Goal: Transaction & Acquisition: Purchase product/service

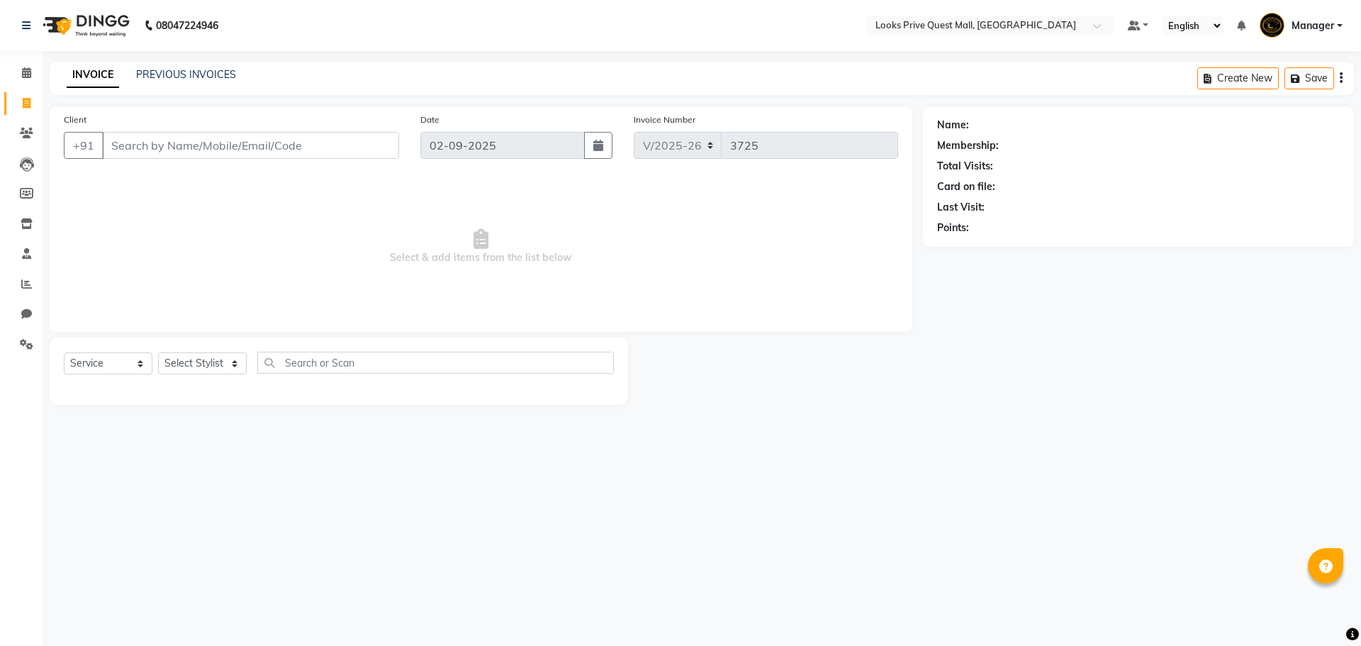
select select "6141"
select select "service"
click at [28, 29] on icon at bounding box center [26, 26] width 9 height 10
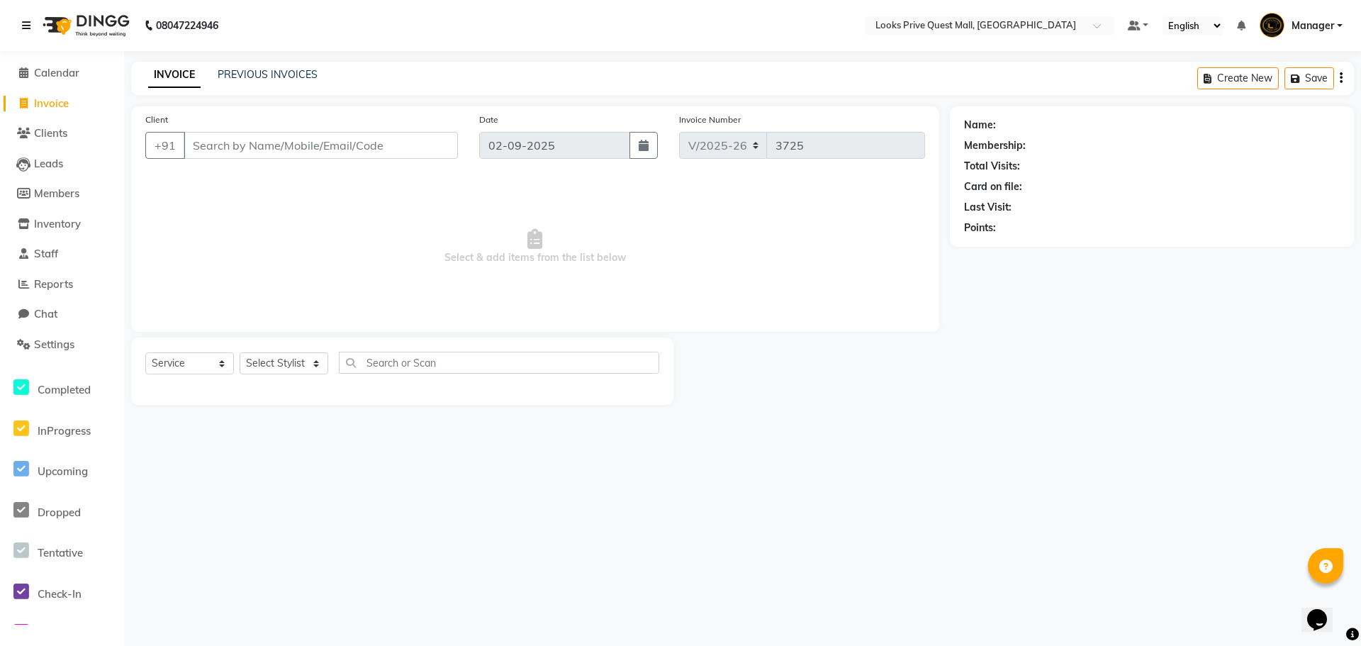
click at [23, 25] on icon at bounding box center [26, 26] width 9 height 10
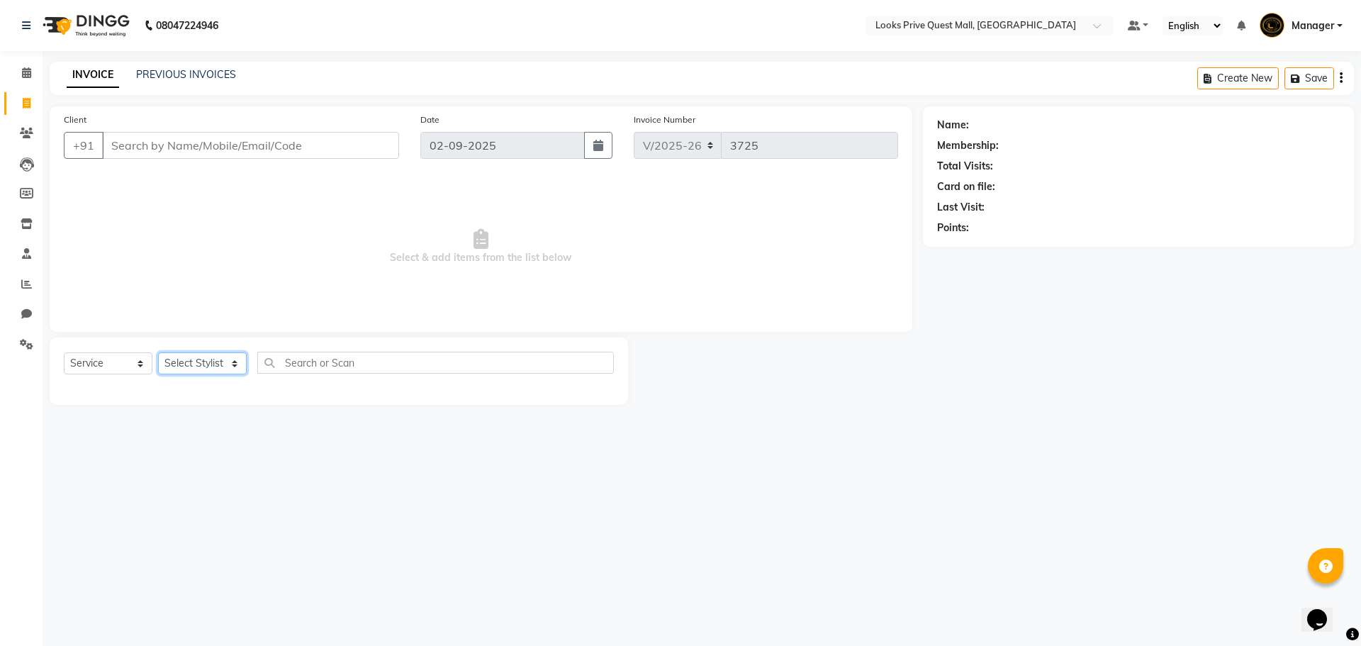
click at [194, 359] on select "Select Stylist Arman Bapi Chhewang Counter_Sales Deepa Das Dipti Uppal Firoz Ku…" at bounding box center [202, 363] width 89 height 22
select select "46697"
click at [158, 352] on select "Select Stylist Arman Bapi Chhewang Counter_Sales Deepa Das Dipti Uppal Firoz Ku…" at bounding box center [202, 363] width 89 height 22
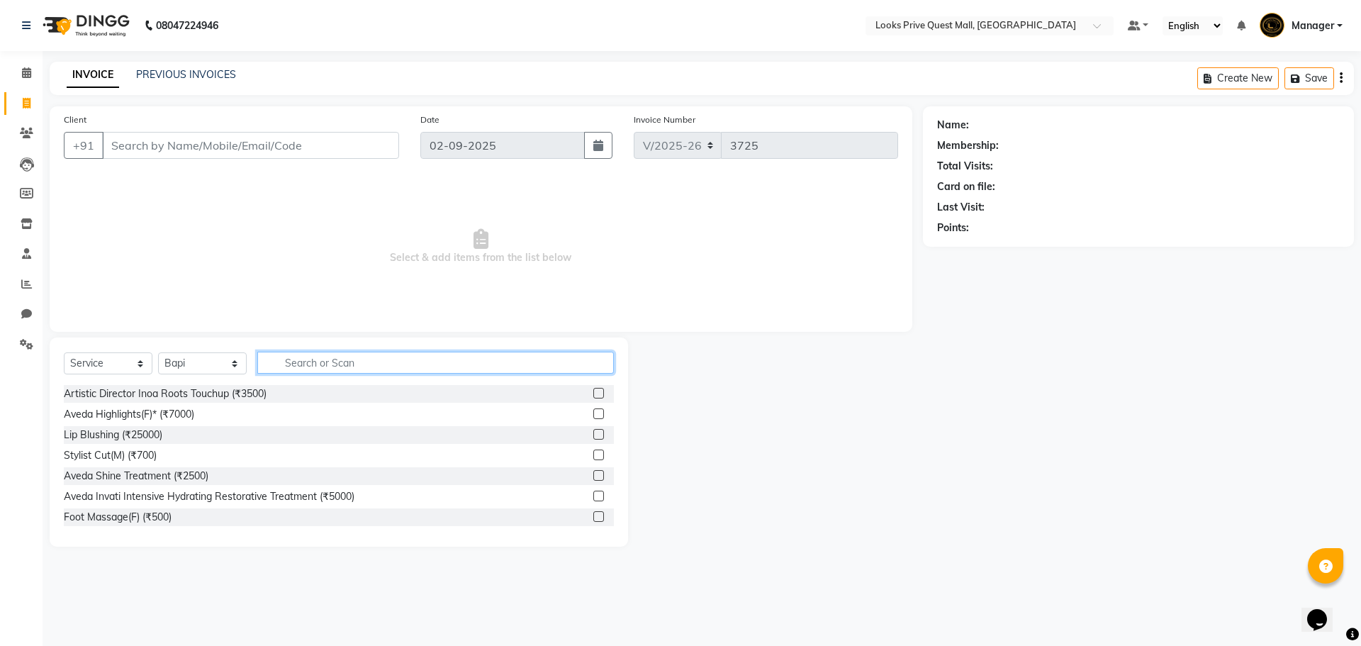
click at [377, 363] on input "text" at bounding box center [435, 363] width 357 height 22
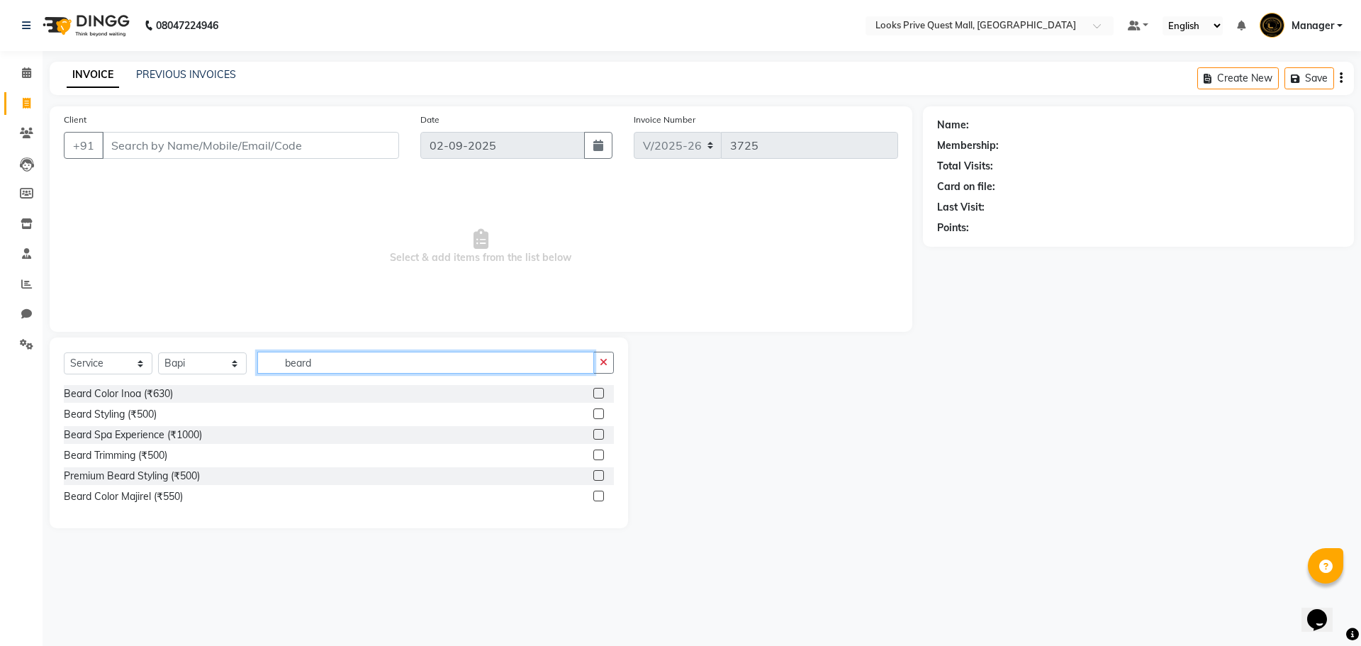
type input "beard"
click at [597, 408] on label at bounding box center [598, 413] width 11 height 11
click at [597, 410] on input "checkbox" at bounding box center [597, 414] width 9 height 9
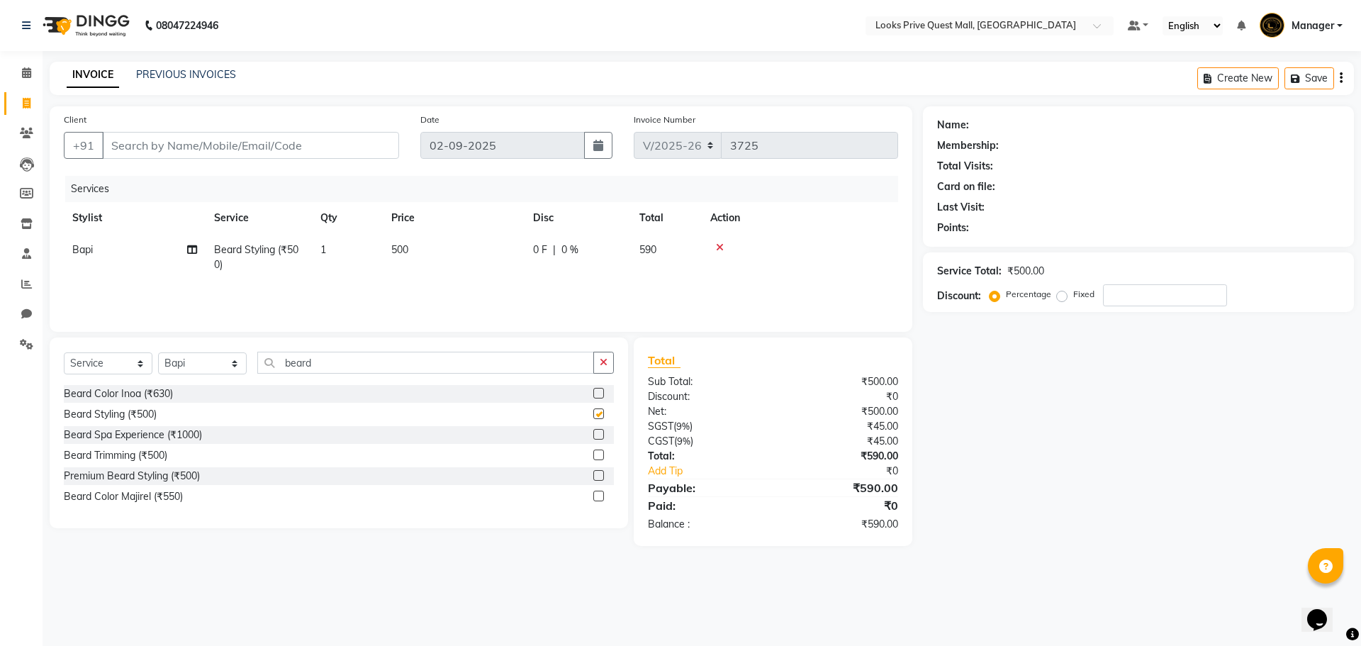
checkbox input "false"
click at [444, 255] on td "500" at bounding box center [454, 257] width 142 height 47
select select "46697"
click at [320, 267] on tr "Arman Bapi Chhewang Counter_Sales Deepa Das Dipti Uppal Firoz Ku Lin_Lily Manag…" at bounding box center [481, 261] width 834 height 54
type input "700"
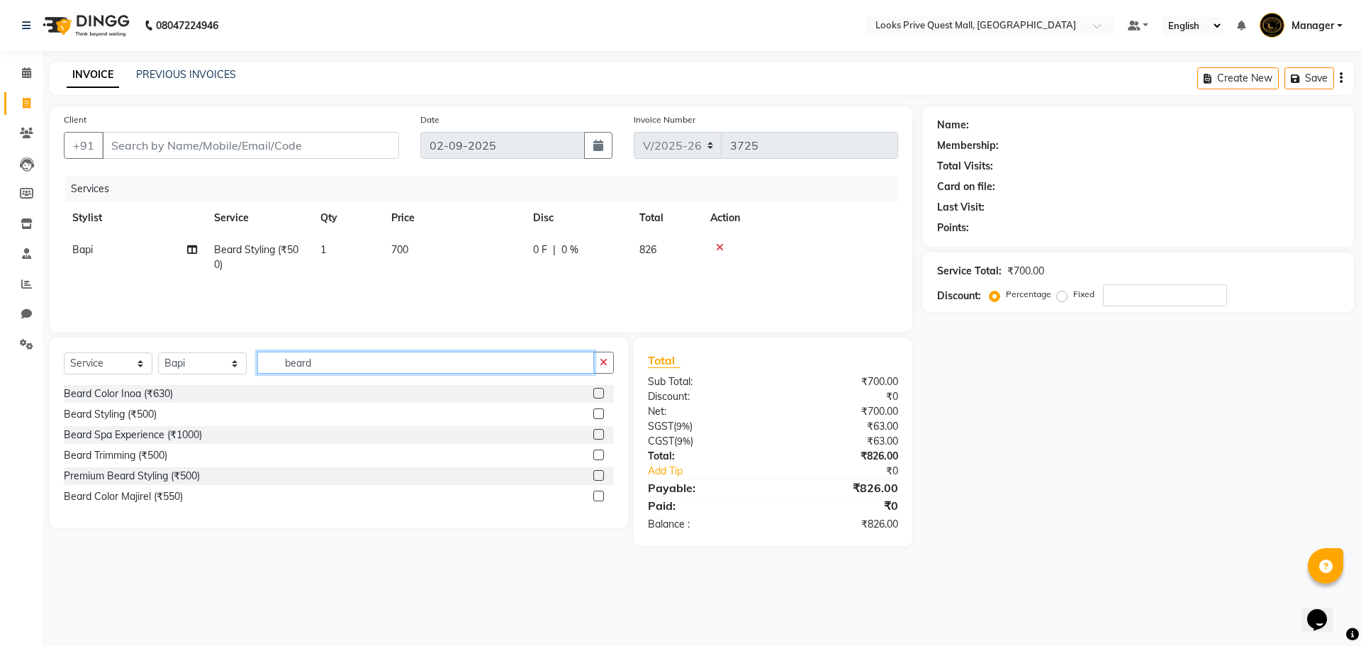
drag, startPoint x: 328, startPoint y: 364, endPoint x: 0, endPoint y: 365, distance: 328.2
click at [0, 365] on app-home "08047224946 Select Location × Looks Prive Quest Mall, Kolkata Default Panel My …" at bounding box center [680, 283] width 1361 height 567
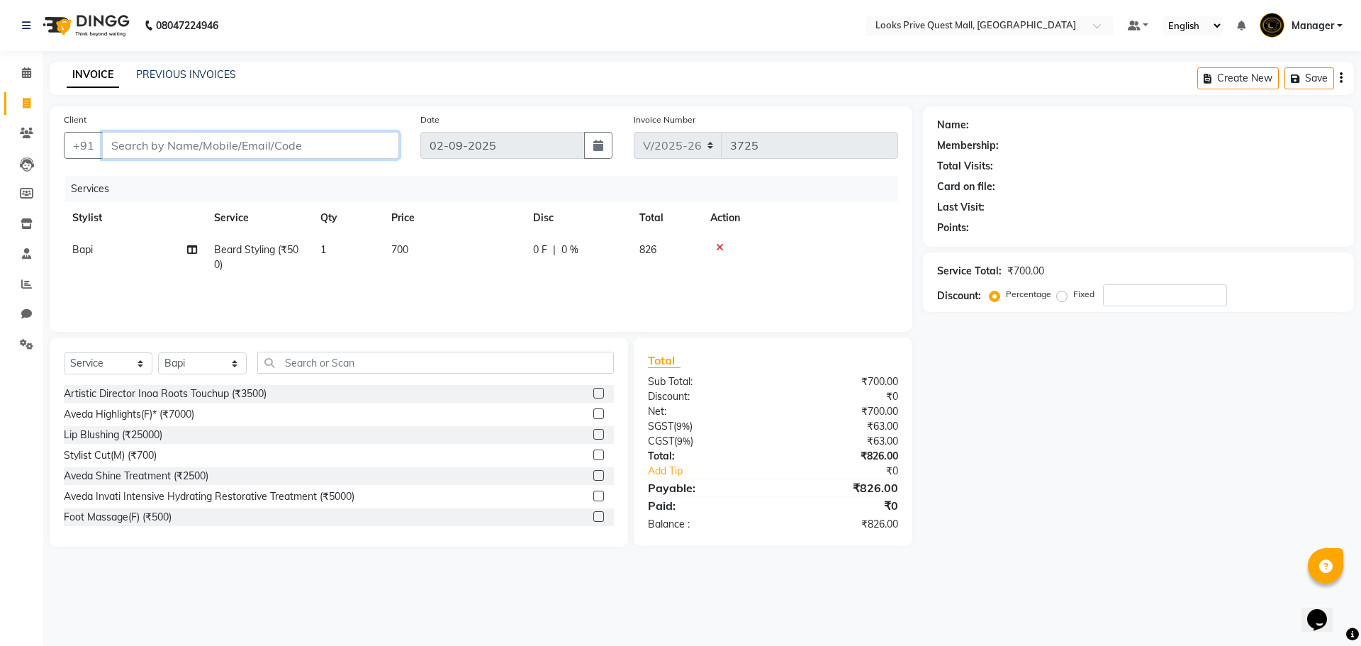
click at [225, 148] on input "Client" at bounding box center [250, 145] width 297 height 27
paste input "963263059"
type input "963263059"
type input "0"
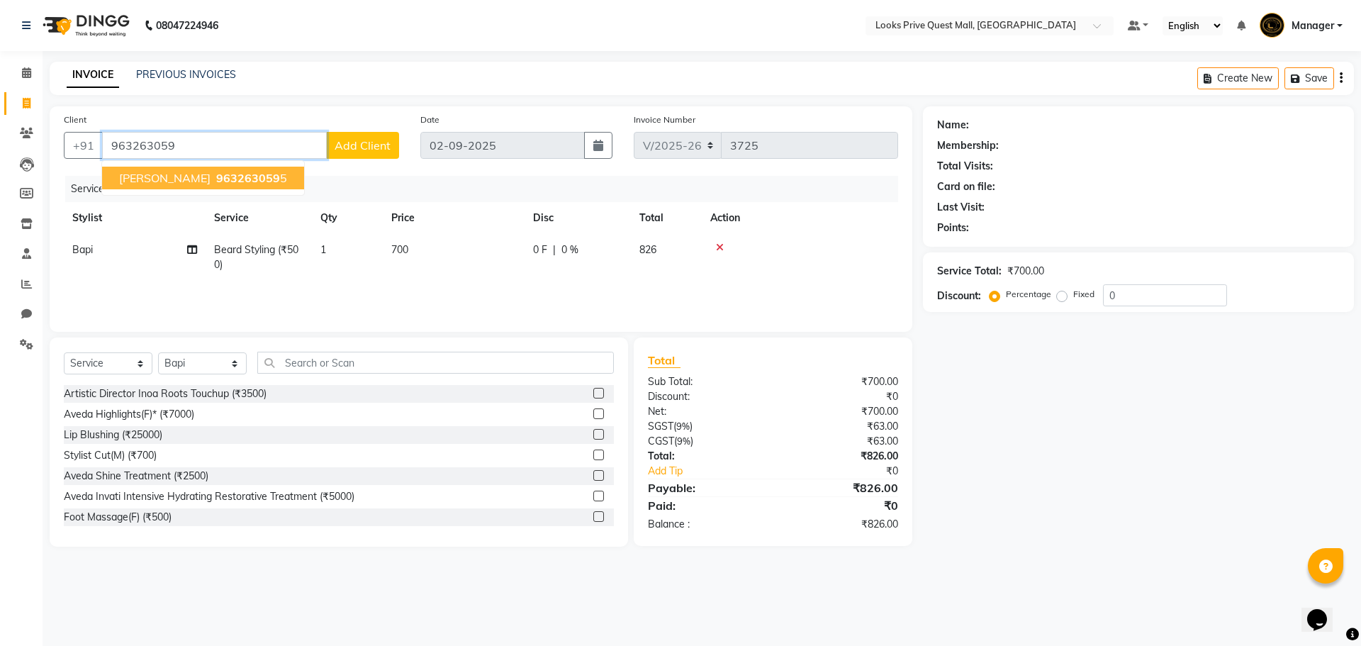
click at [244, 179] on span "963263059" at bounding box center [248, 178] width 64 height 14
type input "9632630595"
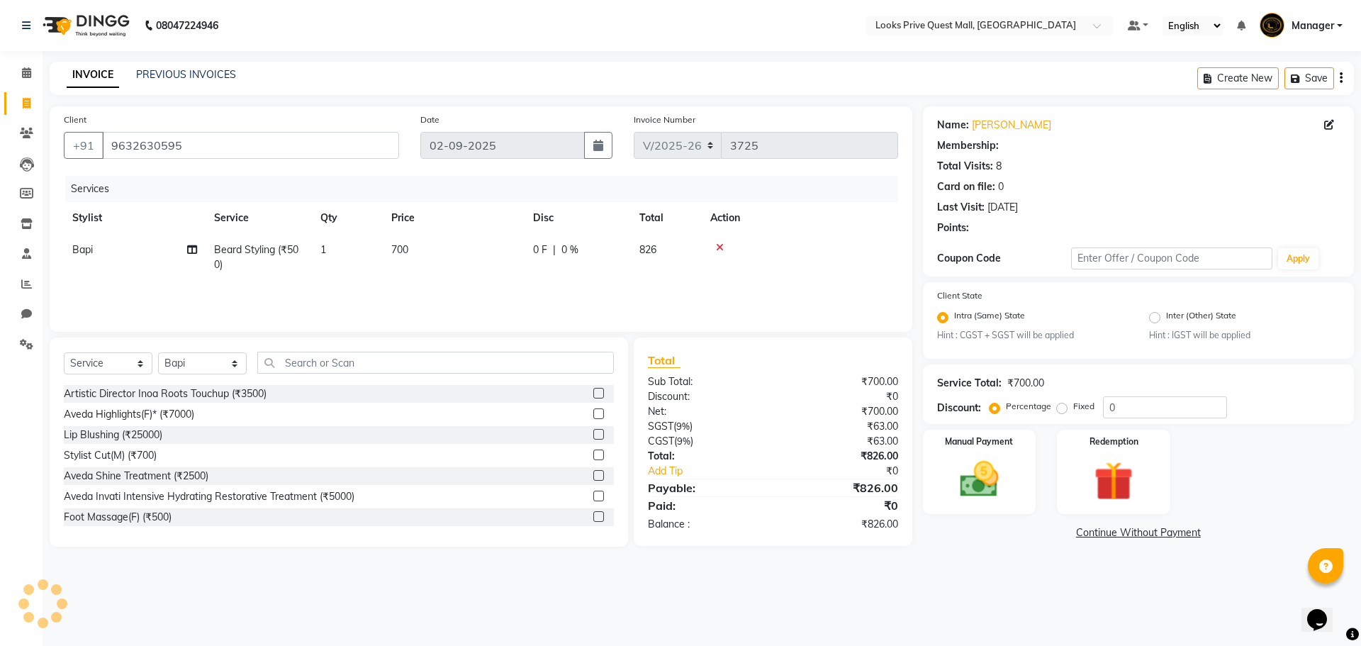
select select "1: Object"
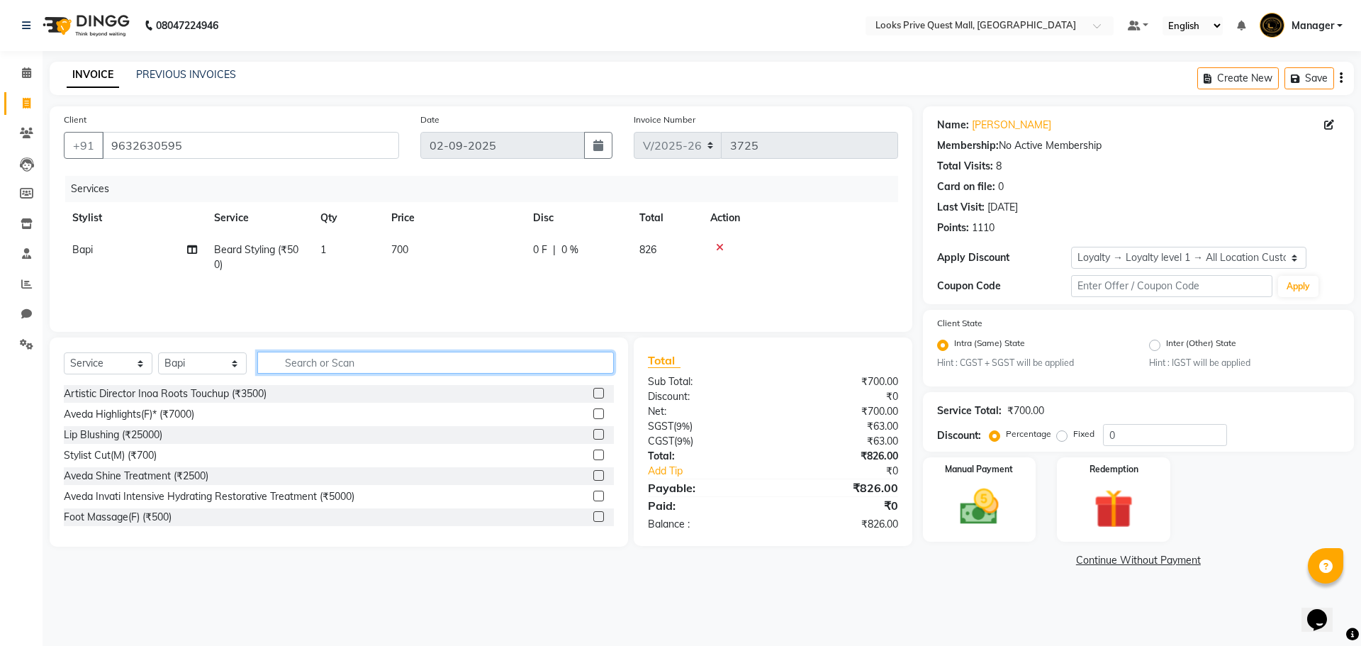
click at [344, 354] on input "text" at bounding box center [435, 363] width 357 height 22
click at [178, 354] on select "Select Stylist Arman Bapi Chhewang Counter_Sales Deepa Das Dipti Uppal Firoz Ku…" at bounding box center [202, 363] width 89 height 22
select select "46703"
click at [158, 352] on select "Select Stylist Arman Bapi Chhewang Counter_Sales Deepa Das Dipti Uppal Firoz Ku…" at bounding box center [202, 363] width 89 height 22
click at [325, 364] on input "text" at bounding box center [435, 363] width 357 height 22
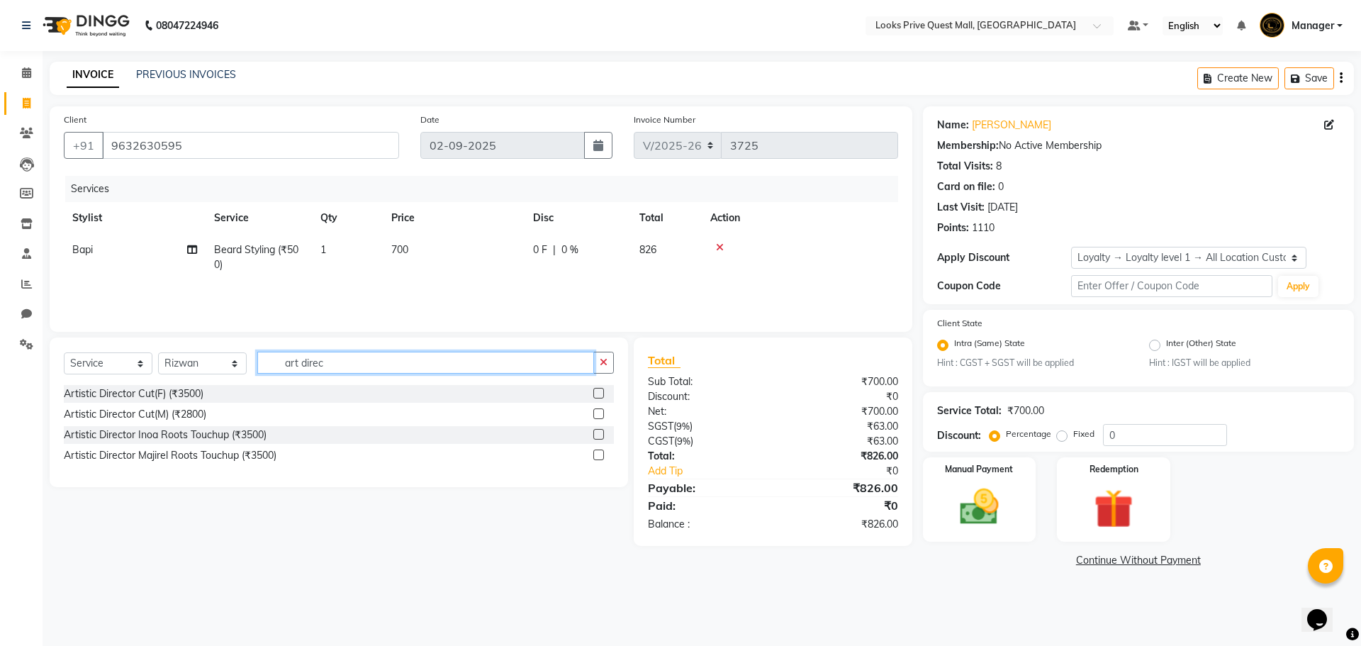
type input "art direc"
drag, startPoint x: 597, startPoint y: 415, endPoint x: 572, endPoint y: 394, distance: 32.7
click at [594, 415] on label at bounding box center [598, 413] width 11 height 11
click at [594, 415] on input "checkbox" at bounding box center [597, 414] width 9 height 9
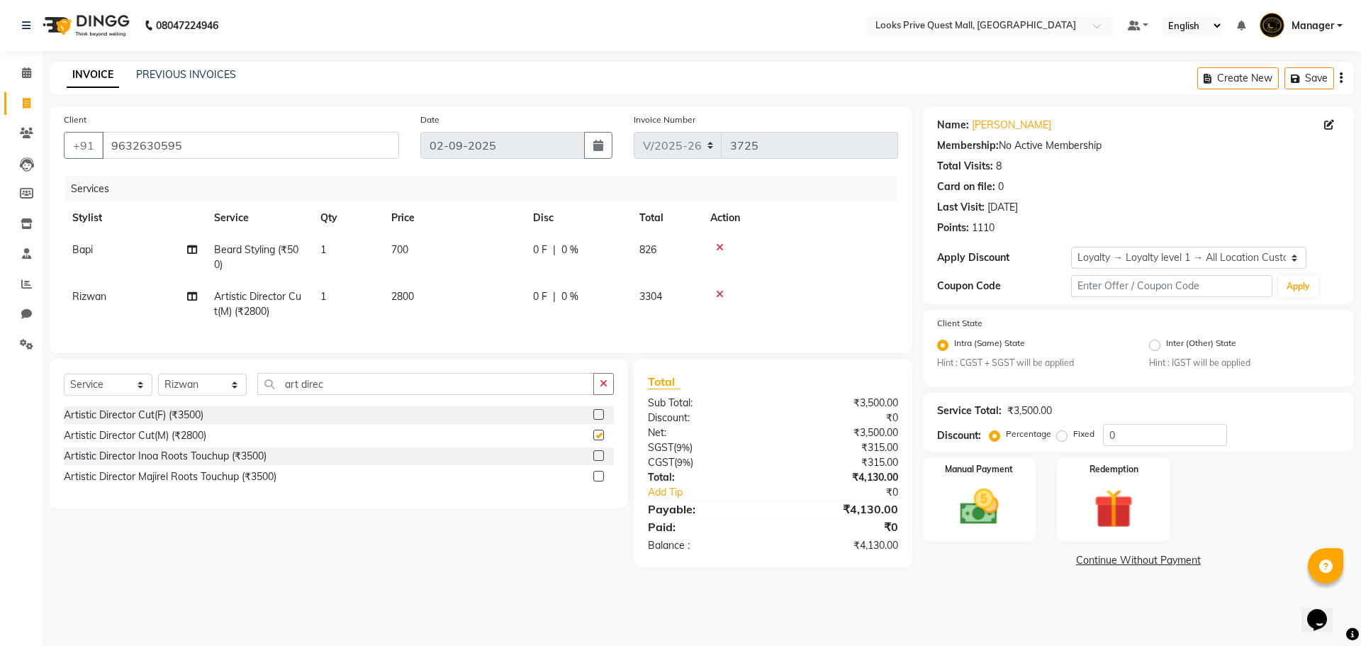
checkbox input "false"
click at [430, 294] on td "2800" at bounding box center [454, 304] width 142 height 47
select select "46703"
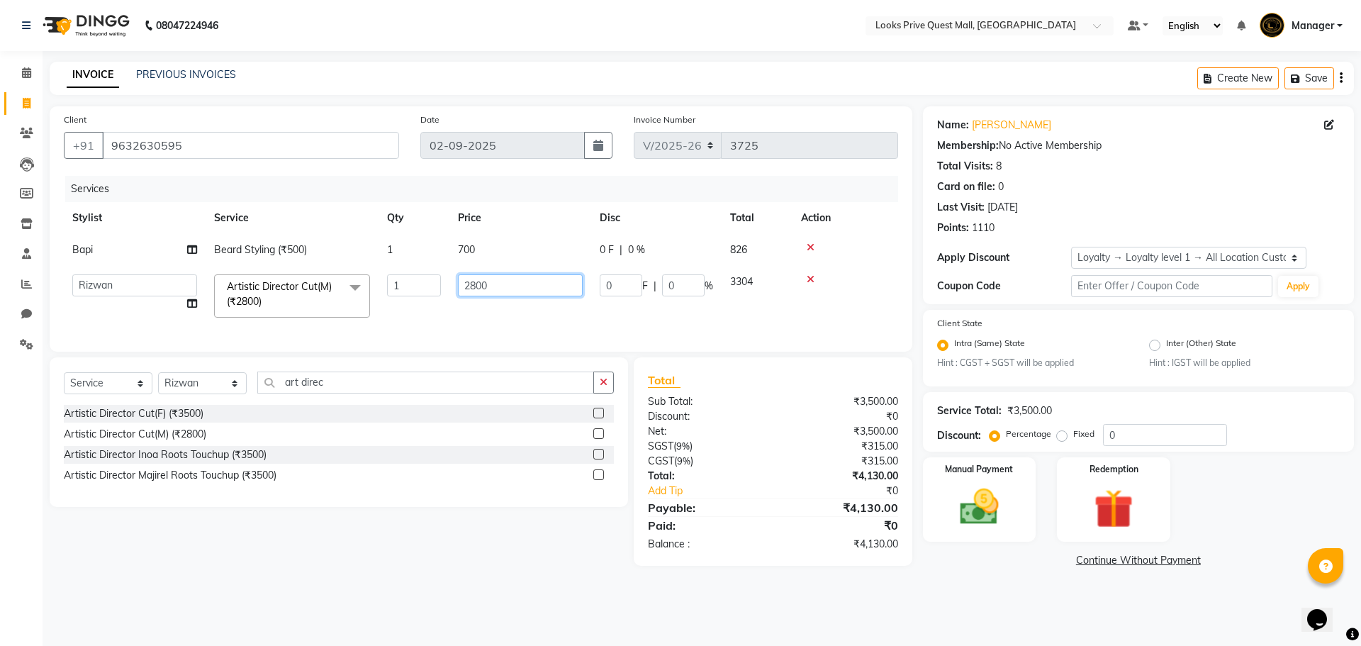
drag, startPoint x: 491, startPoint y: 284, endPoint x: 231, endPoint y: 291, distance: 260.3
click at [235, 292] on tr "Arman Bapi Chhewang Counter_Sales Deepa Das Dipti Uppal Firoz Ku Lin_Lily Manag…" at bounding box center [481, 296] width 834 height 60
type input "1800"
click at [552, 636] on div "08047224946 Select Location × Looks Prive Quest Mall, Kolkata Default Panel My …" at bounding box center [680, 323] width 1361 height 646
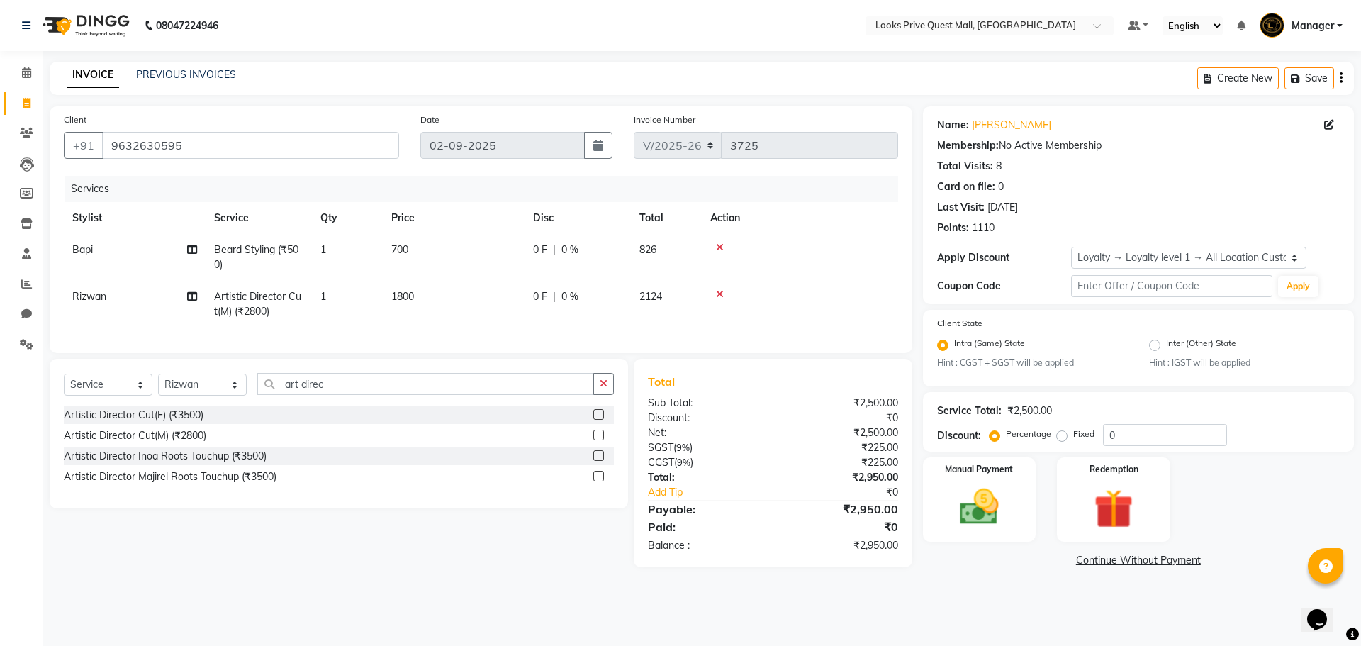
click at [83, 239] on td "Bapi" at bounding box center [135, 257] width 142 height 47
select select "46697"
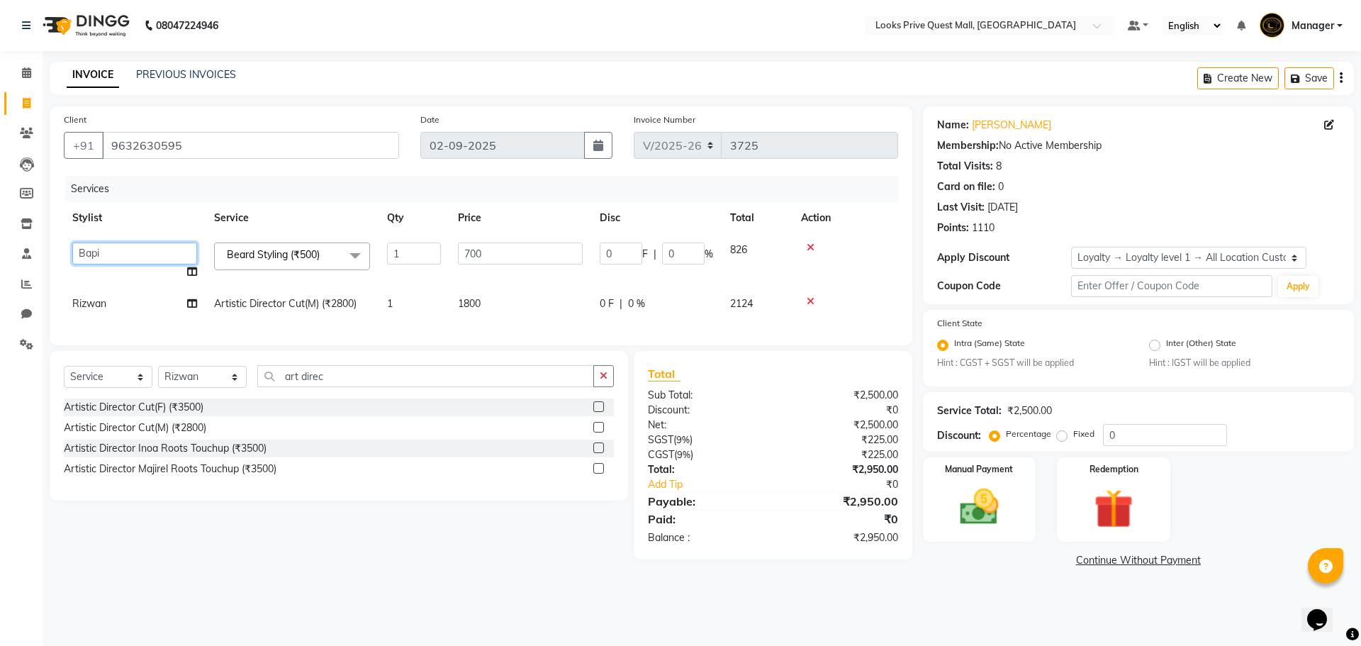
click at [116, 262] on select "Arman Bapi Chhewang Counter_Sales Deepa Das Dipti Uppal Firoz Ku Lin_Lily Manag…" at bounding box center [134, 253] width 125 height 22
select select "46701"
drag, startPoint x: 332, startPoint y: 378, endPoint x: 328, endPoint y: 365, distance: 13.7
click at [333, 378] on input "art direc" at bounding box center [425, 376] width 337 height 22
click at [302, 263] on span "Beard Styling (₹500) x" at bounding box center [277, 256] width 109 height 18
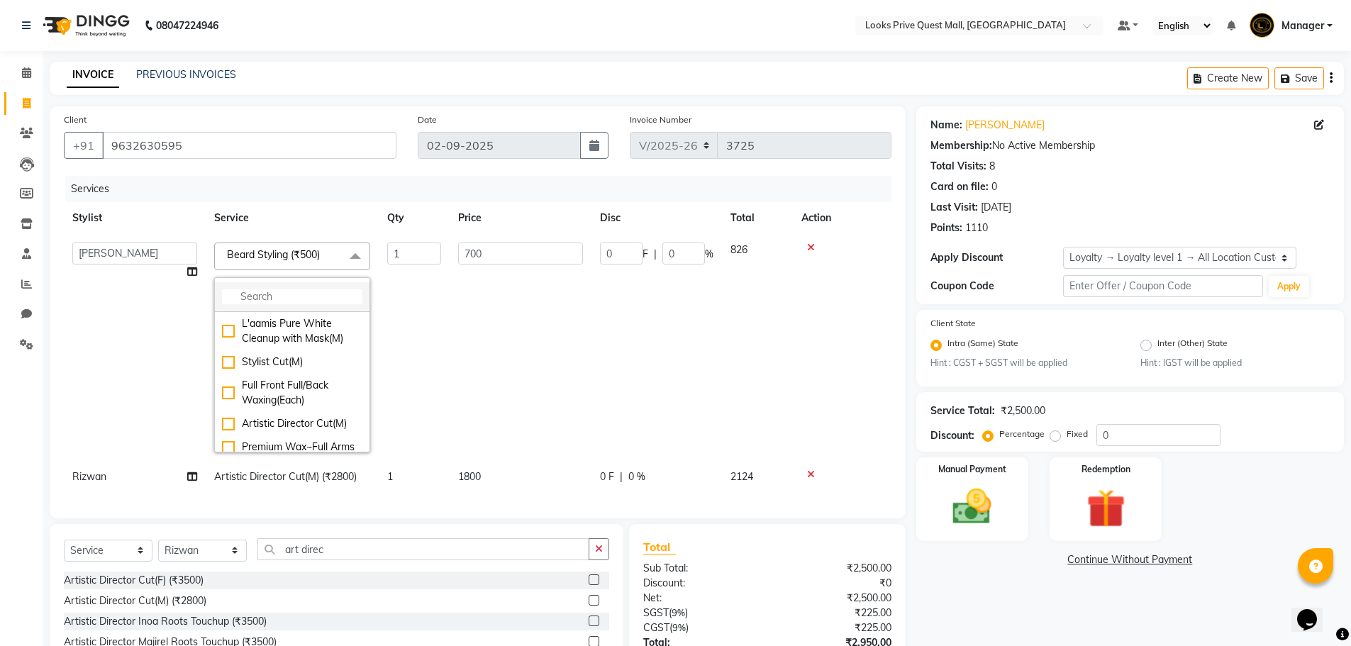
click at [292, 282] on li at bounding box center [292, 297] width 155 height 30
click at [303, 300] on input "multiselect-search" at bounding box center [292, 296] width 140 height 15
type input "shave"
click at [228, 316] on div "Shave Regular" at bounding box center [292, 323] width 140 height 15
checkbox input "true"
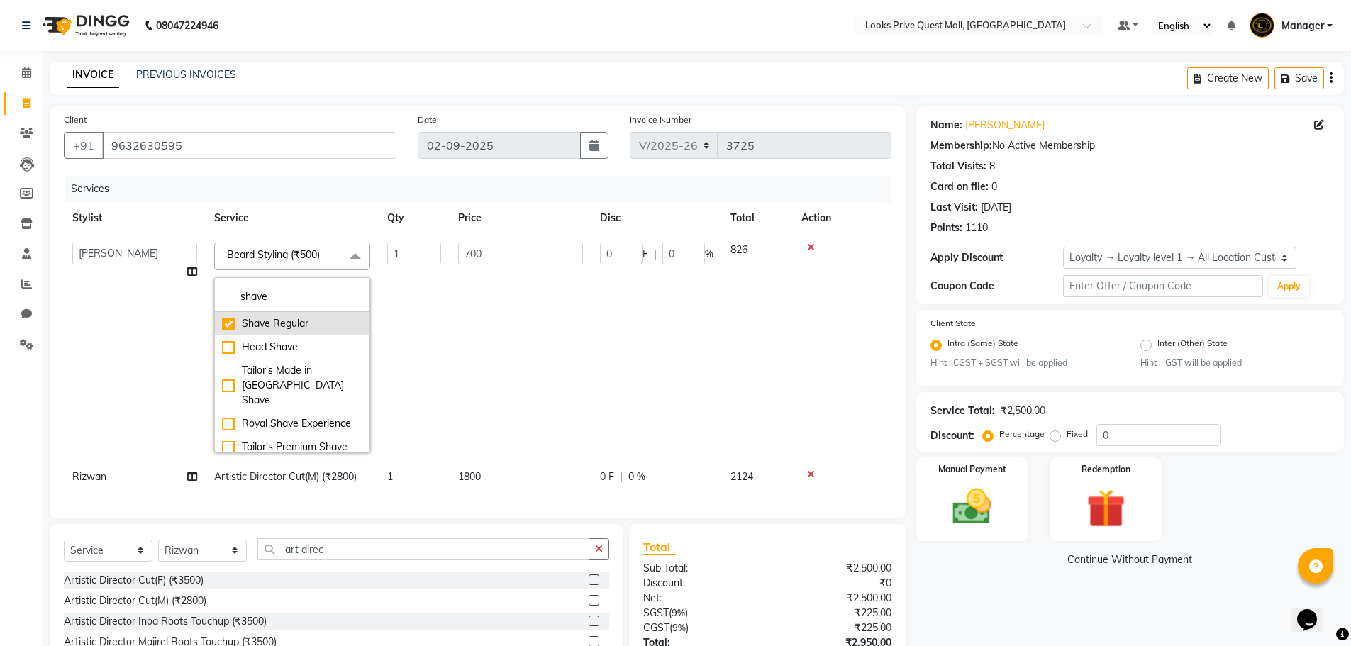
type input "500"
click at [443, 360] on td "1" at bounding box center [414, 347] width 71 height 227
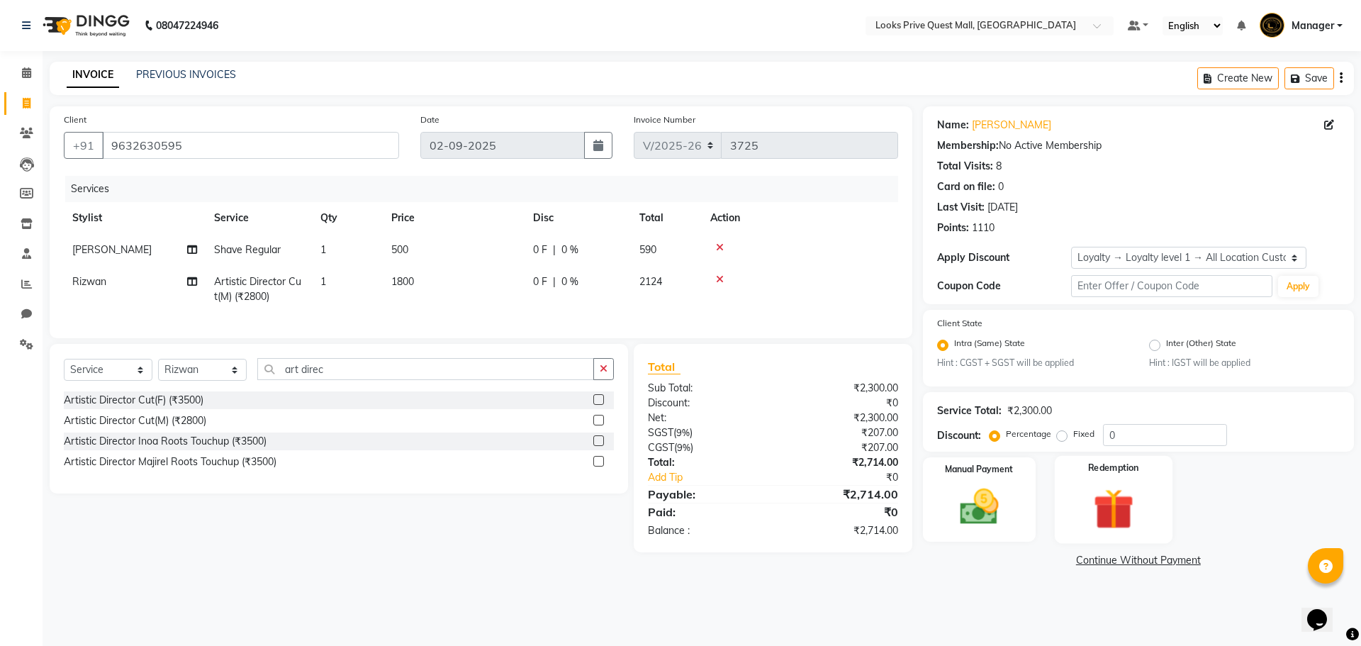
click at [1080, 514] on div "Redemption" at bounding box center [1114, 499] width 118 height 87
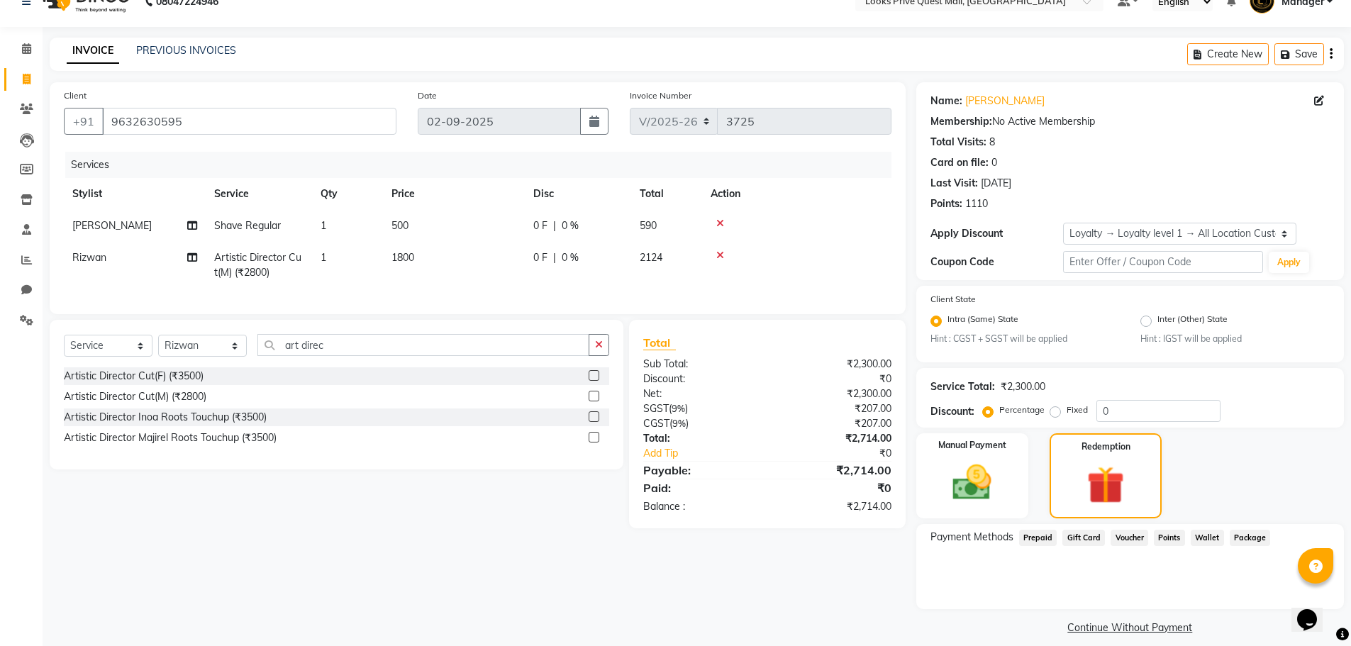
scroll to position [38, 0]
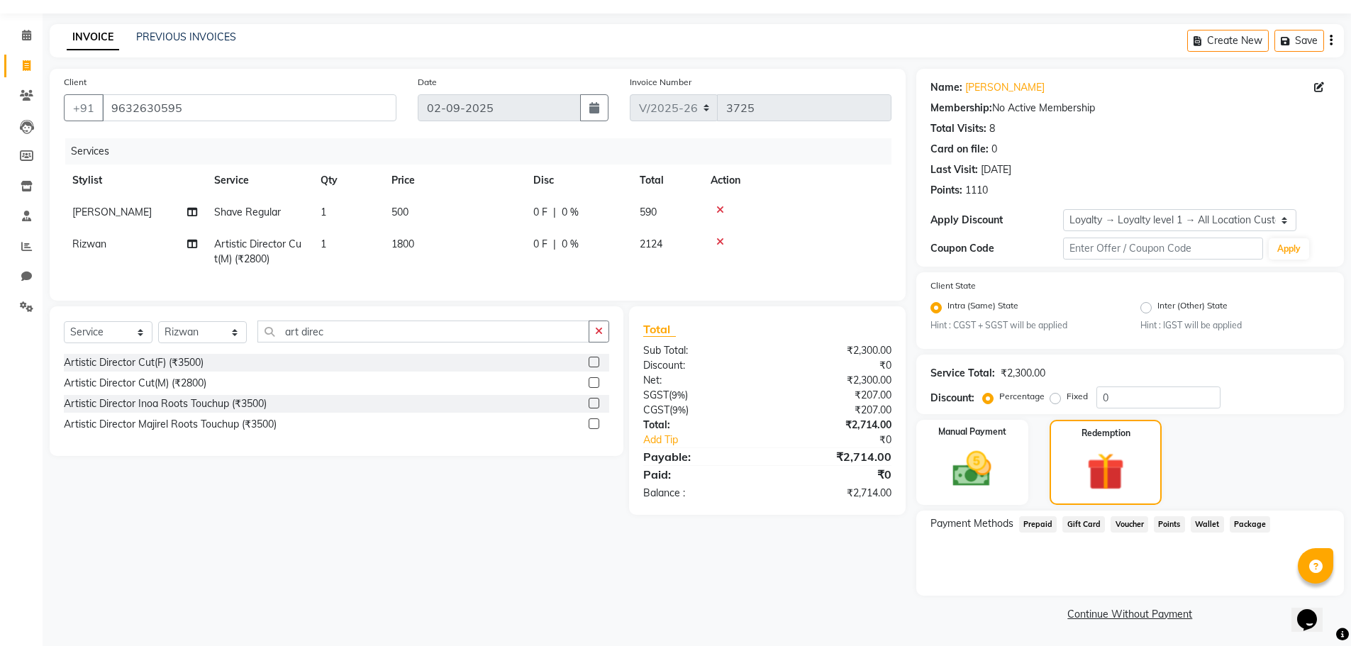
click at [1168, 528] on span "Points" at bounding box center [1168, 524] width 31 height 16
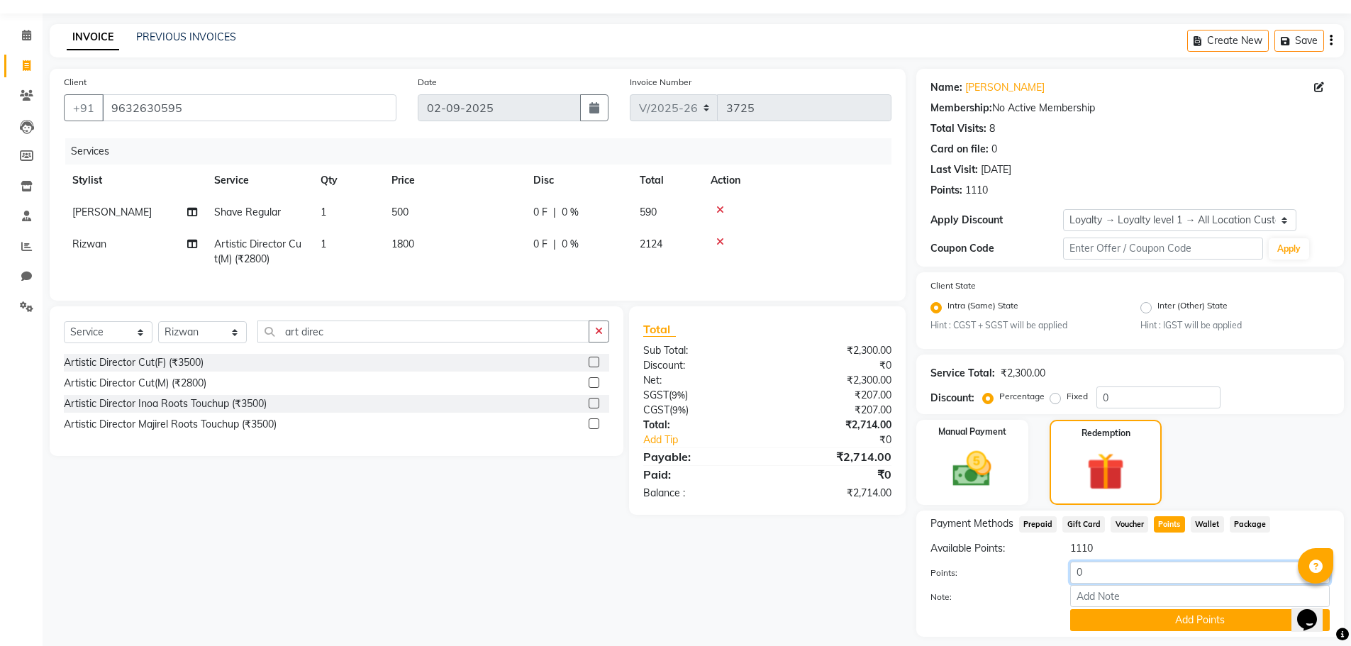
drag, startPoint x: 1160, startPoint y: 570, endPoint x: 775, endPoint y: 530, distance: 387.1
click at [795, 537] on div "Client +91 9632630595 Date 02-09-2025 Invoice Number V/2025 V/2025-26 3725 Serv…" at bounding box center [696, 367] width 1315 height 597
type input "500"
click at [1125, 618] on button "Add Points" at bounding box center [1199, 620] width 259 height 22
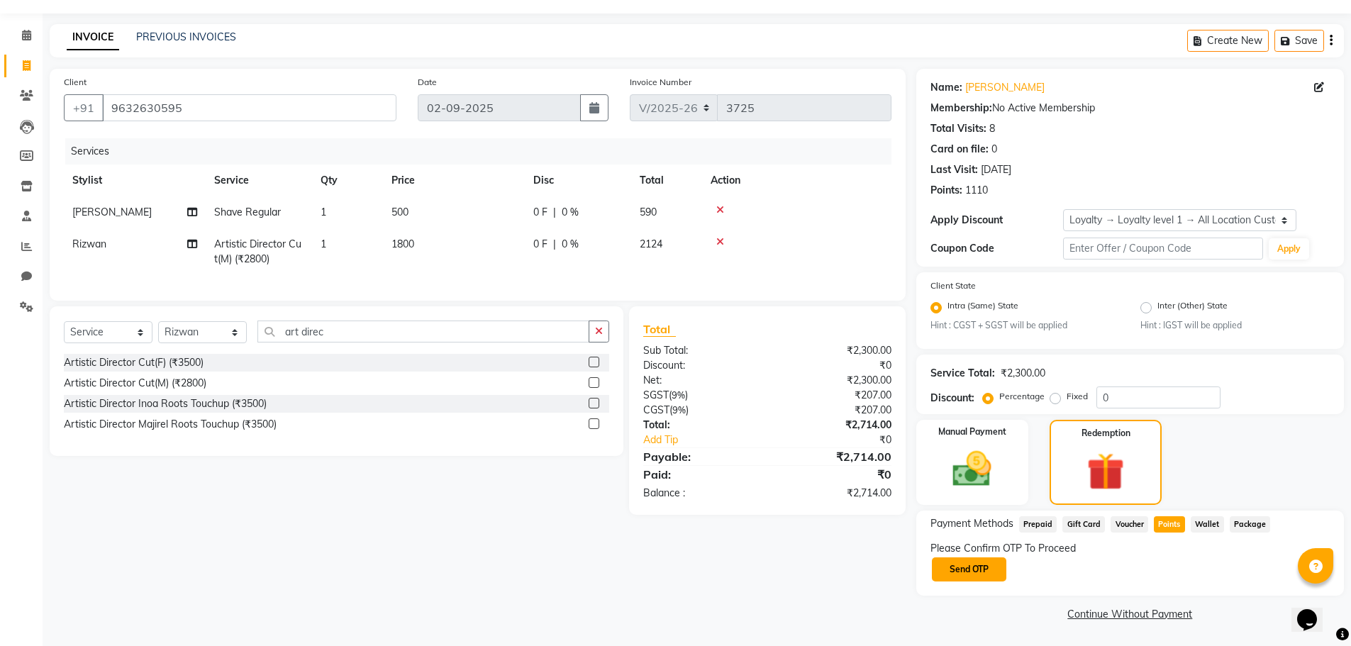
click at [988, 561] on button "Send OTP" at bounding box center [969, 569] width 74 height 24
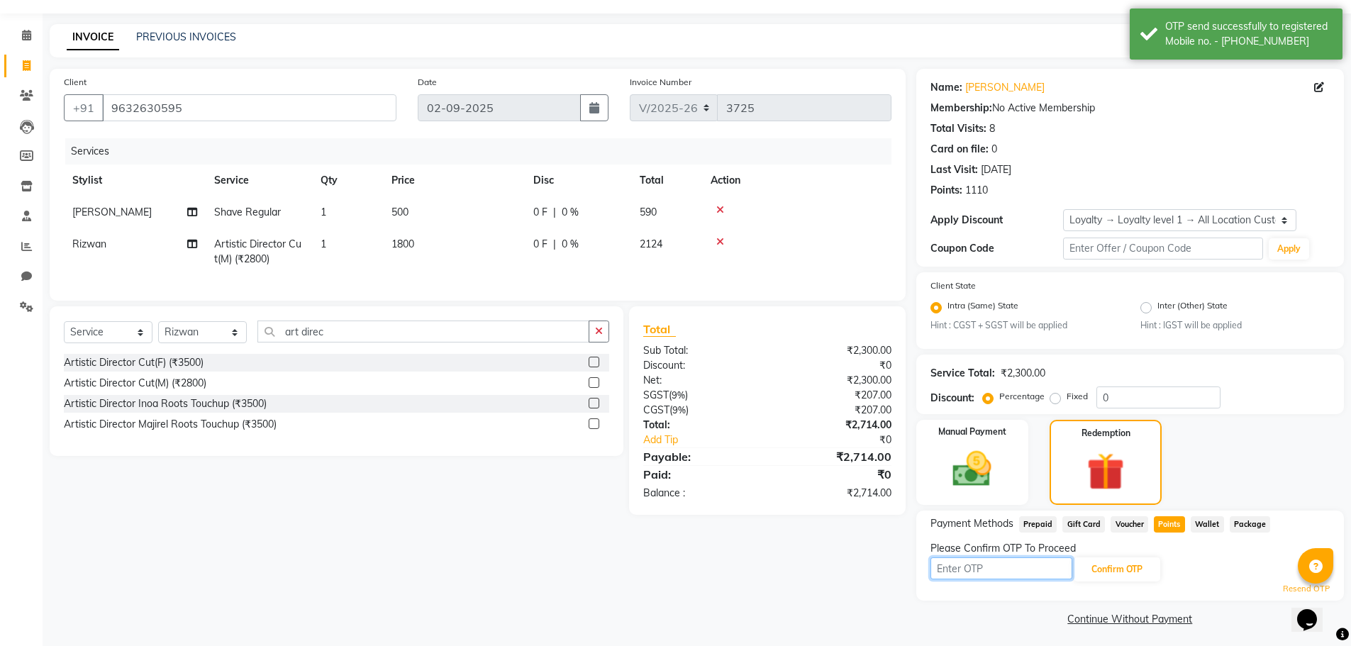
click at [992, 576] on input "text" at bounding box center [1001, 568] width 142 height 22
type input "7042"
click at [1146, 564] on button "Confirm OTP" at bounding box center [1116, 569] width 86 height 24
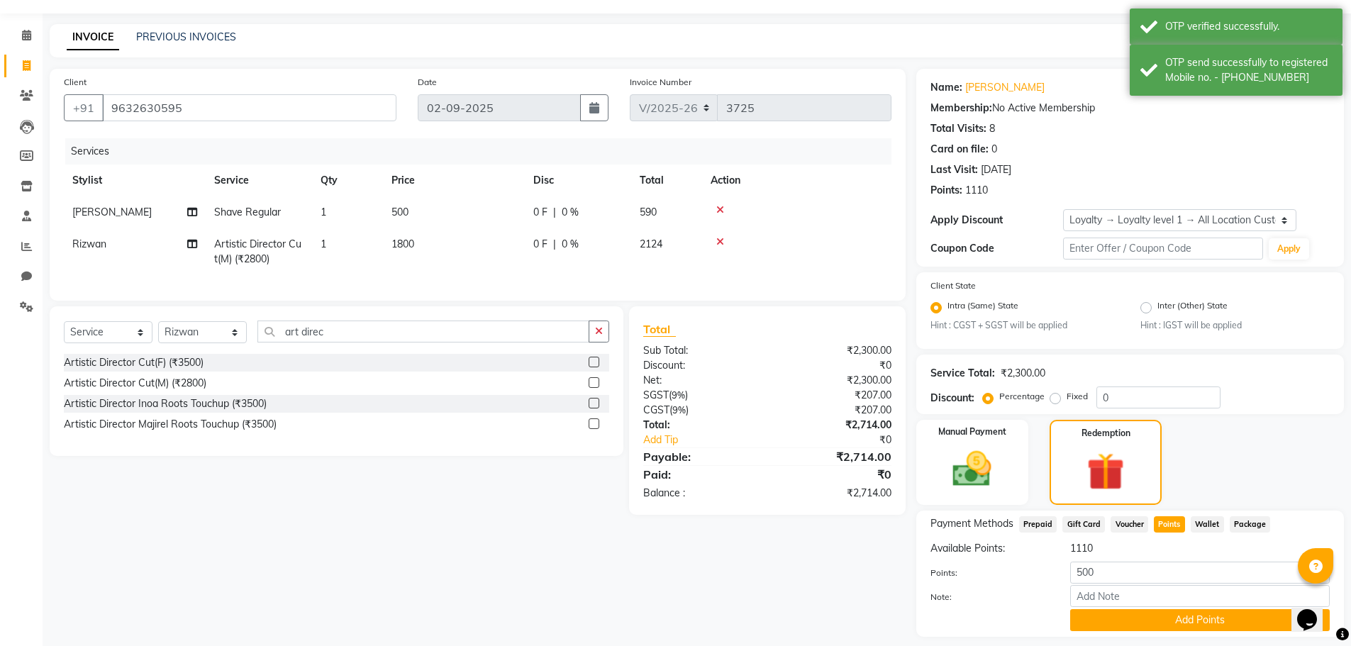
drag, startPoint x: 1212, startPoint y: 623, endPoint x: 1144, endPoint y: 586, distance: 76.8
click at [1212, 623] on button "Add Points" at bounding box center [1199, 620] width 259 height 22
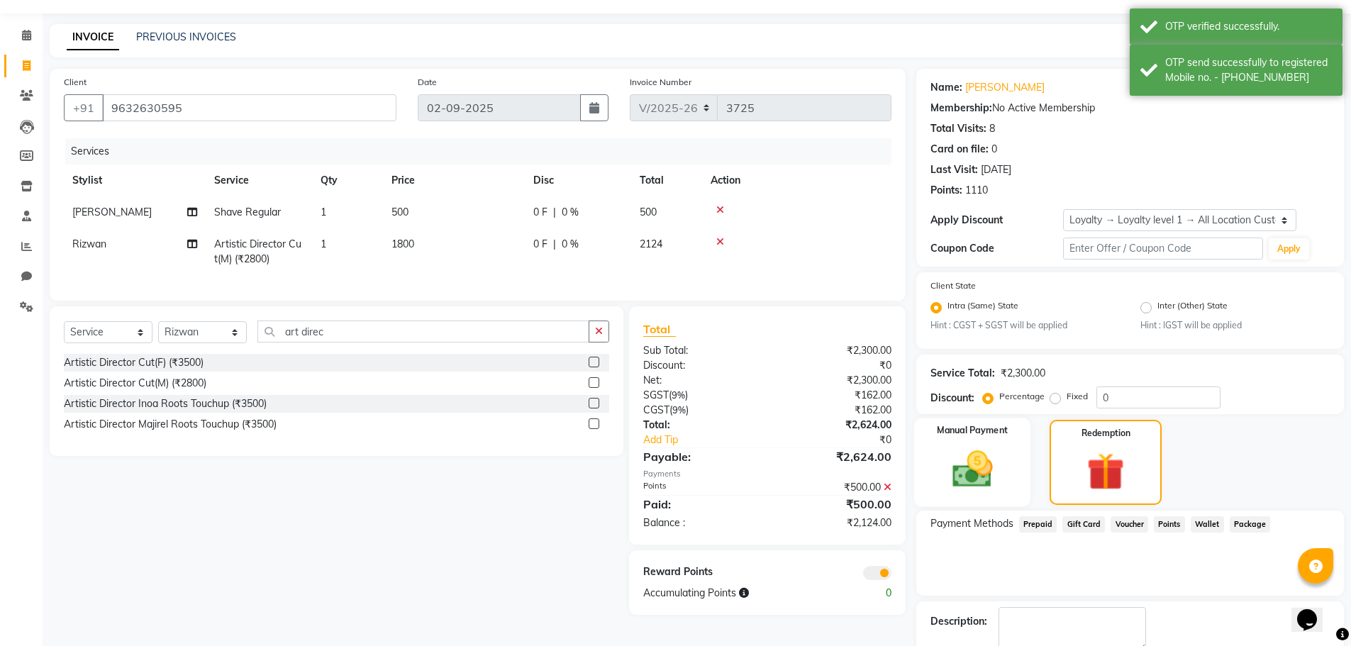
click at [931, 454] on div "Manual Payment" at bounding box center [971, 462] width 117 height 88
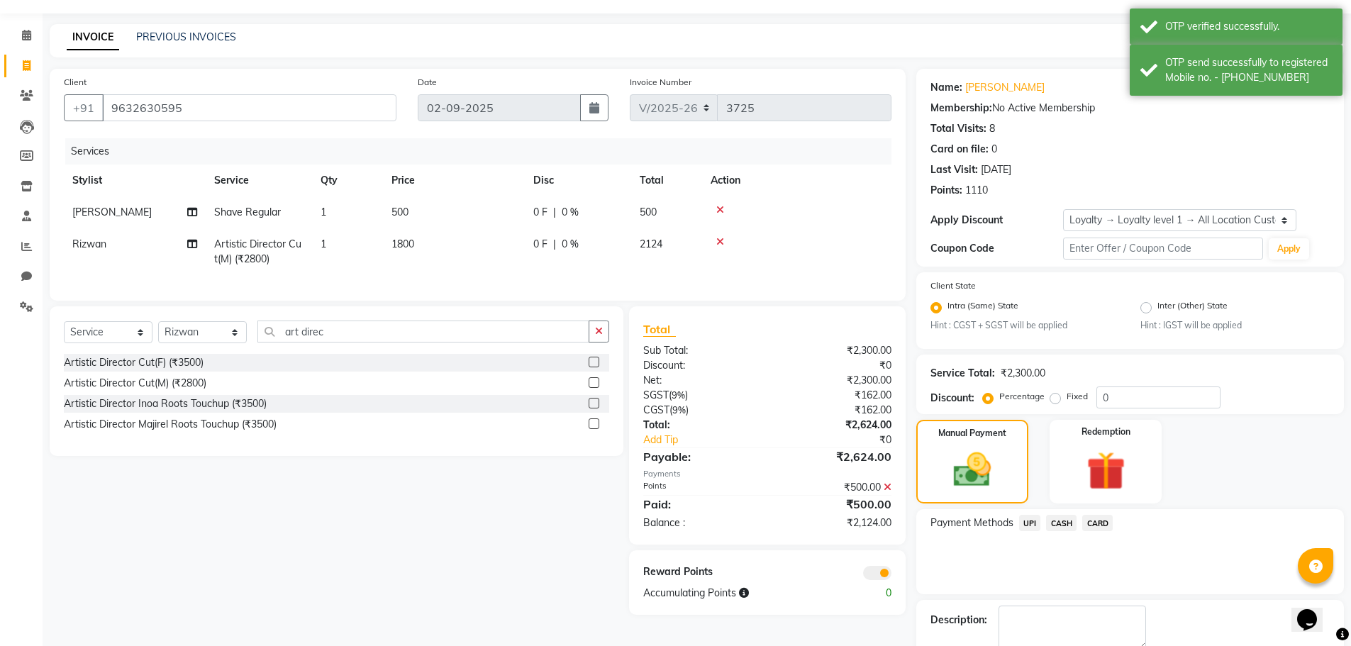
click at [1061, 517] on span "CASH" at bounding box center [1061, 523] width 30 height 16
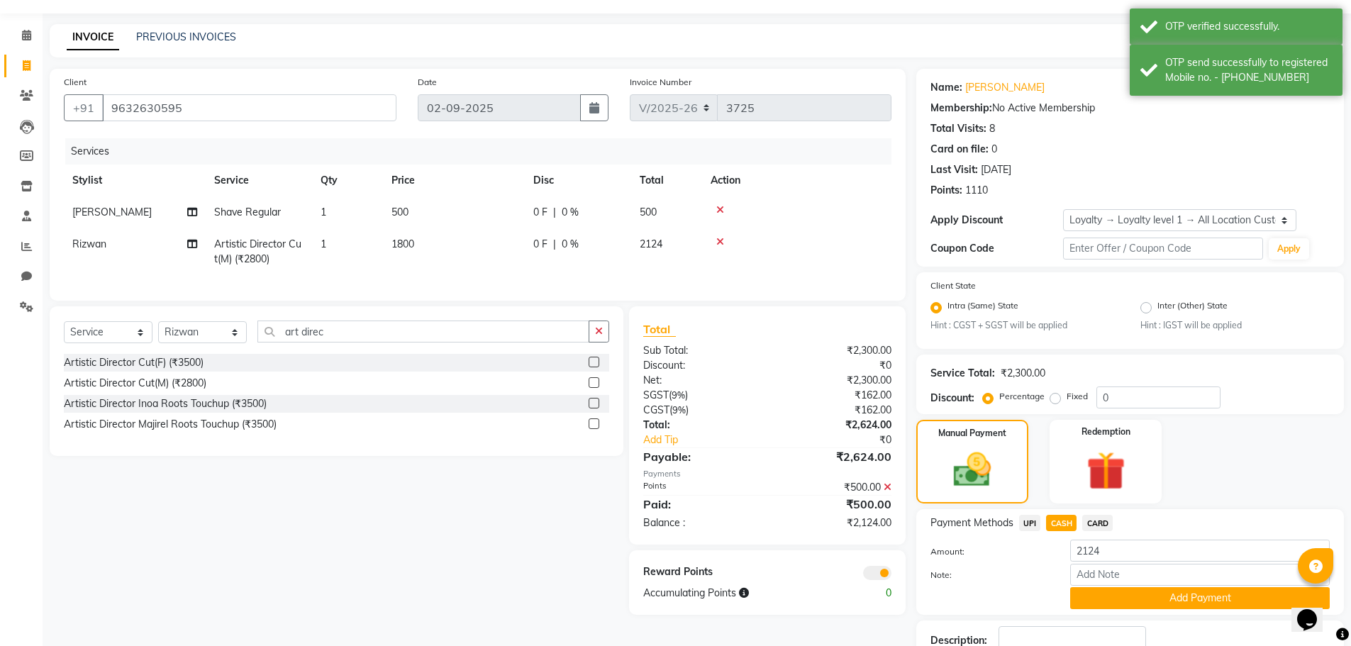
click at [1029, 519] on span "UPI" at bounding box center [1030, 523] width 22 height 16
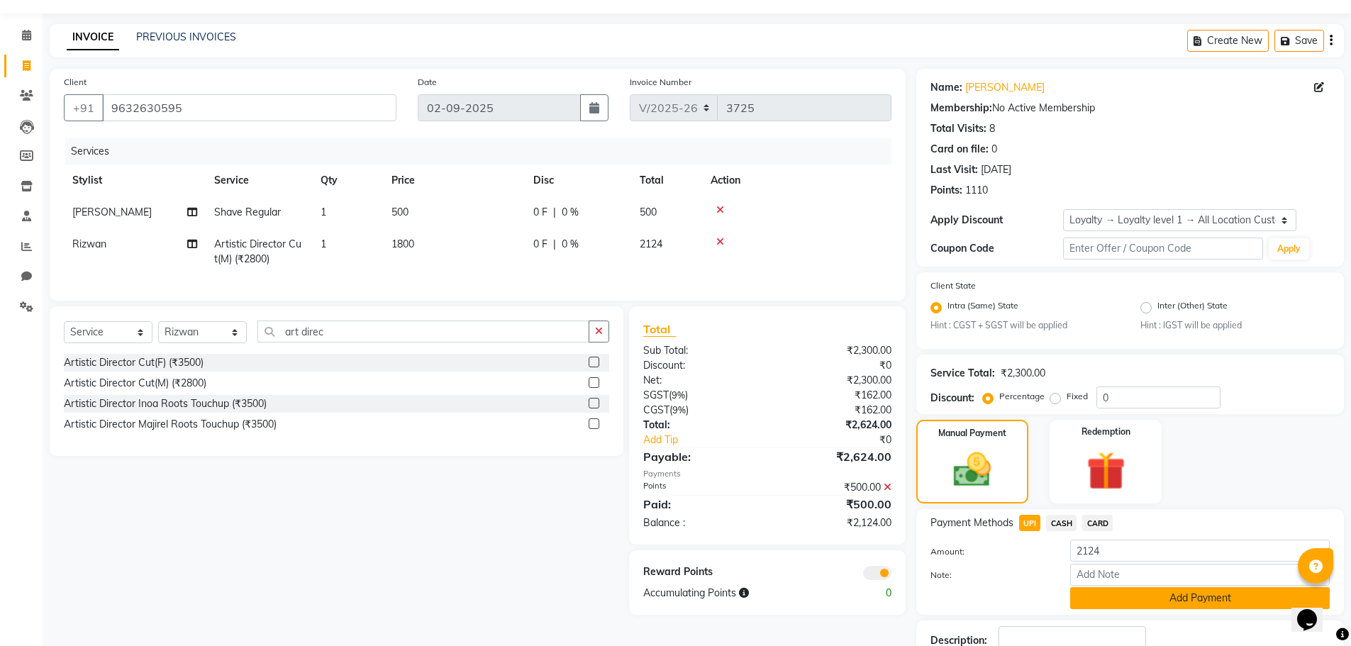
click at [1091, 594] on button "Add Payment" at bounding box center [1199, 598] width 259 height 22
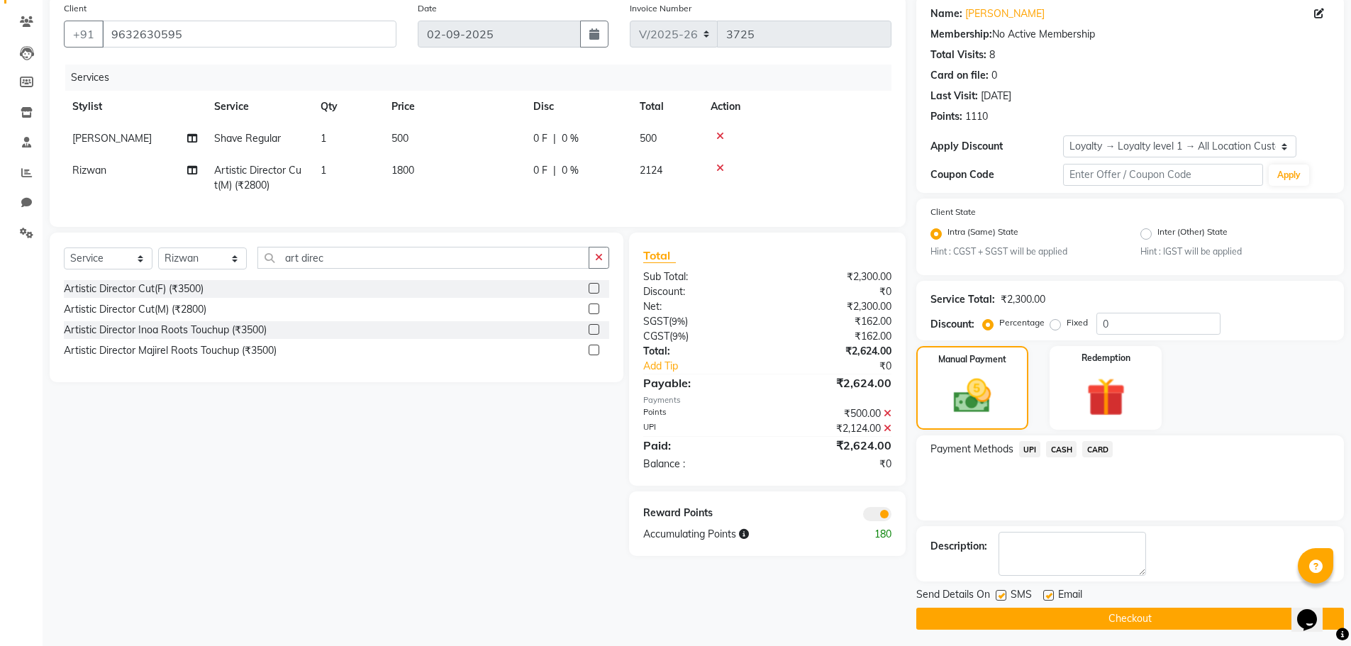
scroll to position [116, 0]
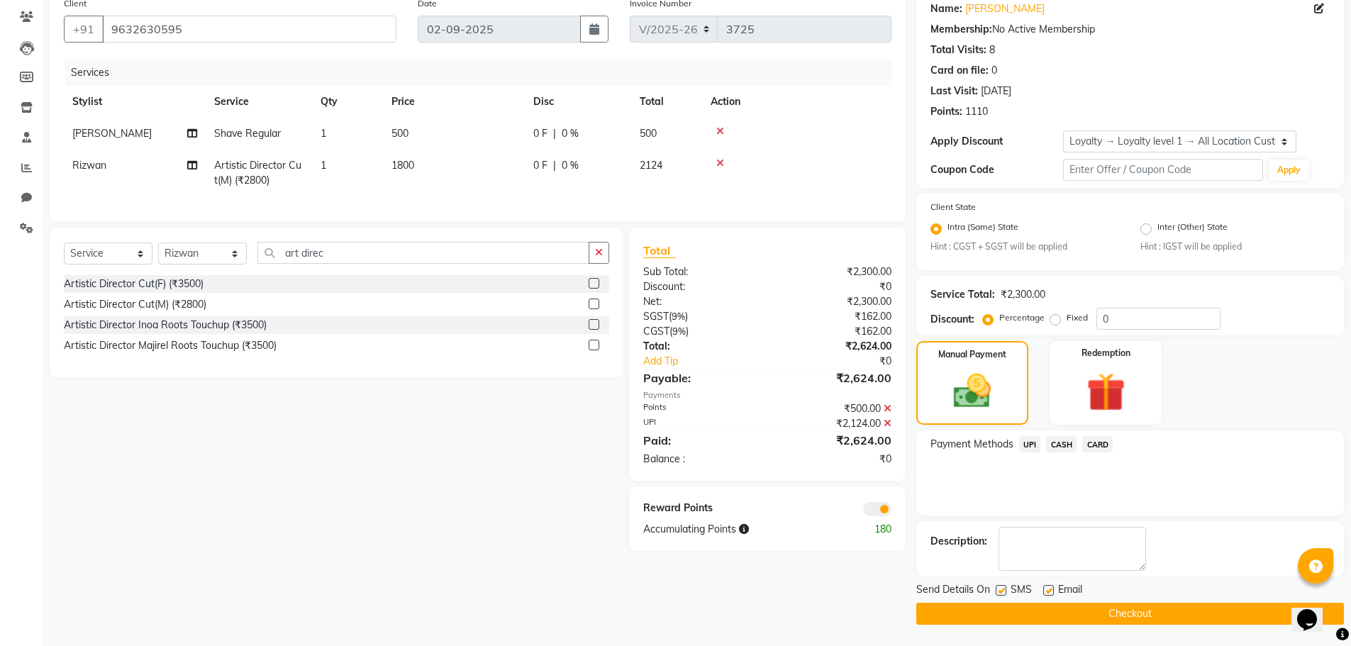
click at [1044, 591] on label at bounding box center [1048, 590] width 11 height 11
click at [1044, 591] on input "checkbox" at bounding box center [1047, 590] width 9 height 9
checkbox input "false"
click at [1061, 619] on button "Checkout" at bounding box center [1129, 614] width 427 height 22
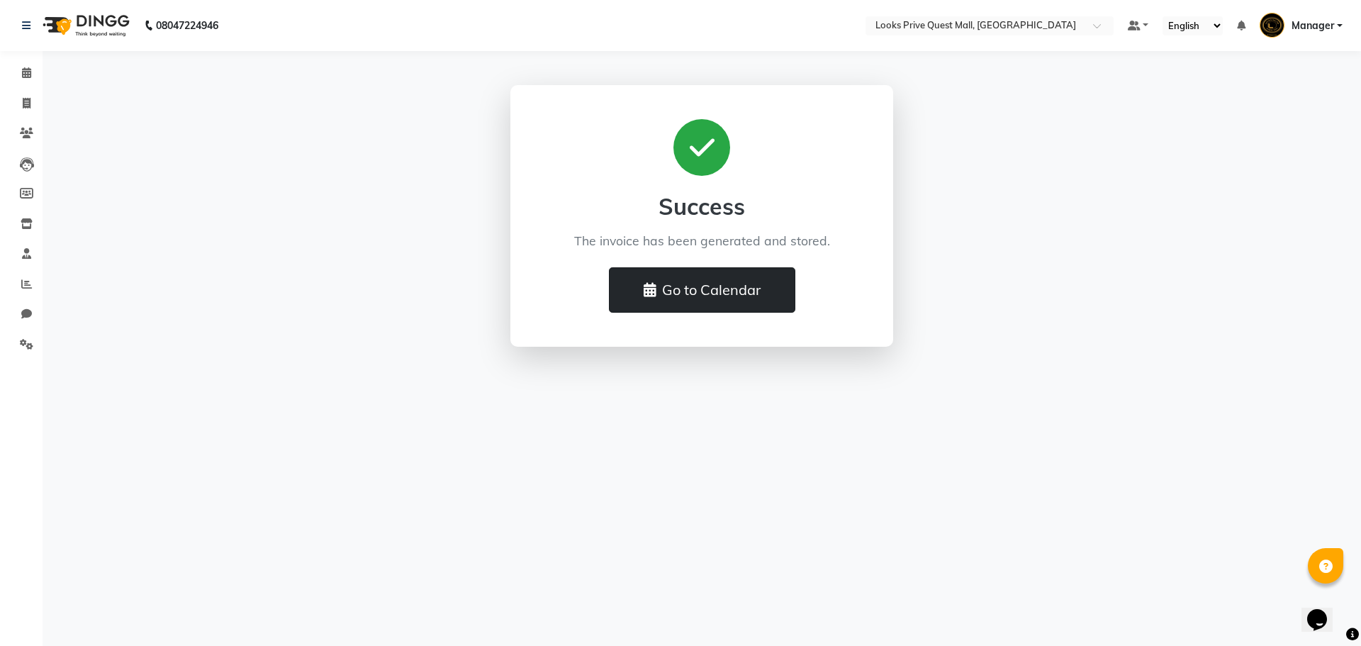
click at [753, 295] on button "Go to Calendar" at bounding box center [702, 289] width 186 height 45
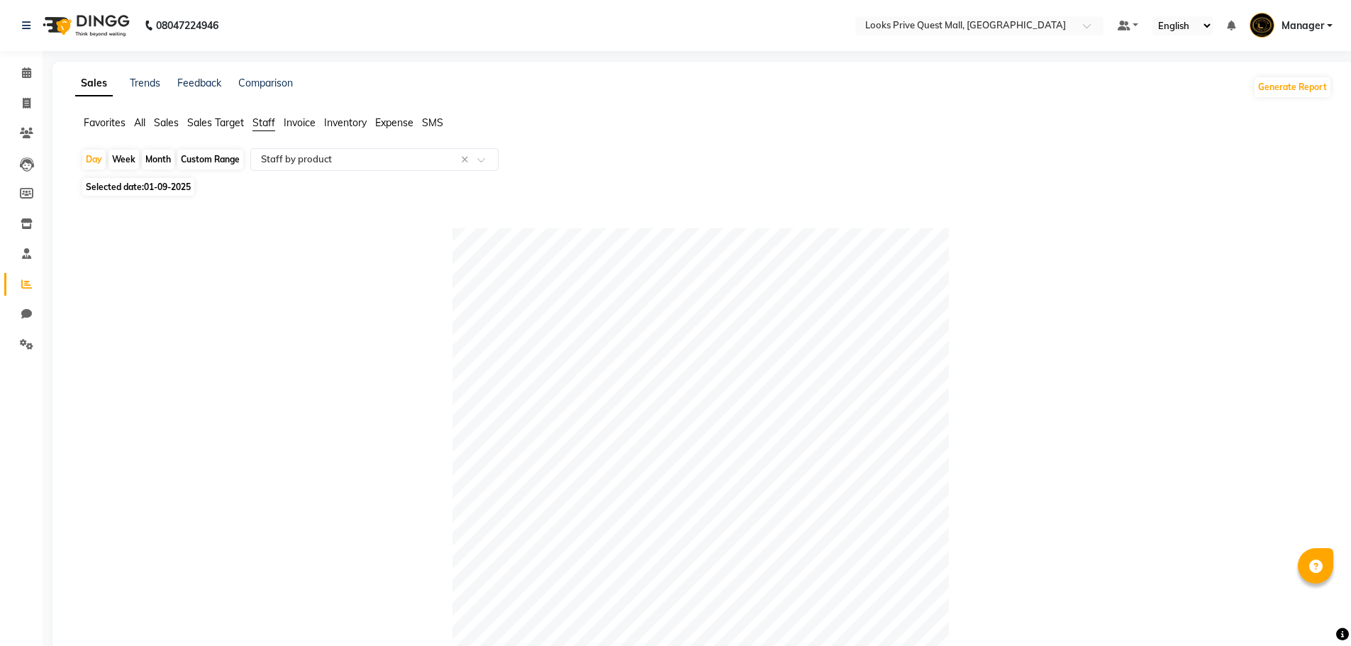
select select "full_report"
click at [334, 160] on input "text" at bounding box center [360, 159] width 204 height 14
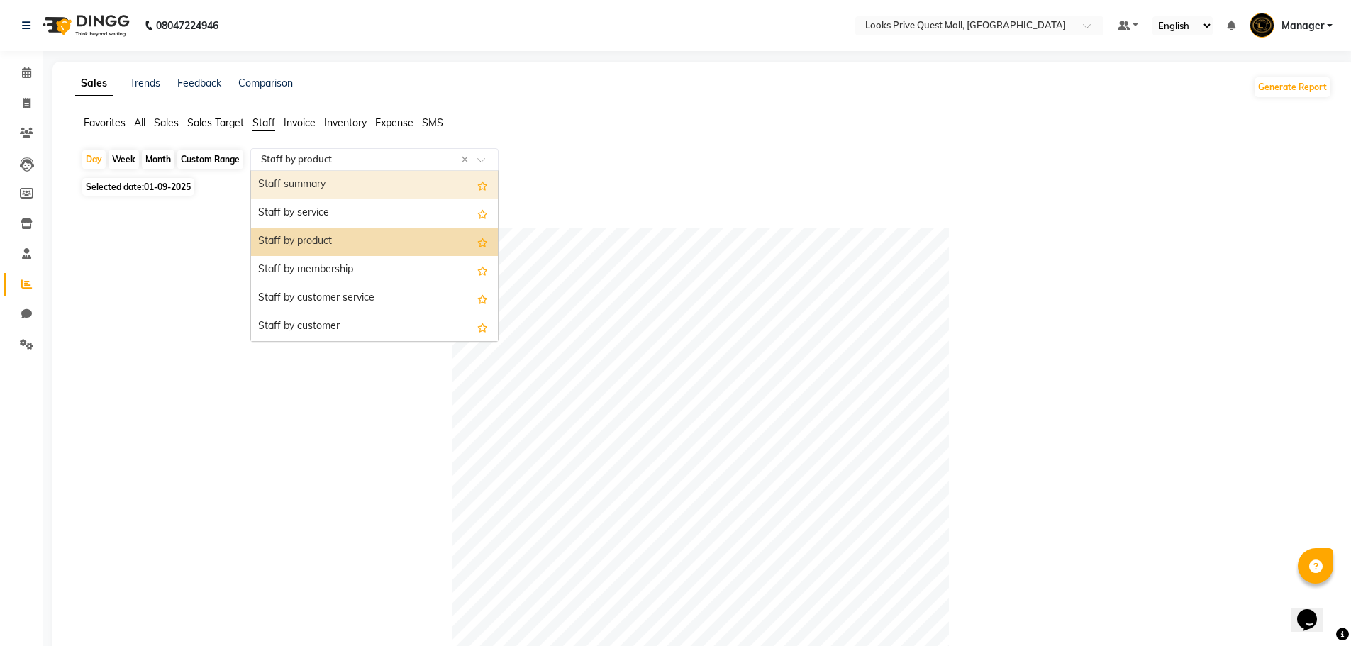
click at [323, 177] on div "Staff summary" at bounding box center [374, 185] width 247 height 28
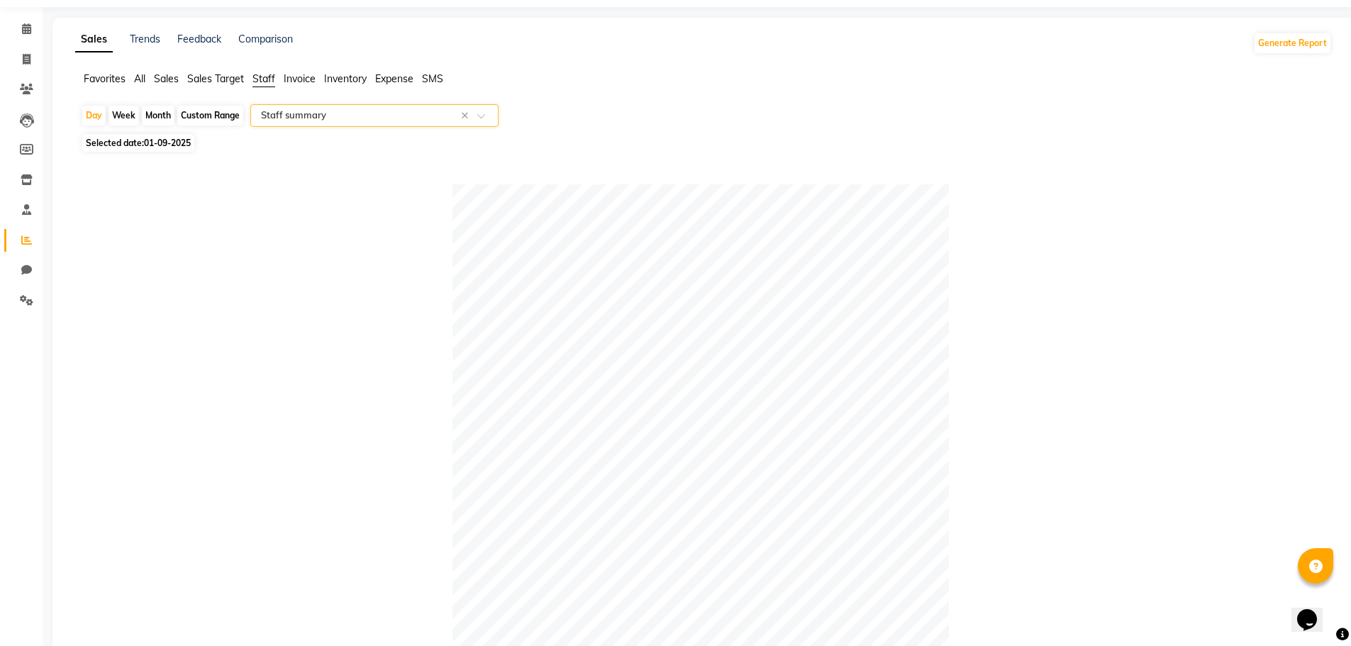
scroll to position [354, 0]
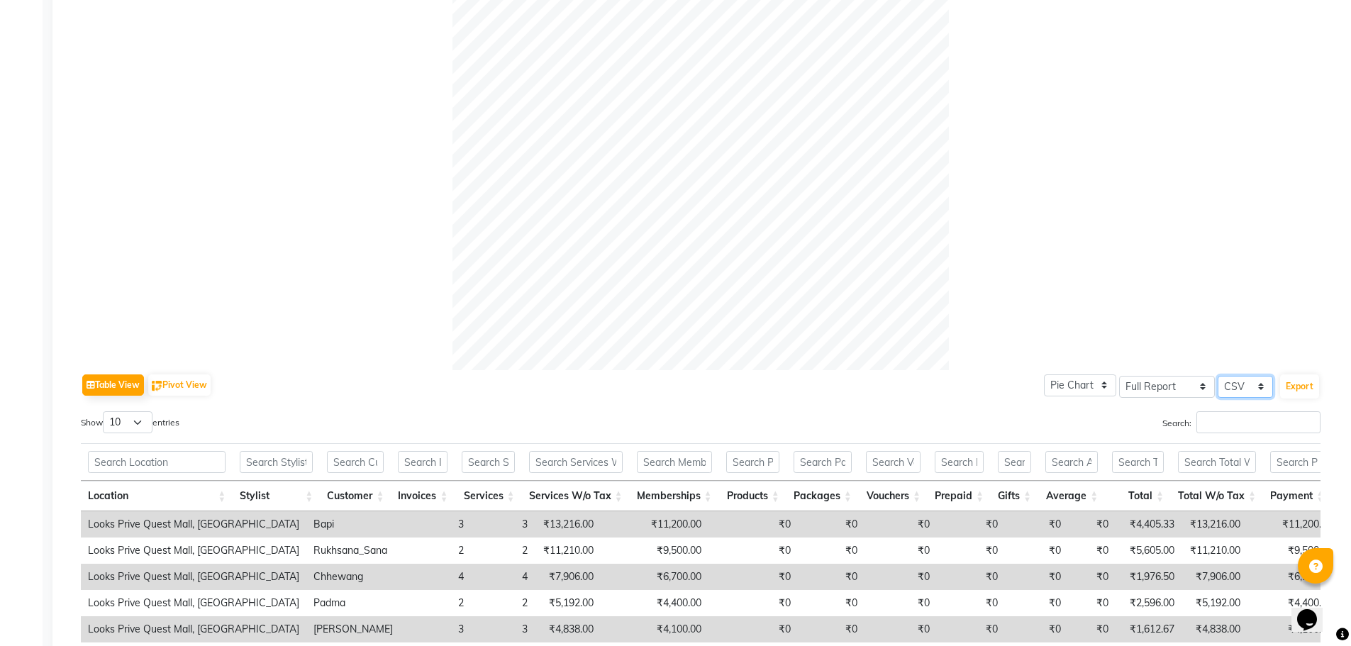
click at [1239, 381] on select "Select CSV PDF" at bounding box center [1244, 387] width 55 height 22
select select "pdf"
click at [1217, 376] on select "Select CSV PDF" at bounding box center [1244, 387] width 55 height 22
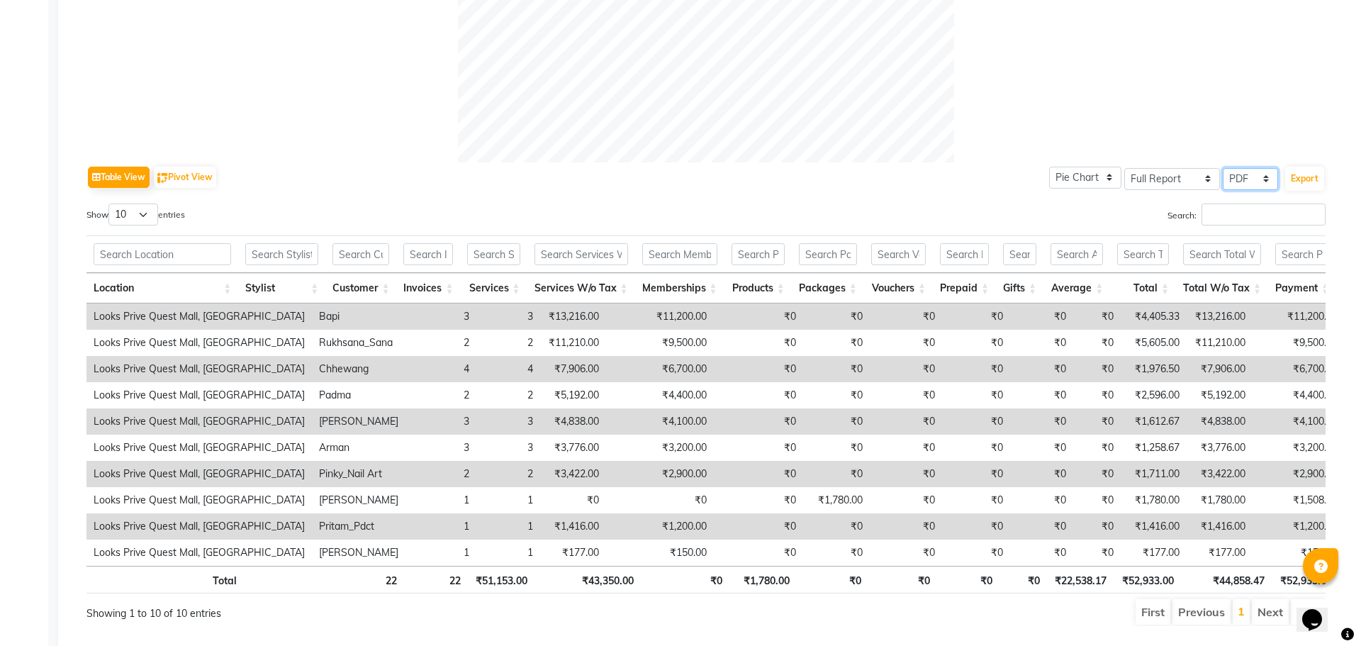
scroll to position [567, 0]
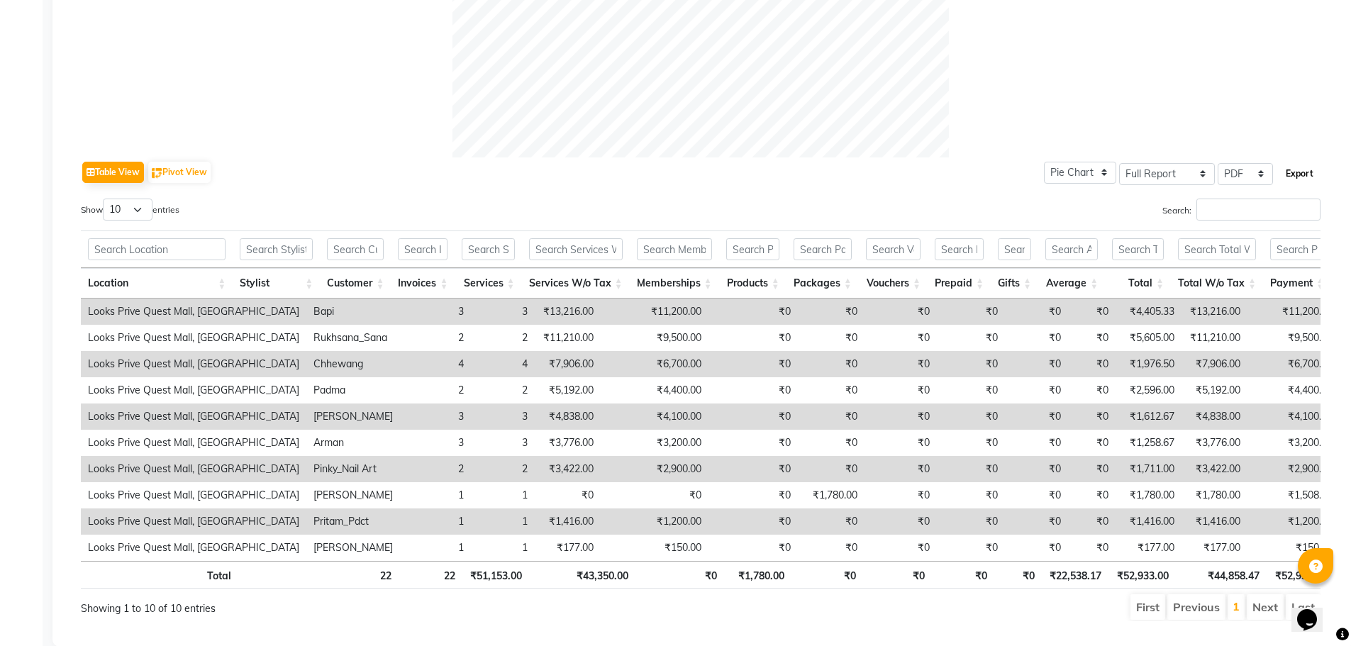
click at [1290, 175] on button "Export" at bounding box center [1299, 174] width 39 height 24
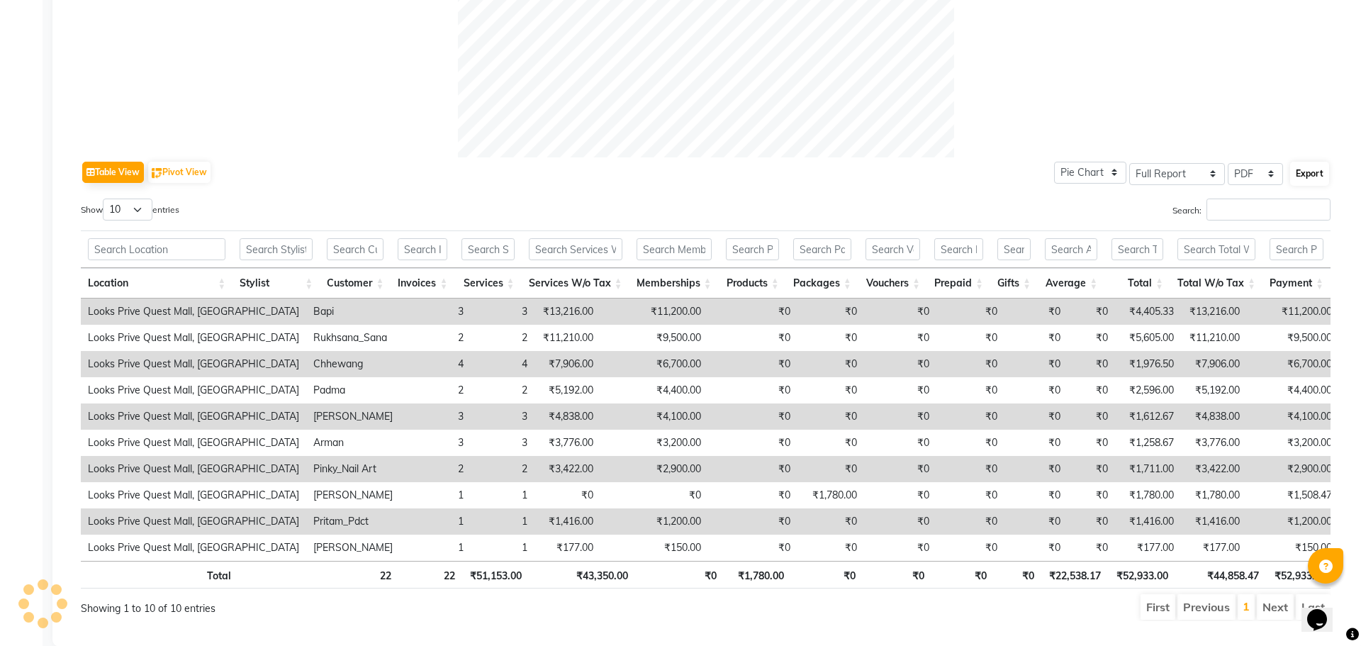
select select "monospace"
select select "13px"
select select "template_1"
select select "A4"
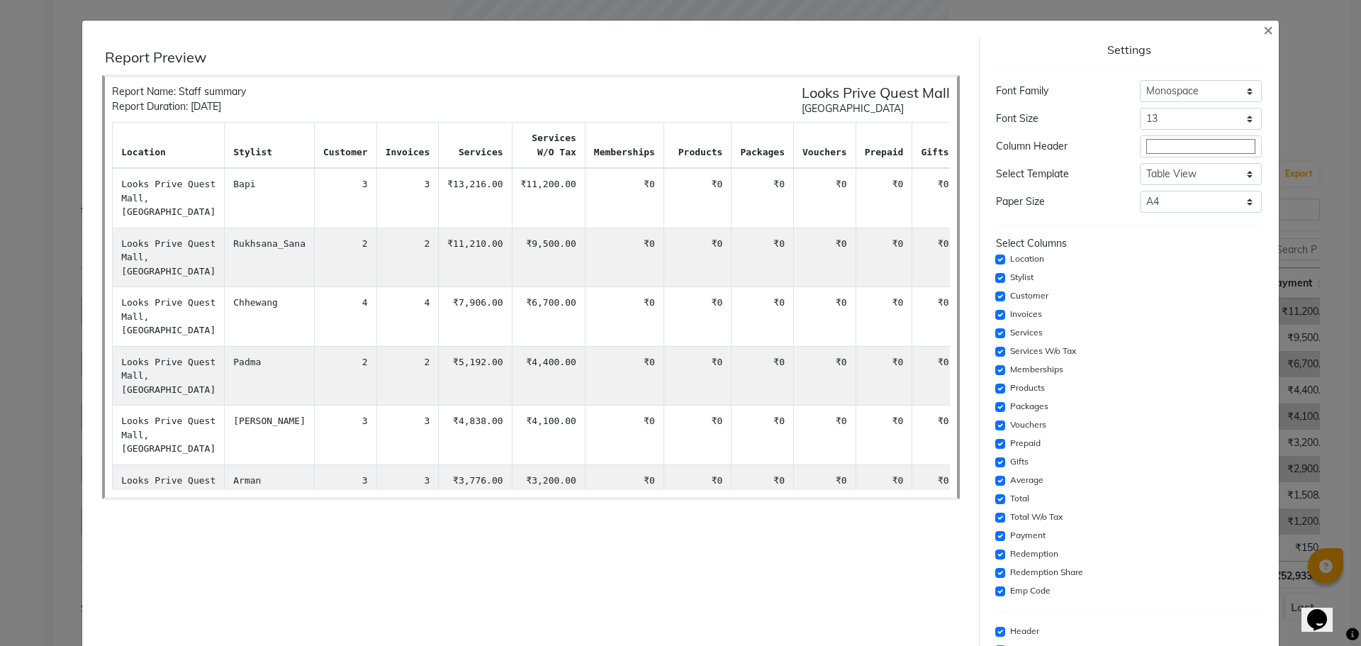
scroll to position [71, 0]
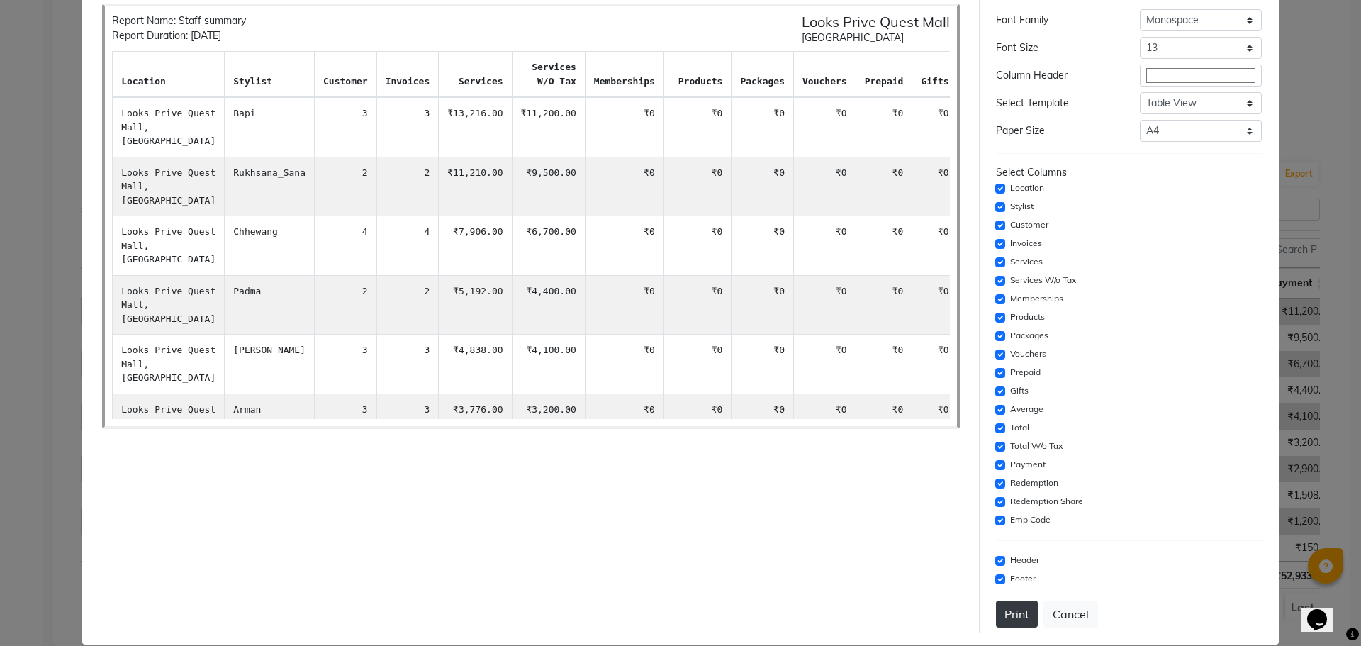
click at [1005, 611] on button "Print" at bounding box center [1017, 613] width 42 height 27
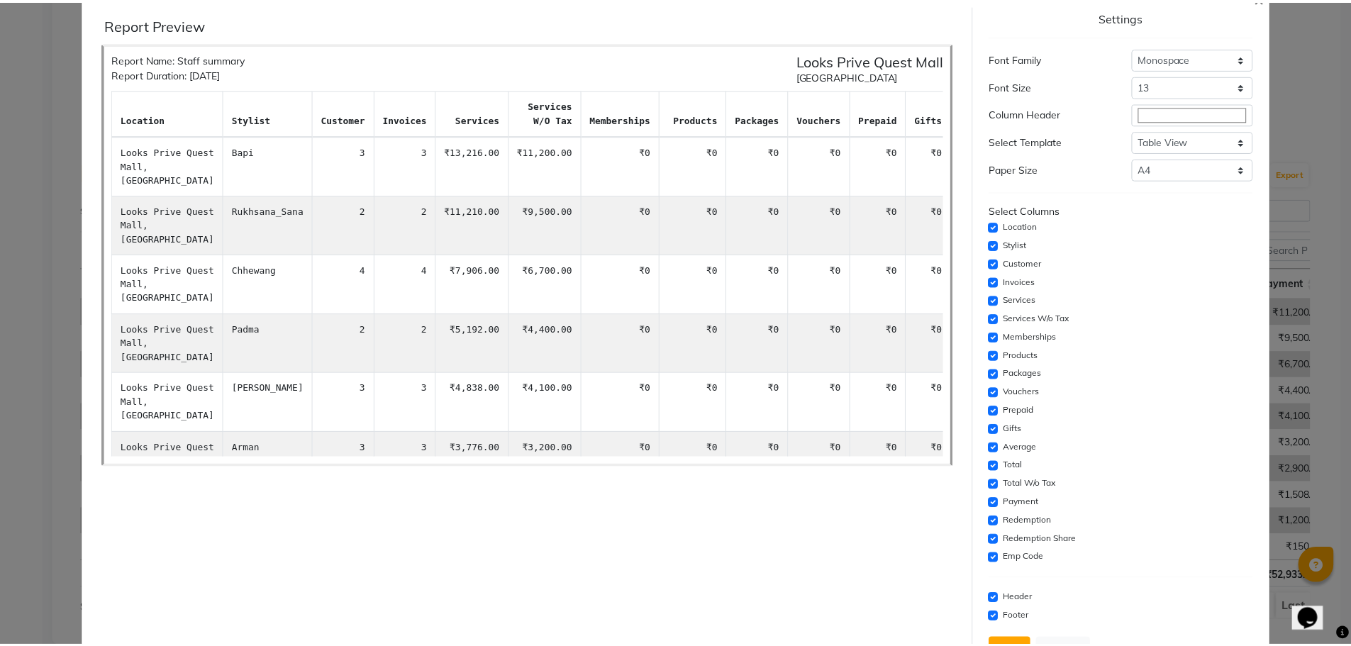
scroll to position [0, 0]
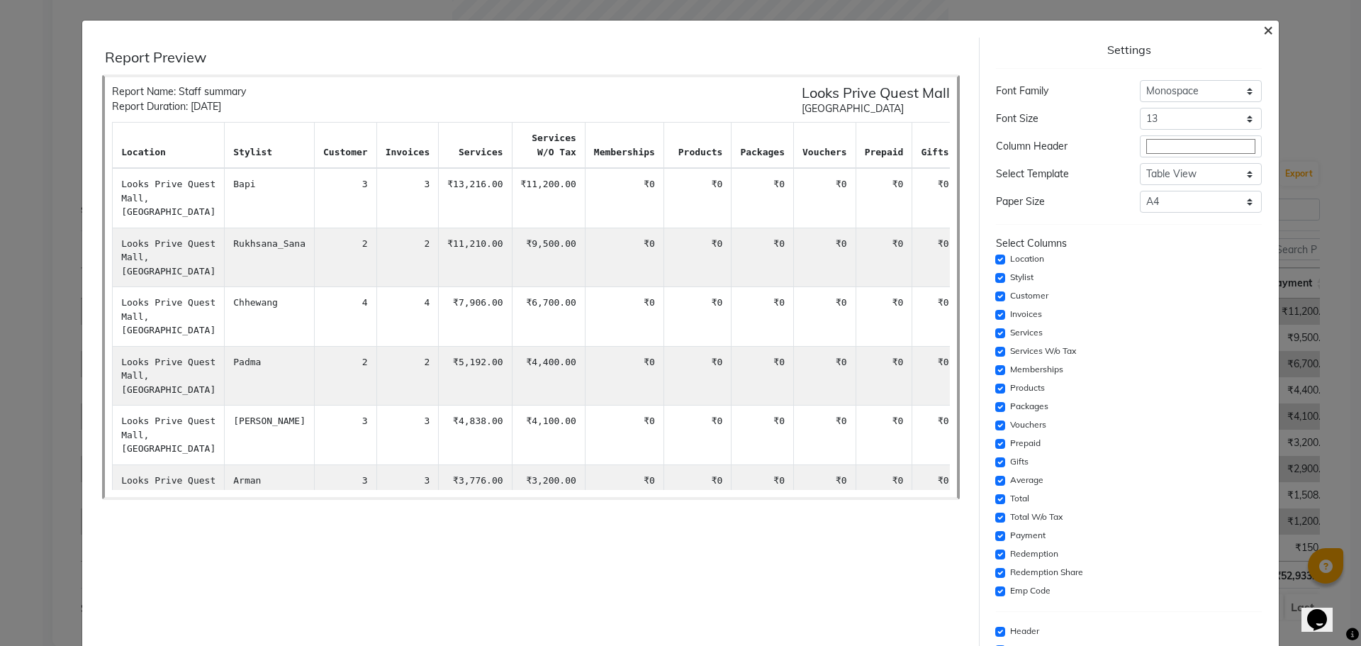
click at [1263, 32] on span "×" at bounding box center [1268, 28] width 10 height 21
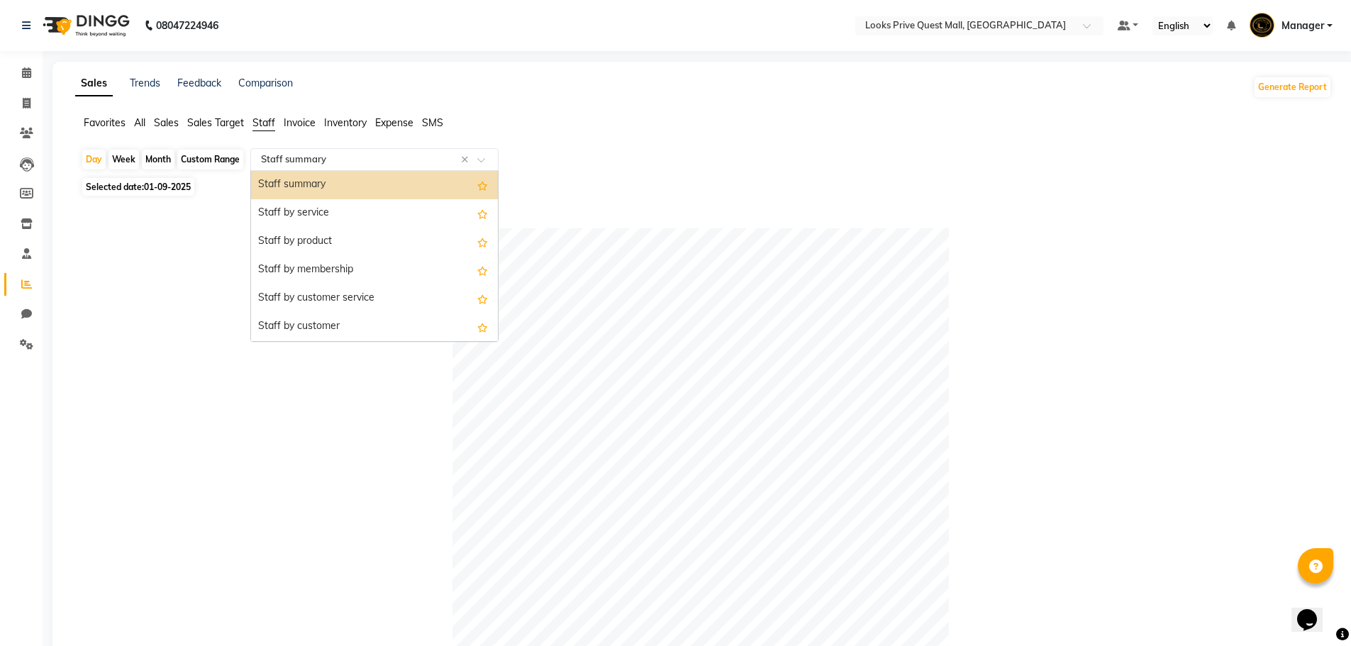
click at [350, 164] on input "text" at bounding box center [360, 159] width 204 height 14
click at [359, 215] on div "Staff by service" at bounding box center [374, 213] width 247 height 28
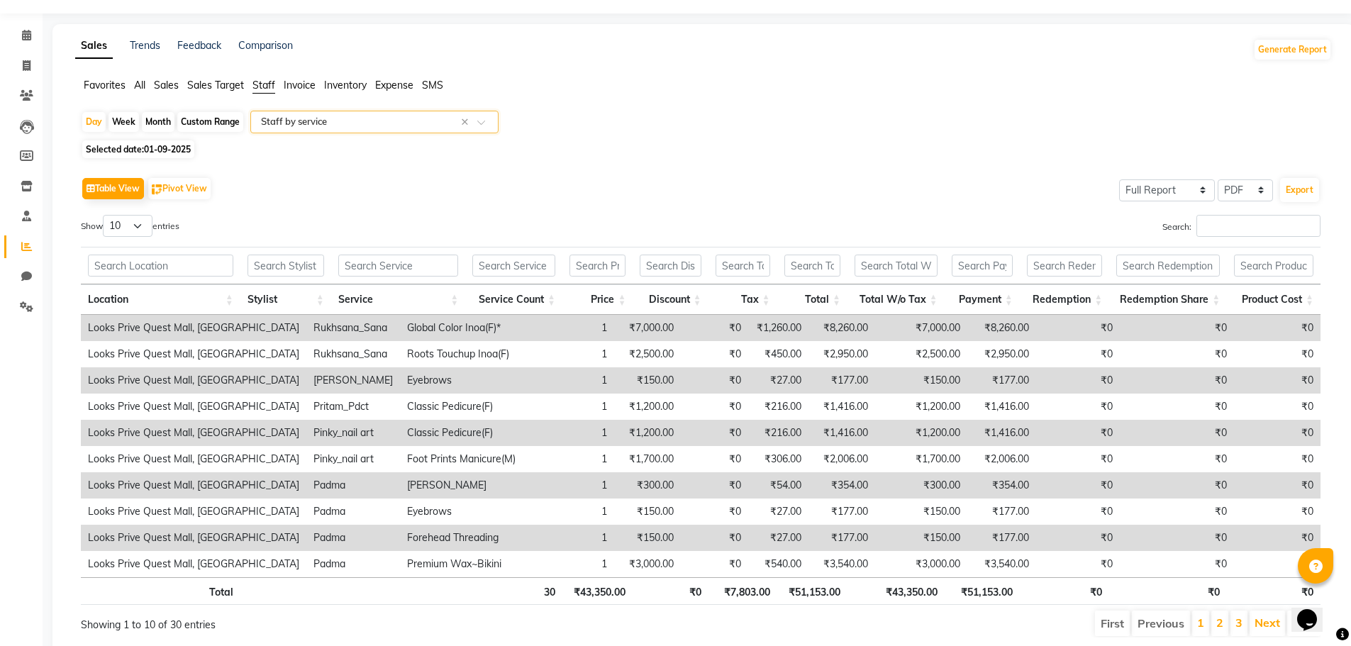
scroll to position [71, 0]
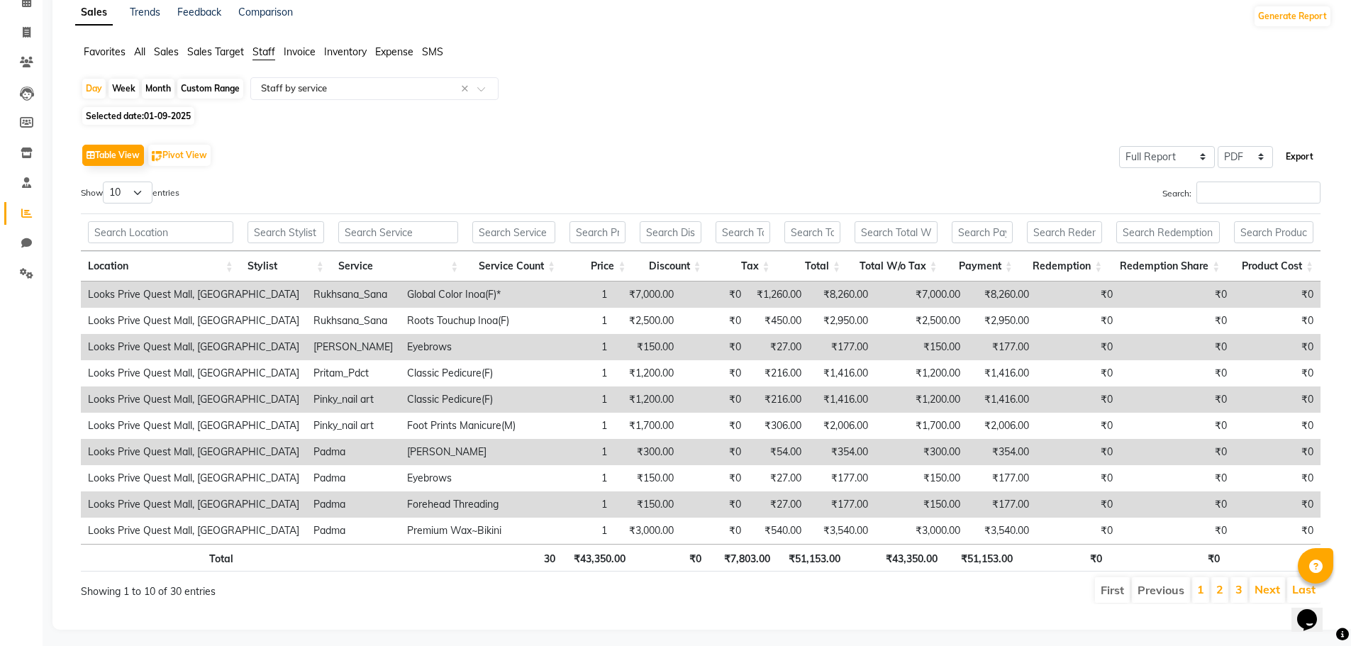
click at [1305, 155] on button "Export" at bounding box center [1299, 157] width 39 height 24
select select "monospace"
select select "13px"
select select "template_1"
select select "A4"
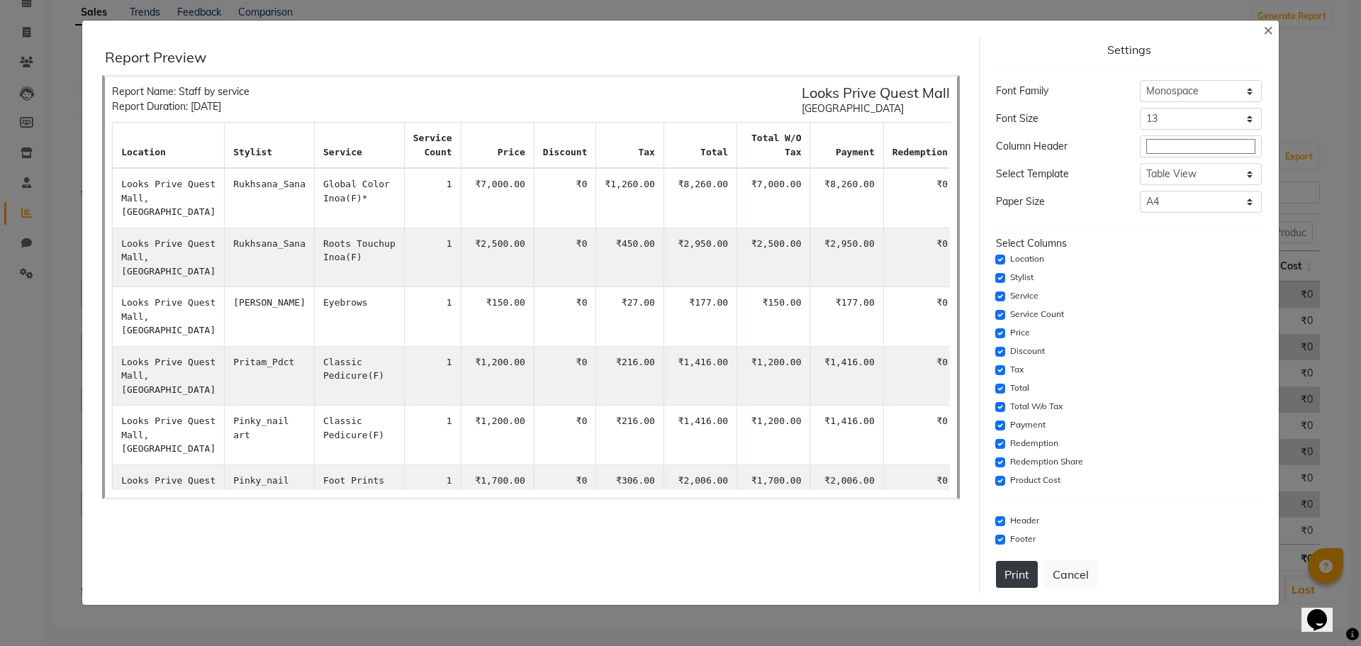
click at [1017, 569] on button "Print" at bounding box center [1017, 574] width 42 height 27
click at [1269, 23] on span "×" at bounding box center [1268, 28] width 10 height 21
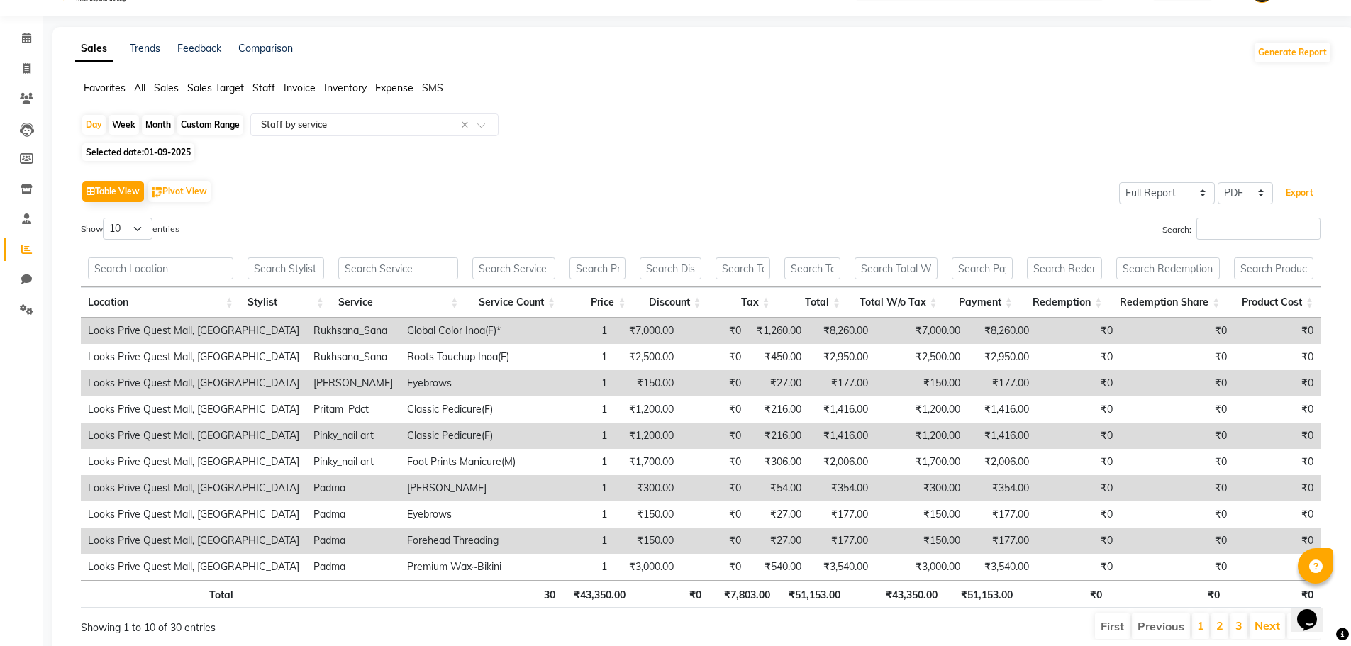
scroll to position [0, 0]
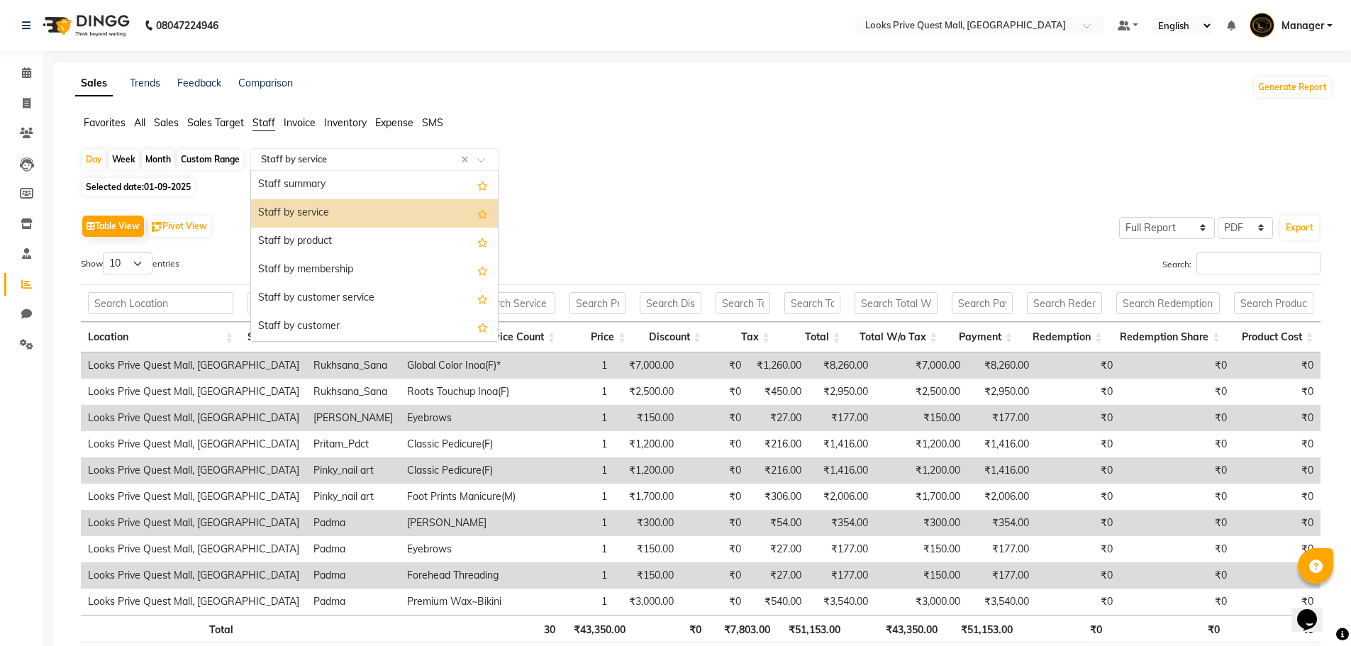
click at [327, 160] on input "text" at bounding box center [360, 159] width 204 height 14
click at [349, 233] on div "Staff by product" at bounding box center [374, 242] width 247 height 28
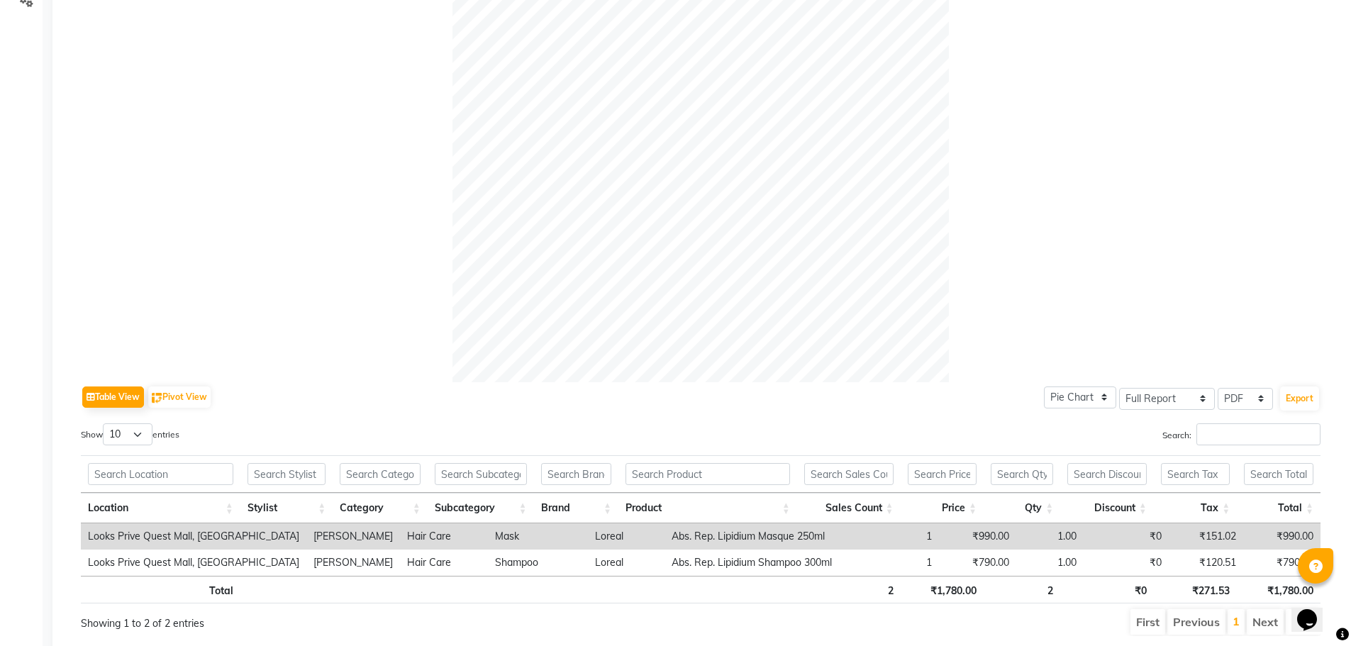
scroll to position [354, 0]
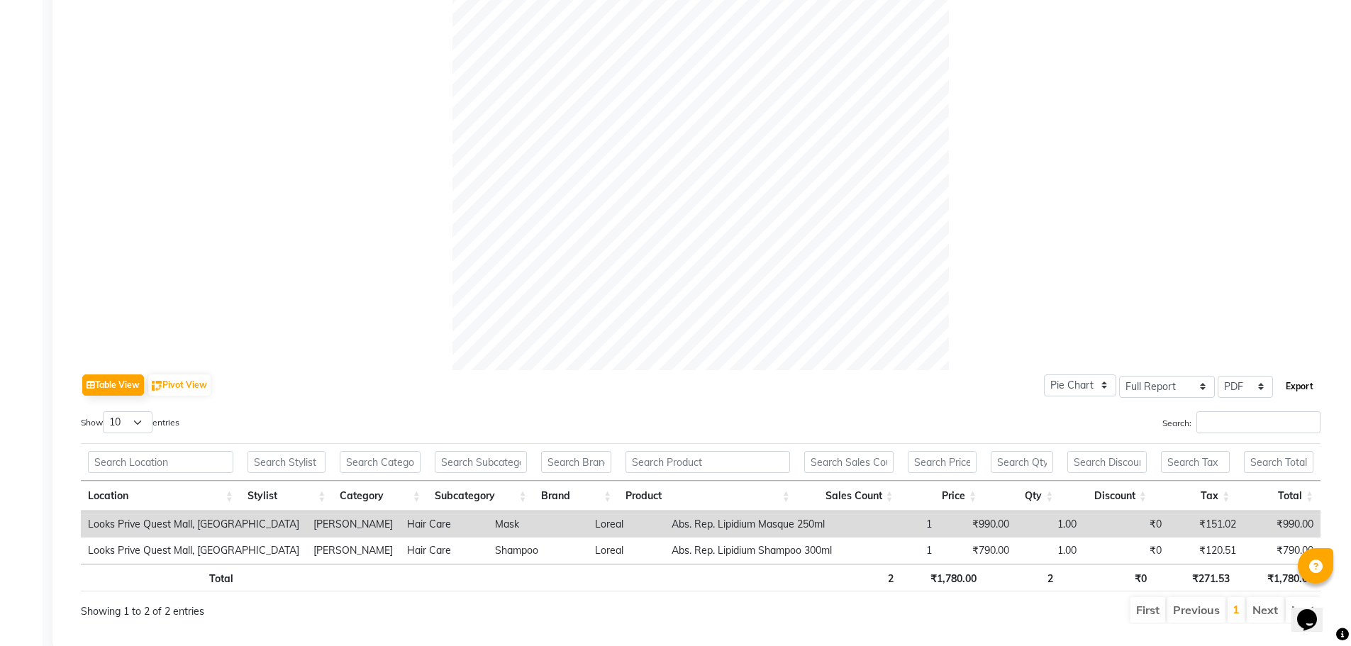
click at [1306, 389] on button "Export" at bounding box center [1299, 386] width 39 height 24
select select "monospace"
select select "13px"
select select "template_1"
select select "A4"
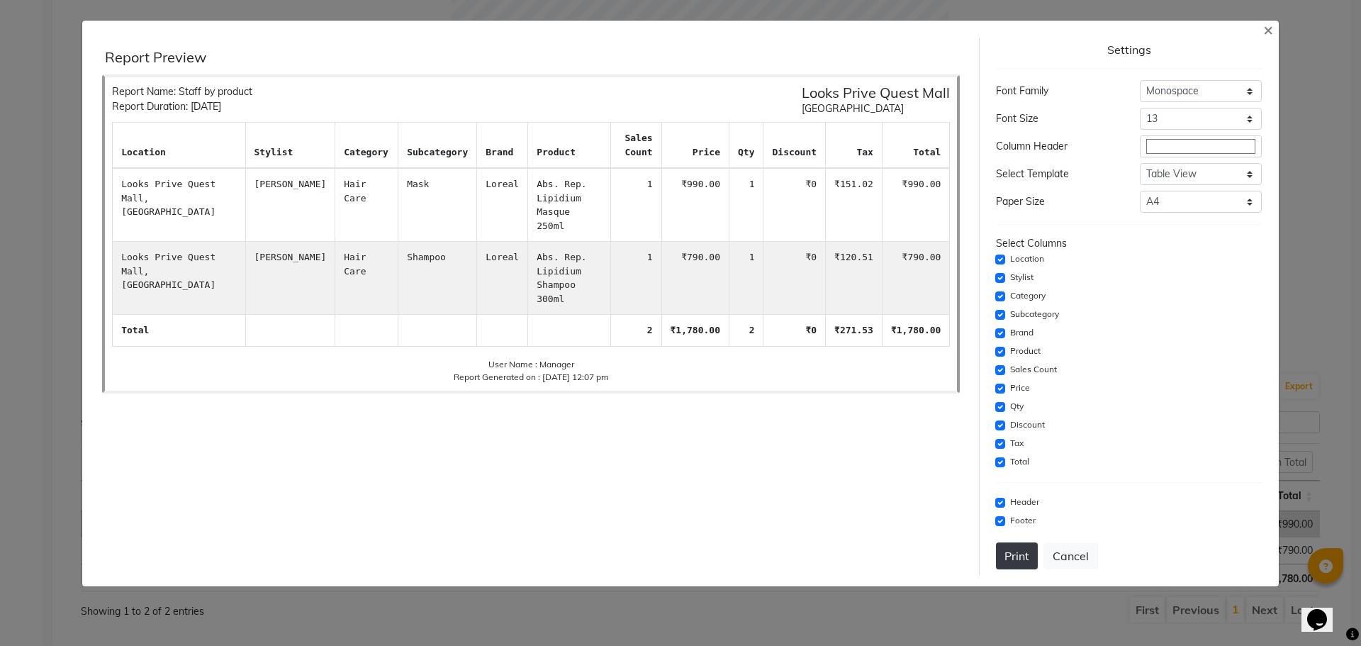
click at [1022, 566] on button "Print" at bounding box center [1017, 555] width 42 height 27
click at [1270, 37] on span "×" at bounding box center [1268, 28] width 10 height 21
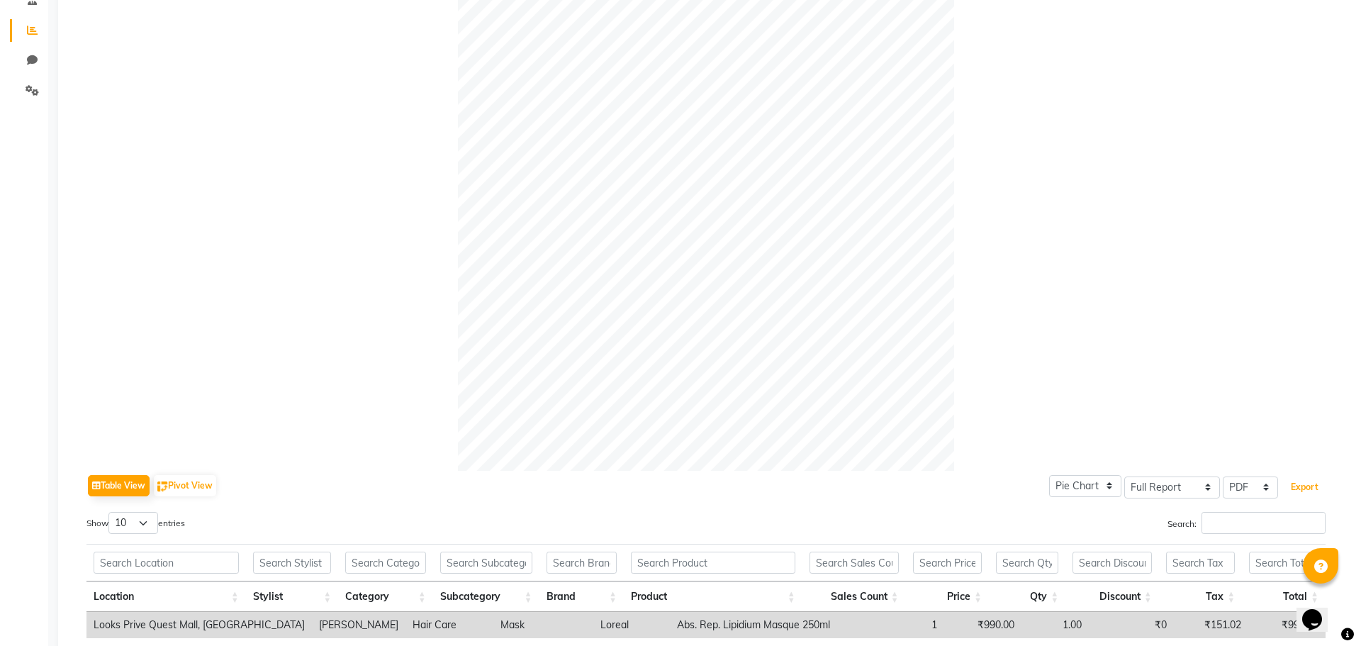
scroll to position [0, 0]
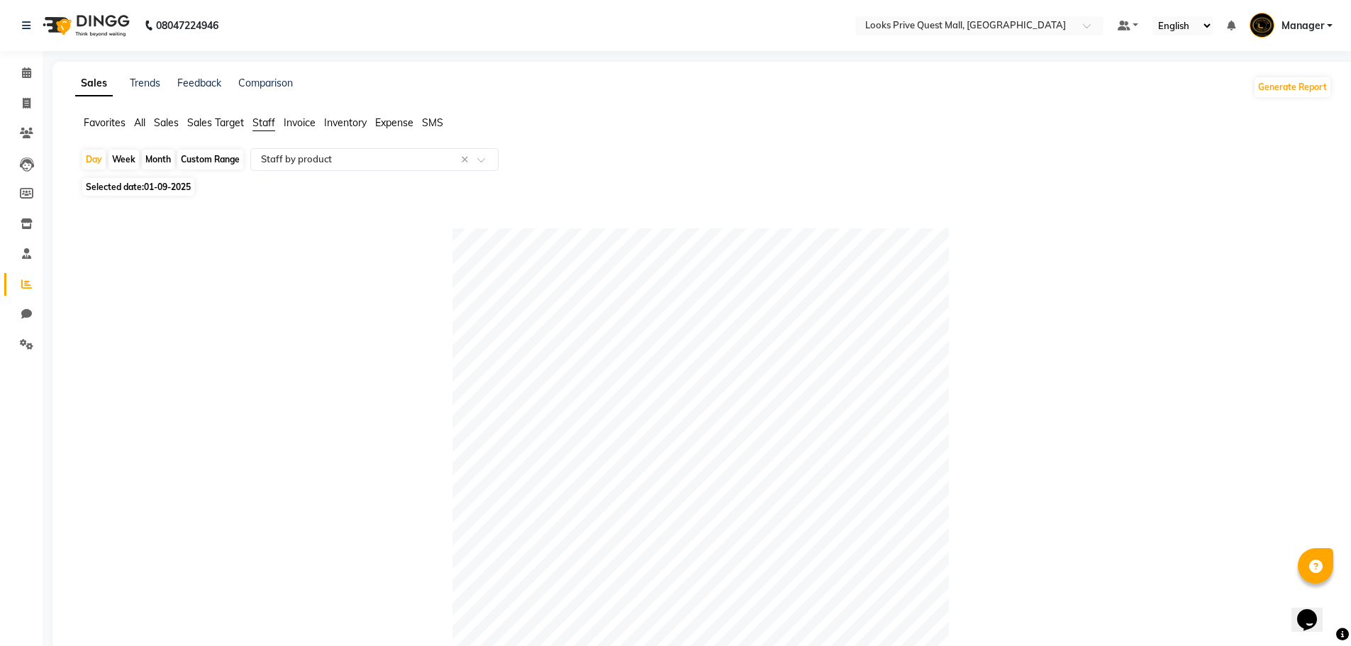
click at [406, 122] on span "Expense" at bounding box center [394, 122] width 38 height 13
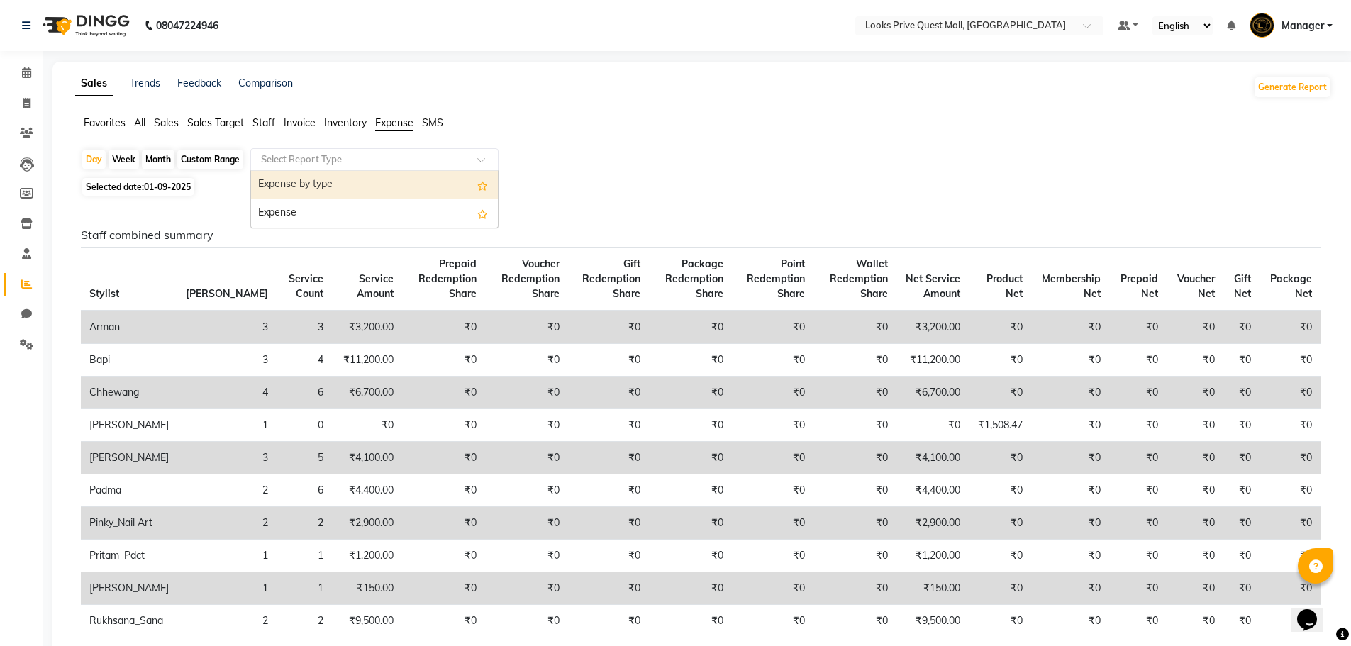
click at [398, 156] on input "text" at bounding box center [360, 159] width 204 height 14
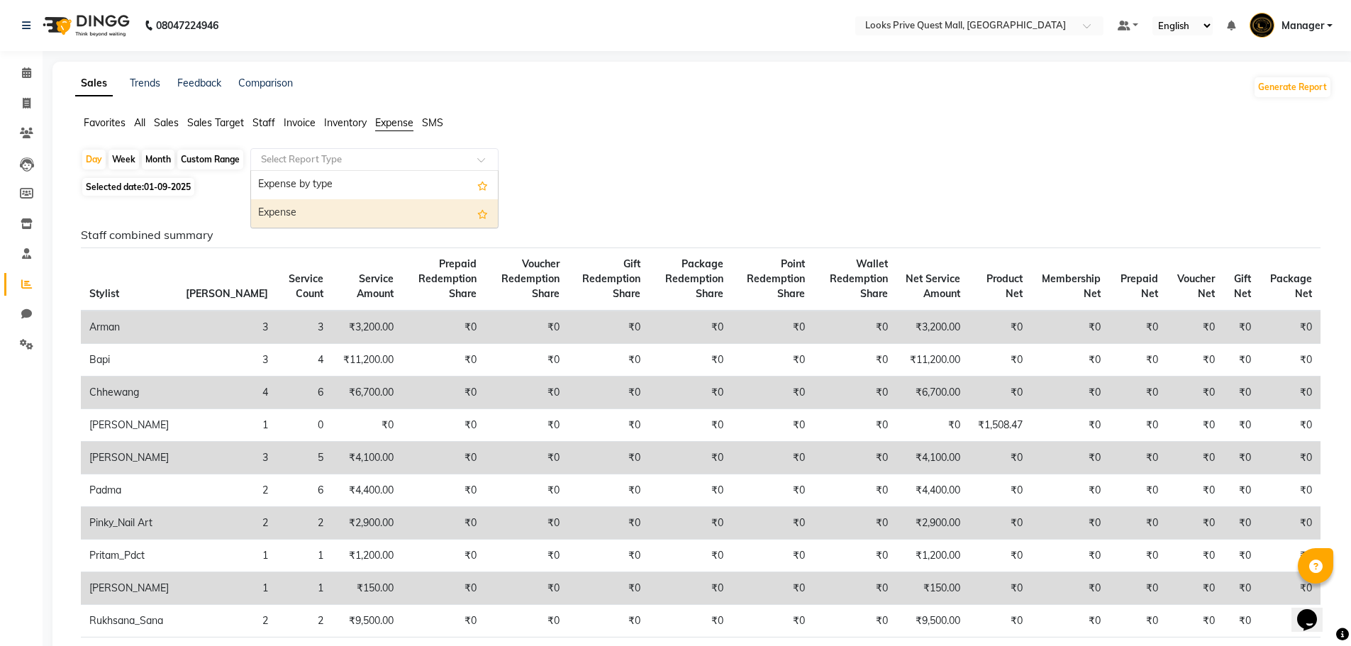
click at [399, 209] on div "Expense" at bounding box center [374, 213] width 247 height 28
select select "full_report"
select select "pdf"
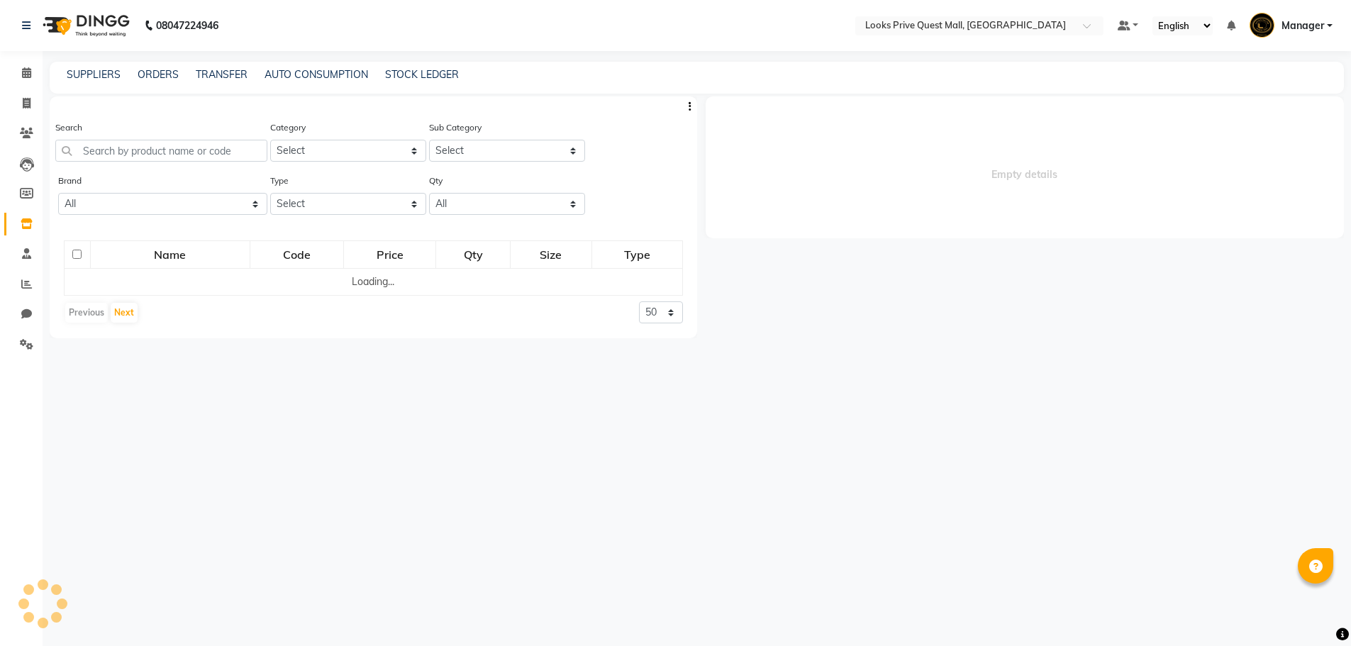
select select
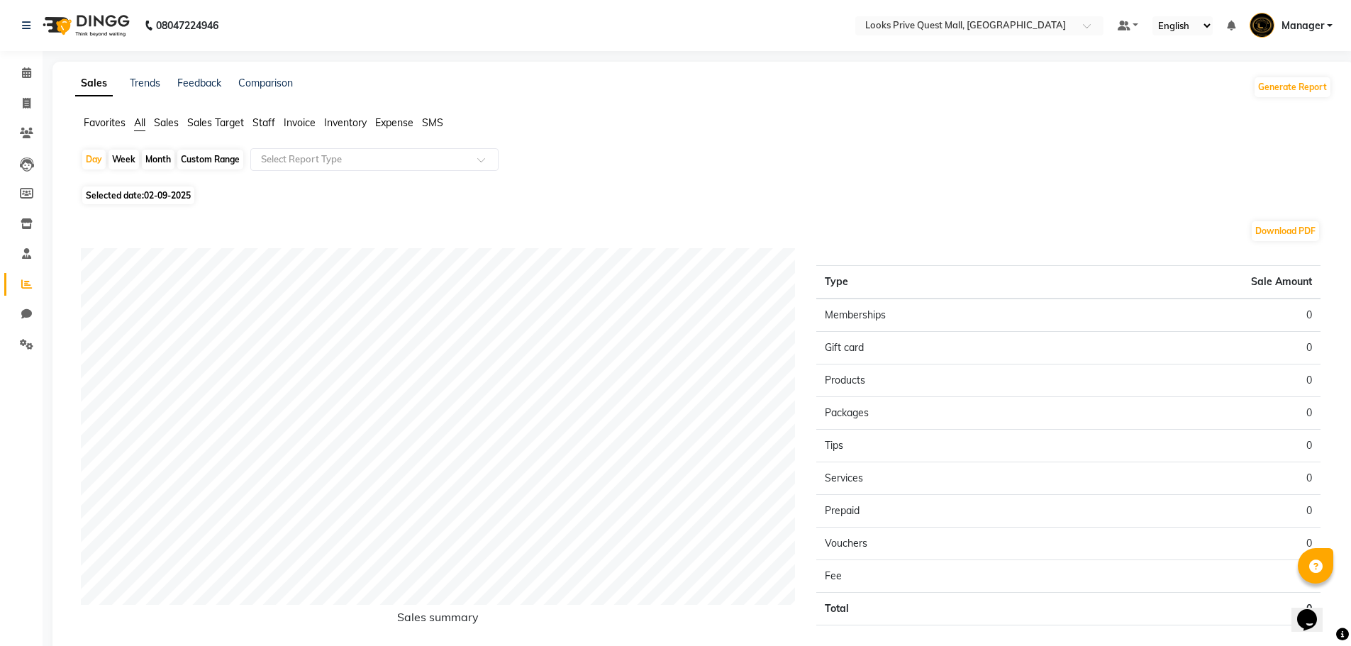
click at [273, 121] on span "Staff" at bounding box center [263, 122] width 23 height 13
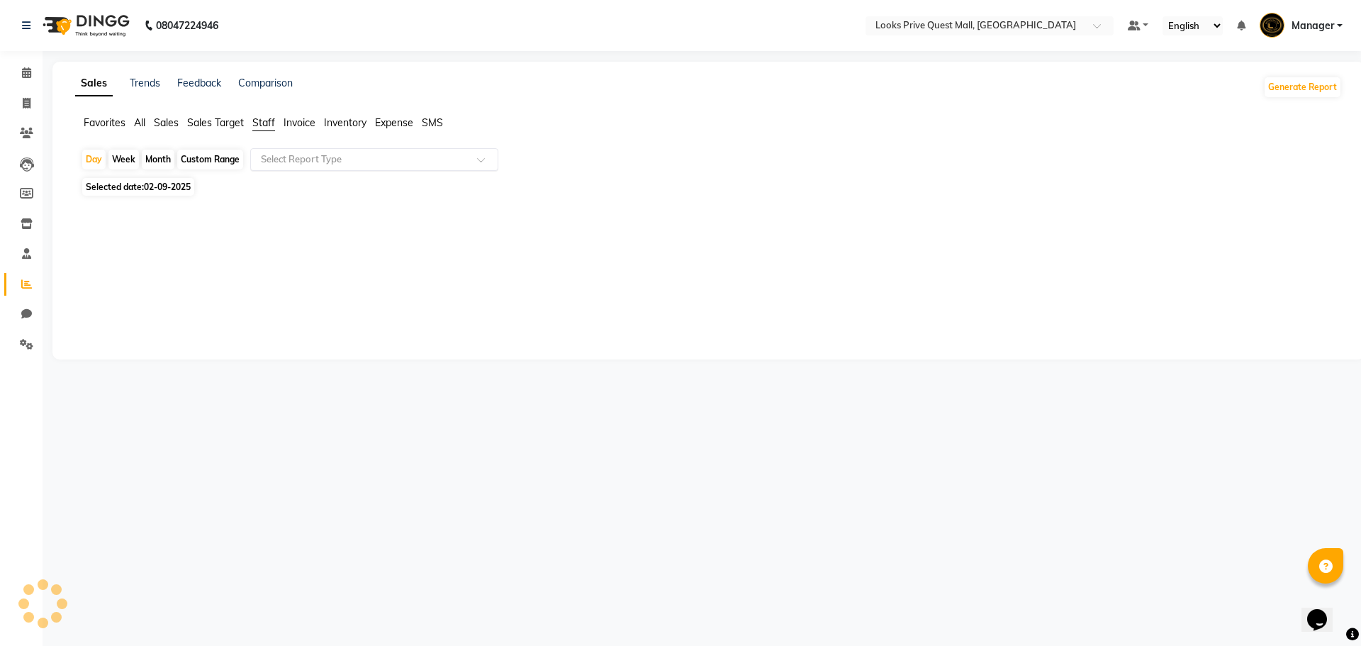
click at [290, 155] on input "text" at bounding box center [360, 159] width 204 height 14
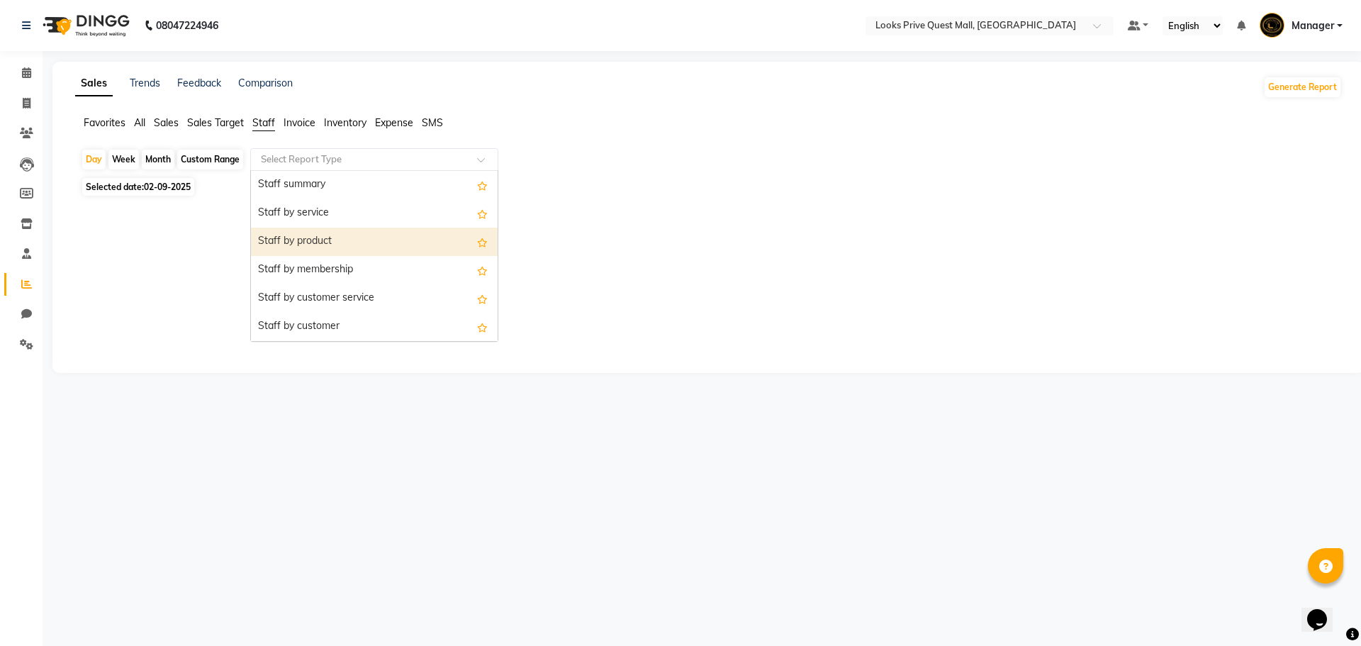
click at [651, 181] on div "Selected date: [DATE]" at bounding box center [711, 186] width 1261 height 15
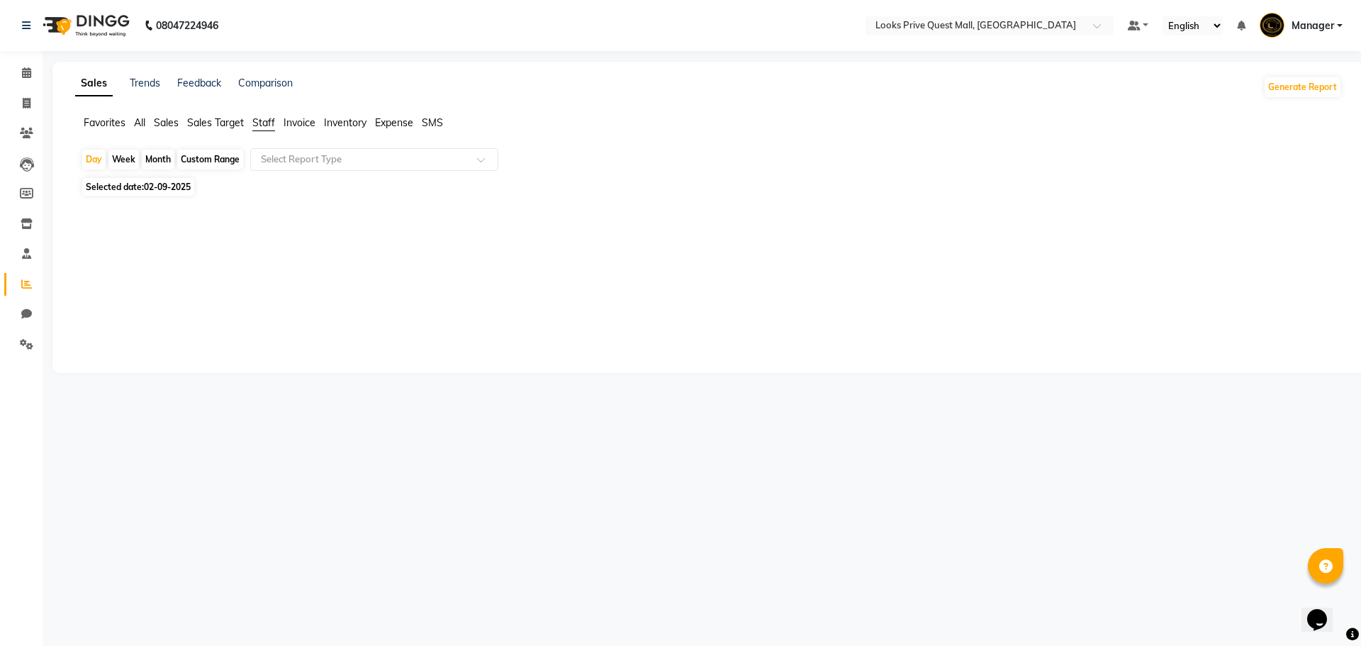
click at [119, 186] on span "Selected date: [DATE]" at bounding box center [138, 187] width 112 height 18
select select "9"
select select "2025"
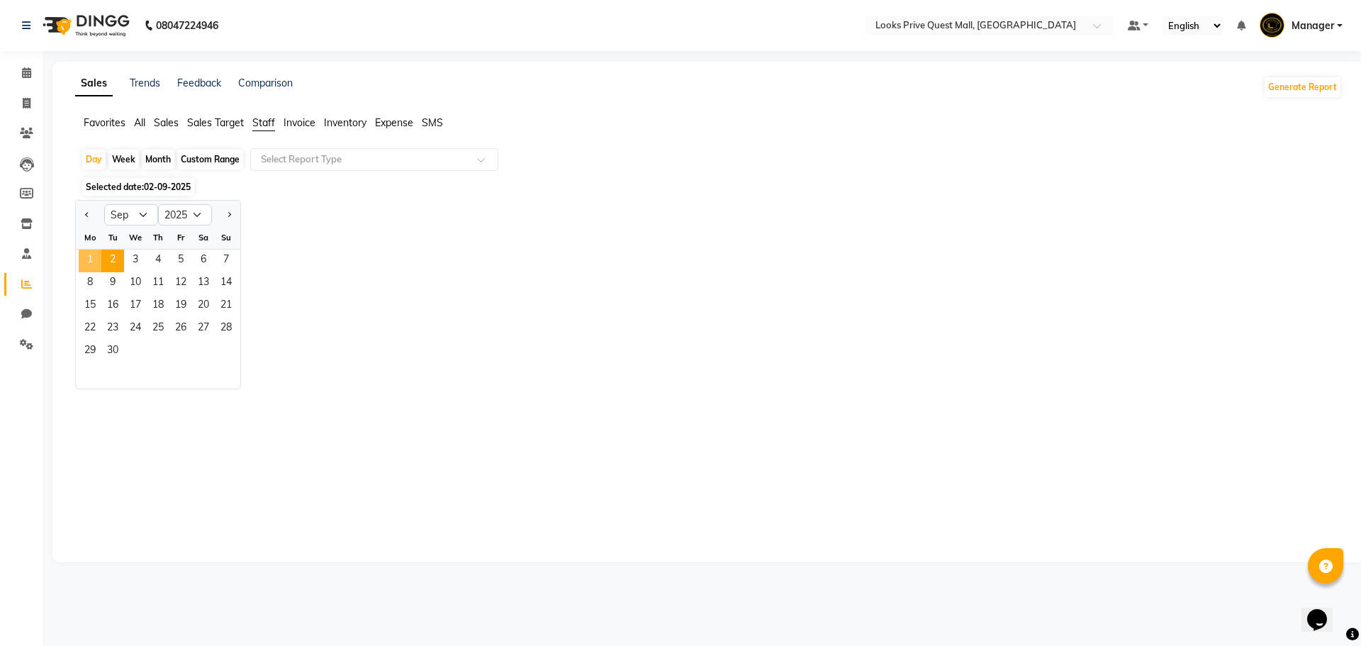
click at [88, 261] on span "1" at bounding box center [90, 261] width 23 height 23
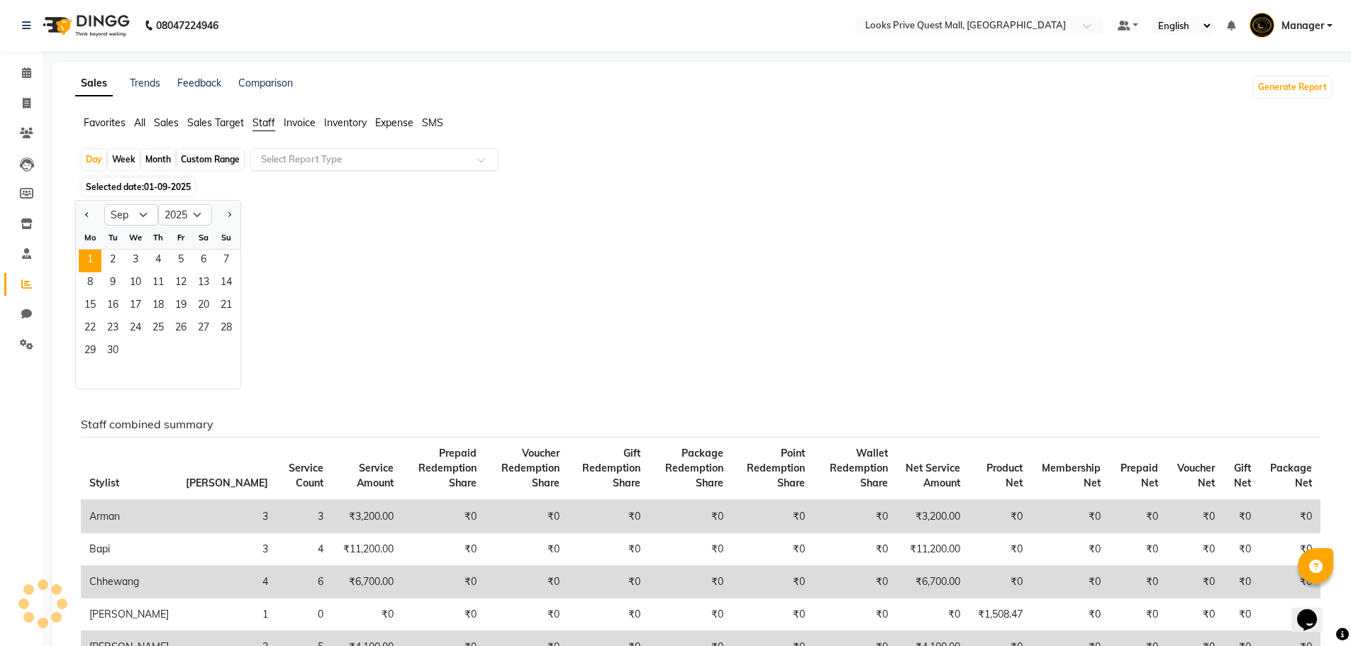
click at [295, 162] on input "text" at bounding box center [360, 159] width 204 height 14
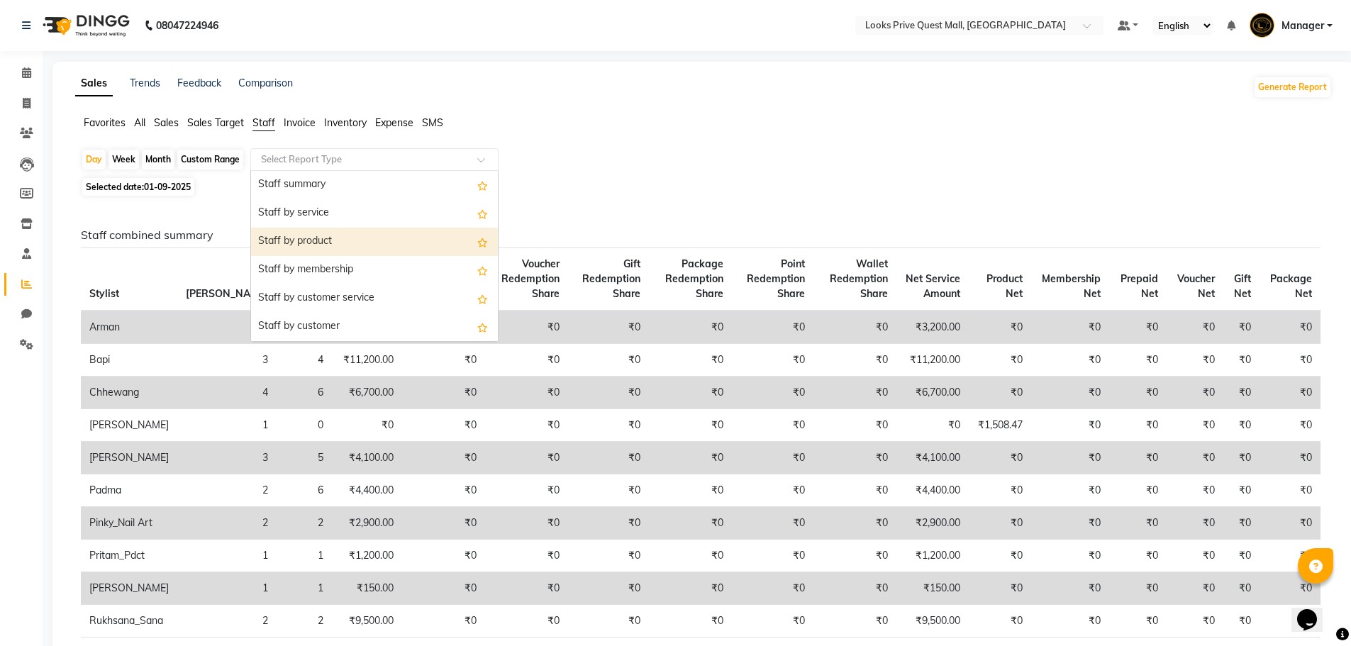
click at [302, 246] on div "Staff by product" at bounding box center [374, 242] width 247 height 28
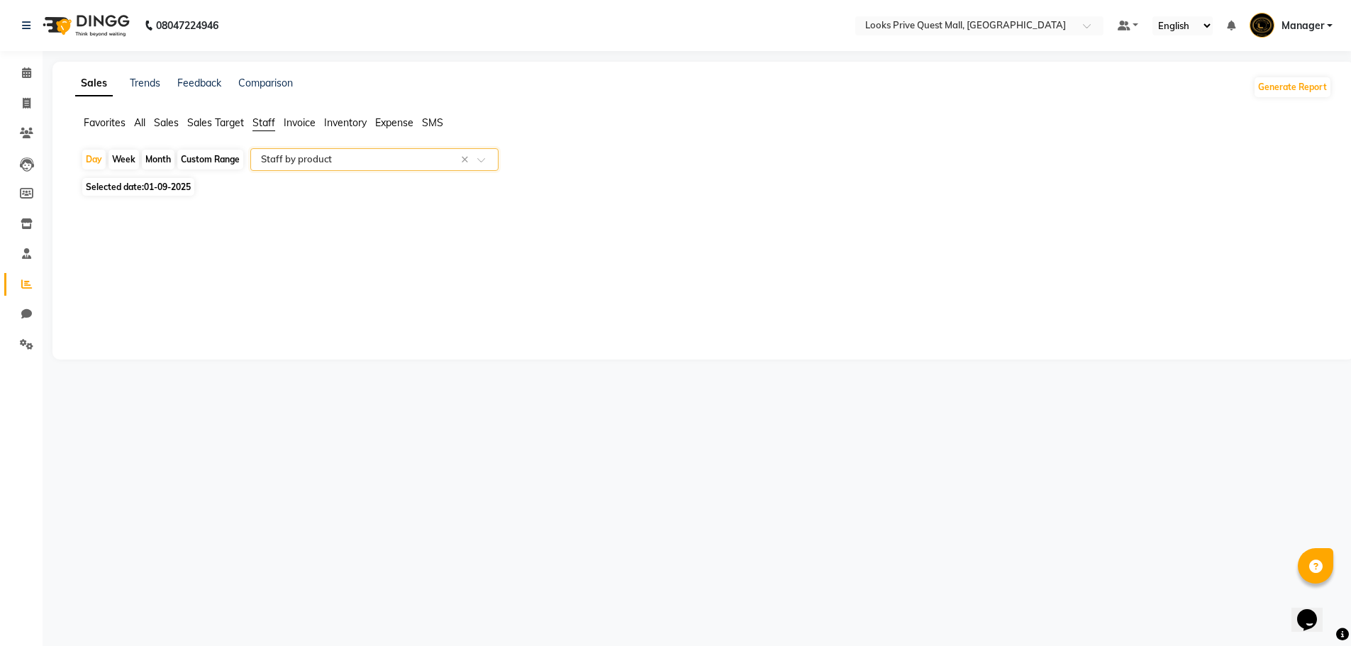
select select "full_report"
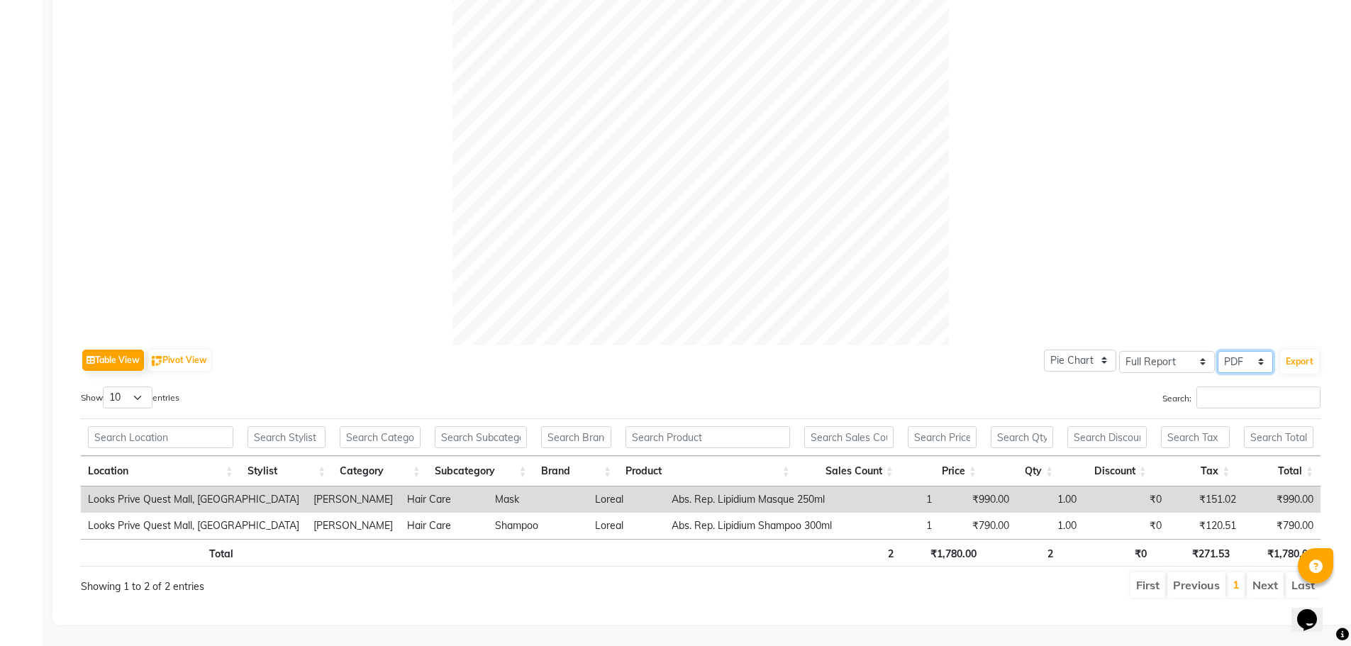
click at [1256, 351] on select "Select CSV PDF" at bounding box center [1244, 362] width 55 height 22
select select "csv"
click at [1217, 351] on select "Select CSV PDF" at bounding box center [1244, 362] width 55 height 22
click at [1295, 352] on button "Export" at bounding box center [1299, 362] width 39 height 24
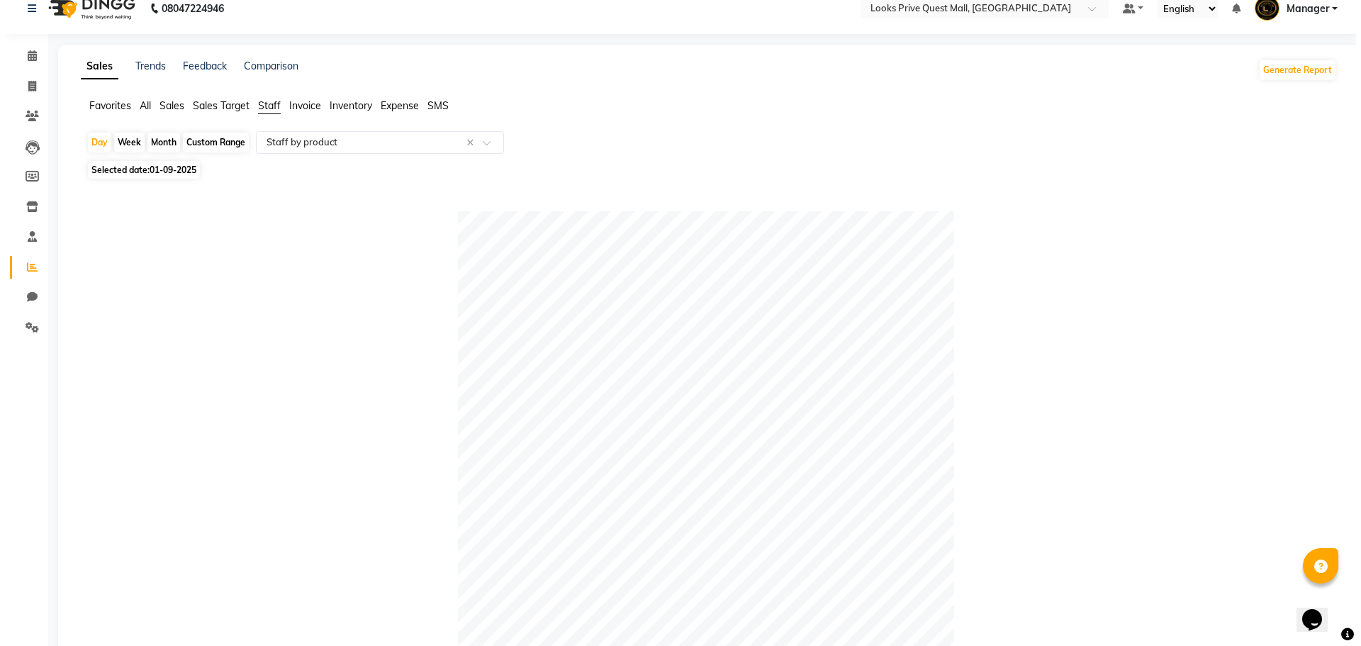
scroll to position [0, 0]
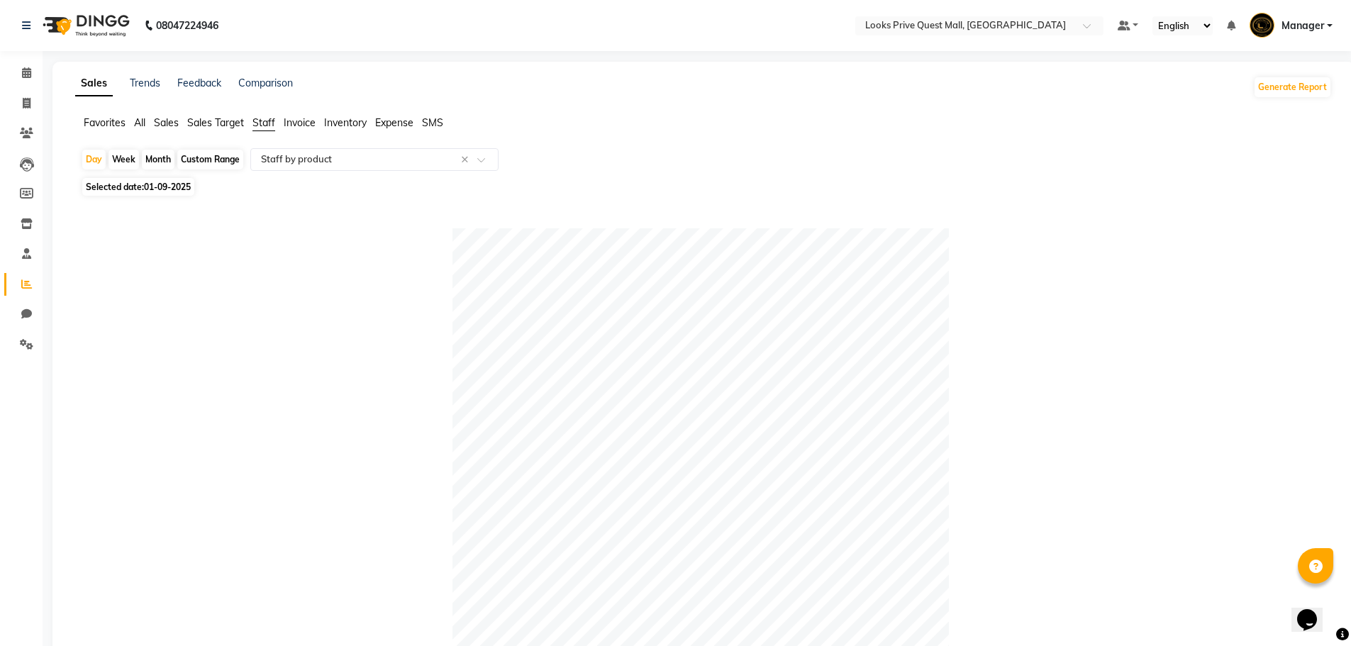
click at [393, 123] on span "Expense" at bounding box center [394, 122] width 38 height 13
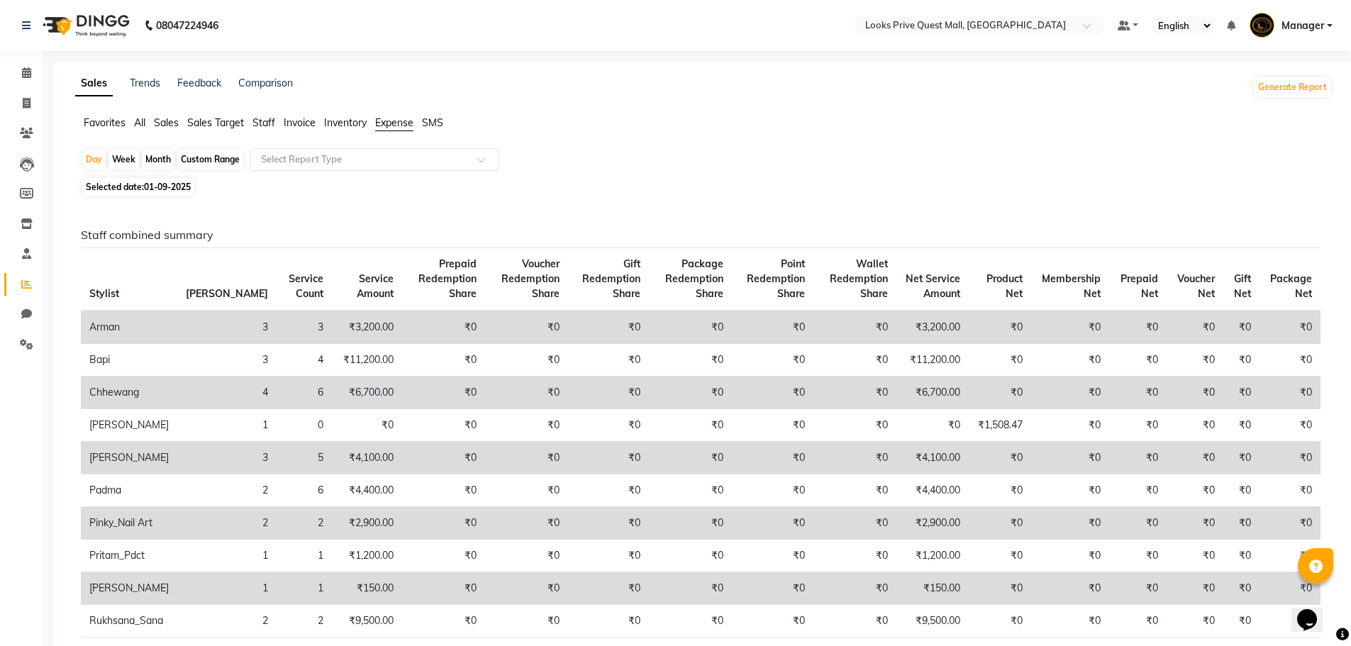
click at [383, 152] on input "text" at bounding box center [360, 159] width 204 height 14
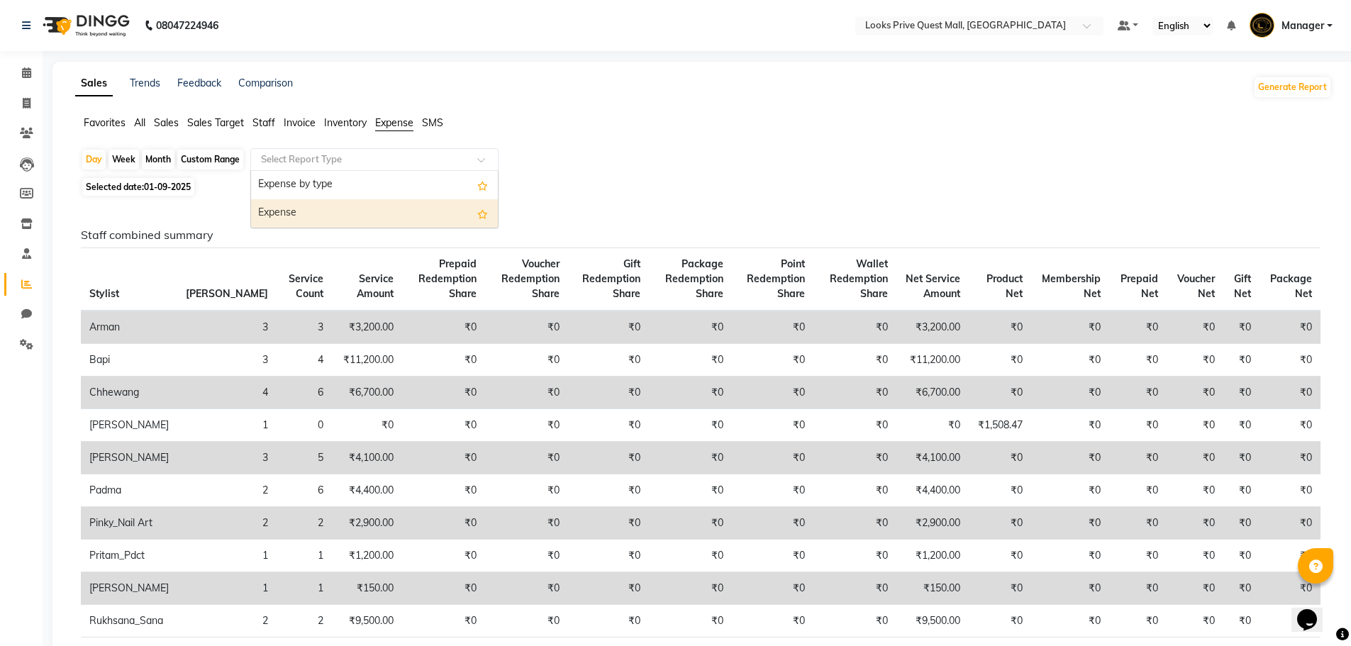
click at [370, 223] on div "Expense" at bounding box center [374, 213] width 247 height 28
select select "full_report"
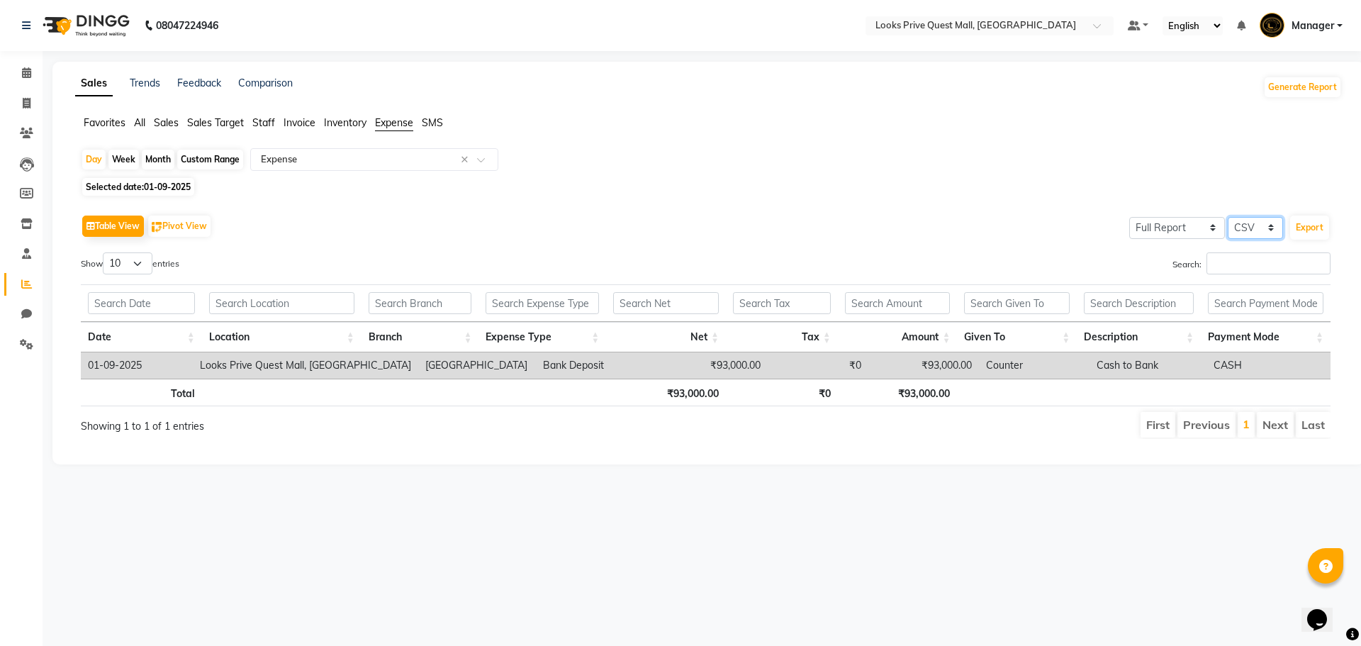
click at [1264, 227] on select "Select CSV PDF" at bounding box center [1255, 228] width 55 height 22
select select "pdf"
click at [1228, 217] on select "Select CSV PDF" at bounding box center [1255, 228] width 55 height 22
click at [1308, 236] on button "Export" at bounding box center [1309, 228] width 39 height 24
select select "monospace"
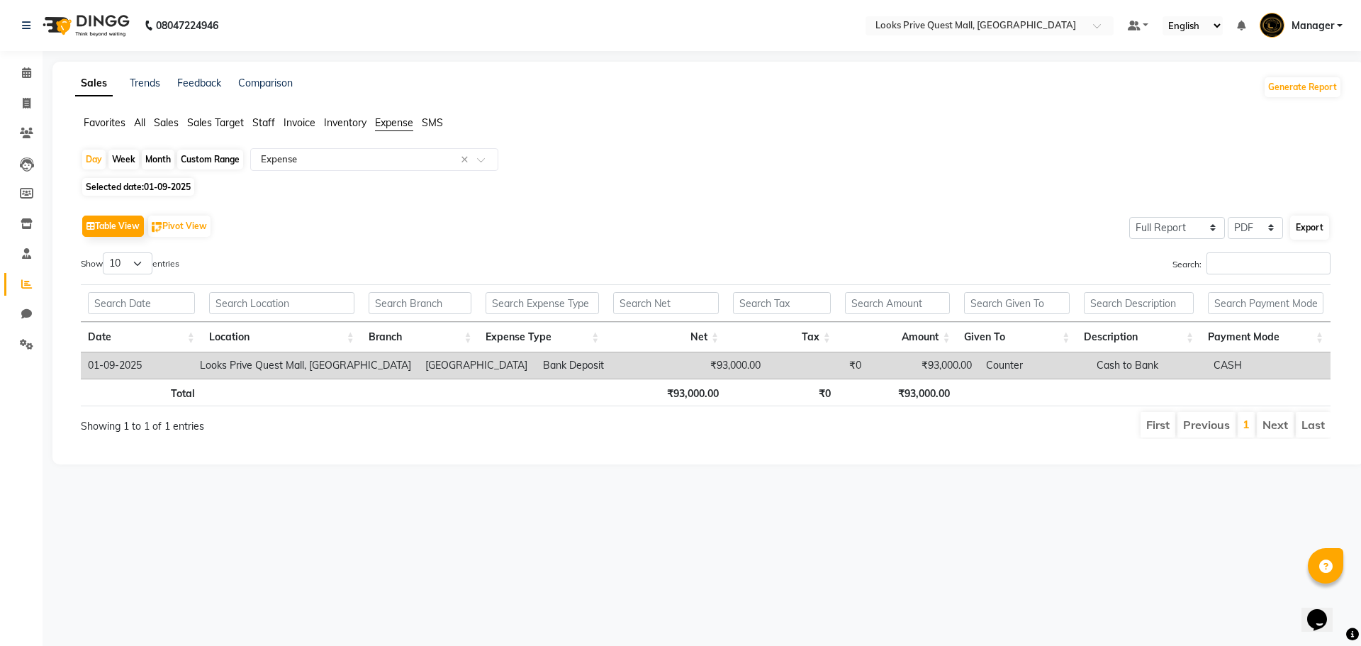
select select "13px"
select select "template_1"
select select "A4"
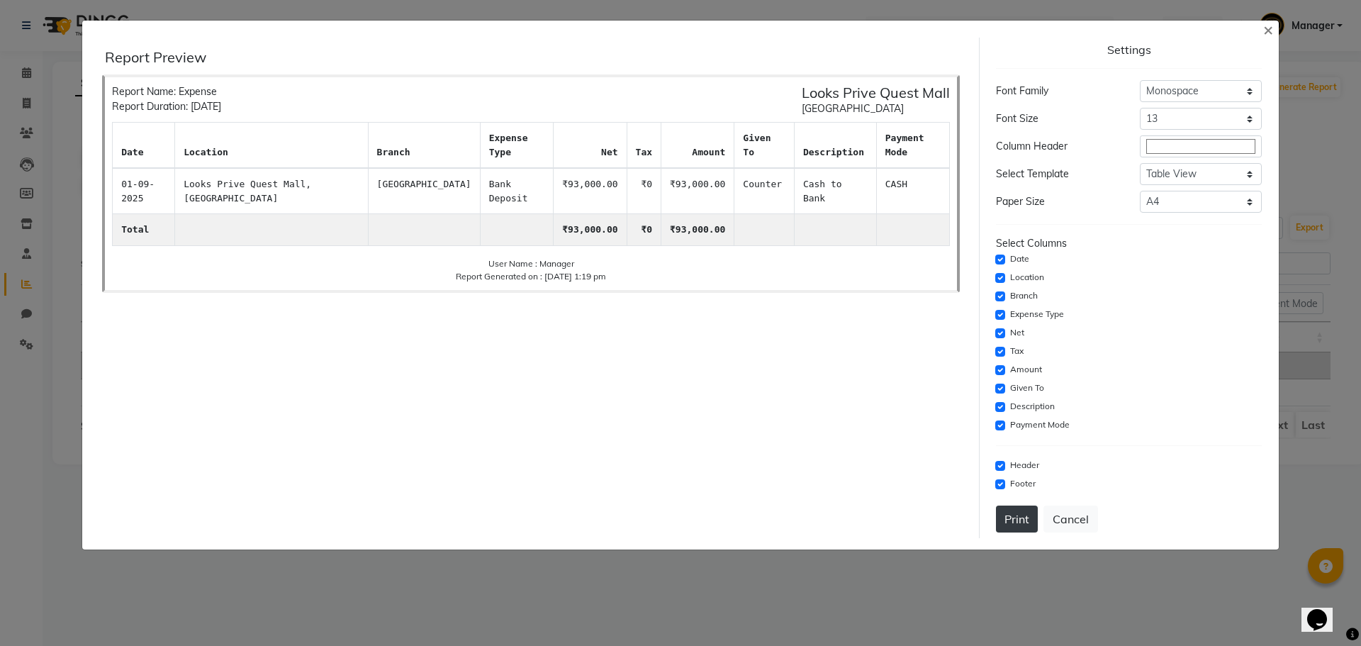
click at [1011, 520] on button "Print" at bounding box center [1017, 518] width 42 height 27
click at [1271, 32] on span "×" at bounding box center [1268, 28] width 10 height 21
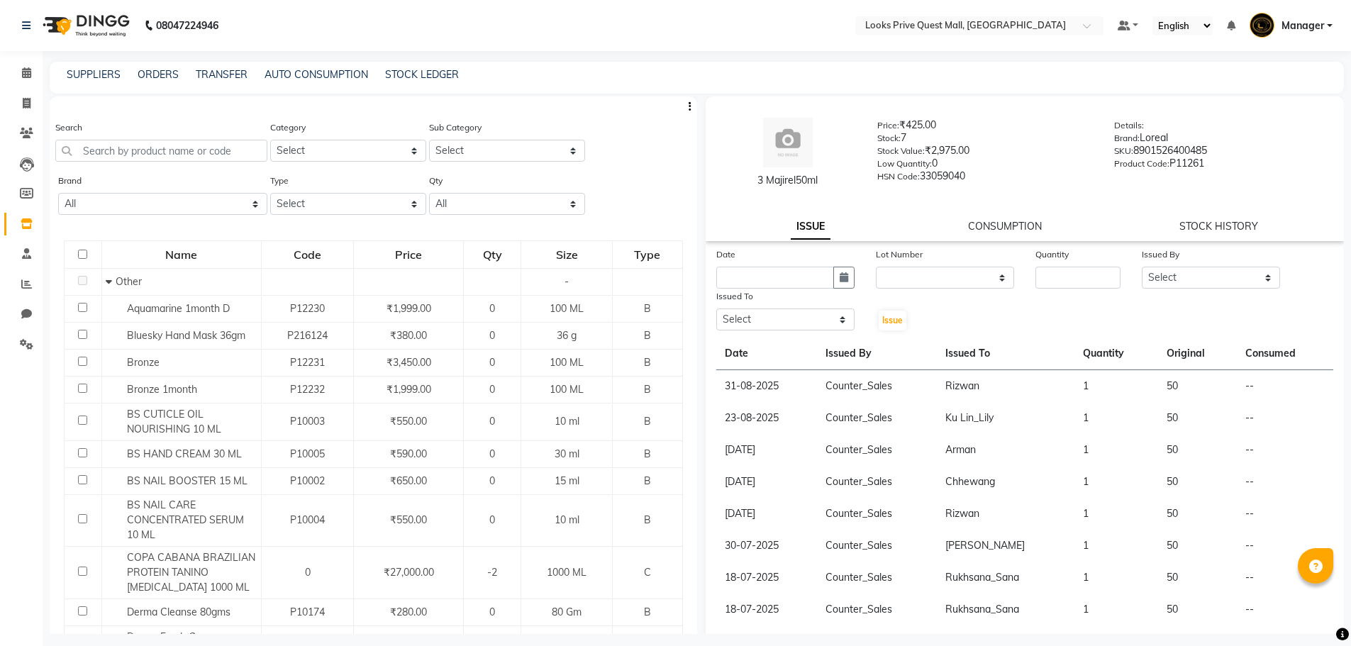
select select
click at [623, 108] on div at bounding box center [373, 105] width 647 height 18
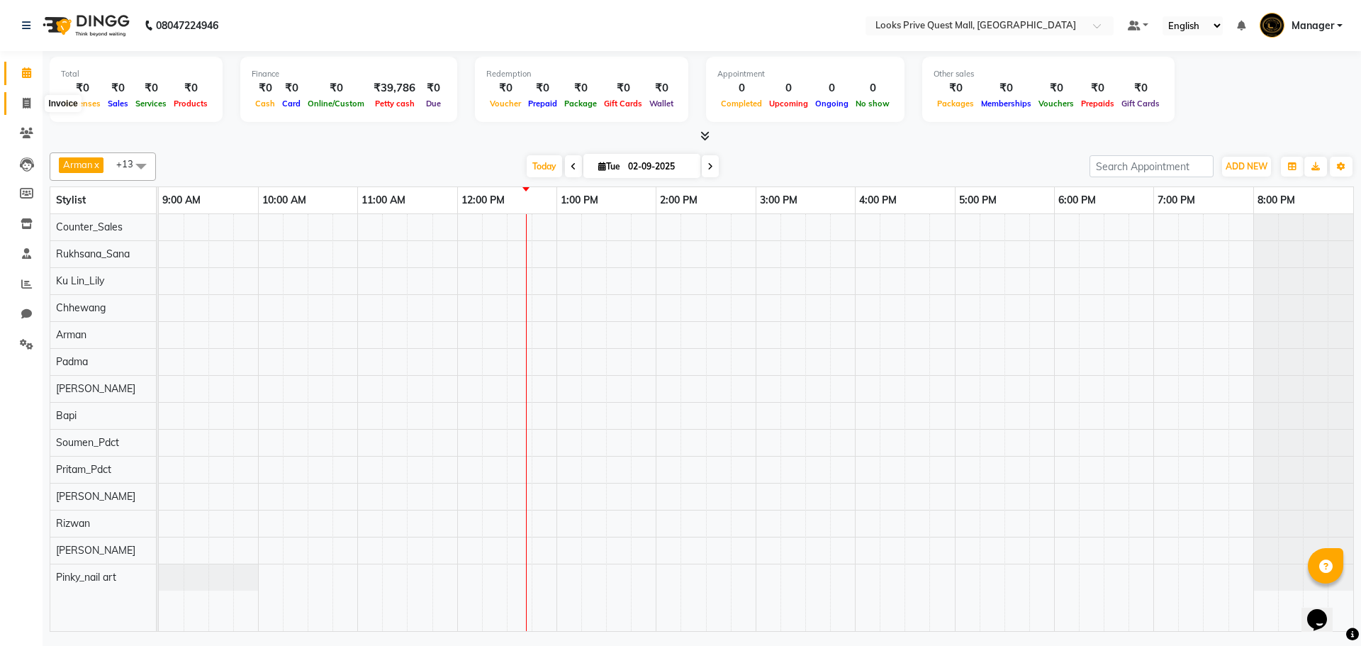
drag, startPoint x: 20, startPoint y: 108, endPoint x: 42, endPoint y: 114, distance: 22.7
click at [20, 108] on span at bounding box center [26, 104] width 25 height 16
select select "service"
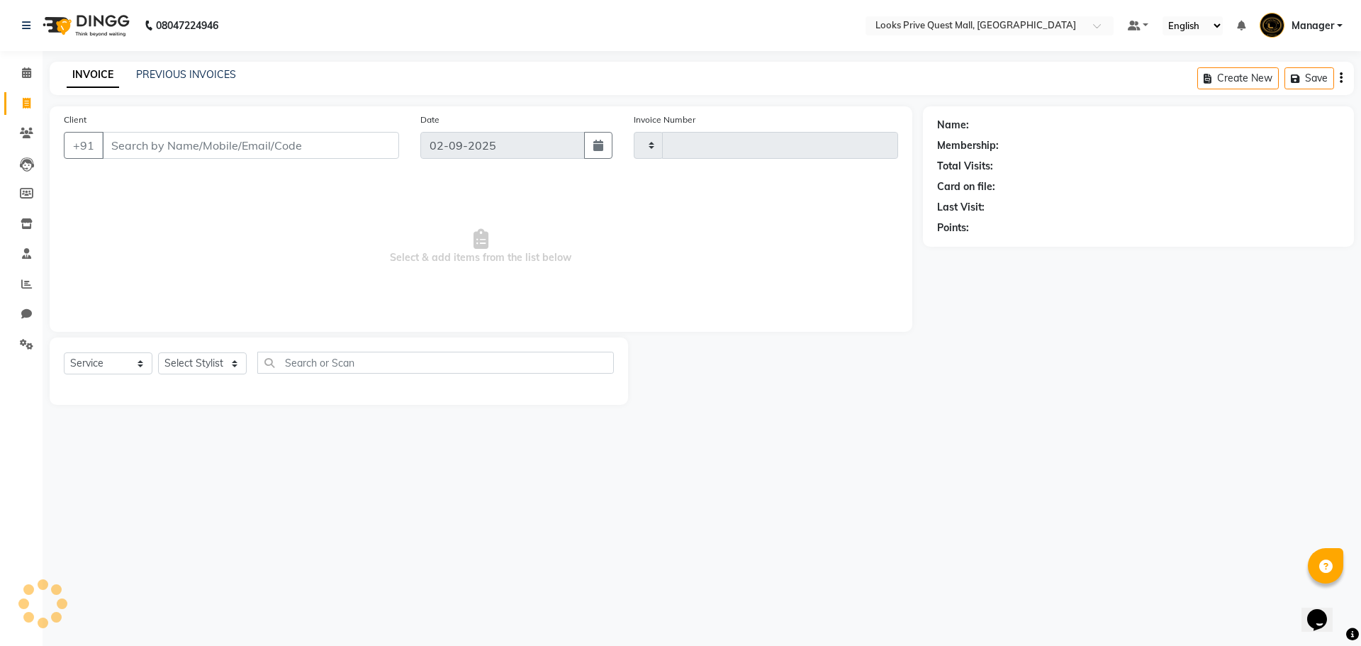
type input "3725"
select select "6141"
click at [150, 71] on link "PREVIOUS INVOICES" at bounding box center [186, 74] width 100 height 13
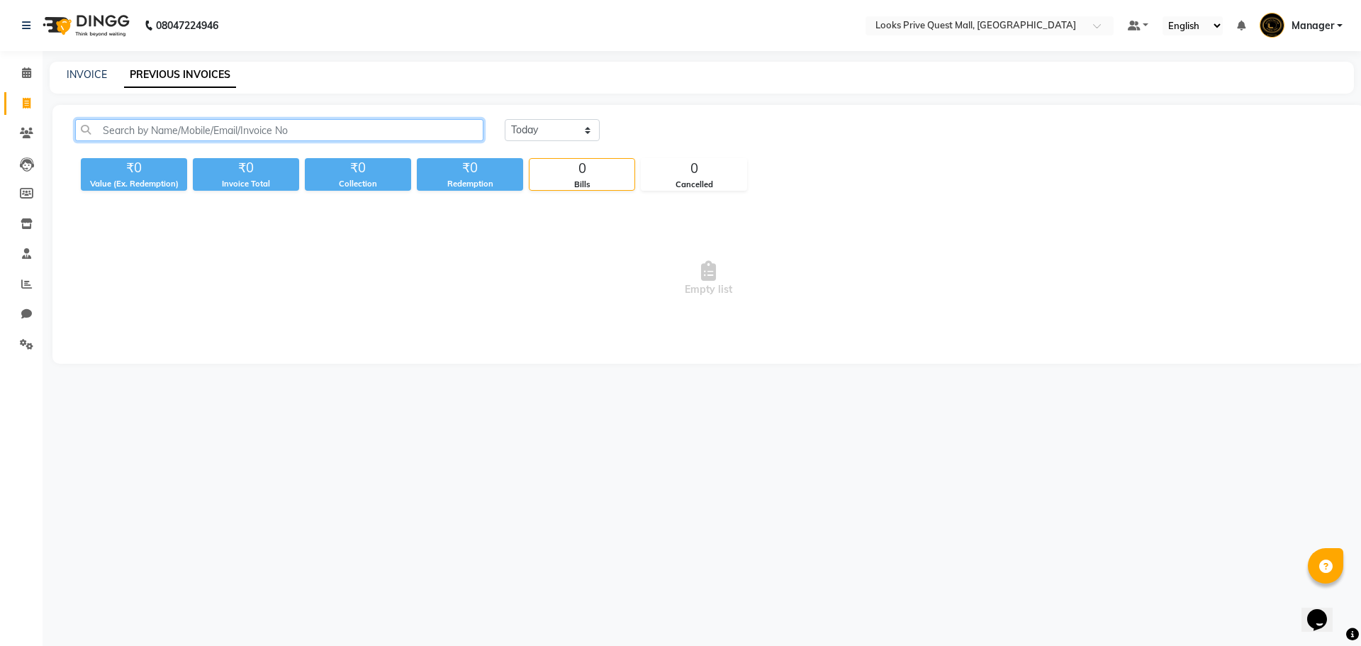
click at [229, 130] on input "text" at bounding box center [279, 130] width 408 height 22
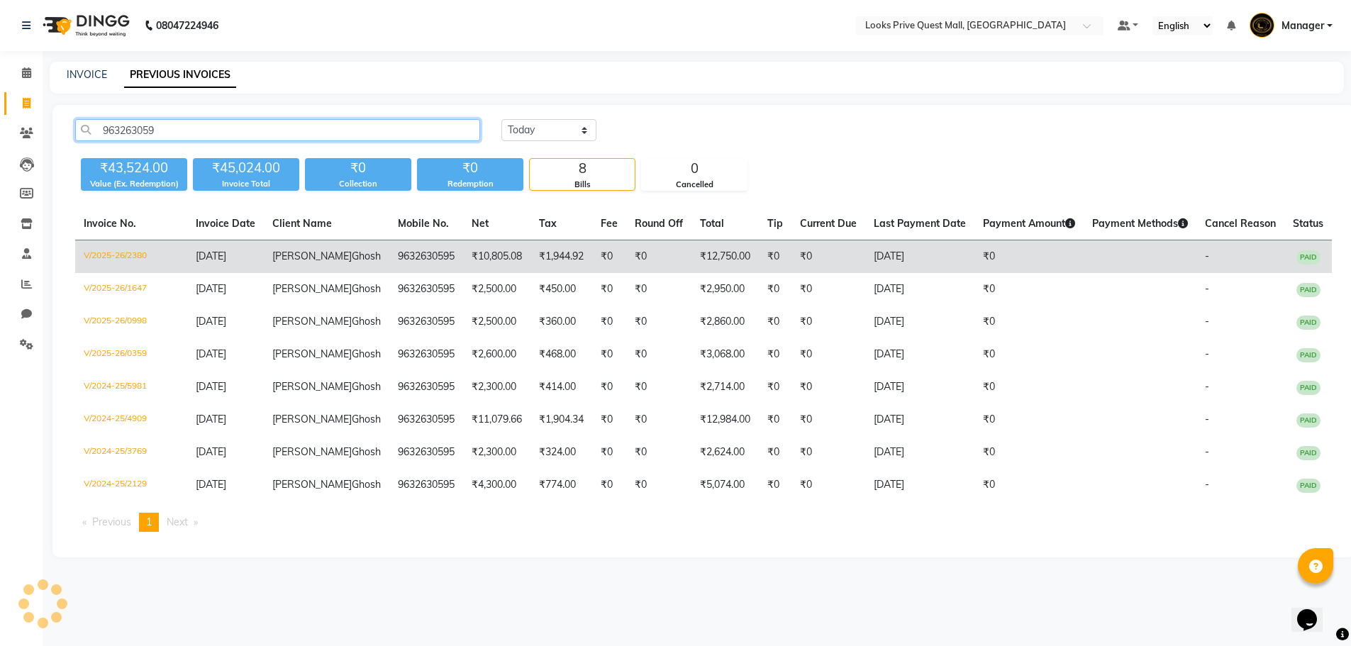
type input "963263059"
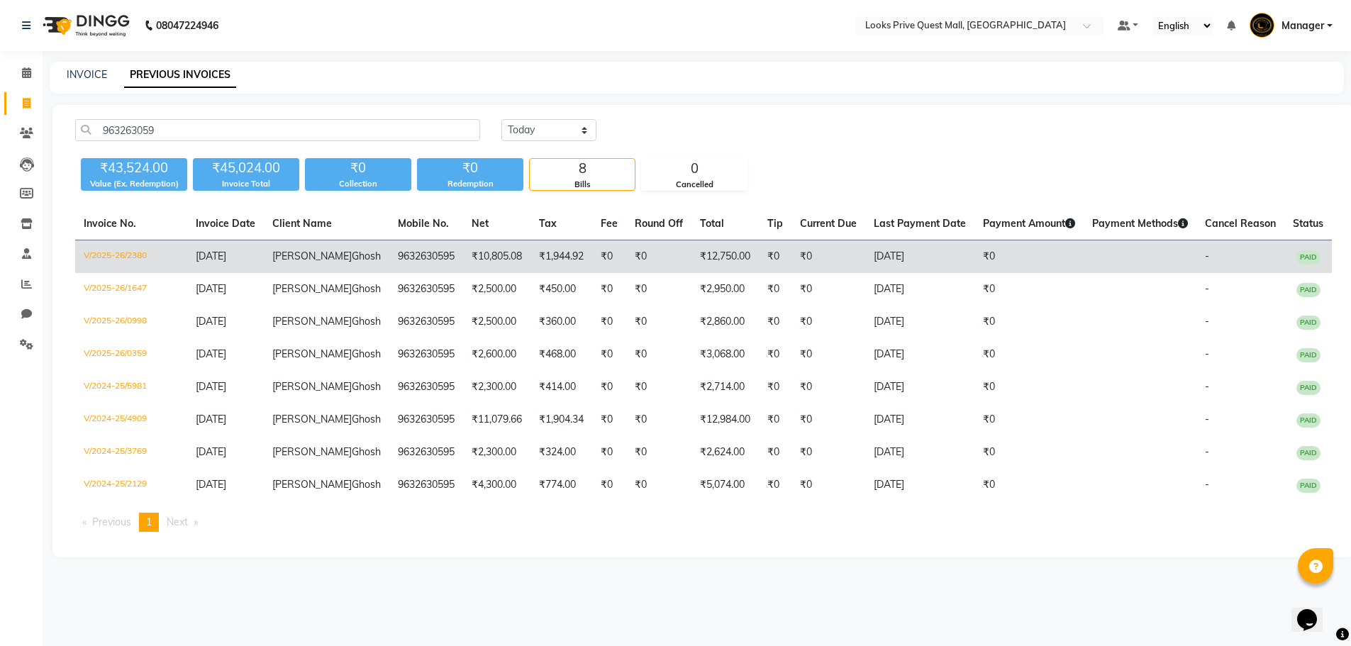
click at [140, 256] on td "V/2025-26/2380" at bounding box center [131, 256] width 112 height 33
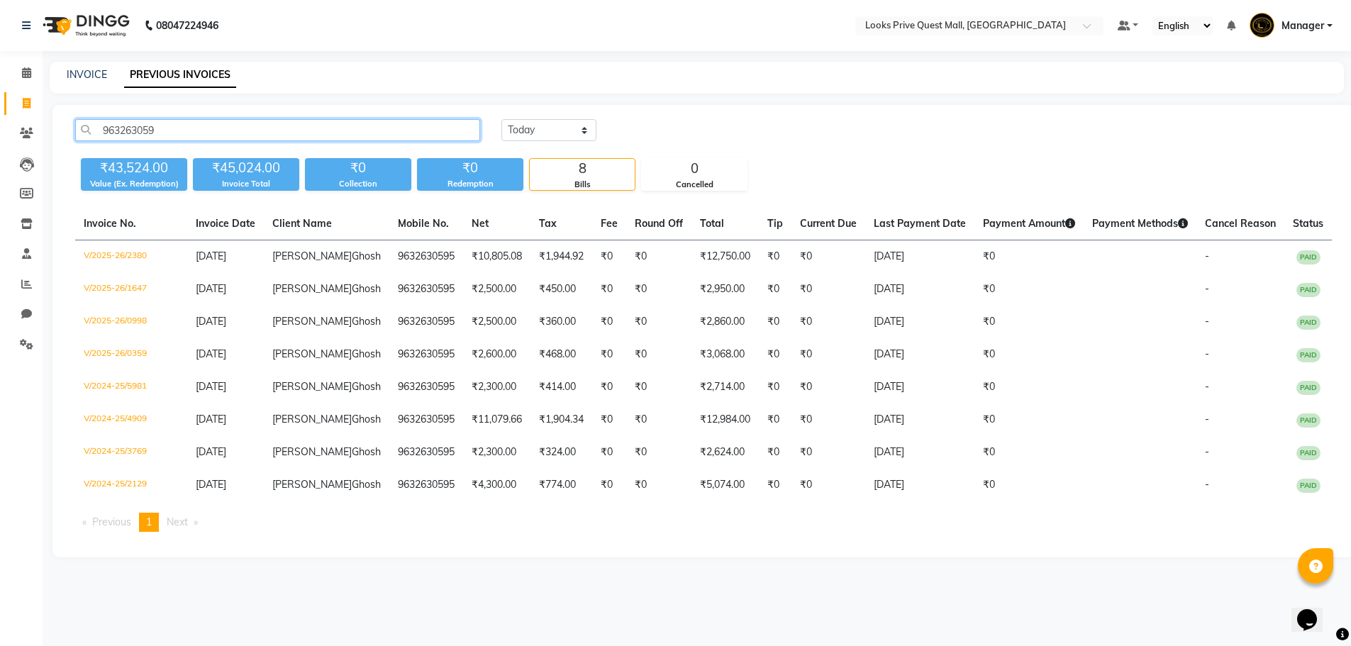
click at [182, 126] on input "963263059" at bounding box center [277, 130] width 405 height 22
drag, startPoint x: 178, startPoint y: 129, endPoint x: 0, endPoint y: 135, distance: 178.1
click at [0, 136] on app-home "08047224946 Select Location × Looks Prive Quest Mall, Kolkata Default Panel My …" at bounding box center [675, 289] width 1351 height 579
click at [23, 82] on link "Calendar" at bounding box center [21, 73] width 34 height 23
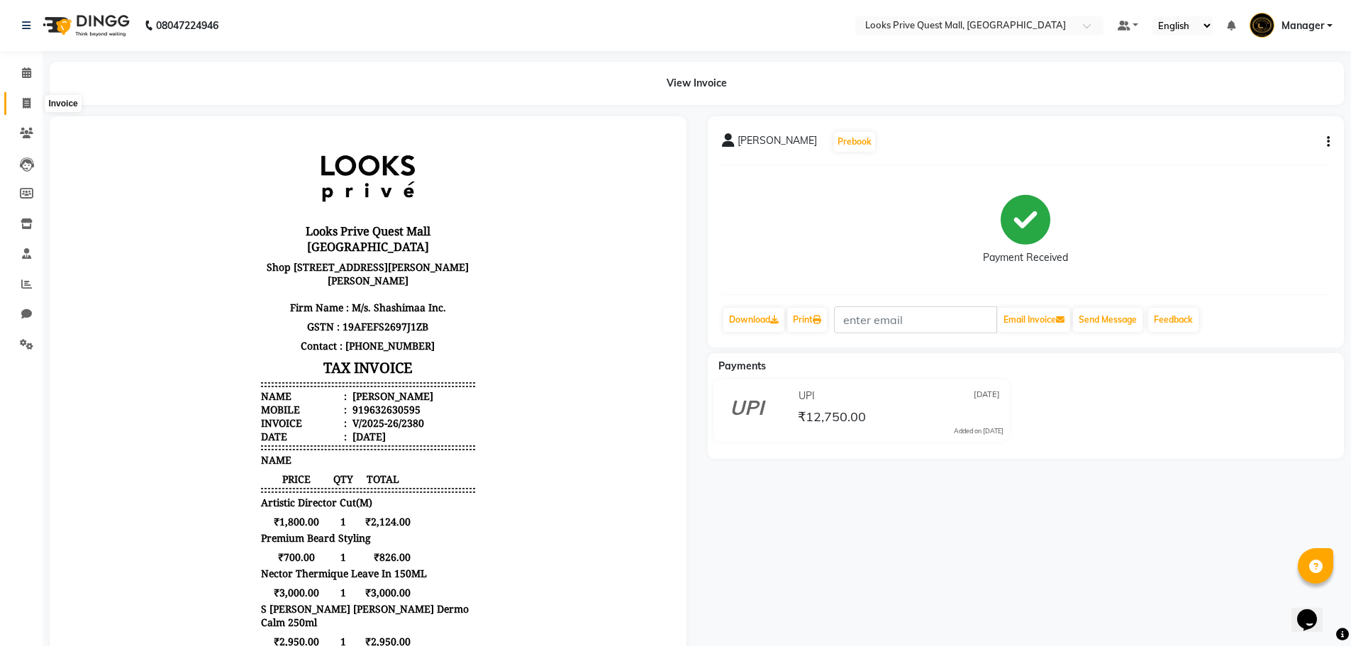
click at [35, 101] on span at bounding box center [26, 104] width 25 height 16
select select "service"
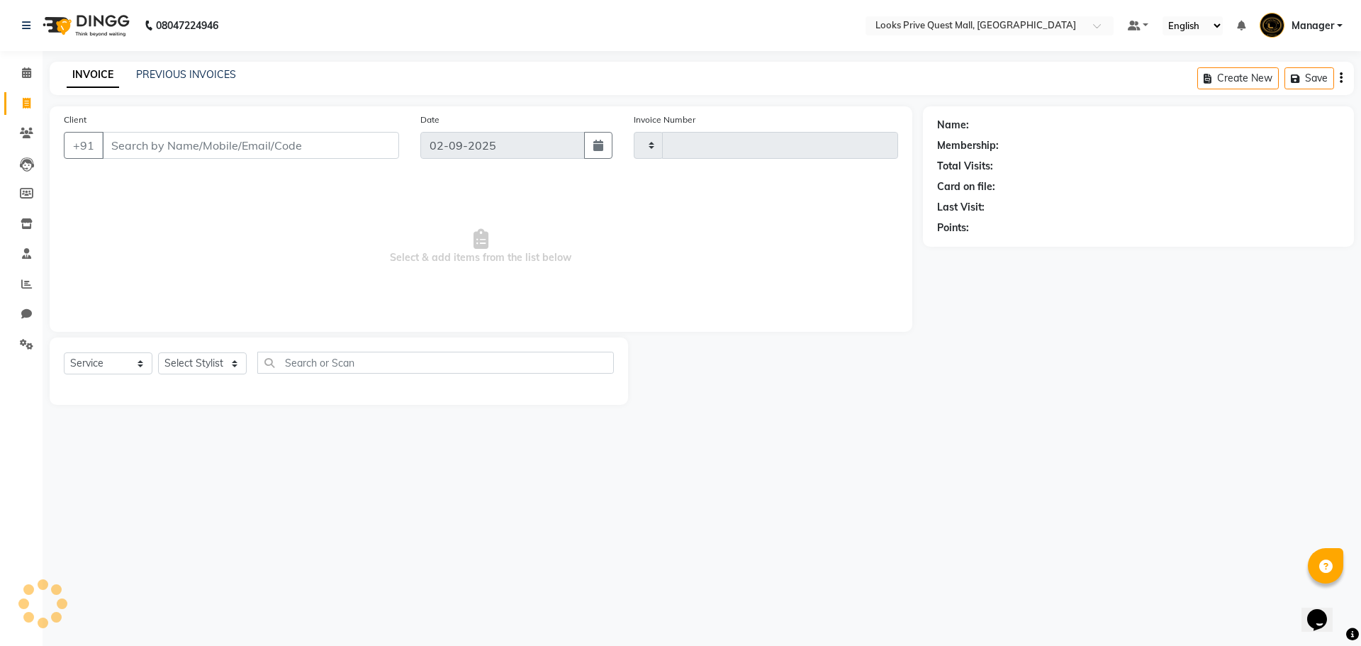
type input "3725"
select select "6141"
click at [196, 84] on div "INVOICE PREVIOUS INVOICES Create New Save" at bounding box center [702, 78] width 1304 height 33
click at [193, 77] on link "PREVIOUS INVOICES" at bounding box center [186, 74] width 100 height 13
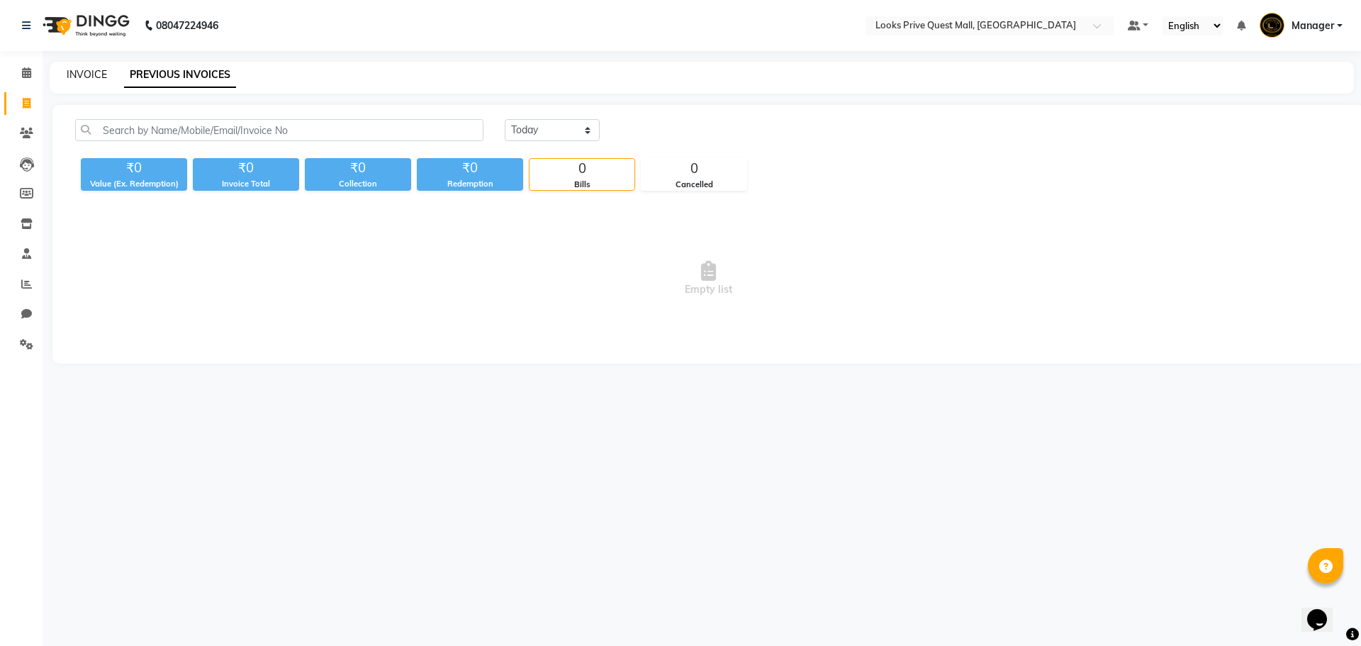
click at [89, 77] on link "INVOICE" at bounding box center [87, 74] width 40 height 13
select select "service"
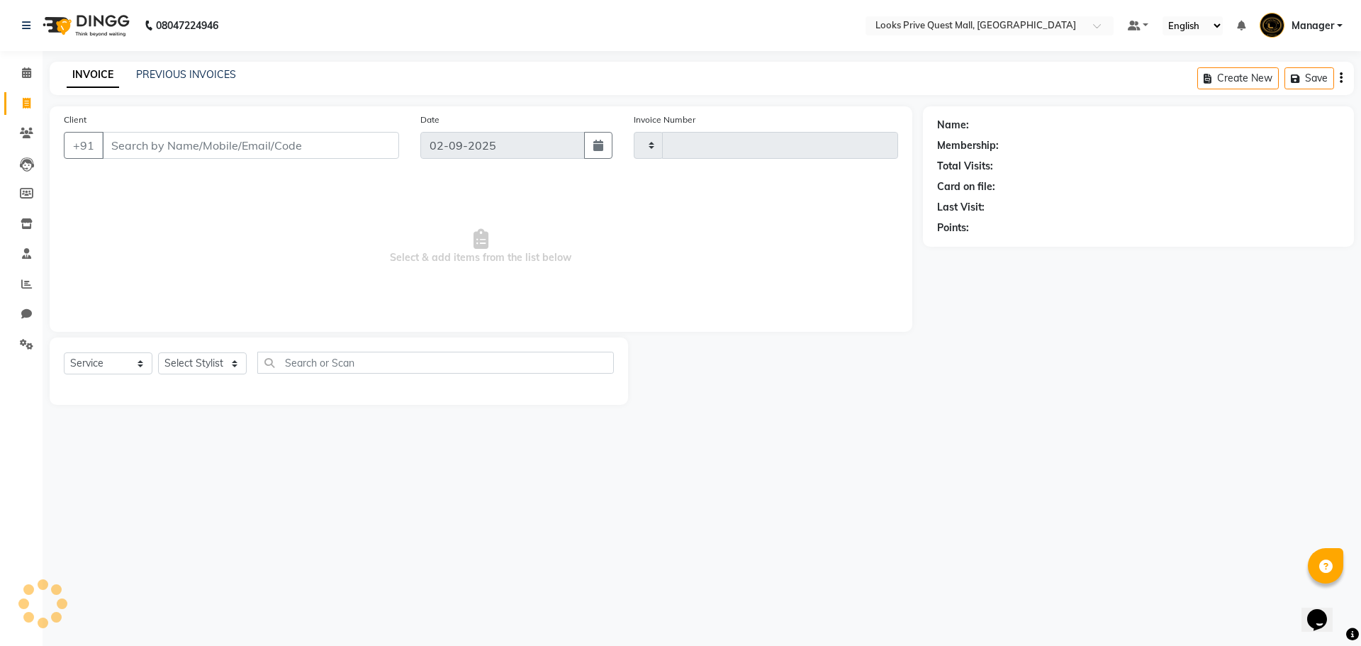
type input "3725"
select select "6141"
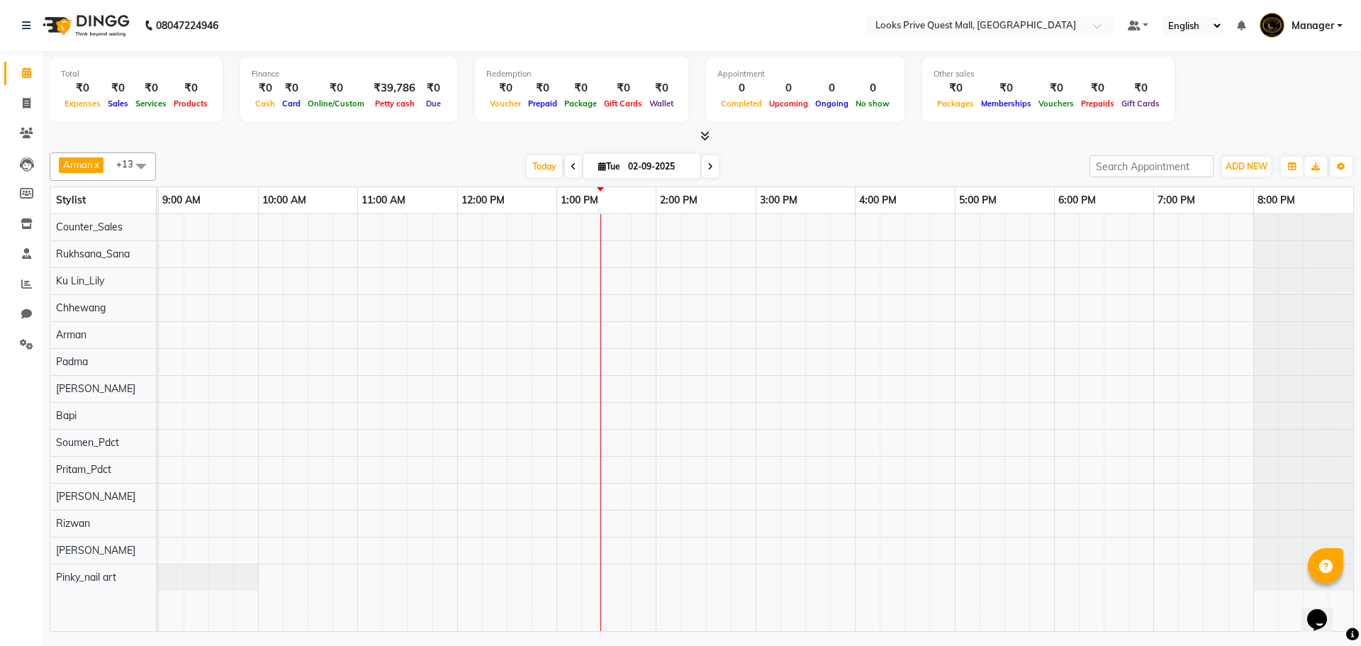
click at [653, 175] on input "02-09-2025" at bounding box center [659, 166] width 71 height 21
select select "9"
select select "2025"
click at [610, 318] on span "24" at bounding box center [607, 324] width 23 height 23
type input "[DATE]"
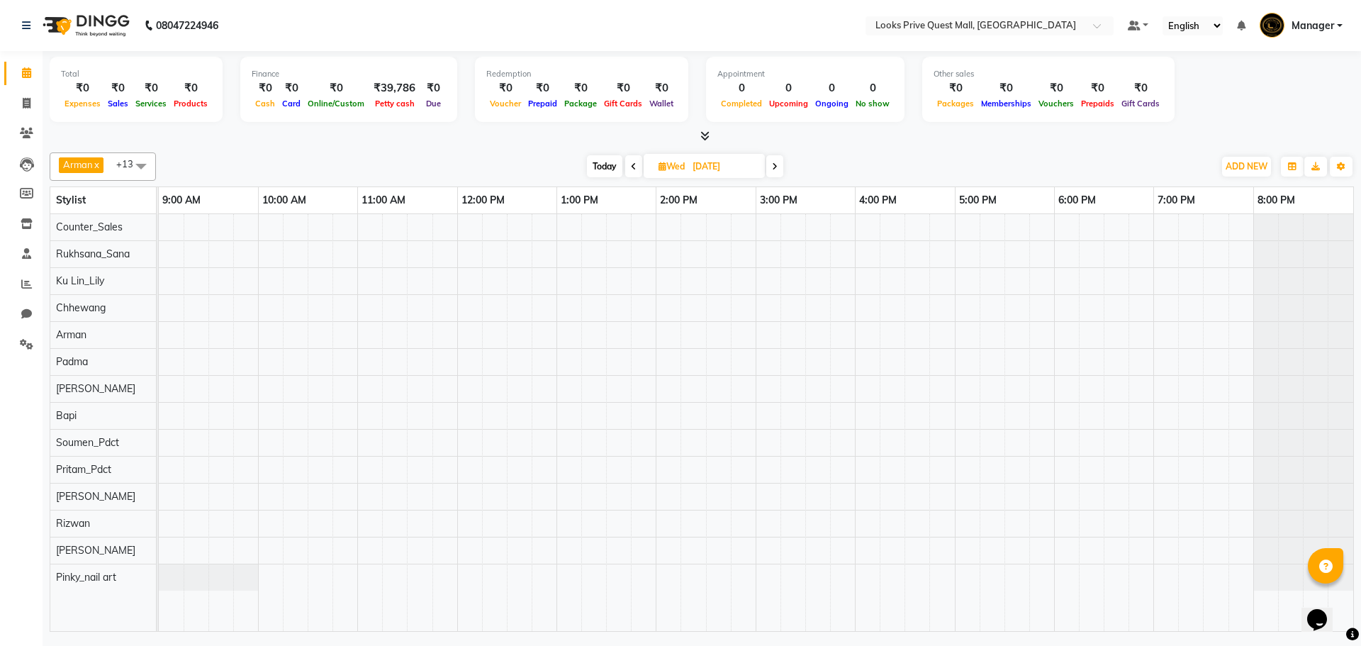
click at [881, 408] on div at bounding box center [756, 422] width 1195 height 417
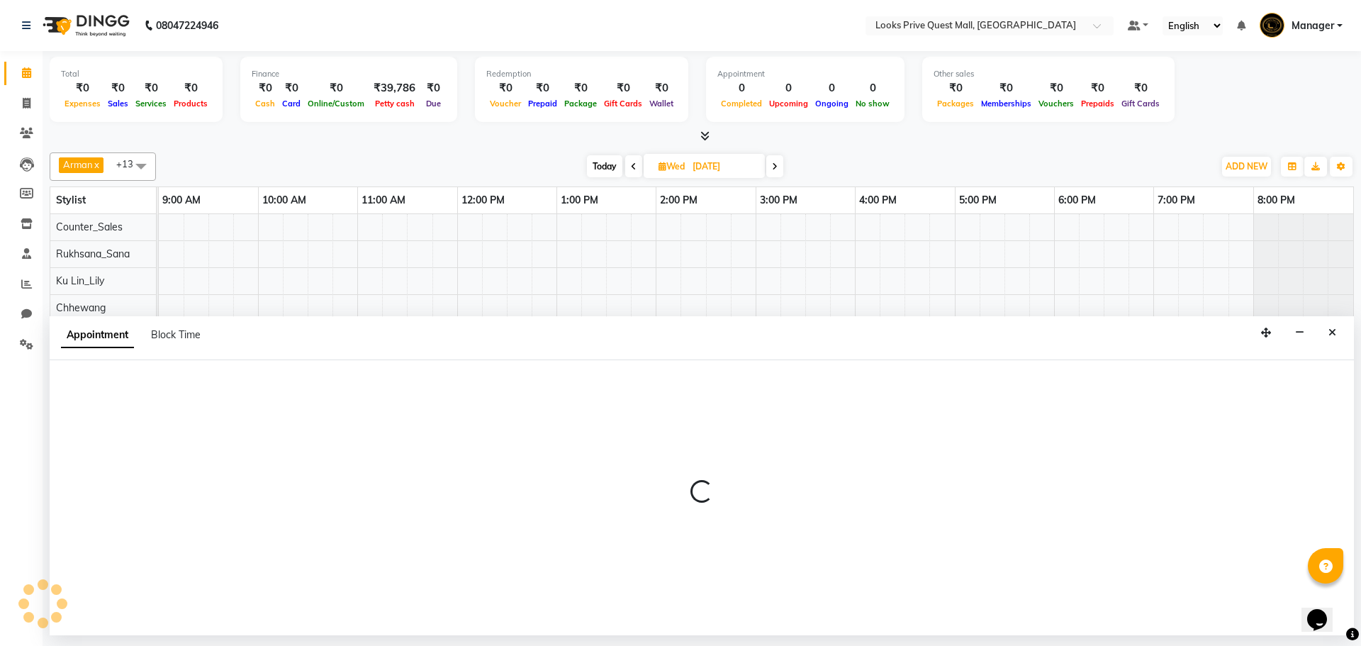
select select "46697"
select select "975"
select select "tentative"
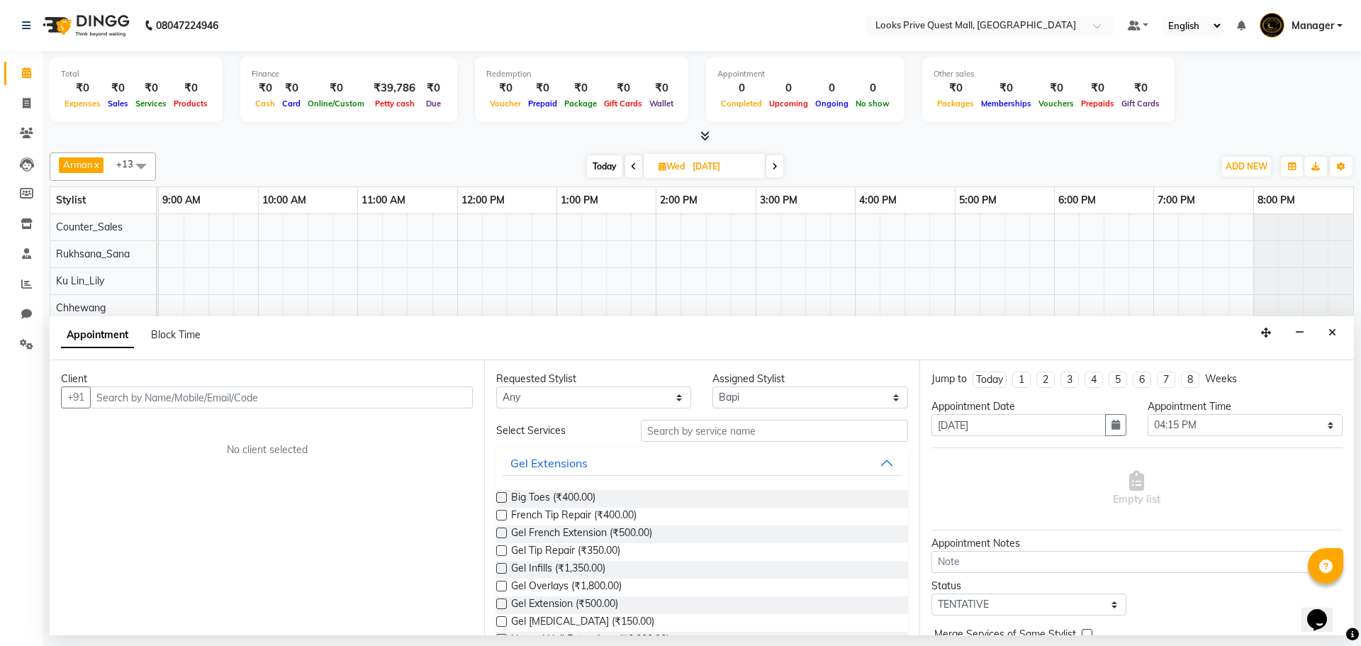
click at [725, 176] on input "24-09-2025" at bounding box center [723, 166] width 71 height 21
select select "9"
select select "2025"
click at [652, 260] on span "2" at bounding box center [651, 256] width 23 height 23
type input "02-09-2025"
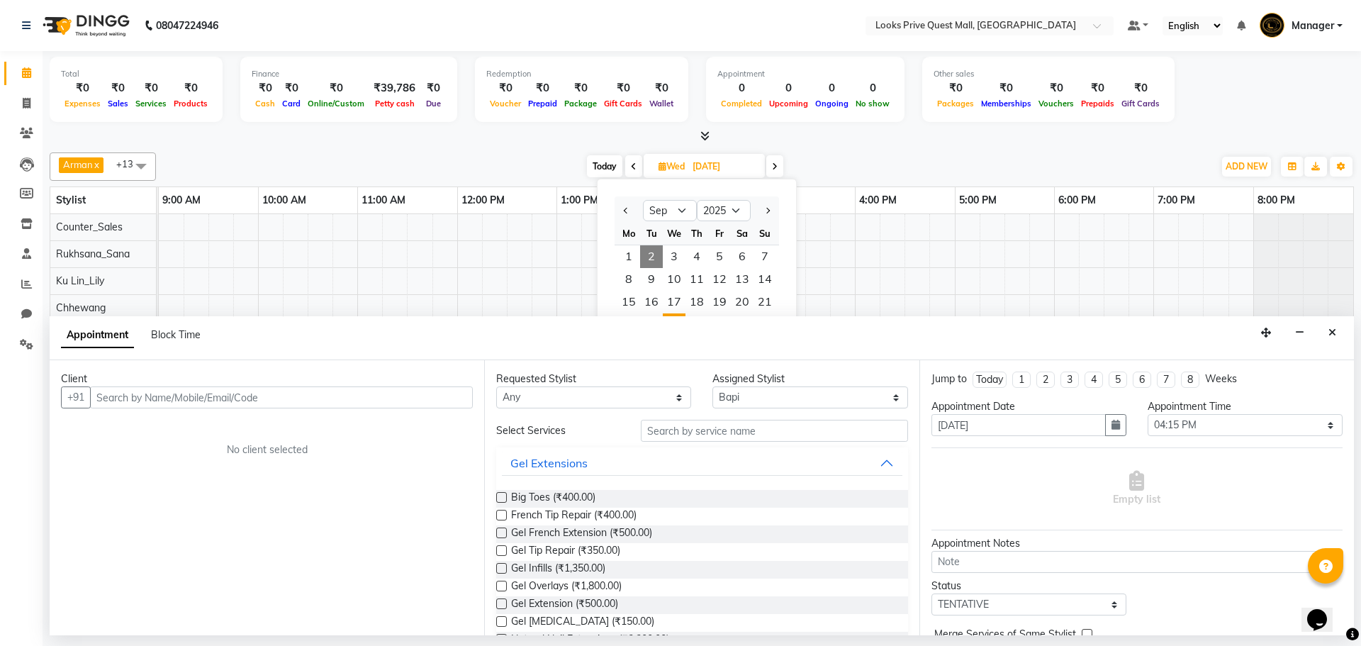
type input "02-09-2025"
select select "975"
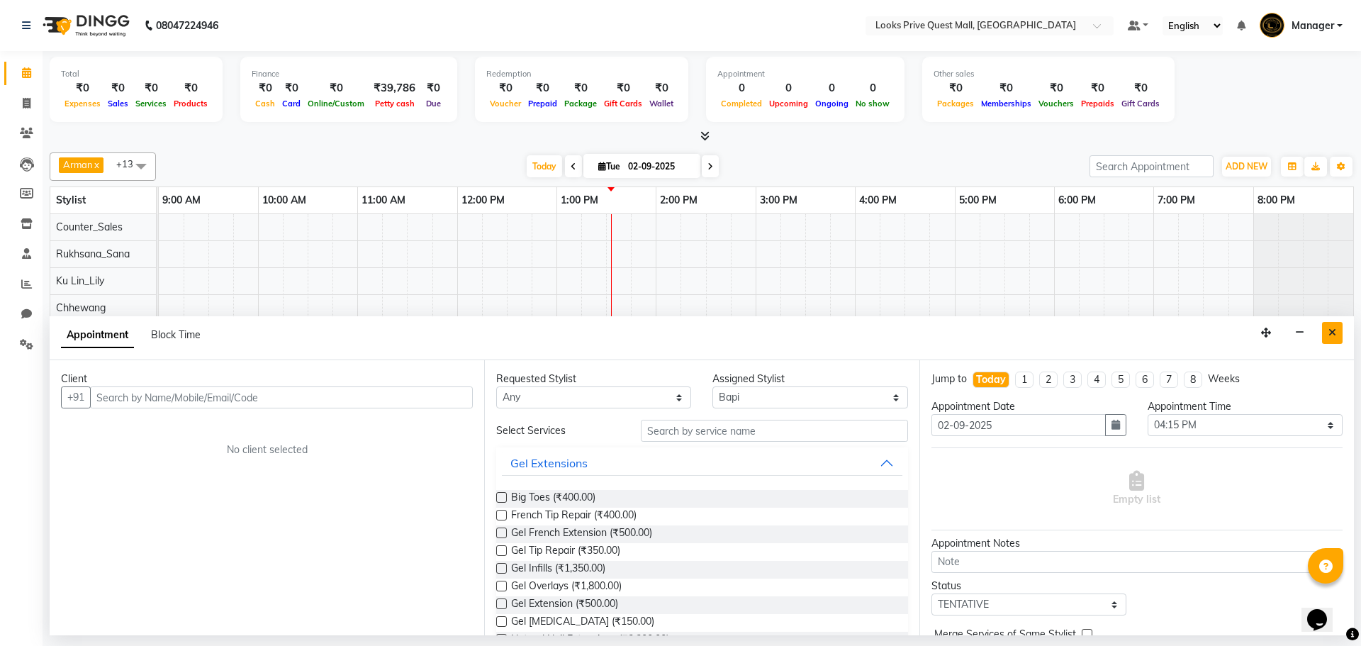
click at [1329, 332] on icon "Close" at bounding box center [1333, 333] width 8 height 10
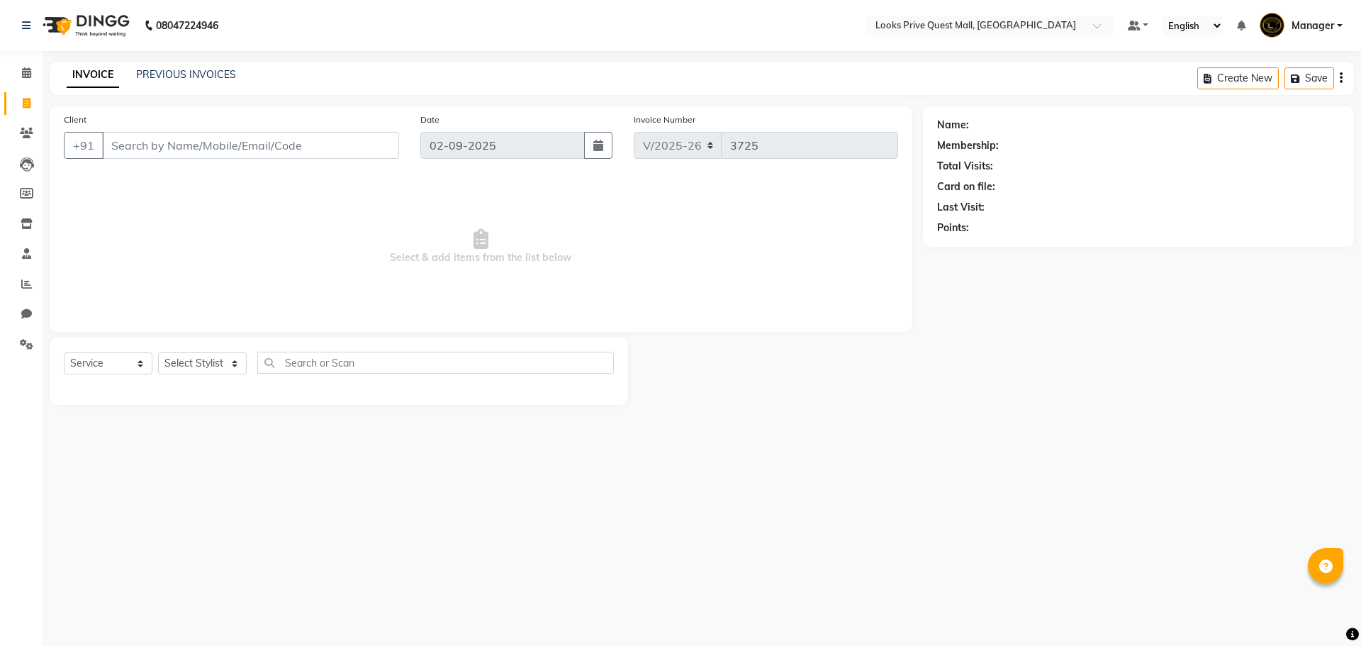
select select "6141"
select select "service"
click at [203, 359] on select "Select Stylist Arman Bapi Chhewang Counter_Sales [PERSON_NAME] [PERSON_NAME] [P…" at bounding box center [202, 363] width 89 height 22
select select "46701"
click at [158, 352] on select "Select Stylist Arman Bapi Chhewang Counter_Sales [PERSON_NAME] [PERSON_NAME] [P…" at bounding box center [202, 363] width 89 height 22
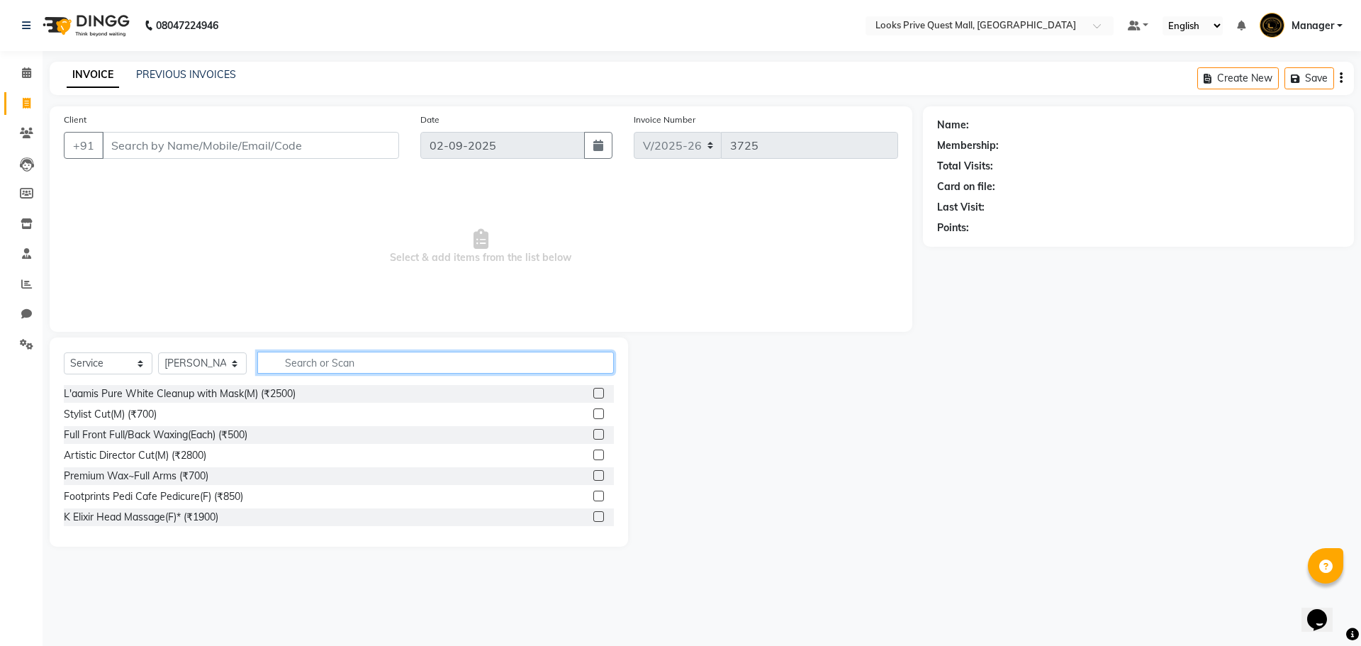
click at [298, 357] on input "text" at bounding box center [435, 363] width 357 height 22
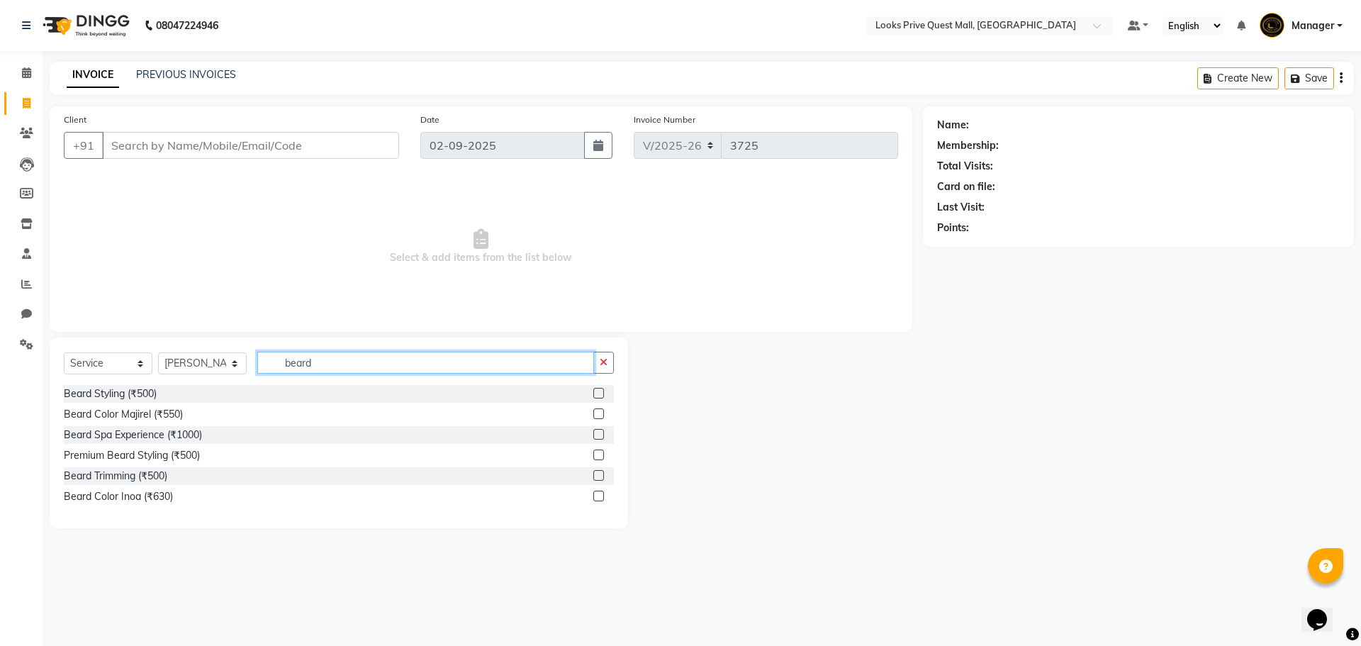
type input "beard"
click at [599, 389] on label at bounding box center [598, 393] width 11 height 11
click at [599, 389] on input "checkbox" at bounding box center [597, 393] width 9 height 9
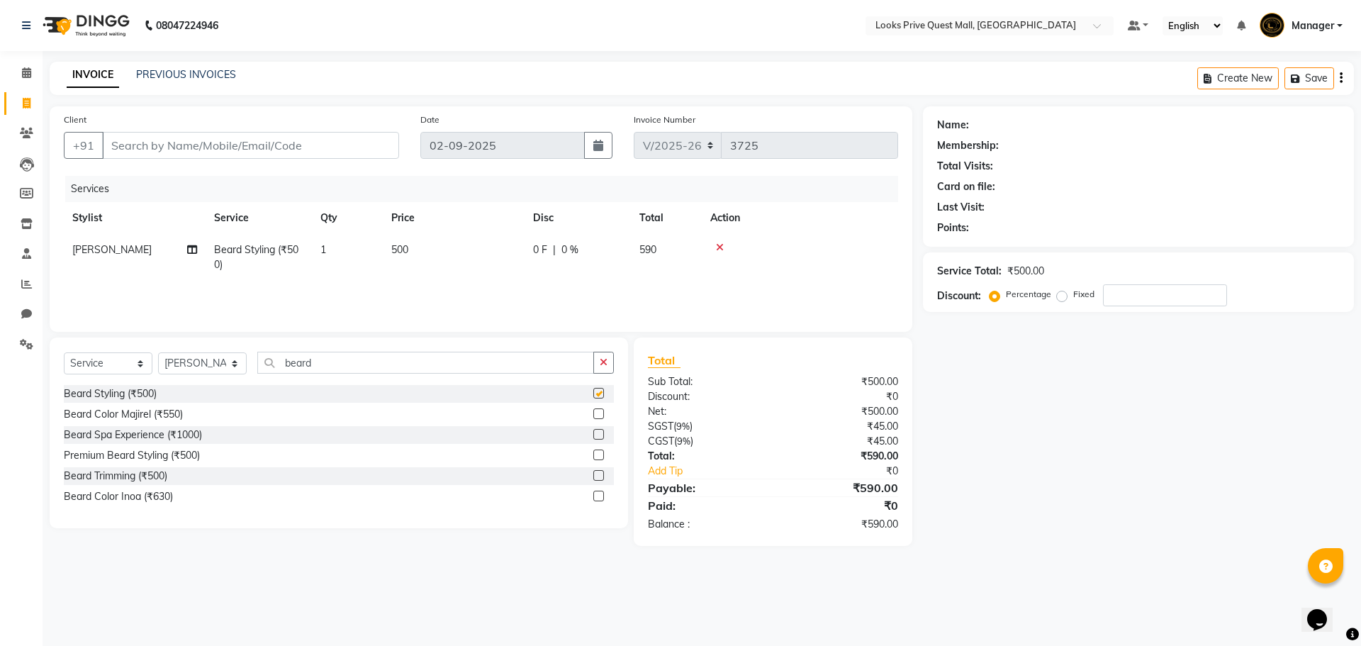
checkbox input "false"
click at [437, 245] on td "500" at bounding box center [454, 257] width 142 height 47
select select "46701"
drag, startPoint x: 522, startPoint y: 244, endPoint x: 89, endPoint y: 239, distance: 432.5
click at [99, 242] on tr "Arman Bapi Chhewang Counter_Sales Deepa Das Dipti Uppal Firoz Ku Lin_Lily Manag…" at bounding box center [481, 261] width 834 height 54
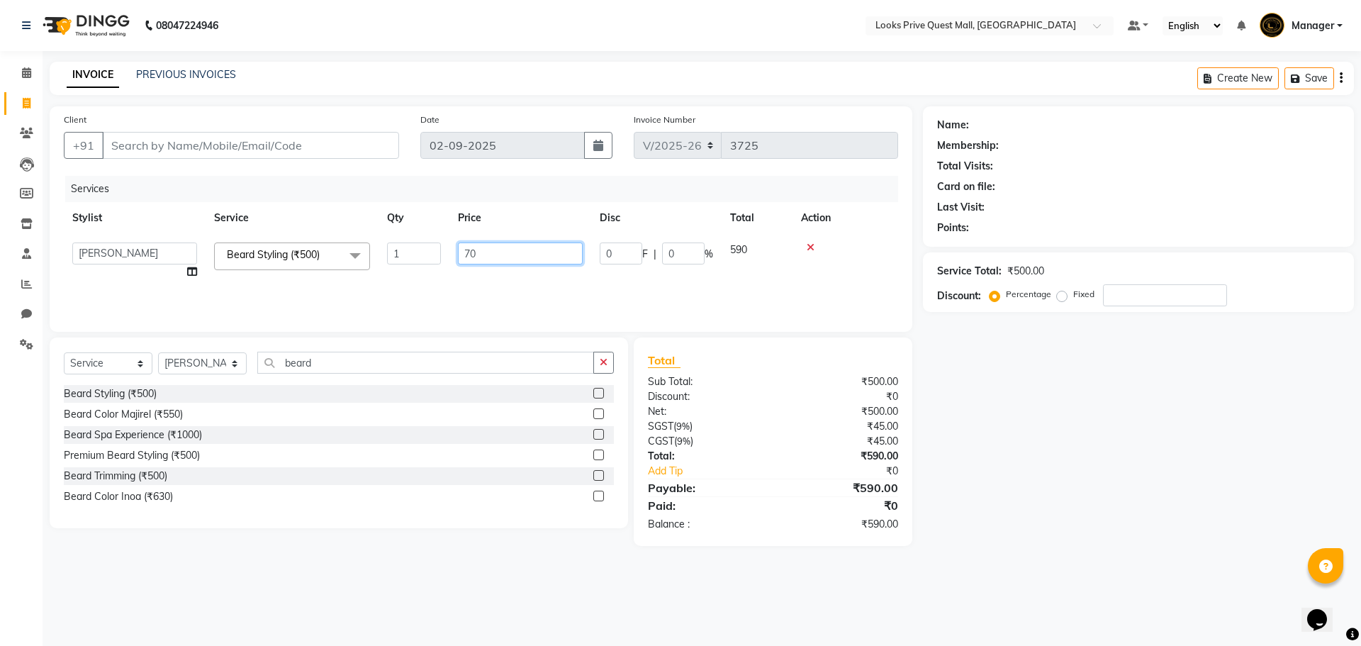
type input "700"
click at [452, 498] on div "Beard Color Inoa (₹630)" at bounding box center [339, 497] width 550 height 18
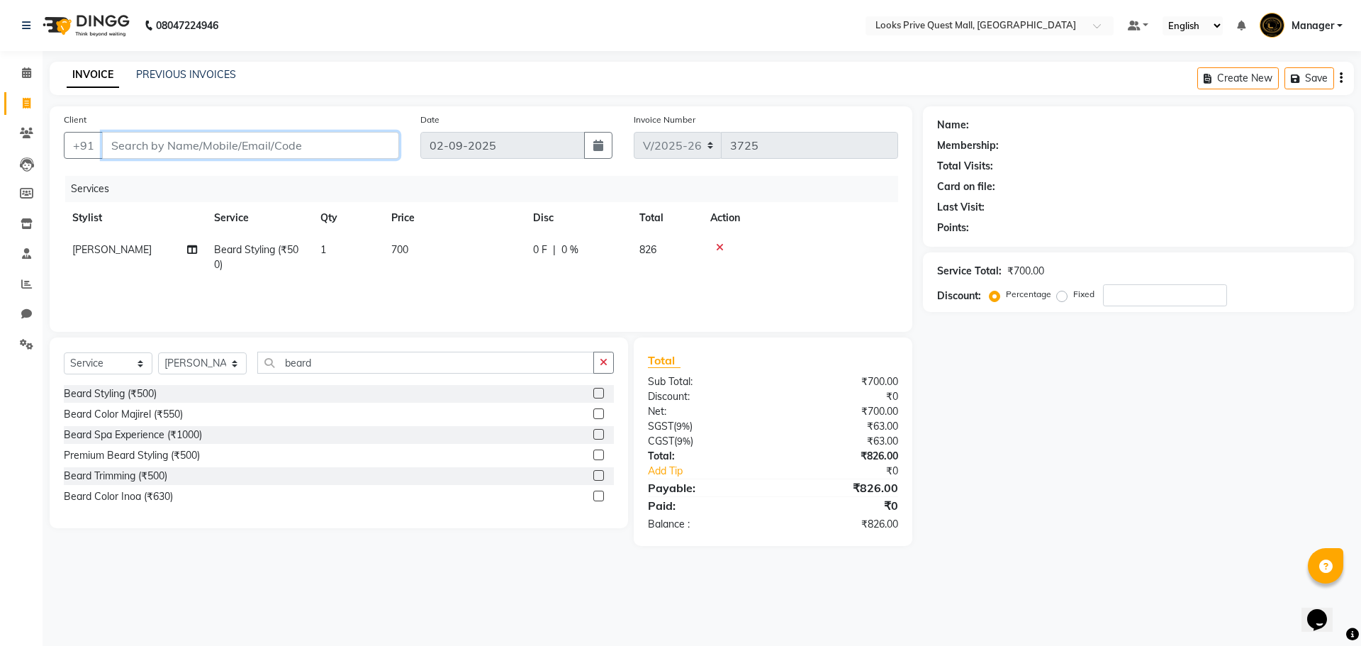
click at [162, 152] on input "Client" at bounding box center [250, 145] width 297 height 27
type input "8"
type input "0"
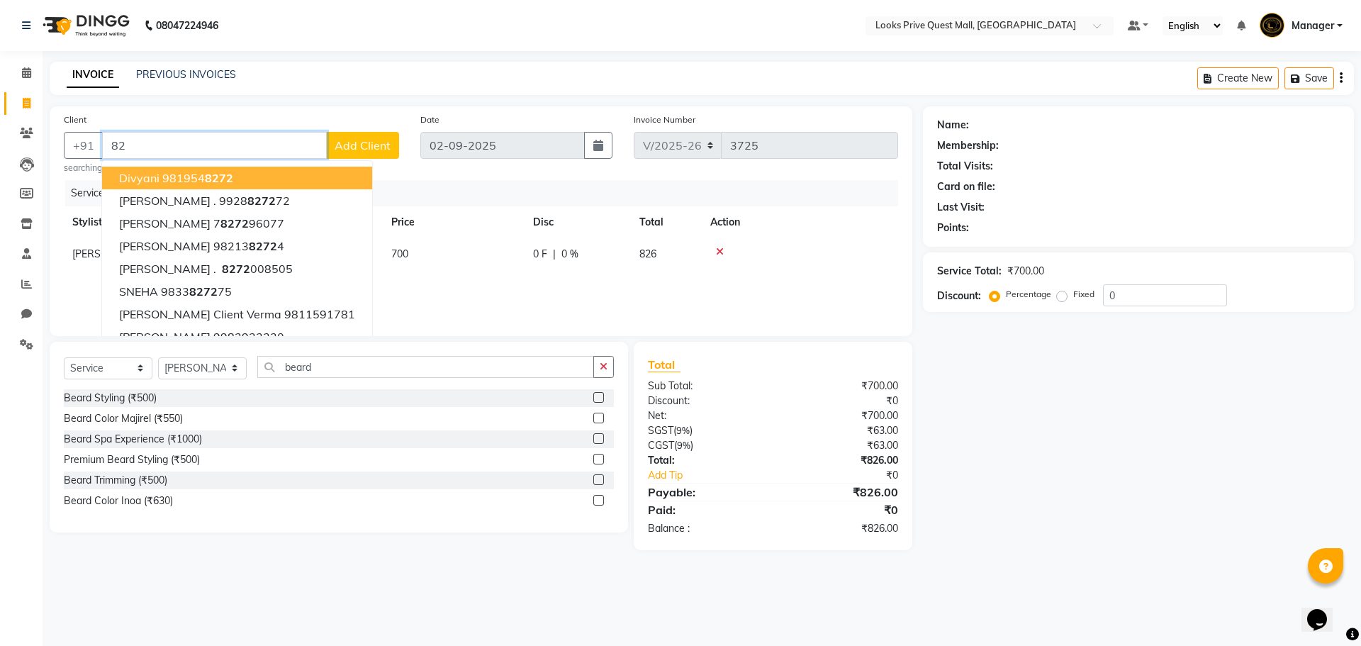
type input "8"
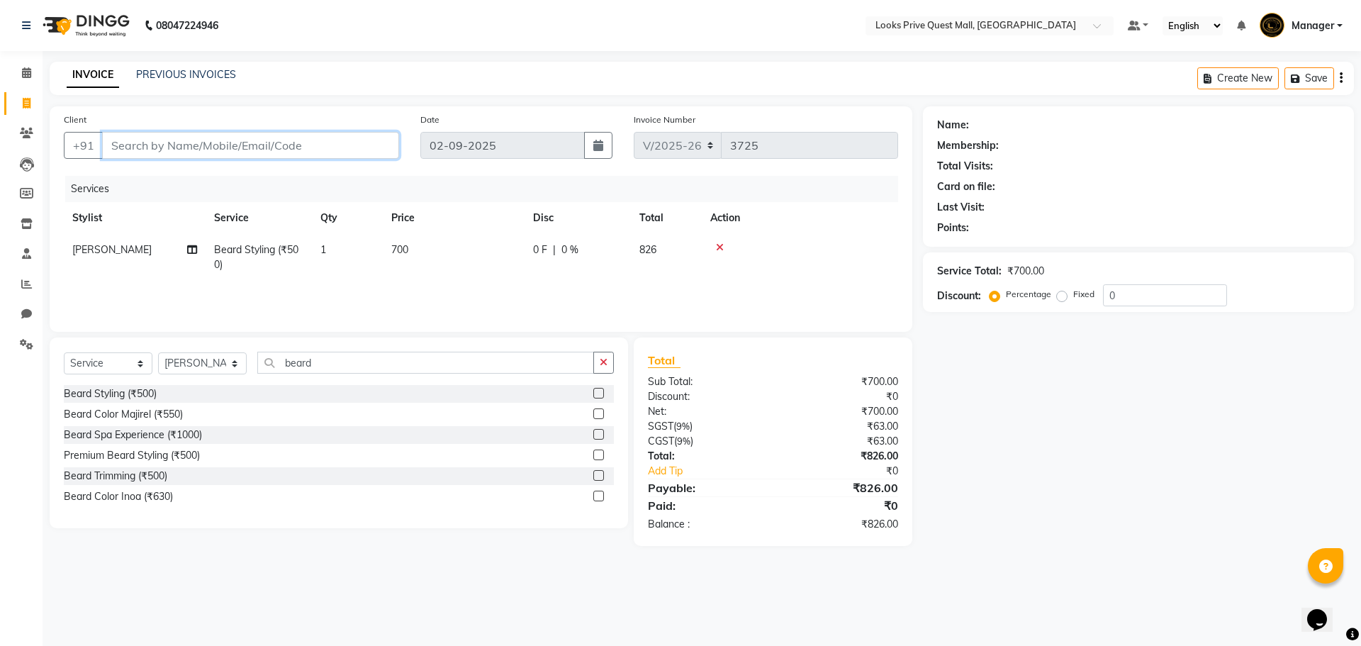
click at [343, 138] on input "Client" at bounding box center [250, 145] width 297 height 27
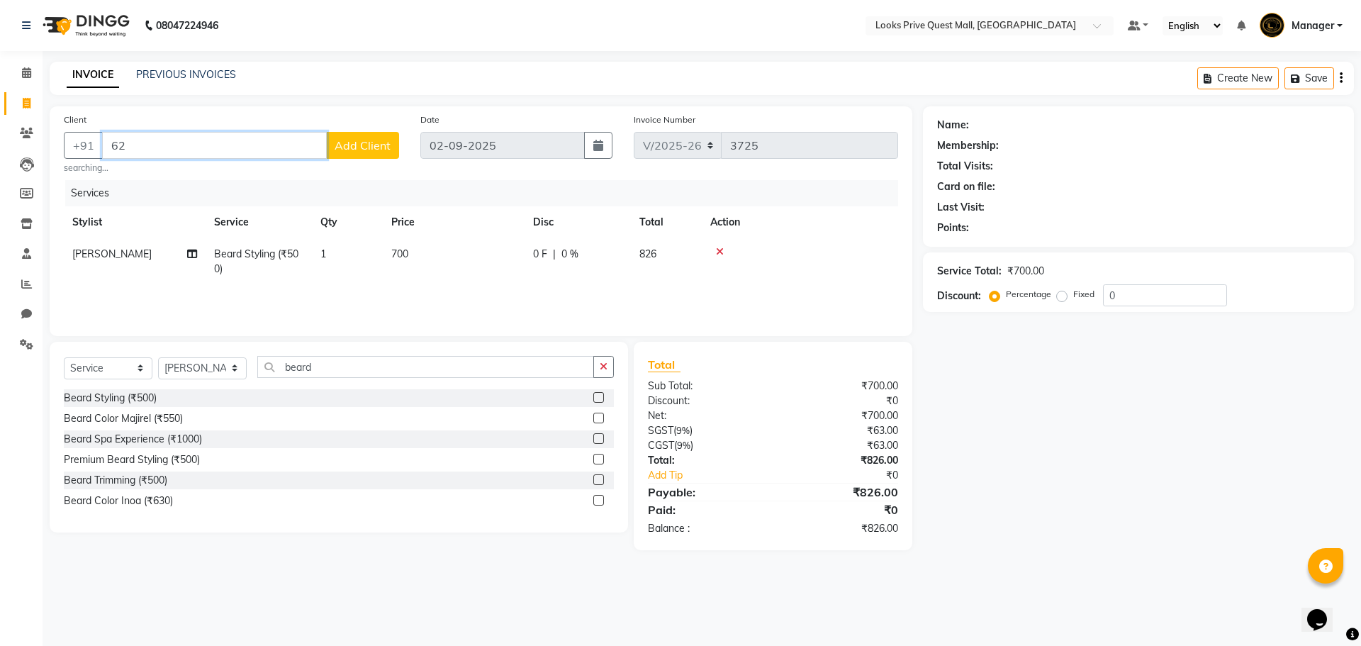
type input "6"
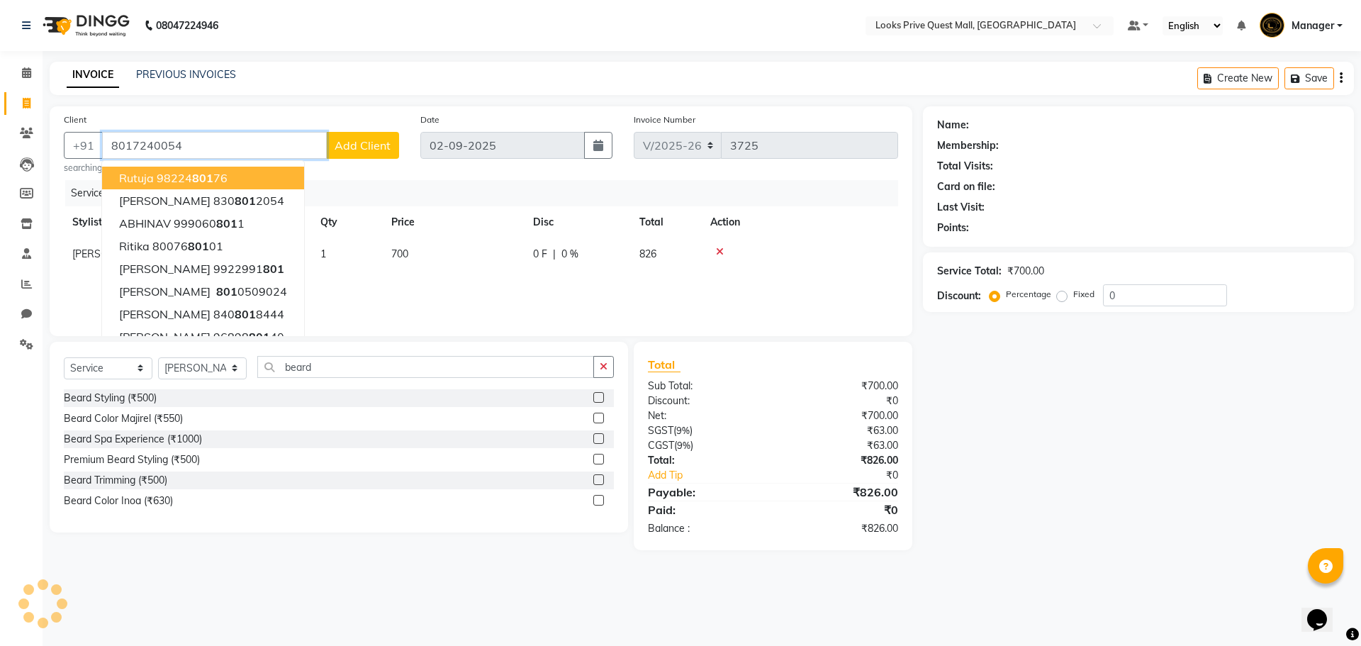
type input "8017240054"
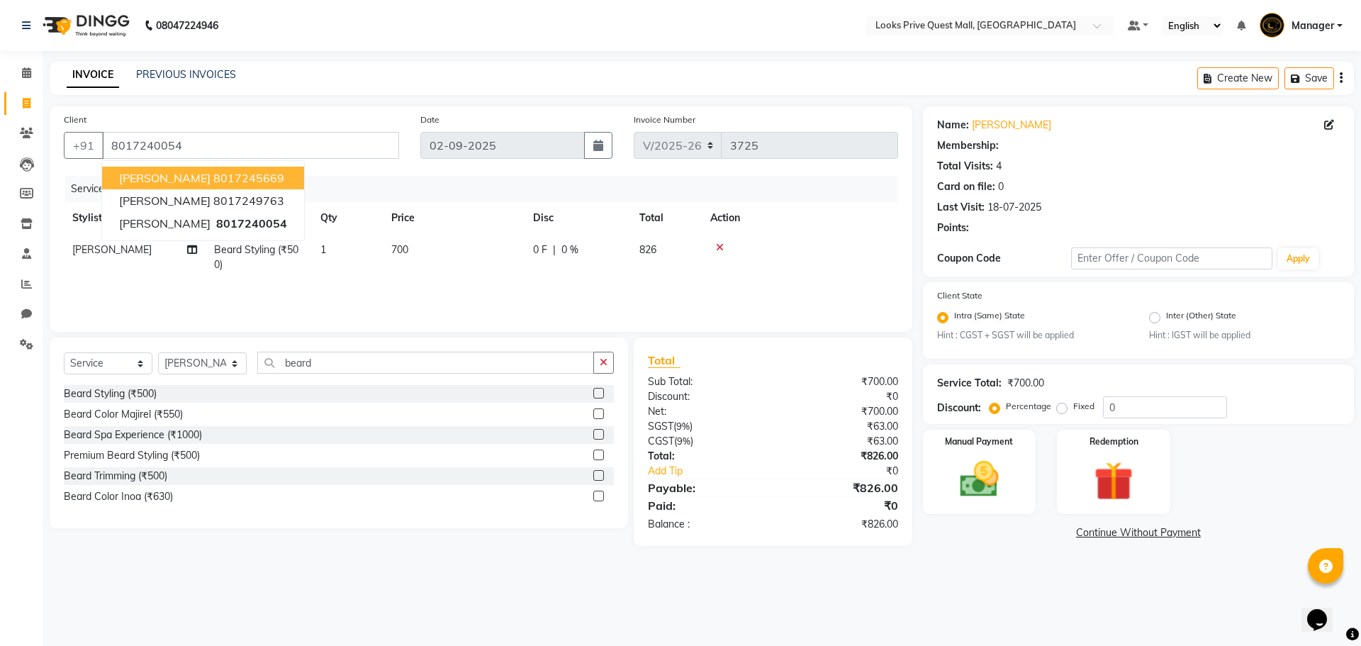
select select "1: Object"
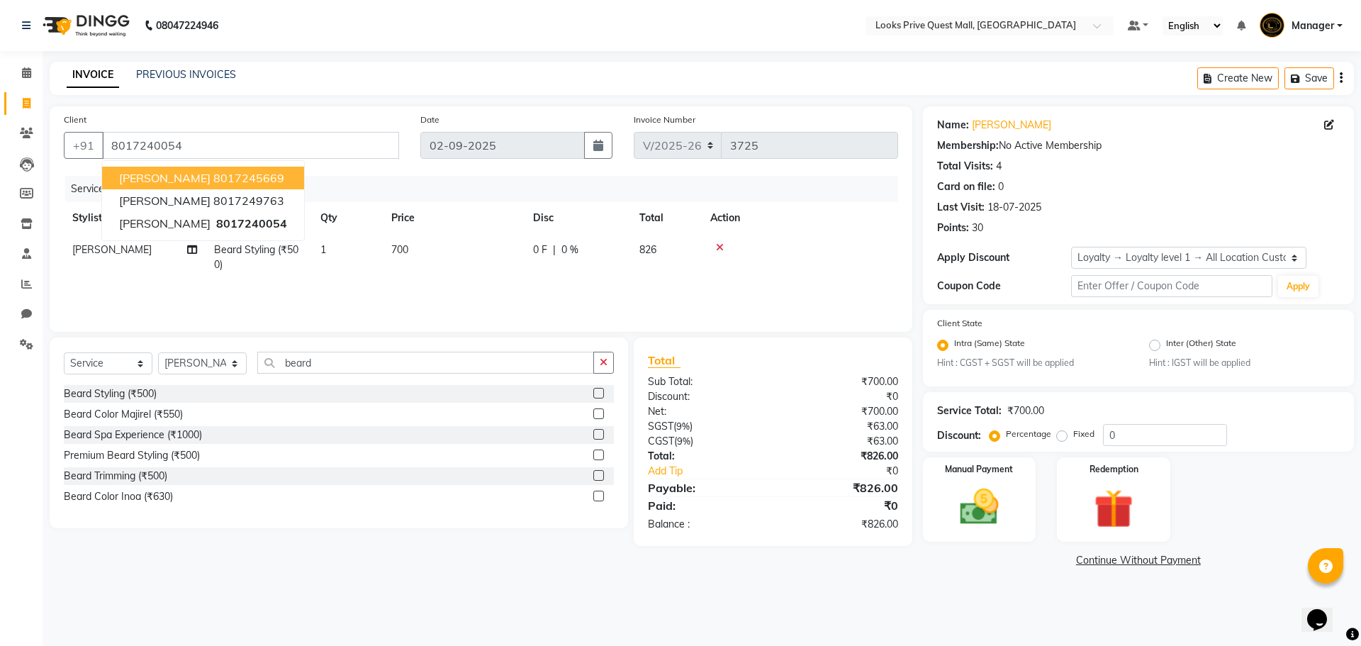
click at [500, 561] on div "Client +91 8017240054 JAY SIR 8017245669 DR.RAJLAXMI 8017249763 M Singh 8017240…" at bounding box center [481, 338] width 884 height 464
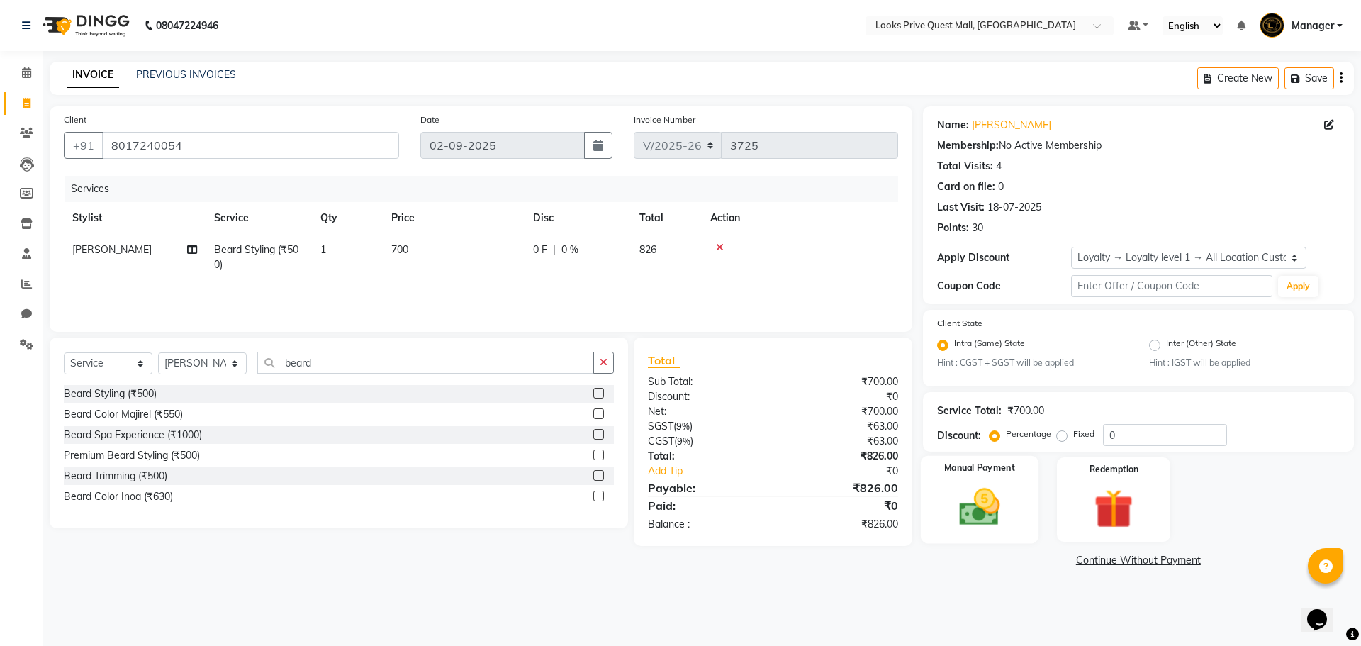
click at [1015, 509] on div "Manual Payment" at bounding box center [979, 499] width 118 height 87
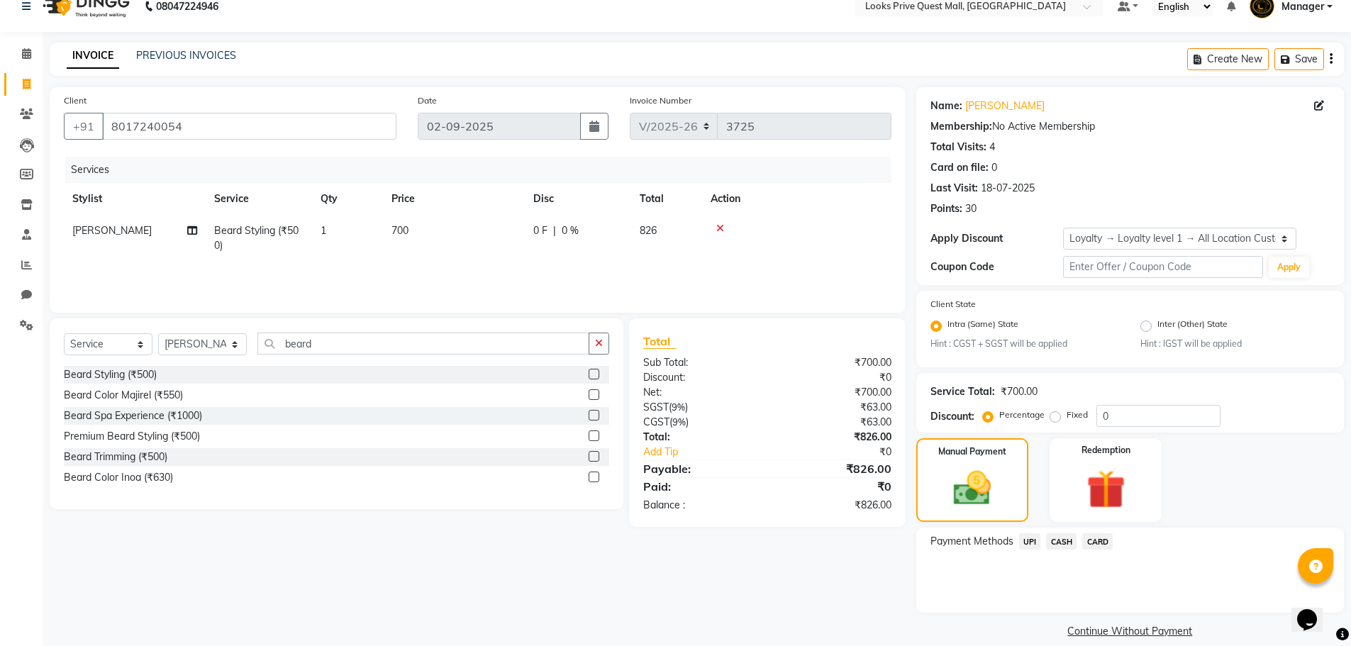
scroll to position [36, 0]
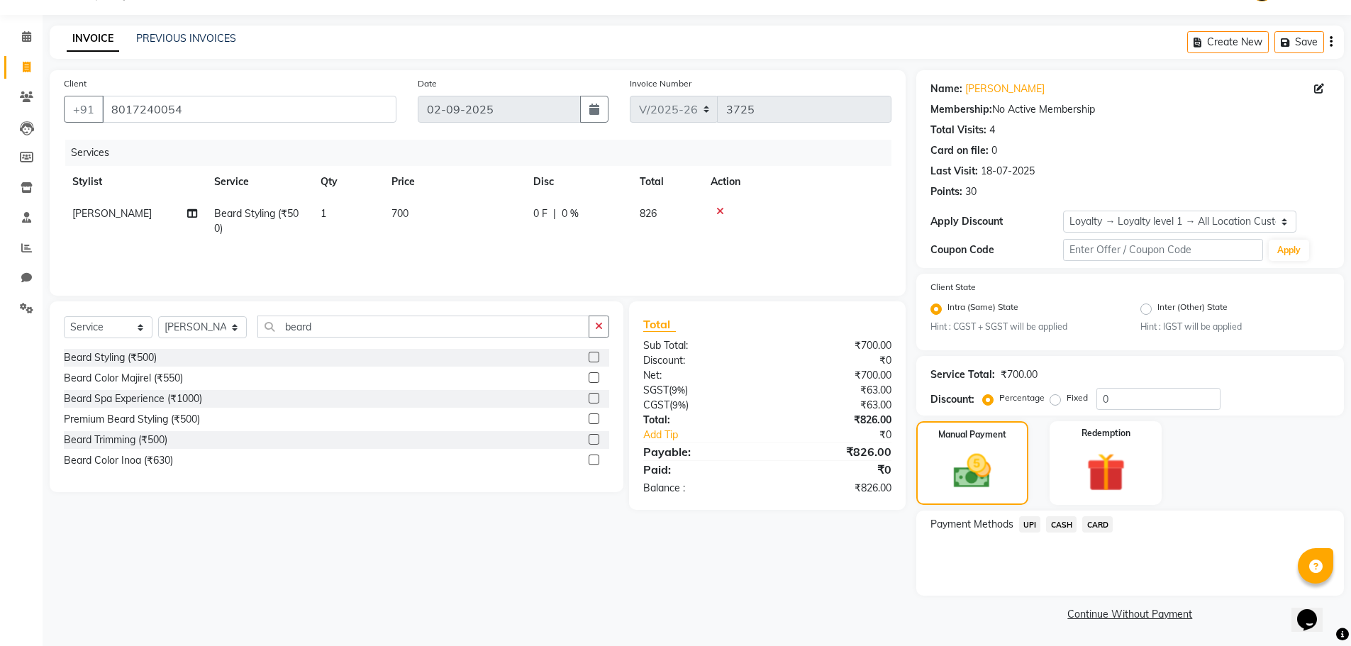
click at [1067, 522] on span "CASH" at bounding box center [1061, 524] width 30 height 16
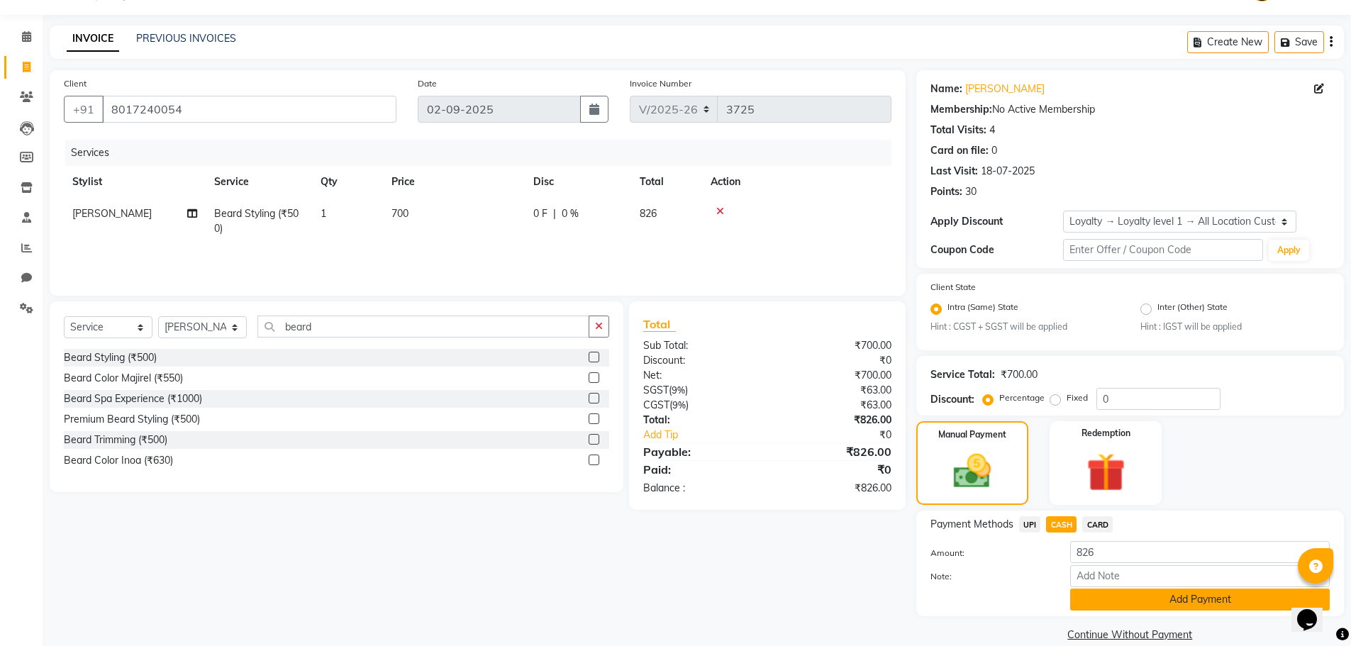
click at [1102, 591] on button "Add Payment" at bounding box center [1199, 599] width 259 height 22
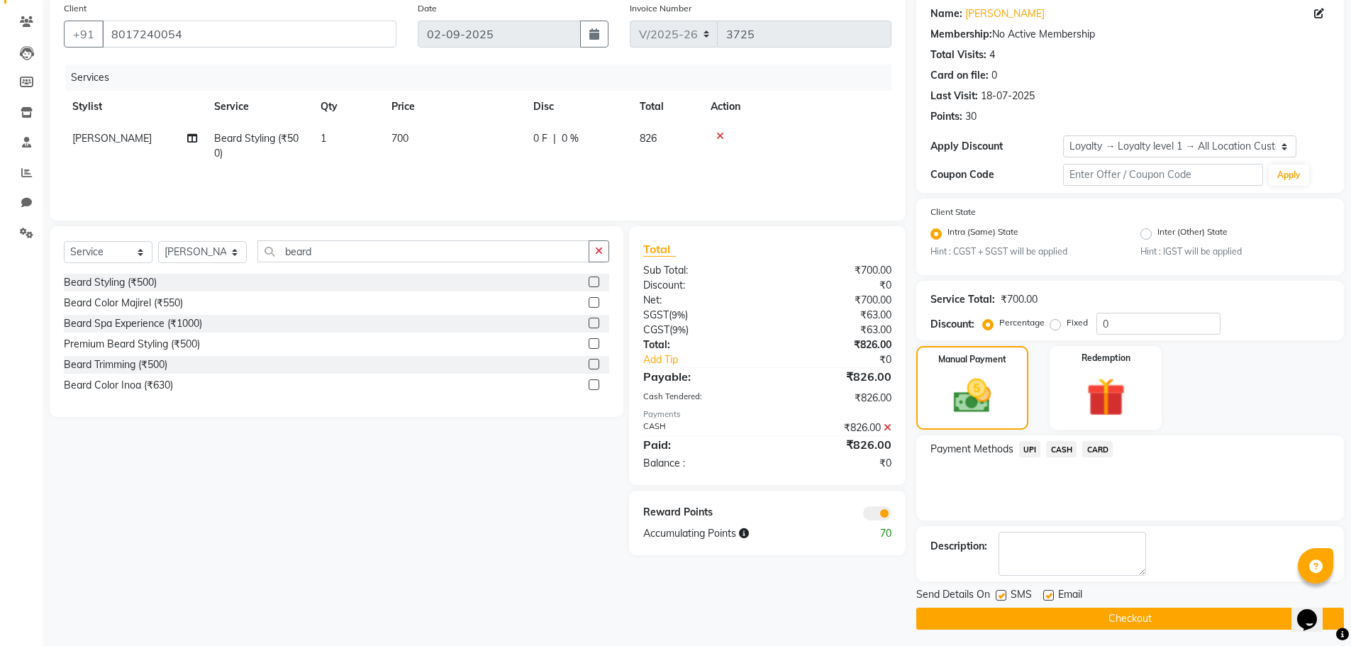
scroll to position [116, 0]
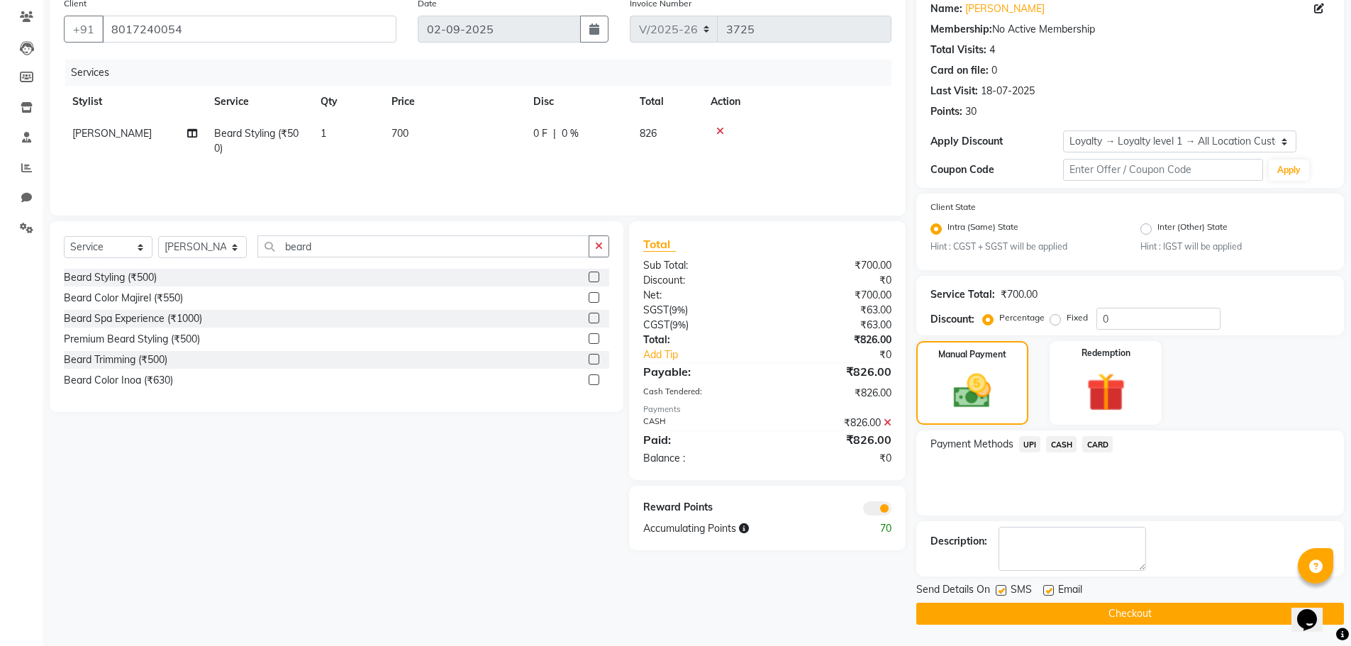
click at [1051, 586] on label at bounding box center [1048, 590] width 11 height 11
click at [1051, 586] on input "checkbox" at bounding box center [1047, 590] width 9 height 9
checkbox input "false"
click at [1054, 621] on button "Checkout" at bounding box center [1129, 614] width 427 height 22
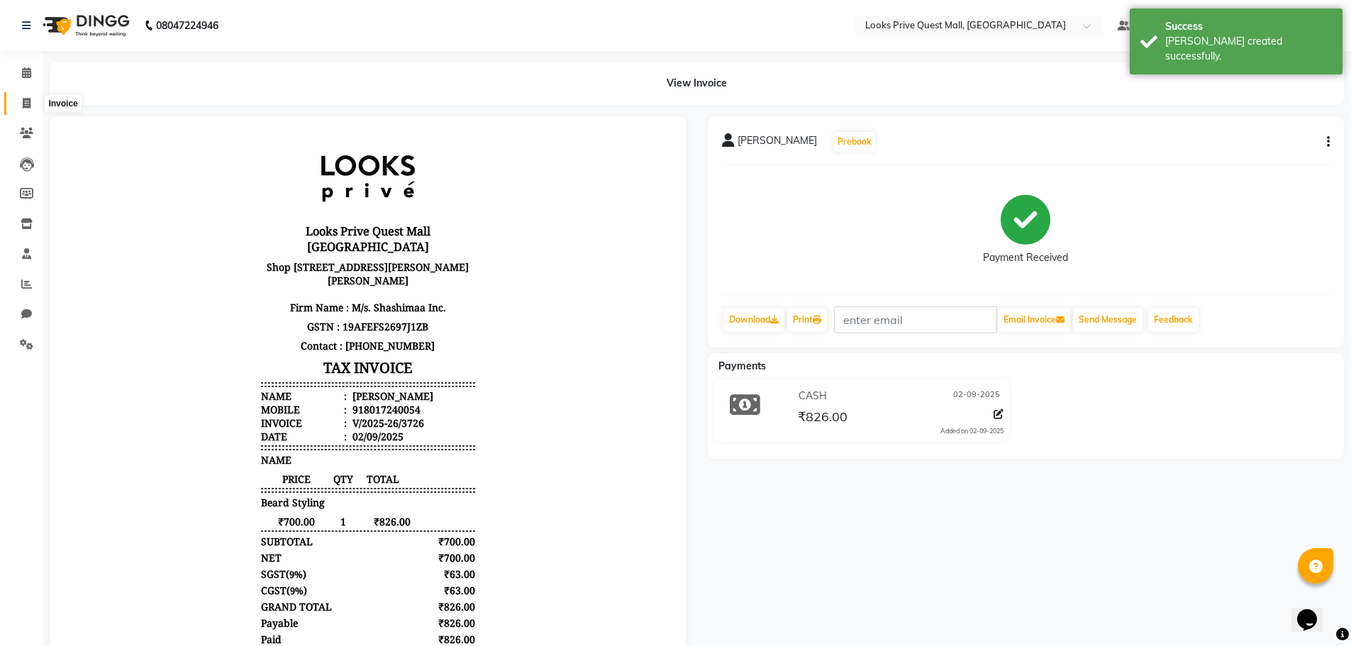
click at [21, 99] on span at bounding box center [26, 104] width 25 height 16
select select "service"
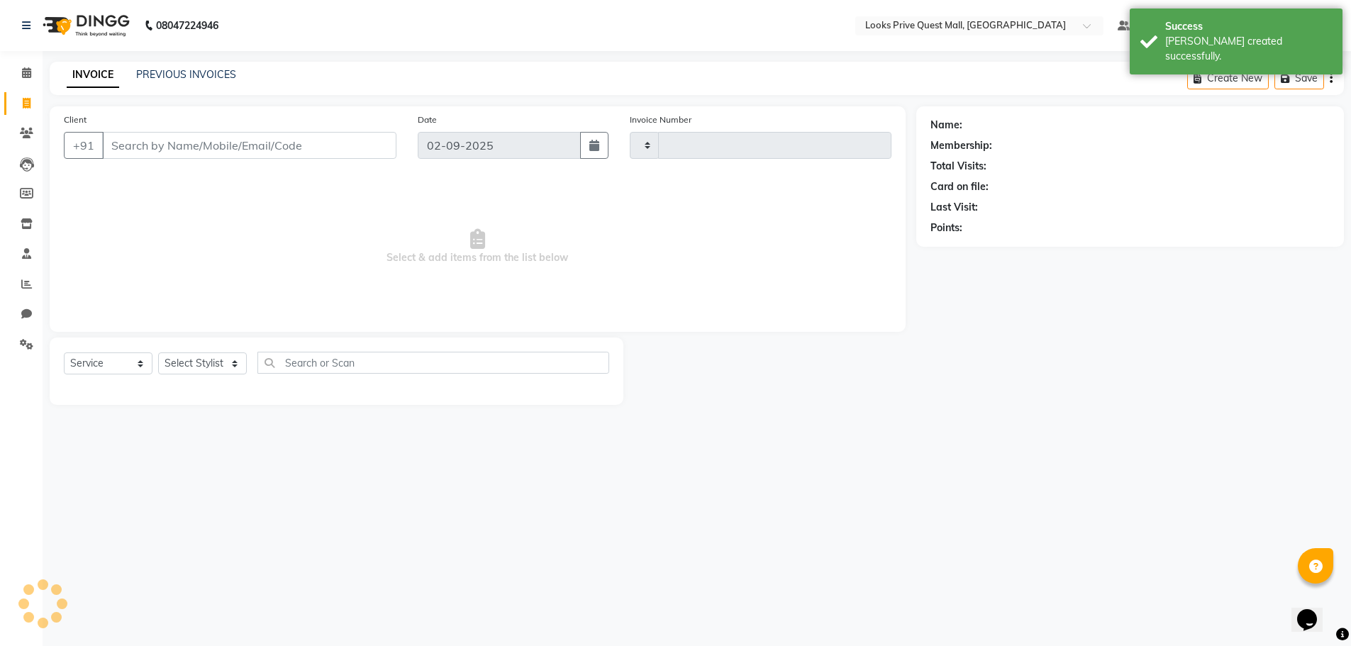
type input "3727"
select select "6141"
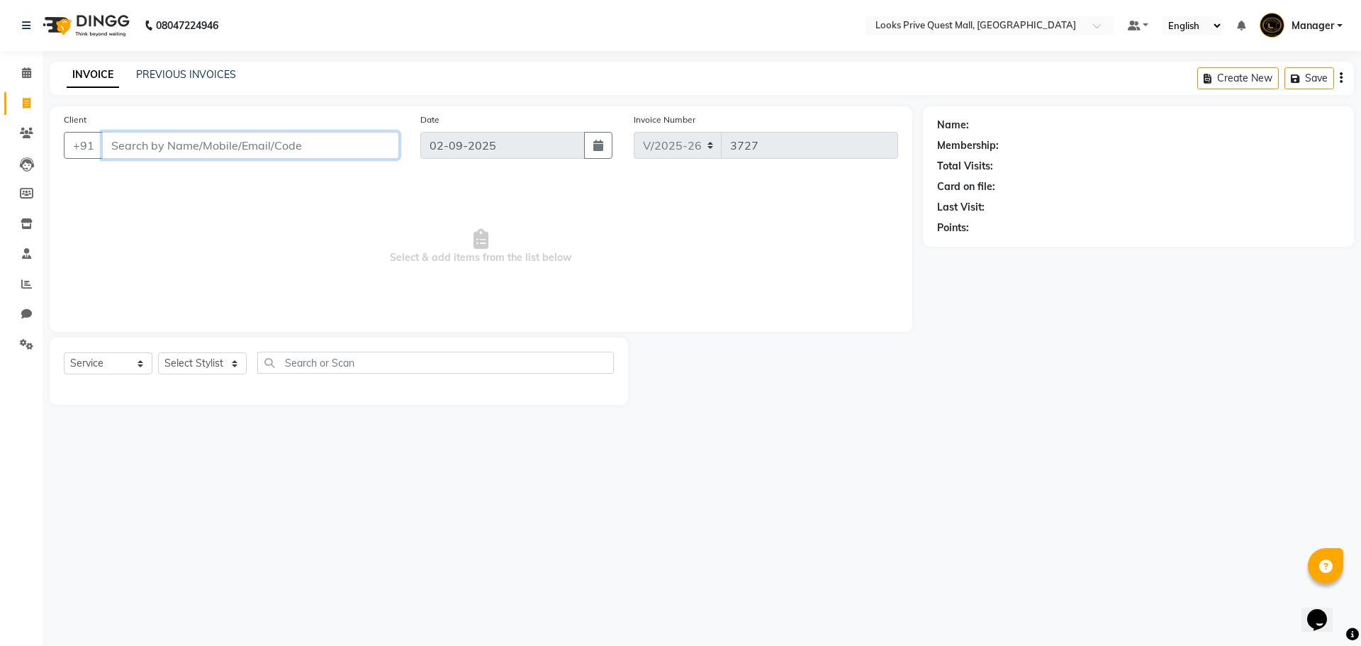
click at [203, 144] on input "Client" at bounding box center [250, 145] width 297 height 27
type input "9330193393"
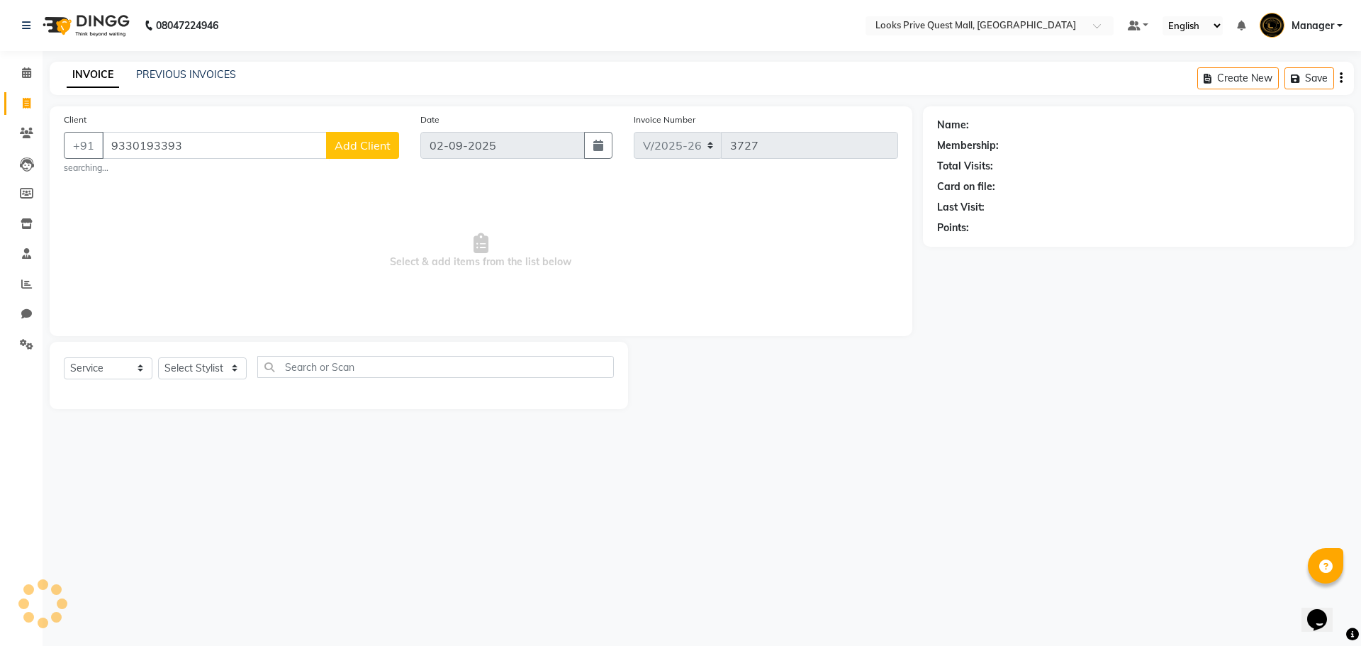
click at [376, 152] on span "Add Client" at bounding box center [363, 145] width 56 height 14
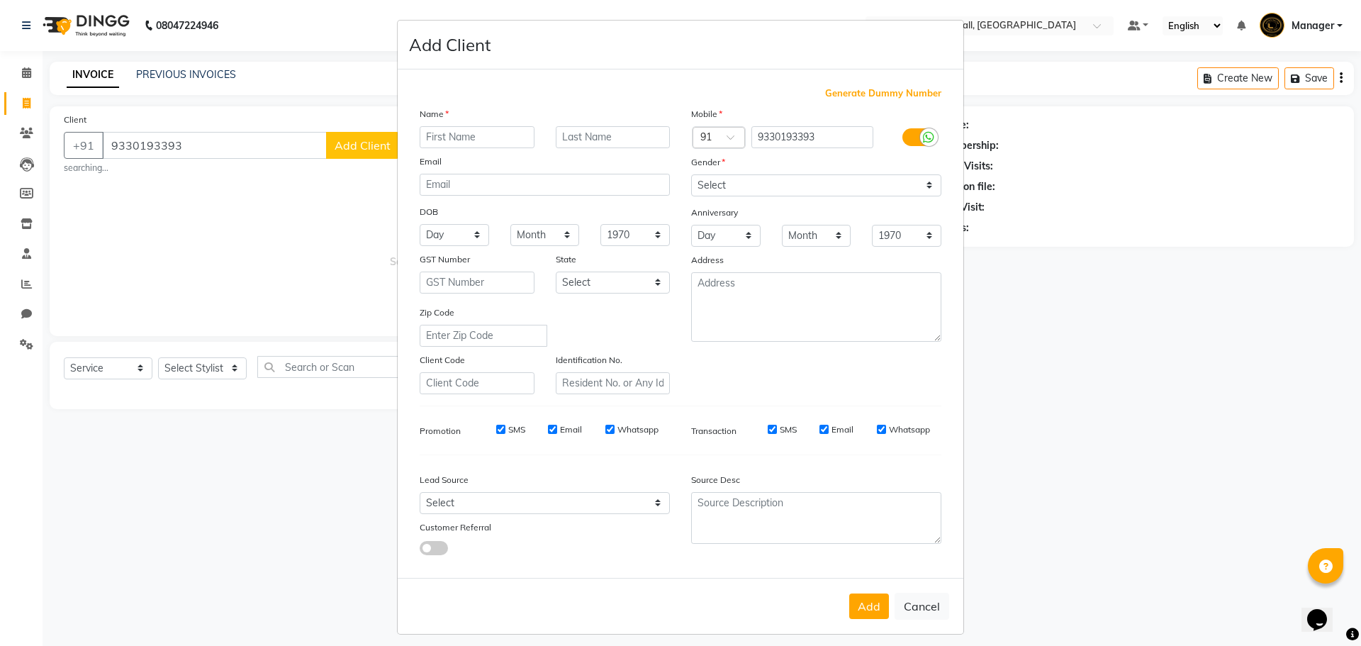
click at [462, 140] on input "text" at bounding box center [477, 137] width 115 height 22
type input "Anurag"
type input "Client"
click at [911, 132] on label at bounding box center [918, 137] width 32 height 18
click at [0, 0] on input "checkbox" at bounding box center [0, 0] width 0 height 0
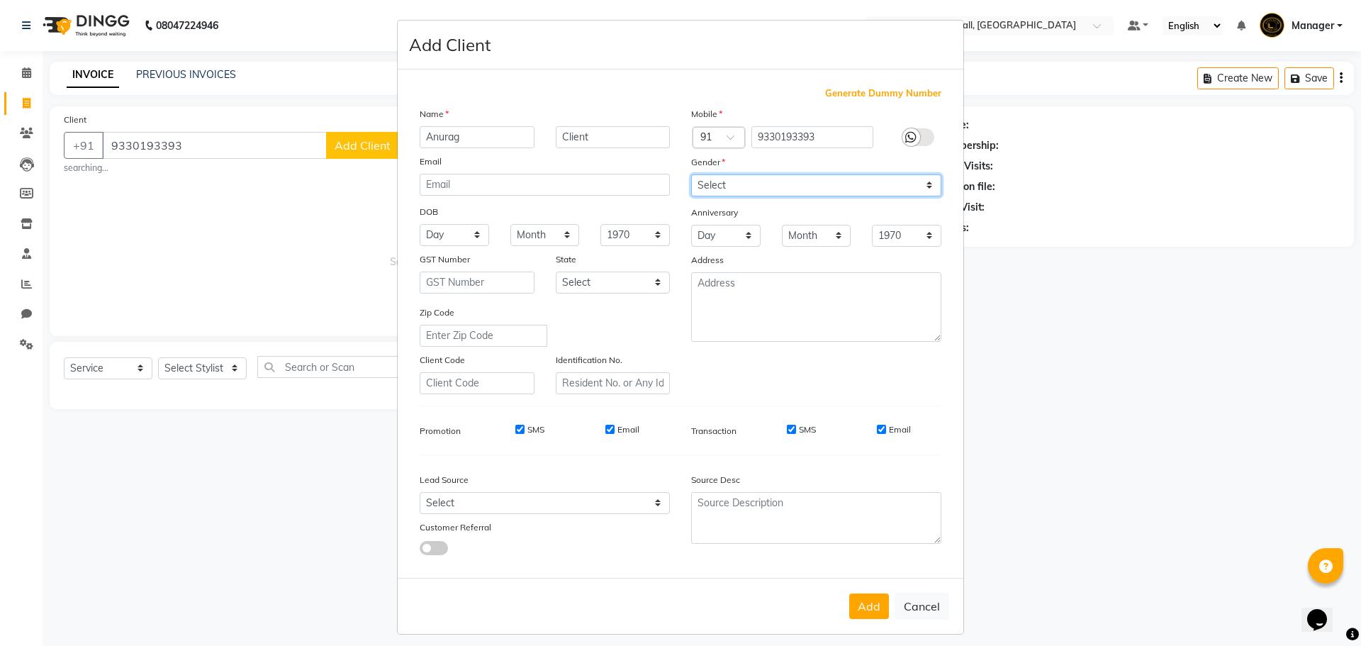
click at [879, 187] on select "Select Male Female Other Prefer Not To Say" at bounding box center [816, 185] width 250 height 22
select select "male"
click at [691, 174] on select "Select Male Female Other Prefer Not To Say" at bounding box center [816, 185] width 250 height 22
click at [877, 430] on input "Email" at bounding box center [881, 429] width 9 height 9
checkbox input "false"
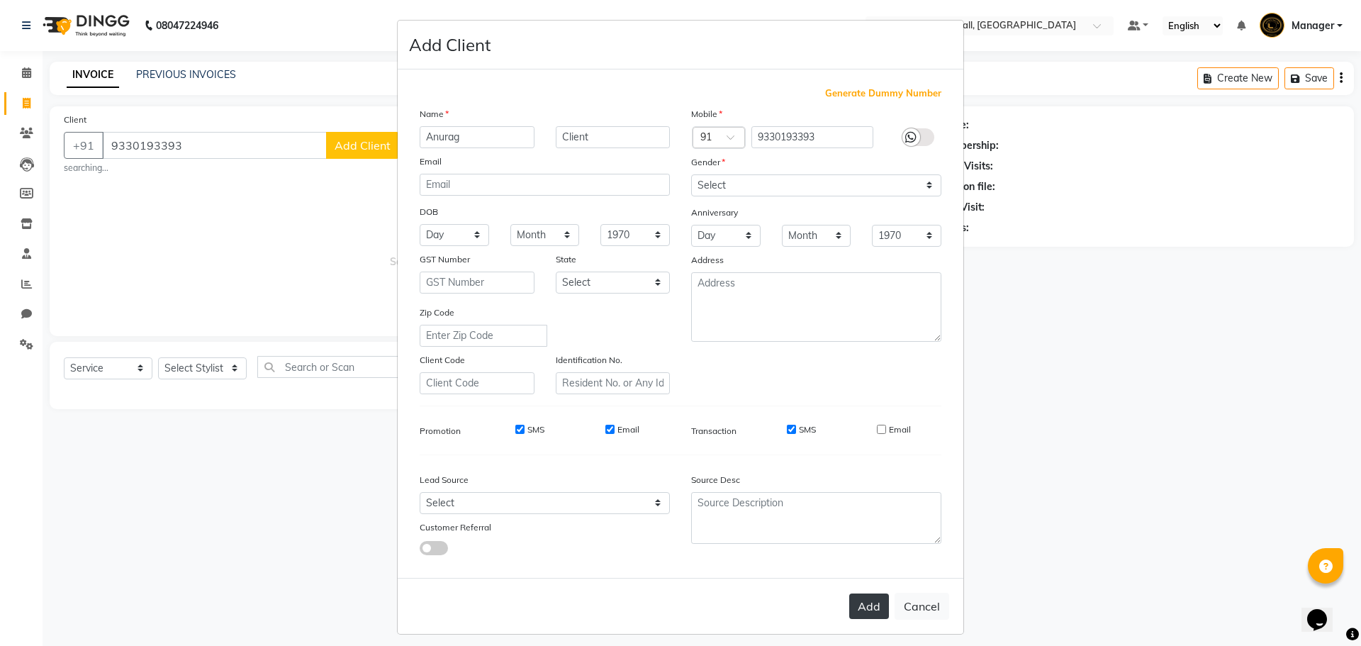
click at [870, 606] on button "Add" at bounding box center [869, 606] width 40 height 26
select select
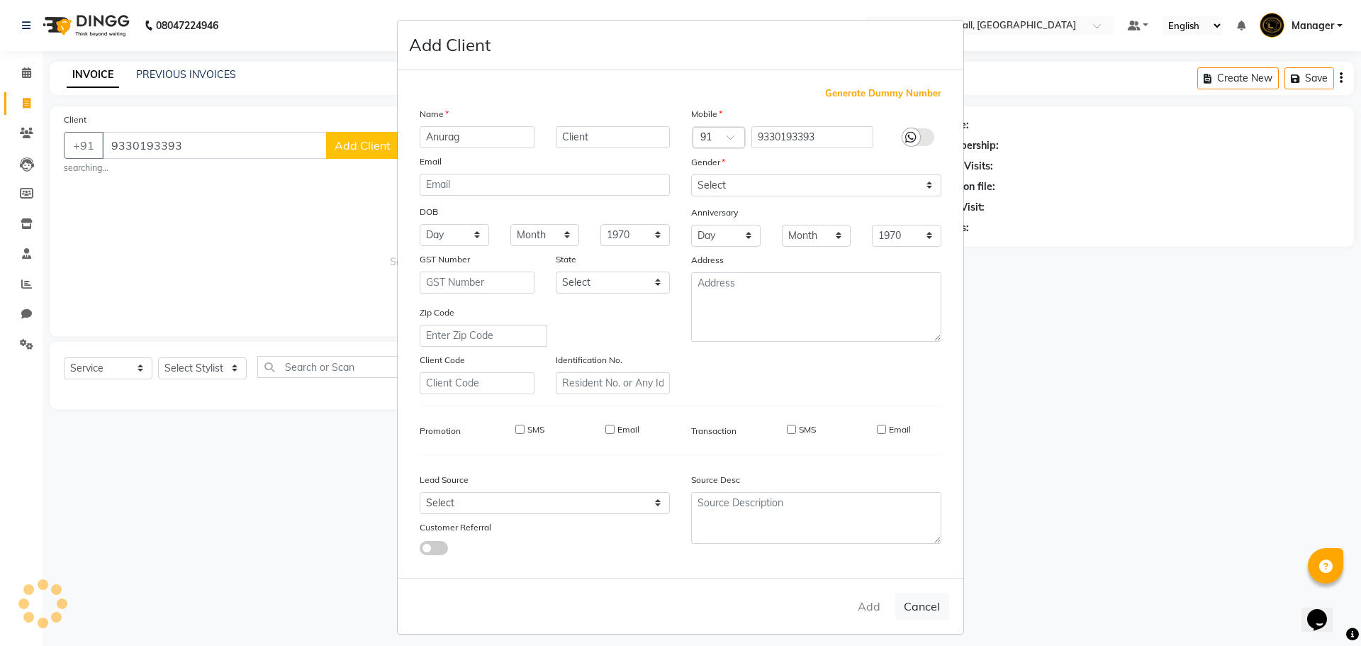
select select
checkbox input "false"
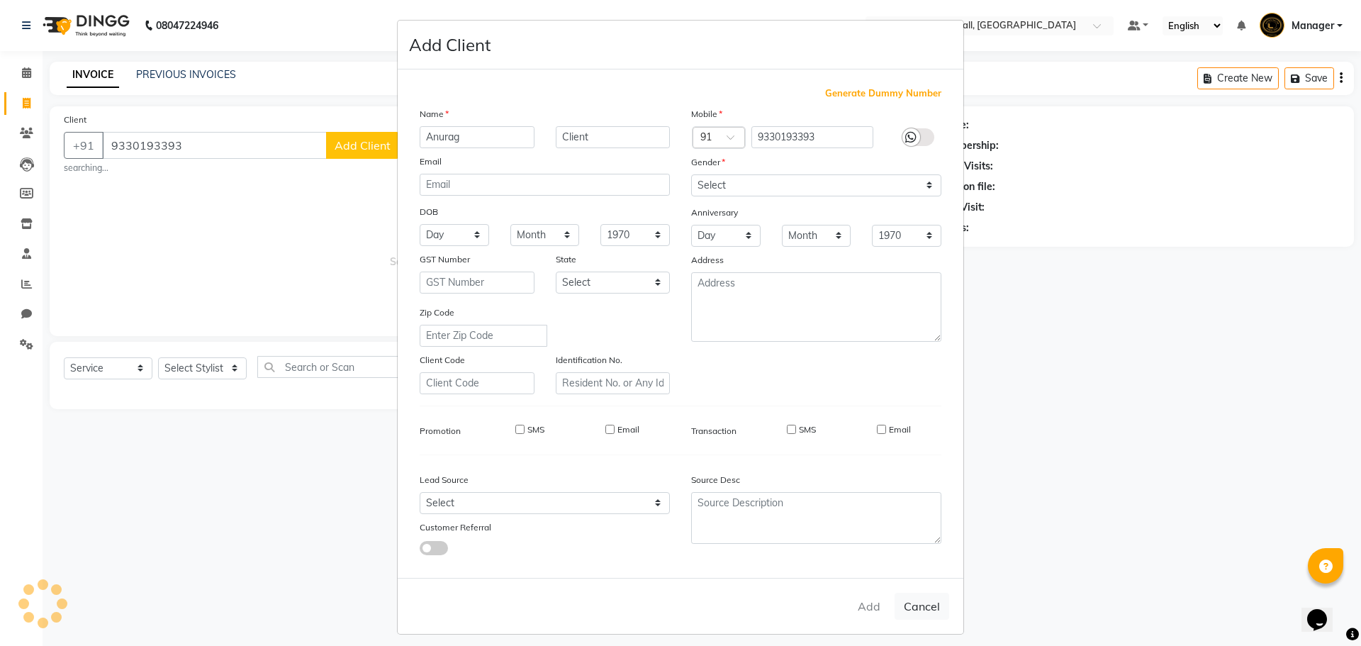
checkbox input "false"
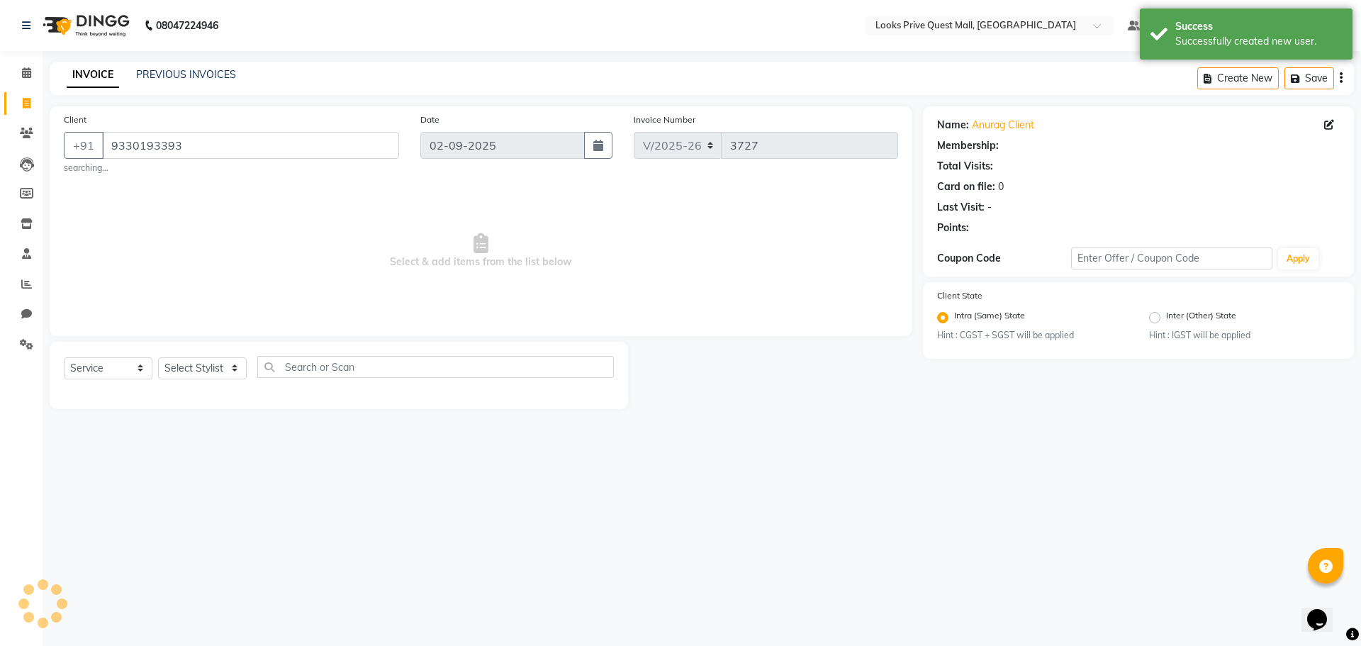
select select "1: Object"
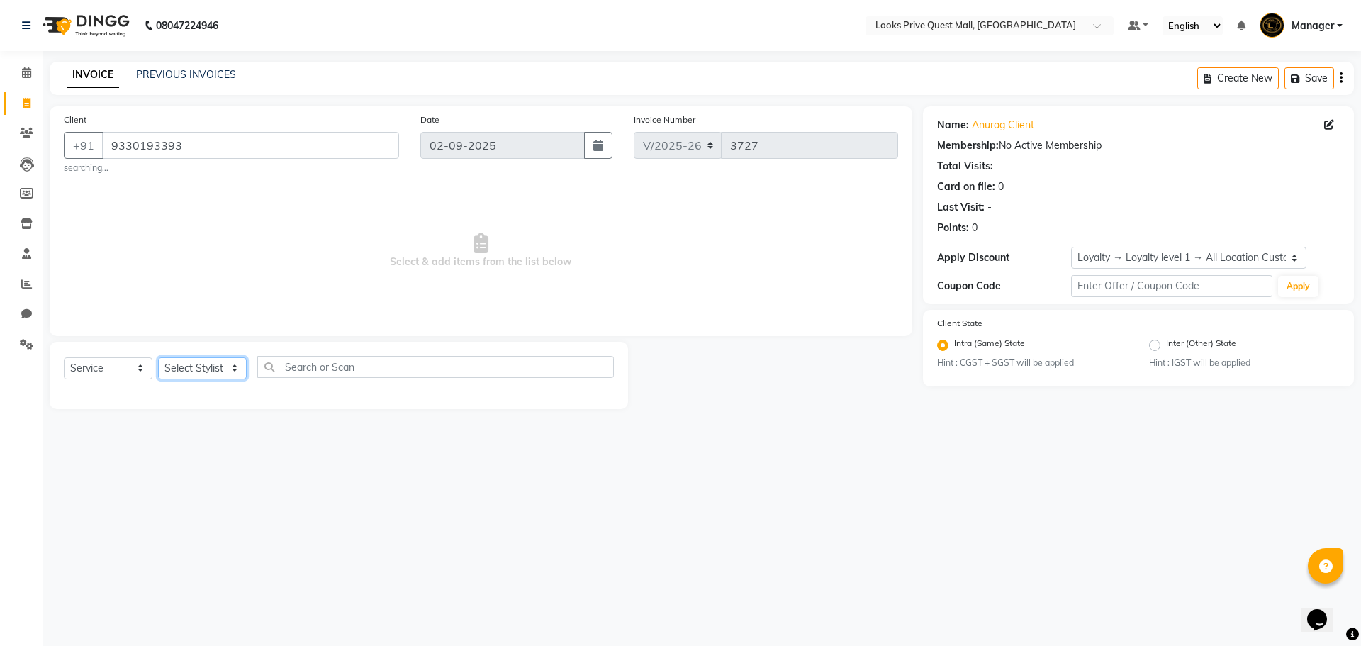
click at [206, 368] on select "Select Stylist Arman Bapi Chhewang Counter_Sales [PERSON_NAME] [PERSON_NAME] [P…" at bounding box center [202, 368] width 89 height 22
select select "46701"
click at [158, 357] on select "Select Stylist Arman Bapi Chhewang Counter_Sales [PERSON_NAME] [PERSON_NAME] [P…" at bounding box center [202, 368] width 89 height 22
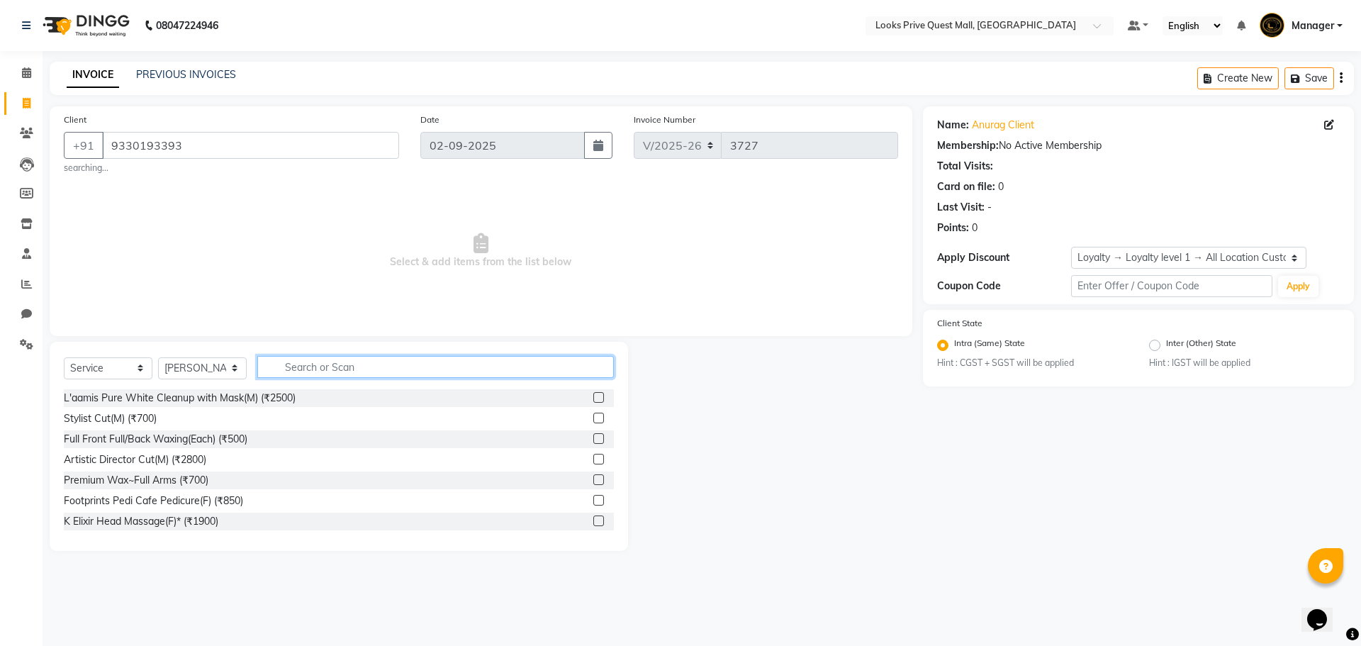
click at [299, 376] on input "text" at bounding box center [435, 367] width 357 height 22
type input "beard"
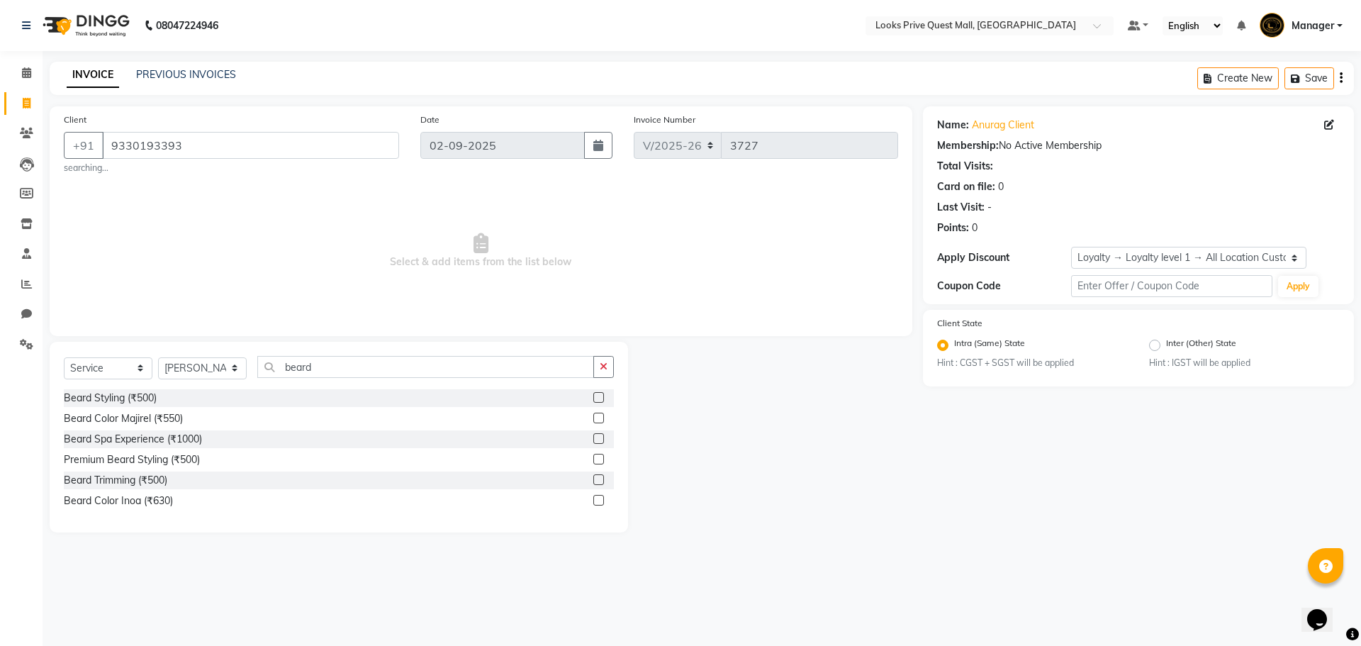
click at [596, 398] on label at bounding box center [598, 397] width 11 height 11
click at [596, 398] on input "checkbox" at bounding box center [597, 397] width 9 height 9
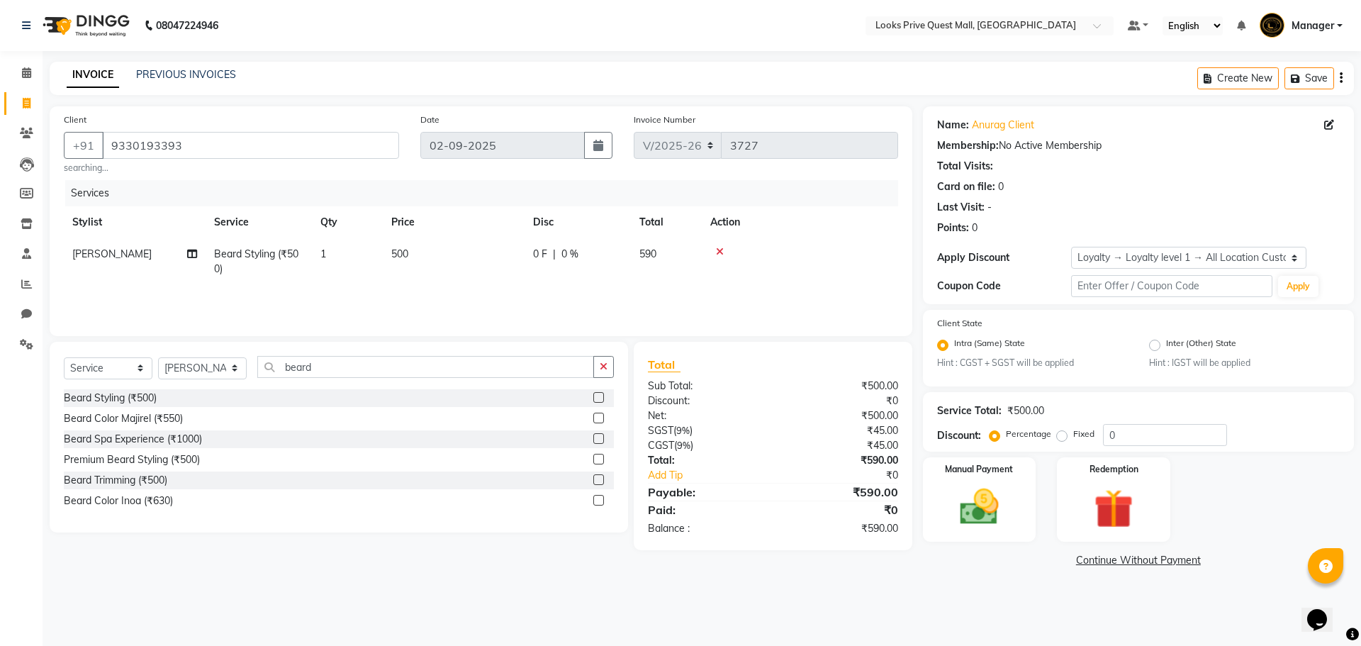
checkbox input "false"
click at [489, 243] on td "500" at bounding box center [454, 261] width 142 height 47
select select "46701"
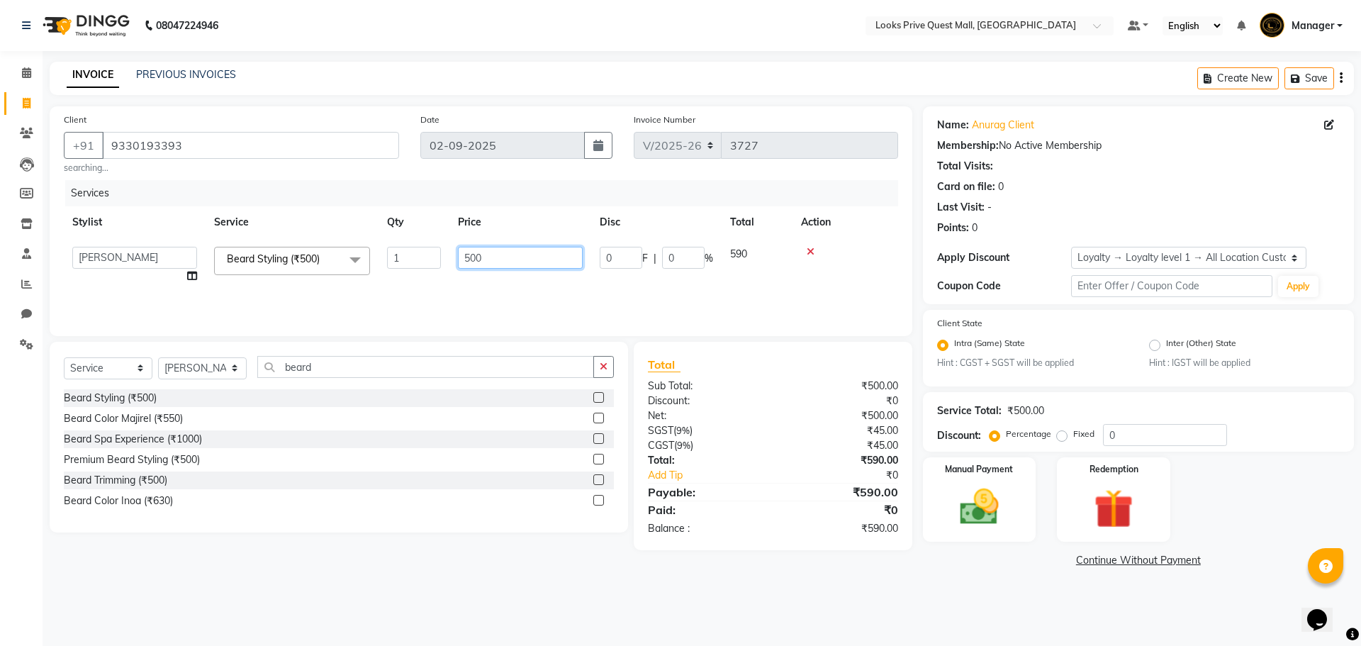
drag, startPoint x: 498, startPoint y: 254, endPoint x: 305, endPoint y: 269, distance: 194.2
click at [305, 269] on tr "Arman Bapi Chhewang Counter_Sales Deepa Das Dipti Uppal Firoz Ku Lin_Lily Manag…" at bounding box center [481, 265] width 834 height 54
type input "700"
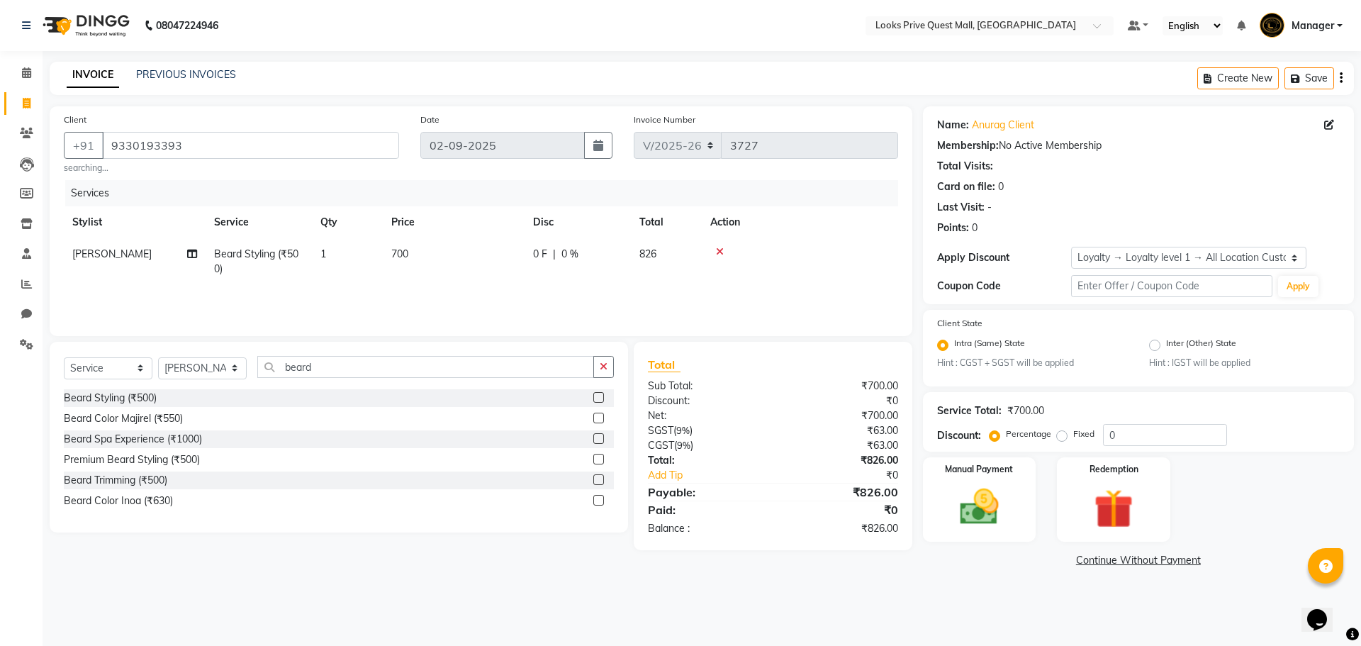
click at [469, 505] on div "Beard Color Inoa (₹630)" at bounding box center [339, 501] width 550 height 18
click at [968, 491] on img at bounding box center [979, 507] width 66 height 47
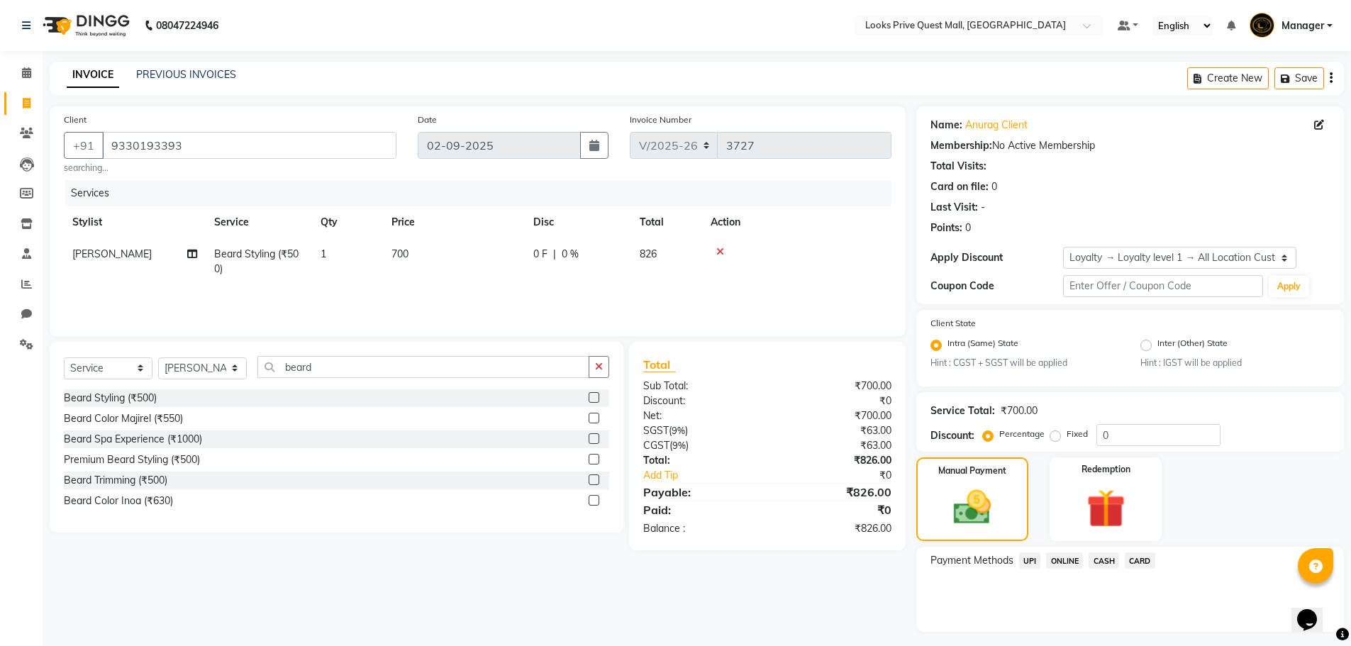
click at [1102, 560] on span "CASH" at bounding box center [1103, 560] width 30 height 16
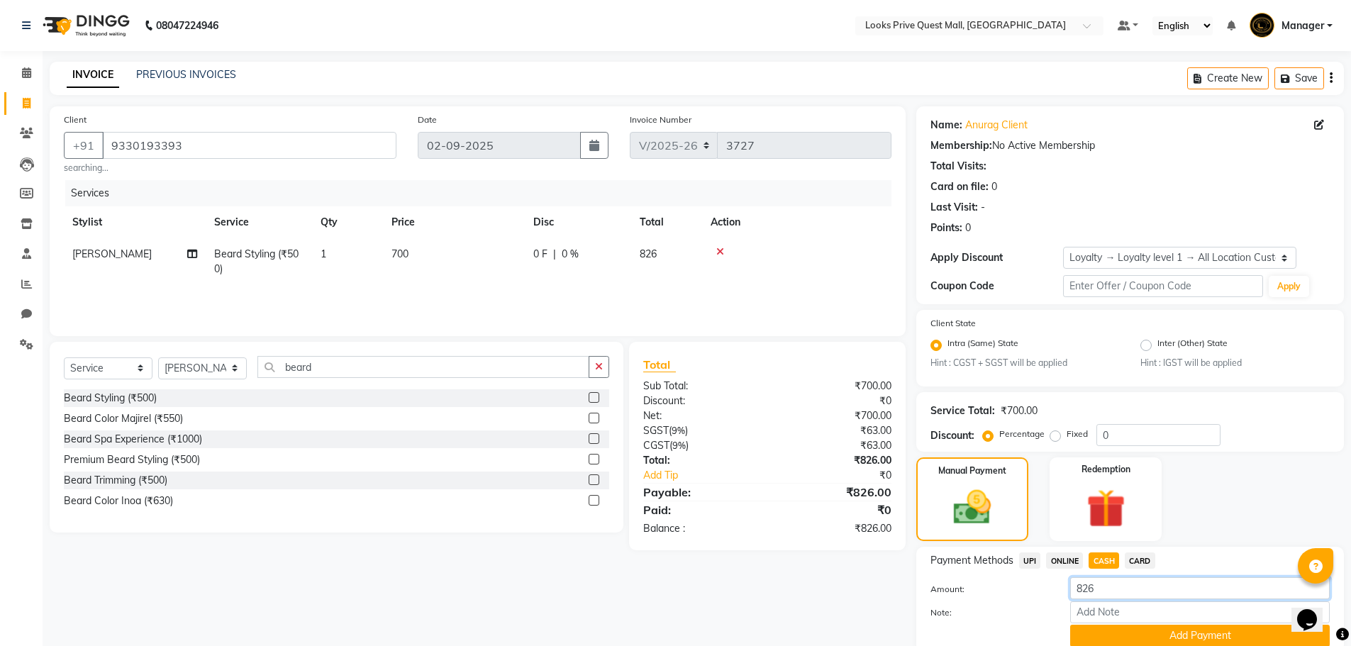
drag, startPoint x: 1214, startPoint y: 591, endPoint x: 610, endPoint y: 579, distance: 604.9
click at [608, 579] on div "Client +91 9330193393 searching... Date 02-09-2025 Invoice Number V/2025 V/2025…" at bounding box center [696, 393] width 1315 height 575
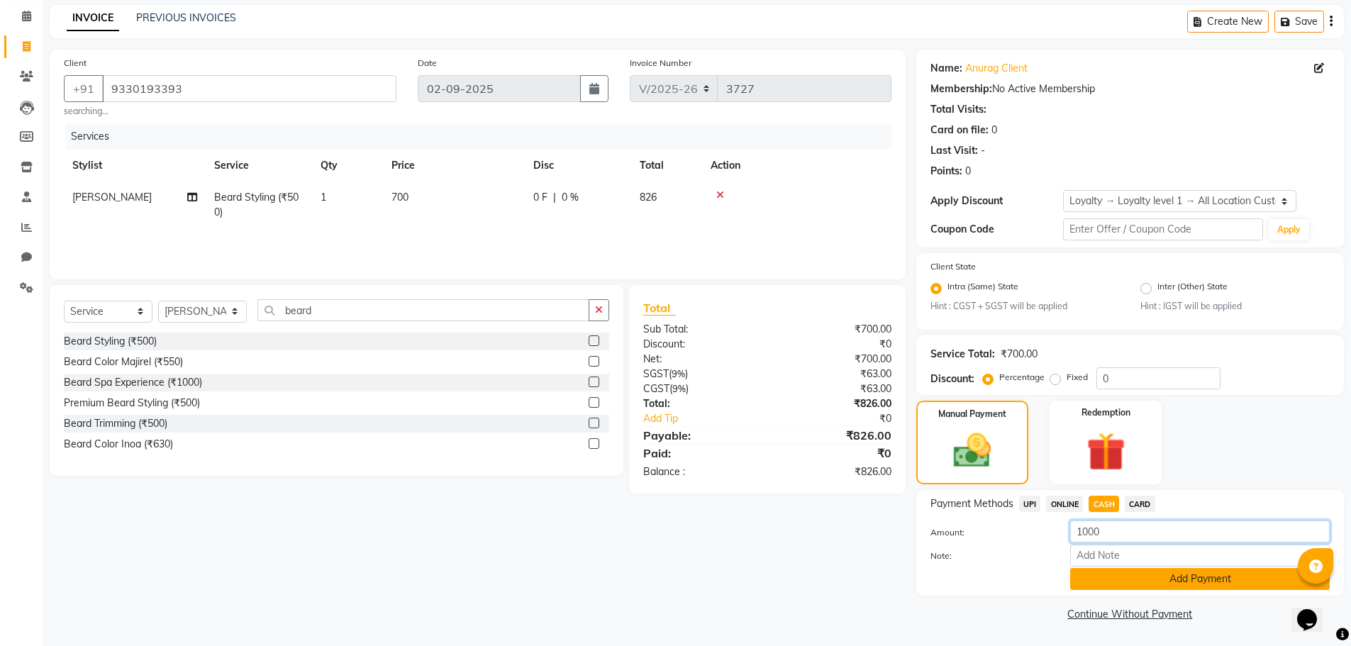
type input "1000"
click at [1167, 575] on button "Add Payment" at bounding box center [1199, 579] width 259 height 22
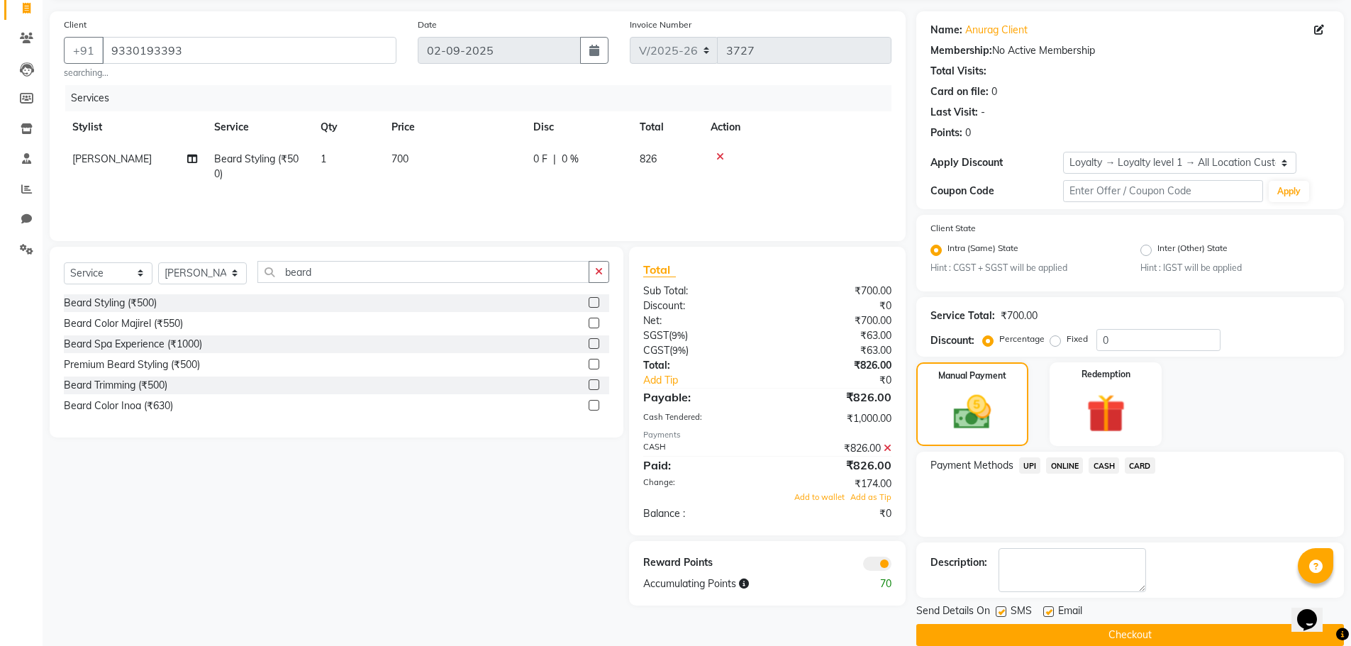
scroll to position [116, 0]
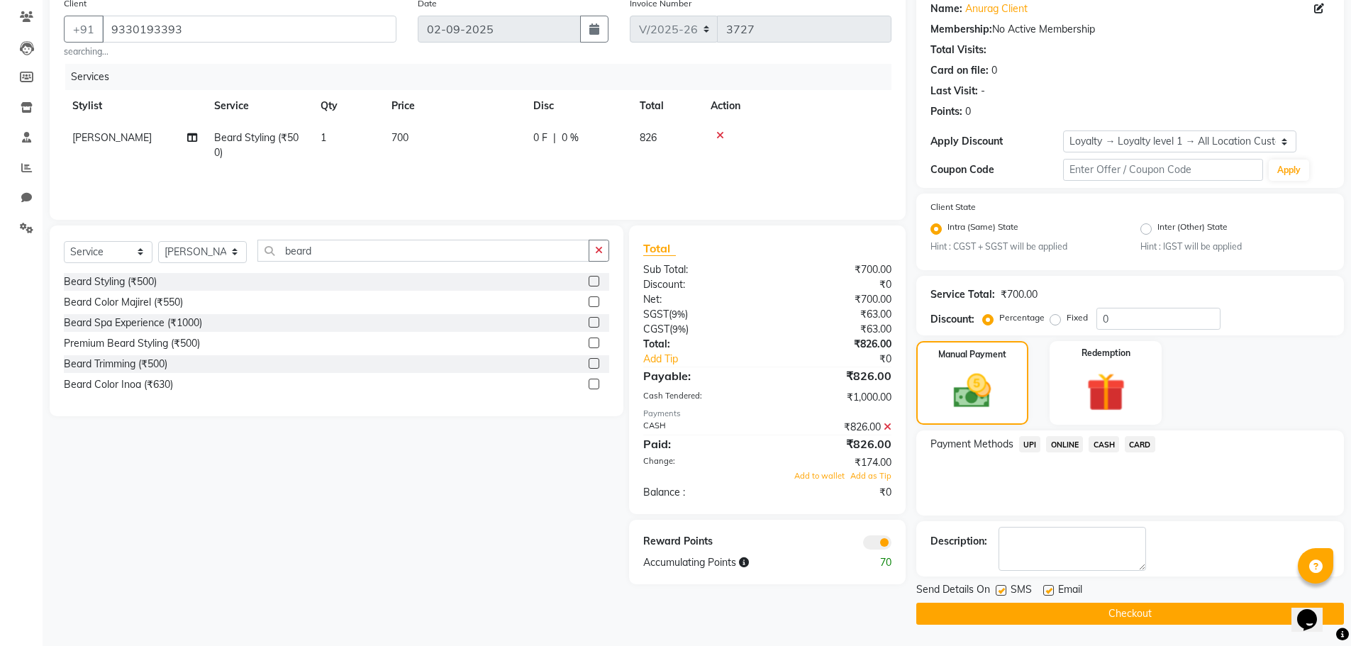
click at [1052, 593] on label at bounding box center [1048, 590] width 11 height 11
click at [1052, 593] on input "checkbox" at bounding box center [1047, 590] width 9 height 9
checkbox input "false"
click at [886, 429] on icon at bounding box center [887, 427] width 8 height 10
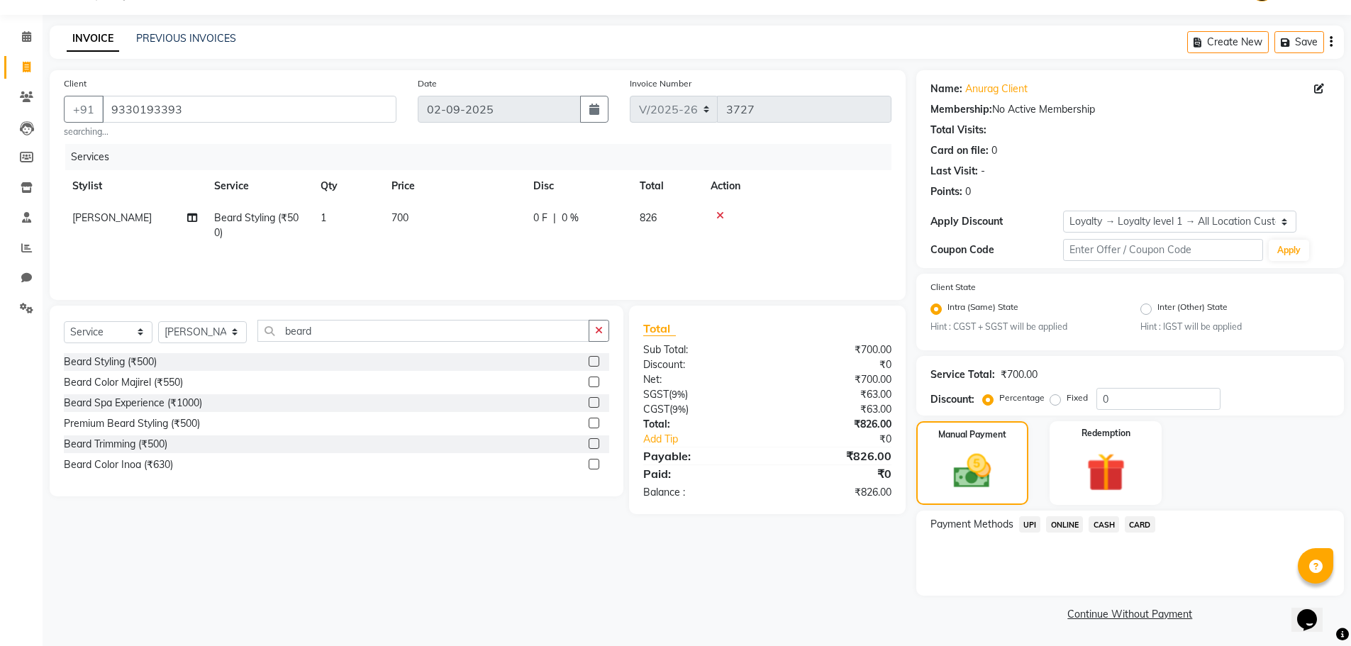
click at [1028, 522] on span "UPI" at bounding box center [1030, 524] width 22 height 16
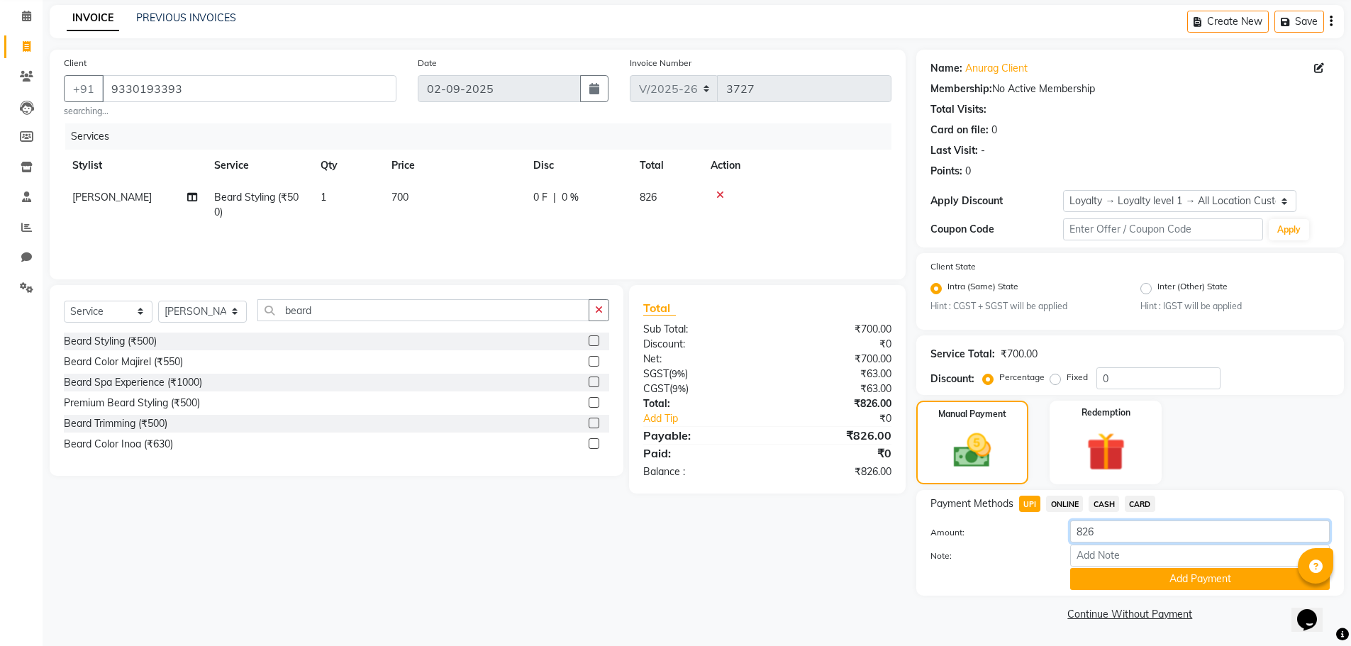
drag, startPoint x: 1068, startPoint y: 534, endPoint x: 850, endPoint y: 525, distance: 217.8
click at [859, 528] on div "Client +91 9330193393 searching... Date 02-09-2025 Invoice Number V/2025 V/2025…" at bounding box center [696, 337] width 1315 height 575
type input "26"
click at [1099, 571] on button "Add Payment" at bounding box center [1199, 579] width 259 height 22
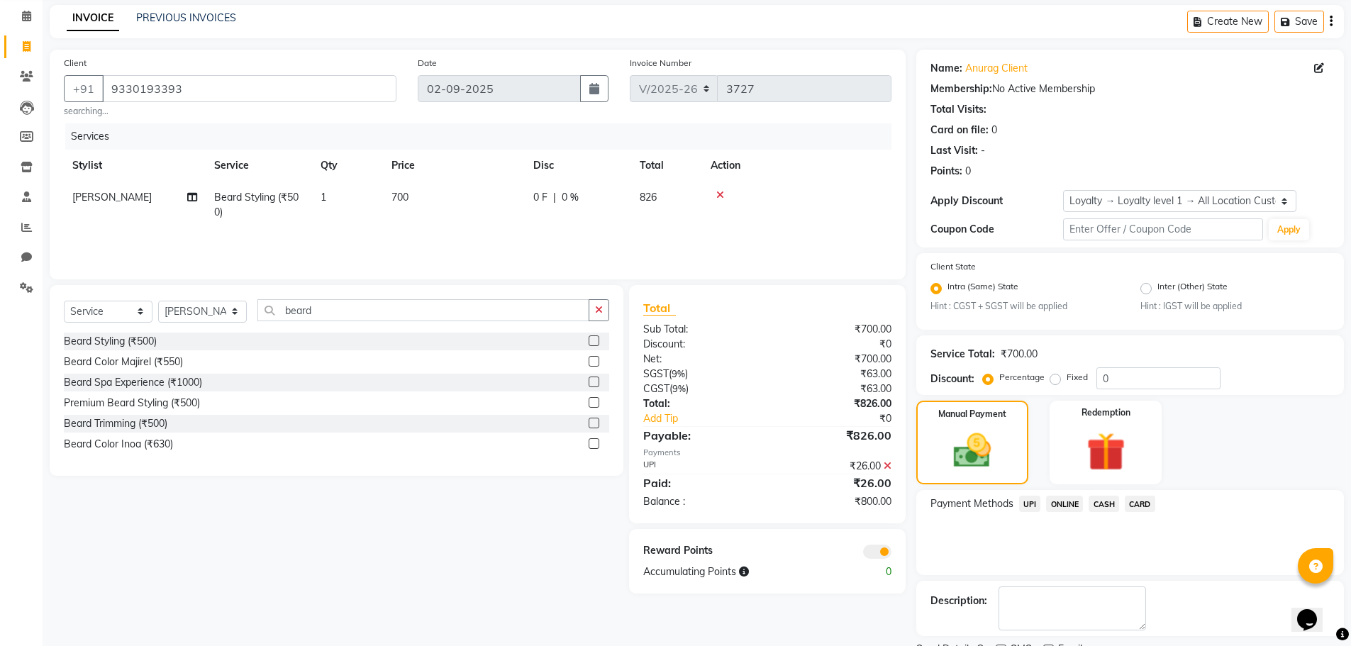
click at [1105, 504] on span "CASH" at bounding box center [1103, 504] width 30 height 16
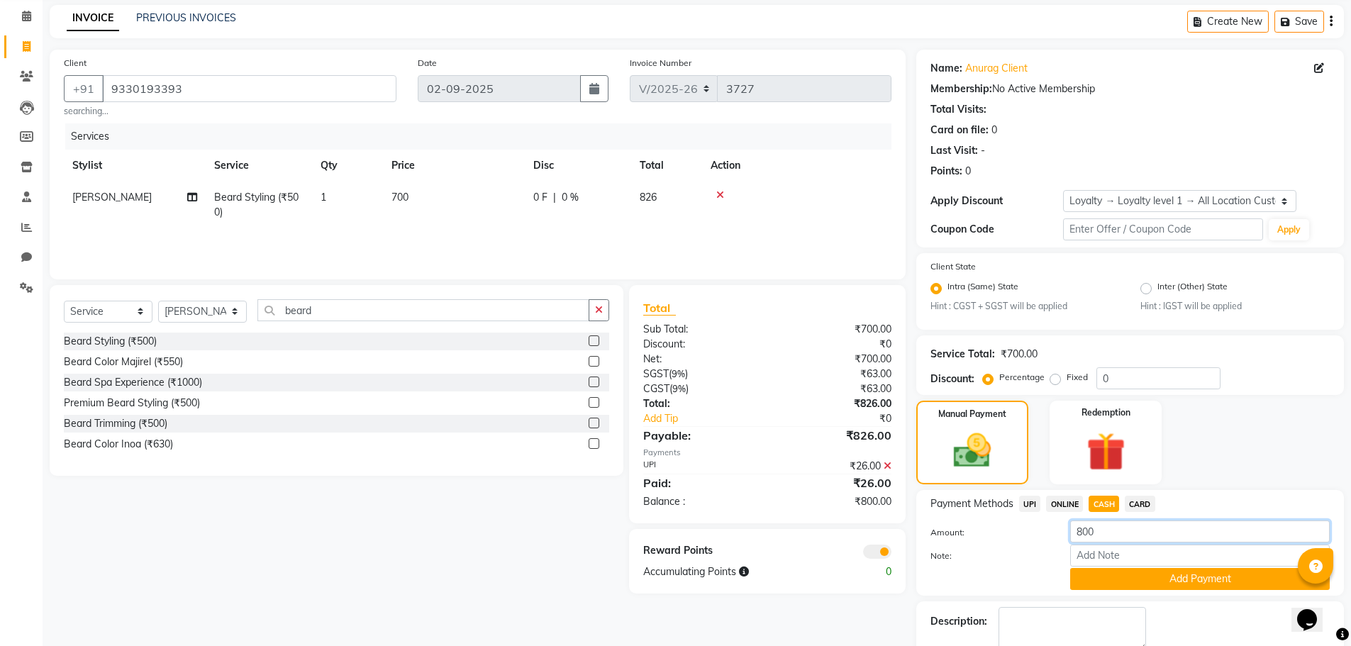
drag, startPoint x: 1023, startPoint y: 532, endPoint x: 764, endPoint y: 512, distance: 259.5
click at [775, 515] on div "Client +91 9330193393 searching... Date 02-09-2025 Invoice Number V/2025 V/2025…" at bounding box center [696, 377] width 1315 height 655
type input "1000"
click at [1112, 579] on button "Add Payment" at bounding box center [1199, 579] width 259 height 22
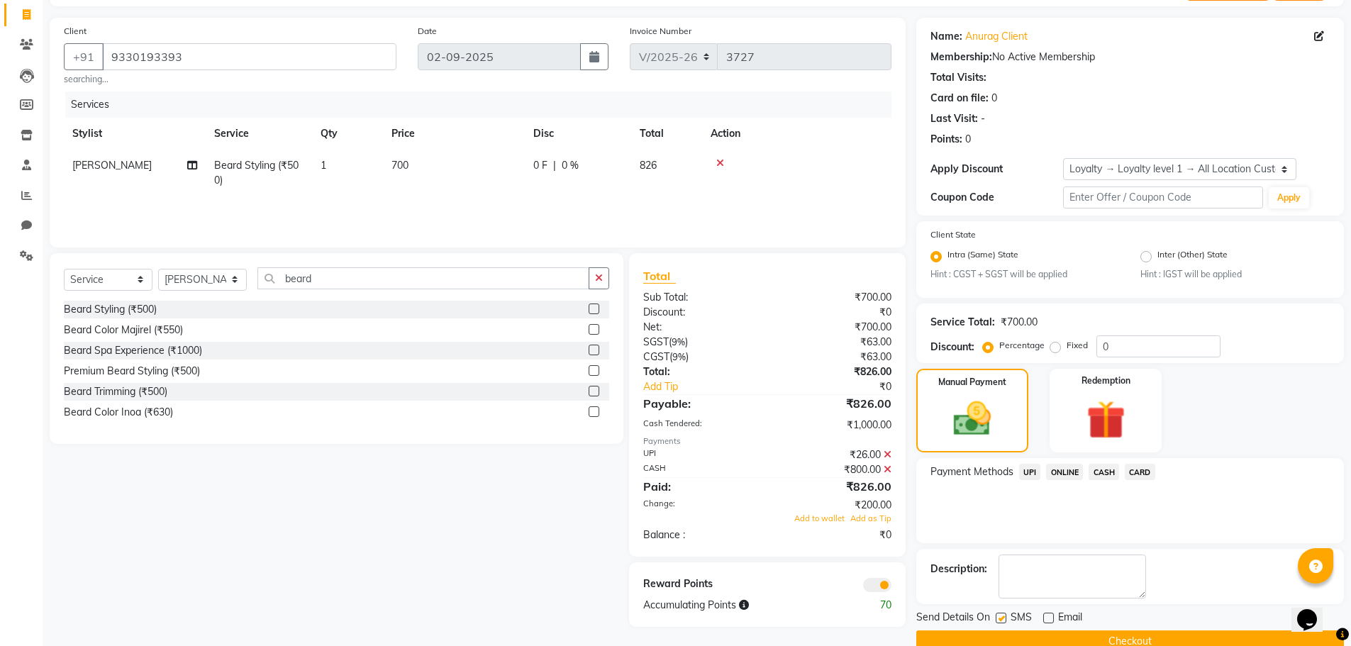
scroll to position [116, 0]
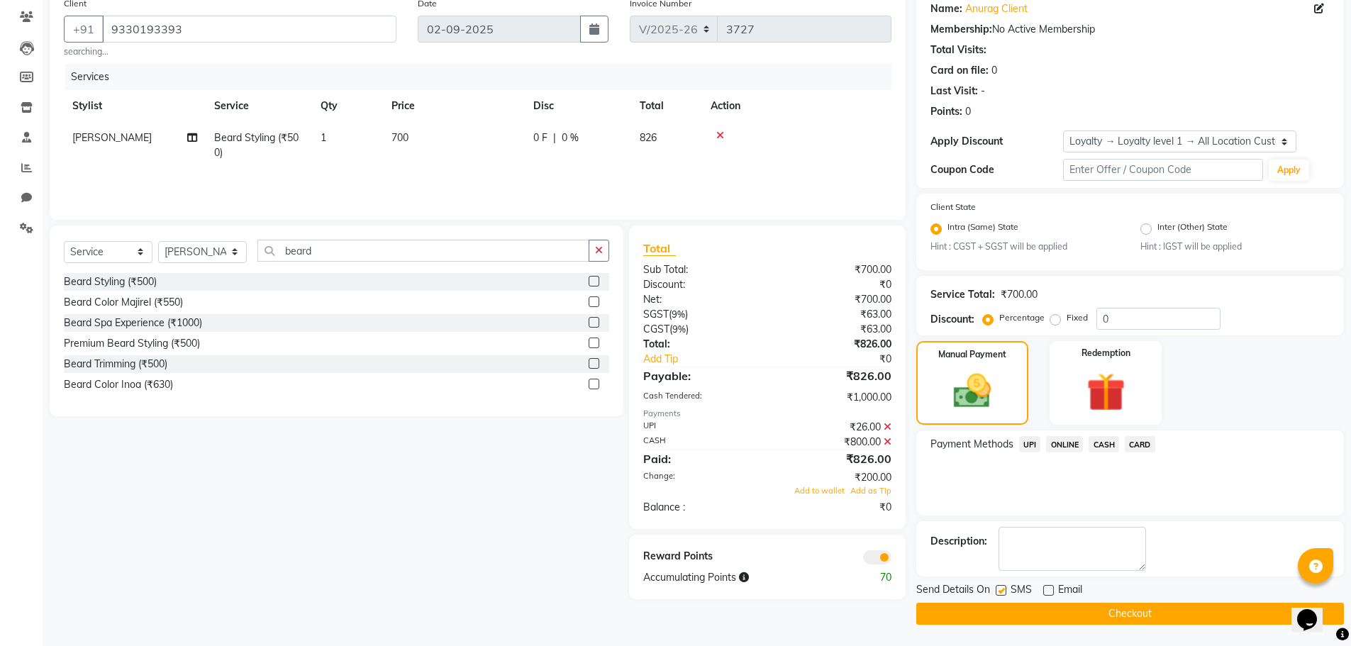
click at [883, 425] on div "₹26.00" at bounding box center [834, 427] width 135 height 15
click at [888, 427] on icon at bounding box center [887, 427] width 8 height 10
click at [1136, 448] on span "CARD" at bounding box center [1139, 444] width 30 height 16
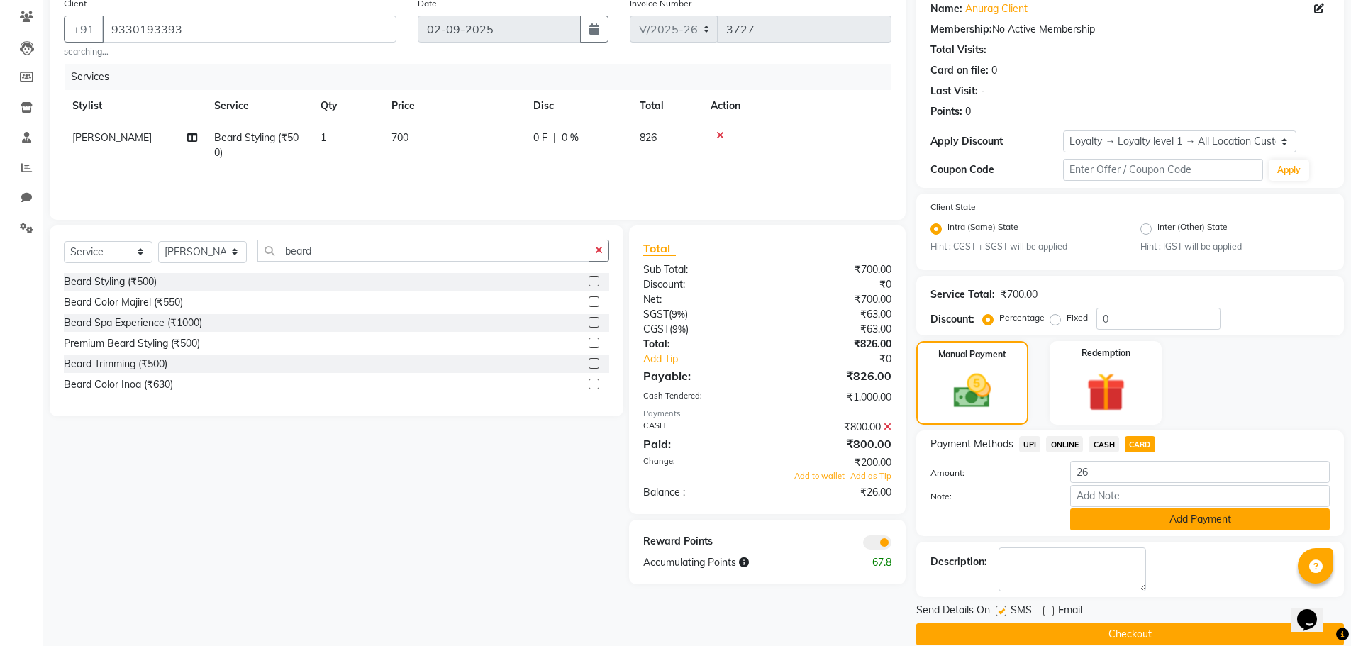
click at [1139, 520] on button "Add Payment" at bounding box center [1199, 519] width 259 height 22
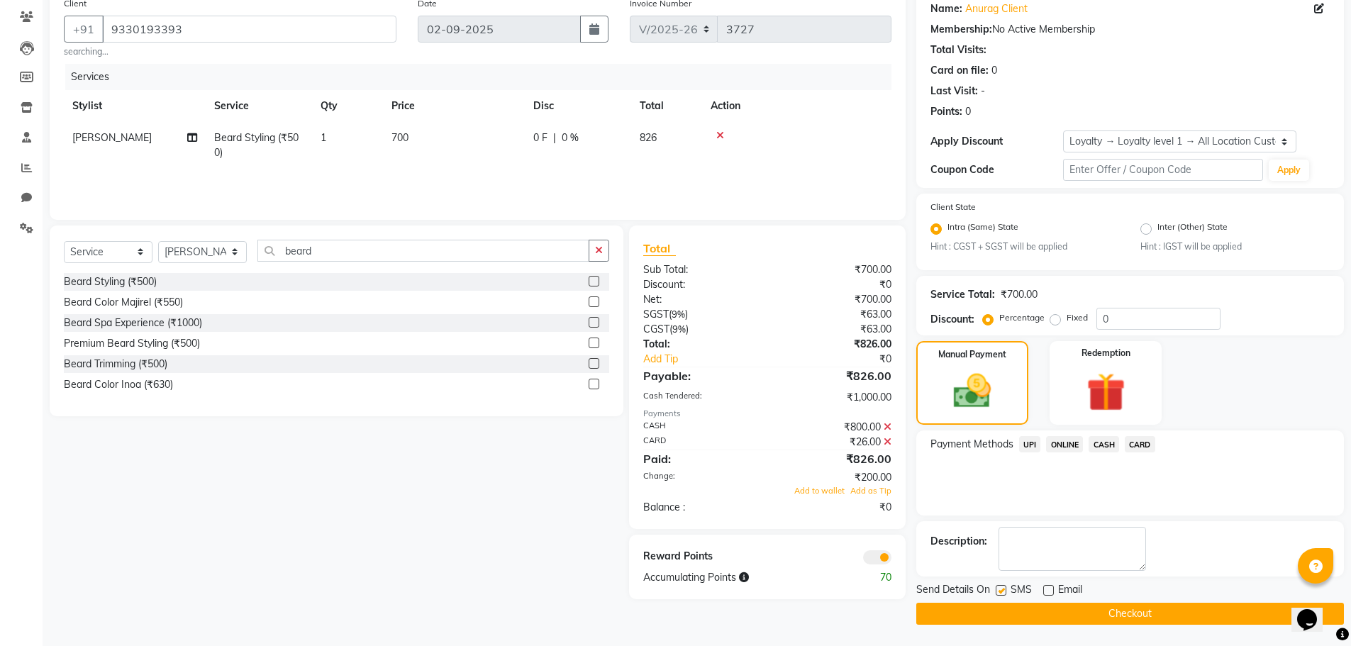
click at [1032, 613] on button "Checkout" at bounding box center [1129, 614] width 427 height 22
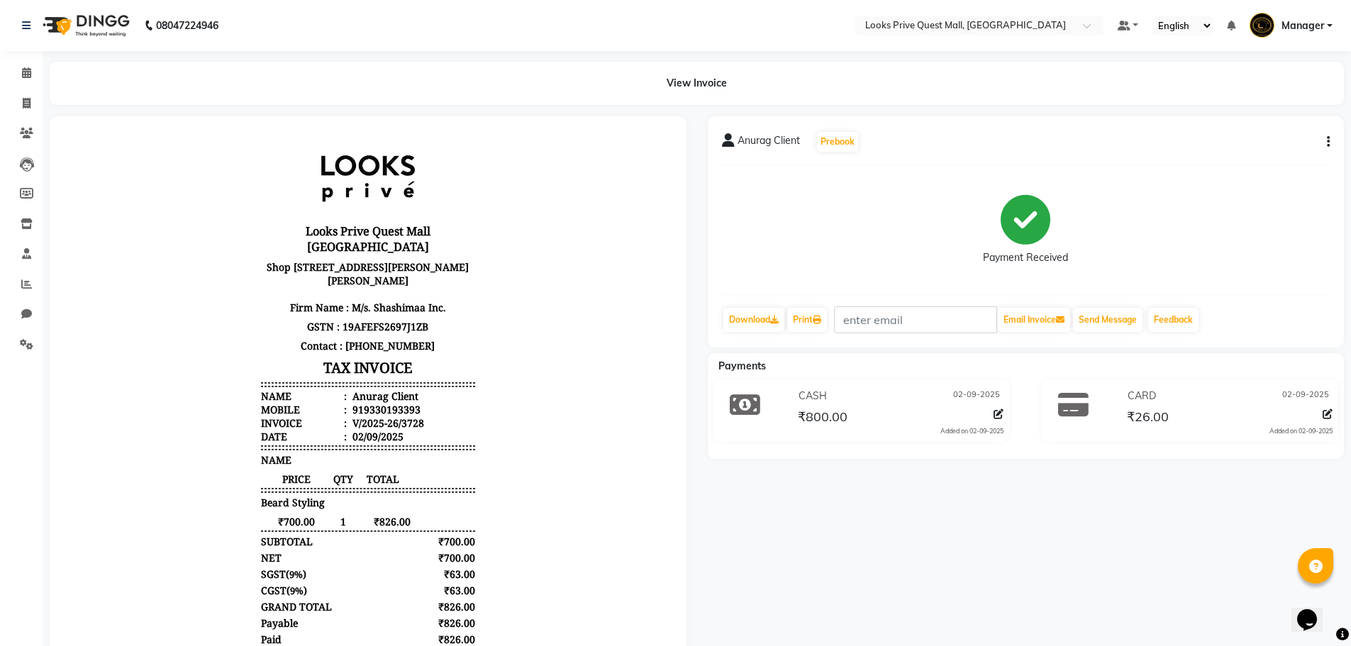
click at [23, 89] on li "Invoice" at bounding box center [21, 104] width 43 height 30
click at [33, 116] on li "Invoice" at bounding box center [21, 104] width 43 height 30
click at [29, 109] on span at bounding box center [26, 104] width 25 height 16
select select "service"
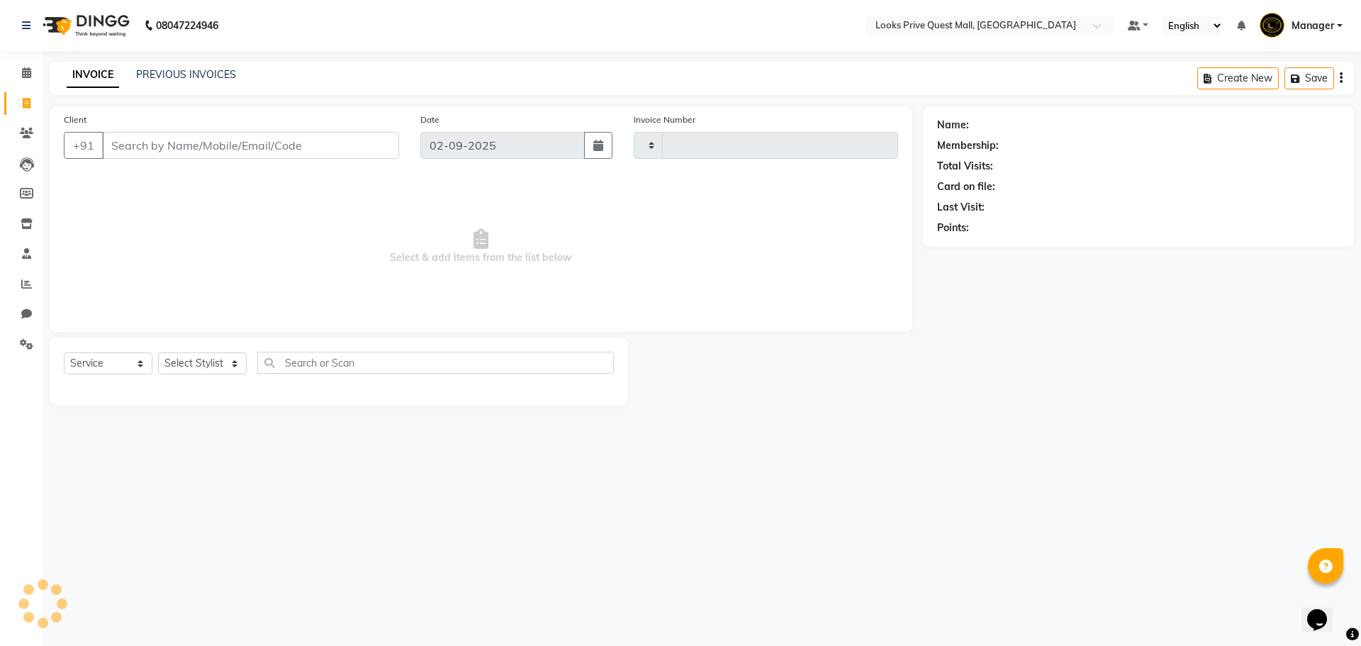
type input "3729"
select select "6141"
click at [120, 367] on select "Select Service Product Membership Package Voucher Prepaid Gift Card" at bounding box center [108, 363] width 89 height 22
select select "product"
click at [64, 352] on select "Select Service Product Membership Package Voucher Prepaid Gift Card" at bounding box center [108, 363] width 89 height 22
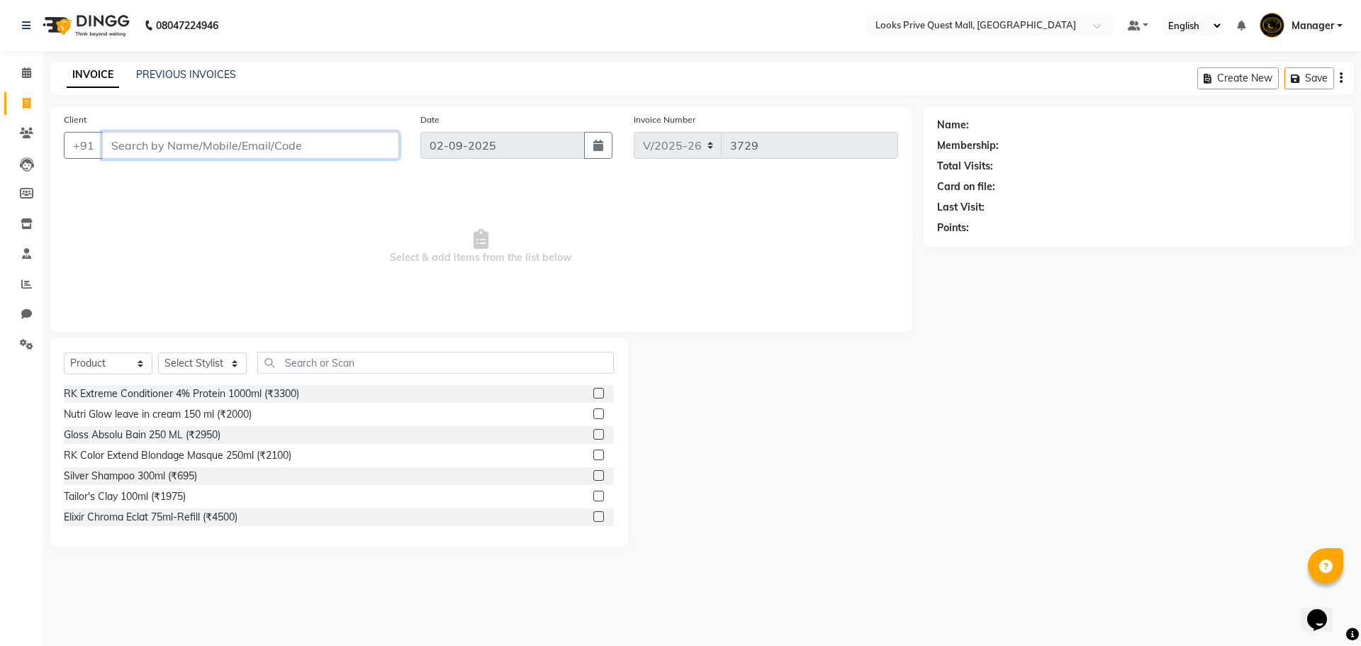
click at [172, 142] on input "Client" at bounding box center [250, 145] width 297 height 27
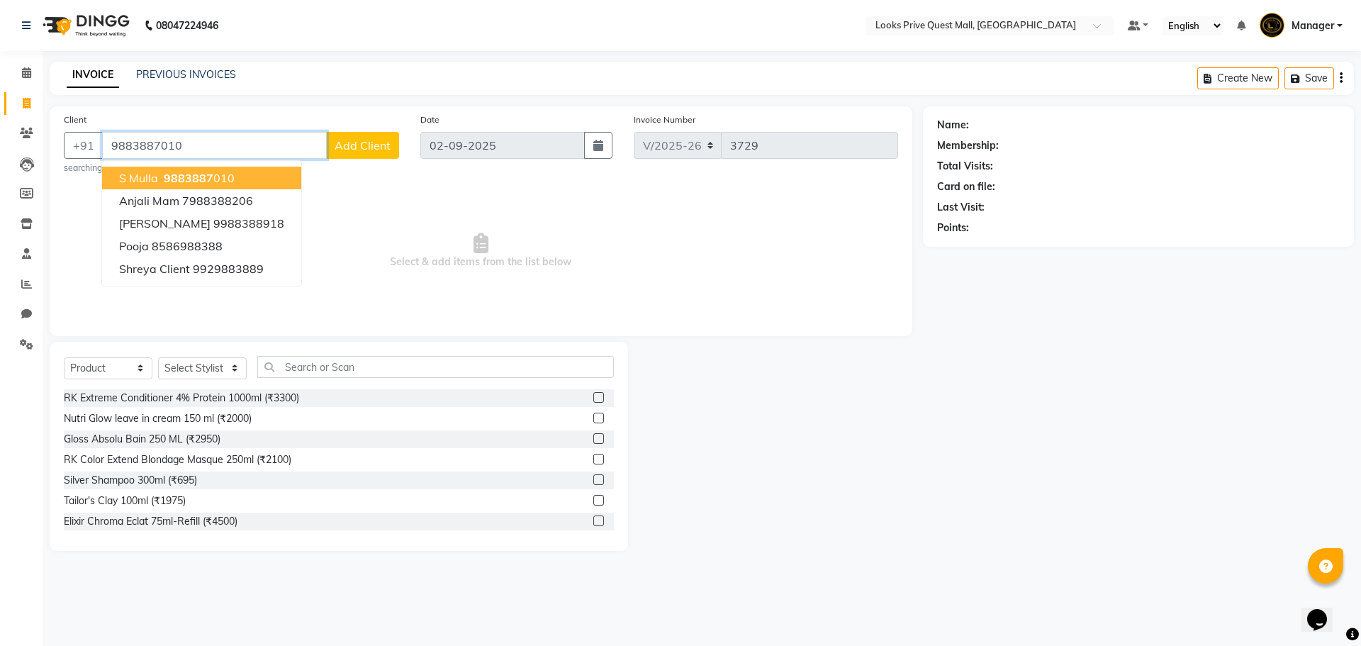
type input "9883887010"
select select "1: Object"
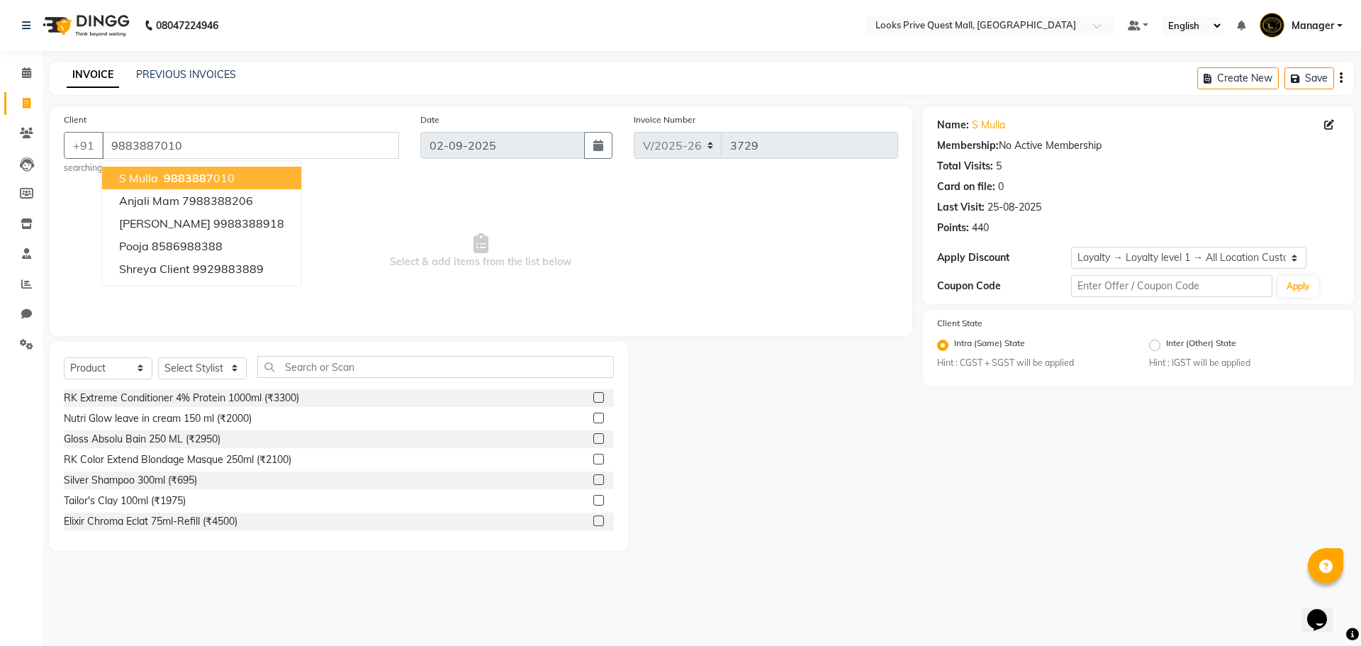
click at [367, 237] on span "Select & add items from the list below" at bounding box center [481, 251] width 834 height 142
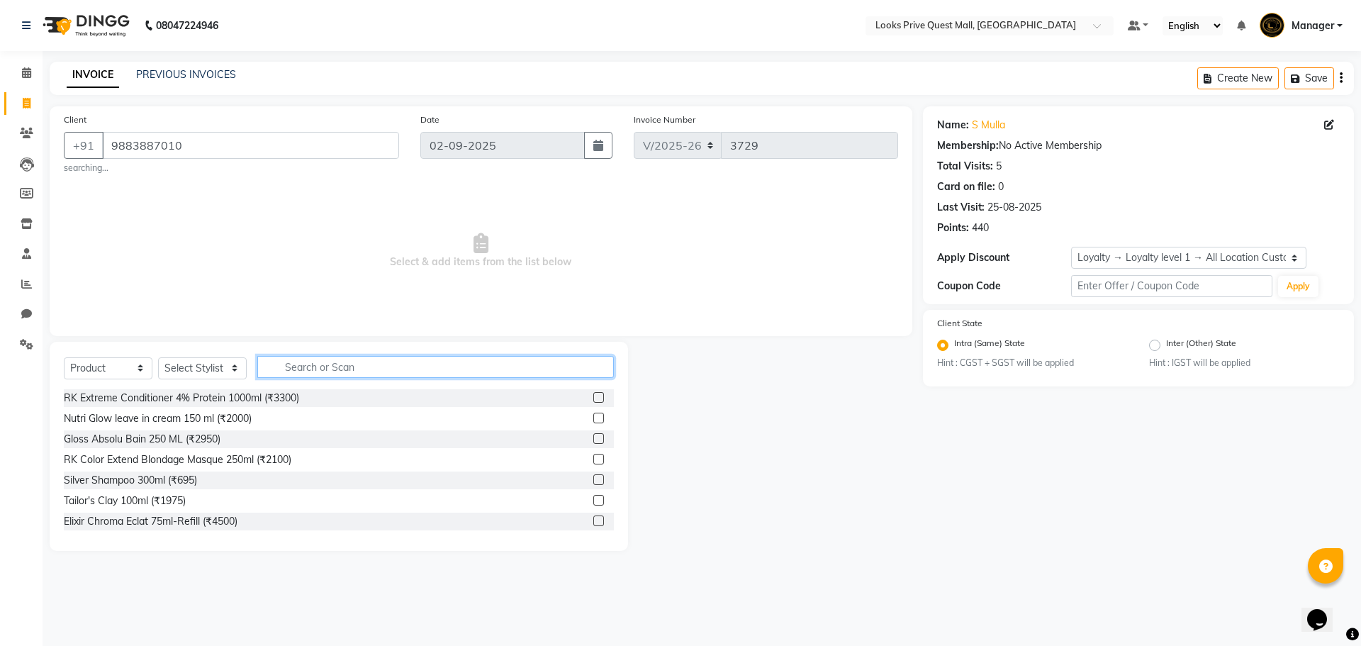
drag, startPoint x: 312, startPoint y: 371, endPoint x: 169, endPoint y: 390, distance: 144.5
click at [306, 371] on input "text" at bounding box center [435, 367] width 357 height 22
click at [179, 367] on select "Select Stylist Arman Bapi Chhewang Counter_Sales [PERSON_NAME] [PERSON_NAME] [P…" at bounding box center [202, 368] width 89 height 22
select select "46697"
click at [158, 357] on select "Select Stylist Arman Bapi Chhewang Counter_Sales [PERSON_NAME] [PERSON_NAME] [P…" at bounding box center [202, 368] width 89 height 22
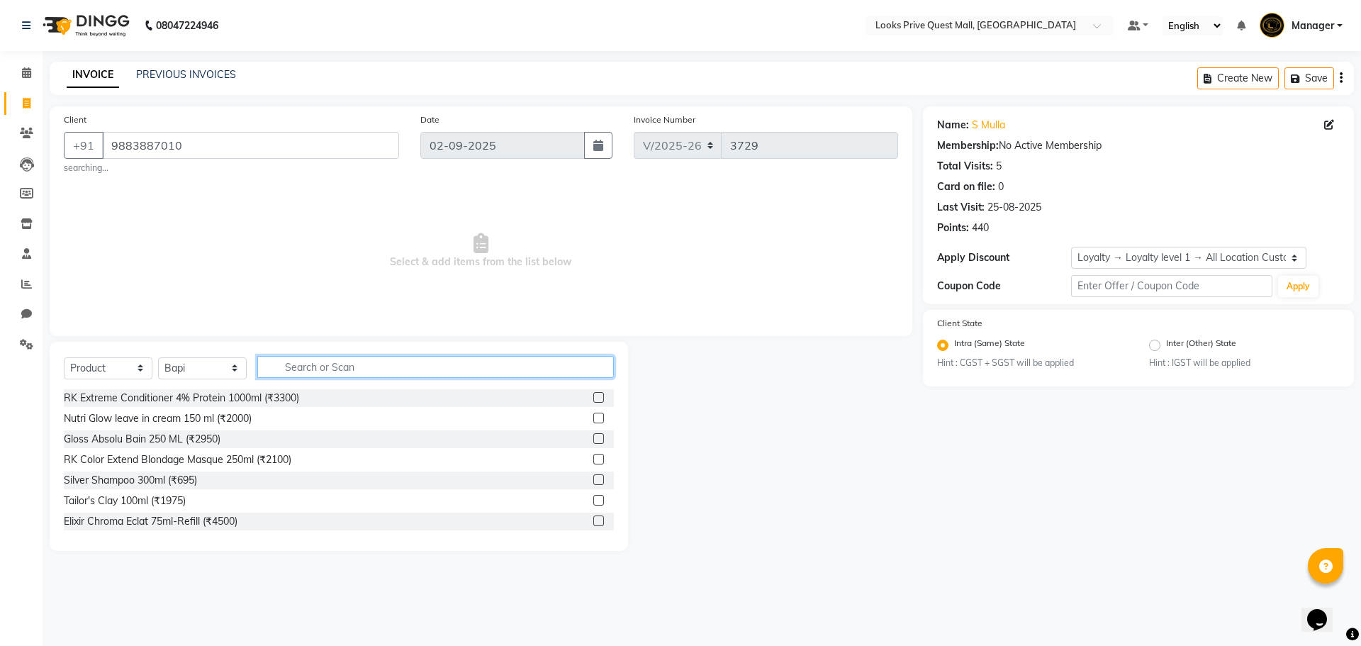
click at [317, 366] on input "text" at bounding box center [435, 367] width 357 height 22
type input "3474637059248"
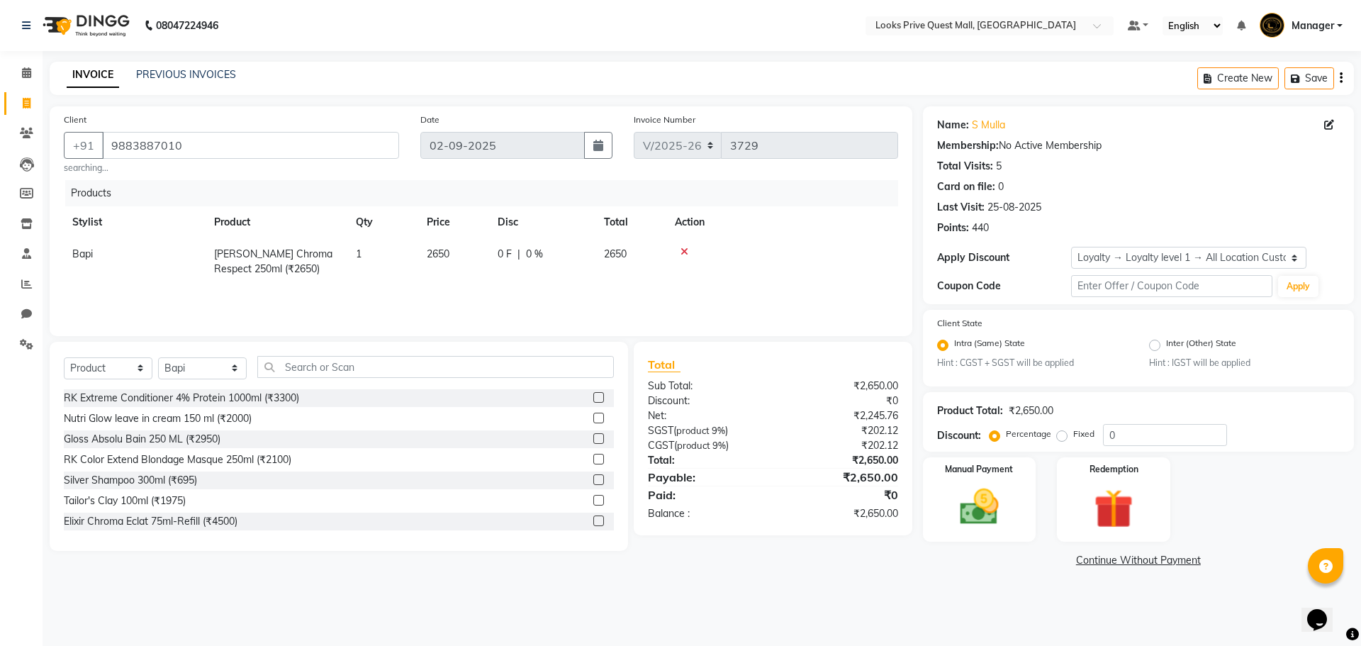
click at [441, 249] on span "2650" at bounding box center [438, 253] width 23 height 13
select select "46697"
drag, startPoint x: 457, startPoint y: 258, endPoint x: 348, endPoint y: 251, distance: 108.7
click at [348, 251] on tr "Arman Bapi Chhewang Counter_Sales Deepa Das Dipti Uppal Firoz Ku Lin_Lily Manag…" at bounding box center [481, 261] width 834 height 47
type input "2950"
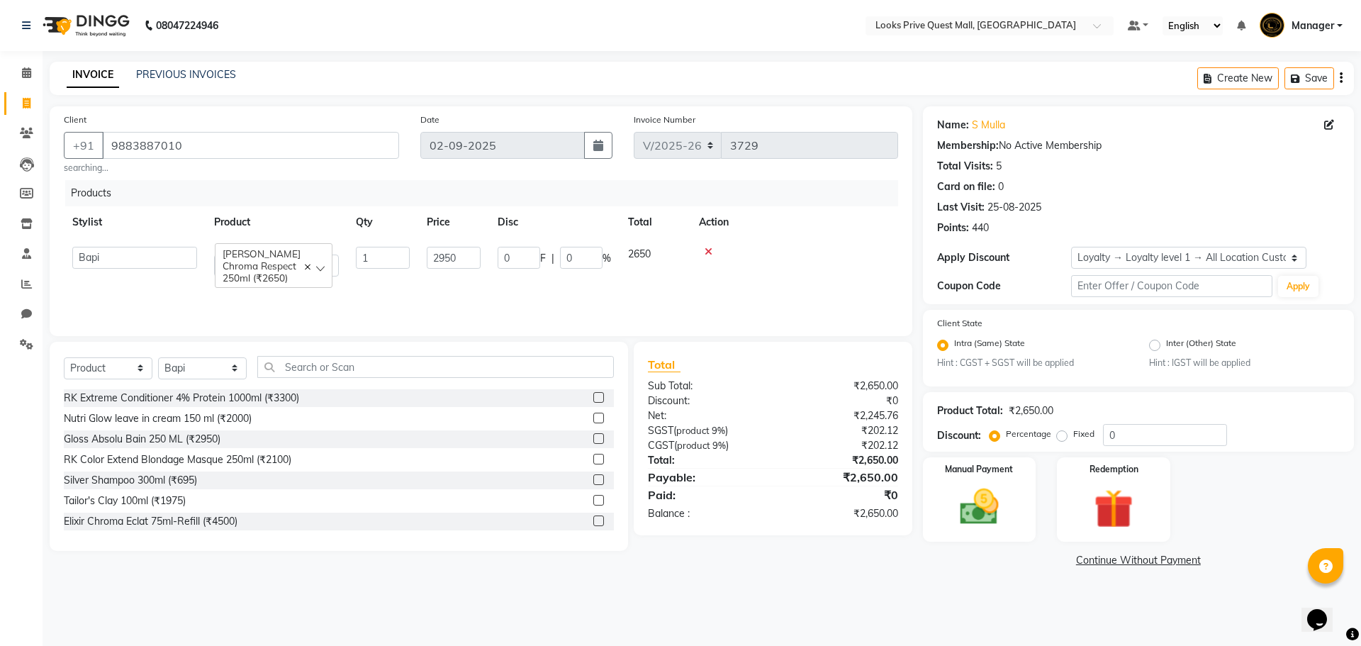
click at [461, 626] on div "08047224946 Select Location × Looks Prive Quest Mall, Kolkata Default Panel My …" at bounding box center [680, 323] width 1361 height 646
click at [978, 505] on img at bounding box center [979, 507] width 66 height 47
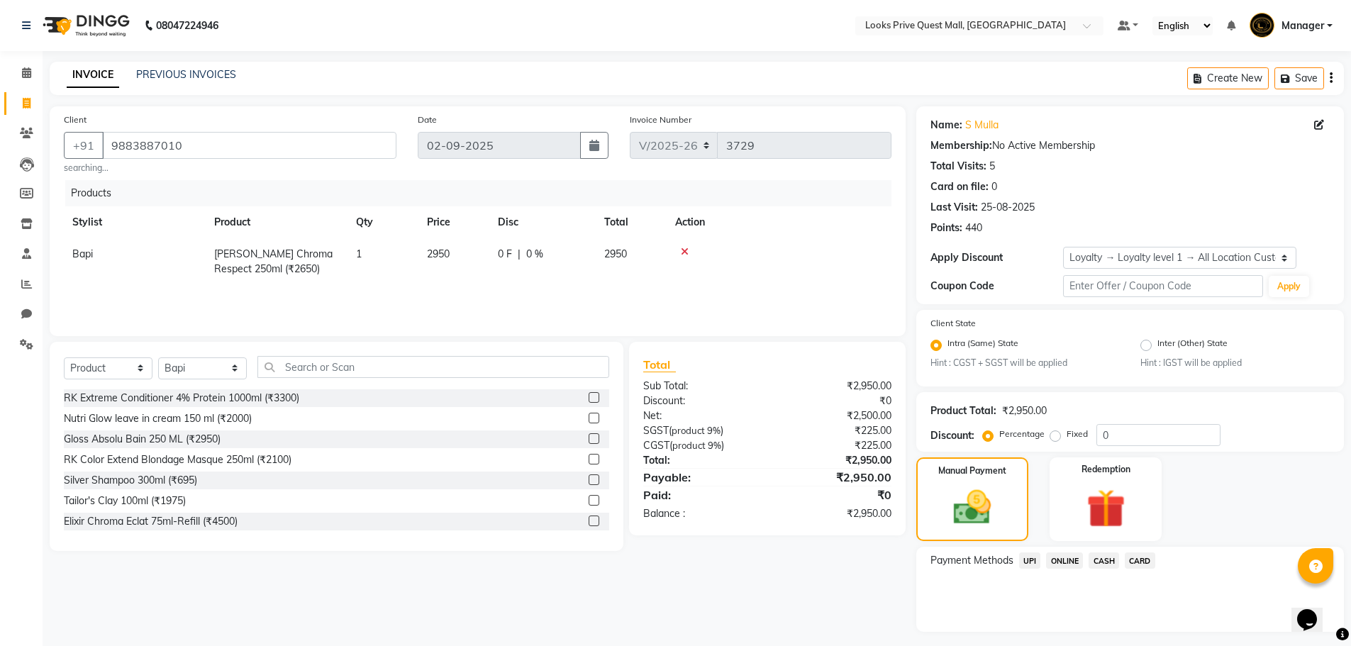
click at [1112, 557] on span "CASH" at bounding box center [1103, 560] width 30 height 16
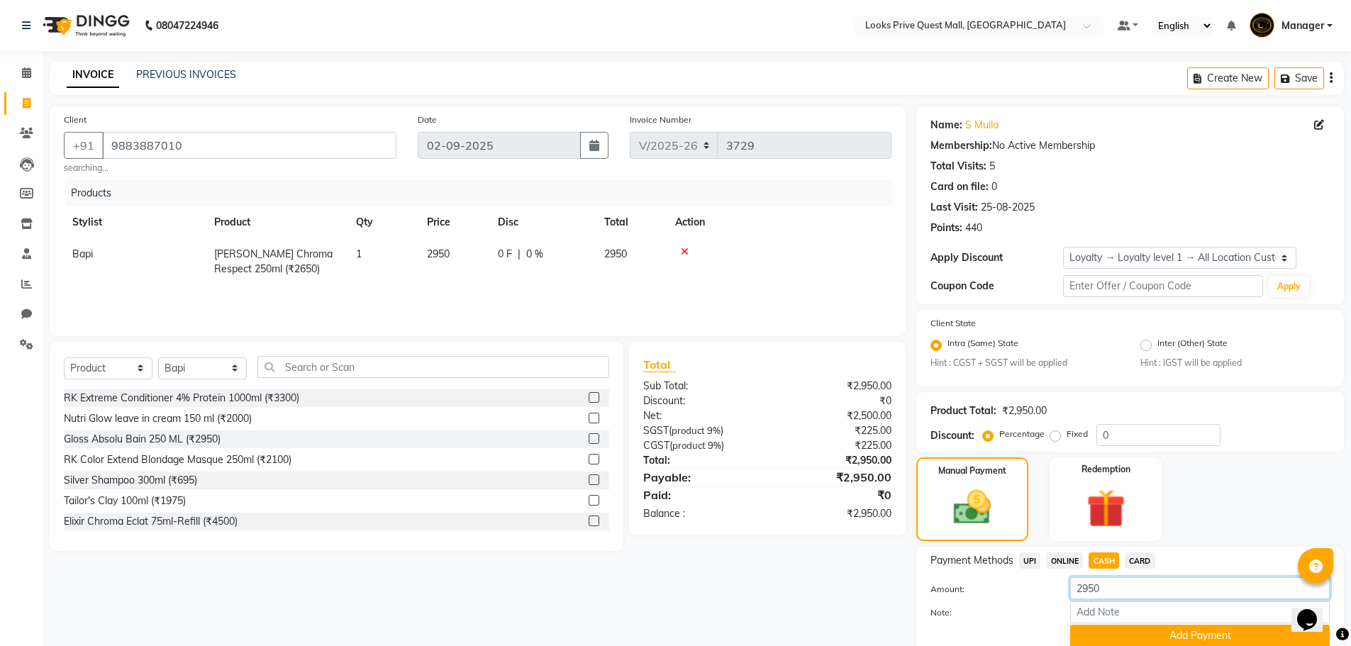
drag, startPoint x: 1122, startPoint y: 595, endPoint x: 863, endPoint y: 622, distance: 260.2
click at [863, 622] on div "Client +91 9883887010 searching... Date 02-09-2025 Invoice Number V/2025 V/2025…" at bounding box center [696, 393] width 1315 height 575
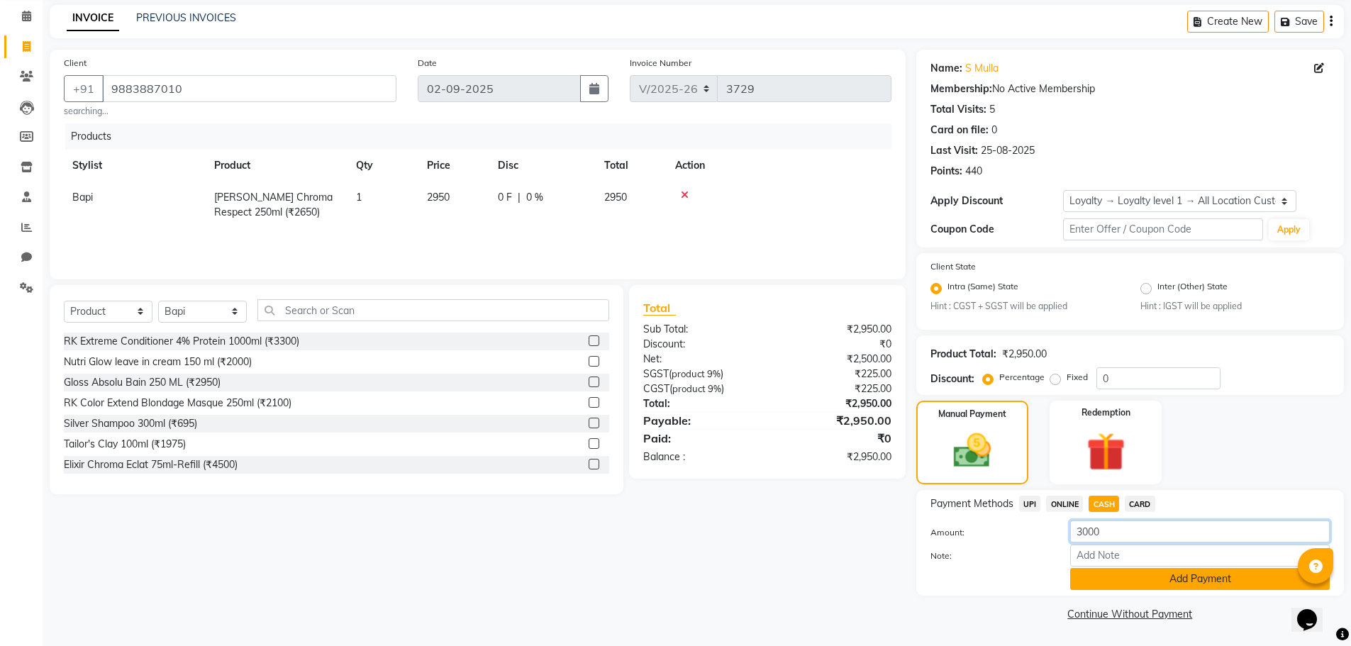
type input "3000"
click at [1202, 582] on button "Add Payment" at bounding box center [1199, 579] width 259 height 22
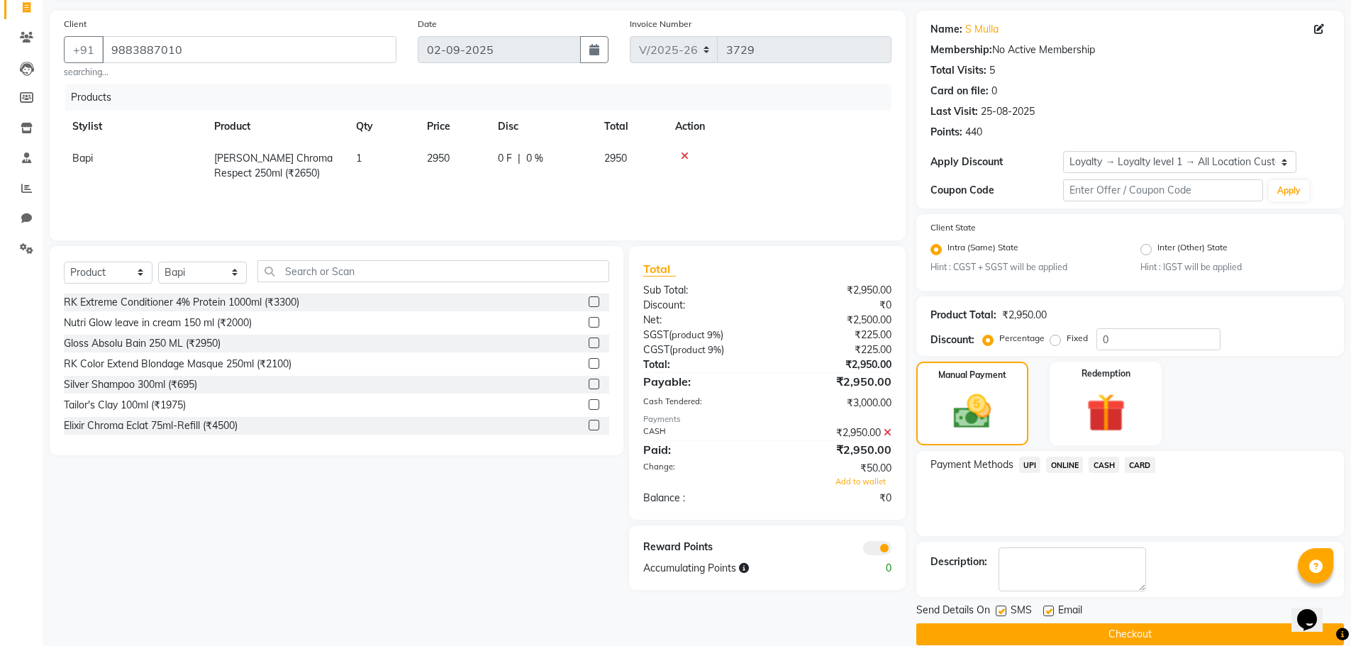
scroll to position [116, 0]
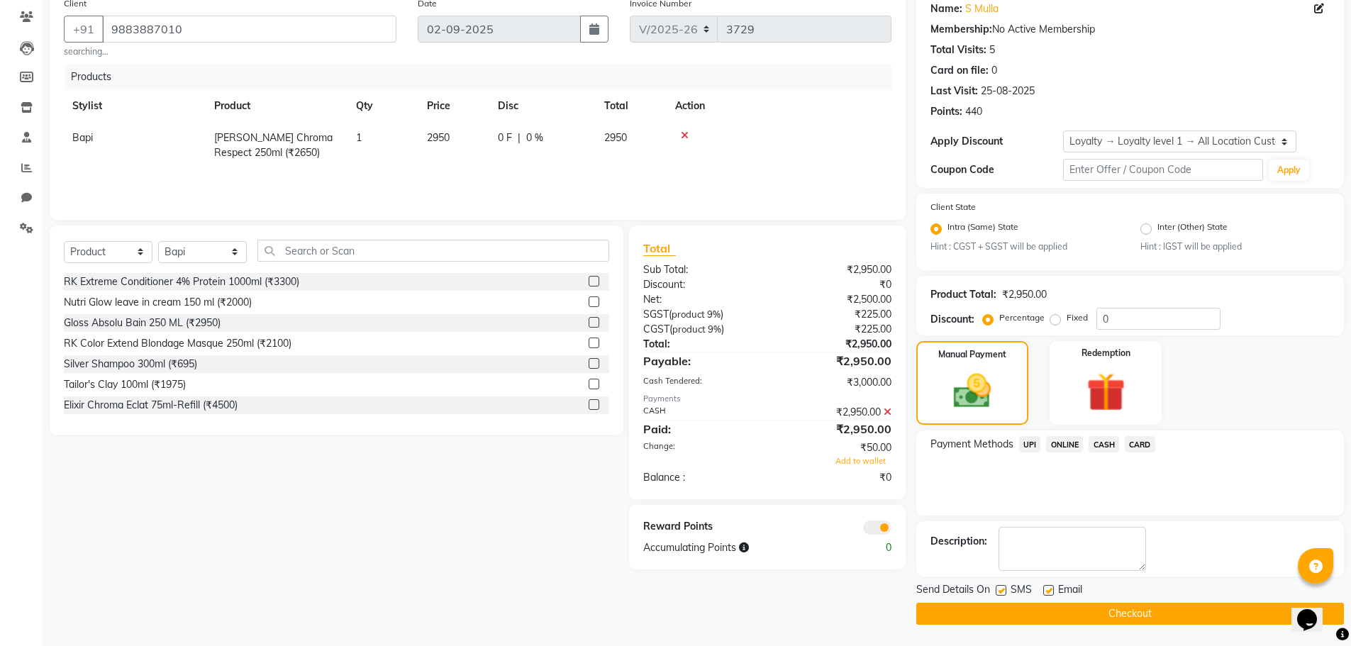
click at [1051, 592] on label at bounding box center [1048, 590] width 11 height 11
click at [1051, 592] on input "checkbox" at bounding box center [1047, 590] width 9 height 9
checkbox input "false"
click at [878, 528] on span at bounding box center [877, 527] width 28 height 14
click at [891, 530] on input "checkbox" at bounding box center [891, 530] width 0 height 0
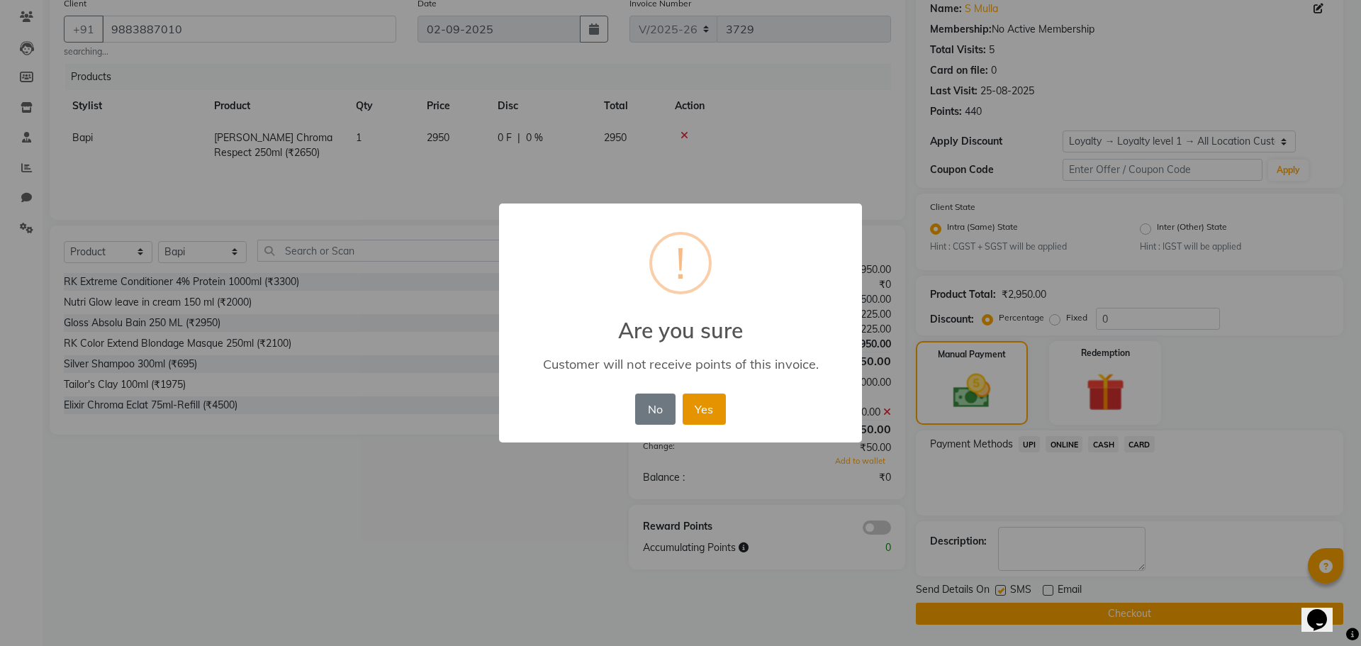
click at [706, 402] on button "Yes" at bounding box center [704, 408] width 43 height 31
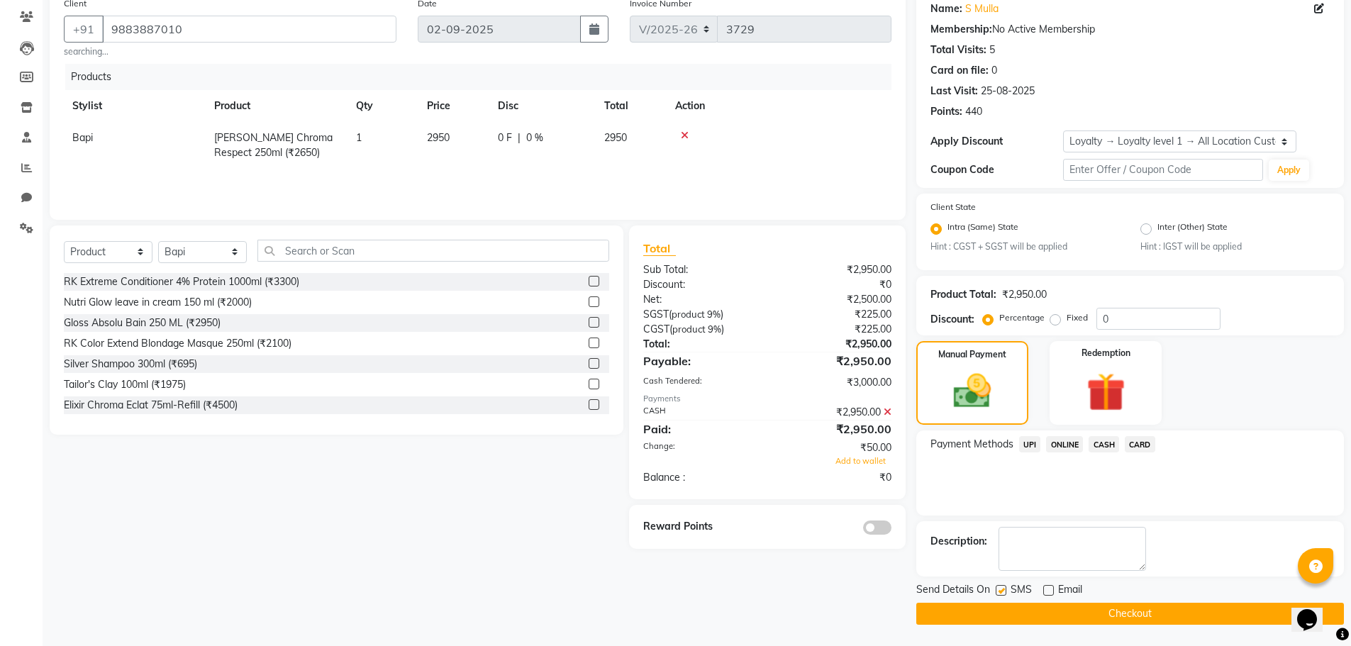
click at [1004, 605] on button "Checkout" at bounding box center [1129, 614] width 427 height 22
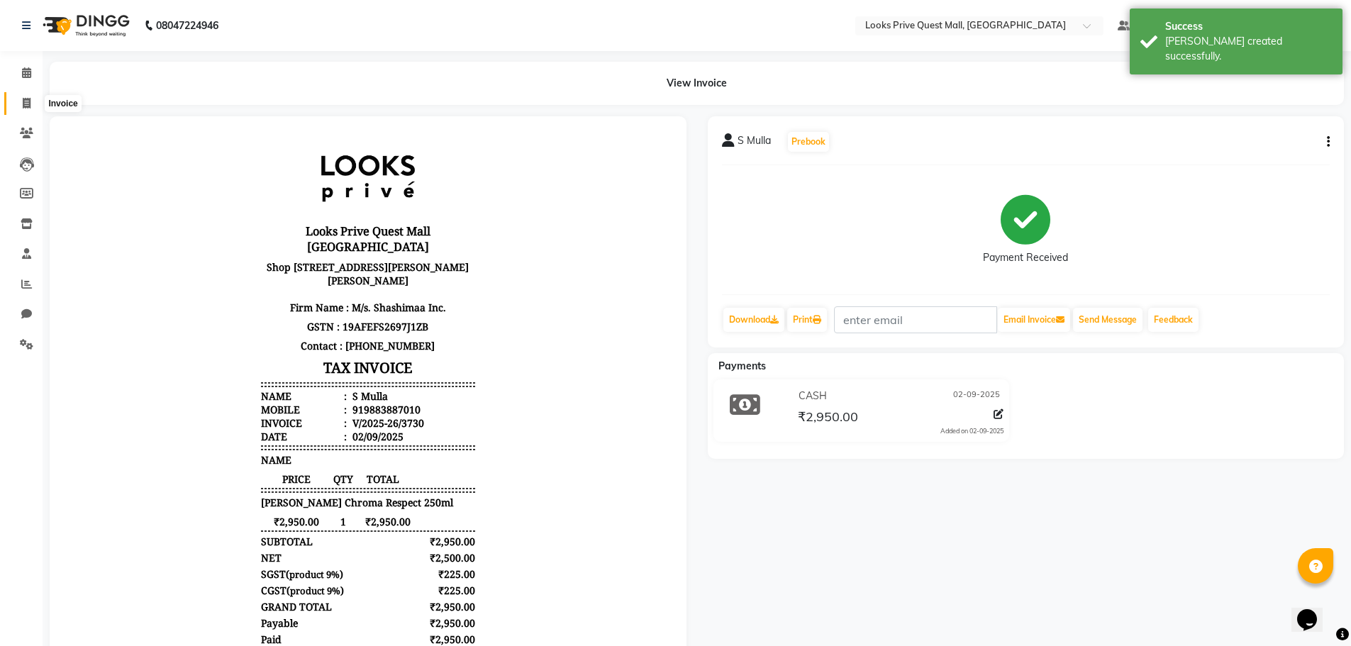
click at [33, 103] on span at bounding box center [26, 104] width 25 height 16
select select "service"
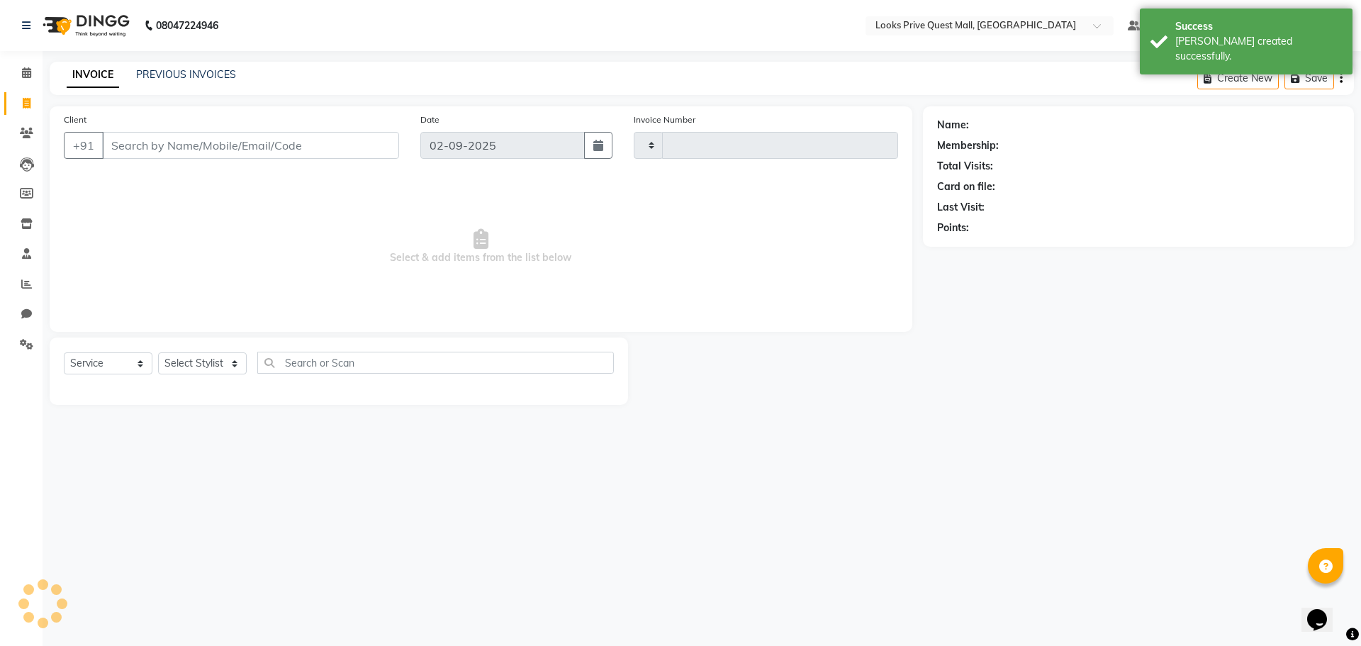
type input "3731"
select select "6141"
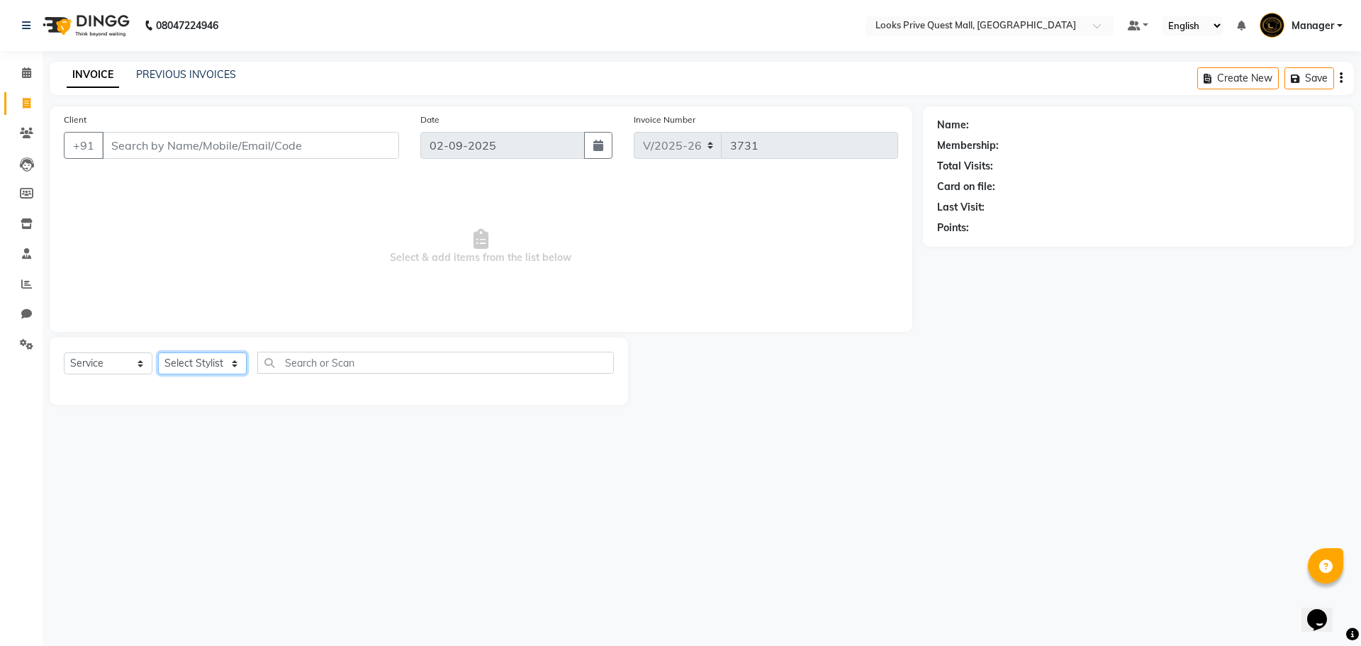
click at [208, 361] on select "Select Stylist Arman Bapi Chhewang Counter_Sales [PERSON_NAME] [PERSON_NAME] [P…" at bounding box center [202, 363] width 89 height 22
click at [396, 328] on div "Client +91 Date 02-09-2025 Invoice Number V/2025 V/2025-26 3731 Select & add it…" at bounding box center [481, 218] width 863 height 225
click at [224, 150] on input "Client" at bounding box center [250, 145] width 297 height 27
click at [172, 78] on link "PREVIOUS INVOICES" at bounding box center [186, 74] width 100 height 13
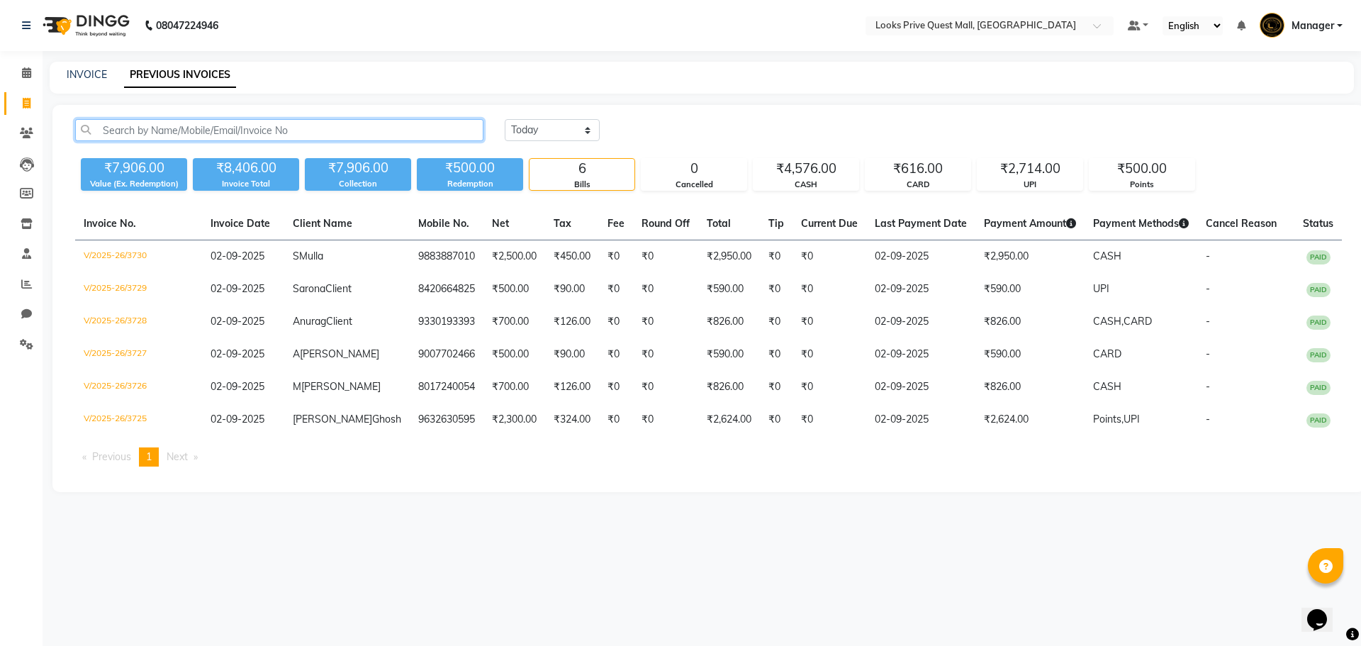
click at [192, 130] on input "text" at bounding box center [279, 130] width 408 height 22
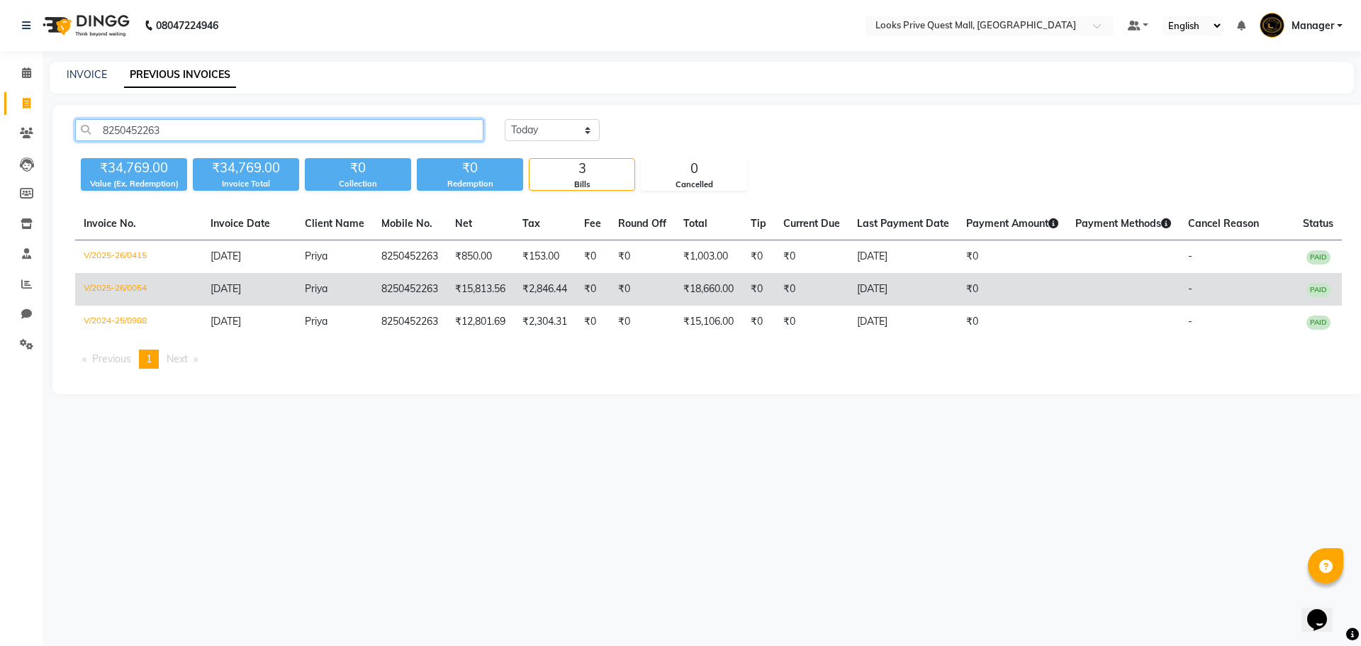
type input "8250452263"
click at [133, 287] on td "V/2025-26/0054" at bounding box center [138, 289] width 127 height 33
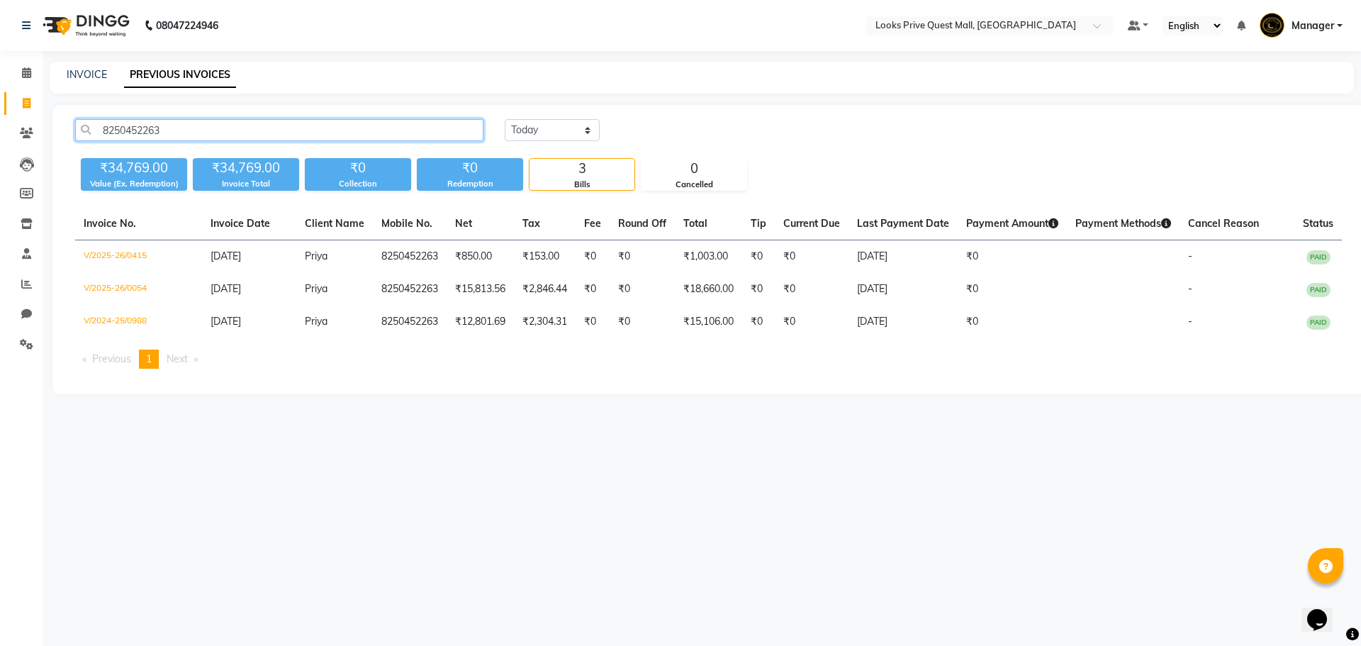
drag, startPoint x: 228, startPoint y: 138, endPoint x: 0, endPoint y: 211, distance: 239.0
click at [0, 211] on app-home "08047224946 Select Location × Looks Prive Quest Mall, Kolkata Default Panel My …" at bounding box center [680, 207] width 1361 height 415
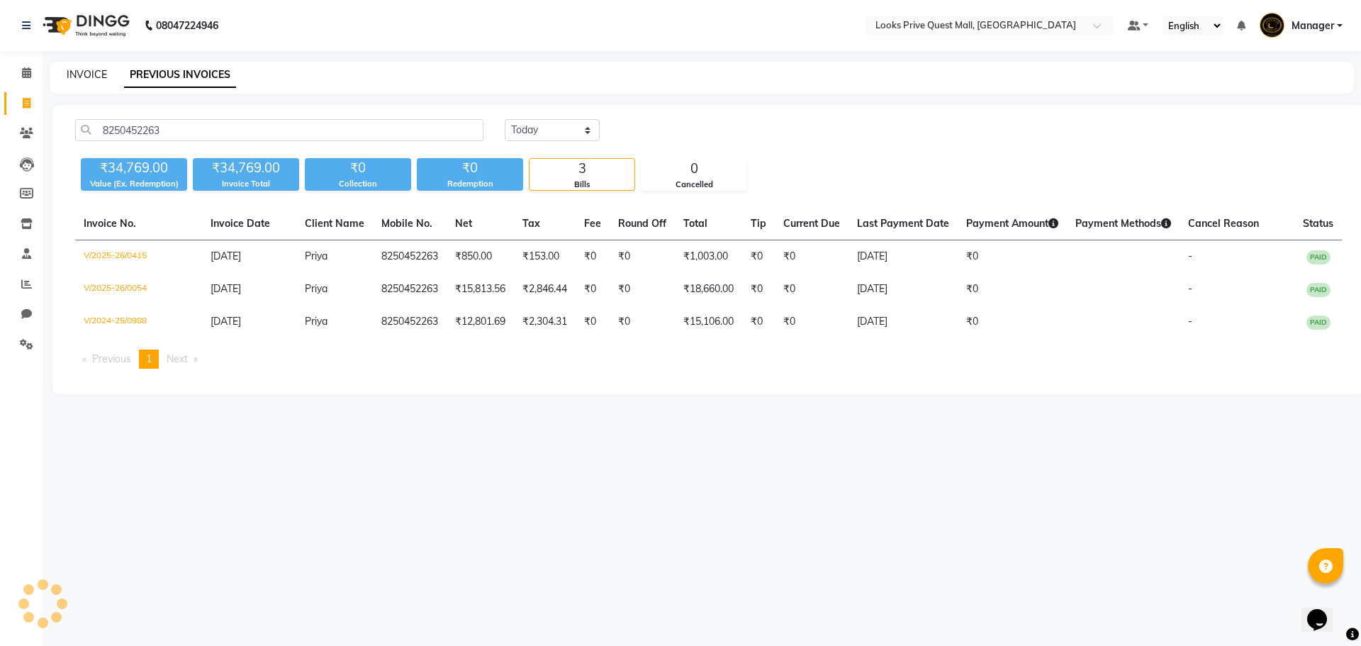
click at [87, 71] on link "INVOICE" at bounding box center [87, 74] width 40 height 13
select select "6141"
select select "service"
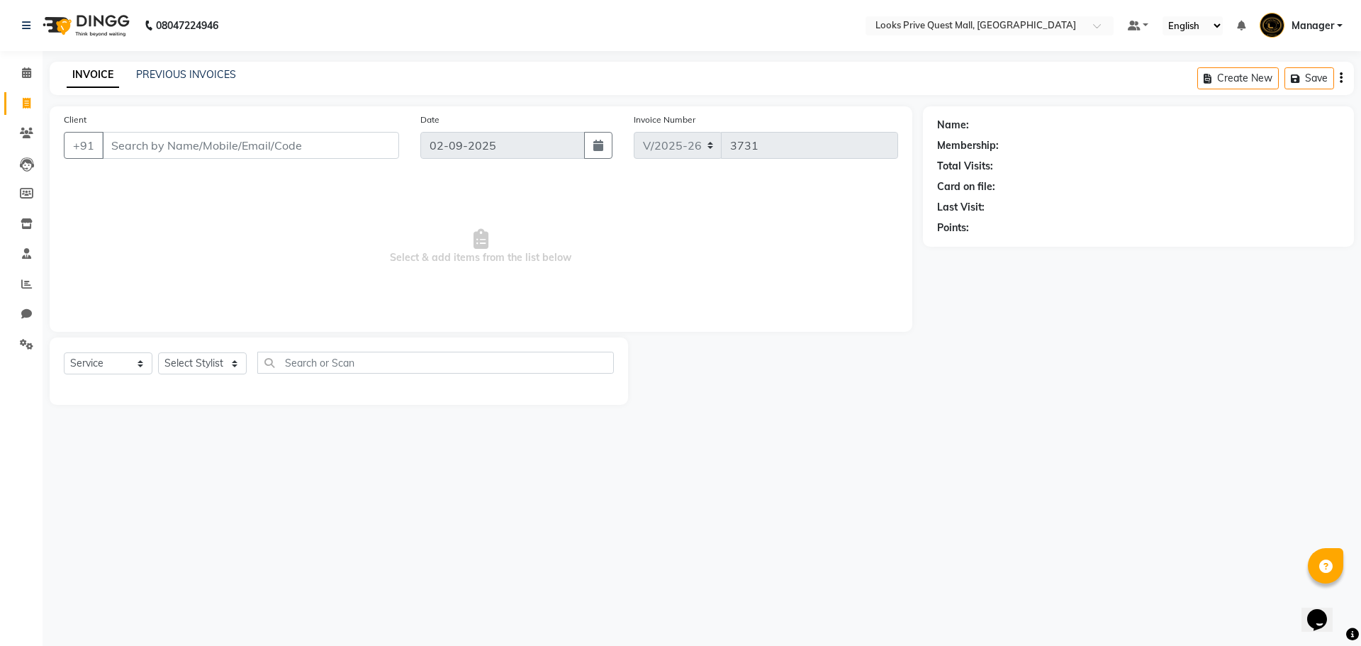
click at [142, 145] on input "Client" at bounding box center [250, 145] width 297 height 27
type input "8250452263"
select select "1: Object"
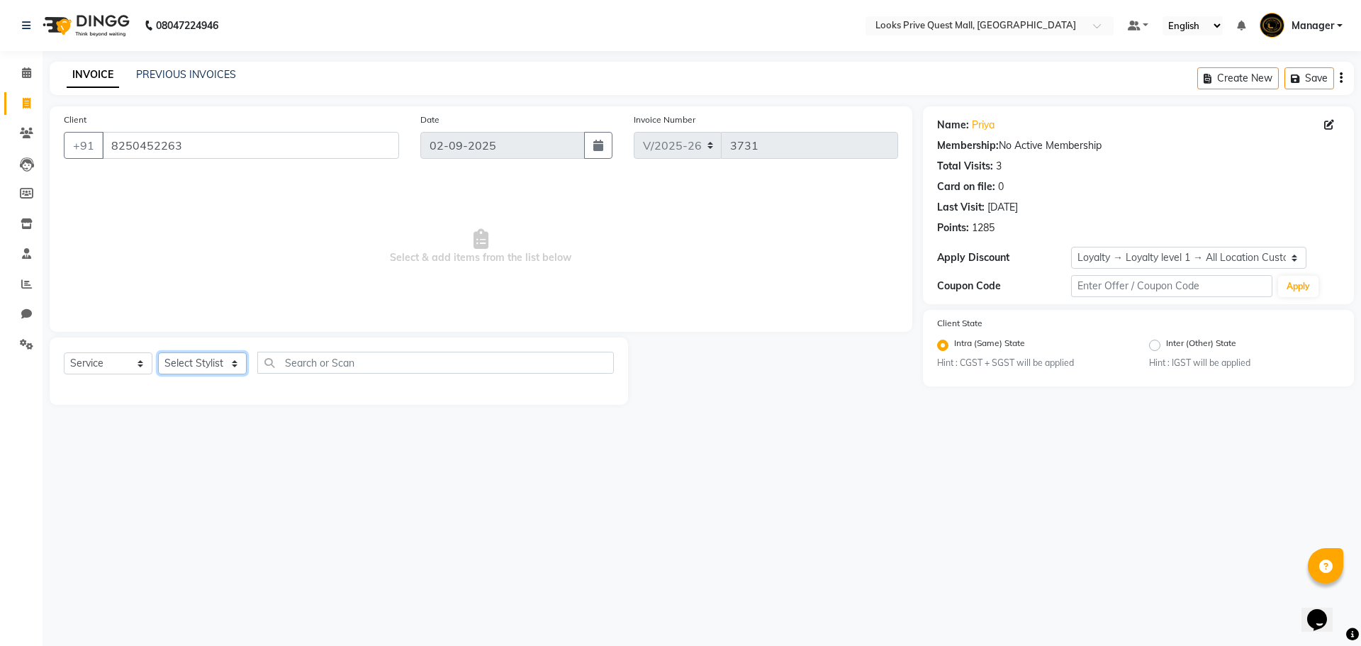
click at [207, 363] on select "Select Stylist Arman Bapi Chhewang Counter_Sales [PERSON_NAME] [PERSON_NAME] [P…" at bounding box center [202, 363] width 89 height 22
select select "46697"
click at [158, 352] on select "Select Stylist Arman Bapi Chhewang Counter_Sales [PERSON_NAME] [PERSON_NAME] [P…" at bounding box center [202, 363] width 89 height 22
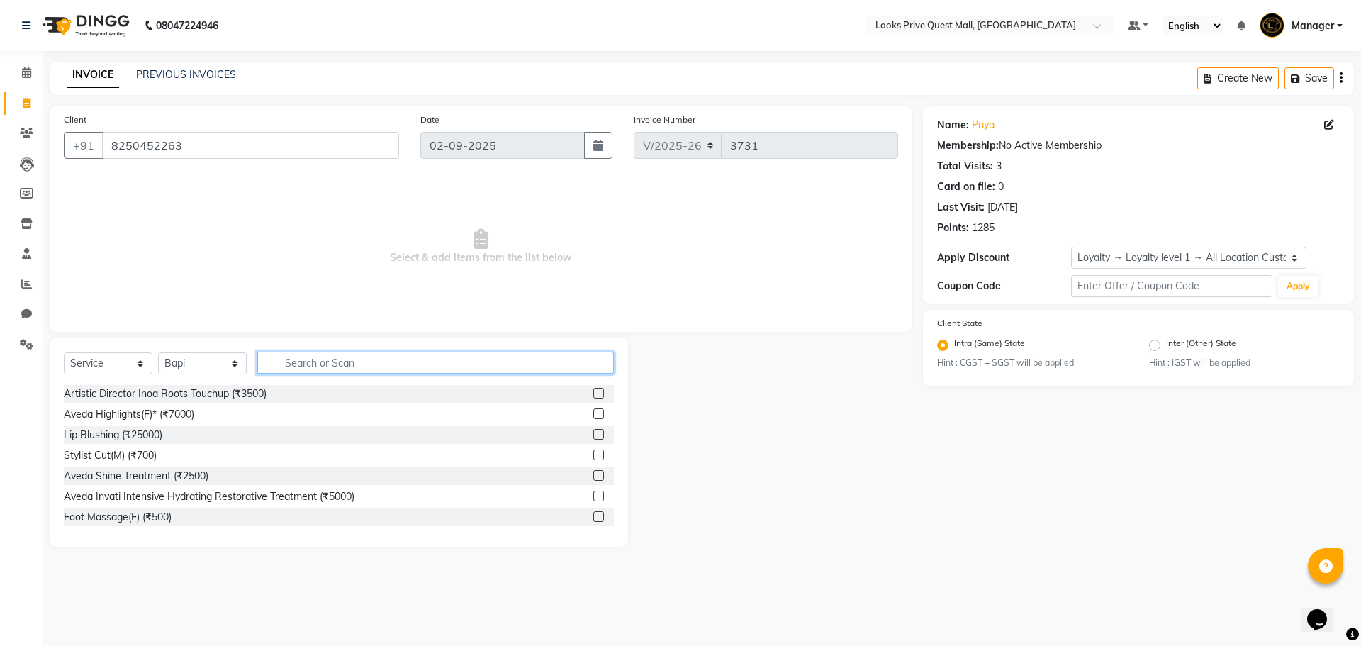
click at [491, 362] on input "text" at bounding box center [435, 363] width 357 height 22
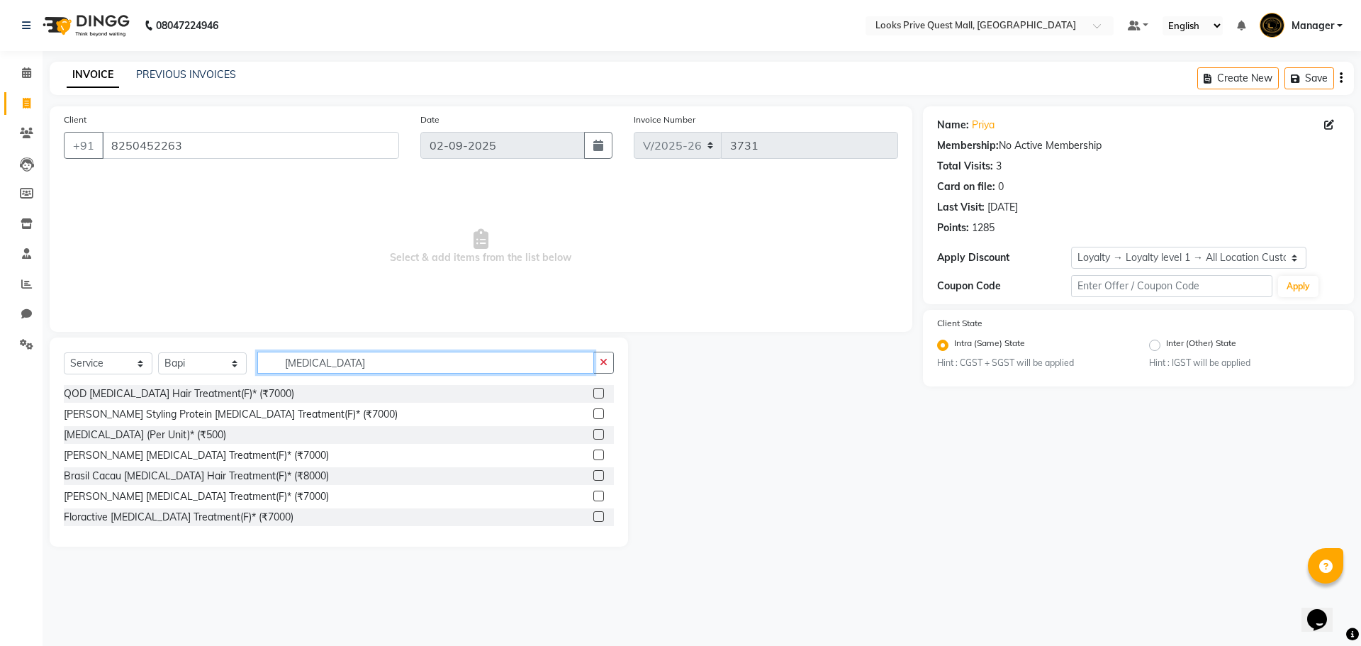
type input "botox"
click at [593, 396] on label at bounding box center [598, 393] width 11 height 11
click at [593, 396] on input "checkbox" at bounding box center [597, 393] width 9 height 9
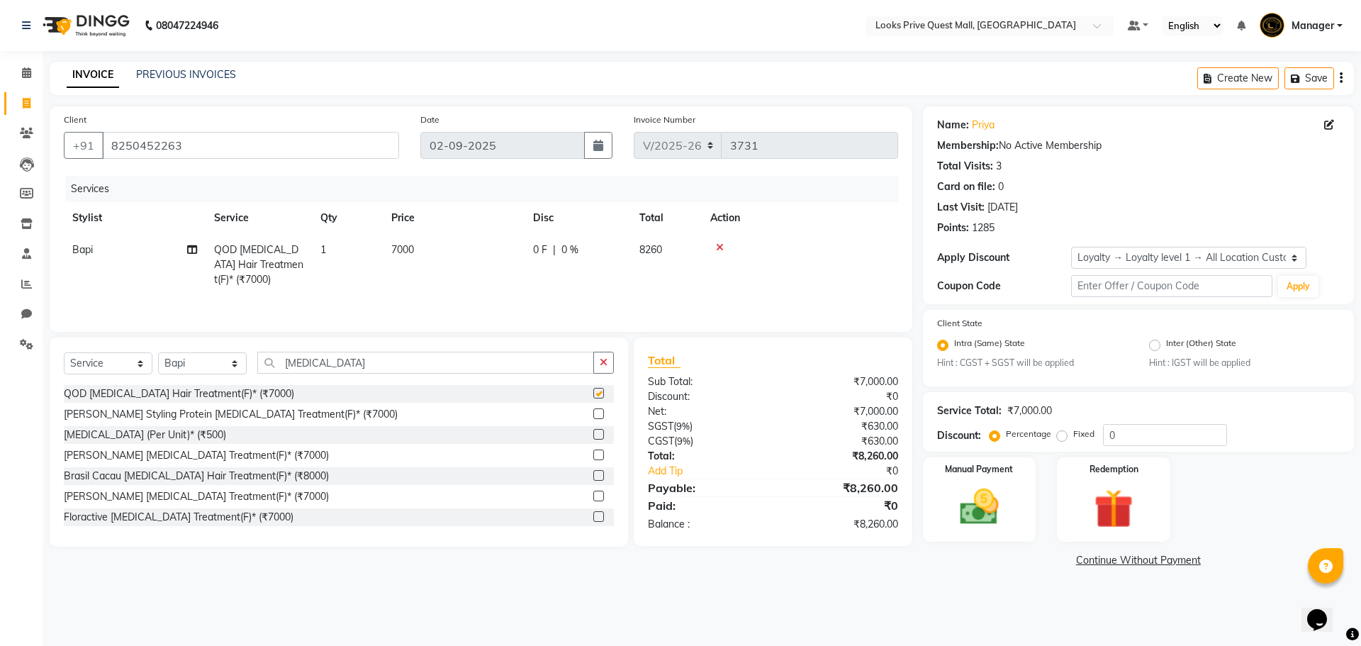
checkbox input "false"
click at [470, 258] on td "7000" at bounding box center [454, 265] width 142 height 62
select select "46697"
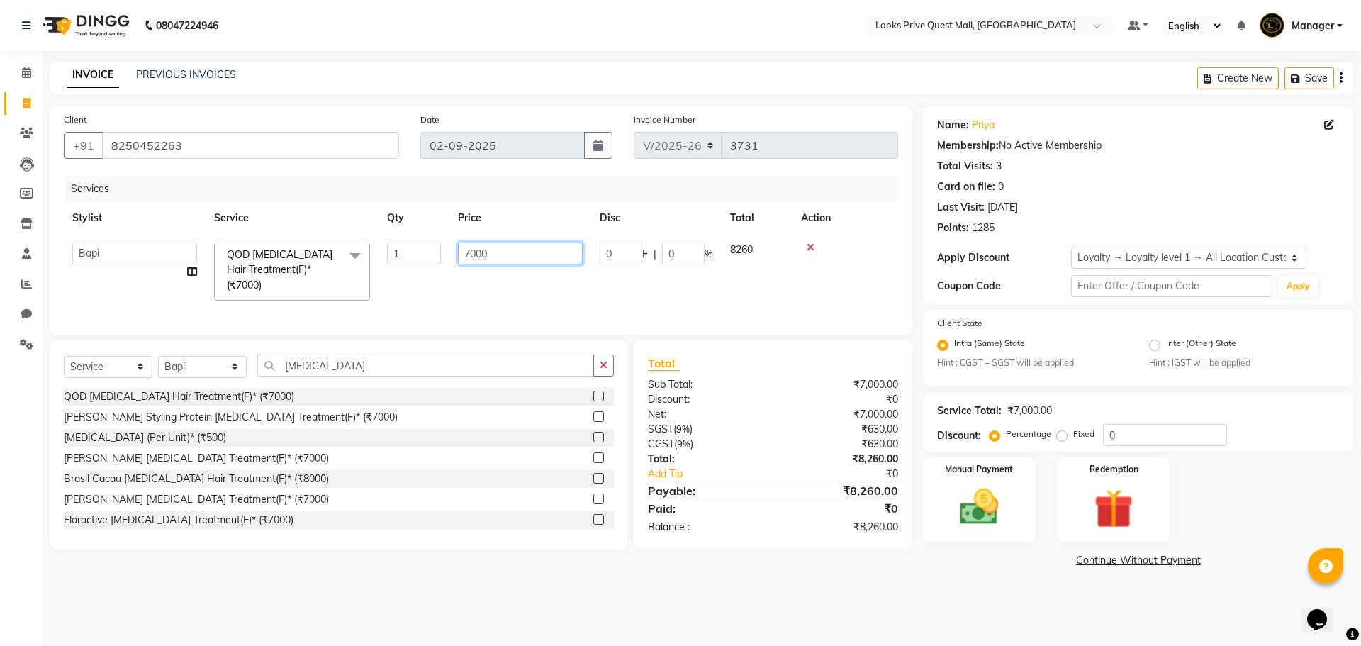
drag, startPoint x: 470, startPoint y: 258, endPoint x: 217, endPoint y: 282, distance: 254.2
click at [217, 282] on tr "Arman Bapi Chhewang Counter_Sales Deepa Das Dipti Uppal Firoz Ku Lin_Lily Manag…" at bounding box center [481, 271] width 834 height 75
type input "9000"
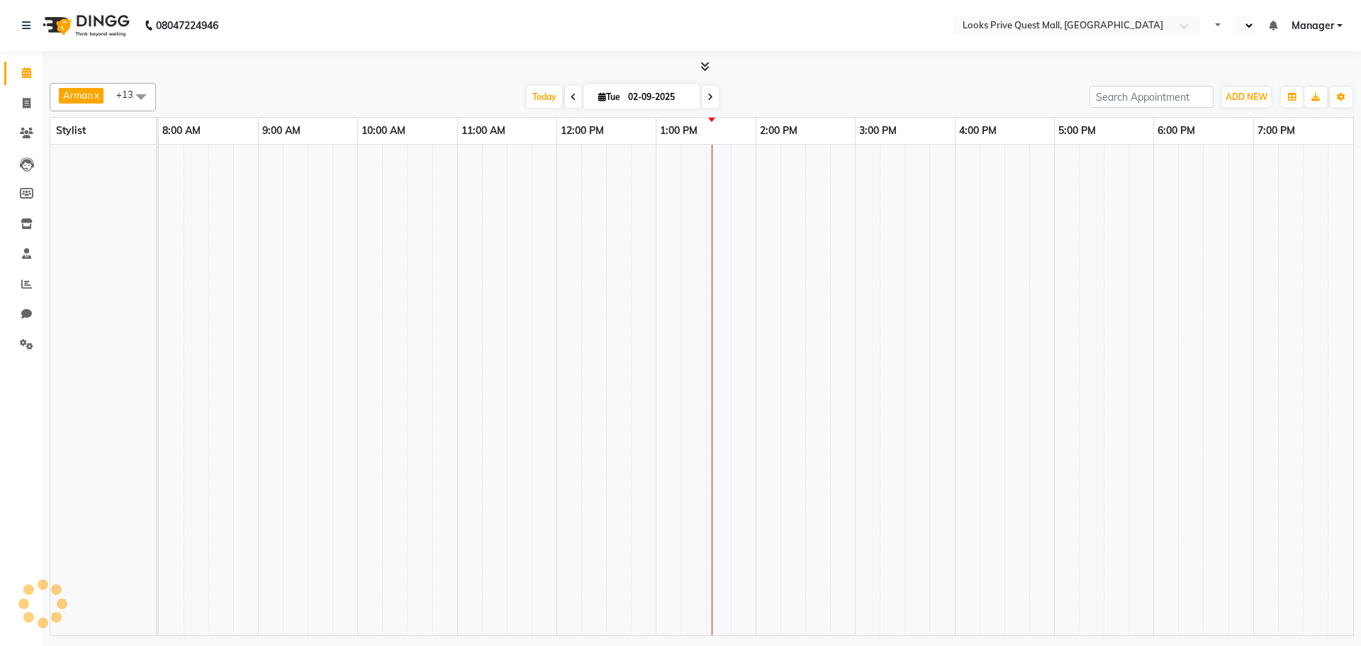
select select "en"
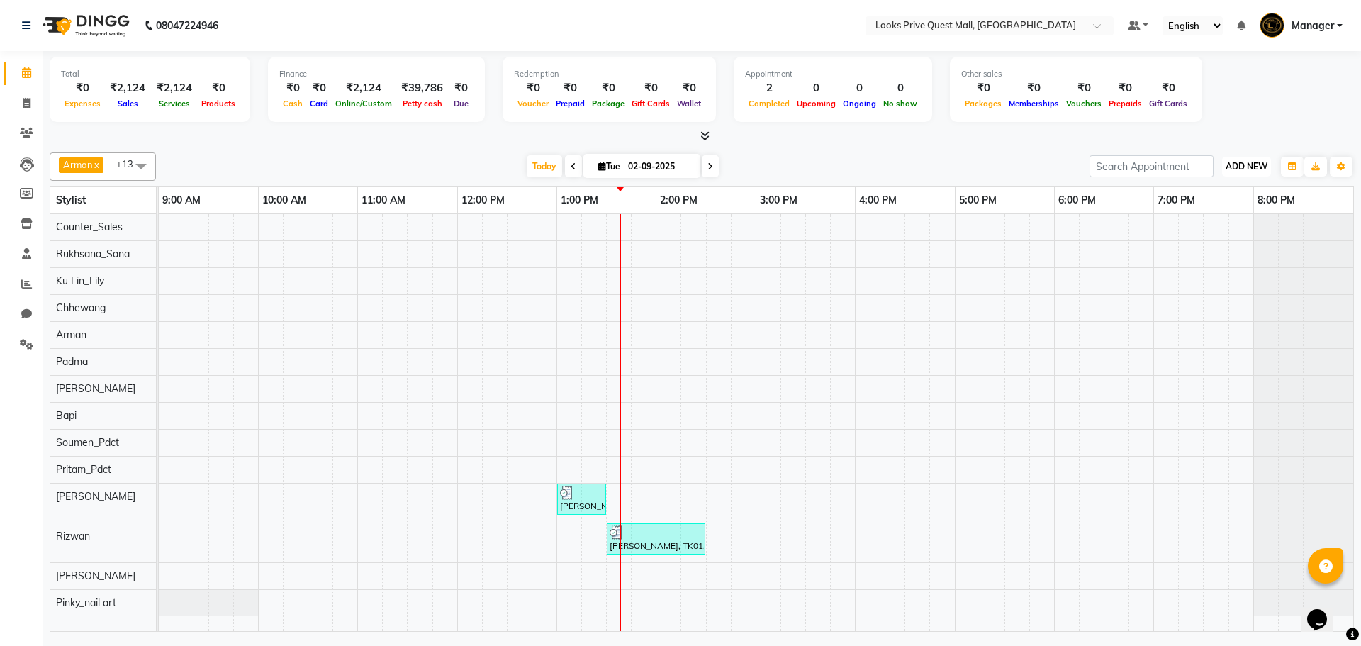
click at [1231, 162] on span "ADD NEW" at bounding box center [1247, 166] width 42 height 11
click at [1235, 230] on link "Add Expense" at bounding box center [1214, 230] width 112 height 18
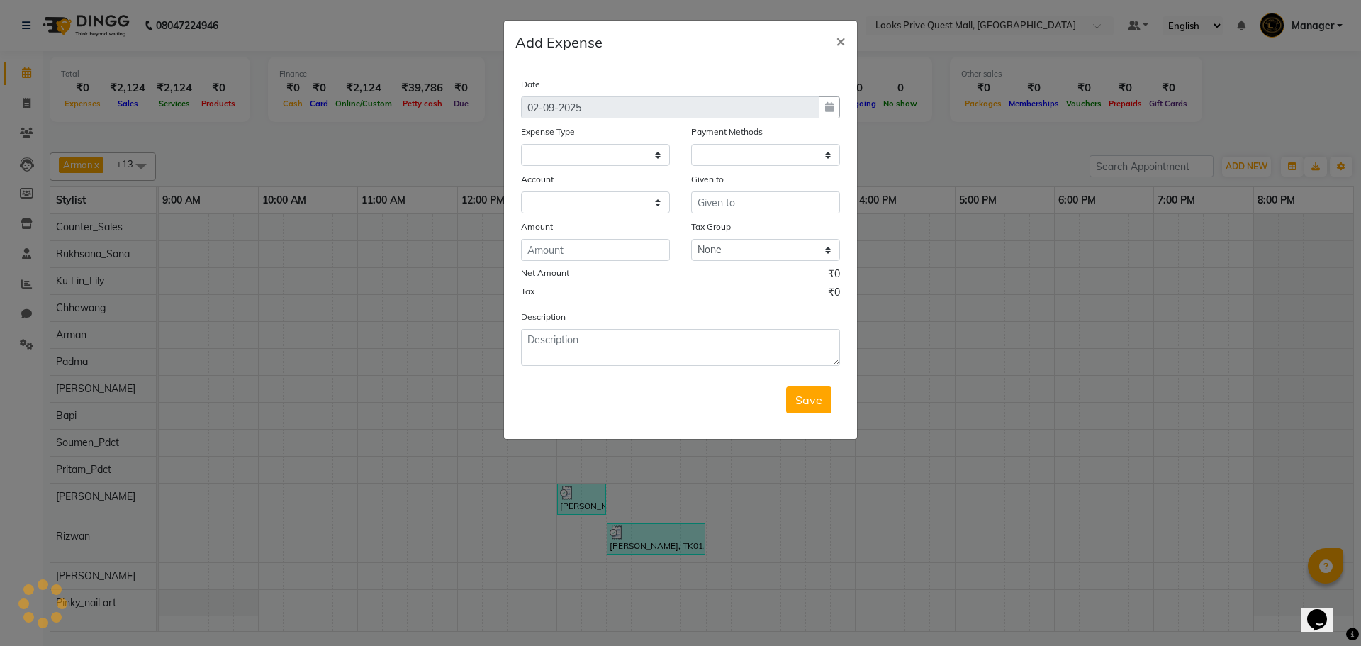
select select
select select "1"
select select "5128"
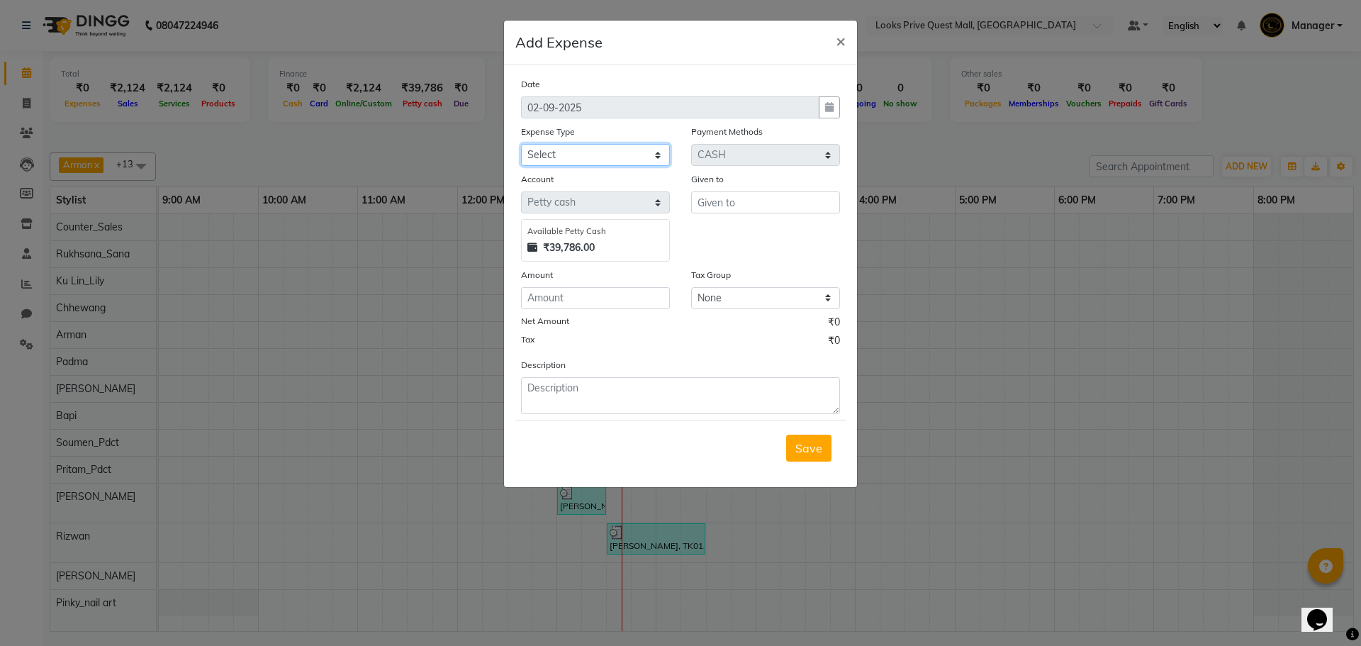
click at [620, 147] on select "Select Bank Deposit Blinkit Cash Handover CLIENT Client ordered food Client Ref…" at bounding box center [595, 155] width 149 height 22
select select "23704"
click at [521, 144] on select "Select Bank Deposit Blinkit Cash Handover CLIENT Client ordered food Client Ref…" at bounding box center [595, 155] width 149 height 22
click at [796, 195] on input "text" at bounding box center [765, 202] width 149 height 22
type input "Pandit"
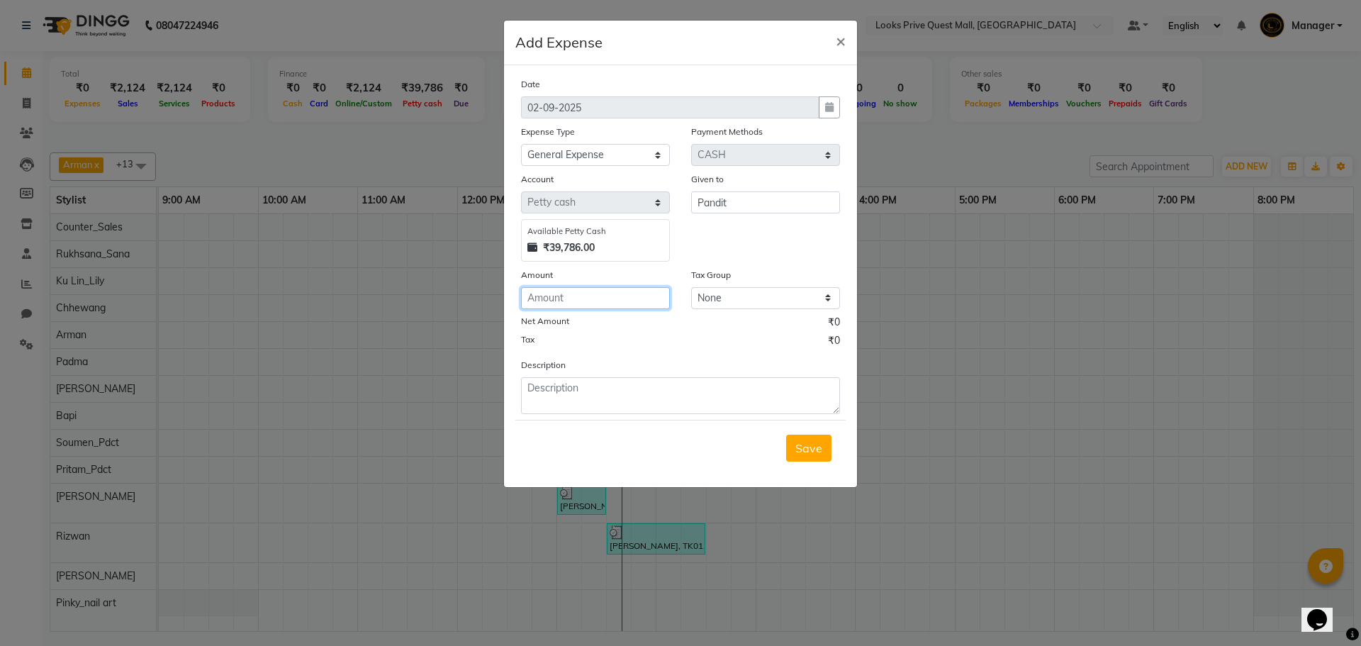
click at [637, 290] on input "number" at bounding box center [595, 298] width 149 height 22
type input "30"
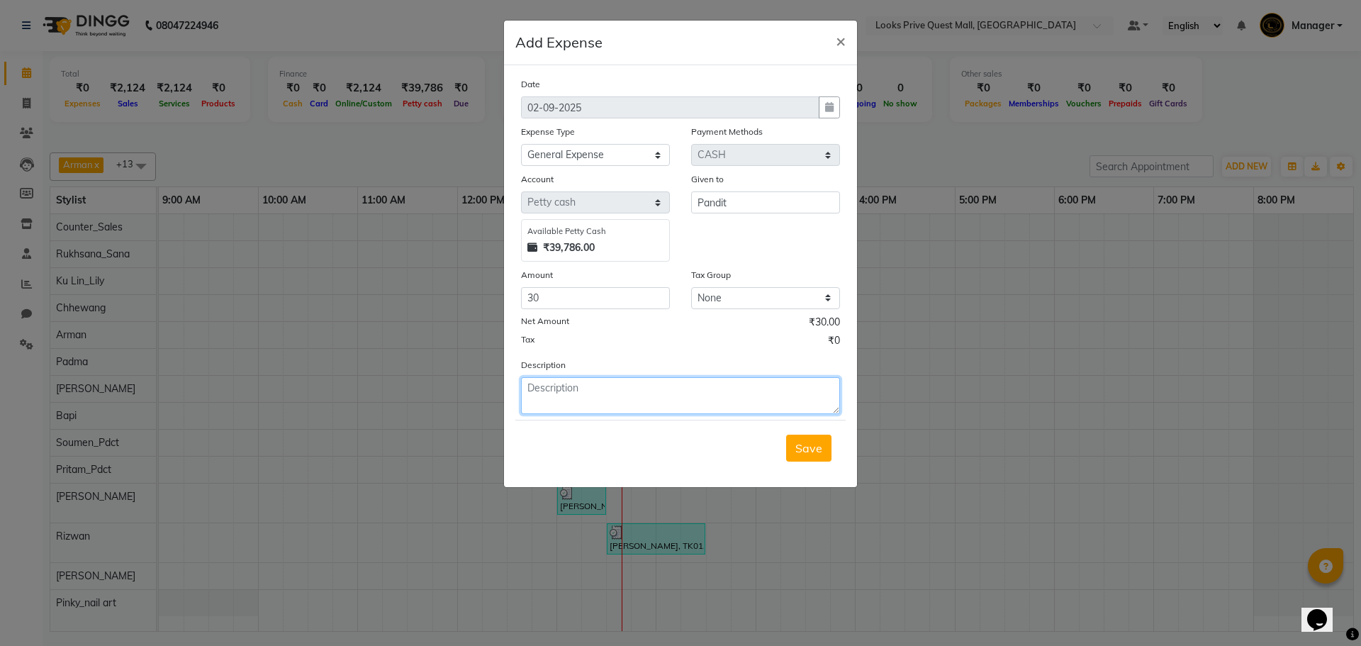
click at [633, 386] on textarea at bounding box center [680, 395] width 319 height 37
paste textarea "Sweets for puja at salon"
type textarea "Sweets for puja at salon"
click at [812, 445] on span "Save" at bounding box center [808, 448] width 27 height 14
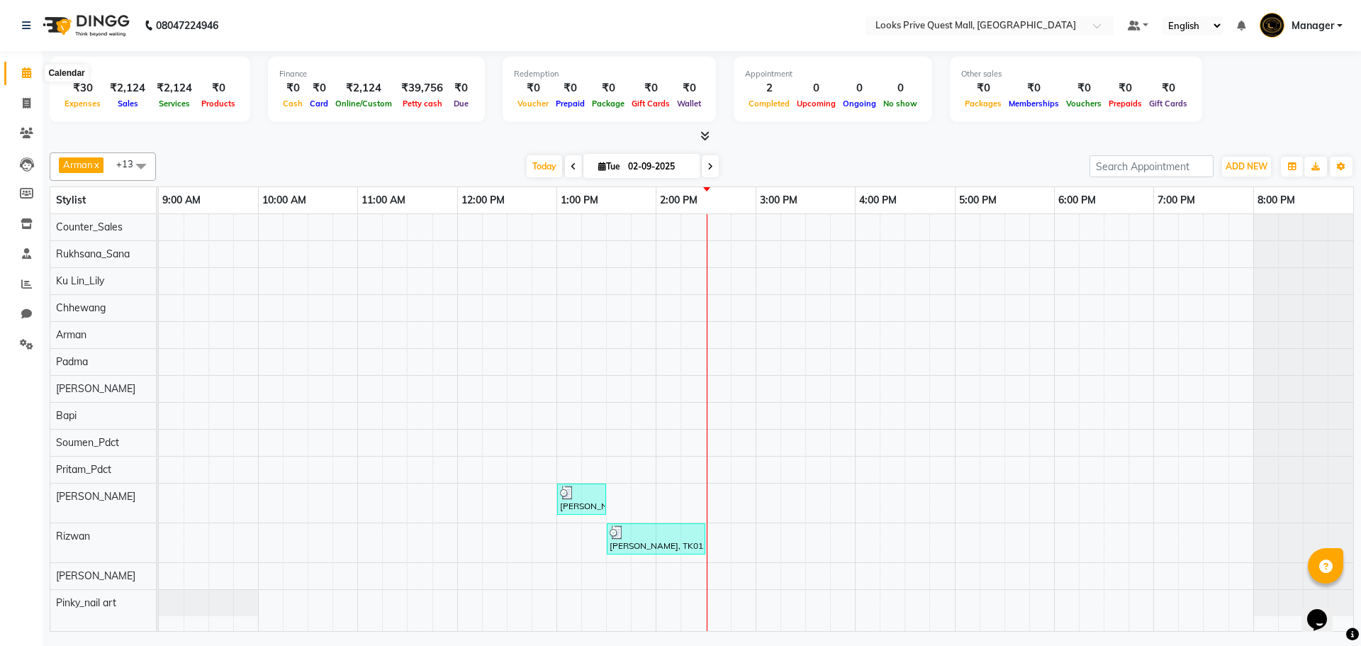
drag, startPoint x: 35, startPoint y: 69, endPoint x: 204, endPoint y: 53, distance: 170.2
click at [230, 53] on div "Total ₹30 Expenses ₹2,124 Sales ₹2,124 Services ₹0 Products Finance ₹0 Cash ₹0 …" at bounding box center [702, 97] width 1304 height 93
click at [30, 102] on icon at bounding box center [27, 103] width 8 height 11
select select "6141"
select select "service"
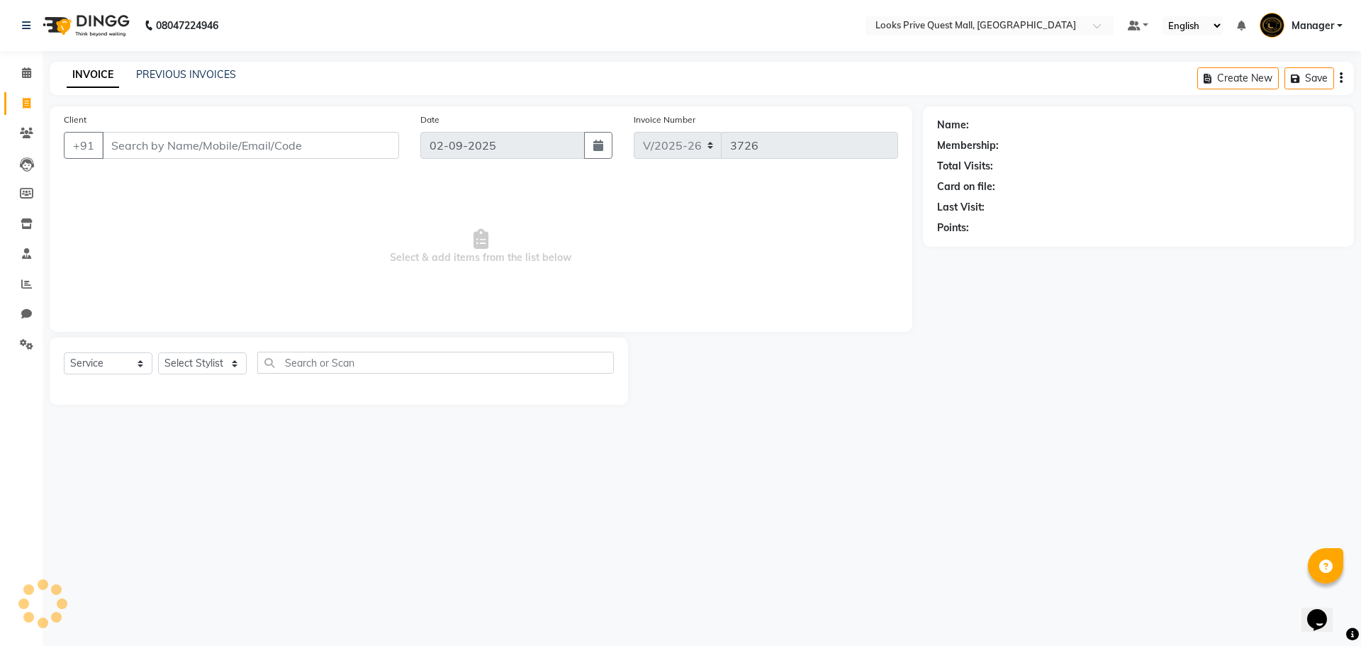
click at [104, 140] on input "Client" at bounding box center [250, 145] width 297 height 27
type input "9007702466"
click at [381, 134] on button "Add Client" at bounding box center [362, 145] width 73 height 27
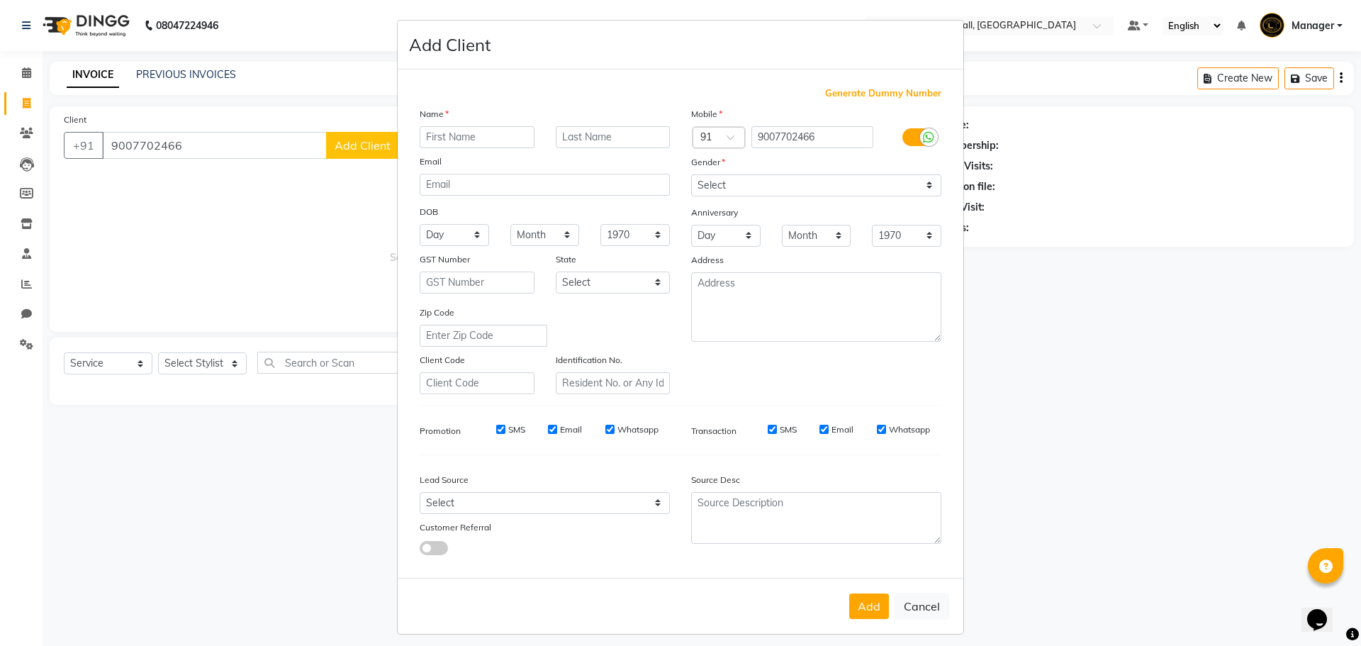
click at [448, 142] on input "text" at bounding box center [477, 137] width 115 height 22
type input "A"
type input "Chatterjee"
click at [923, 138] on icon at bounding box center [928, 137] width 11 height 13
click at [0, 0] on input "checkbox" at bounding box center [0, 0] width 0 height 0
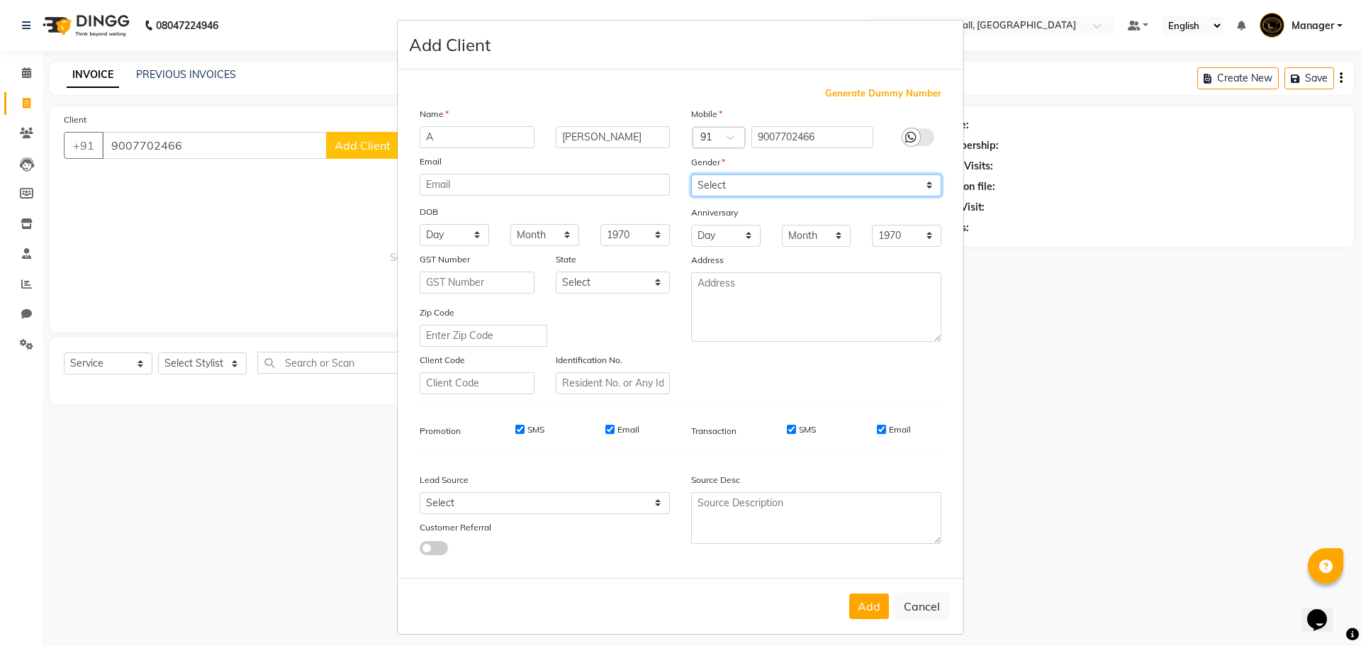
click at [916, 180] on select "Select Male Female Other Prefer Not To Say" at bounding box center [816, 185] width 250 height 22
select select "male"
click at [691, 174] on select "Select Male Female Other Prefer Not To Say" at bounding box center [816, 185] width 250 height 22
click at [877, 427] on input "Email" at bounding box center [881, 429] width 9 height 9
checkbox input "false"
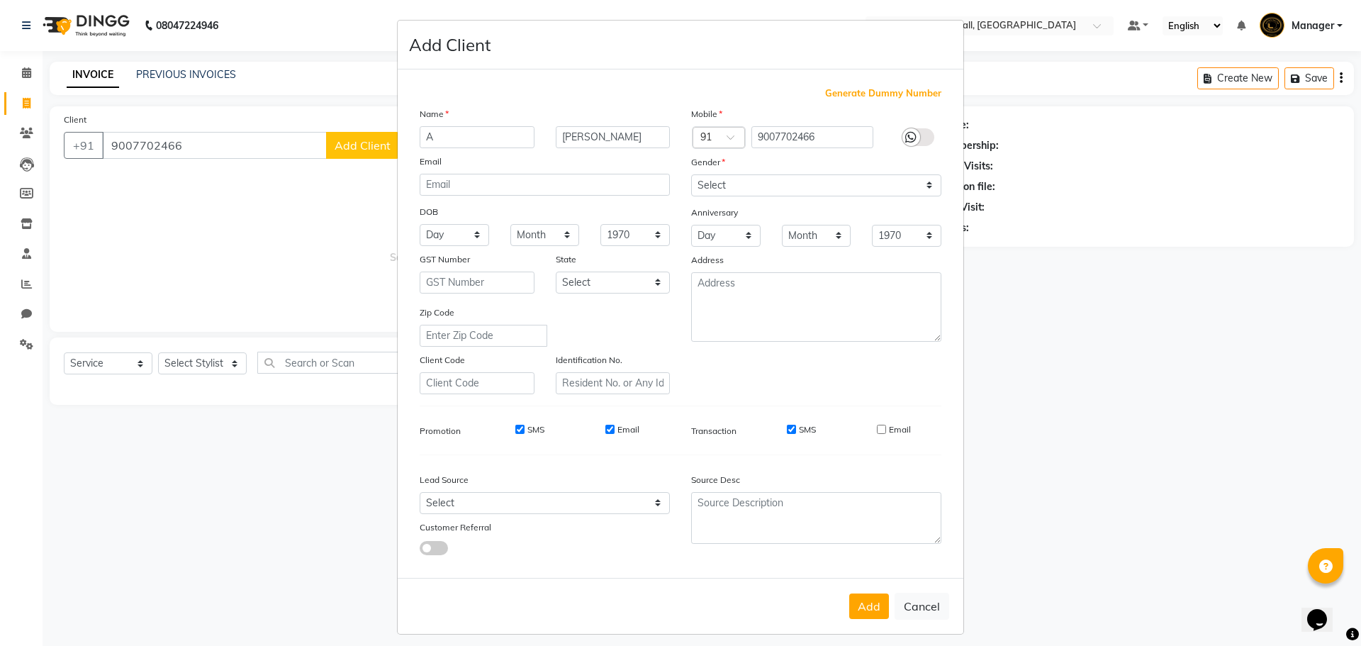
click at [606, 432] on input "Email" at bounding box center [609, 429] width 9 height 9
checkbox input "false"
click at [863, 609] on button "Add" at bounding box center [869, 606] width 40 height 26
select select
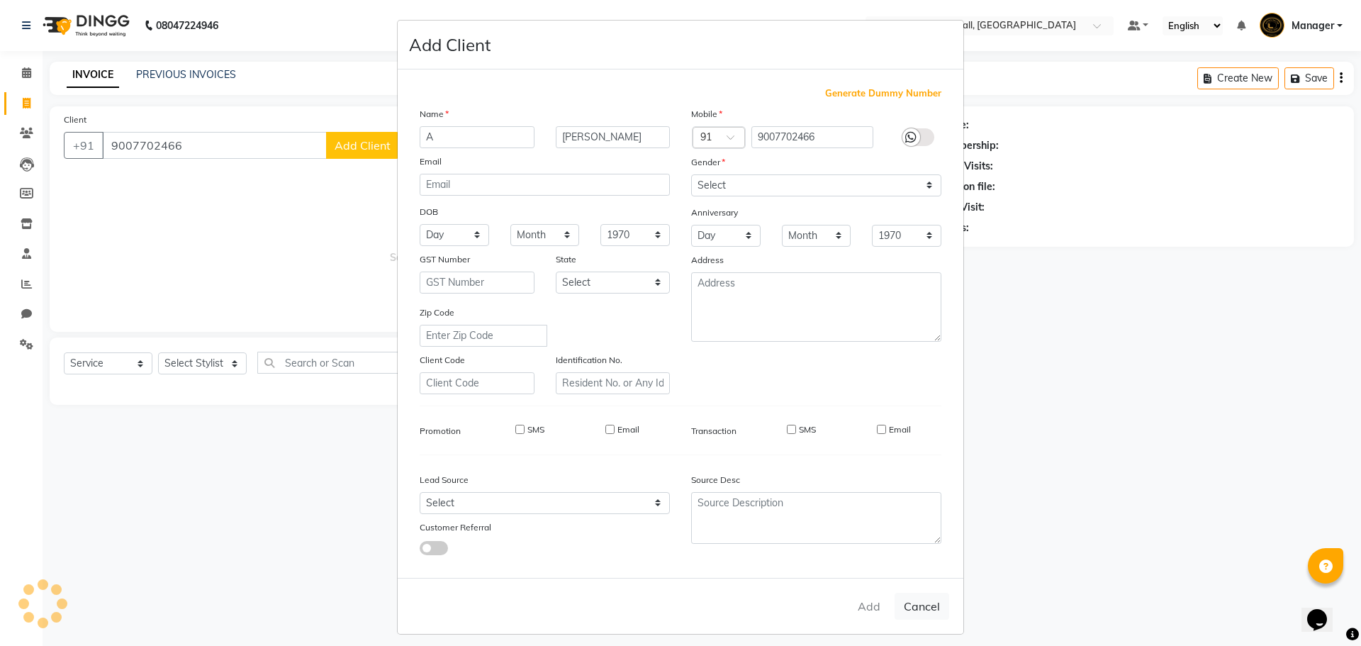
select select
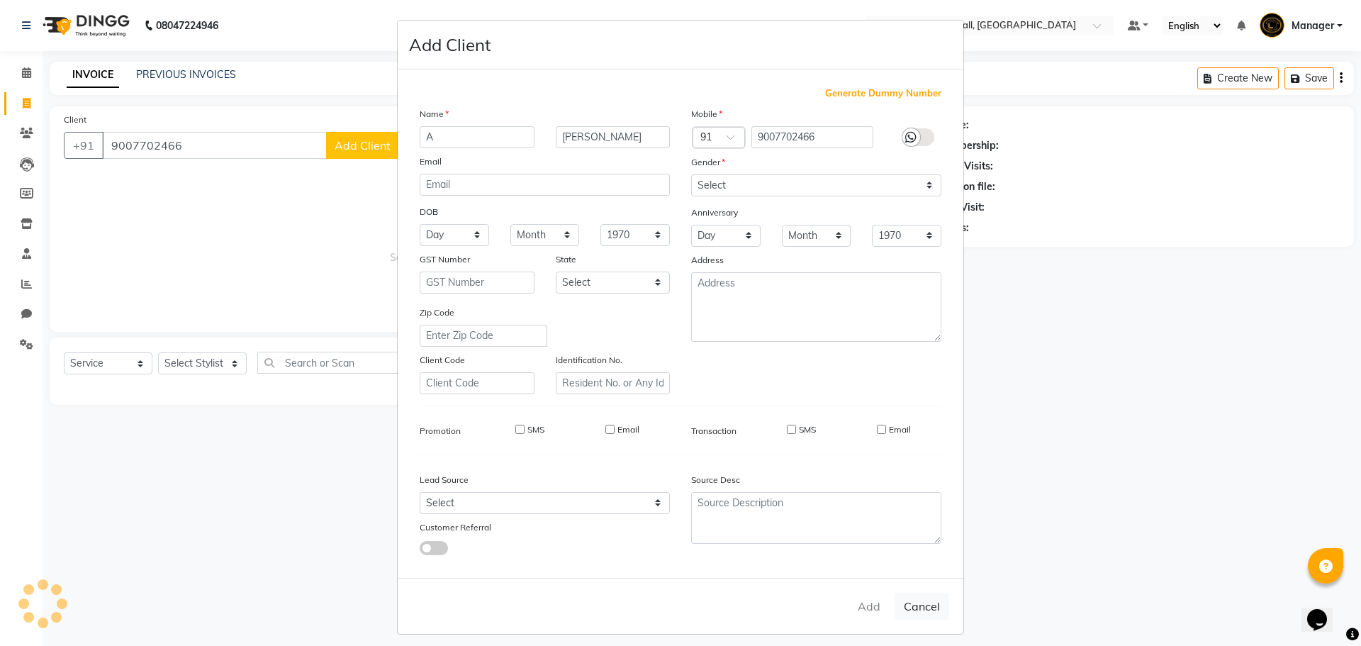
checkbox input "false"
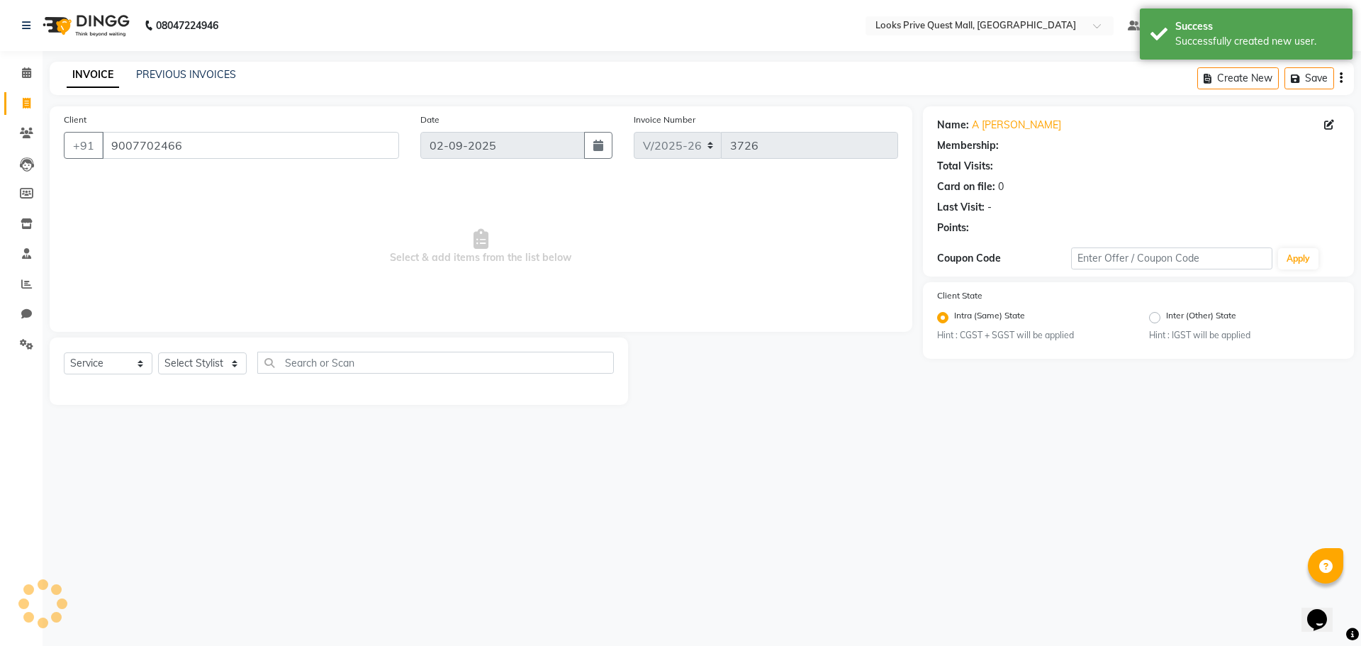
select select "1: Object"
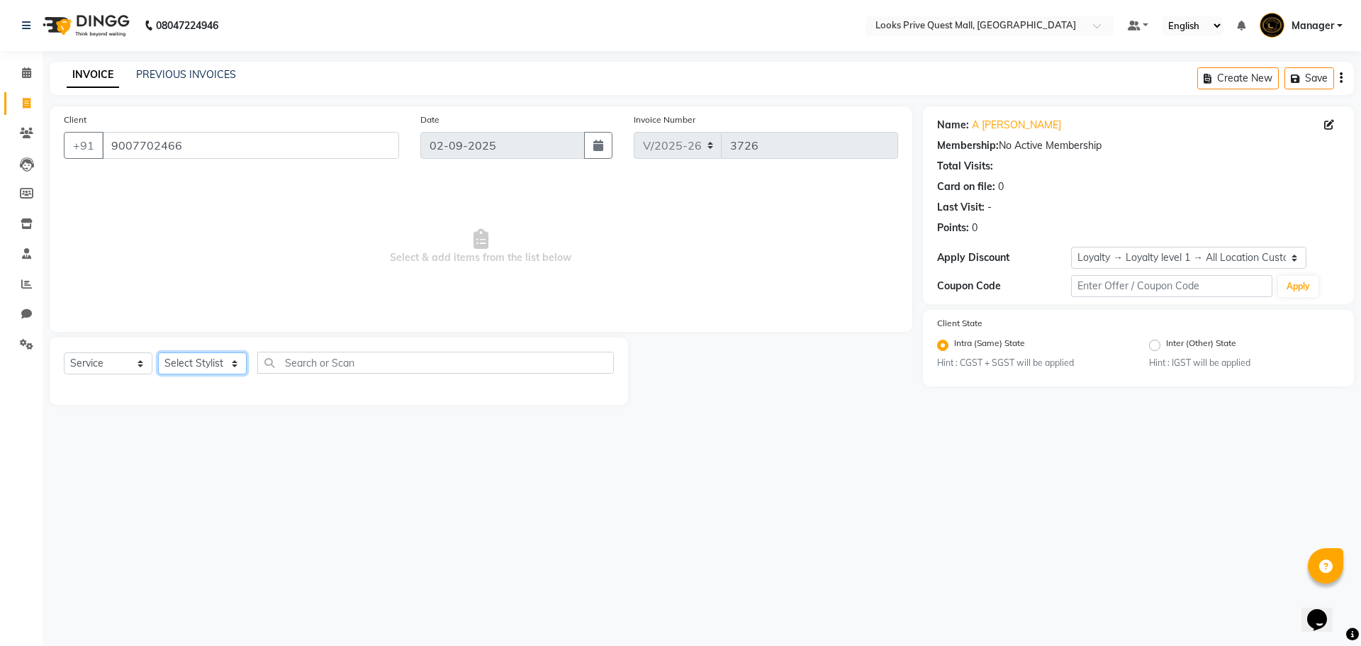
click at [203, 366] on select "Select Stylist Arman Bapi Chhewang Counter_Sales Deepa Das Dipti Uppal Firoz Ku…" at bounding box center [202, 363] width 89 height 22
select select "46701"
click at [158, 352] on select "Select Stylist Arman Bapi Chhewang Counter_Sales Deepa Das Dipti Uppal Firoz Ku…" at bounding box center [202, 363] width 89 height 22
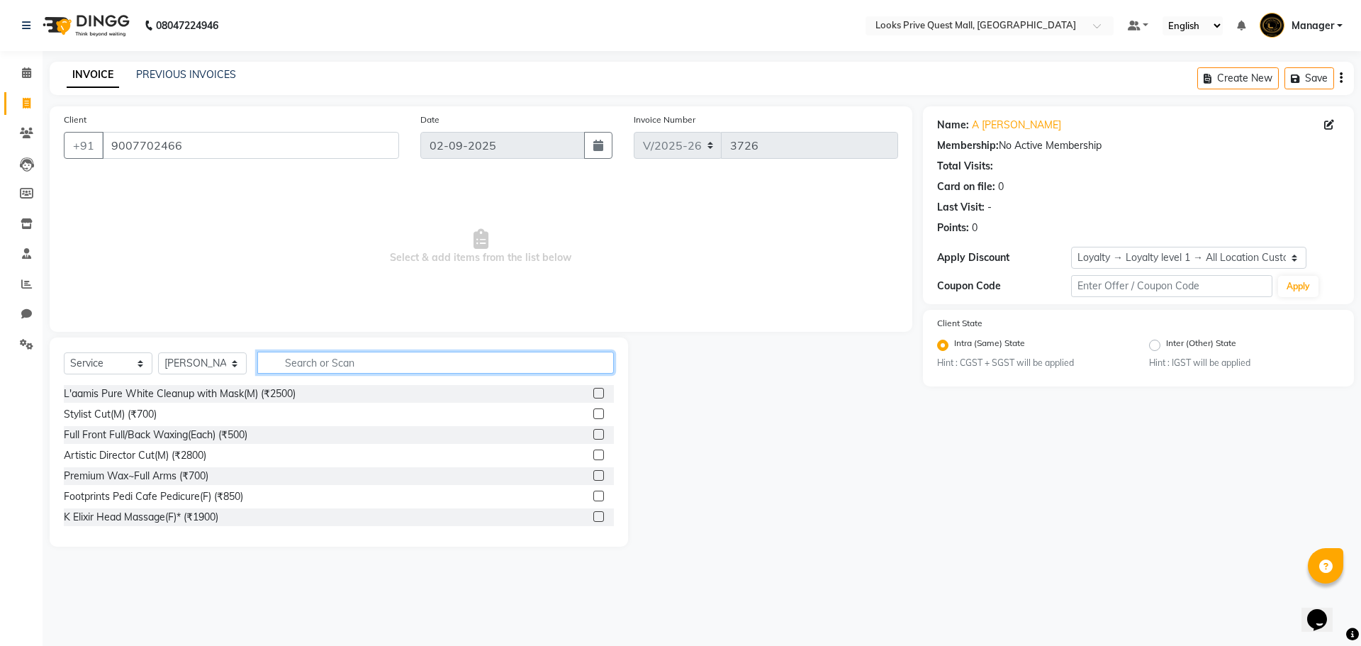
click at [290, 365] on input "text" at bounding box center [435, 363] width 357 height 22
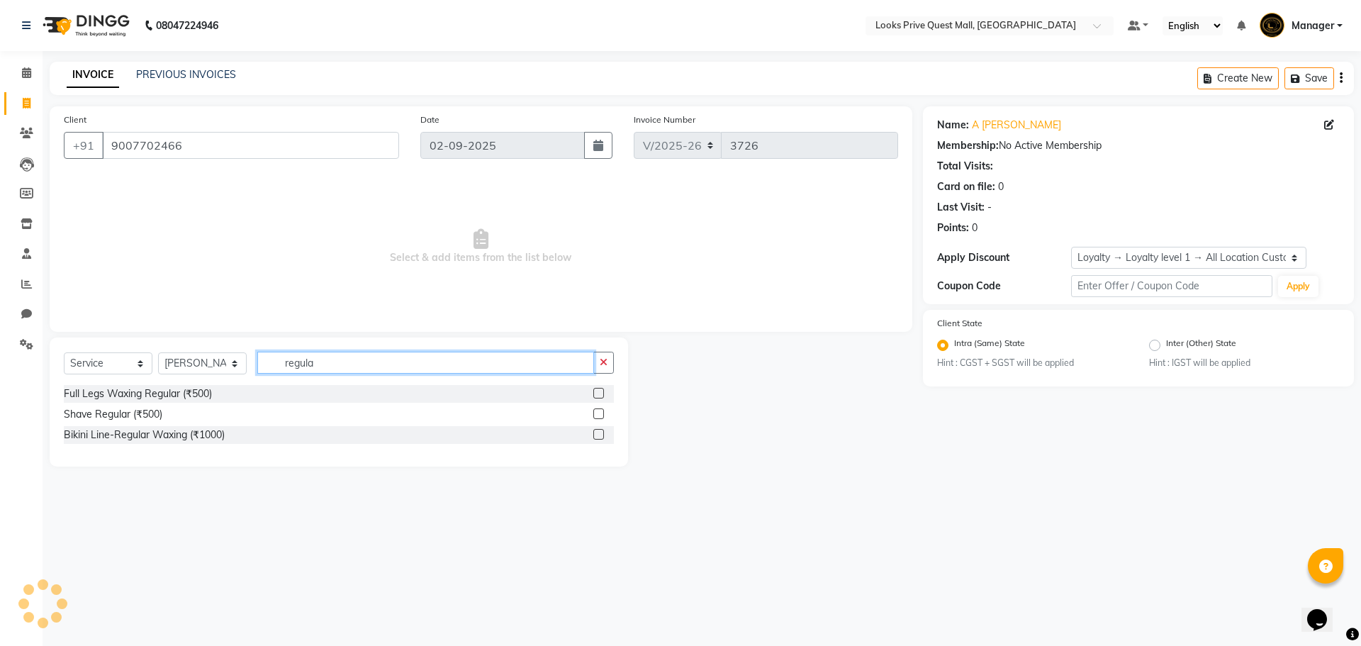
type input "regula"
click at [596, 416] on label at bounding box center [598, 413] width 11 height 11
click at [596, 416] on input "checkbox" at bounding box center [597, 414] width 9 height 9
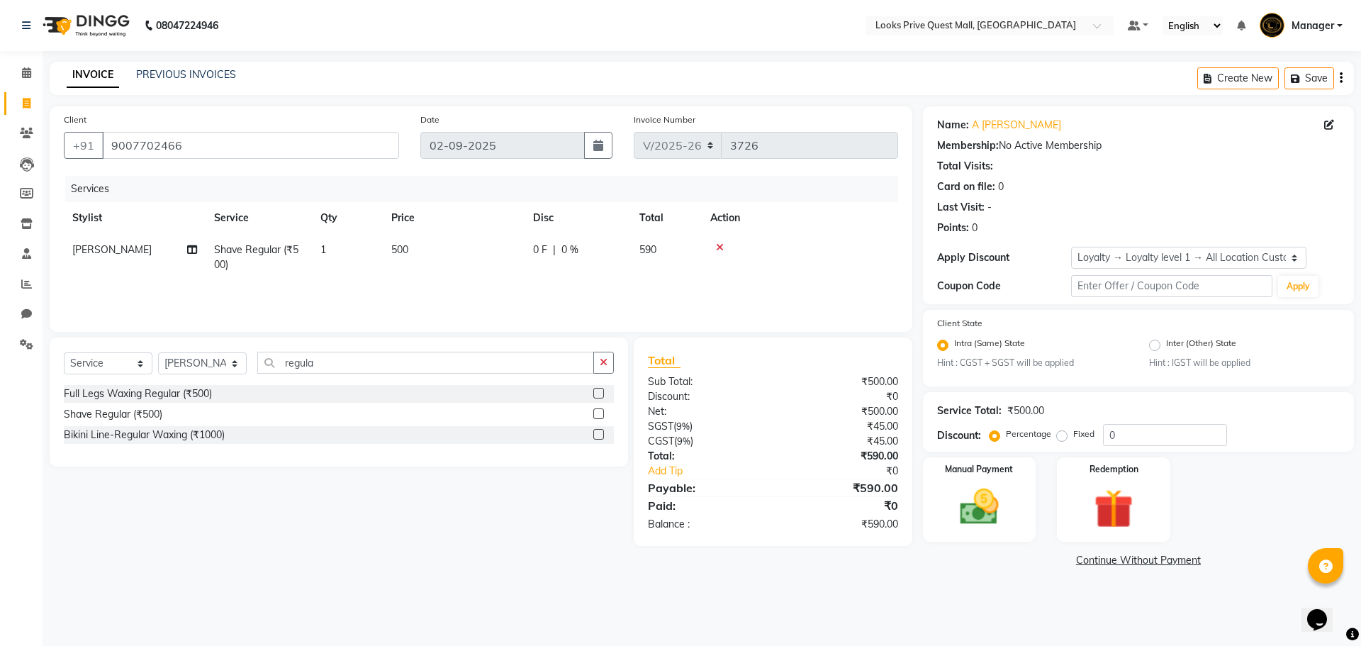
checkbox input "false"
click at [462, 266] on td "500" at bounding box center [454, 257] width 142 height 47
select select "46701"
click at [988, 510] on img at bounding box center [979, 507] width 66 height 47
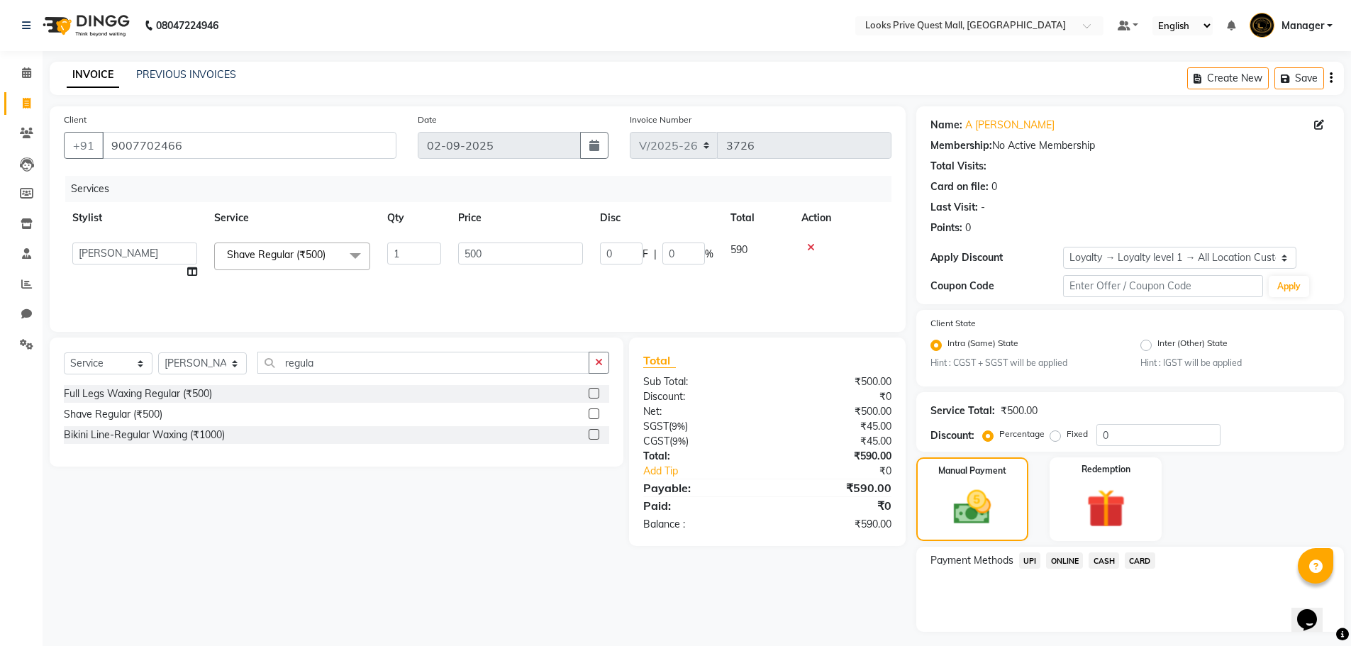
click at [1152, 562] on span "CARD" at bounding box center [1139, 560] width 30 height 16
click at [1282, 638] on button "Add Payment" at bounding box center [1199, 636] width 259 height 22
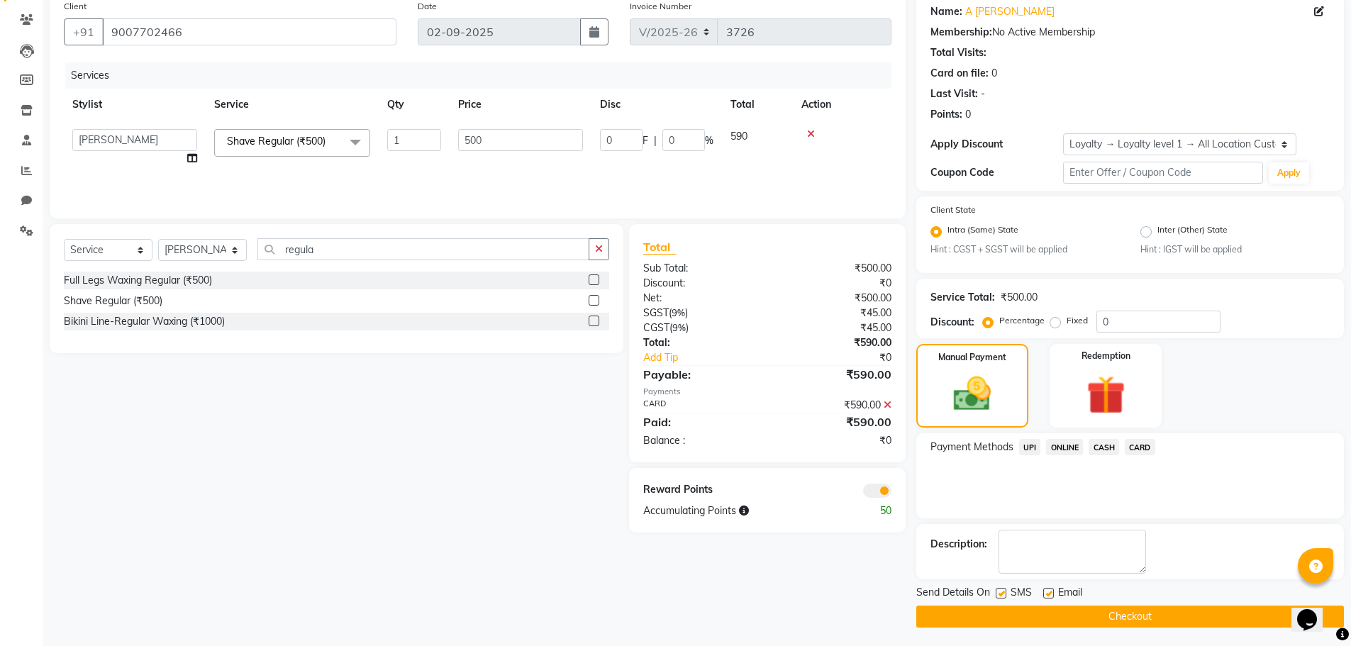
scroll to position [116, 0]
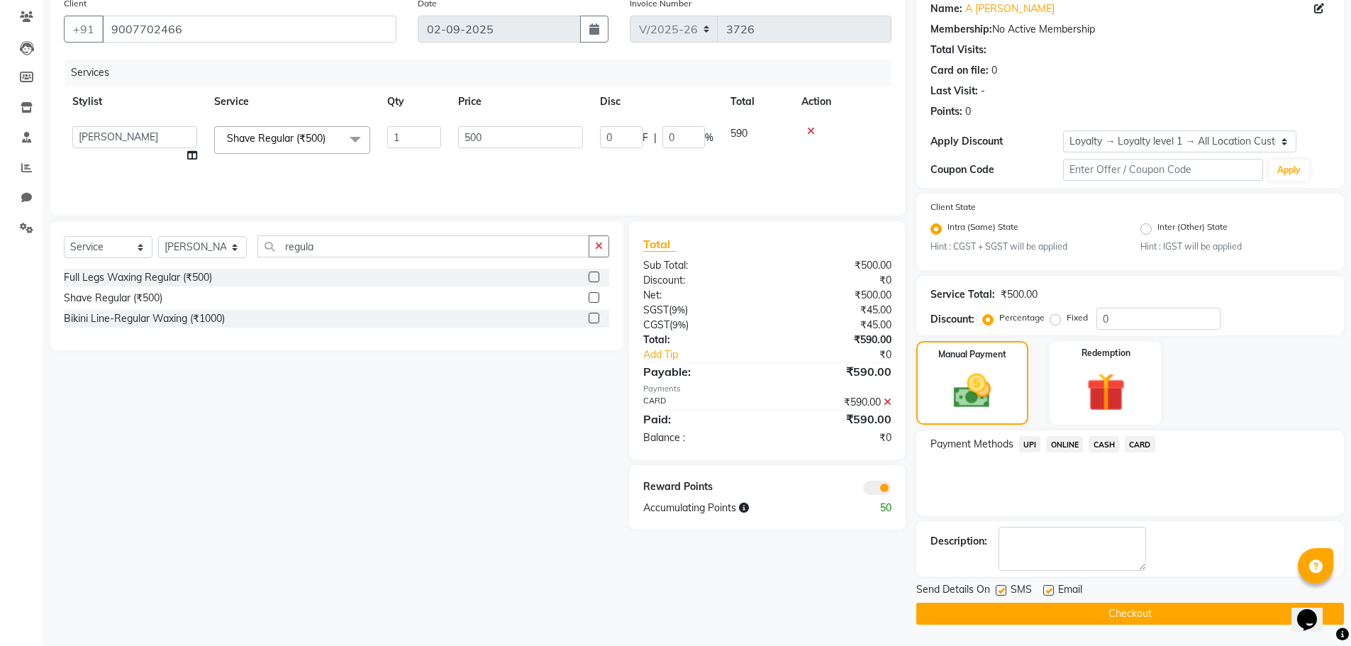
click at [1050, 591] on label at bounding box center [1048, 590] width 11 height 11
click at [1050, 591] on input "checkbox" at bounding box center [1047, 590] width 9 height 9
checkbox input "false"
click at [1062, 609] on button "Checkout" at bounding box center [1129, 614] width 427 height 22
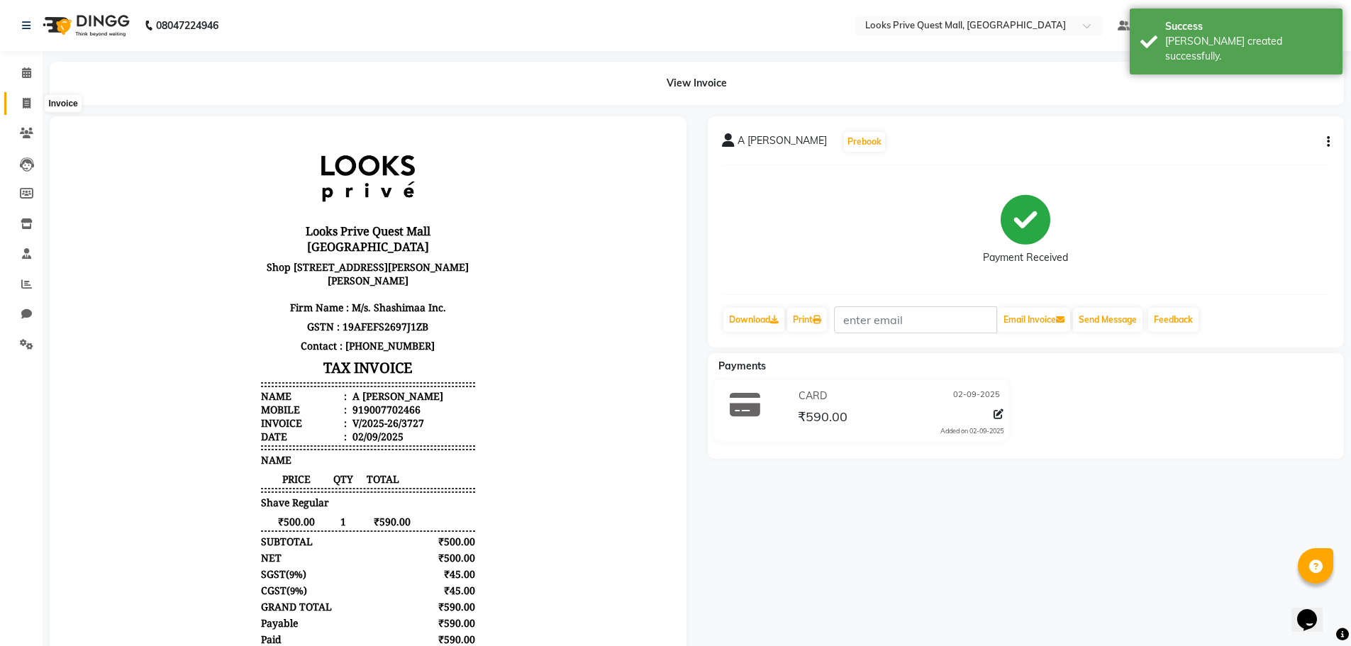
click at [25, 98] on icon at bounding box center [27, 103] width 8 height 11
select select "service"
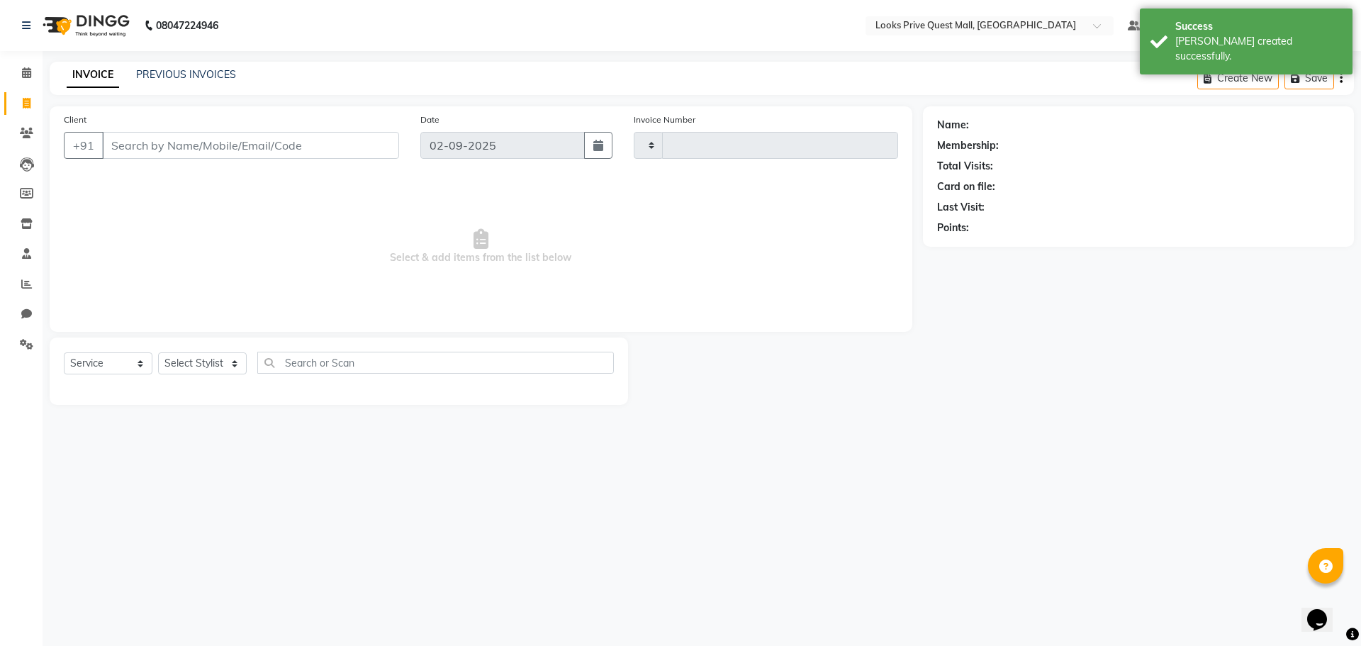
type input "3728"
select select "6141"
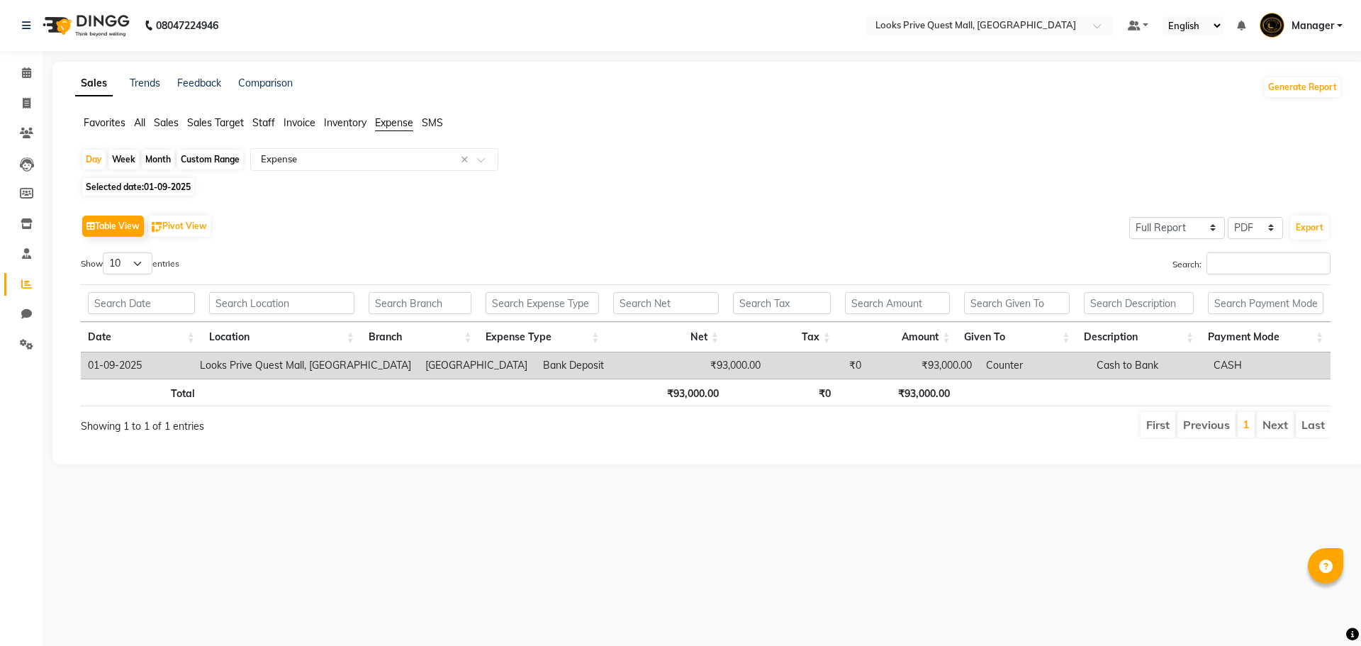
select select "full_report"
select select "pdf"
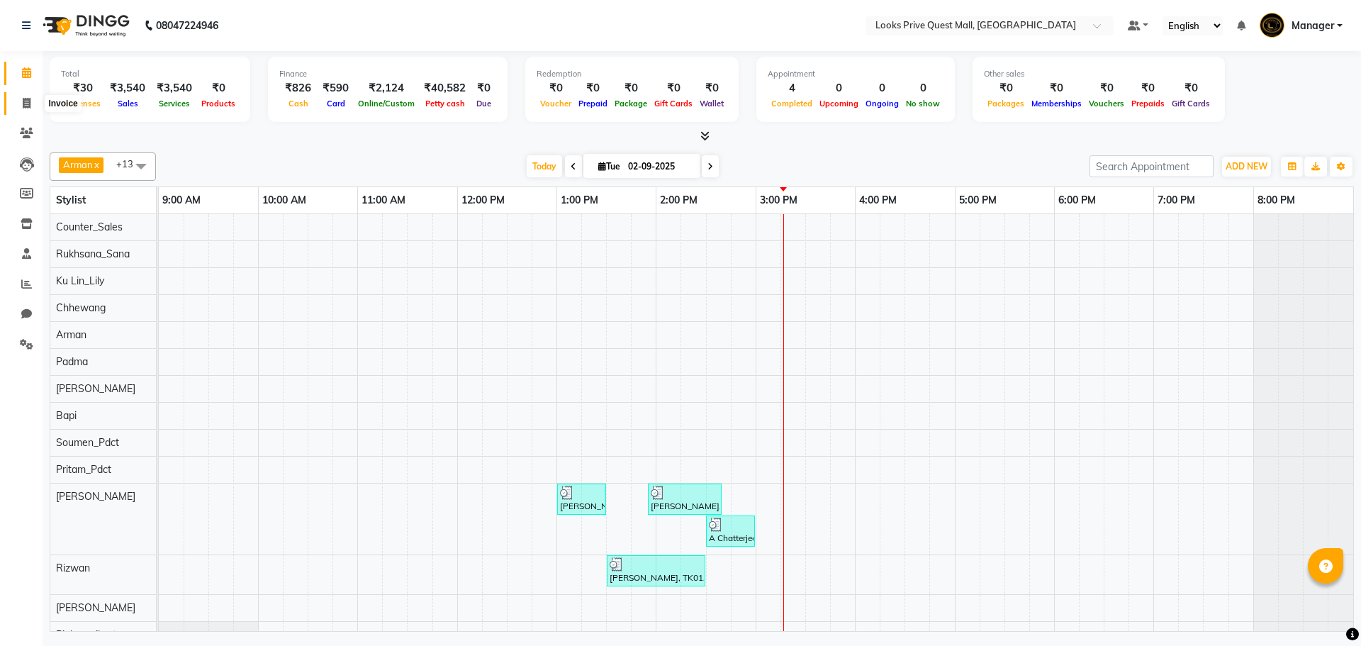
click at [27, 104] on icon at bounding box center [27, 103] width 8 height 11
select select "6141"
select select "service"
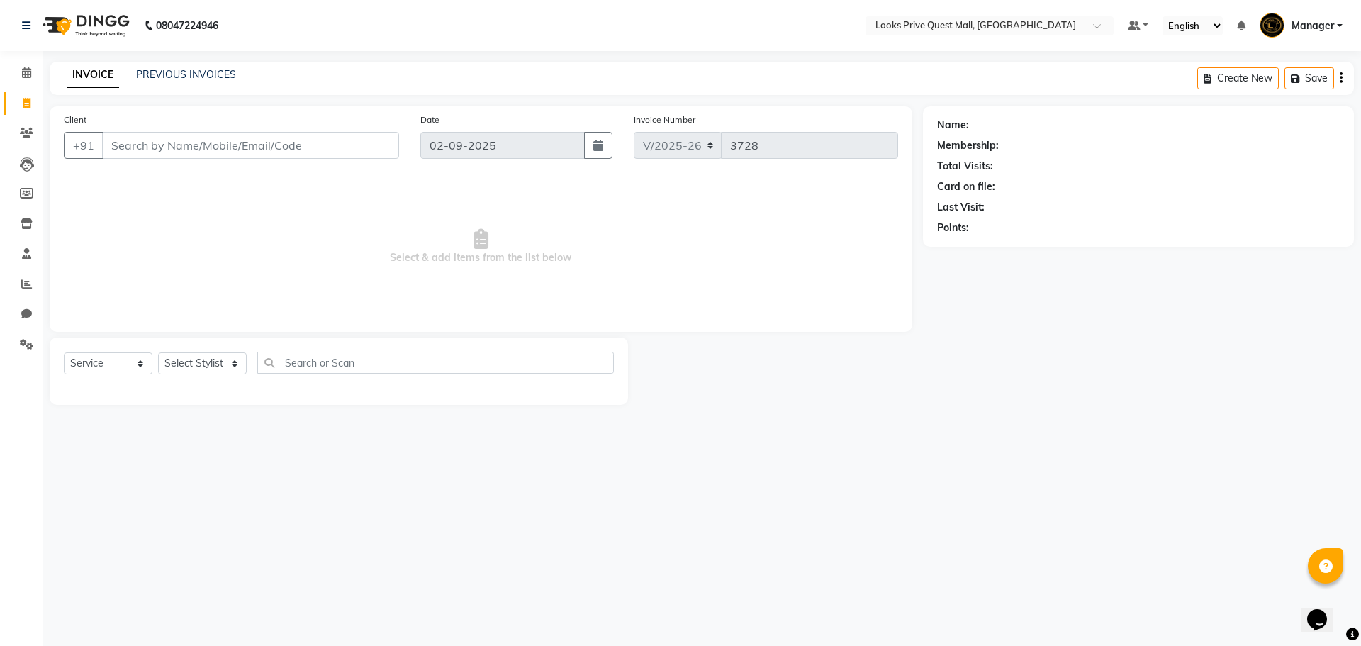
click at [160, 150] on input "Client" at bounding box center [250, 145] width 297 height 27
type input "8420664825"
click at [373, 152] on button "Add Client" at bounding box center [362, 145] width 73 height 27
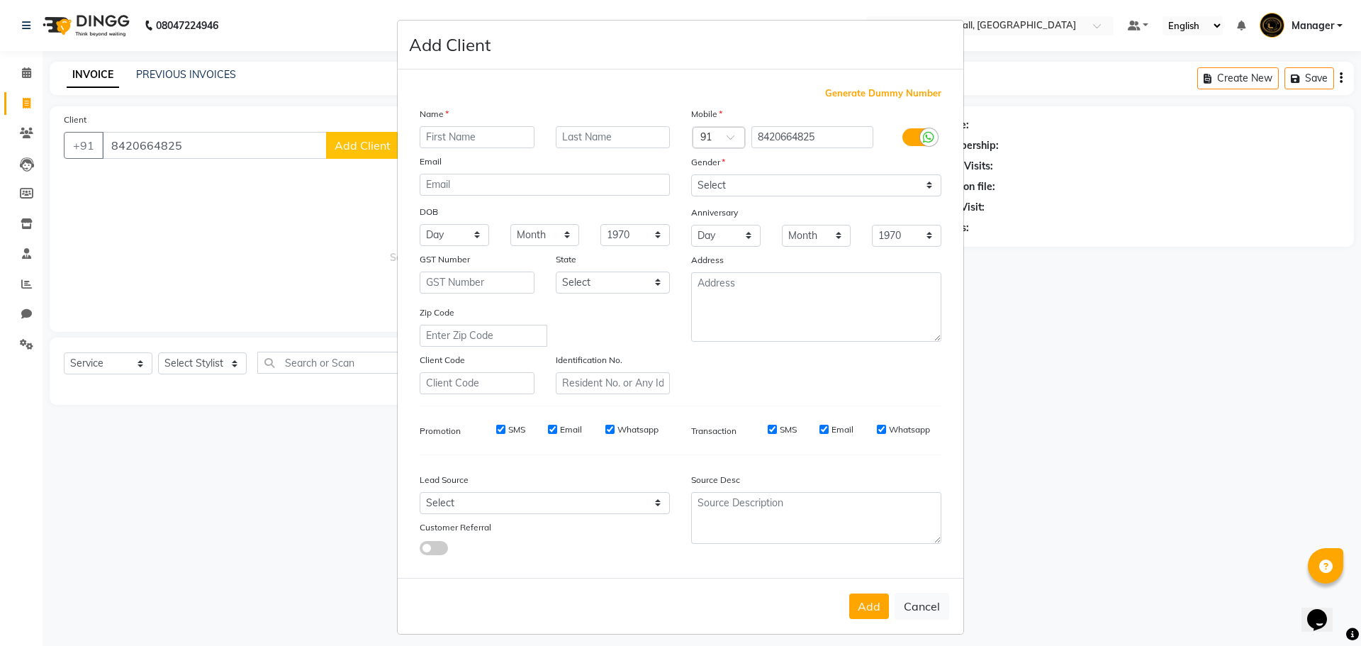
click at [497, 145] on input "text" at bounding box center [477, 137] width 115 height 22
type input "Sarona"
type input "Client"
click at [912, 134] on label at bounding box center [918, 137] width 32 height 18
click at [0, 0] on input "checkbox" at bounding box center [0, 0] width 0 height 0
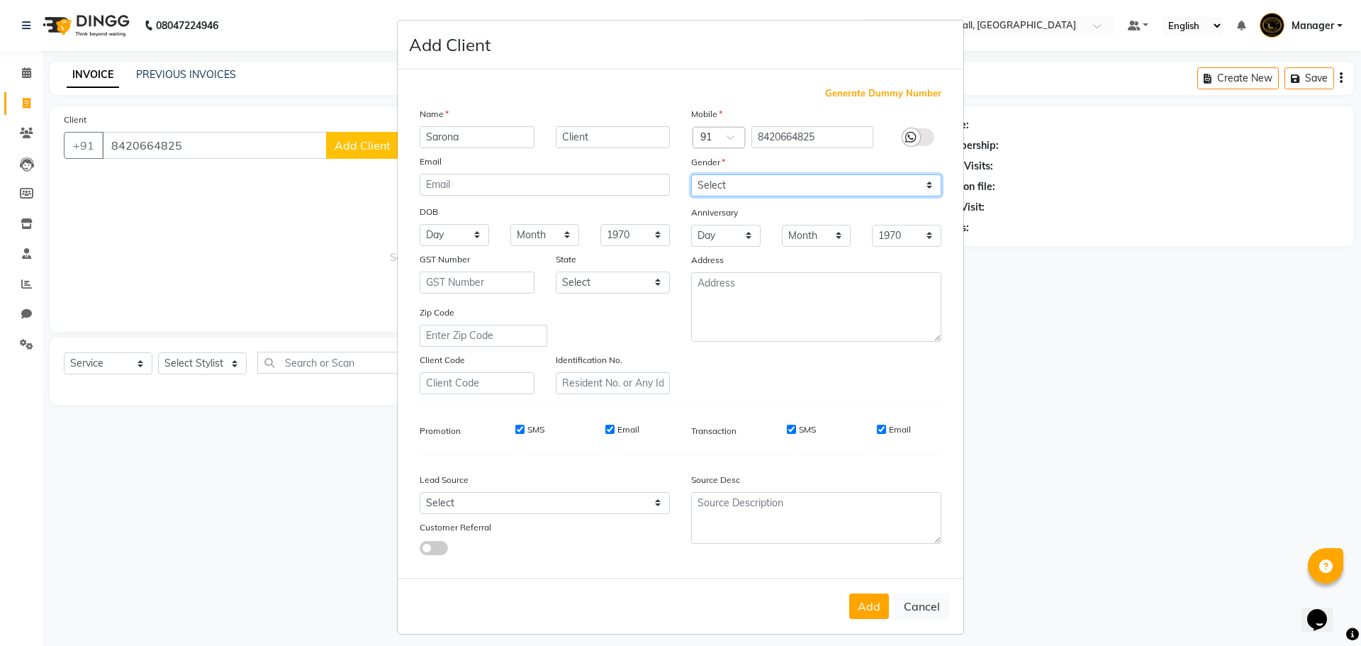
drag, startPoint x: 890, startPoint y: 186, endPoint x: 890, endPoint y: 194, distance: 7.8
click at [890, 186] on select "Select Male Female Other Prefer Not To Say" at bounding box center [816, 185] width 250 height 22
select select "female"
click at [691, 174] on select "Select Male Female Other Prefer Not To Say" at bounding box center [816, 185] width 250 height 22
click at [862, 605] on button "Add" at bounding box center [869, 606] width 40 height 26
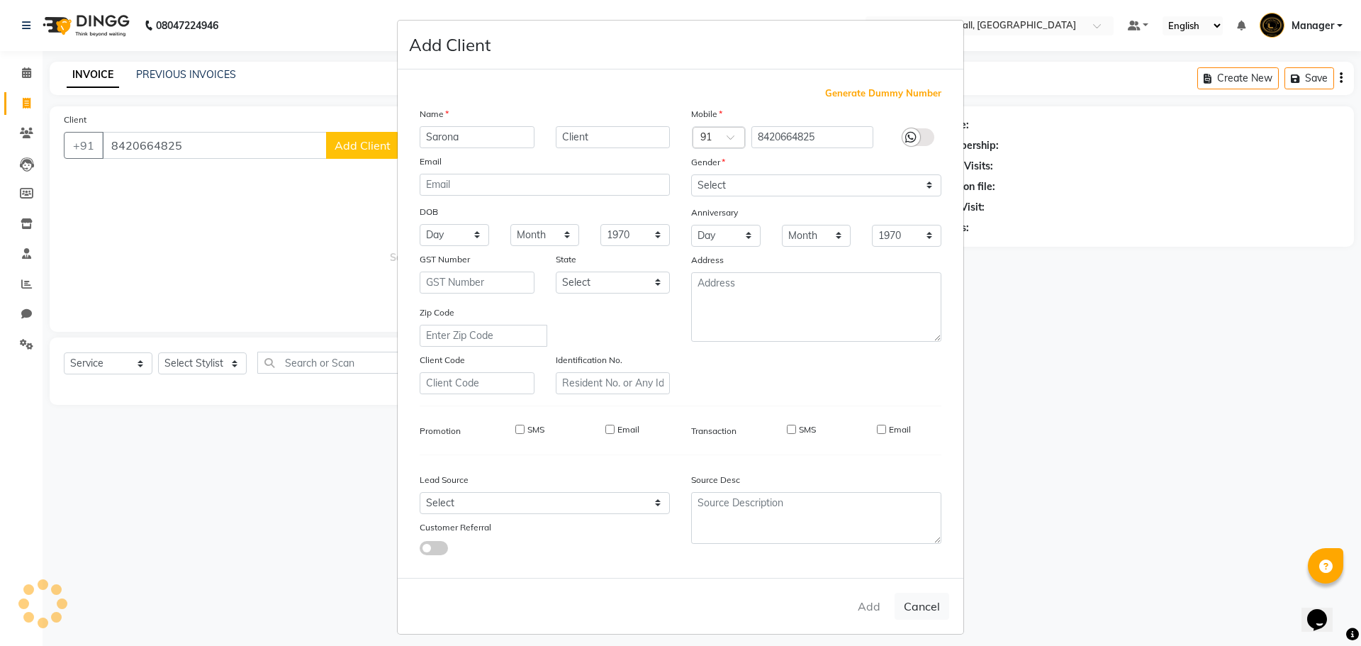
select select
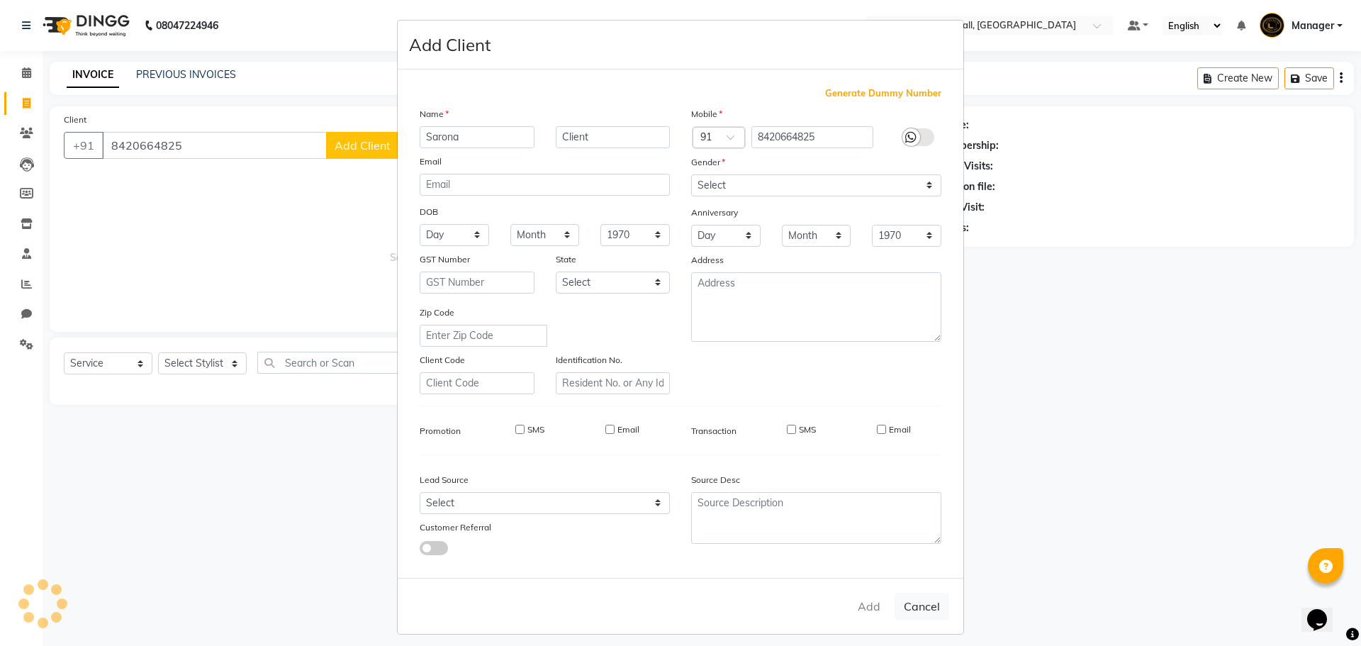
select select
checkbox input "false"
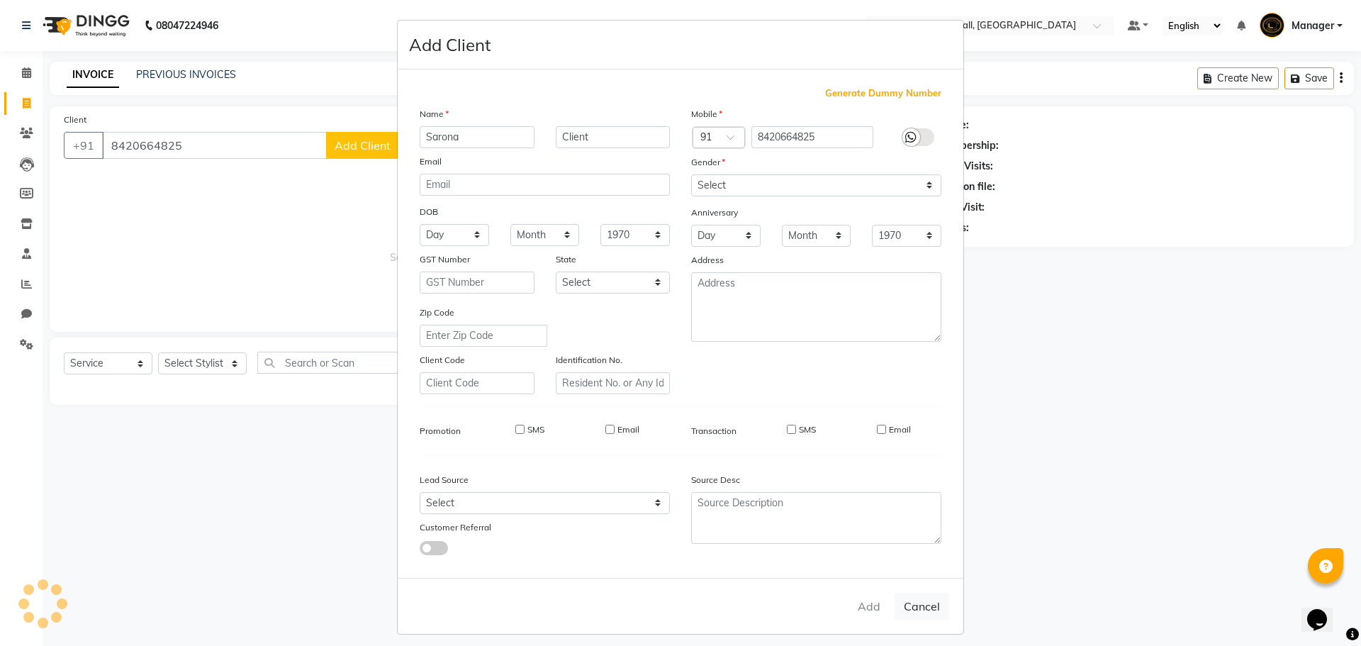
checkbox input "false"
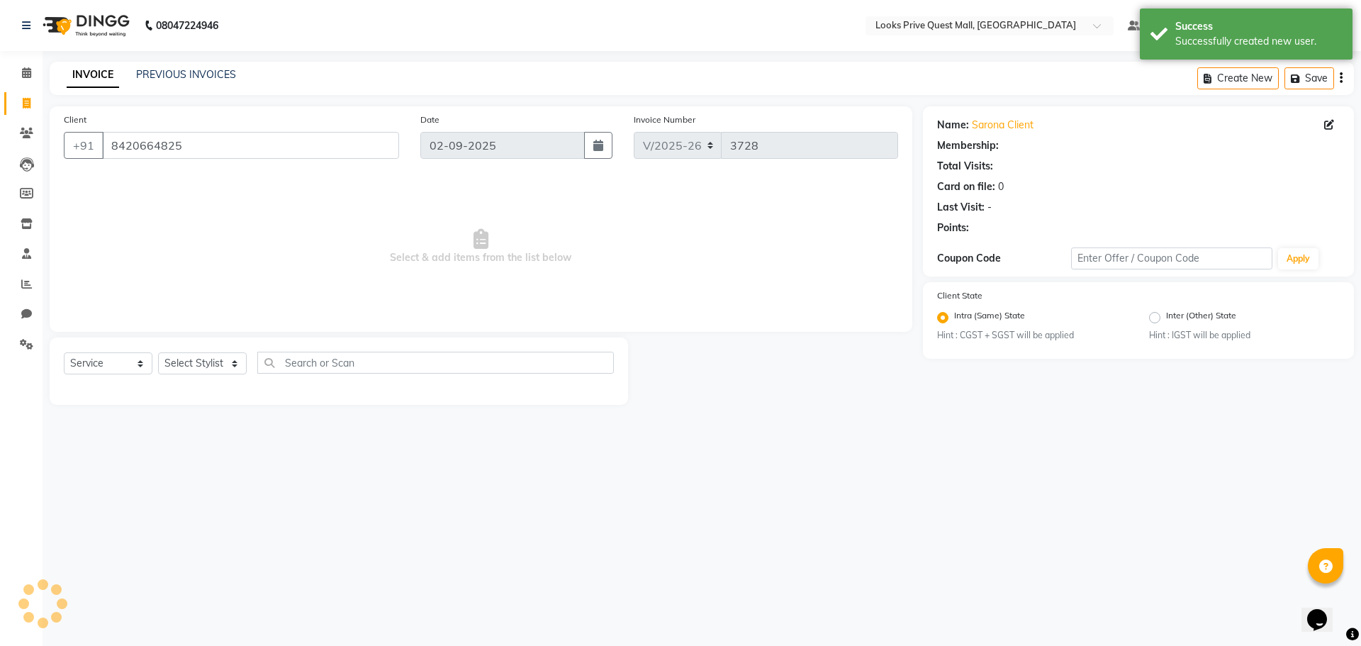
select select "1: Object"
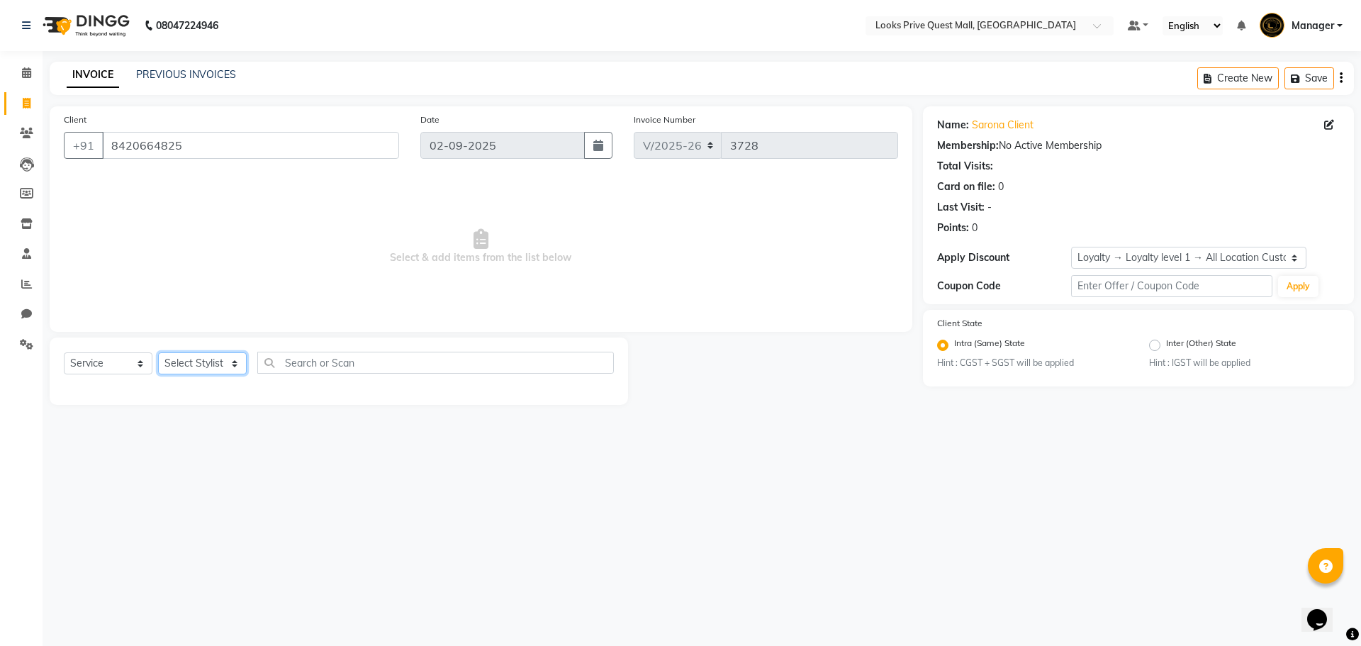
click at [213, 366] on select "Select Stylist Arman Bapi Chhewang Counter_Sales Deepa Das Dipti Uppal Firoz Ku…" at bounding box center [202, 363] width 89 height 22
select select "46701"
click at [158, 352] on select "Select Stylist Arman Bapi Chhewang Counter_Sales Deepa Das Dipti Uppal Firoz Ku…" at bounding box center [202, 363] width 89 height 22
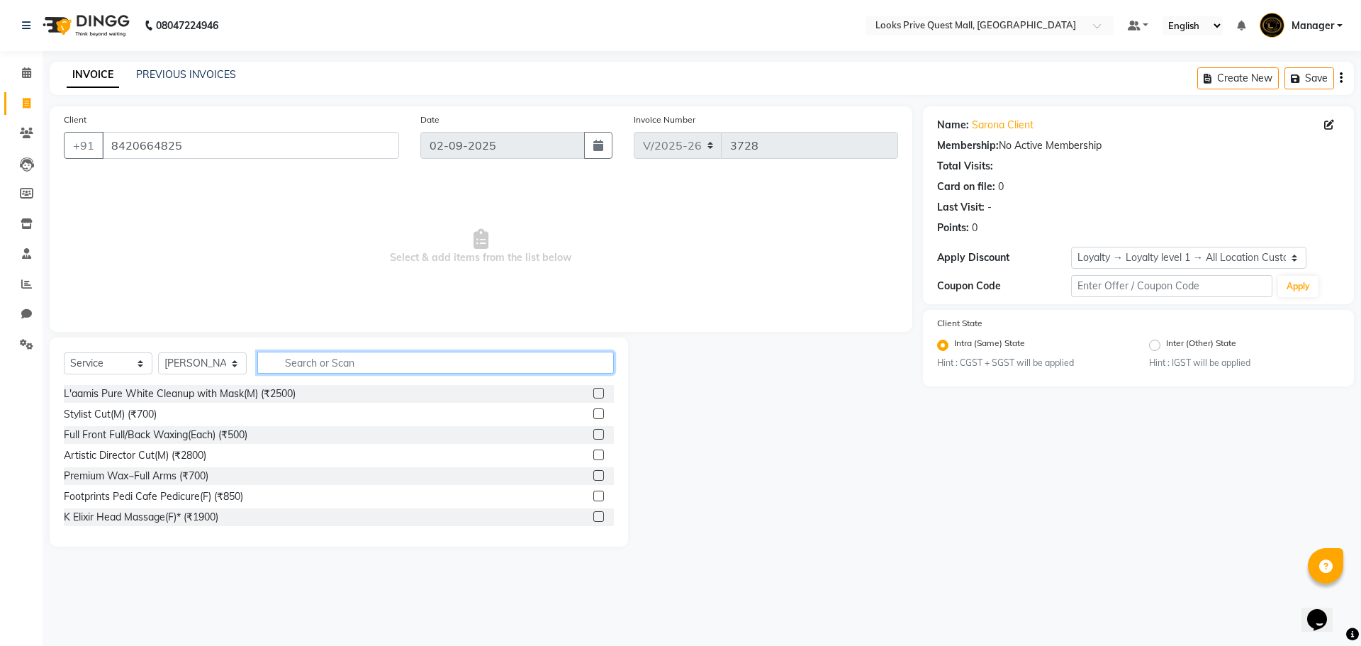
click at [356, 361] on input "text" at bounding box center [435, 363] width 357 height 22
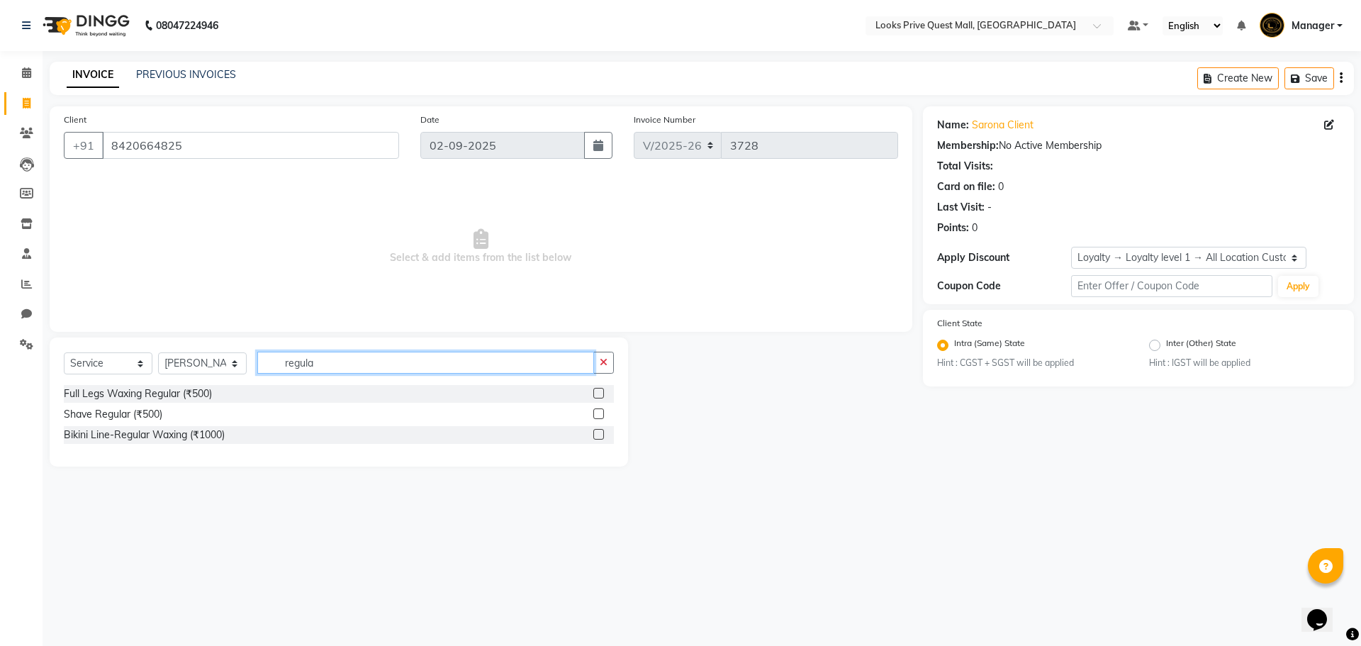
type input "regula"
click at [598, 413] on label at bounding box center [598, 413] width 11 height 11
click at [598, 413] on input "checkbox" at bounding box center [597, 414] width 9 height 9
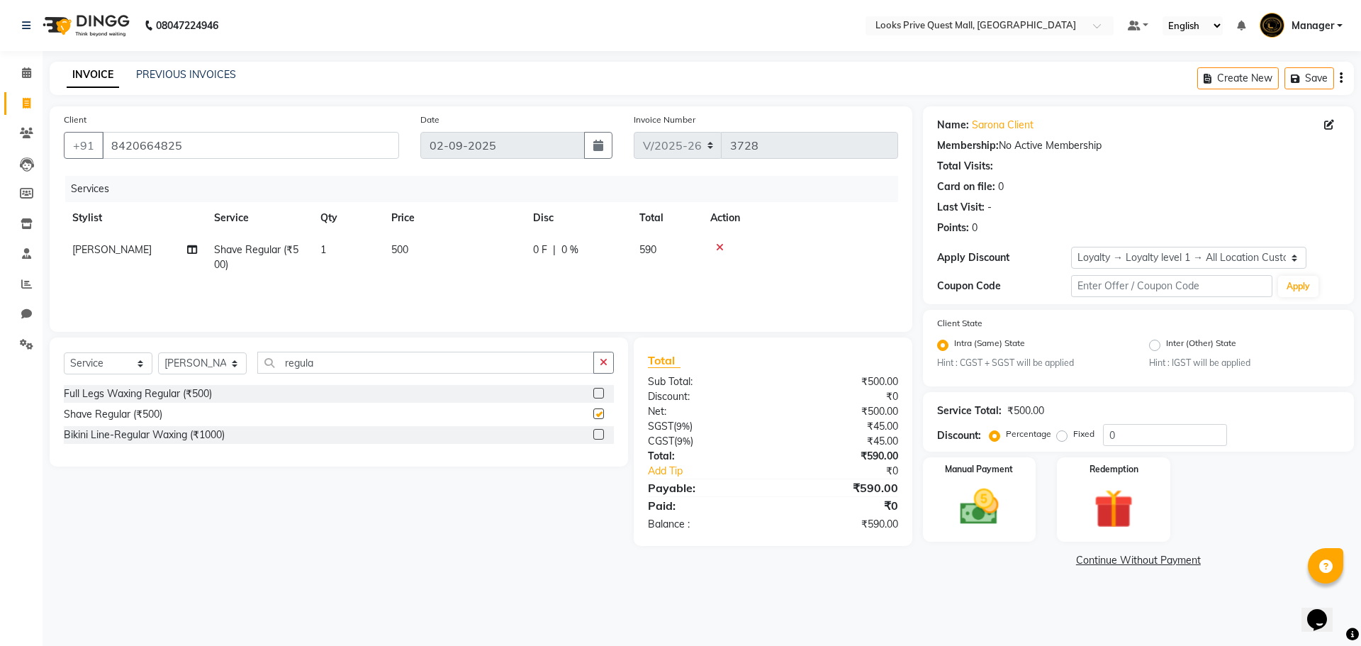
checkbox input "false"
click at [982, 522] on img at bounding box center [979, 507] width 66 height 47
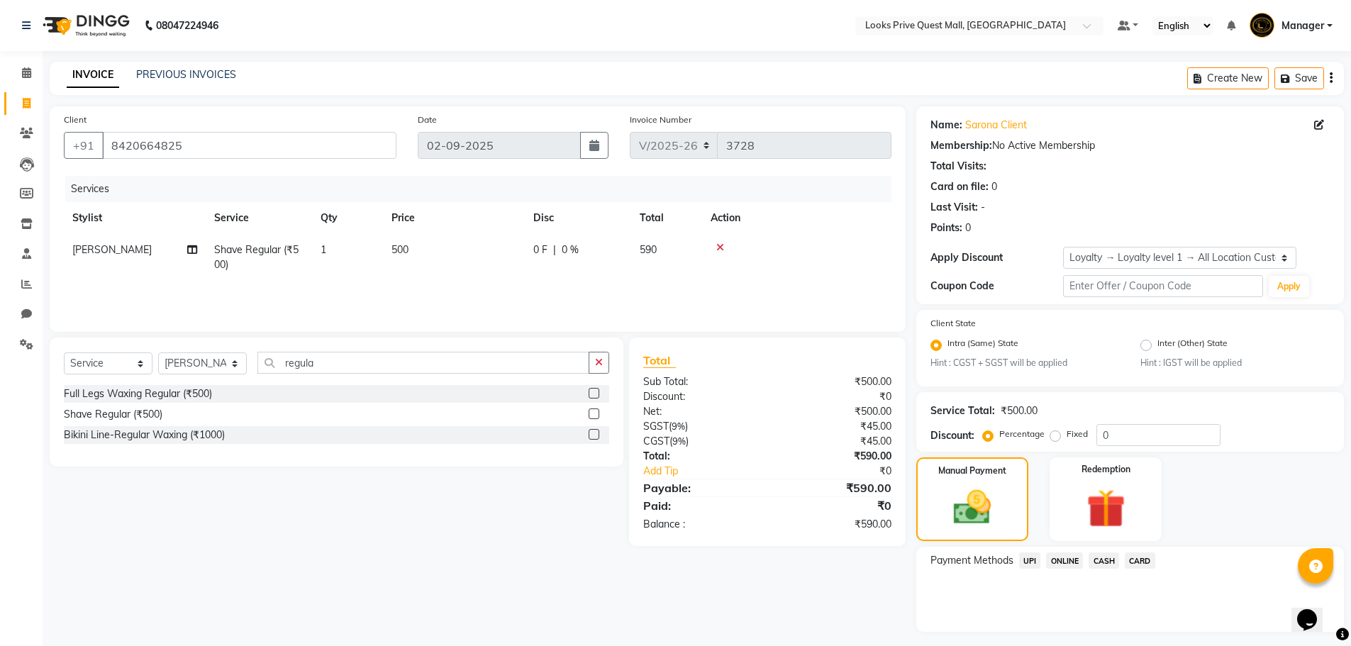
click at [1022, 561] on span "UPI" at bounding box center [1030, 560] width 22 height 16
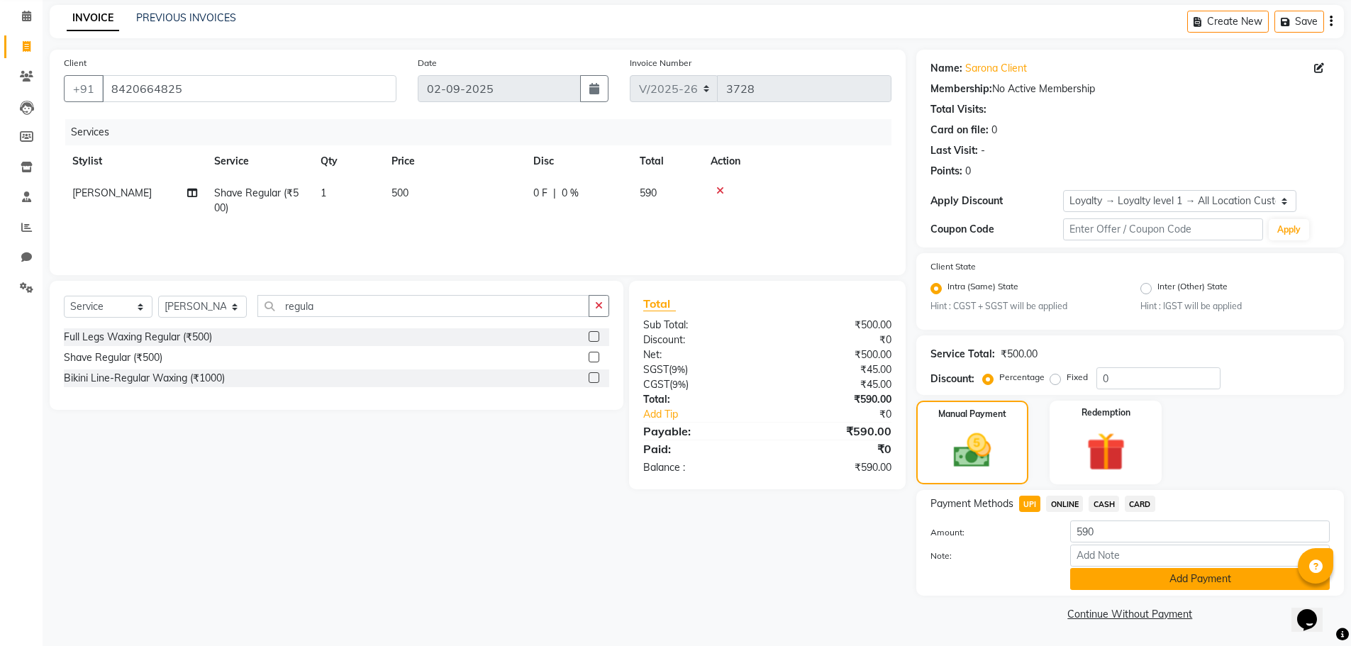
click at [1171, 576] on button "Add Payment" at bounding box center [1199, 579] width 259 height 22
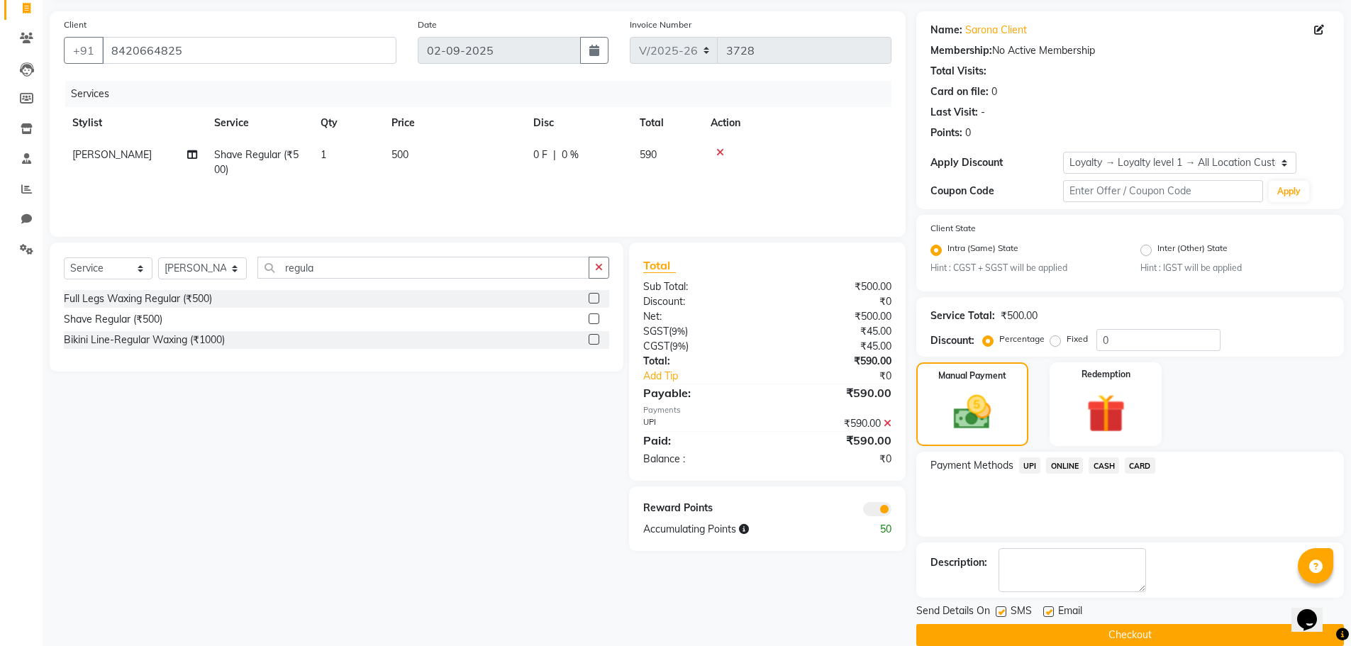
scroll to position [116, 0]
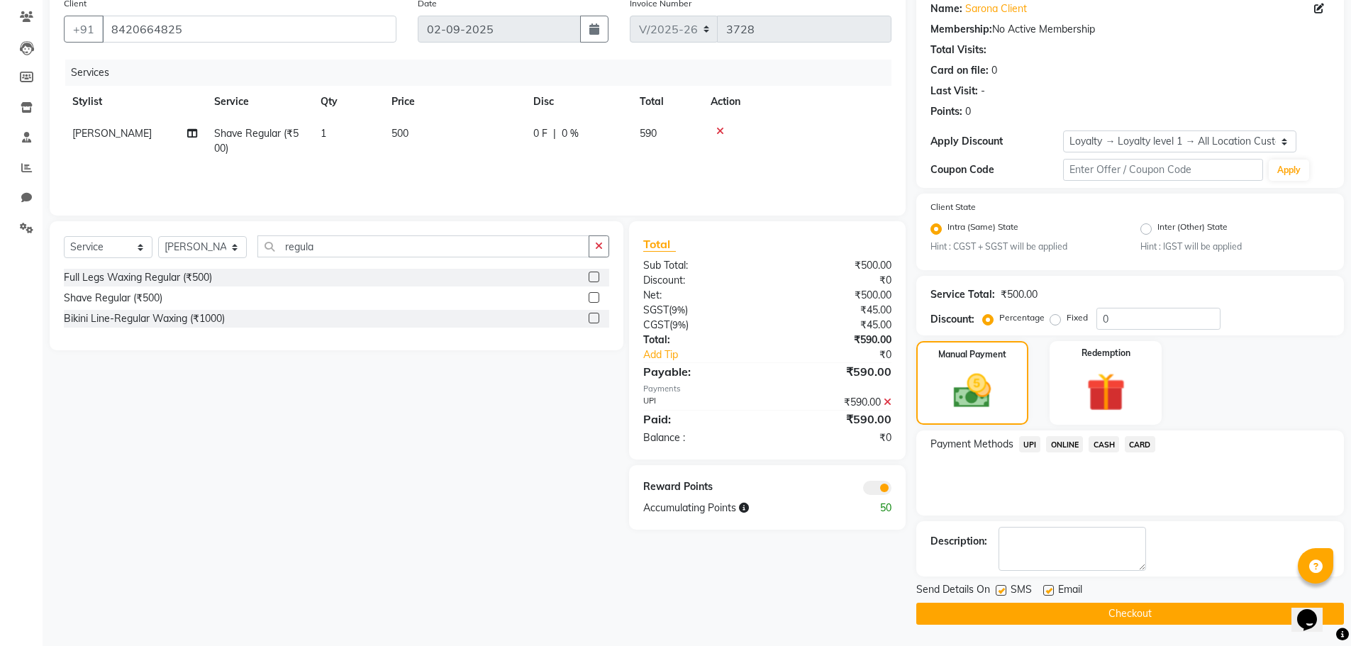
click at [1049, 591] on label at bounding box center [1048, 590] width 11 height 11
click at [1049, 591] on input "checkbox" at bounding box center [1047, 590] width 9 height 9
checkbox input "false"
click at [1043, 611] on button "Checkout" at bounding box center [1129, 614] width 427 height 22
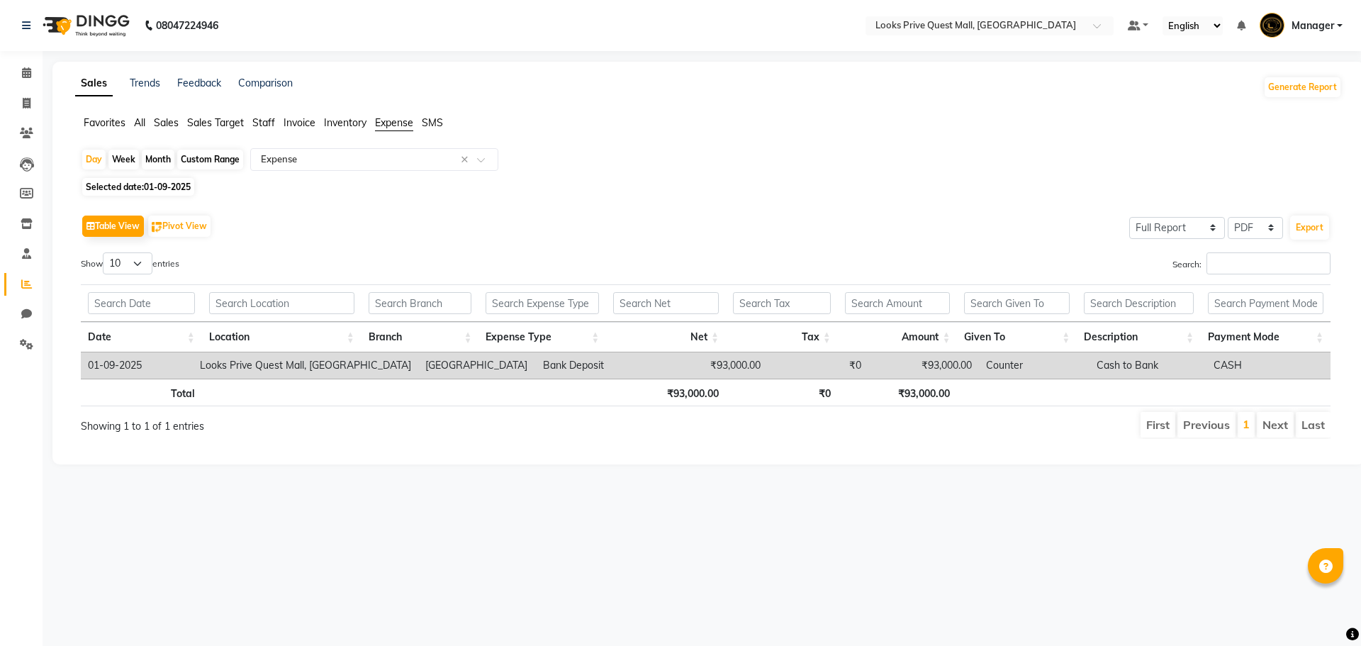
select select "full_report"
select select "pdf"
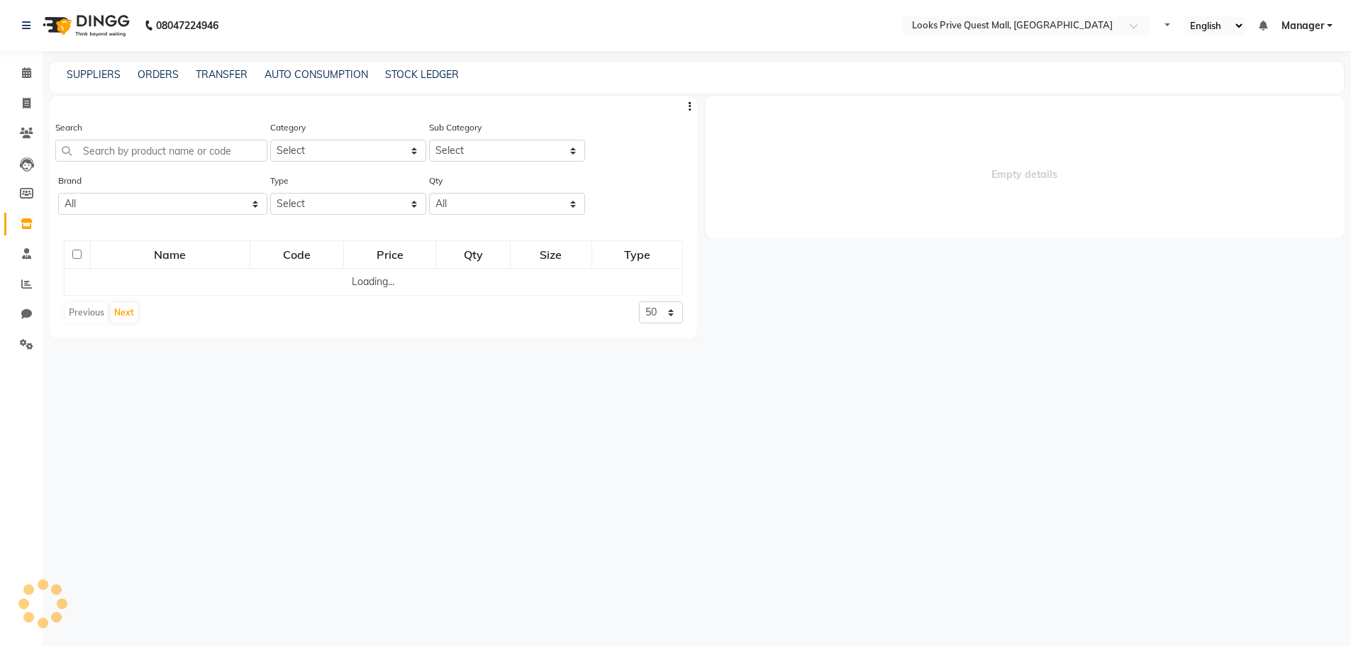
select select
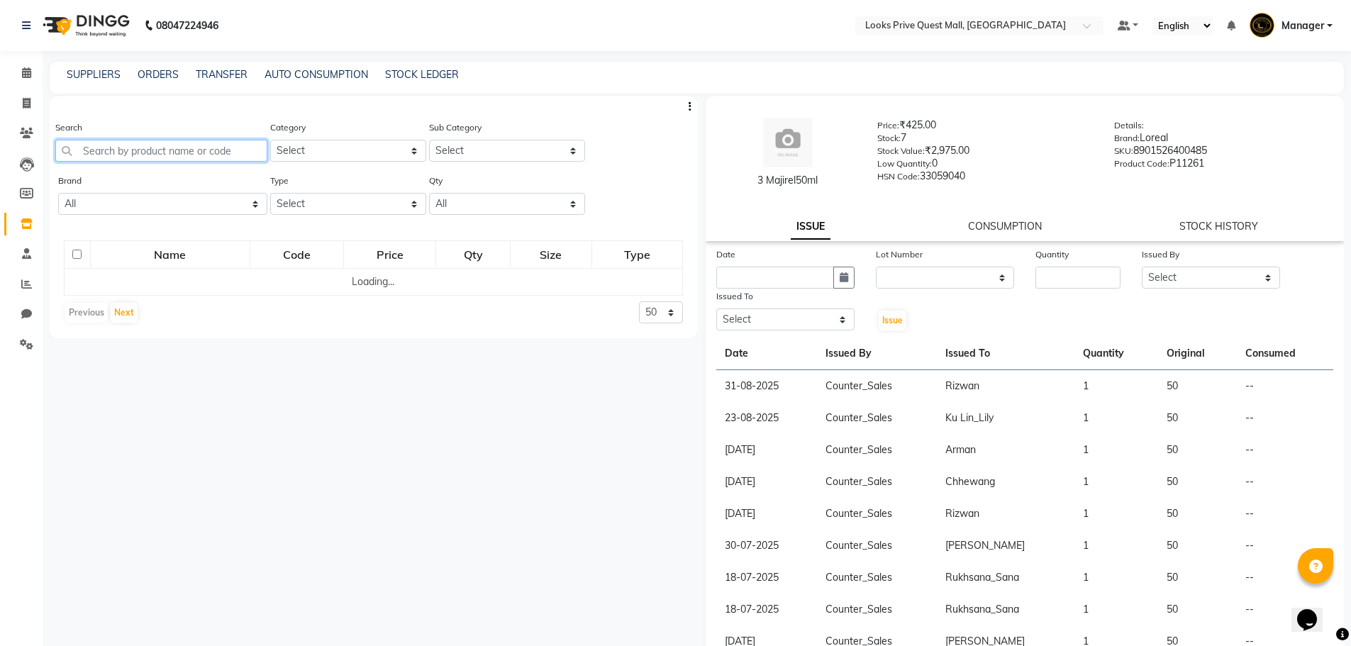
click at [203, 155] on input "text" at bounding box center [161, 151] width 212 height 22
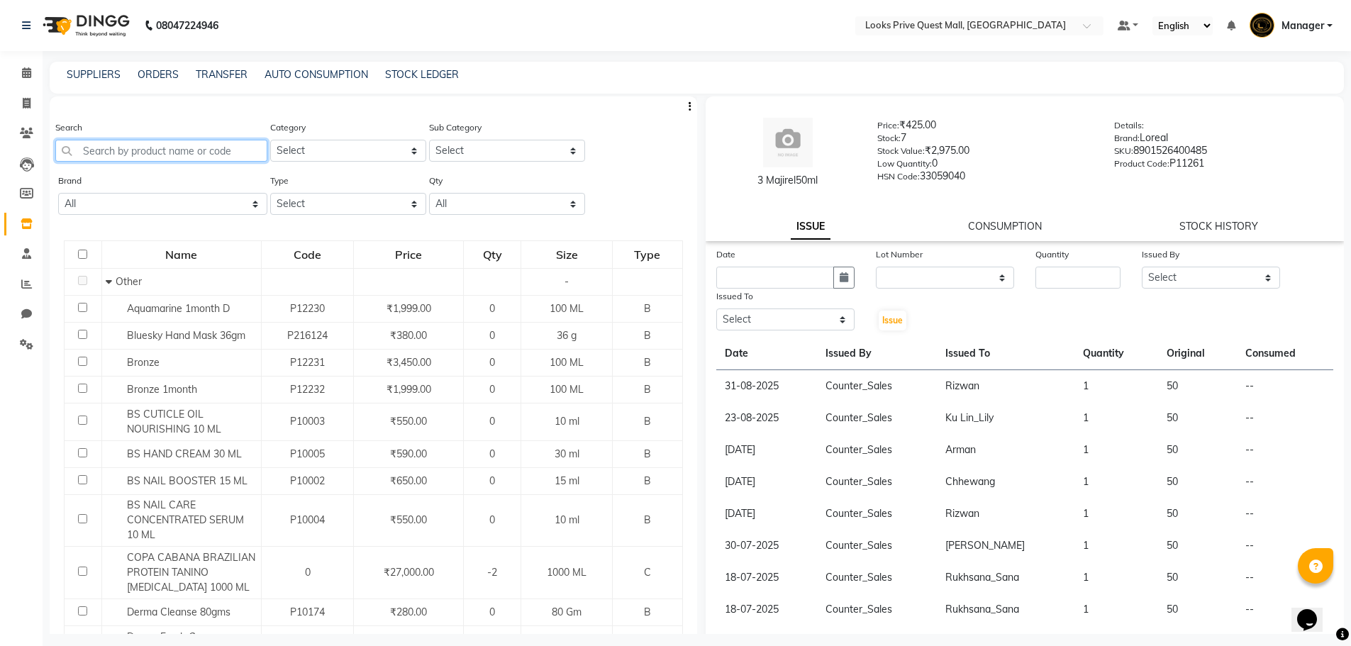
paste input "Active Moist 50ml"
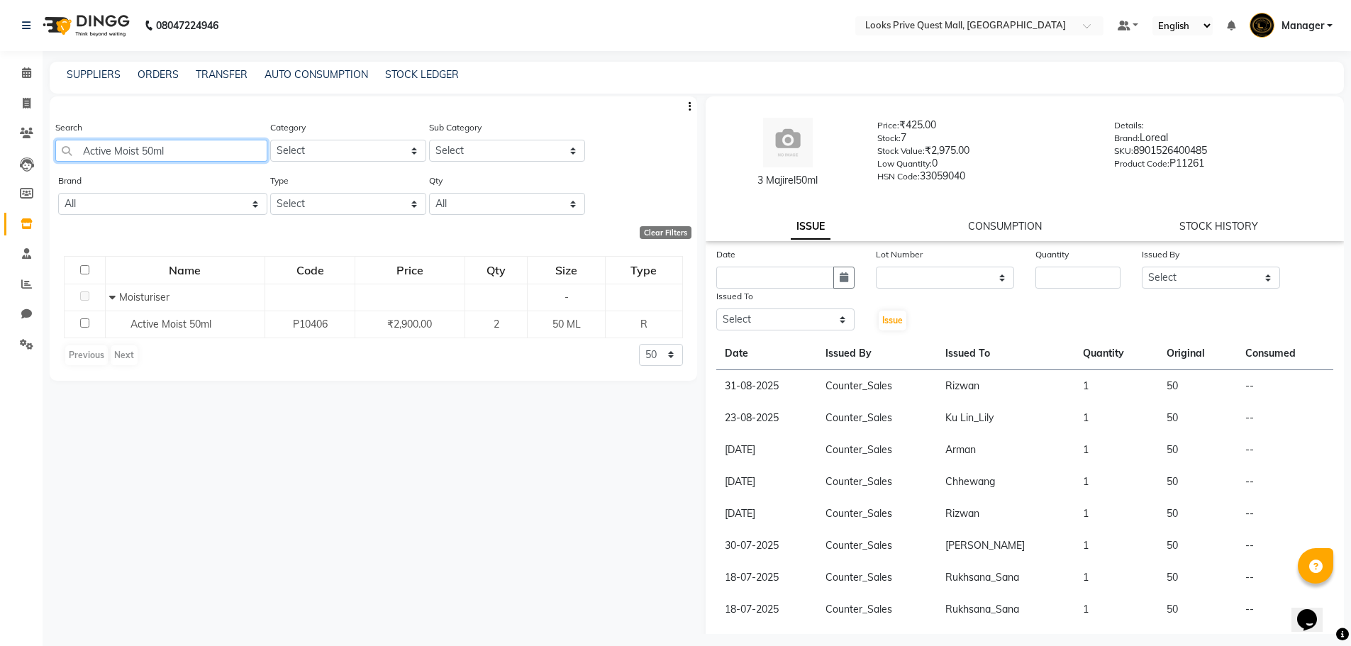
type input "Active Moist 50ml"
drag, startPoint x: 191, startPoint y: 152, endPoint x: 0, endPoint y: 116, distance: 194.8
click at [0, 123] on app-home "08047224946 Select Location × Looks Prive Quest Mall, Kolkata Default Panel My …" at bounding box center [675, 327] width 1351 height 655
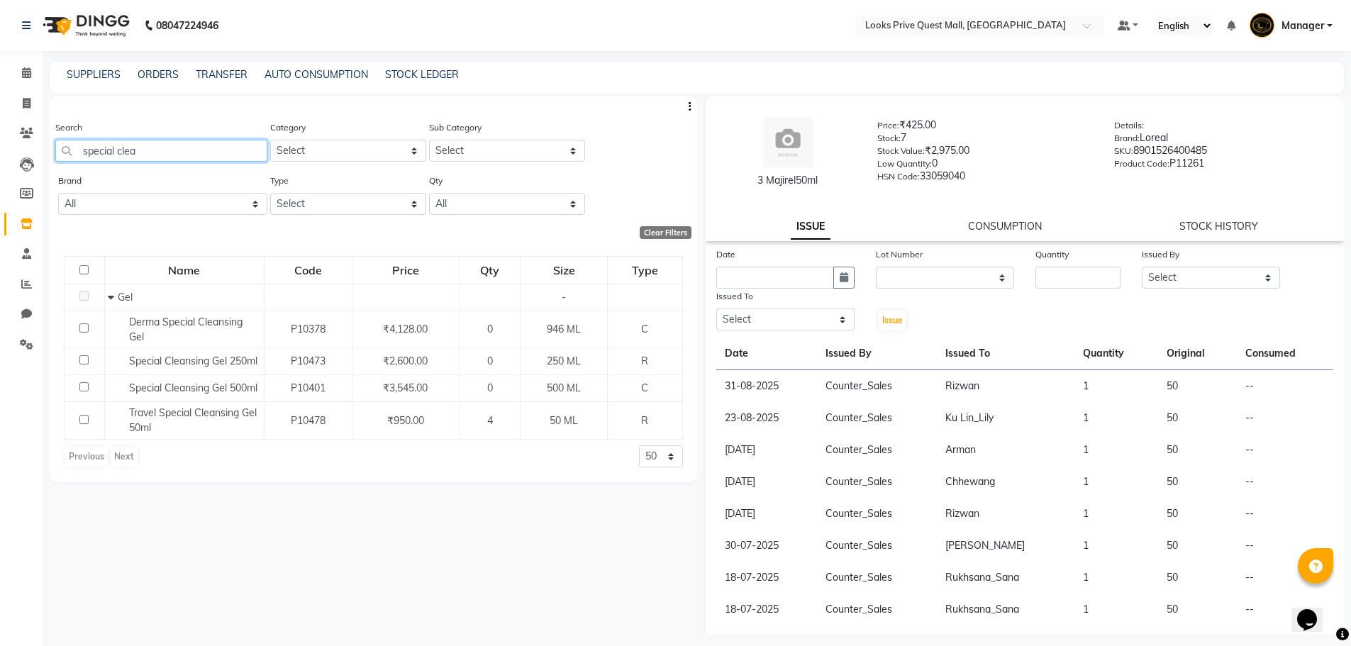
drag, startPoint x: 230, startPoint y: 153, endPoint x: 138, endPoint y: 148, distance: 92.3
click at [138, 148] on input "special clea" at bounding box center [161, 151] width 212 height 22
drag, startPoint x: 131, startPoint y: 147, endPoint x: 0, endPoint y: 160, distance: 131.7
click at [0, 159] on app-home "08047224946 Select Location × Looks Prive Quest Mall, Kolkata Default Panel My …" at bounding box center [675, 327] width 1351 height 655
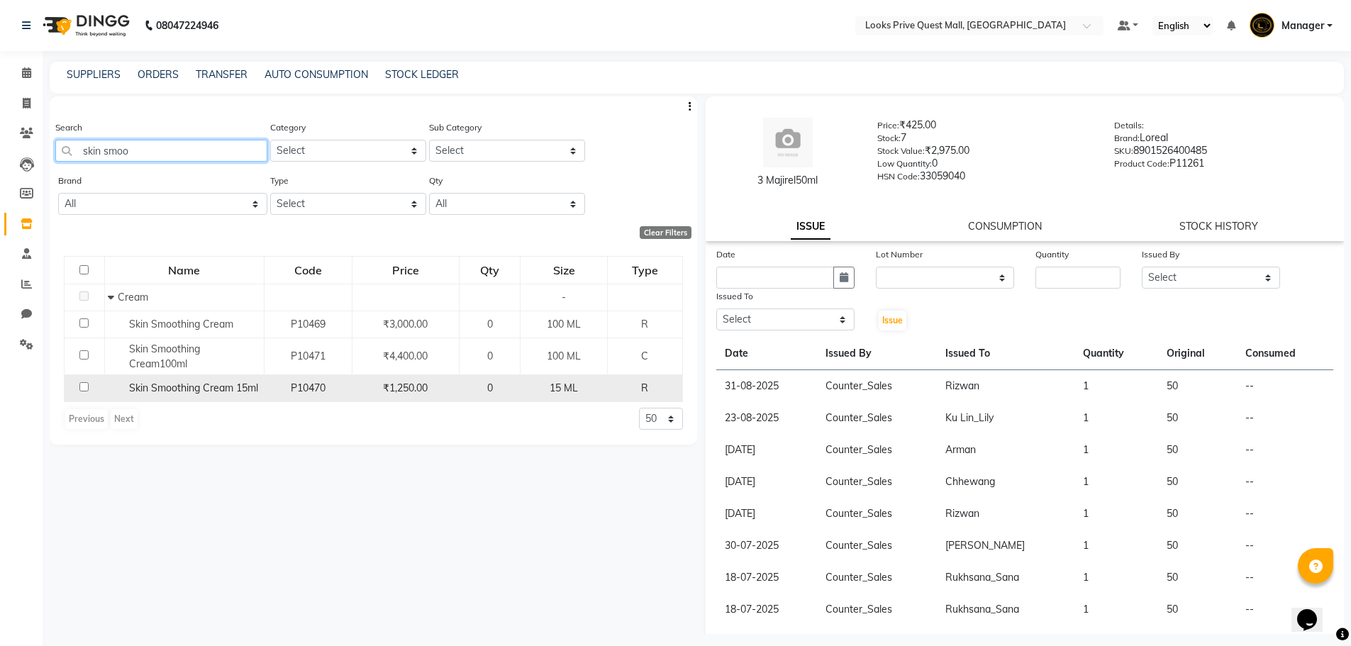
type input "skin smoo"
drag, startPoint x: 125, startPoint y: 381, endPoint x: 259, endPoint y: 388, distance: 134.1
click at [259, 388] on div "Skin Smoothing Cream 15ml" at bounding box center [184, 388] width 152 height 15
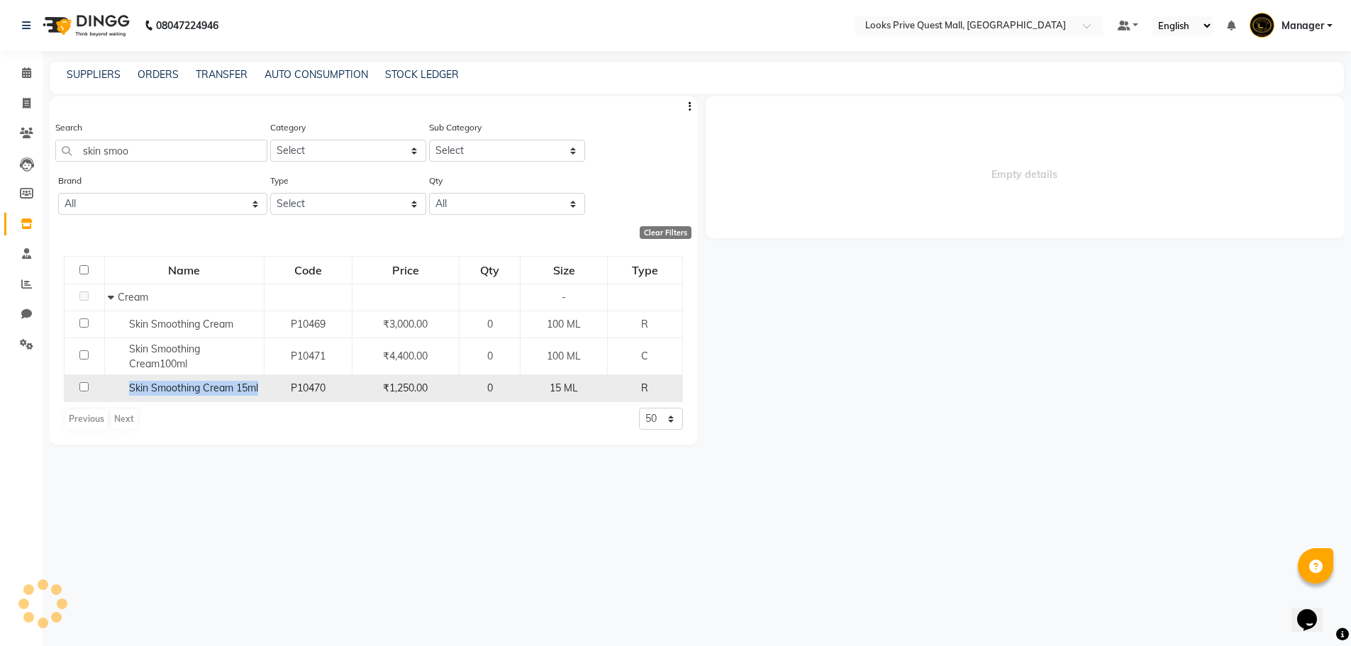
copy span "Skin Smoothing Cream 15ml"
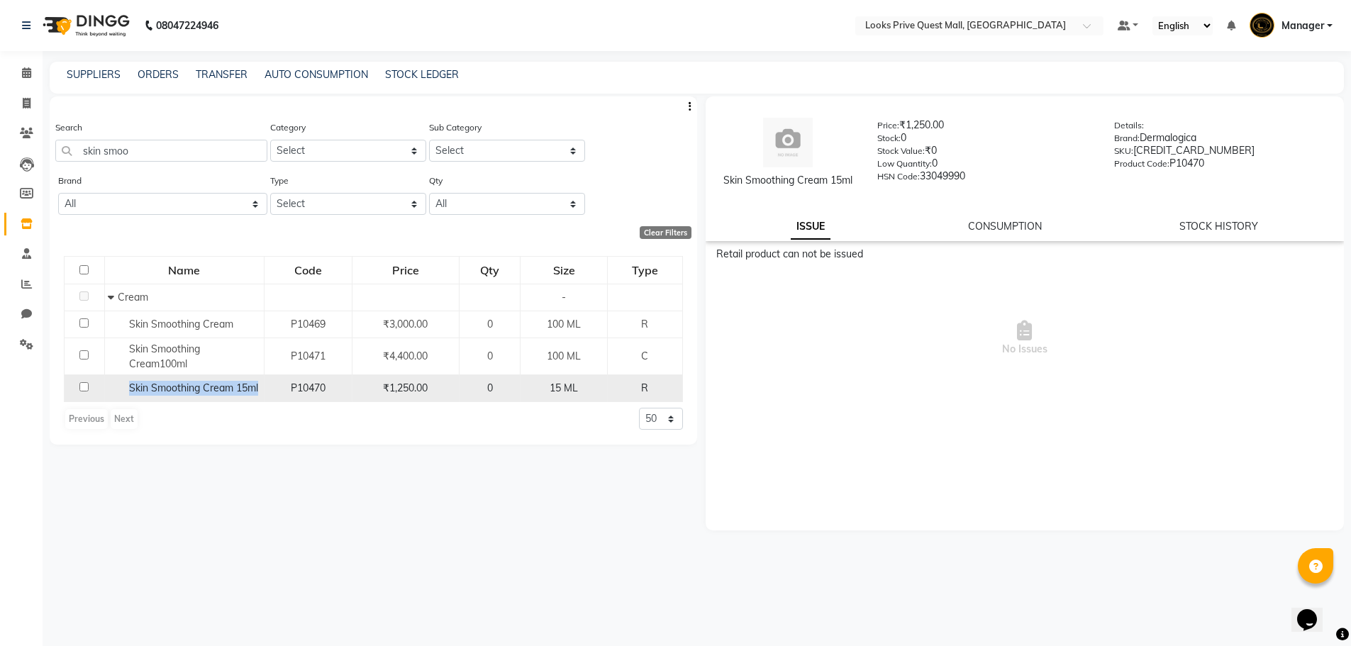
click at [233, 393] on span "Skin Smoothing Cream 15ml" at bounding box center [193, 387] width 129 height 13
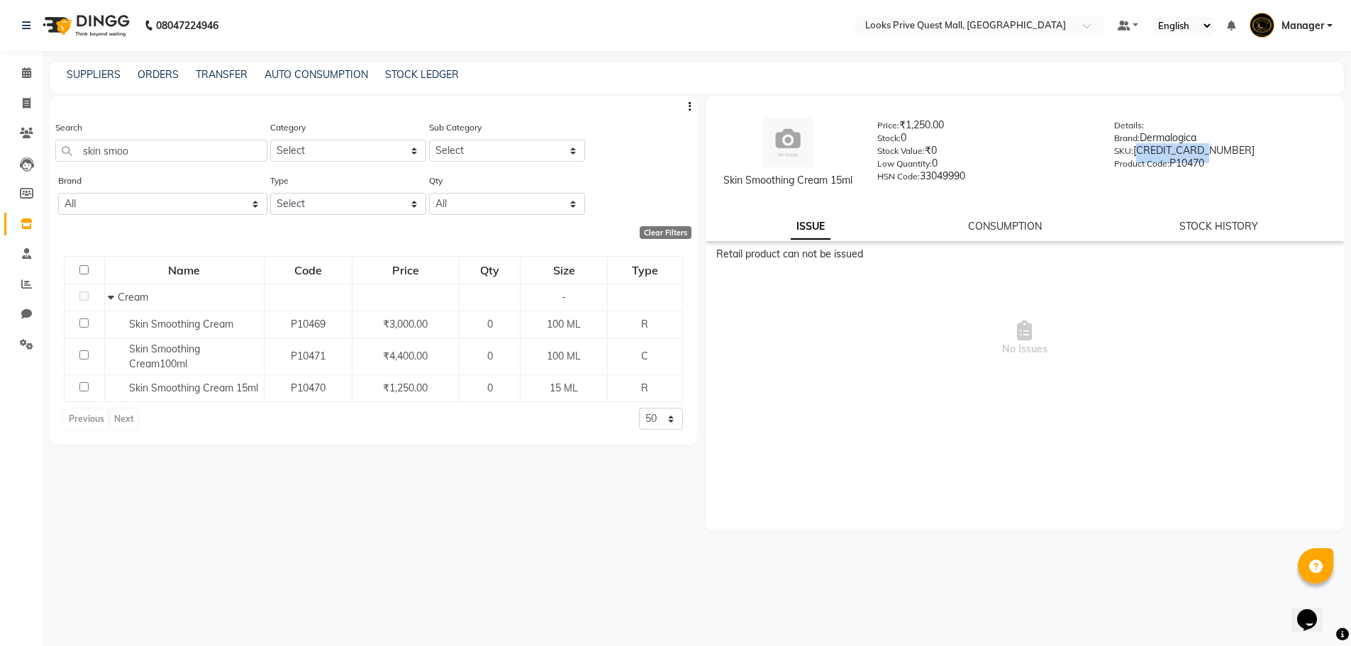
drag, startPoint x: 1134, startPoint y: 144, endPoint x: 1205, endPoint y: 145, distance: 70.2
click at [1205, 145] on div "SKU: 666151032156" at bounding box center [1222, 153] width 216 height 20
copy div "666151032156"
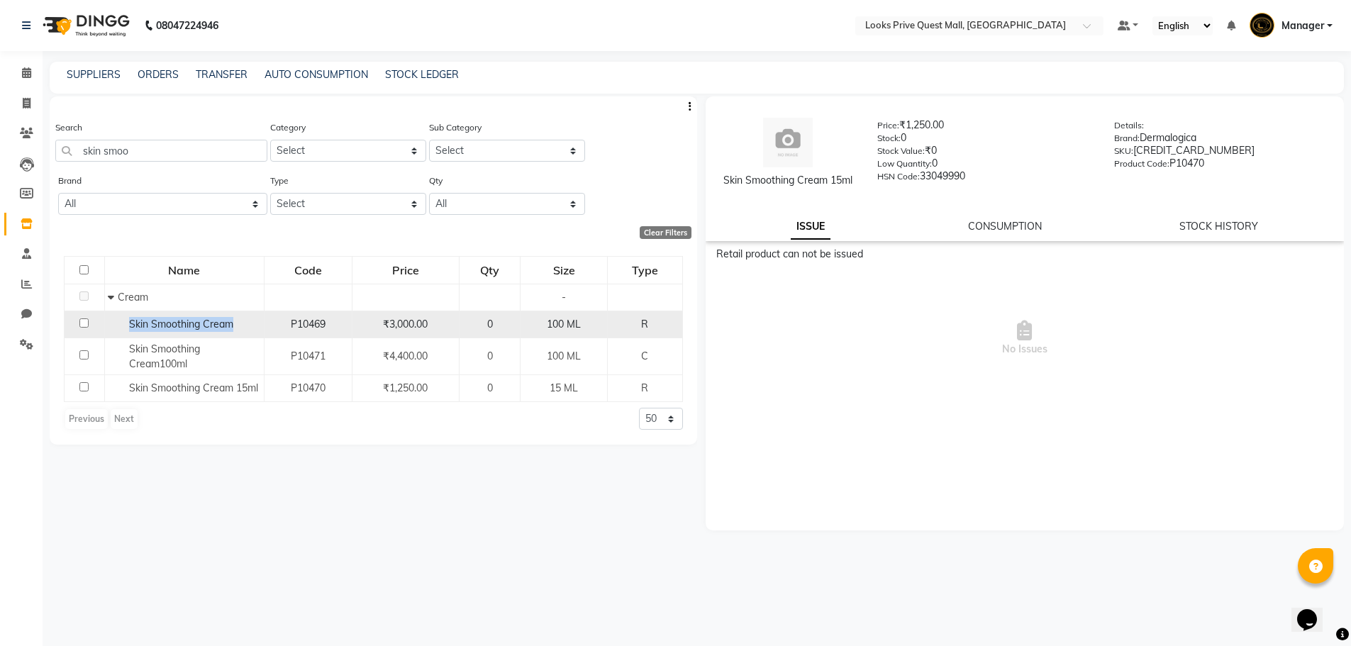
drag, startPoint x: 126, startPoint y: 320, endPoint x: 235, endPoint y: 335, distance: 109.5
click at [235, 335] on td "Skin Smoothing Cream" at bounding box center [184, 324] width 160 height 27
copy span "Skin Smoothing Cream"
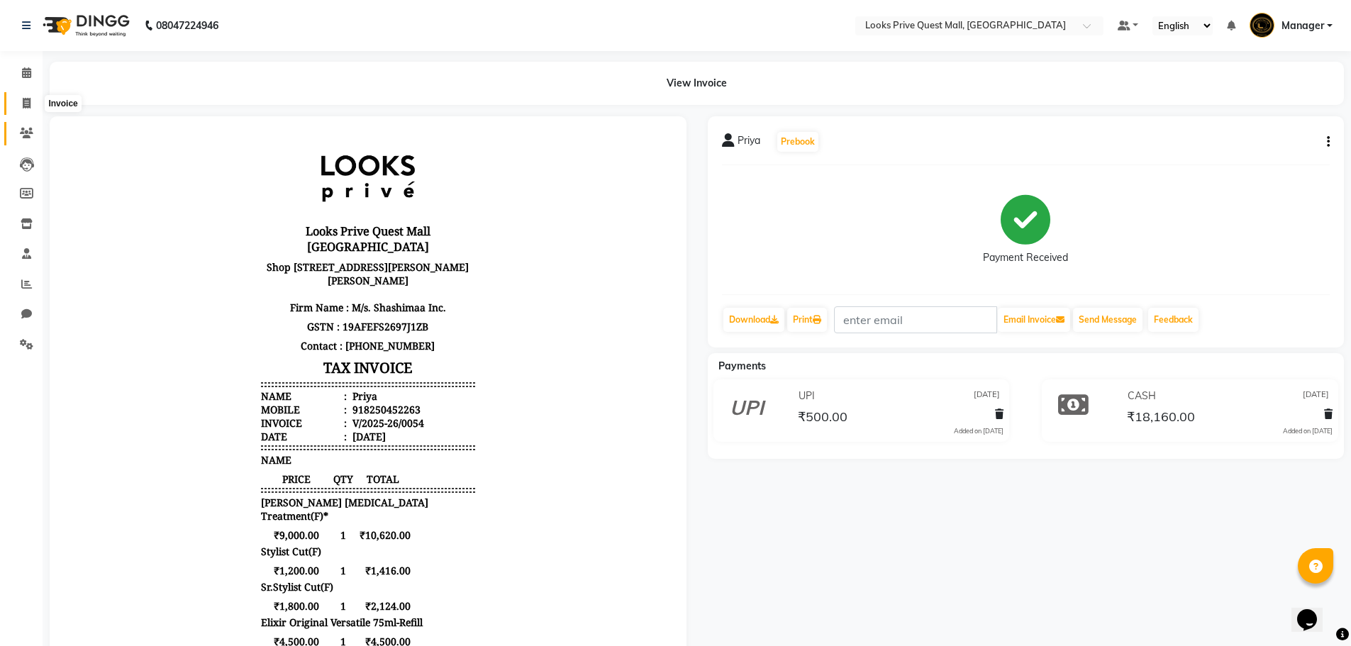
drag, startPoint x: 23, startPoint y: 105, endPoint x: 31, endPoint y: 123, distance: 19.4
click at [23, 105] on icon at bounding box center [27, 103] width 8 height 11
select select "service"
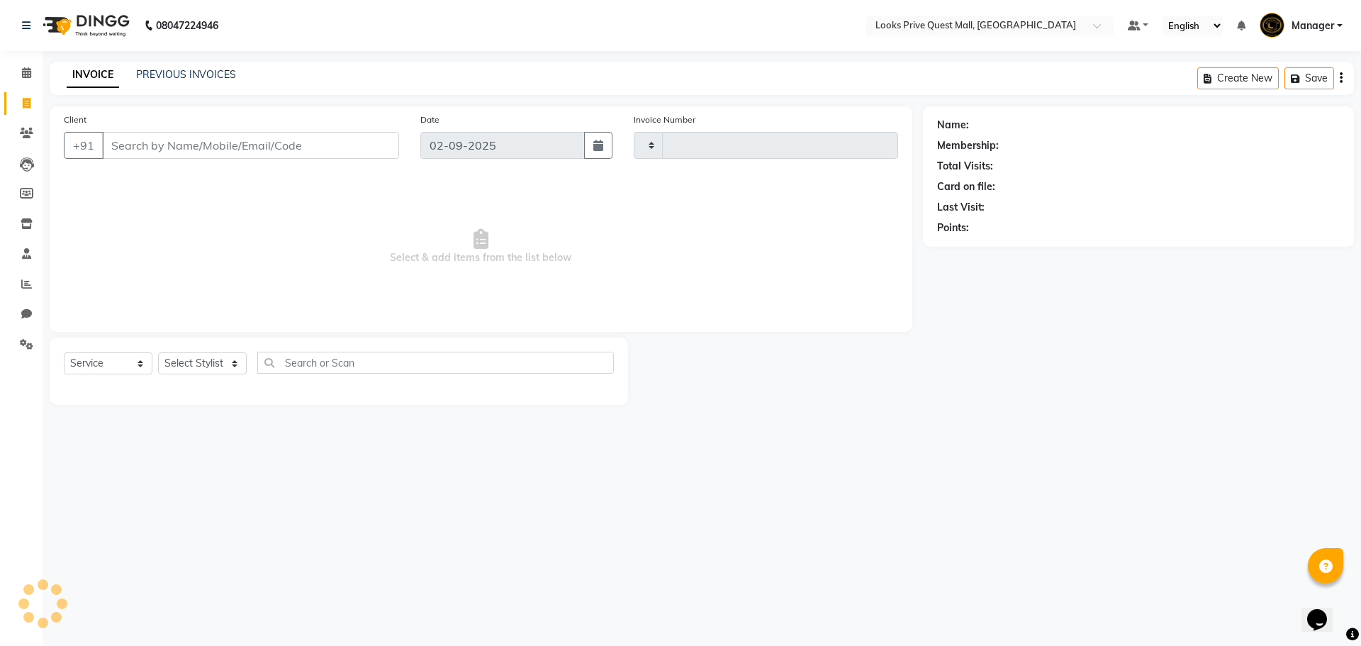
type input "3731"
select select "6141"
click at [182, 367] on select "Select Stylist" at bounding box center [202, 363] width 89 height 22
select select "46688"
click at [158, 352] on select "Select Stylist Arman Bapi Chhewang Counter_Sales [PERSON_NAME] [PERSON_NAME] [P…" at bounding box center [202, 363] width 89 height 22
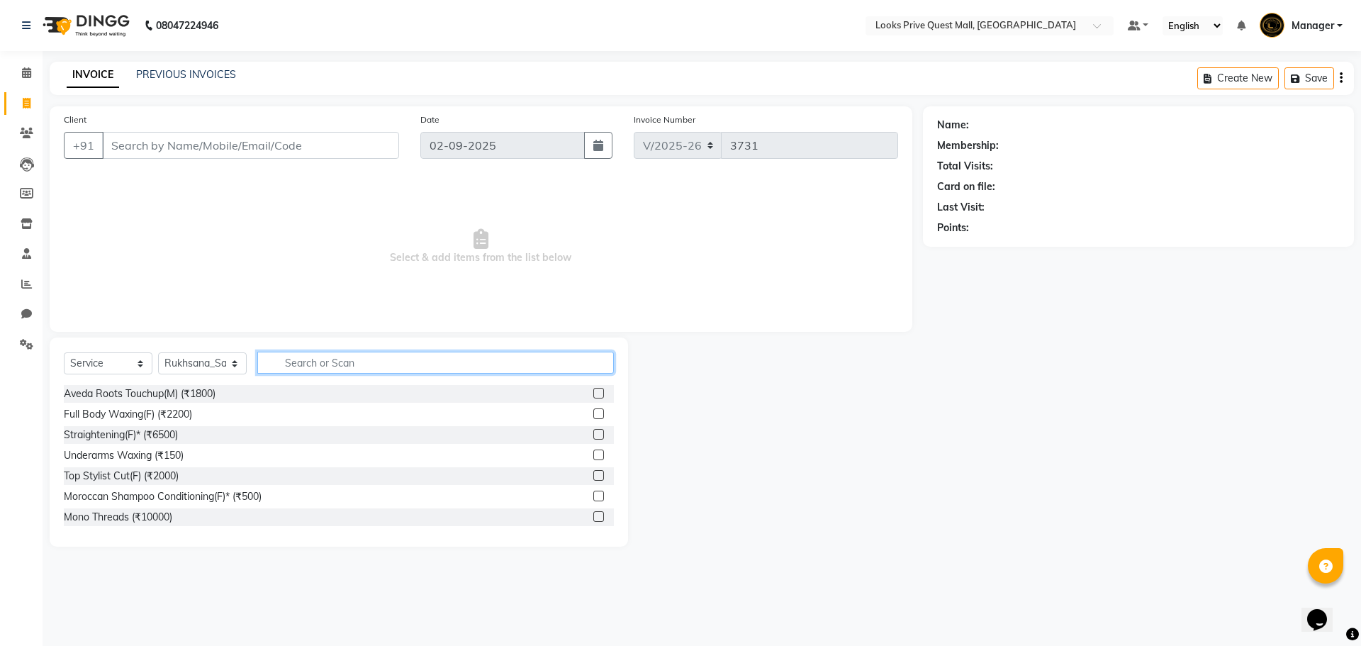
click at [322, 357] on input "text" at bounding box center [435, 363] width 357 height 22
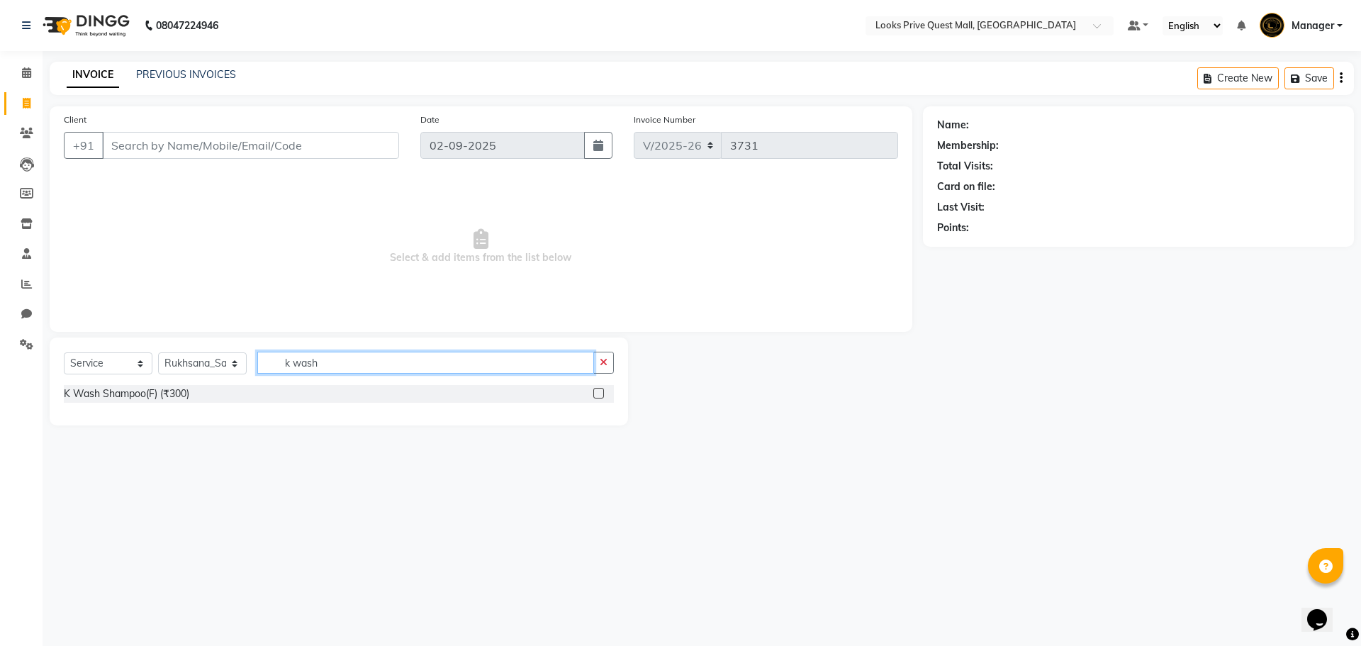
type input "k wash"
click at [596, 395] on label at bounding box center [598, 393] width 11 height 11
click at [596, 395] on input "checkbox" at bounding box center [597, 393] width 9 height 9
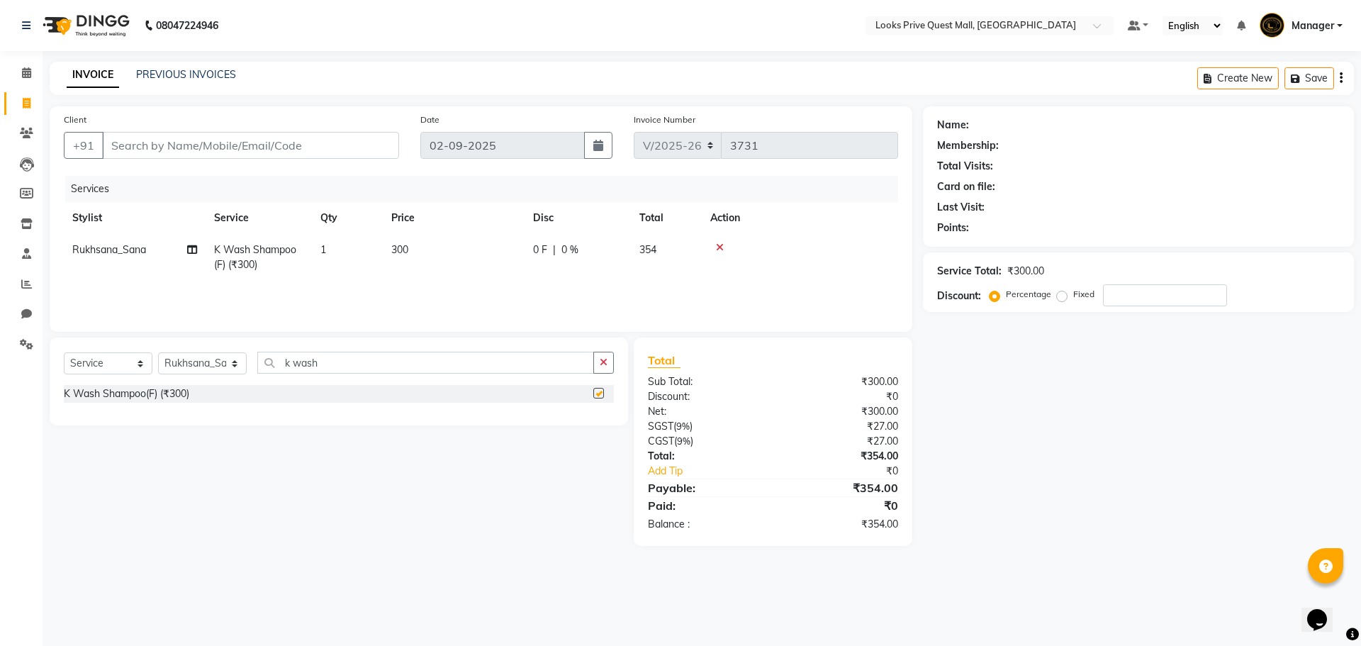
checkbox input "false"
click at [471, 267] on td "300" at bounding box center [454, 257] width 142 height 47
select select "46688"
drag, startPoint x: 325, startPoint y: 233, endPoint x: 245, endPoint y: 206, distance: 84.5
click at [245, 206] on table "Stylist Service Qty Price Disc Total Action Arman Bapi Chhewang Counter_Sales D…" at bounding box center [481, 248] width 834 height 92
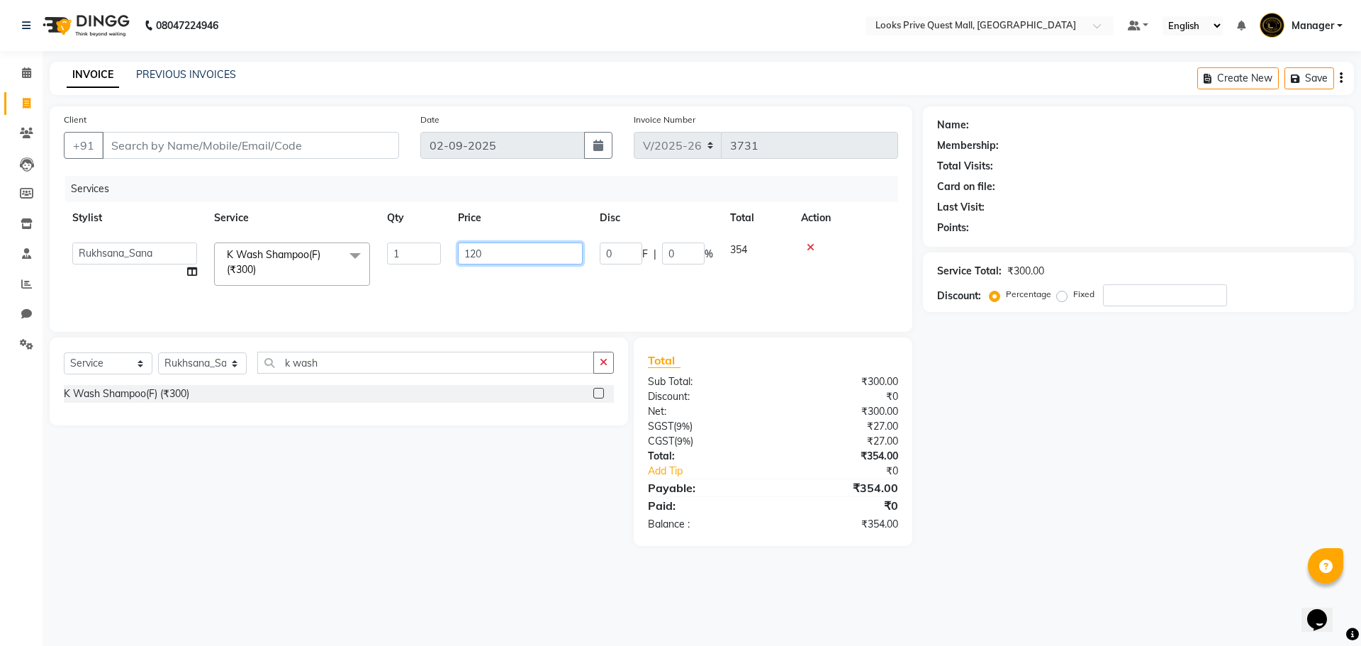
type input "1200"
click at [469, 395] on div "K Wash Shampoo(F) (₹300)" at bounding box center [339, 394] width 550 height 18
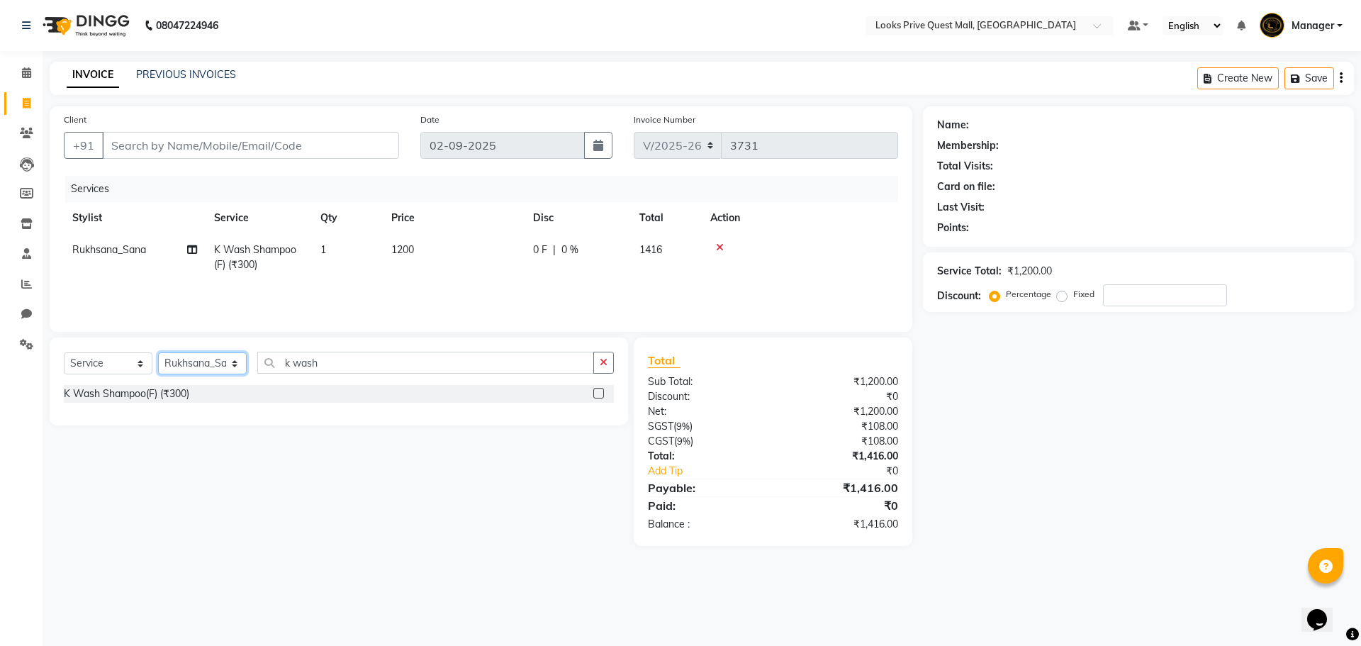
click at [173, 371] on select "Select Stylist Arman Bapi Chhewang Counter_Sales Deepa Das Dipti Uppal Firoz Ku…" at bounding box center [202, 363] width 89 height 22
select select "46701"
click at [158, 352] on select "Select Stylist Arman Bapi Chhewang Counter_Sales Deepa Das Dipti Uppal Firoz Ku…" at bounding box center [202, 363] width 89 height 22
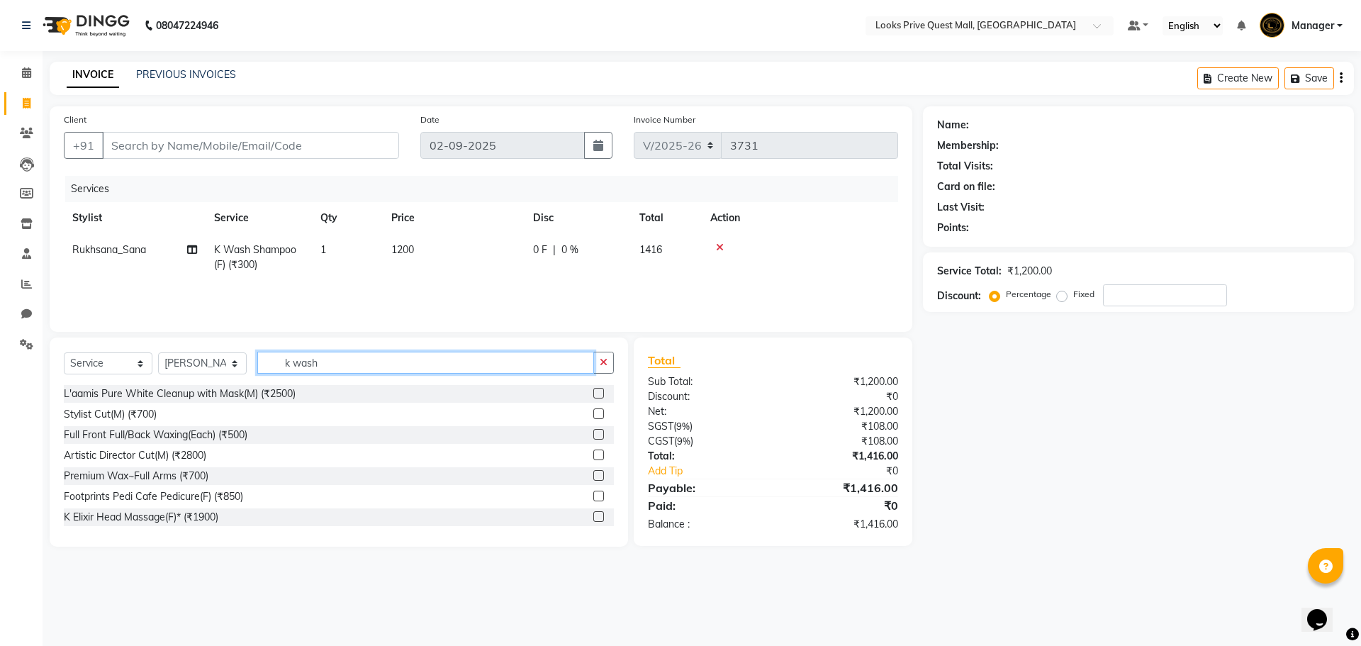
drag, startPoint x: 355, startPoint y: 362, endPoint x: 105, endPoint y: 357, distance: 250.3
click at [121, 362] on div "Select Service Product Membership Package Voucher Prepaid Gift Card Select Styl…" at bounding box center [339, 368] width 550 height 33
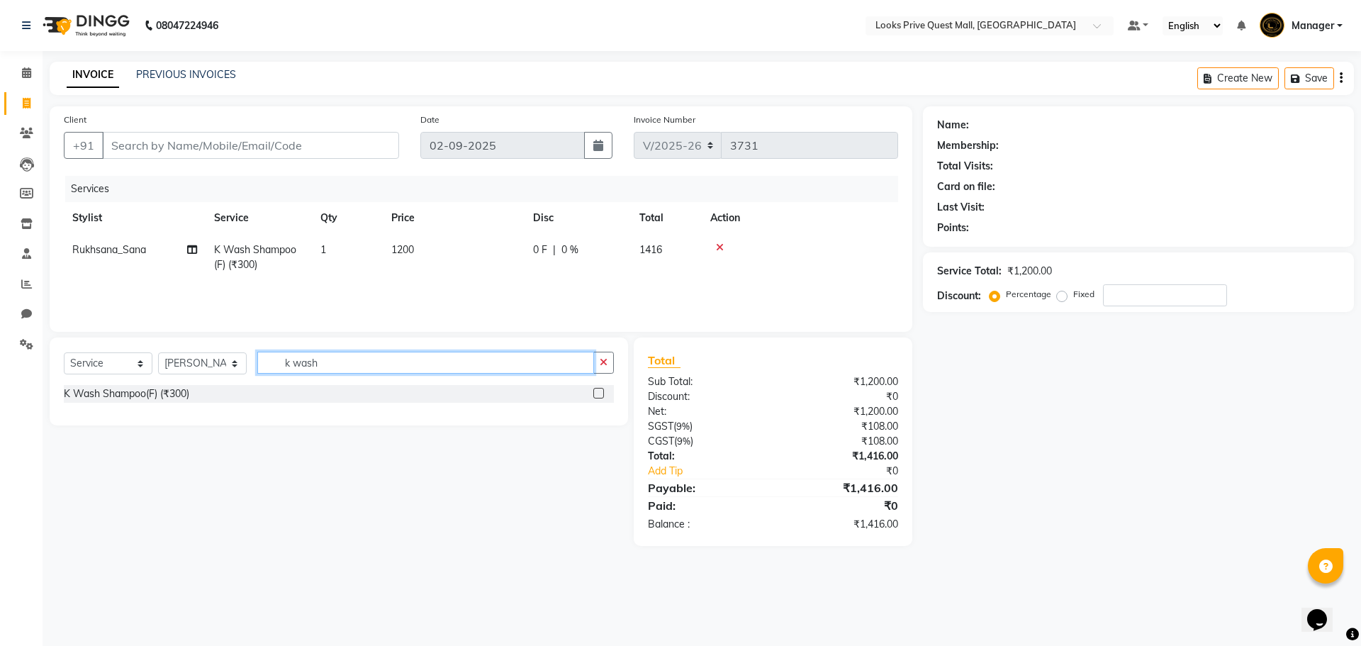
type input "k wash"
drag, startPoint x: 598, startPoint y: 393, endPoint x: 339, endPoint y: 233, distance: 304.4
click at [597, 393] on label at bounding box center [598, 393] width 11 height 11
click at [597, 393] on input "checkbox" at bounding box center [597, 393] width 9 height 9
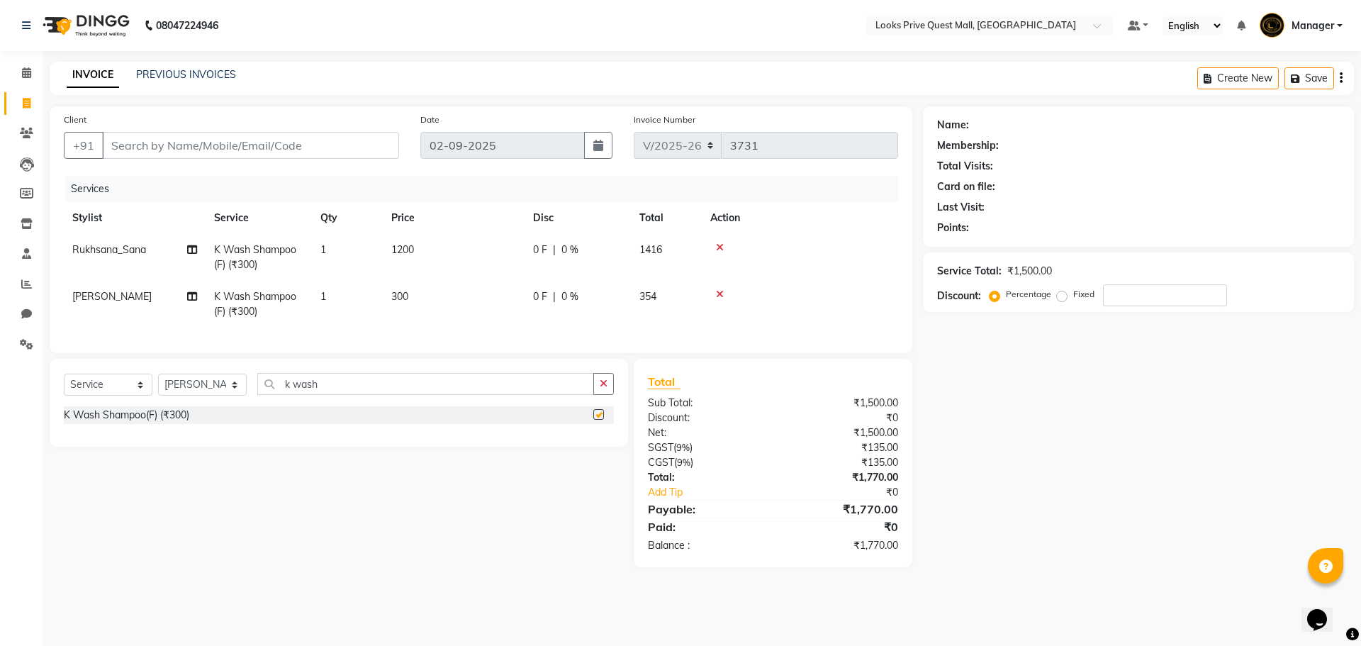
checkbox input "false"
click at [282, 149] on input "Client" at bounding box center [250, 145] width 297 height 27
type input "9"
type input "0"
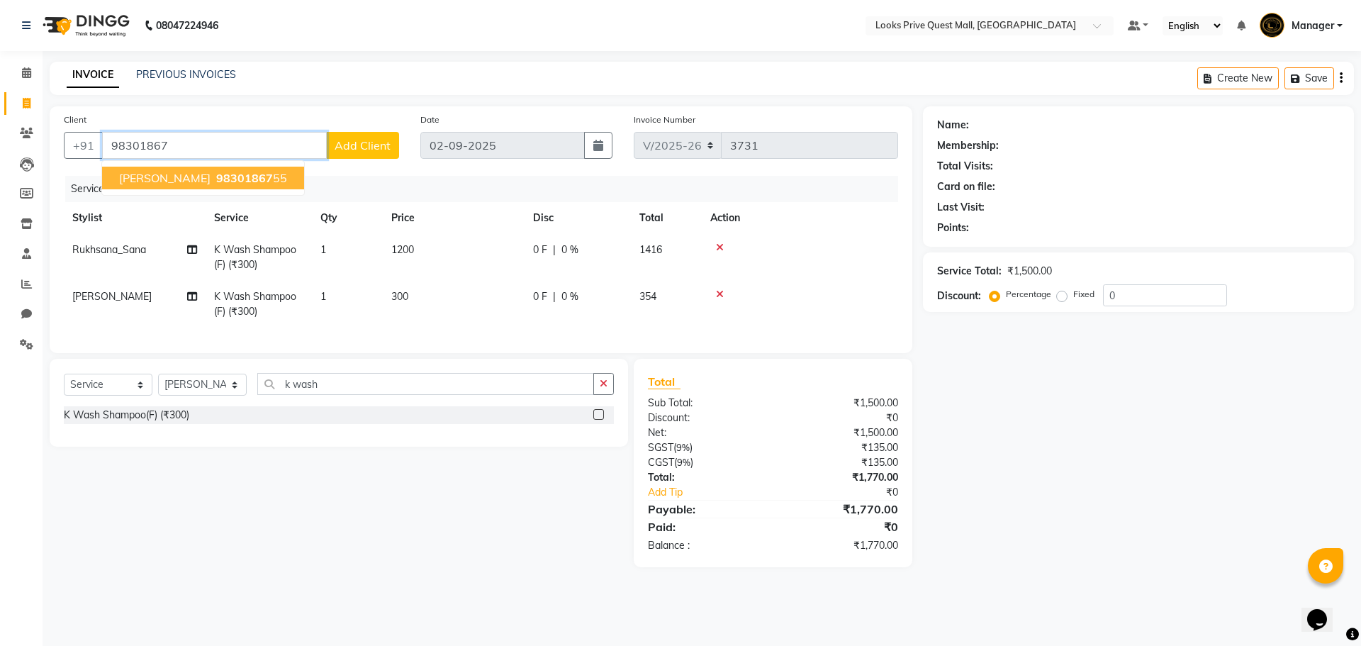
click at [304, 183] on button "Madhumita Sengupta 98301867 55" at bounding box center [203, 178] width 202 height 23
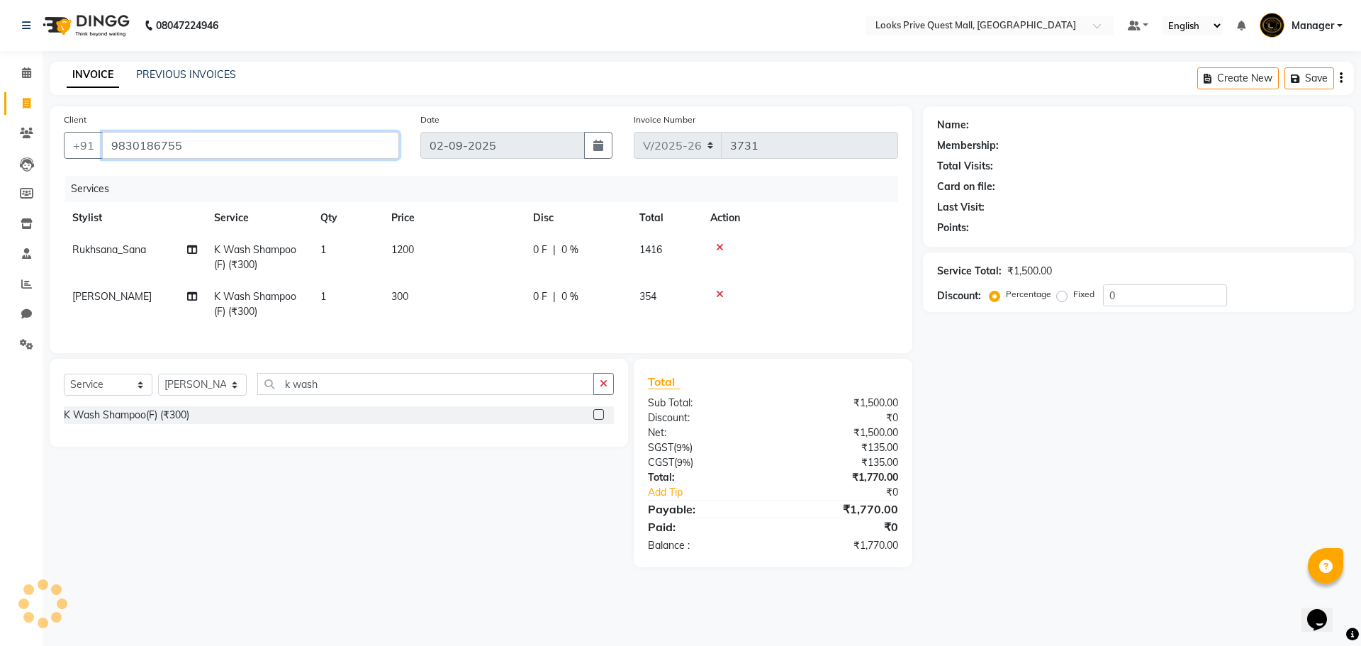
type input "9830186755"
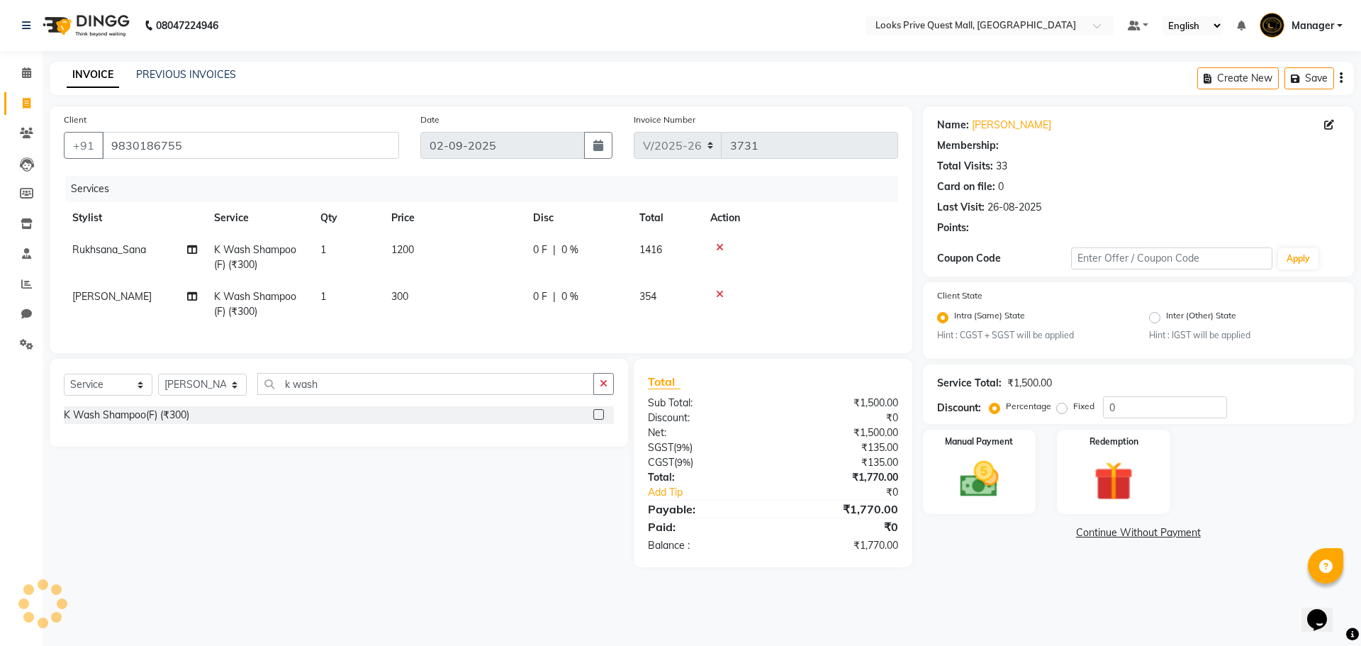
select select "1: Object"
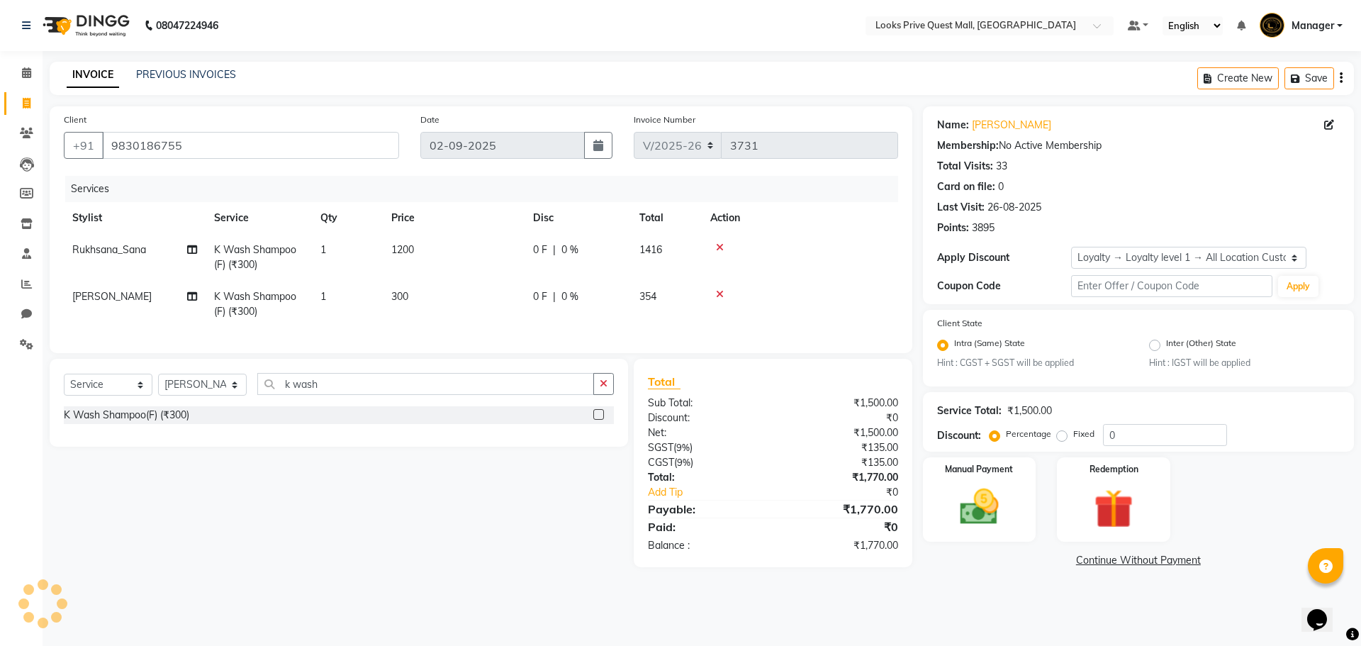
drag, startPoint x: 445, startPoint y: 573, endPoint x: 439, endPoint y: 525, distance: 47.8
click at [442, 545] on div "Select Service Product Membership Package Voucher Prepaid Gift Card Select Styl…" at bounding box center [333, 463] width 589 height 208
click at [425, 301] on td "300" at bounding box center [454, 304] width 142 height 47
select select "46701"
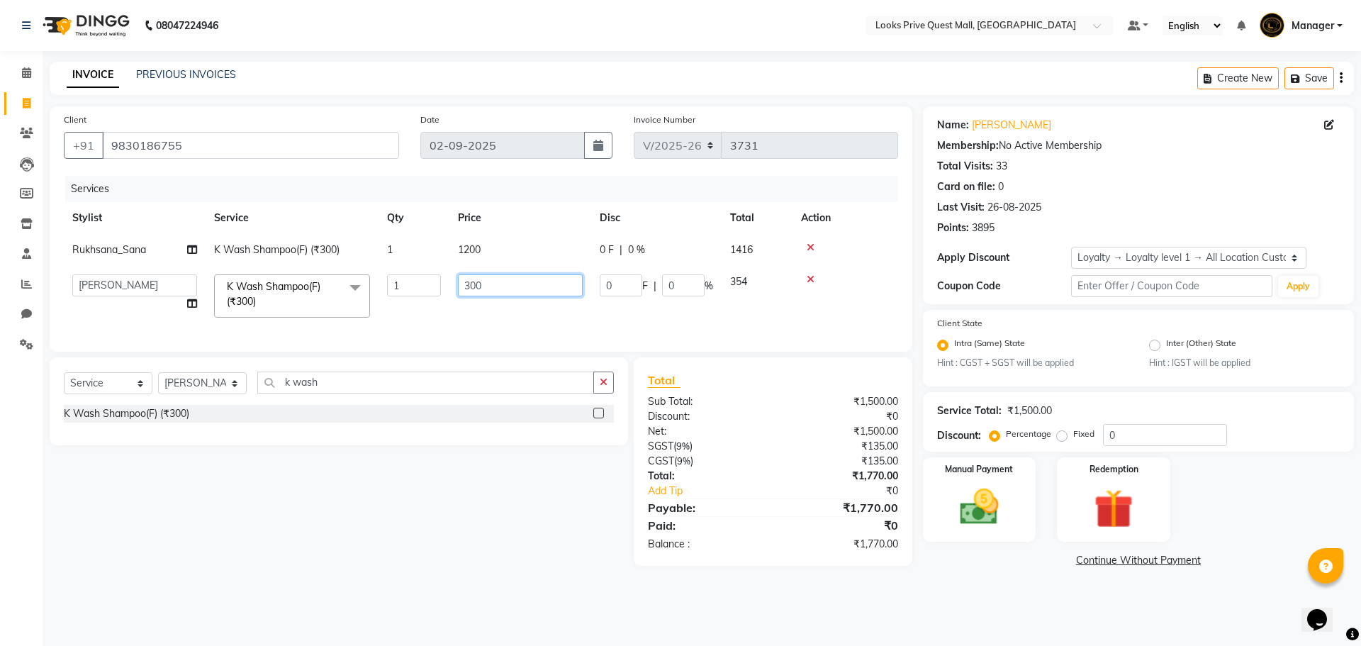
drag, startPoint x: 540, startPoint y: 288, endPoint x: 129, endPoint y: 257, distance: 412.4
click at [158, 264] on tbody "Rukhsana_Sana K Wash Shampoo(F) (₹300) 1 1200 0 F | 0 % 1416 Arman Bapi Chhewan…" at bounding box center [481, 280] width 834 height 92
type input "1200"
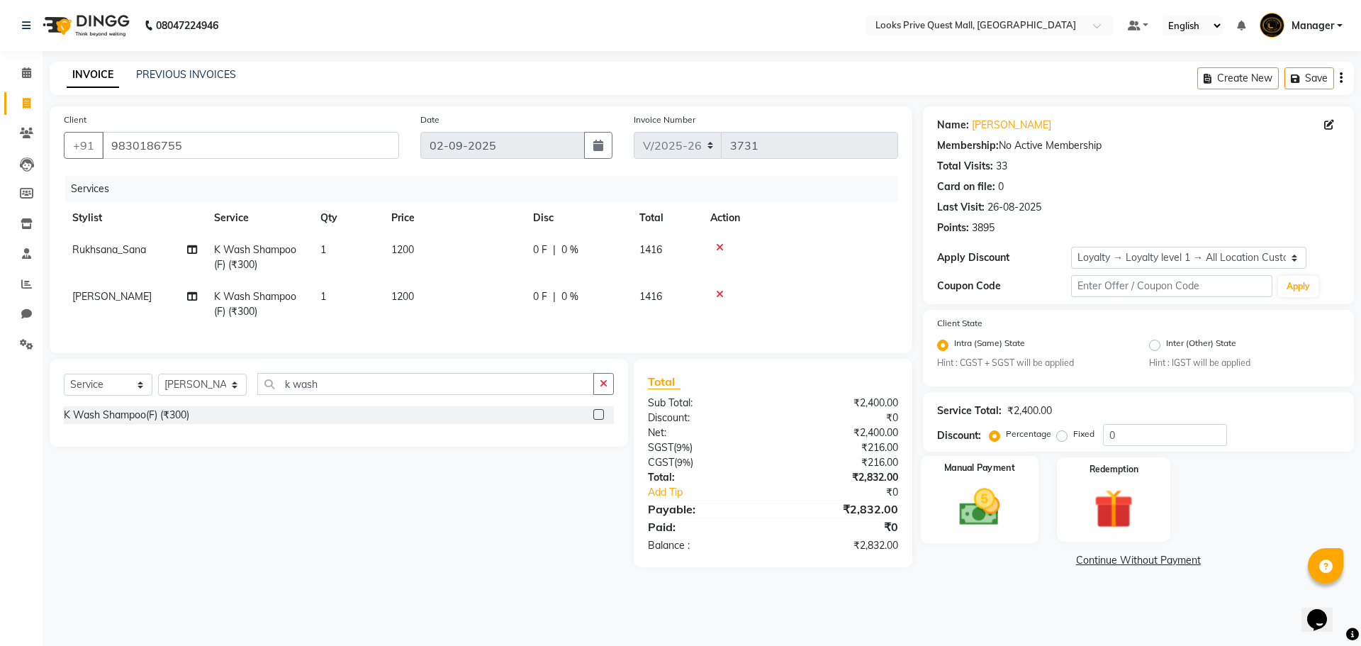
click at [1013, 502] on div "Manual Payment" at bounding box center [979, 499] width 118 height 87
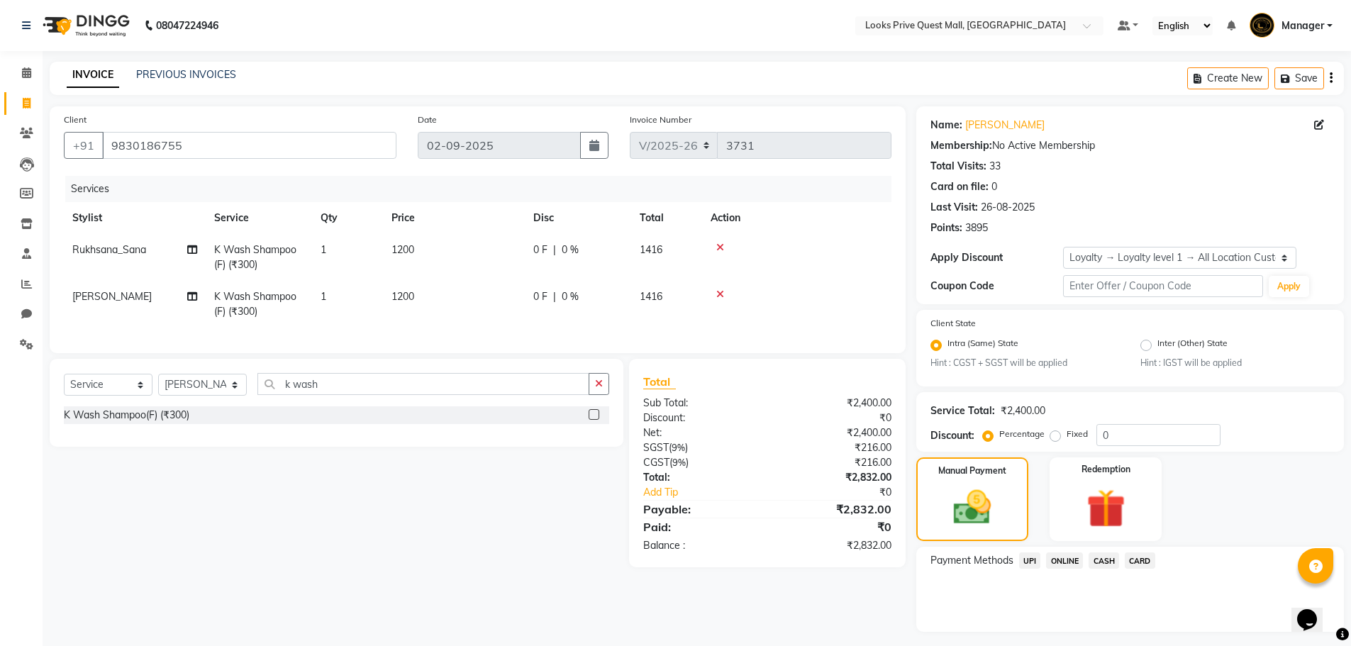
click at [1111, 559] on span "CASH" at bounding box center [1103, 560] width 30 height 16
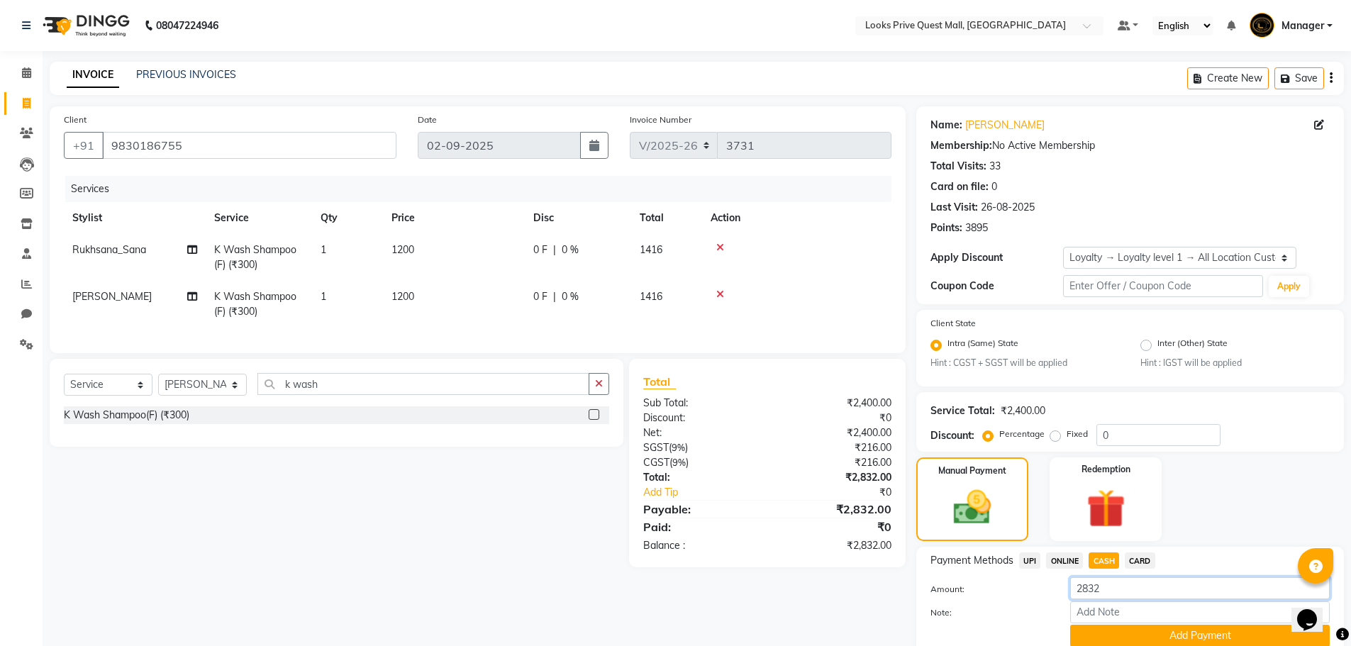
drag, startPoint x: 1130, startPoint y: 583, endPoint x: 824, endPoint y: 571, distance: 306.5
click at [856, 577] on div "Client +91 9830186755 Date 02-09-2025 Invoice Number V/2025 V/2025-26 3731 Serv…" at bounding box center [696, 393] width 1315 height 575
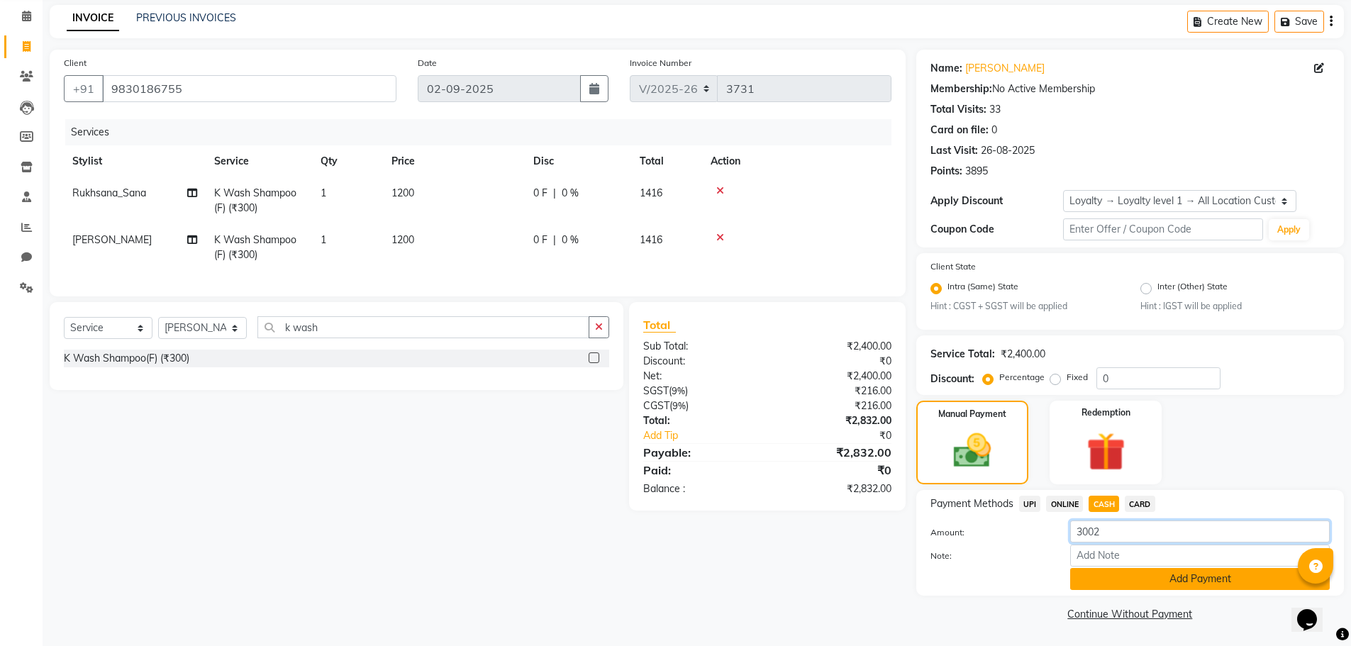
type input "3002"
click at [1158, 583] on button "Add Payment" at bounding box center [1199, 579] width 259 height 22
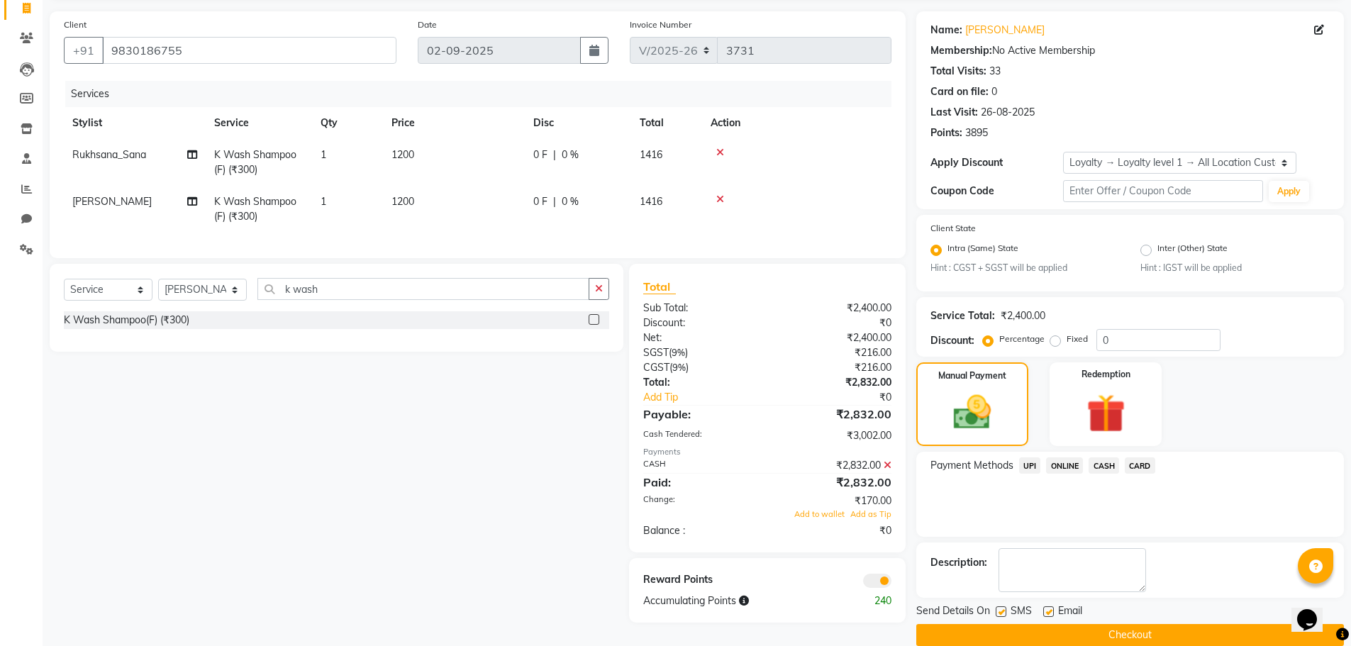
scroll to position [116, 0]
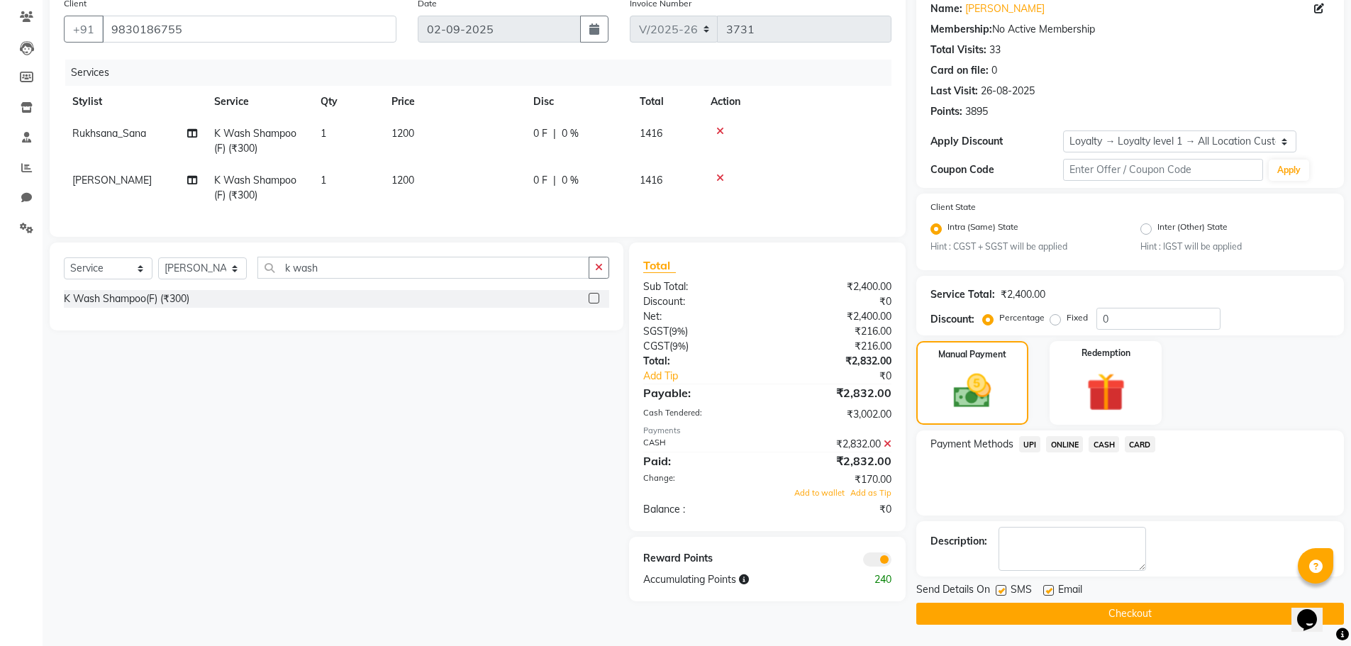
click at [1046, 592] on label at bounding box center [1048, 590] width 11 height 11
click at [1046, 592] on input "checkbox" at bounding box center [1047, 590] width 9 height 9
checkbox input "false"
click at [1069, 613] on button "Checkout" at bounding box center [1129, 614] width 427 height 22
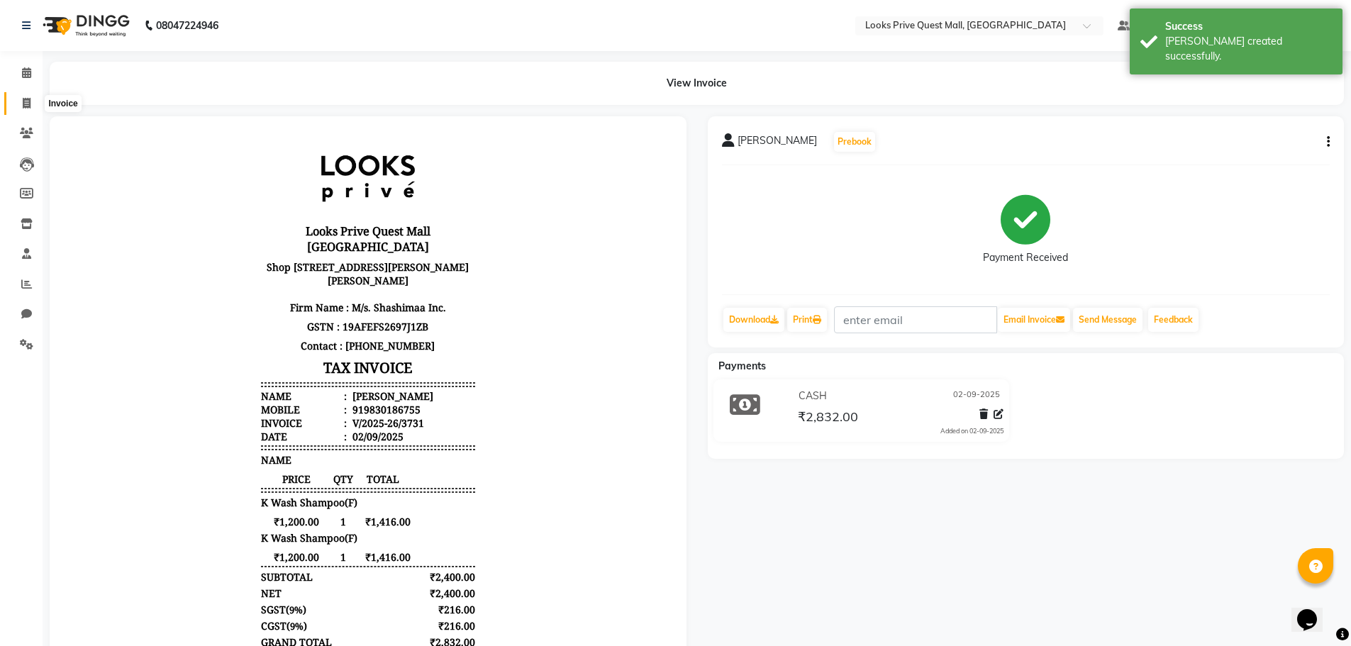
click at [32, 106] on span at bounding box center [26, 104] width 25 height 16
select select "service"
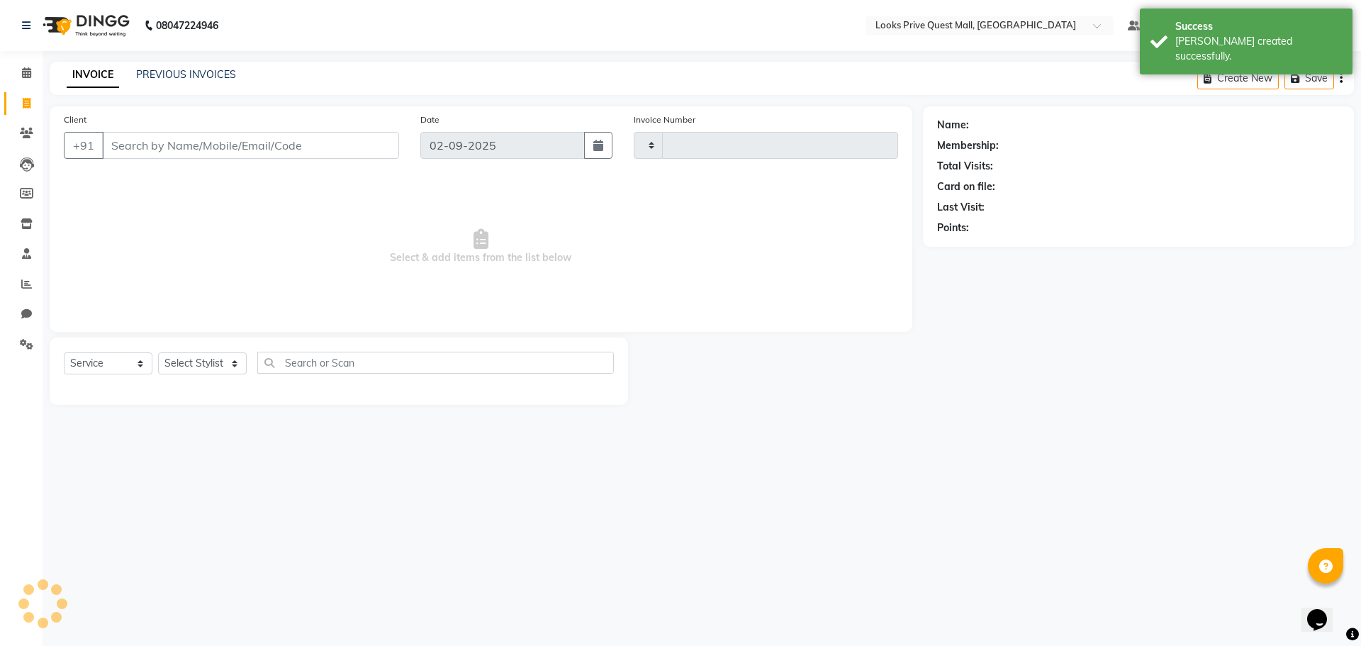
type input "3732"
select select "6141"
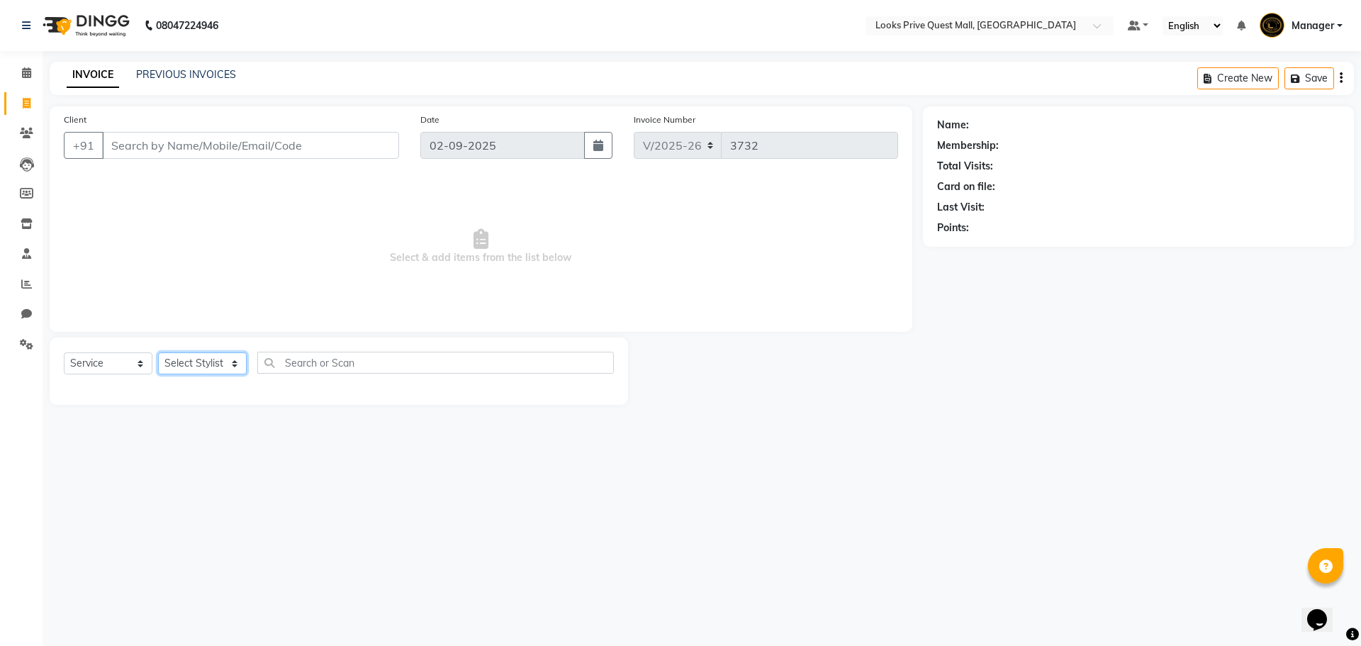
click at [200, 367] on select "Select Stylist Arman Bapi Chhewang Counter_Sales [PERSON_NAME] [PERSON_NAME] [P…" at bounding box center [202, 363] width 89 height 22
click at [386, 173] on div "Client +91 Date 02-09-2025 Invoice Number V/2025 V/2025-26 3732 Select & add it…" at bounding box center [481, 218] width 863 height 225
click at [190, 357] on select "Select Stylist Arman Bapi Chhewang Counter_Sales [PERSON_NAME] [PERSON_NAME] [P…" at bounding box center [202, 363] width 89 height 22
select select "46689"
click at [158, 352] on select "Select Stylist Arman Bapi Chhewang Counter_Sales [PERSON_NAME] [PERSON_NAME] [P…" at bounding box center [202, 363] width 89 height 22
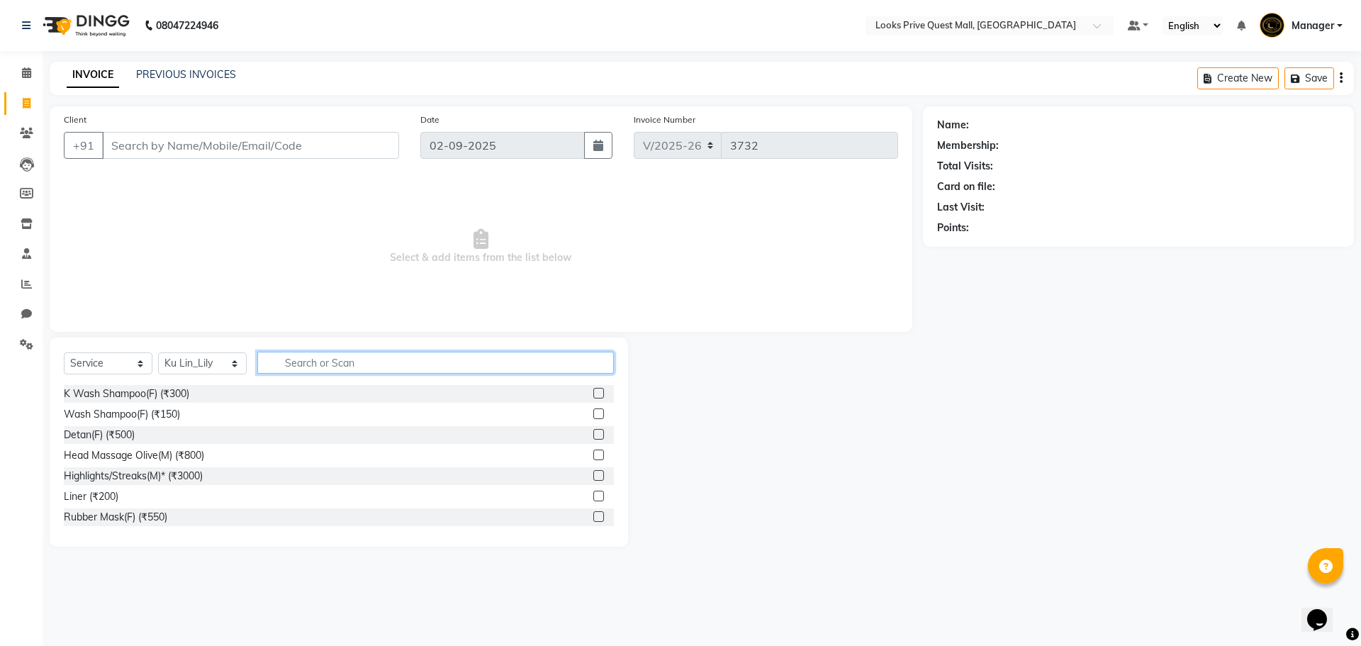
click at [323, 367] on input "text" at bounding box center [435, 363] width 357 height 22
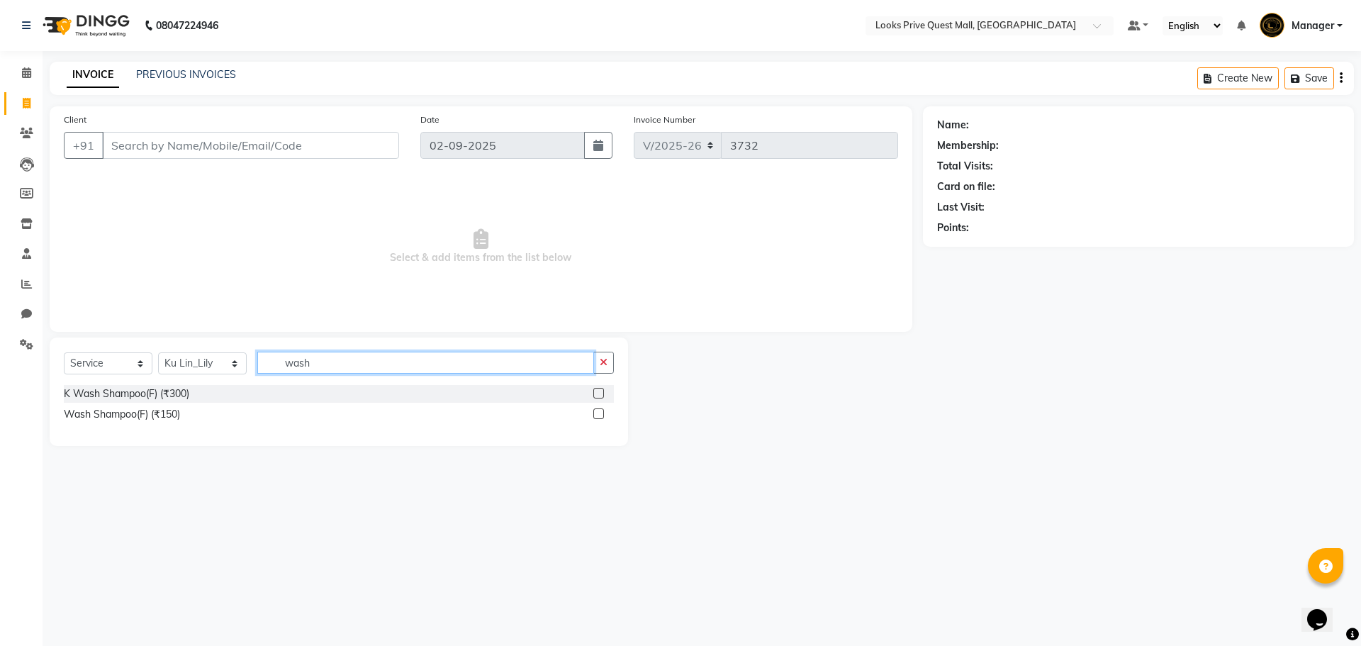
type input "wash"
click at [599, 417] on label at bounding box center [598, 413] width 11 height 11
click at [599, 417] on input "checkbox" at bounding box center [597, 414] width 9 height 9
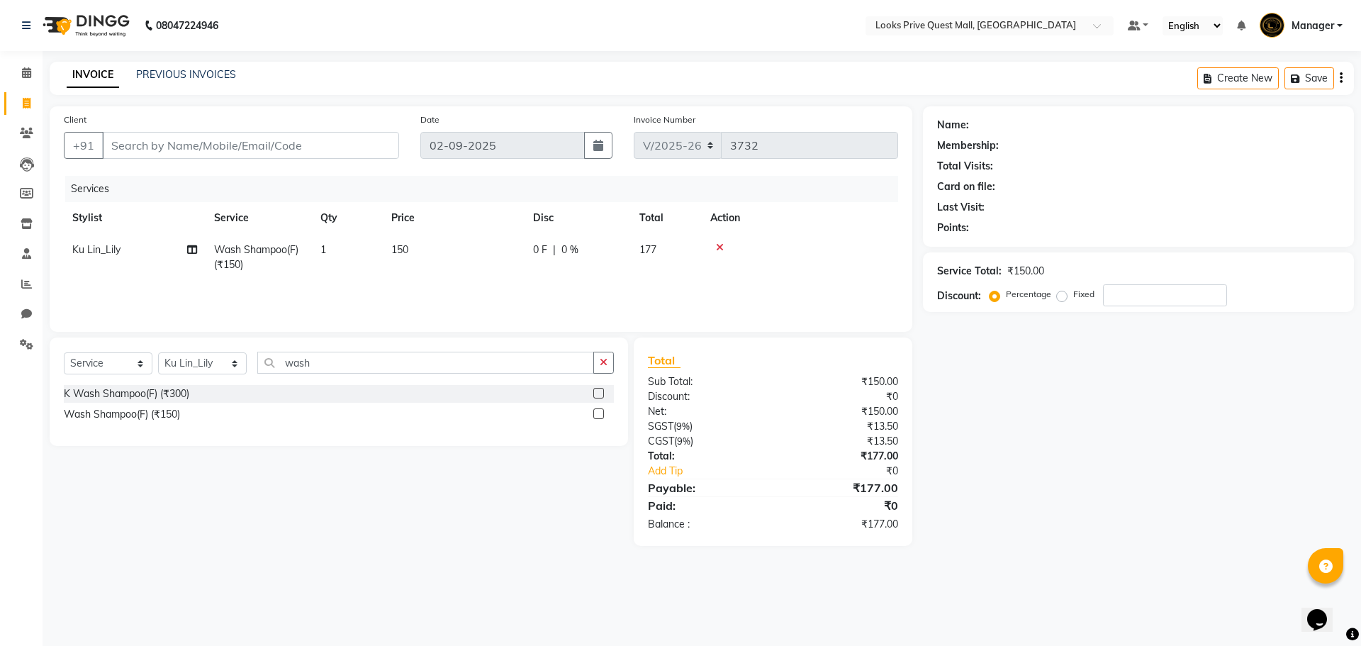
checkbox input "false"
click at [419, 245] on td "150" at bounding box center [454, 257] width 142 height 47
select select "46689"
drag, startPoint x: 491, startPoint y: 254, endPoint x: 225, endPoint y: 191, distance: 273.1
click at [320, 230] on table "Stylist Service Qty Price Disc Total Action Arman Bapi Chhewang Counter_Sales D…" at bounding box center [481, 248] width 834 height 92
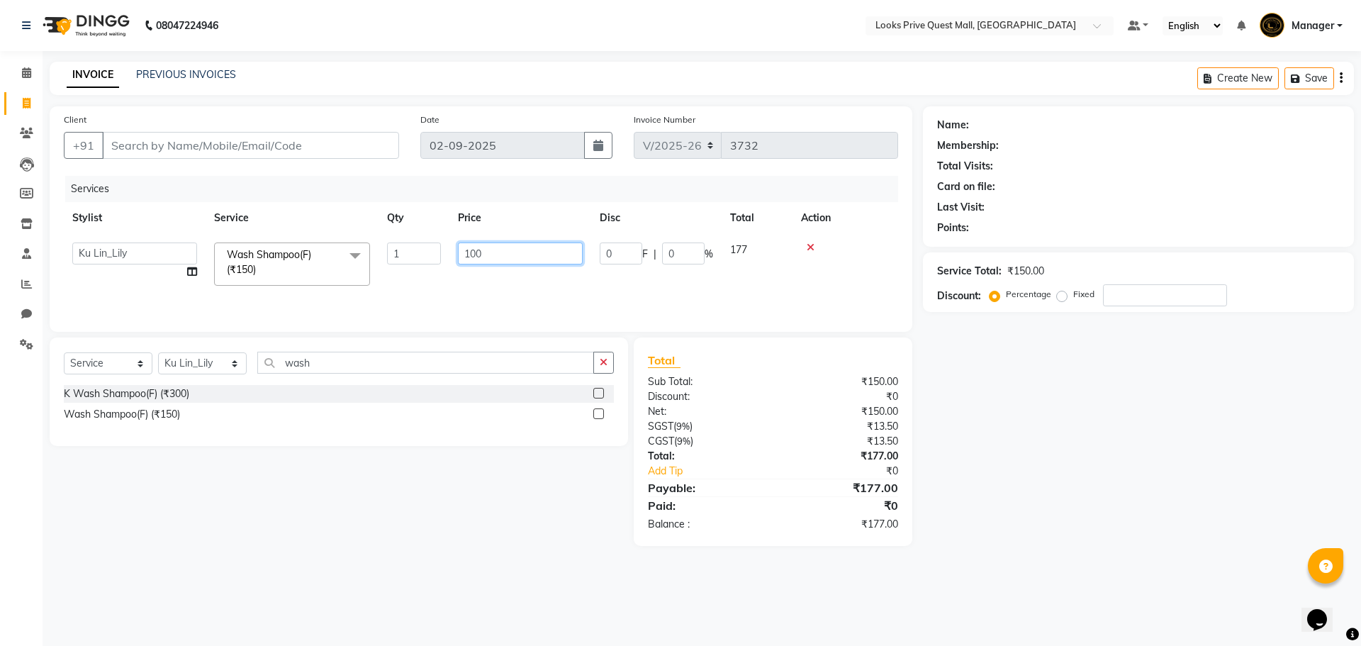
type input "1000"
click at [471, 510] on div "Select Service Product Membership Package Voucher Prepaid Gift Card Select Styl…" at bounding box center [333, 441] width 589 height 208
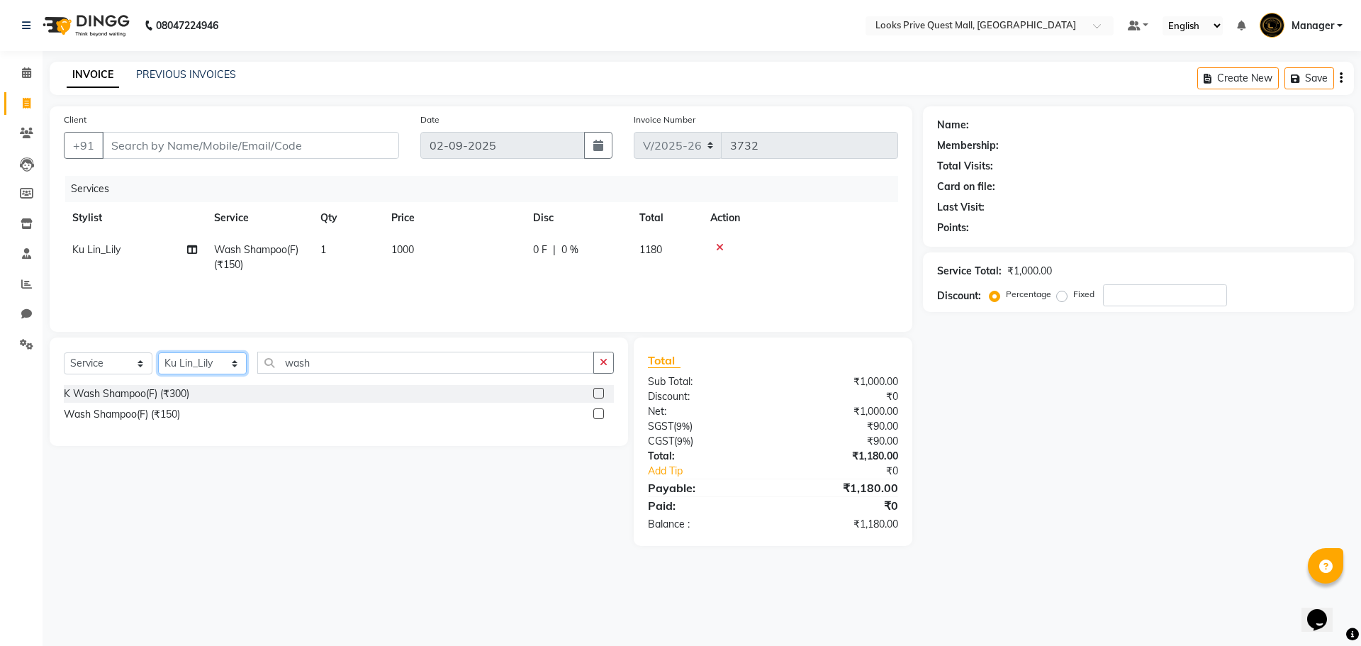
click at [217, 363] on select "Select Stylist Arman Bapi Chhewang Counter_Sales Deepa Das Dipti Uppal Firoz Ku…" at bounding box center [202, 363] width 89 height 22
select select "65335"
click at [158, 352] on select "Select Stylist Arman Bapi Chhewang Counter_Sales Deepa Das Dipti Uppal Firoz Ku…" at bounding box center [202, 363] width 89 height 22
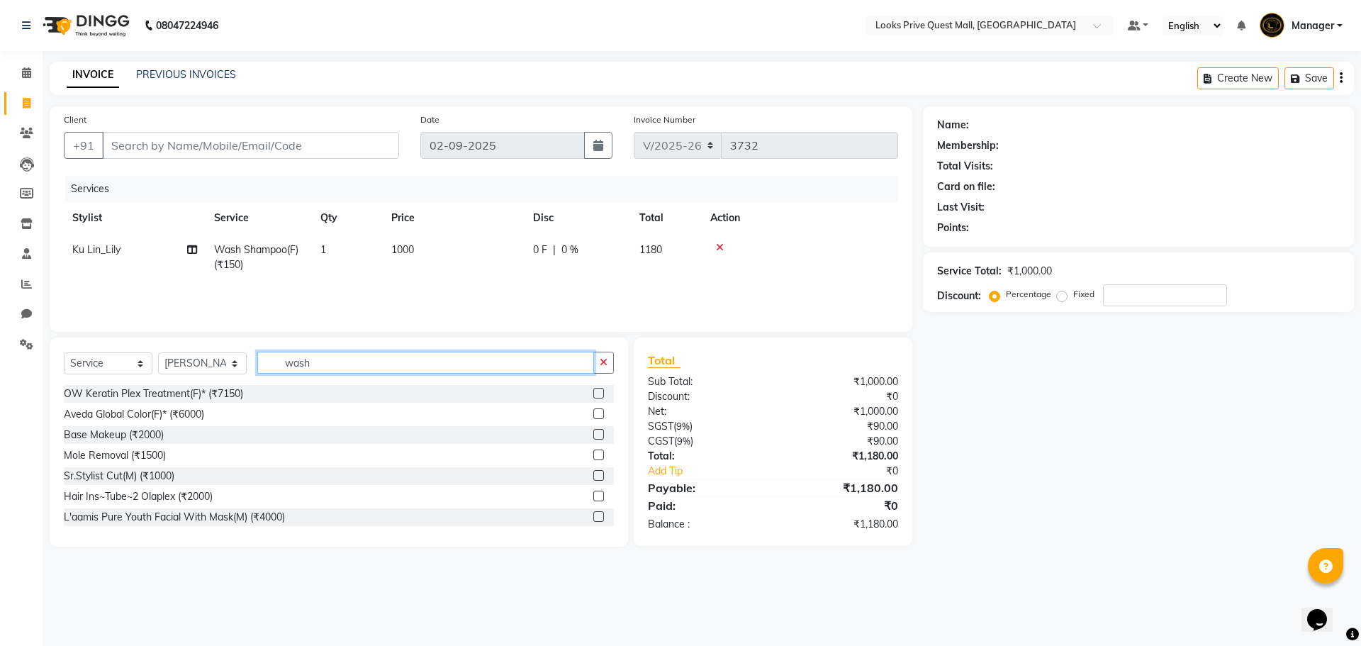
drag, startPoint x: 324, startPoint y: 367, endPoint x: 45, endPoint y: 334, distance: 281.2
click at [104, 355] on div "Select Service Product Membership Package Voucher Prepaid Gift Card Select Styl…" at bounding box center [339, 368] width 550 height 33
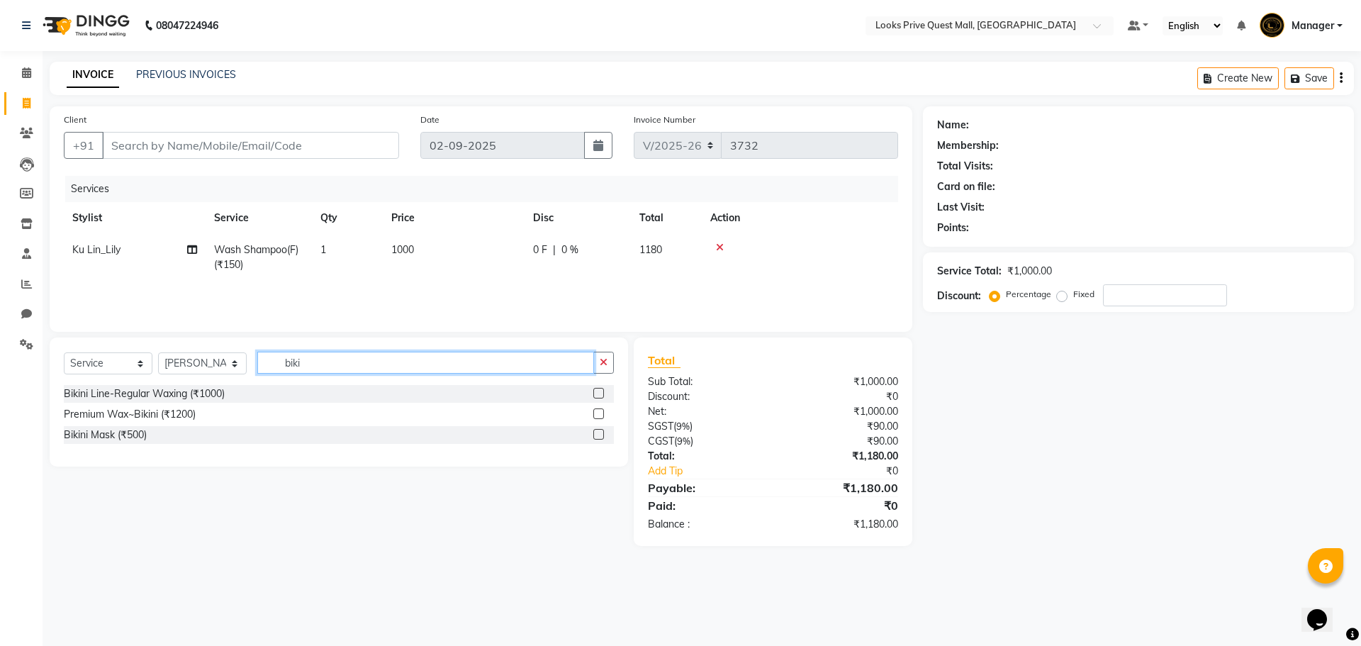
type input "biki"
click at [599, 413] on label at bounding box center [598, 413] width 11 height 11
click at [599, 413] on input "checkbox" at bounding box center [597, 414] width 9 height 9
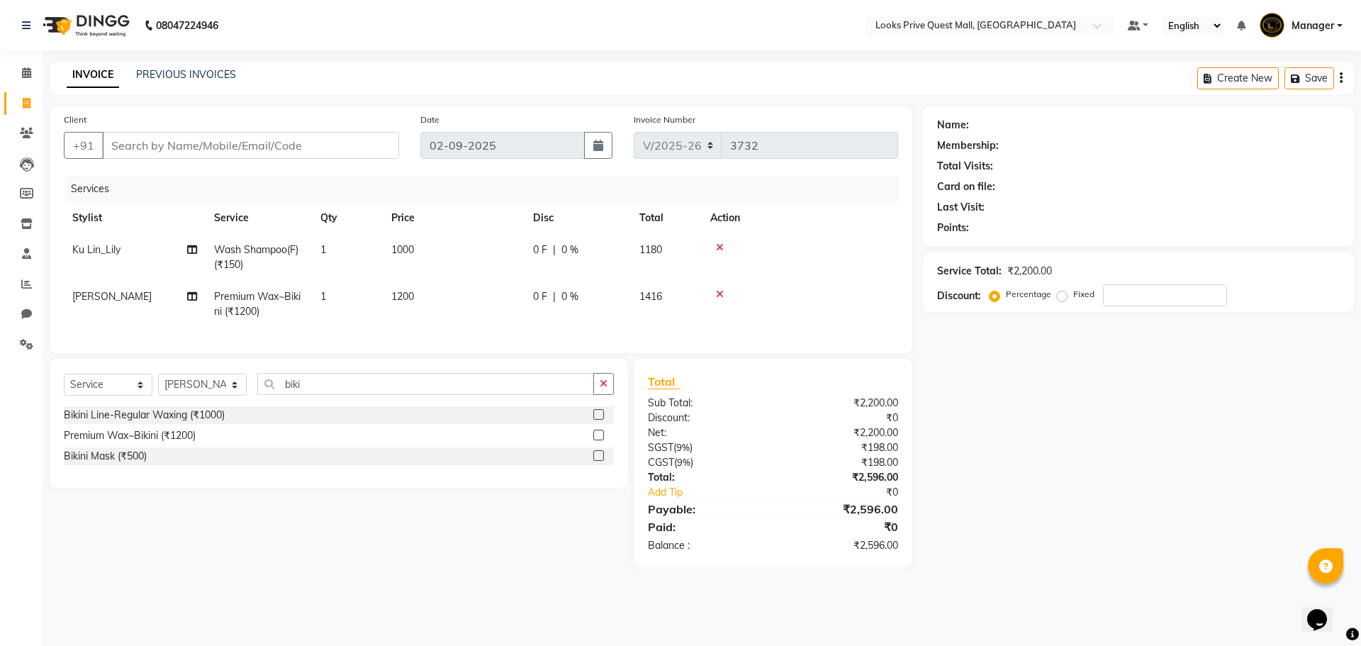
checkbox input "false"
click at [494, 297] on td "1200" at bounding box center [454, 304] width 142 height 47
select select "65335"
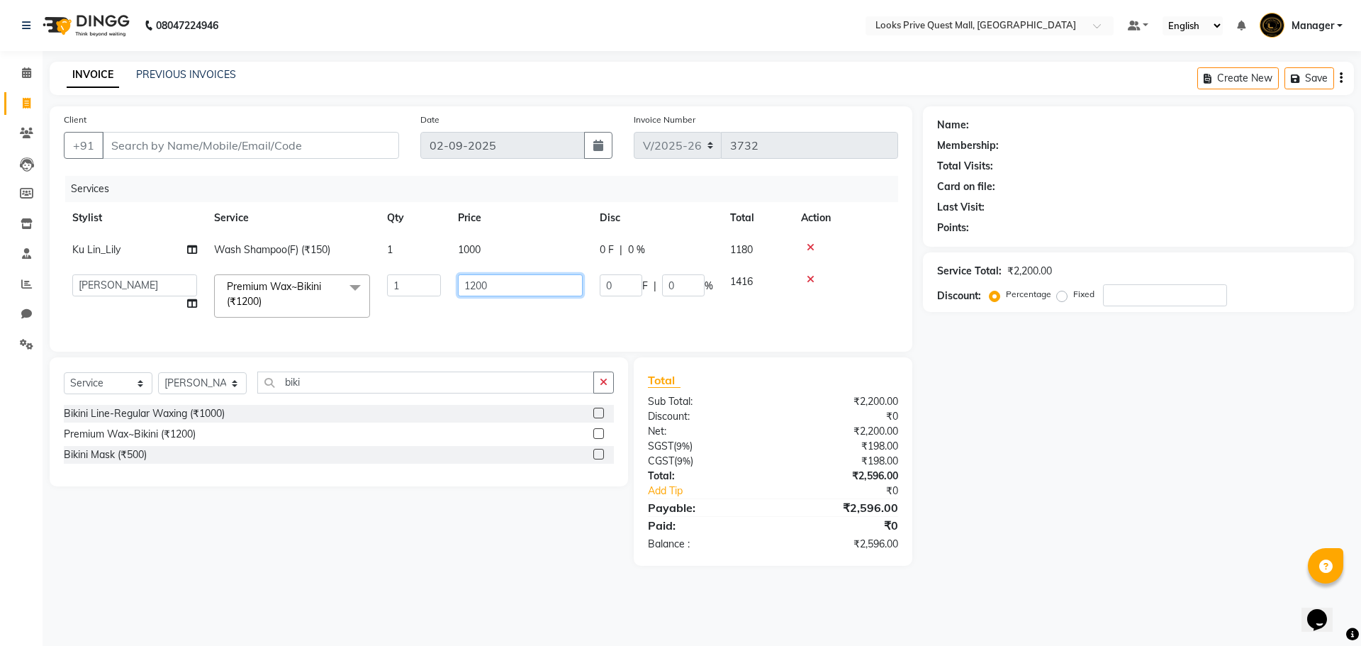
click at [11, 301] on app-home "08047224946 Select Location × Looks Prive Quest Mall, Kolkata Default Panel My …" at bounding box center [680, 293] width 1361 height 587
type input "4000"
click at [403, 559] on div "Select Service Product Membership Package Voucher Prepaid Gift Card Select Styl…" at bounding box center [333, 461] width 589 height 208
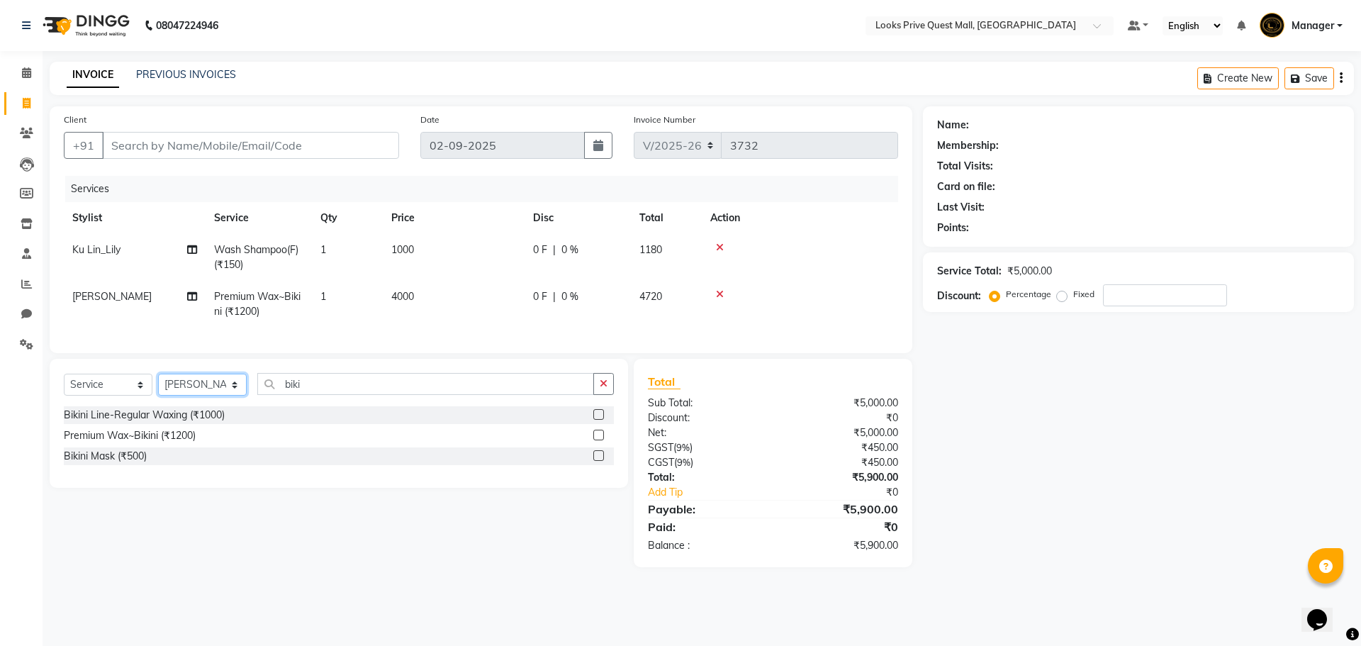
click at [216, 391] on select "Select Stylist Arman Bapi Chhewang Counter_Sales Deepa Das Dipti Uppal Firoz Ku…" at bounding box center [202, 385] width 89 height 22
click at [401, 395] on input "biki" at bounding box center [425, 384] width 337 height 22
drag, startPoint x: 390, startPoint y: 402, endPoint x: 38, endPoint y: 413, distance: 352.5
click at [39, 413] on div "Select Service Product Membership Package Voucher Prepaid Gift Card Select Styl…" at bounding box center [333, 463] width 589 height 208
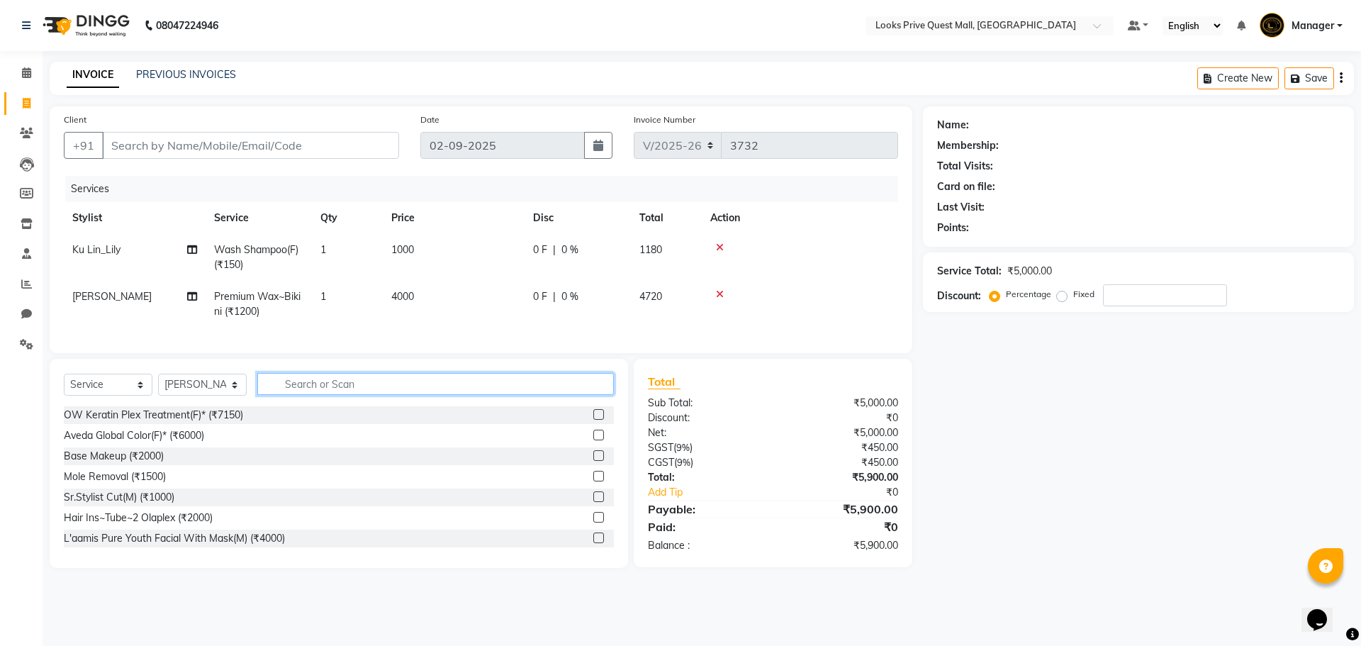
drag, startPoint x: 293, startPoint y: 397, endPoint x: 287, endPoint y: 392, distance: 7.5
click at [290, 395] on input "text" at bounding box center [435, 384] width 357 height 22
type input "class"
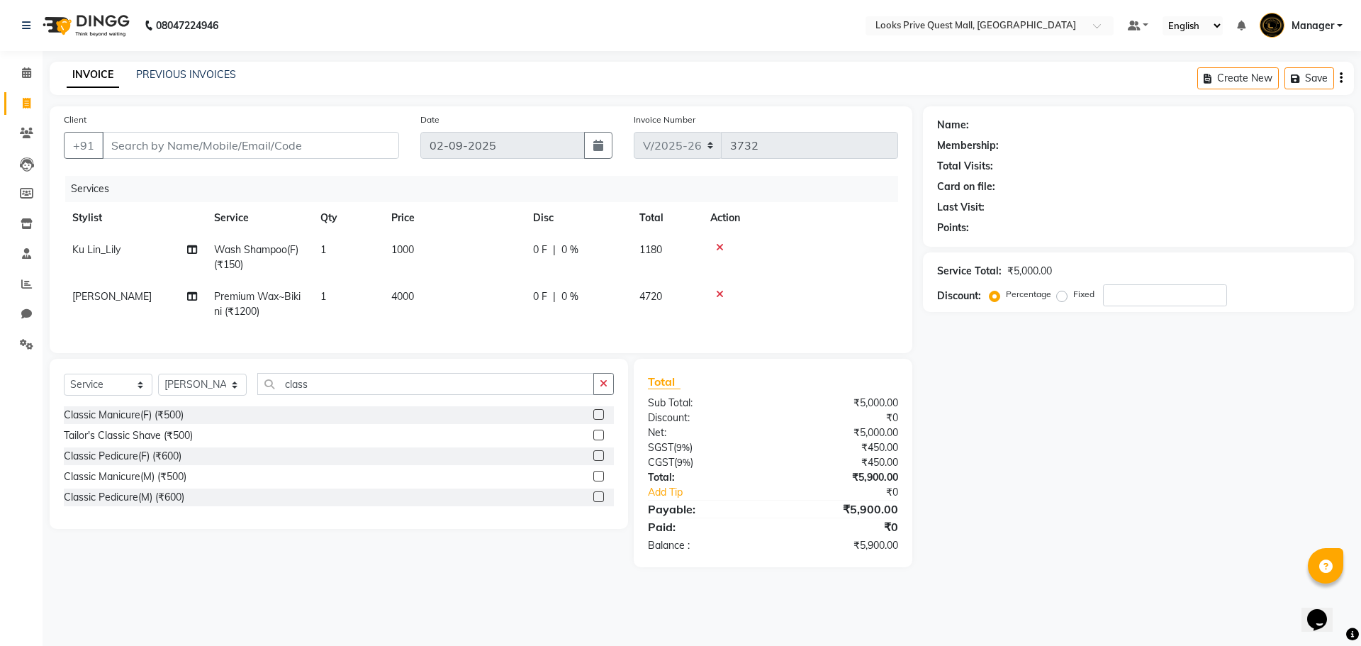
click at [598, 461] on label at bounding box center [598, 455] width 11 height 11
click at [598, 461] on input "checkbox" at bounding box center [597, 456] width 9 height 9
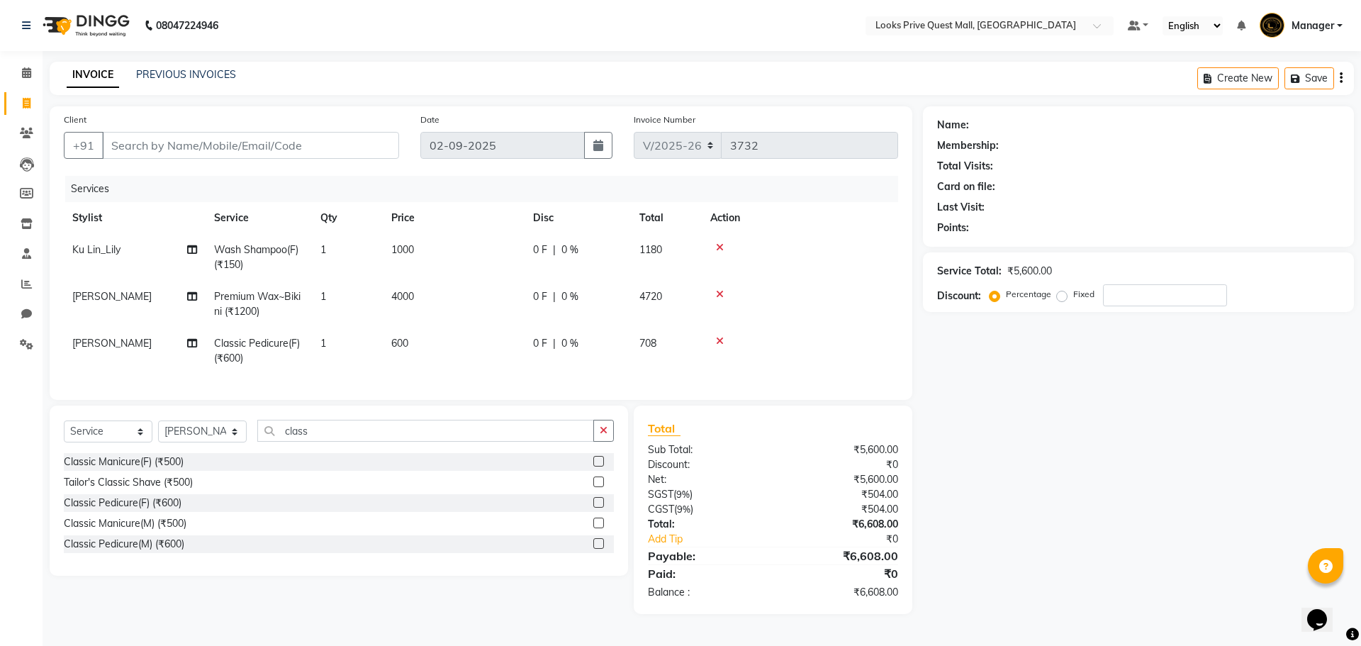
checkbox input "false"
click at [473, 350] on td "600" at bounding box center [454, 351] width 142 height 47
select select "65335"
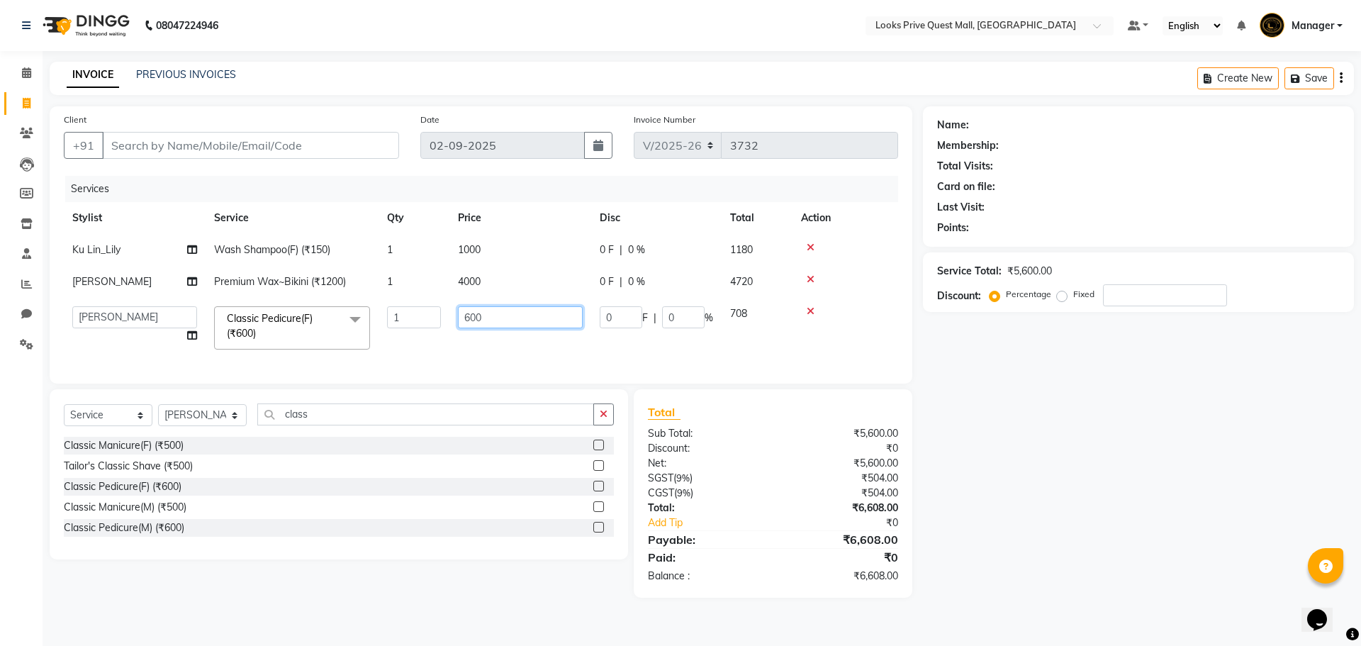
drag, startPoint x: 470, startPoint y: 313, endPoint x: 363, endPoint y: 306, distance: 107.3
click at [420, 315] on tr "Arman Bapi Chhewang Counter_Sales Deepa Das Dipti Uppal Firoz Ku Lin_Lily Manag…" at bounding box center [481, 328] width 834 height 60
type input "1200"
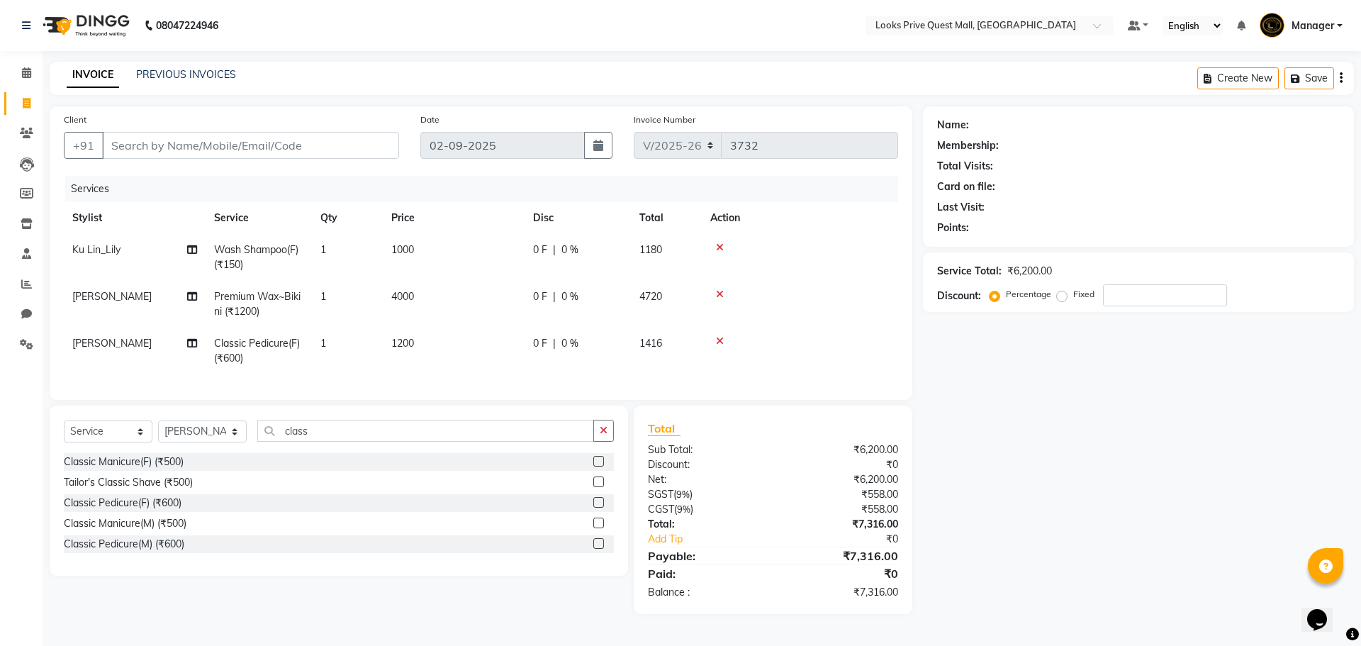
click at [494, 395] on div "Client +91 Date 02-09-2025 Invoice Number V/2025 V/2025-26 3732 Services Stylis…" at bounding box center [481, 360] width 884 height 508
click at [123, 340] on td "[PERSON_NAME]" at bounding box center [135, 351] width 142 height 47
select select "65335"
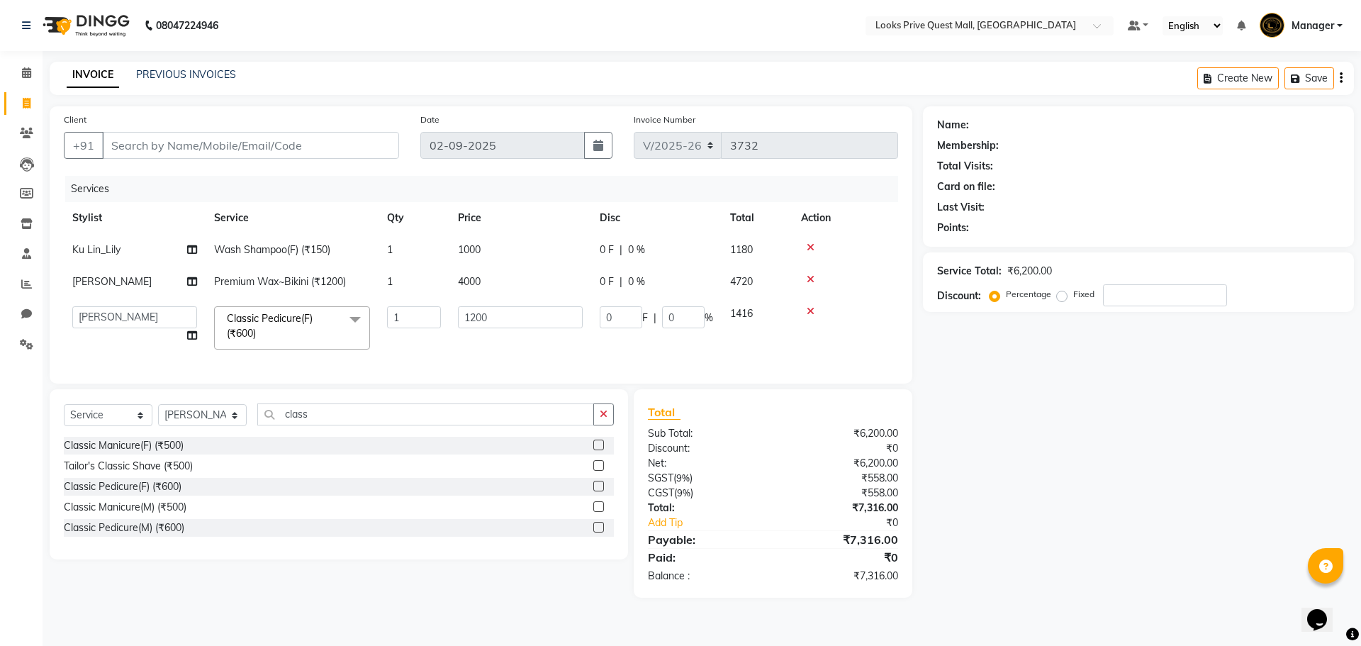
click at [123, 340] on td "Arman Bapi Chhewang Counter_Sales [PERSON_NAME] [PERSON_NAME] [PERSON_NAME] Man…" at bounding box center [135, 328] width 142 height 60
click at [166, 319] on select "Arman Bapi Chhewang Counter_Sales Deepa Das Dipti Uppal Firoz Ku Lin_Lily Manag…" at bounding box center [134, 317] width 125 height 22
select select "88099"
click at [261, 454] on div "Classic Manicure(F) (₹500)" at bounding box center [339, 446] width 550 height 18
click at [349, 425] on input "class" at bounding box center [425, 414] width 337 height 22
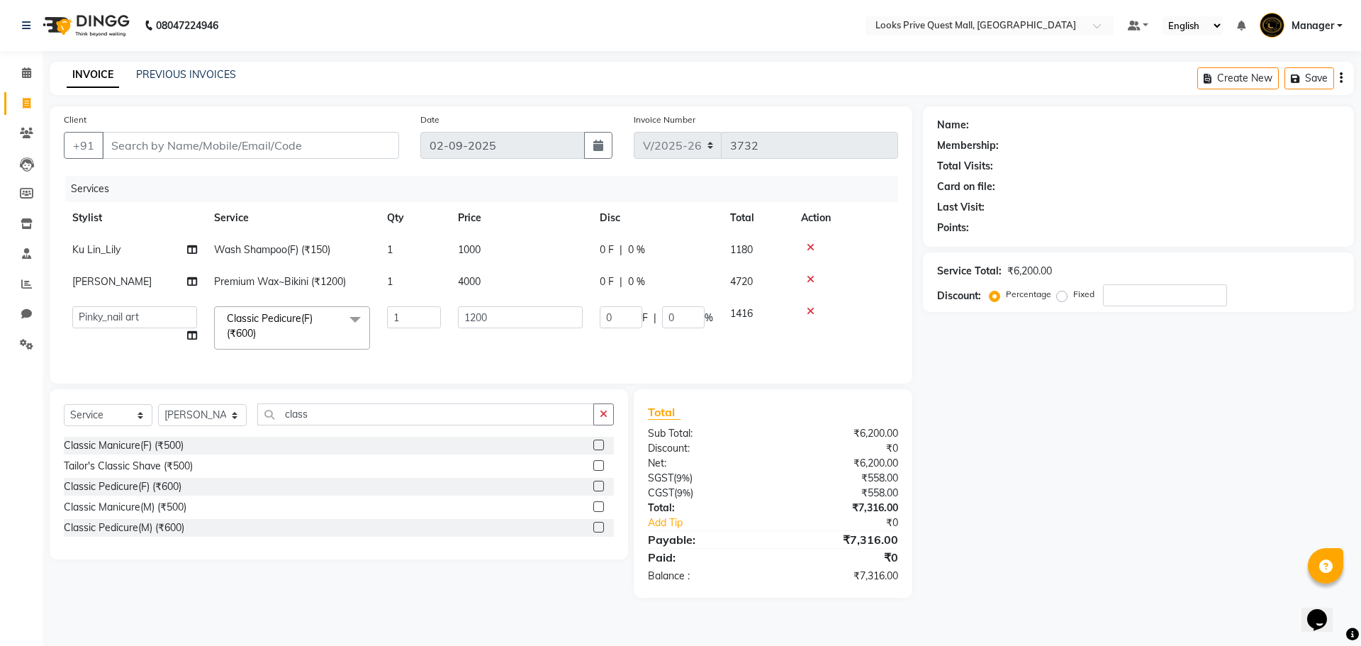
click at [597, 450] on label at bounding box center [598, 445] width 11 height 11
click at [597, 450] on input "checkbox" at bounding box center [597, 445] width 9 height 9
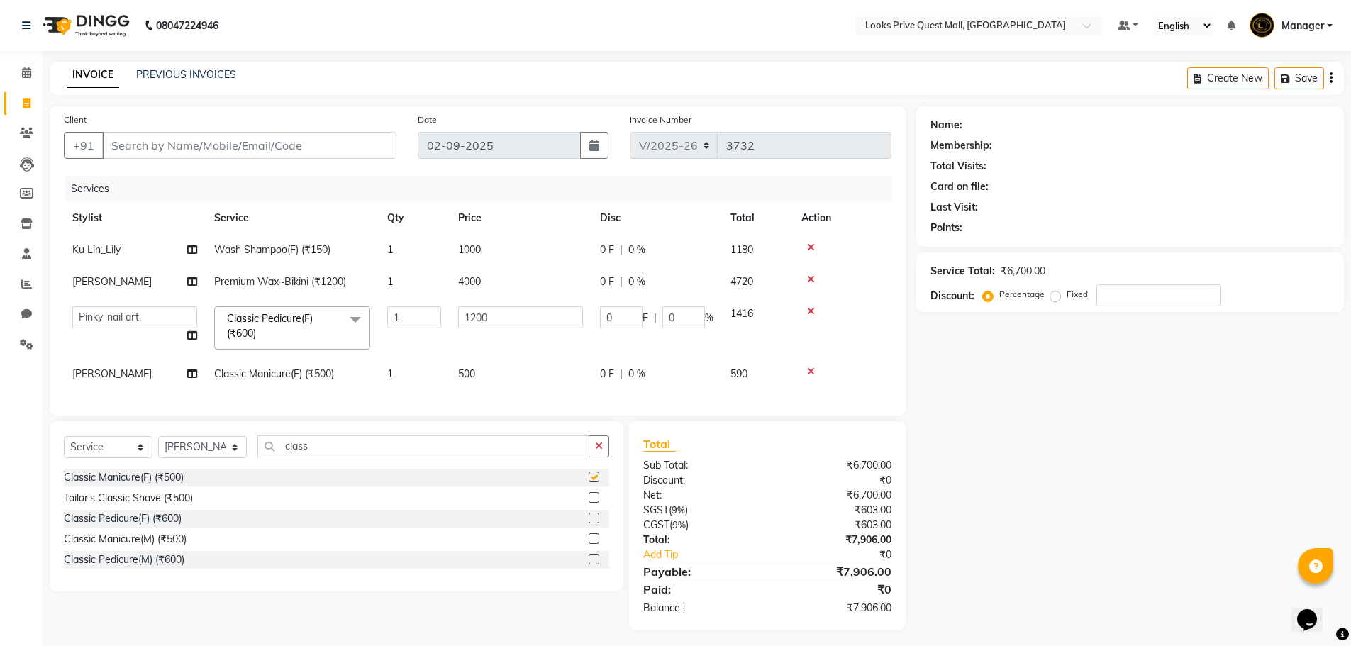
checkbox input "false"
click at [502, 378] on td "500" at bounding box center [520, 374] width 142 height 32
select select "65335"
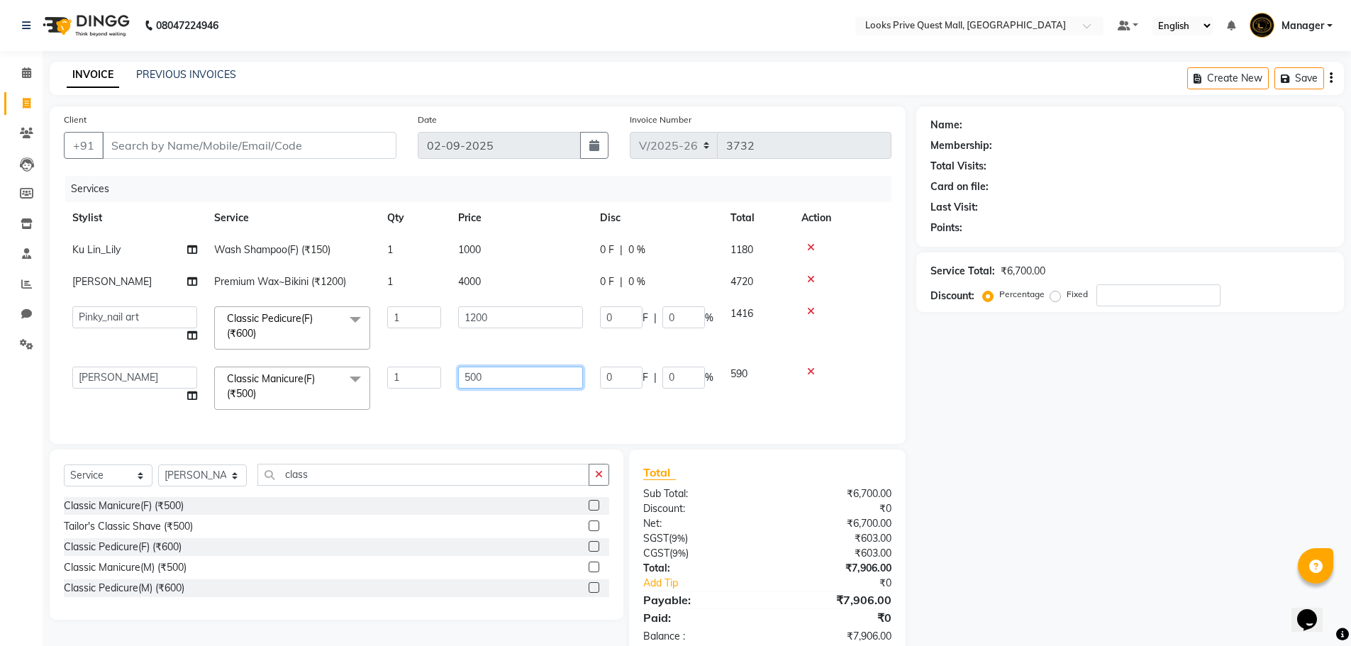
drag, startPoint x: 550, startPoint y: 377, endPoint x: 138, endPoint y: 327, distance: 415.7
click at [184, 344] on tbody "Ku Lin_Lily Wash Shampoo(F) (₹150) 1 1000 0 F | 0 % 1180 Deepa Das Premium Wax~…" at bounding box center [477, 326] width 827 height 184
type input "1200"
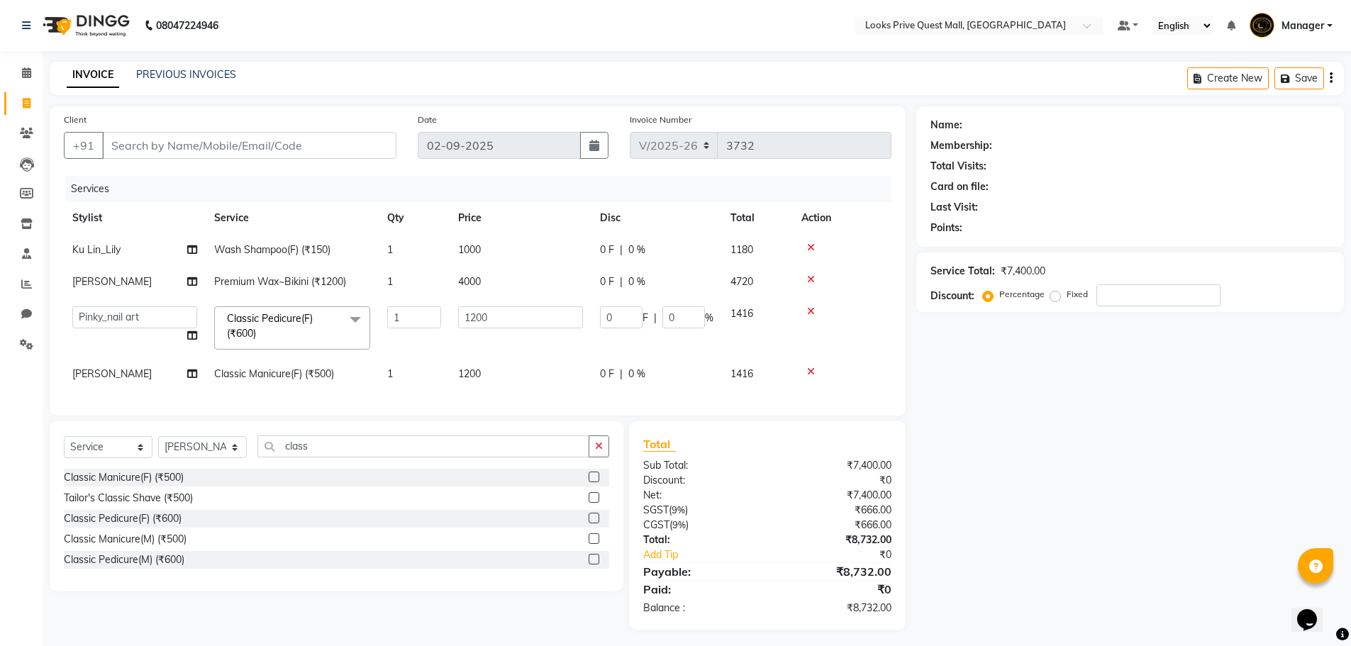
drag, startPoint x: 411, startPoint y: 523, endPoint x: 401, endPoint y: 514, distance: 14.1
click at [412, 523] on div "Classic Manicure(F) (₹500) Tailor's Classic Shave (₹500) Classic Pedicure(F) (₹…" at bounding box center [336, 520] width 545 height 103
click at [224, 452] on select "Select Stylist Arman Bapi Chhewang Counter_Sales Deepa Das Dipti Uppal Firoz Ku…" at bounding box center [202, 447] width 89 height 22
click at [158, 447] on select "Select Stylist Arman Bapi Chhewang Counter_Sales Deepa Das Dipti Uppal Firoz Ku…" at bounding box center [202, 447] width 89 height 22
drag, startPoint x: 339, startPoint y: 461, endPoint x: 0, endPoint y: 486, distance: 339.8
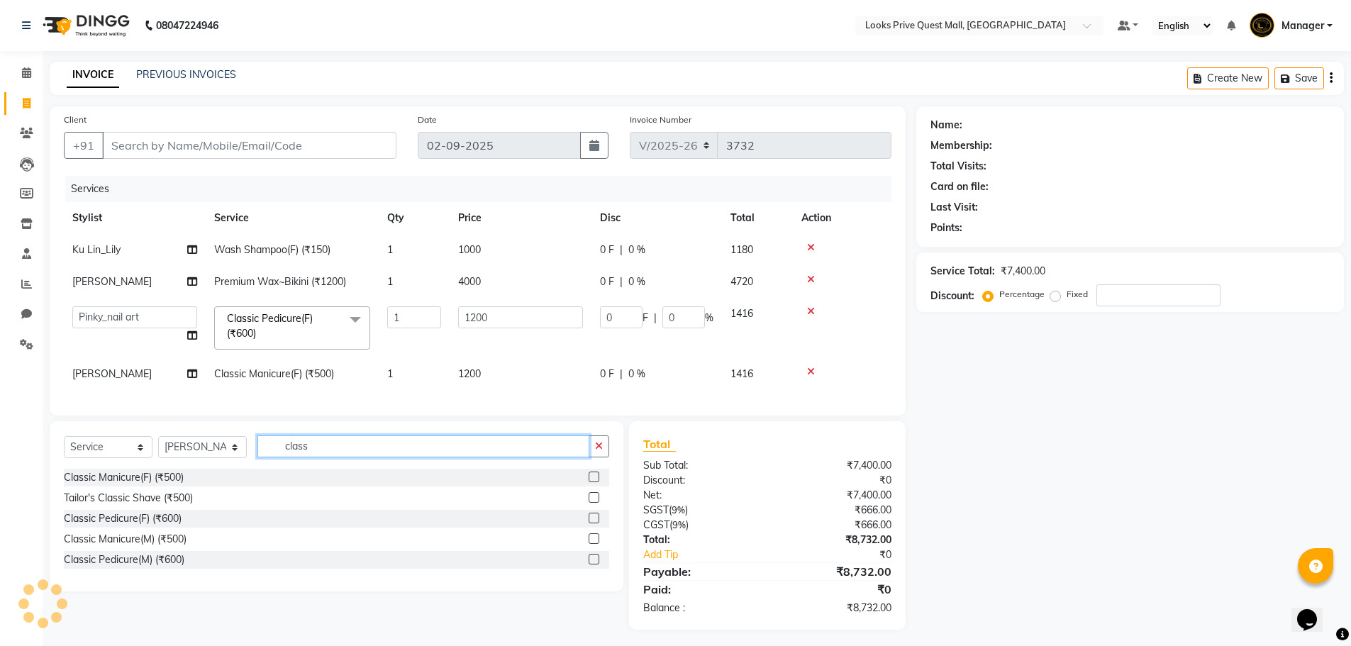
click at [0, 486] on app-home "08047224946 Select Location × Looks Prive Quest Mall, Kolkata Default Panel My …" at bounding box center [675, 325] width 1351 height 651
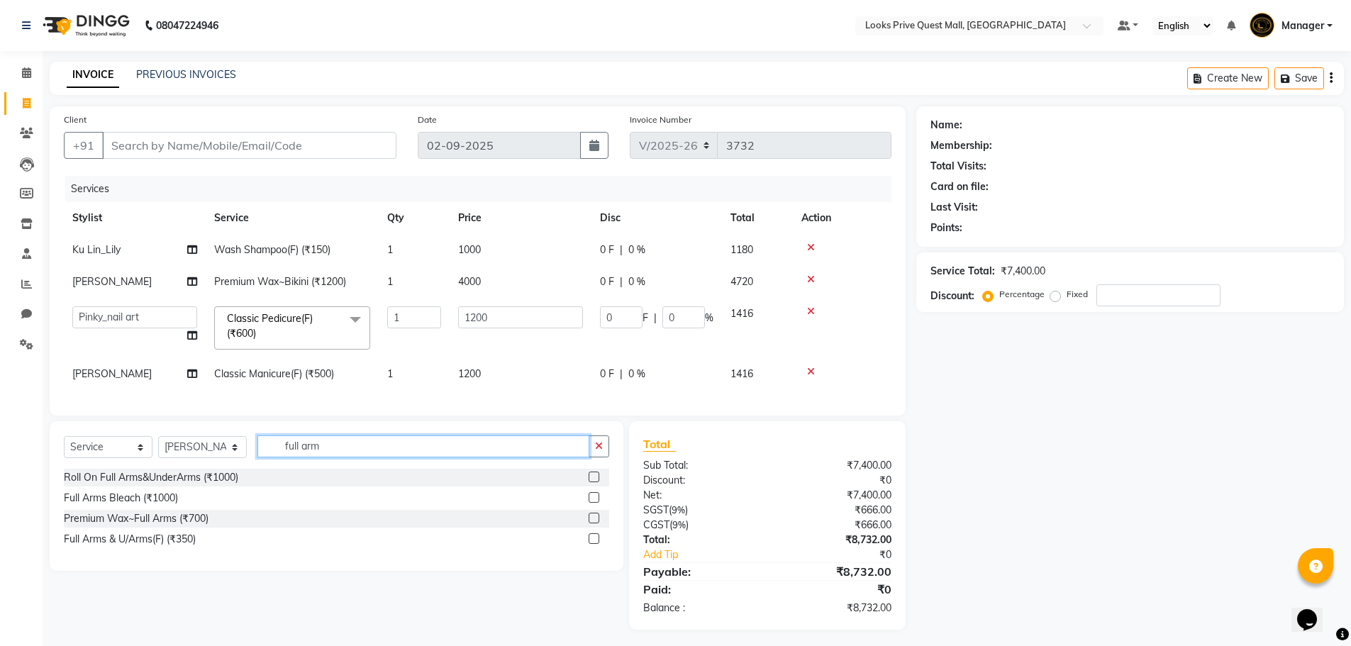
type input "full arm"
click at [591, 523] on label at bounding box center [593, 518] width 11 height 11
click at [591, 523] on input "checkbox" at bounding box center [592, 518] width 9 height 9
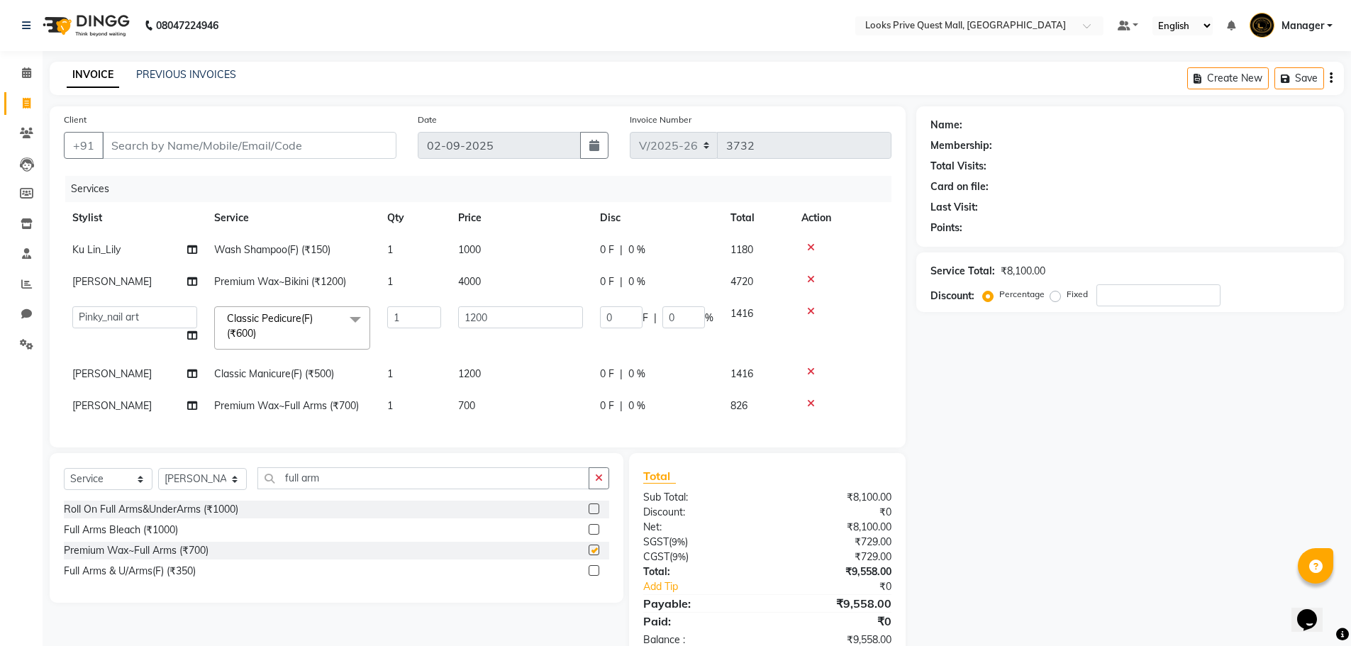
checkbox input "false"
click at [527, 410] on td "700" at bounding box center [520, 406] width 142 height 32
select select "65335"
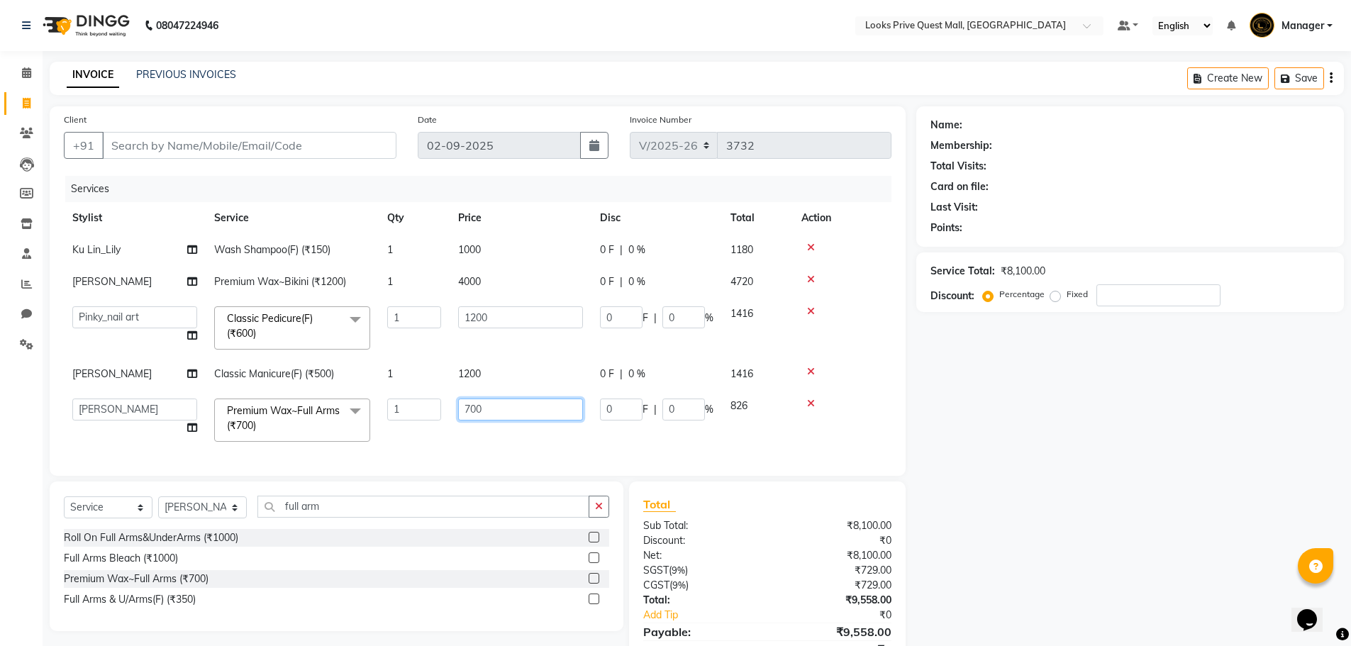
drag, startPoint x: 530, startPoint y: 403, endPoint x: 86, endPoint y: 381, distance: 445.1
click at [120, 392] on tr "Arman Bapi Chhewang Counter_Sales Deepa Das Dipti Uppal Firoz Ku Lin_Lily Manag…" at bounding box center [477, 420] width 827 height 60
type input "1200"
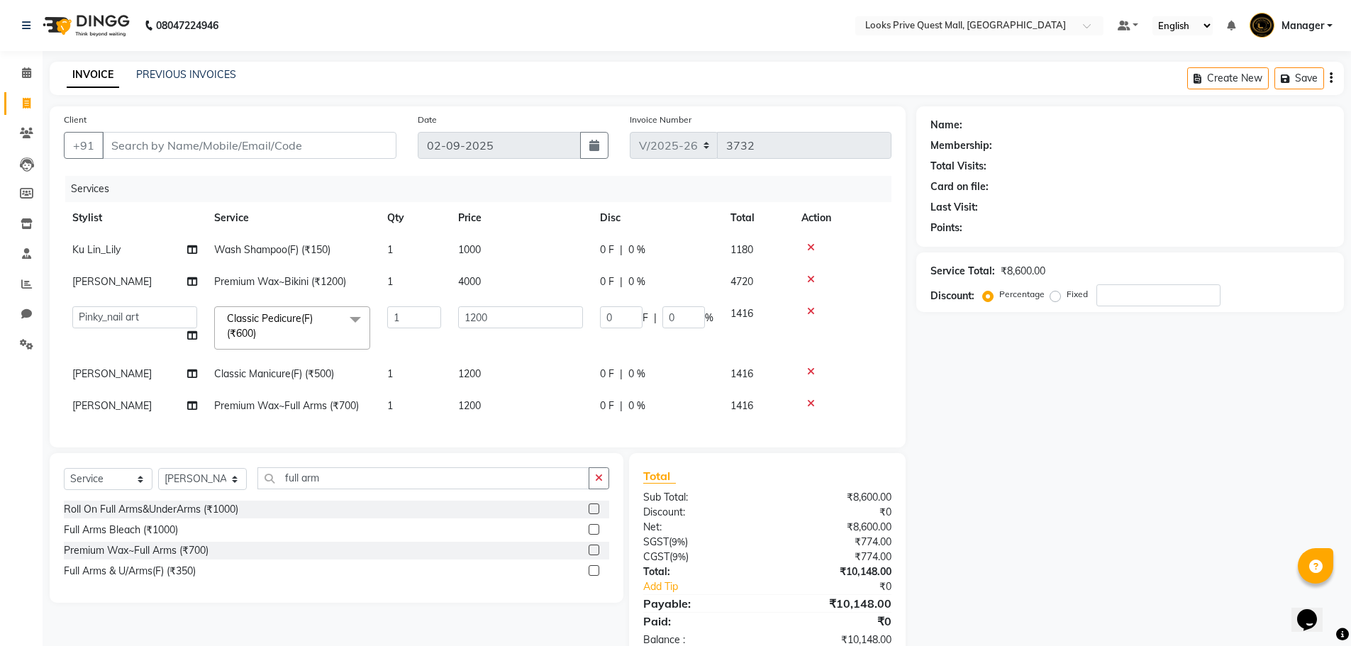
click at [440, 583] on div "Roll On Full Arms&UnderArms (₹1000) Full Arms Bleach (₹1000) Premium Wax~Full A…" at bounding box center [336, 542] width 545 height 82
click at [445, 580] on div "Full Arms & U/Arms(F) (₹350)" at bounding box center [336, 571] width 545 height 18
click at [126, 154] on input "Client" at bounding box center [249, 145] width 294 height 27
type input "8"
type input "0"
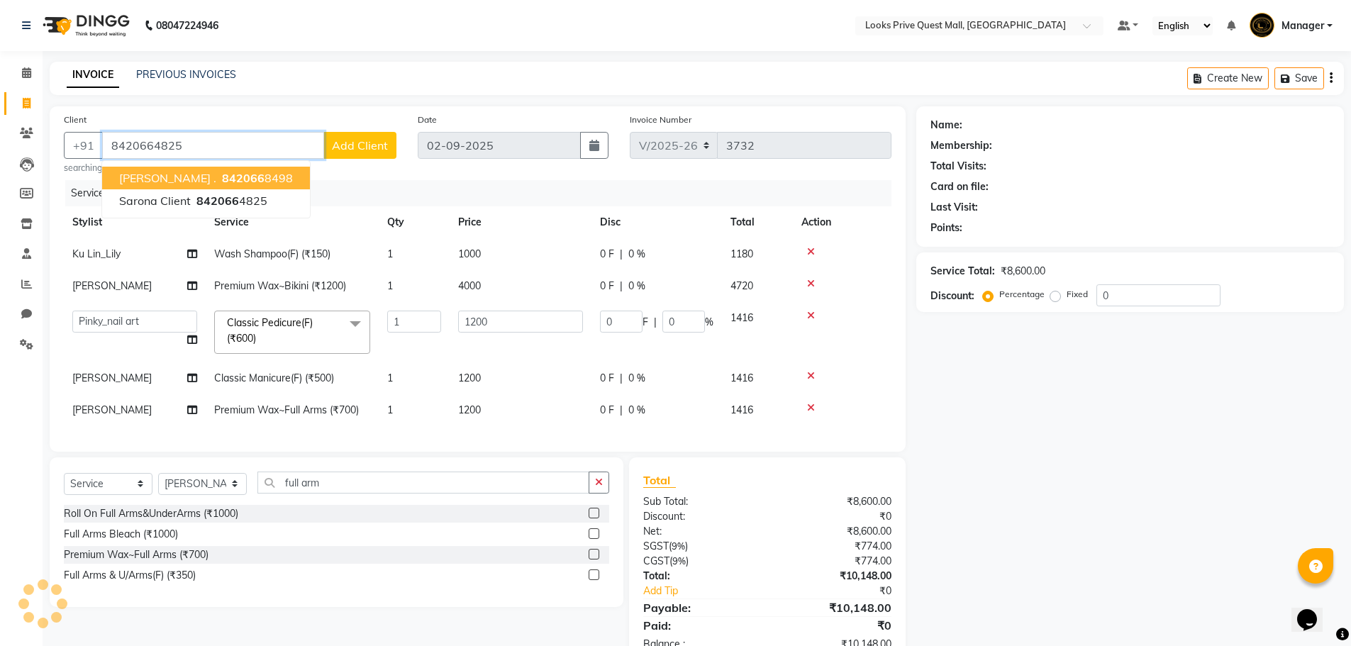
type input "8420664825"
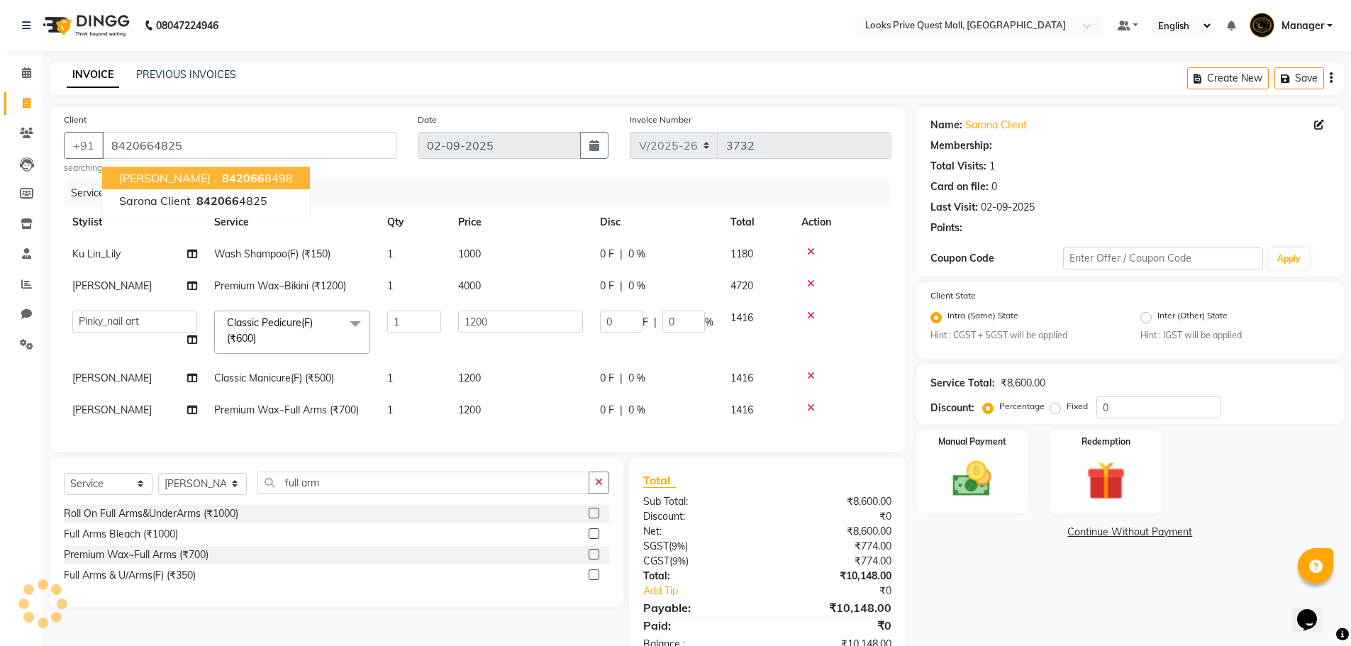
select select "1: Object"
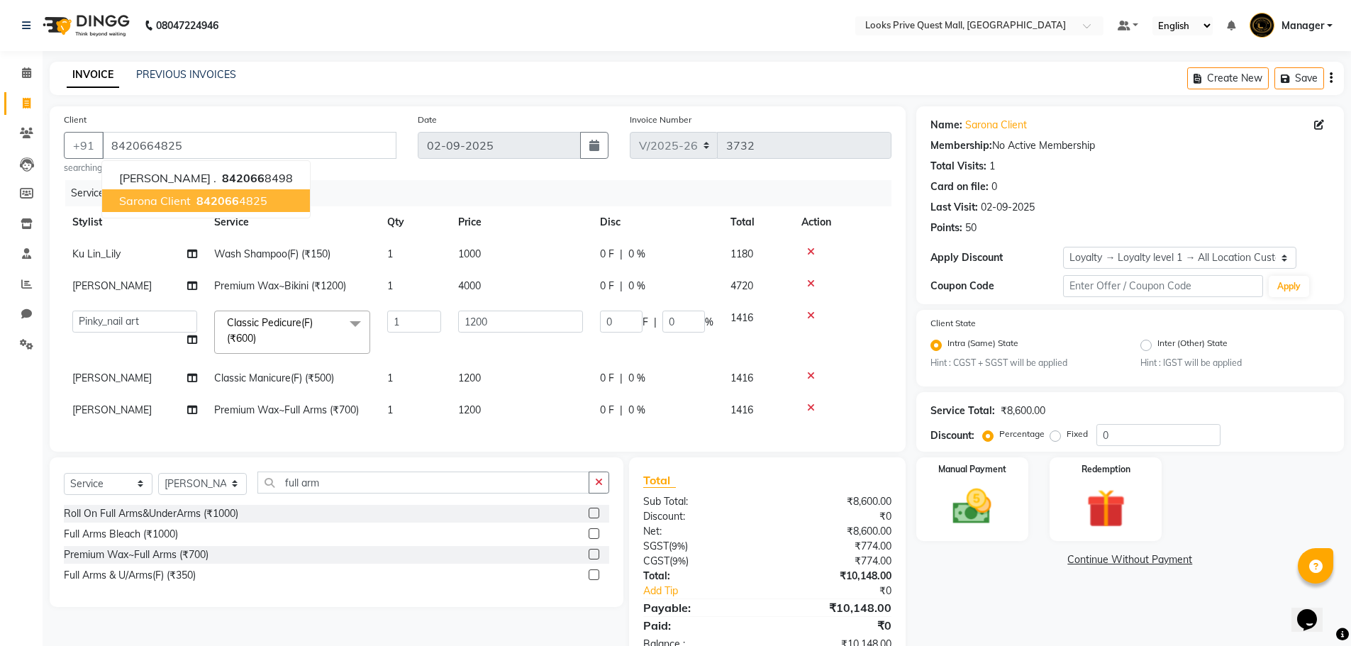
click at [126, 208] on button "Sarona Client 842066 4825" at bounding box center [206, 200] width 208 height 23
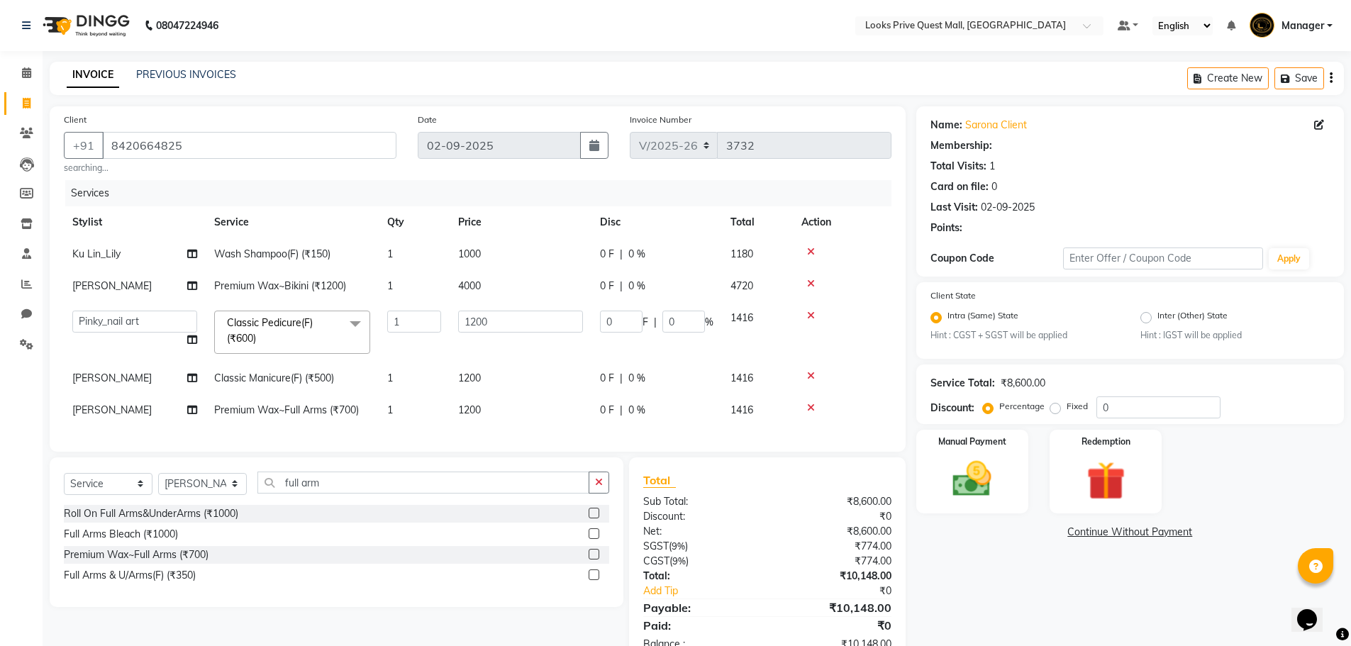
select select "1: Object"
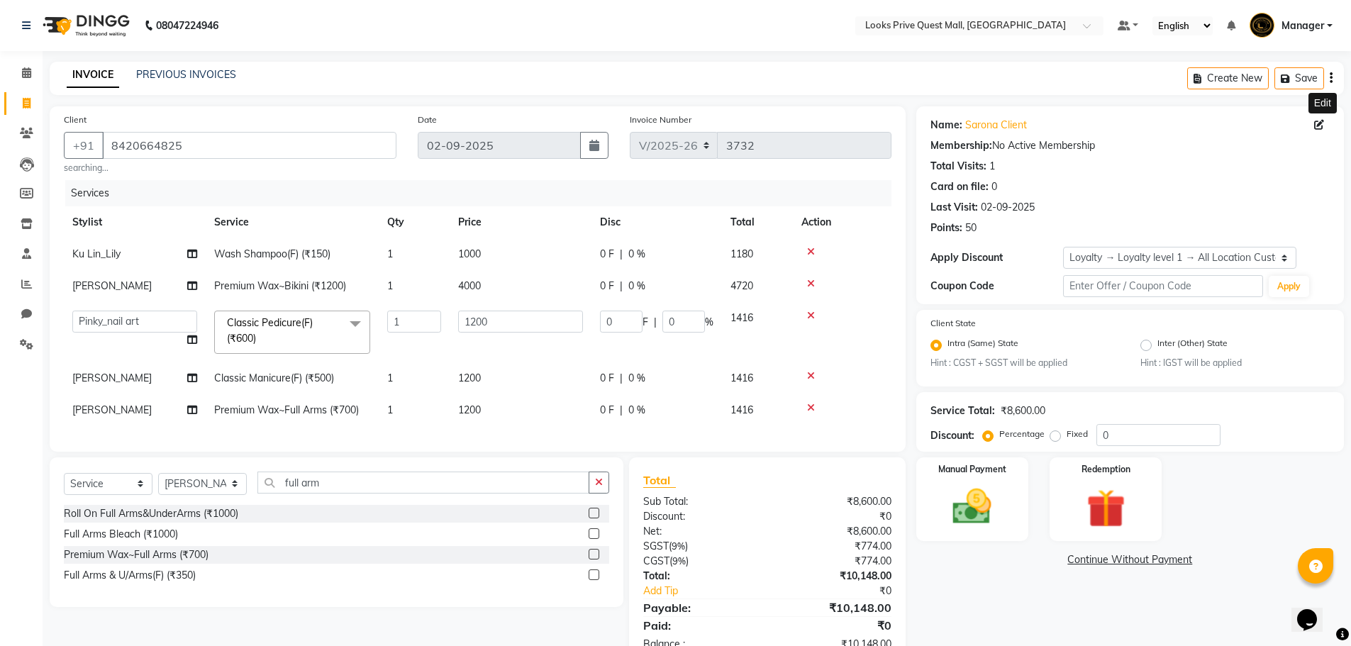
click at [1321, 122] on icon at bounding box center [1319, 125] width 10 height 10
select select "female"
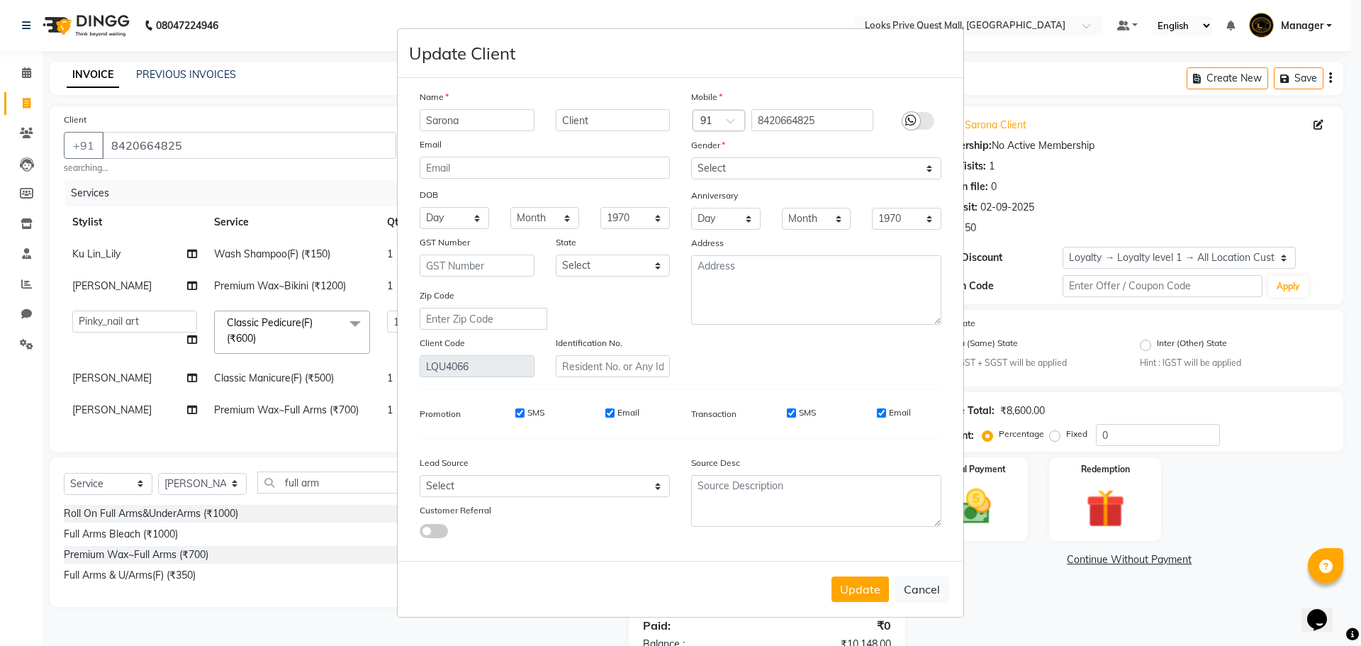
click at [469, 124] on input "Sarona" at bounding box center [477, 120] width 115 height 22
type input "Saroja"
click at [861, 584] on button "Update" at bounding box center [860, 589] width 57 height 26
select select
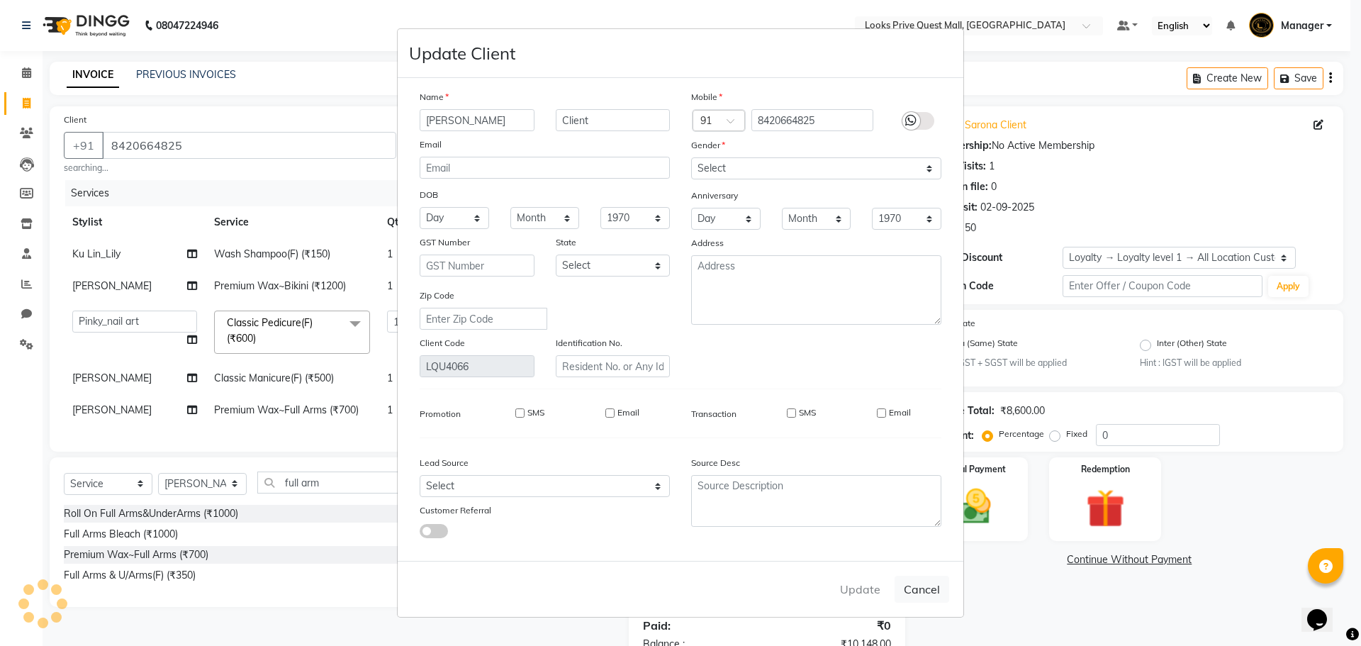
select select
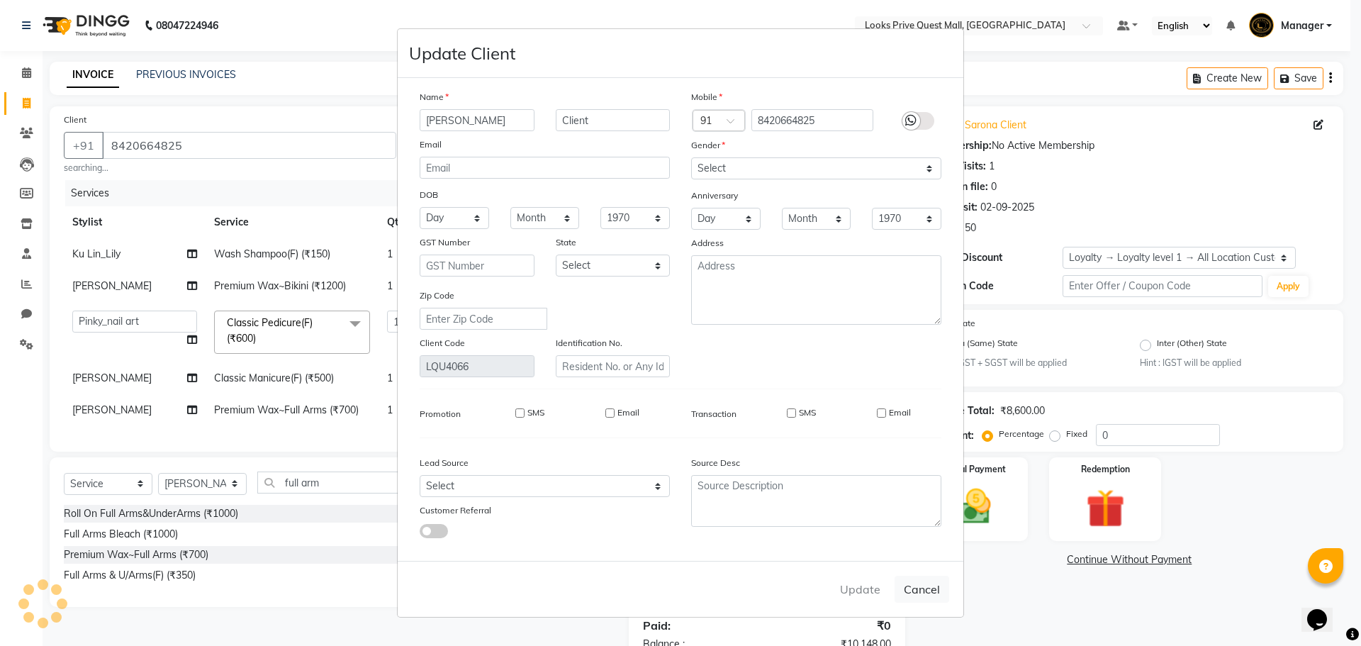
checkbox input "false"
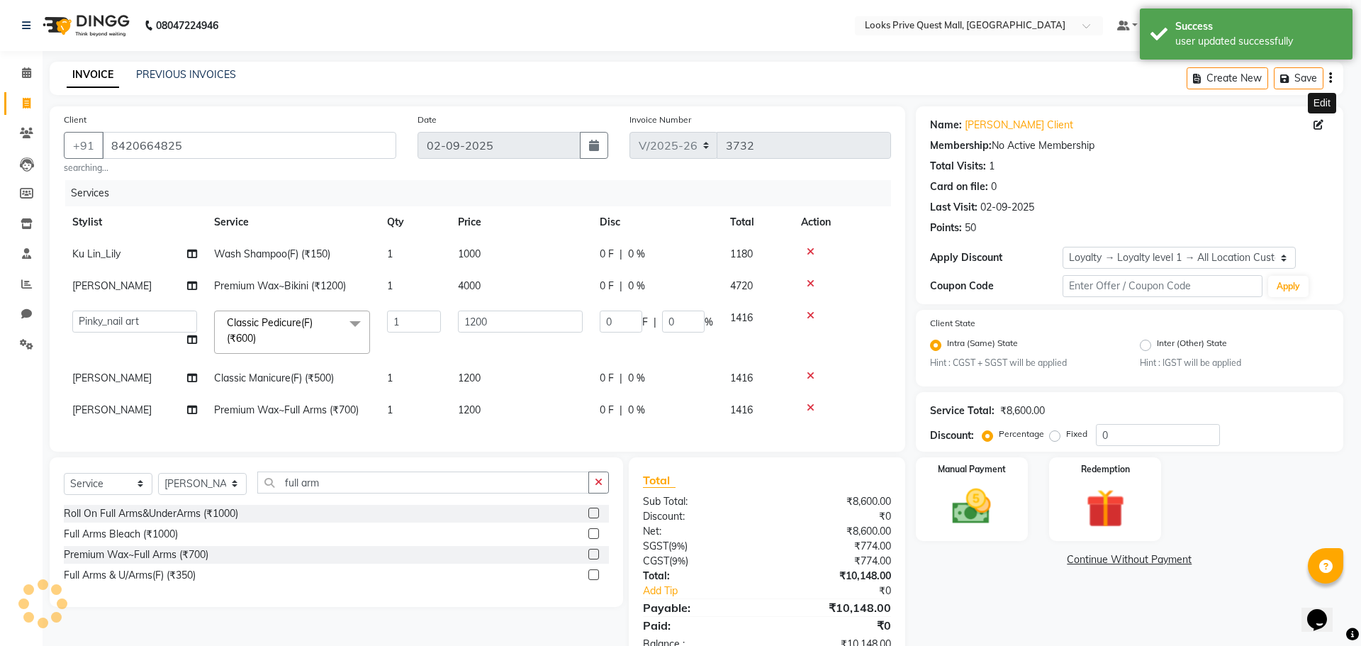
select select "1: Object"
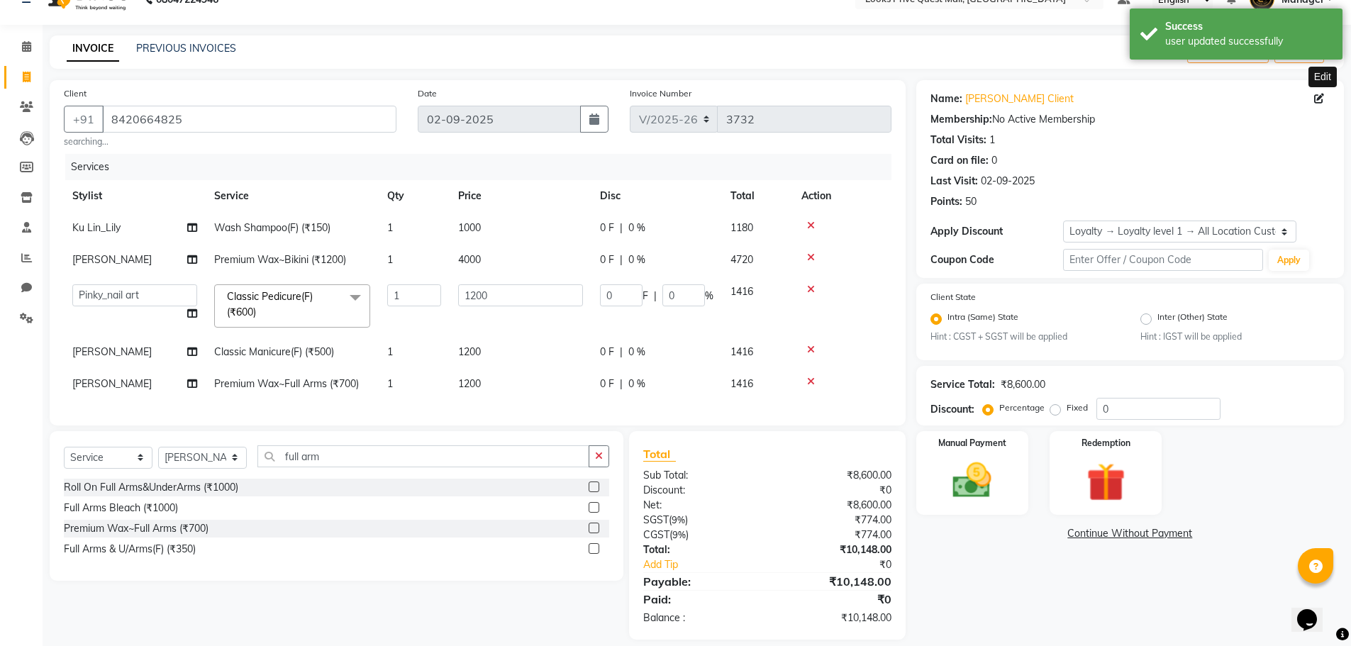
scroll to position [52, 0]
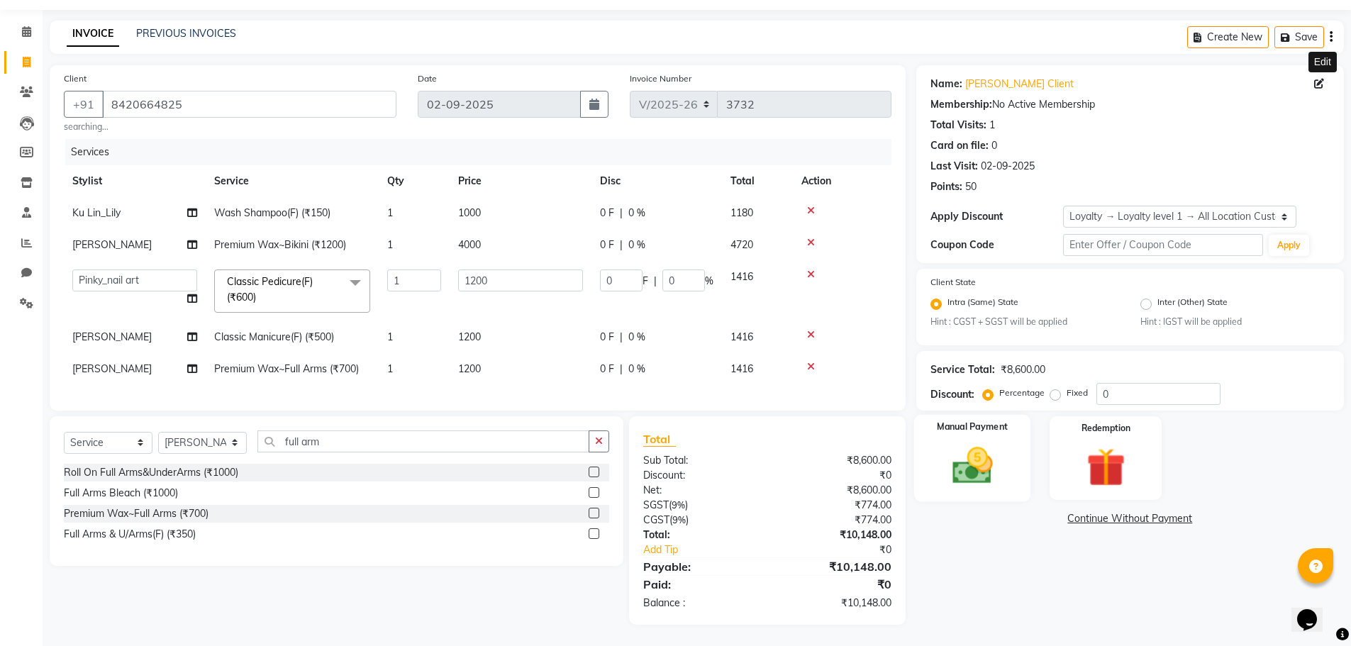
click at [947, 443] on img at bounding box center [971, 466] width 65 height 46
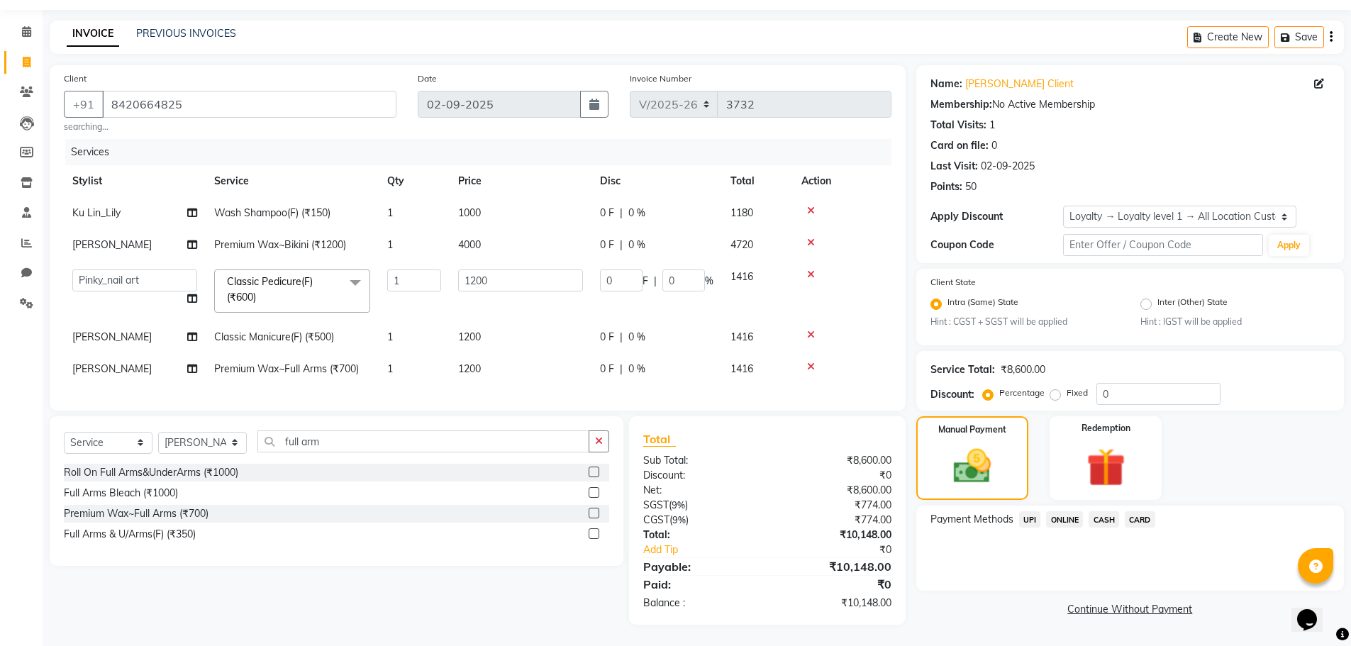
click at [1034, 512] on span "UPI" at bounding box center [1030, 519] width 22 height 16
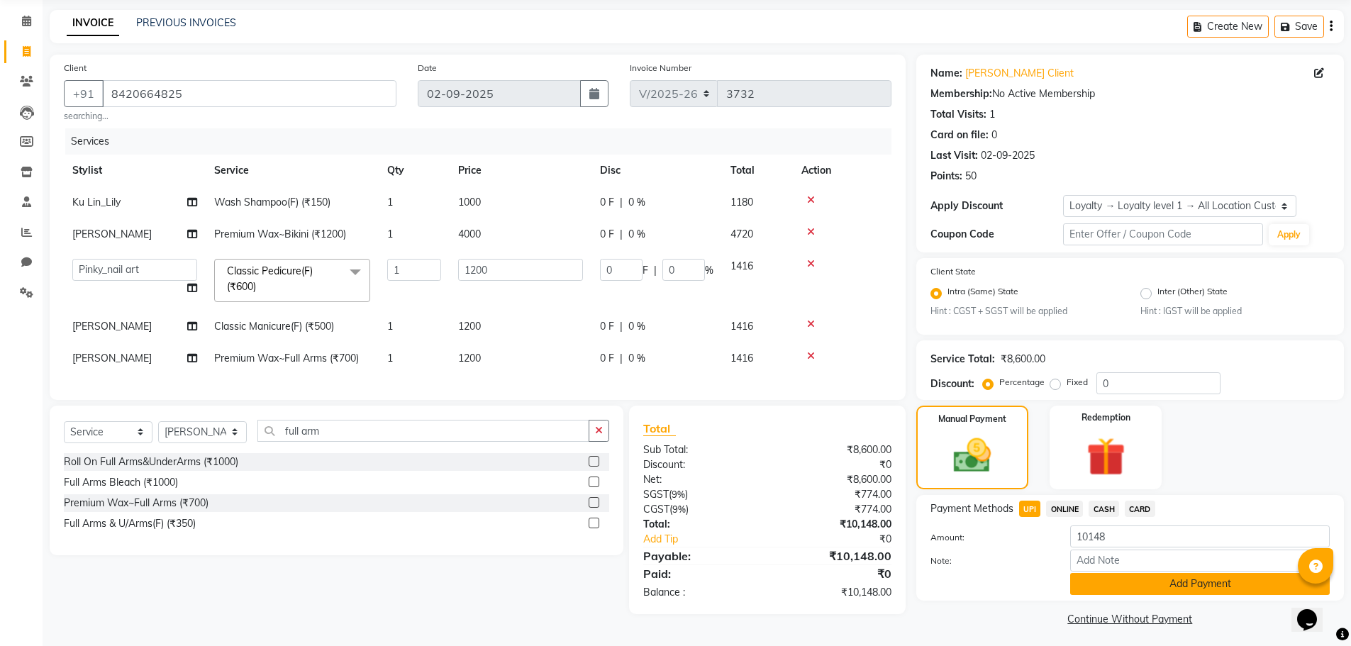
click at [1119, 586] on button "Add Payment" at bounding box center [1199, 584] width 259 height 22
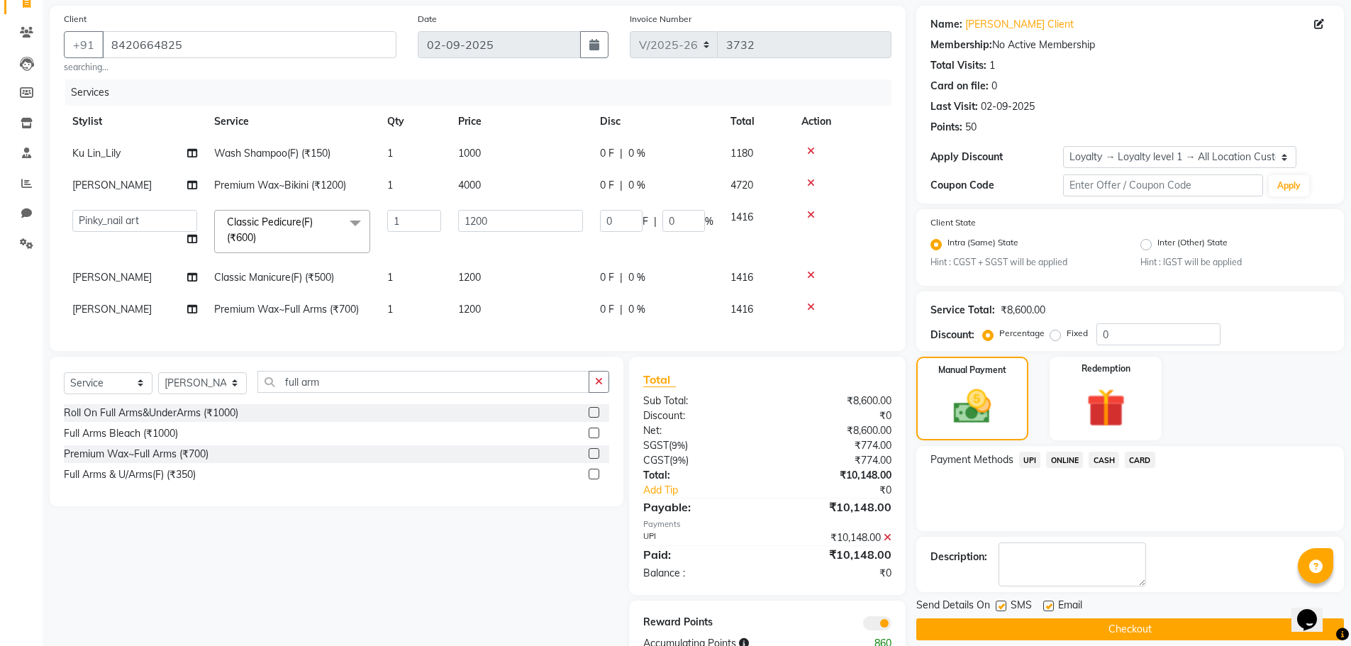
scroll to position [152, 0]
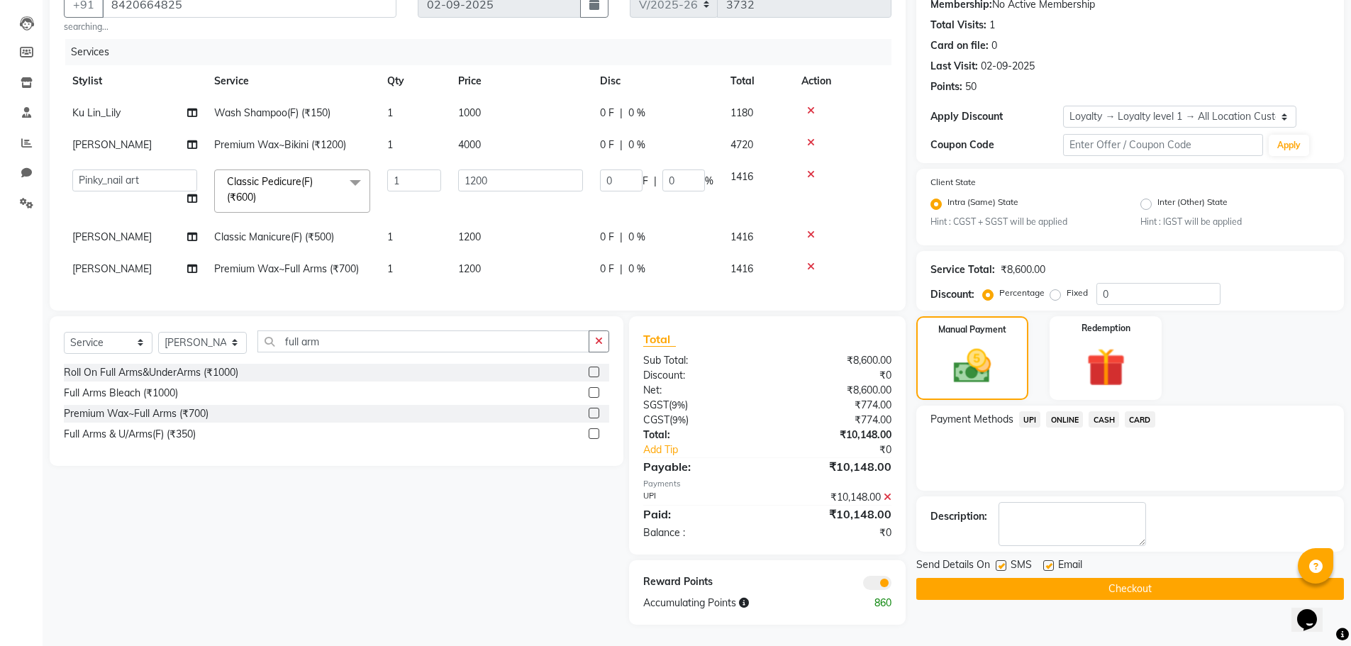
click at [1046, 560] on label at bounding box center [1048, 565] width 11 height 11
click at [1046, 561] on input "checkbox" at bounding box center [1047, 565] width 9 height 9
checkbox input "false"
click at [1056, 578] on button "Checkout" at bounding box center [1129, 589] width 427 height 22
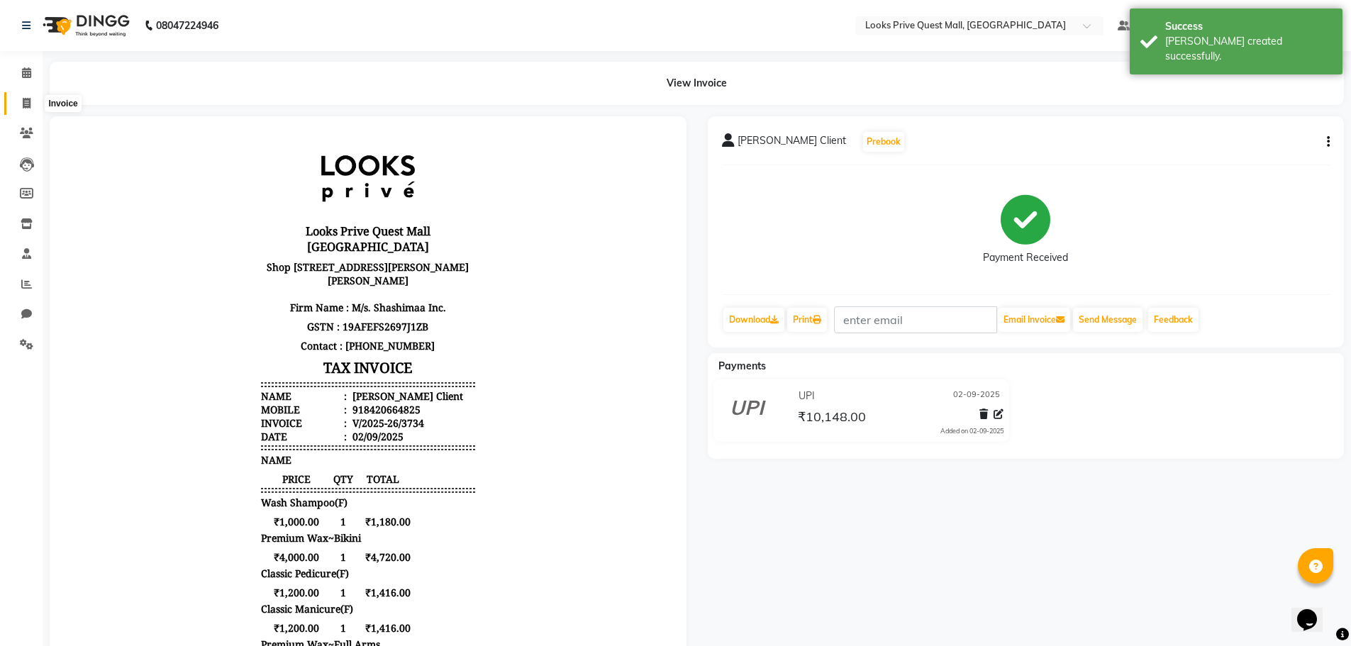
click at [28, 100] on icon at bounding box center [27, 103] width 8 height 11
select select "service"
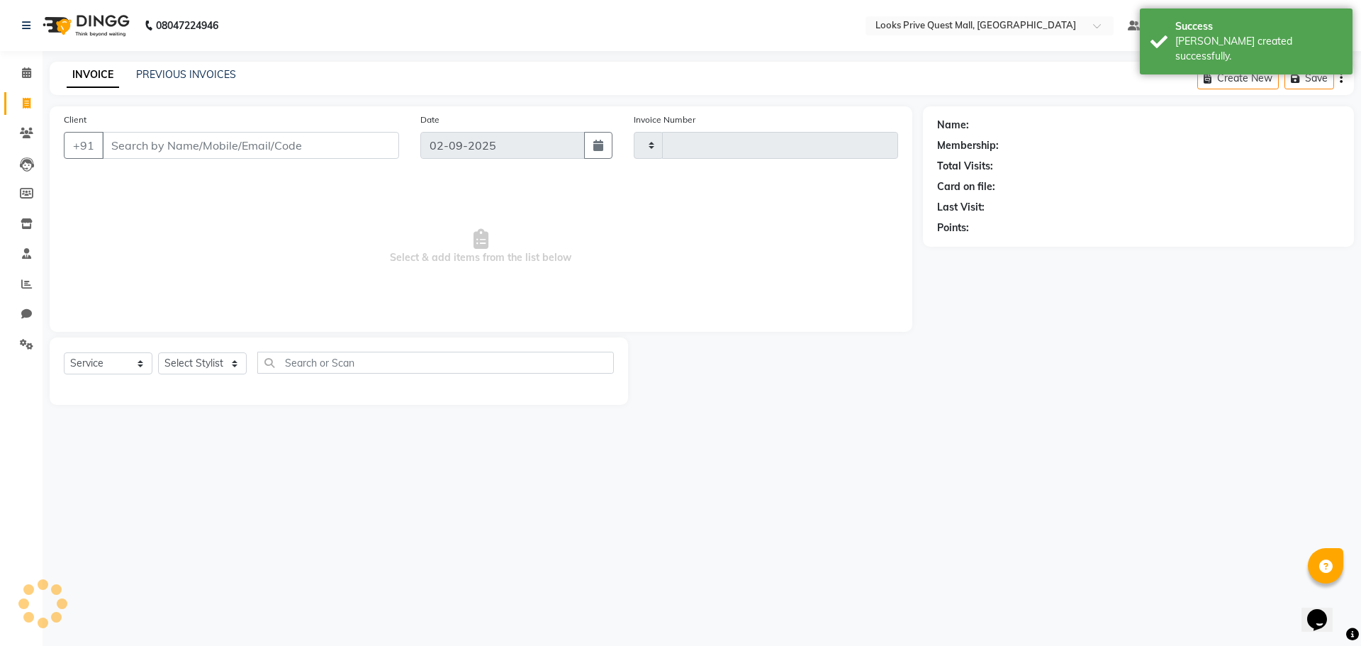
type input "3735"
select select "6141"
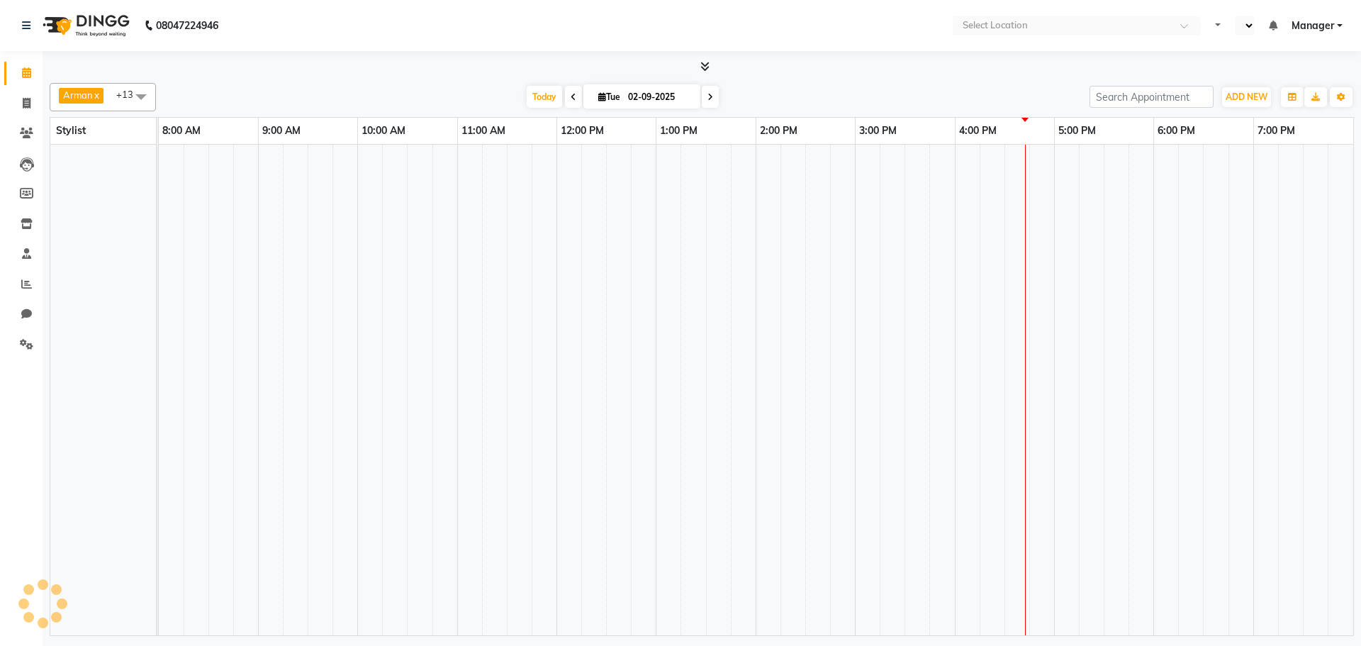
select select "en"
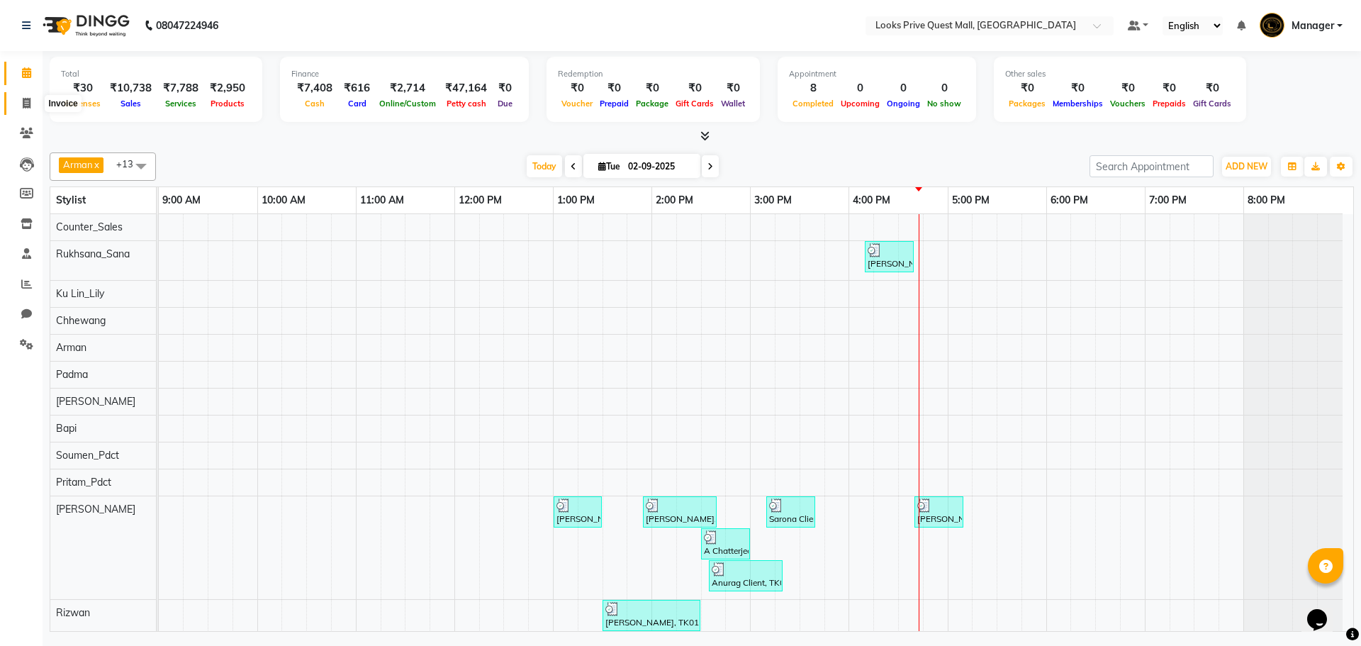
click at [29, 99] on icon at bounding box center [27, 103] width 8 height 11
select select "service"
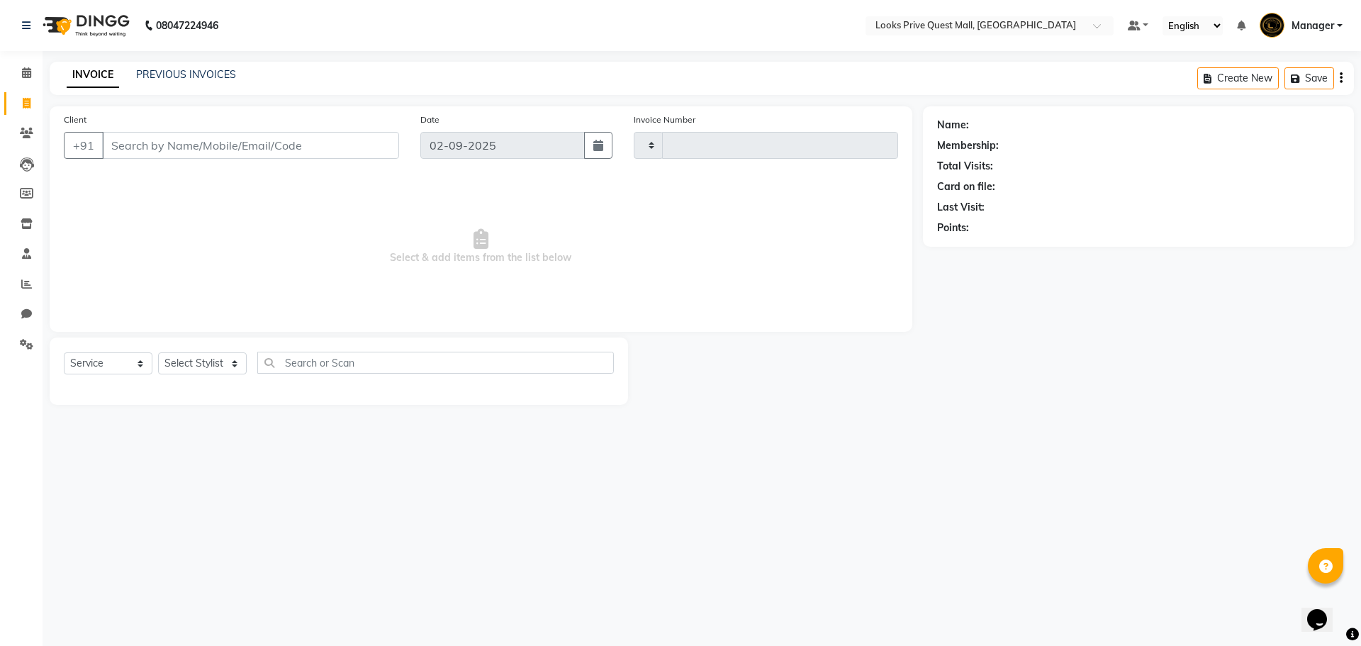
type input "3732"
select select "6141"
click at [184, 363] on select "Select Stylist Arman Bapi Chhewang Counter_Sales [PERSON_NAME] [PERSON_NAME] [P…" at bounding box center [202, 363] width 89 height 22
select select "46703"
click at [158, 352] on select "Select Stylist Arman Bapi Chhewang Counter_Sales [PERSON_NAME] [PERSON_NAME] [P…" at bounding box center [202, 363] width 89 height 22
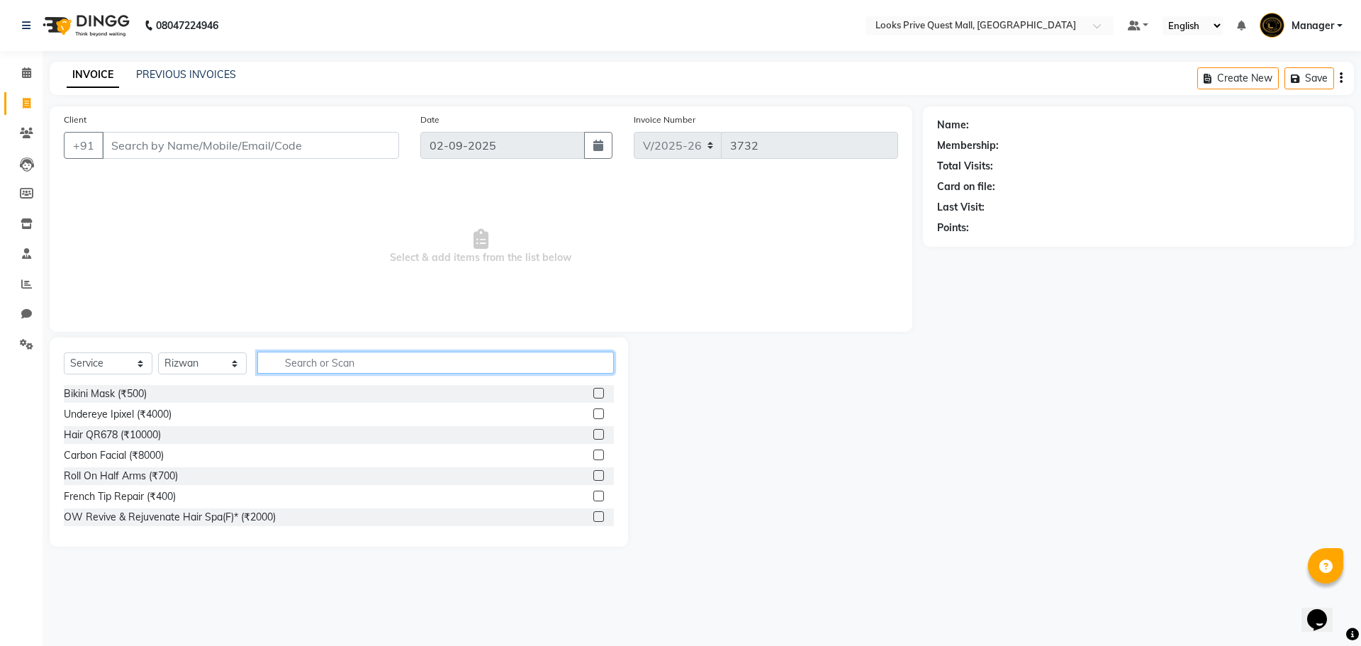
click at [330, 368] on input "text" at bounding box center [435, 363] width 357 height 22
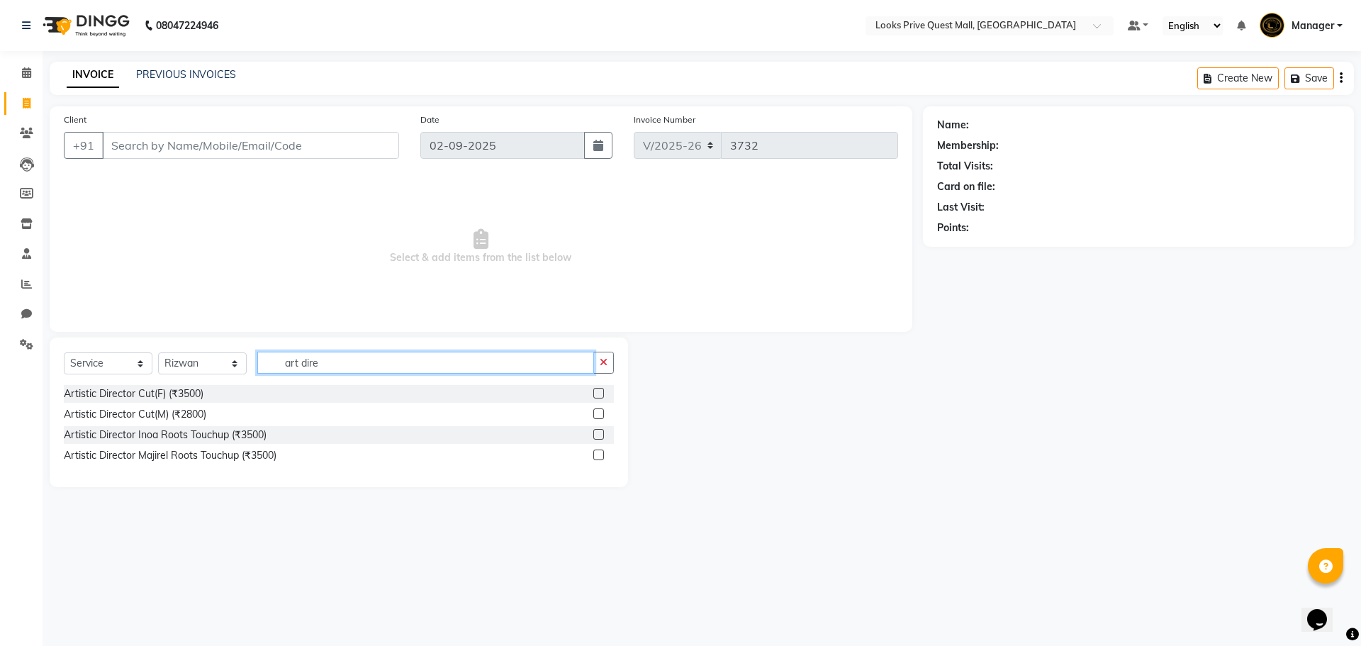
type input "art dire"
drag, startPoint x: 600, startPoint y: 392, endPoint x: 505, endPoint y: 318, distance: 120.3
click at [600, 392] on label at bounding box center [598, 393] width 11 height 11
click at [600, 392] on input "checkbox" at bounding box center [597, 393] width 9 height 9
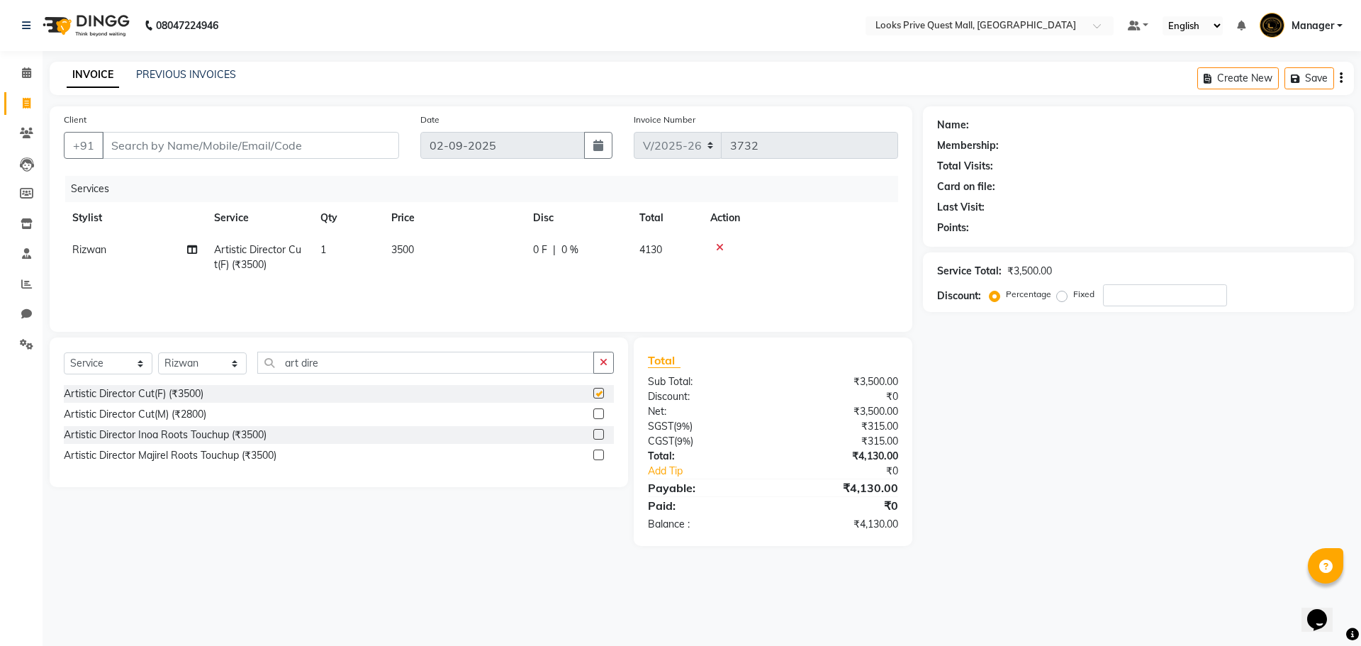
click at [442, 249] on td "3500" at bounding box center [454, 257] width 142 height 47
checkbox input "false"
select select "46703"
click at [220, 233] on table "Stylist Service Qty Price Disc Total Action Arman Bapi Chhewang Counter_Sales […" at bounding box center [481, 248] width 834 height 92
drag, startPoint x: 515, startPoint y: 252, endPoint x: 340, endPoint y: 240, distance: 175.5
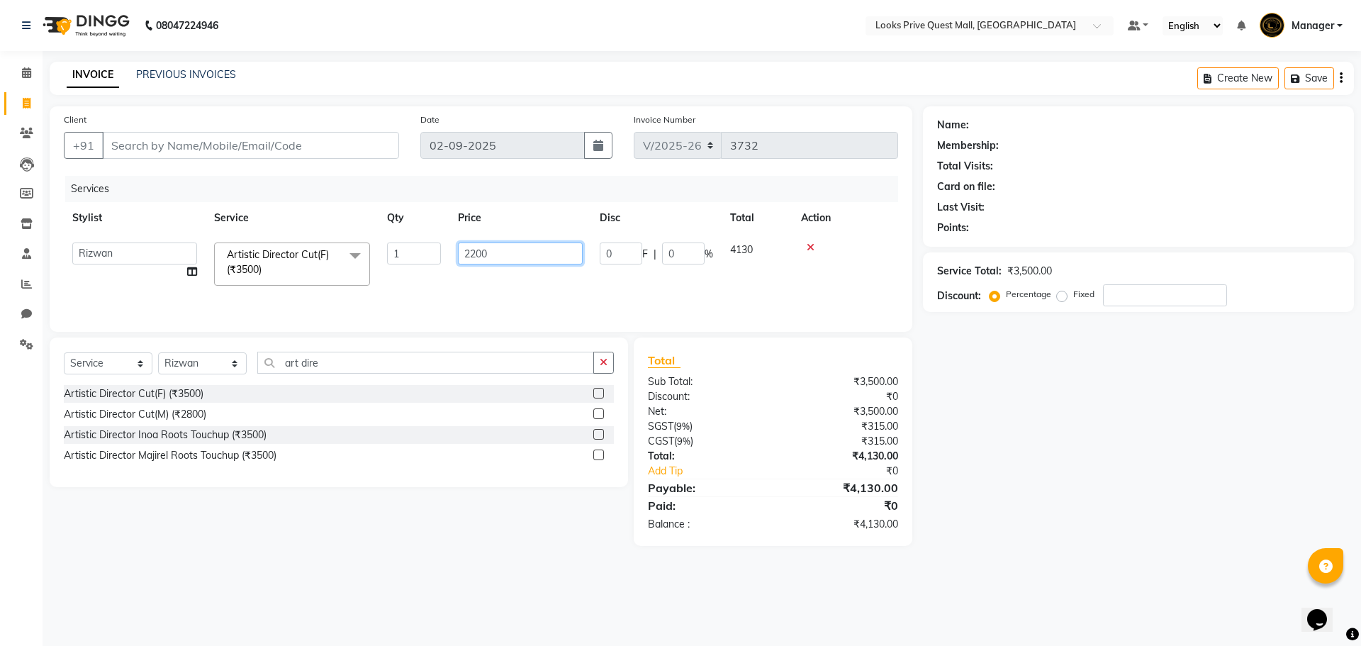
click at [341, 241] on tr "Arman Bapi Chhewang Counter_Sales [PERSON_NAME] [PERSON_NAME] [PERSON_NAME] Man…" at bounding box center [481, 264] width 834 height 60
type input "2000"
click at [452, 394] on div "Artistic Director Cut(F) (₹3500)" at bounding box center [339, 394] width 550 height 18
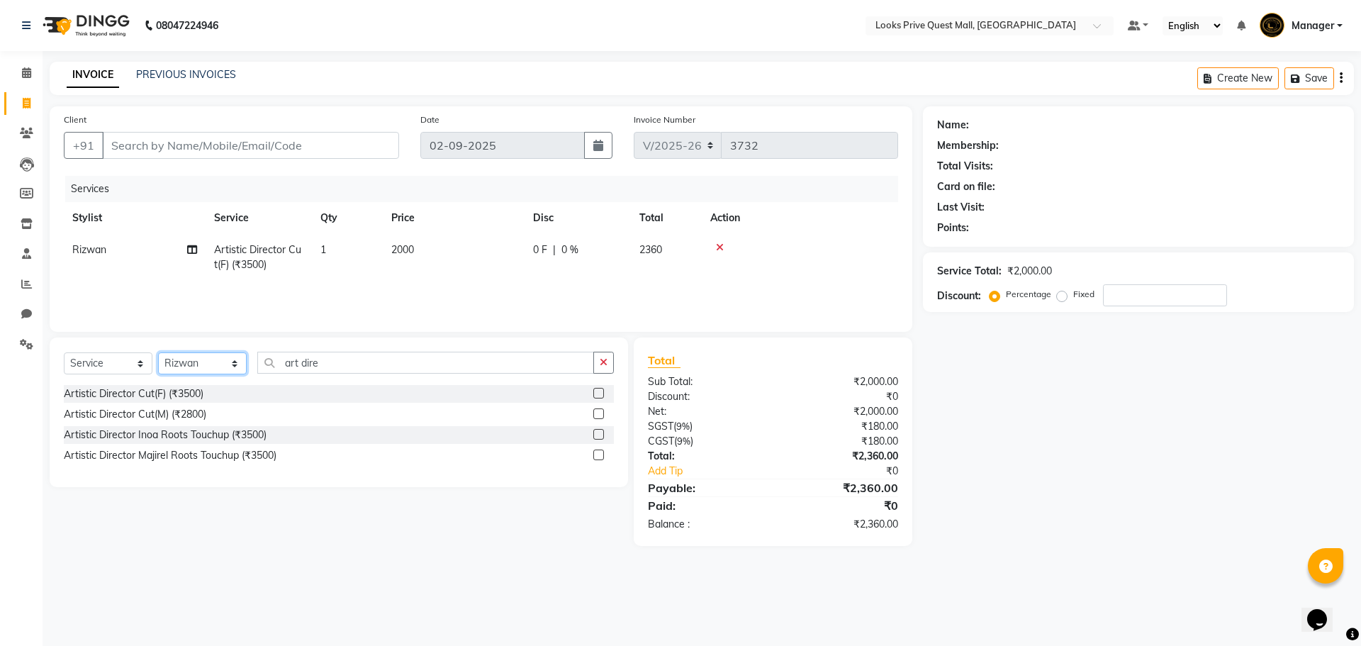
drag, startPoint x: 181, startPoint y: 362, endPoint x: 167, endPoint y: 366, distance: 13.9
click at [177, 365] on select "Select Stylist Arman Bapi Chhewang Counter_Sales [PERSON_NAME] [PERSON_NAME] [P…" at bounding box center [202, 363] width 89 height 22
select select "46695"
click at [158, 352] on select "Select Stylist Arman Bapi Chhewang Counter_Sales [PERSON_NAME] [PERSON_NAME] [P…" at bounding box center [202, 363] width 89 height 22
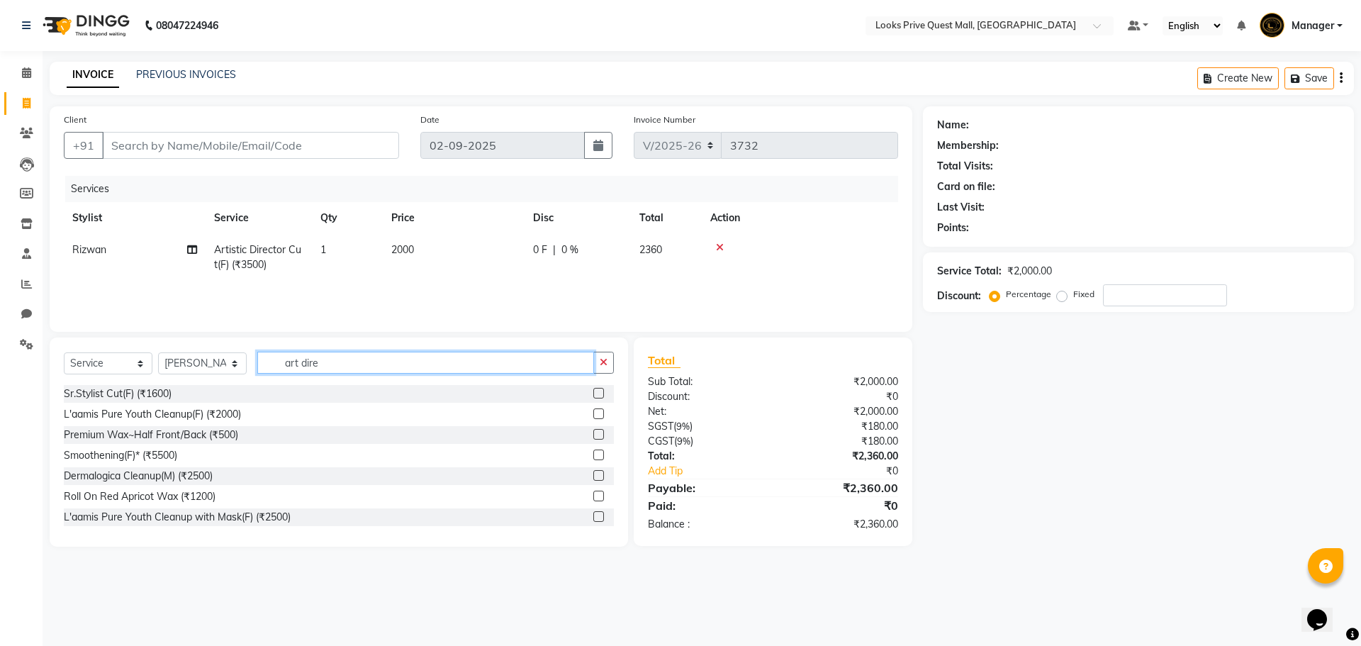
drag, startPoint x: 345, startPoint y: 361, endPoint x: 0, endPoint y: 367, distance: 344.6
click at [0, 367] on app-home "08047224946 Select Location × Looks Prive Quest Mall, [GEOGRAPHIC_DATA] Default…" at bounding box center [680, 284] width 1361 height 568
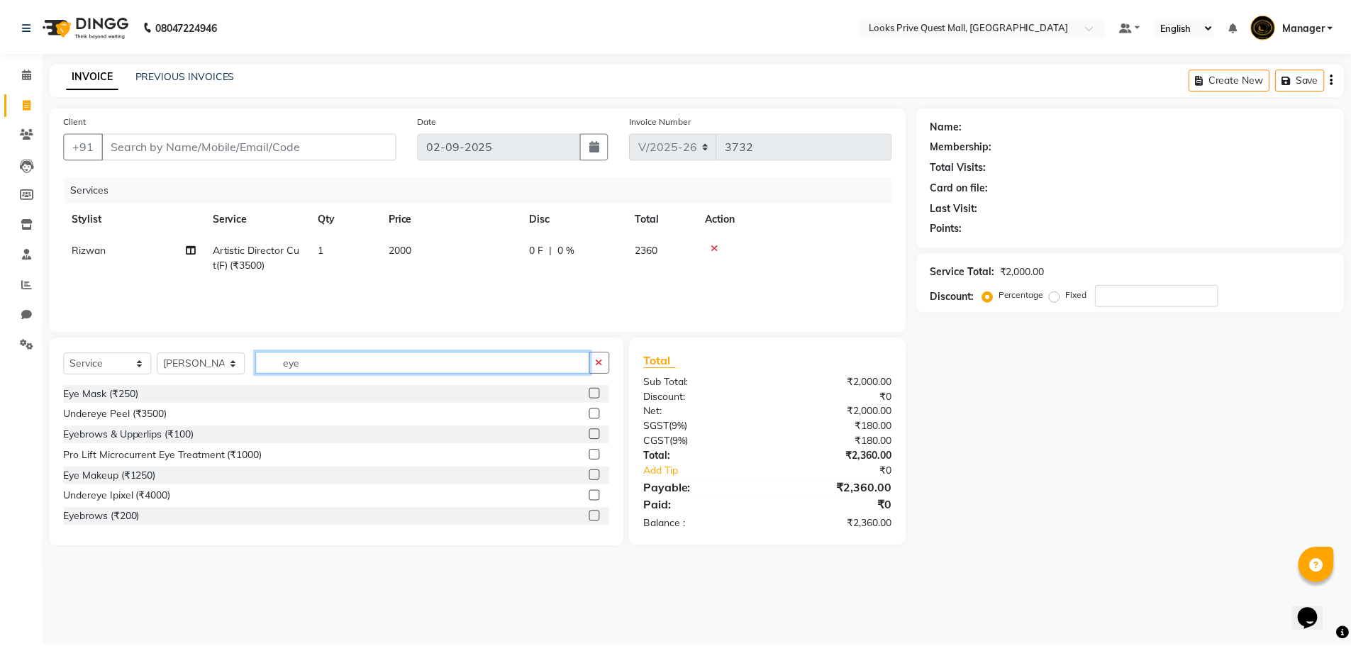
scroll to position [2, 0]
type input "eye"
click at [593, 514] on label at bounding box center [598, 514] width 11 height 11
click at [593, 514] on input "checkbox" at bounding box center [597, 514] width 9 height 9
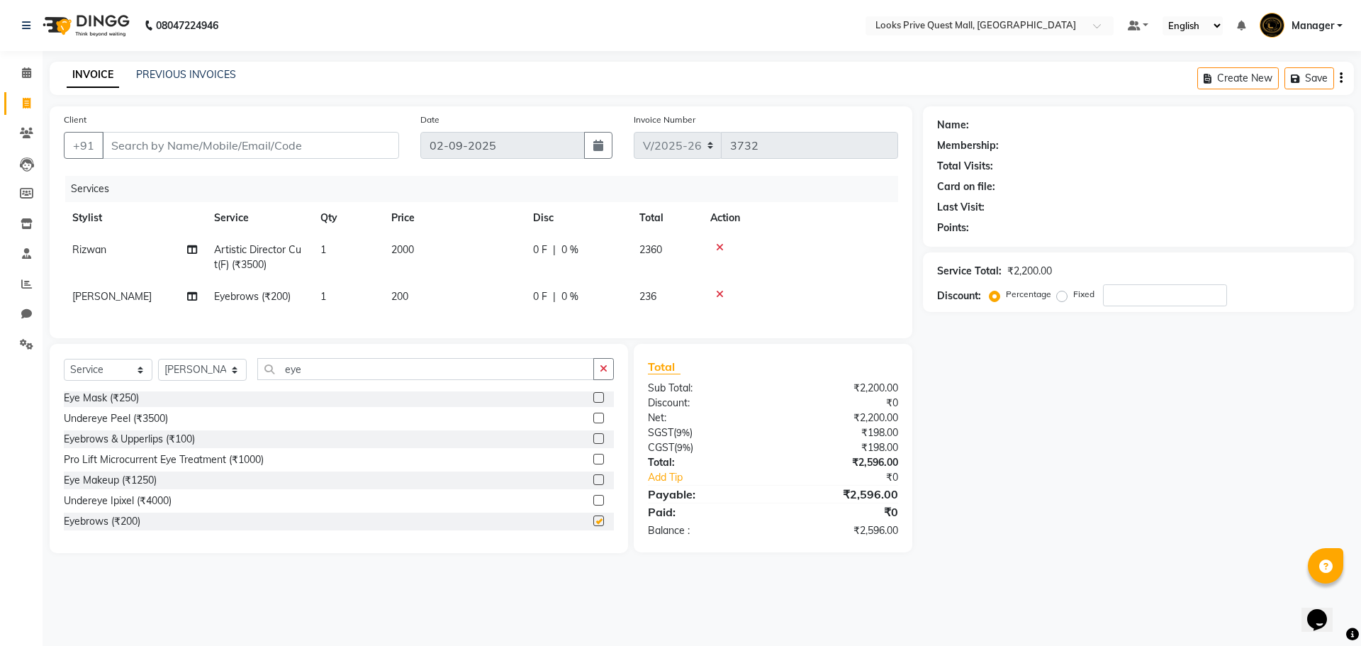
checkbox input "false"
click at [457, 304] on td "200" at bounding box center [454, 297] width 142 height 32
select select "46695"
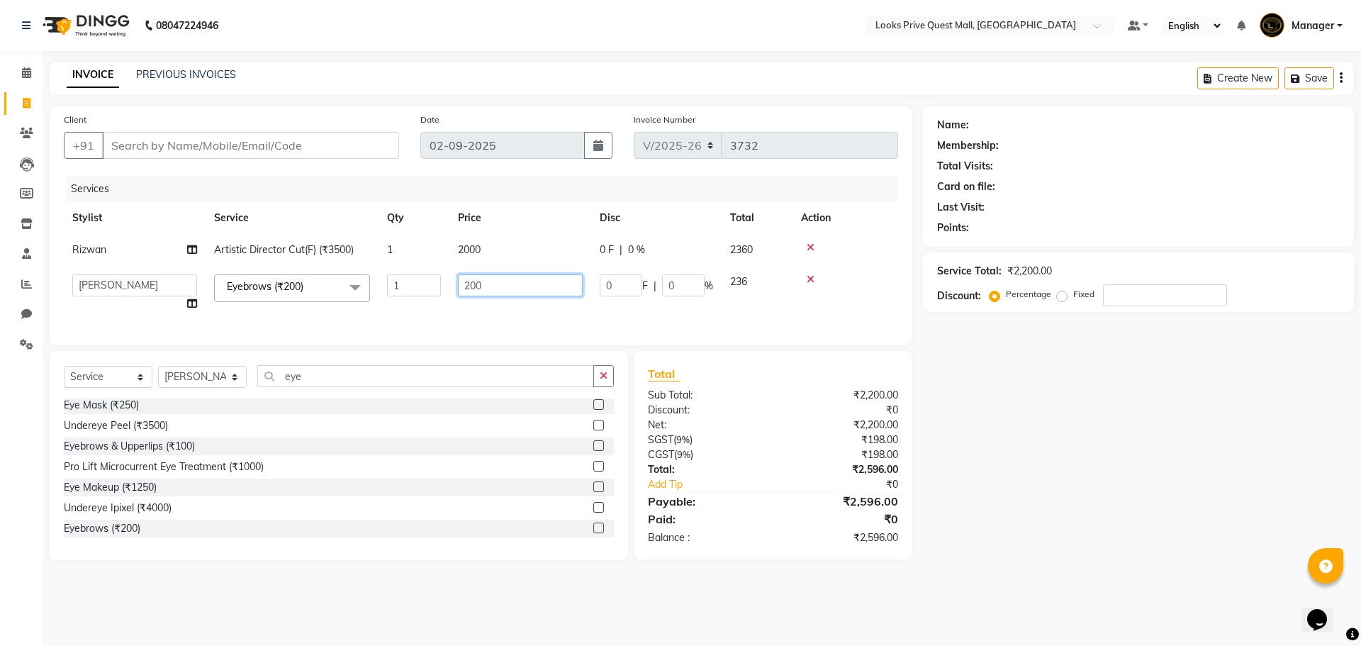
drag, startPoint x: 250, startPoint y: 301, endPoint x: 140, endPoint y: 303, distance: 109.9
click at [161, 306] on tr "Arman Bapi Chhewang Counter_Sales [PERSON_NAME] [PERSON_NAME] [PERSON_NAME] Man…" at bounding box center [481, 293] width 834 height 54
type input "150"
click at [527, 249] on tr "[PERSON_NAME] Artistic Director Cut(F) (₹3500) 1 2000 0 F | 0 % 2360" at bounding box center [481, 250] width 834 height 32
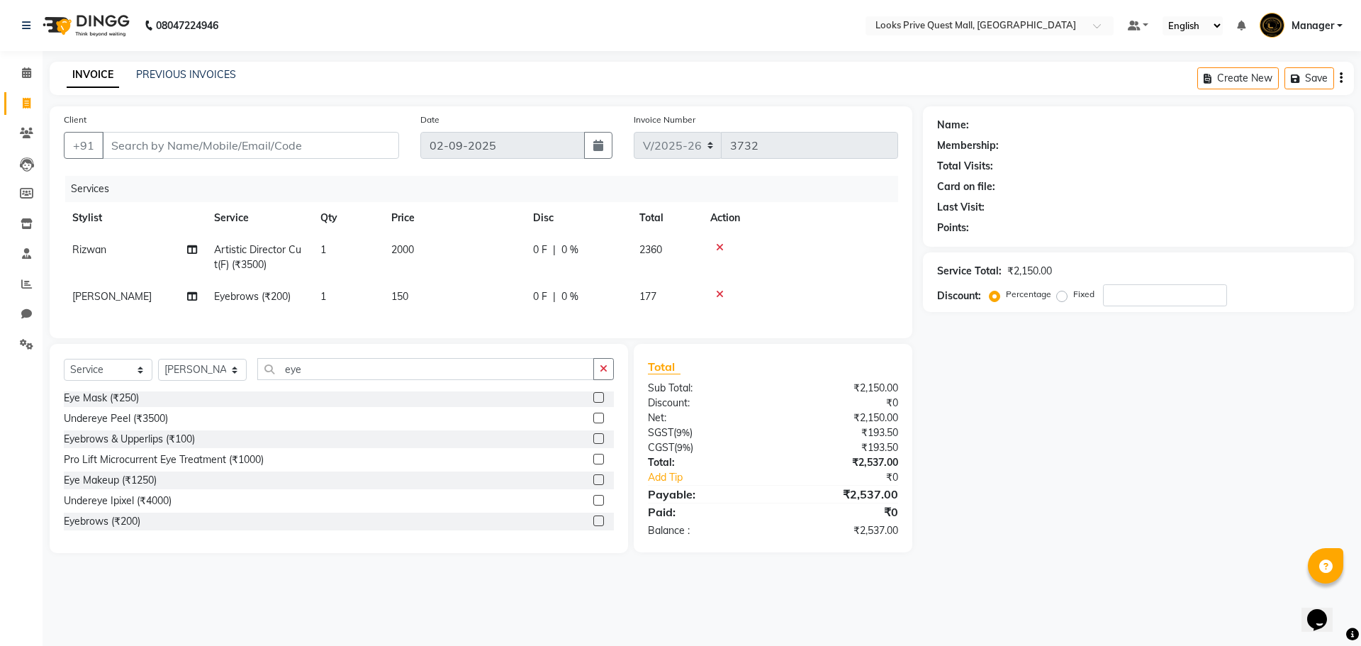
click at [490, 242] on td "2000" at bounding box center [454, 257] width 142 height 47
select select "46703"
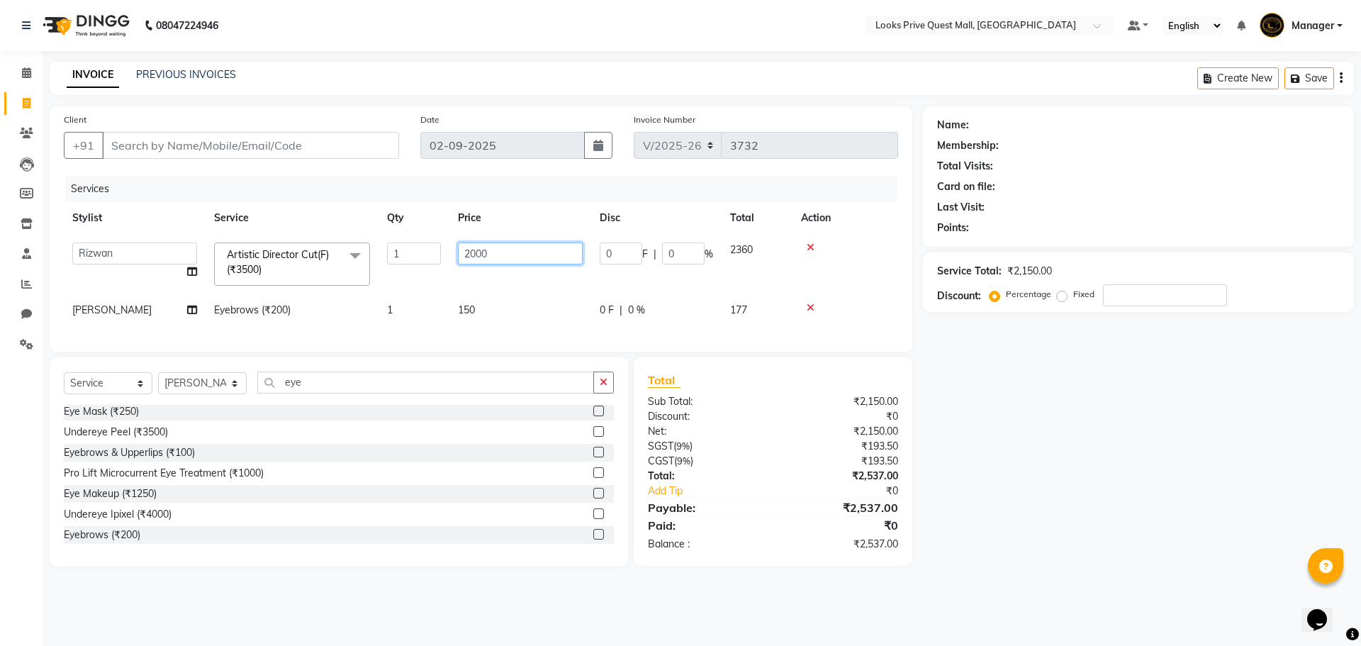
drag, startPoint x: 518, startPoint y: 253, endPoint x: 130, endPoint y: 294, distance: 389.3
click at [142, 295] on tbody "Arman Bapi Chhewang Counter_Sales [PERSON_NAME] [PERSON_NAME] [PERSON_NAME] Man…" at bounding box center [481, 280] width 834 height 92
type input "1800"
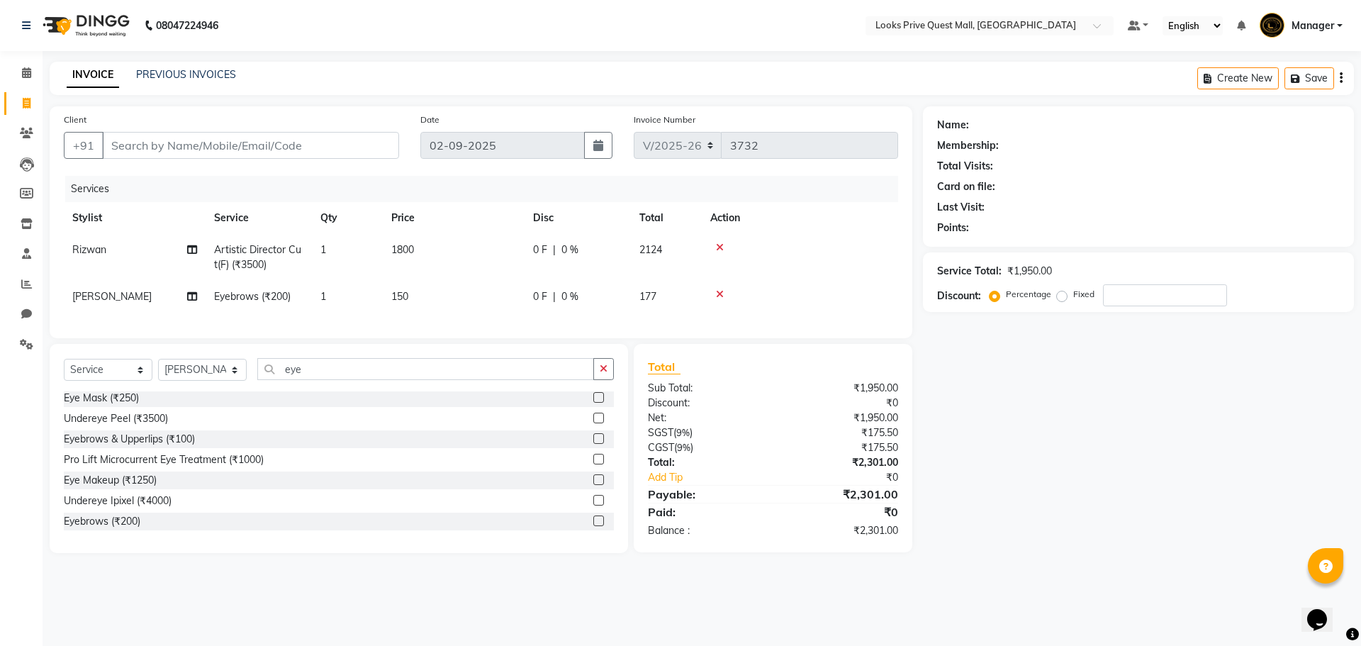
click at [452, 570] on main "INVOICE PREVIOUS INVOICES Create New Save Client +91 Date [DATE] Invoice Number…" at bounding box center [702, 318] width 1319 height 513
click at [174, 140] on input "Client" at bounding box center [250, 145] width 297 height 27
type input "9"
type input "0"
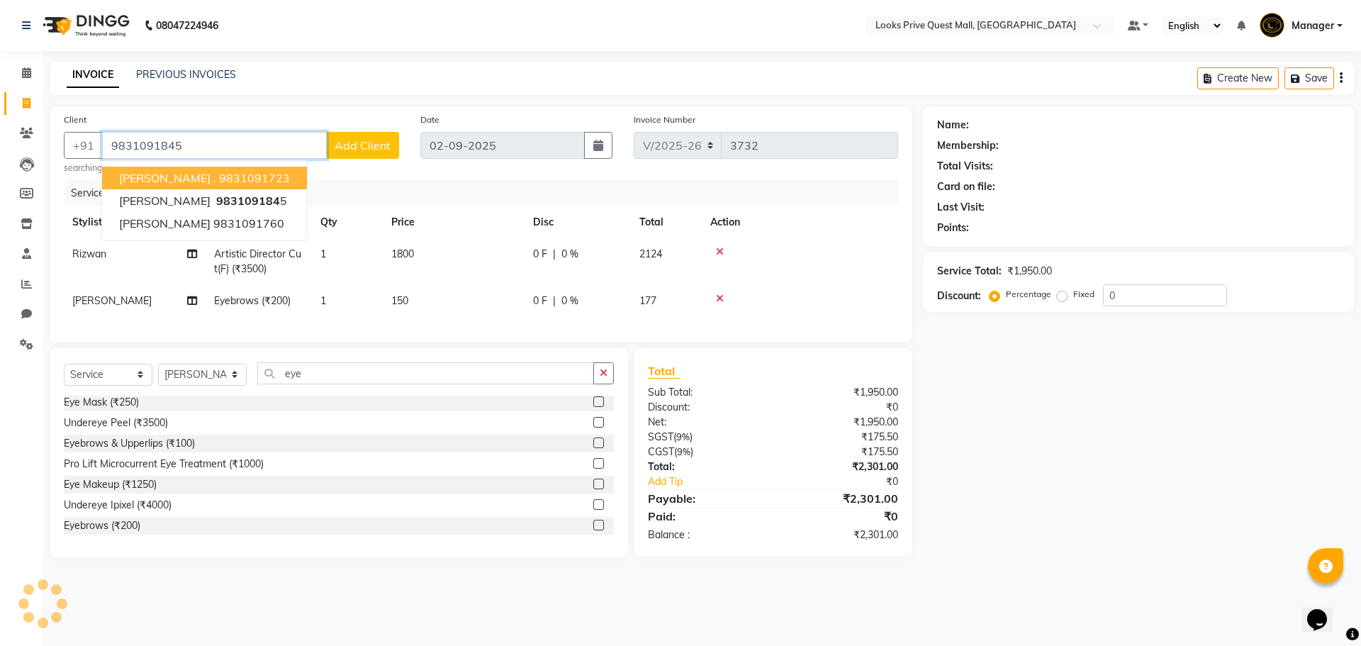
type input "9831091845"
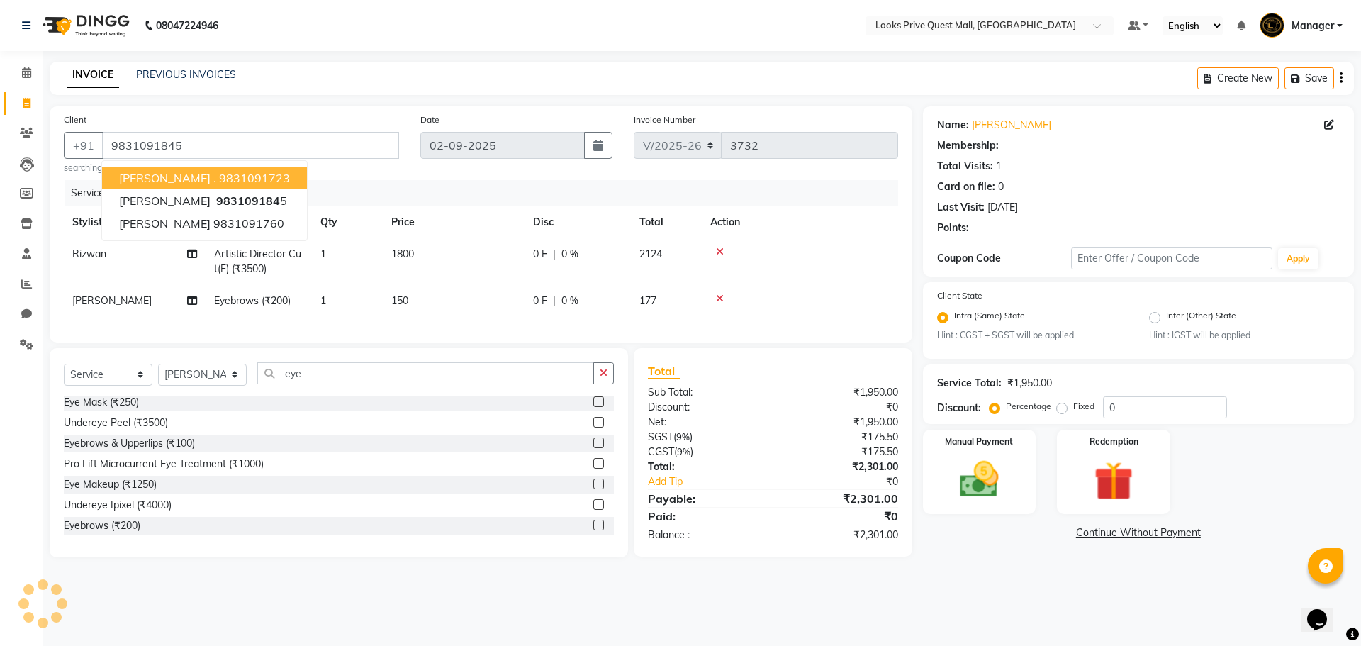
select select "1: Object"
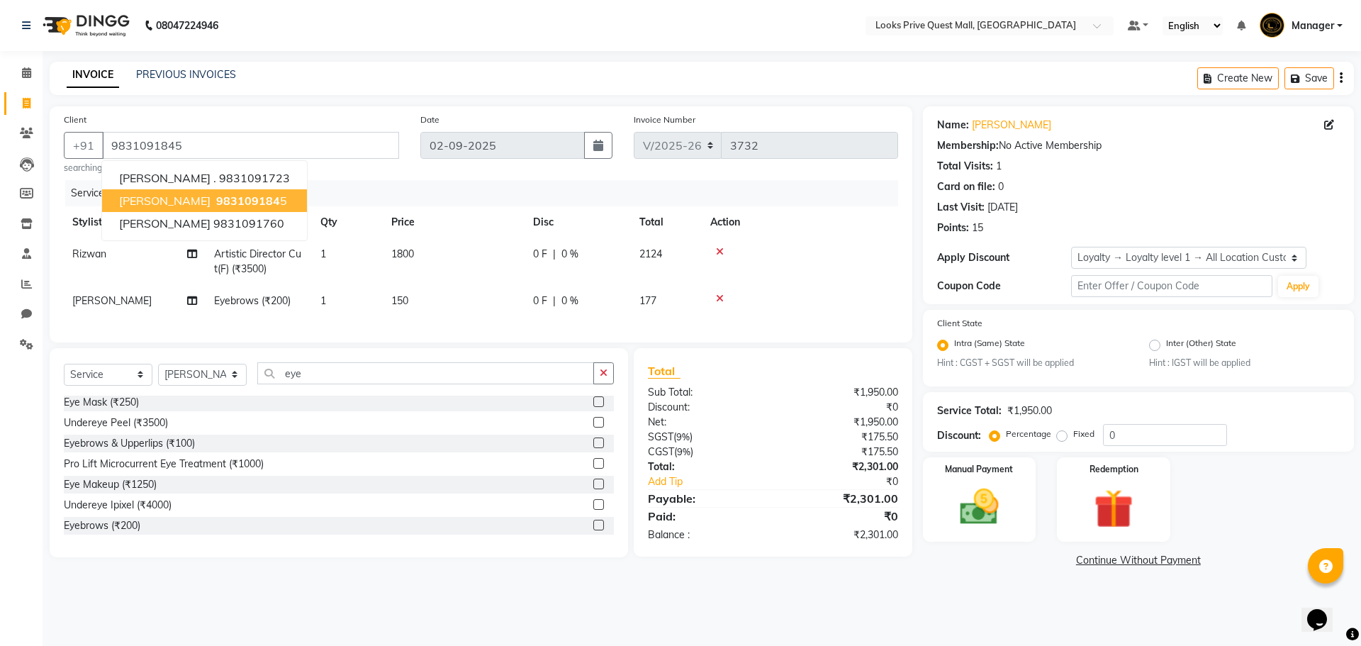
click at [216, 207] on span "983109184" at bounding box center [248, 201] width 64 height 14
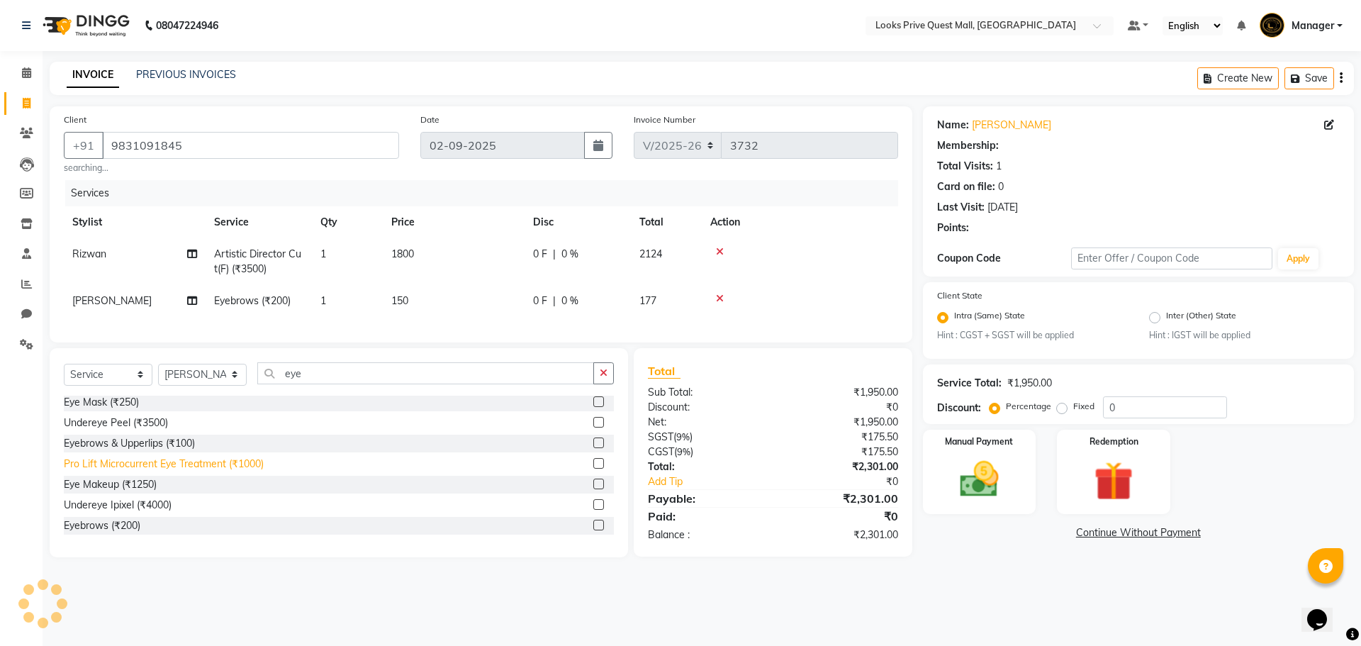
select select "1: Object"
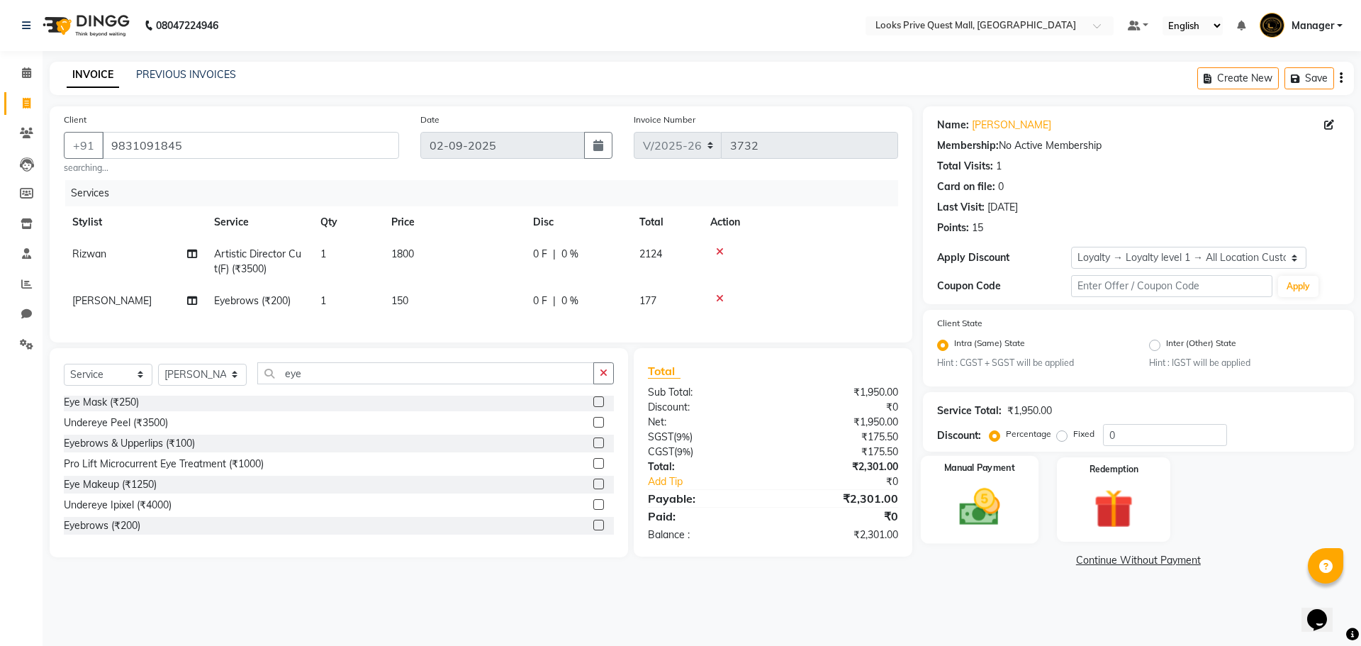
click at [1024, 492] on div "Manual Payment" at bounding box center [979, 499] width 118 height 87
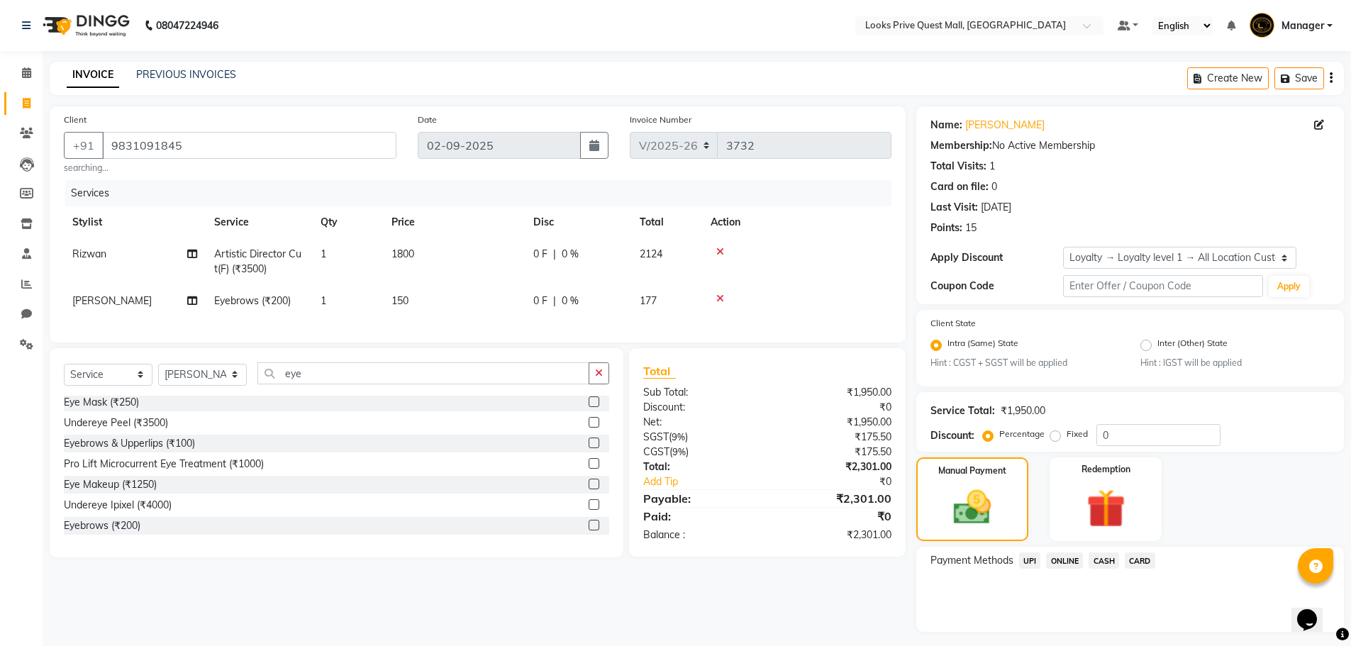
click at [1141, 565] on span "CARD" at bounding box center [1139, 560] width 30 height 16
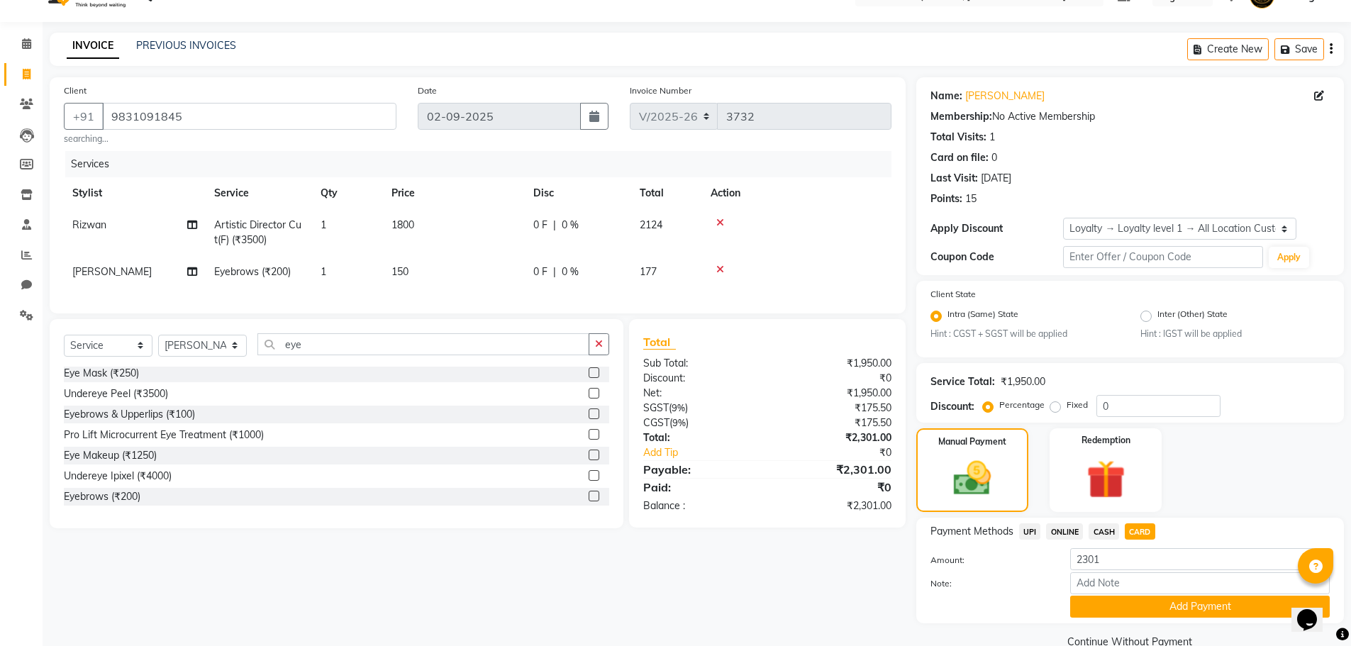
scroll to position [57, 0]
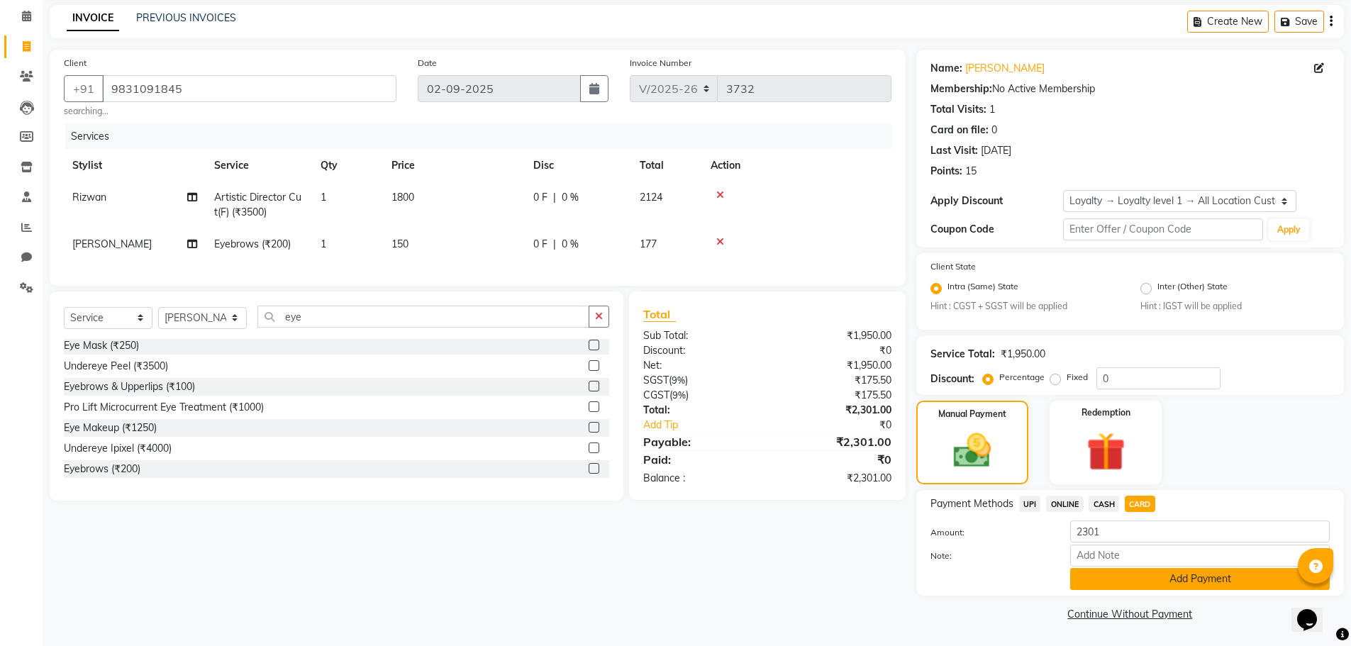
click at [1202, 571] on button "Add Payment" at bounding box center [1199, 579] width 259 height 22
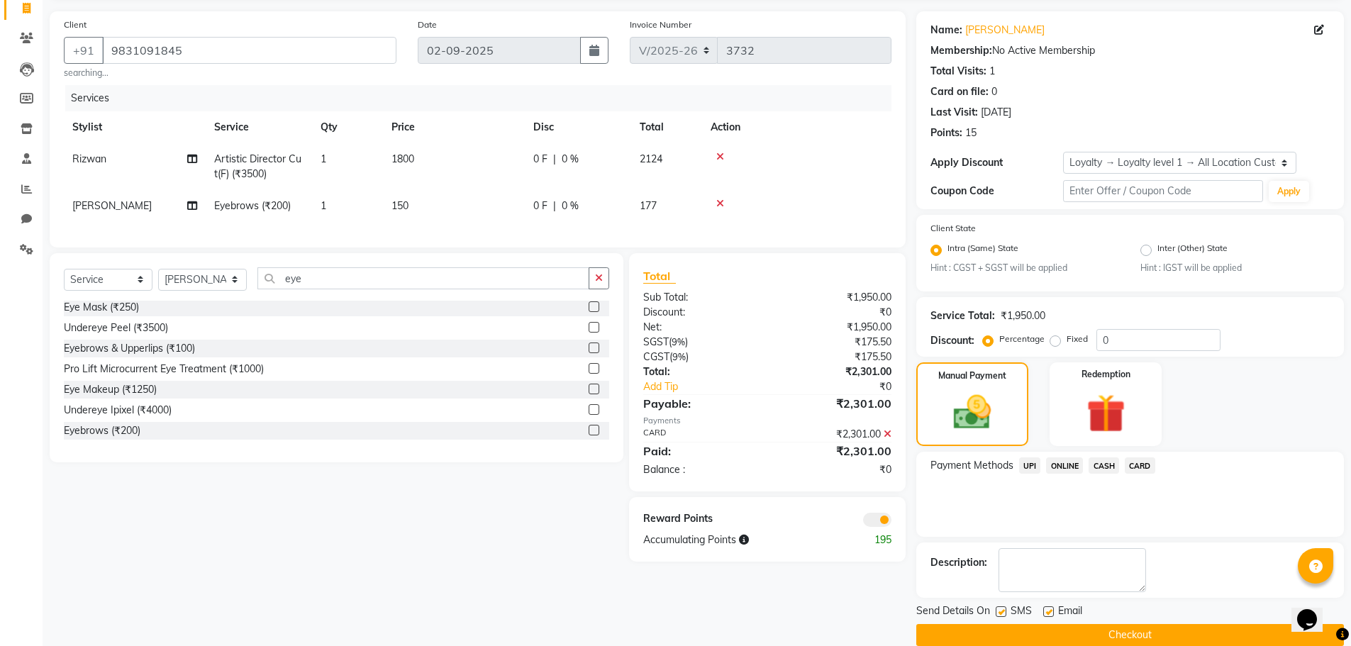
scroll to position [116, 0]
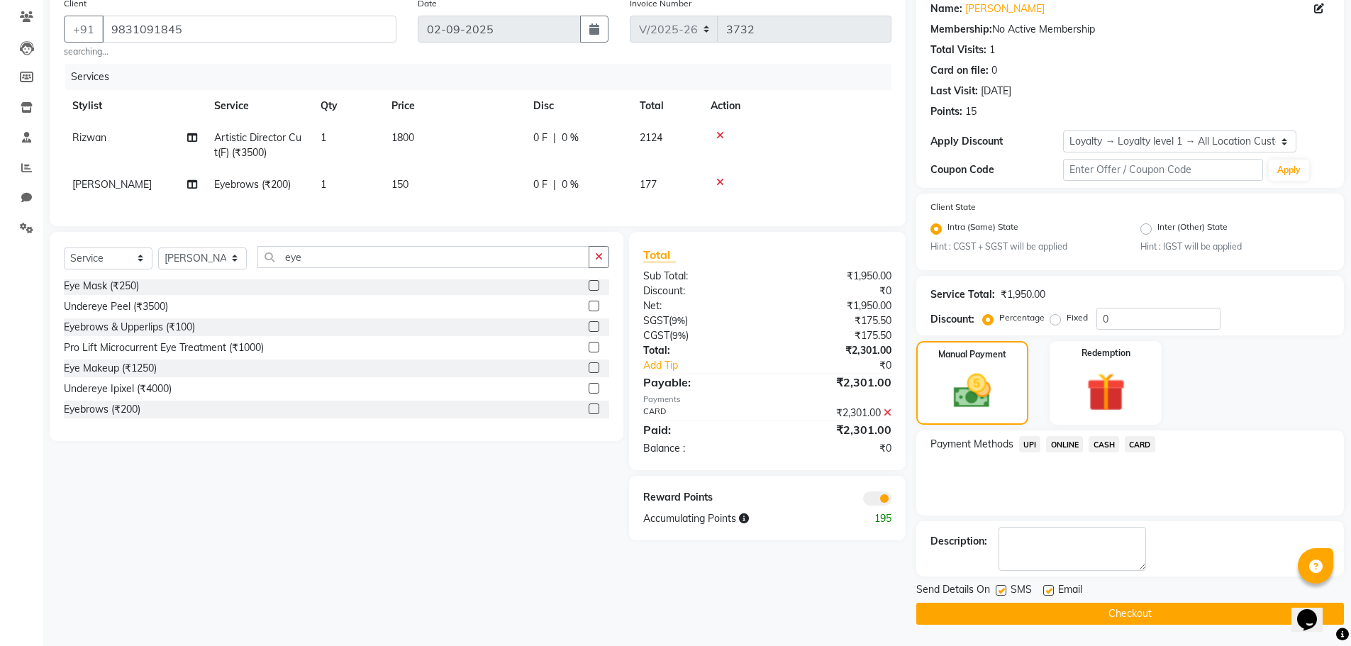
click at [1046, 591] on label at bounding box center [1048, 590] width 11 height 11
click at [1046, 591] on input "checkbox" at bounding box center [1047, 590] width 9 height 9
checkbox input "false"
click at [1062, 612] on button "Checkout" at bounding box center [1129, 614] width 427 height 22
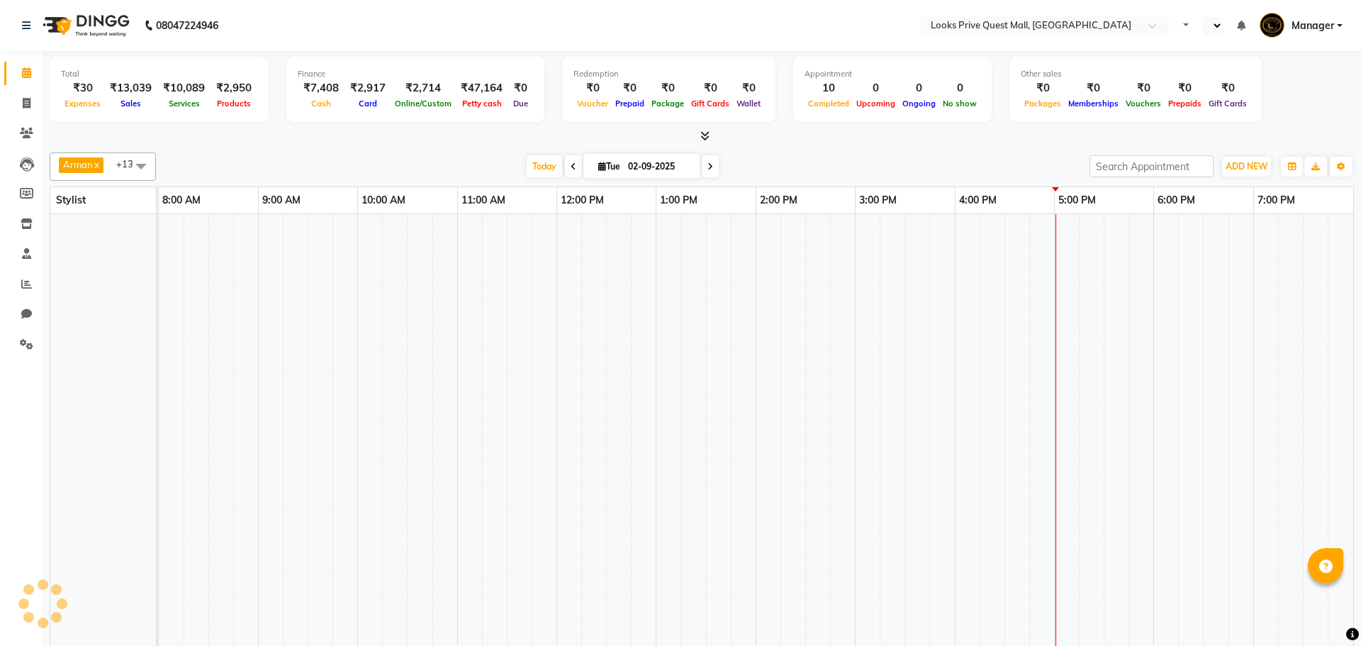
select select "en"
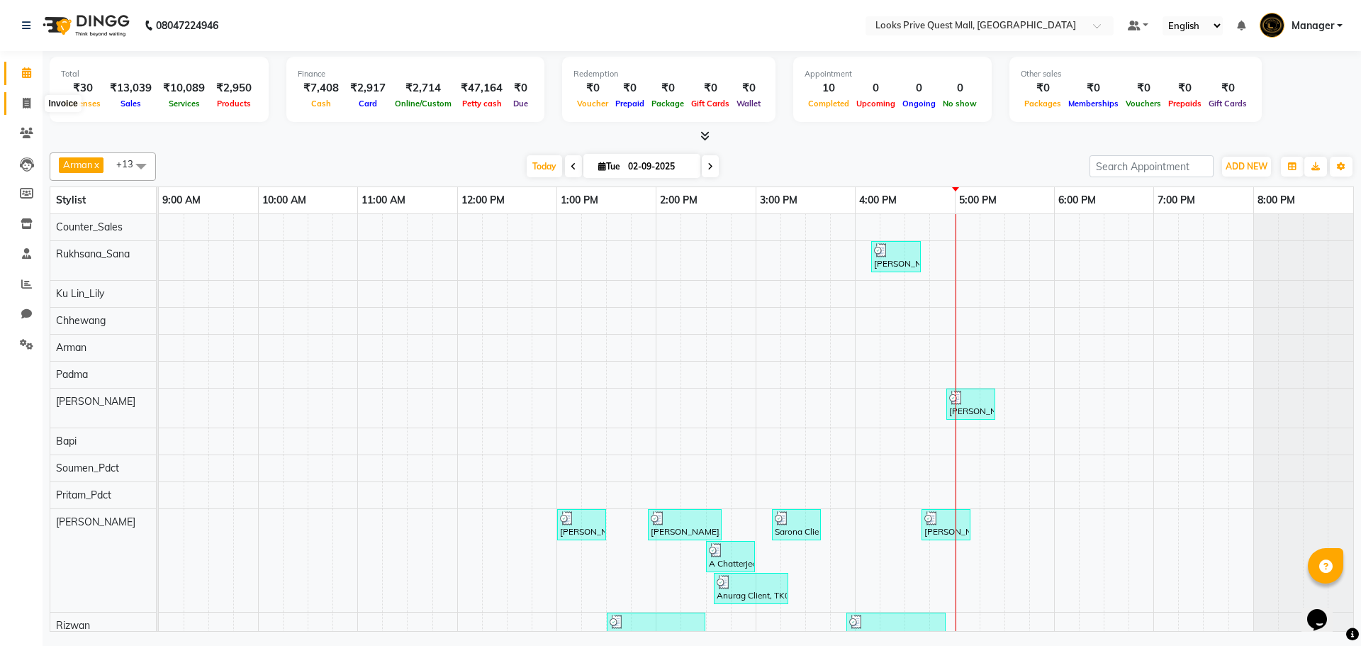
click at [30, 104] on icon at bounding box center [27, 103] width 8 height 11
select select "6141"
select select "service"
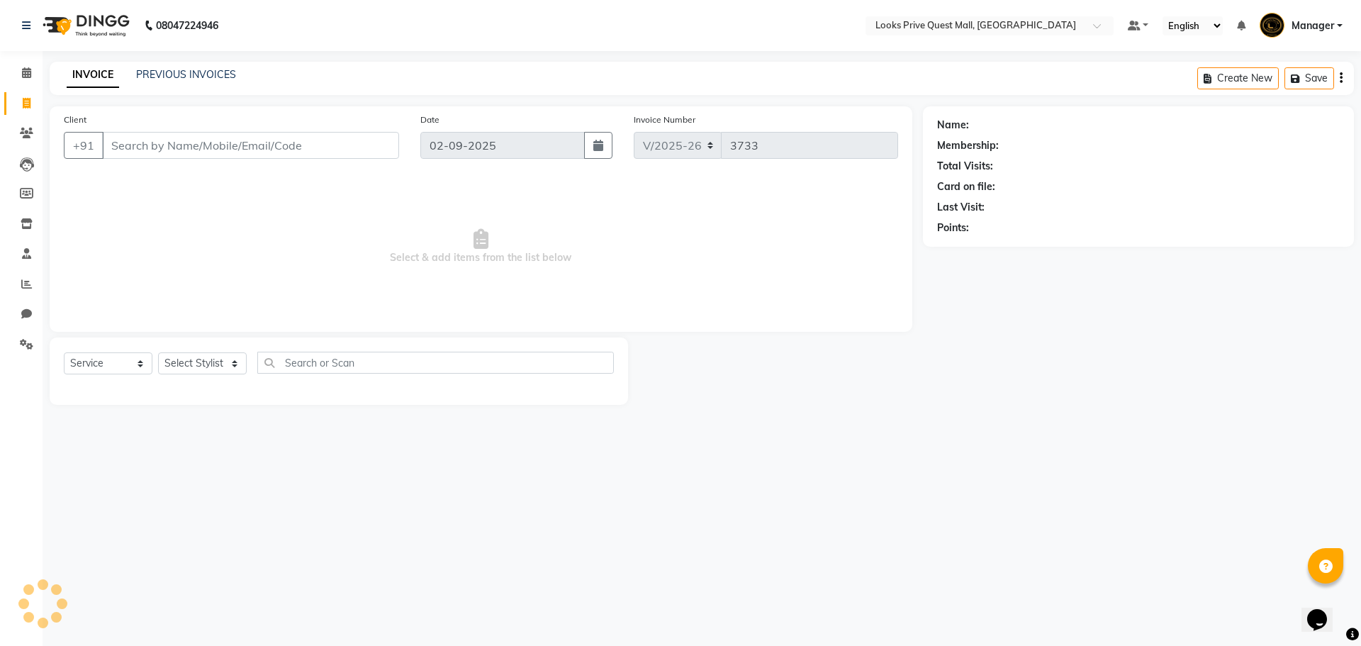
click at [169, 145] on input "Client" at bounding box center [250, 145] width 297 height 27
click at [215, 355] on select "Select Stylist Arman Bapi Chhewang Counter_Sales [PERSON_NAME] [PERSON_NAME] [P…" at bounding box center [202, 363] width 89 height 22
select select "46688"
click at [158, 352] on select "Select Stylist Arman Bapi Chhewang Counter_Sales [PERSON_NAME] [PERSON_NAME] [P…" at bounding box center [202, 363] width 89 height 22
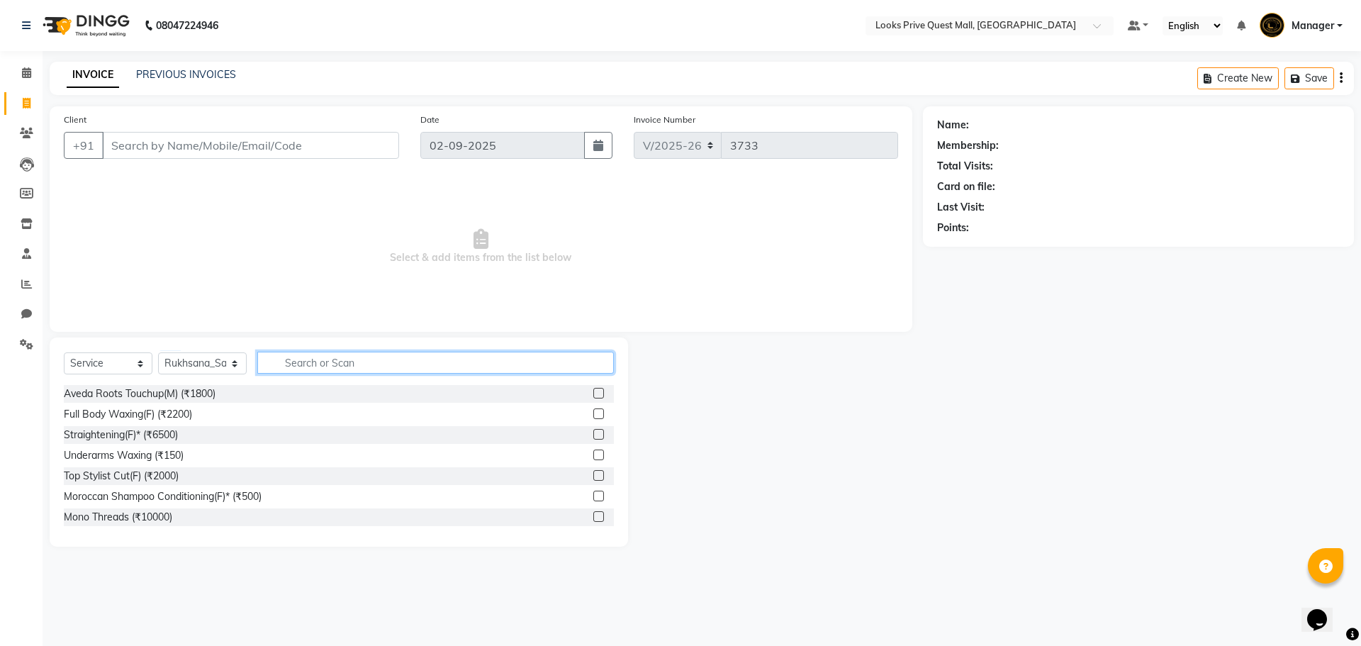
click at [292, 372] on input "text" at bounding box center [435, 363] width 357 height 22
type input "inoa"
click at [593, 393] on label at bounding box center [598, 393] width 11 height 11
click at [593, 393] on input "checkbox" at bounding box center [597, 393] width 9 height 9
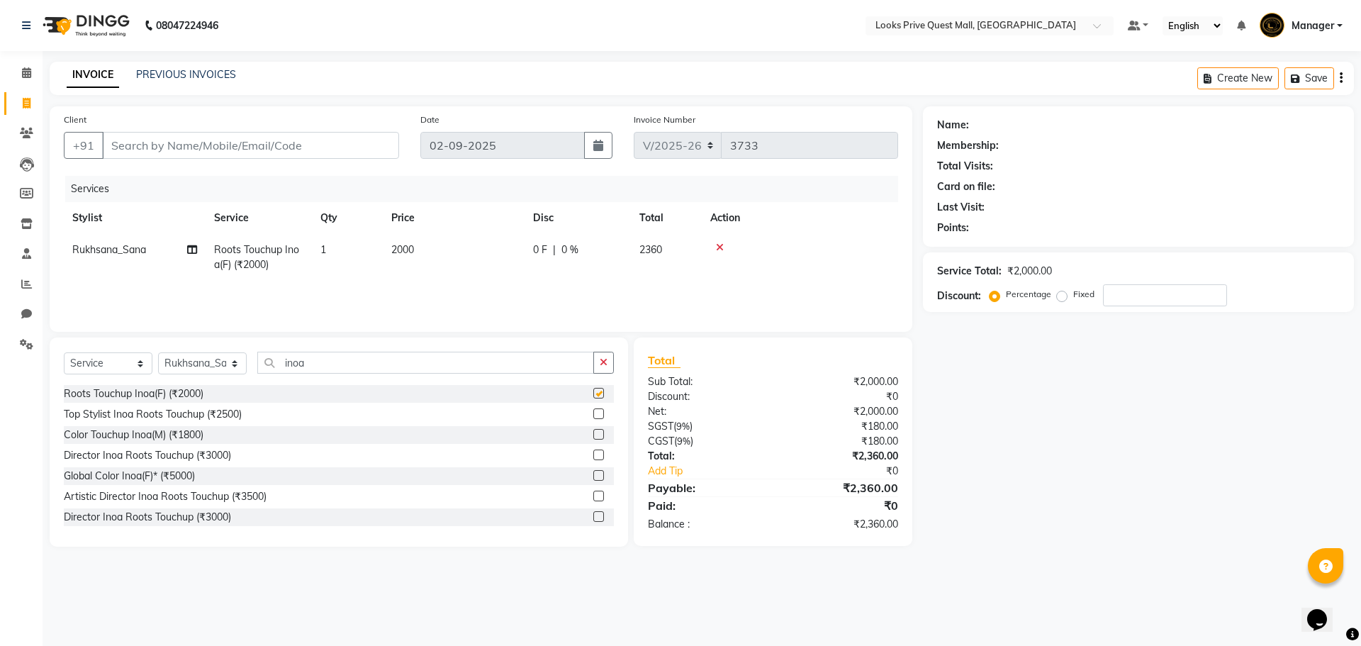
checkbox input "false"
click at [461, 250] on td "2000" at bounding box center [454, 257] width 142 height 47
select select "46688"
drag, startPoint x: 534, startPoint y: 252, endPoint x: 306, endPoint y: 259, distance: 227.7
click at [306, 259] on tr "Arman Bapi Chhewang Counter_Sales Deepa Das Dipti Uppal Firoz Ku Lin_Lily Manag…" at bounding box center [481, 264] width 834 height 60
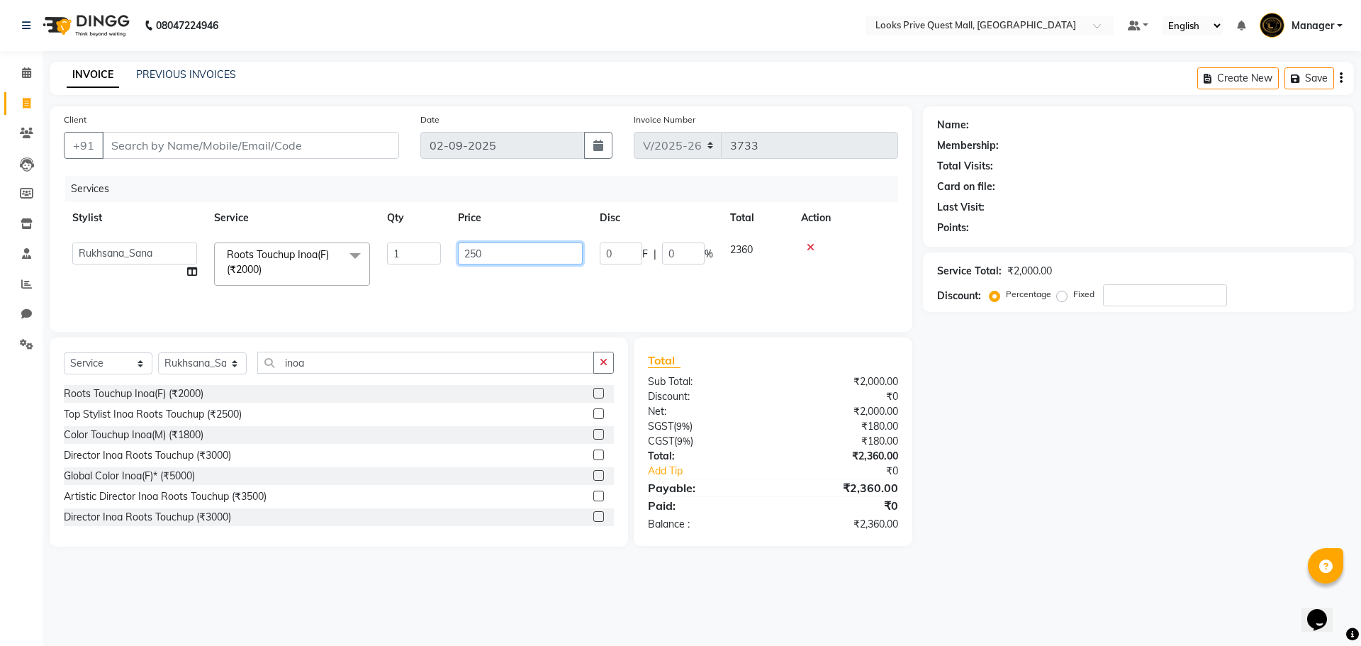
type input "2500"
click at [179, 140] on input "Client" at bounding box center [250, 145] width 297 height 27
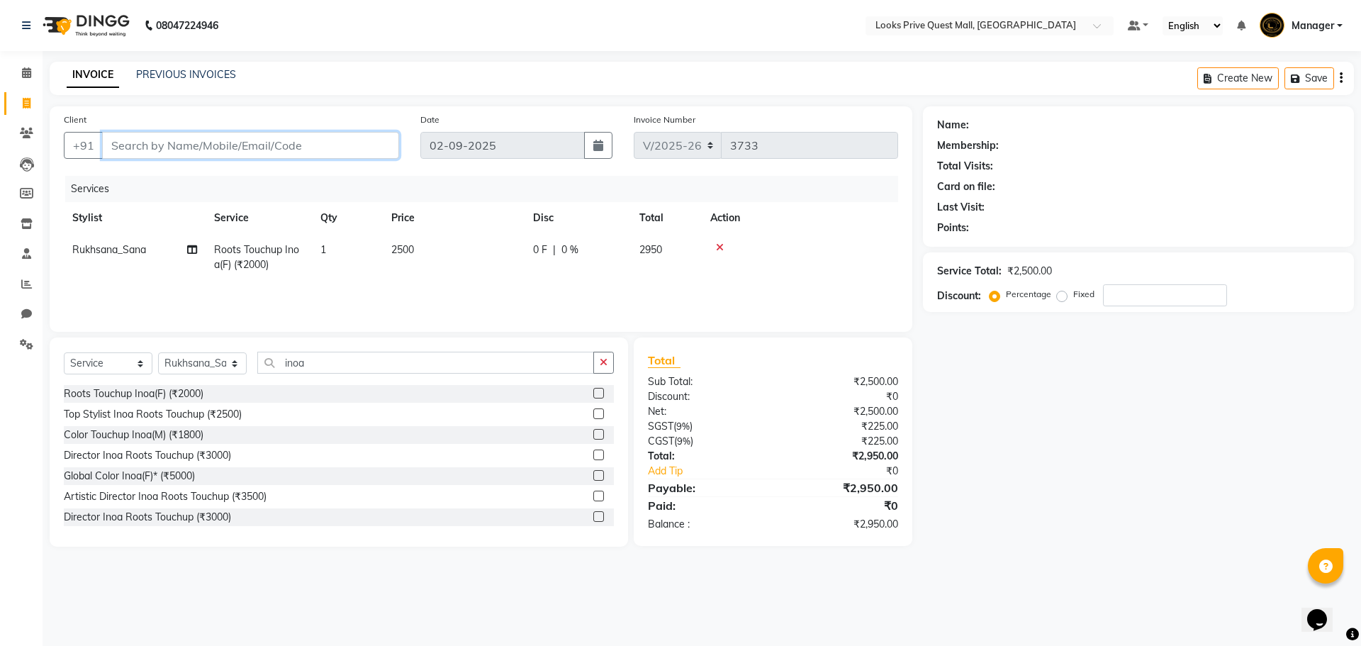
type input "9"
type input "0"
type input "9113145225"
click at [355, 155] on button "Add Client" at bounding box center [362, 145] width 73 height 27
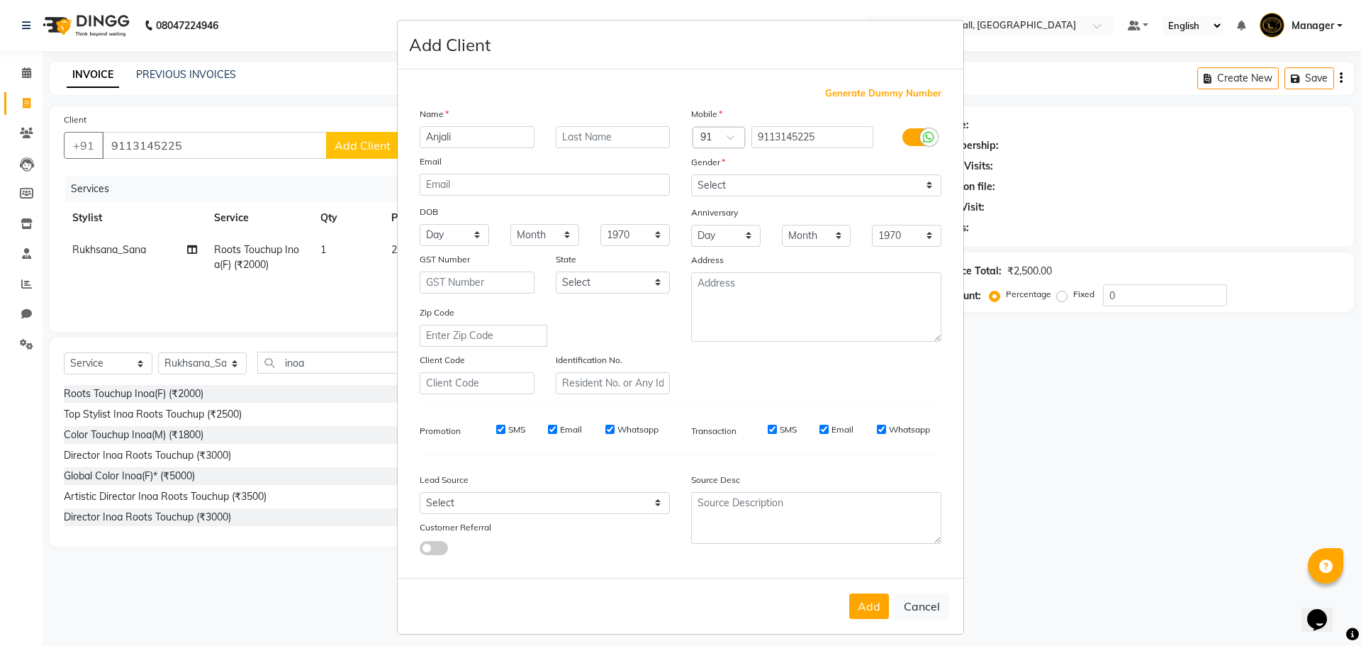
type input "Anjali"
type input "Client"
click at [902, 138] on label at bounding box center [918, 137] width 32 height 18
click at [0, 0] on input "checkbox" at bounding box center [0, 0] width 0 height 0
click at [896, 184] on select "Select Male Female Other Prefer Not To Say" at bounding box center [816, 185] width 250 height 22
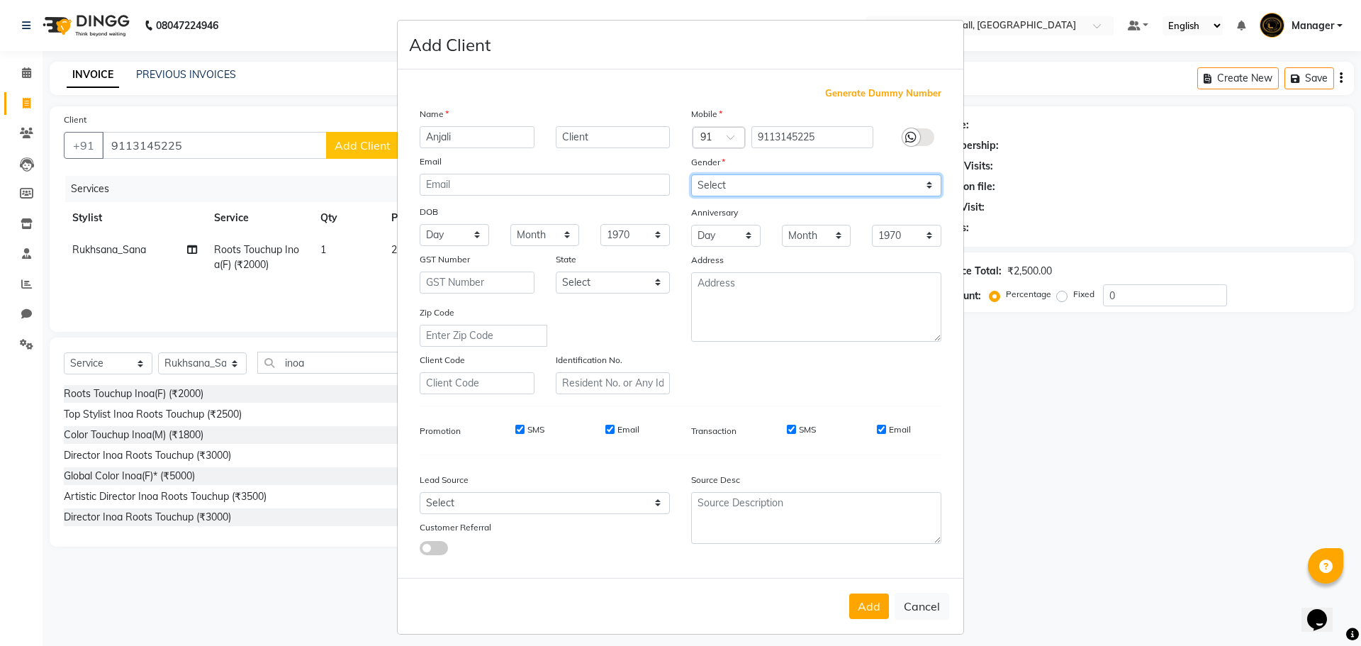
select select "female"
click at [691, 174] on select "Select Male Female Other Prefer Not To Say" at bounding box center [816, 185] width 250 height 22
click at [870, 617] on button "Add" at bounding box center [869, 606] width 40 height 26
select select
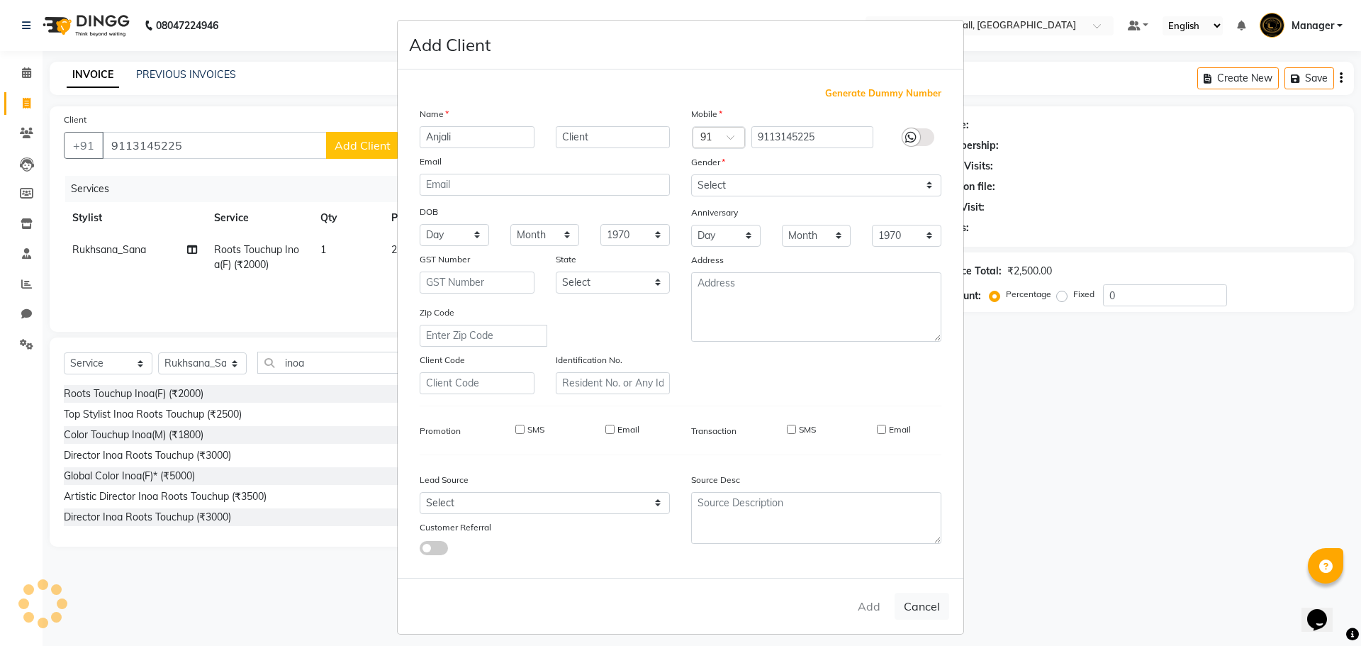
select select
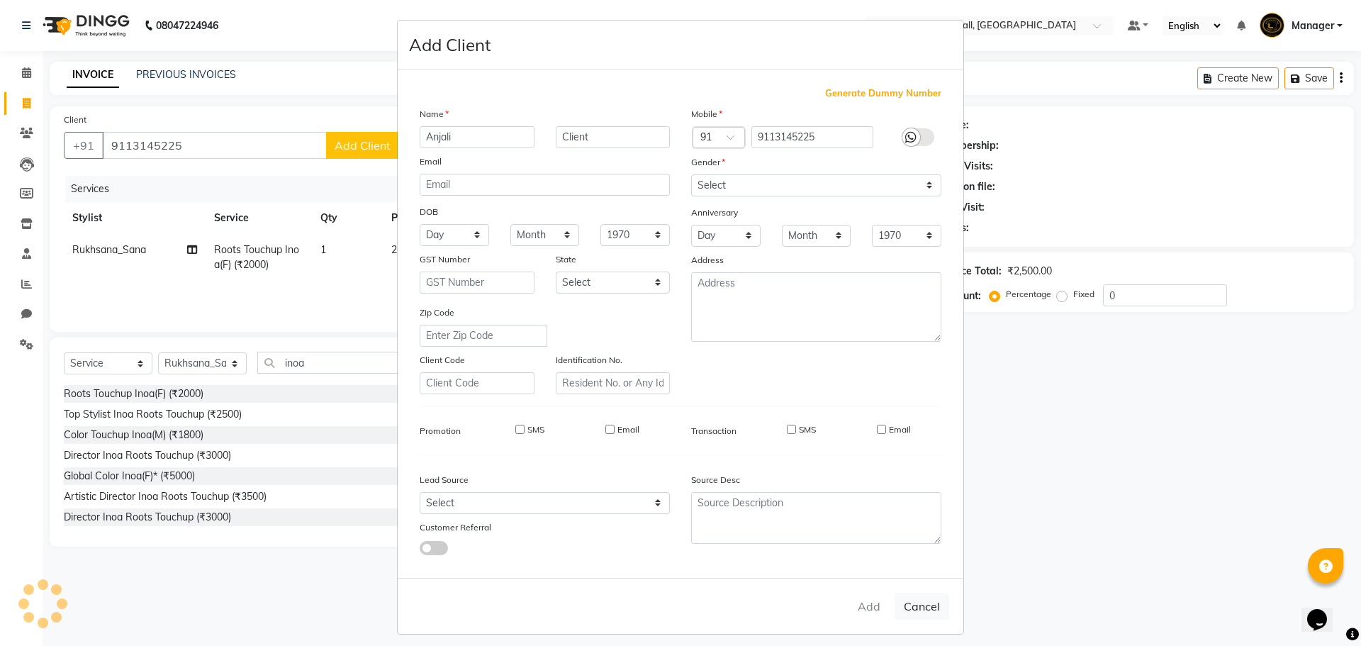
checkbox input "false"
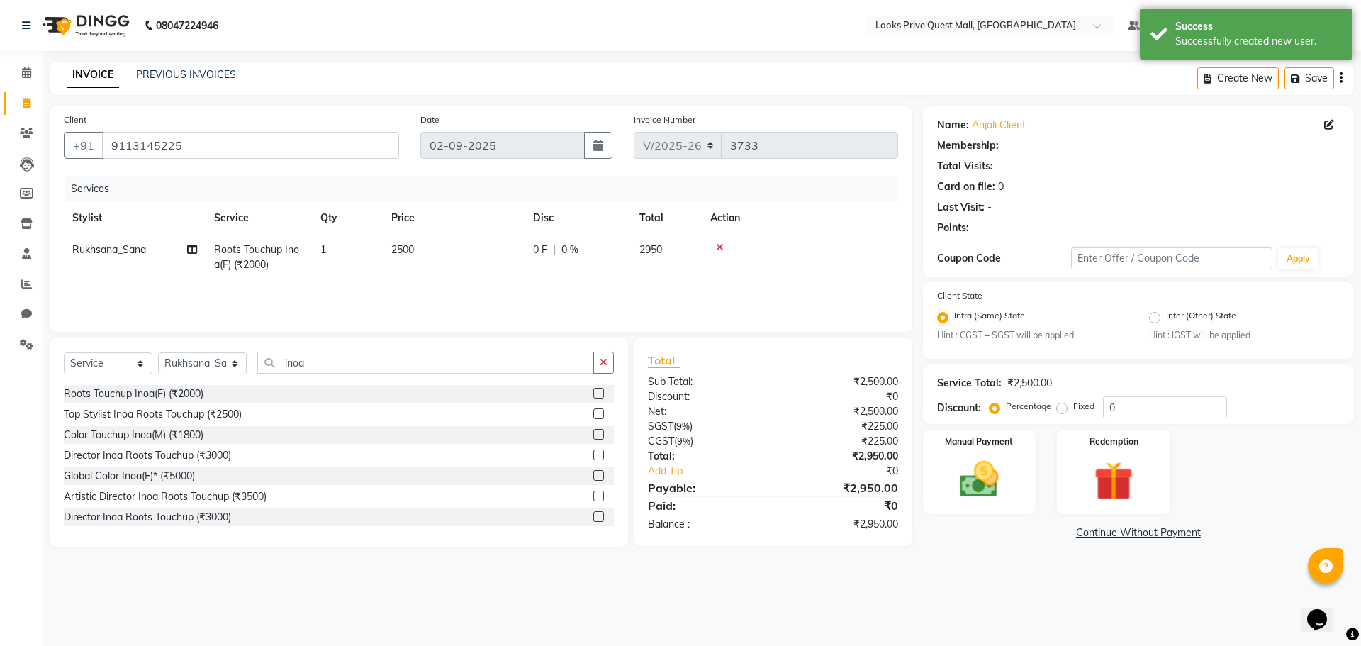
select select "1: Object"
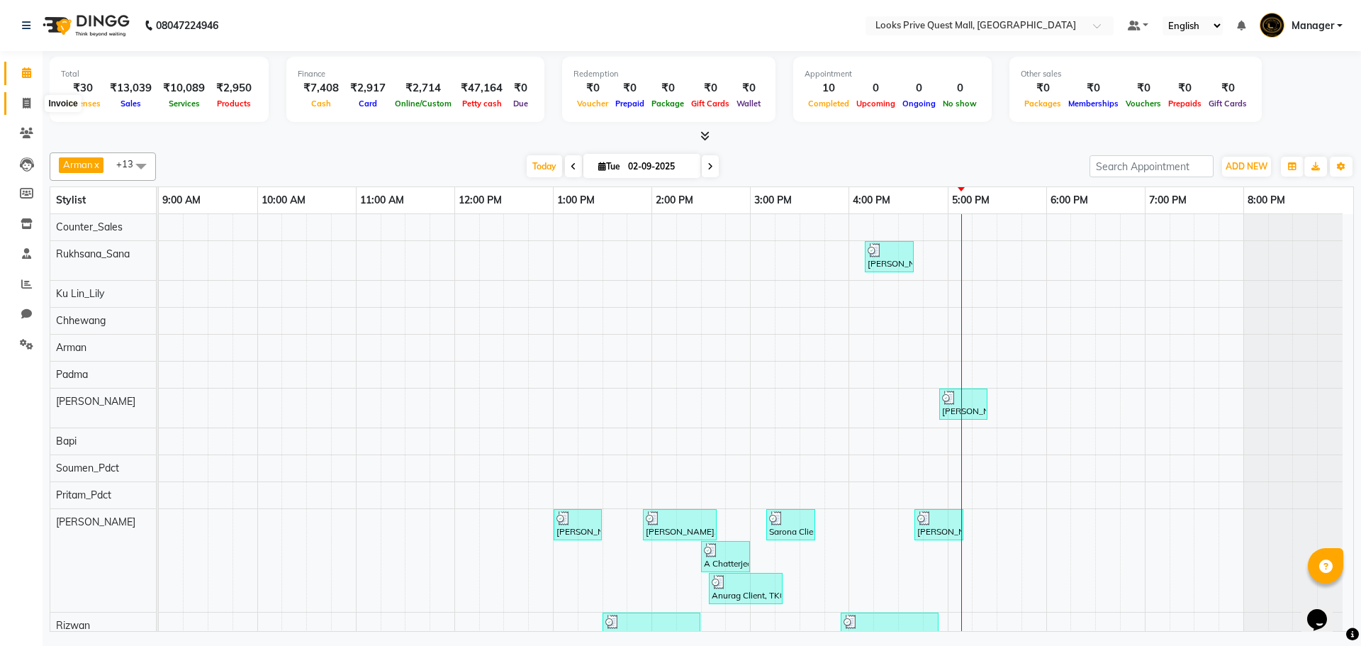
click at [32, 106] on span at bounding box center [26, 104] width 25 height 16
select select "service"
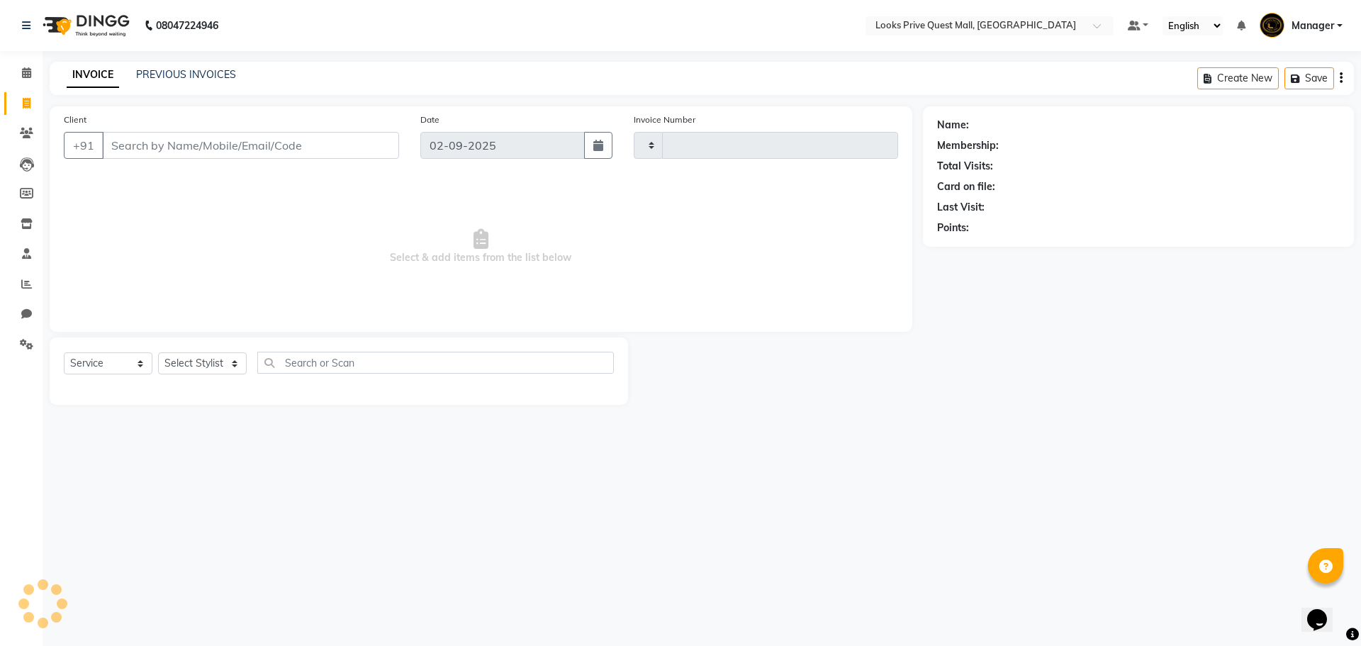
type input "3733"
select select "6141"
click at [196, 356] on select "Select Stylist Arman Bapi Chhewang Counter_Sales [PERSON_NAME] [PERSON_NAME] [P…" at bounding box center [202, 363] width 89 height 22
select select "46697"
click at [158, 352] on select "Select Stylist Arman Bapi Chhewang Counter_Sales [PERSON_NAME] [PERSON_NAME] [P…" at bounding box center [202, 363] width 89 height 22
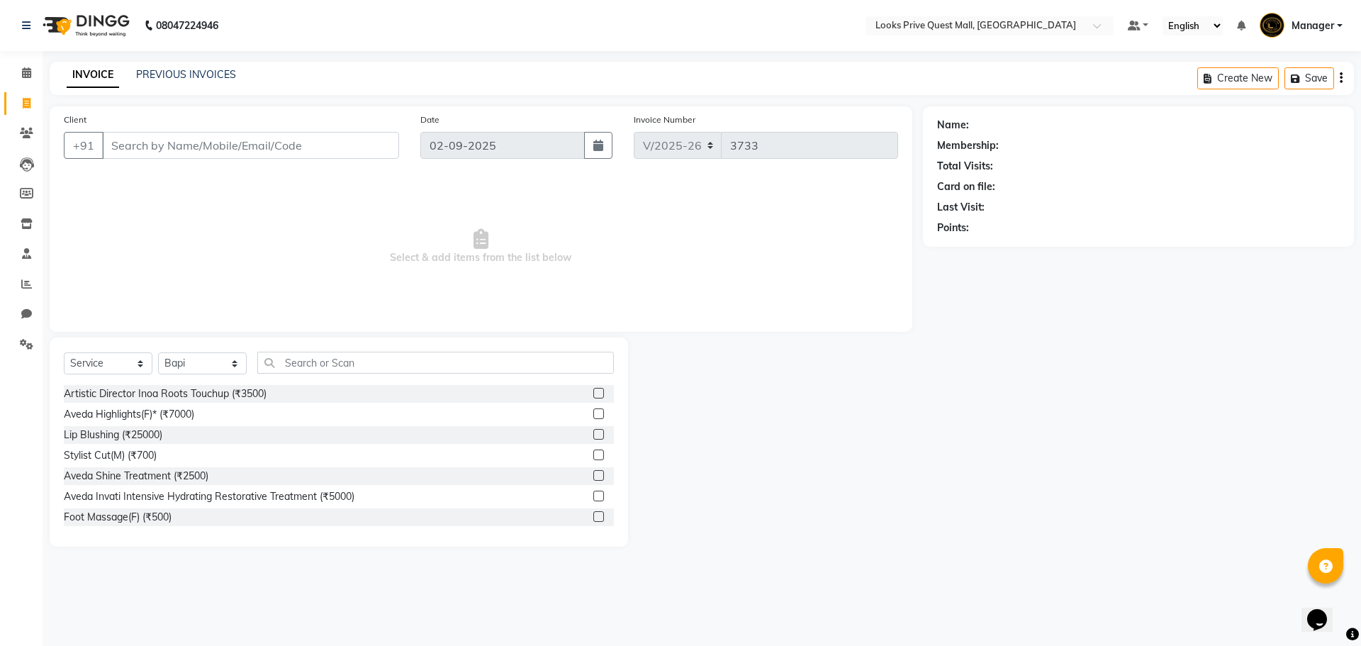
click at [337, 348] on div "Select Service Product Membership Package Voucher Prepaid Gift Card Select Styl…" at bounding box center [339, 441] width 579 height 209
click at [337, 358] on input "text" at bounding box center [435, 363] width 357 height 22
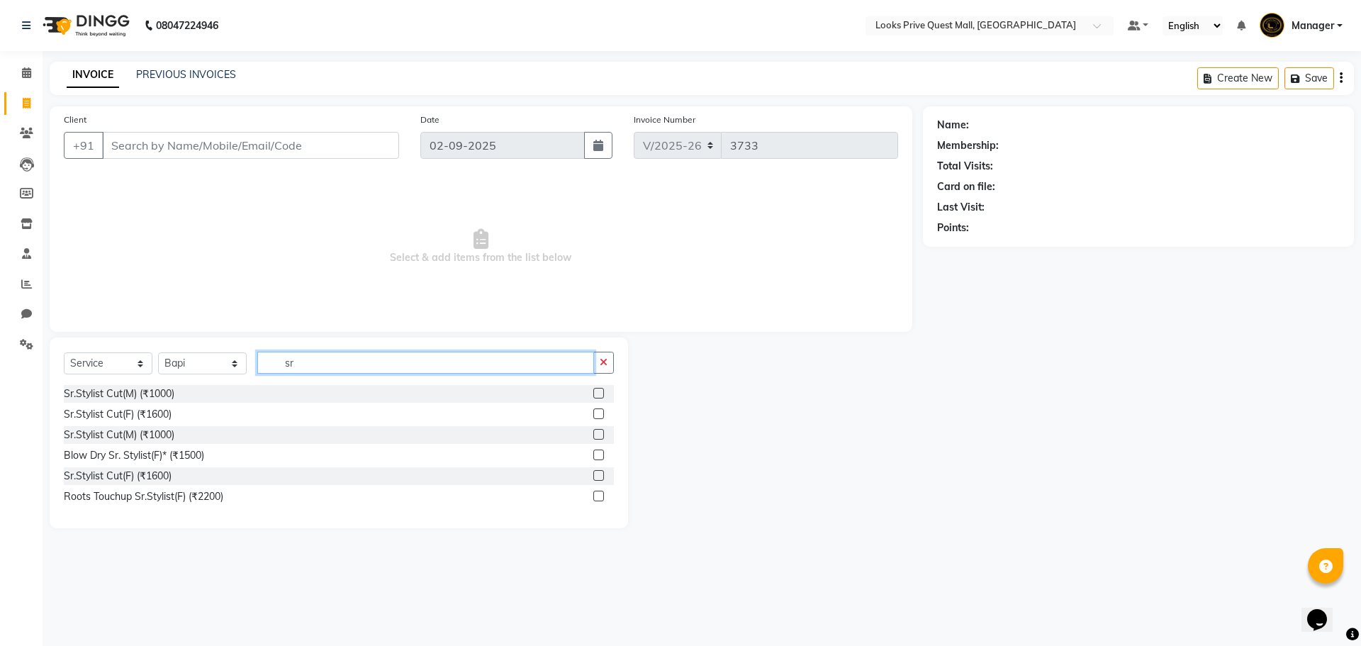
type input "s"
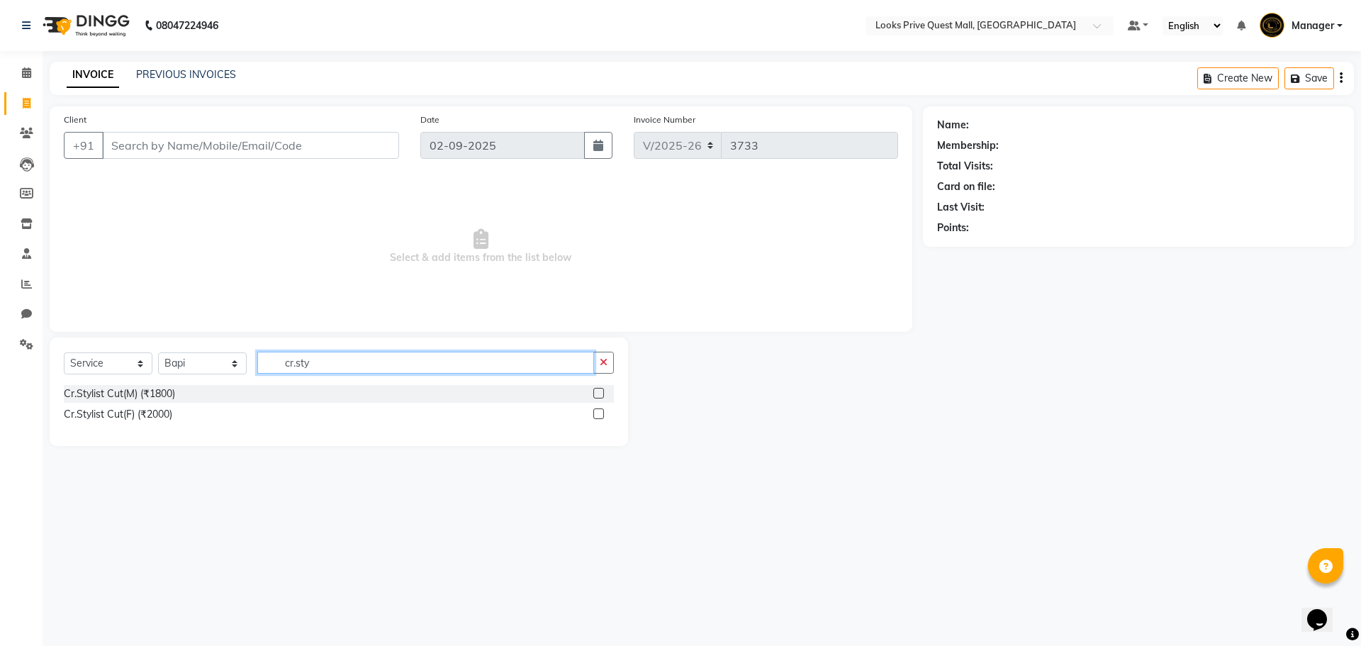
type input "cr.sty"
click at [601, 392] on label at bounding box center [598, 393] width 11 height 11
click at [601, 392] on input "checkbox" at bounding box center [597, 393] width 9 height 9
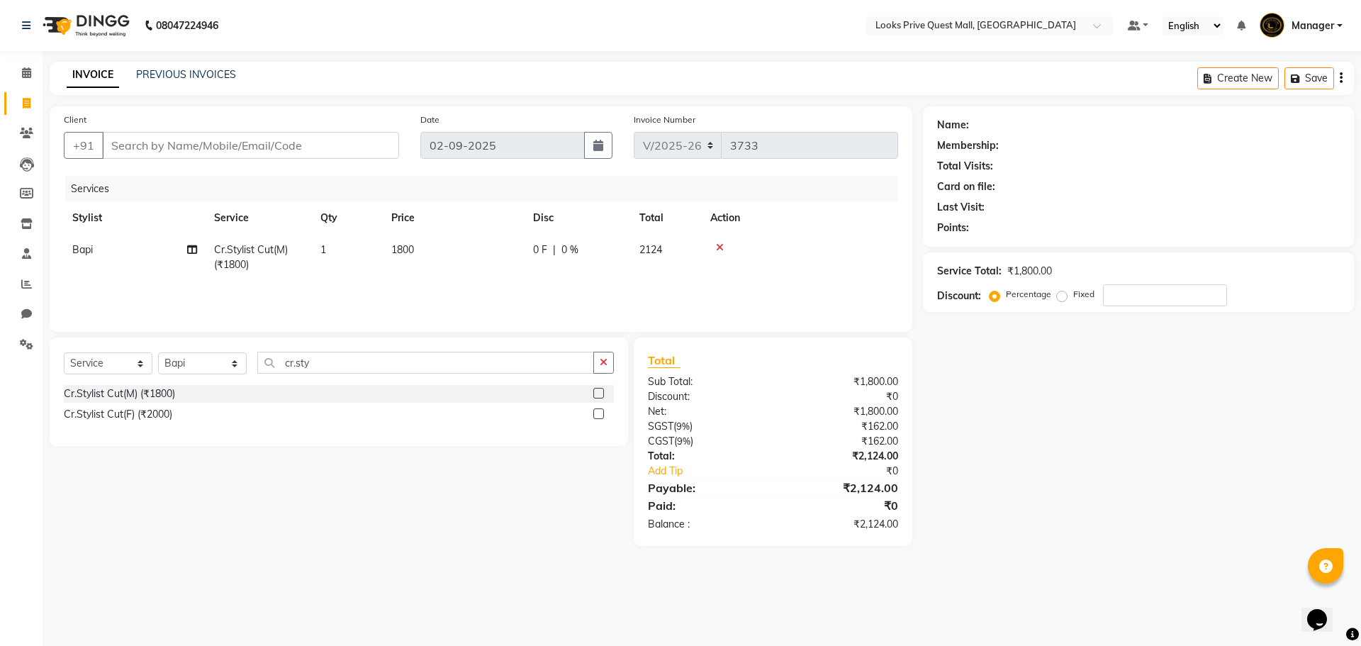
checkbox input "false"
click at [486, 257] on td "1800" at bounding box center [454, 257] width 142 height 47
select select "46697"
drag, startPoint x: 508, startPoint y: 246, endPoint x: 0, endPoint y: 315, distance: 512.3
click at [0, 332] on app-home "08047224946 Select Location × Looks Prive Quest Mall, [GEOGRAPHIC_DATA] Default…" at bounding box center [680, 283] width 1361 height 567
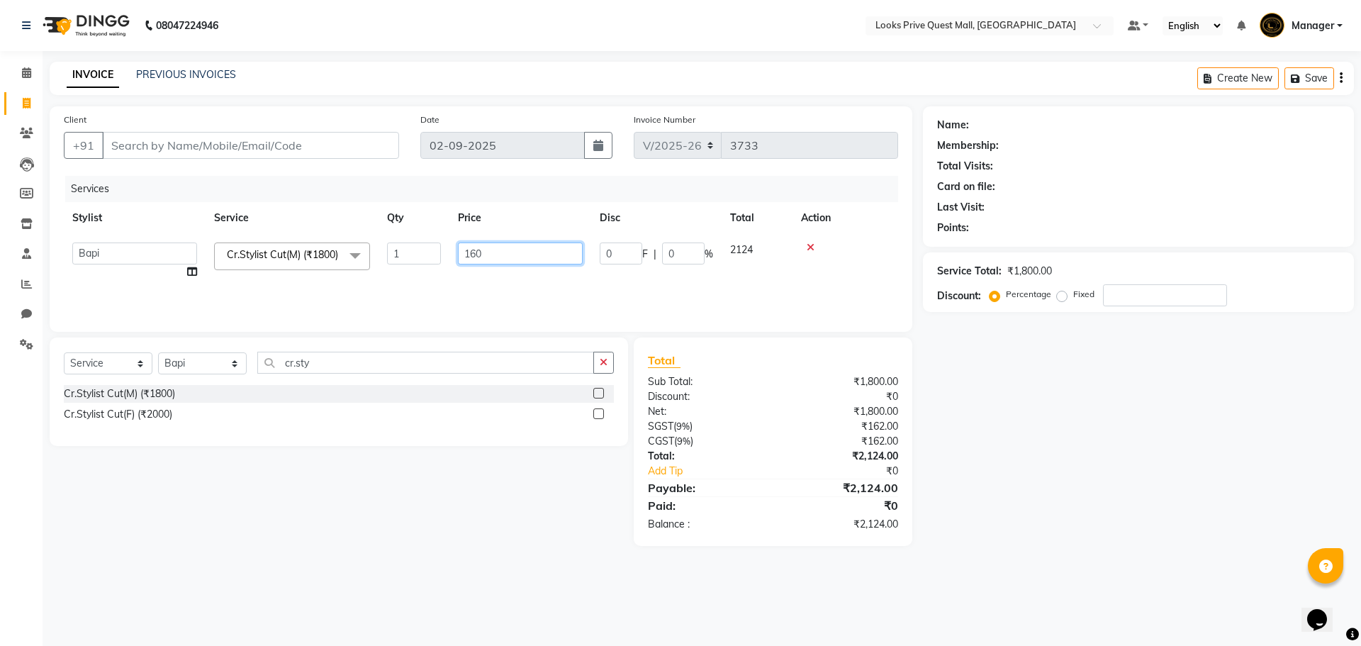
type input "1600"
click at [250, 507] on div "Select Service Product Membership Package Voucher Prepaid Gift Card Select Styl…" at bounding box center [333, 441] width 589 height 208
click at [357, 574] on div "08047224946 Select Location × Looks Prive Quest Mall, [GEOGRAPHIC_DATA] Default…" at bounding box center [680, 323] width 1361 height 646
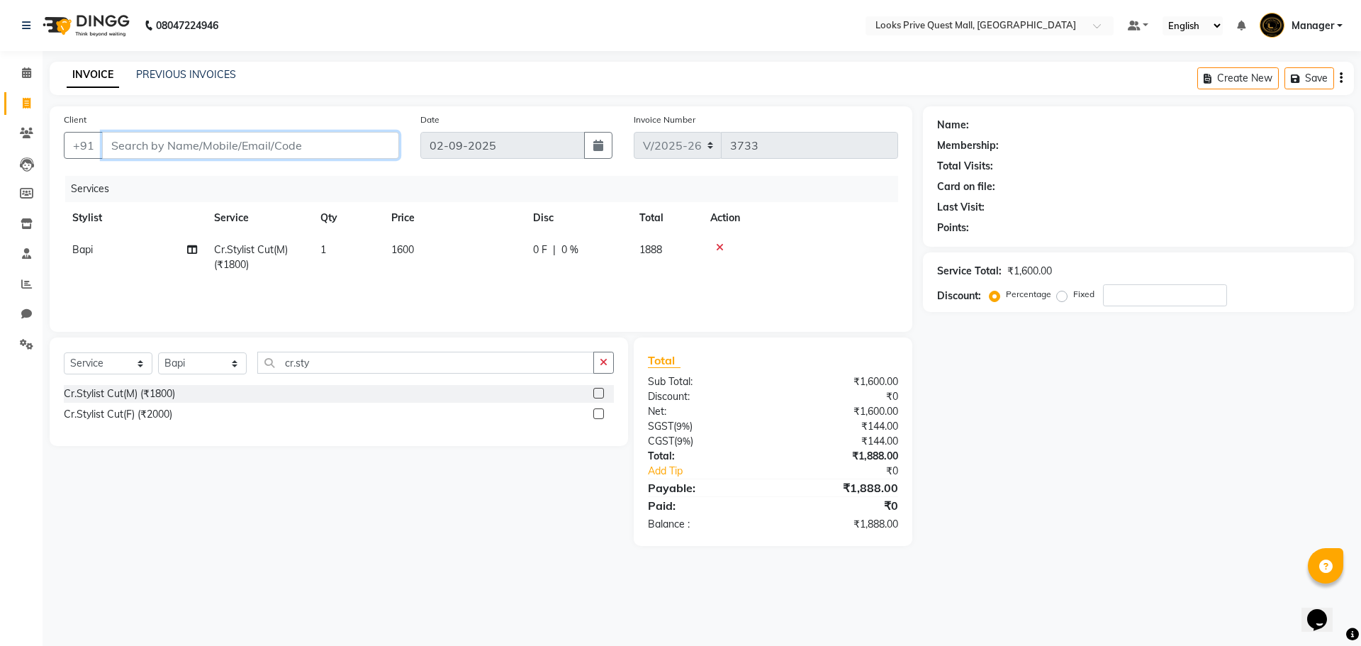
click at [245, 152] on input "Client" at bounding box center [250, 145] width 297 height 27
click at [222, 151] on input "Client" at bounding box center [250, 145] width 297 height 27
type input "q"
type input "0"
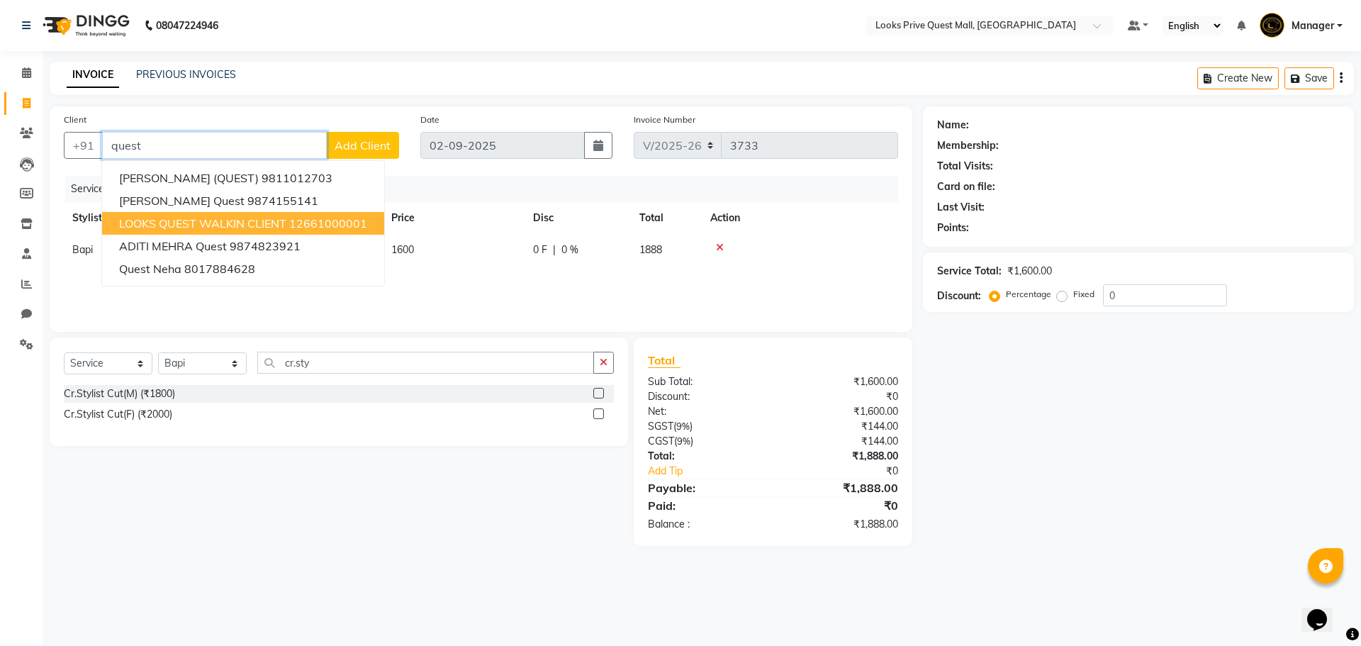
click at [296, 229] on ngb-highlight "12661000001" at bounding box center [328, 223] width 78 height 14
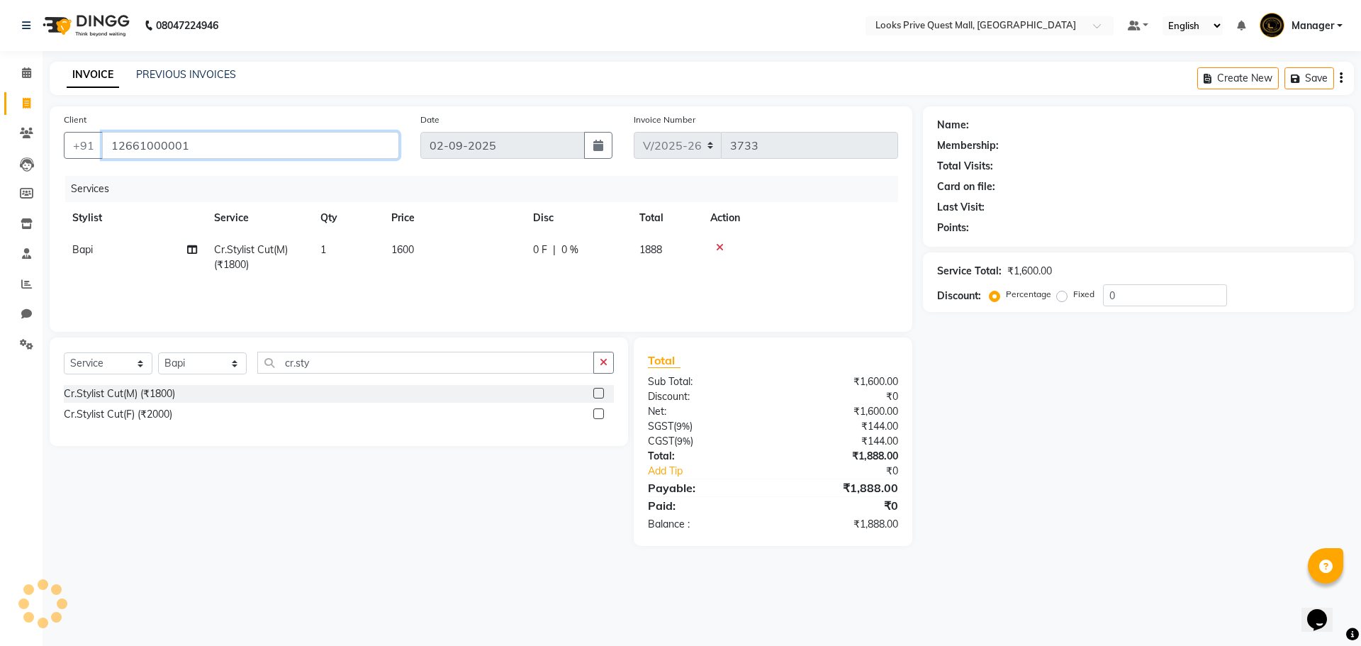
type input "12661000001"
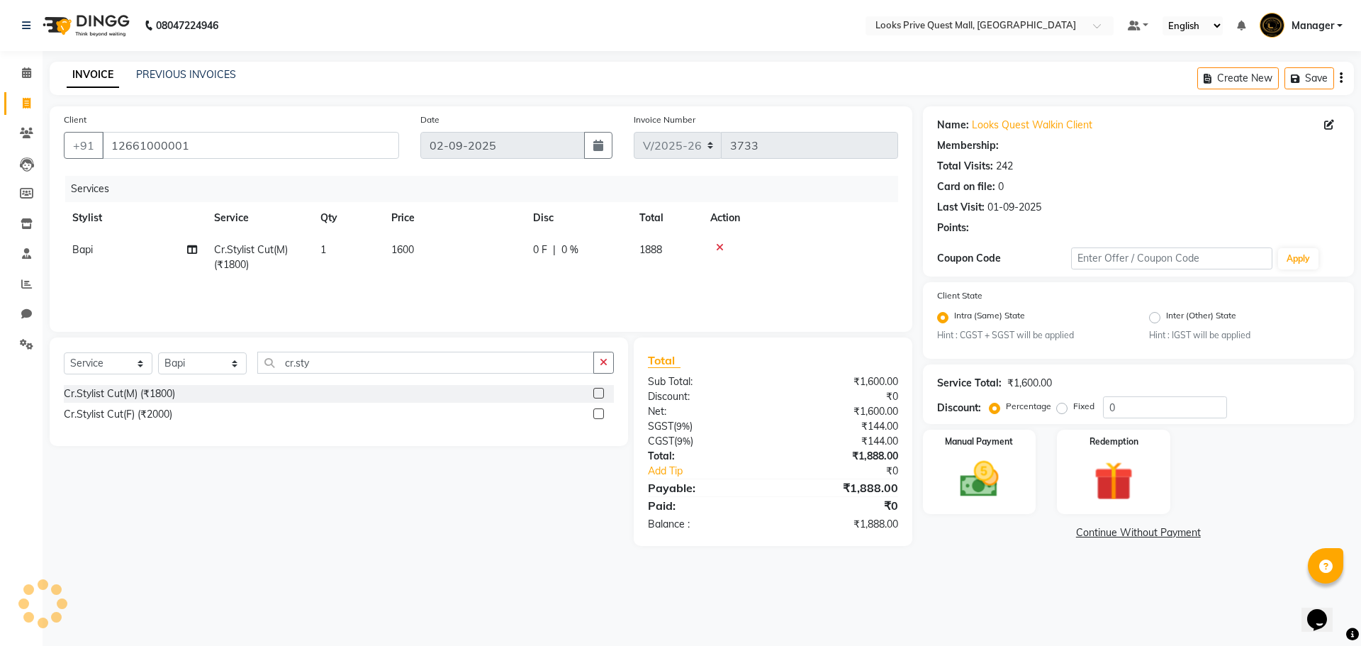
select select "1: Object"
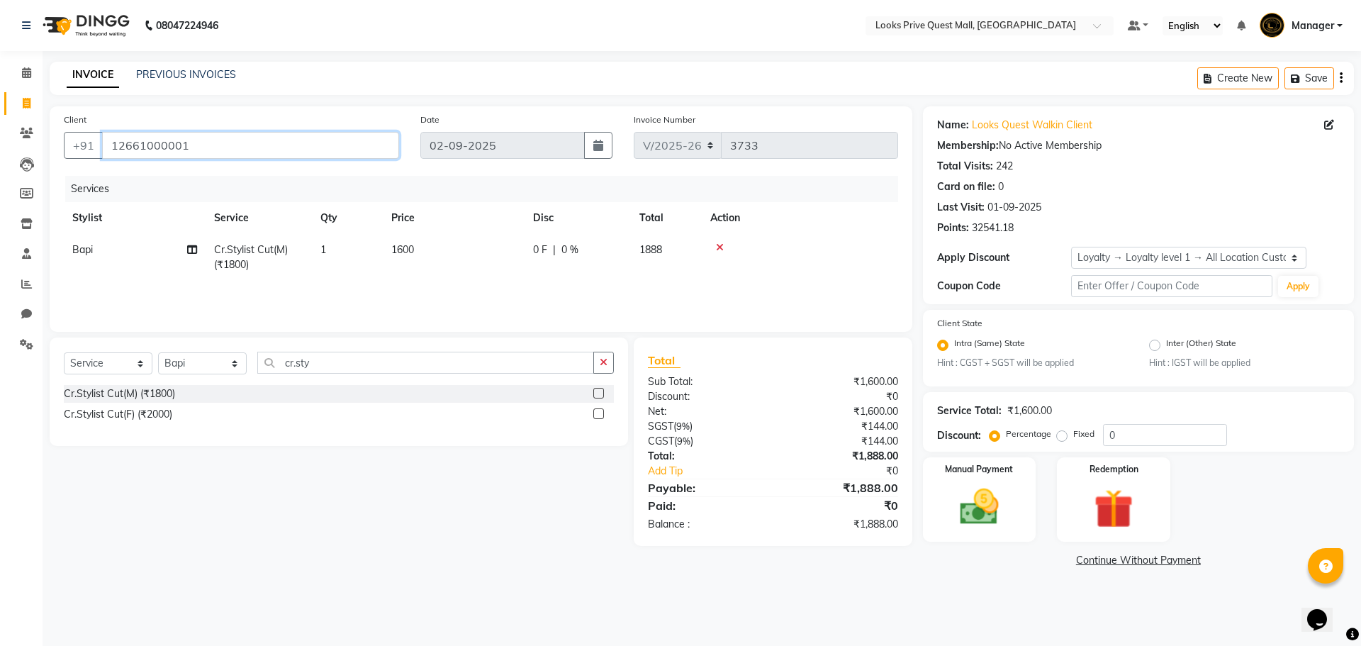
drag, startPoint x: 211, startPoint y: 145, endPoint x: 0, endPoint y: 141, distance: 210.6
click at [0, 150] on app-home "08047224946 Select Location × Looks Prive Quest Mall, [GEOGRAPHIC_DATA] Default…" at bounding box center [680, 296] width 1361 height 592
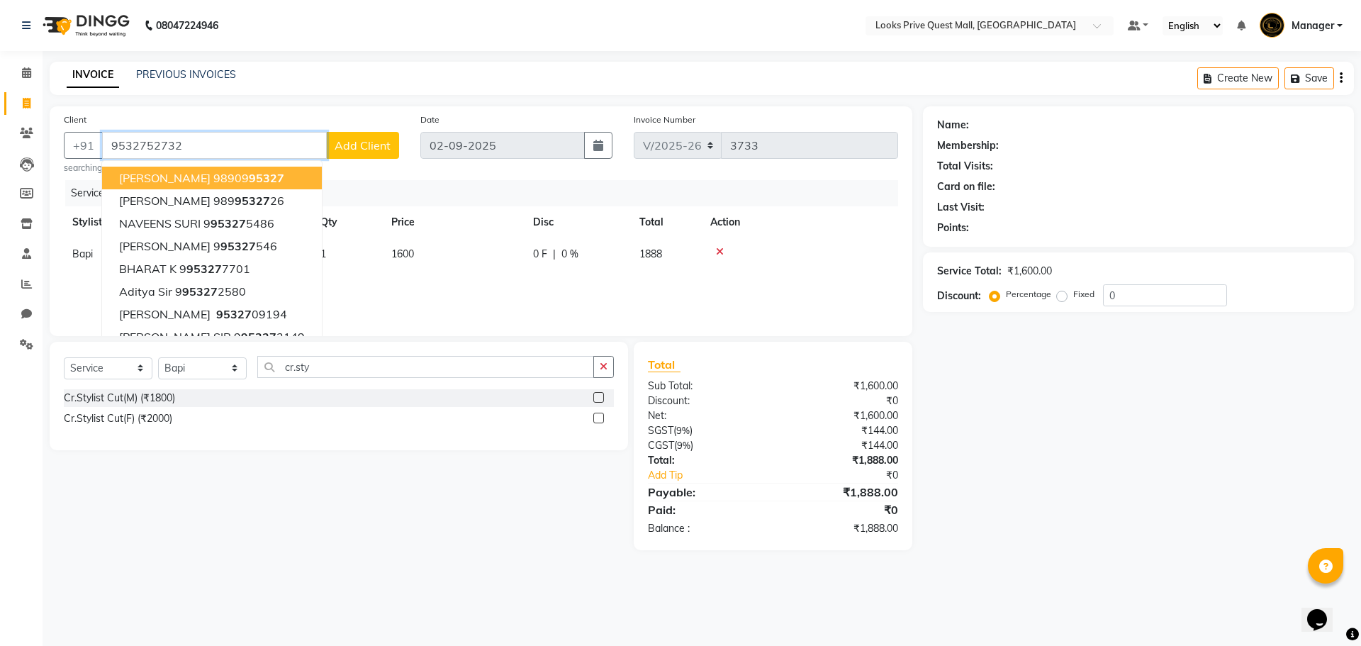
type input "9532752732"
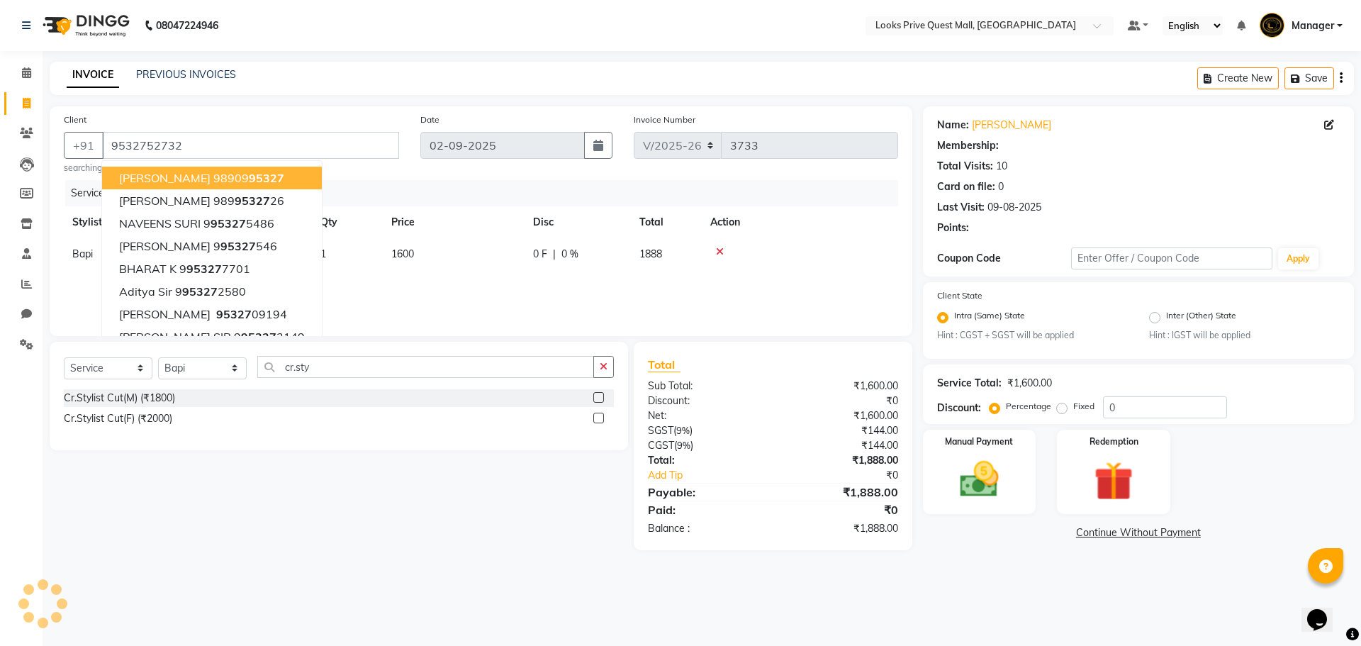
select select "1: Object"
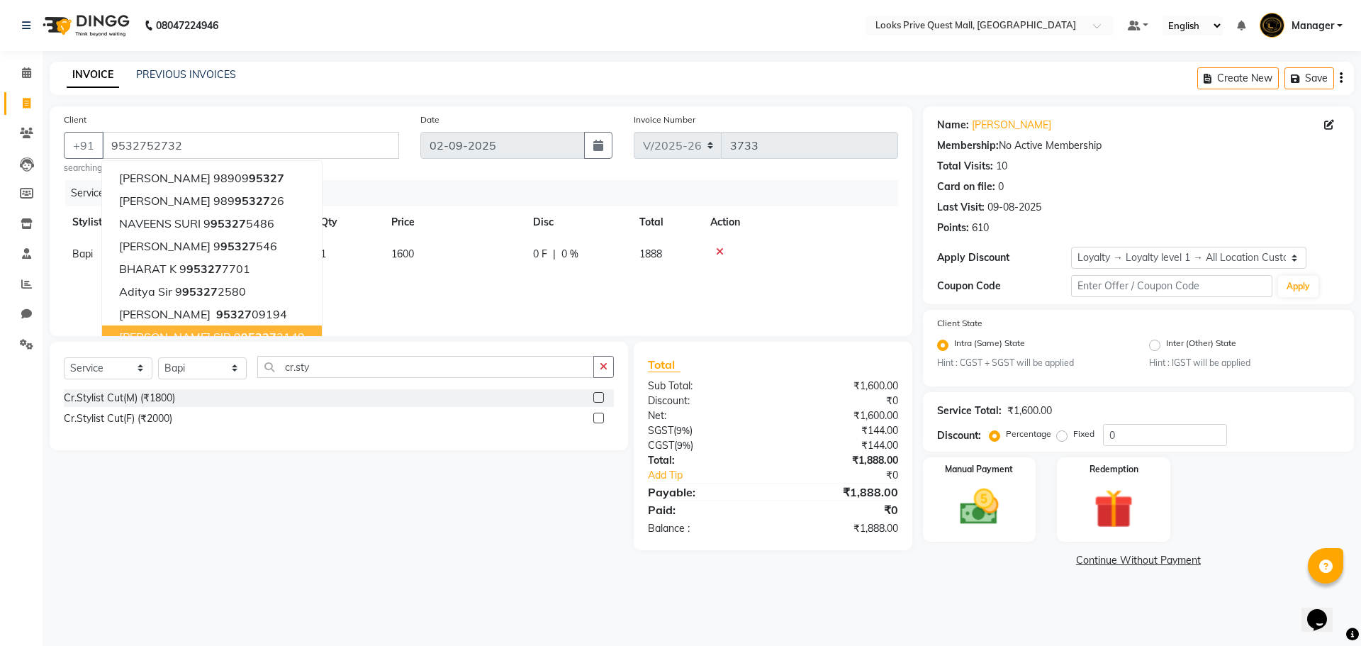
click at [316, 540] on div "Select Service Product Membership Package Voucher Prepaid Gift Card Select Styl…" at bounding box center [333, 446] width 589 height 208
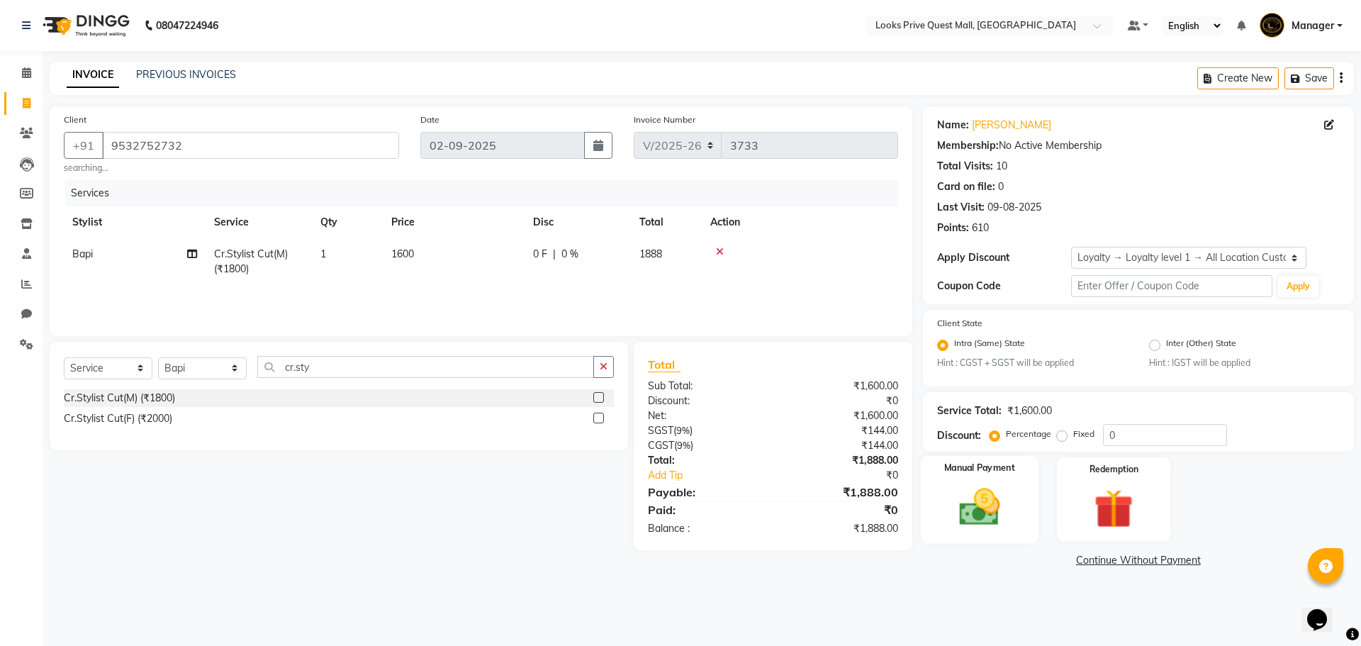
click at [1033, 508] on div "Manual Payment" at bounding box center [979, 499] width 118 height 87
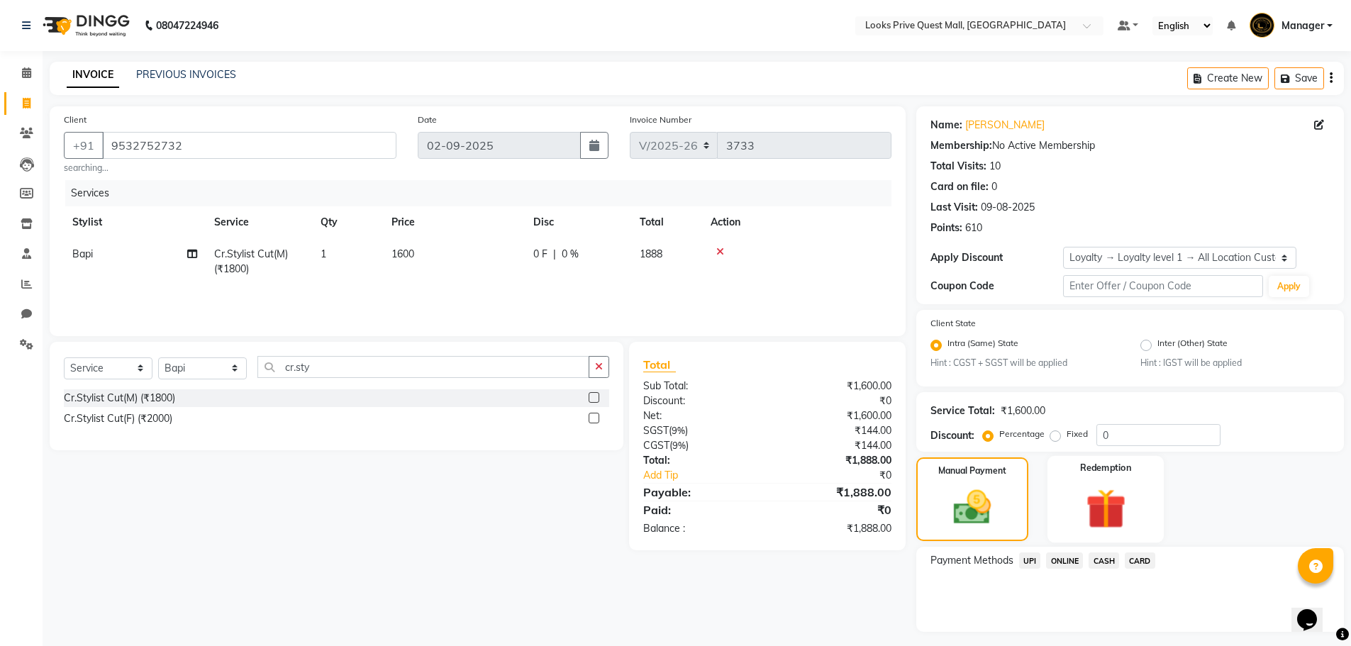
click at [1122, 513] on img at bounding box center [1105, 509] width 65 height 50
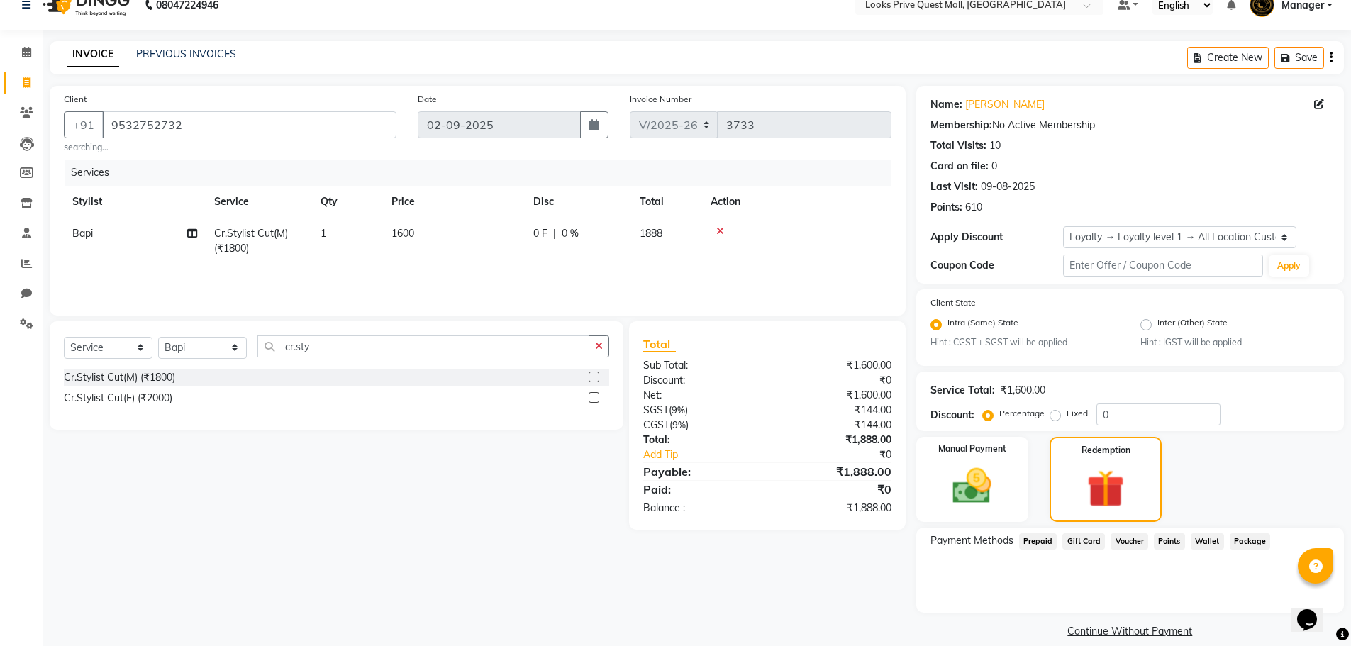
scroll to position [38, 0]
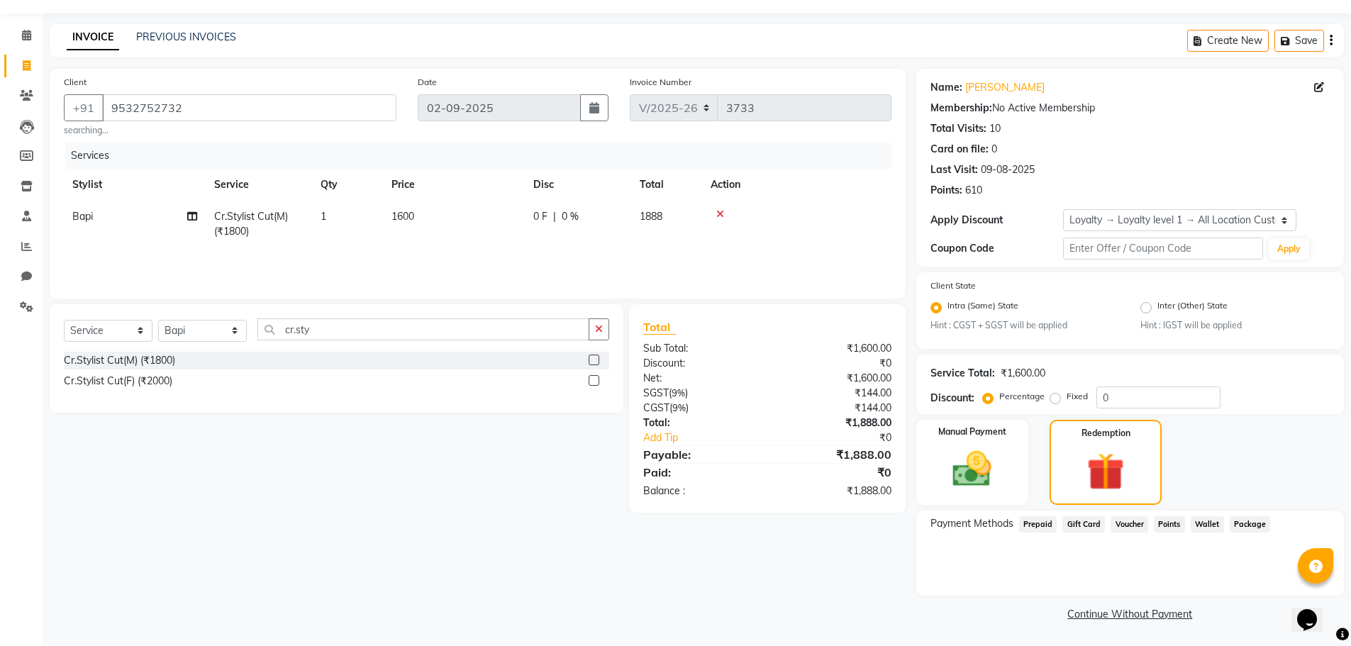
click at [1173, 530] on span "Points" at bounding box center [1168, 524] width 31 height 16
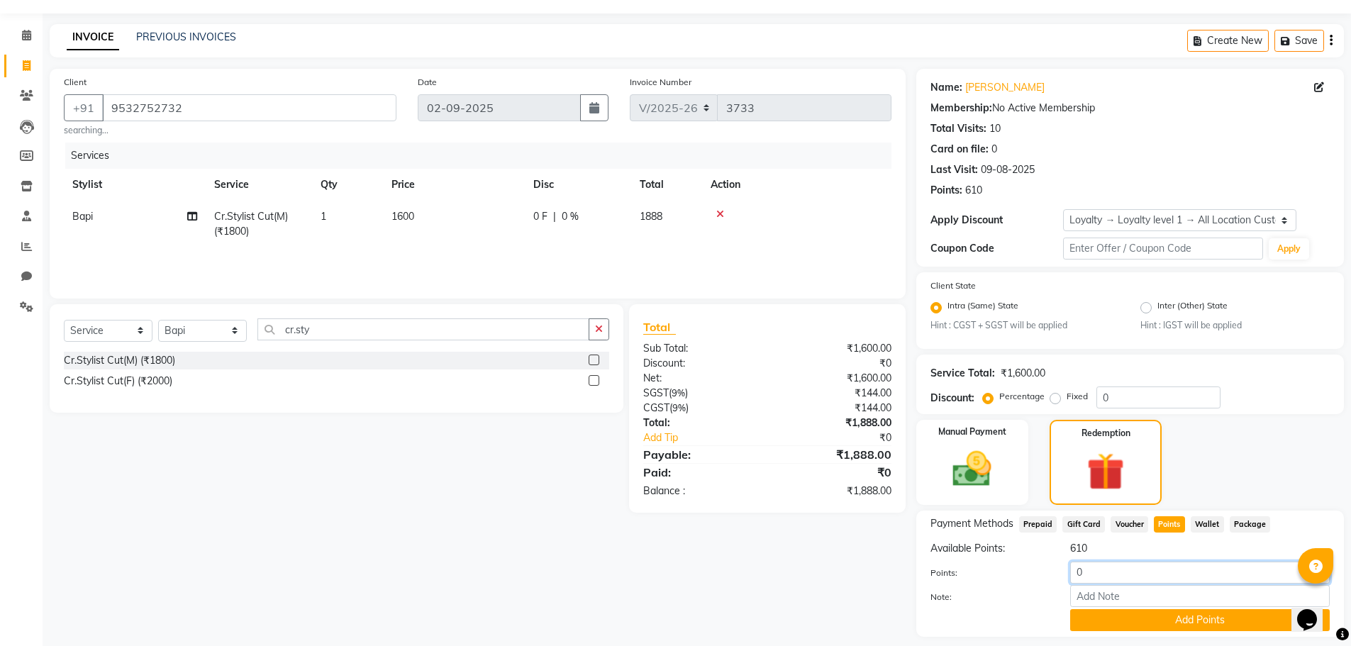
drag, startPoint x: 1078, startPoint y: 576, endPoint x: 839, endPoint y: 566, distance: 239.1
click at [839, 566] on div "Client +91 9532752732 searching... Date 02-09-2025 Invoice Number V/2025 V/2025…" at bounding box center [696, 367] width 1315 height 597
type input "500"
click at [1113, 626] on button "Add Points" at bounding box center [1199, 620] width 259 height 22
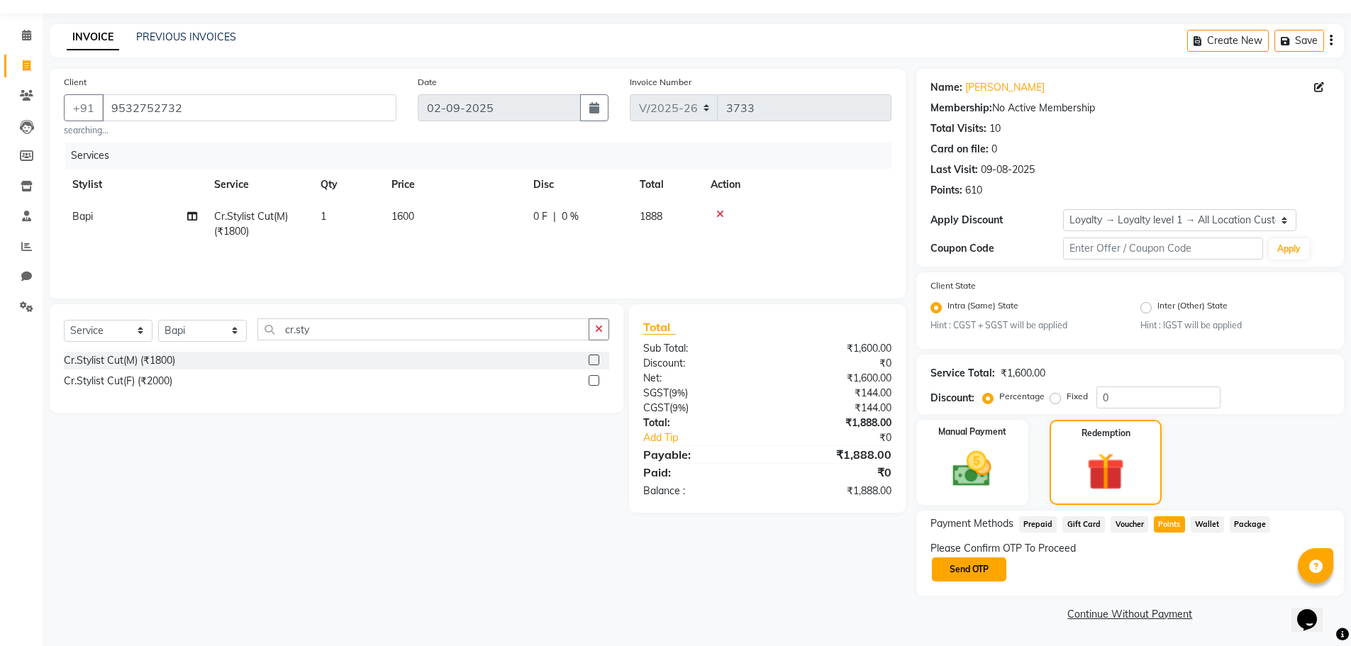
click at [985, 576] on button "Send OTP" at bounding box center [969, 569] width 74 height 24
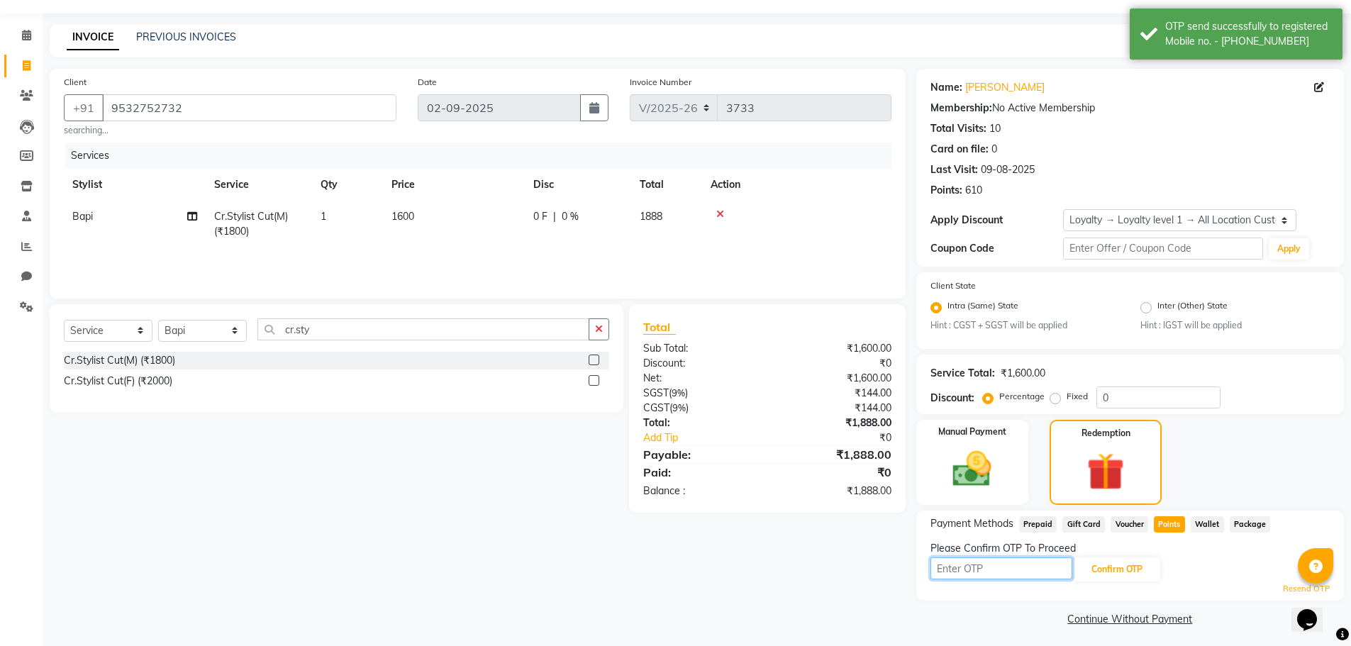
click at [984, 569] on input "text" at bounding box center [1001, 568] width 142 height 22
click at [1110, 576] on button "Confirm OTP" at bounding box center [1116, 569] width 86 height 24
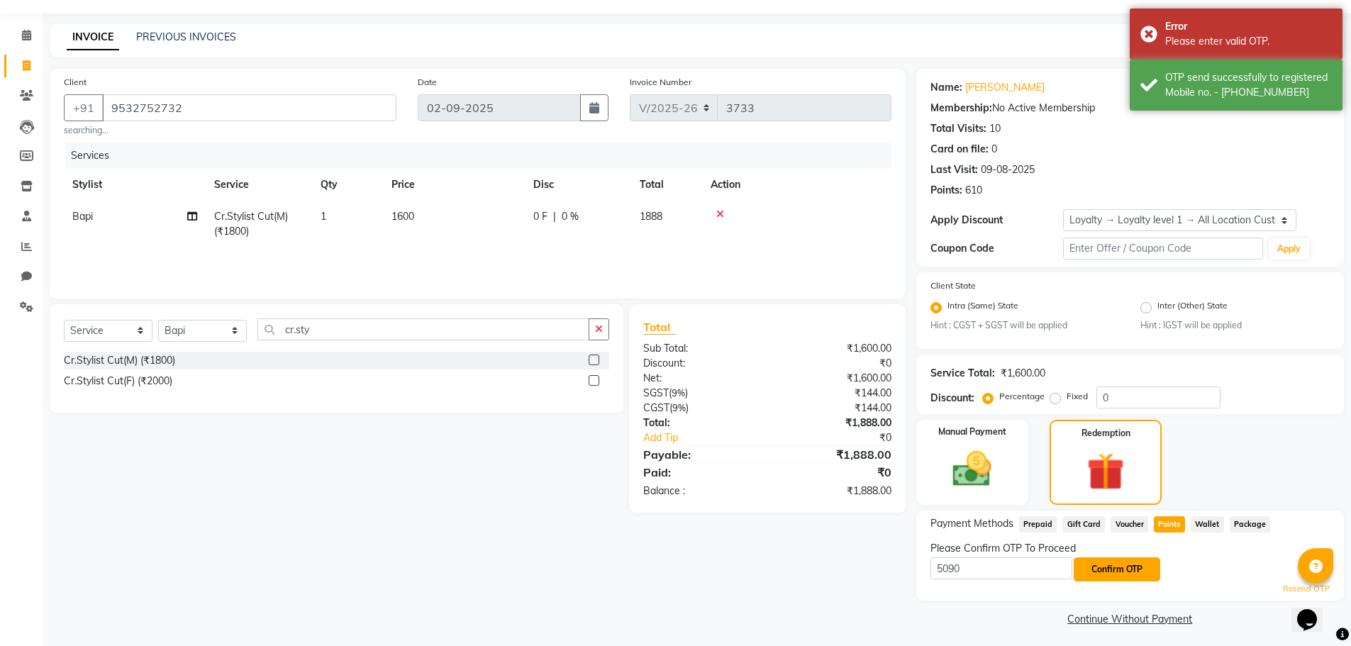
scroll to position [43, 0]
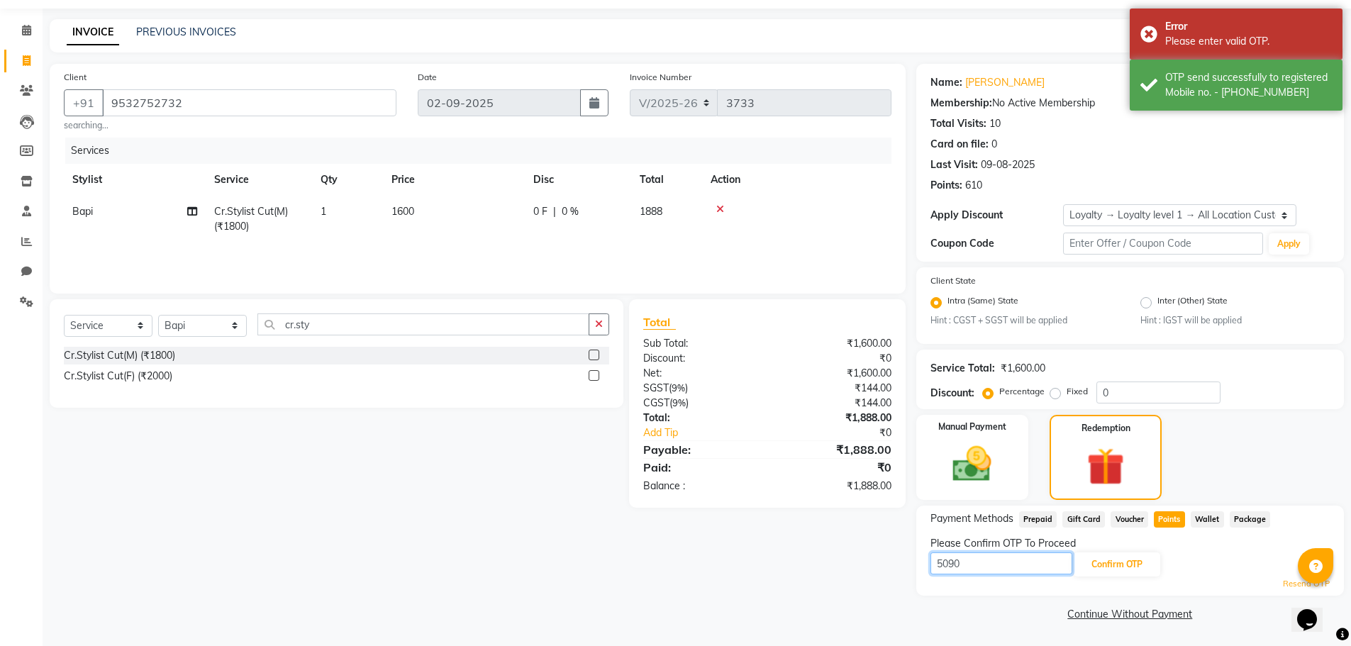
drag, startPoint x: 999, startPoint y: 571, endPoint x: 736, endPoint y: 569, distance: 263.0
click at [736, 569] on div "Client +91 9532752732 searching... Date 02-09-2025 Invoice Number V/2025 V/2025…" at bounding box center [696, 344] width 1315 height 561
type input "9050"
click at [1151, 565] on button "Confirm OTP" at bounding box center [1116, 564] width 86 height 24
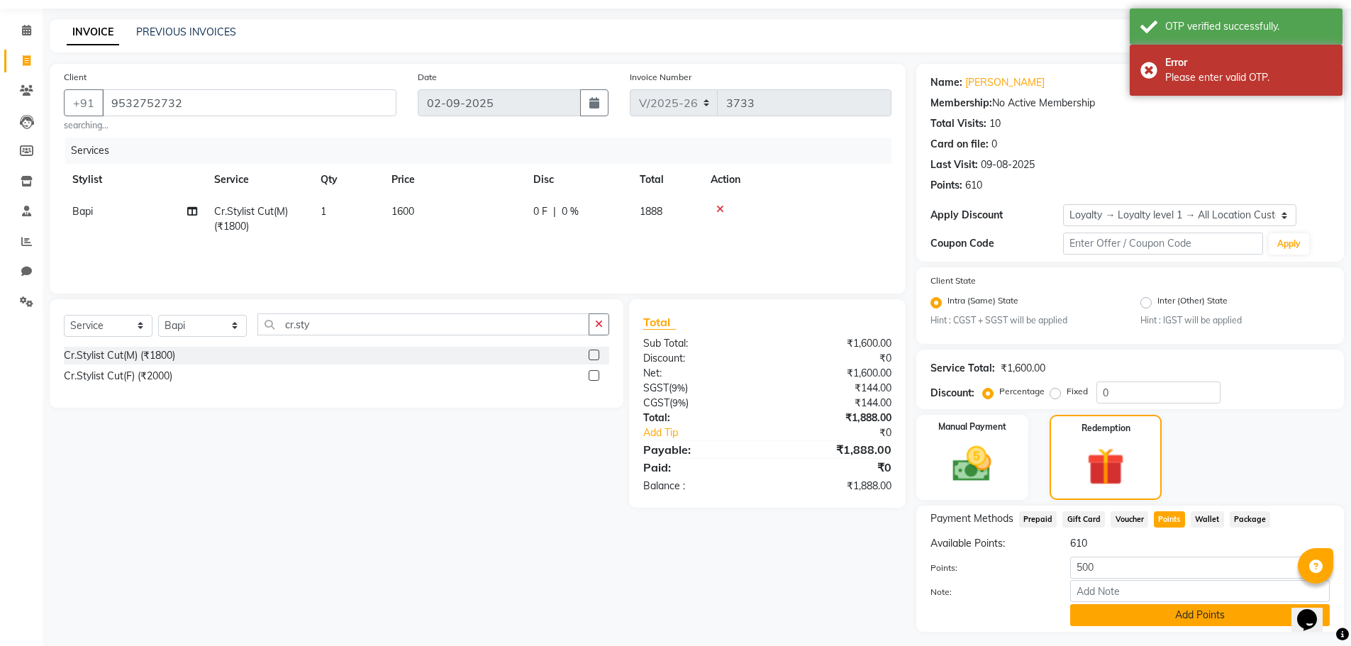
click at [1161, 614] on button "Add Points" at bounding box center [1199, 615] width 259 height 22
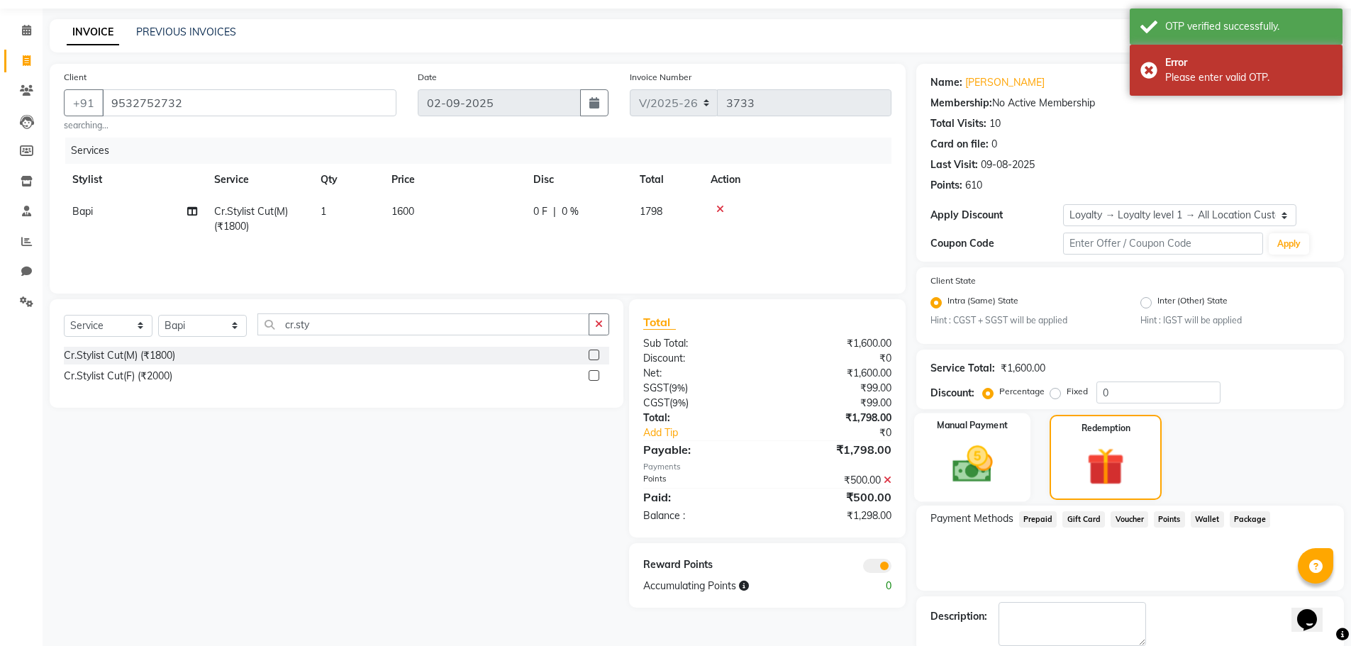
click at [1003, 468] on img at bounding box center [971, 465] width 65 height 46
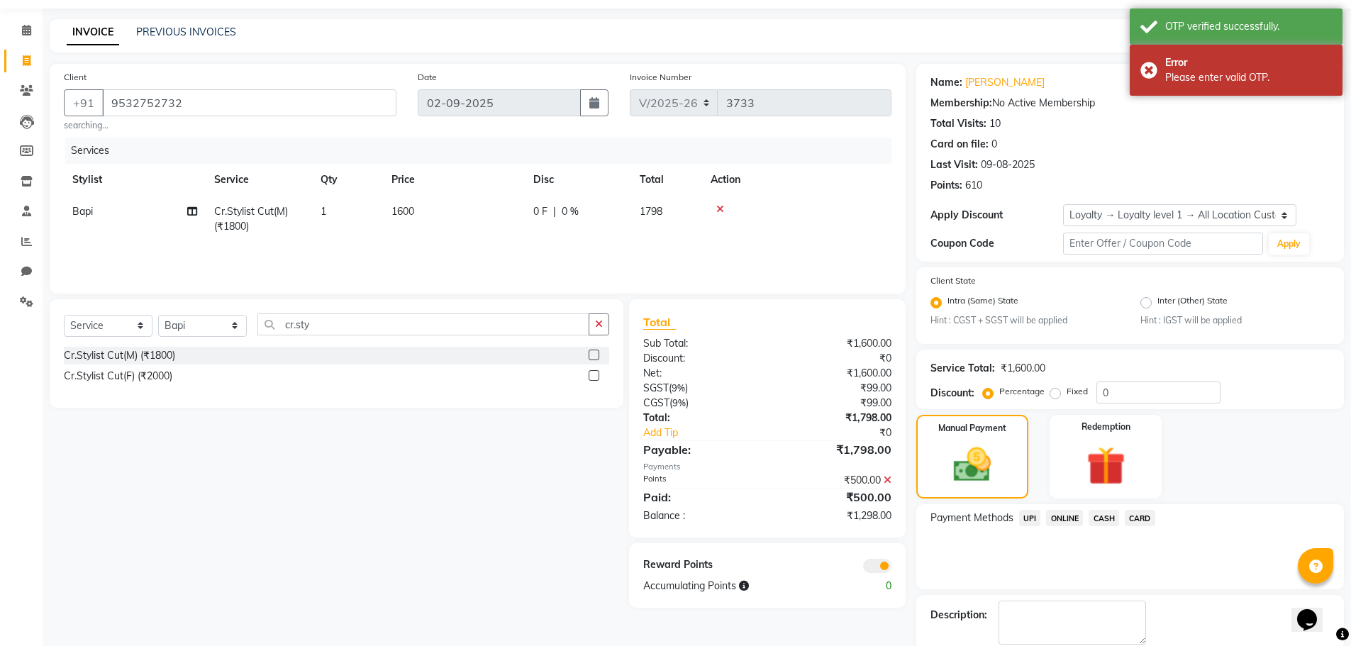
click at [1098, 520] on span "CASH" at bounding box center [1103, 518] width 30 height 16
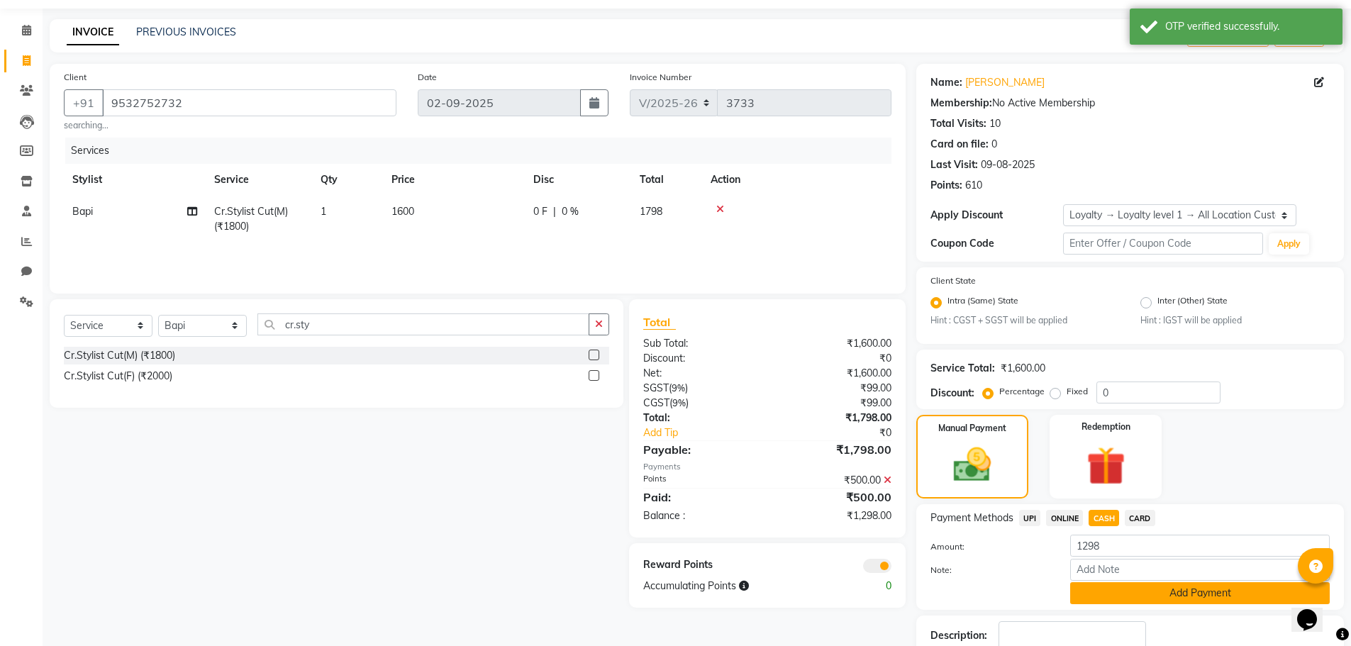
click at [1105, 598] on button "Add Payment" at bounding box center [1199, 593] width 259 height 22
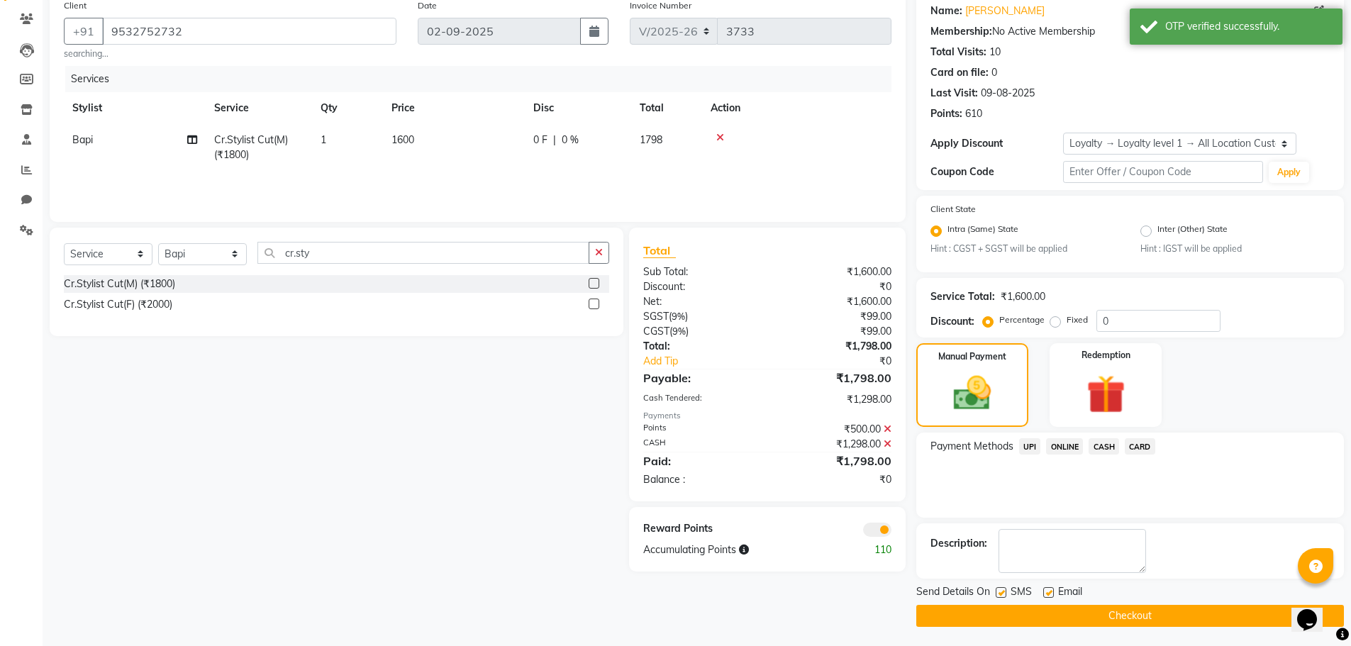
scroll to position [116, 0]
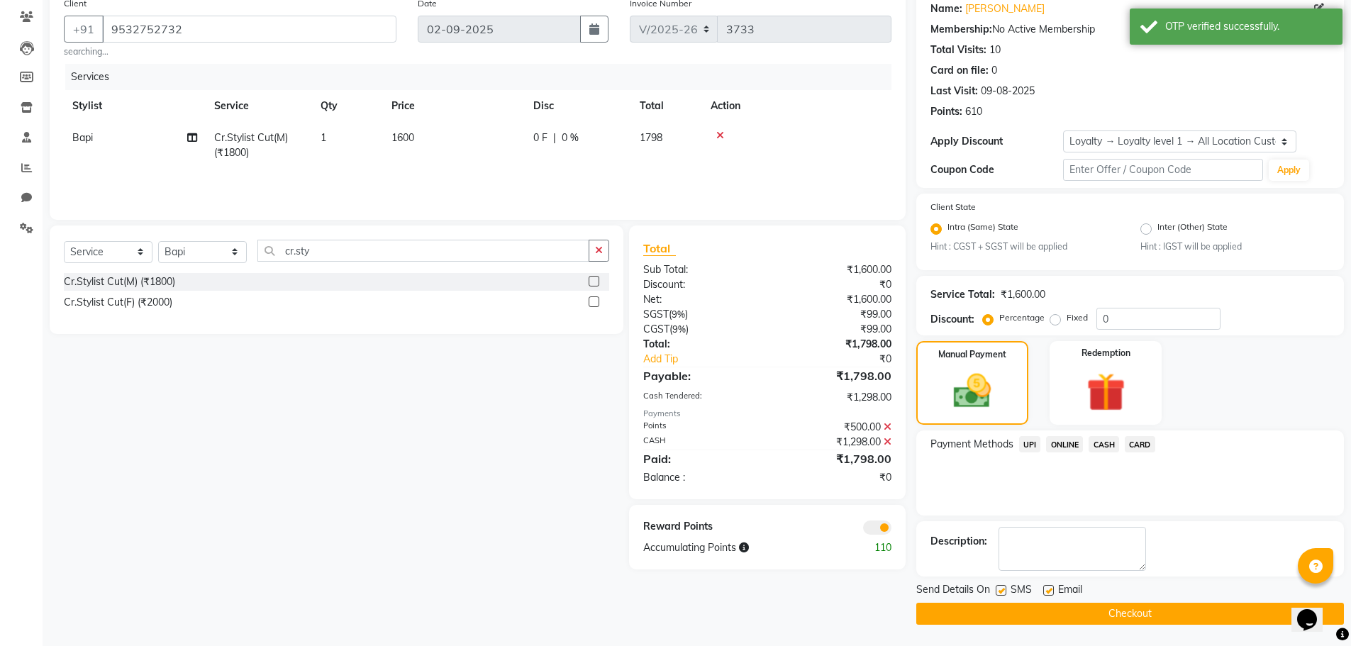
click at [1048, 588] on label at bounding box center [1048, 590] width 11 height 11
click at [1048, 588] on input "checkbox" at bounding box center [1047, 590] width 9 height 9
checkbox input "false"
click at [1054, 608] on button "Checkout" at bounding box center [1129, 614] width 427 height 22
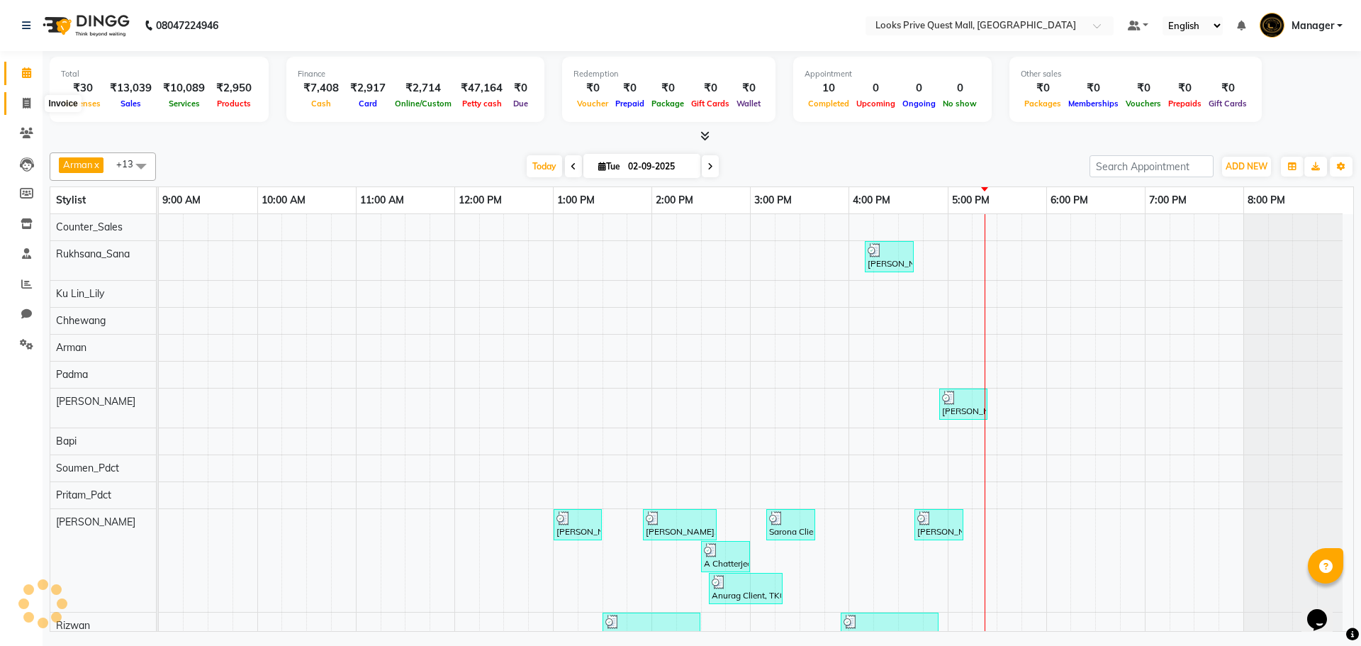
click at [33, 99] on span at bounding box center [26, 104] width 25 height 16
select select "6141"
select select "service"
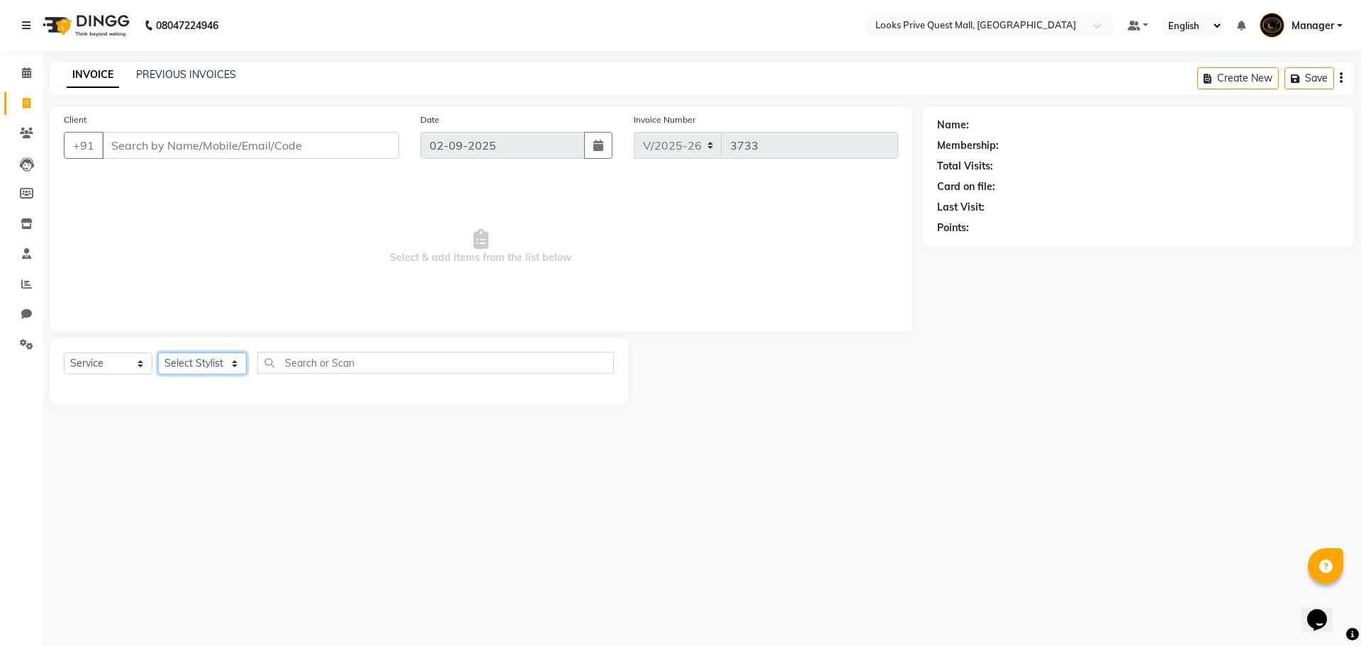
click at [213, 359] on select "Select Stylist" at bounding box center [202, 363] width 89 height 22
select select "46689"
click at [158, 352] on select "Select Stylist Arman Bapi Chhewang Counter_Sales [PERSON_NAME] [PERSON_NAME] [P…" at bounding box center [202, 363] width 89 height 22
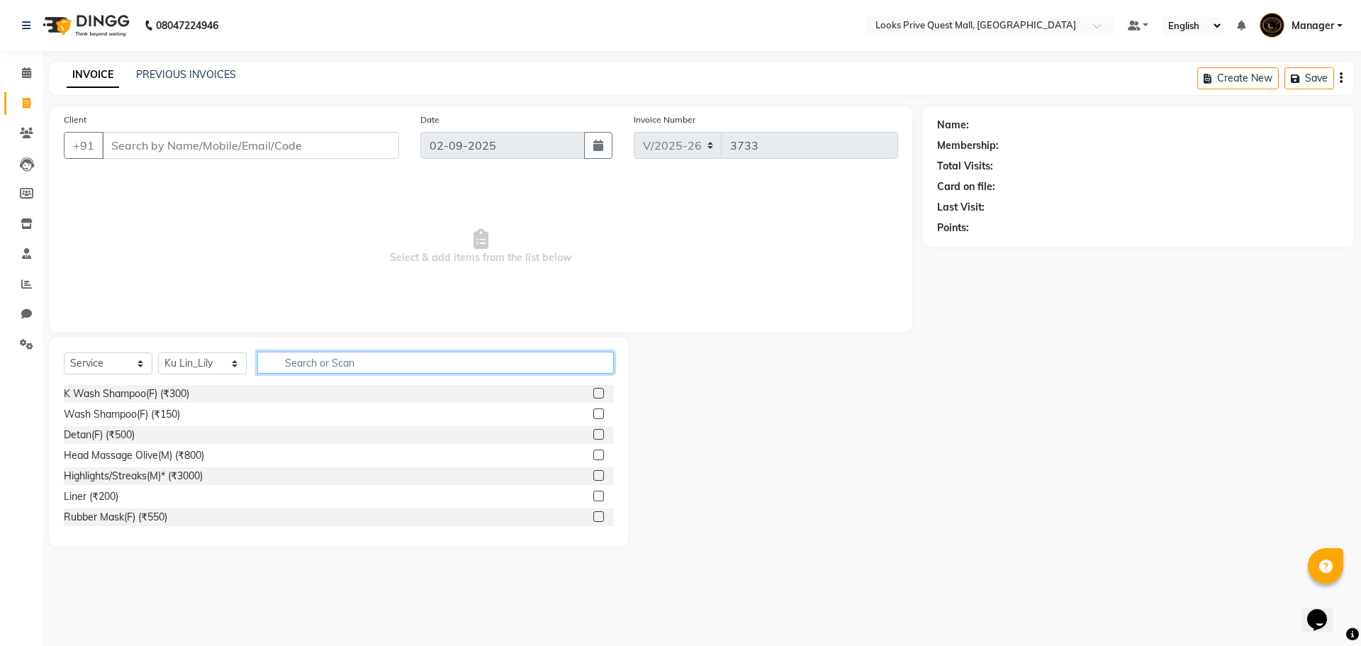
click at [317, 361] on input "text" at bounding box center [435, 363] width 357 height 22
type input "sr.sty"
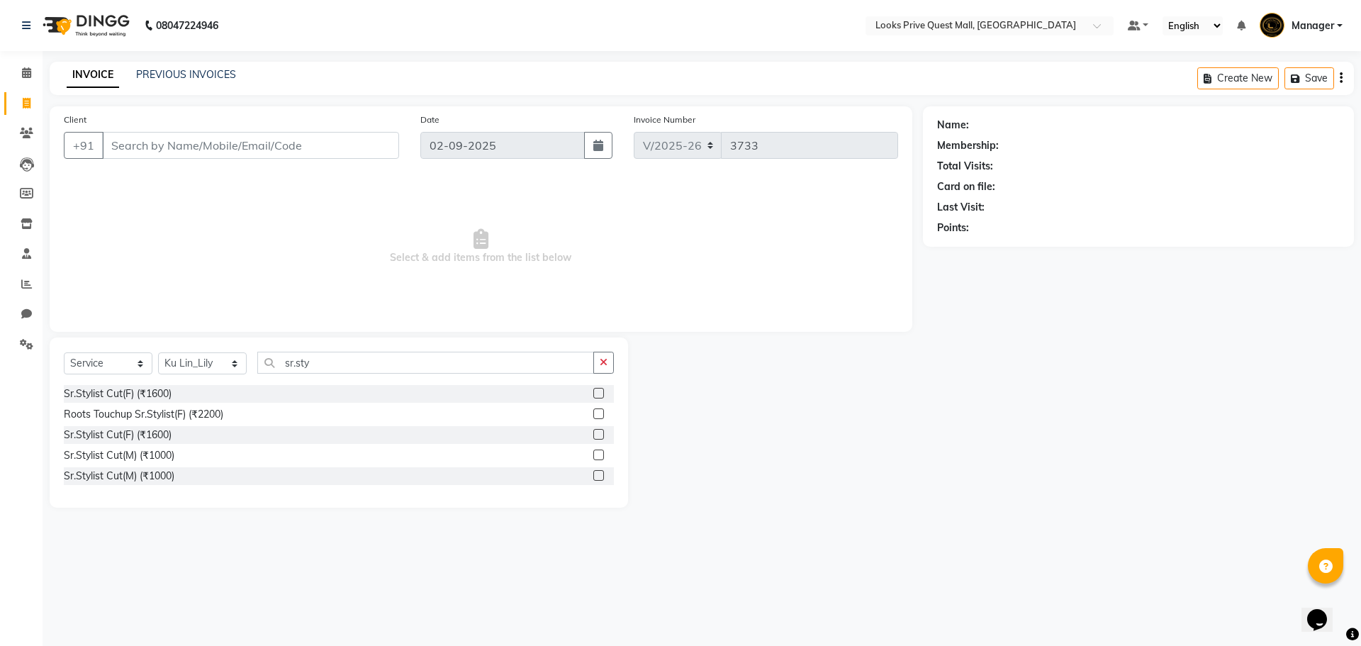
click at [592, 393] on div "Sr.Stylist Cut(F) (₹1600)" at bounding box center [339, 394] width 550 height 18
click at [595, 393] on label at bounding box center [598, 393] width 11 height 11
click at [595, 393] on input "checkbox" at bounding box center [597, 393] width 9 height 9
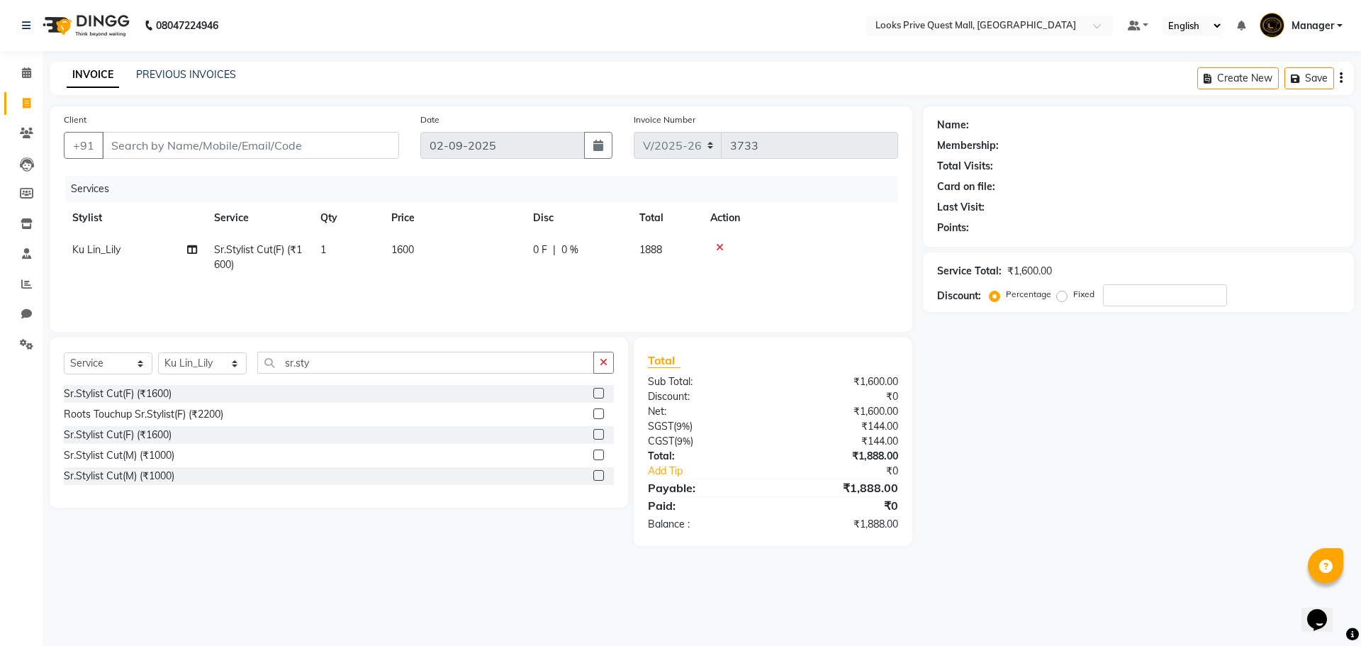
checkbox input "false"
click at [476, 249] on td "1600" at bounding box center [454, 257] width 142 height 47
select select "46689"
drag, startPoint x: 513, startPoint y: 252, endPoint x: 0, endPoint y: 216, distance: 513.8
click at [52, 233] on div "Client +91 Date [DATE] Invoice Number V/2025 V/[PHONE_NUMBER] Services Stylist …" at bounding box center [481, 218] width 863 height 225
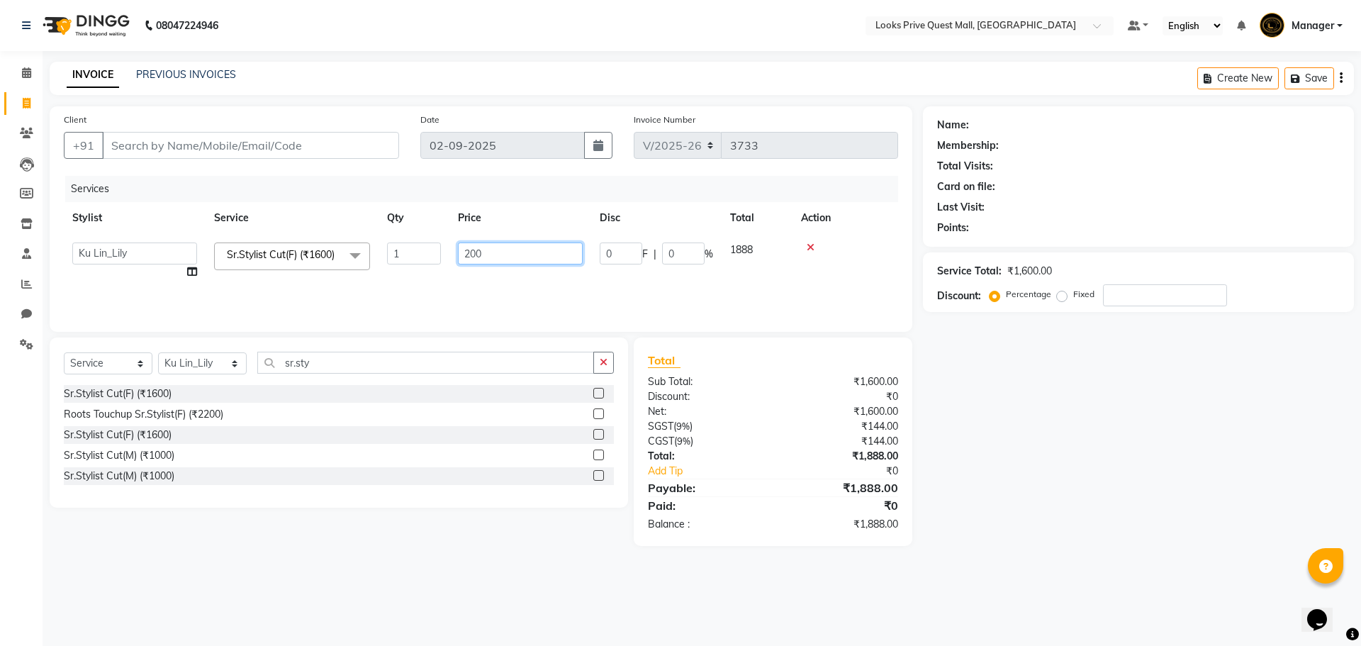
type input "2000"
click at [437, 433] on div "Sr.Stylist Cut(F) (₹1600)" at bounding box center [339, 435] width 550 height 18
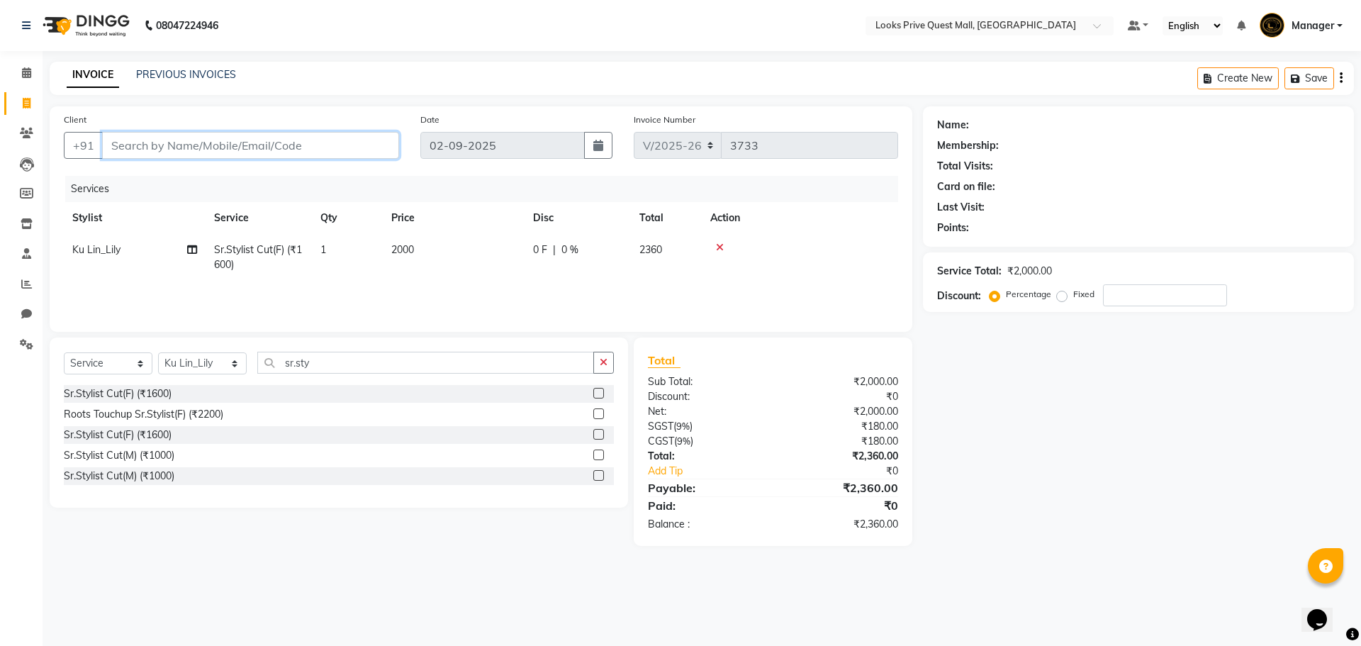
click at [270, 151] on input "Client" at bounding box center [250, 145] width 297 height 27
type input "8"
type input "0"
type input "8800406091"
click at [358, 148] on span "Add Client" at bounding box center [363, 145] width 56 height 14
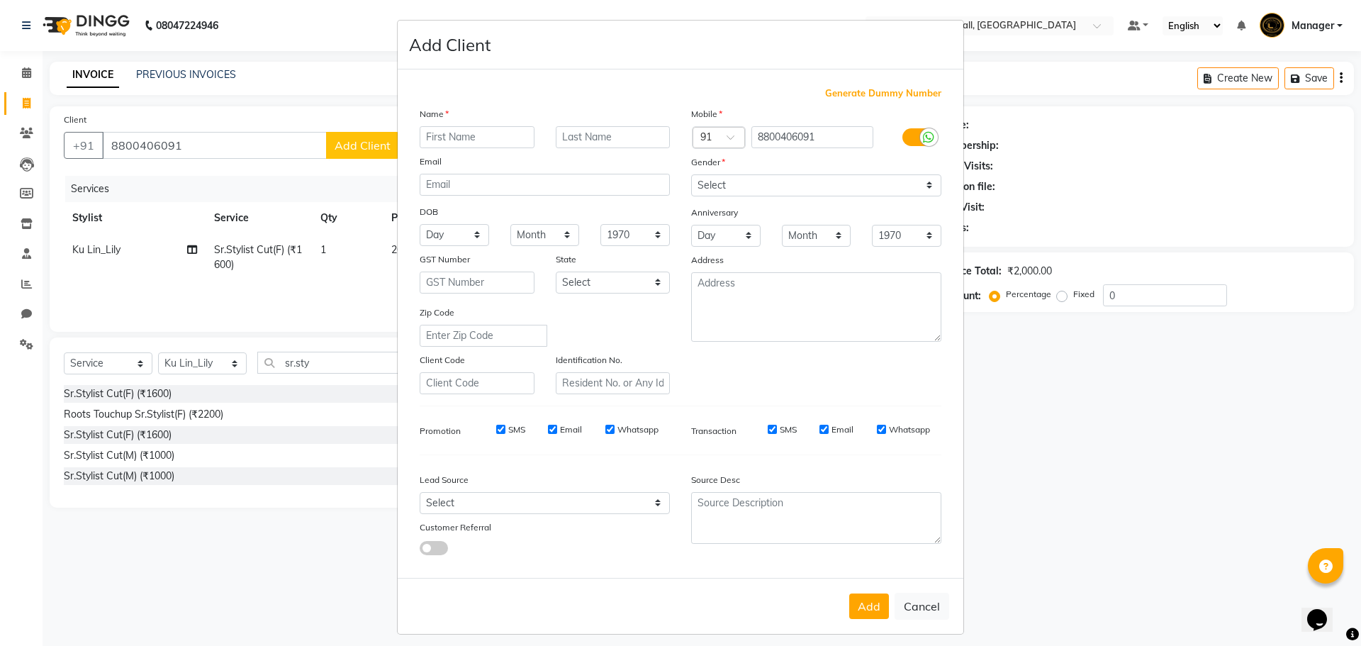
click at [474, 143] on input "text" at bounding box center [477, 137] width 115 height 22
type input "Ran"
click at [596, 138] on input "text" at bounding box center [613, 137] width 115 height 22
type input "Client"
click at [906, 140] on label at bounding box center [918, 137] width 32 height 18
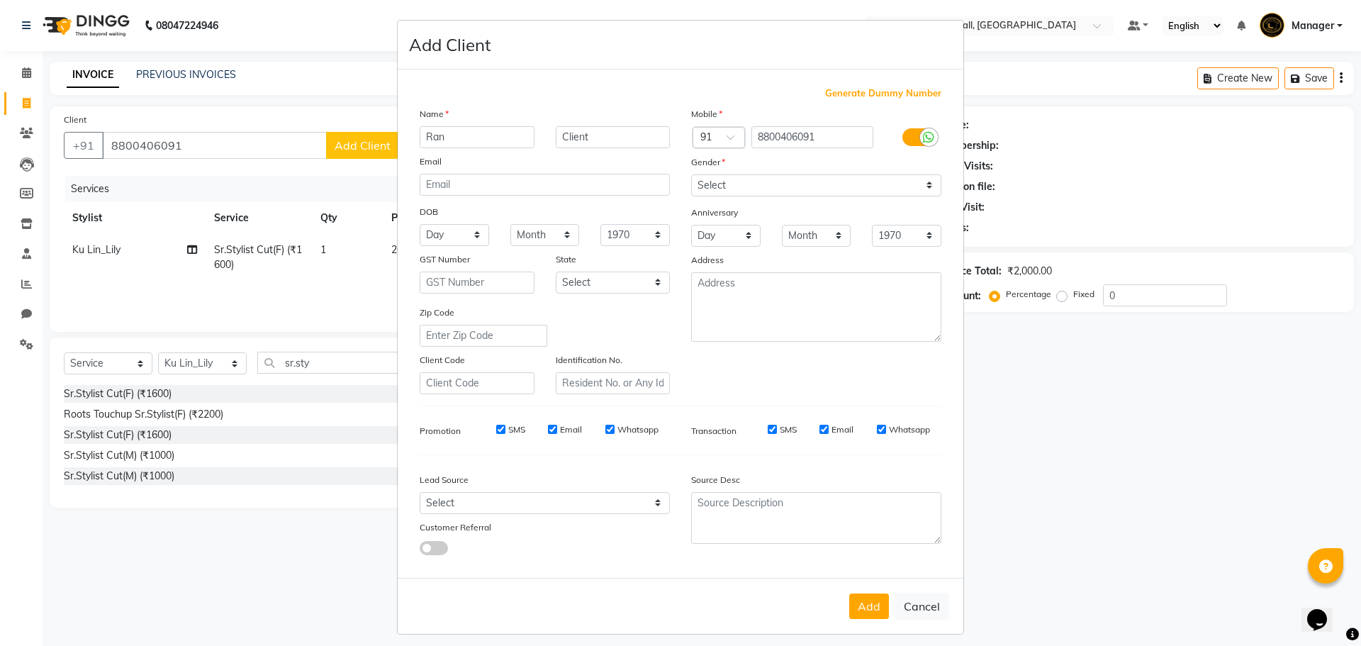
click at [0, 0] on input "checkbox" at bounding box center [0, 0] width 0 height 0
drag, startPoint x: 895, startPoint y: 184, endPoint x: 893, endPoint y: 192, distance: 9.0
click at [895, 184] on select "Select Male Female Other Prefer Not To Say" at bounding box center [816, 185] width 250 height 22
select select "female"
click at [691, 174] on select "Select Male Female Other Prefer Not To Say" at bounding box center [816, 185] width 250 height 22
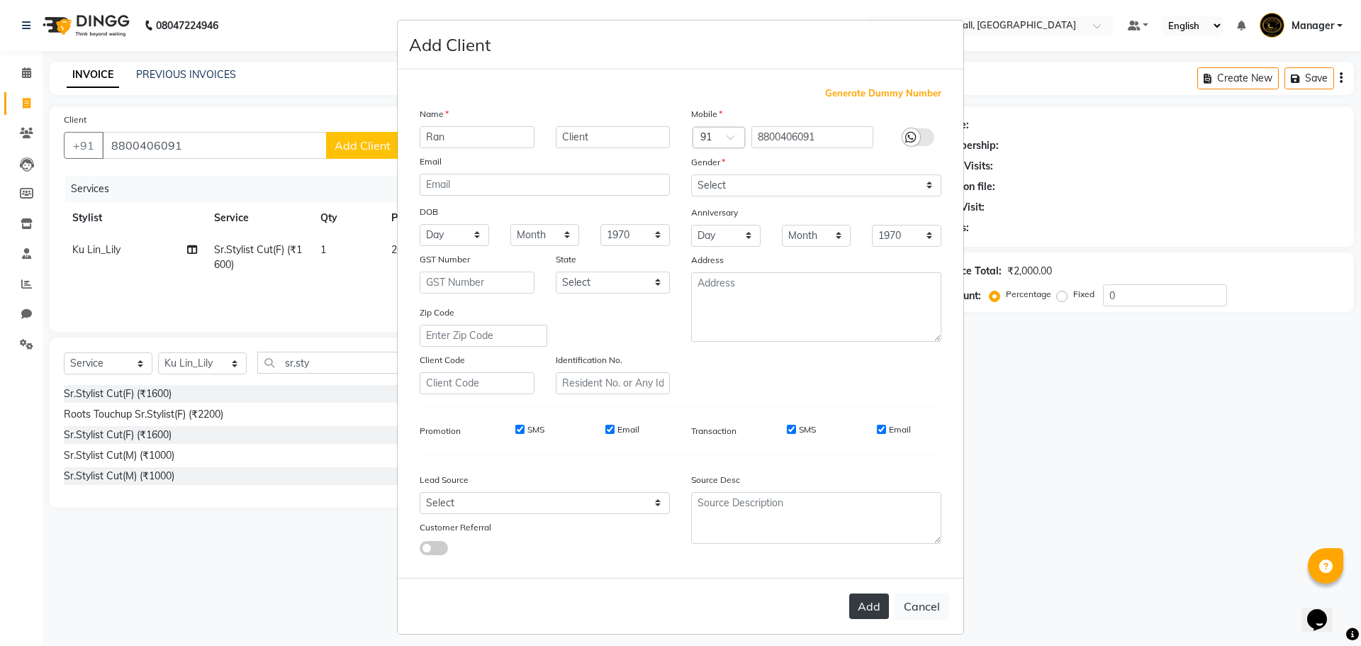
click at [867, 613] on button "Add" at bounding box center [869, 606] width 40 height 26
select select
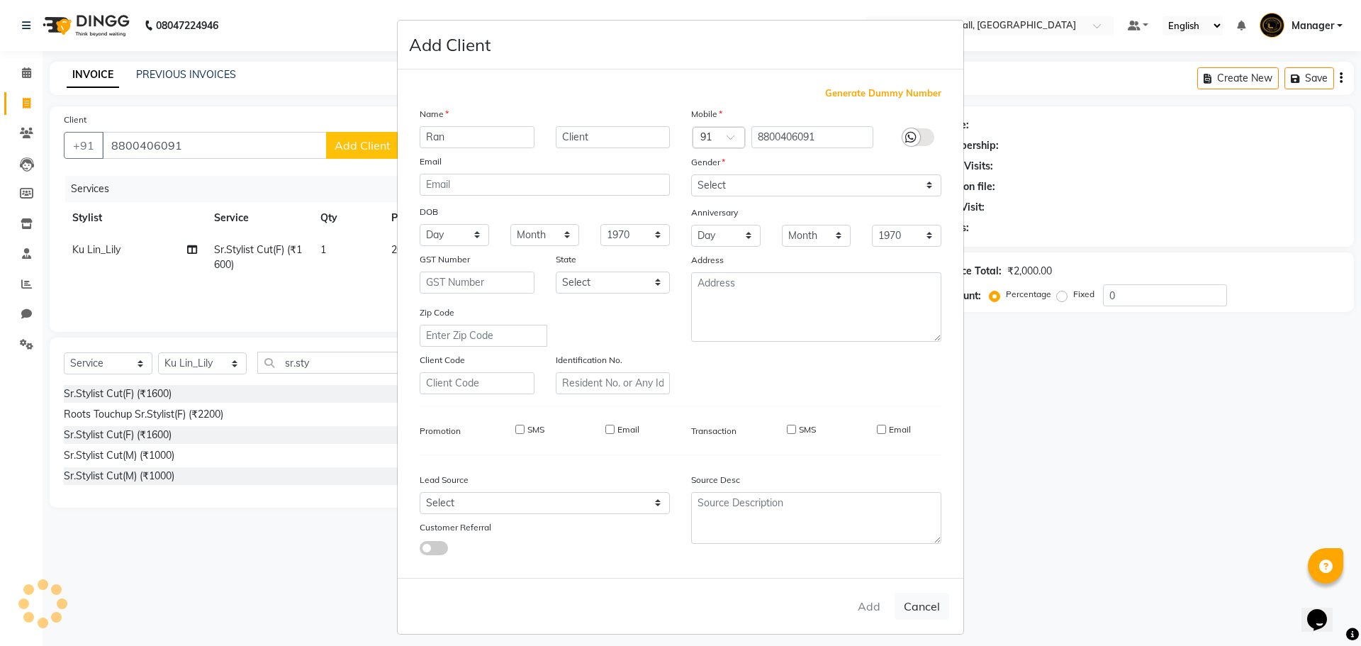
select select
checkbox input "false"
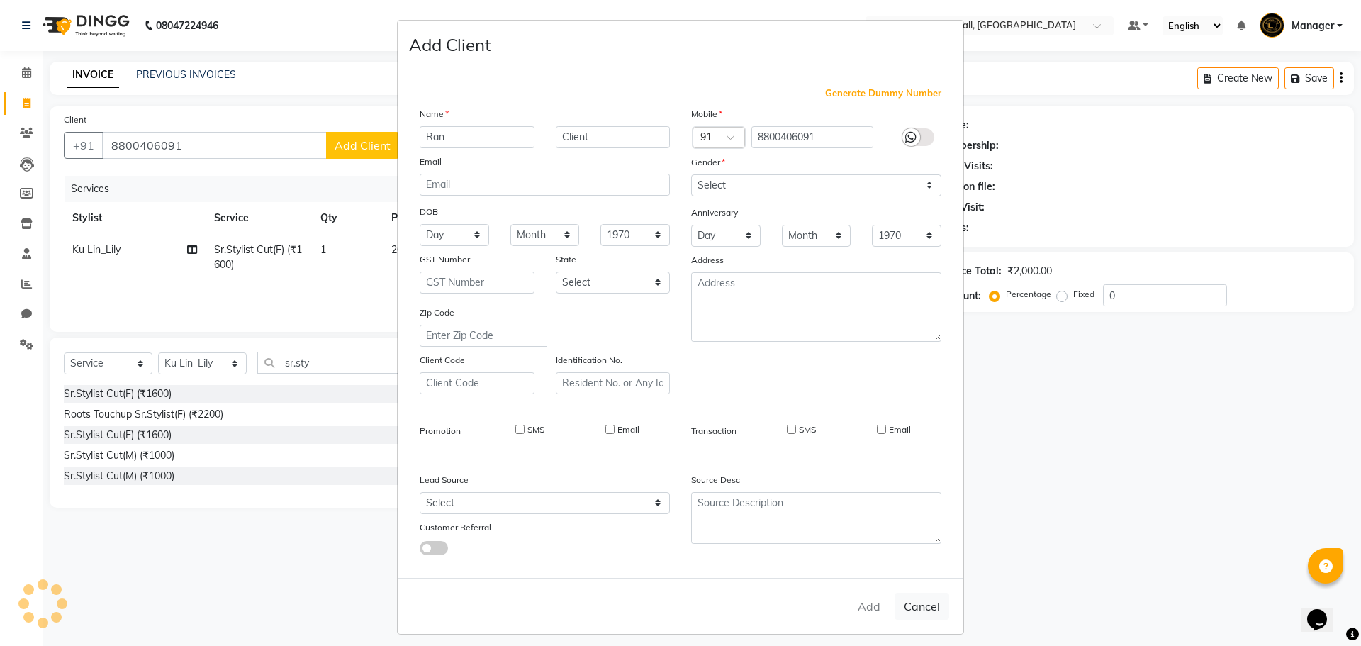
checkbox input "false"
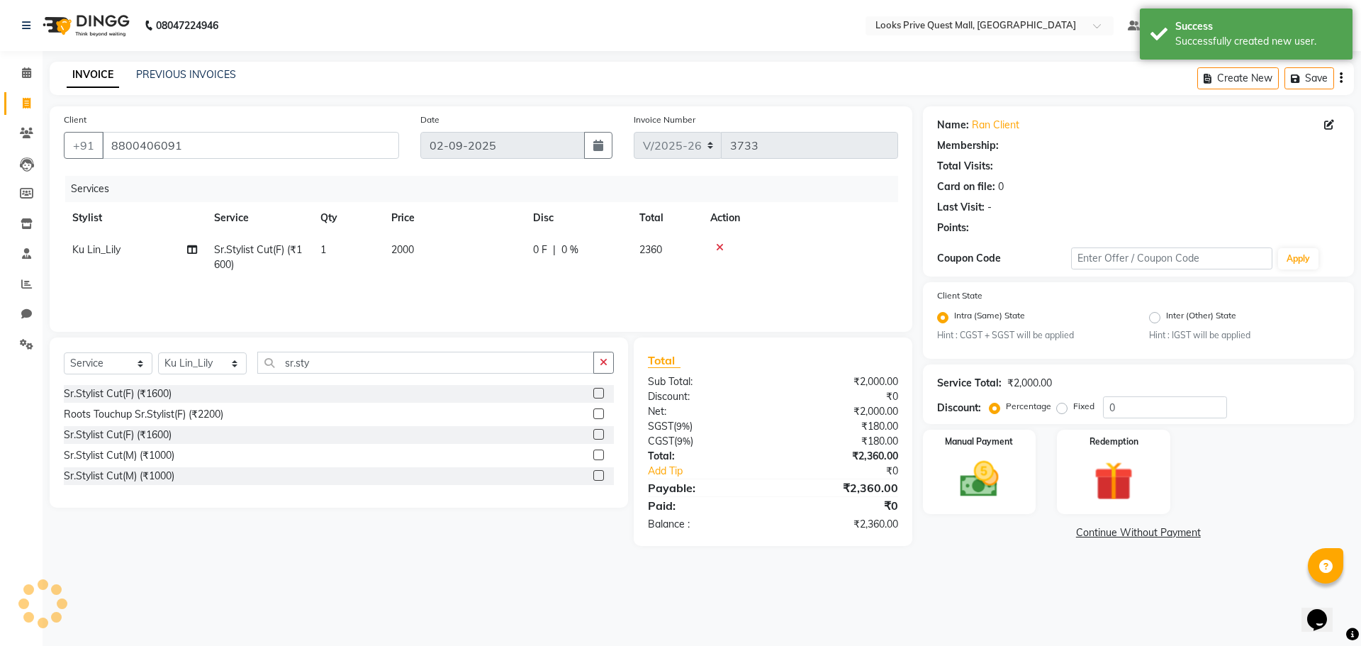
select select "1: Object"
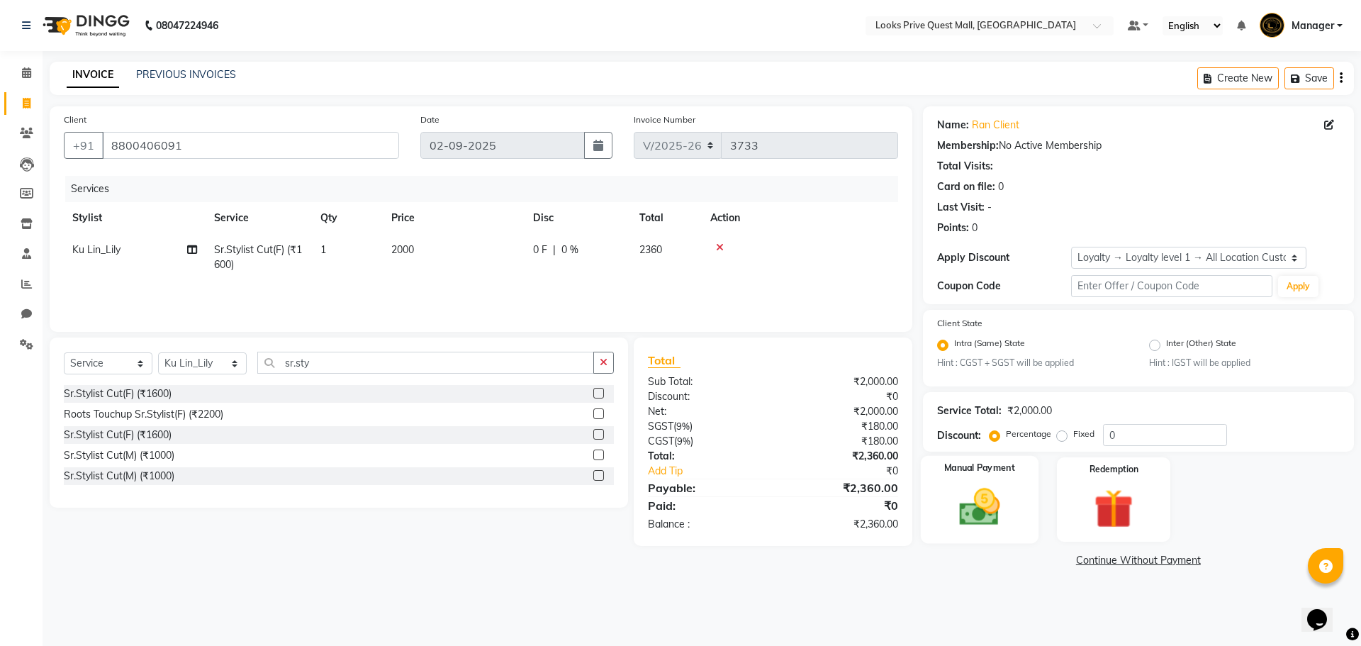
click at [1029, 495] on div "Manual Payment" at bounding box center [979, 499] width 118 height 87
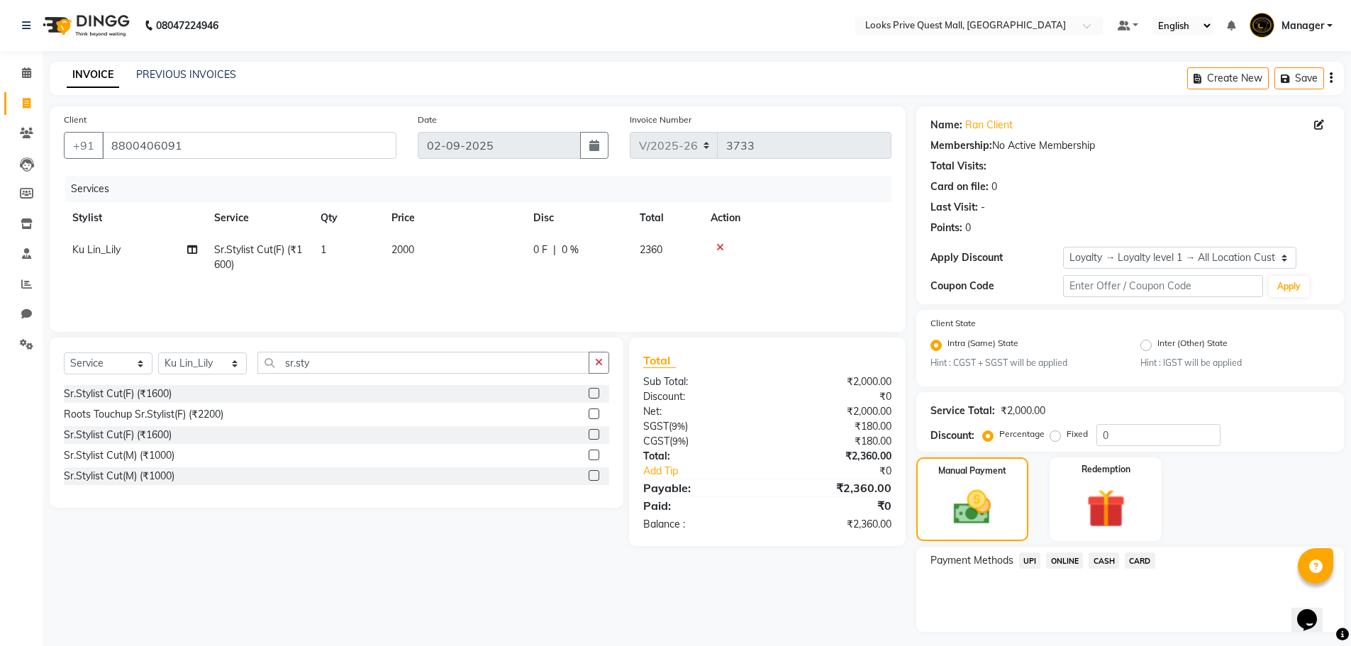
click at [1134, 561] on span "CARD" at bounding box center [1139, 560] width 30 height 16
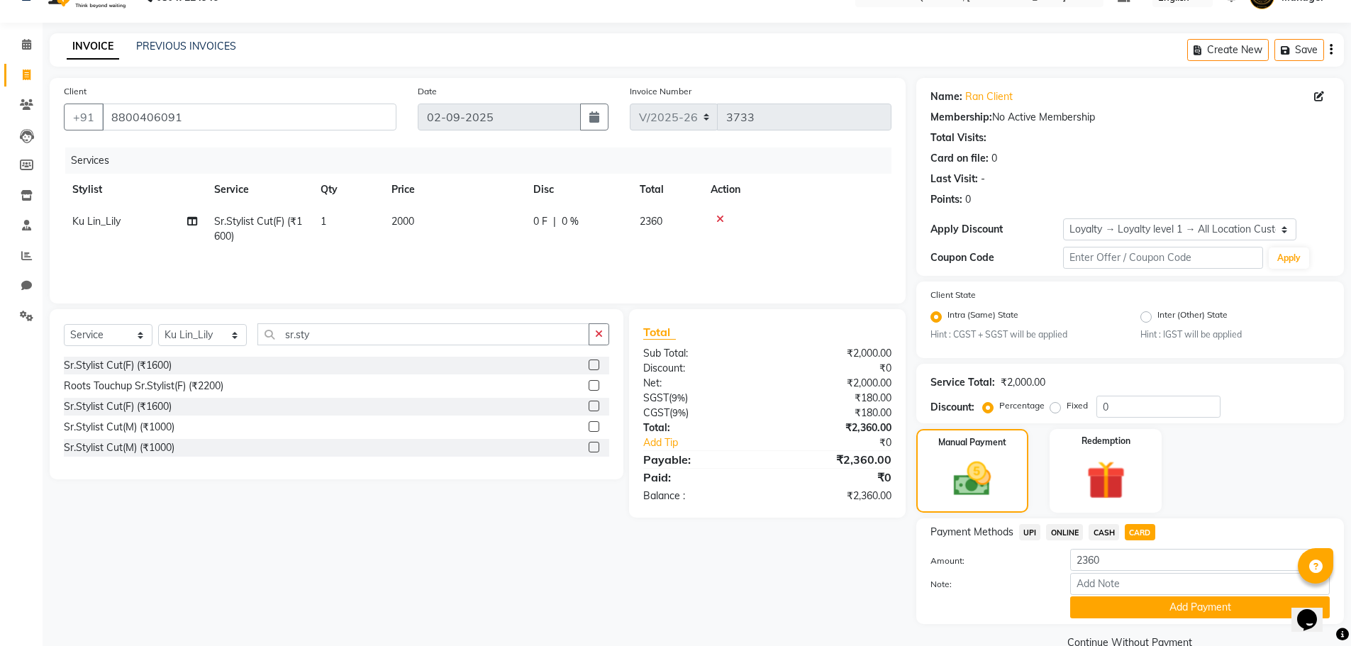
scroll to position [57, 0]
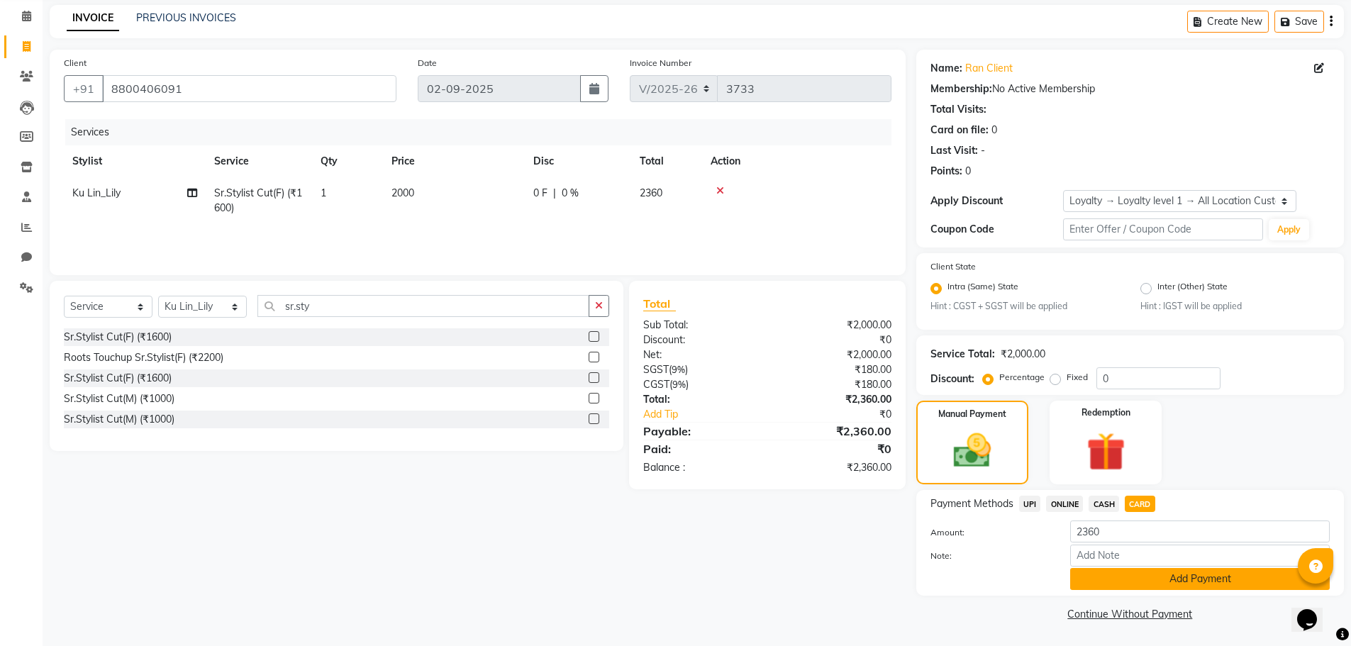
click at [1134, 579] on button "Add Payment" at bounding box center [1199, 579] width 259 height 22
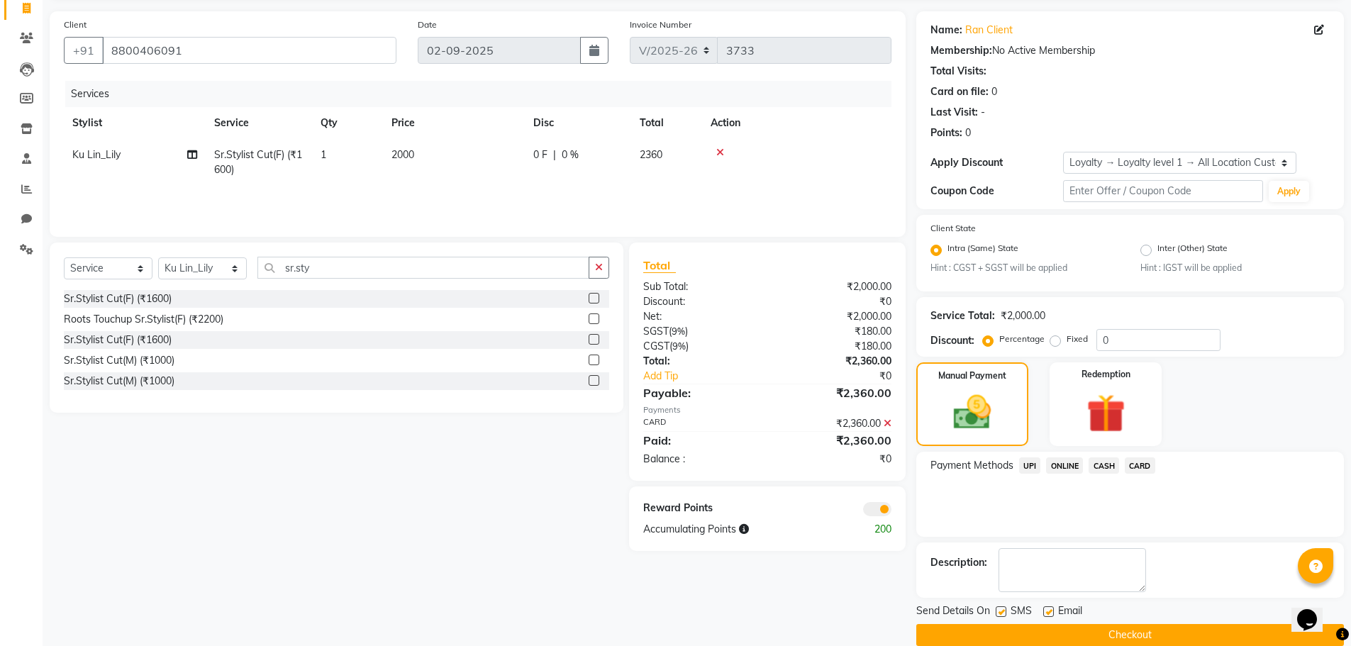
scroll to position [116, 0]
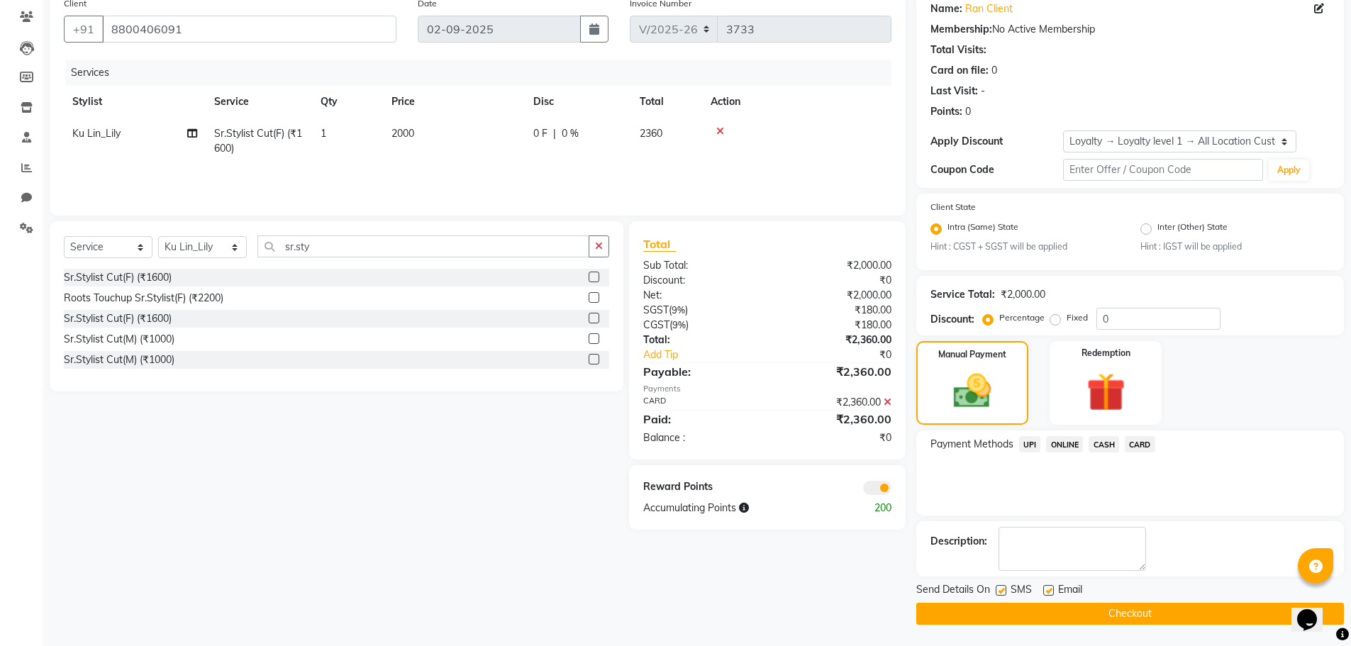
click at [1045, 591] on label at bounding box center [1048, 590] width 11 height 11
click at [1045, 591] on input "checkbox" at bounding box center [1047, 590] width 9 height 9
checkbox input "false"
click at [1063, 609] on button "Checkout" at bounding box center [1129, 614] width 427 height 22
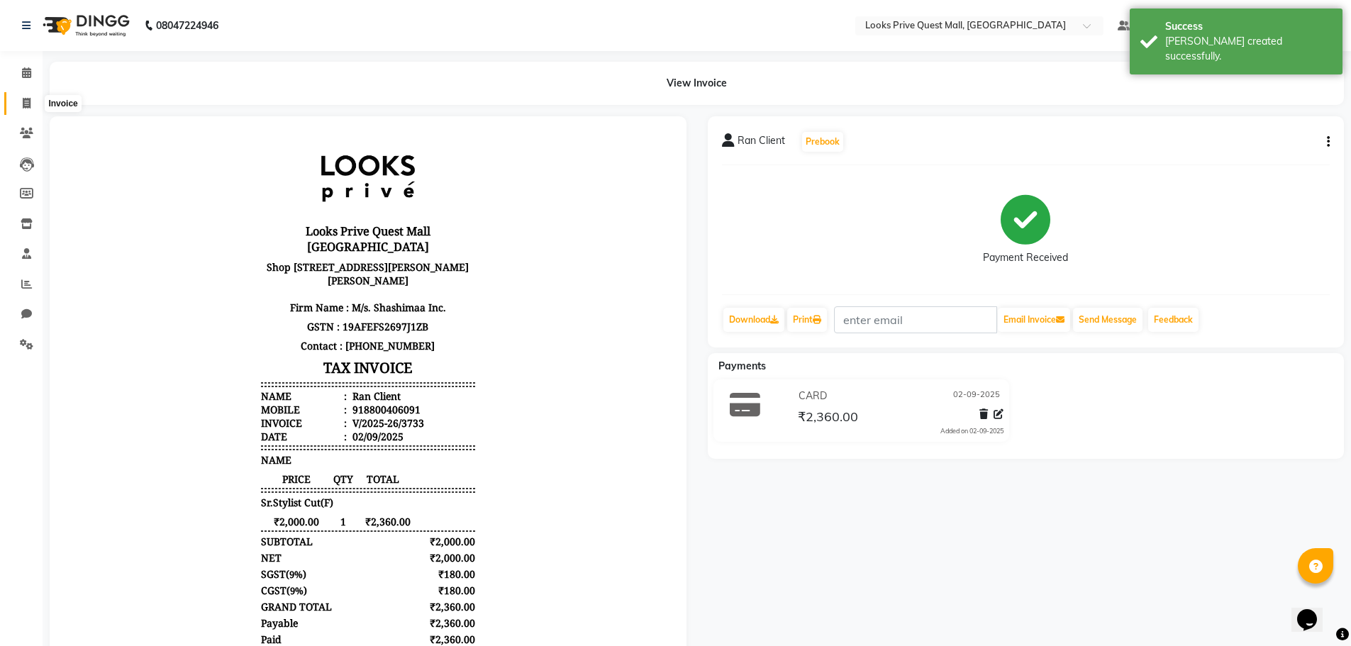
click at [31, 100] on span at bounding box center [26, 104] width 25 height 16
select select "service"
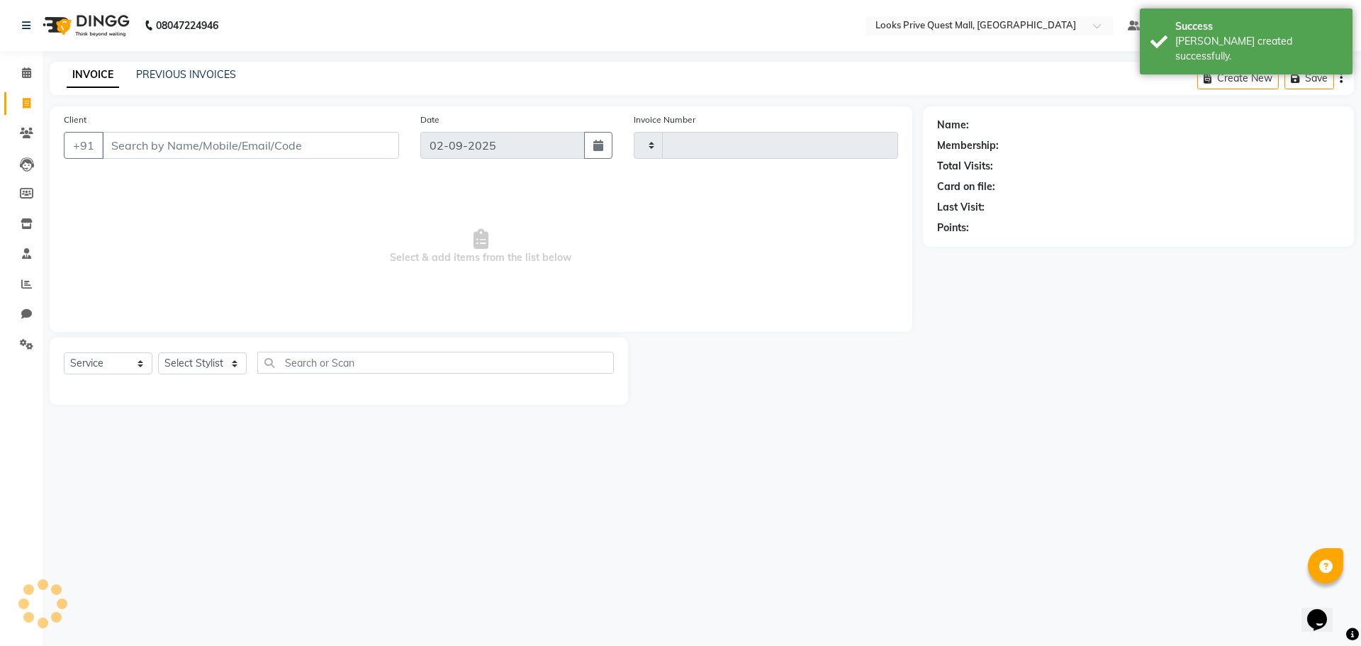
type input "3734"
select select "6141"
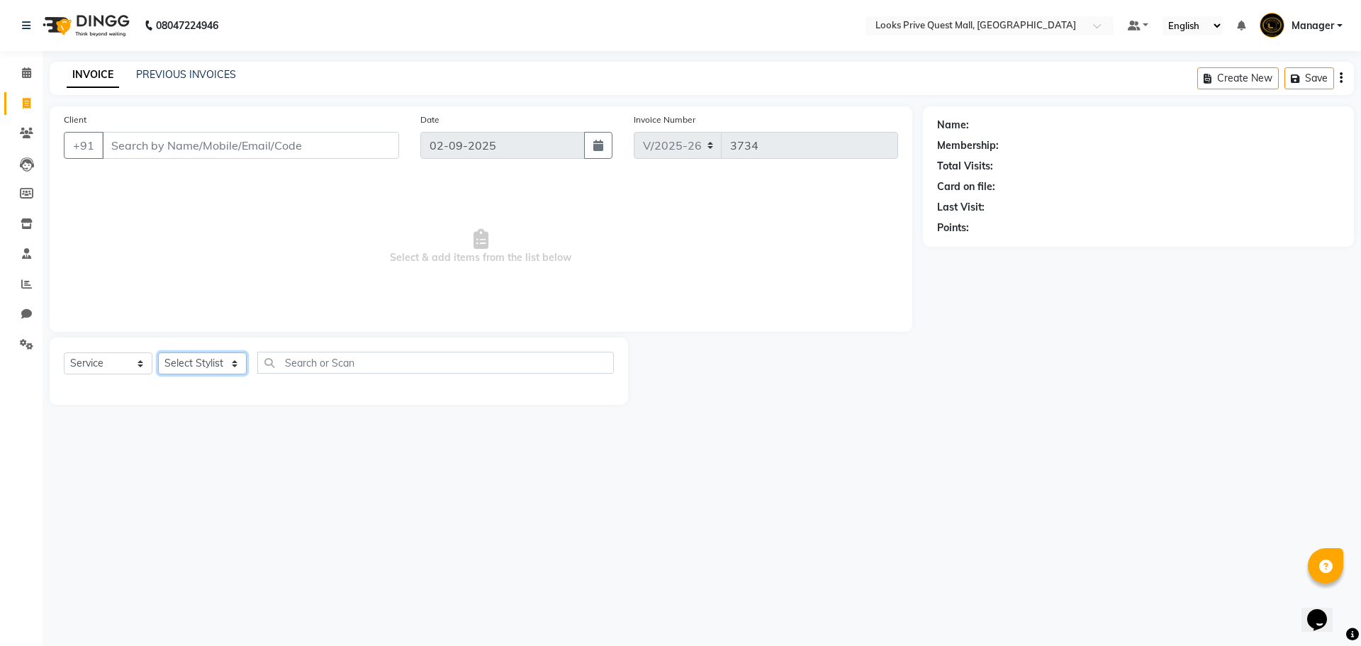
click at [208, 358] on select "Select Stylist Arman Bapi Chhewang Counter_Sales Deepa Das Dipti Uppal Firoz Ku…" at bounding box center [202, 363] width 89 height 22
select select "46701"
click at [158, 352] on select "Select Stylist Arman Bapi Chhewang Counter_Sales Deepa Das Dipti Uppal Firoz Ku…" at bounding box center [202, 363] width 89 height 22
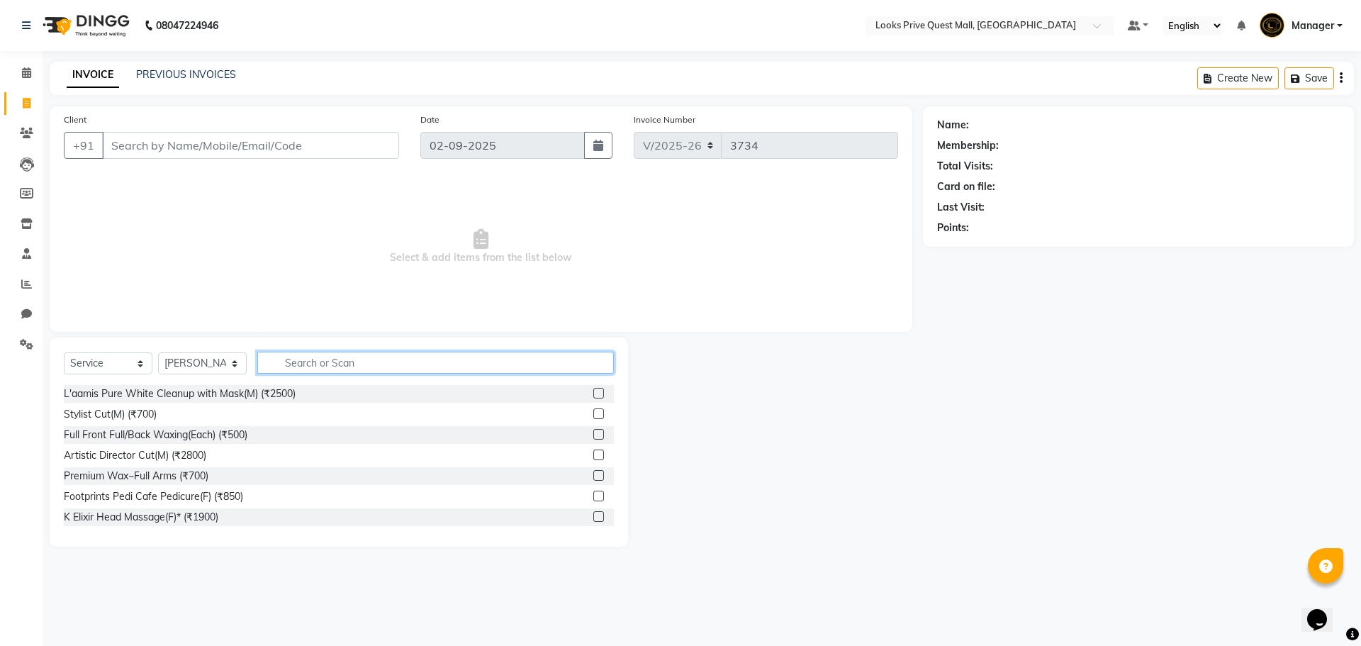
click at [307, 356] on input "text" at bounding box center [435, 363] width 357 height 22
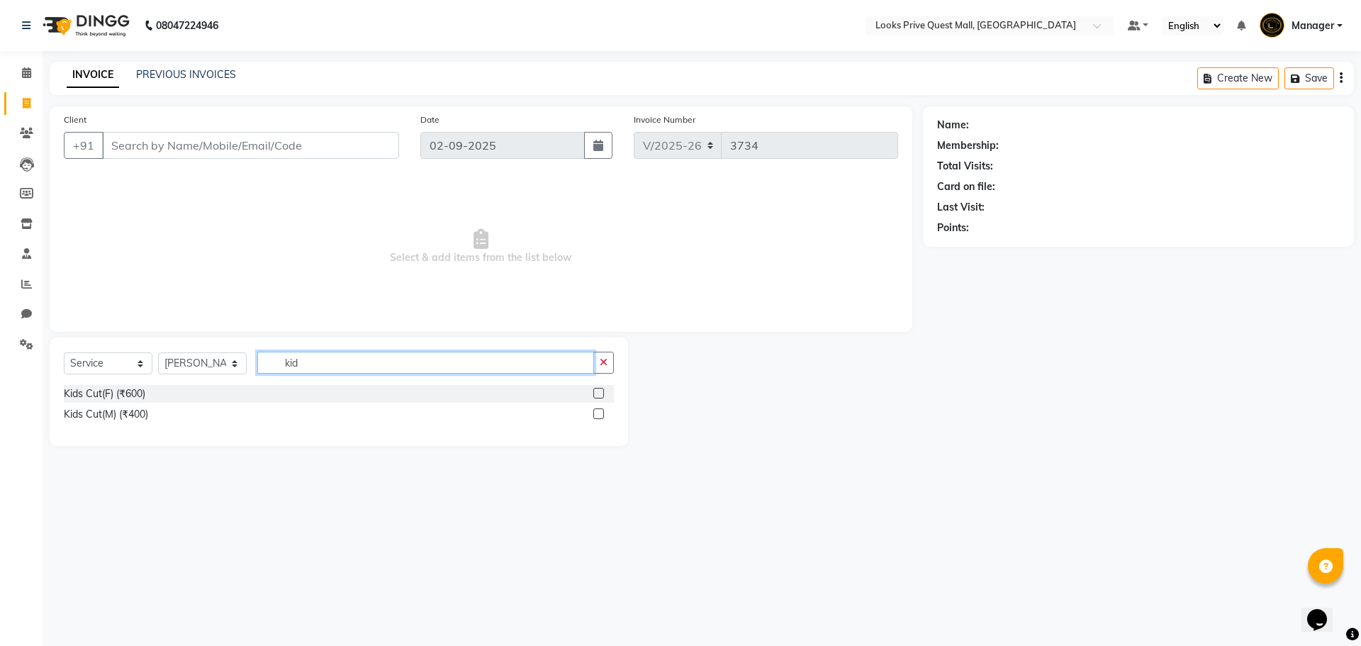
type input "kid"
click at [600, 410] on label at bounding box center [598, 413] width 11 height 11
click at [600, 410] on input "checkbox" at bounding box center [597, 414] width 9 height 9
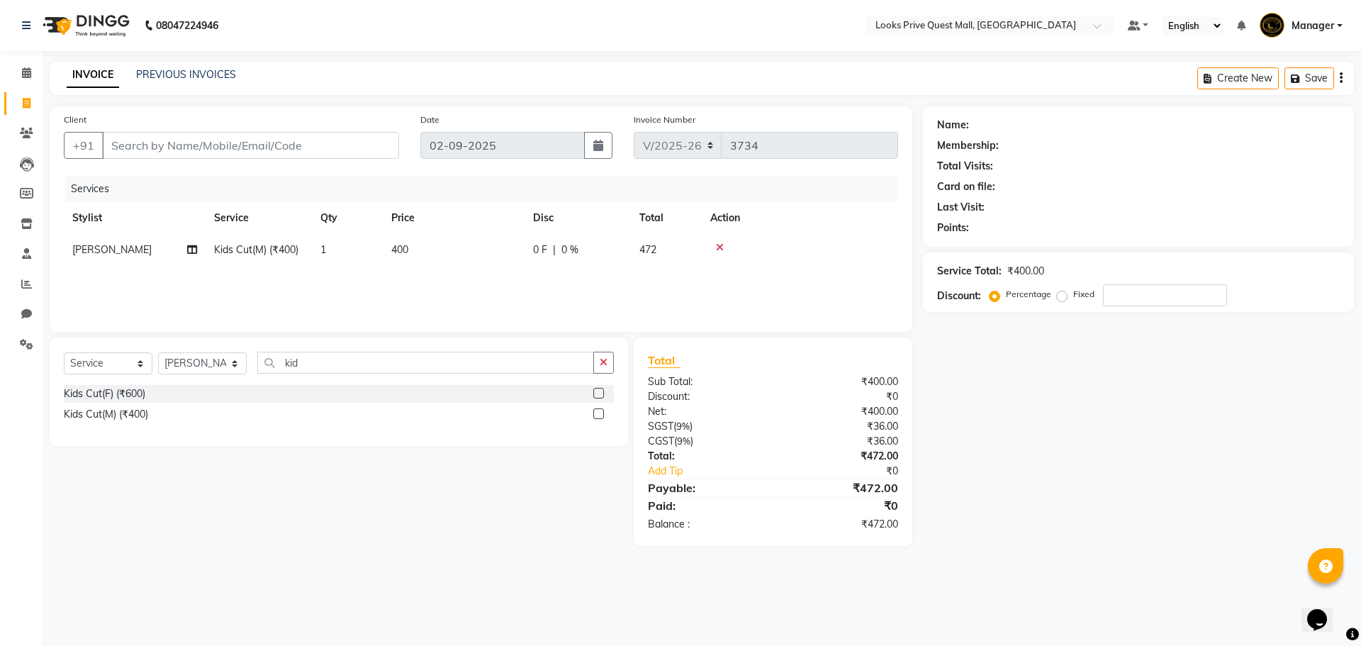
checkbox input "false"
click at [473, 242] on td "400" at bounding box center [454, 250] width 142 height 32
select select "46701"
drag, startPoint x: 502, startPoint y: 253, endPoint x: 272, endPoint y: 251, distance: 229.7
click at [276, 253] on tr "Arman Bapi Chhewang Counter_Sales Deepa Das Dipti Uppal Firoz Ku Lin_Lily Manag…" at bounding box center [481, 261] width 834 height 54
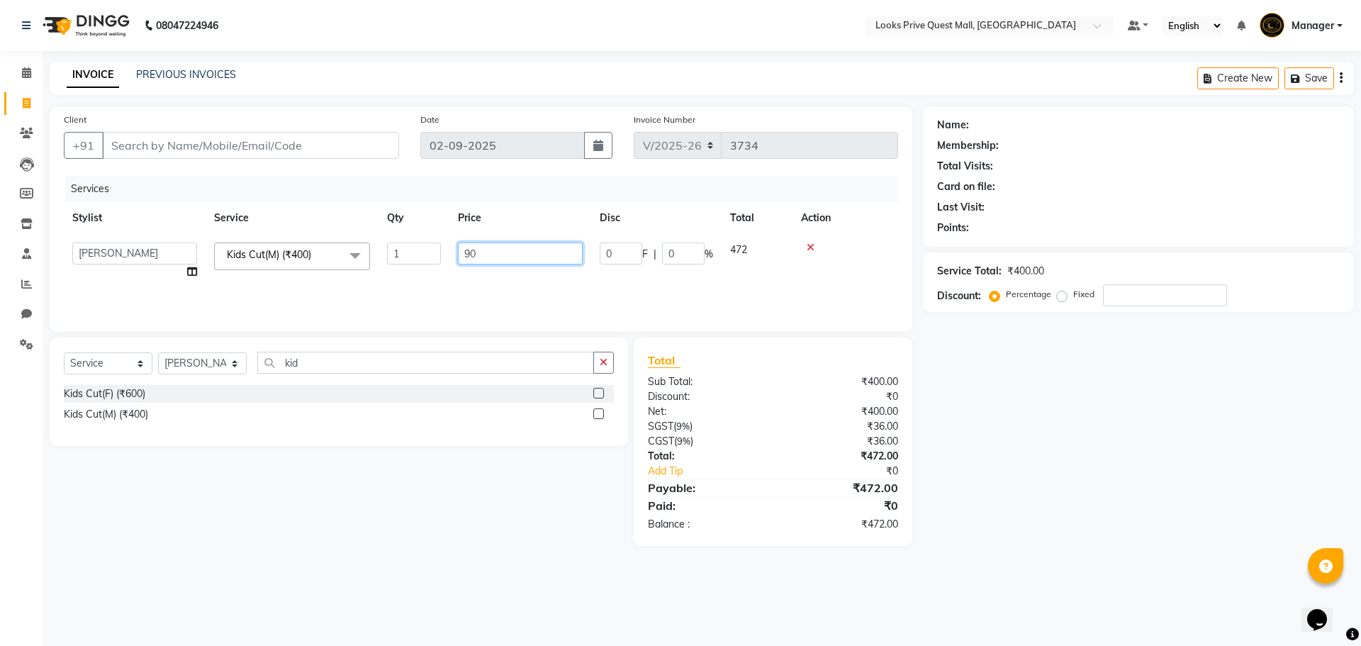
type input "900"
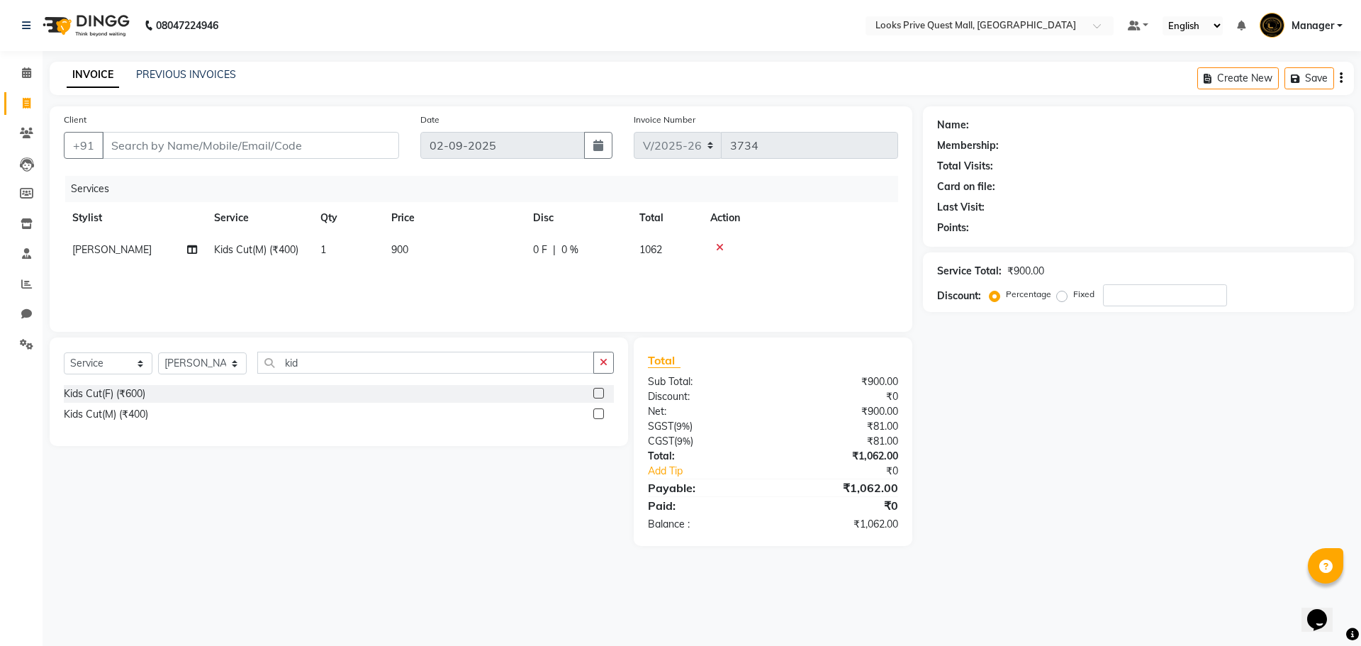
click at [504, 573] on div "08047224946 Select Location × Looks Prive Quest Mall, Kolkata Default Panel My …" at bounding box center [680, 323] width 1361 height 646
click at [322, 154] on input "Client" at bounding box center [250, 145] width 297 height 27
click at [286, 152] on input "Client" at bounding box center [250, 145] width 297 height 27
click at [328, 149] on input "Client" at bounding box center [250, 145] width 297 height 27
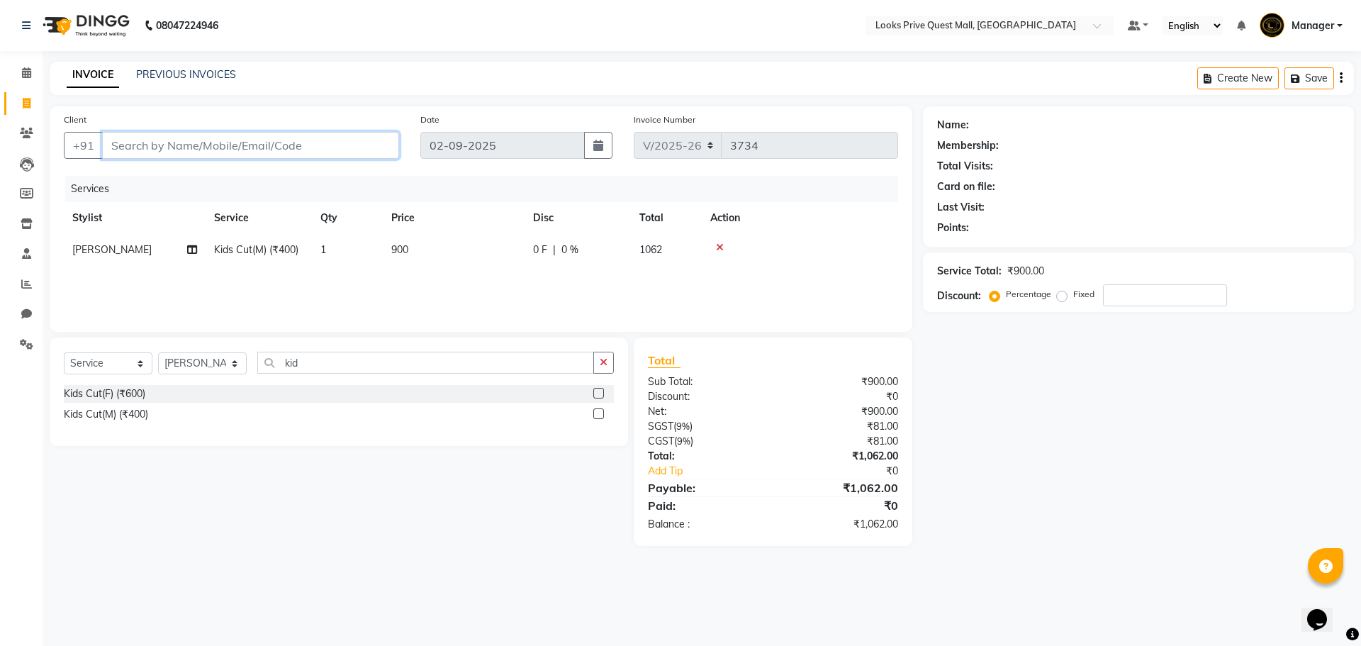
type input "9"
type input "0"
type input "9830700786"
click at [385, 139] on span "Add Client" at bounding box center [363, 145] width 56 height 14
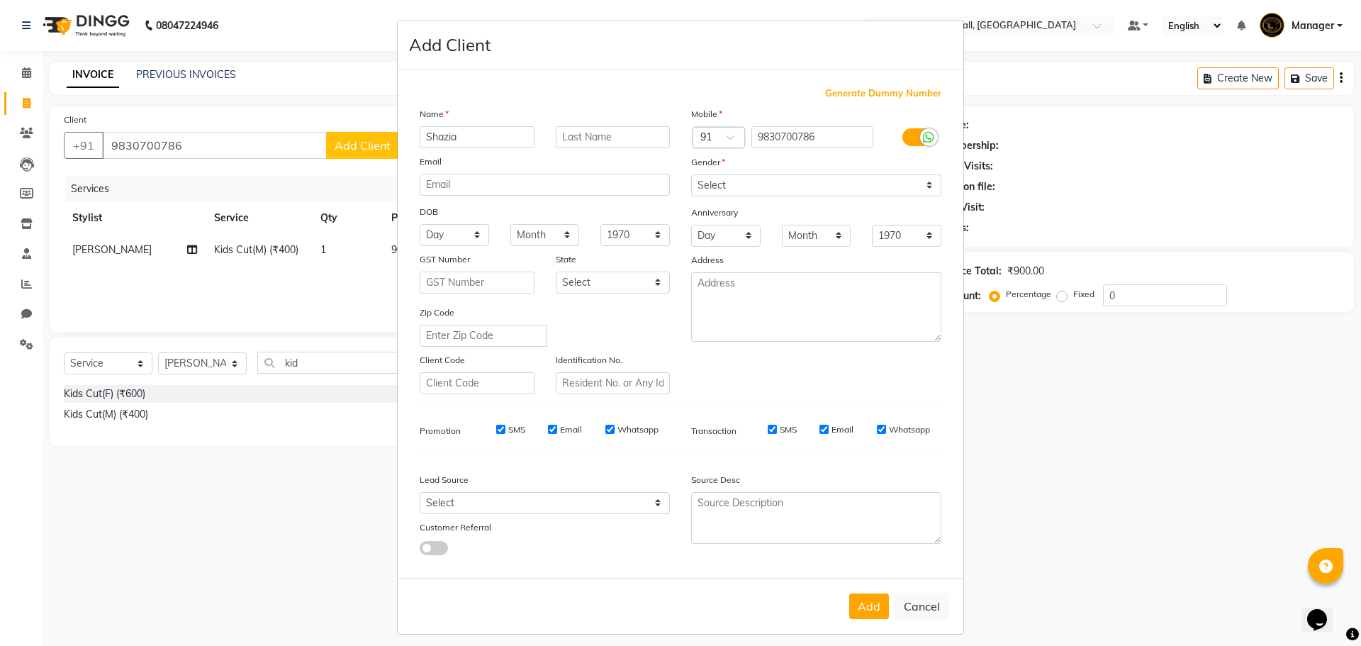
type input "Shazia"
click at [635, 135] on input "text" at bounding box center [613, 137] width 115 height 22
type input "X"
type input "Client"
click at [907, 137] on label at bounding box center [918, 137] width 32 height 18
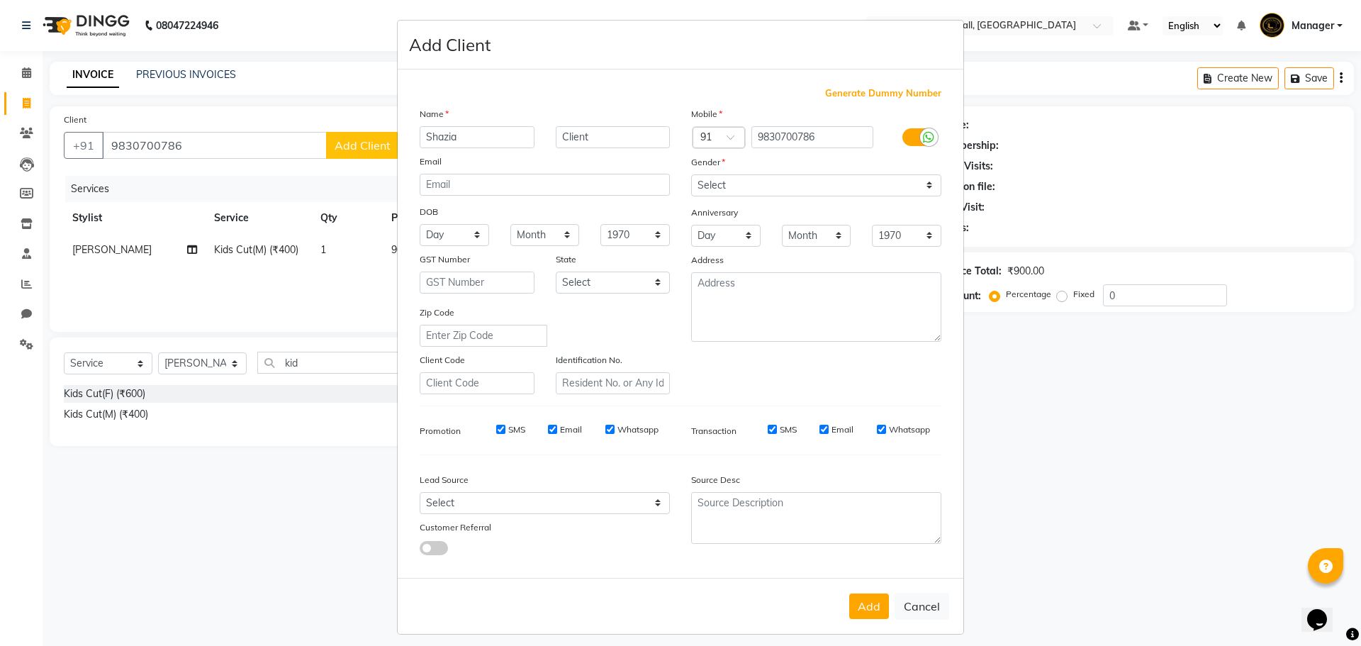
click at [0, 0] on input "checkbox" at bounding box center [0, 0] width 0 height 0
click at [892, 181] on select "Select Male Female Other Prefer Not To Say" at bounding box center [816, 185] width 250 height 22
select select "female"
click at [691, 174] on select "Select Male Female Other Prefer Not To Say" at bounding box center [816, 185] width 250 height 22
click at [863, 620] on div "Add Cancel" at bounding box center [681, 606] width 566 height 56
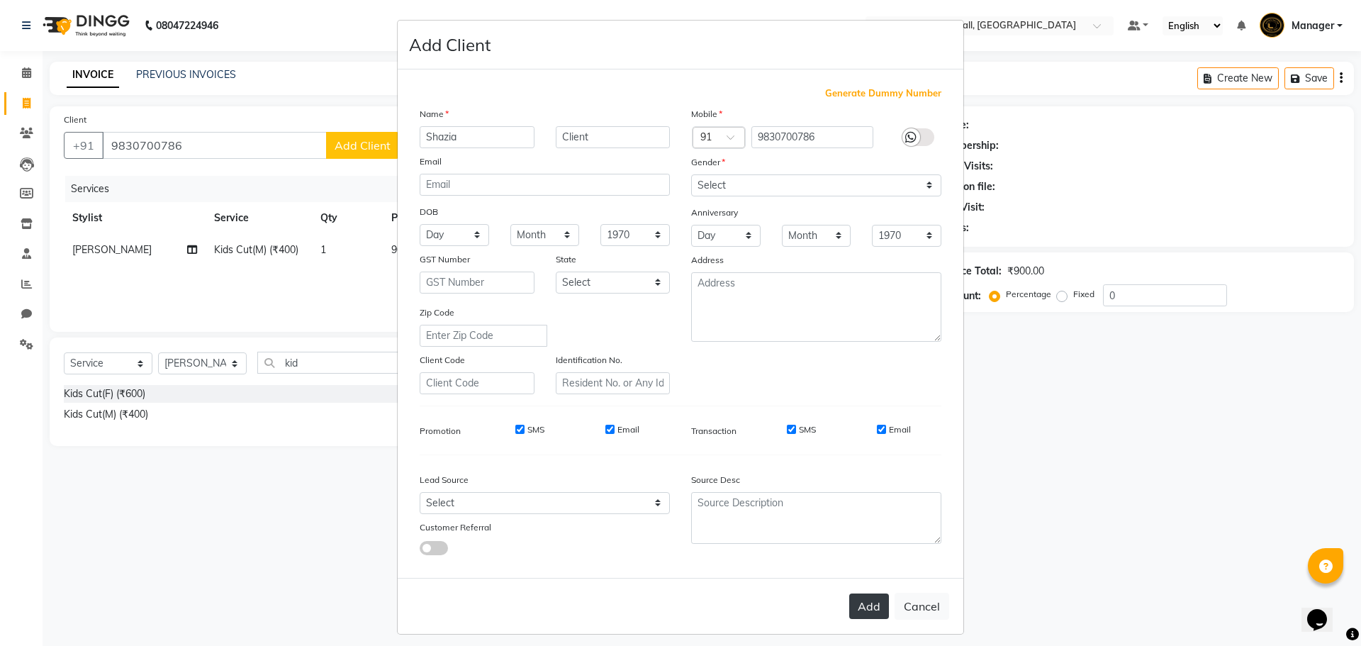
click at [868, 598] on button "Add" at bounding box center [869, 606] width 40 height 26
select select
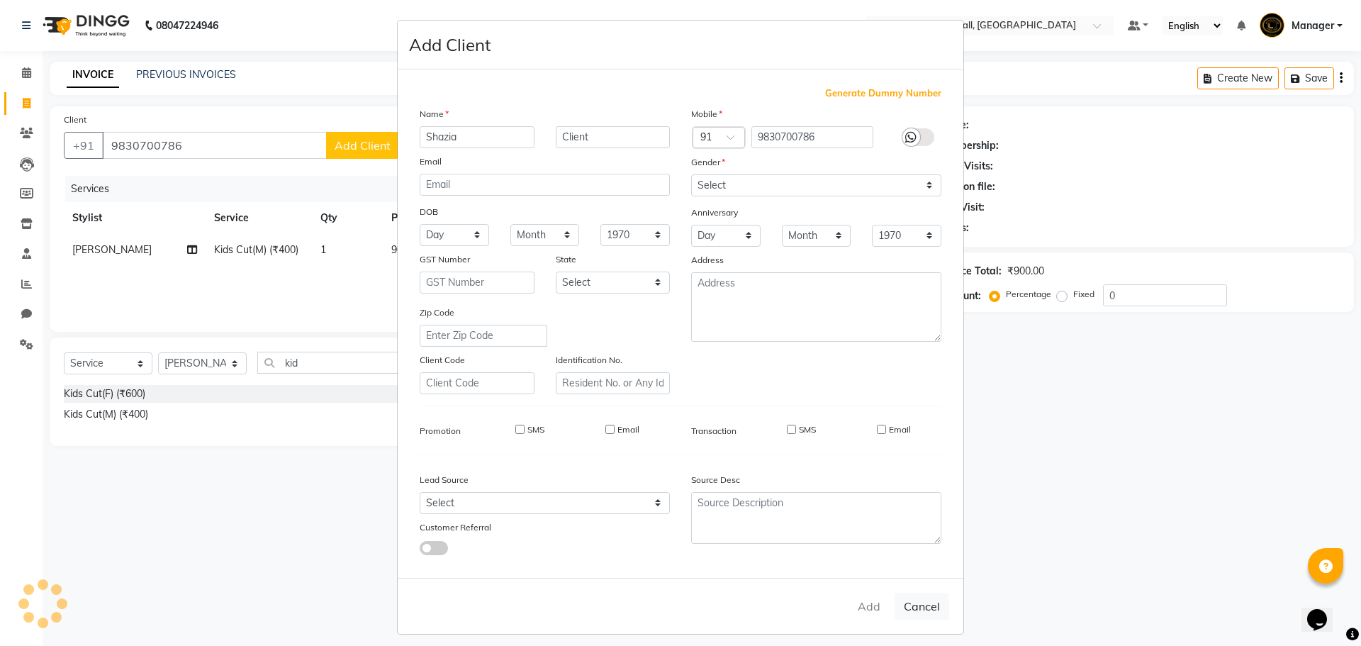
select select
checkbox input "false"
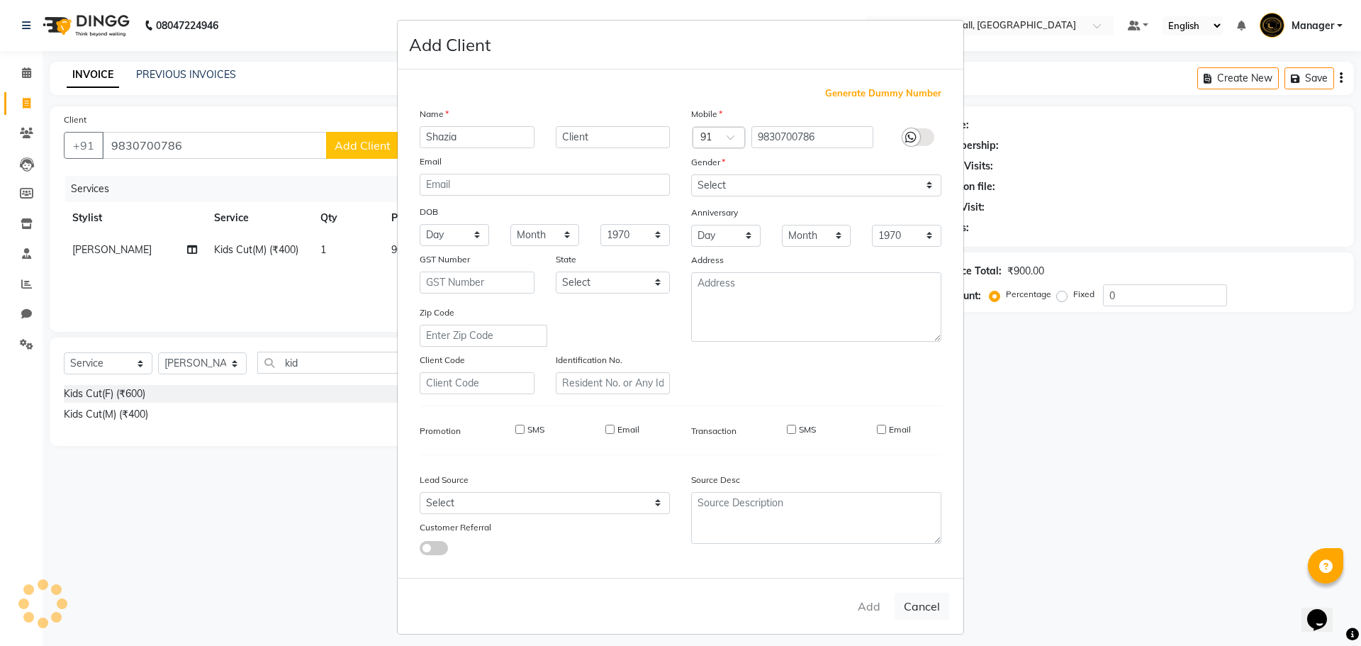
checkbox input "false"
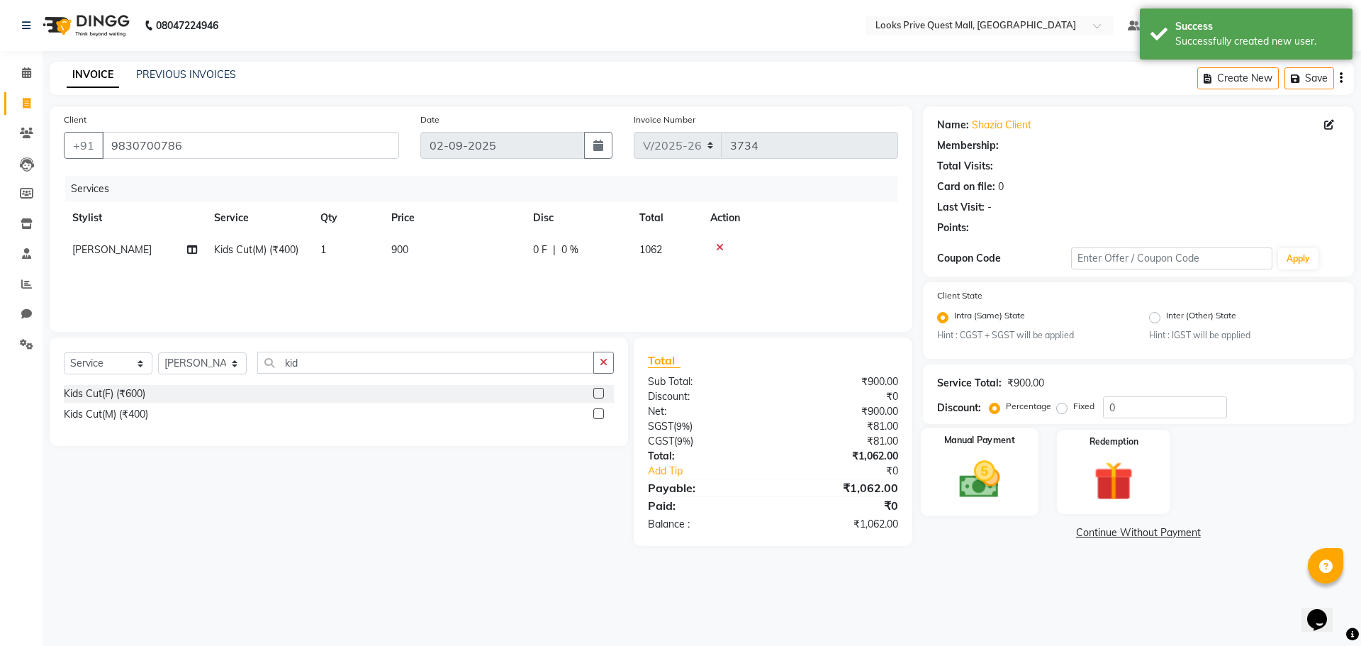
click at [1005, 467] on img at bounding box center [979, 480] width 66 height 47
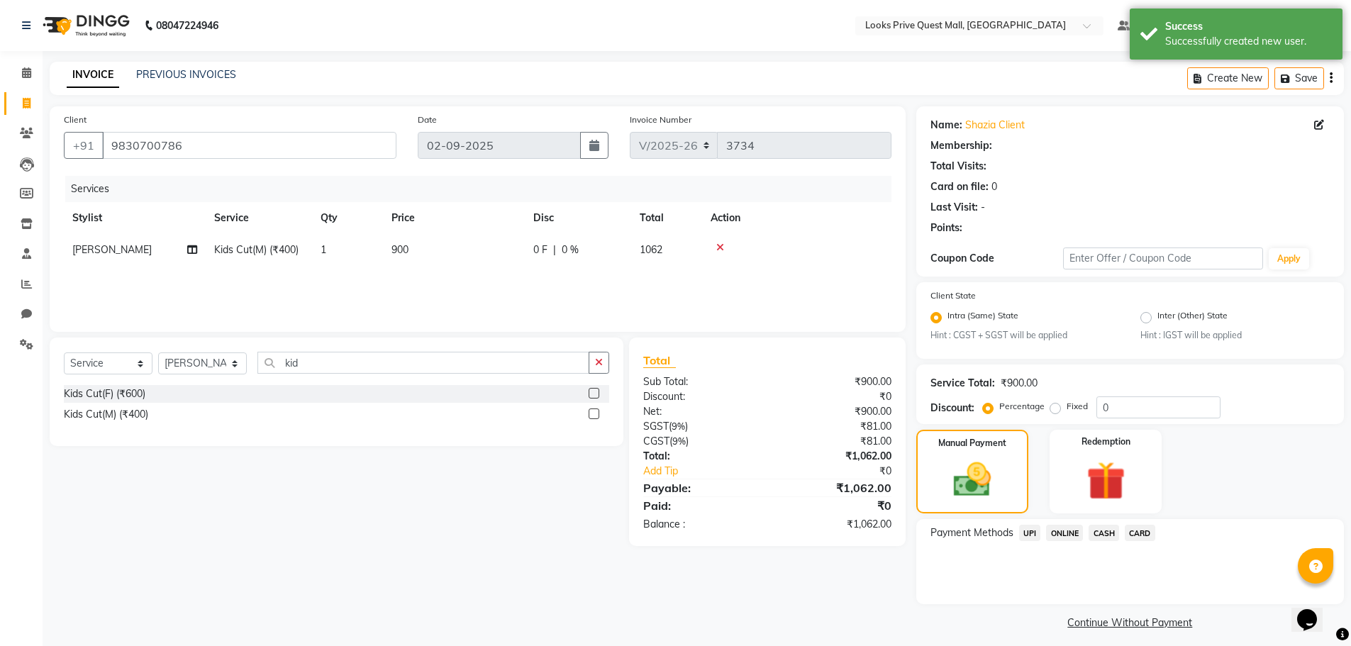
select select "1: Object"
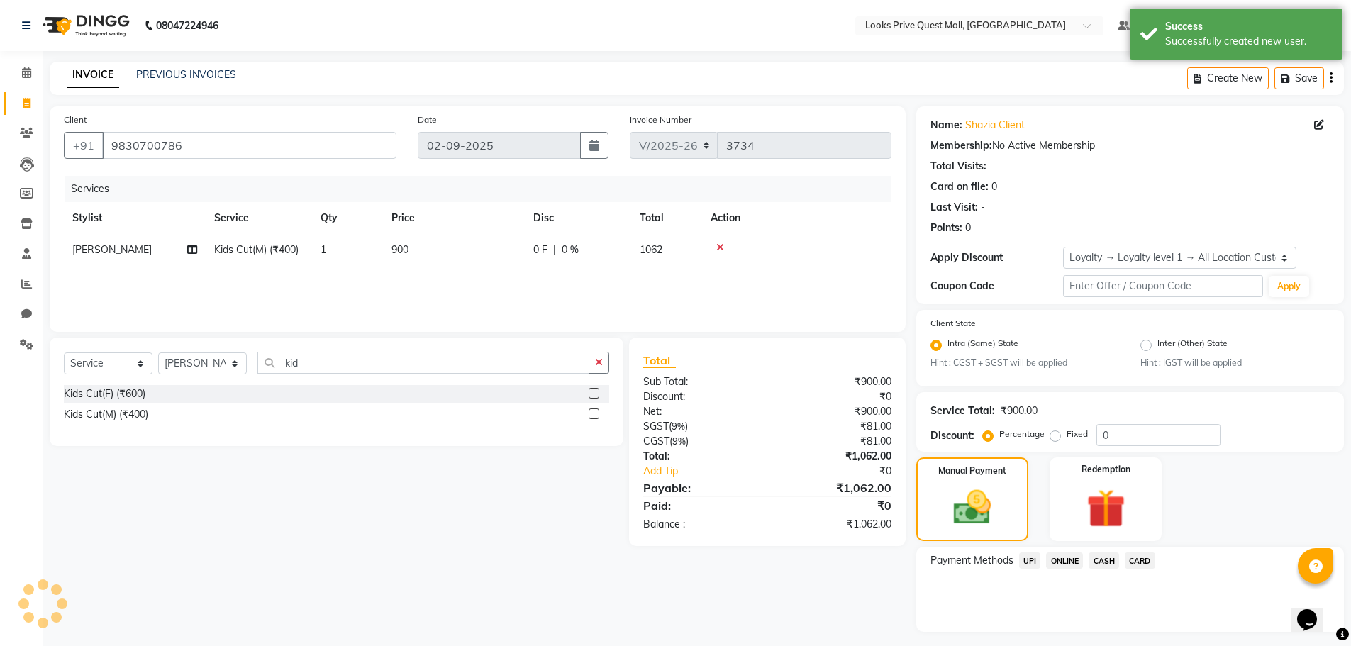
click at [1107, 564] on span "CASH" at bounding box center [1103, 560] width 30 height 16
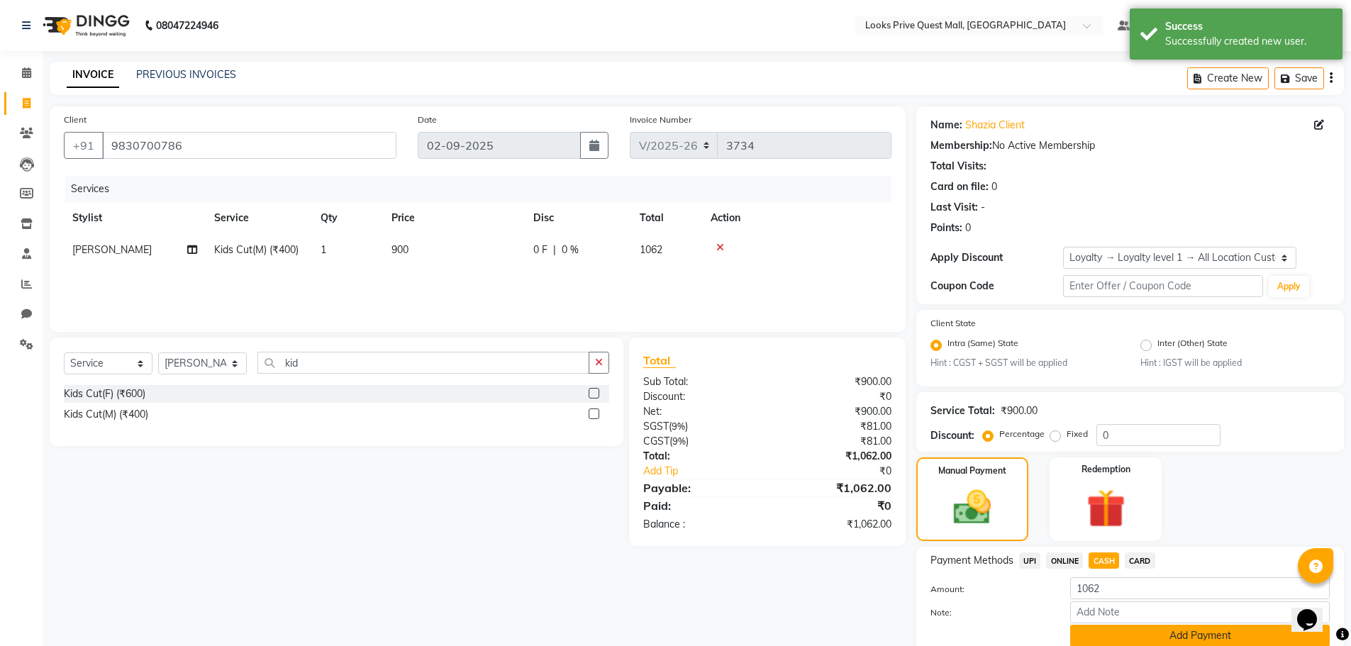
click at [1134, 635] on button "Add Payment" at bounding box center [1199, 636] width 259 height 22
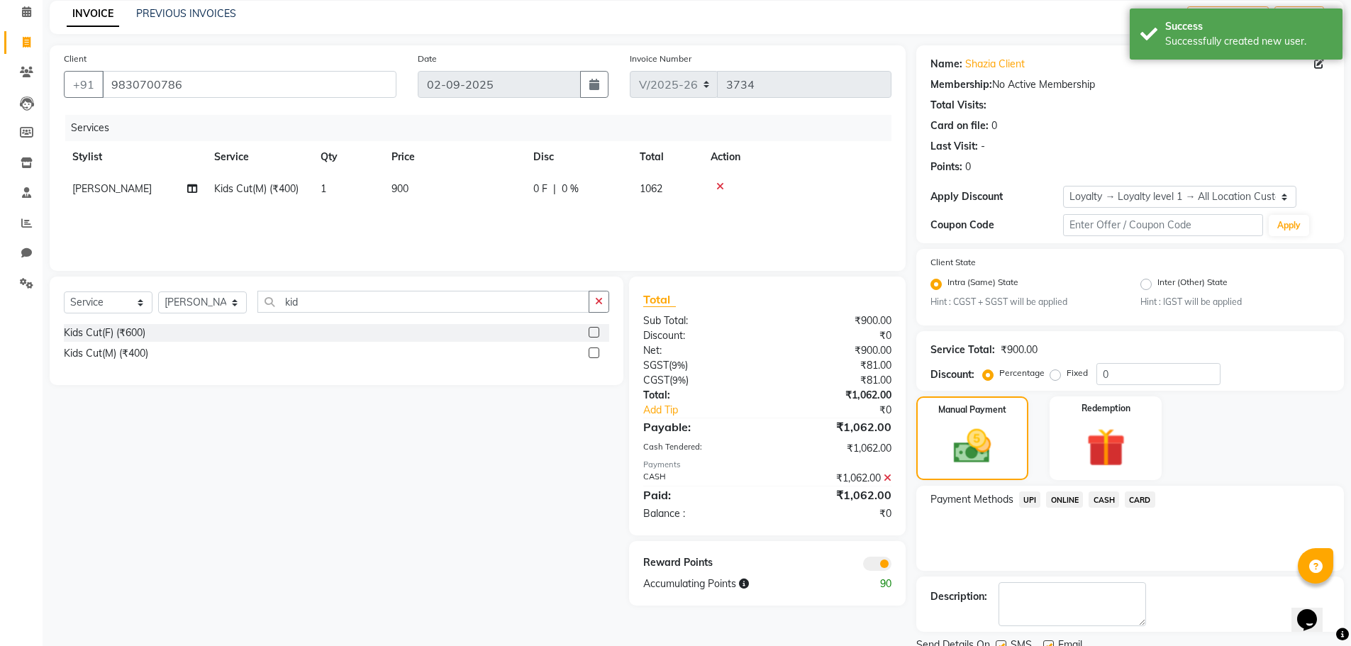
scroll to position [116, 0]
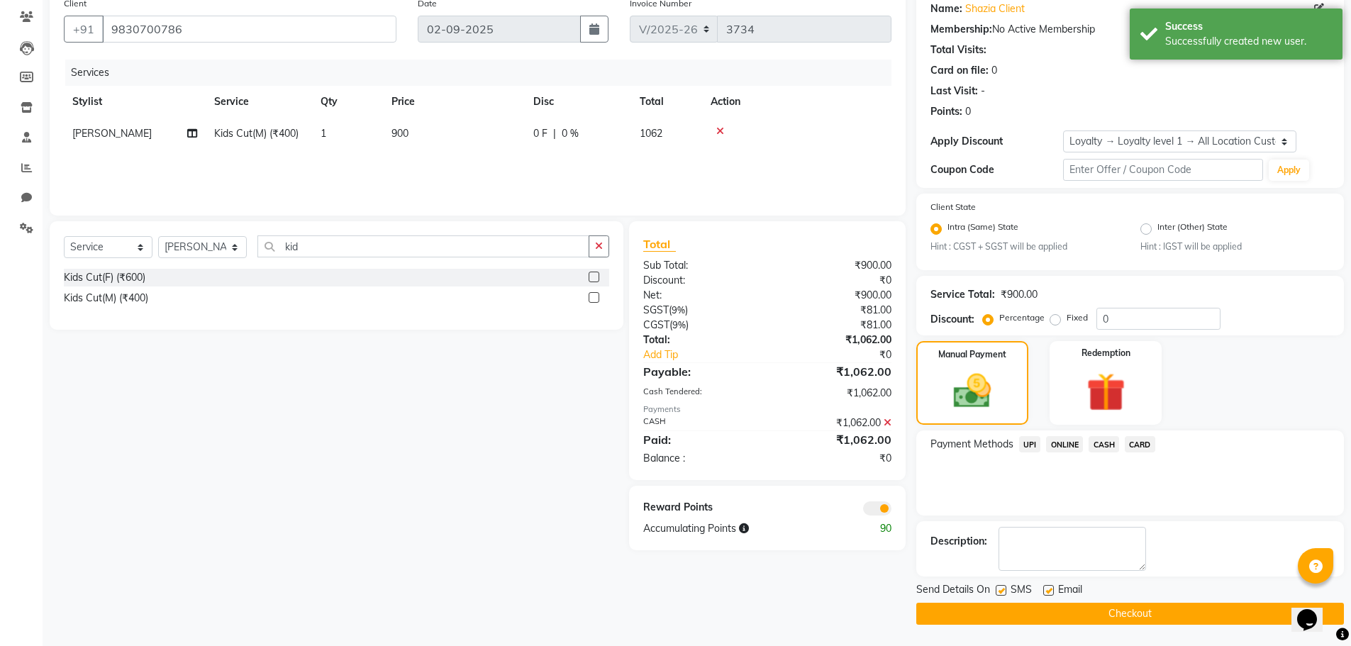
click at [1047, 587] on label at bounding box center [1048, 590] width 11 height 11
click at [1047, 587] on input "checkbox" at bounding box center [1047, 590] width 9 height 9
checkbox input "false"
click at [1042, 622] on button "Checkout" at bounding box center [1129, 614] width 427 height 22
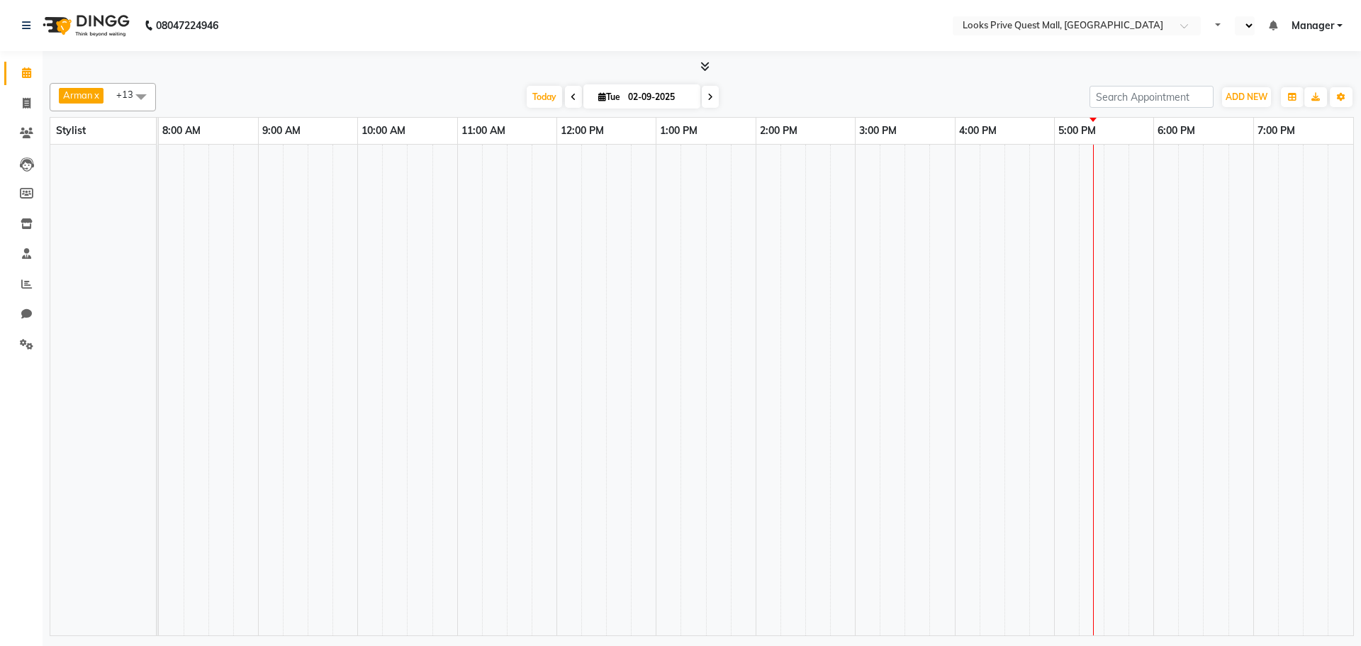
select select "en"
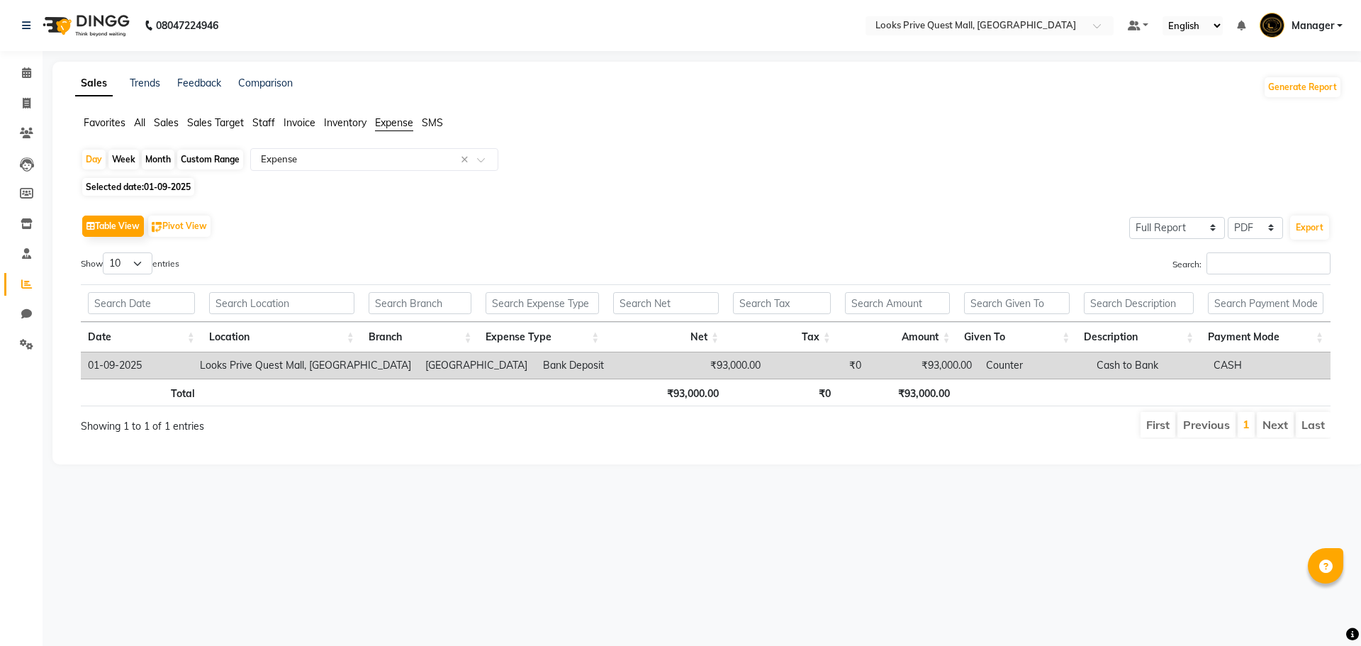
select select "full_report"
select select "pdf"
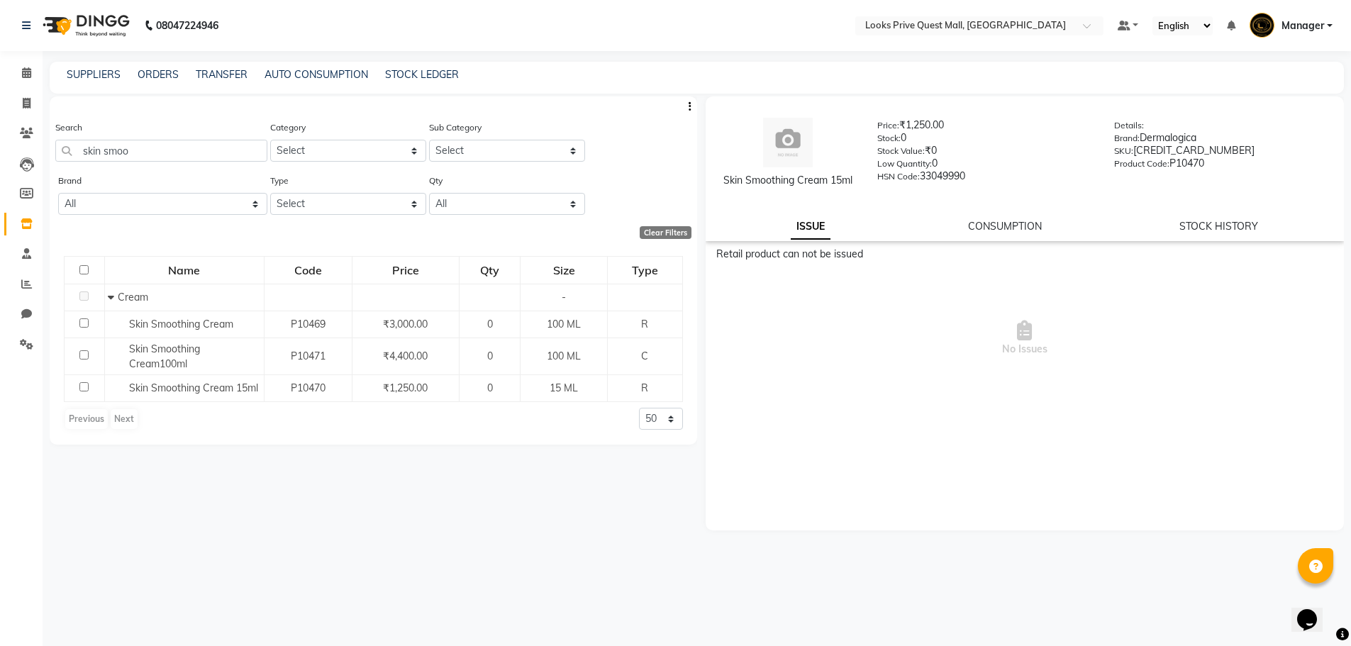
click at [761, 401] on span "No Issues" at bounding box center [1024, 338] width 617 height 142
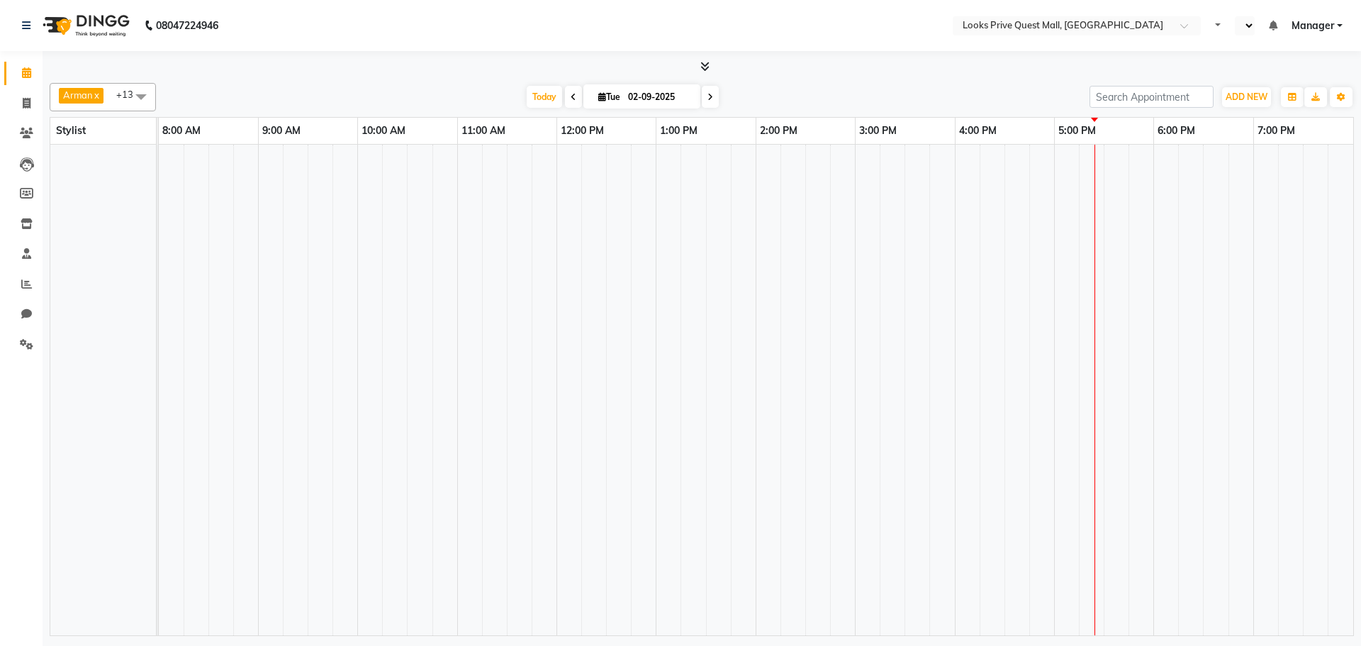
select select "en"
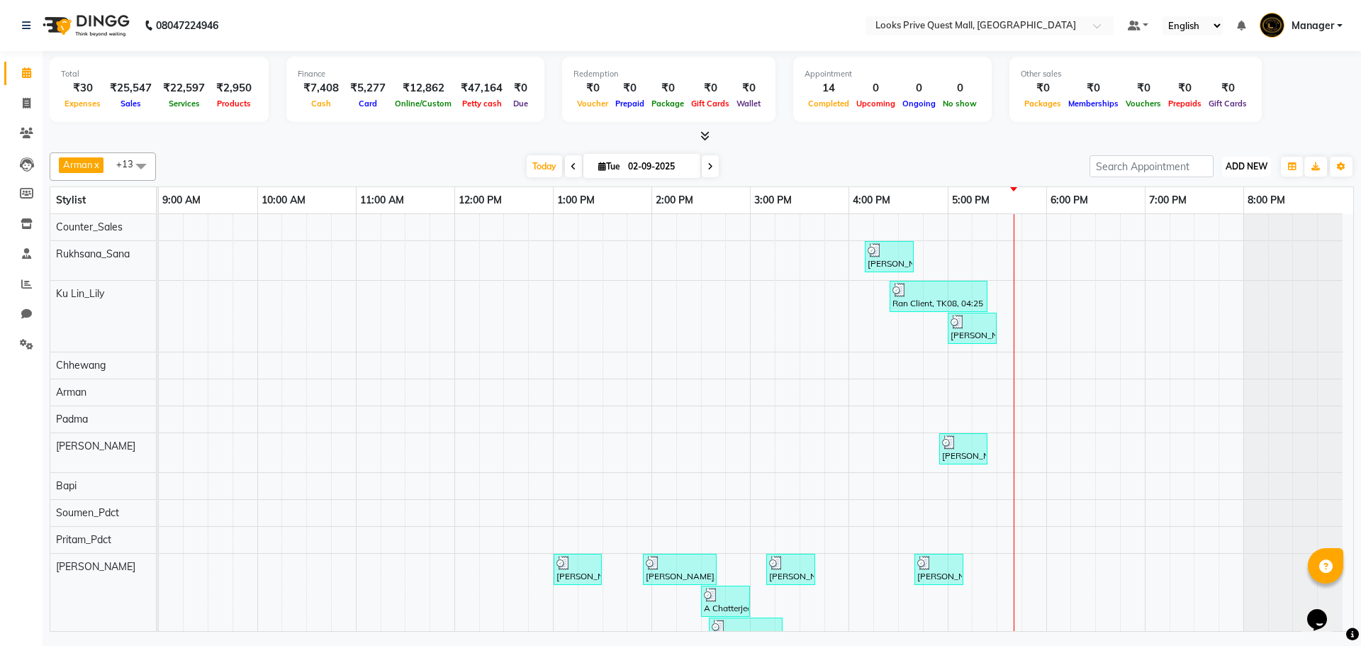
click at [1245, 165] on span "ADD NEW" at bounding box center [1247, 166] width 42 height 11
click at [1245, 229] on link "Add Expense" at bounding box center [1214, 230] width 112 height 18
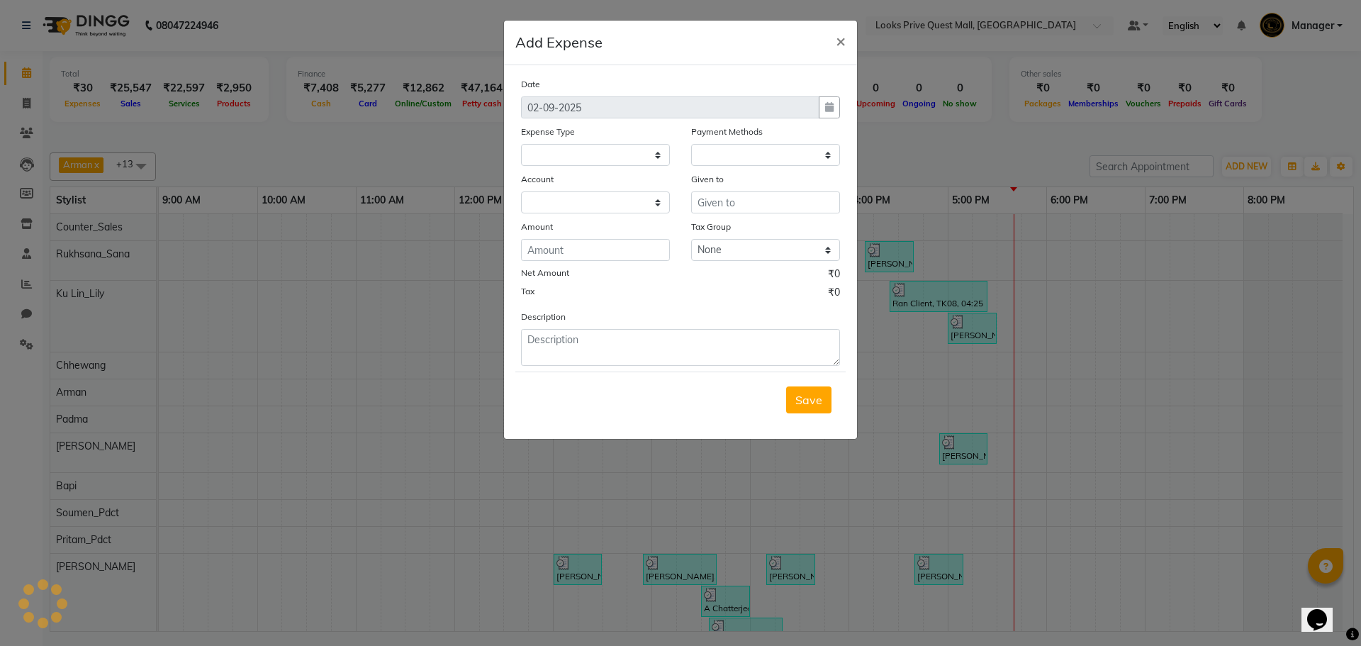
select select
select select "1"
select select "5128"
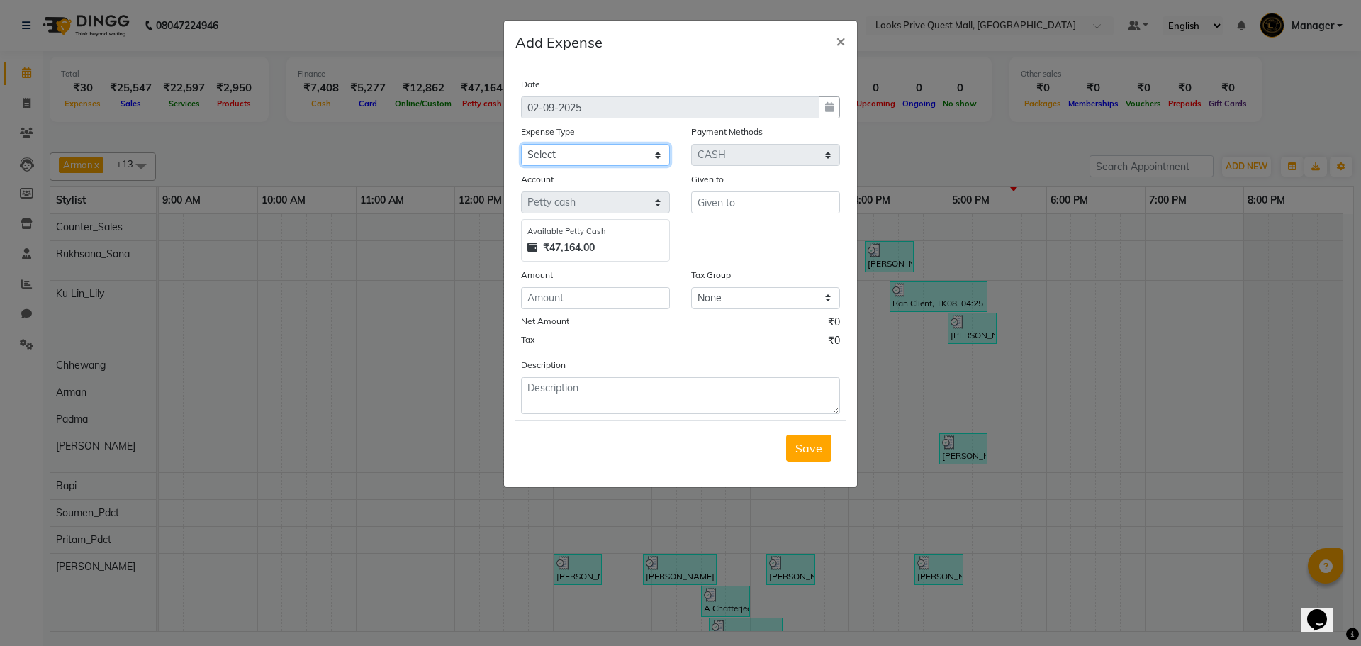
click at [559, 151] on select "Select Bank Deposit Blinkit Cash Handover CLIENT Client ordered food Client Ref…" at bounding box center [595, 155] width 149 height 22
select select "24367"
click at [521, 144] on select "Select Bank Deposit Blinkit Cash Handover CLIENT Client ordered food Client Ref…" at bounding box center [595, 155] width 149 height 22
click at [749, 206] on input "text" at bounding box center [765, 202] width 149 height 22
type input "Suman"
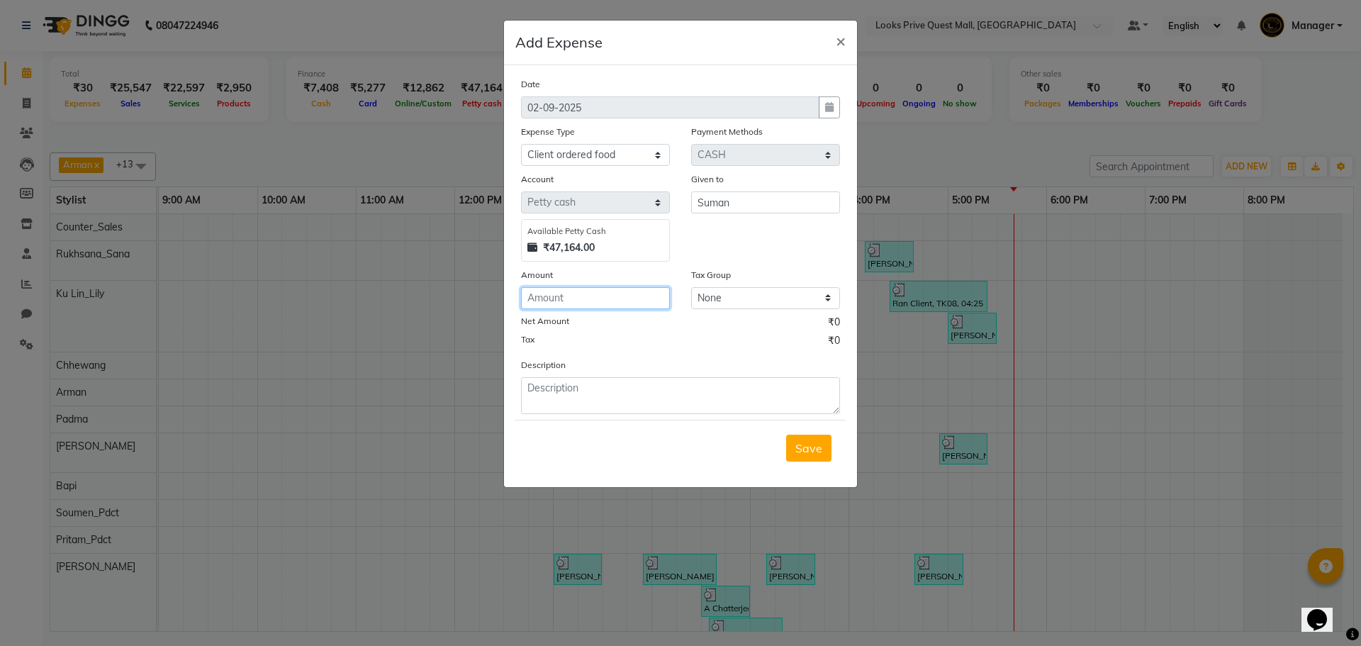
click at [647, 293] on input "number" at bounding box center [595, 298] width 149 height 22
type input "785"
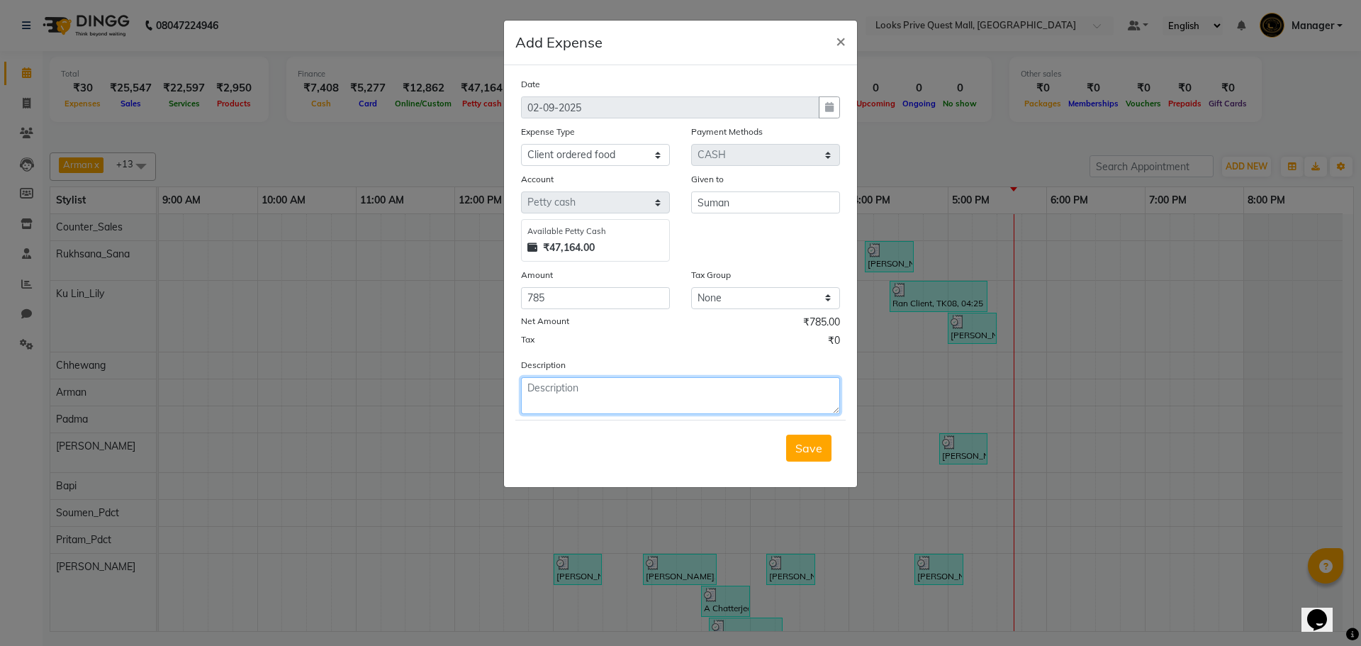
click at [644, 387] on textarea at bounding box center [680, 395] width 319 height 37
paste textarea "Client welfare - Food for for [PERSON_NAME] and Kunal"
type textarea "Client welfare - Food for for [PERSON_NAME] and Kunal"
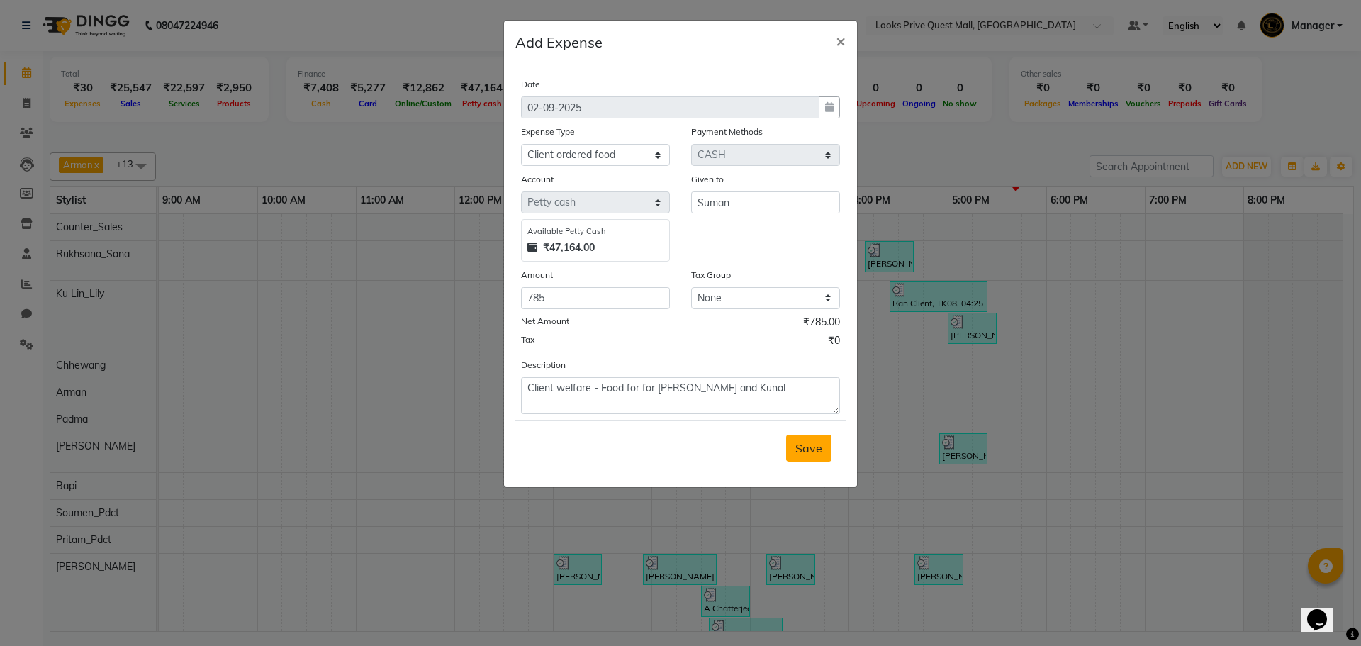
click at [800, 452] on span "Save" at bounding box center [808, 448] width 27 height 14
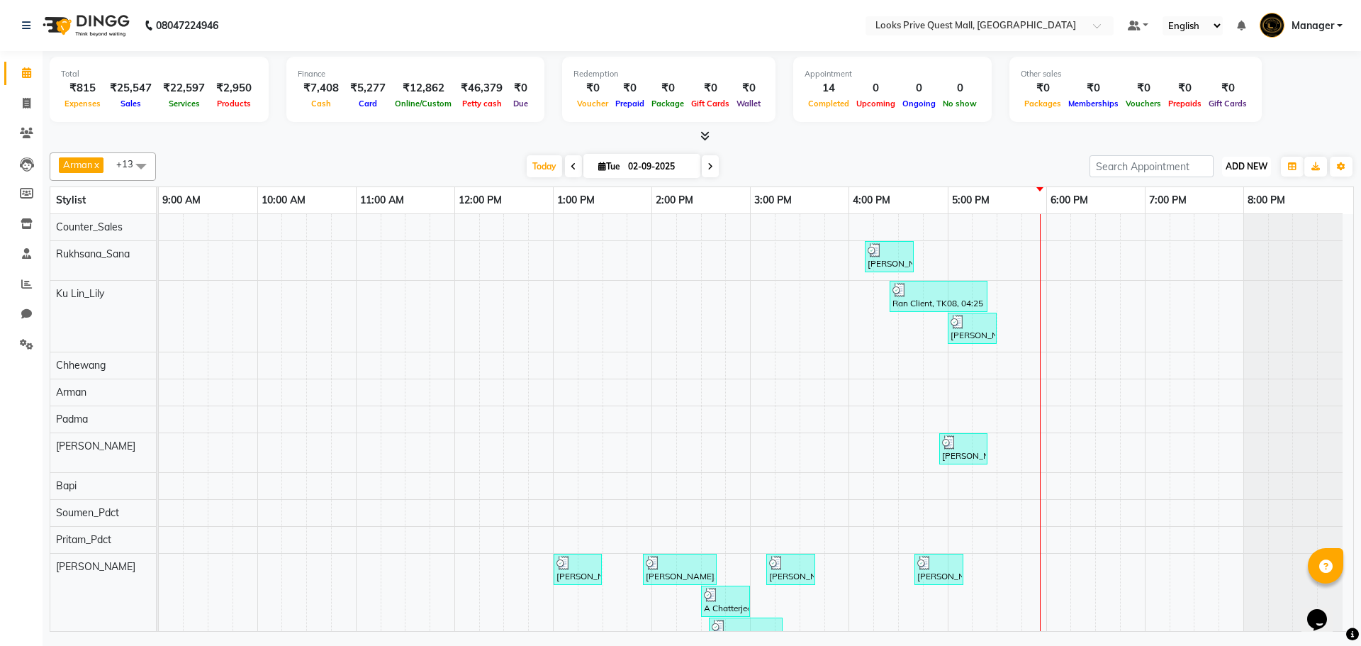
click at [1234, 163] on span "ADD NEW" at bounding box center [1247, 166] width 42 height 11
click at [1201, 231] on link "Add Expense" at bounding box center [1214, 230] width 112 height 18
select select "5129"
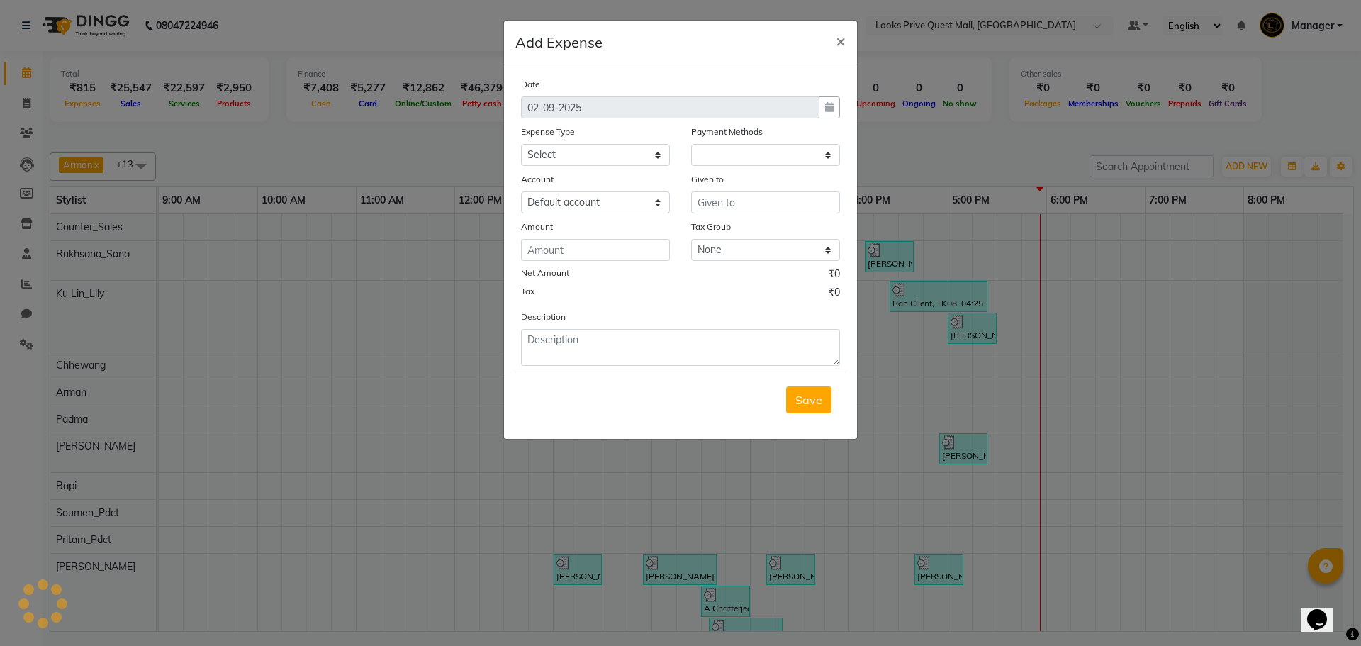
select select "1"
select select "5128"
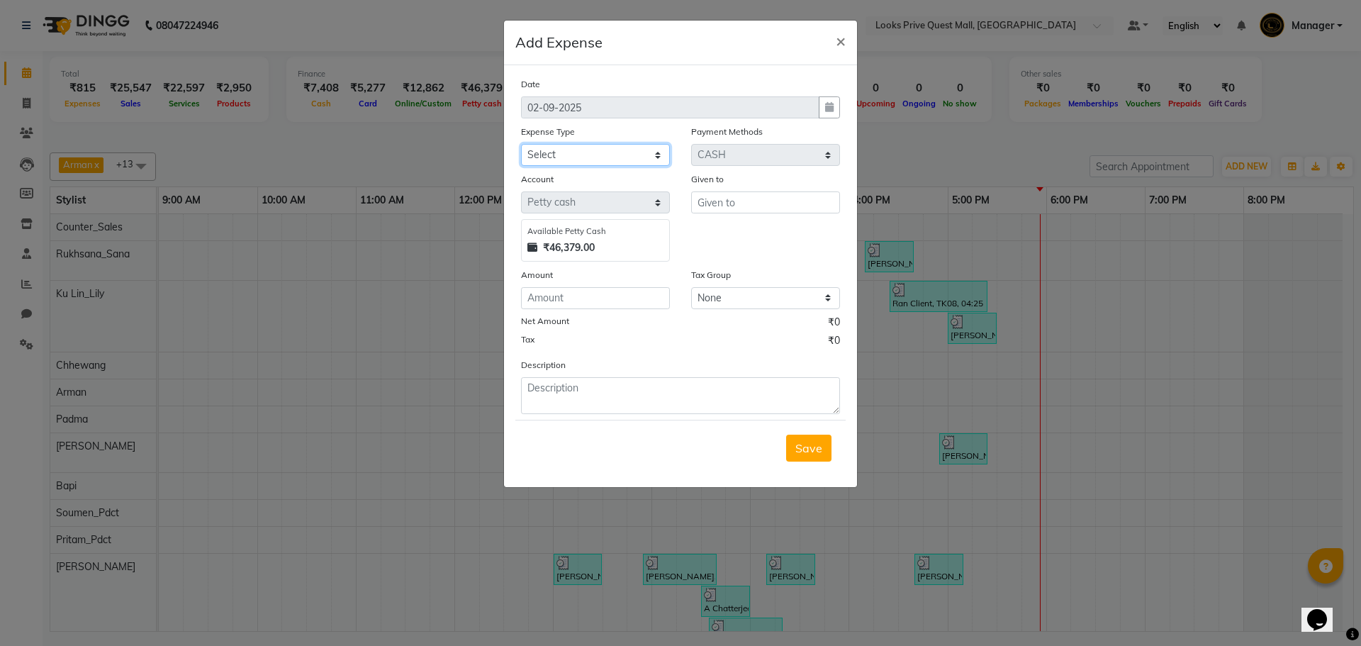
click at [623, 147] on select "Select Bank Deposit Blinkit Cash Handover CLIENT Client ordered food Client Ref…" at bounding box center [595, 155] width 149 height 22
select select "24367"
click at [521, 144] on select "Select Bank Deposit Blinkit Cash Handover CLIENT Client ordered food Client Ref…" at bounding box center [595, 155] width 149 height 22
click at [728, 199] on input "text" at bounding box center [765, 202] width 149 height 22
type input "Suman"
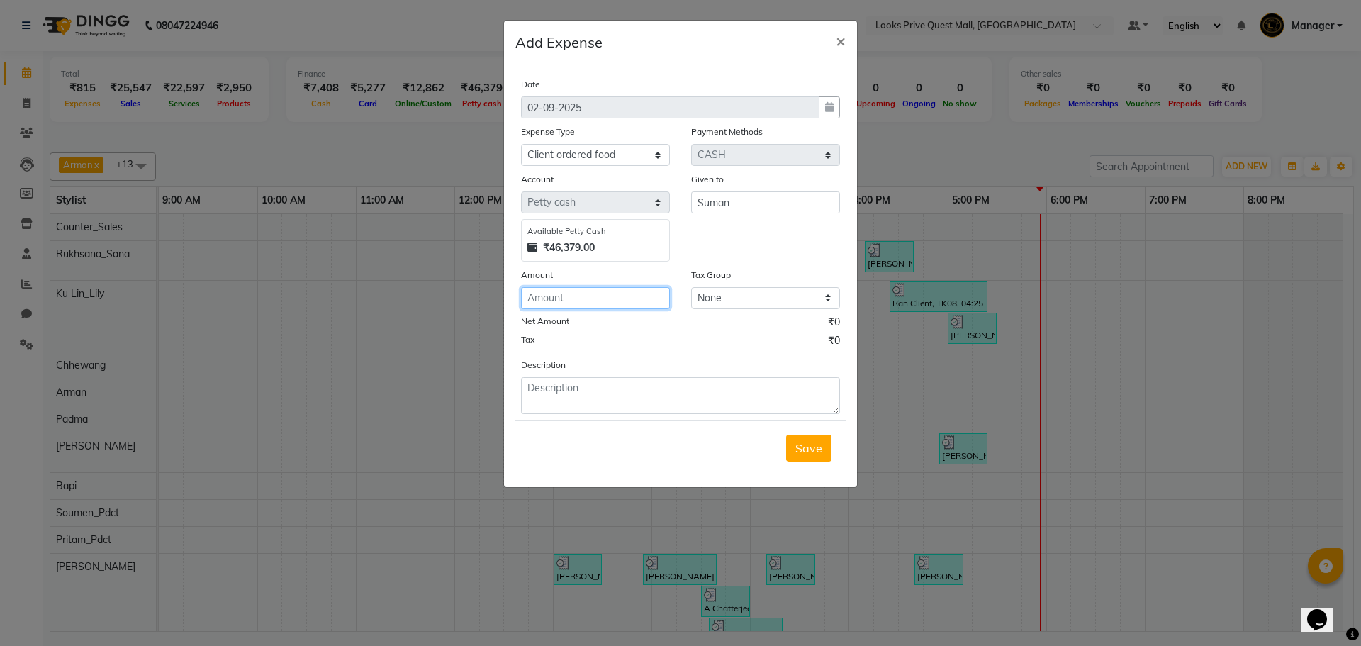
click at [654, 303] on input "number" at bounding box center [595, 298] width 149 height 22
type input "177"
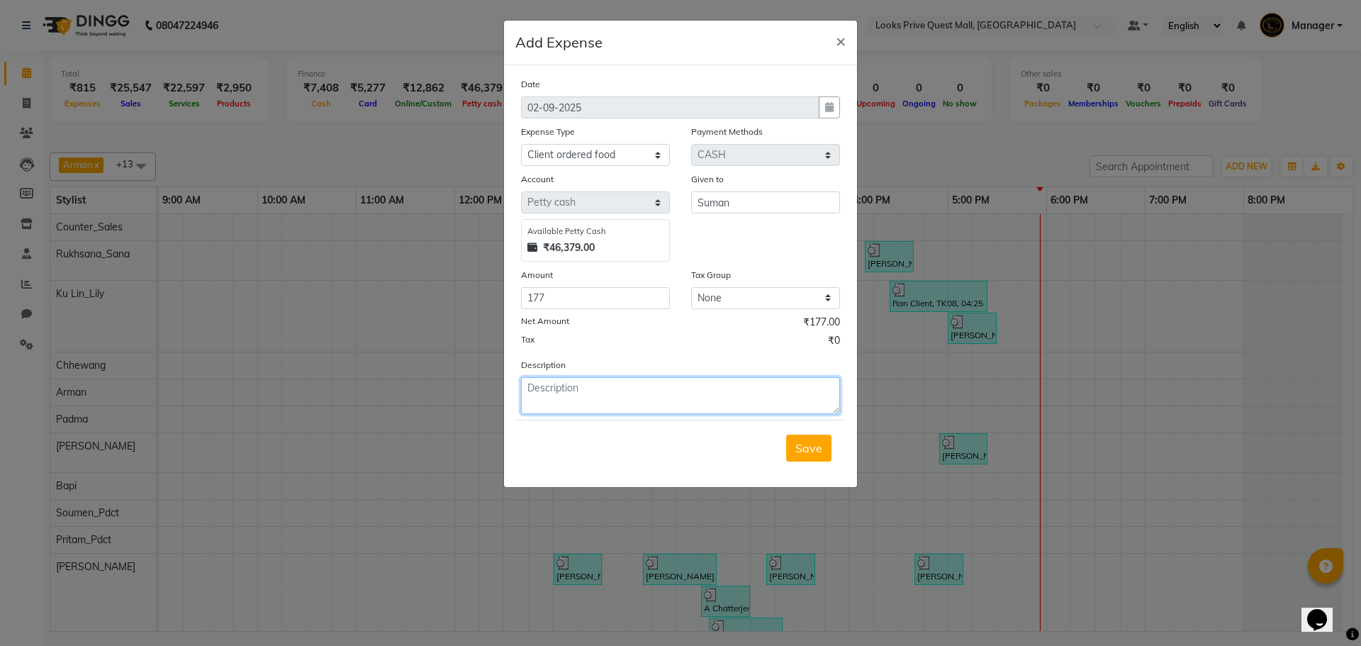
click at [640, 394] on textarea at bounding box center [680, 395] width 319 height 37
click at [622, 388] on textarea at bounding box center [680, 395] width 319 height 37
paste textarea "Client Food"
type textarea "Client Food"
click at [803, 454] on span "Save" at bounding box center [808, 448] width 27 height 14
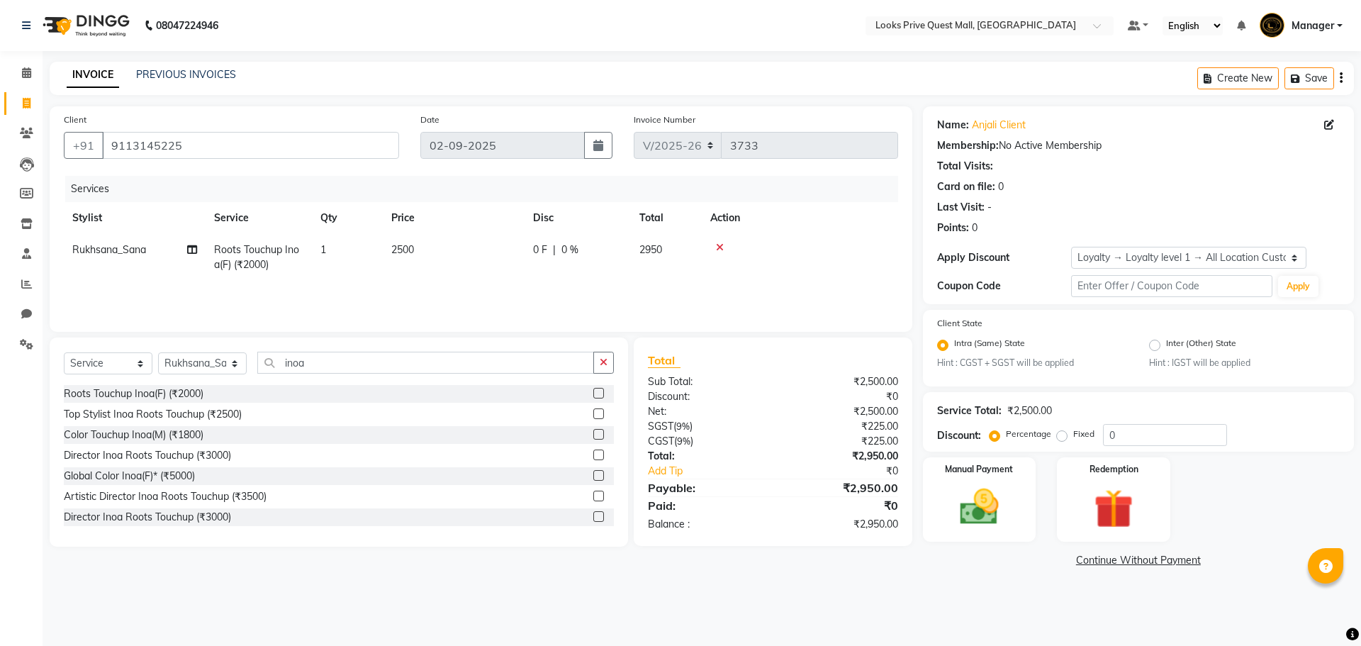
select select "6141"
select select "service"
select select "46688"
select select "1: Object"
click at [989, 501] on img at bounding box center [979, 507] width 66 height 47
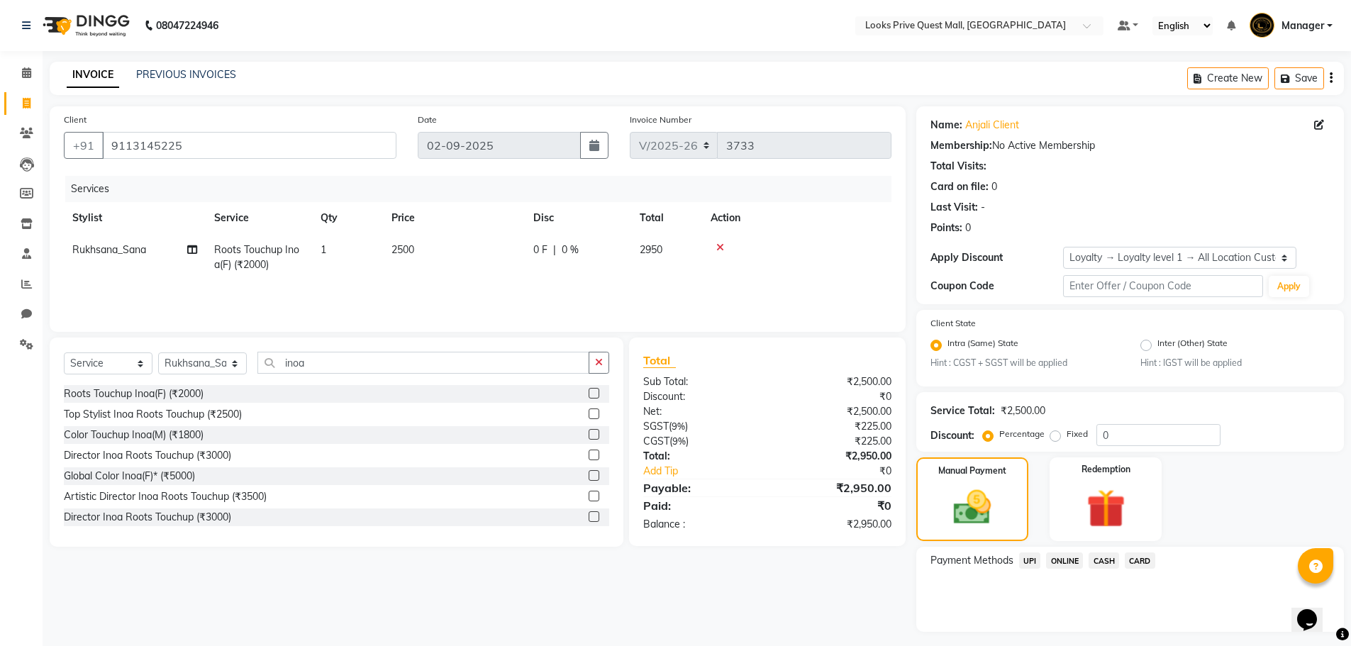
click at [1035, 559] on span "UPI" at bounding box center [1030, 560] width 22 height 16
click at [1185, 631] on button "Add Payment" at bounding box center [1199, 636] width 259 height 22
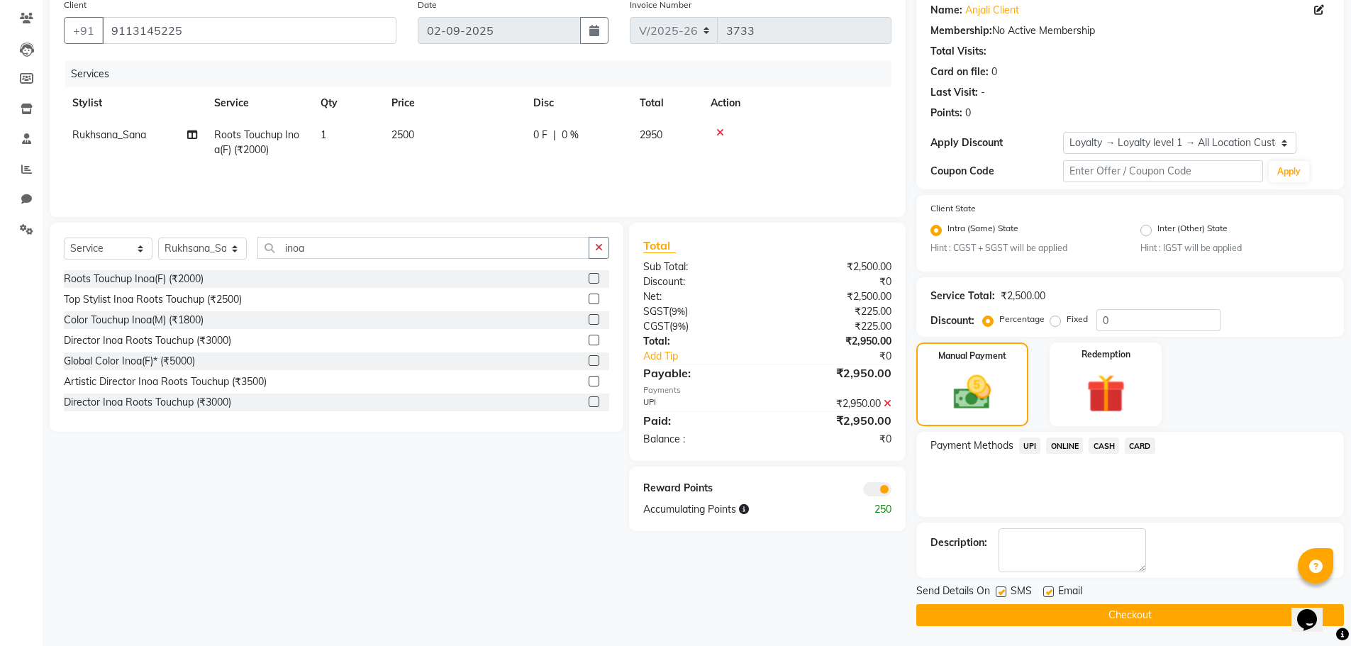
scroll to position [116, 0]
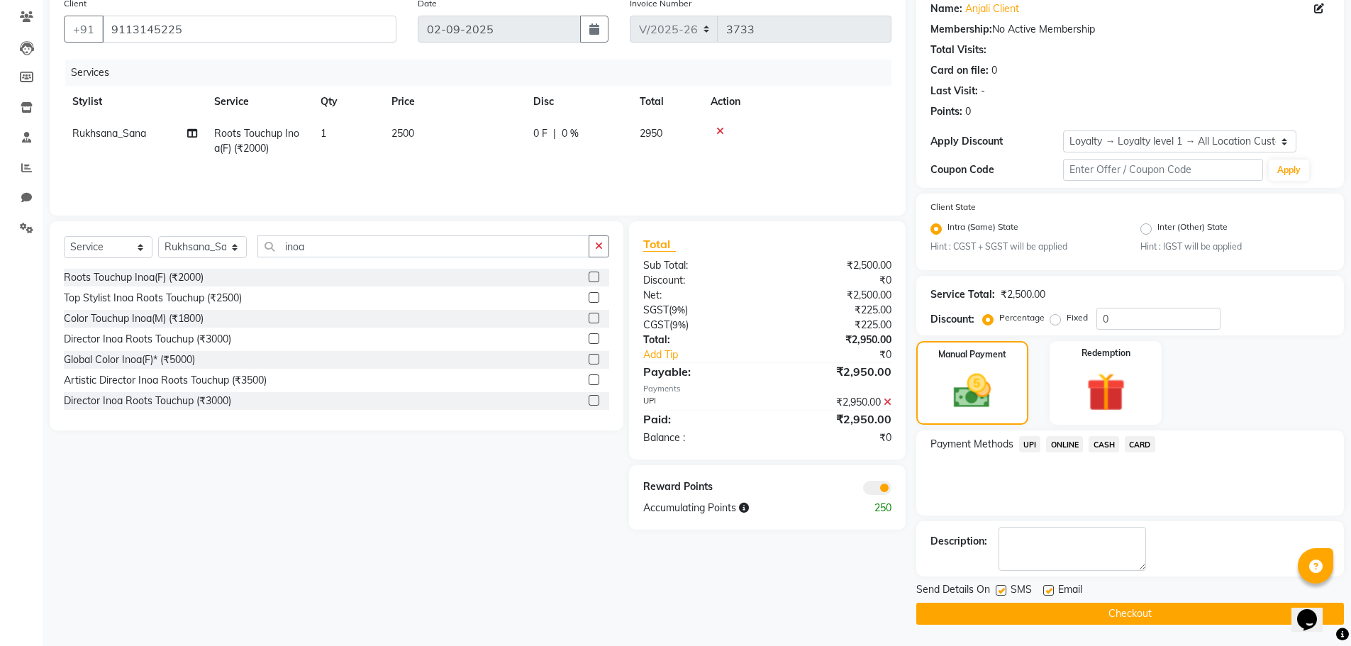
click at [1044, 590] on label at bounding box center [1048, 590] width 11 height 11
click at [1044, 590] on input "checkbox" at bounding box center [1047, 590] width 9 height 9
checkbox input "false"
click at [1046, 615] on button "Checkout" at bounding box center [1129, 614] width 427 height 22
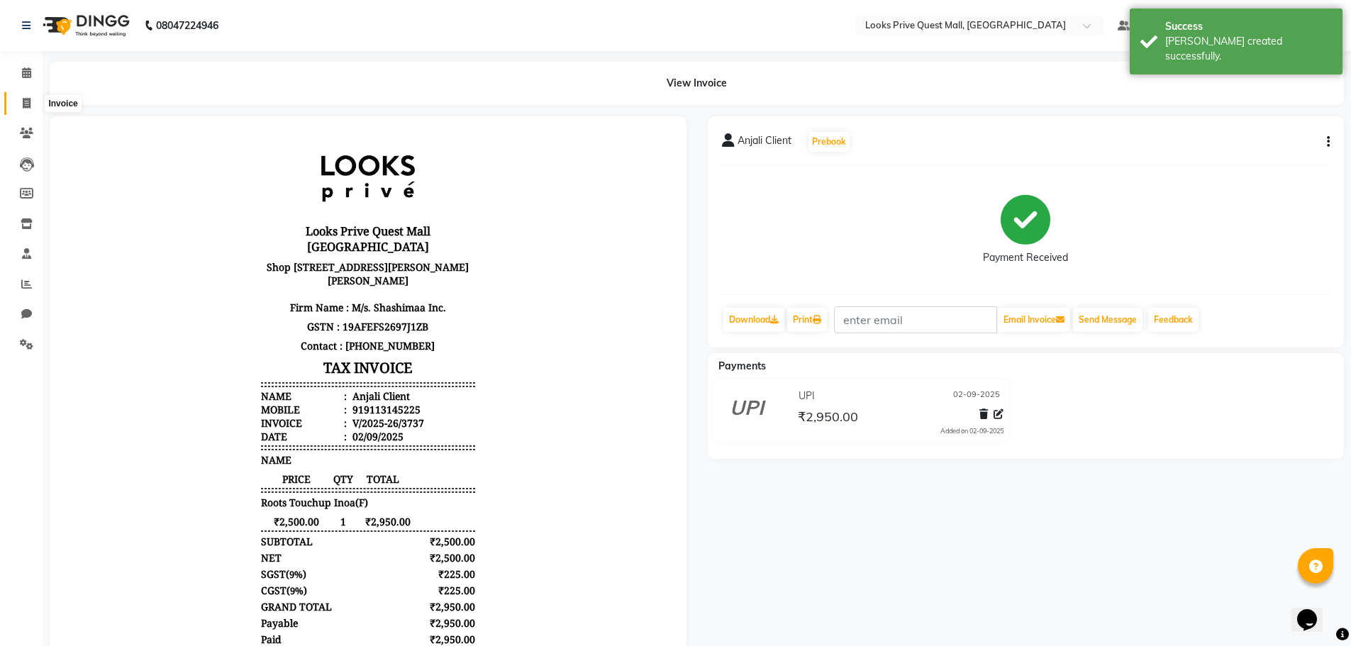
click at [19, 101] on span at bounding box center [26, 104] width 25 height 16
select select "service"
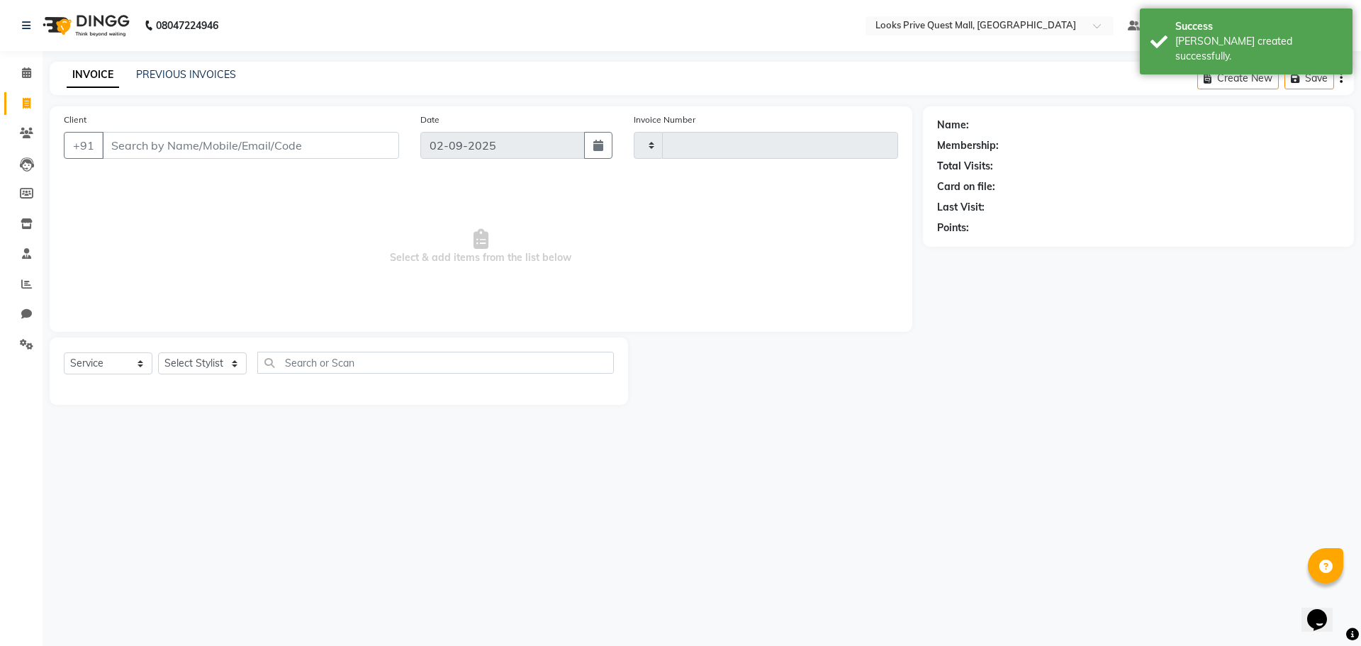
type input "3738"
select select "6141"
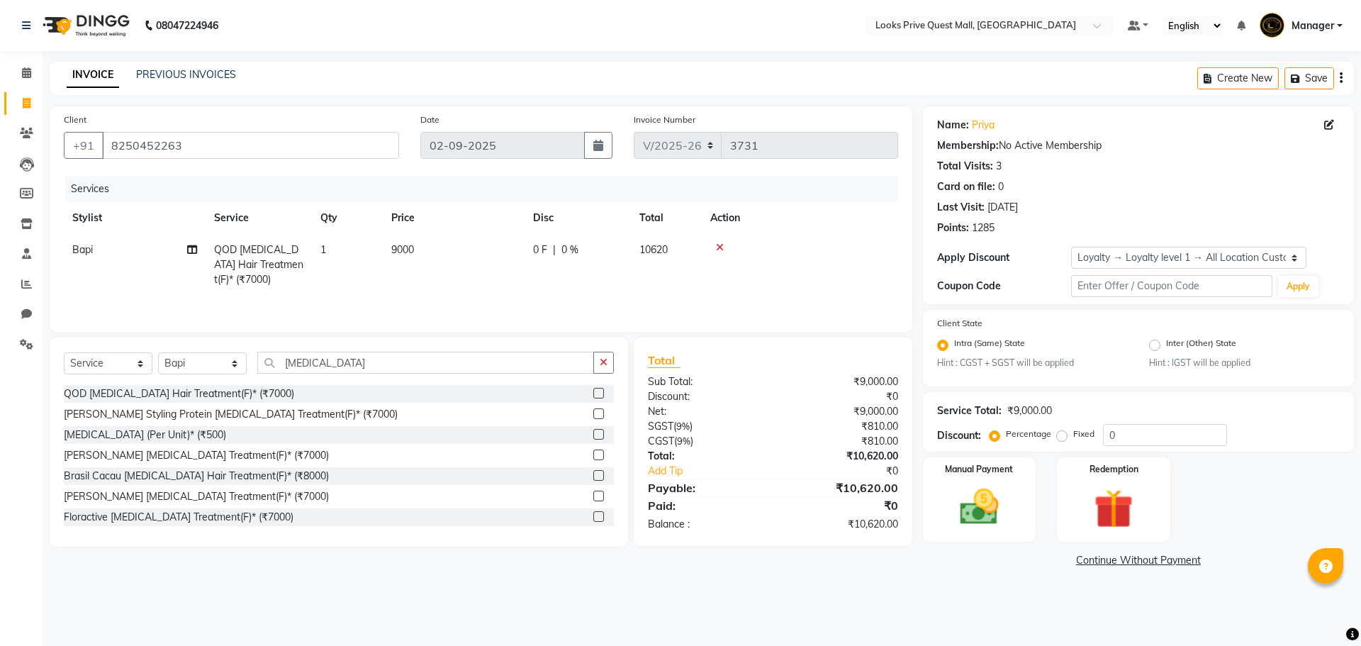
select select "6141"
select select "service"
select select "46697"
select select "1: Object"
click at [189, 364] on select "Select Stylist Arman Bapi Chhewang Counter_Sales Deepa Das Dipti Uppal Firoz Ku…" at bounding box center [202, 363] width 89 height 22
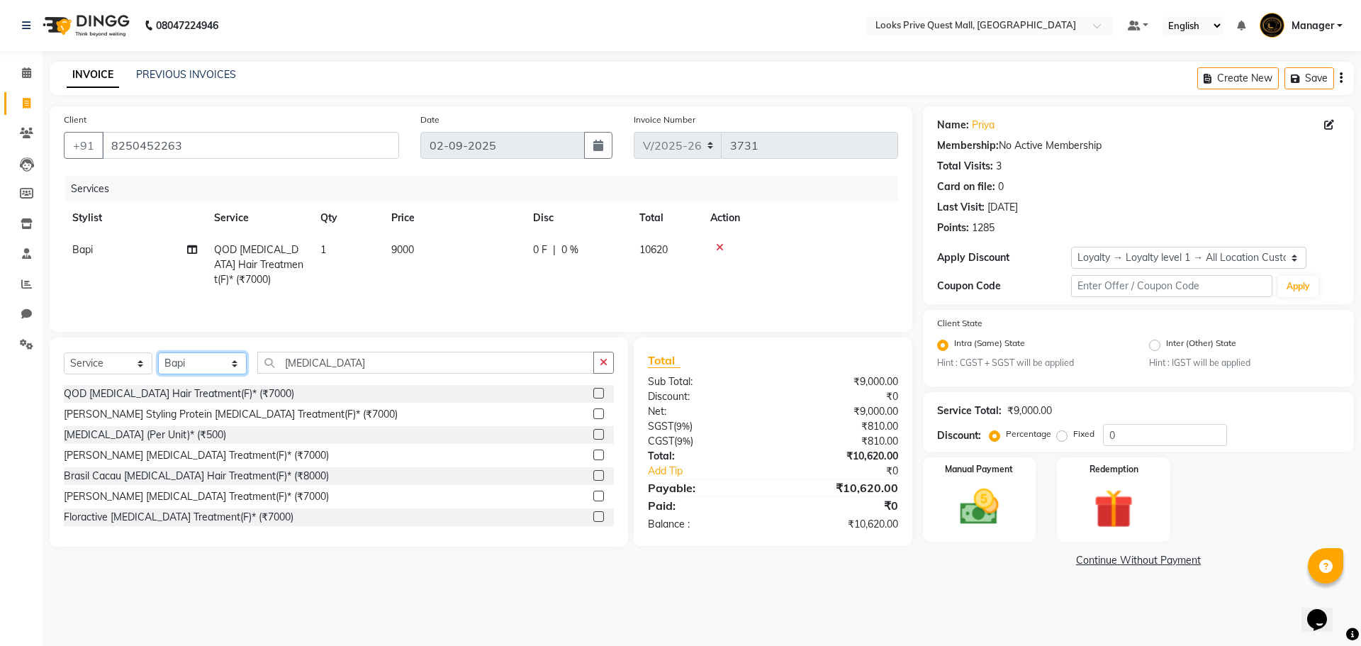
select select "46703"
click at [158, 352] on select "Select Stylist Arman Bapi Chhewang Counter_Sales Deepa Das Dipti Uppal Firoz Ku…" at bounding box center [202, 363] width 89 height 22
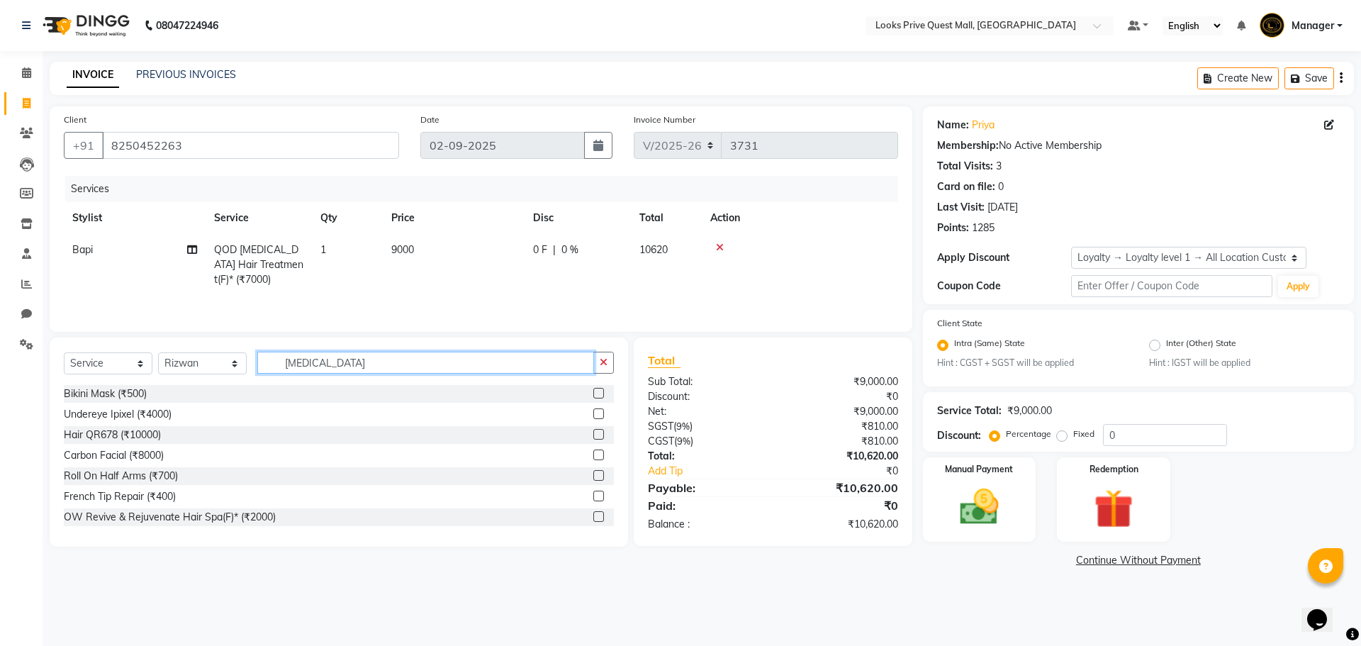
drag, startPoint x: 319, startPoint y: 365, endPoint x: 122, endPoint y: 359, distance: 197.2
click at [122, 359] on div "Select Service Product Membership Package Voucher Prepaid Gift Card Select Styl…" at bounding box center [339, 368] width 550 height 33
click at [276, 357] on input "text" at bounding box center [435, 363] width 357 height 22
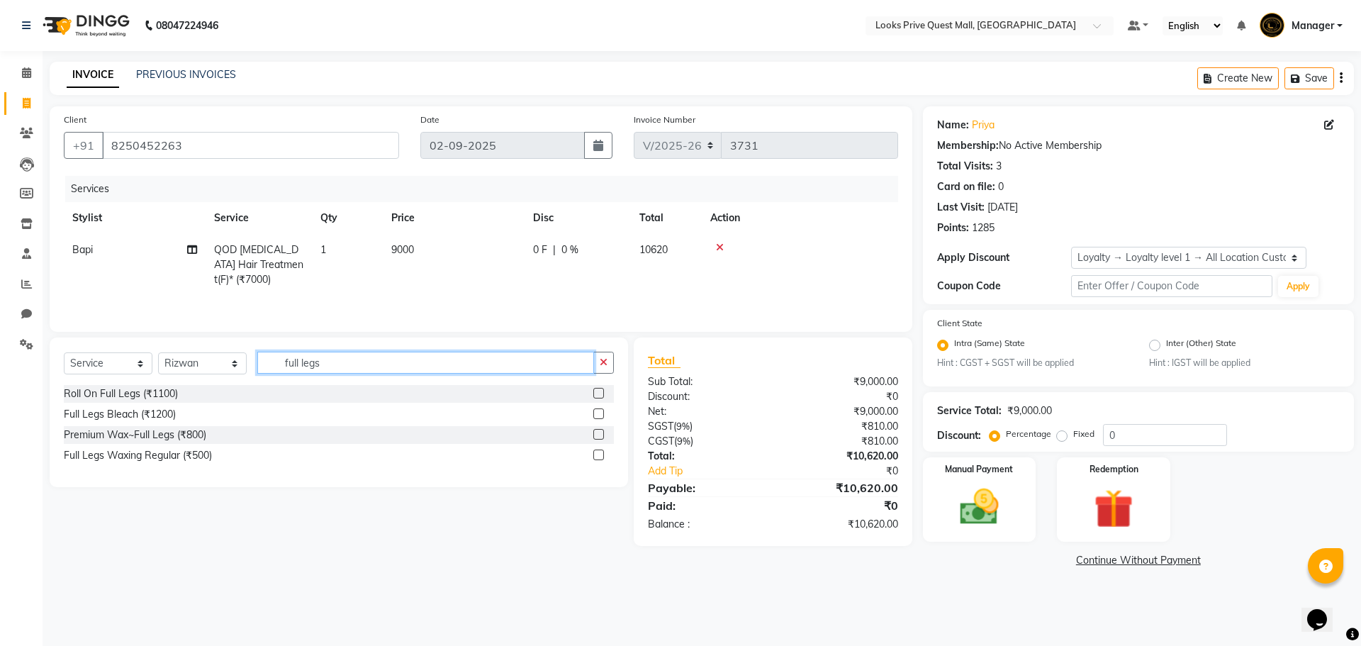
type input "full legs"
click at [602, 437] on label at bounding box center [598, 434] width 11 height 11
click at [602, 437] on input "checkbox" at bounding box center [597, 434] width 9 height 9
checkbox input "true"
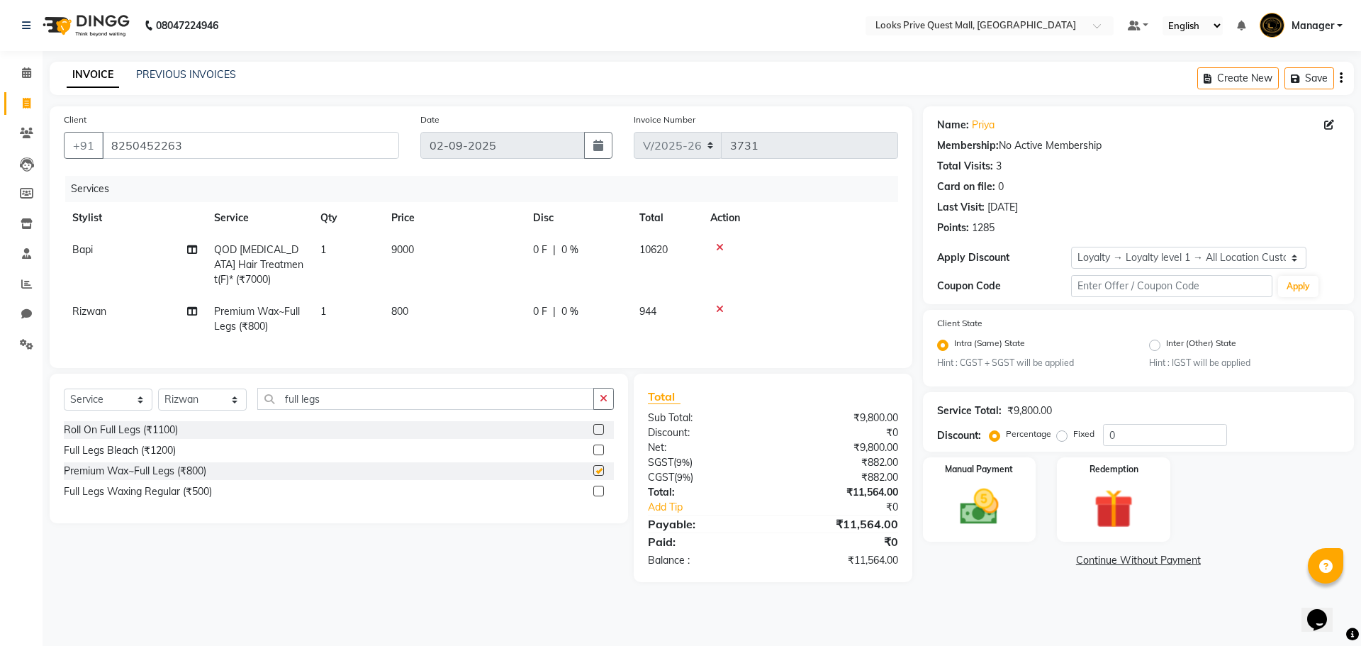
click at [460, 297] on td "800" at bounding box center [454, 319] width 142 height 47
select select "46703"
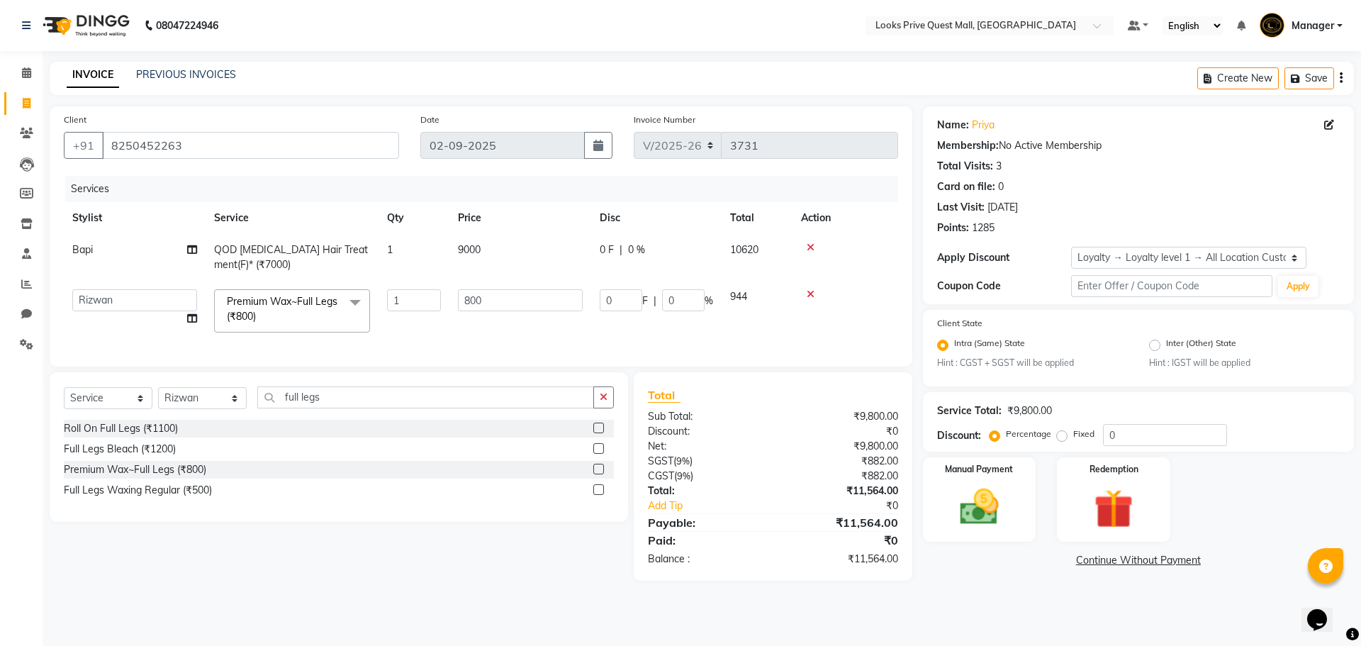
checkbox input "false"
drag, startPoint x: 496, startPoint y: 311, endPoint x: 86, endPoint y: 274, distance: 410.7
click at [148, 296] on tr "Arman Bapi Chhewang Counter_Sales Deepa Das Dipti Uppal Firoz Ku Lin_Lily Manag…" at bounding box center [481, 311] width 834 height 60
type input "1500"
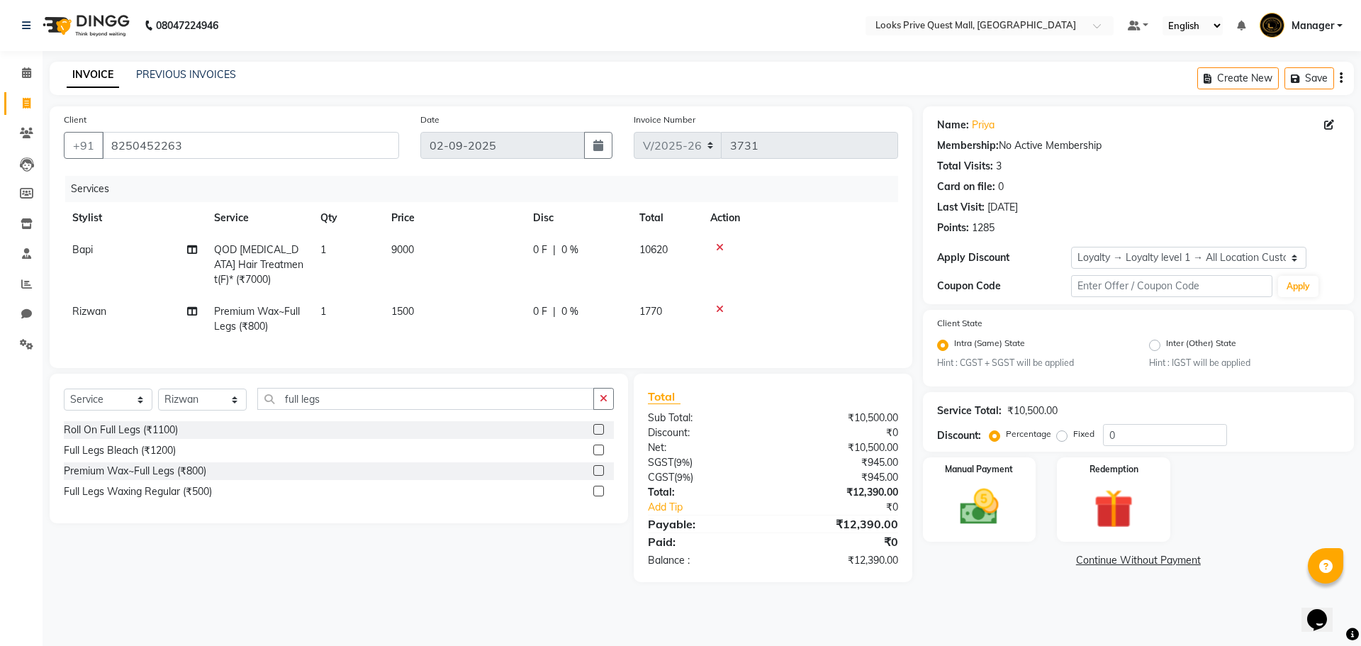
click at [320, 480] on div "Premium Wax~Full Legs (₹800)" at bounding box center [339, 471] width 550 height 18
drag, startPoint x: 329, startPoint y: 415, endPoint x: 0, endPoint y: 420, distance: 329.0
click at [0, 420] on app-home "08047224946 Select Location × Looks Prive Quest Mall, Kolkata Default Panel My …" at bounding box center [680, 301] width 1361 height 603
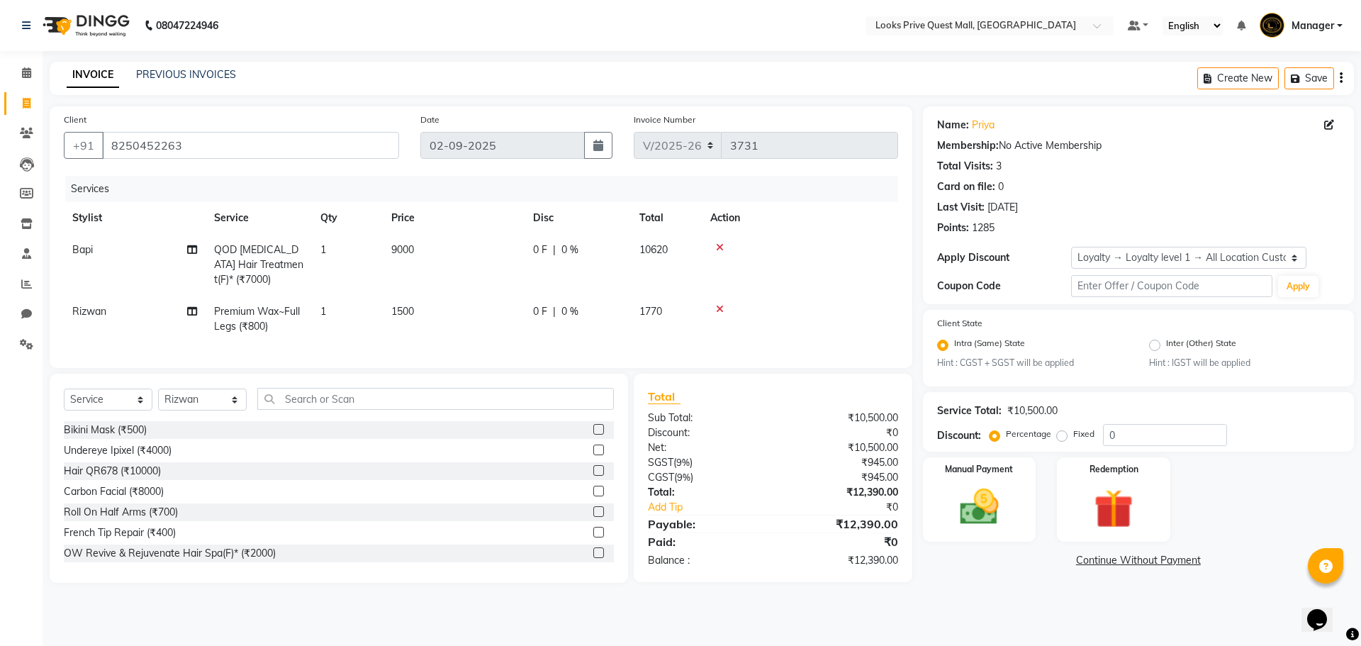
click at [108, 320] on td "Rizwan" at bounding box center [135, 319] width 142 height 47
select select "46703"
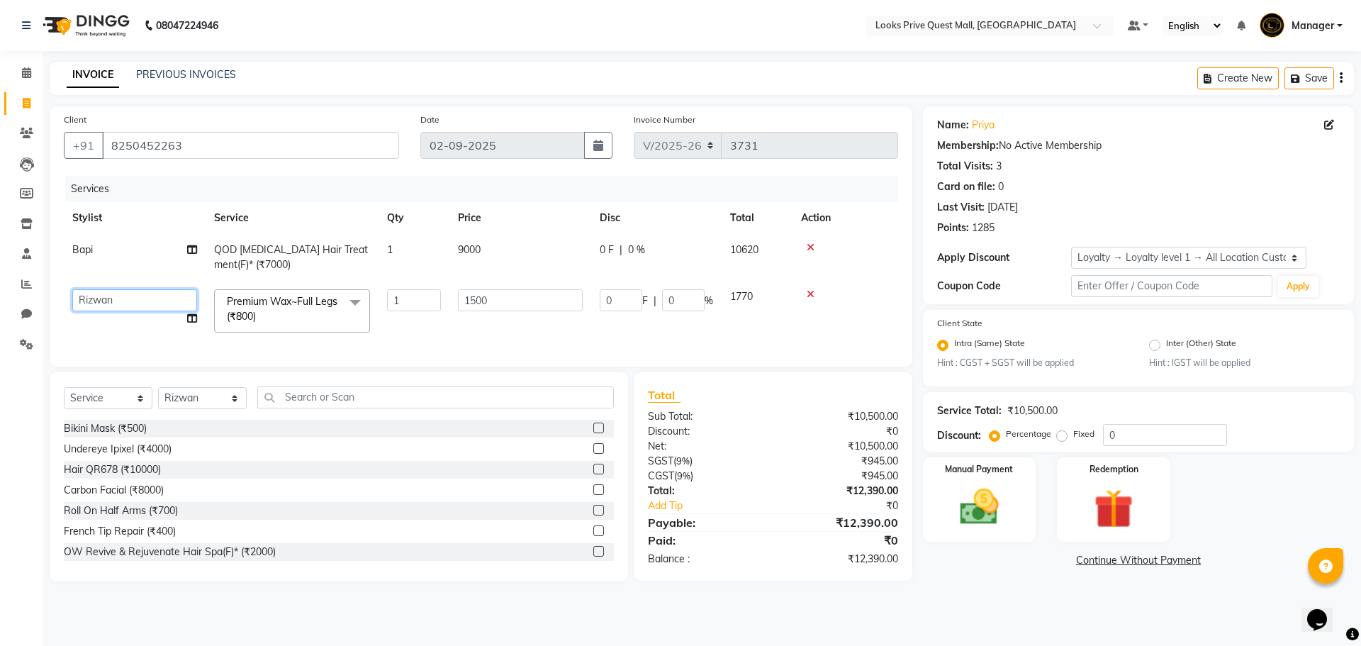
click at [123, 302] on select "Arman Bapi Chhewang Counter_Sales Deepa Das Dipti Uppal Firoz Ku Lin_Lily Manag…" at bounding box center [134, 300] width 125 height 22
select select "46695"
drag, startPoint x: 428, startPoint y: 548, endPoint x: 401, endPoint y: 525, distance: 35.7
click at [427, 540] on div "French Tip Repair (₹400)" at bounding box center [339, 531] width 550 height 18
click at [211, 402] on select "Select Stylist Arman Bapi Chhewang Counter_Sales Deepa Das Dipti Uppal Firoz Ku…" at bounding box center [202, 398] width 89 height 22
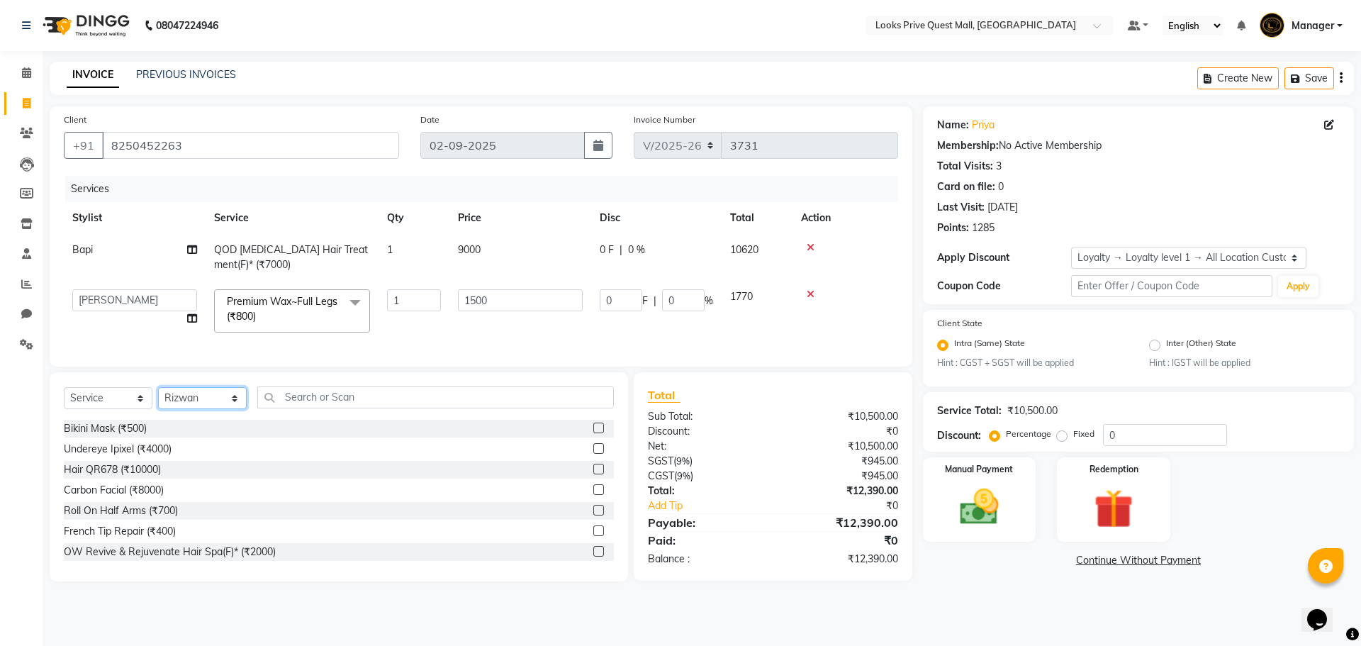
select select "46695"
click at [158, 398] on select "Select Stylist Arman Bapi Chhewang Counter_Sales Deepa Das Dipti Uppal Firoz Ku…" at bounding box center [202, 398] width 89 height 22
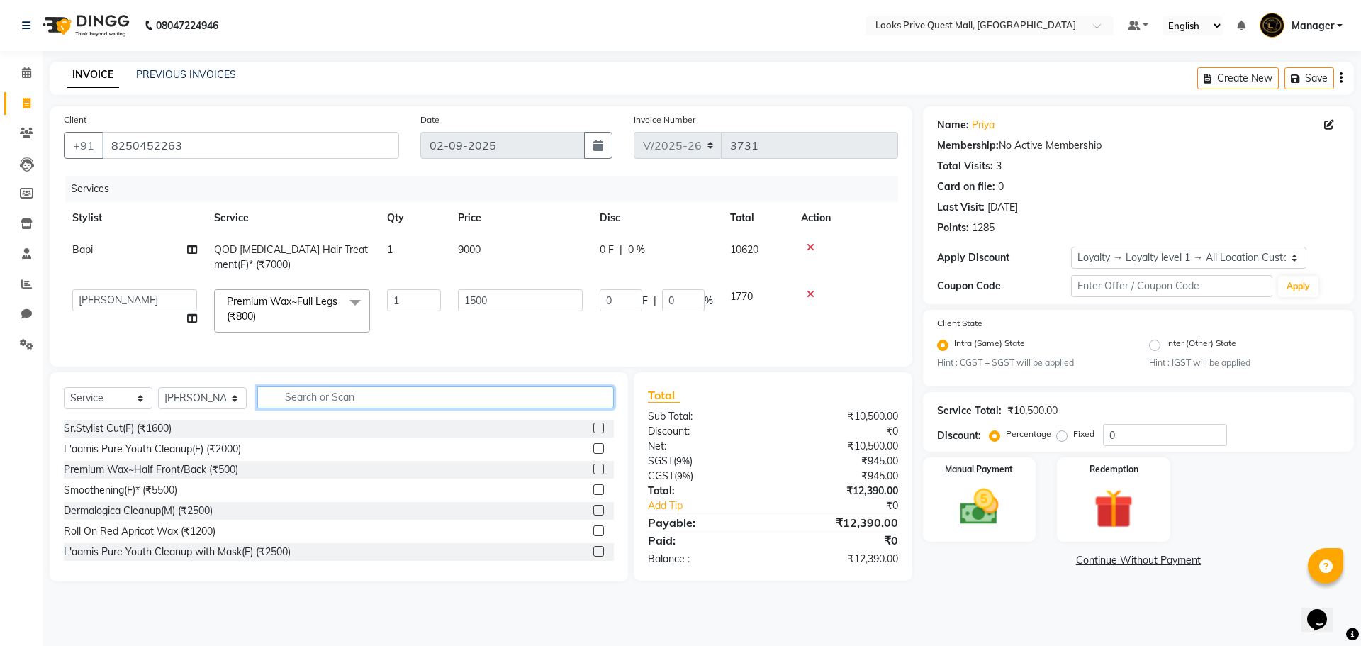
click at [322, 408] on input "text" at bounding box center [435, 397] width 357 height 22
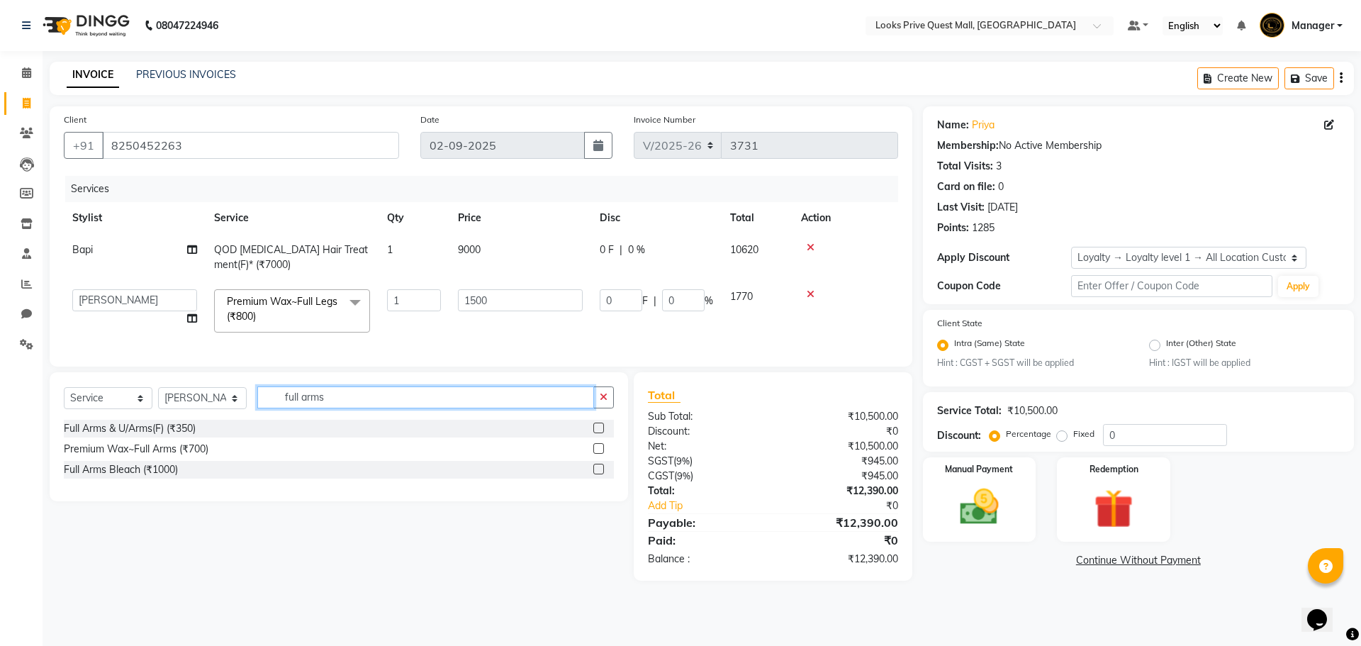
type input "full arms"
drag, startPoint x: 600, startPoint y: 459, endPoint x: 574, endPoint y: 458, distance: 26.9
click at [598, 454] on label at bounding box center [598, 448] width 11 height 11
click at [598, 454] on input "checkbox" at bounding box center [597, 449] width 9 height 9
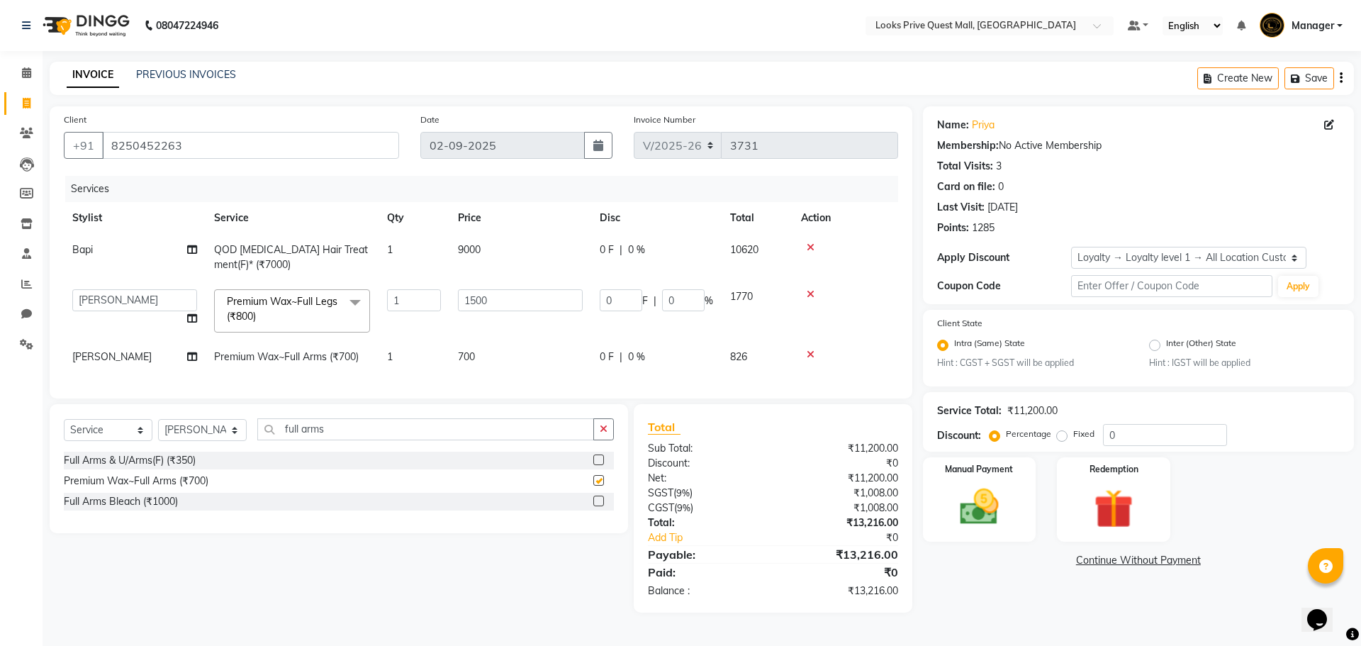
checkbox input "false"
click at [475, 358] on span "700" at bounding box center [466, 356] width 17 height 13
select select "46695"
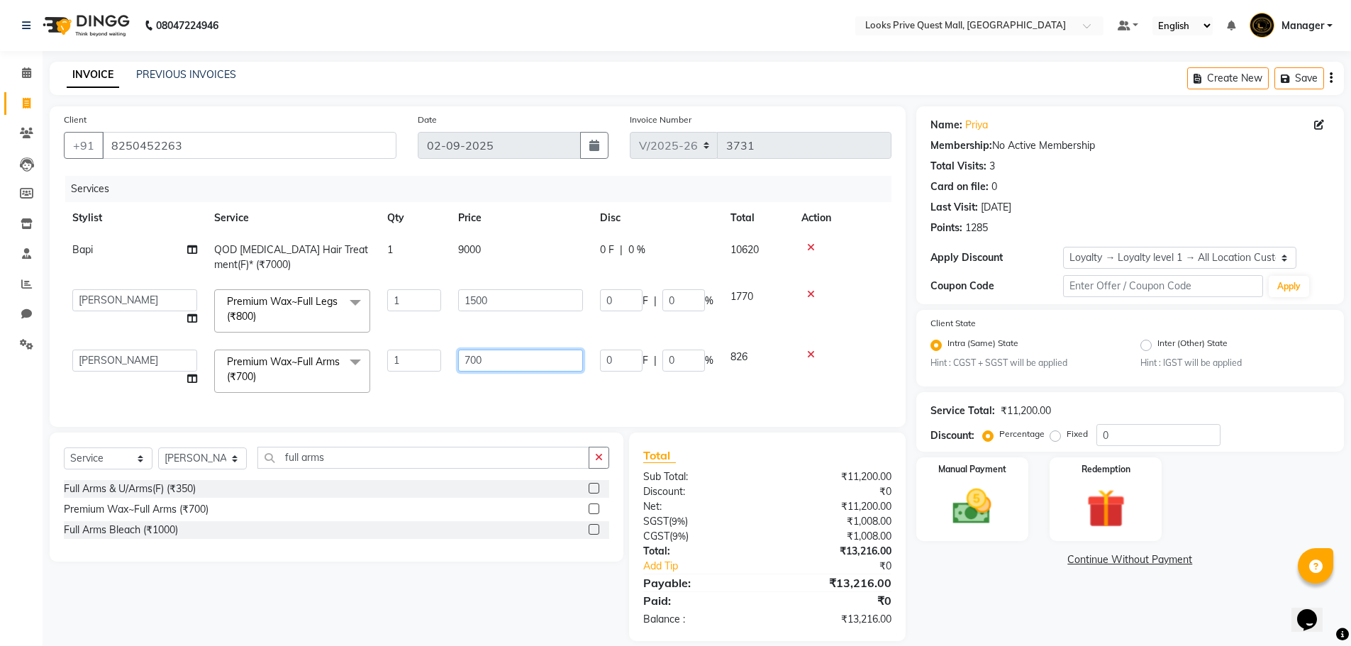
drag, startPoint x: 384, startPoint y: 343, endPoint x: 86, endPoint y: 241, distance: 315.4
click at [144, 270] on tbody "Bapi QOD Botox Hair Treatment(F)* (₹7000) 1 9000 0 F | 0 % 10620 Arman Bapi Chh…" at bounding box center [477, 317] width 827 height 167
type input "1200"
click at [351, 481] on div "Select Service Product Membership Package Voucher Prepaid Gift Card Select Styl…" at bounding box center [337, 496] width 574 height 129
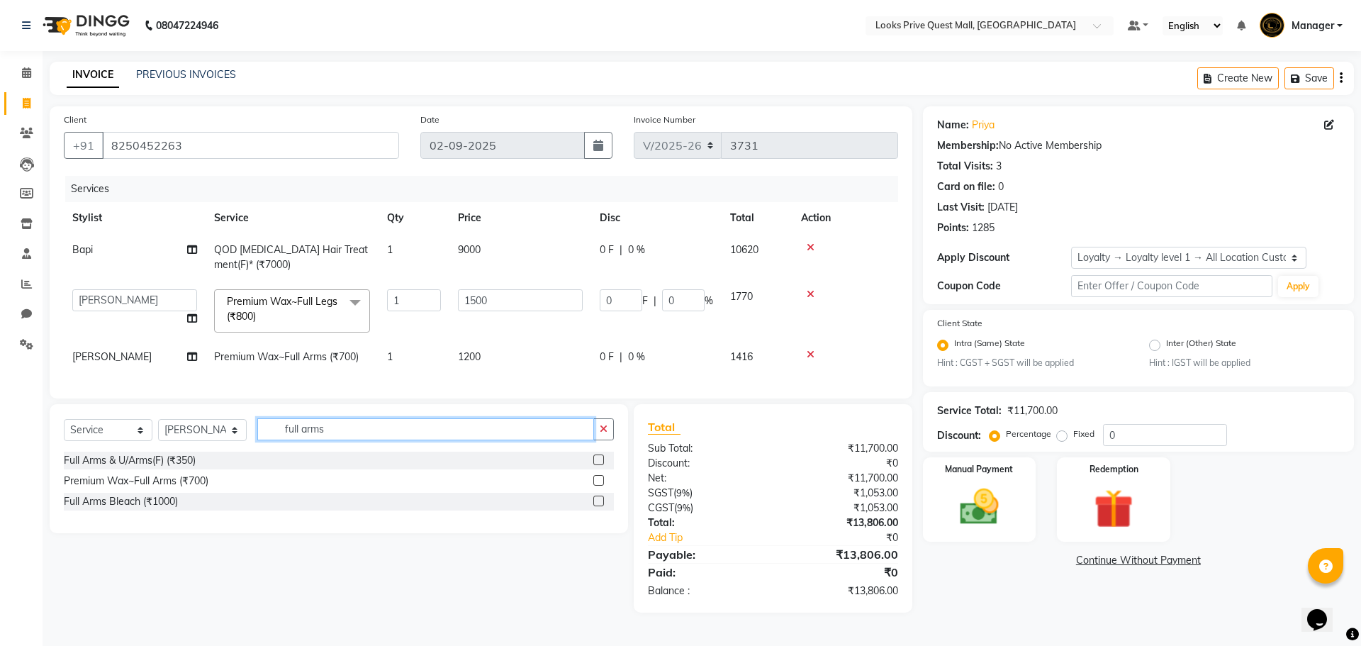
drag, startPoint x: 344, startPoint y: 444, endPoint x: 0, endPoint y: 442, distance: 343.8
click at [0, 452] on app-home "08047224946 Select Location × Looks Prive Quest Mall, Kolkata Default Panel My …" at bounding box center [680, 317] width 1361 height 634
type input "under"
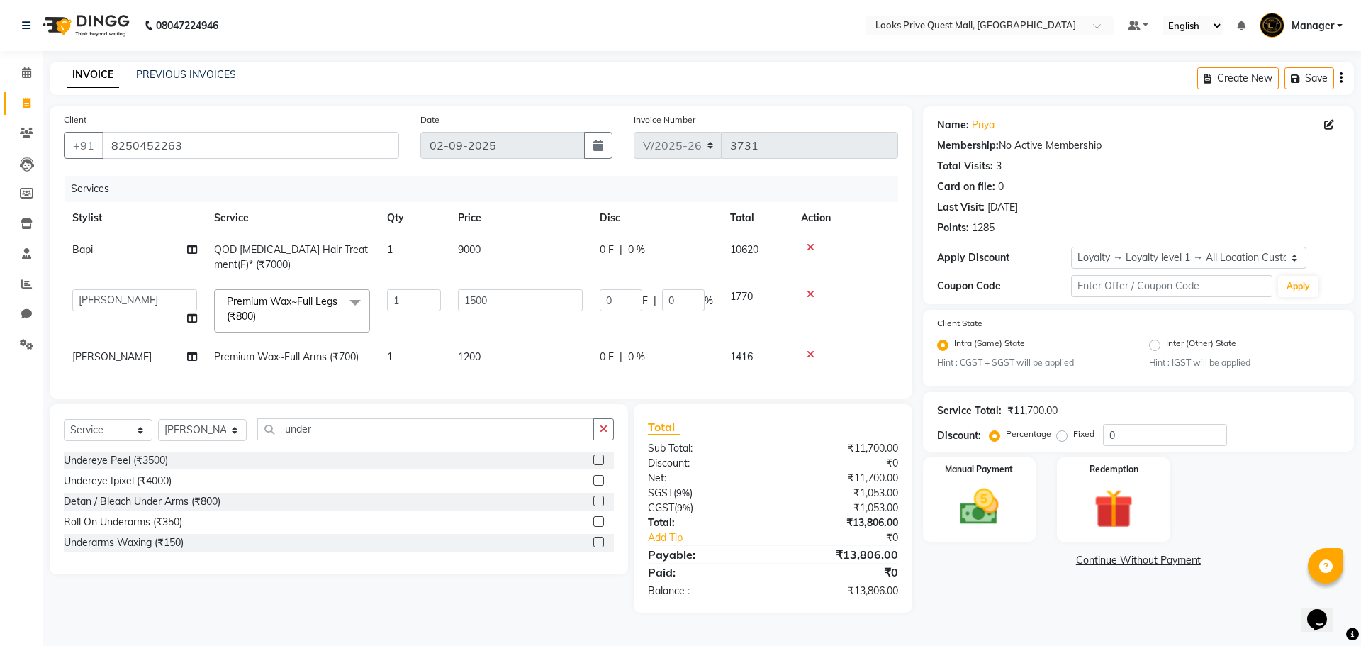
click at [596, 527] on label at bounding box center [598, 521] width 11 height 11
click at [596, 527] on input "checkbox" at bounding box center [597, 522] width 9 height 9
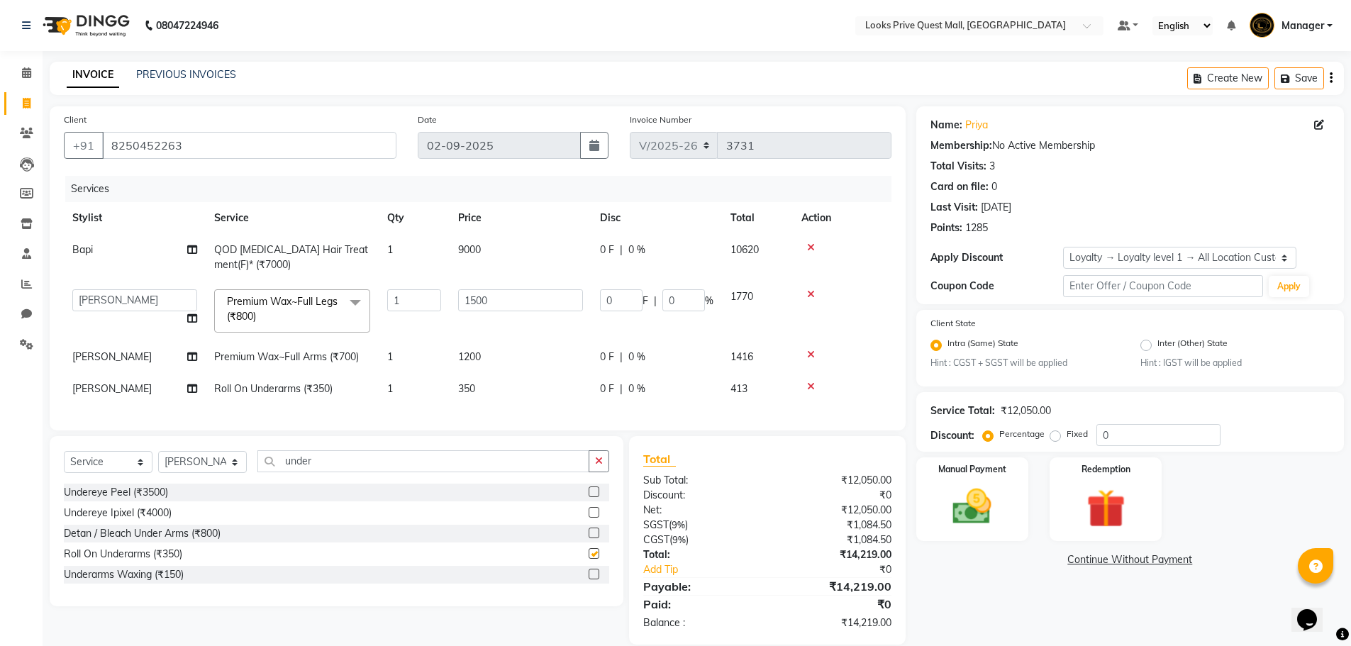
checkbox input "false"
click at [551, 400] on td "350" at bounding box center [520, 389] width 142 height 32
select select "46695"
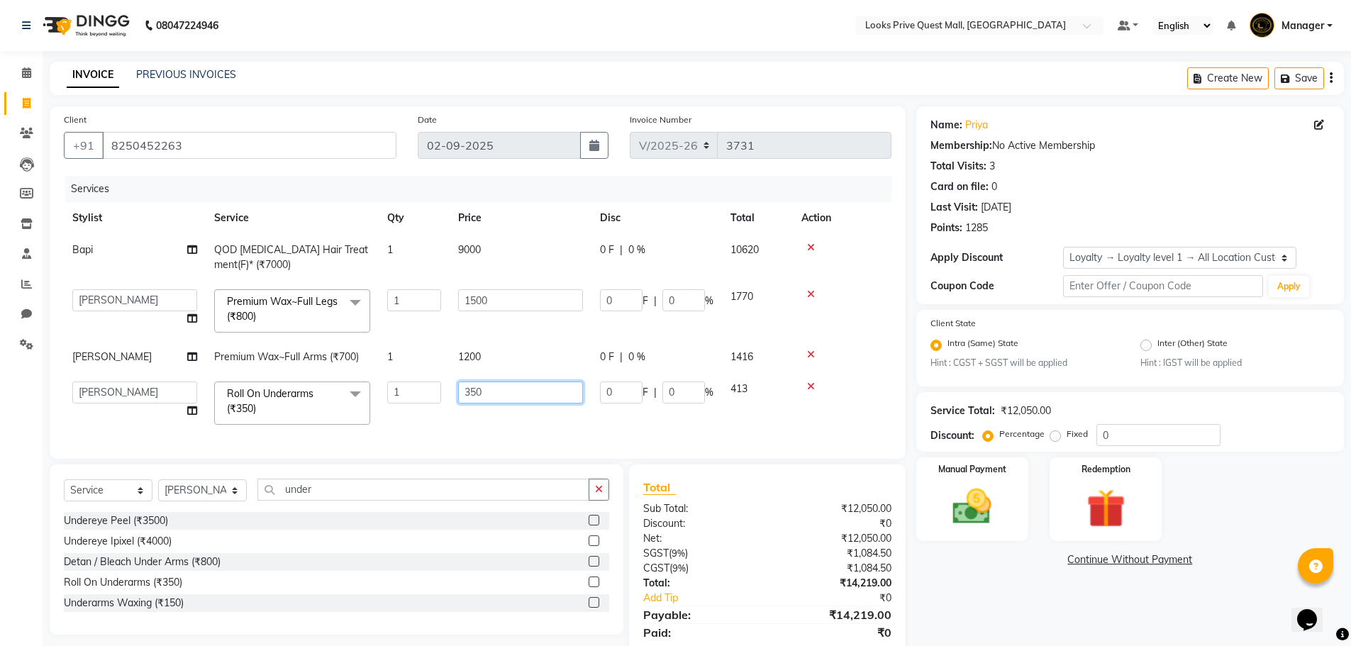
drag, startPoint x: 555, startPoint y: 393, endPoint x: 114, endPoint y: 438, distance: 443.3
click at [116, 440] on div "Services Stylist Service Qty Price Disc Total Action Bapi QOD Botox Hair Treatm…" at bounding box center [477, 310] width 827 height 269
type input "500"
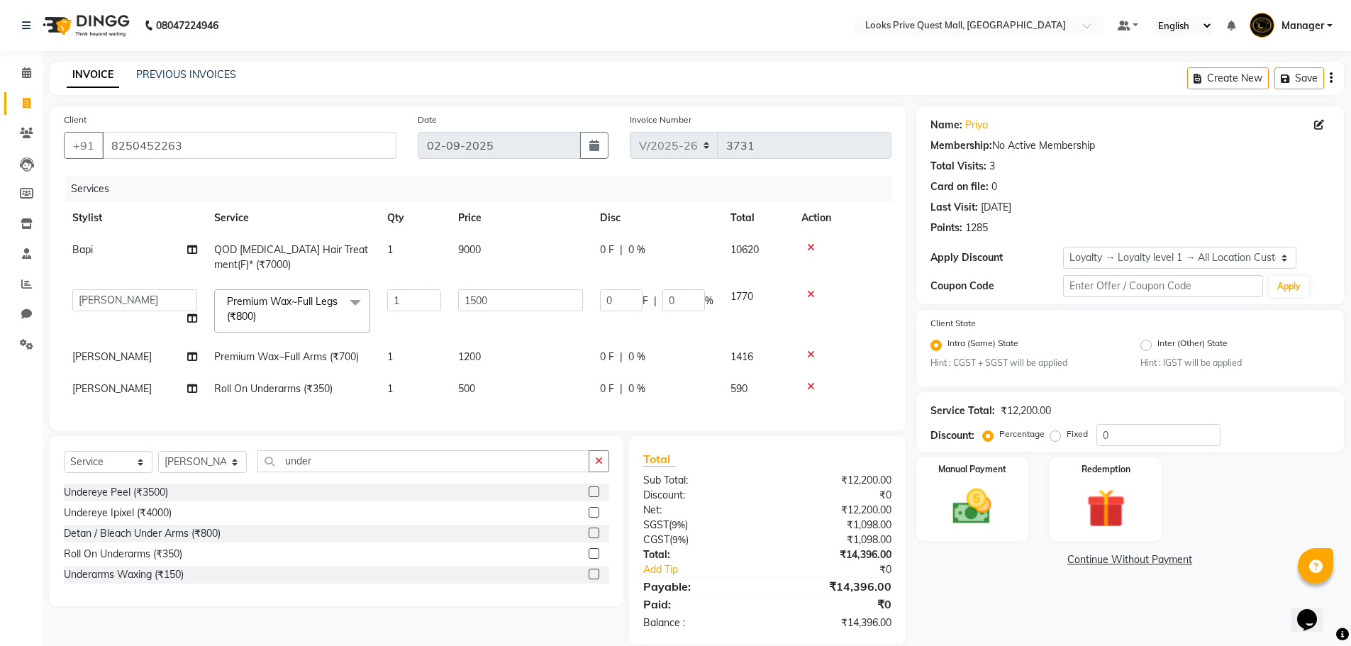
click at [353, 586] on div "Undereye Peel (₹3500) Undereye Ipixel (₹4000) Detan / Bleach Under Arms (₹800) …" at bounding box center [336, 535] width 545 height 103
click at [220, 464] on select "Select Stylist Arman Bapi Chhewang Counter_Sales [PERSON_NAME] [PERSON_NAME] [P…" at bounding box center [202, 462] width 89 height 22
click at [158, 462] on select "Select Stylist Arman Bapi Chhewang Counter_Sales [PERSON_NAME] [PERSON_NAME] [P…" at bounding box center [202, 462] width 89 height 22
drag, startPoint x: 324, startPoint y: 469, endPoint x: 14, endPoint y: 479, distance: 310.0
click at [14, 479] on app-home "08047224946 Select Location × Looks Prive Quest Mall, Kolkata Default Panel My …" at bounding box center [675, 333] width 1351 height 666
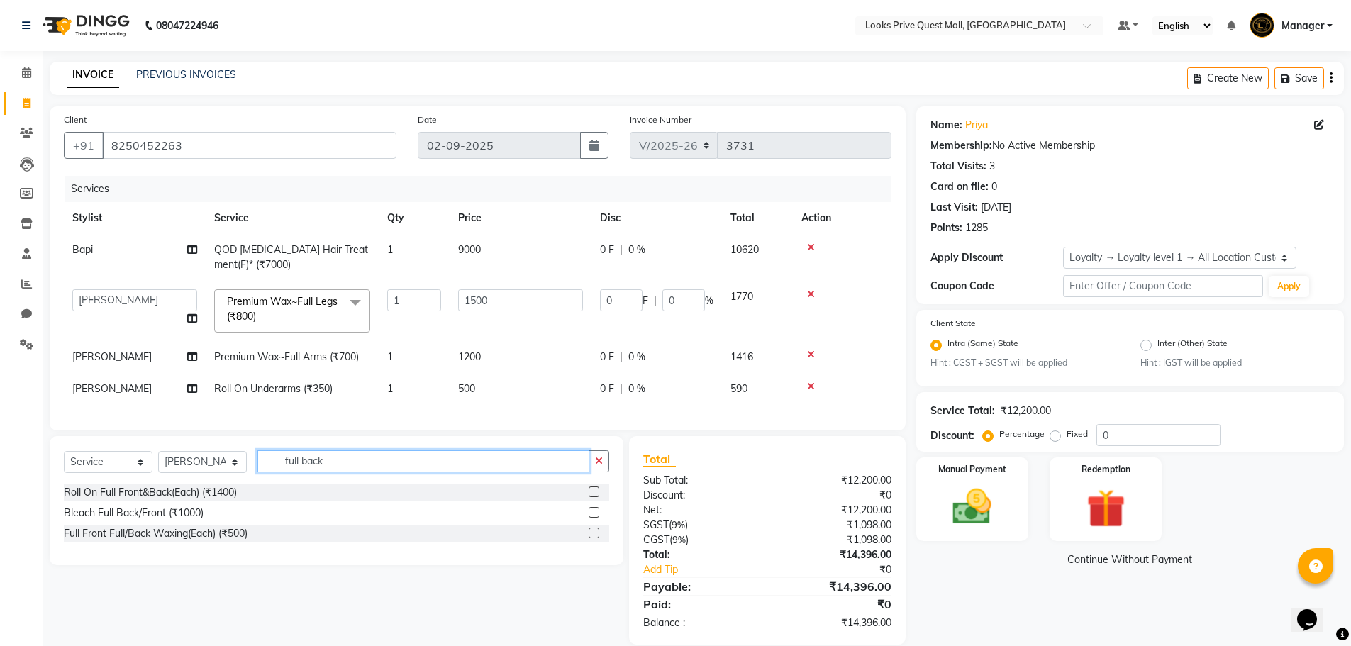
type input "full back"
click at [425, 542] on div "Full Front Full/Back Waxing(Each) (₹500)" at bounding box center [336, 534] width 545 height 18
click at [368, 472] on input "full back" at bounding box center [423, 461] width 332 height 22
click at [596, 538] on label at bounding box center [593, 532] width 11 height 11
click at [596, 538] on input "checkbox" at bounding box center [592, 533] width 9 height 9
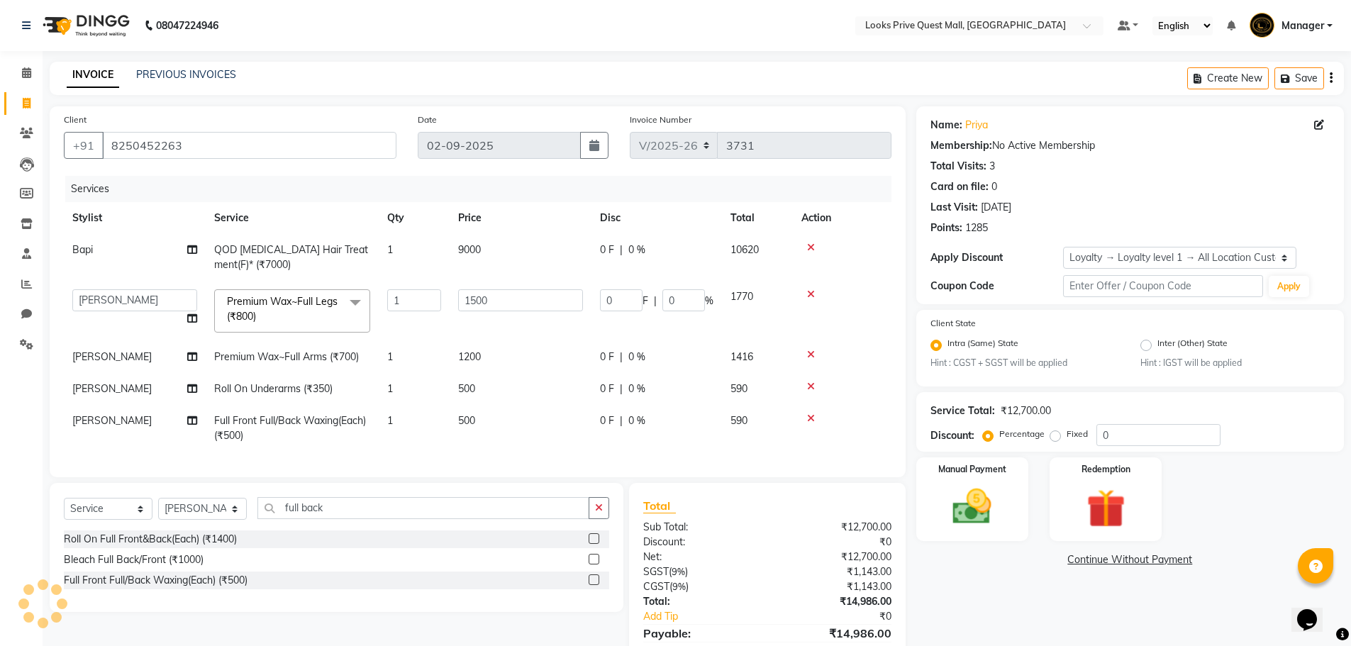
checkbox input "false"
click at [517, 430] on td "500" at bounding box center [520, 428] width 142 height 47
select select "46695"
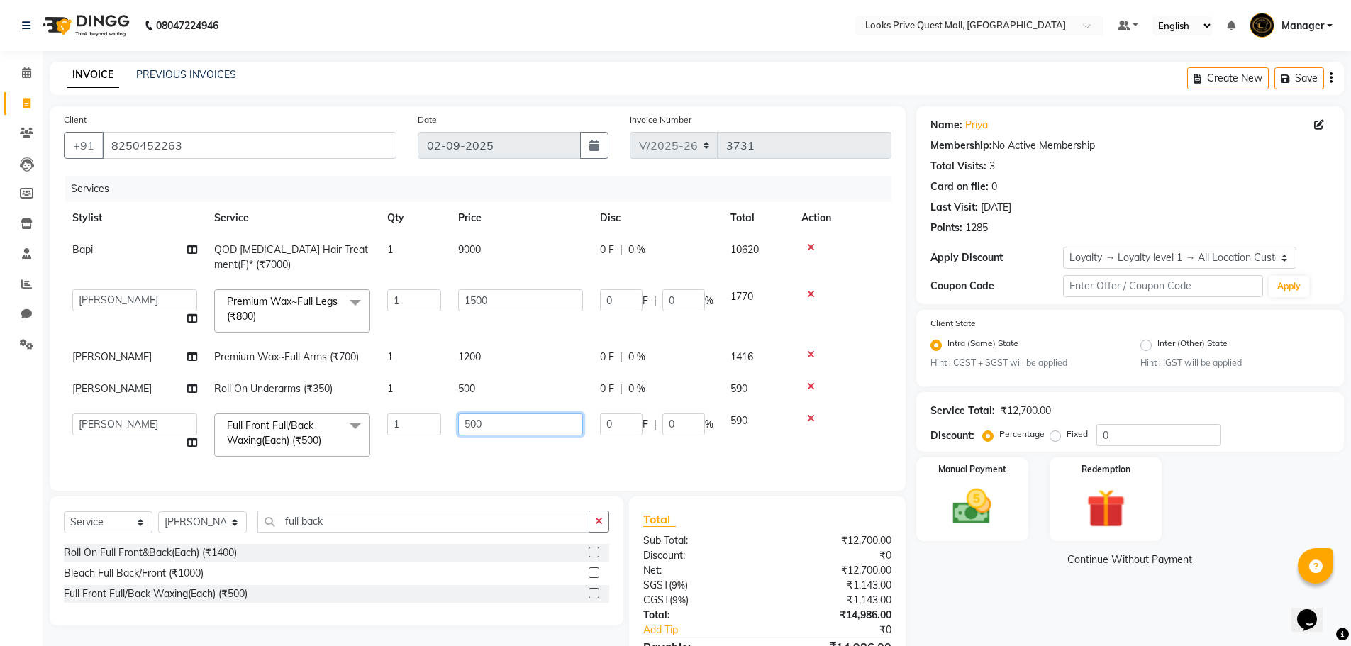
drag, startPoint x: 552, startPoint y: 428, endPoint x: 171, endPoint y: 405, distance: 381.4
click at [172, 405] on tr "Arman Bapi Chhewang Counter_Sales Deepa Das Dipti Uppal Firoz Ku Lin_Lily Manag…" at bounding box center [477, 435] width 827 height 60
type input "2000"
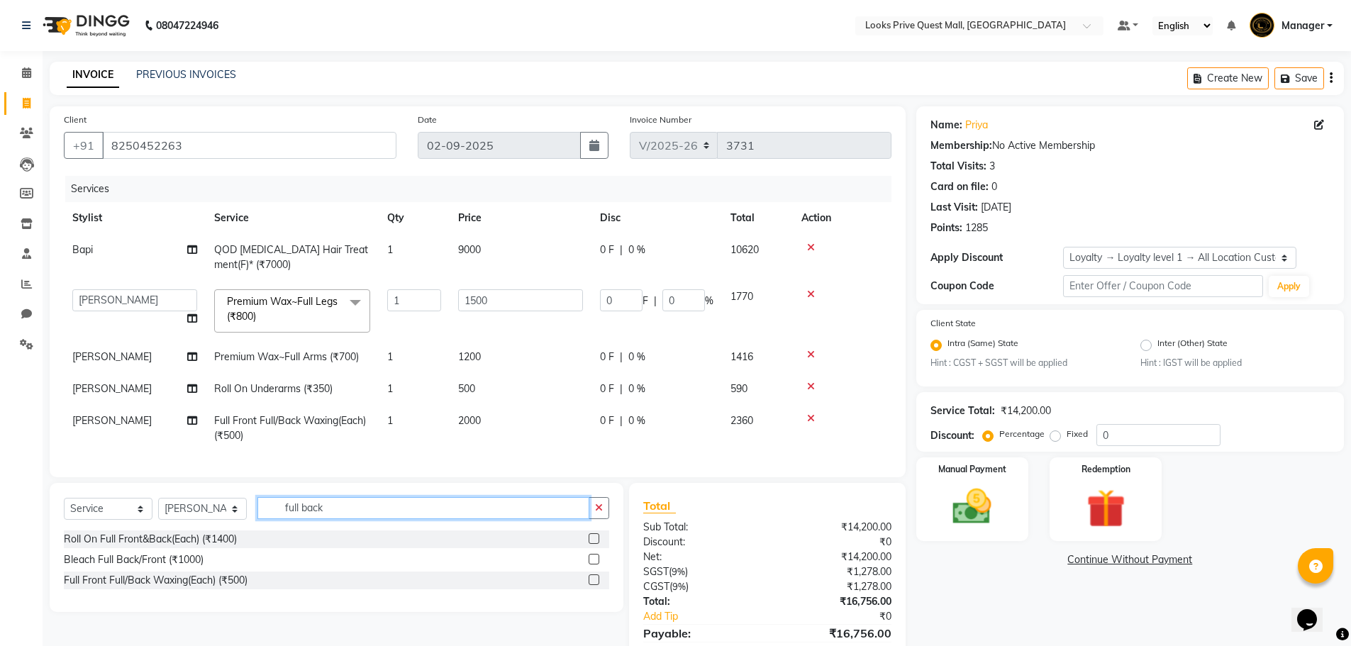
drag, startPoint x: 281, startPoint y: 510, endPoint x: 0, endPoint y: 474, distance: 283.8
click at [119, 485] on div "Client +91 8250452263 Date 02-09-2025 Invoice Number V/2025 V/2025-26 3731 Serv…" at bounding box center [477, 398] width 877 height 585
drag, startPoint x: 451, startPoint y: 510, endPoint x: 8, endPoint y: 535, distance: 443.8
click at [11, 537] on app-home "08047224946 Select Location × Looks Prive Quest Mall, Kolkata Default Panel My …" at bounding box center [675, 356] width 1351 height 712
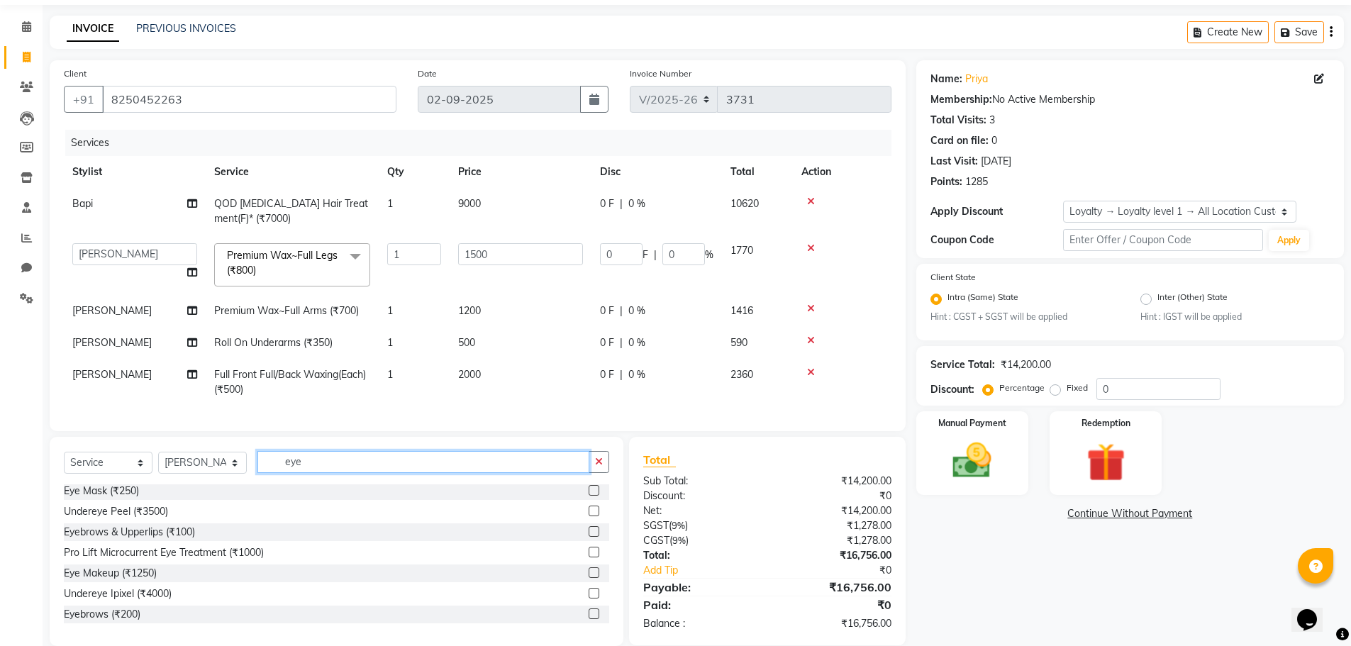
scroll to position [71, 0]
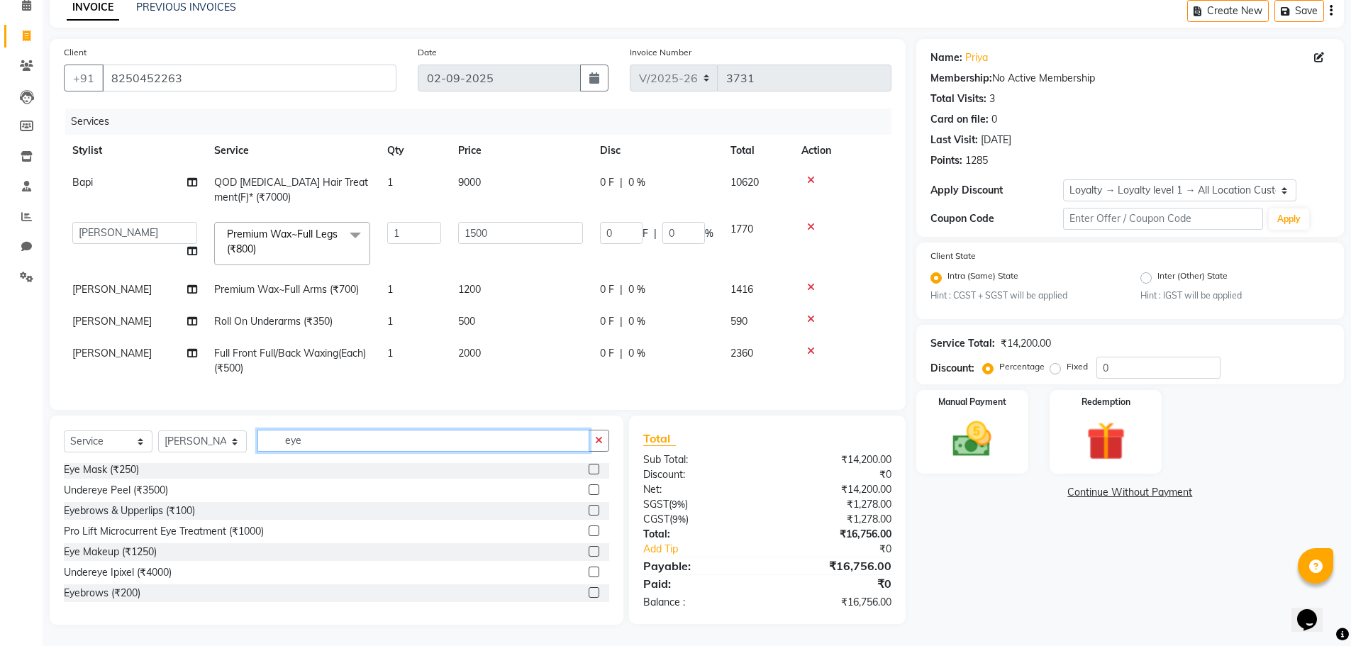
type input "eye"
drag, startPoint x: 586, startPoint y: 518, endPoint x: 576, endPoint y: 501, distance: 20.3
click at [588, 515] on label at bounding box center [593, 510] width 11 height 11
click at [588, 515] on input "checkbox" at bounding box center [592, 510] width 9 height 9
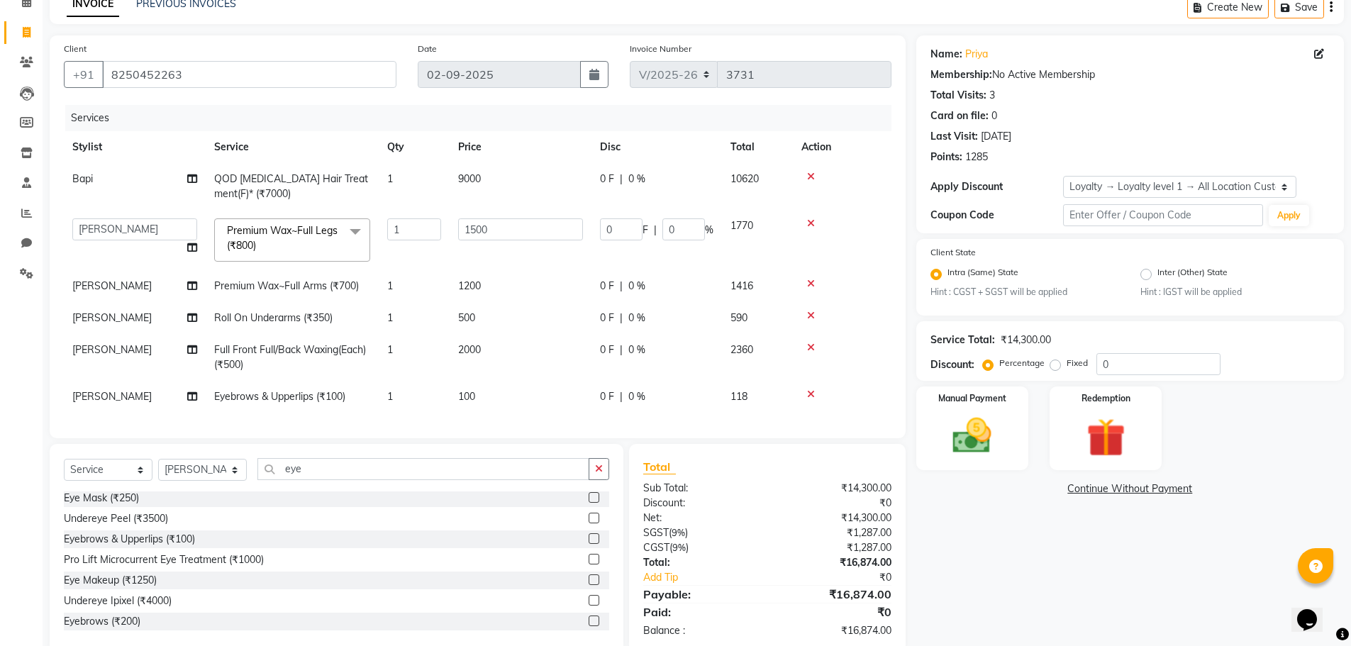
checkbox input "false"
click at [510, 400] on td "100" at bounding box center [520, 397] width 142 height 32
select select "46695"
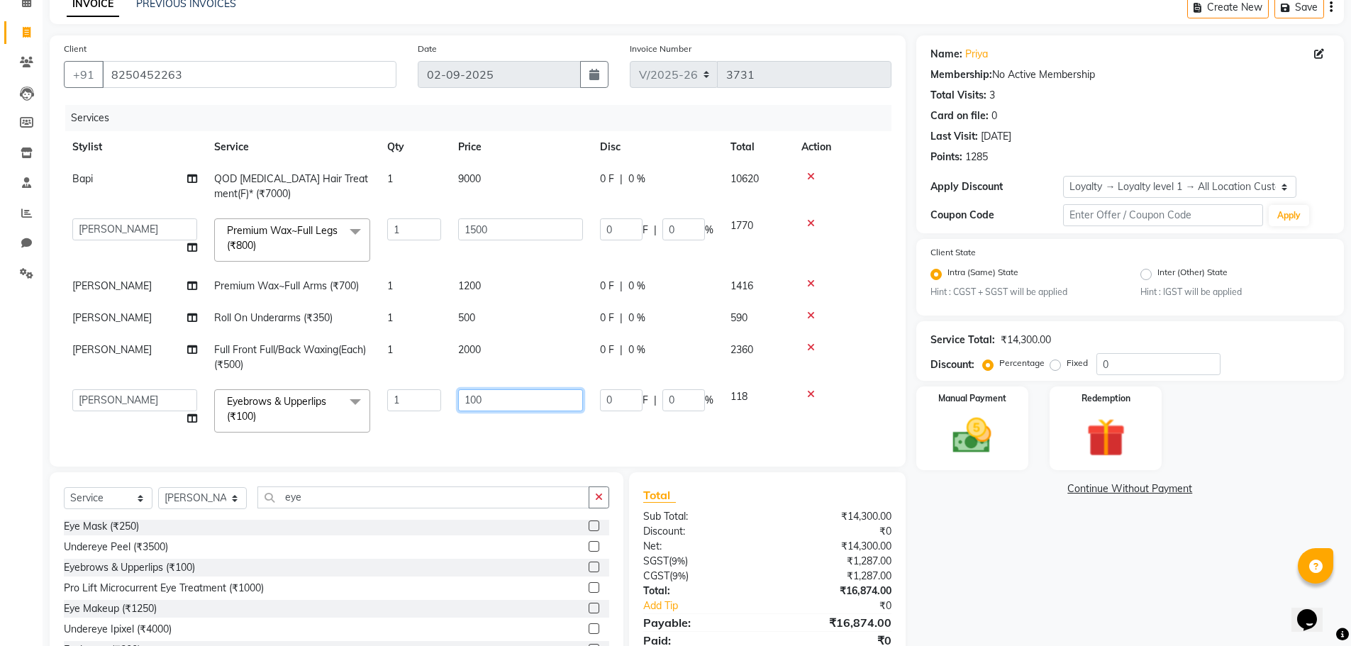
drag, startPoint x: 474, startPoint y: 392, endPoint x: 140, endPoint y: 402, distance: 334.1
click at [154, 405] on tr "Arman Bapi Chhewang Counter_Sales Deepa Das Dipti Uppal Firoz Ku Lin_Lily Manag…" at bounding box center [477, 411] width 827 height 60
type input "300"
click at [479, 594] on div "Eye Mask (₹250) Undereye Peel (₹3500) Eyebrows & Upperlips (₹100) Pro Lift Micr…" at bounding box center [336, 591] width 545 height 142
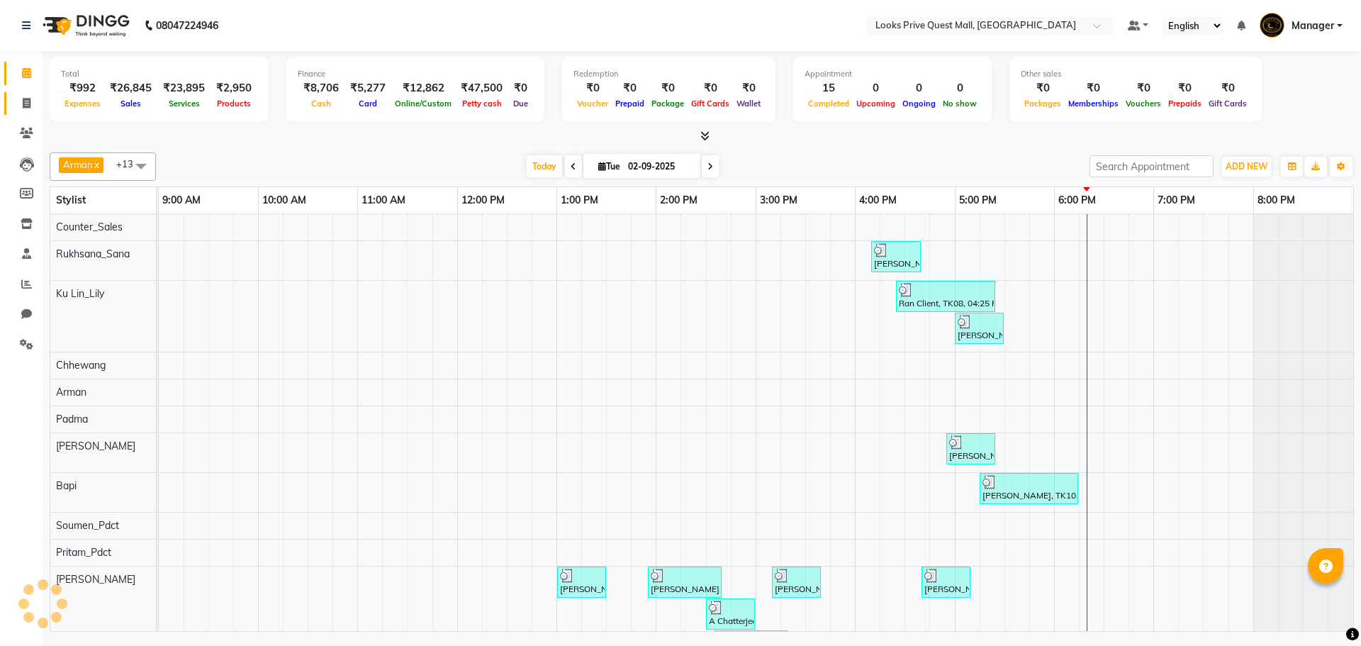
click at [25, 113] on link "Invoice" at bounding box center [21, 103] width 34 height 23
select select "6141"
select select "service"
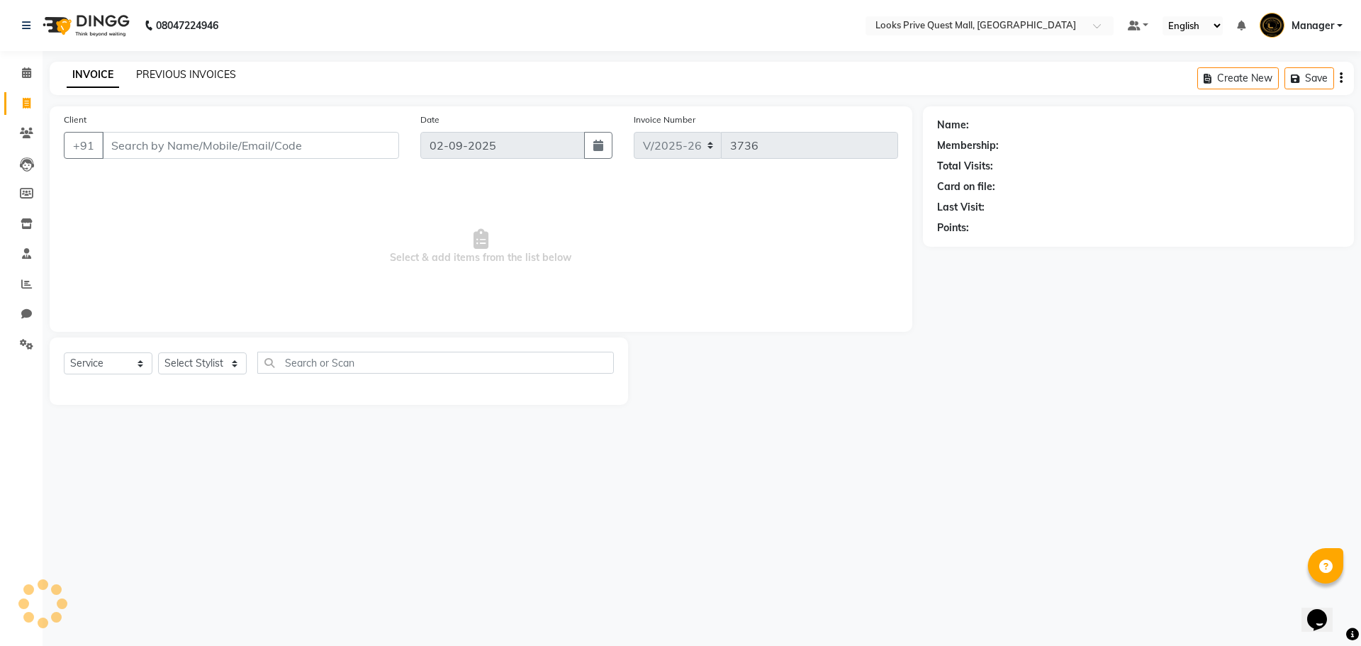
click at [159, 72] on link "PREVIOUS INVOICES" at bounding box center [186, 74] width 100 height 13
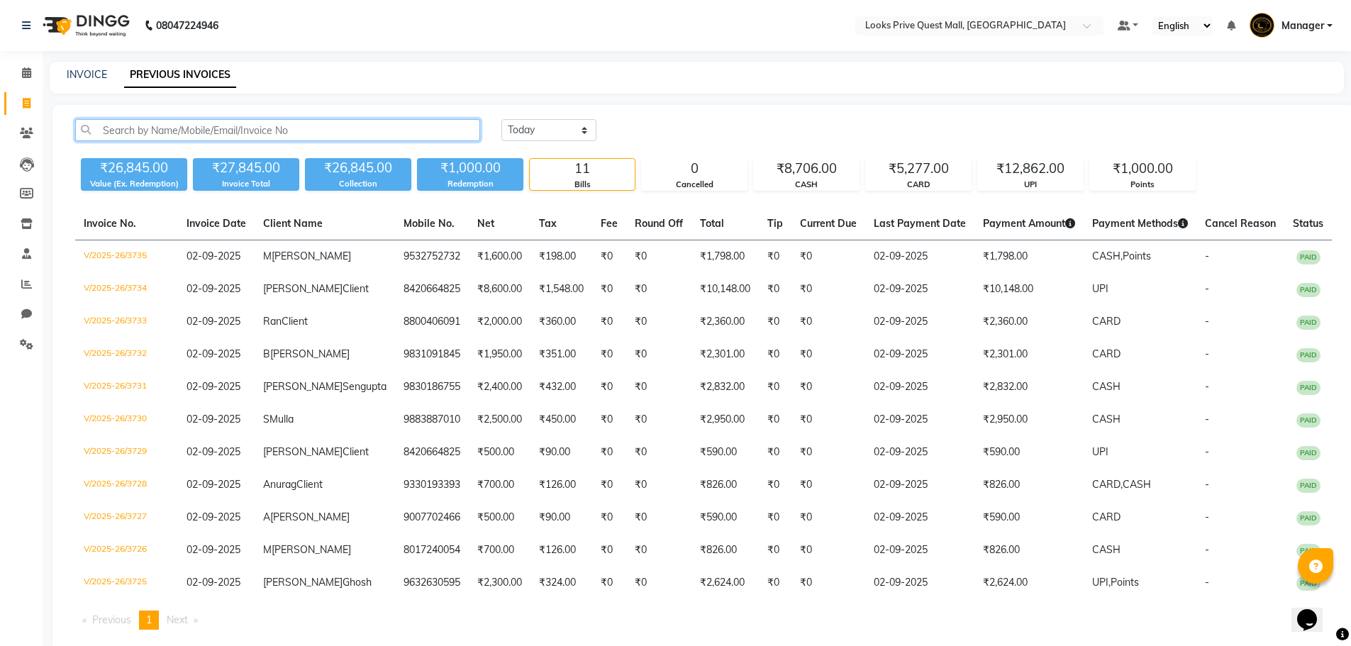
click at [164, 128] on input "text" at bounding box center [277, 130] width 405 height 22
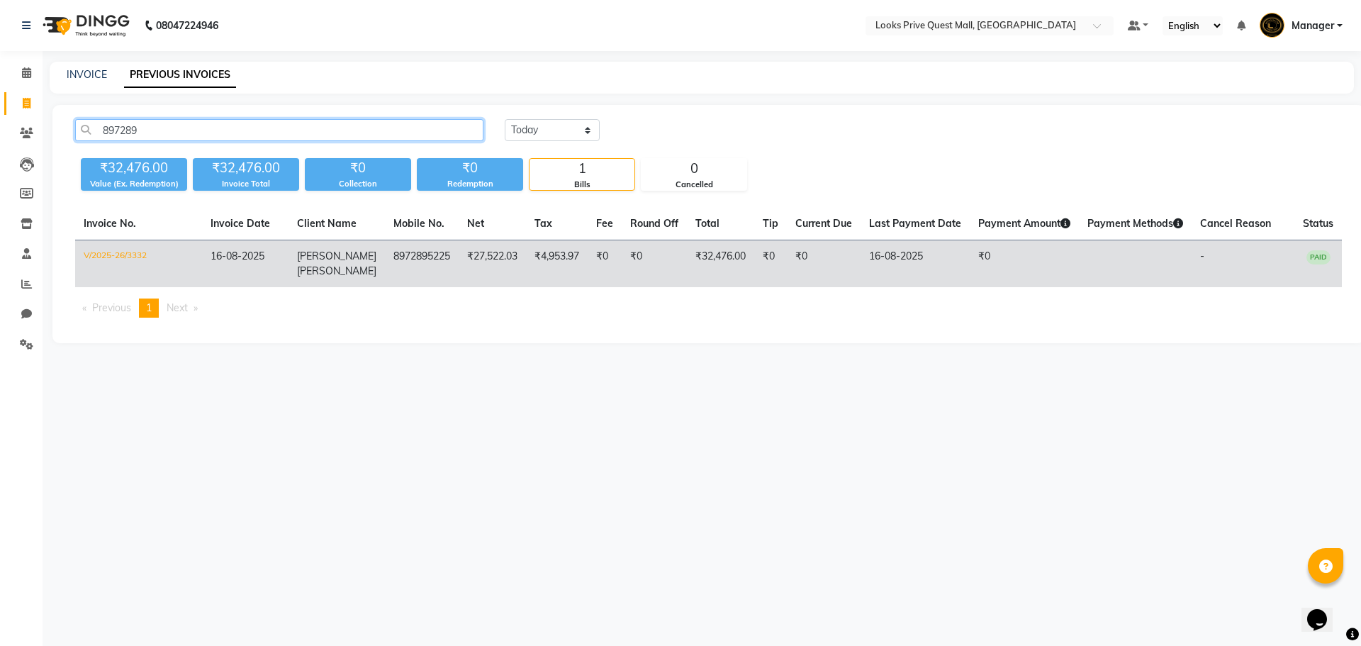
type input "897289"
click at [140, 256] on td "V/2025-26/3332" at bounding box center [138, 263] width 127 height 47
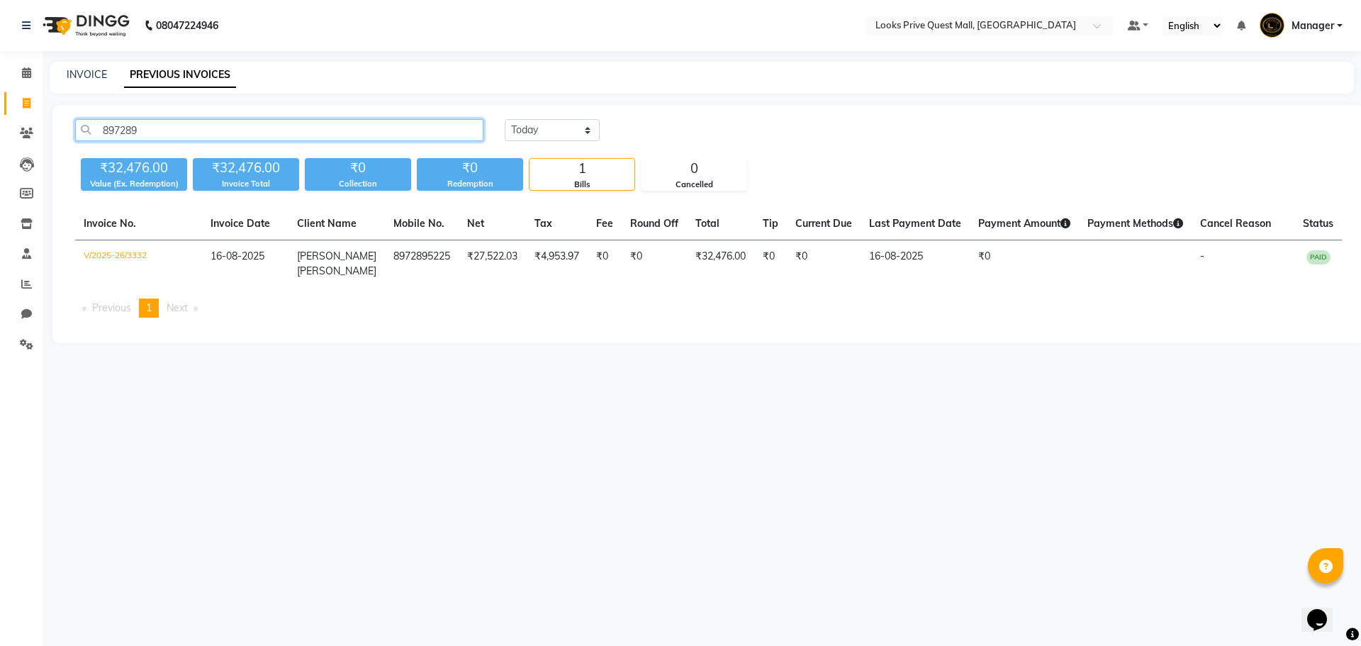
drag, startPoint x: 155, startPoint y: 131, endPoint x: 0, endPoint y: 126, distance: 155.3
click at [0, 134] on app-home "08047224946 Select Location × Looks Prive Quest Mall, Kolkata Default Panel My …" at bounding box center [680, 182] width 1361 height 364
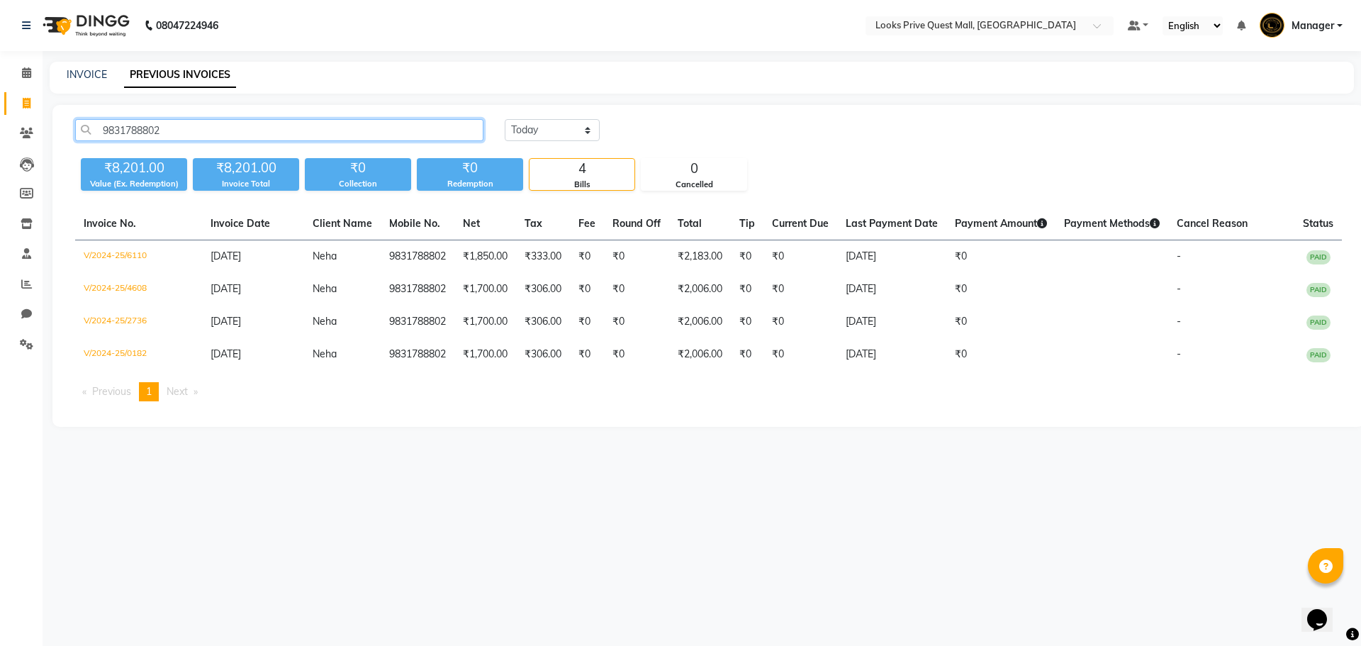
type input "9831788802"
click at [36, 102] on span at bounding box center [26, 104] width 25 height 16
select select "service"
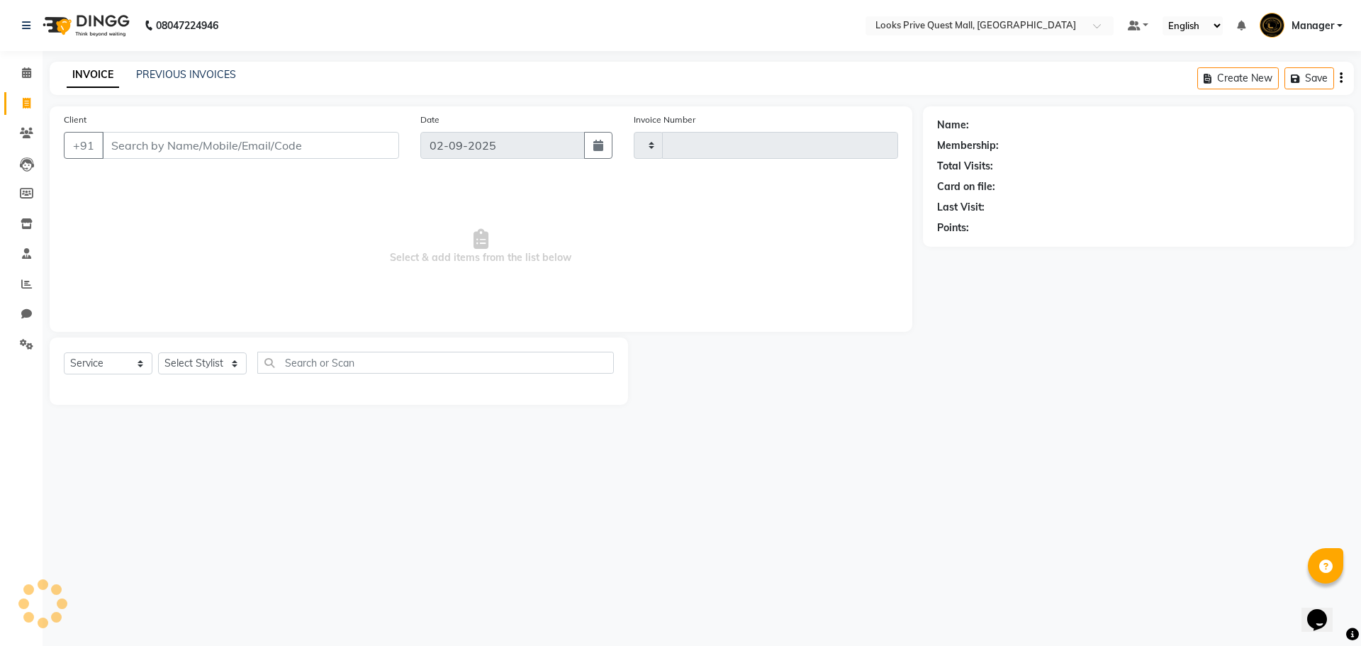
type input "3738"
select select "6141"
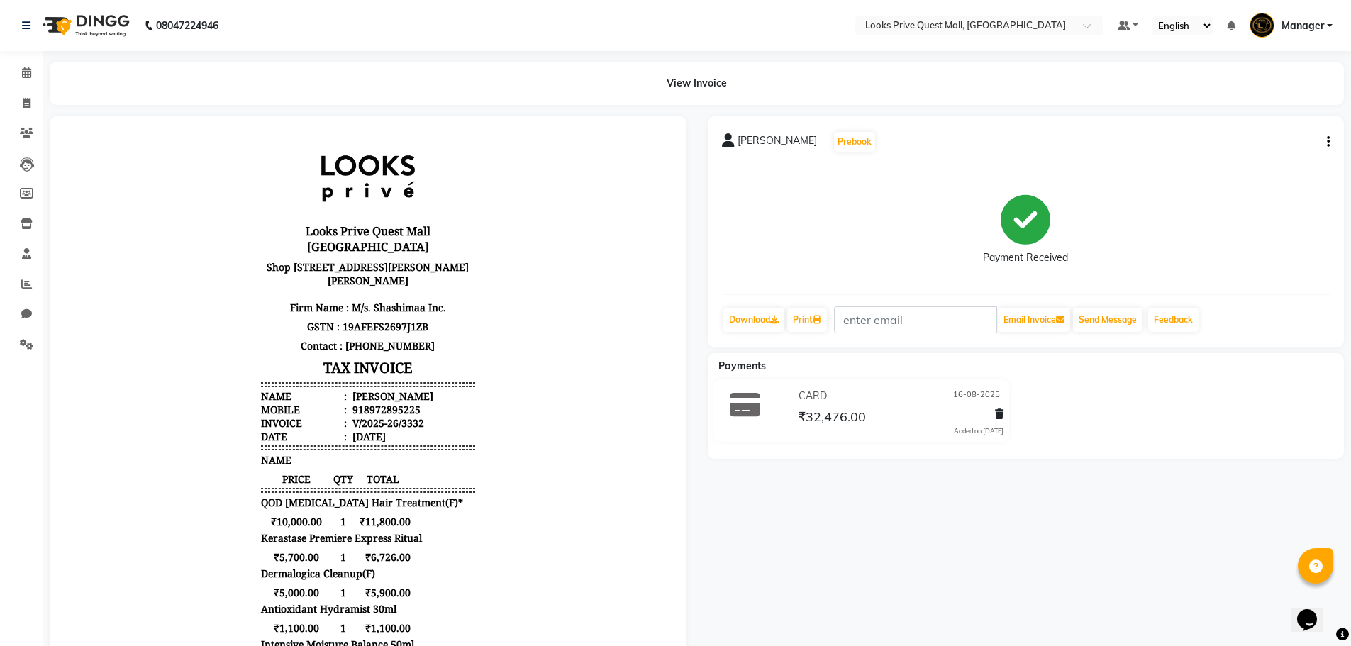
click at [1323, 141] on button "button" at bounding box center [1325, 142] width 9 height 15
click at [1278, 156] on div "Edit Item Staff" at bounding box center [1257, 151] width 97 height 18
select select
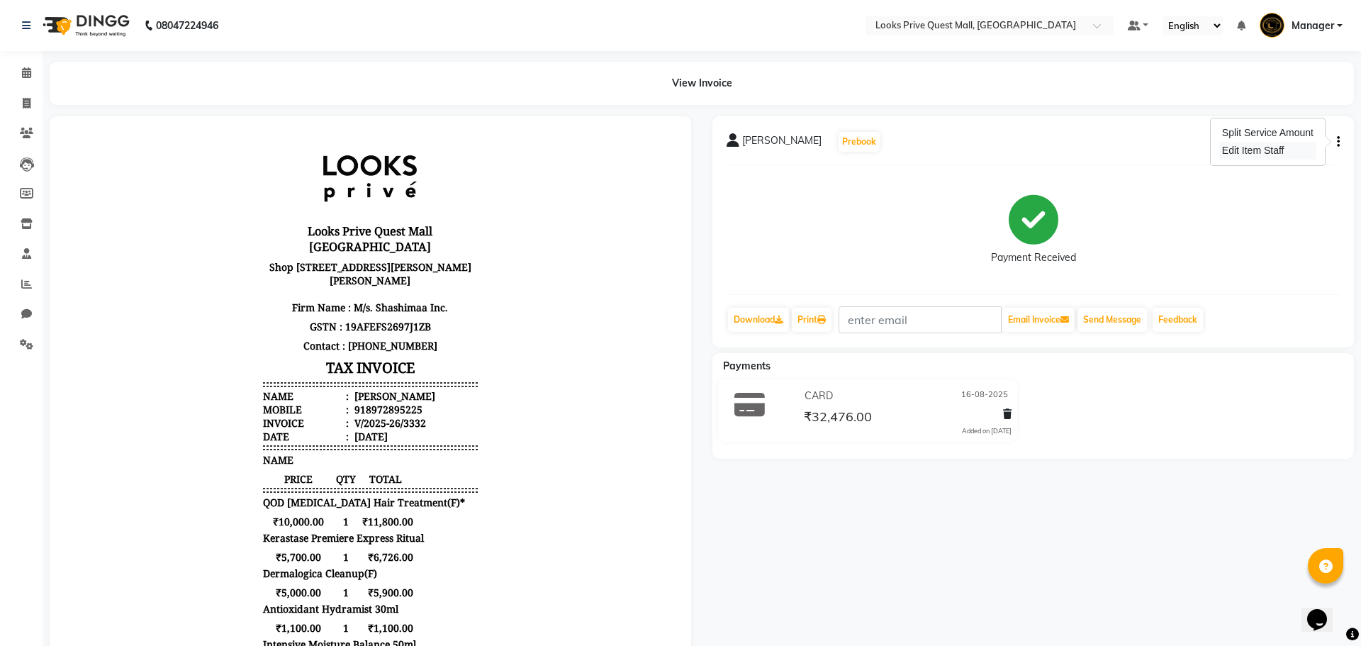
select select
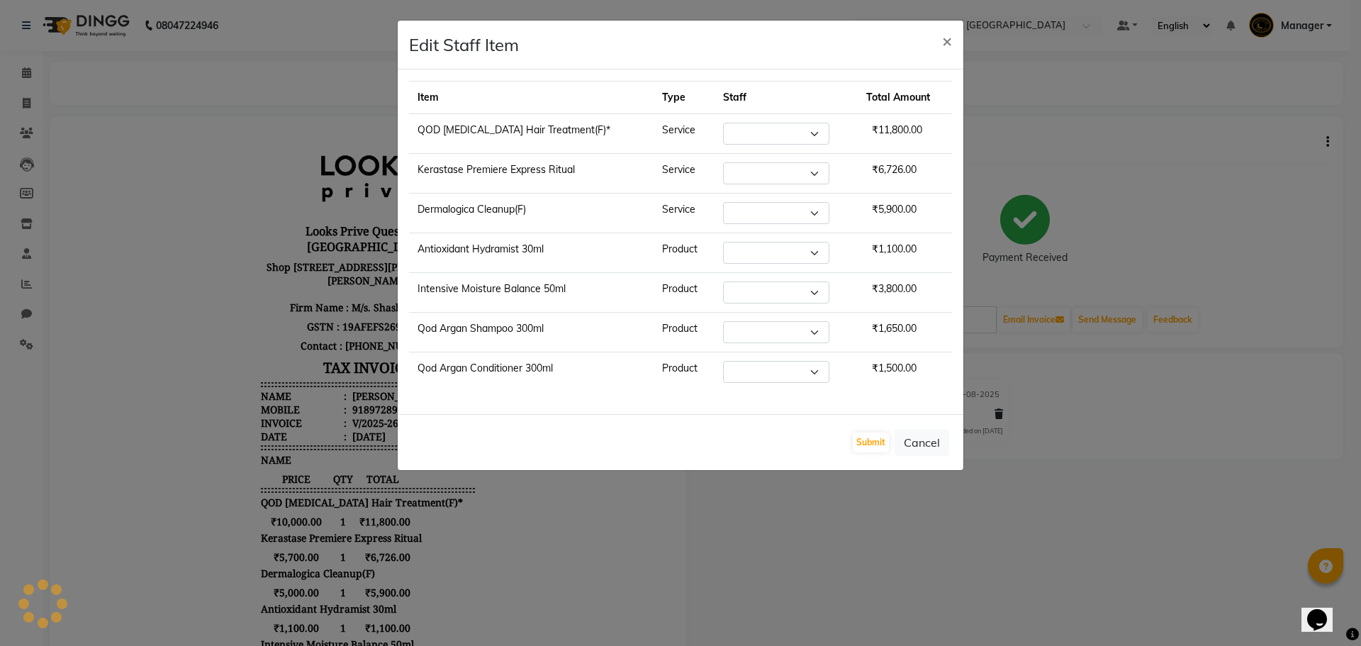
select select "46688"
select select "46694"
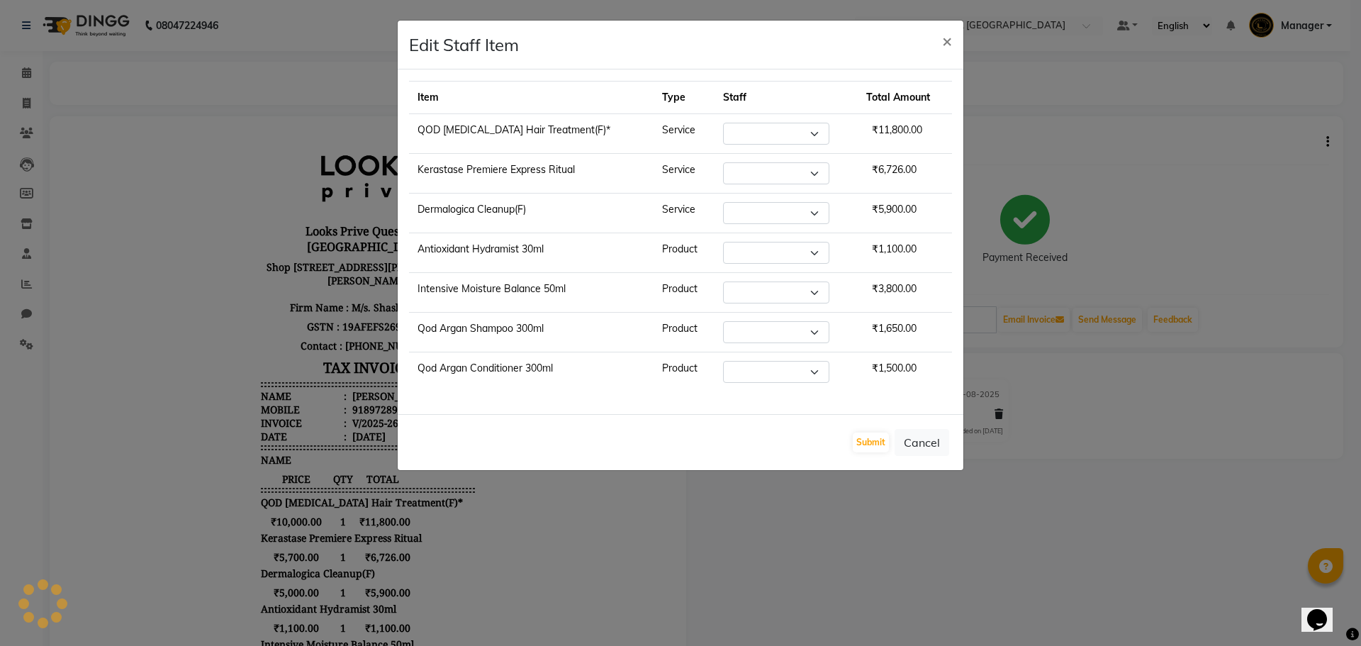
select select "46688"
click at [1054, 507] on ngb-modal-window "Edit Staff Item × Item Type Staff Total Amount QOD [MEDICAL_DATA] Hair Treatmen…" at bounding box center [680, 323] width 1361 height 646
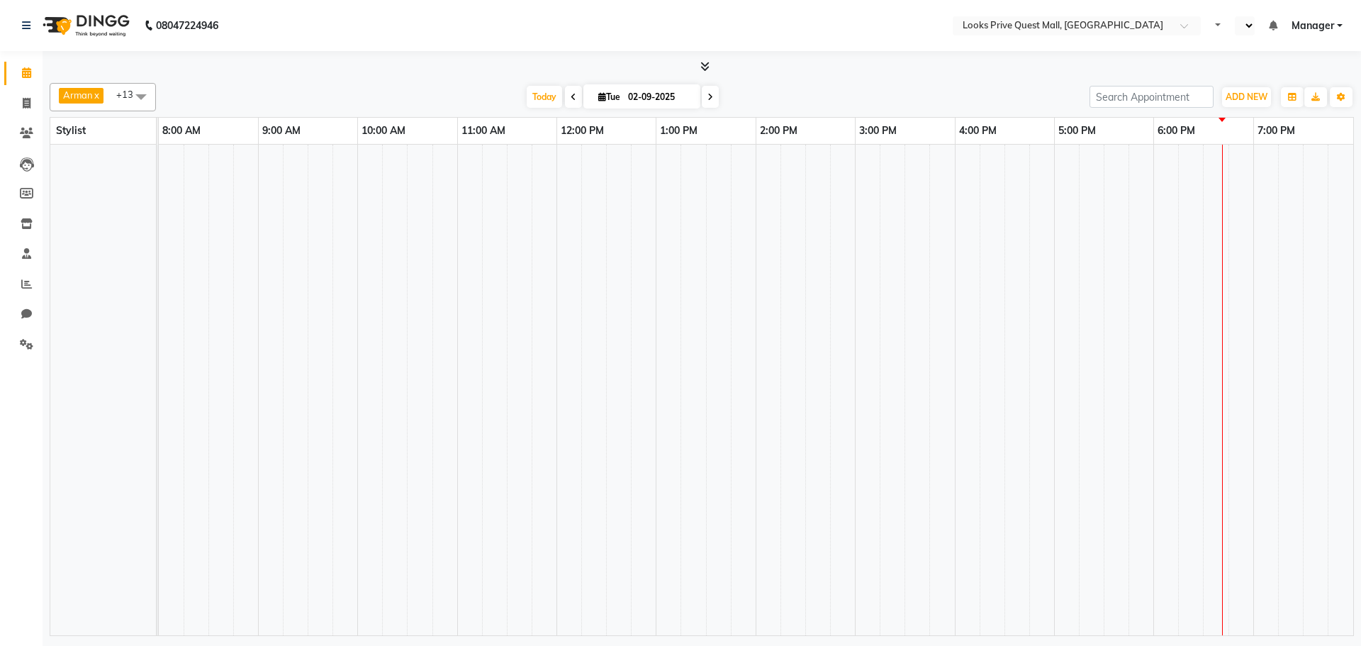
select select "en"
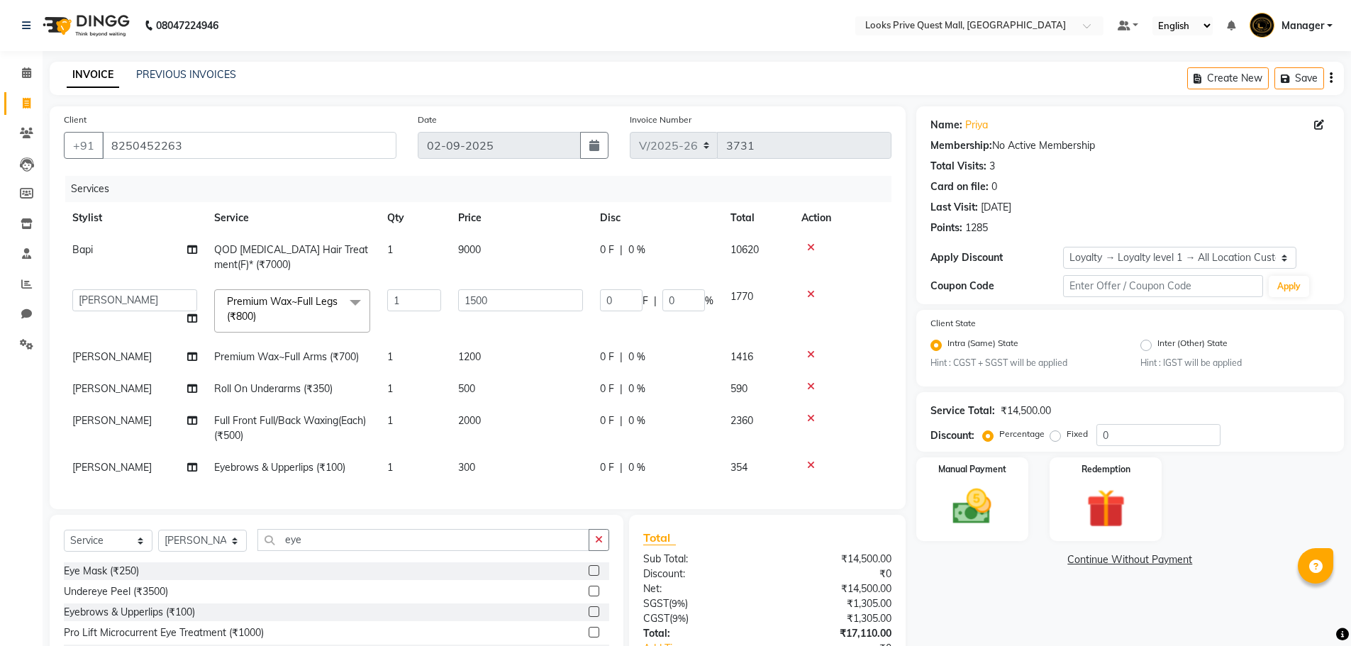
select select "6141"
select select "46695"
select select "service"
select select "46695"
select select "1: Object"
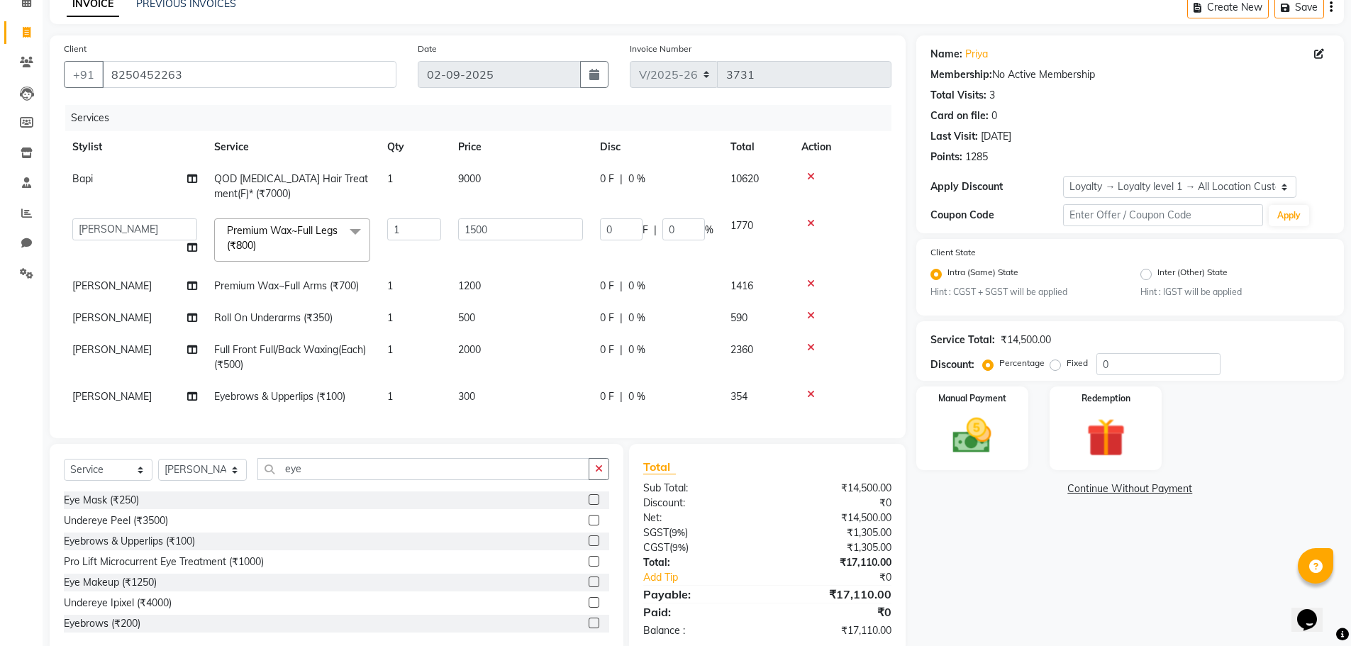
scroll to position [2, 0]
click at [363, 589] on div "Eye Makeup (₹1250)" at bounding box center [336, 580] width 545 height 18
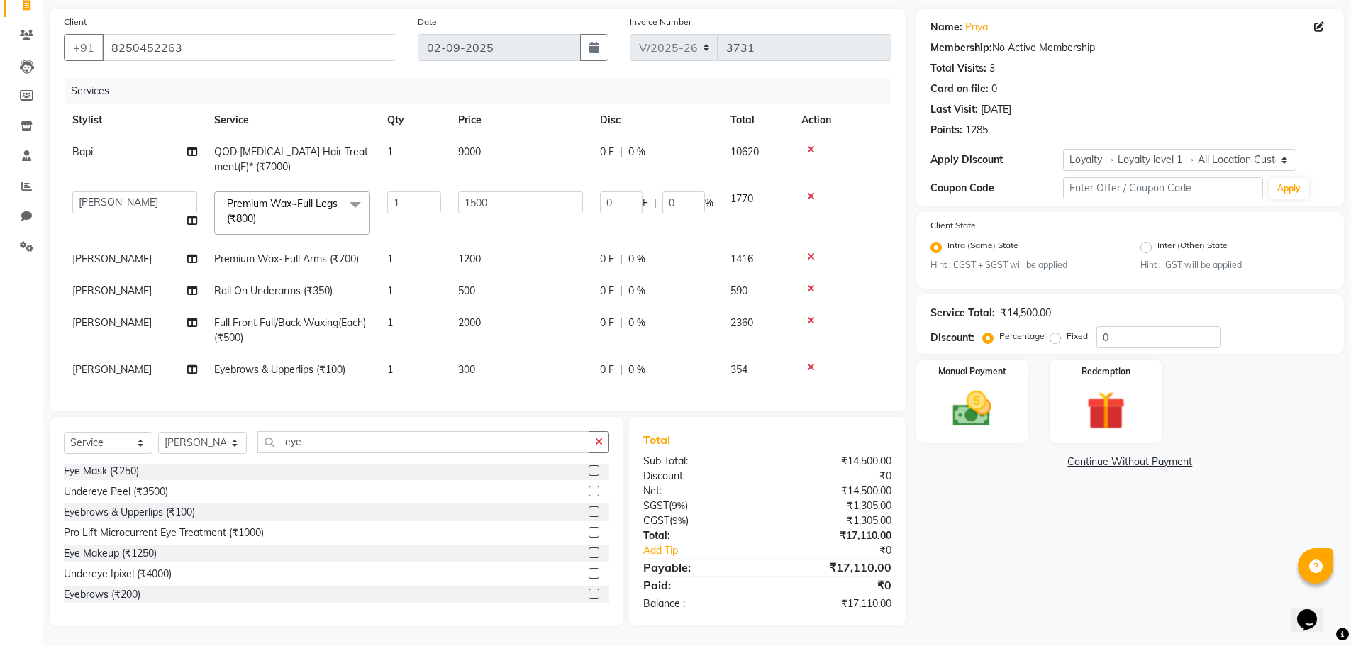
scroll to position [110, 0]
click at [125, 437] on select "Select Service Product Membership Package Voucher Prepaid Gift Card" at bounding box center [108, 441] width 89 height 22
select select "product"
click at [64, 430] on select "Select Service Product Membership Package Voucher Prepaid Gift Card" at bounding box center [108, 441] width 89 height 22
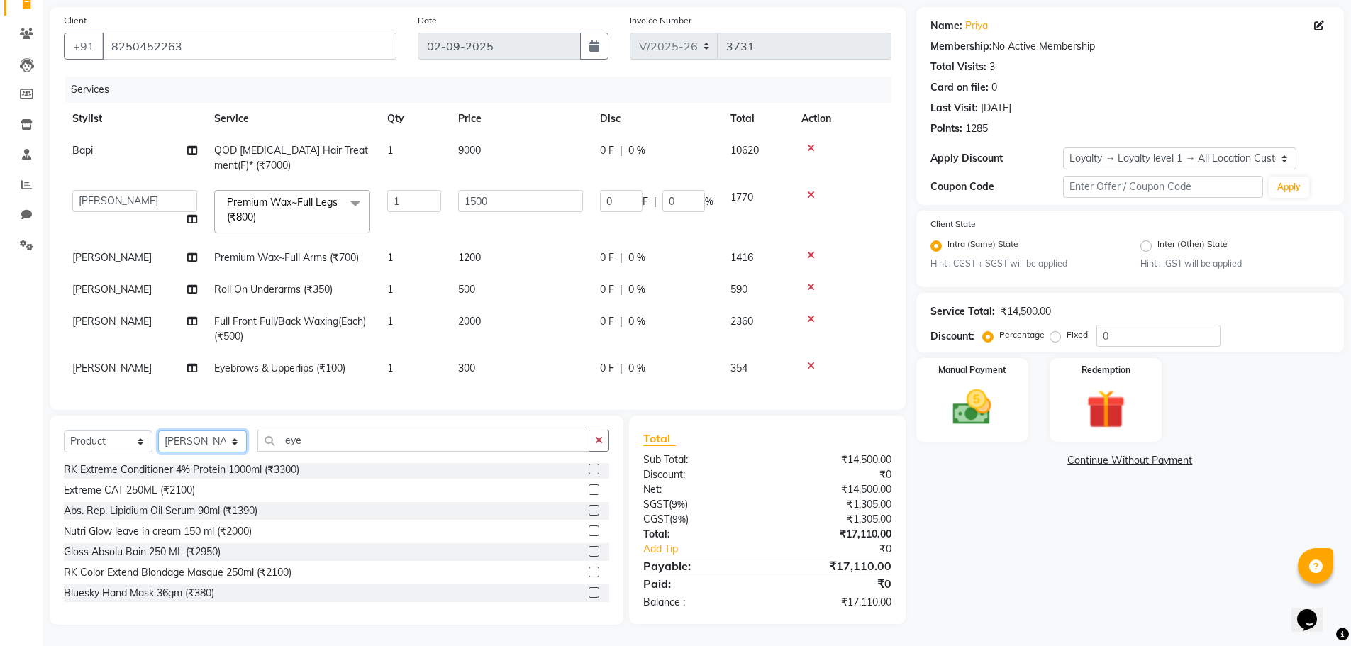
click at [181, 444] on select "Select Stylist Arman Bapi Chhewang Counter_Sales [PERSON_NAME] [PERSON_NAME] [P…" at bounding box center [202, 441] width 89 height 22
select select "46697"
click at [158, 430] on select "Select Stylist Arman Bapi Chhewang Counter_Sales [PERSON_NAME] [PERSON_NAME] [P…" at bounding box center [202, 441] width 89 height 22
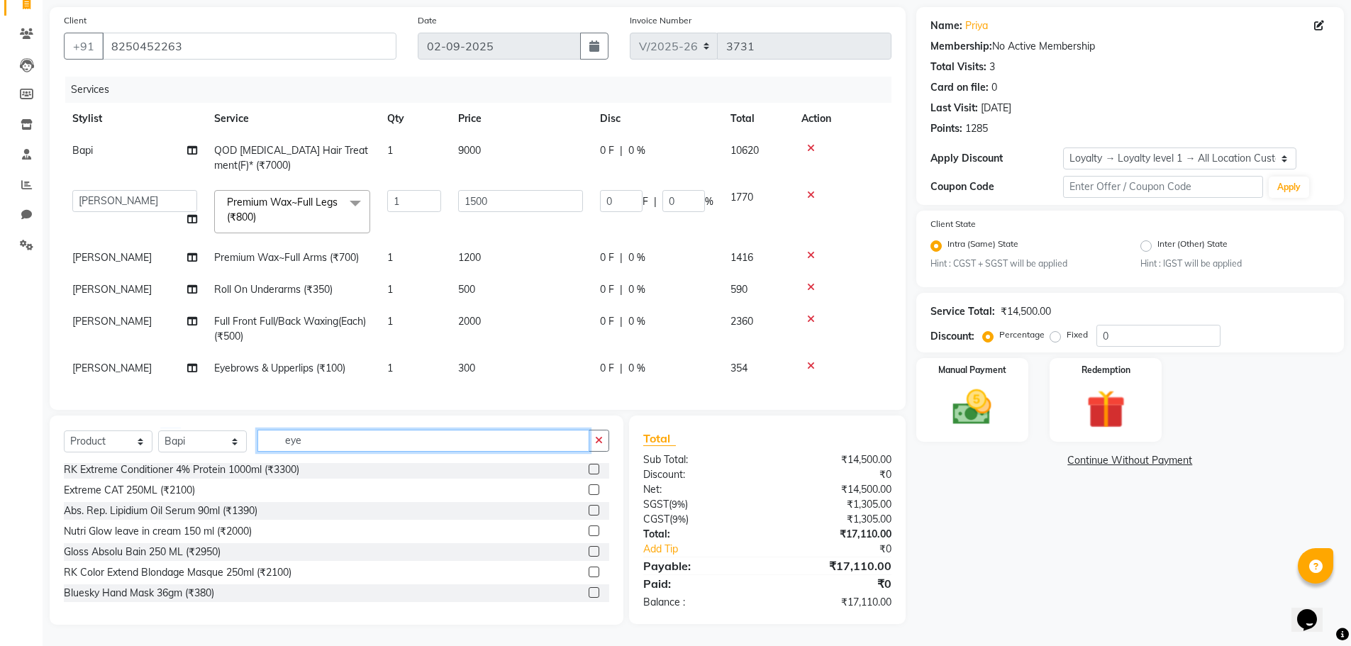
drag, startPoint x: 362, startPoint y: 443, endPoint x: 0, endPoint y: 459, distance: 362.6
click at [0, 459] on app-home "08047224946 Select Location × Looks Prive Quest Mall, [GEOGRAPHIC_DATA] Default…" at bounding box center [675, 273] width 1351 height 745
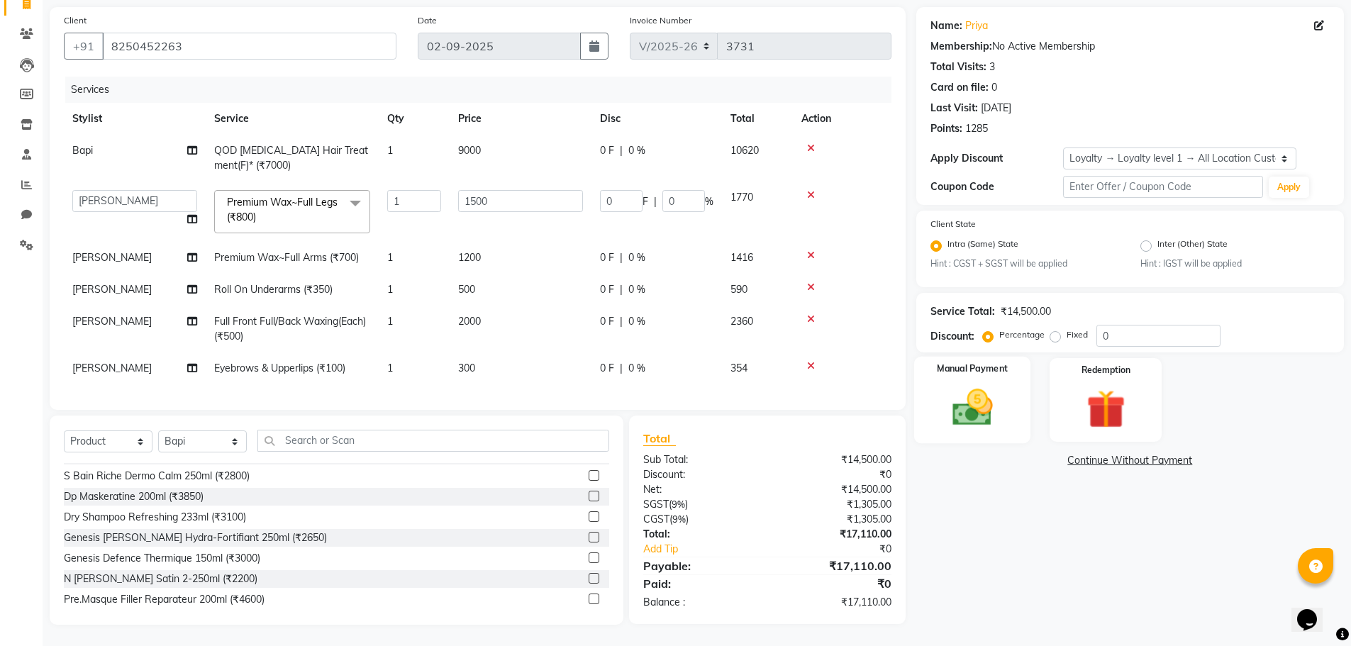
click at [1019, 411] on div "Manual Payment" at bounding box center [971, 400] width 117 height 87
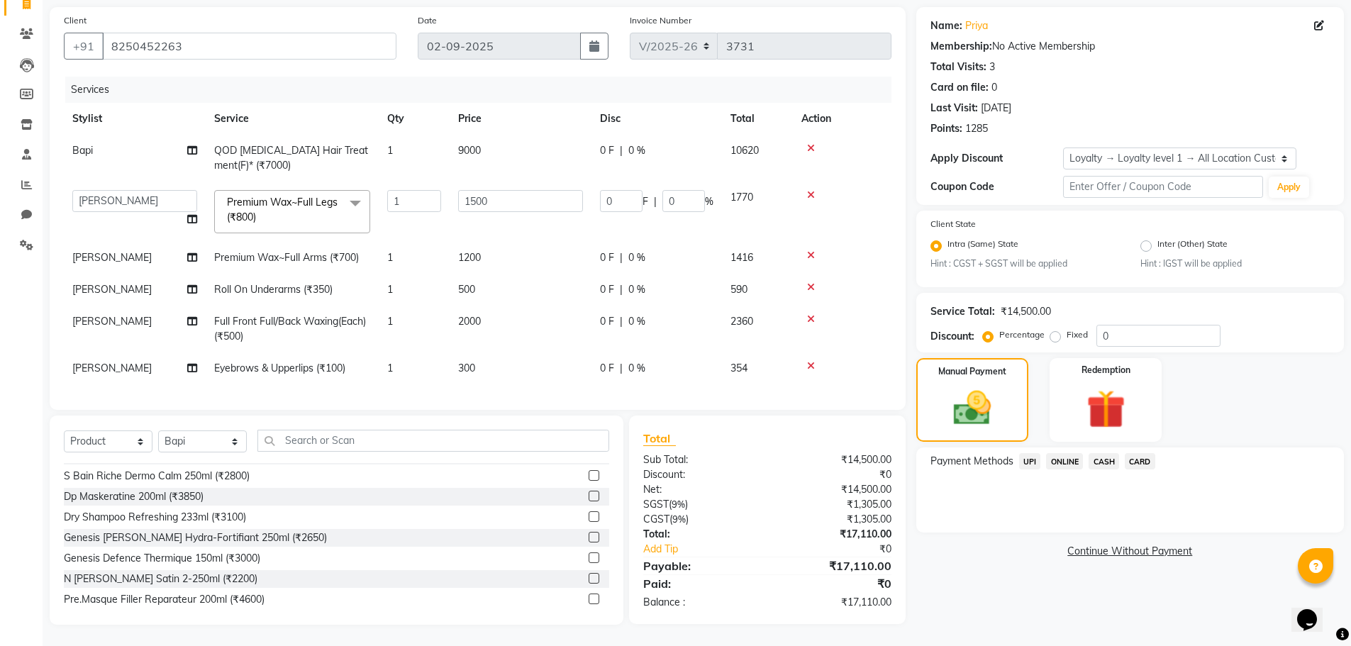
click at [1110, 453] on span "CASH" at bounding box center [1103, 461] width 30 height 16
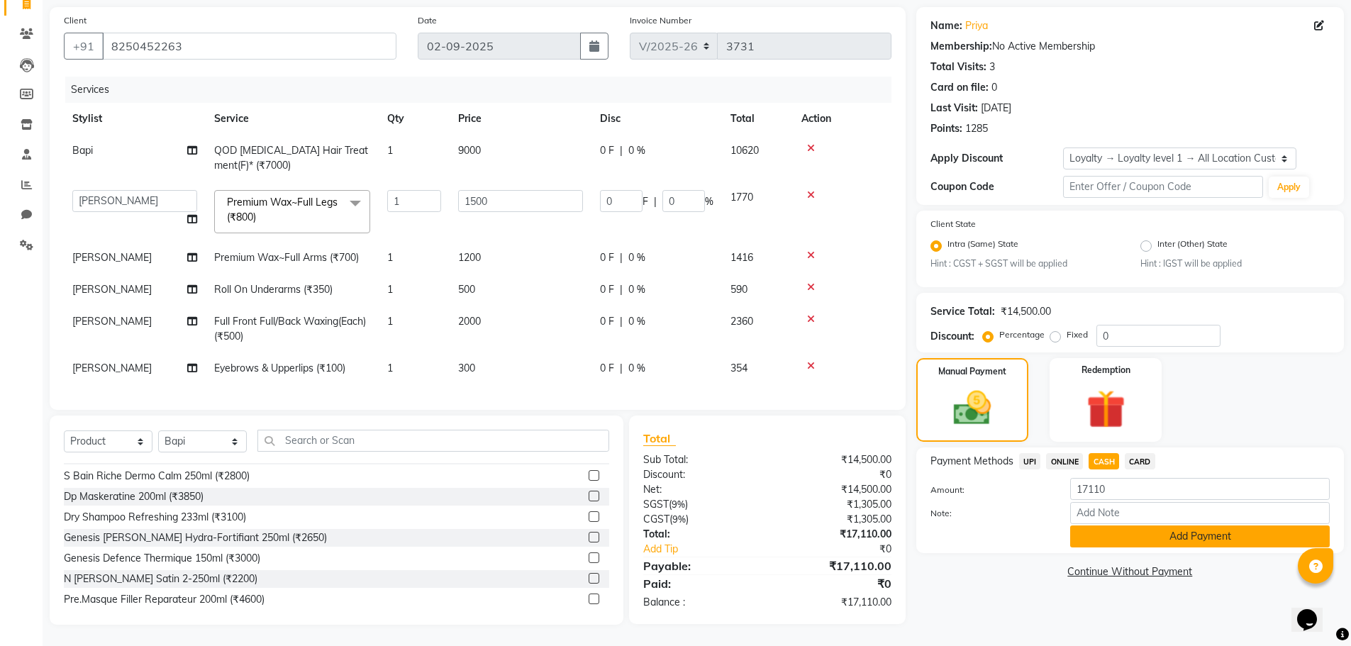
click at [1197, 525] on button "Add Payment" at bounding box center [1199, 536] width 259 height 22
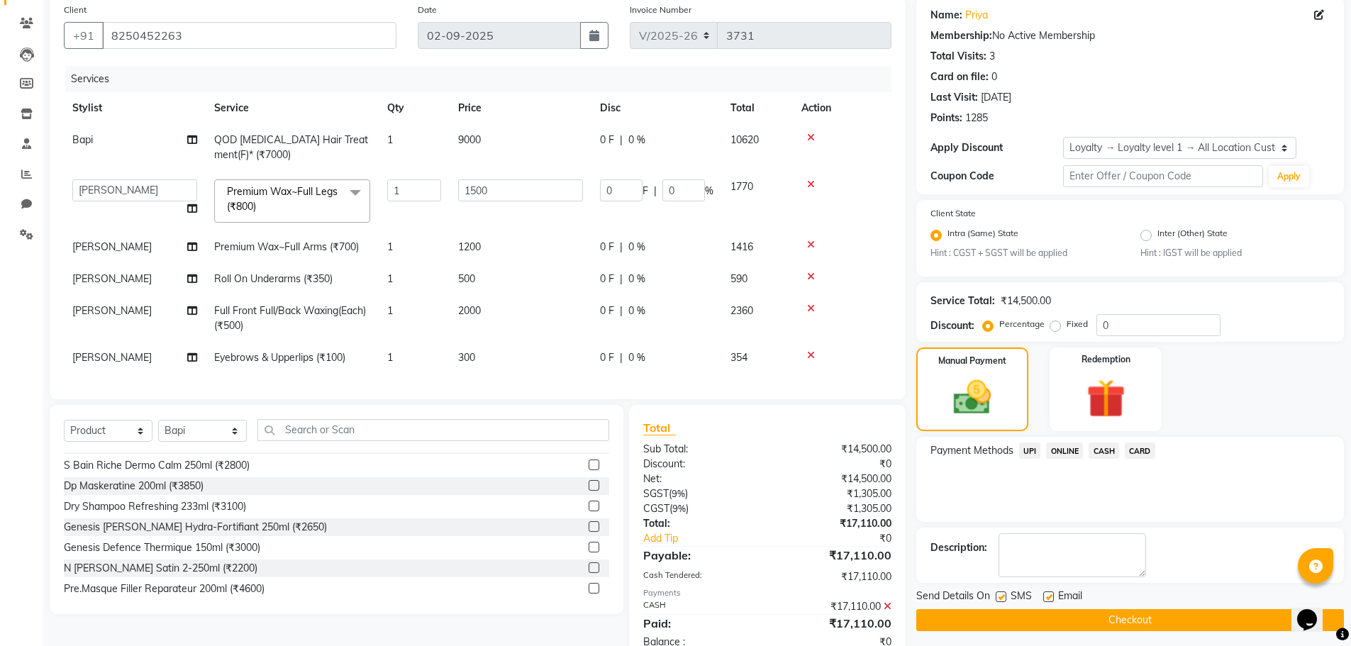
click at [1049, 592] on label at bounding box center [1048, 596] width 11 height 11
click at [1049, 593] on input "checkbox" at bounding box center [1047, 597] width 9 height 9
checkbox input "false"
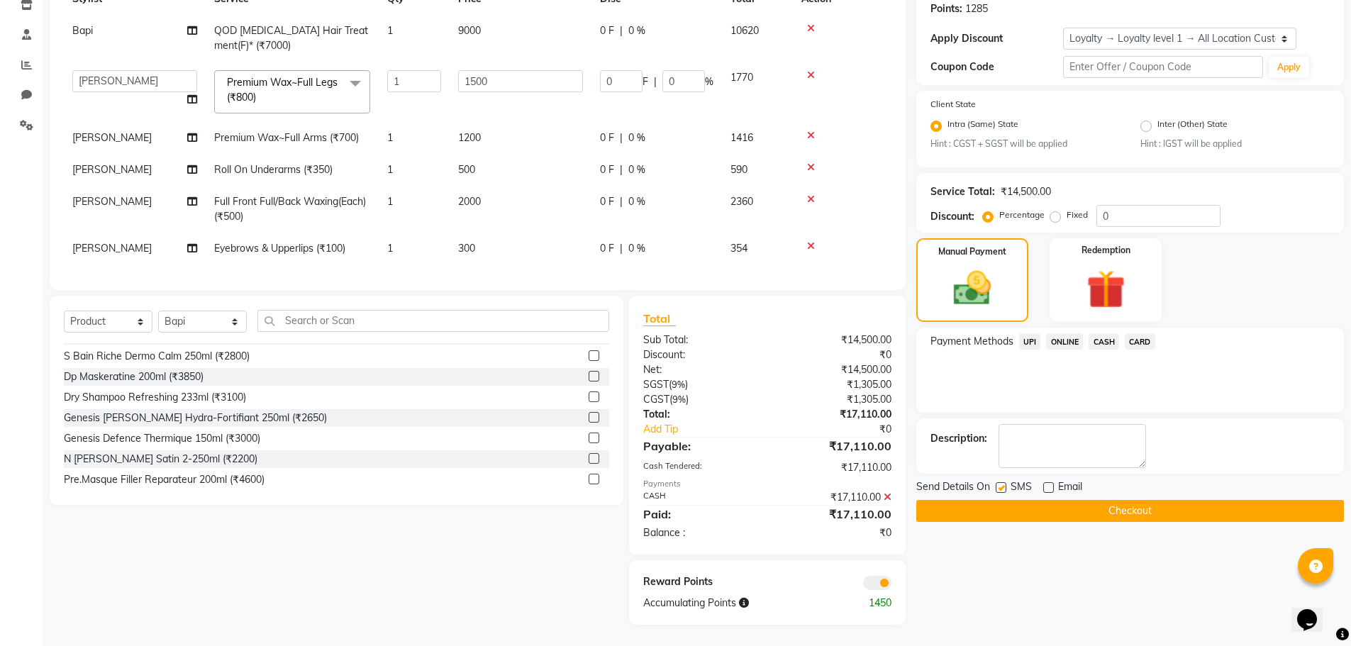
scroll to position [230, 0]
click at [1023, 500] on button "Checkout" at bounding box center [1129, 511] width 427 height 22
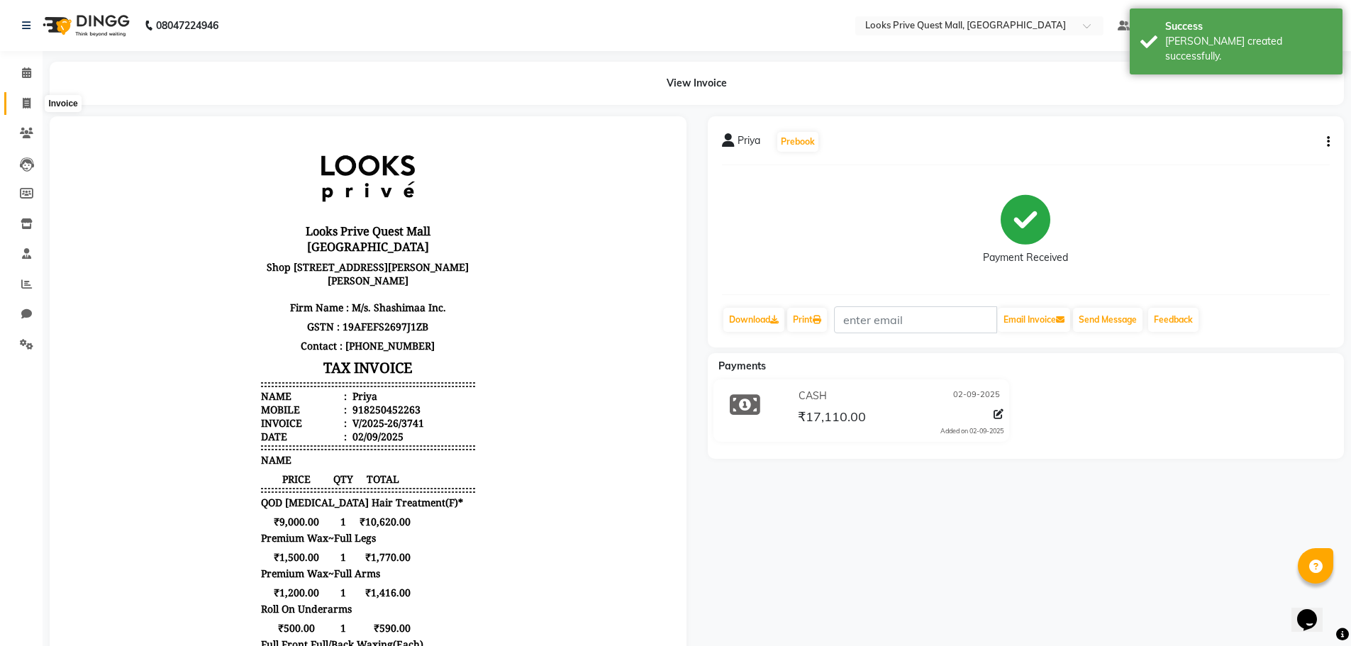
click at [21, 104] on span at bounding box center [26, 104] width 25 height 16
select select "6141"
select select "service"
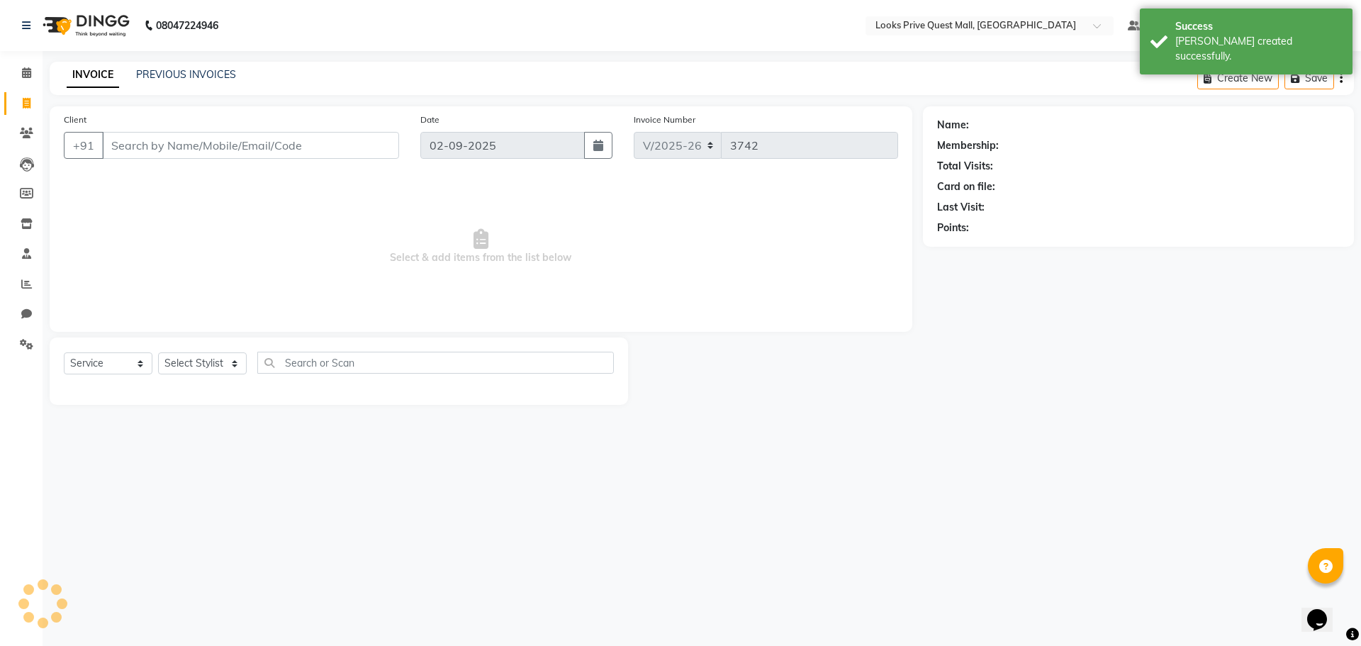
click at [195, 148] on input "Client" at bounding box center [250, 145] width 297 height 27
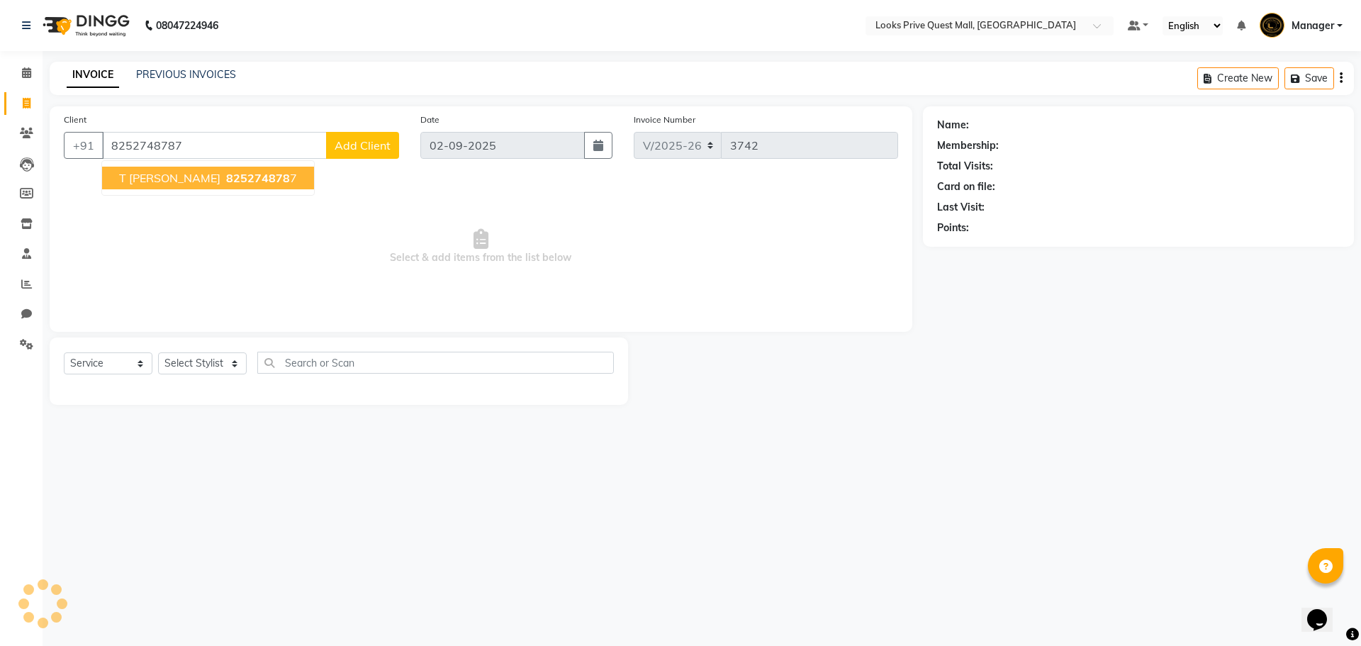
type input "8252748787"
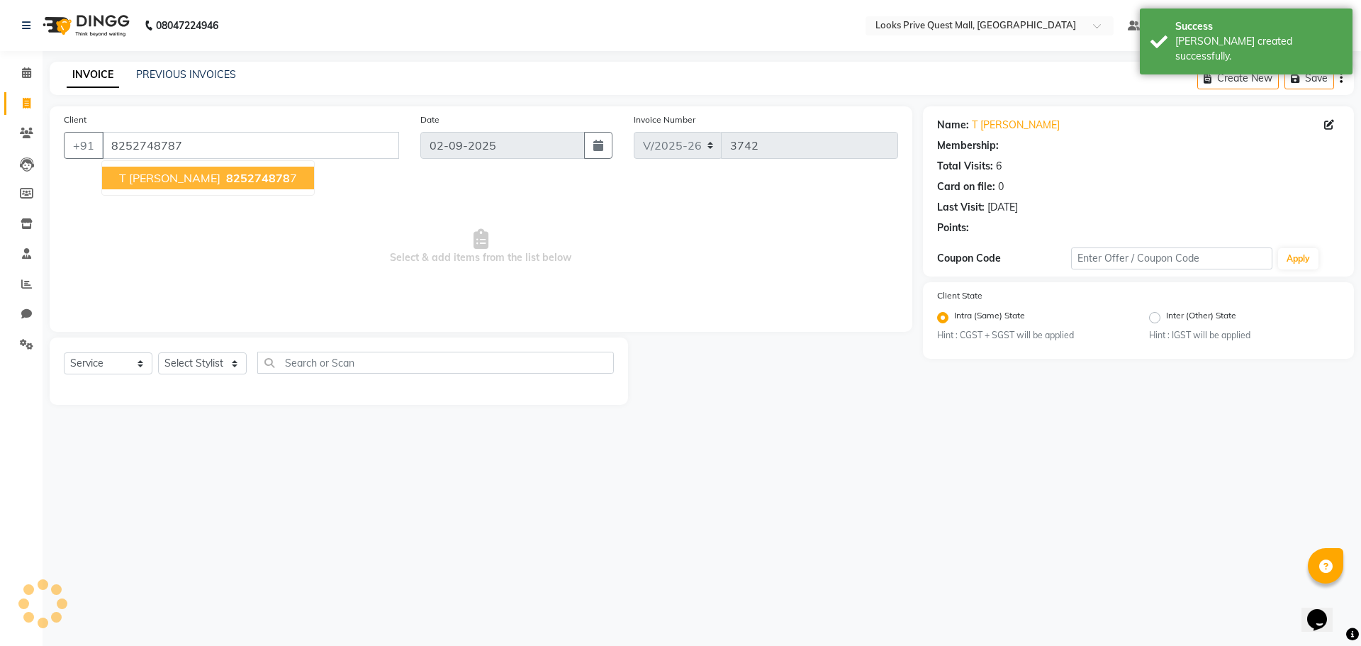
select select "1: Object"
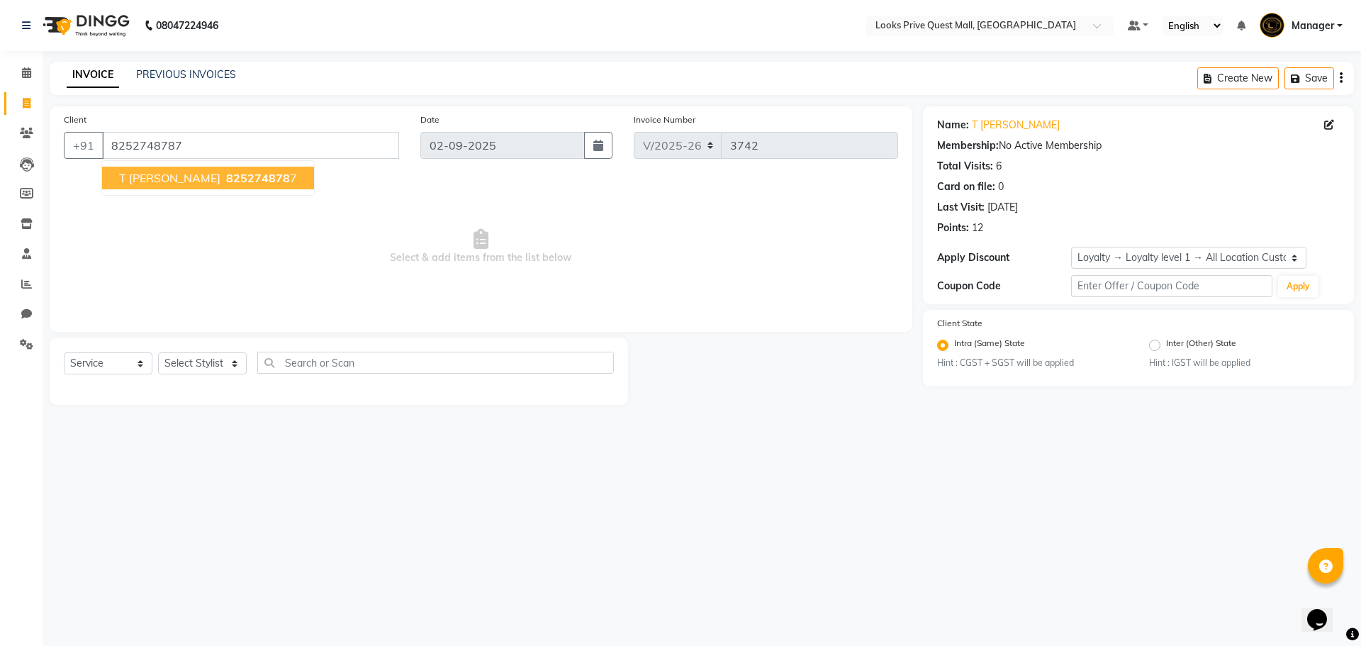
click at [226, 180] on span "825274878" at bounding box center [258, 178] width 64 height 14
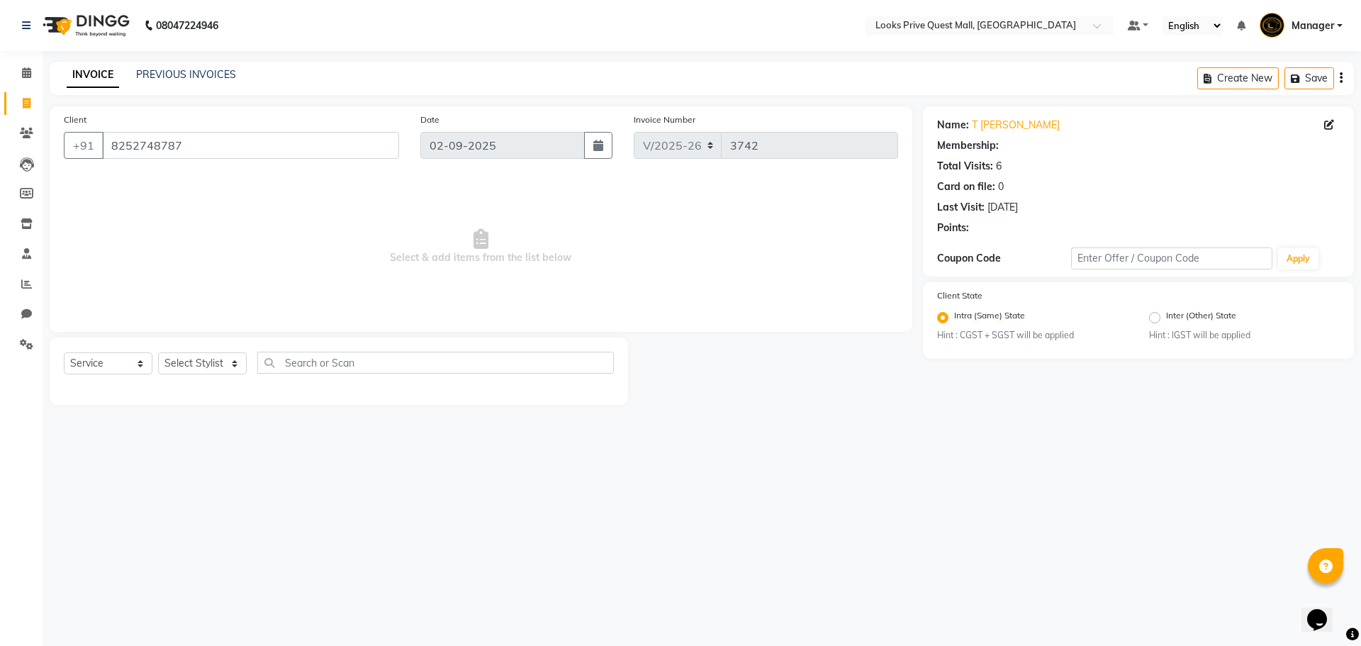
select select "1: Object"
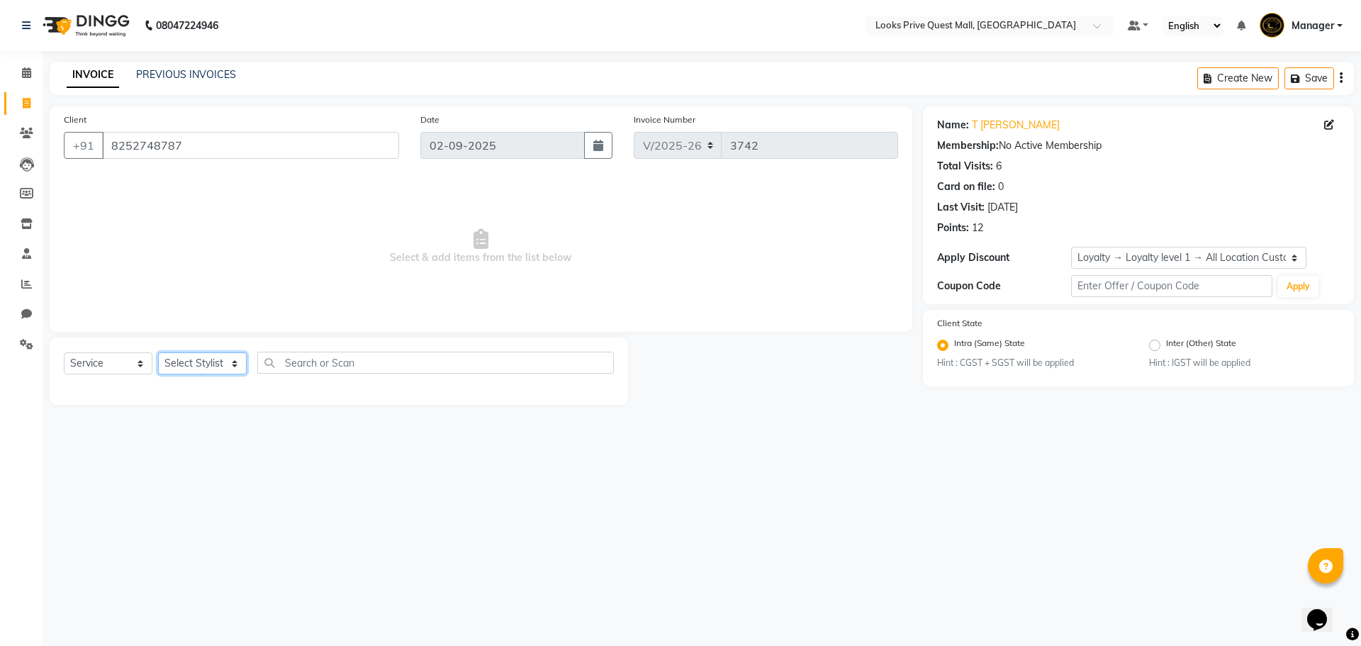
click at [204, 368] on select "Select Stylist Arman Bapi Chhewang Counter_Sales [PERSON_NAME] [PERSON_NAME] [P…" at bounding box center [202, 363] width 89 height 22
select select "46695"
click at [158, 352] on select "Select Stylist Arman Bapi Chhewang Counter_Sales [PERSON_NAME] [PERSON_NAME] [P…" at bounding box center [202, 363] width 89 height 22
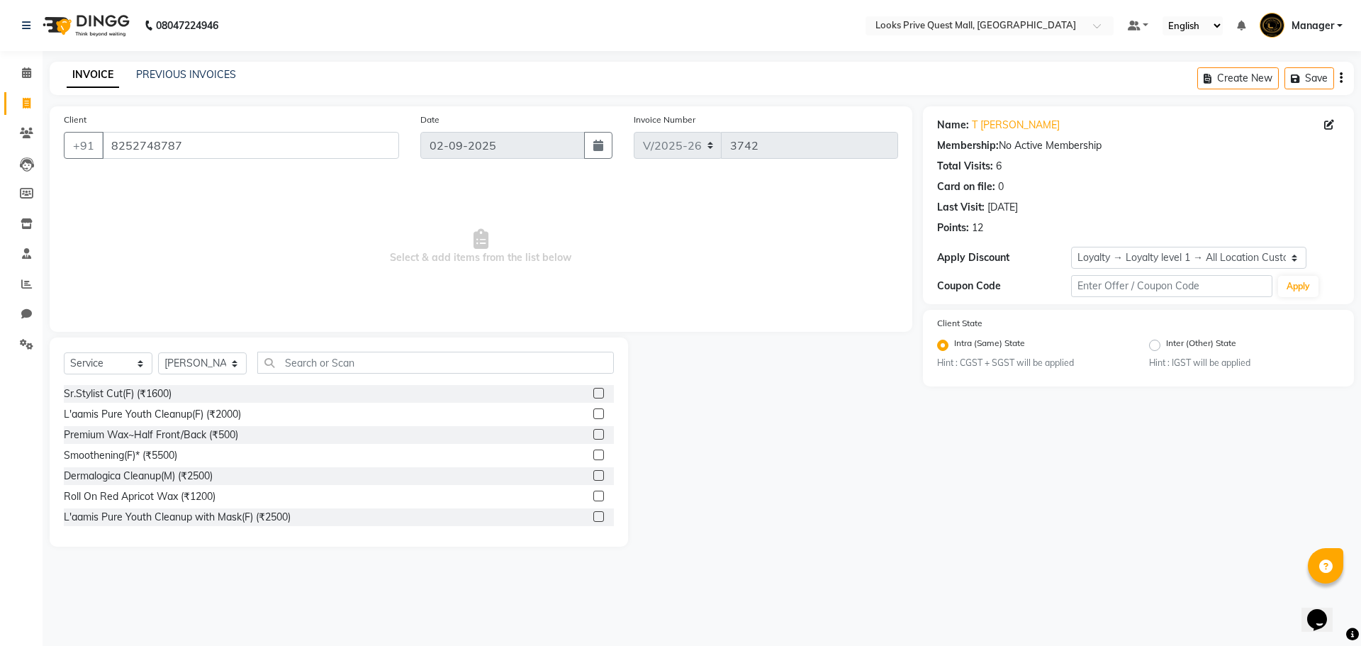
click at [335, 351] on div "Select Service Product Membership Package Voucher Prepaid Gift Card Select Styl…" at bounding box center [339, 441] width 579 height 209
click at [348, 365] on input "text" at bounding box center [435, 363] width 357 height 22
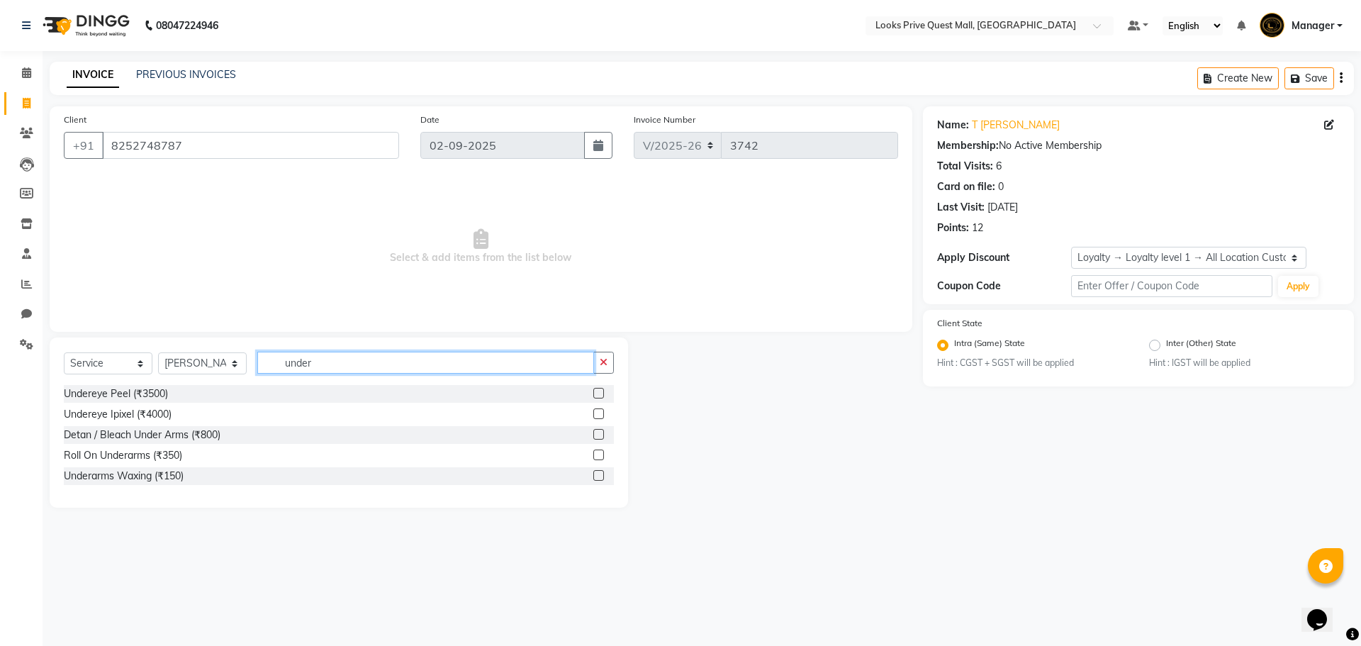
type input "under"
drag, startPoint x: 597, startPoint y: 474, endPoint x: 448, endPoint y: 311, distance: 221.3
click at [593, 474] on label at bounding box center [598, 475] width 11 height 11
click at [593, 474] on input "checkbox" at bounding box center [597, 475] width 9 height 9
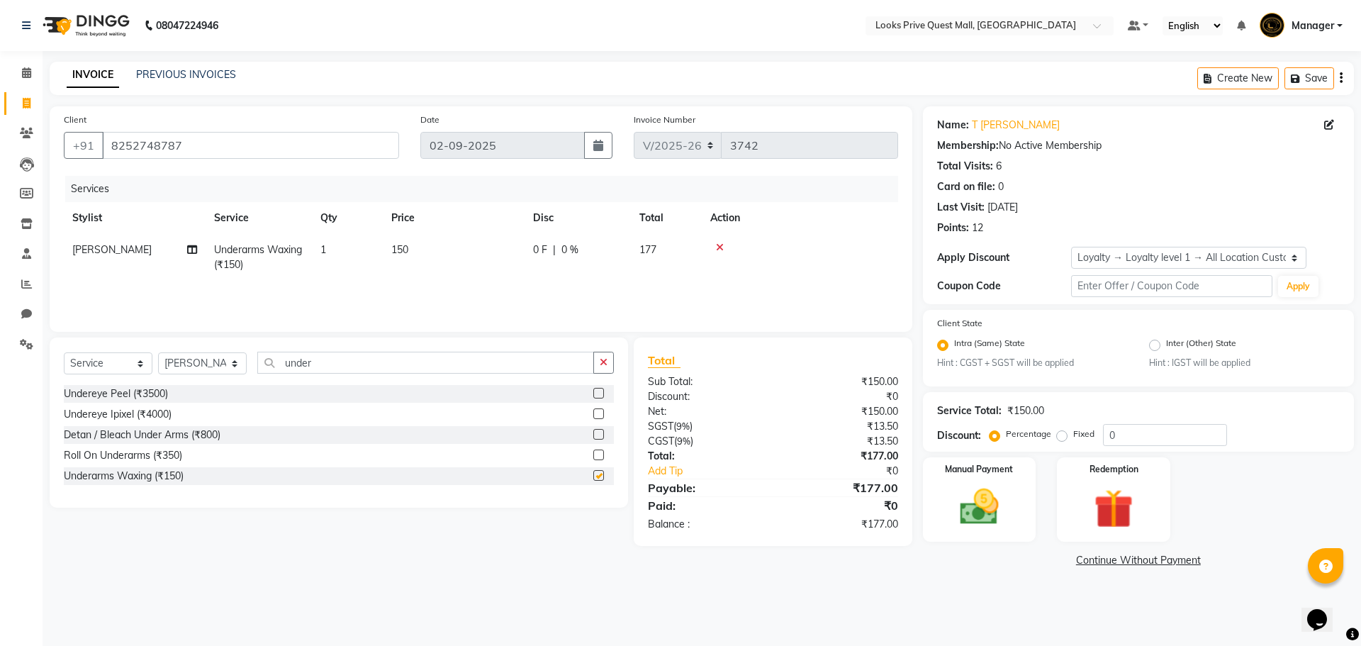
drag, startPoint x: 427, startPoint y: 231, endPoint x: 443, endPoint y: 238, distance: 17.1
click at [430, 231] on th "Price" at bounding box center [454, 218] width 142 height 32
checkbox input "false"
click at [479, 248] on td "150" at bounding box center [454, 257] width 142 height 47
select select "46695"
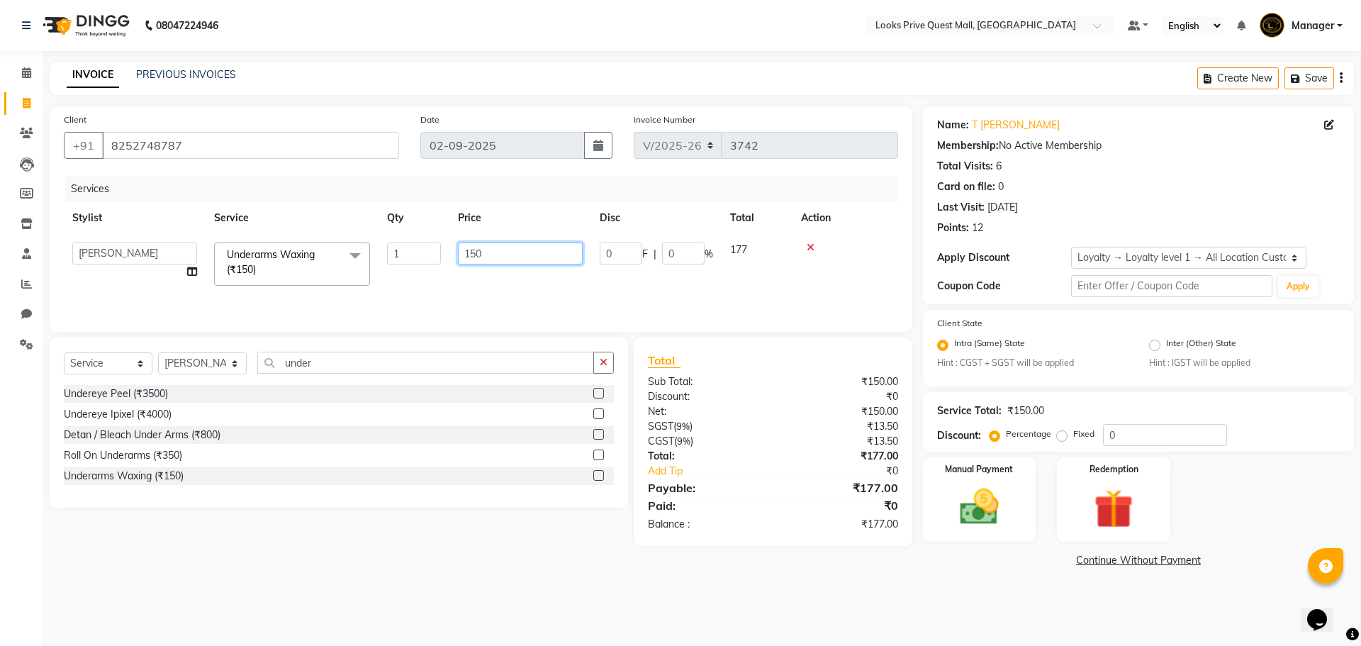
drag, startPoint x: 476, startPoint y: 245, endPoint x: 333, endPoint y: 222, distance: 144.4
click at [333, 222] on table "Stylist Service Qty Price Disc Total Action Arman Bapi Chhewang Counter_Sales D…" at bounding box center [481, 248] width 834 height 92
type input "300"
click at [504, 471] on div "Underarms Waxing (₹150)" at bounding box center [339, 476] width 550 height 18
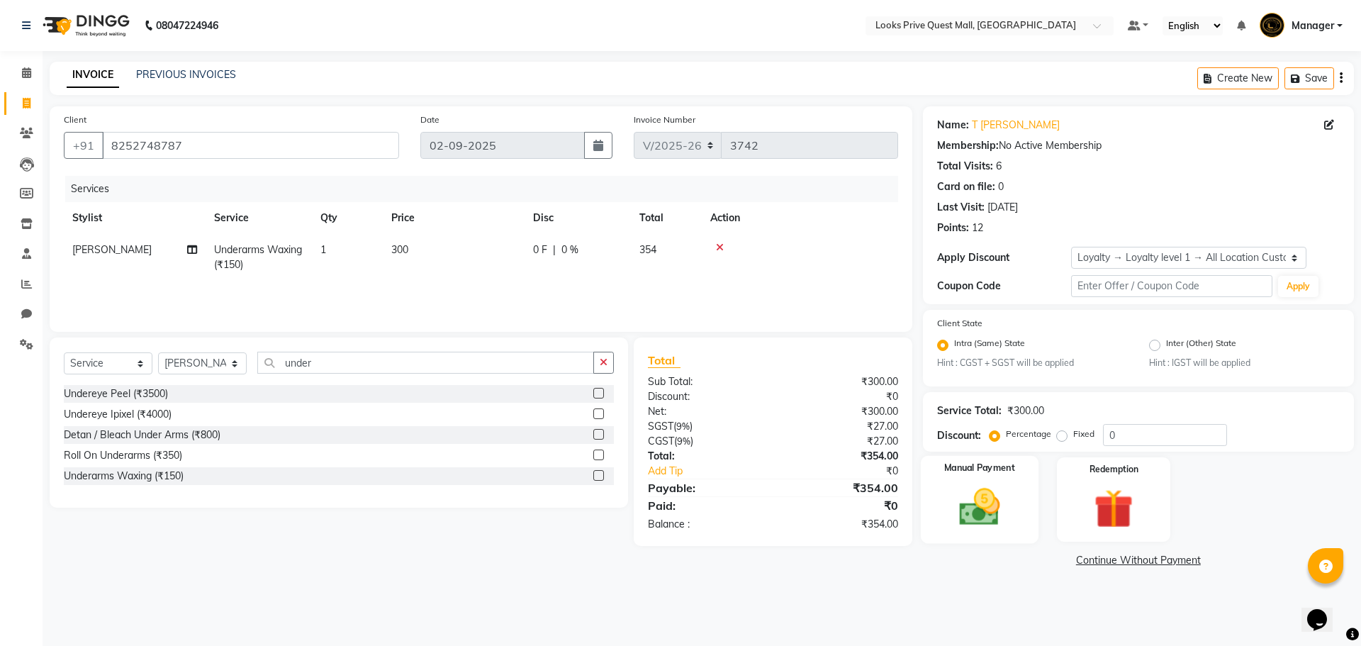
click at [978, 493] on img at bounding box center [979, 507] width 66 height 47
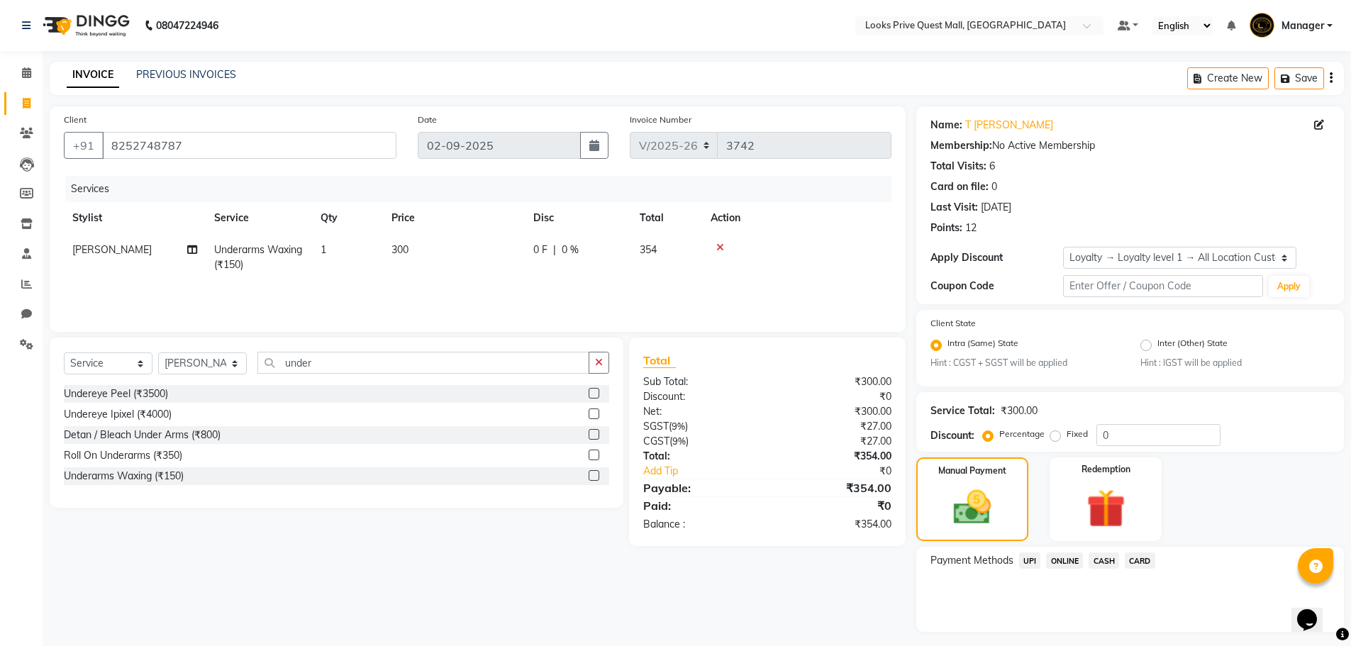
click at [1036, 563] on span "UPI" at bounding box center [1030, 560] width 22 height 16
click at [1116, 635] on button "Add Payment" at bounding box center [1199, 636] width 259 height 22
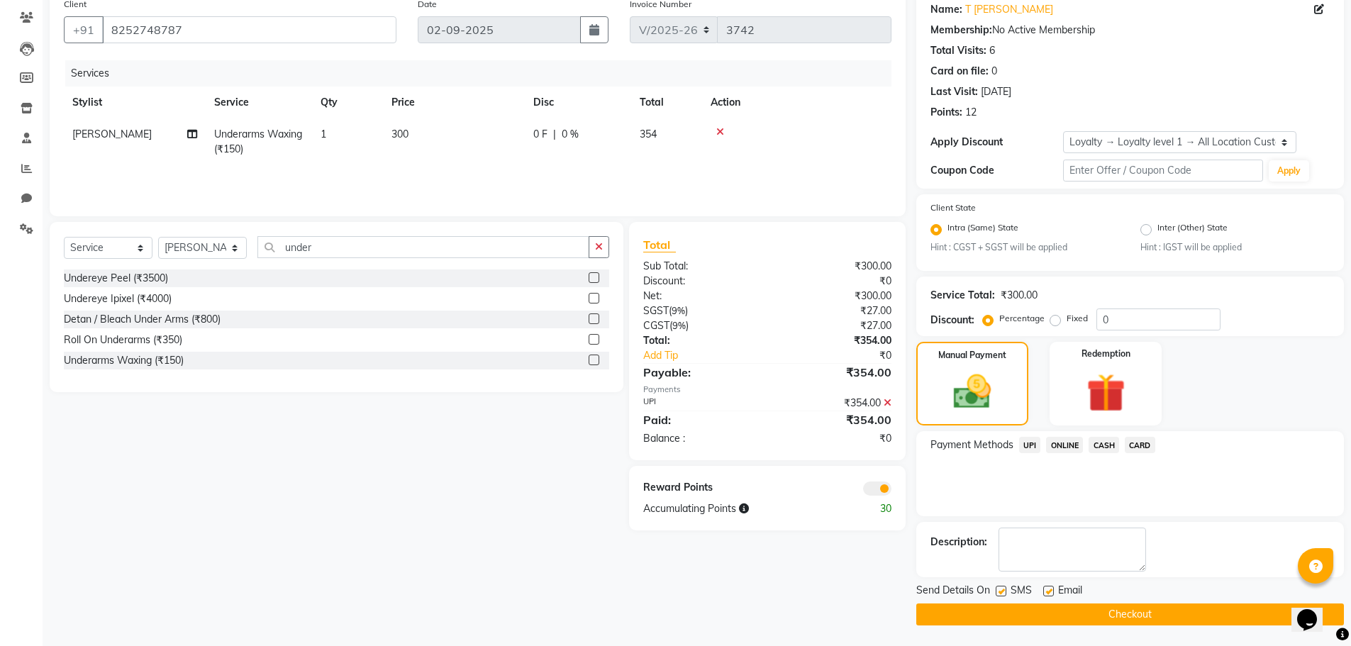
scroll to position [116, 0]
click at [1049, 594] on label at bounding box center [1048, 590] width 11 height 11
click at [1049, 594] on input "checkbox" at bounding box center [1047, 590] width 9 height 9
checkbox input "false"
click at [878, 486] on span at bounding box center [877, 488] width 28 height 14
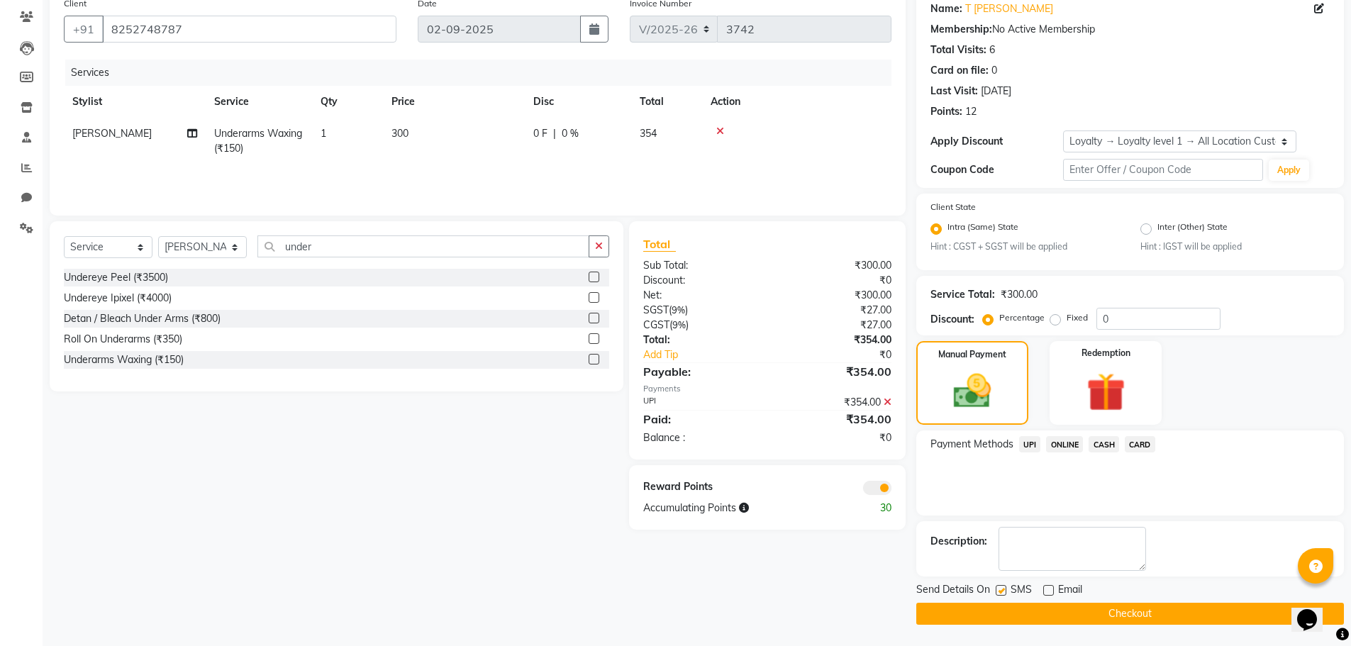
click at [891, 490] on input "checkbox" at bounding box center [891, 490] width 0 height 0
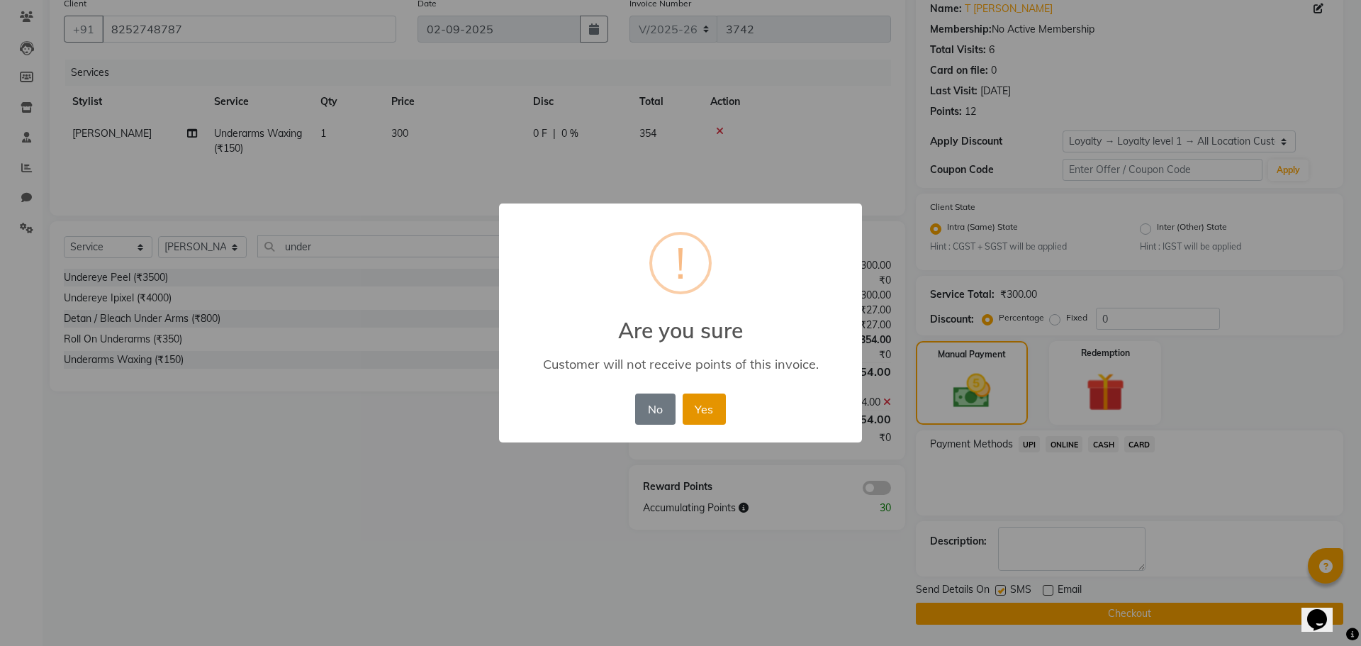
click at [699, 415] on button "Yes" at bounding box center [704, 408] width 43 height 31
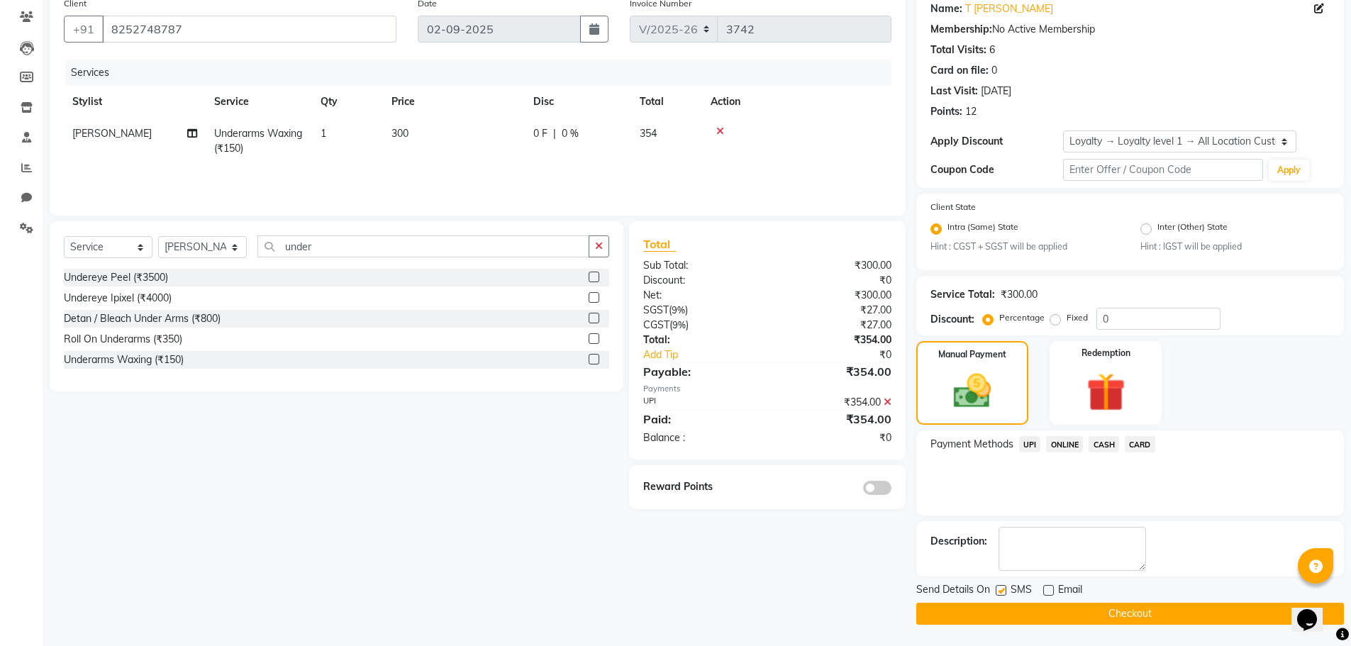
drag, startPoint x: 972, startPoint y: 621, endPoint x: 961, endPoint y: 625, distance: 12.1
click at [973, 621] on button "Checkout" at bounding box center [1129, 614] width 427 height 22
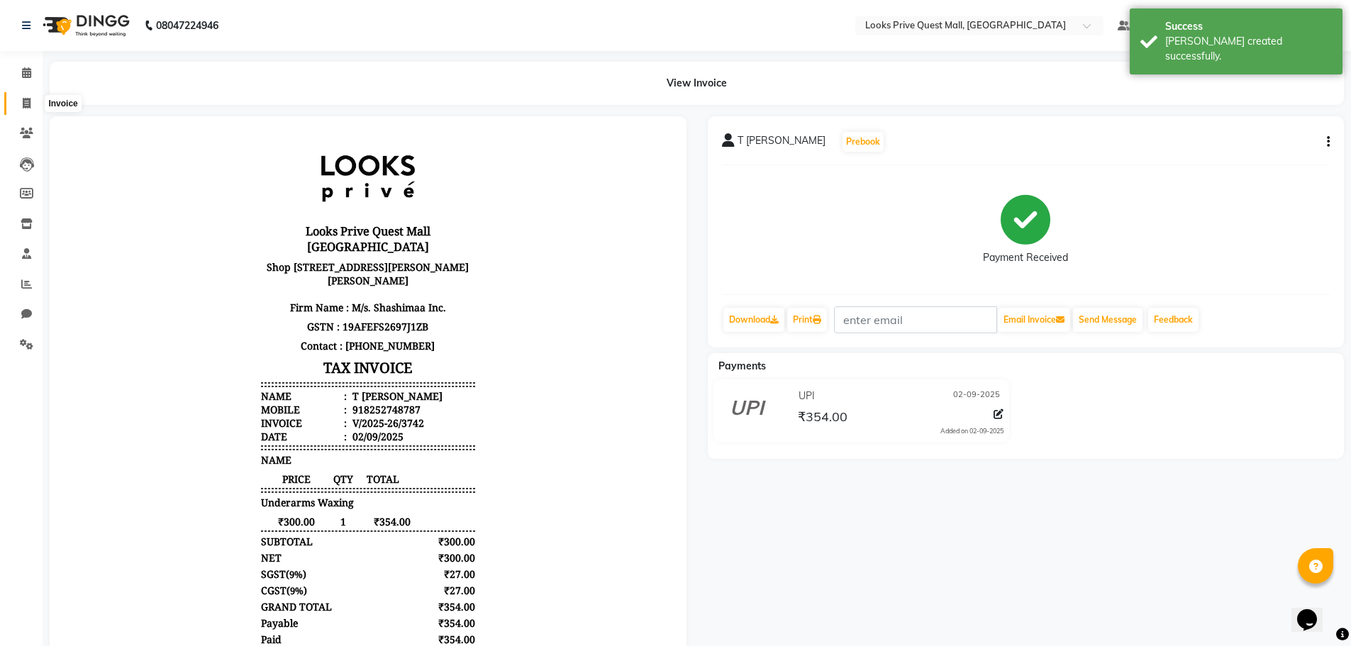
click at [28, 104] on icon at bounding box center [27, 103] width 8 height 11
select select "service"
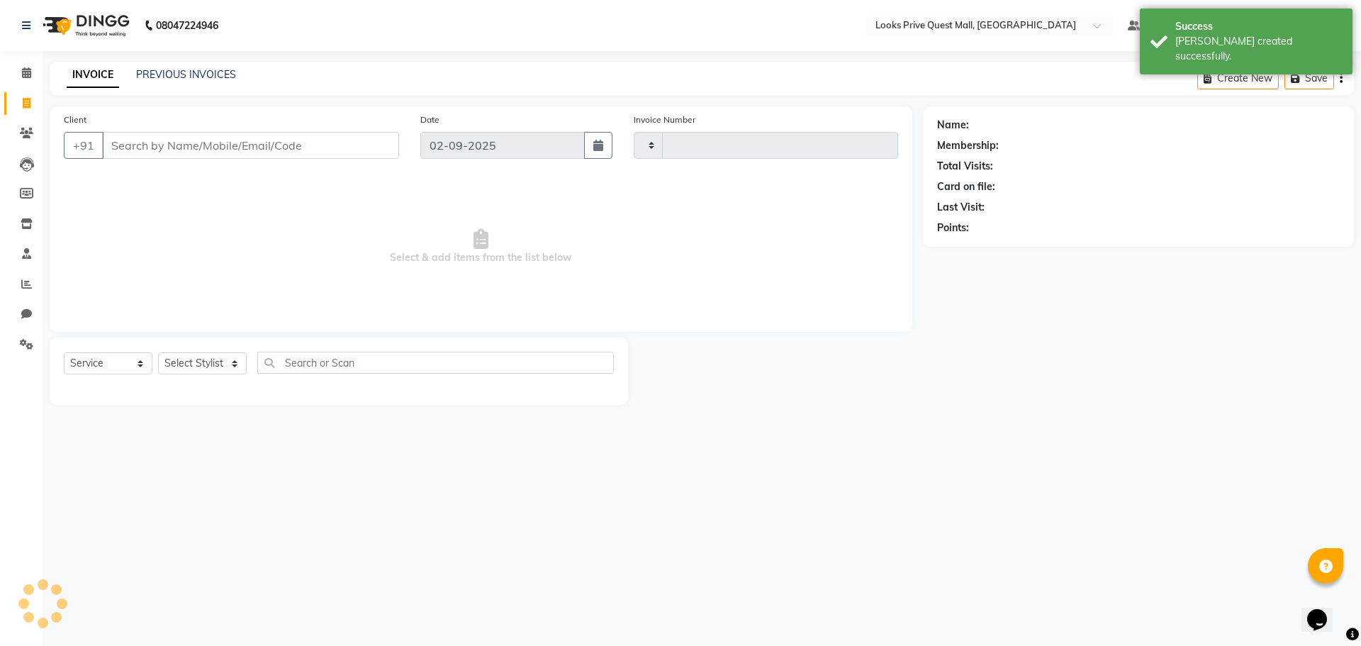
type input "3743"
select select "6141"
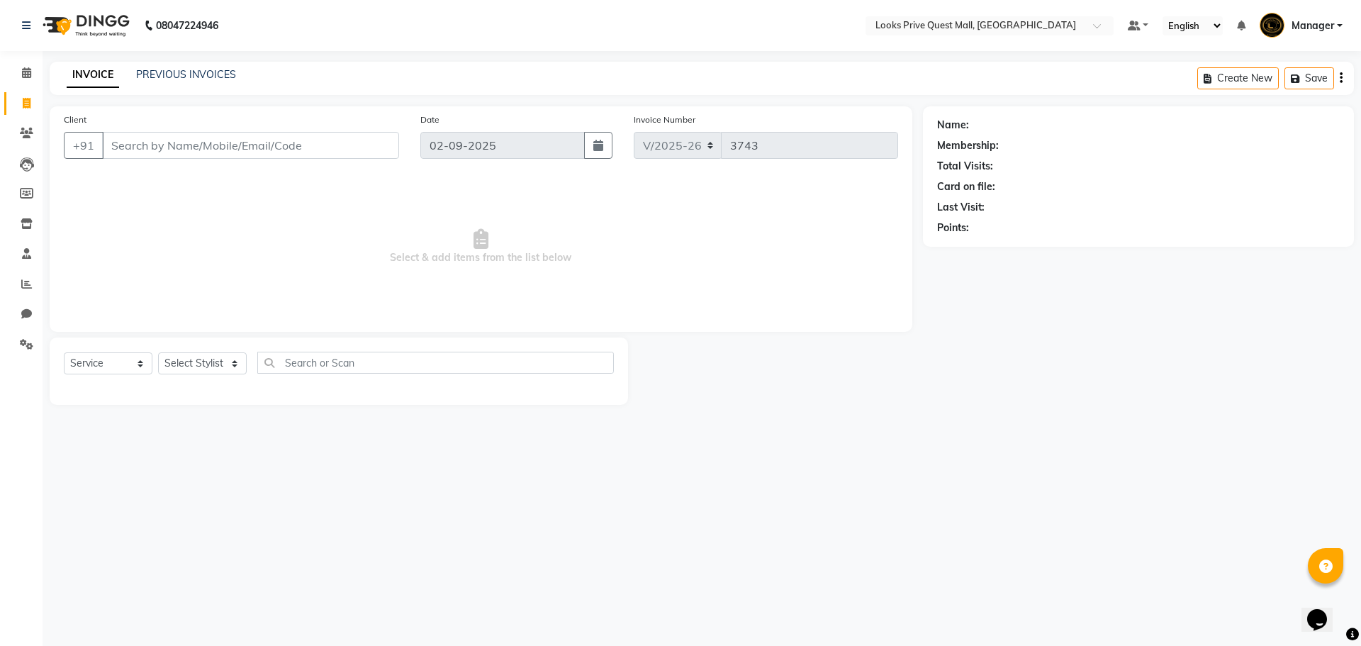
click at [198, 350] on div "Select Service Product Membership Package Voucher Prepaid Gift Card Select Styl…" at bounding box center [339, 370] width 579 height 67
click at [201, 359] on select "Select Stylist Arman Bapi Chhewang Counter_Sales [PERSON_NAME] [PERSON_NAME] [P…" at bounding box center [202, 363] width 89 height 22
select select "46703"
click at [158, 352] on select "Select Stylist Arman Bapi Chhewang Counter_Sales [PERSON_NAME] [PERSON_NAME] [P…" at bounding box center [202, 363] width 89 height 22
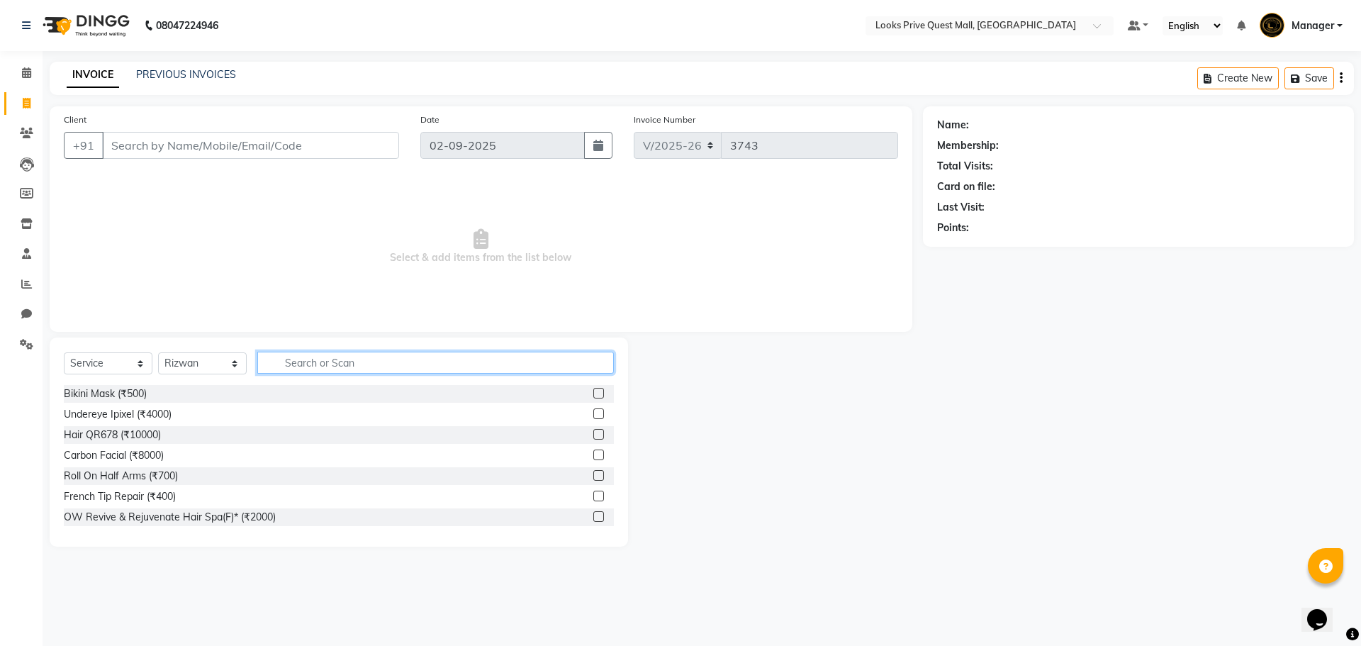
click at [296, 373] on input "text" at bounding box center [435, 363] width 357 height 22
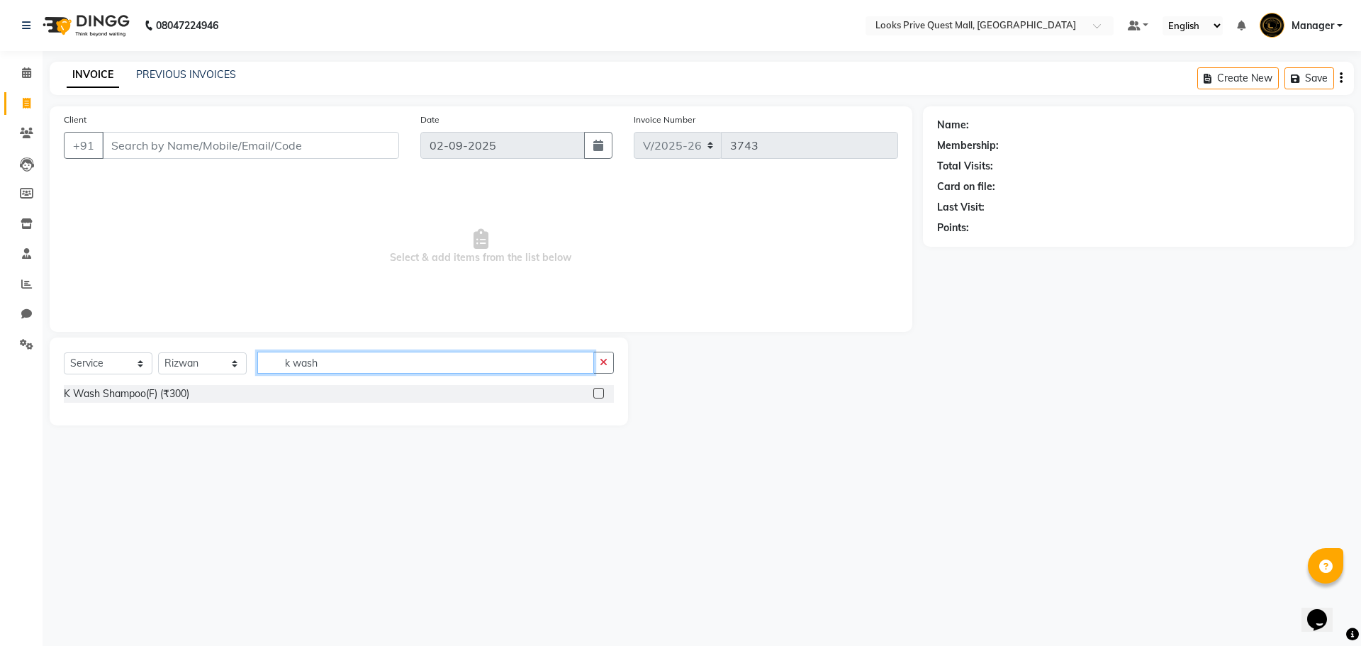
type input "k wash"
click at [601, 391] on label at bounding box center [598, 393] width 11 height 11
click at [601, 391] on input "checkbox" at bounding box center [597, 393] width 9 height 9
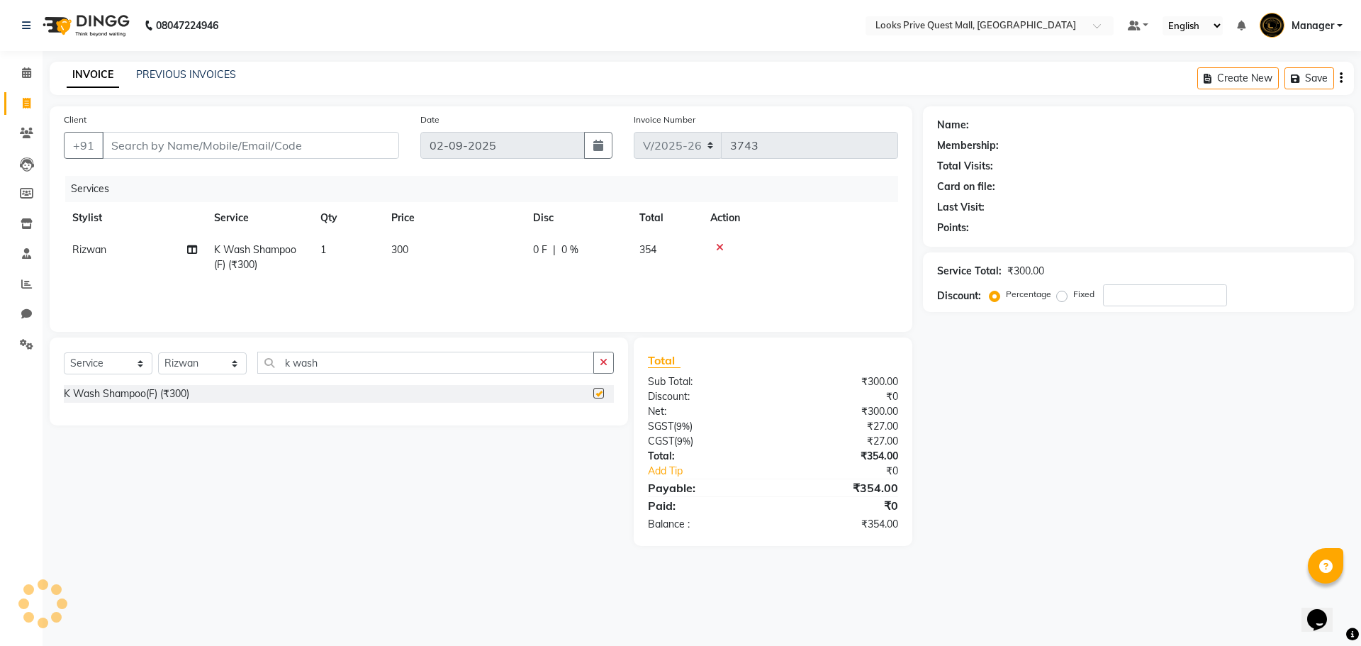
click at [454, 265] on td "300" at bounding box center [454, 257] width 142 height 47
checkbox input "false"
select select "46703"
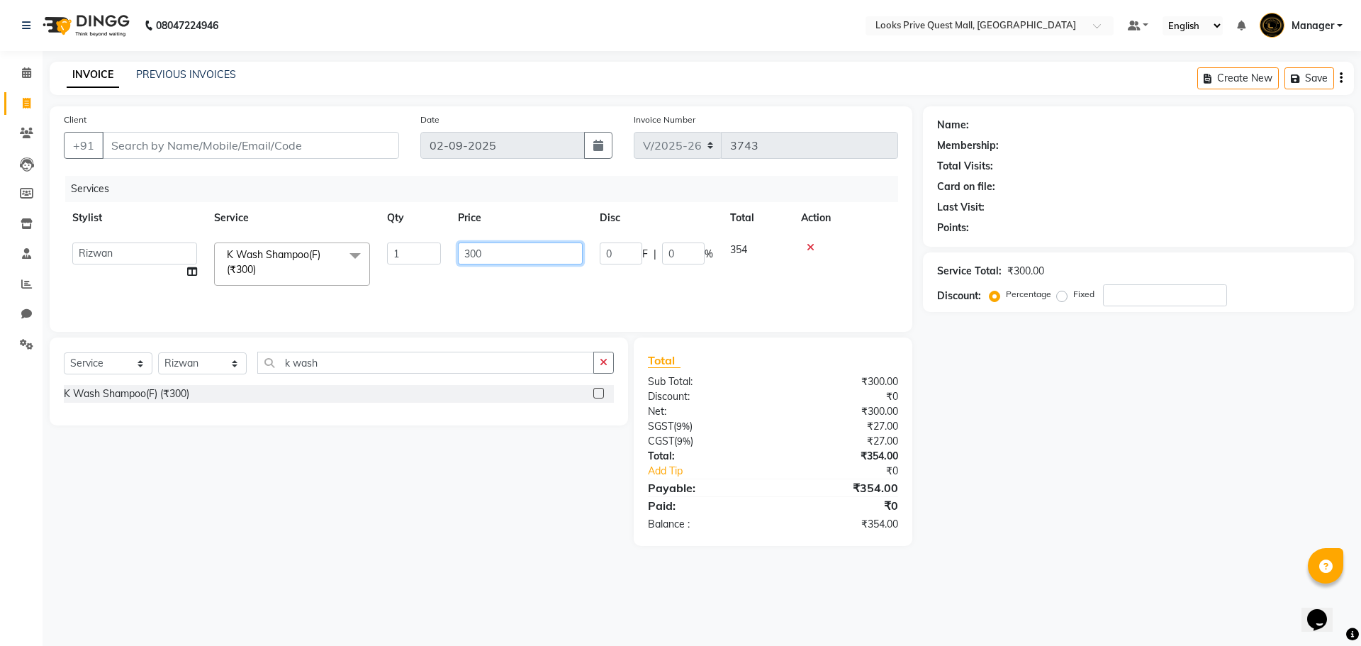
drag, startPoint x: 483, startPoint y: 250, endPoint x: 121, endPoint y: 237, distance: 361.8
click at [138, 245] on tr "Arman Bapi Chhewang Counter_Sales Deepa Das Dipti Uppal Firoz Ku Lin_Lily Manag…" at bounding box center [481, 264] width 834 height 60
type input "1200"
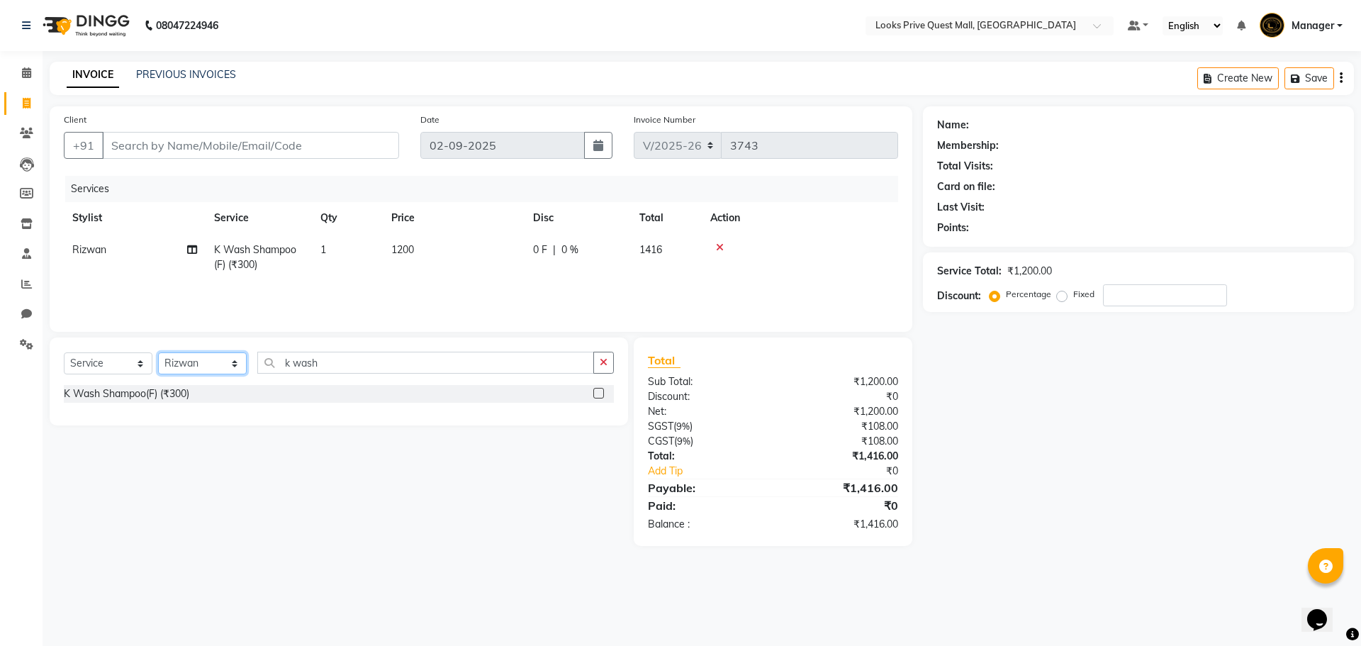
click at [182, 370] on select "Select Stylist Arman Bapi Chhewang Counter_Sales [PERSON_NAME] [PERSON_NAME] [P…" at bounding box center [202, 363] width 89 height 22
select select "46695"
click at [158, 352] on select "Select Stylist Arman Bapi Chhewang Counter_Sales [PERSON_NAME] [PERSON_NAME] [P…" at bounding box center [202, 363] width 89 height 22
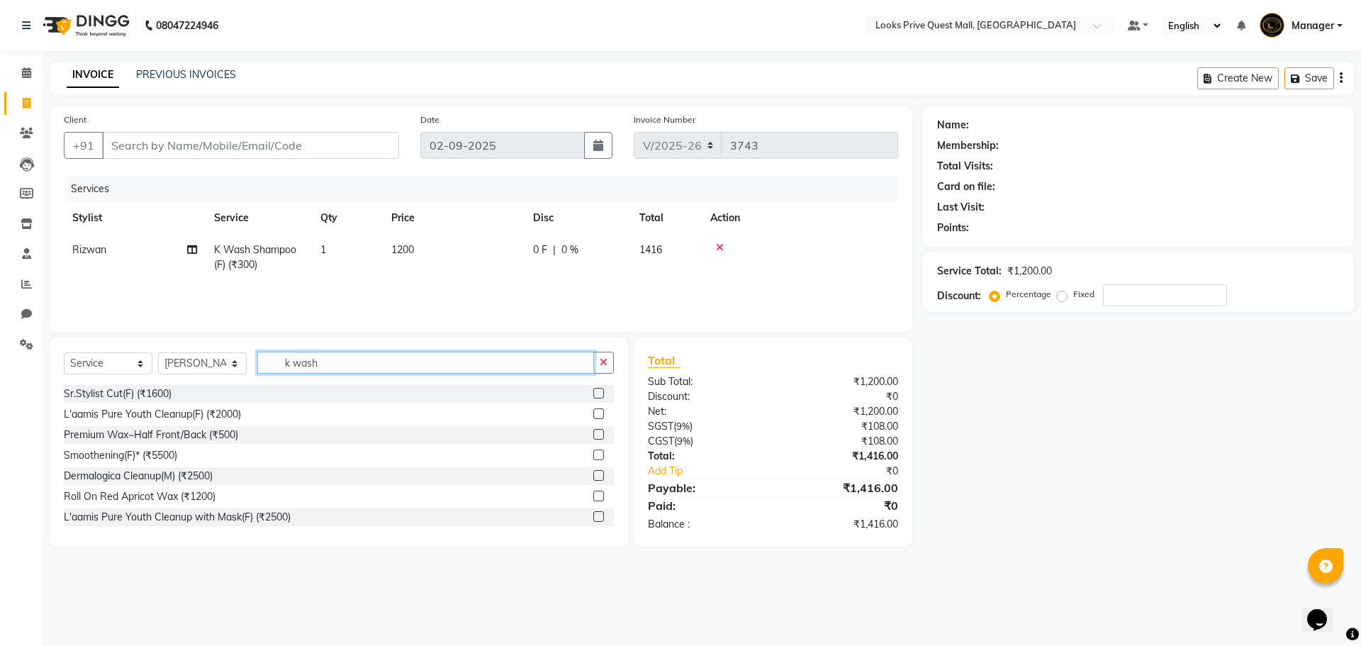
drag, startPoint x: 311, startPoint y: 365, endPoint x: 0, endPoint y: 355, distance: 310.7
click at [0, 359] on app-home "08047224946 Select Location × Looks Prive Quest Mall, Kolkata Default Panel My …" at bounding box center [680, 284] width 1361 height 568
type input "eye"
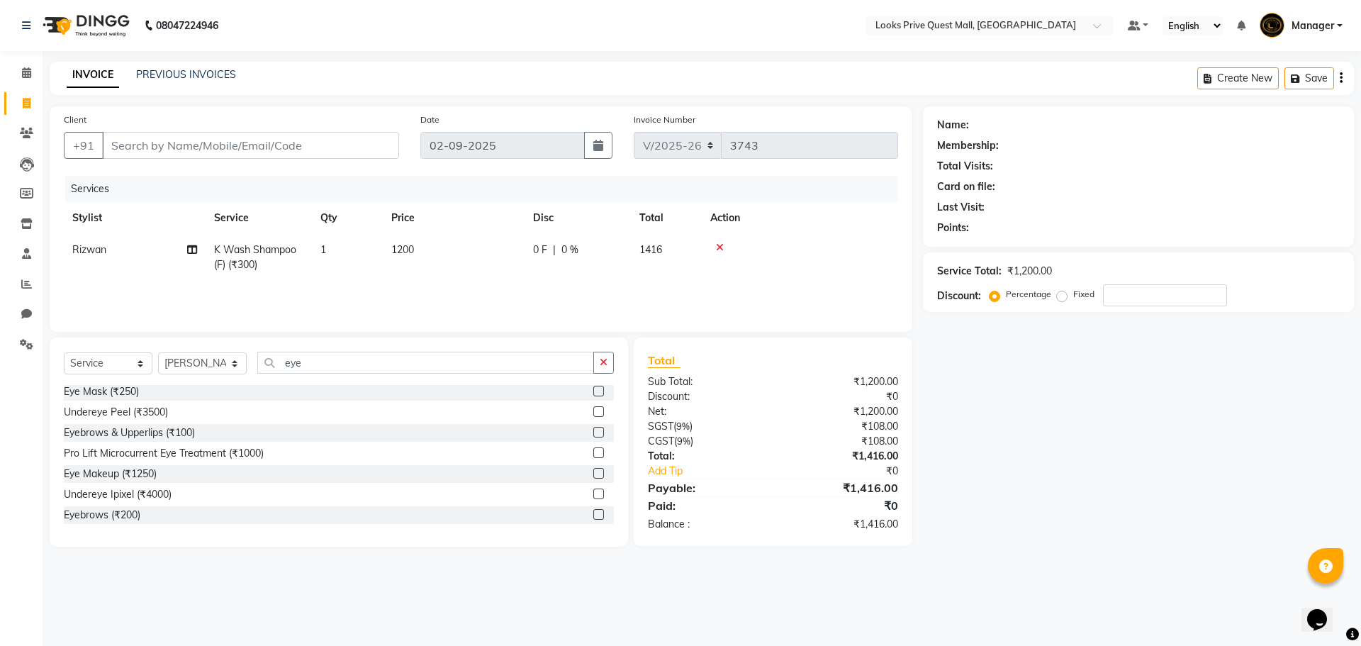
click at [593, 428] on label at bounding box center [598, 432] width 11 height 11
click at [593, 428] on input "checkbox" at bounding box center [597, 432] width 9 height 9
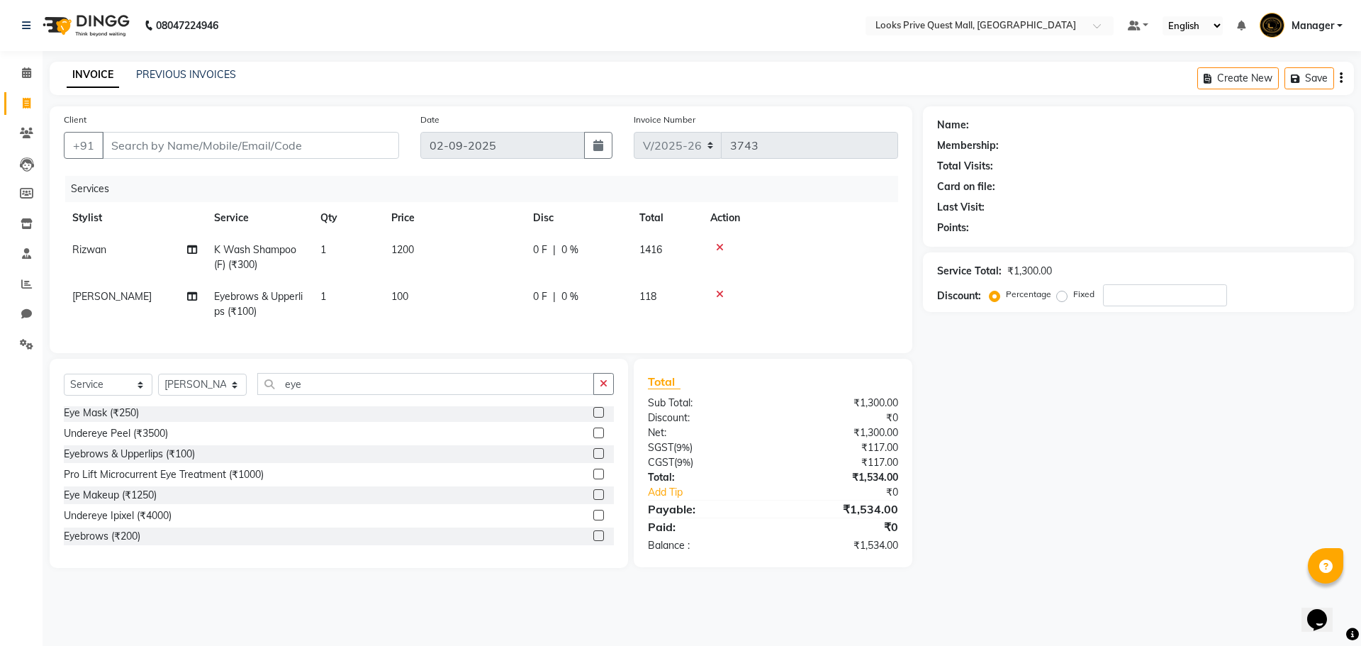
checkbox input "false"
click at [449, 298] on td "100" at bounding box center [454, 304] width 142 height 47
select select "46695"
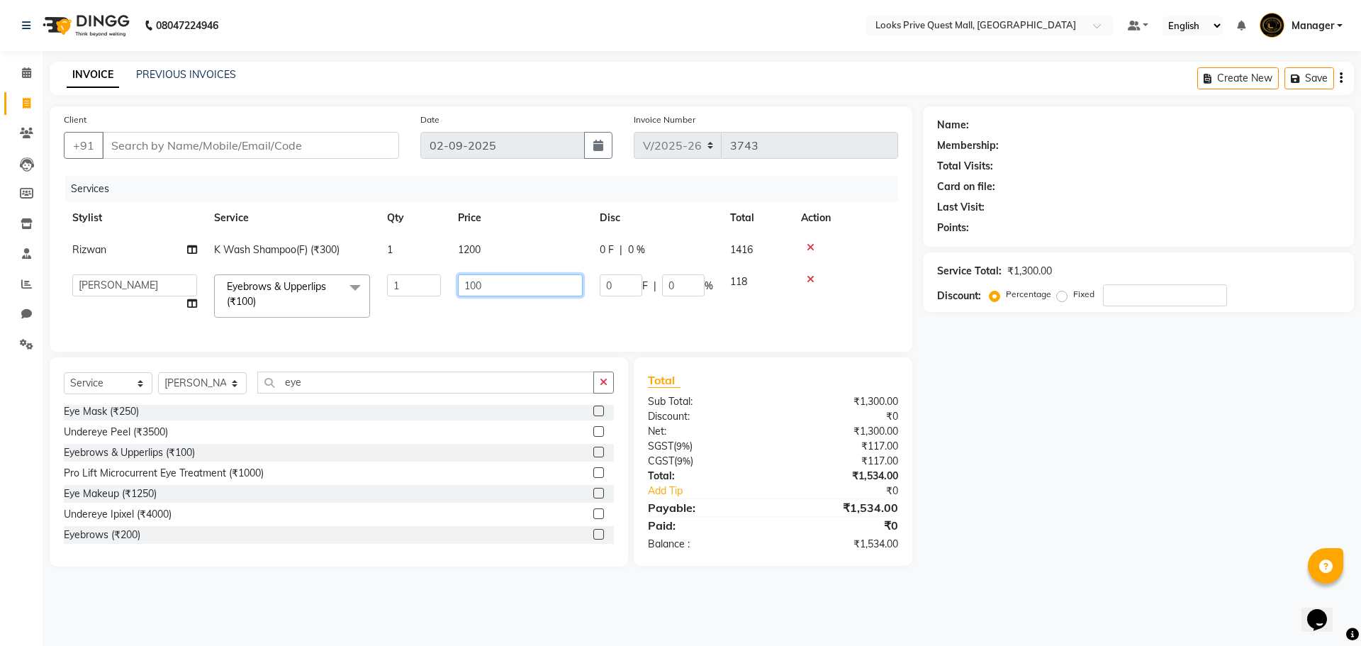
drag, startPoint x: 269, startPoint y: 279, endPoint x: 121, endPoint y: 258, distance: 149.7
click at [124, 258] on tbody "Rizwan K Wash Shampoo(F) (₹300) 1 1200 0 F | 0 % 1416 Arman Bapi Chhewang Count…" at bounding box center [481, 280] width 834 height 92
type input "300"
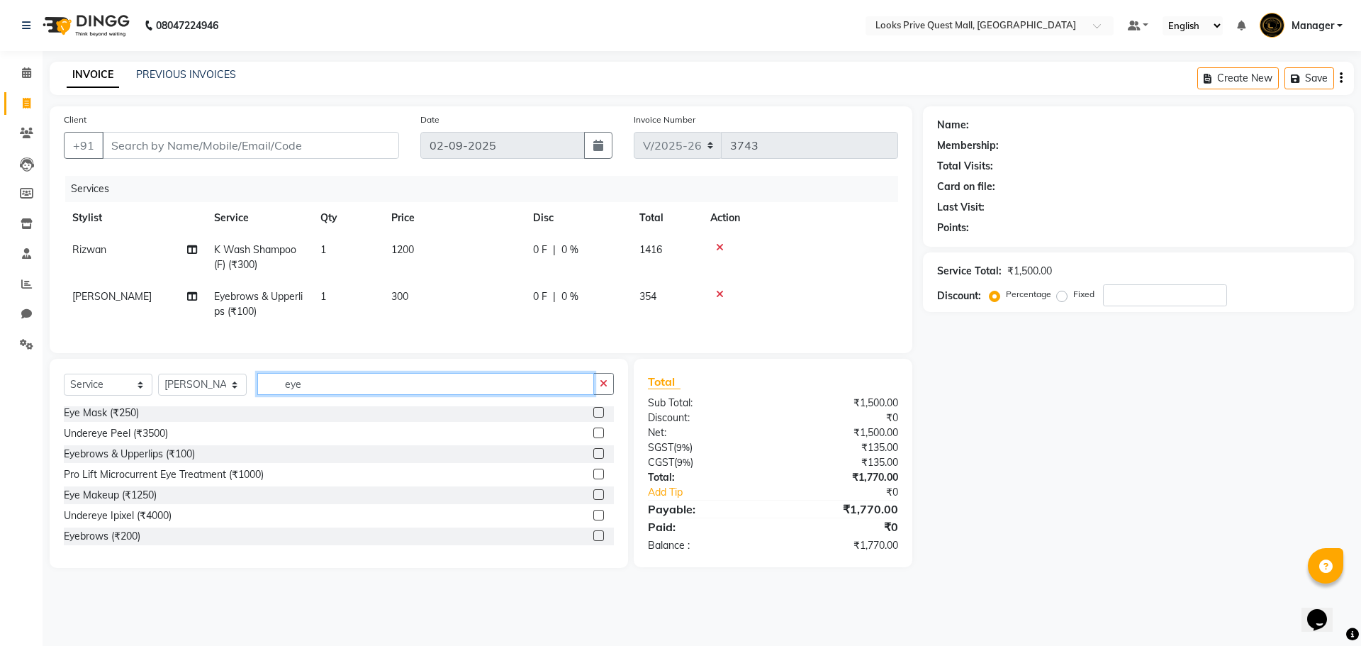
drag, startPoint x: 342, startPoint y: 396, endPoint x: 0, endPoint y: 418, distance: 342.5
click at [0, 418] on app-home "08047224946 Select Location × Looks Prive Quest Mall, Kolkata Default Panel My …" at bounding box center [680, 294] width 1361 height 589
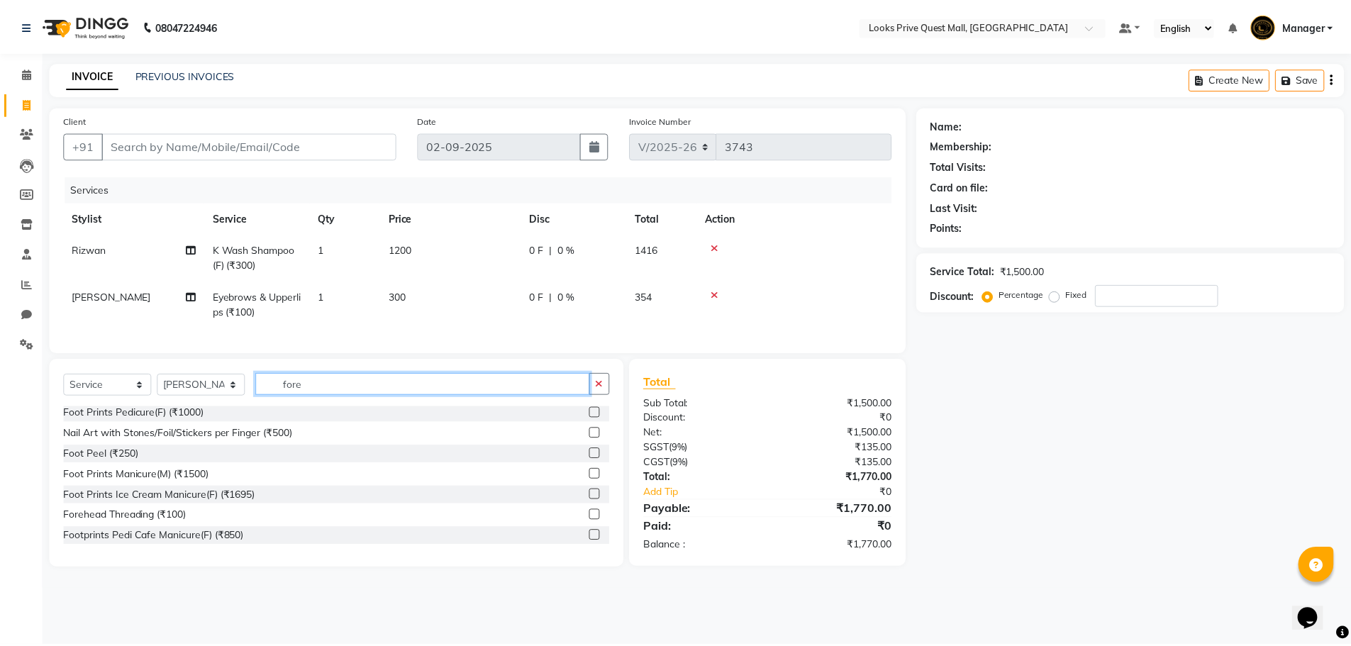
scroll to position [0, 0]
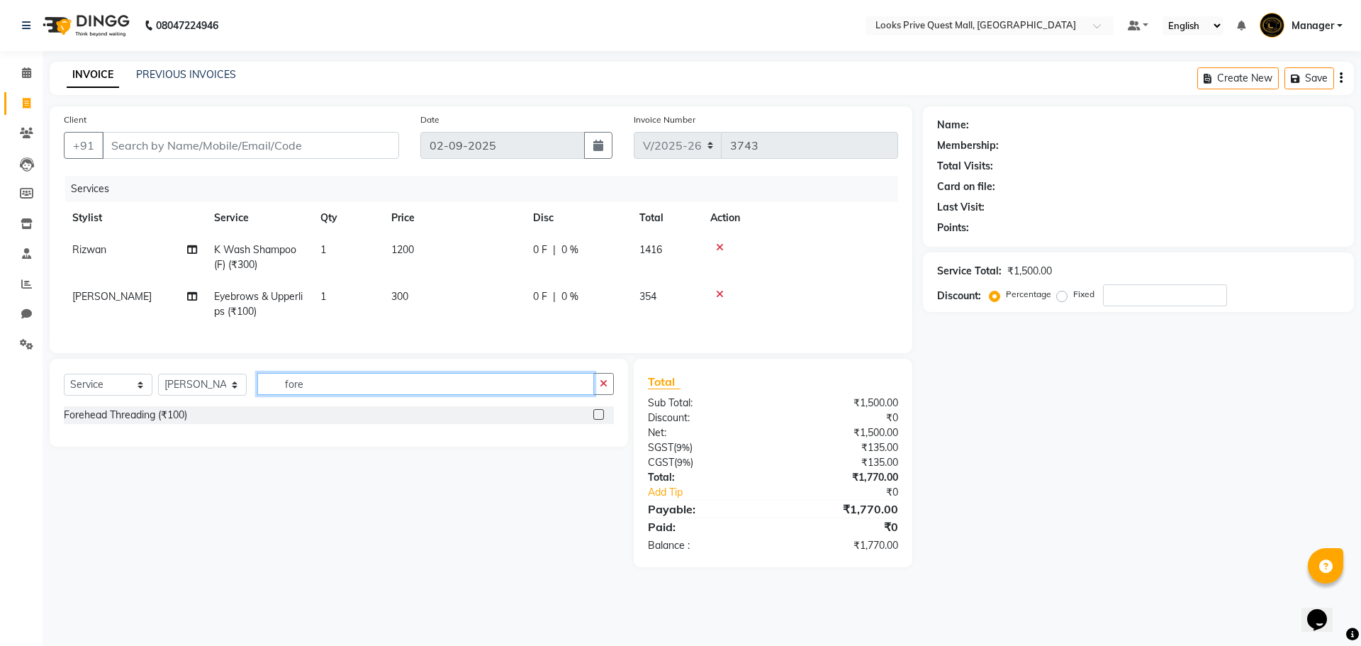
type input "fore"
click at [596, 419] on div at bounding box center [603, 415] width 21 height 18
click at [598, 420] on label at bounding box center [598, 414] width 11 height 11
click at [598, 420] on input "checkbox" at bounding box center [597, 414] width 9 height 9
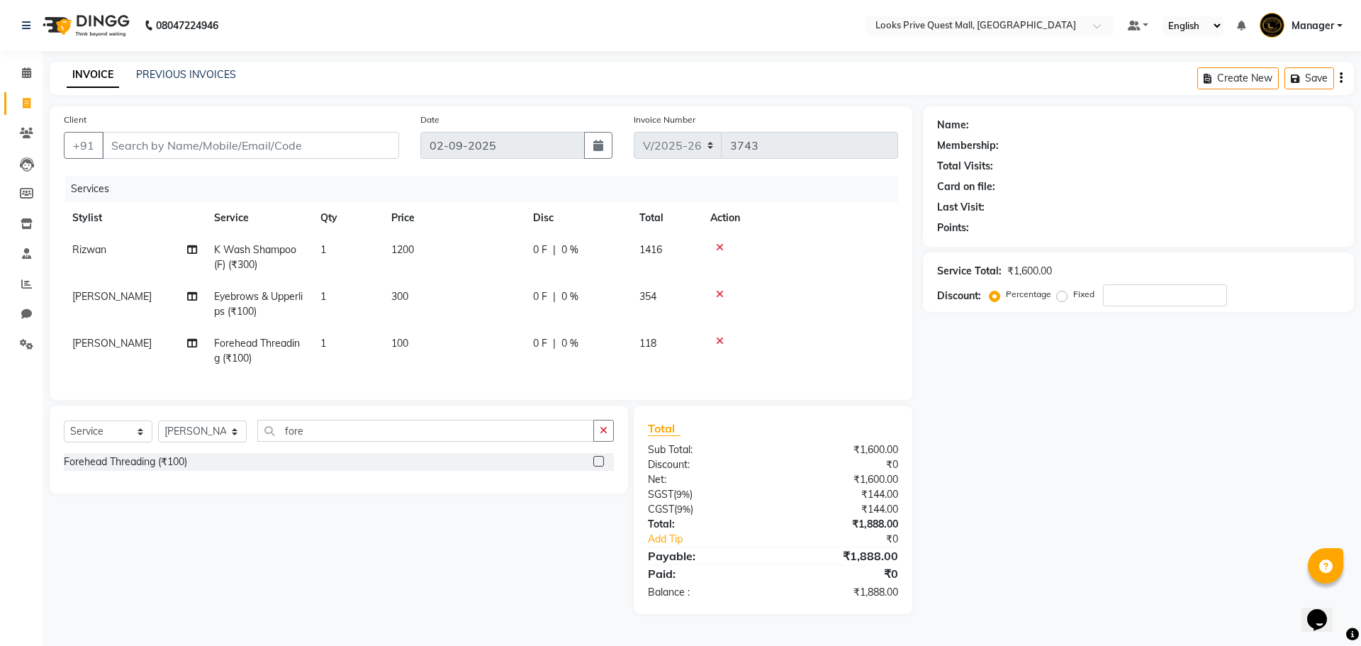
checkbox input "false"
click at [447, 326] on td "300" at bounding box center [454, 304] width 142 height 47
select select "46695"
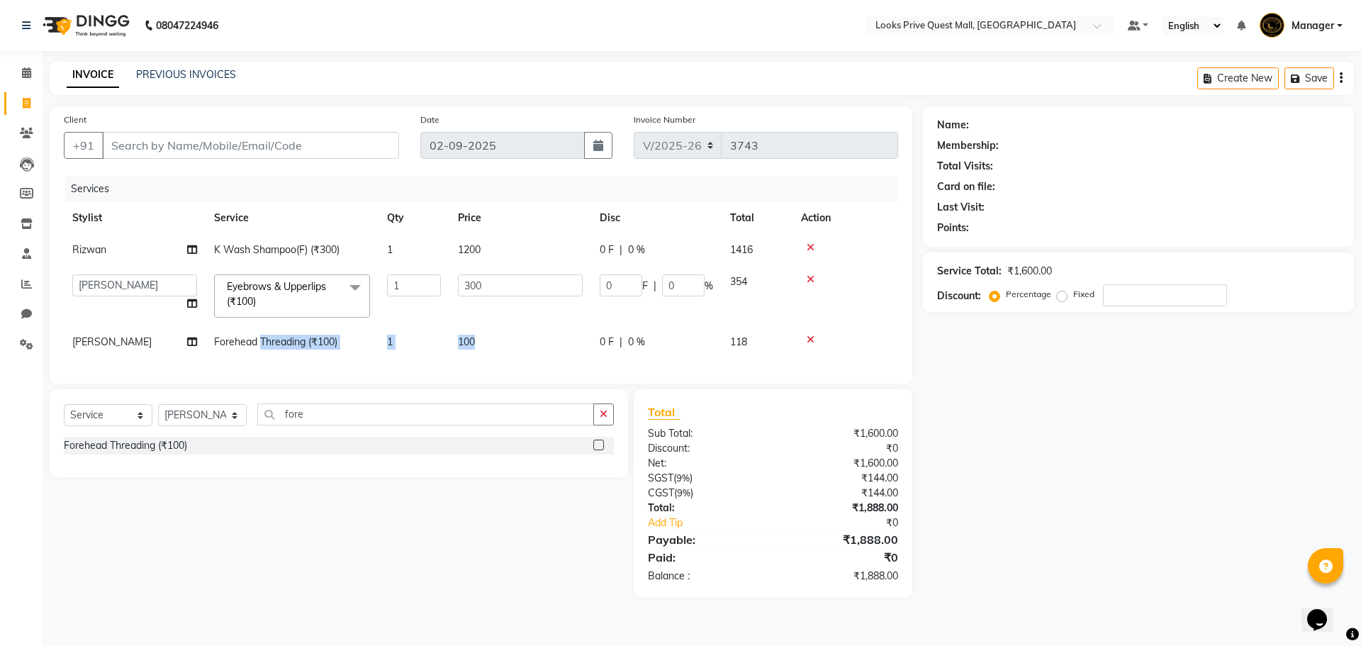
drag, startPoint x: 504, startPoint y: 340, endPoint x: 155, endPoint y: 320, distance: 350.1
click at [155, 320] on tbody "Rizwan K Wash Shampoo(F) (₹300) 1 1200 0 F | 0 % 1416 Arman Bapi Chhewang Count…" at bounding box center [481, 296] width 834 height 124
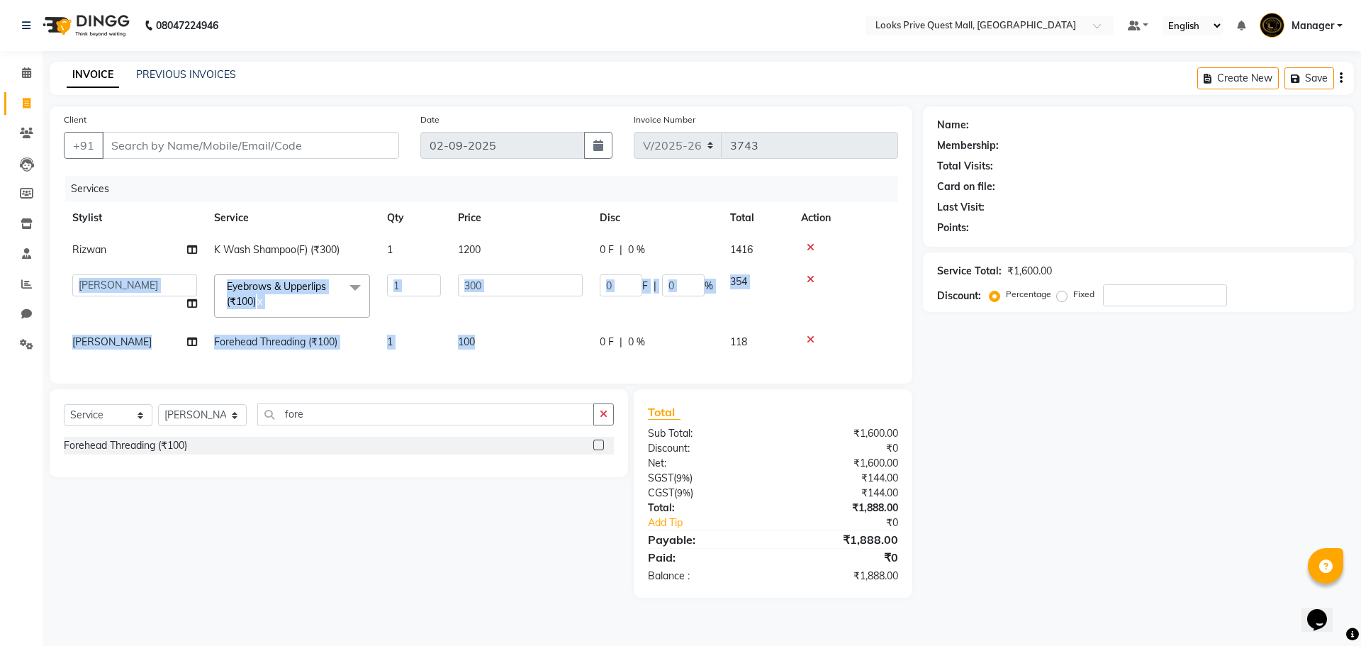
click at [559, 342] on td "100" at bounding box center [520, 342] width 142 height 32
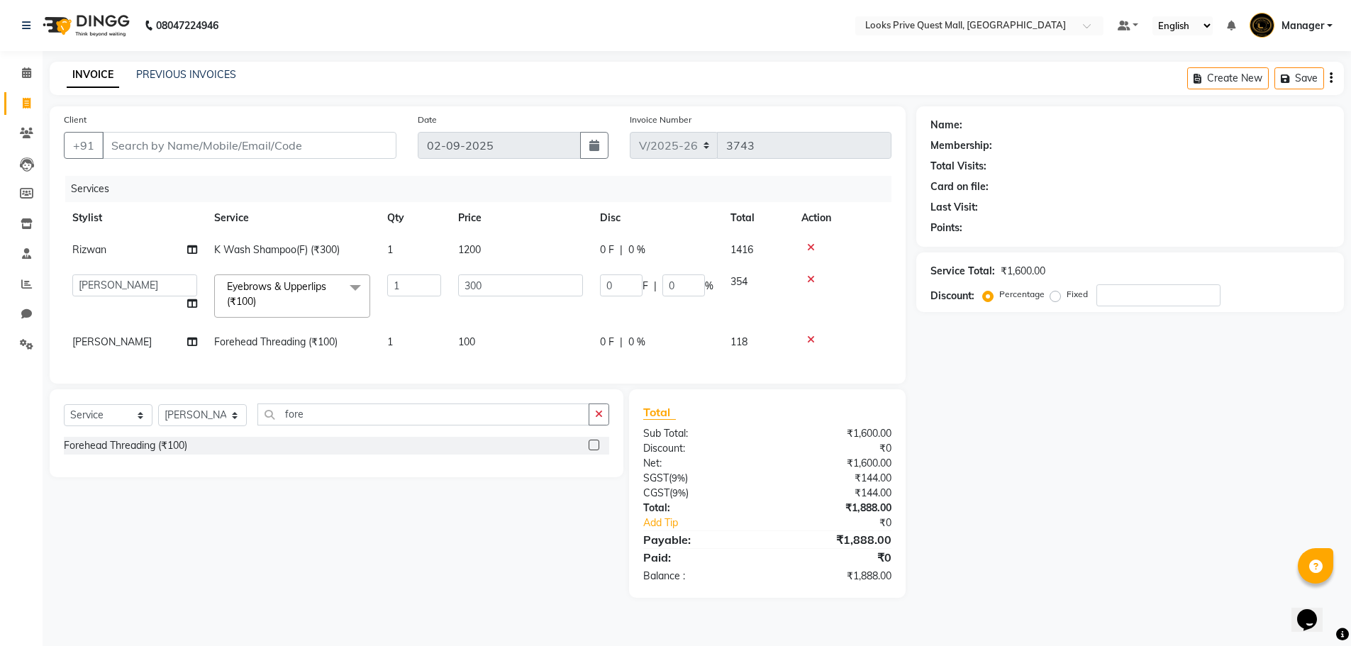
select select "46695"
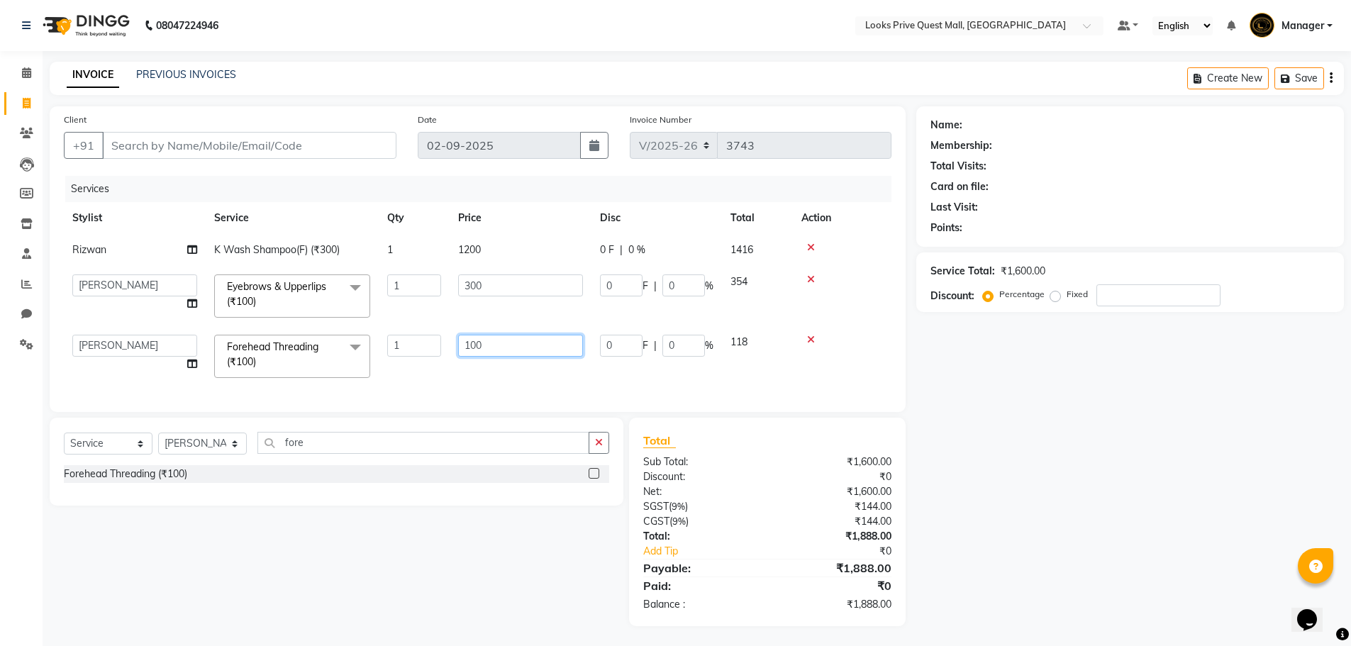
drag, startPoint x: 545, startPoint y: 348, endPoint x: 184, endPoint y: 332, distance: 361.9
click at [203, 340] on tr "Arman Bapi Chhewang Counter_Sales Deepa Das Dipti Uppal Firoz Ku Lin_Lily Manag…" at bounding box center [477, 356] width 827 height 60
type input "150"
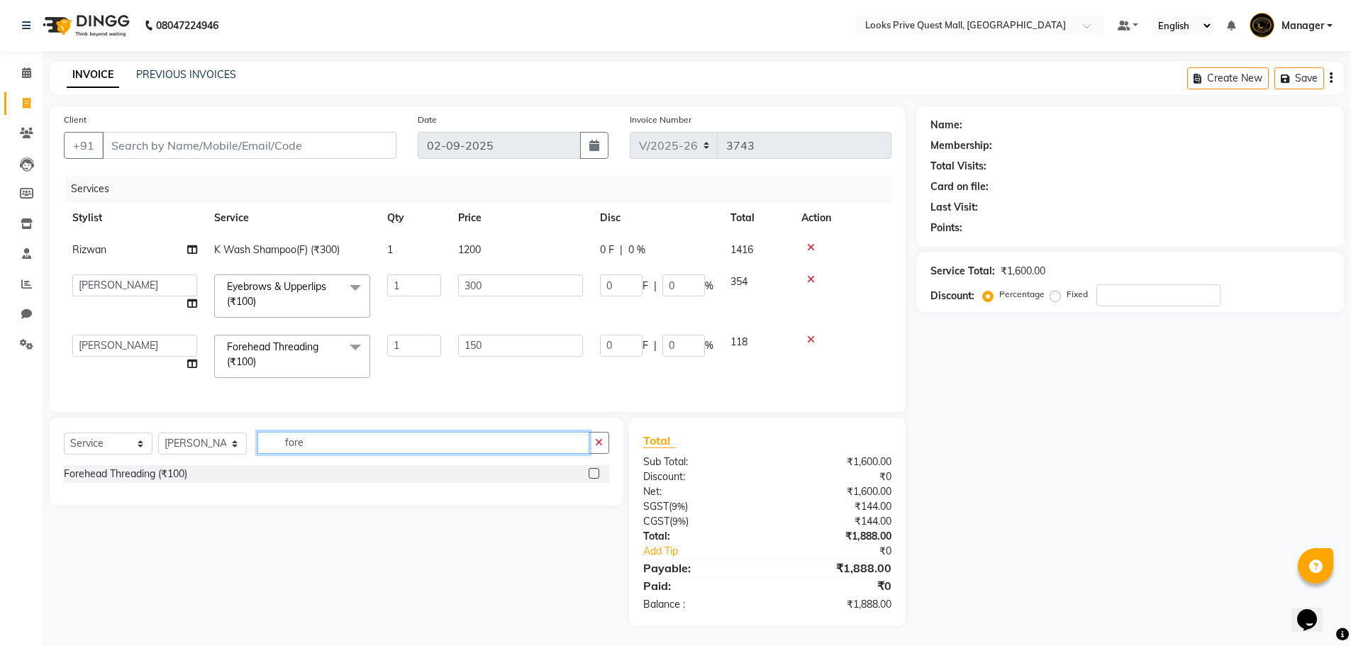
drag, startPoint x: 437, startPoint y: 458, endPoint x: 423, endPoint y: 456, distance: 14.3
click at [437, 459] on div "Select Service Product Membership Package Voucher Prepaid Gift Card Select Styl…" at bounding box center [337, 462] width 574 height 88
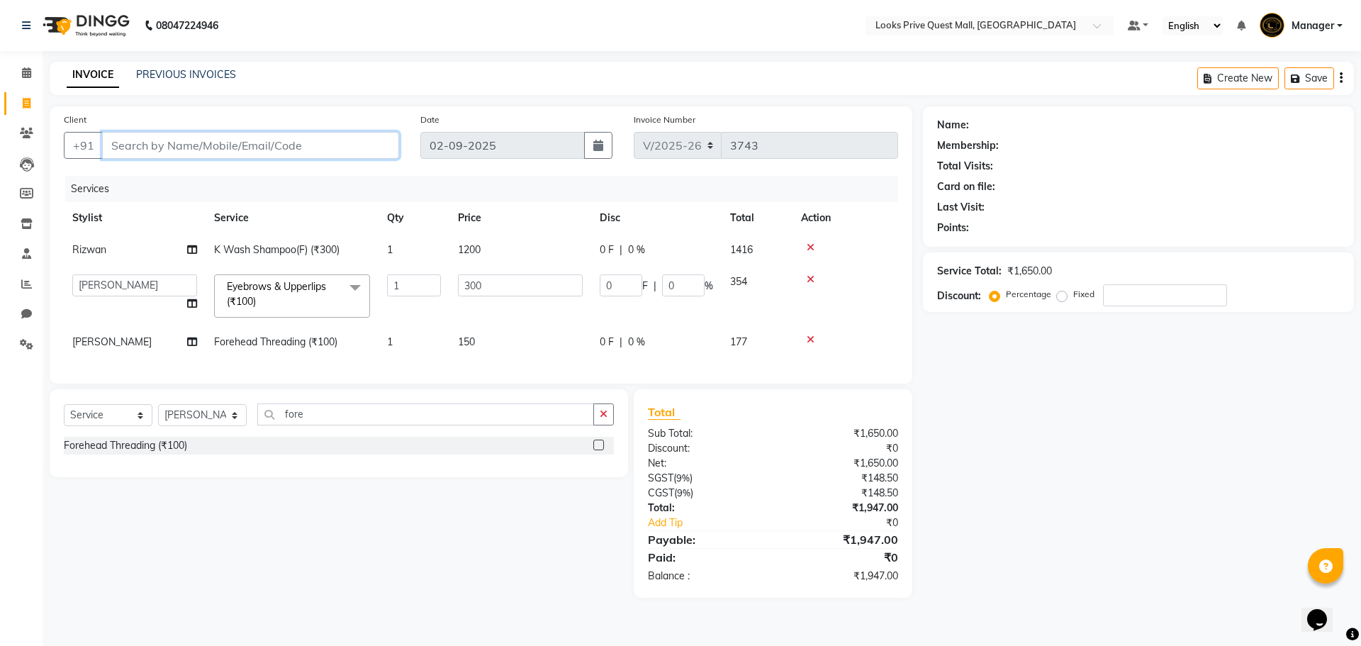
click at [258, 133] on input "Client" at bounding box center [250, 145] width 297 height 27
type input "9"
type input "0"
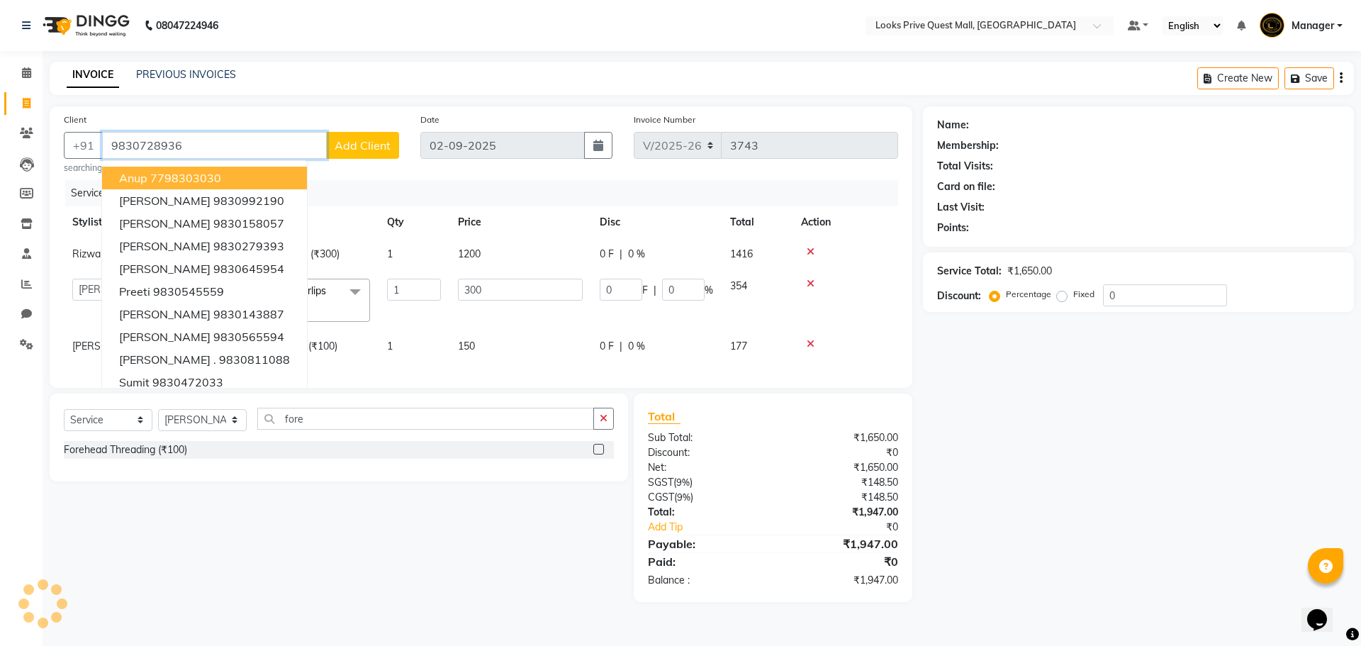
type input "9830728936"
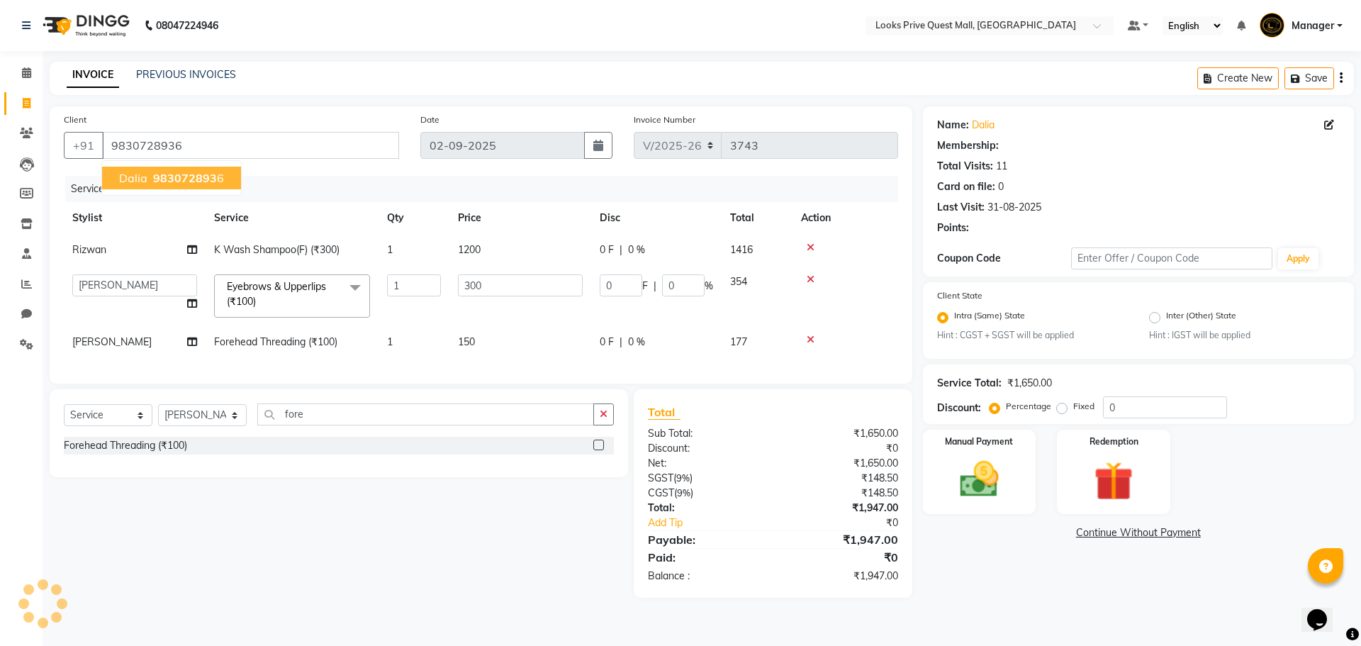
select select "1: Object"
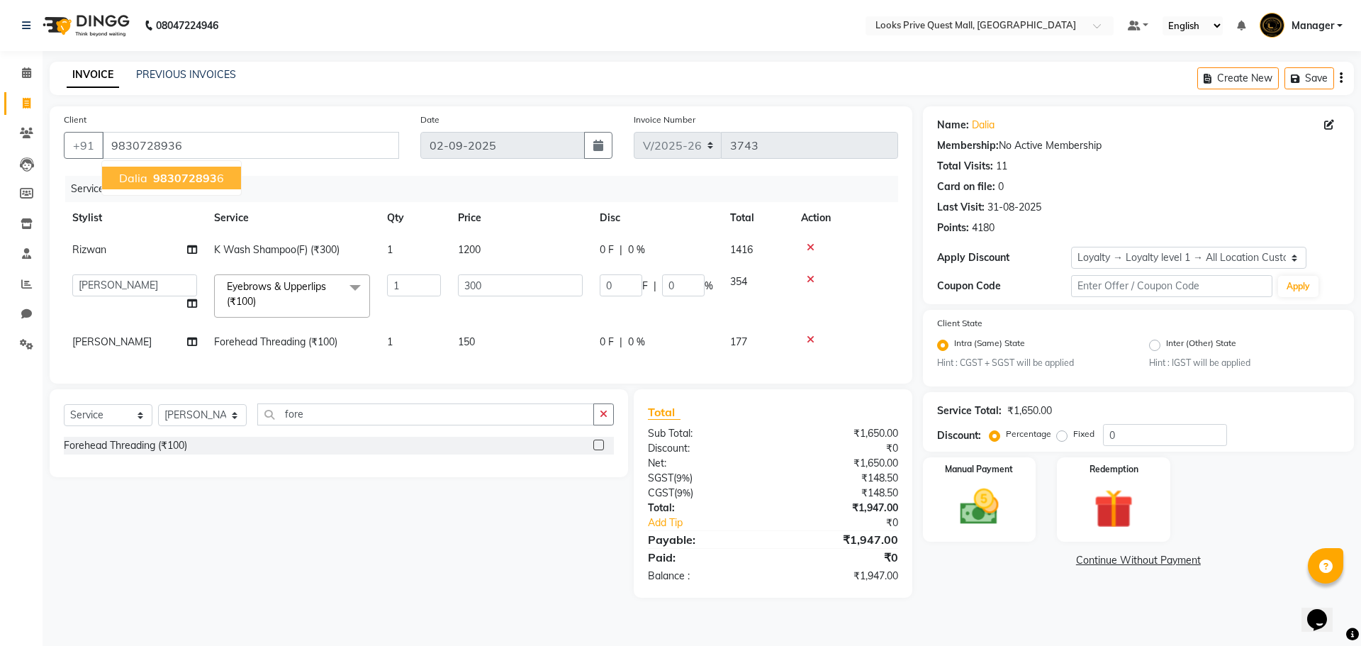
click at [215, 177] on ngb-highlight "983072893 6" at bounding box center [187, 178] width 74 height 14
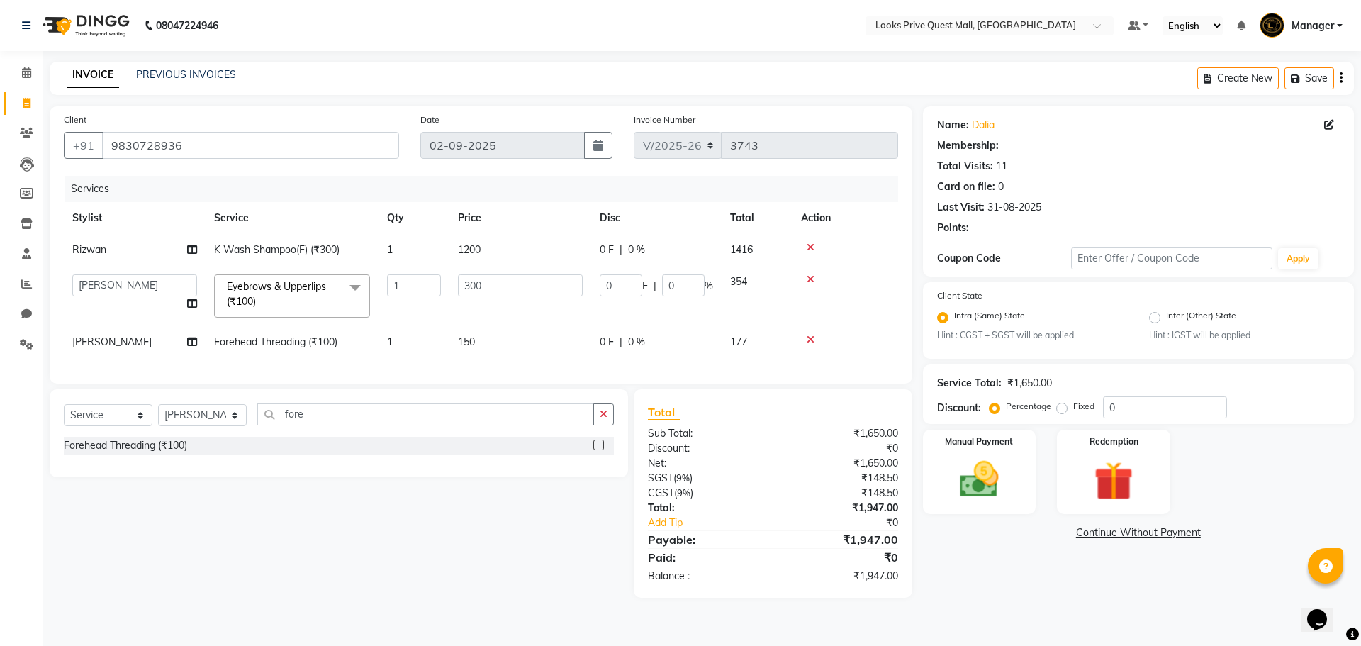
select select "1: Object"
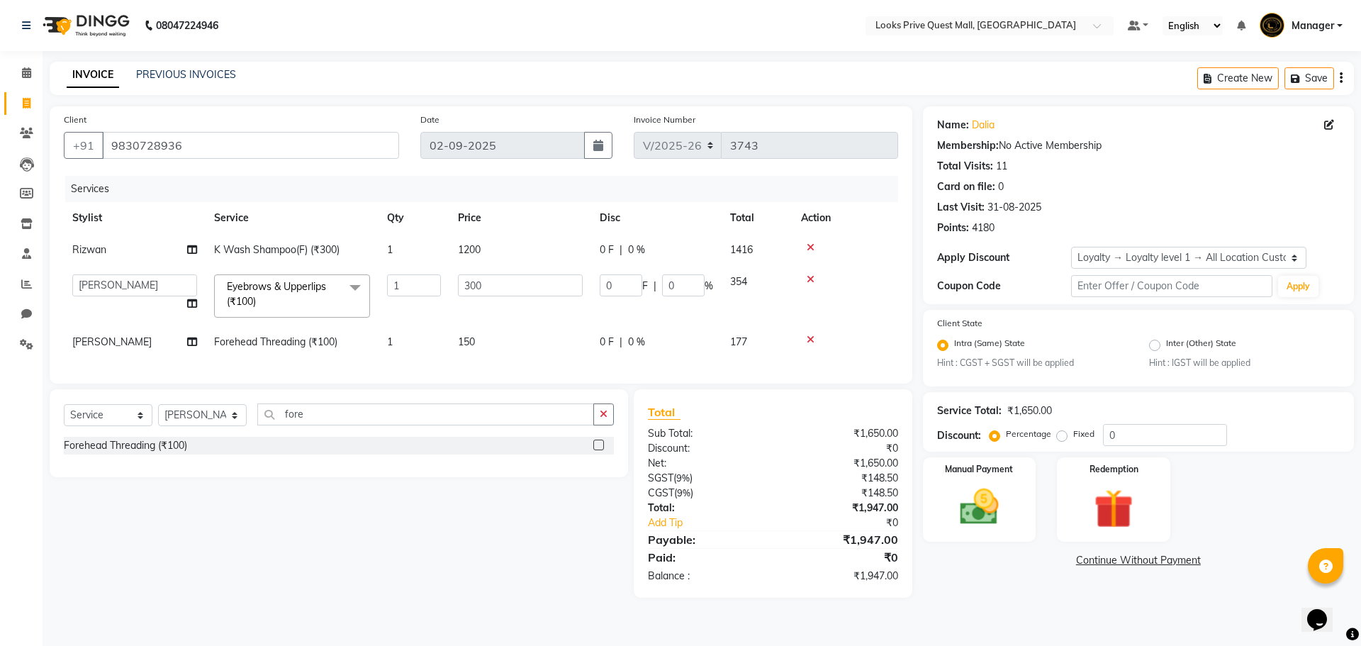
click at [484, 592] on div "Select Service Product Membership Package Voucher Prepaid Gift Card Select Styl…" at bounding box center [333, 493] width 589 height 208
click at [960, 513] on img at bounding box center [979, 507] width 66 height 47
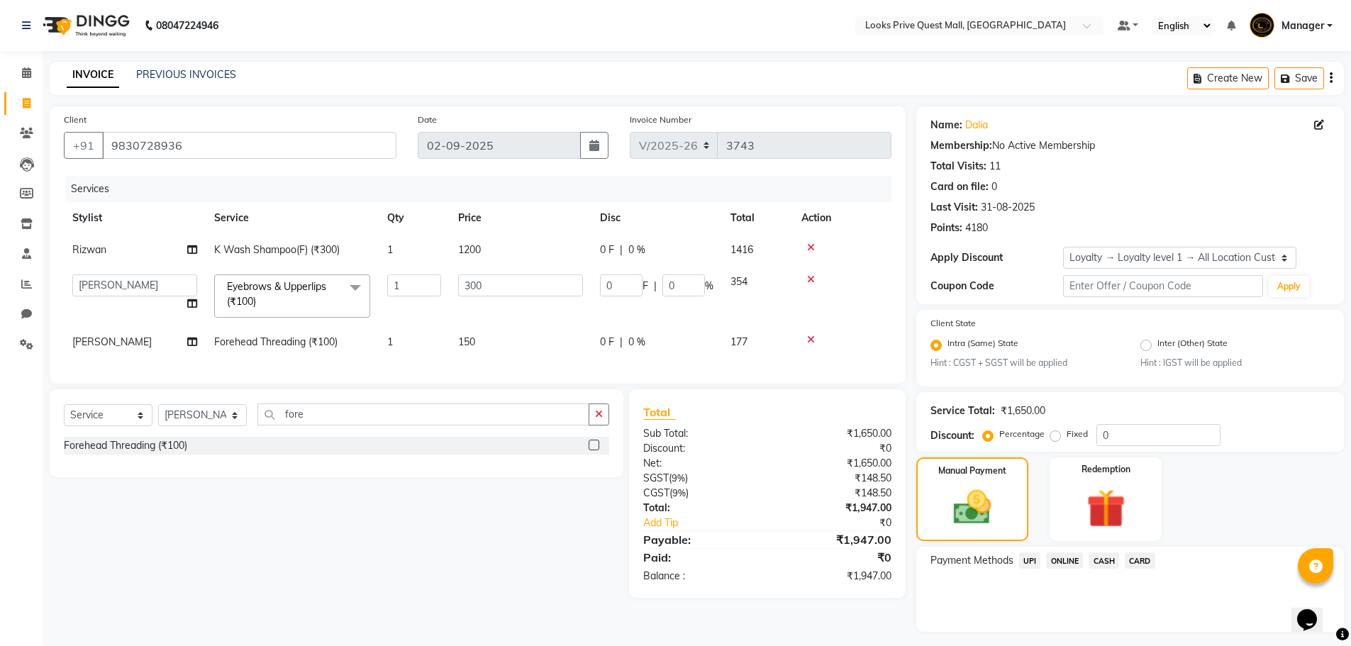
click at [1102, 568] on span "CASH" at bounding box center [1103, 560] width 30 height 16
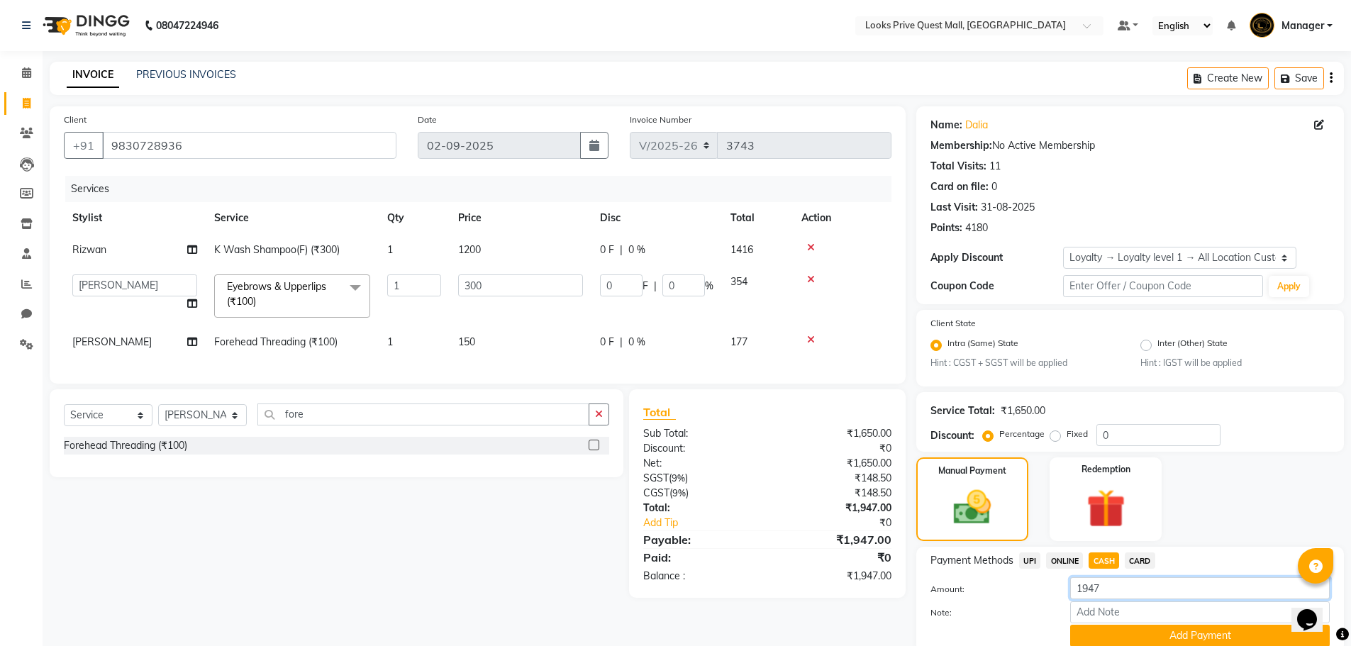
drag, startPoint x: 1144, startPoint y: 588, endPoint x: 573, endPoint y: 575, distance: 571.6
click at [586, 580] on div "Client +91 9830728936 Date 02-09-2025 Invoice Number V/2025 V/2025-26 3743 Serv…" at bounding box center [696, 393] width 1315 height 575
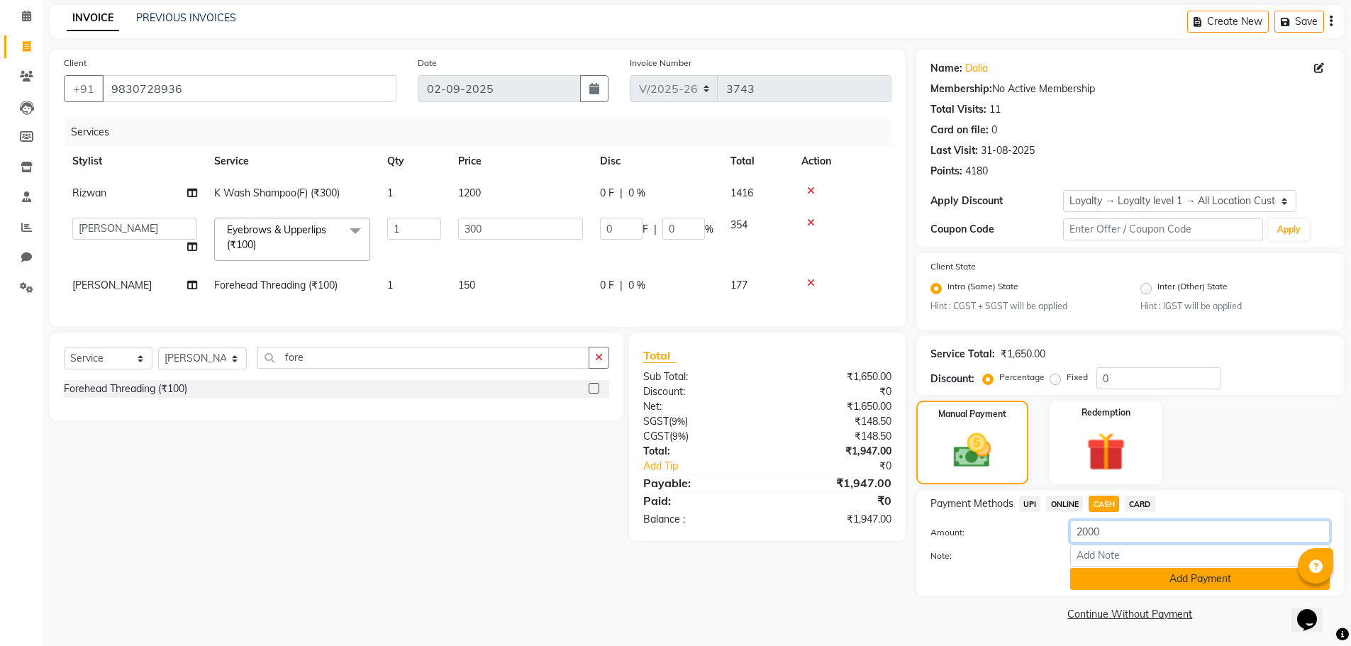
type input "2000"
click at [1160, 583] on button "Add Payment" at bounding box center [1199, 579] width 259 height 22
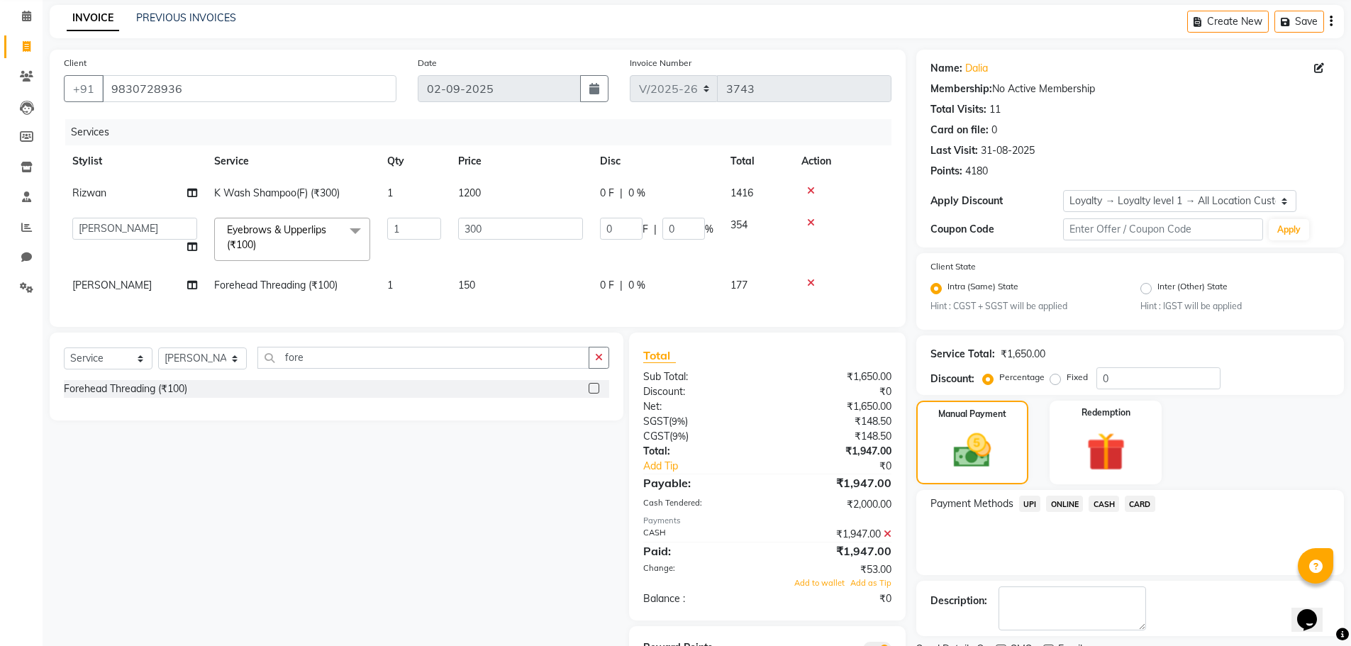
scroll to position [133, 0]
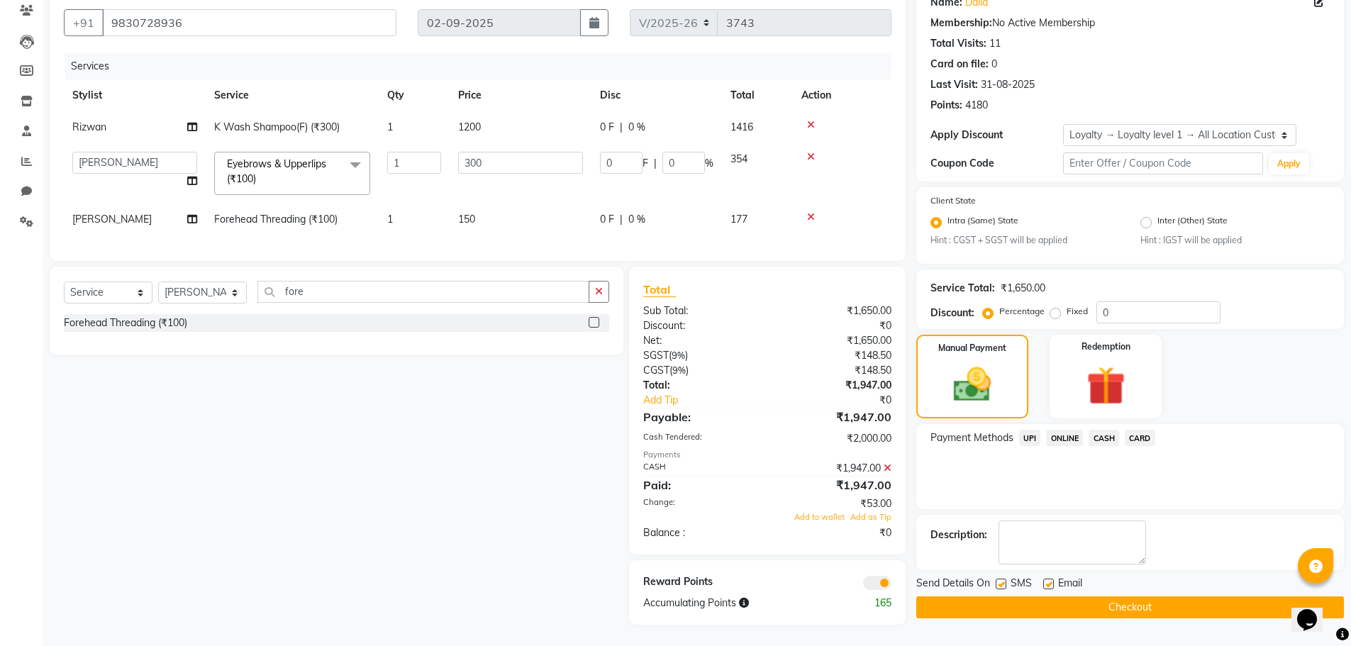
click at [1053, 579] on label at bounding box center [1048, 584] width 11 height 11
click at [1052, 580] on input "checkbox" at bounding box center [1047, 584] width 9 height 9
checkbox input "false"
click at [1052, 602] on button "Checkout" at bounding box center [1129, 607] width 427 height 22
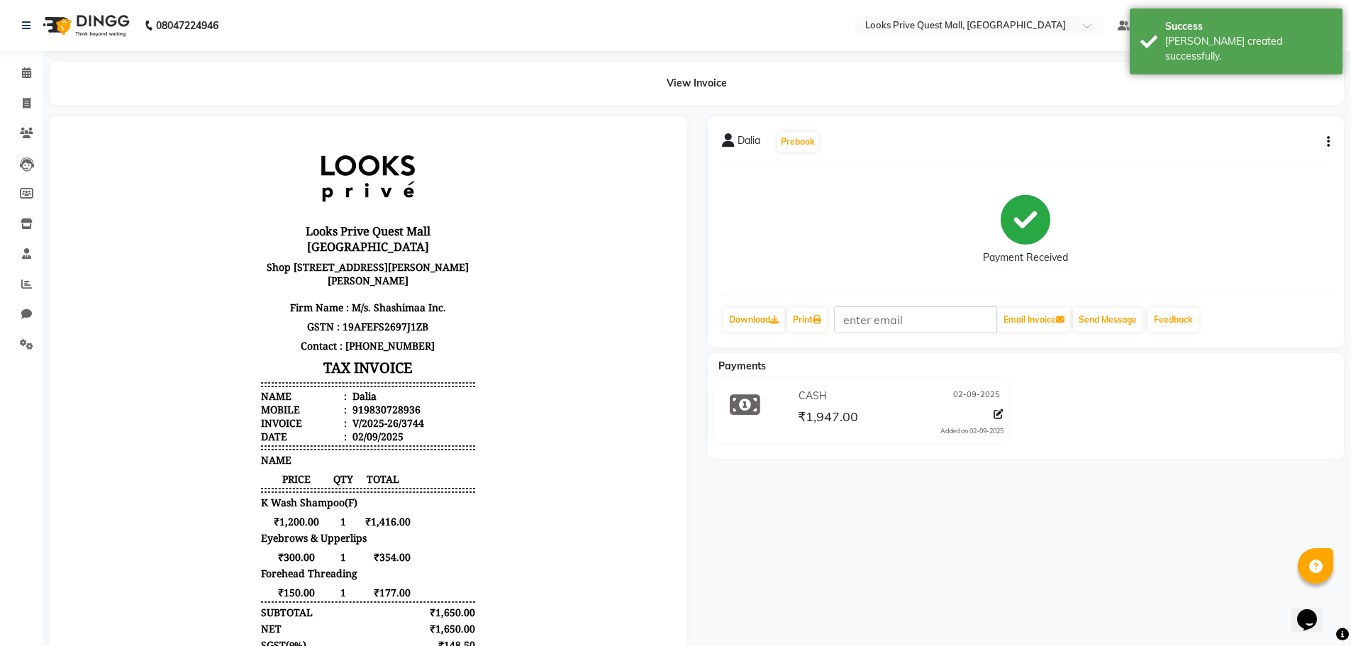
scroll to position [125, 0]
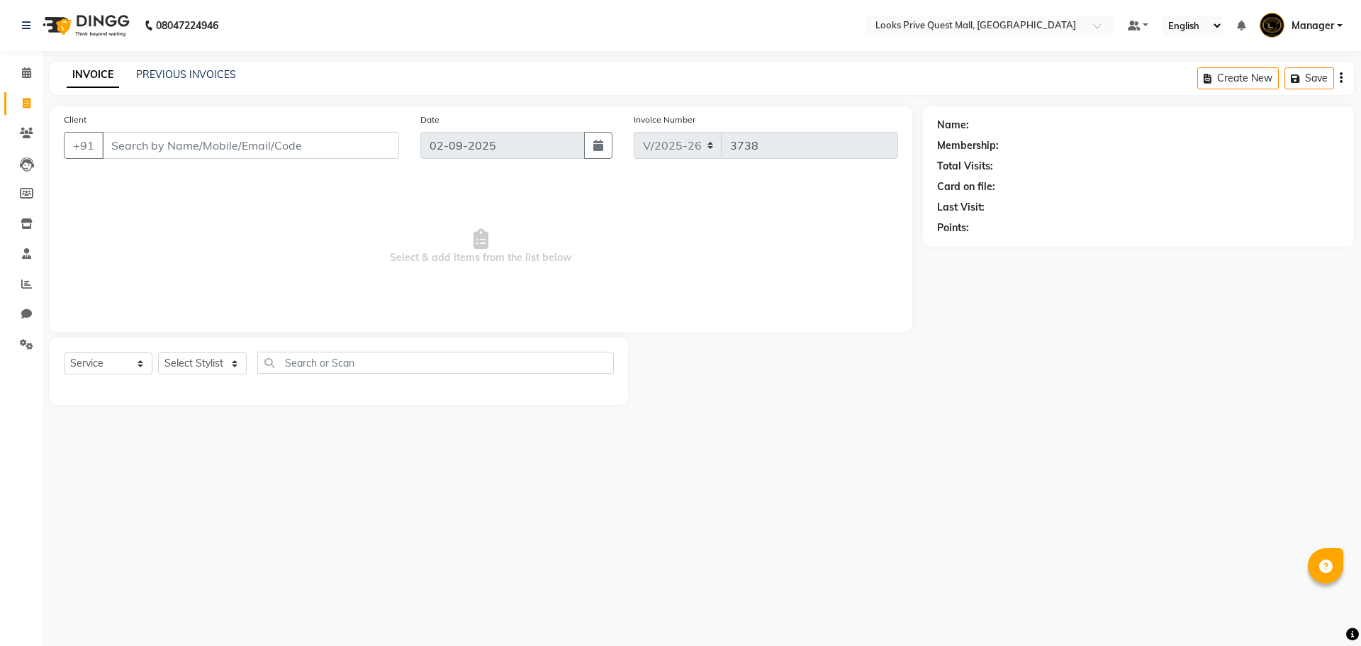
select select "6141"
click at [101, 369] on select "Select Service Product Membership Package Voucher Prepaid Gift Card" at bounding box center [108, 363] width 89 height 22
click at [311, 257] on span "Select & add items from the list below" at bounding box center [481, 247] width 834 height 142
click at [196, 145] on input "Client" at bounding box center [250, 145] width 297 height 27
click at [116, 362] on select "Select Service Product Membership Package Voucher Prepaid Gift Card" at bounding box center [108, 363] width 89 height 22
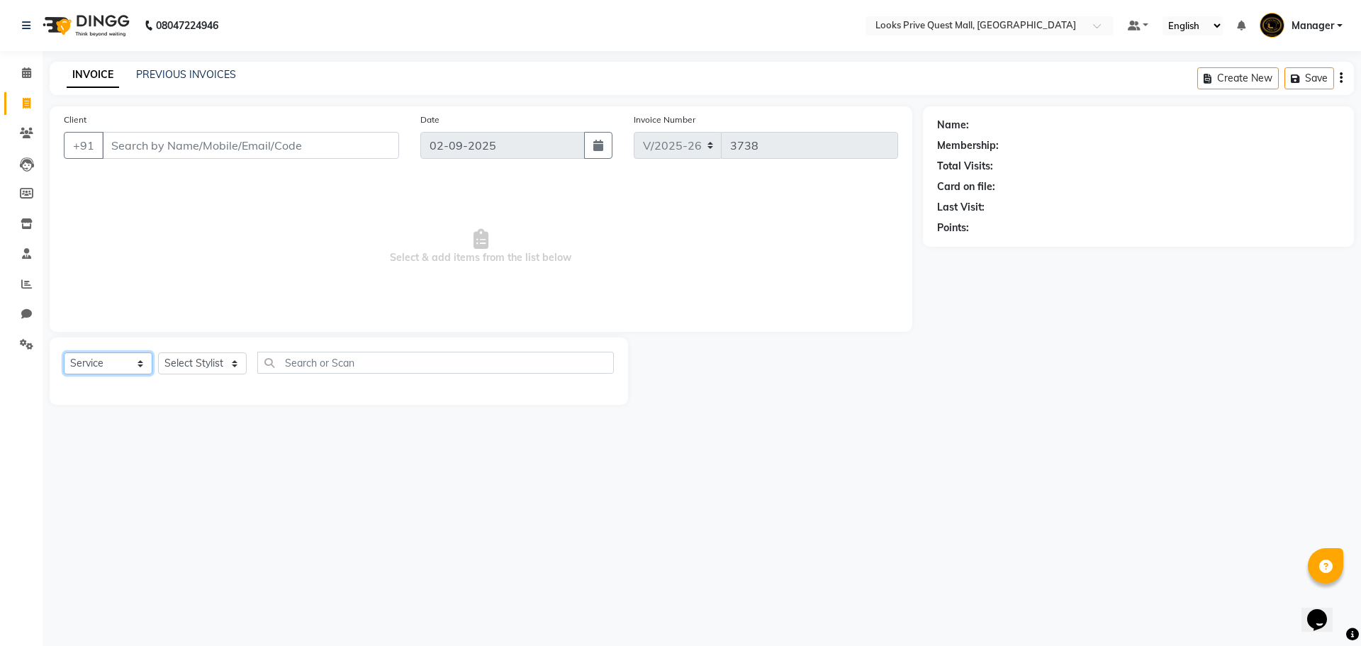
select select "product"
click at [64, 352] on select "Select Service Product Membership Package Voucher Prepaid Gift Card" at bounding box center [108, 363] width 89 height 22
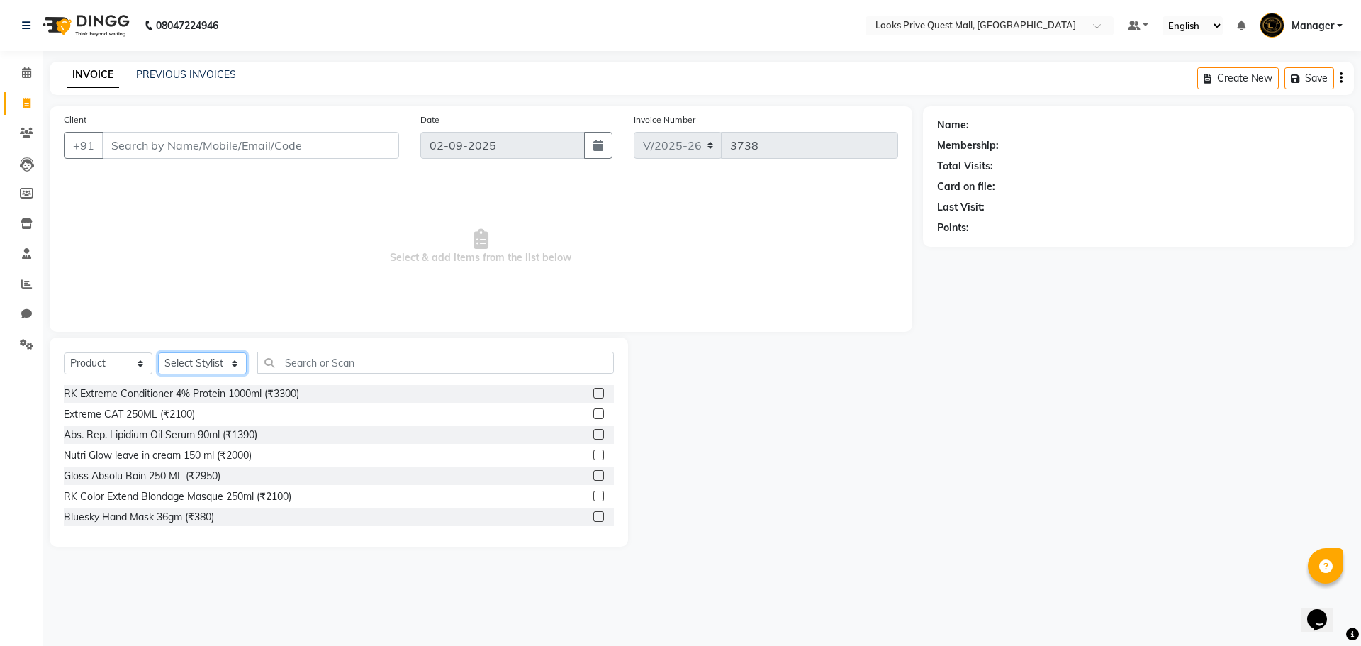
click at [182, 367] on select "Select Stylist Arman Bapi Chhewang Counter_Sales [PERSON_NAME] [PERSON_NAME] [P…" at bounding box center [202, 363] width 89 height 22
select select "46702"
click at [158, 352] on select "Select Stylist Arman Bapi Chhewang Counter_Sales [PERSON_NAME] [PERSON_NAME] [P…" at bounding box center [202, 363] width 89 height 22
click at [311, 359] on input "text" at bounding box center [435, 363] width 357 height 22
click at [233, 148] on input "Client" at bounding box center [250, 145] width 297 height 27
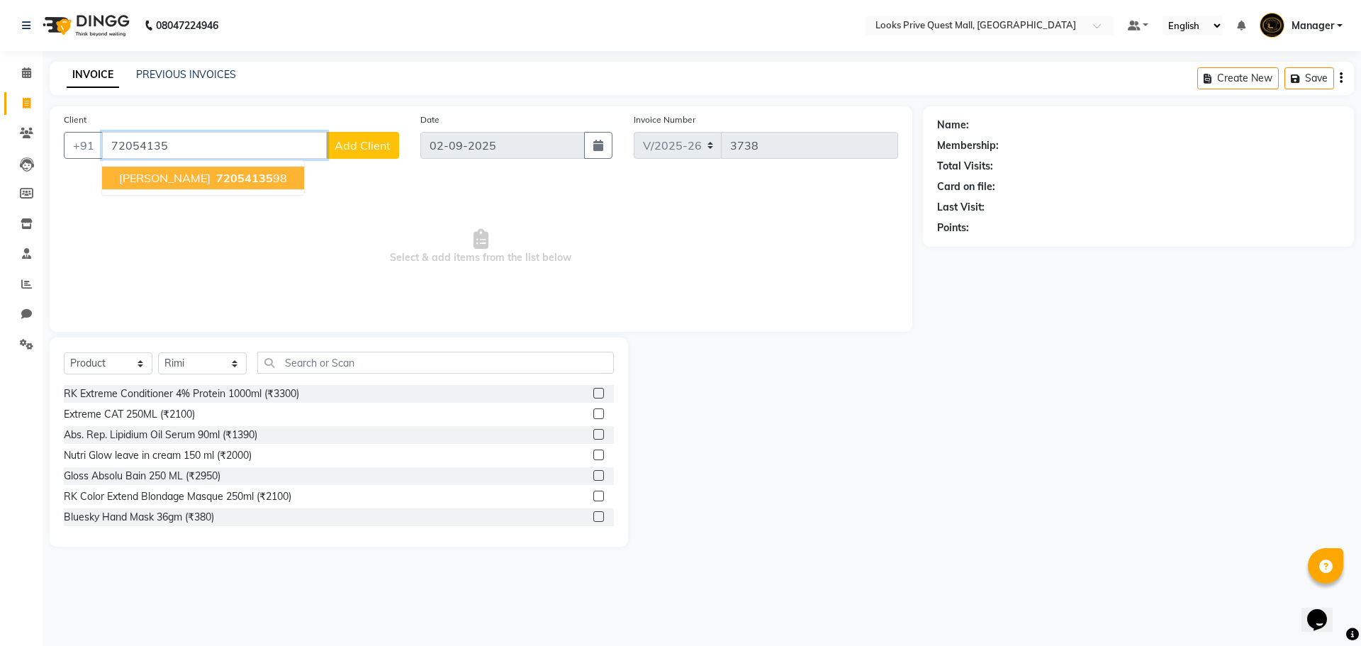
click at [263, 184] on span "72054135" at bounding box center [244, 178] width 57 height 14
type input "7205413598"
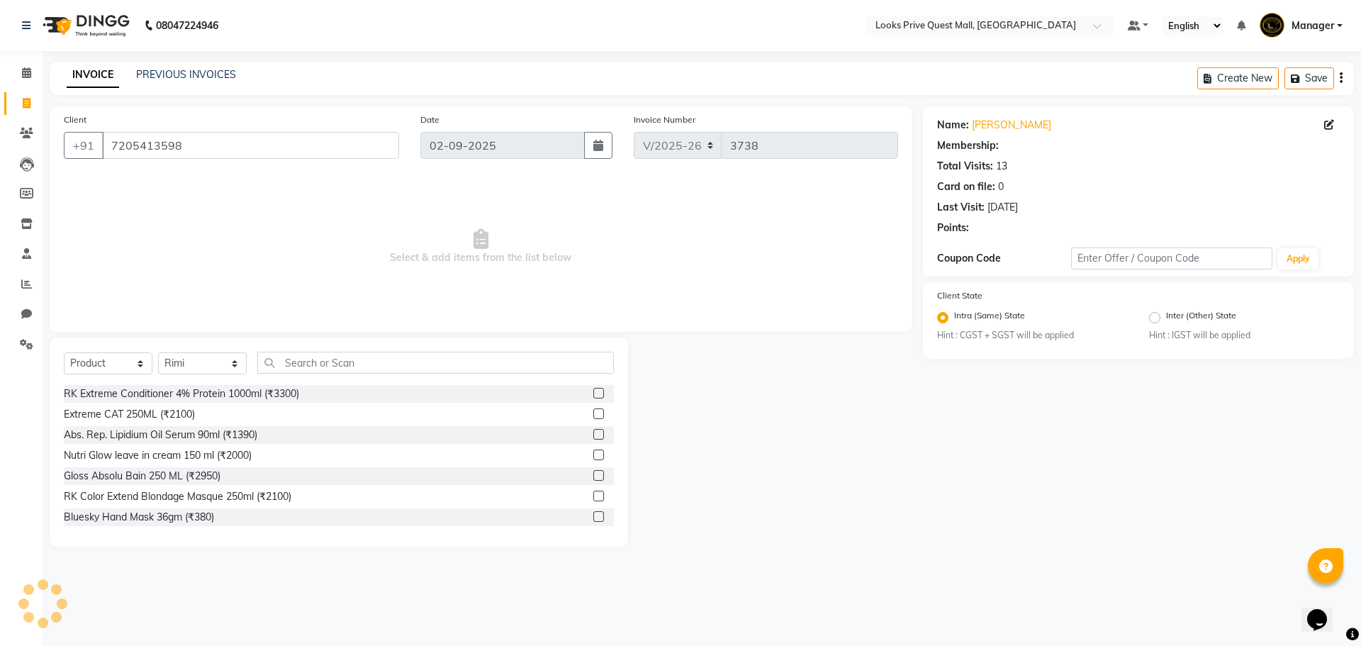
select select "1: Object"
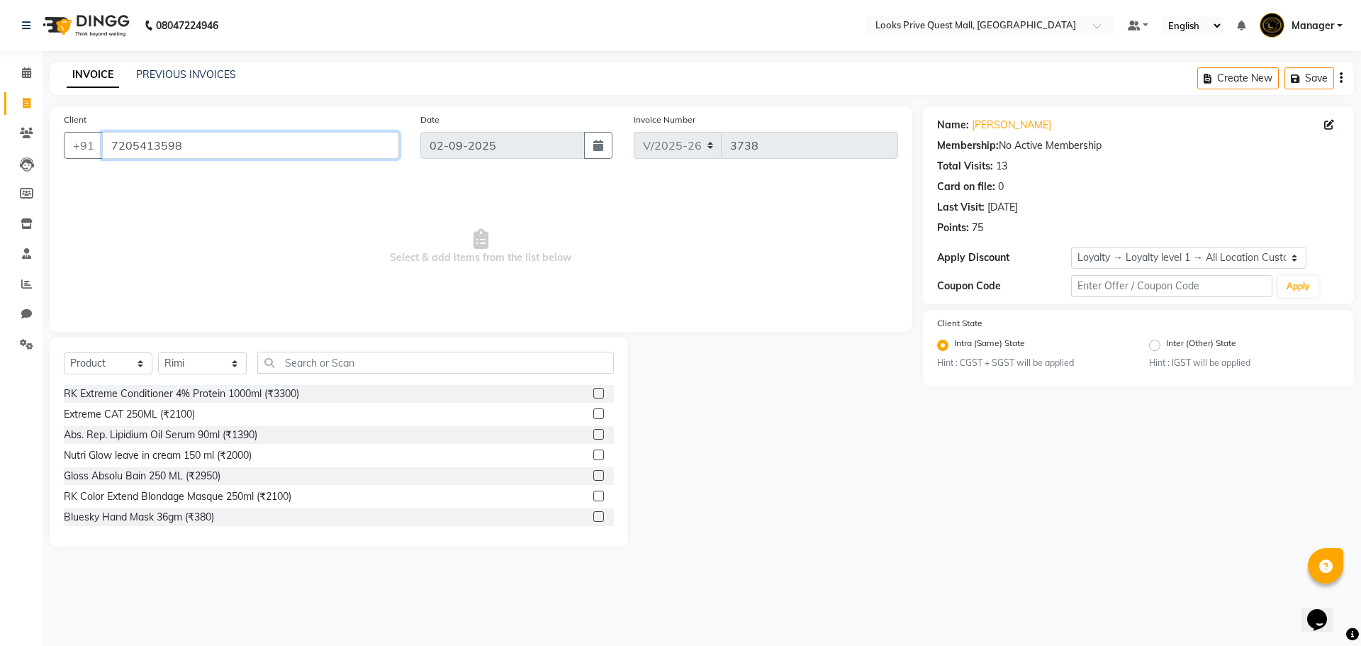
drag, startPoint x: 259, startPoint y: 150, endPoint x: 0, endPoint y: 136, distance: 259.9
click at [0, 136] on app-home "08047224946 Select Location × Looks Prive Quest Mall, Kolkata Default Panel My …" at bounding box center [680, 284] width 1361 height 568
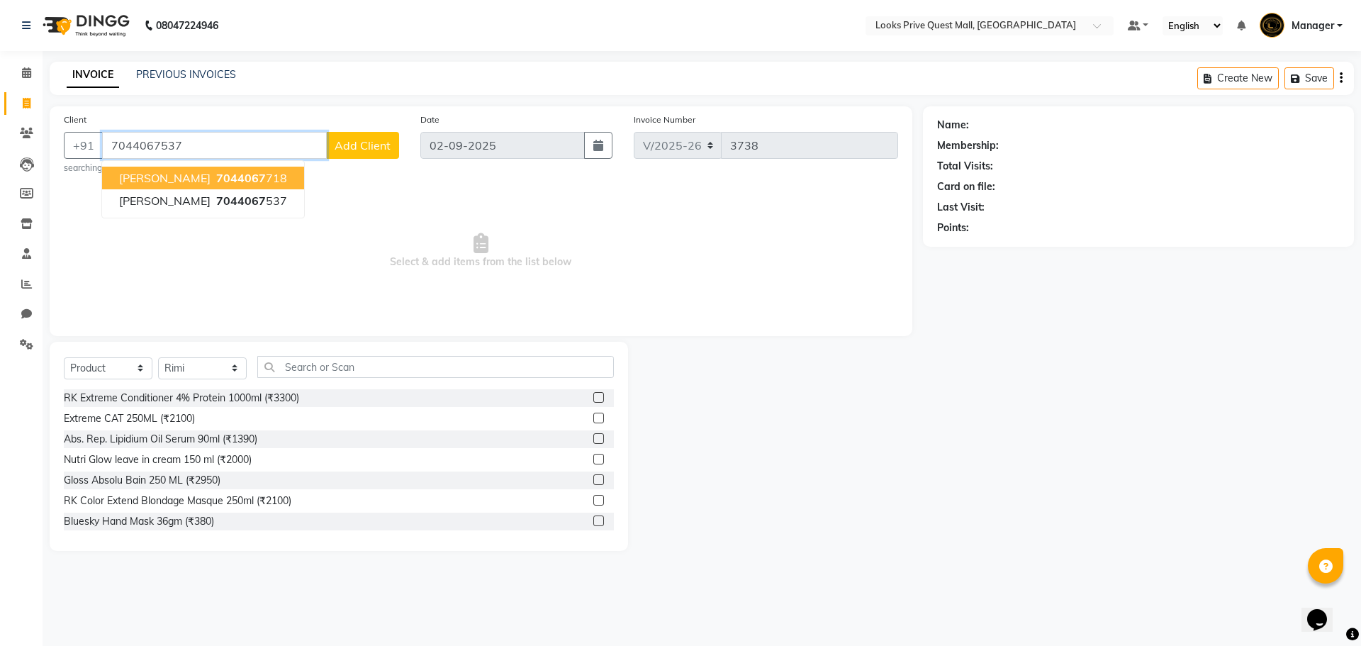
type input "7044067537"
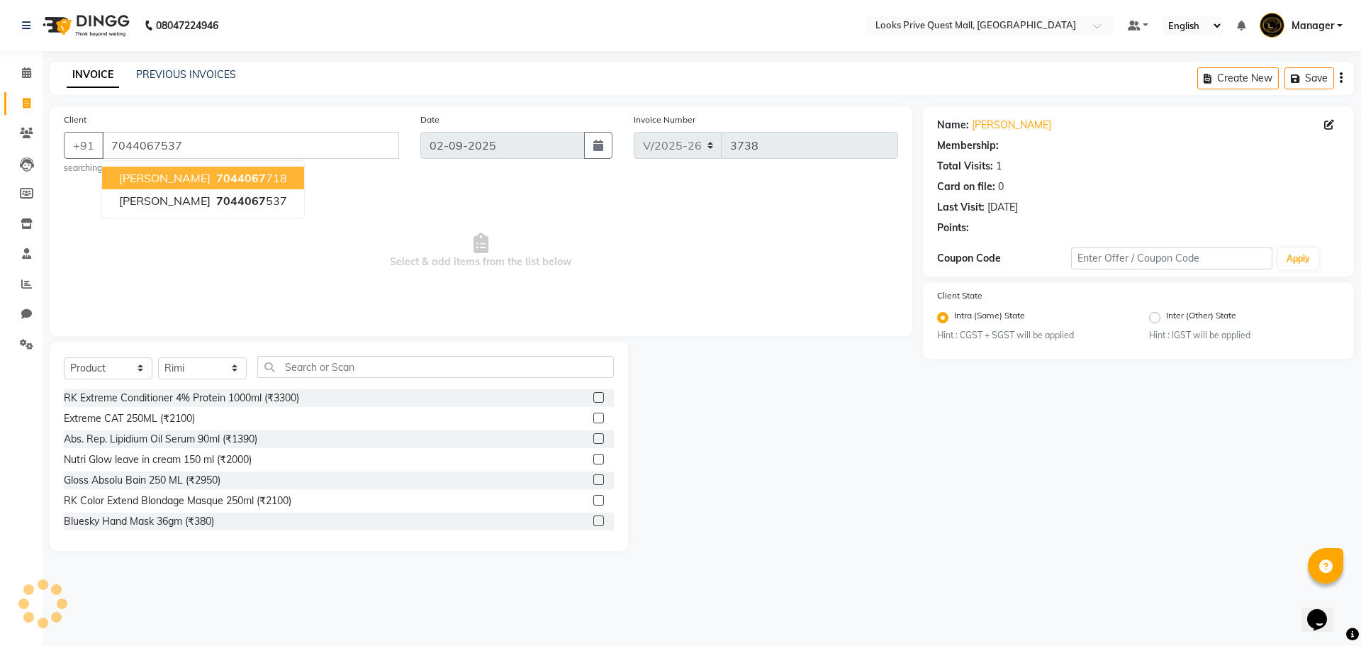
select select "1: Object"
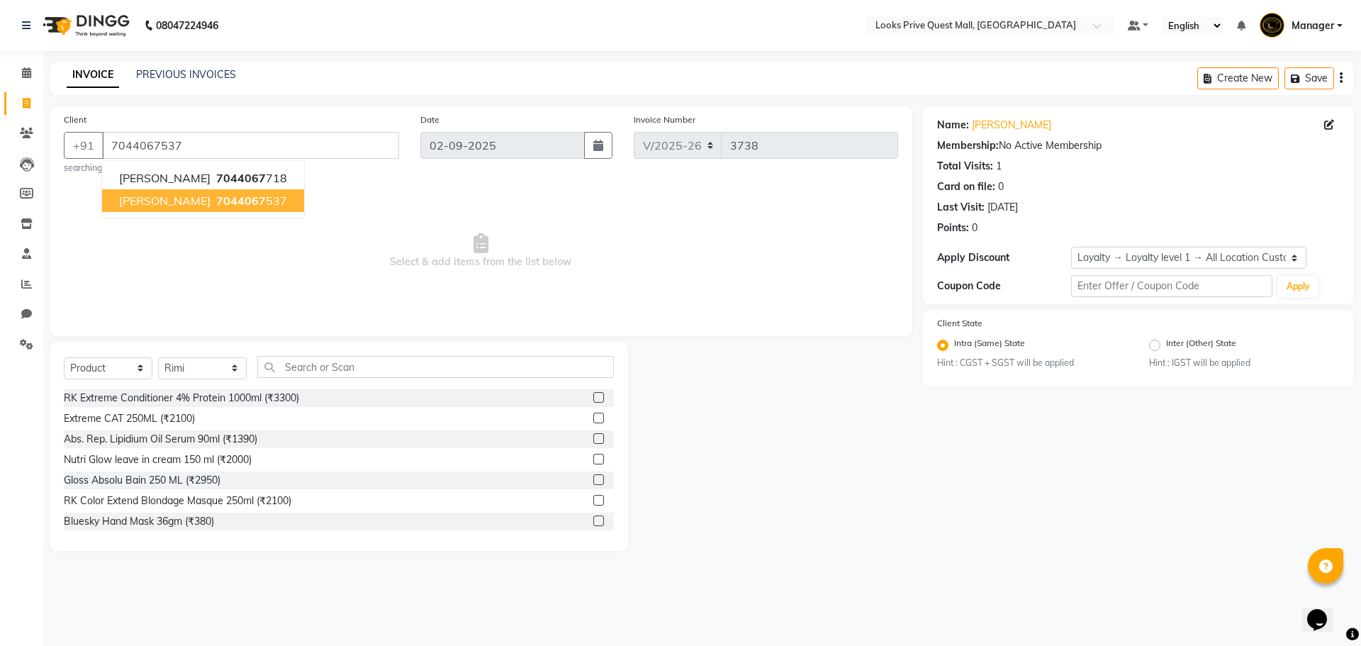
click at [542, 253] on span "Select & add items from the list below" at bounding box center [481, 251] width 834 height 142
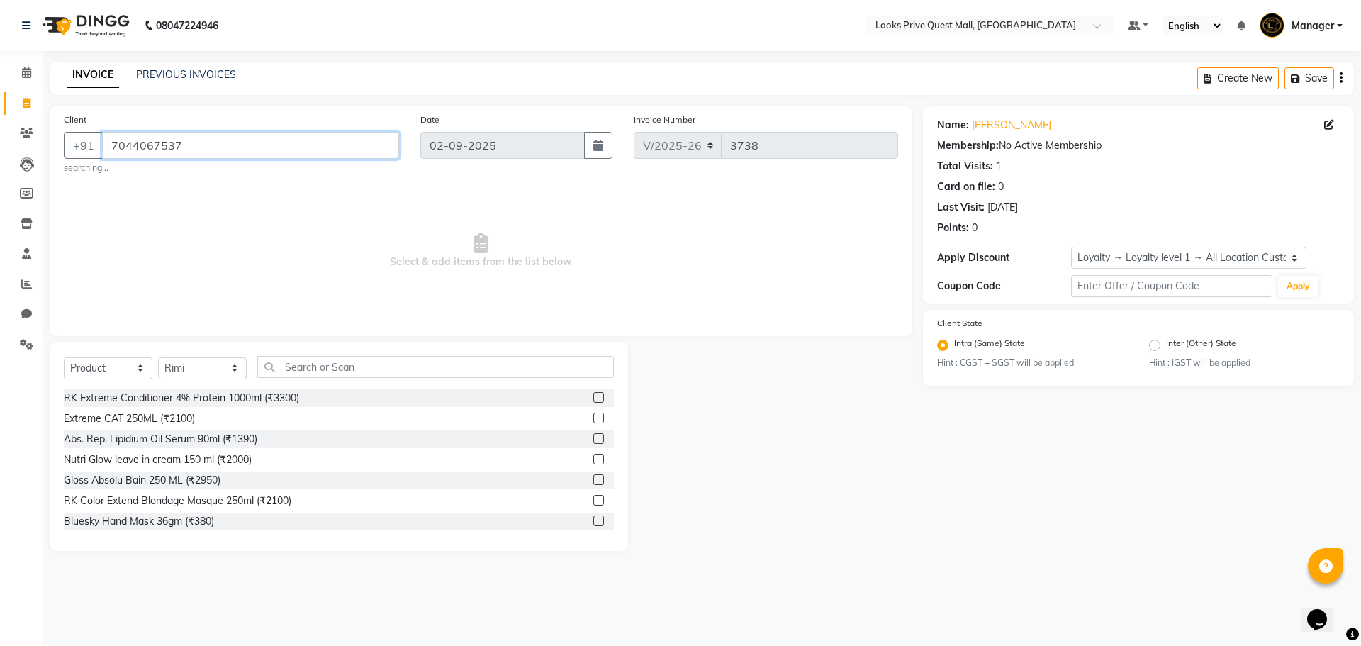
drag, startPoint x: 254, startPoint y: 149, endPoint x: 0, endPoint y: 149, distance: 253.8
click at [0, 149] on app-home "08047224946 Select Location × Looks Prive Quest Mall, Kolkata Default Panel My …" at bounding box center [680, 286] width 1361 height 572
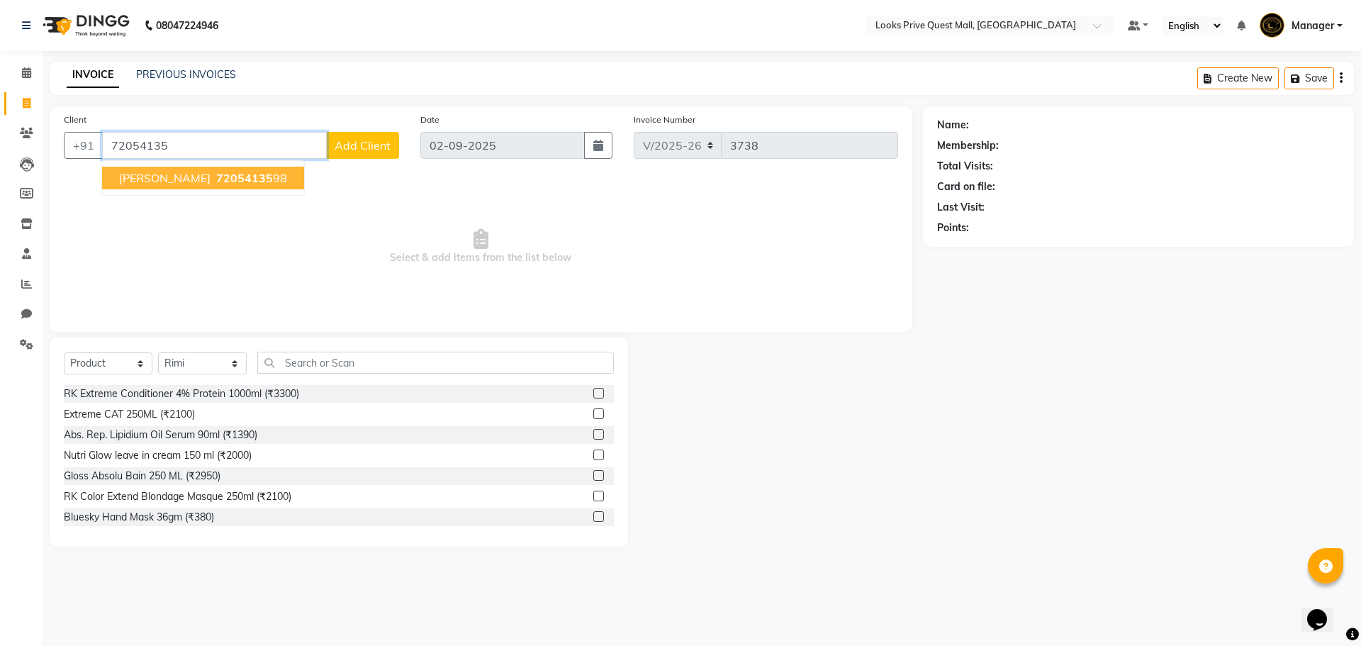
click at [169, 171] on span "AQUIB AKHTAR" at bounding box center [164, 178] width 91 height 14
type input "7205413598"
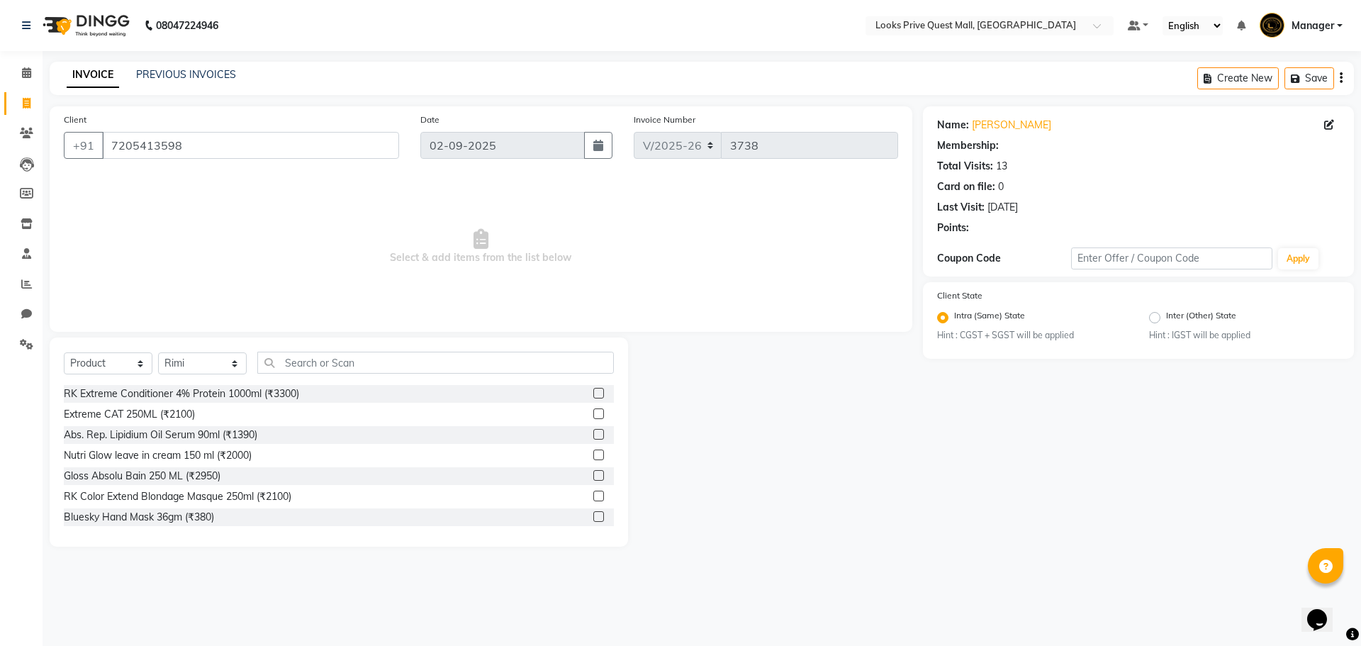
select select "1: Object"
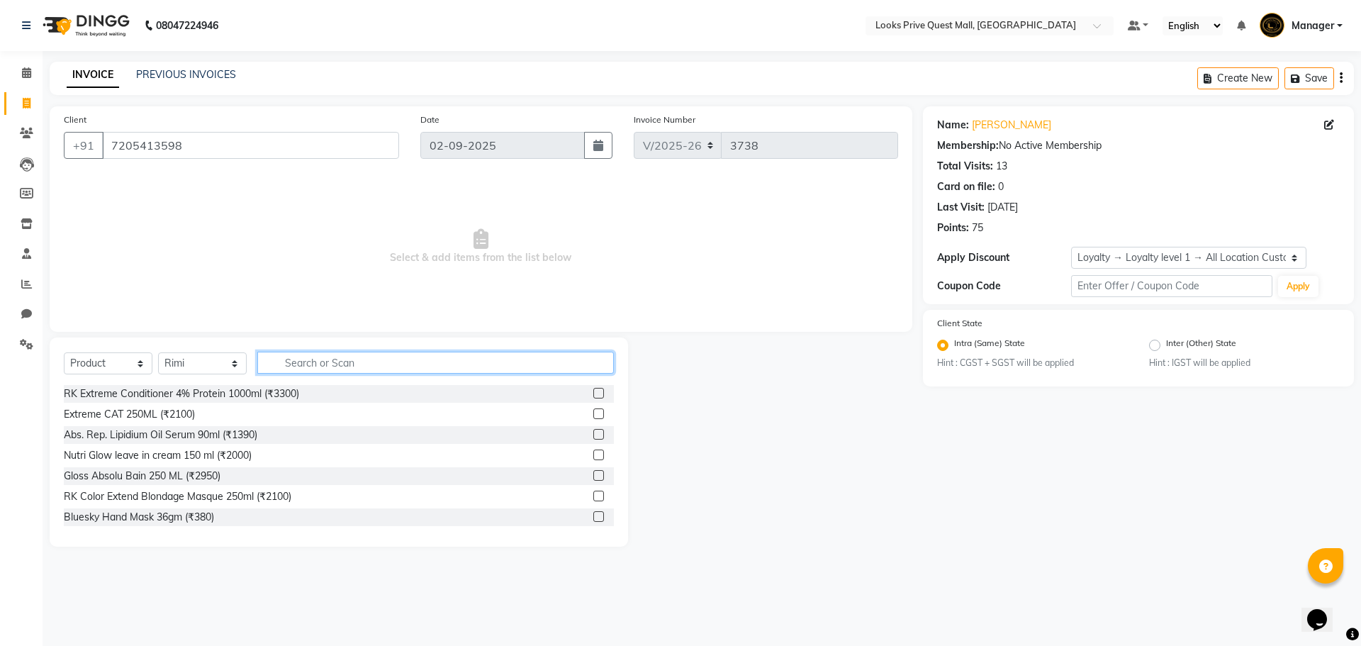
click at [349, 366] on input "text" at bounding box center [435, 363] width 357 height 22
type input "3474636728299"
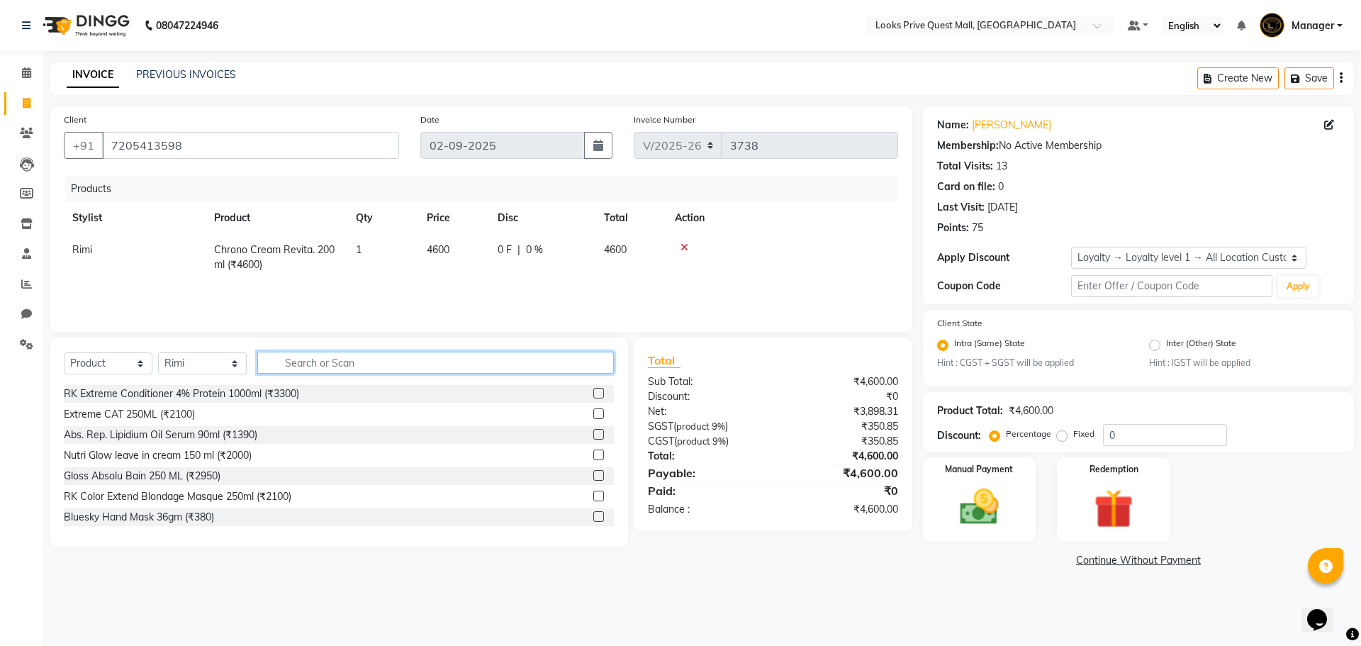
click at [389, 357] on input "text" at bounding box center [435, 363] width 357 height 22
type input "3474636728268"
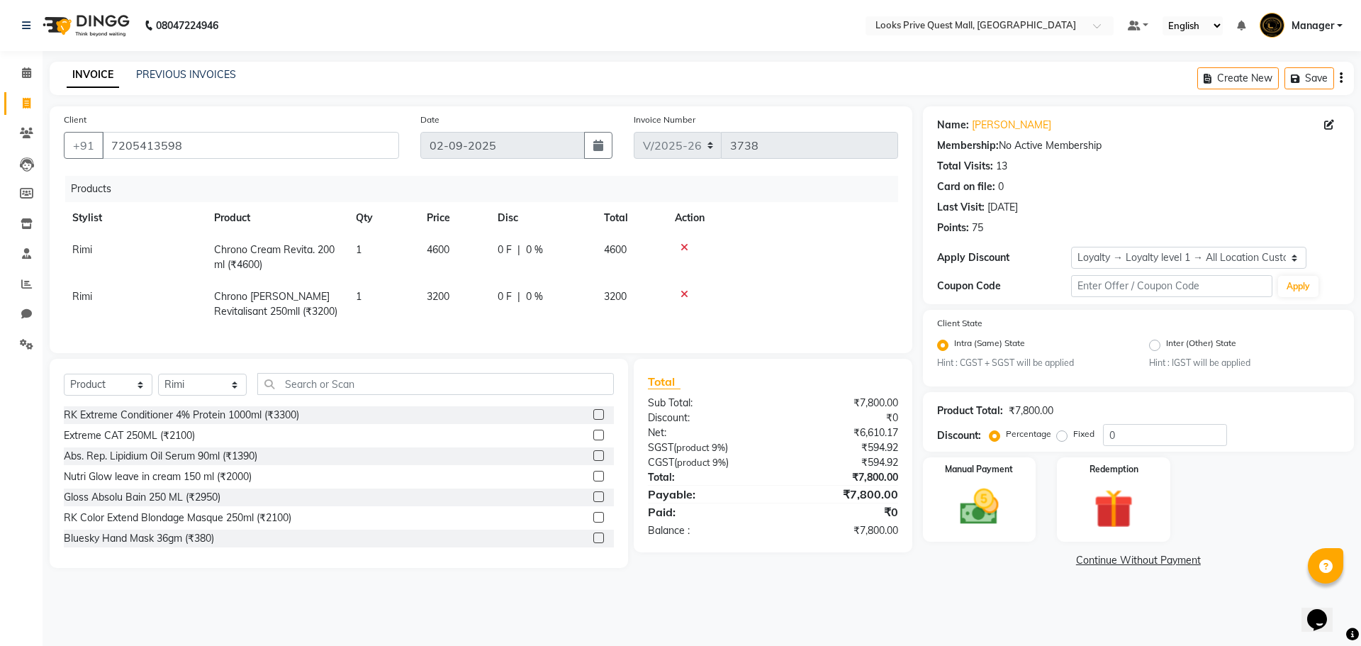
click at [437, 307] on td "3200" at bounding box center [453, 304] width 71 height 47
select select "46702"
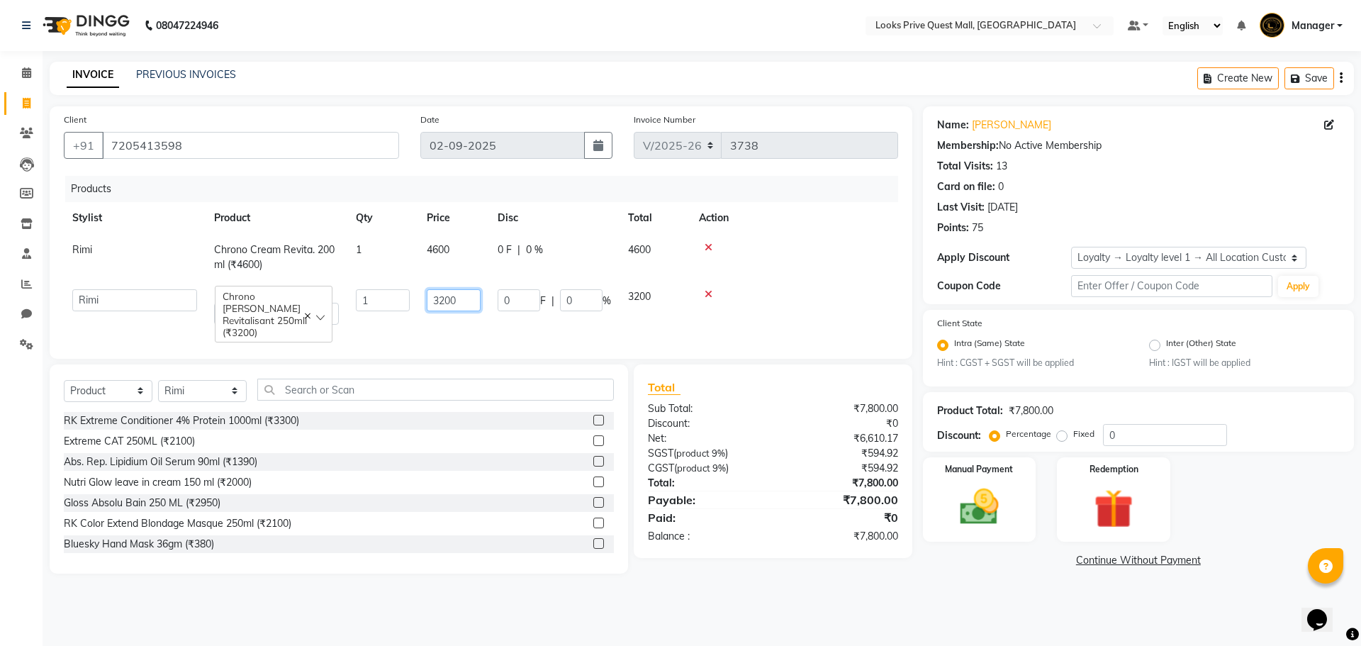
drag, startPoint x: 462, startPoint y: 303, endPoint x: 287, endPoint y: 294, distance: 174.6
click at [294, 295] on tr "Arman Bapi Chhewang Counter_Sales Deepa Das Dipti Uppal Firoz Ku Lin_Lily Manag…" at bounding box center [481, 307] width 834 height 52
type input "3400"
click at [459, 540] on div "Bluesky Hand Mask 36gm (₹380)" at bounding box center [339, 544] width 550 height 18
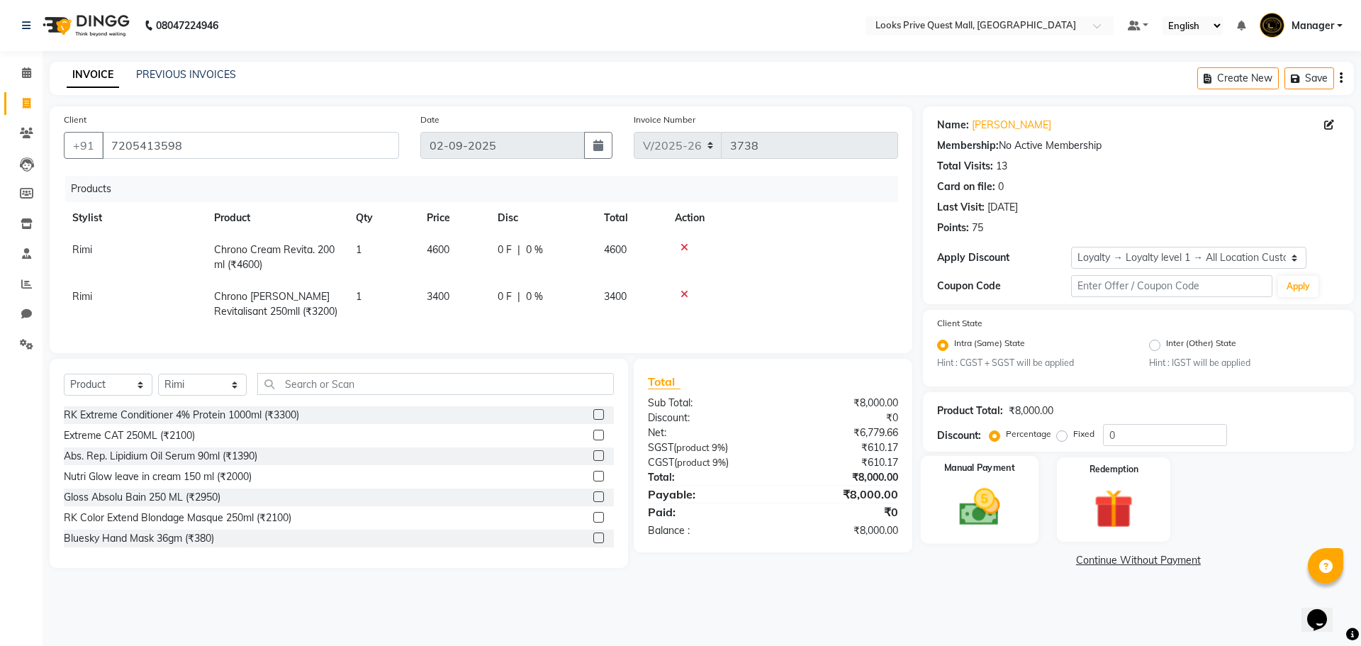
click at [993, 478] on div "Manual Payment" at bounding box center [979, 499] width 118 height 87
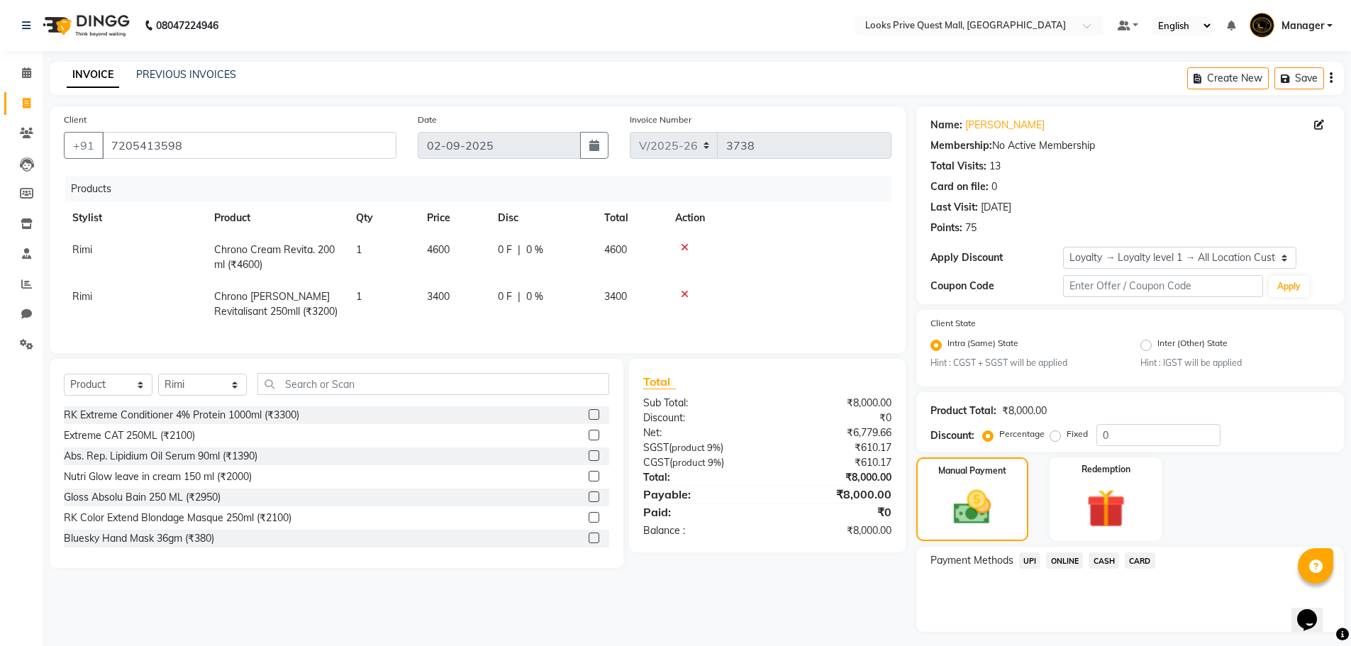
click at [1100, 561] on span "CASH" at bounding box center [1103, 560] width 30 height 16
click at [1141, 632] on button "Add Payment" at bounding box center [1199, 636] width 259 height 22
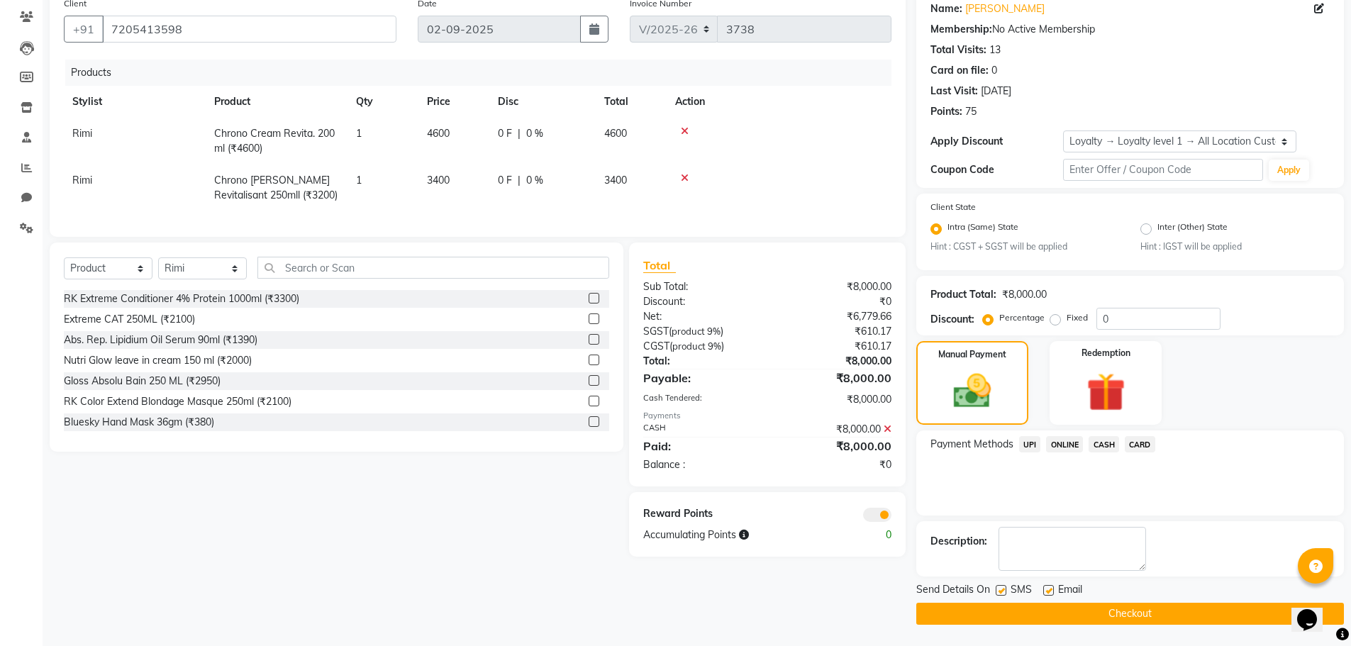
click at [1127, 613] on button "Checkout" at bounding box center [1129, 614] width 427 height 22
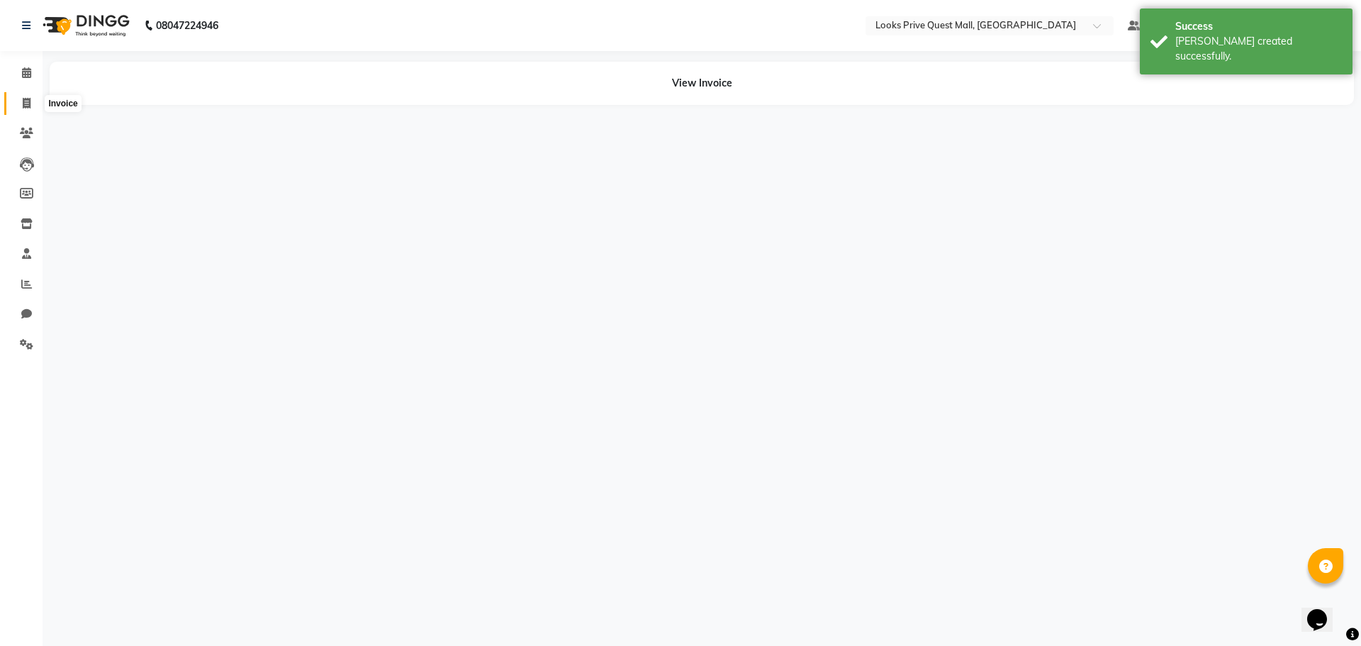
drag, startPoint x: 26, startPoint y: 108, endPoint x: 70, endPoint y: 17, distance: 100.8
click at [26, 108] on icon at bounding box center [27, 103] width 8 height 11
select select "service"
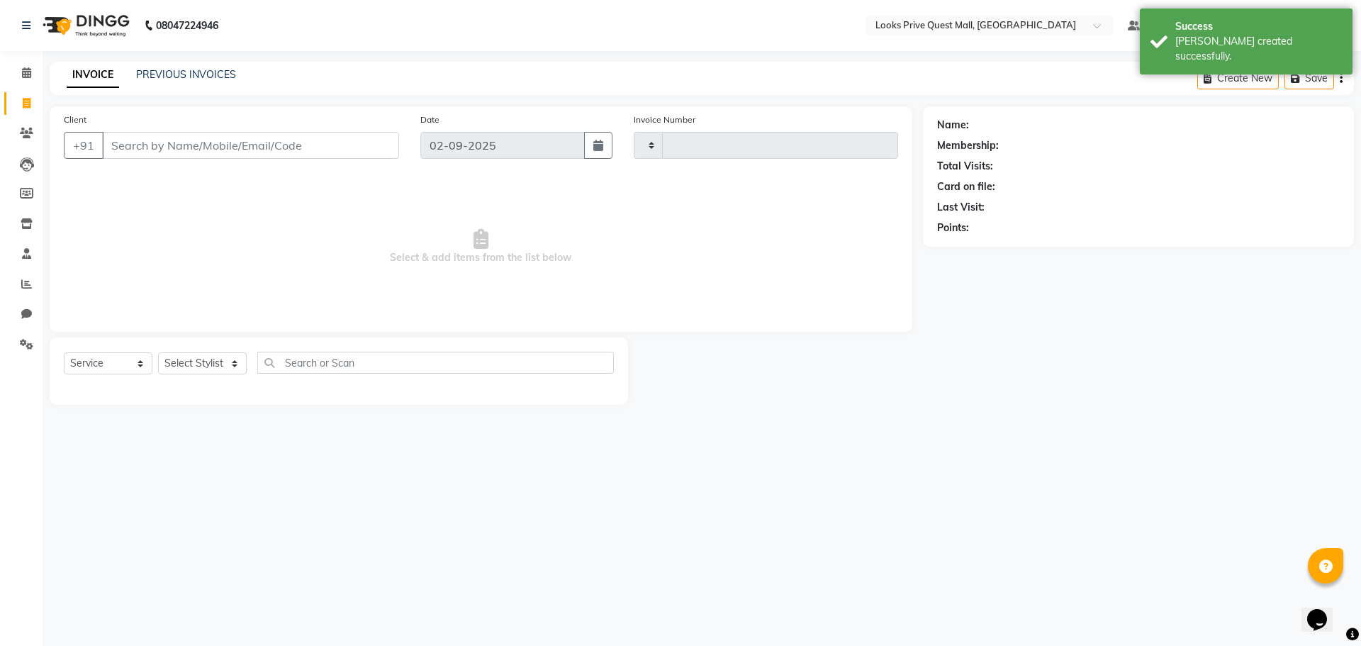
type input "3739"
select select "6141"
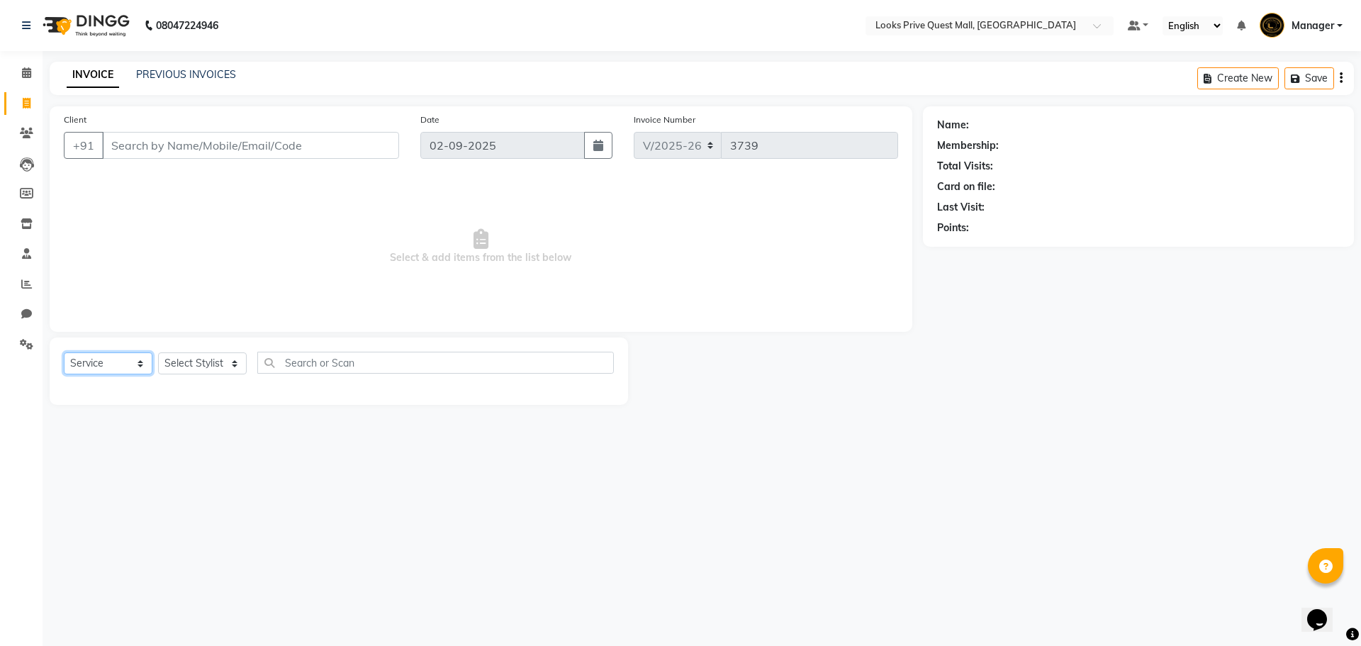
click at [110, 362] on select "Select Service Product Membership Package Voucher Prepaid Gift Card" at bounding box center [108, 363] width 89 height 22
click at [64, 352] on select "Select Service Product Membership Package Voucher Prepaid Gift Card" at bounding box center [108, 363] width 89 height 22
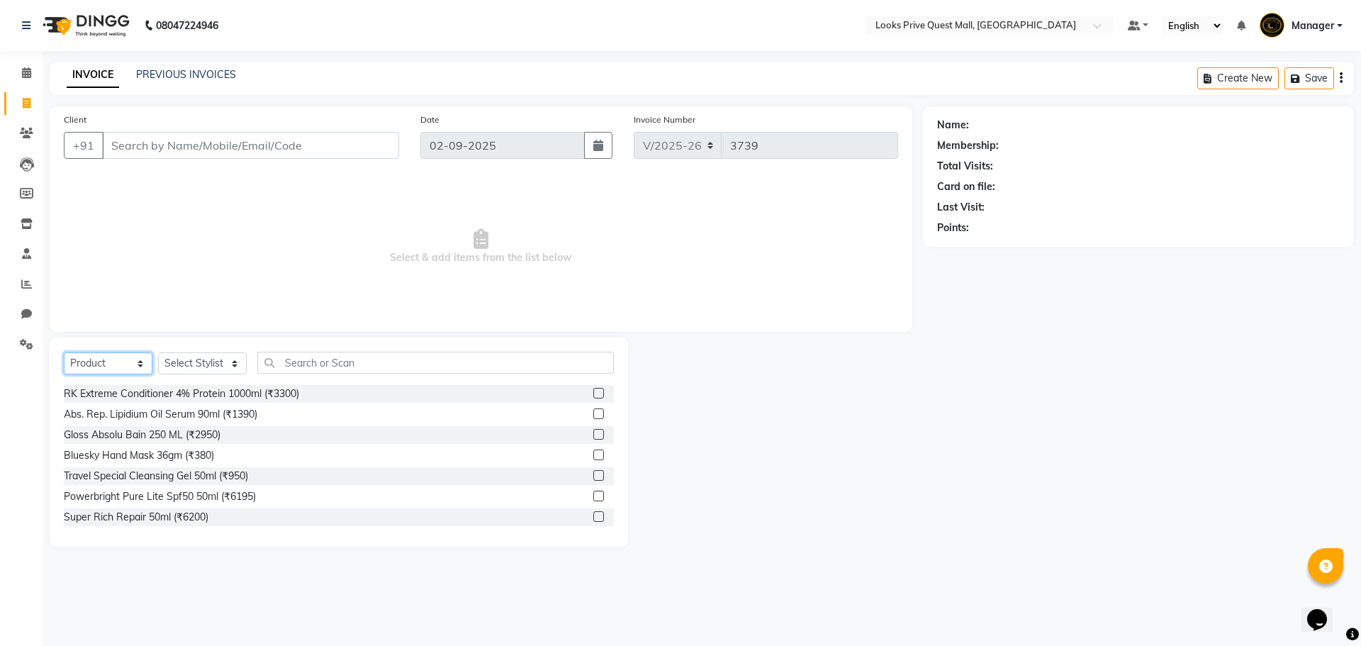
click at [111, 365] on select "Select Service Product Membership Package Voucher Prepaid Gift Card" at bounding box center [108, 363] width 89 height 22
select select "P"
click at [64, 352] on select "Select Service Product Membership Package Voucher Prepaid Gift Card" at bounding box center [108, 363] width 89 height 22
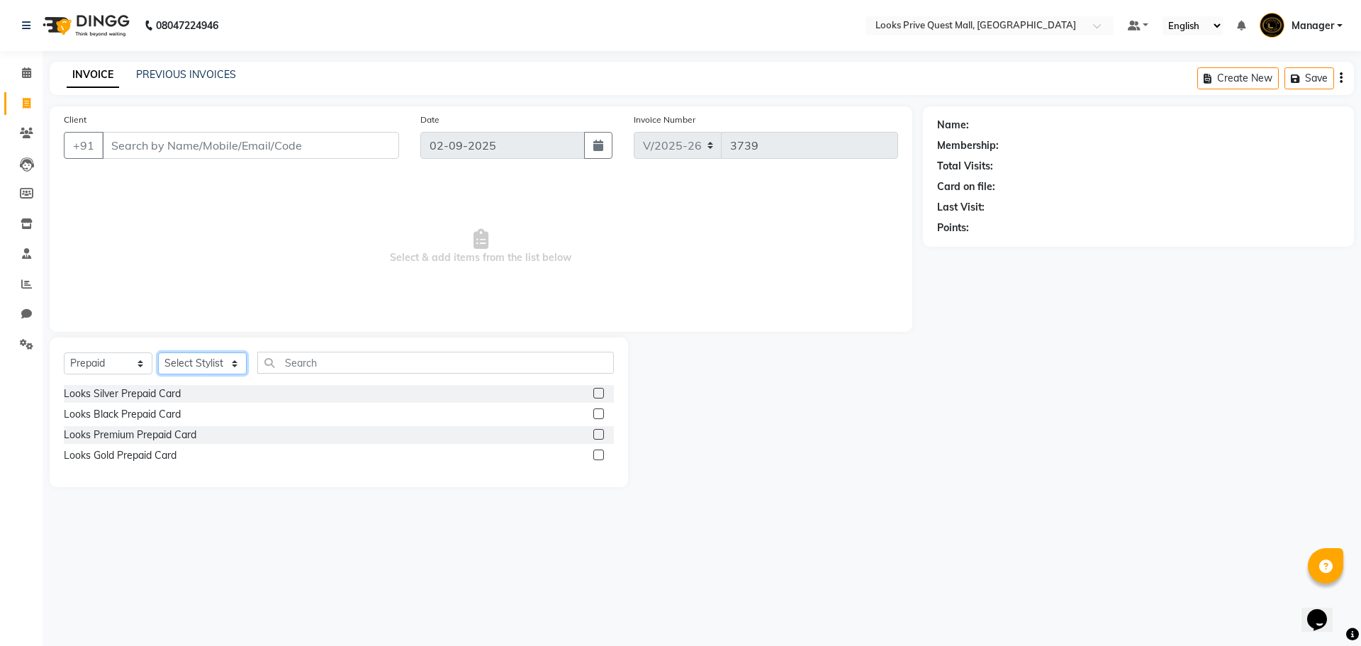
click at [210, 366] on select "Select Stylist Arman Bapi Chhewang Counter_Sales Deepa Das Dipti Uppal Firoz Ku…" at bounding box center [202, 363] width 89 height 22
select select "46702"
click at [158, 352] on select "Select Stylist Arman Bapi Chhewang Counter_Sales Deepa Das Dipti Uppal Firoz Ku…" at bounding box center [202, 363] width 89 height 22
click at [185, 143] on input "Client" at bounding box center [250, 145] width 297 height 27
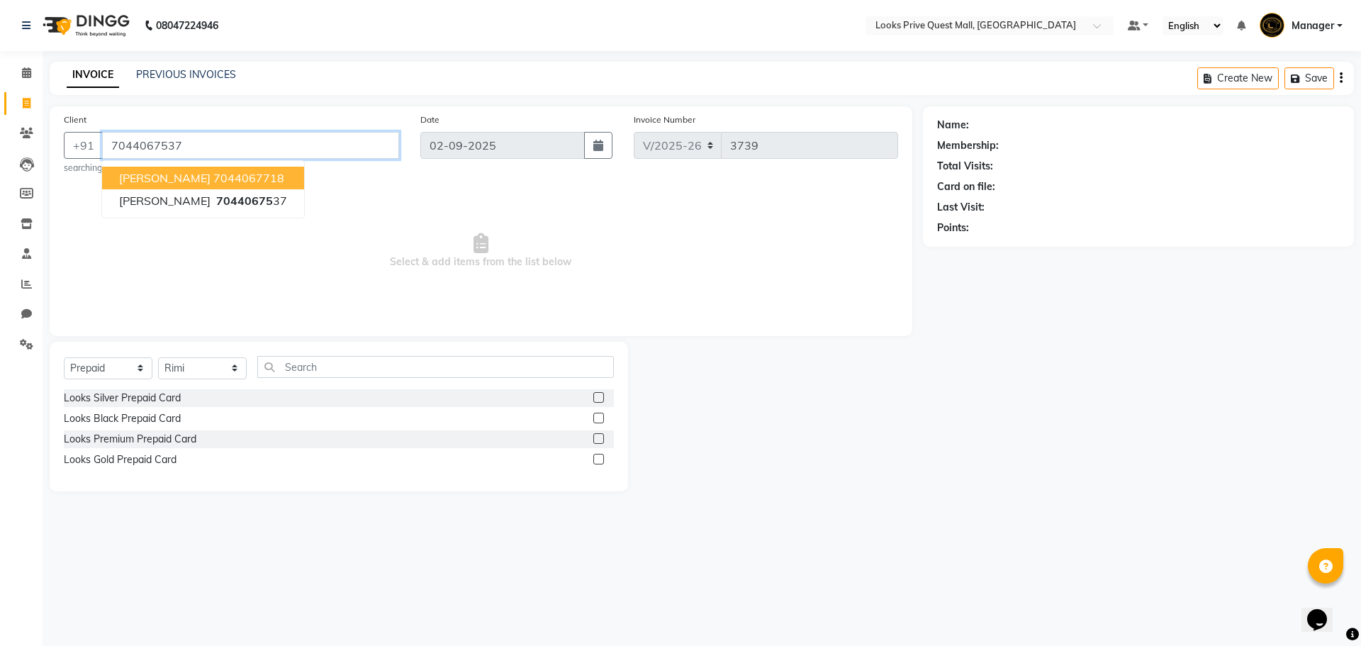
type input "7044067537"
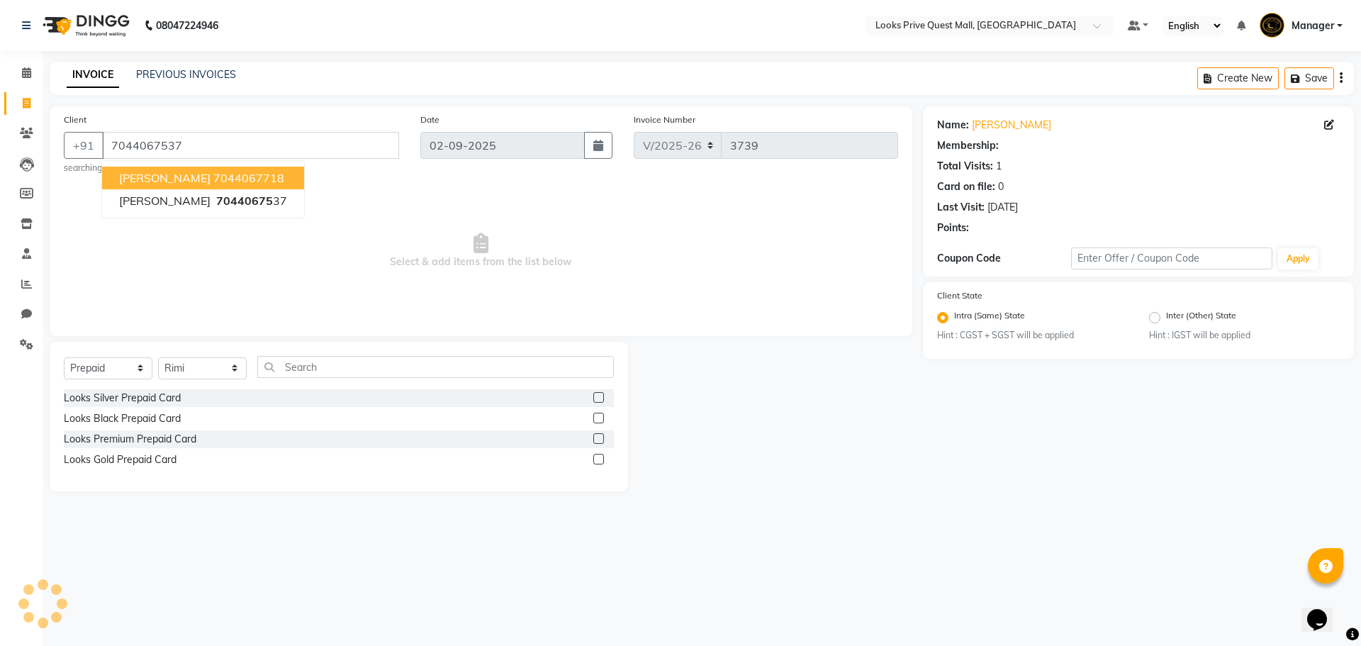
select select "1: Object"
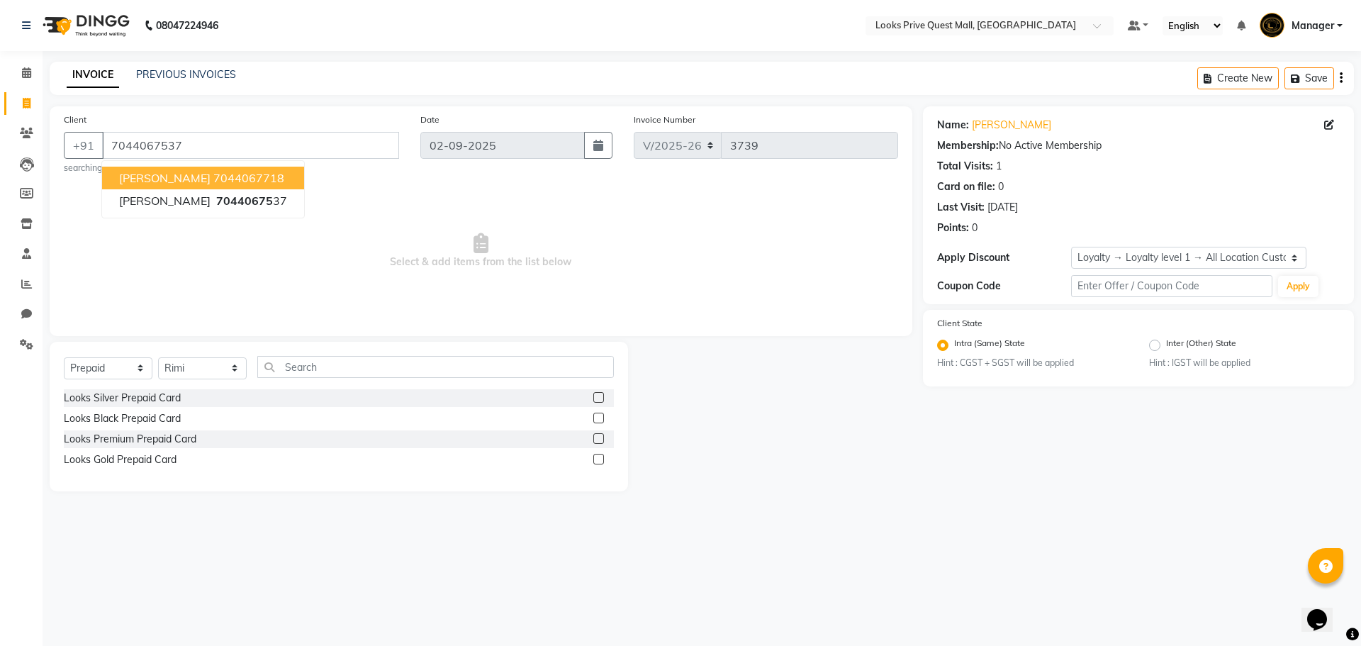
click at [422, 247] on span "Select & add items from the list below" at bounding box center [481, 251] width 834 height 142
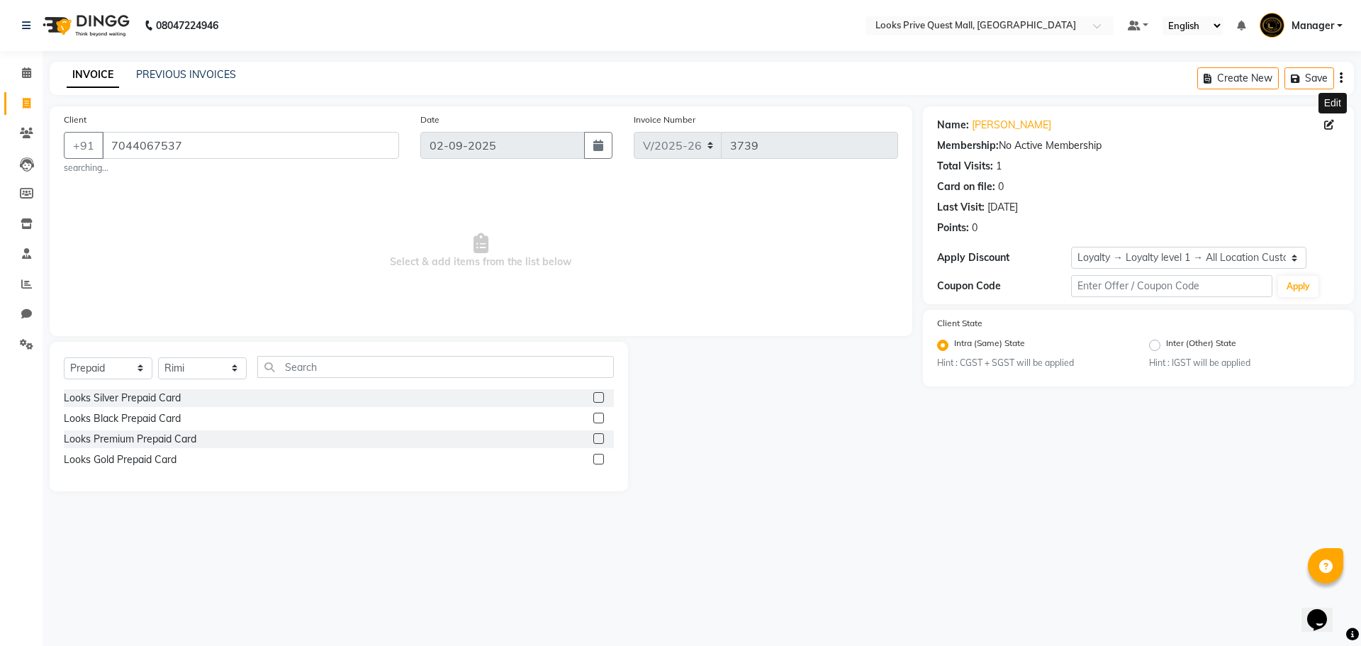
click at [1334, 125] on icon at bounding box center [1329, 125] width 10 height 10
select select "male"
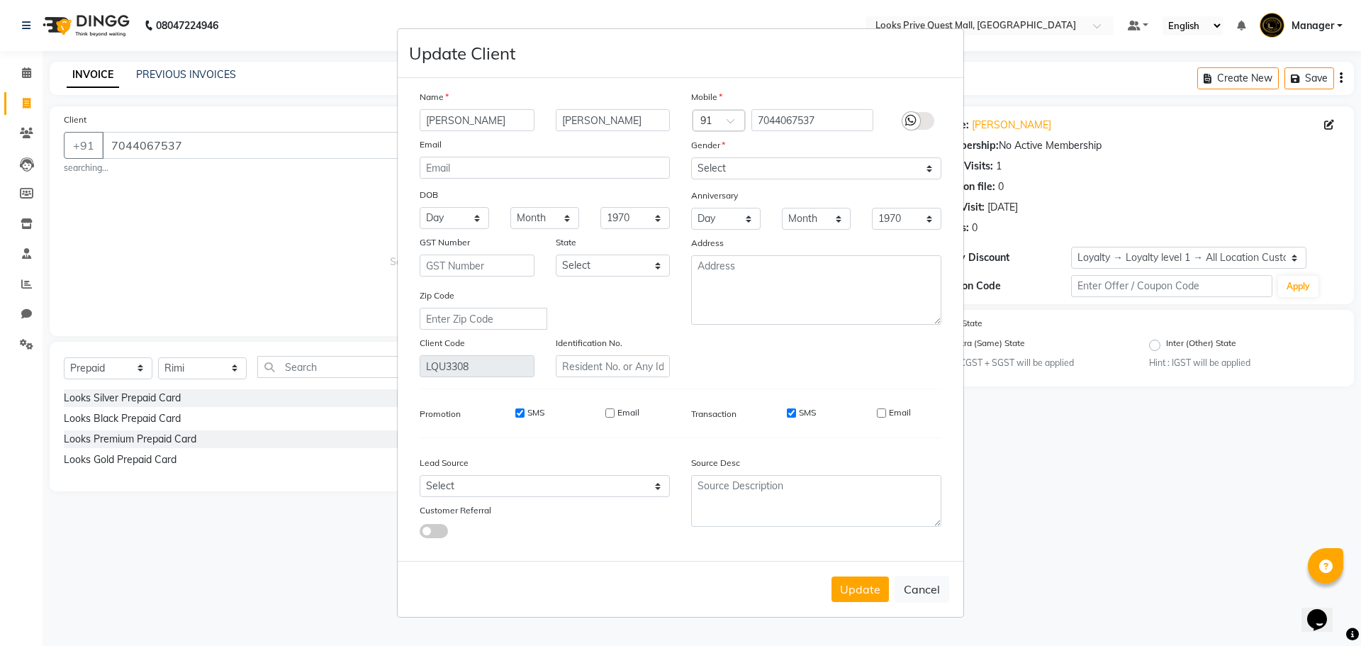
drag, startPoint x: 384, startPoint y: 121, endPoint x: 145, endPoint y: 130, distance: 239.8
click at [146, 130] on ngb-modal-window "Update Client Name Aquib Akhtar Email DOB Day 01 02 03 04 05 06 07 08 09 10 11 …" at bounding box center [680, 323] width 1361 height 646
type input "Humaira"
click at [624, 177] on input "email" at bounding box center [545, 168] width 250 height 22
drag, startPoint x: 618, startPoint y: 113, endPoint x: 212, endPoint y: 166, distance: 409.6
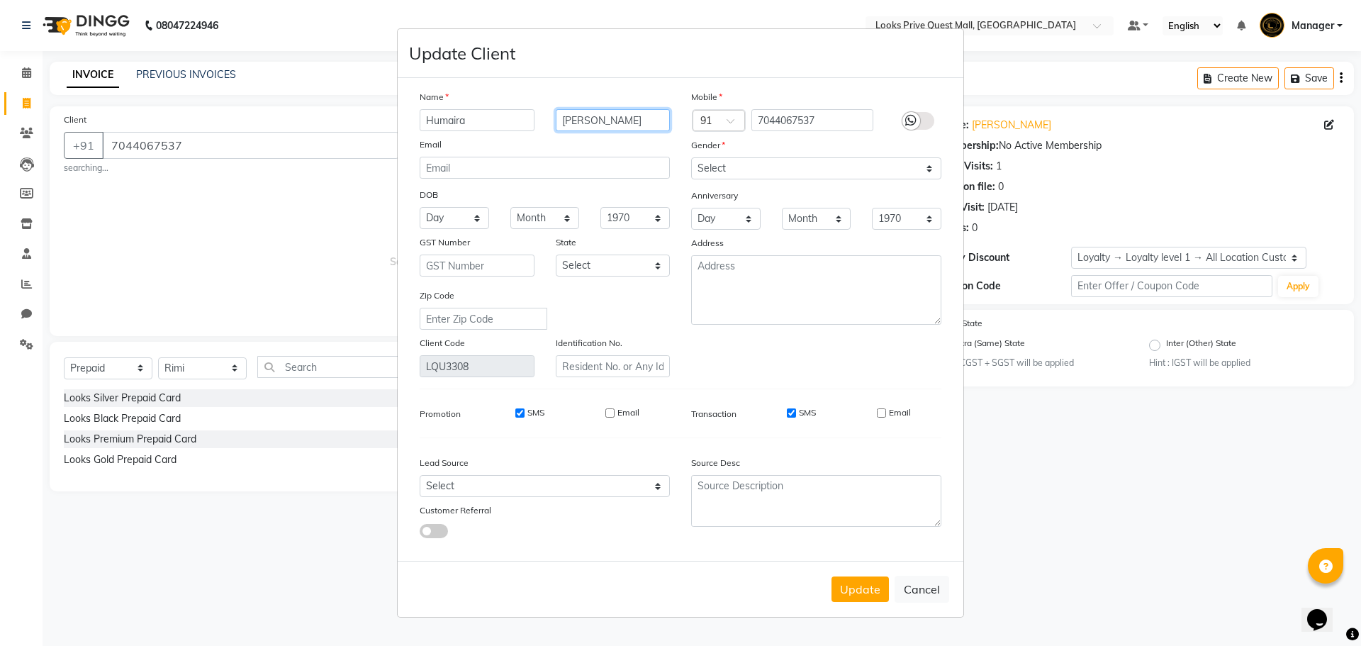
click at [213, 166] on ngb-modal-window "Update Client Name Humaira Akhtar Email DOB Day 01 02 03 04 05 06 07 08 09 10 1…" at bounding box center [680, 323] width 1361 height 646
type input "a"
type input "Aquib"
click at [866, 589] on button "Update" at bounding box center [860, 589] width 57 height 26
select select
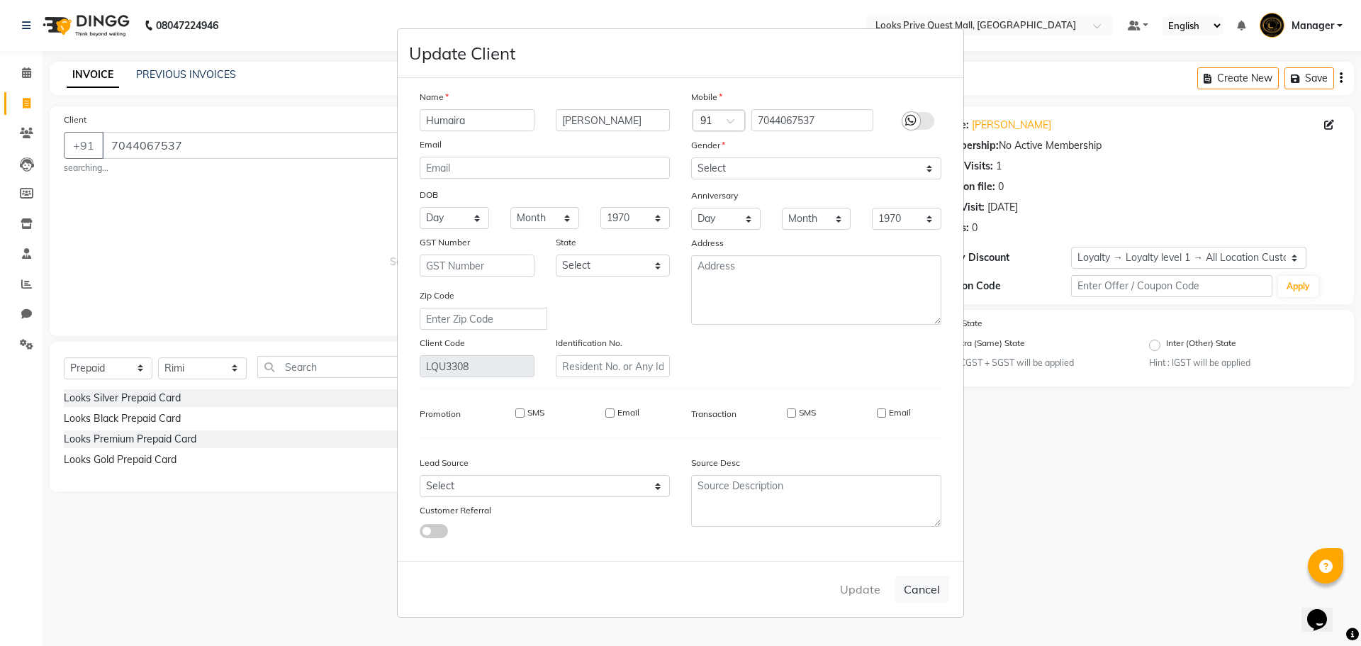
select select
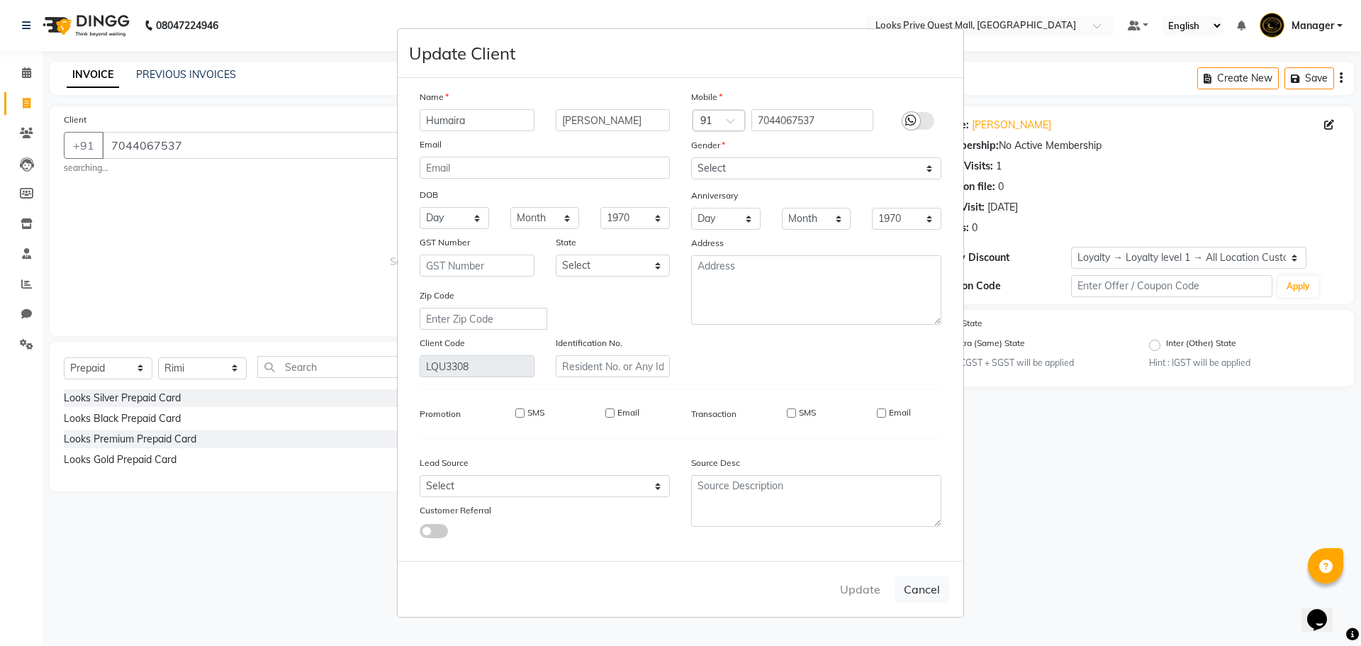
select select
checkbox input "false"
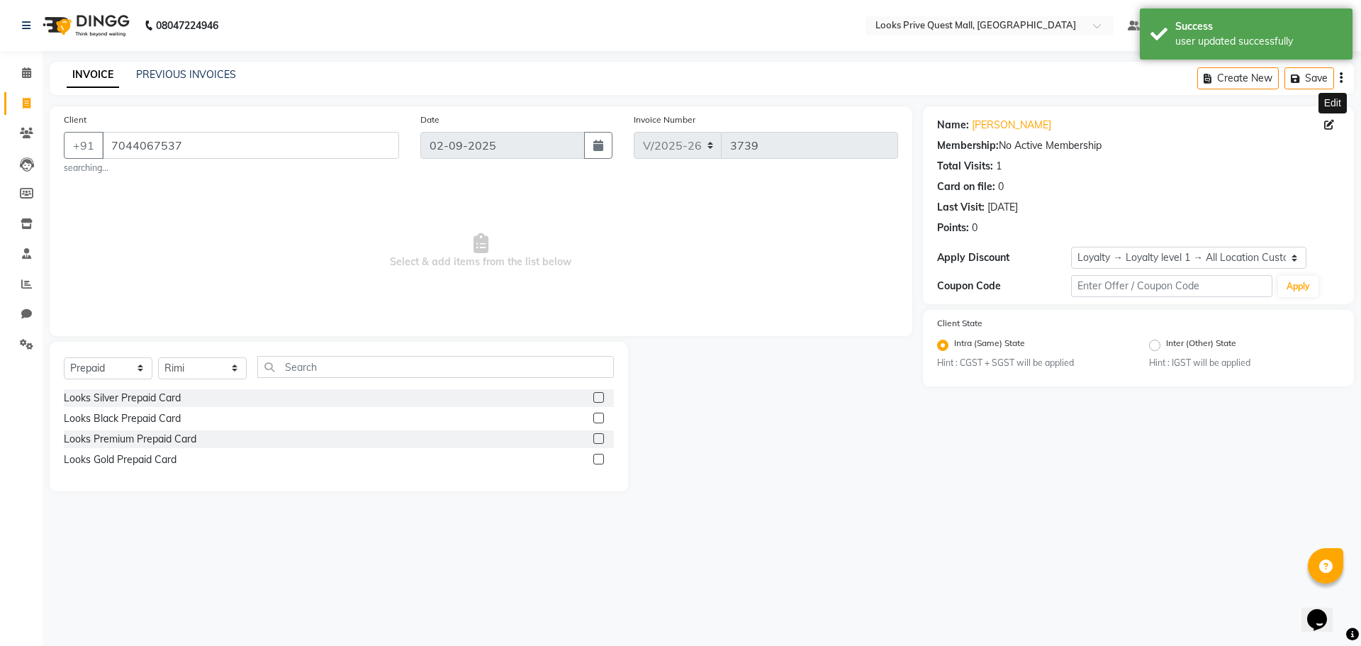
select select "1: Object"
click at [597, 437] on label at bounding box center [598, 438] width 11 height 11
click at [597, 437] on input "checkbox" at bounding box center [597, 439] width 9 height 9
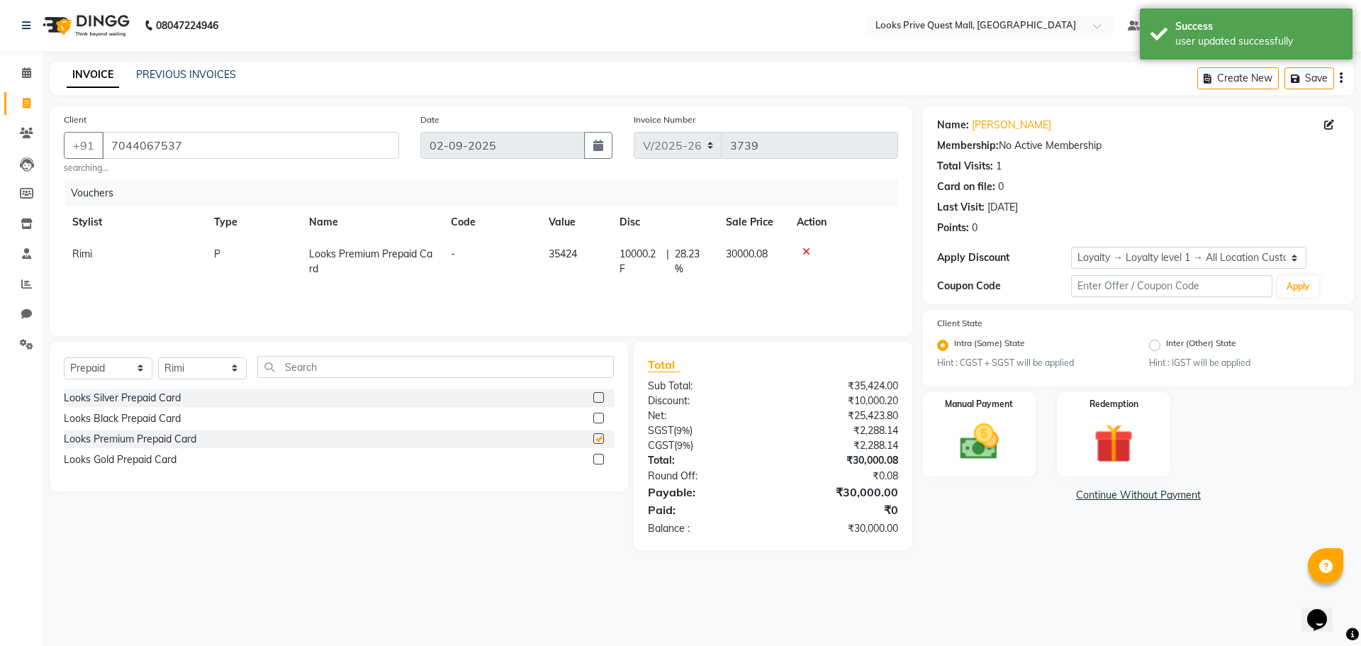
checkbox input "false"
click at [805, 250] on icon at bounding box center [807, 252] width 8 height 10
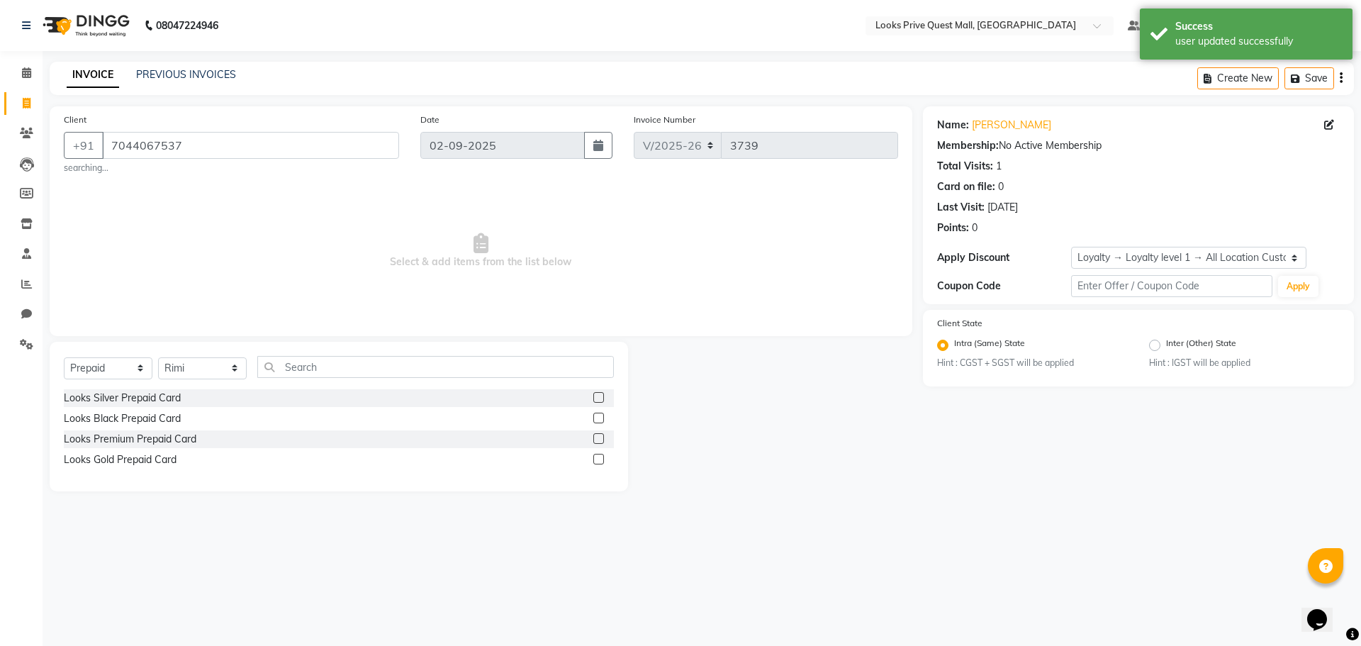
click at [600, 395] on label at bounding box center [598, 397] width 11 height 11
click at [600, 395] on input "checkbox" at bounding box center [597, 397] width 9 height 9
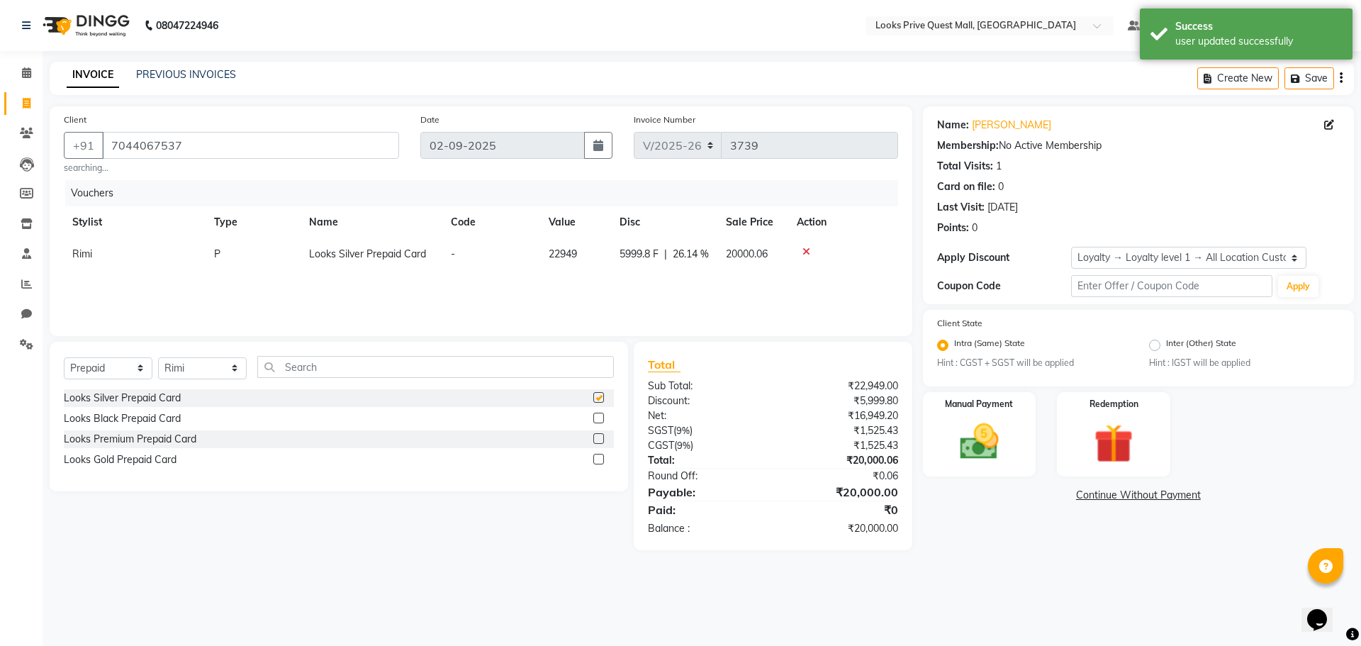
checkbox input "false"
click at [803, 252] on icon at bounding box center [807, 252] width 8 height 10
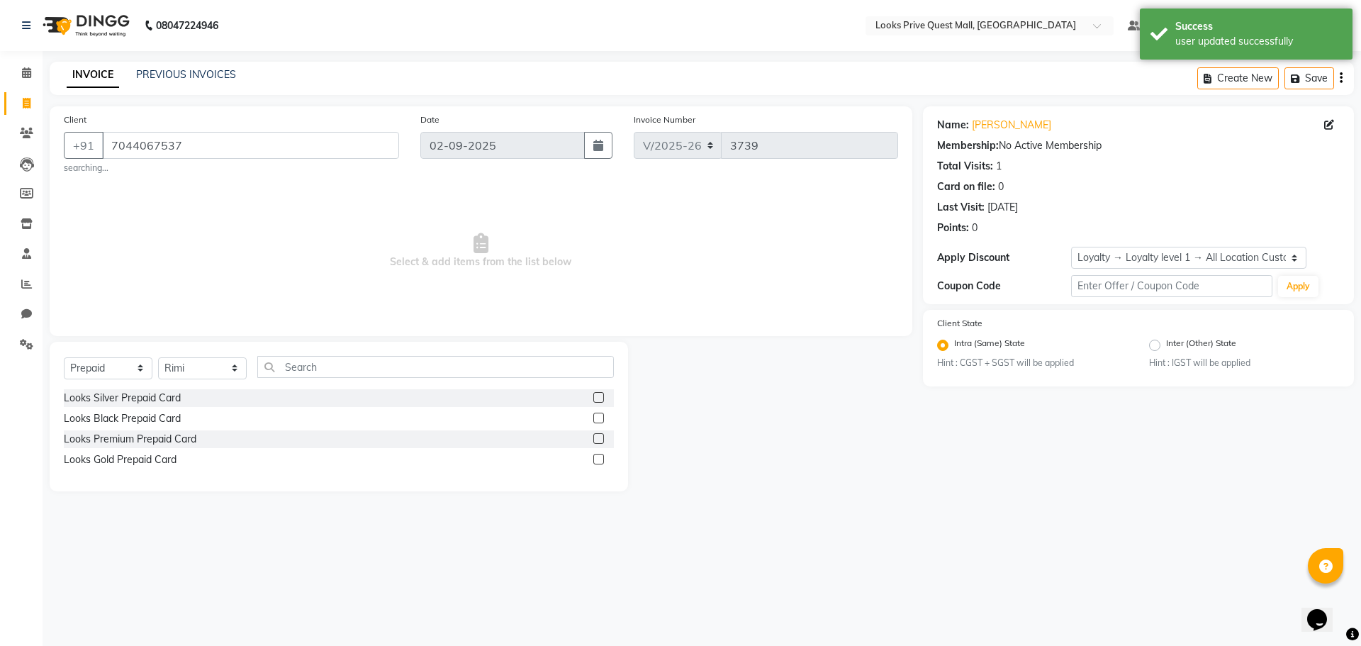
click at [596, 418] on label at bounding box center [598, 418] width 11 height 11
click at [596, 418] on input "checkbox" at bounding box center [597, 418] width 9 height 9
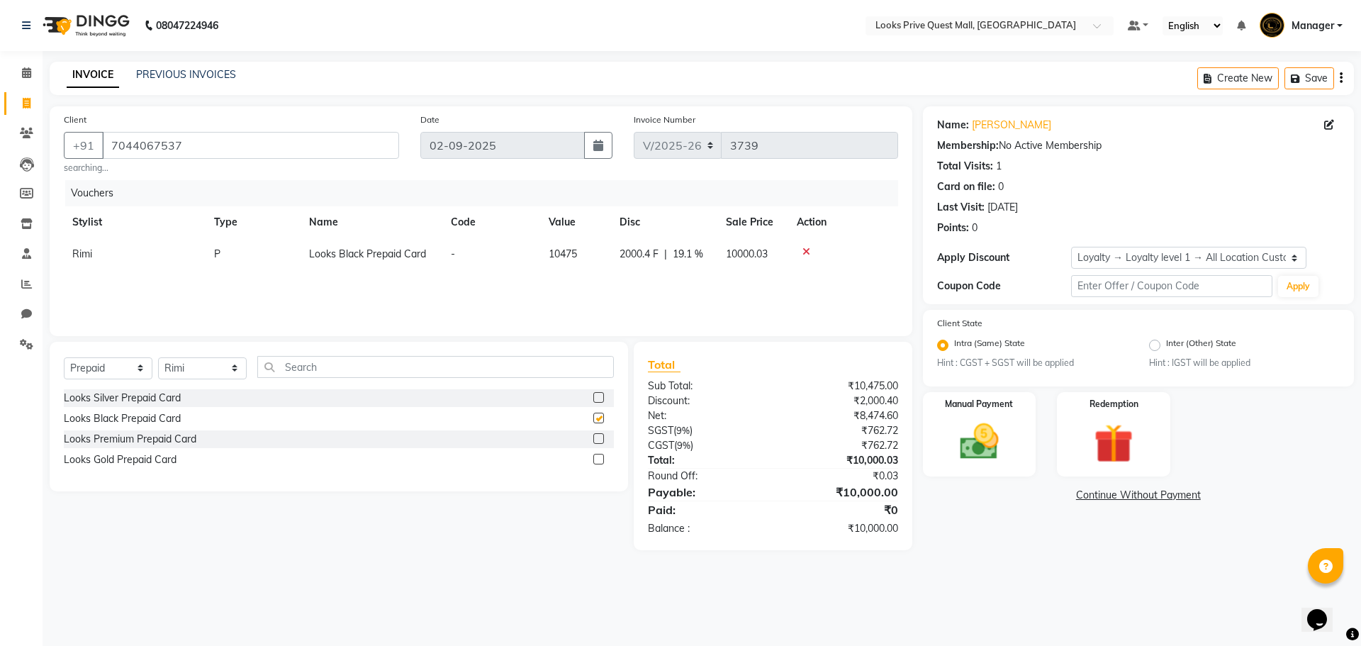
checkbox input "false"
click at [1016, 455] on div "Manual Payment" at bounding box center [979, 434] width 118 height 87
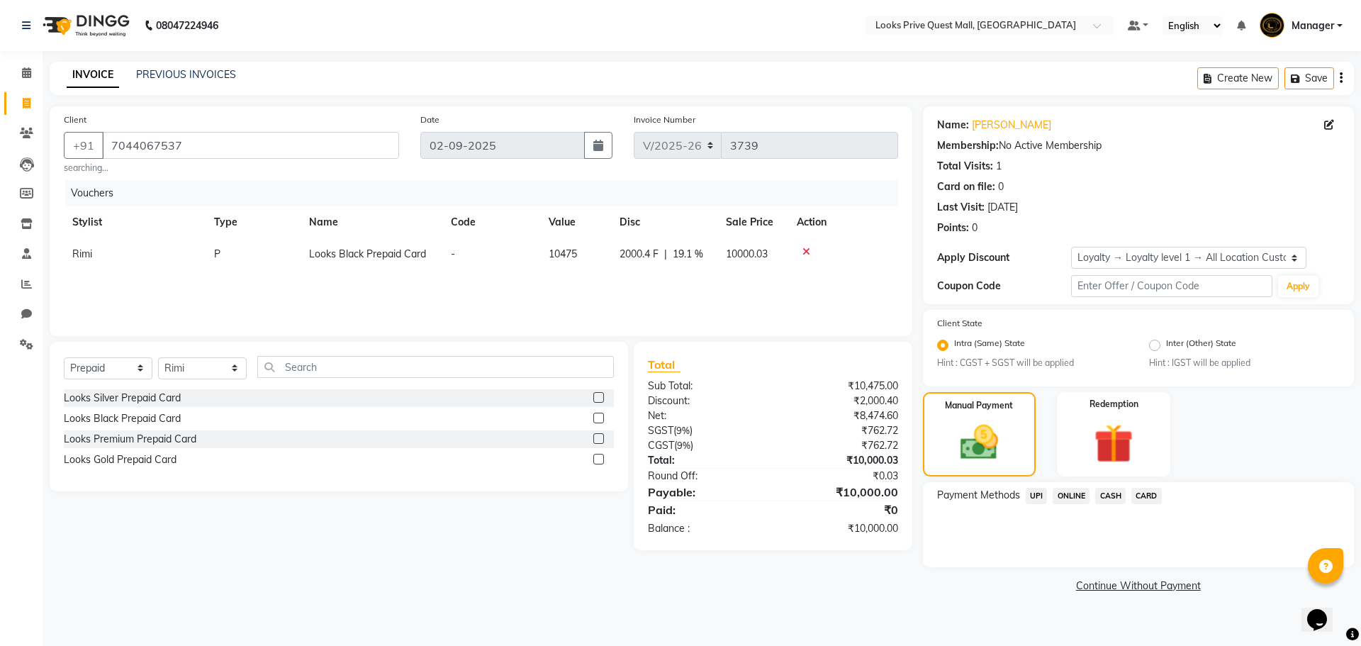
click at [1036, 496] on span "UPI" at bounding box center [1037, 496] width 22 height 16
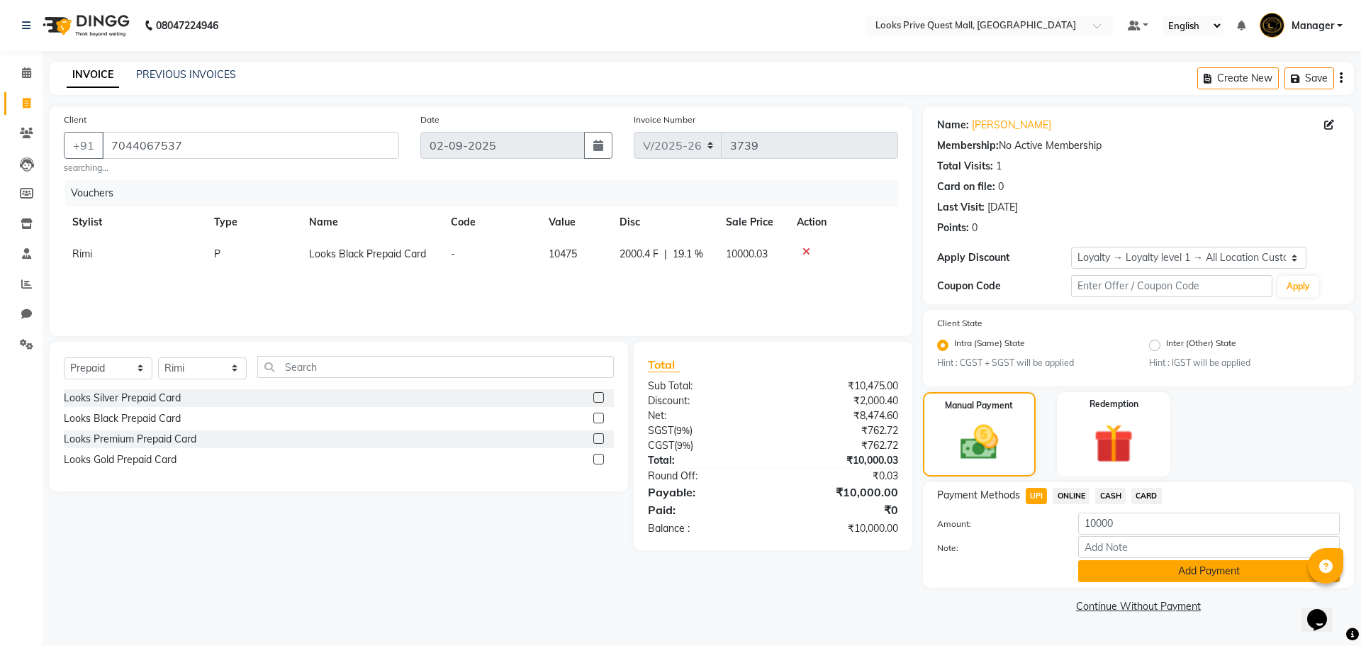
click at [1097, 574] on button "Add Payment" at bounding box center [1209, 571] width 262 height 22
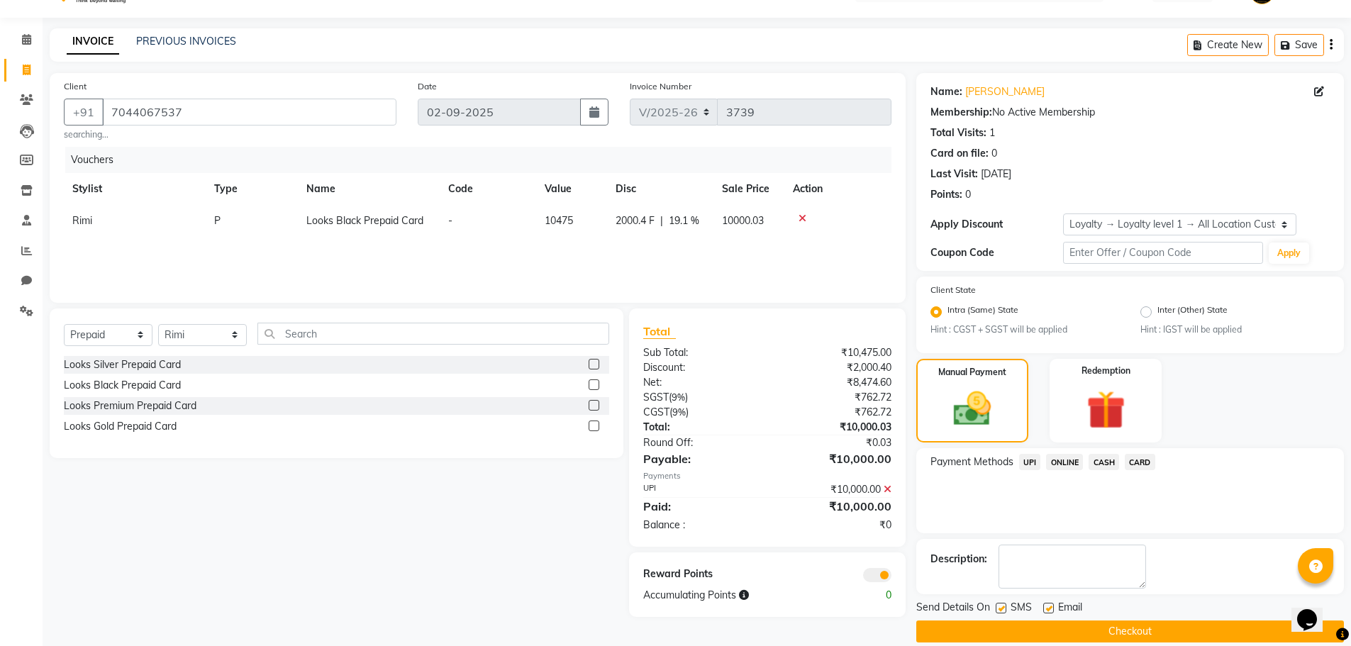
scroll to position [51, 0]
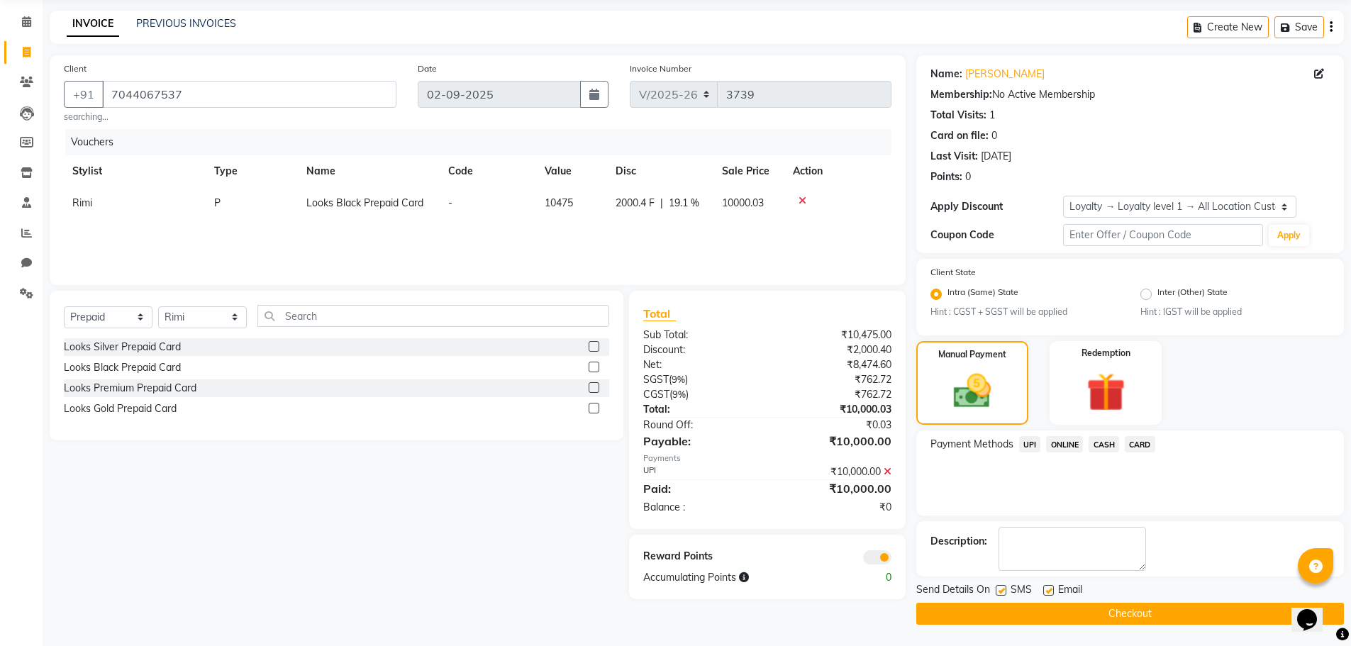
click at [1049, 590] on label at bounding box center [1048, 590] width 11 height 11
click at [1049, 590] on input "checkbox" at bounding box center [1047, 590] width 9 height 9
checkbox input "false"
click at [880, 554] on span at bounding box center [877, 557] width 28 height 14
click at [891, 559] on input "checkbox" at bounding box center [891, 559] width 0 height 0
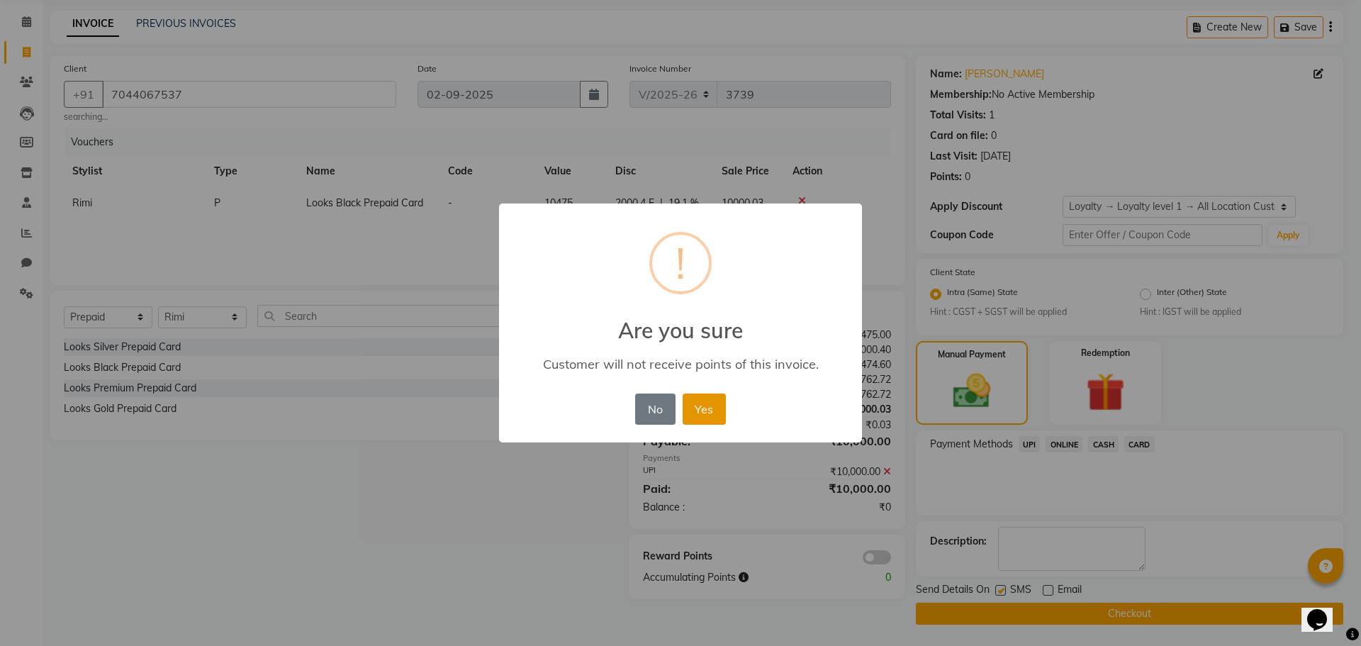
click at [714, 405] on button "Yes" at bounding box center [704, 408] width 43 height 31
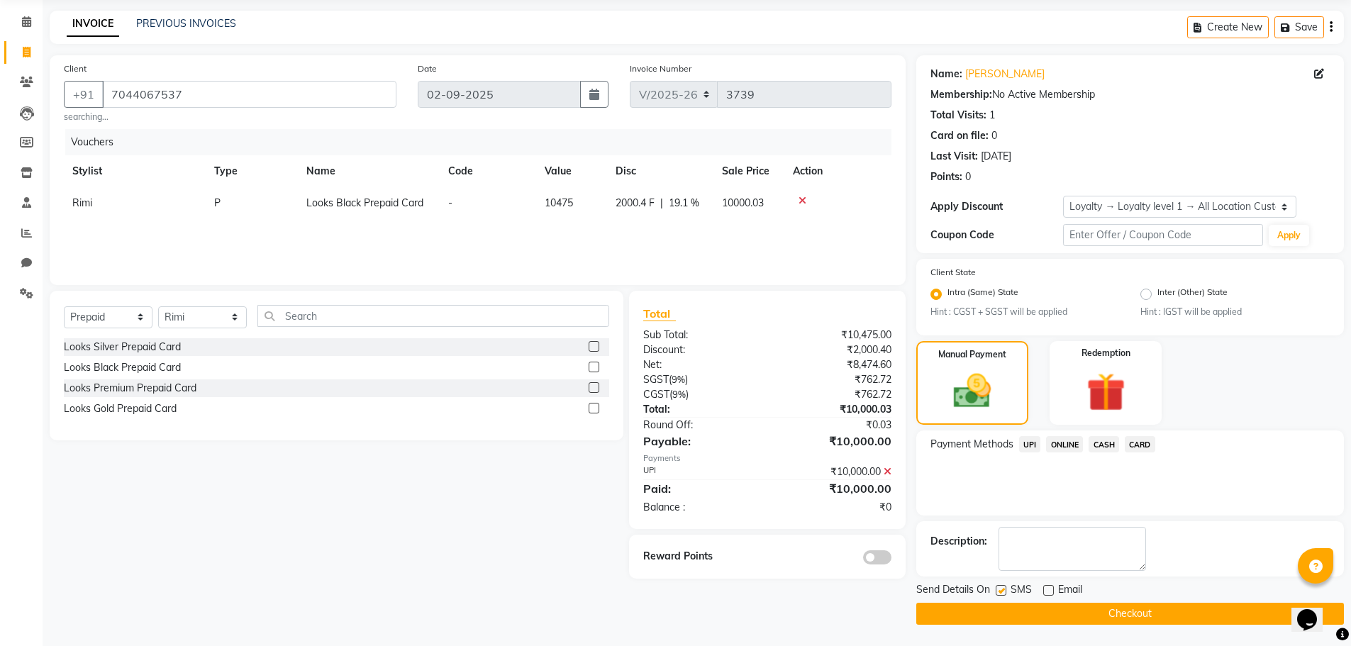
click at [966, 614] on button "Checkout" at bounding box center [1129, 614] width 427 height 22
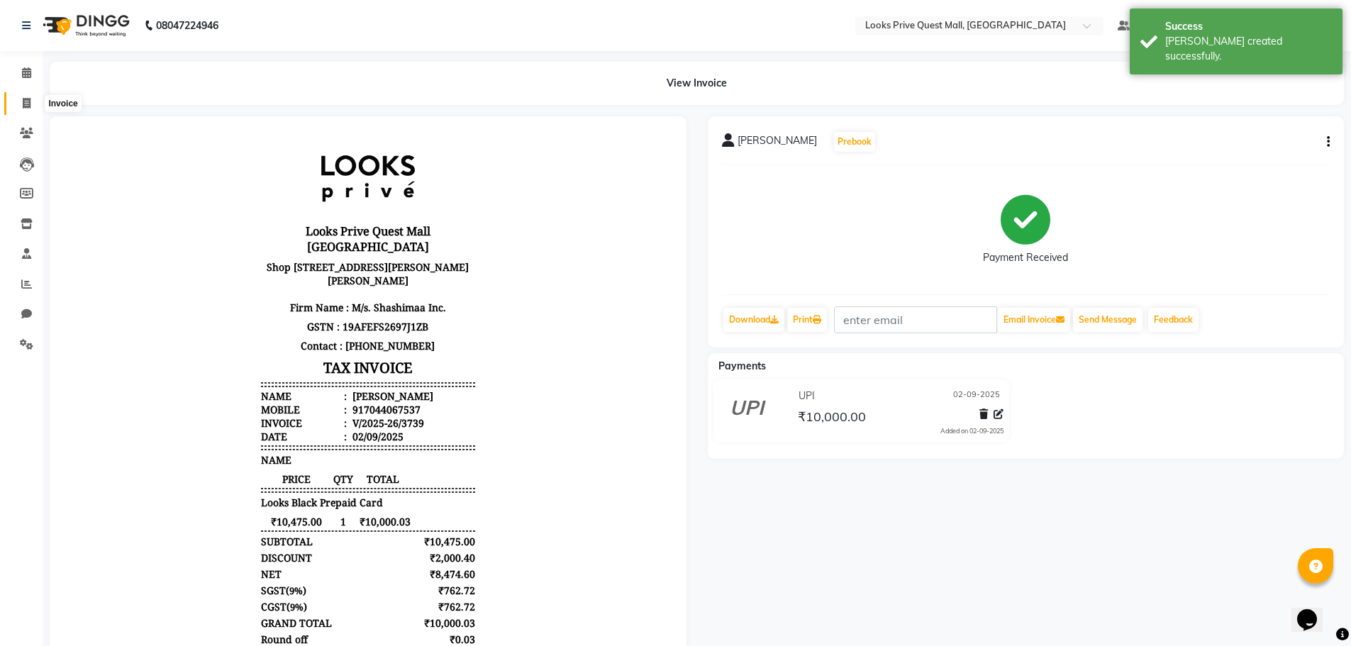
click at [26, 101] on icon at bounding box center [27, 103] width 8 height 11
select select "service"
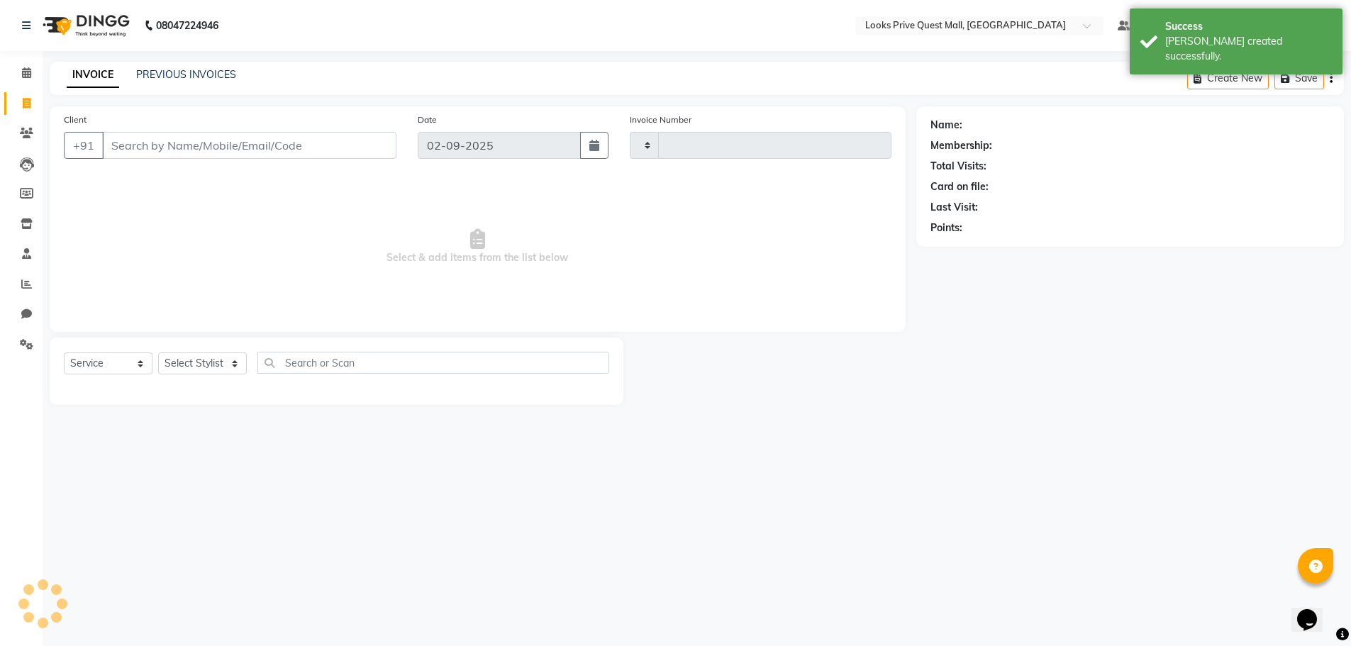
type input "3740"
select select "6141"
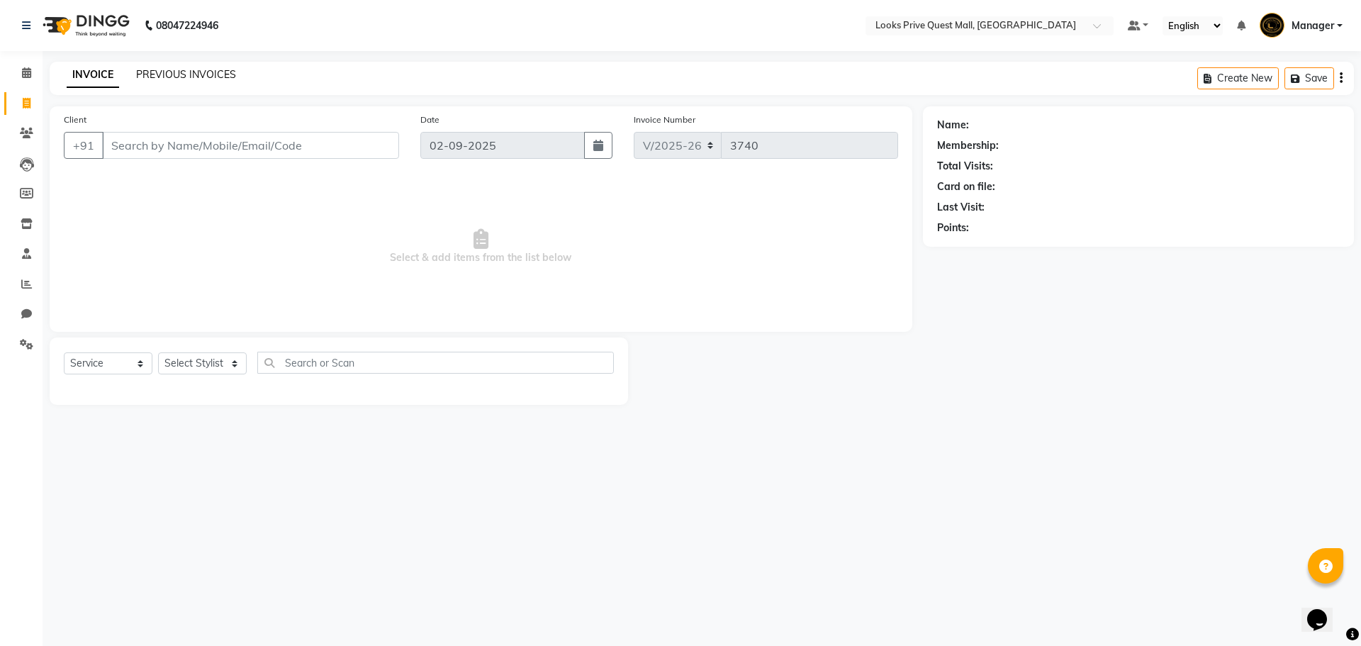
click at [187, 77] on link "PREVIOUS INVOICES" at bounding box center [186, 74] width 100 height 13
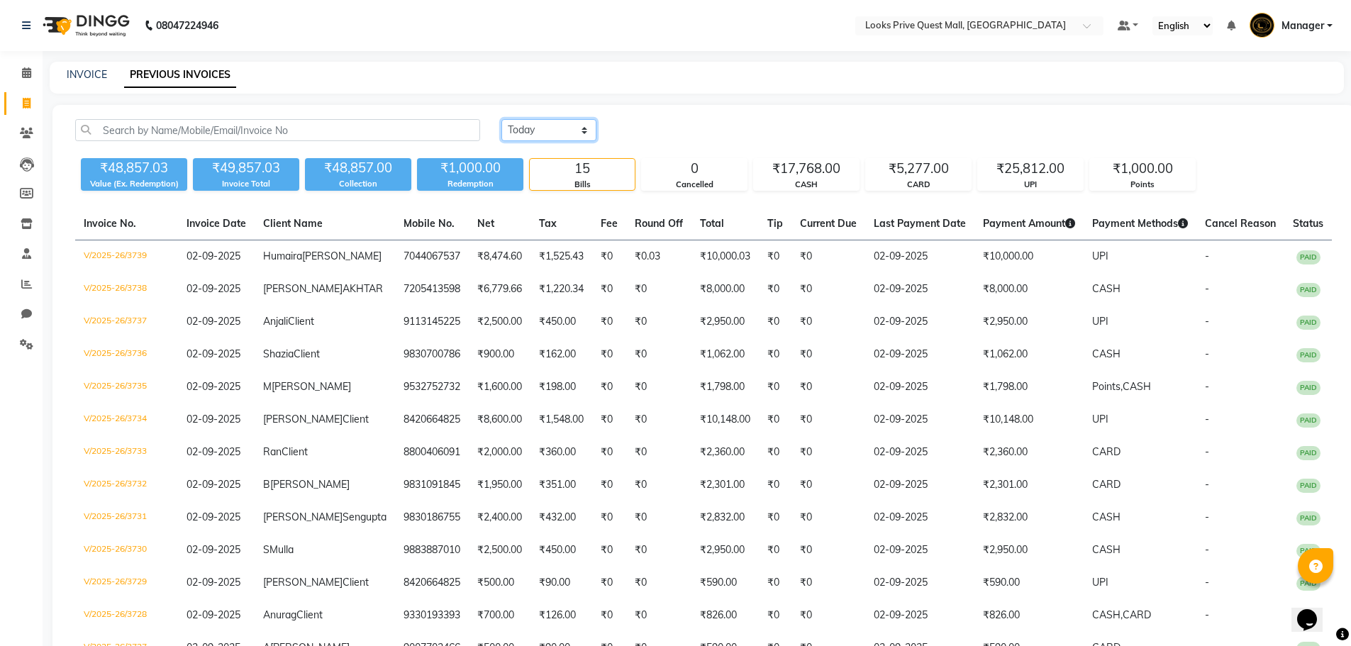
click at [532, 135] on select "Today Yesterday Custom Range" at bounding box center [548, 130] width 95 height 22
click at [666, 118] on div "Today Yesterday Custom Range ₹48,857.03 Value (Ex. Redemption) ₹49,857.03 Invoi…" at bounding box center [703, 445] width 1302 height 681
click at [25, 106] on icon at bounding box center [27, 103] width 8 height 11
select select "service"
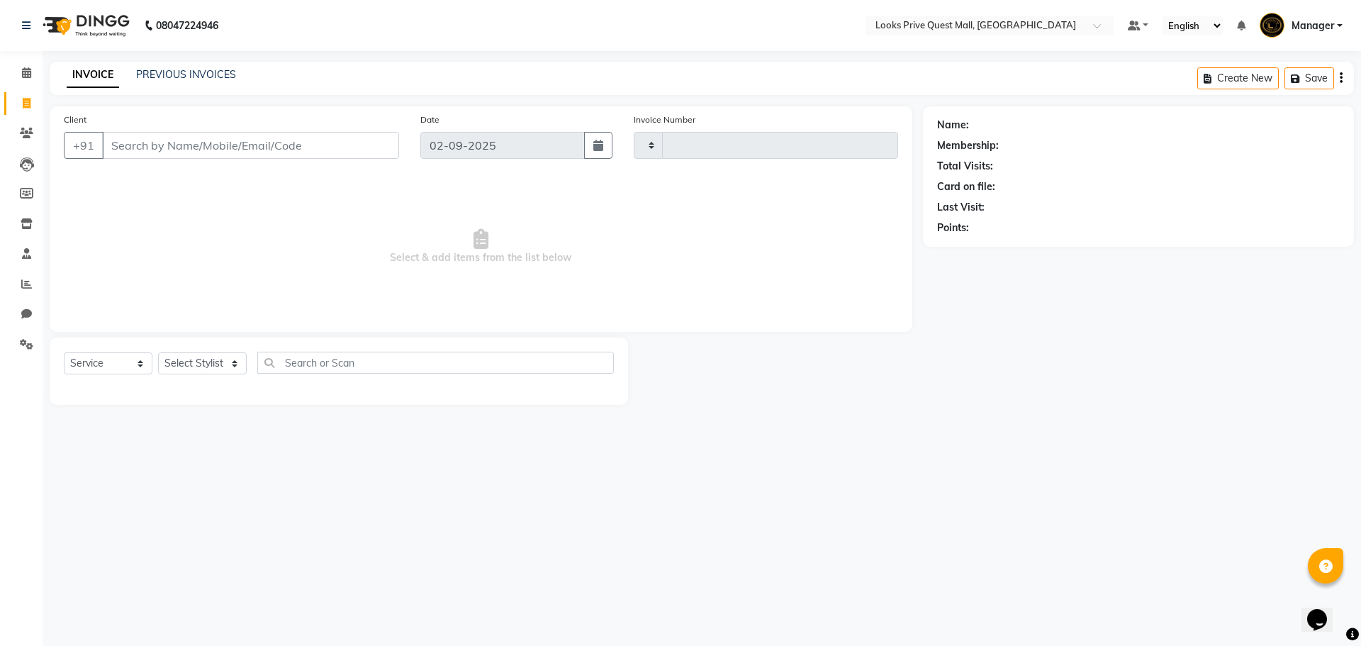
type input "3740"
select select "6141"
click at [206, 74] on link "PREVIOUS INVOICES" at bounding box center [186, 74] width 100 height 13
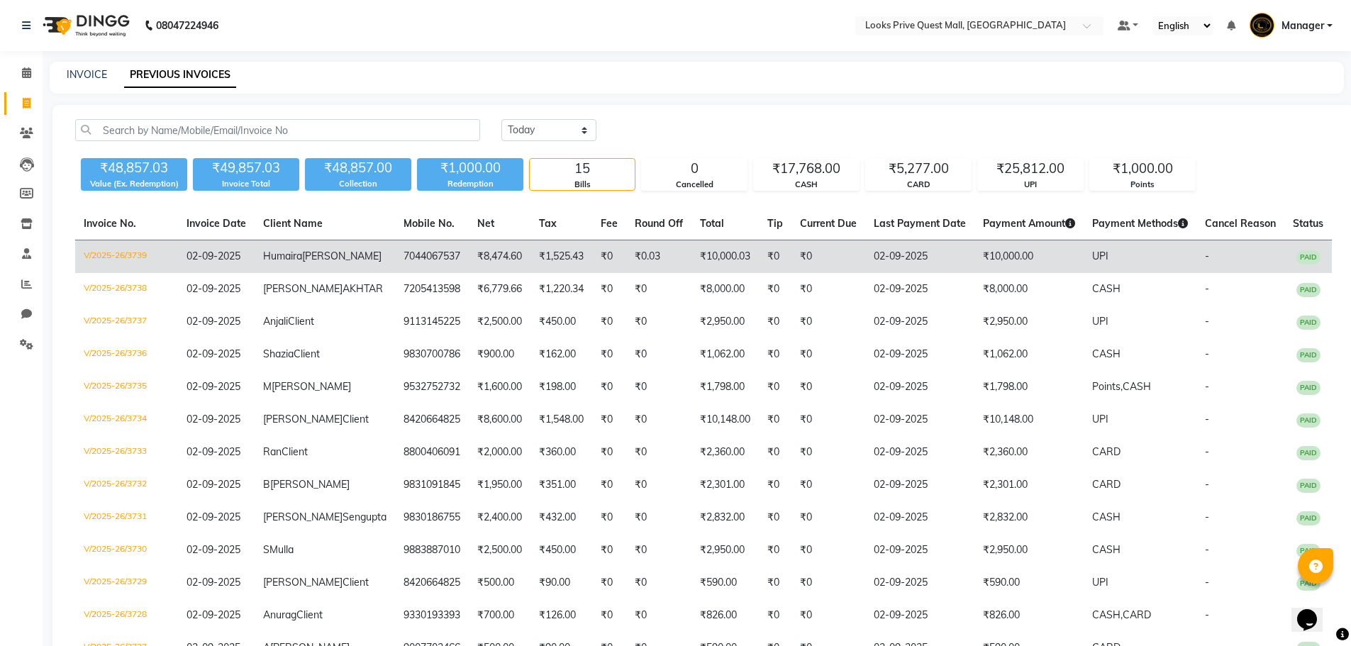
click at [90, 254] on td "V/2025-26/3739" at bounding box center [126, 256] width 103 height 33
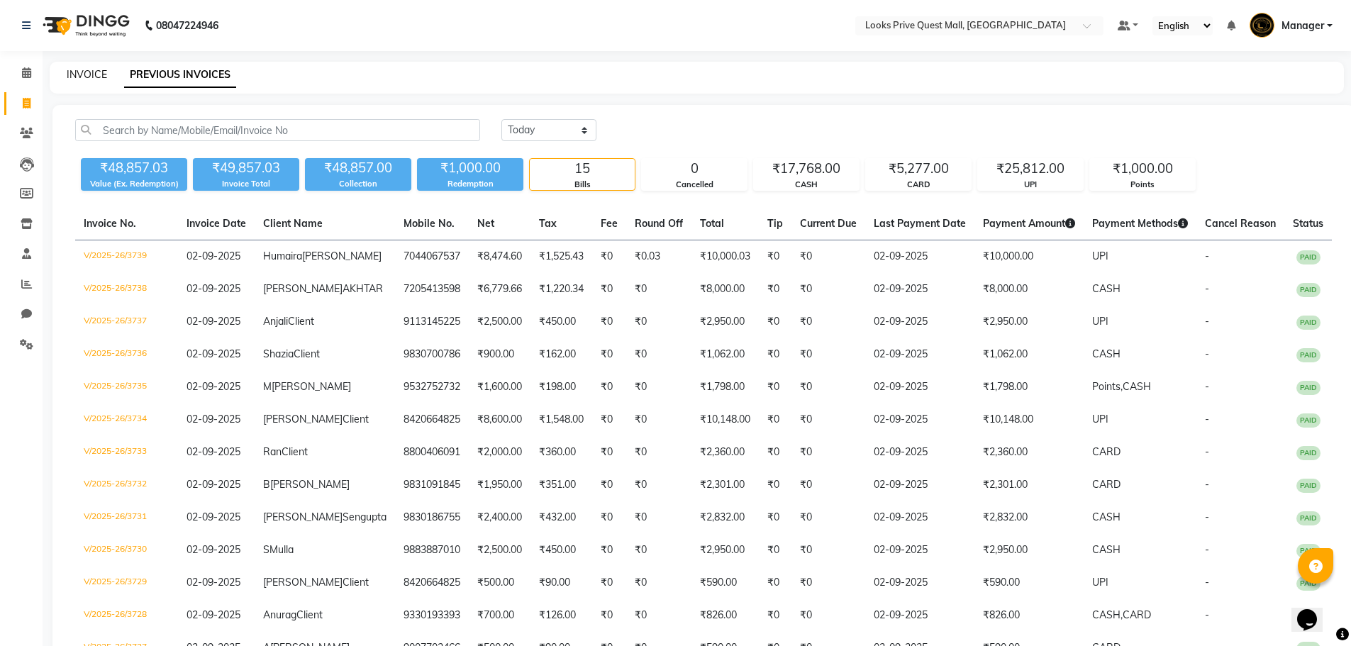
click at [77, 70] on link "INVOICE" at bounding box center [87, 74] width 40 height 13
select select "service"
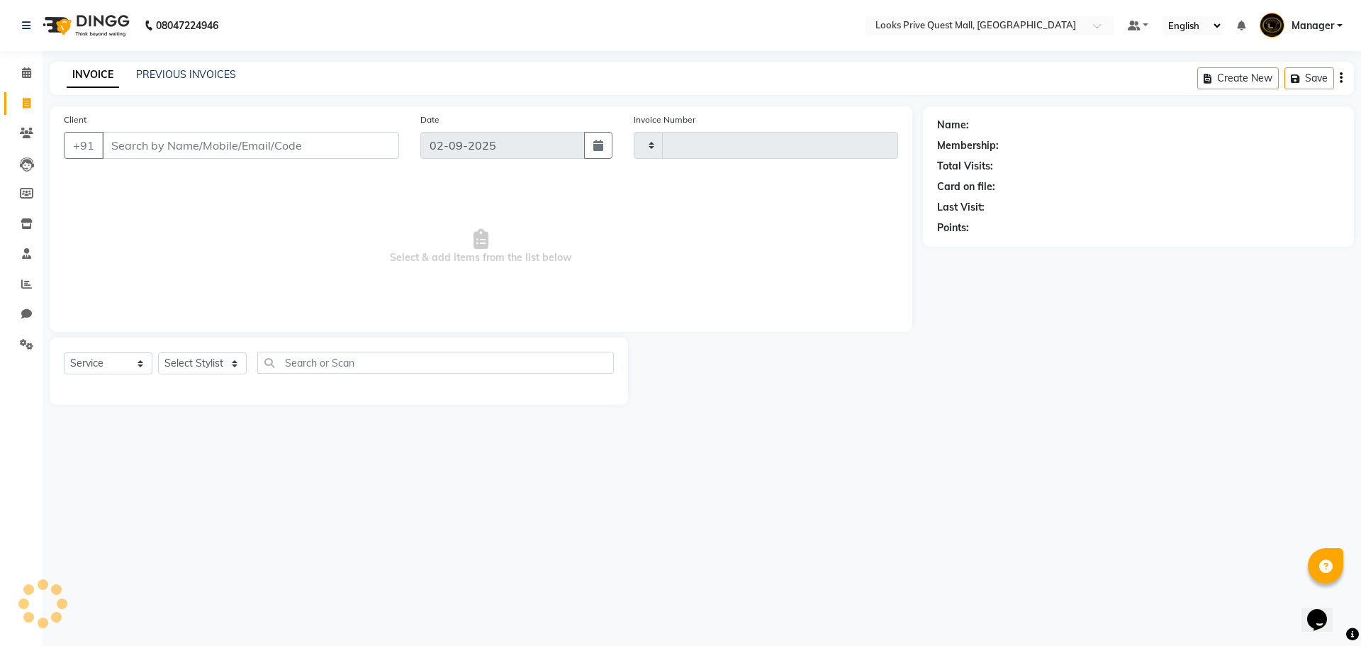
type input "3740"
select select "6141"
click at [278, 159] on div "Client +91" at bounding box center [231, 141] width 357 height 58
click at [169, 366] on select "Select Stylist Arman Bapi Chhewang Counter_Sales Deepa Das Dipti Uppal Firoz Ku…" at bounding box center [202, 363] width 89 height 22
select select "46694"
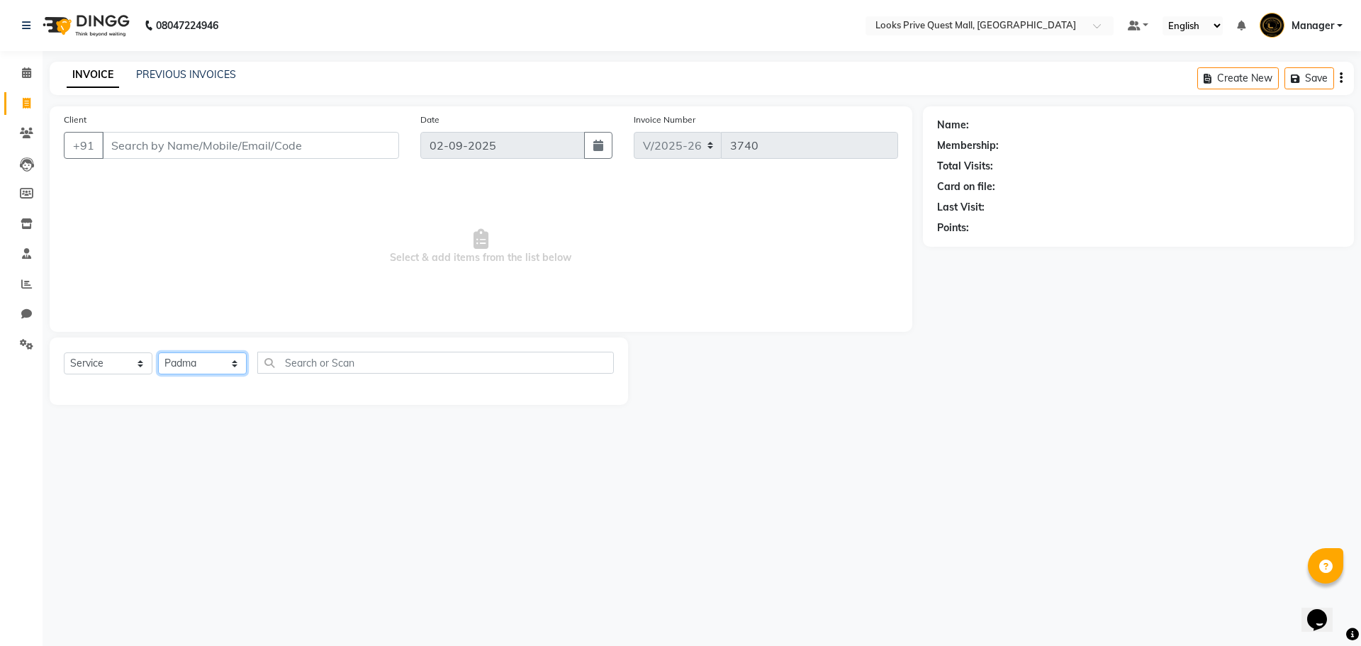
click at [158, 352] on select "Select Stylist Arman Bapi Chhewang Counter_Sales Deepa Das Dipti Uppal Firoz Ku…" at bounding box center [202, 363] width 89 height 22
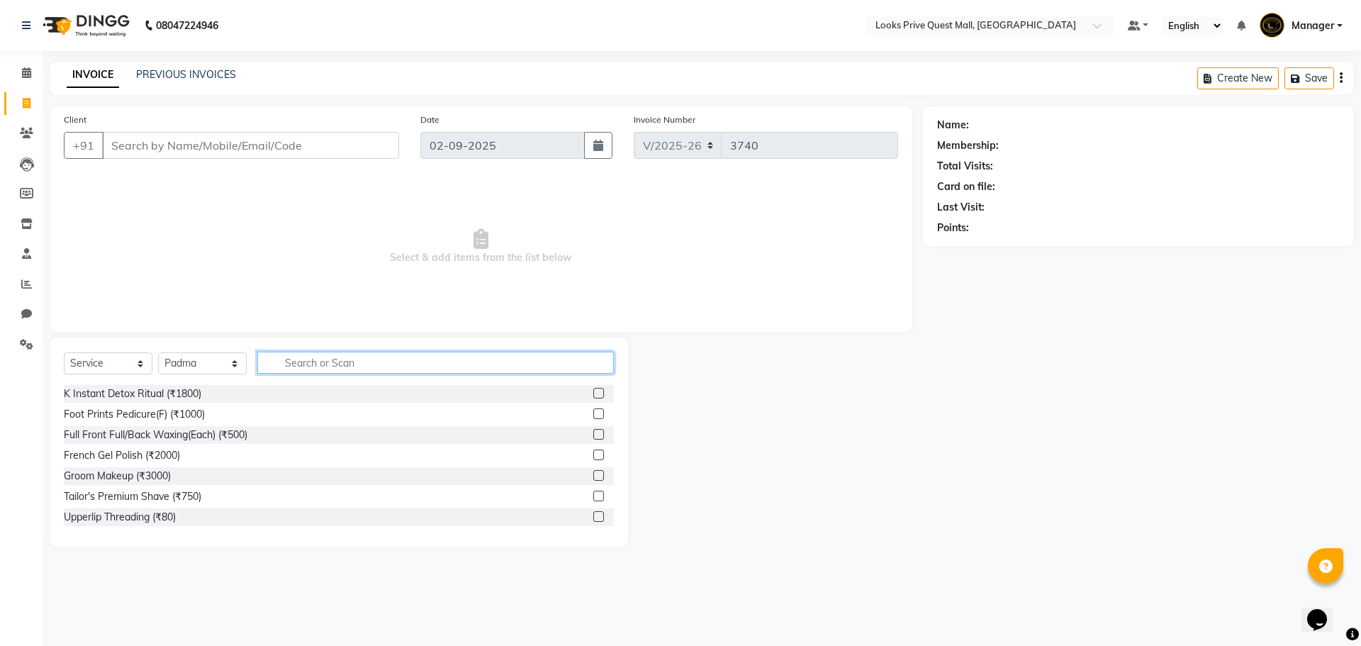
click at [322, 359] on input "text" at bounding box center [435, 363] width 357 height 22
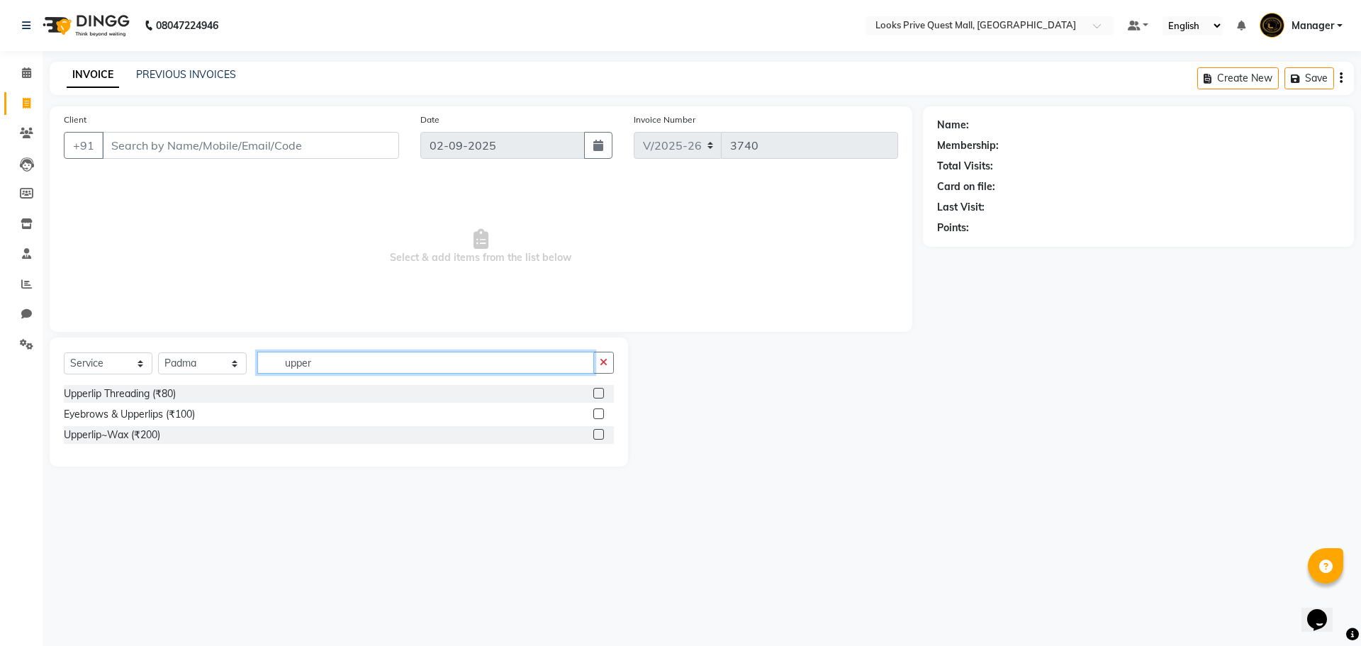
type input "upper"
click at [595, 392] on label at bounding box center [598, 393] width 11 height 11
click at [595, 392] on input "checkbox" at bounding box center [597, 393] width 9 height 9
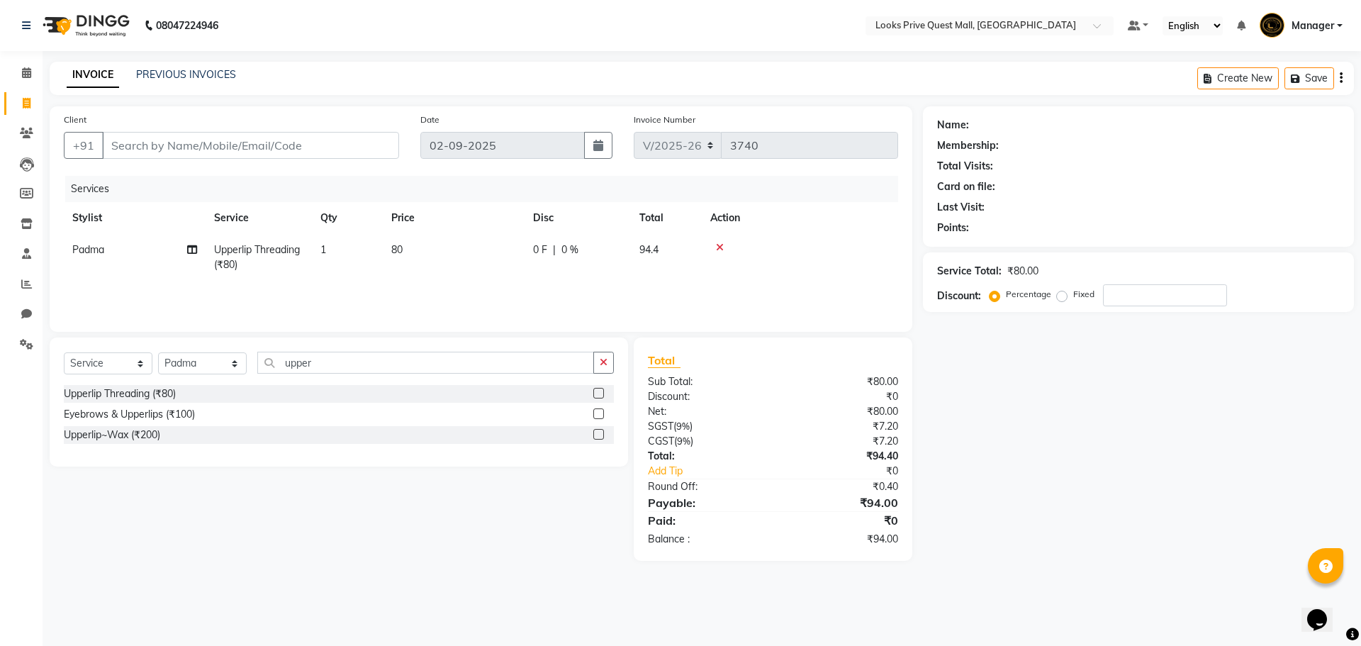
checkbox input "false"
click at [491, 258] on td "80" at bounding box center [454, 257] width 142 height 47
select select "46694"
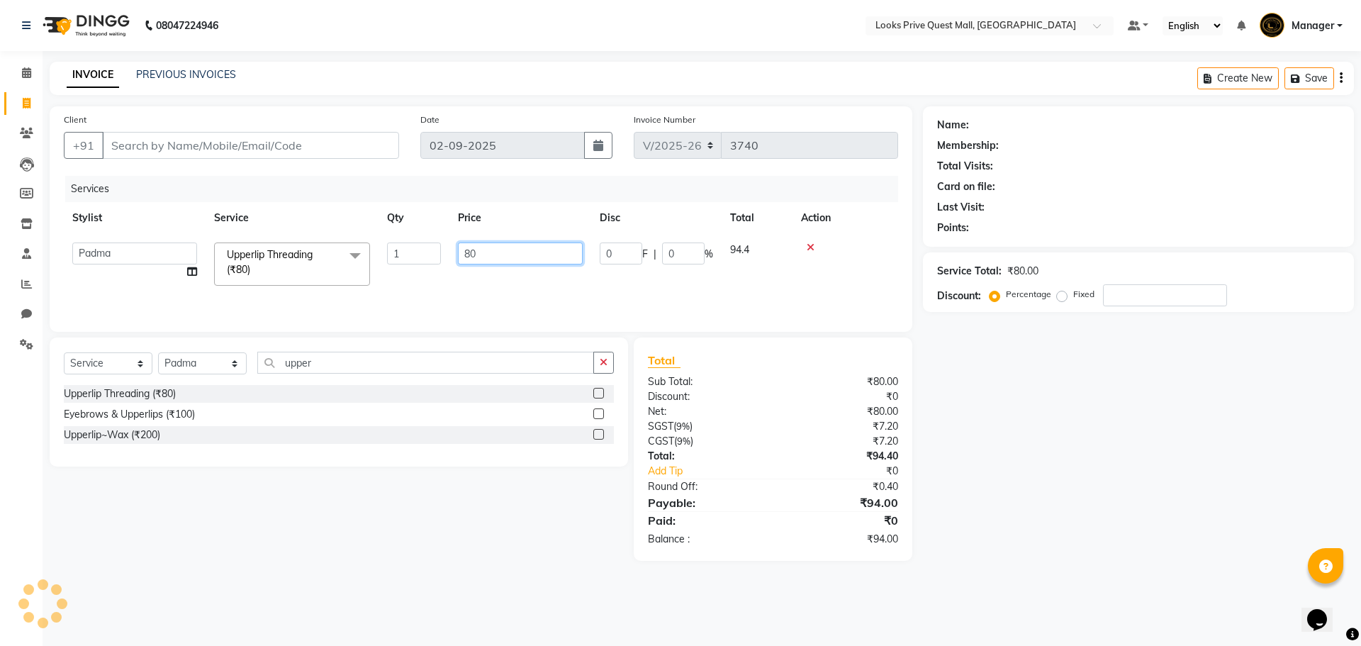
drag, startPoint x: 473, startPoint y: 256, endPoint x: 272, endPoint y: 247, distance: 201.6
click at [296, 255] on tr "Arman Bapi Chhewang Counter_Sales Deepa Das Dipti Uppal Firoz Ku Lin_Lily Manag…" at bounding box center [481, 264] width 834 height 60
type input "150"
click at [394, 437] on div "Upperlip~Wax (₹200)" at bounding box center [339, 435] width 550 height 18
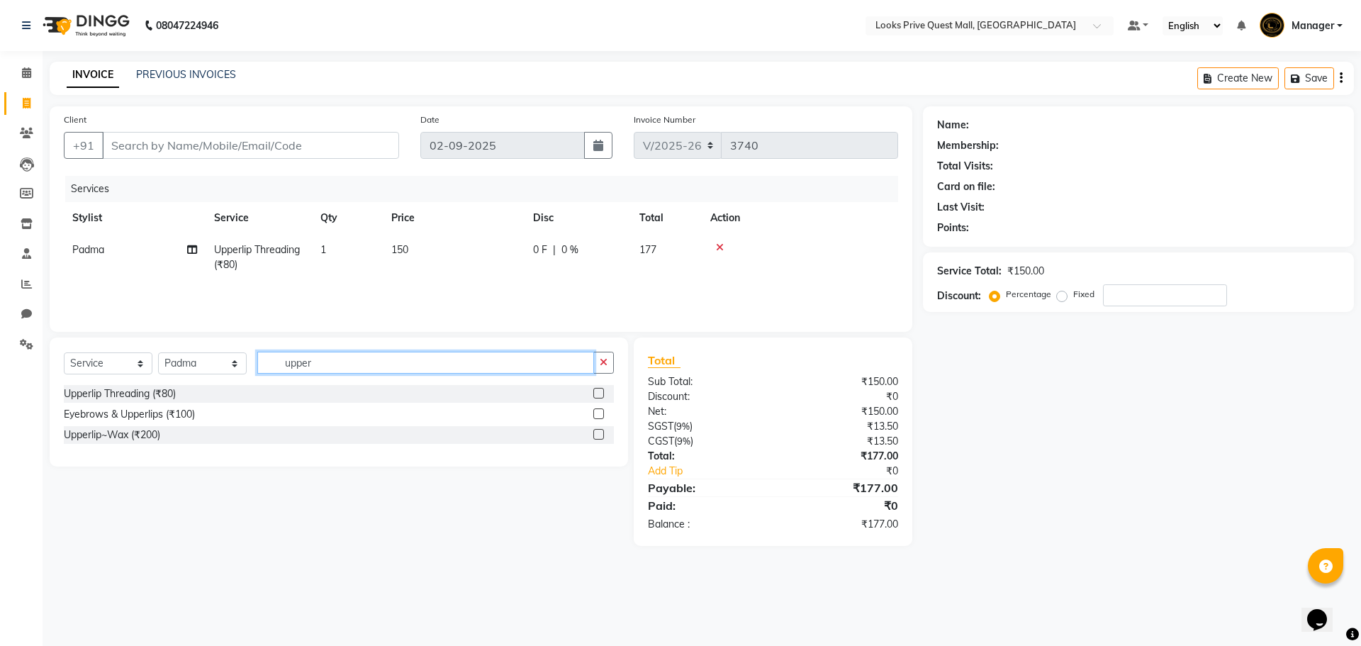
drag, startPoint x: 342, startPoint y: 356, endPoint x: 0, endPoint y: 425, distance: 348.6
click at [0, 425] on app-home "08047224946 Select Location × Looks Prive Quest Mall, Kolkata Default Panel My …" at bounding box center [680, 283] width 1361 height 567
type input "chin"
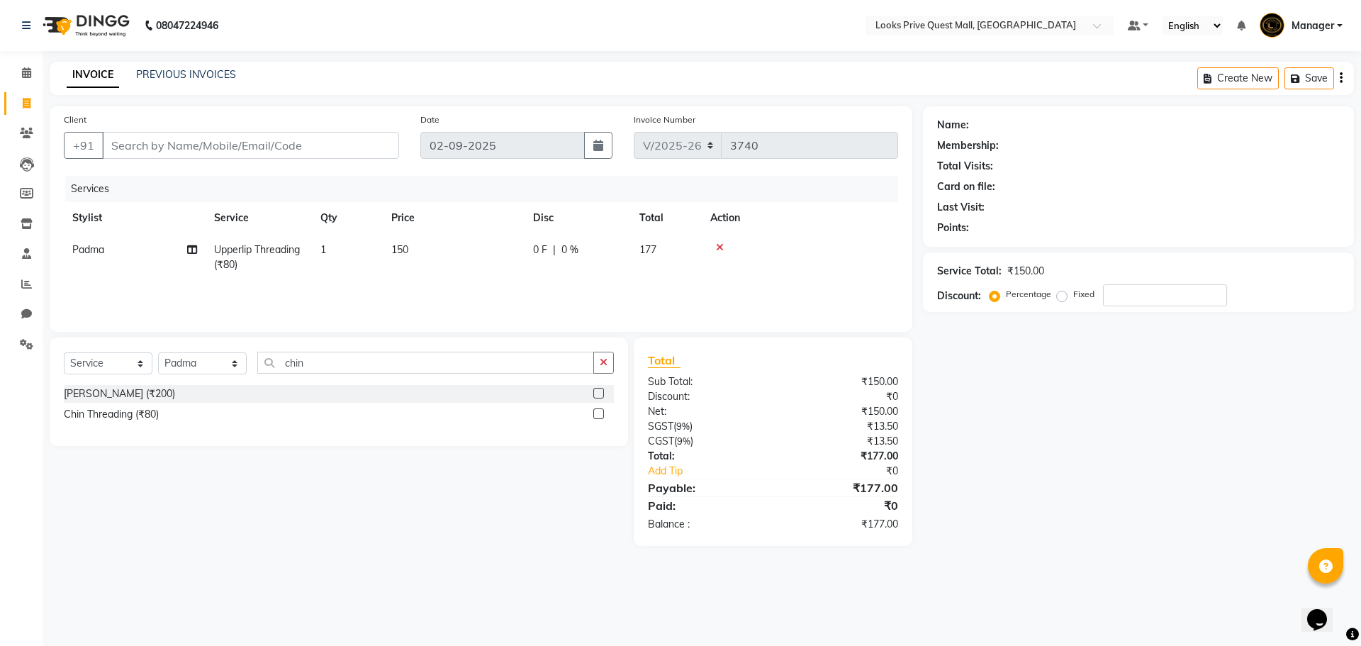
click at [602, 410] on label at bounding box center [598, 413] width 11 height 11
click at [602, 410] on input "checkbox" at bounding box center [597, 414] width 9 height 9
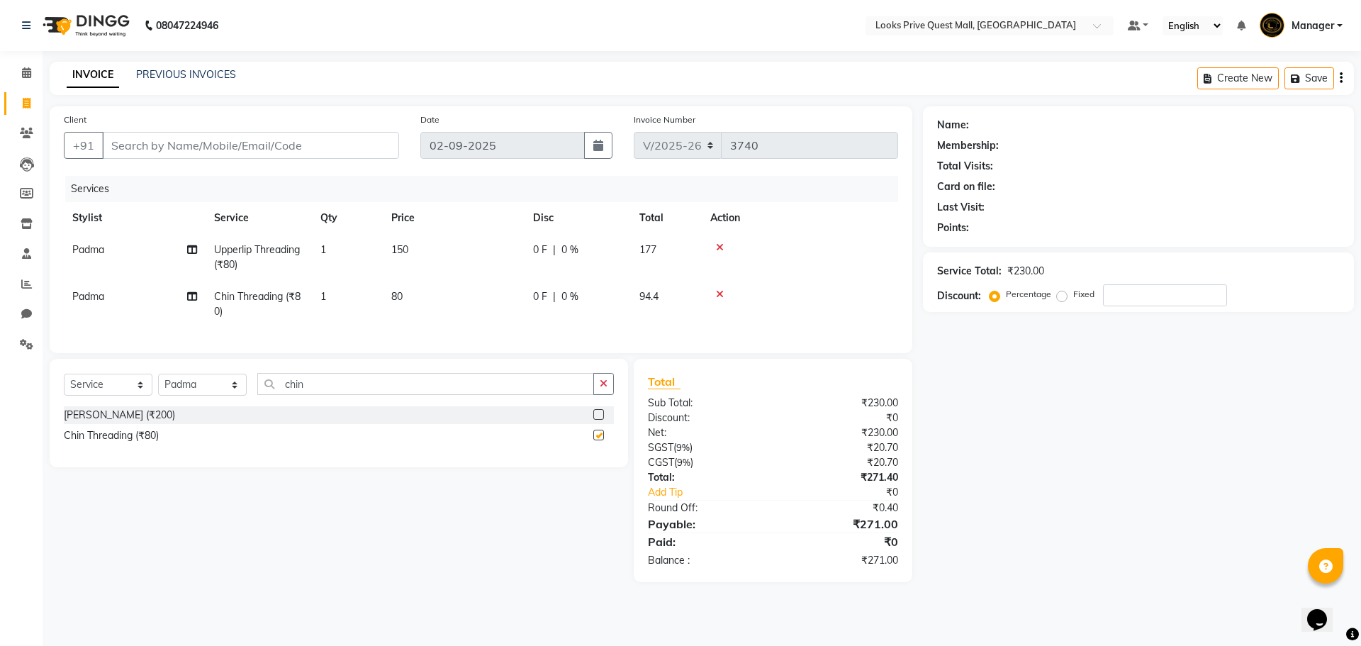
checkbox input "false"
click at [476, 301] on td "80" at bounding box center [454, 304] width 142 height 47
select select "46694"
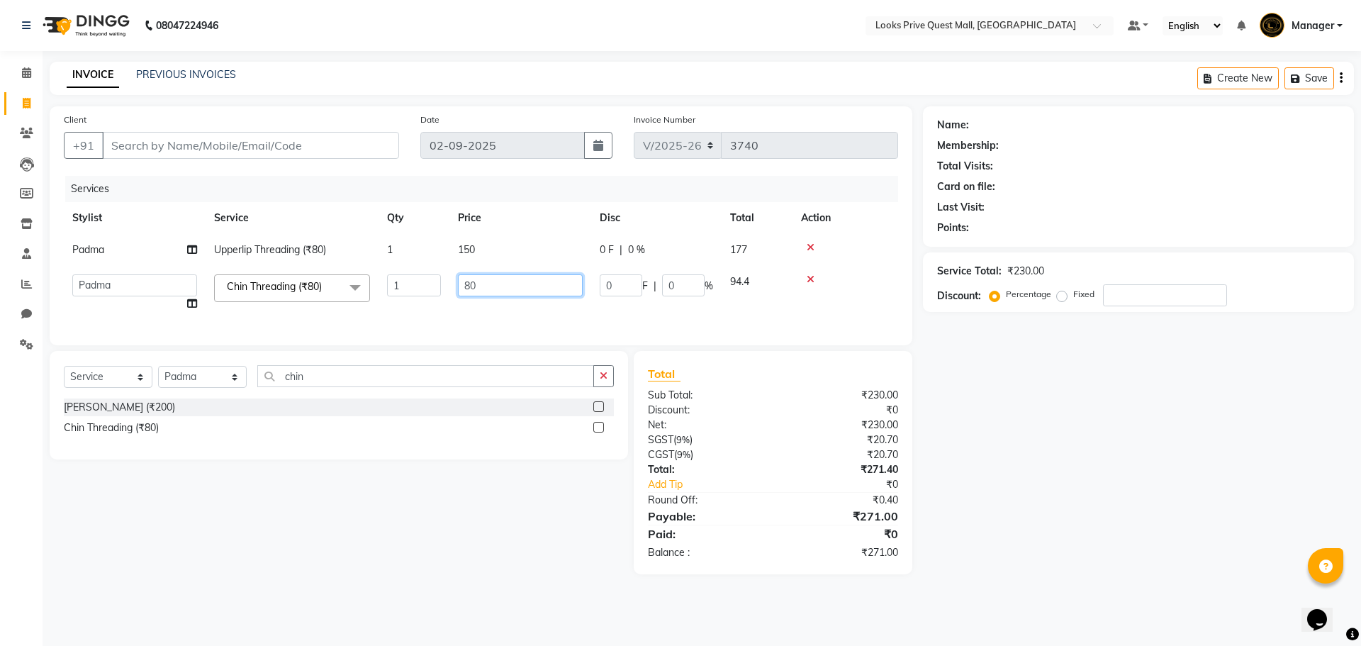
drag, startPoint x: 548, startPoint y: 286, endPoint x: 228, endPoint y: 321, distance: 322.4
click at [228, 321] on div "Services Stylist Service Qty Price Disc Total Action Padma Upperlip Threading (…" at bounding box center [481, 253] width 834 height 155
type input "250"
click at [466, 511] on div "Select Service Product Membership Package Voucher Prepaid Gift Card Select Styl…" at bounding box center [333, 462] width 589 height 223
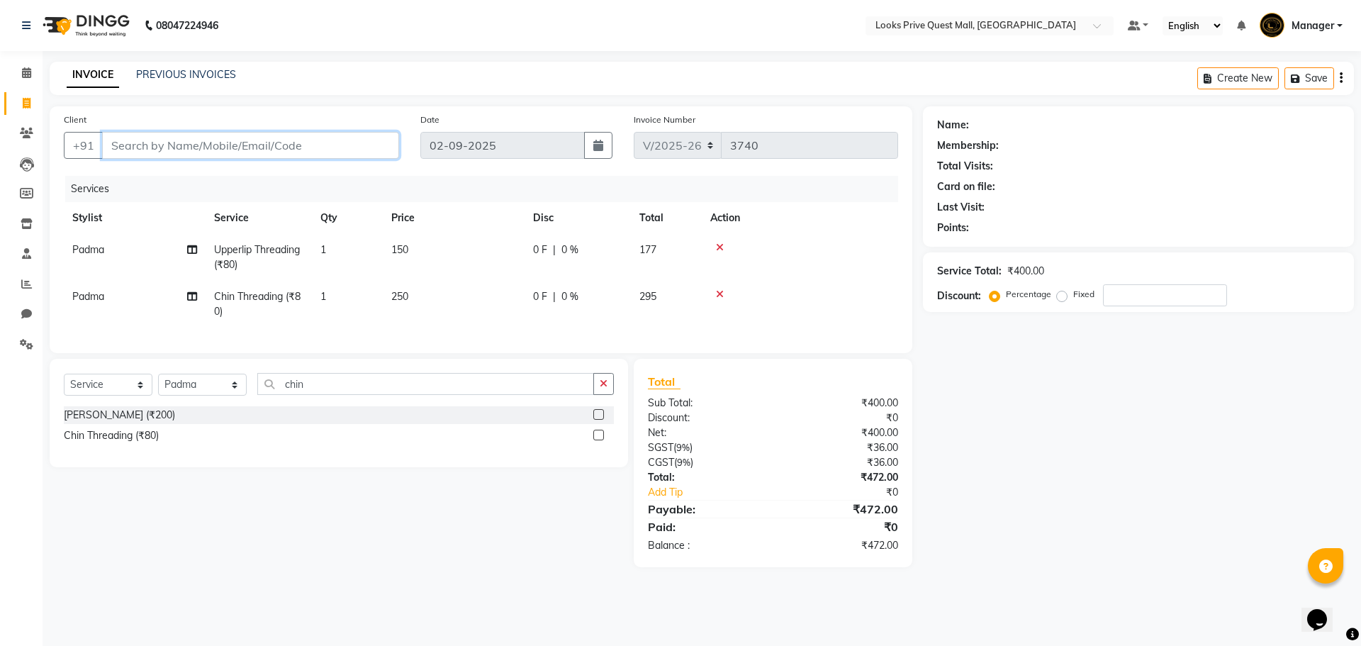
click at [181, 146] on input "Client" at bounding box center [250, 145] width 297 height 27
type input "8"
type input "0"
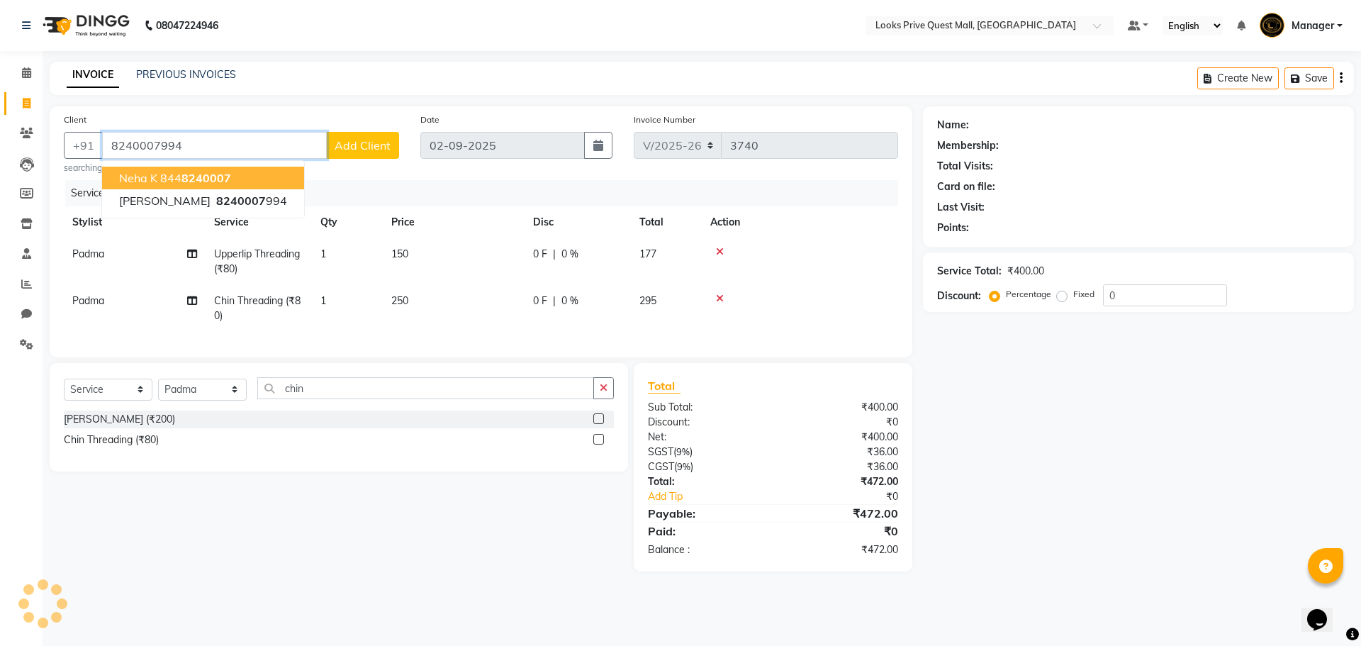
type input "8240007994"
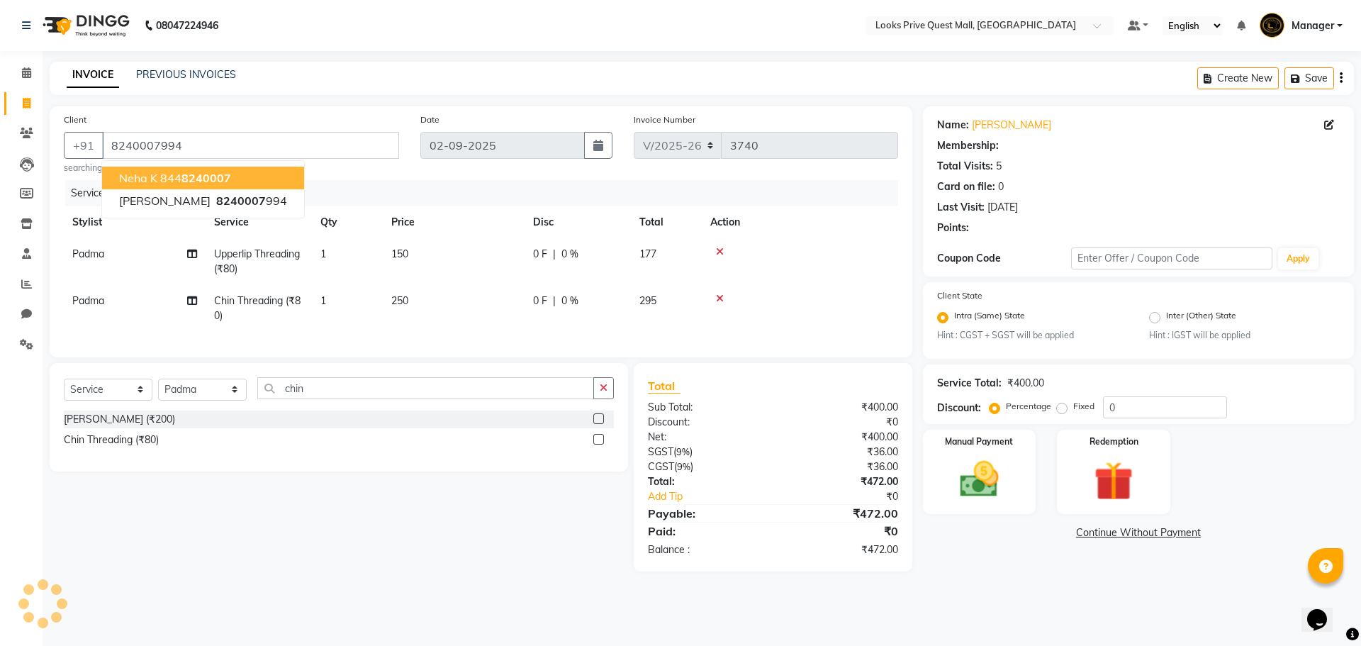
select select "1: Object"
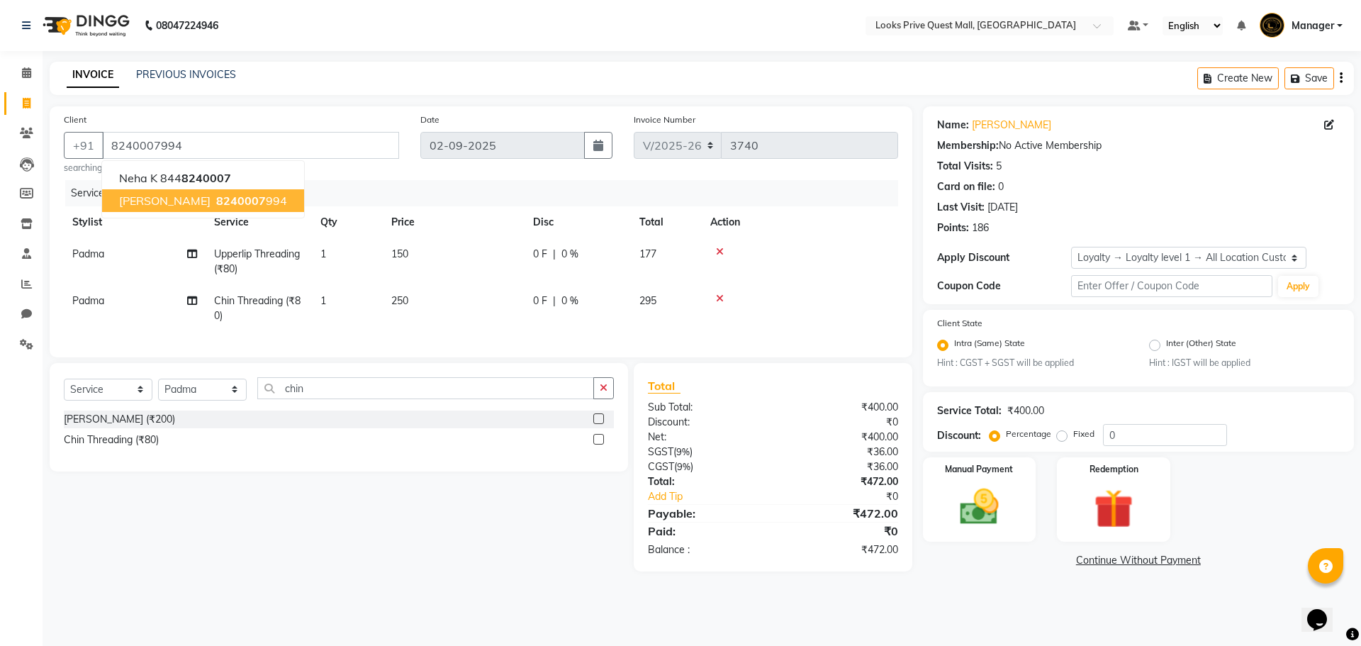
click at [414, 509] on div "Select Service Product Membership Package Voucher Prepaid Gift Card Select Styl…" at bounding box center [333, 467] width 589 height 208
click at [1056, 593] on main "INVOICE PREVIOUS INVOICES Create New Save Client +91 8240007994 searching... Da…" at bounding box center [702, 327] width 1319 height 531
click at [954, 485] on img at bounding box center [979, 507] width 66 height 47
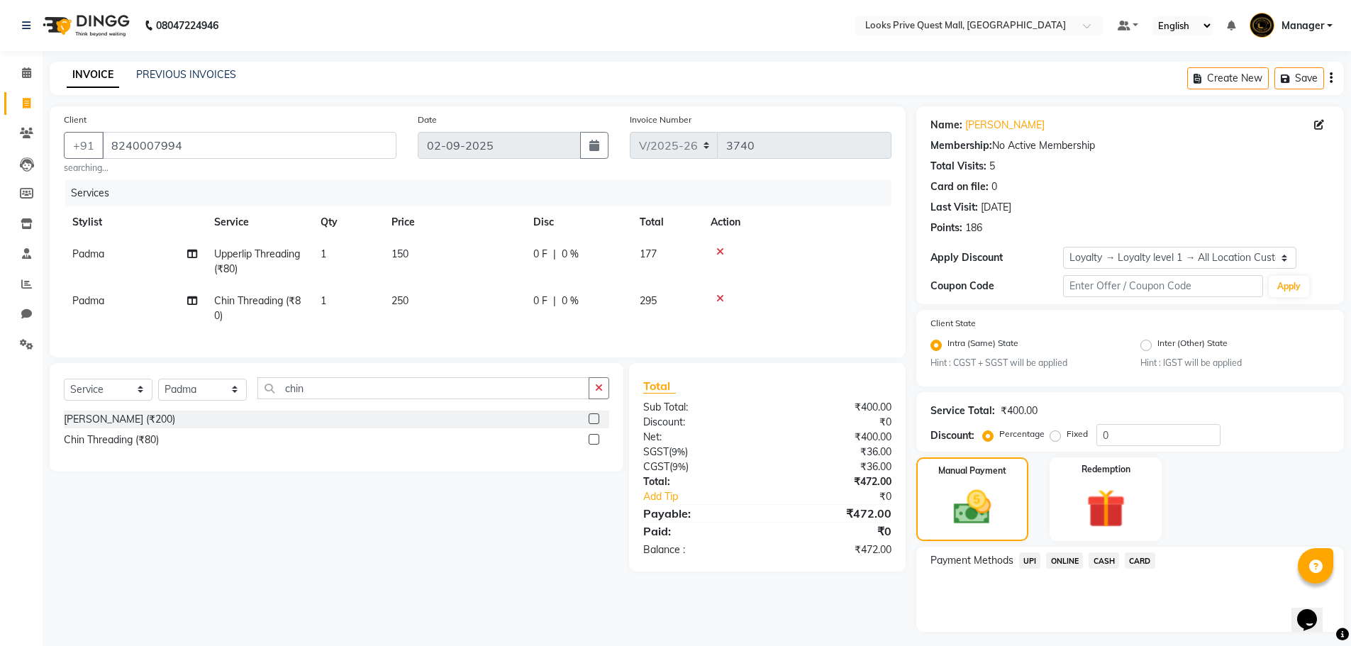
click at [1116, 554] on span "CASH" at bounding box center [1103, 560] width 30 height 16
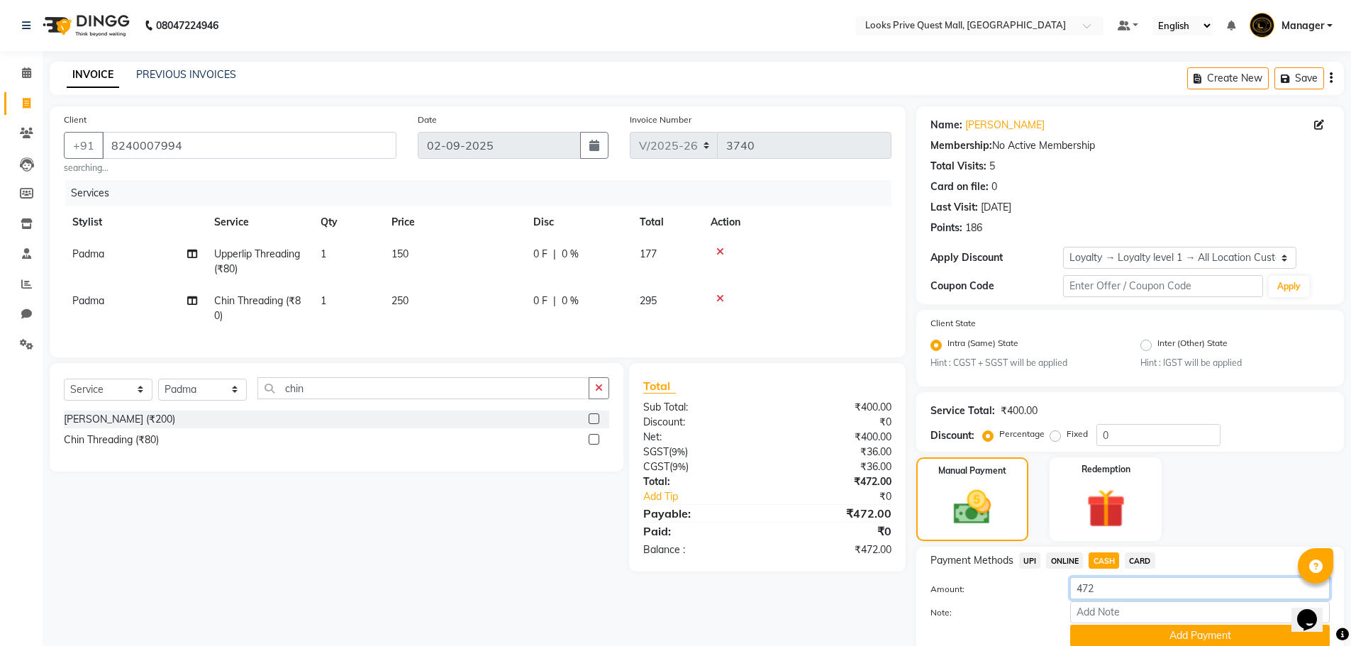
drag, startPoint x: 1075, startPoint y: 575, endPoint x: 669, endPoint y: 547, distance: 406.5
click at [703, 552] on div "Client +91 8240007994 searching... Date 02-09-2025 Invoice Number V/2025 V/2025…" at bounding box center [696, 393] width 1315 height 575
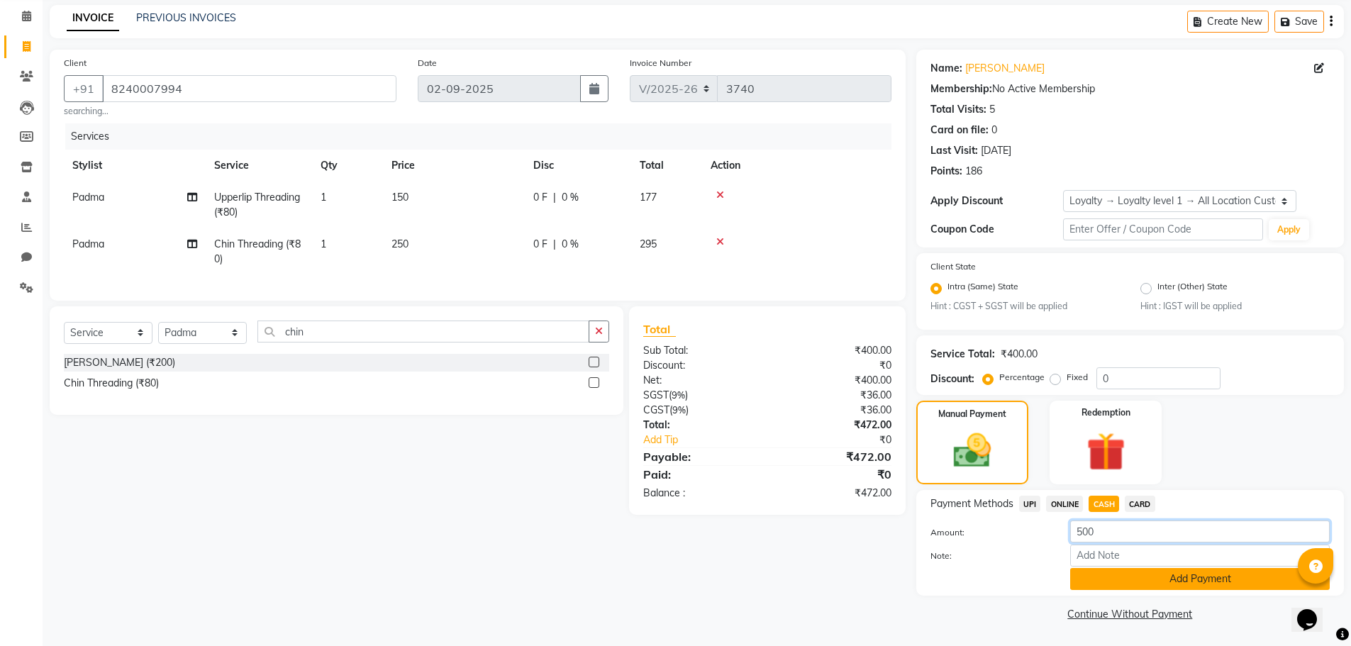
type input "500"
click at [1243, 575] on button "Add Payment" at bounding box center [1199, 579] width 259 height 22
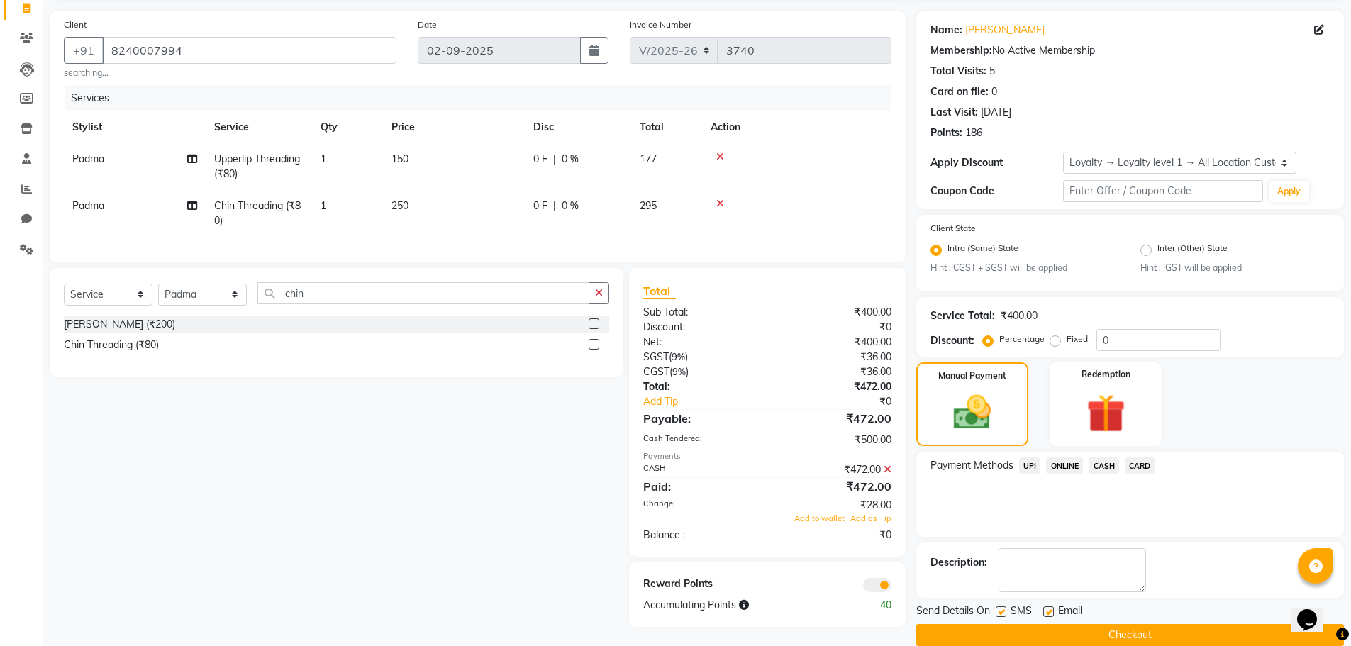
scroll to position [116, 0]
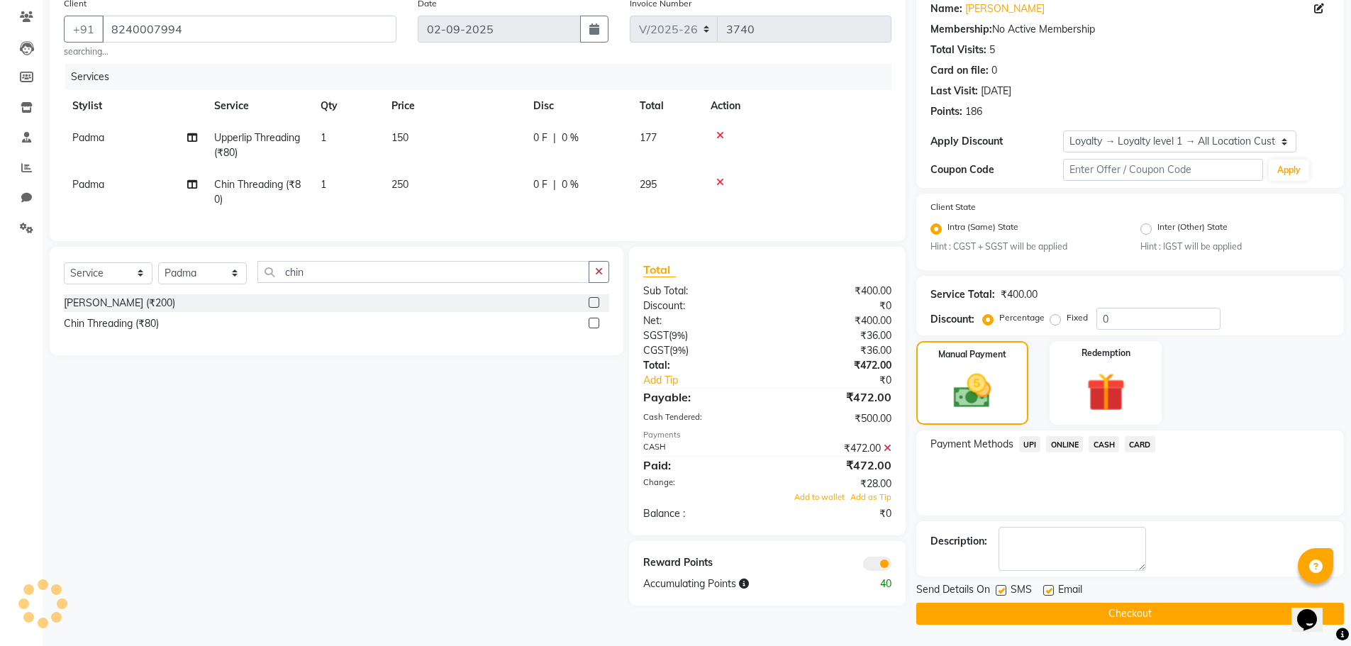
click at [1051, 586] on label at bounding box center [1048, 590] width 11 height 11
click at [1051, 586] on input "checkbox" at bounding box center [1047, 590] width 9 height 9
checkbox input "false"
click at [1055, 616] on button "Checkout" at bounding box center [1129, 614] width 427 height 22
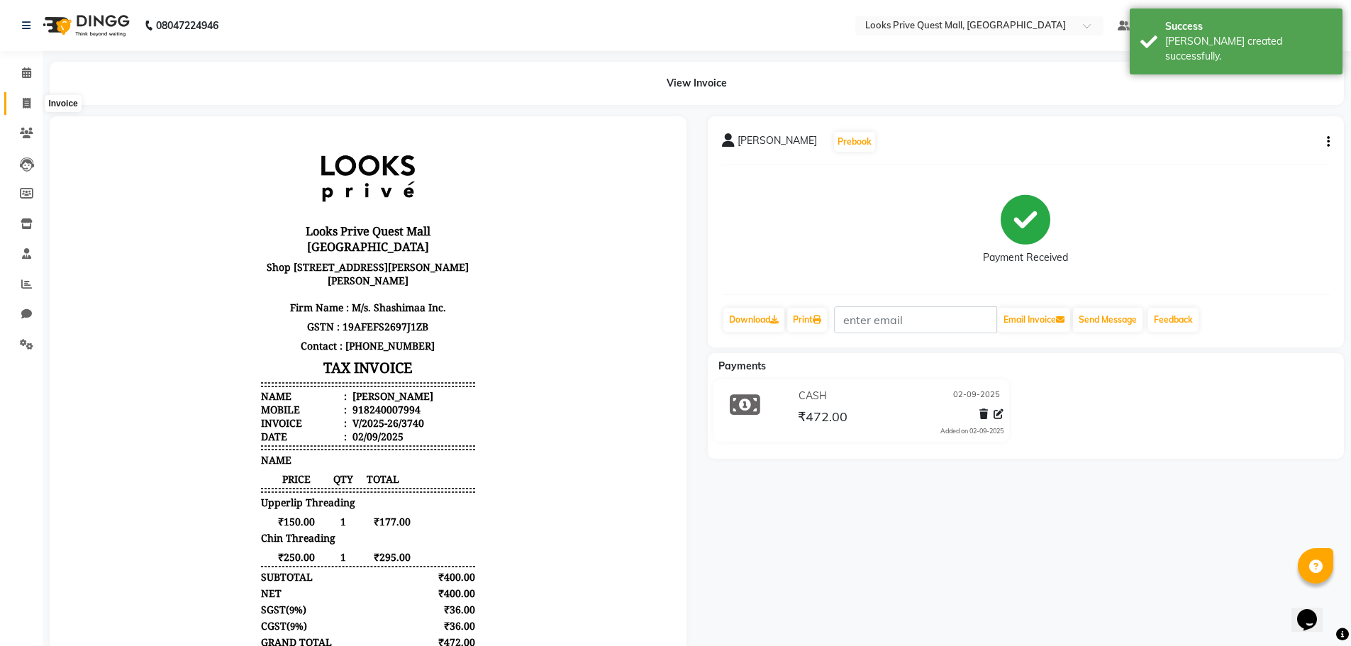
click at [32, 98] on span at bounding box center [26, 104] width 25 height 16
select select "6141"
select select "service"
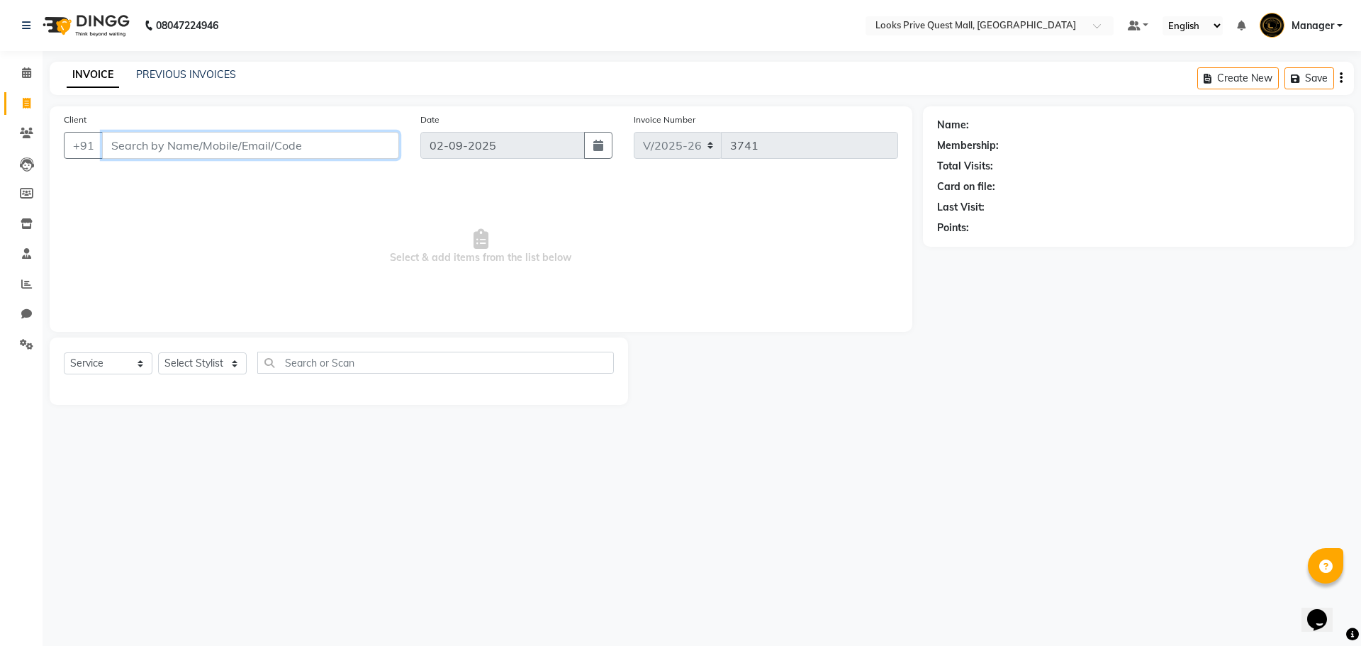
click at [194, 147] on input "Client" at bounding box center [250, 145] width 297 height 27
click at [204, 77] on link "PREVIOUS INVOICES" at bounding box center [186, 74] width 100 height 13
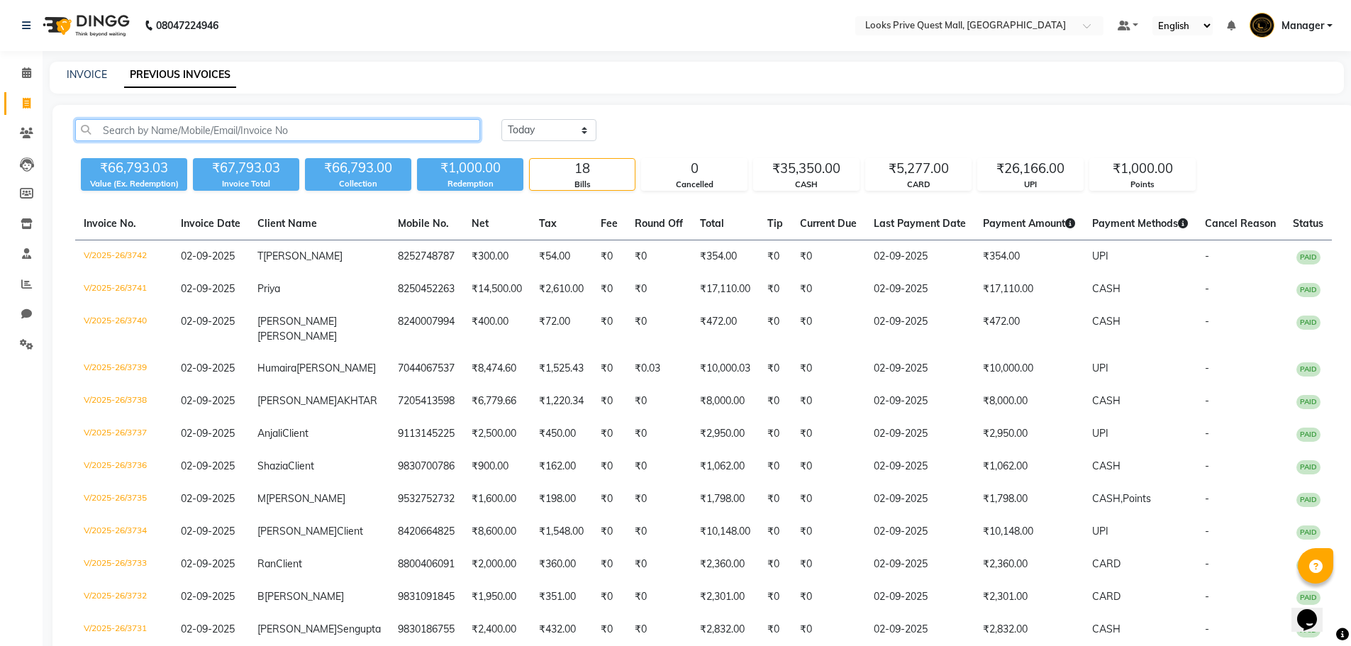
click at [206, 135] on input "text" at bounding box center [277, 130] width 405 height 22
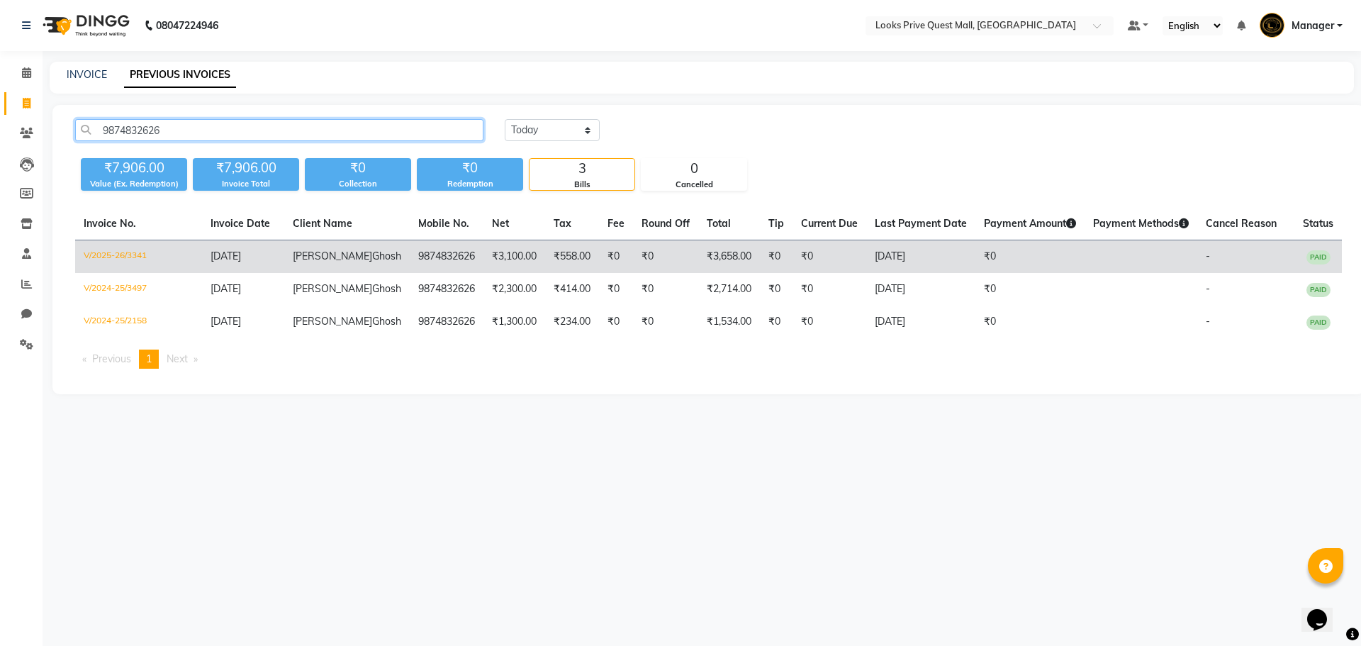
type input "9874832626"
click at [137, 257] on td "V/2025-26/3341" at bounding box center [138, 256] width 127 height 33
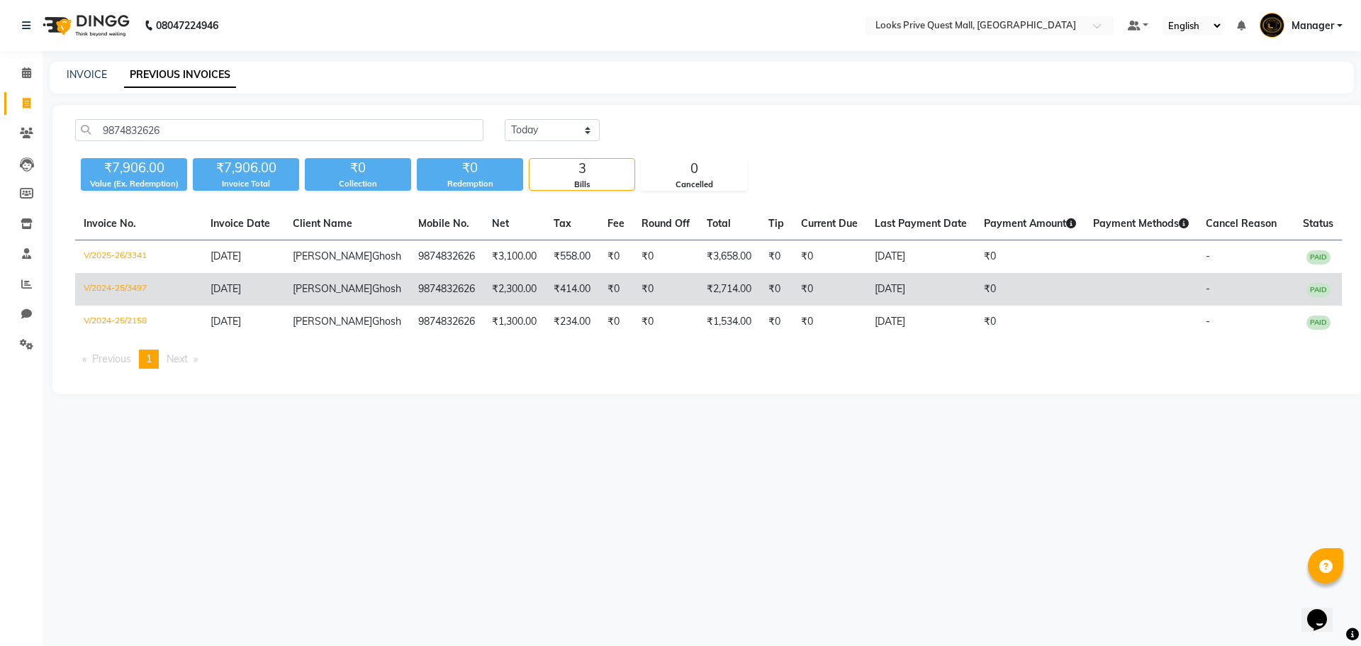
click at [108, 288] on td "V/2024-25/3497" at bounding box center [138, 289] width 127 height 33
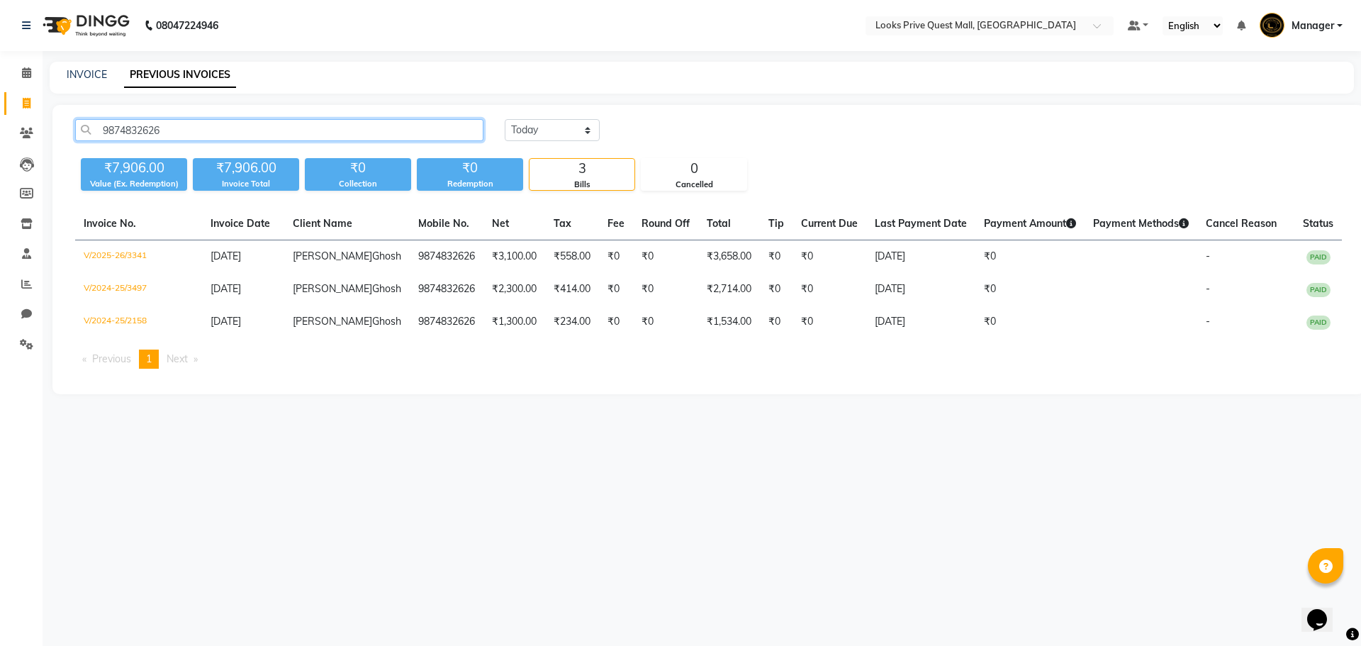
drag, startPoint x: 237, startPoint y: 133, endPoint x: 0, endPoint y: 145, distance: 237.8
click at [0, 147] on app-home "08047224946 Select Location × Looks Prive Quest Mall, Kolkata Default Panel My …" at bounding box center [680, 207] width 1361 height 415
click at [82, 65] on div "INVOICE PREVIOUS INVOICES" at bounding box center [702, 78] width 1304 height 32
click at [81, 78] on link "INVOICE" at bounding box center [87, 74] width 40 height 13
select select "6141"
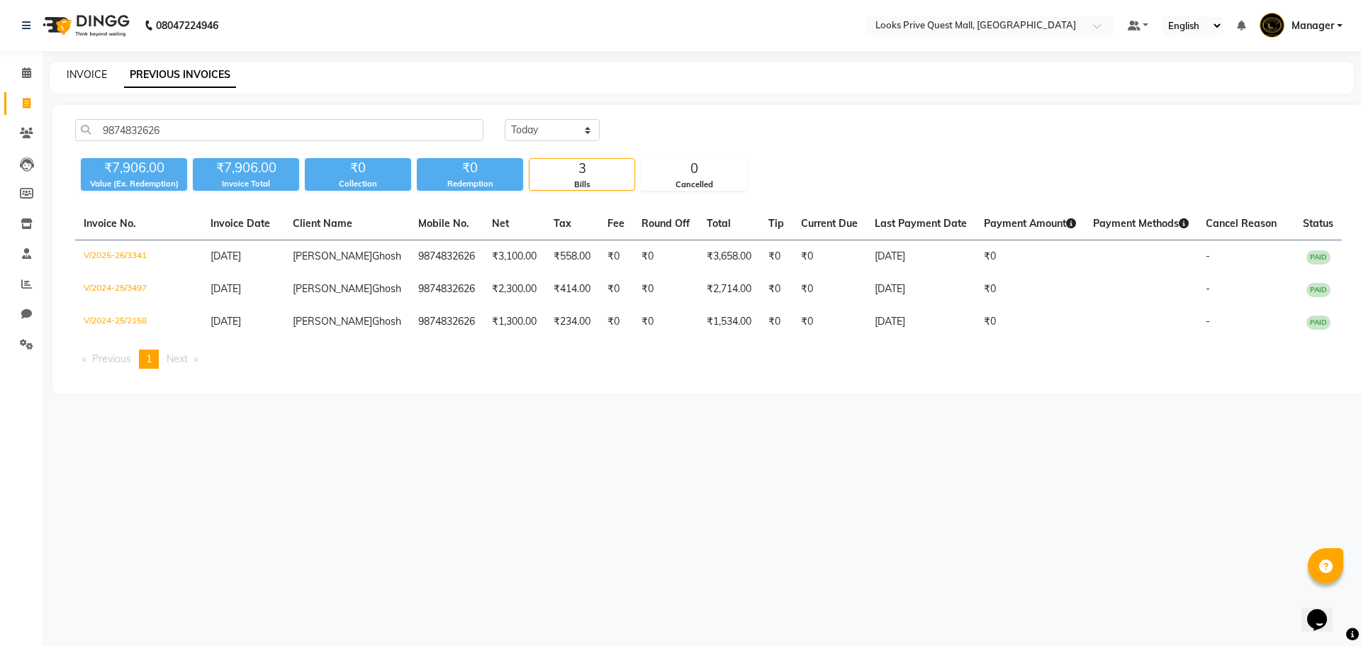
select select "service"
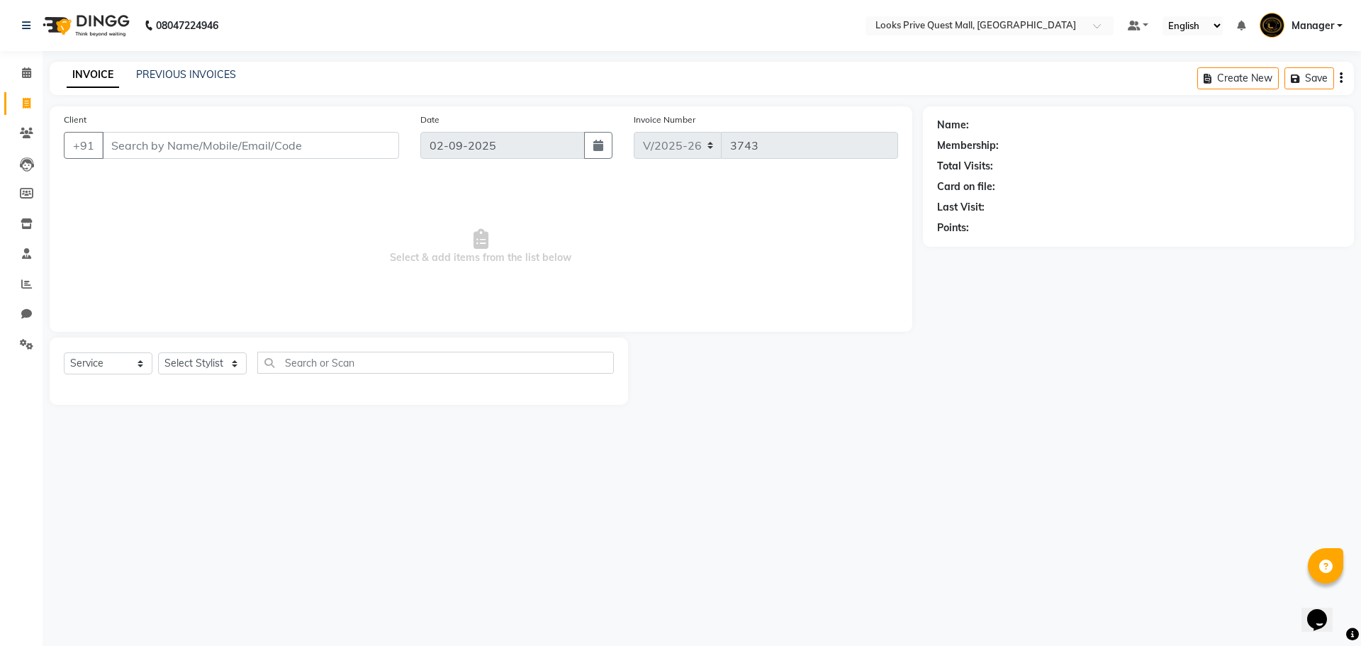
click at [147, 152] on input "Client" at bounding box center [250, 145] width 297 height 27
type input "9874832626"
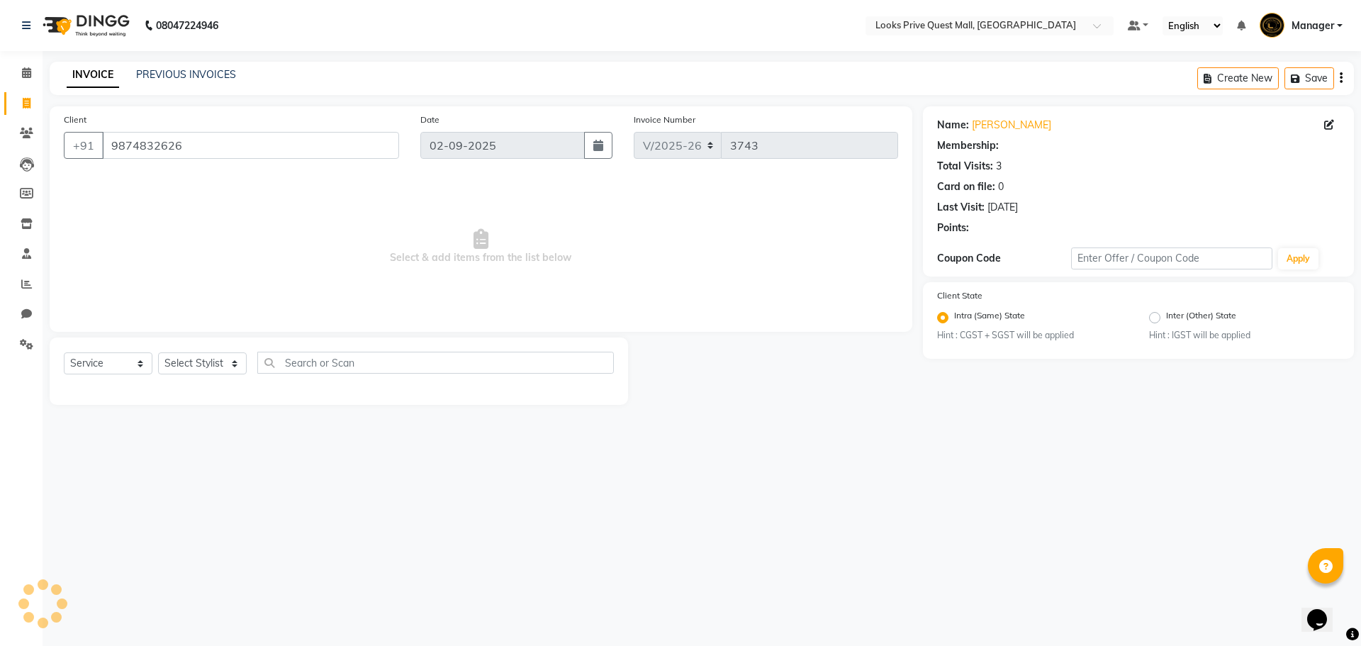
select select "1: Object"
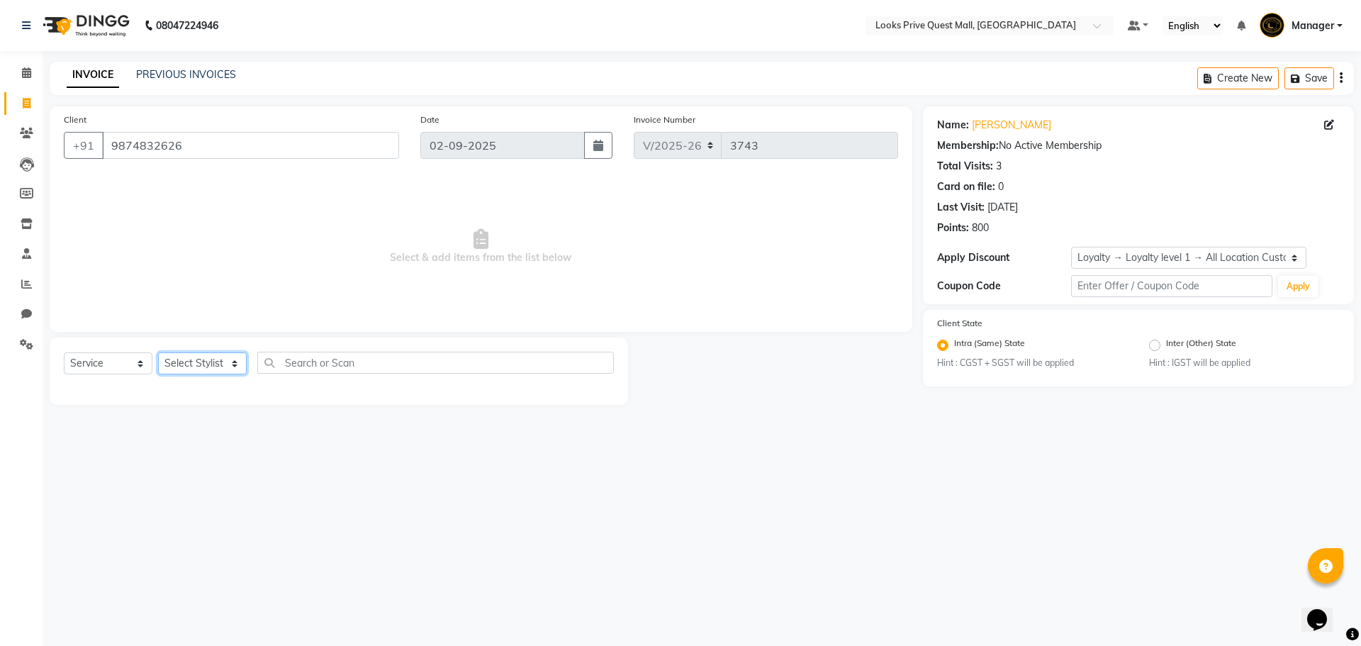
click at [198, 362] on select "Select Stylist Arman Bapi Chhewang Counter_Sales Deepa Das Dipti Uppal Firoz Ku…" at bounding box center [202, 363] width 89 height 22
select select "46701"
click at [158, 352] on select "Select Stylist Arman Bapi Chhewang Counter_Sales Deepa Das Dipti Uppal Firoz Ku…" at bounding box center [202, 363] width 89 height 22
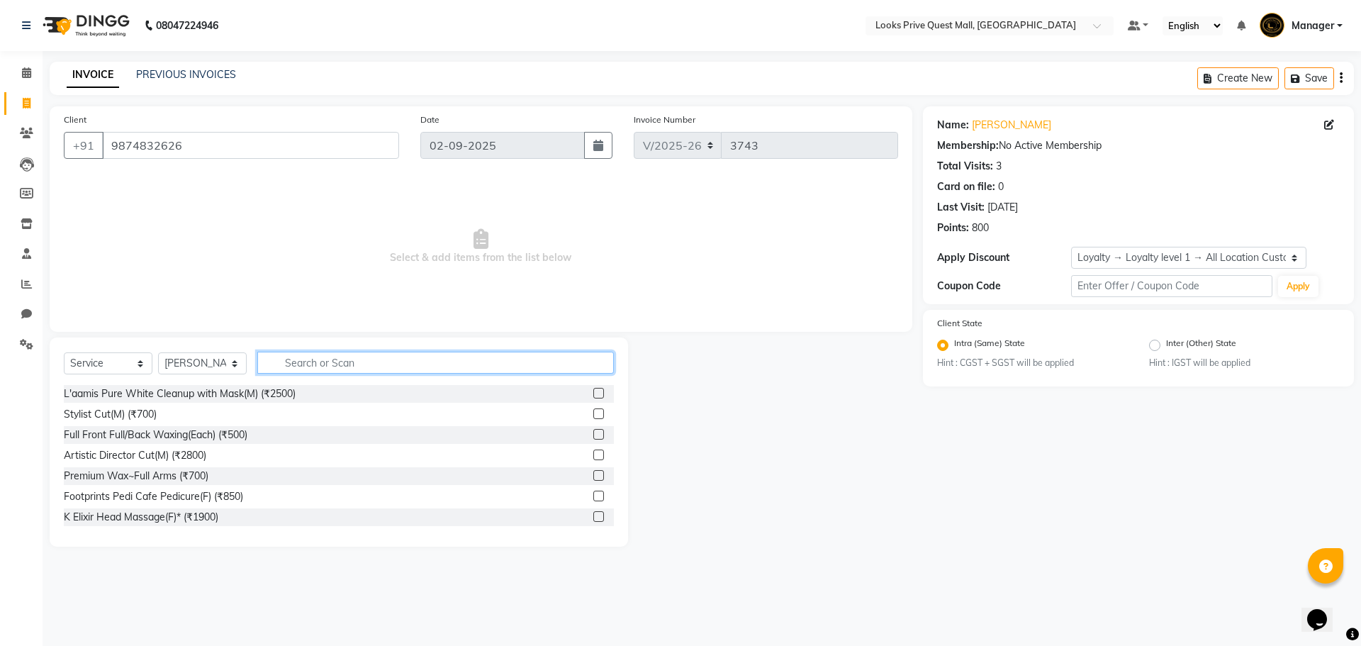
click at [303, 366] on input "text" at bounding box center [435, 363] width 357 height 22
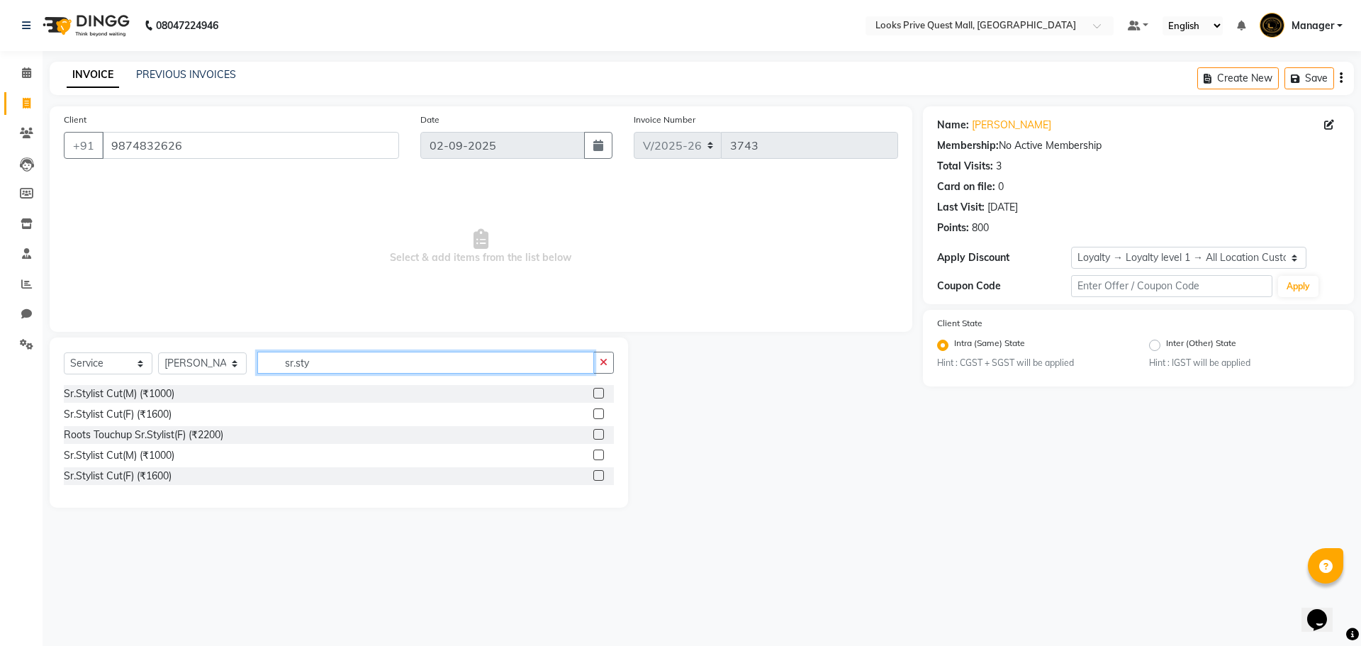
type input "sr.sty"
click at [600, 417] on label at bounding box center [598, 413] width 11 height 11
click at [600, 417] on input "checkbox" at bounding box center [597, 414] width 9 height 9
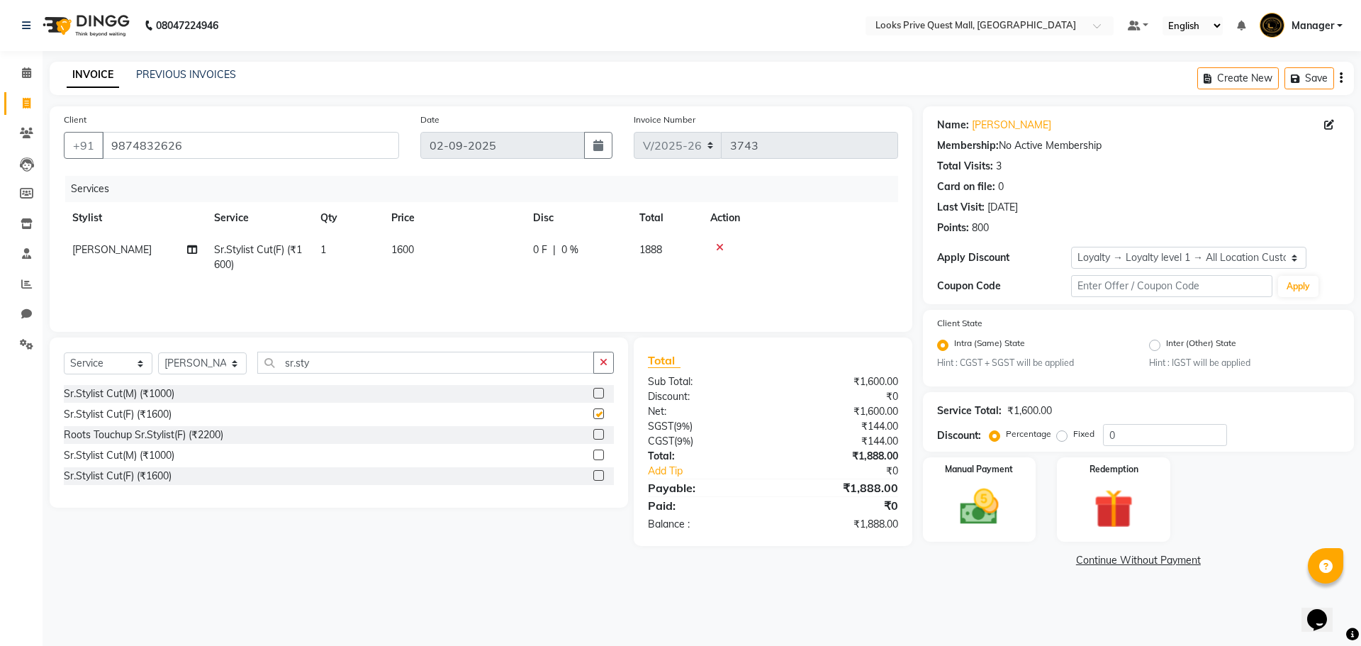
checkbox input "false"
click at [466, 250] on td "1600" at bounding box center [454, 257] width 142 height 47
select select "46701"
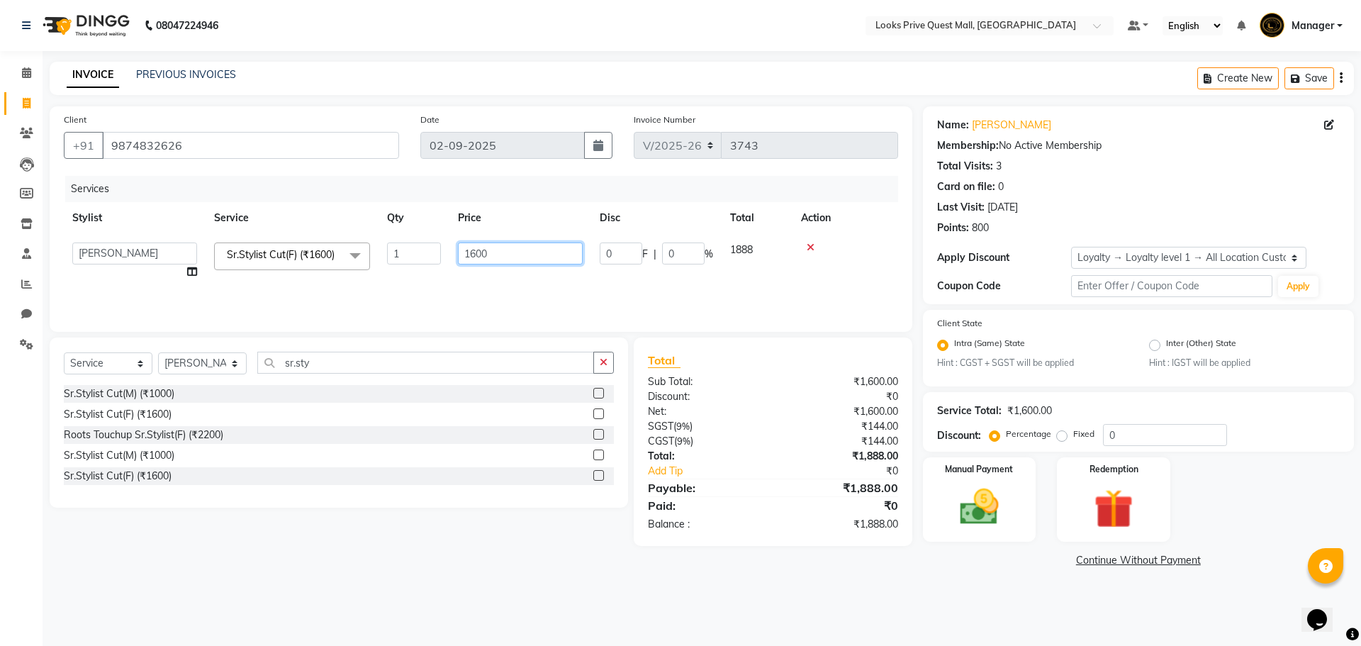
drag, startPoint x: 523, startPoint y: 251, endPoint x: 46, endPoint y: 219, distance: 478.2
click at [69, 226] on table "Stylist Service Qty Price Disc Total Action Arman Bapi Chhewang Counter_Sales D…" at bounding box center [481, 245] width 834 height 86
type input "2000"
click at [441, 482] on div "Sr.Stylist Cut(F) (₹1600)" at bounding box center [339, 476] width 550 height 18
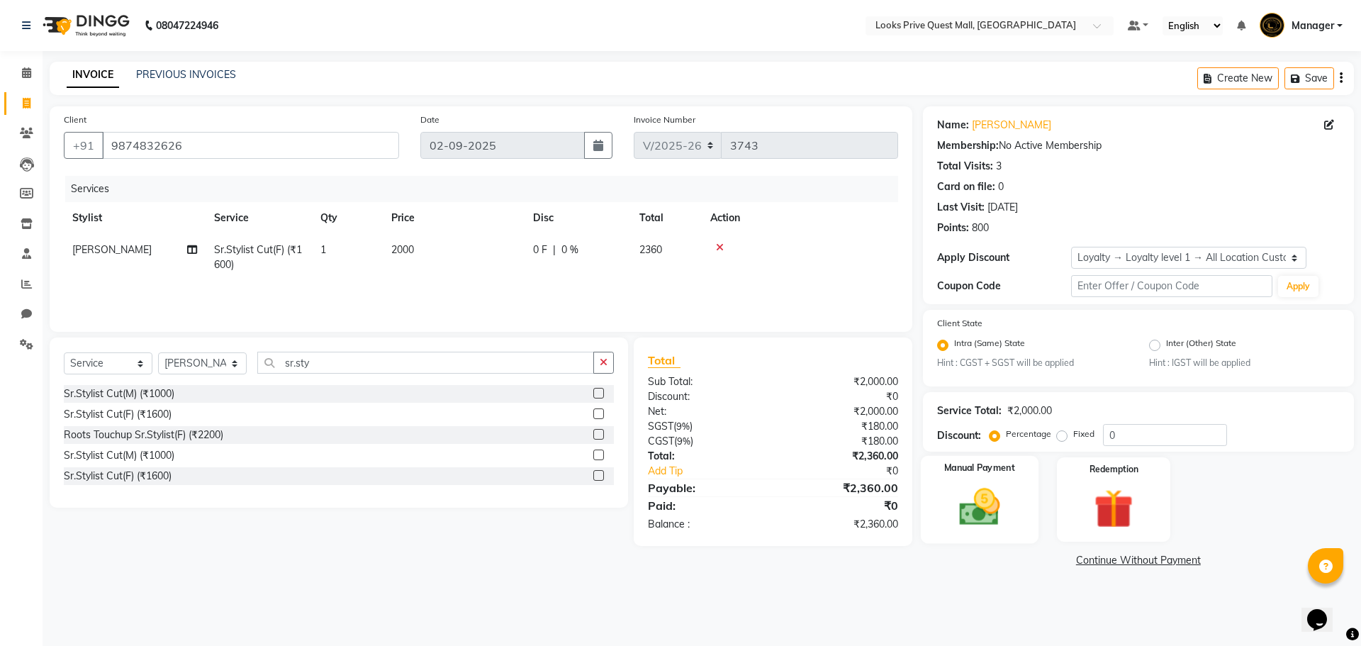
click at [990, 518] on img at bounding box center [979, 507] width 66 height 47
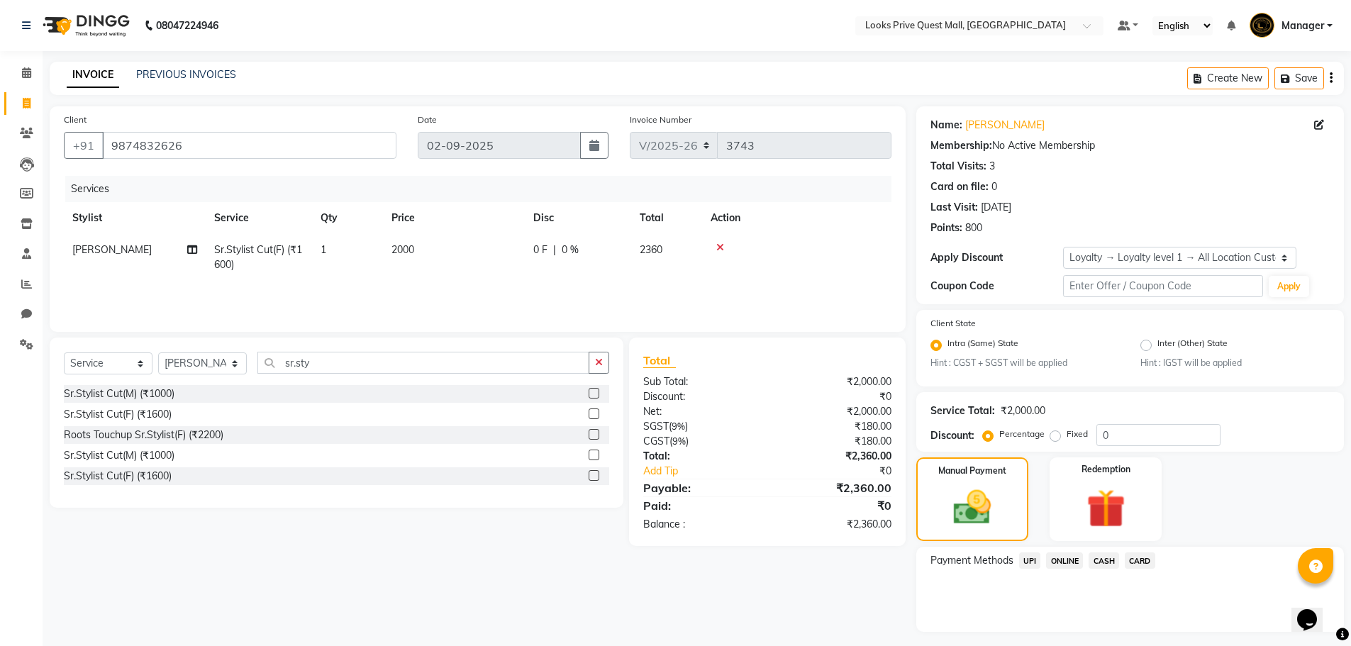
click at [1140, 557] on span "CARD" at bounding box center [1139, 560] width 30 height 16
click at [1151, 630] on button "Add Payment" at bounding box center [1199, 636] width 259 height 22
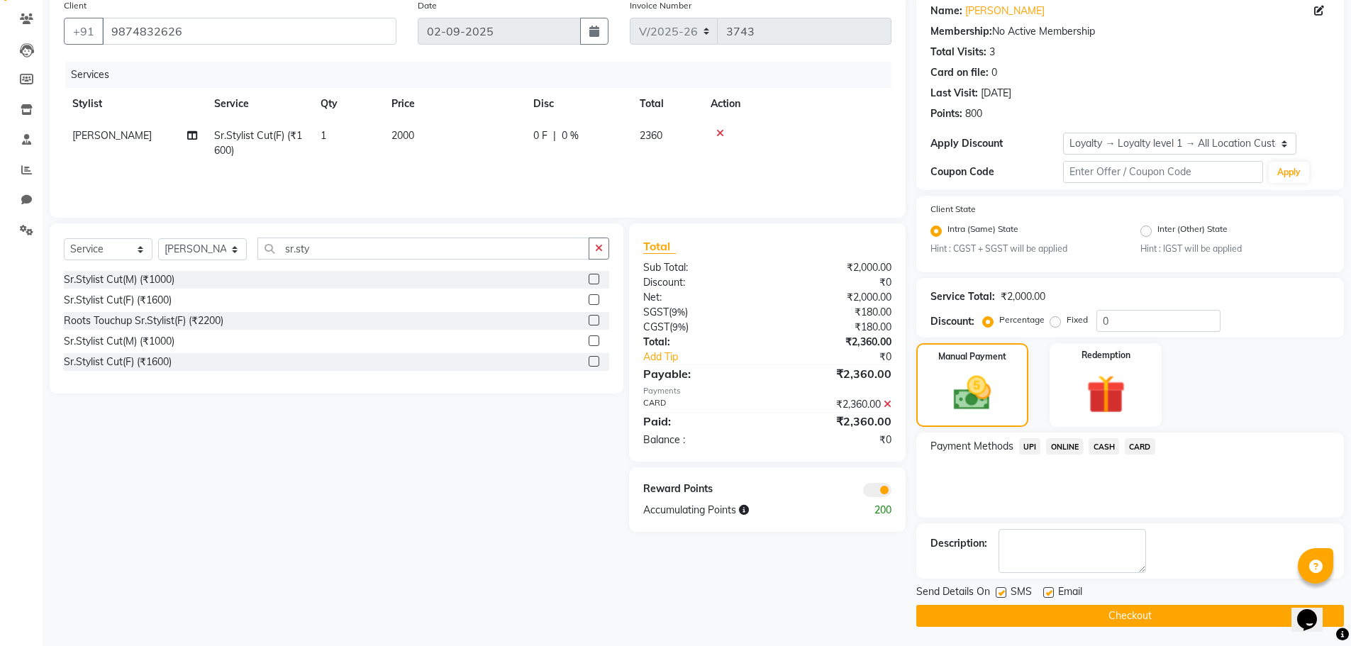
scroll to position [116, 0]
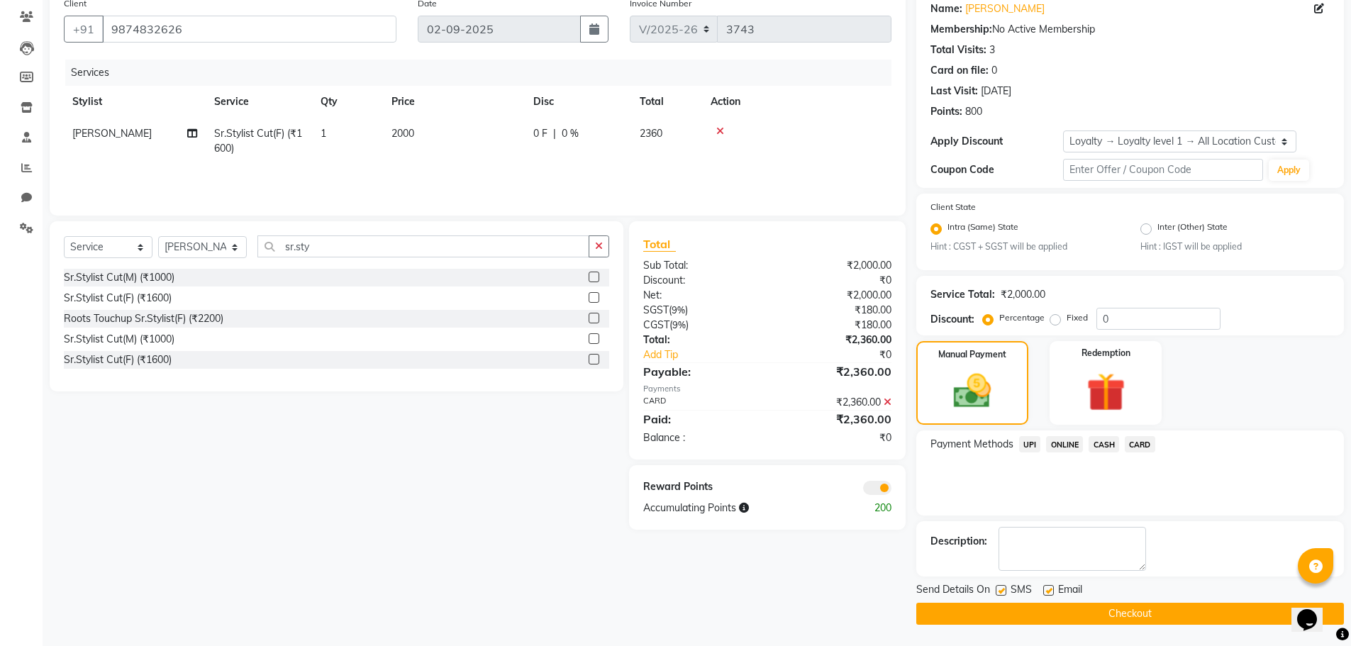
click at [1047, 590] on label at bounding box center [1048, 590] width 11 height 11
click at [1047, 590] on input "checkbox" at bounding box center [1047, 590] width 9 height 9
checkbox input "false"
click at [1051, 615] on button "Checkout" at bounding box center [1129, 614] width 427 height 22
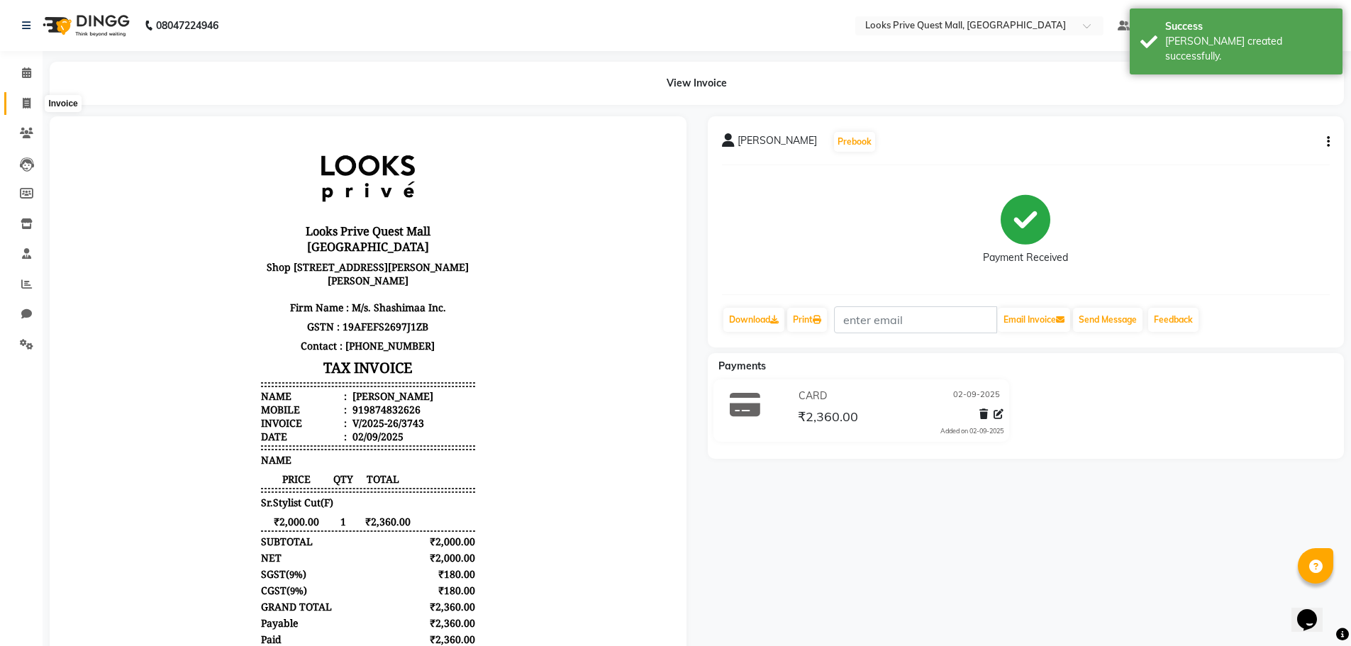
click at [32, 96] on span at bounding box center [26, 104] width 25 height 16
select select "service"
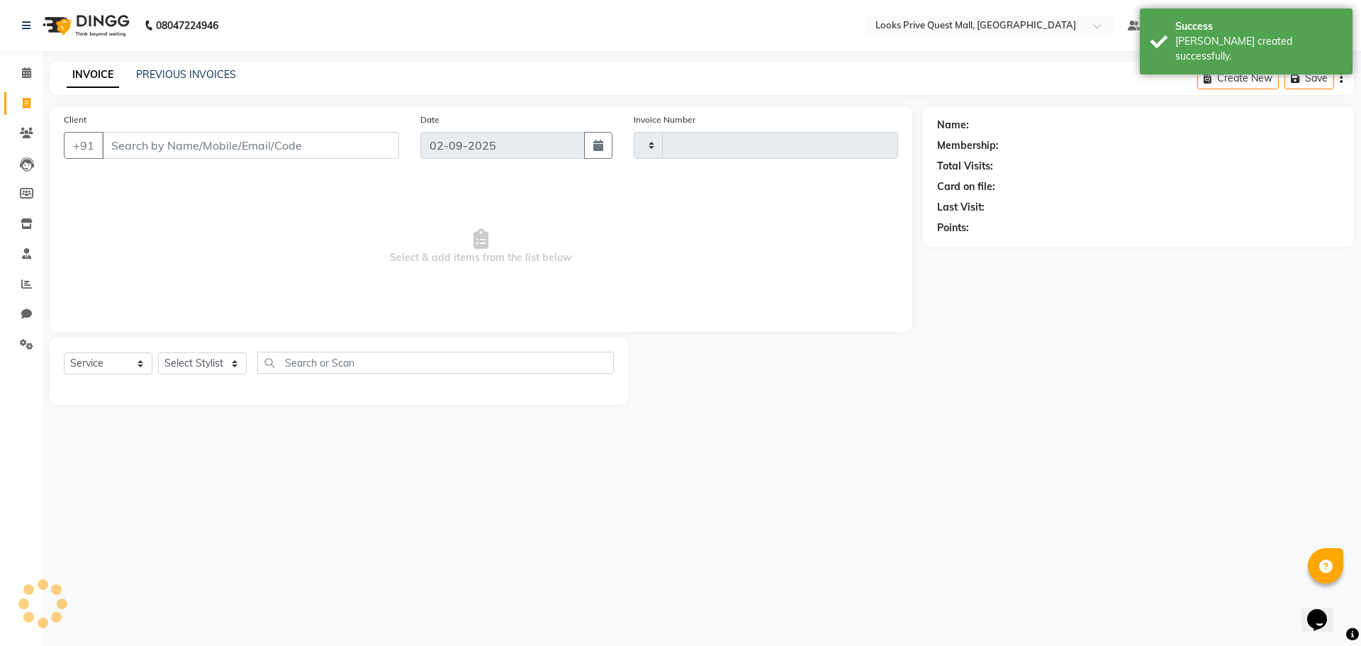
type input "3744"
select select "6141"
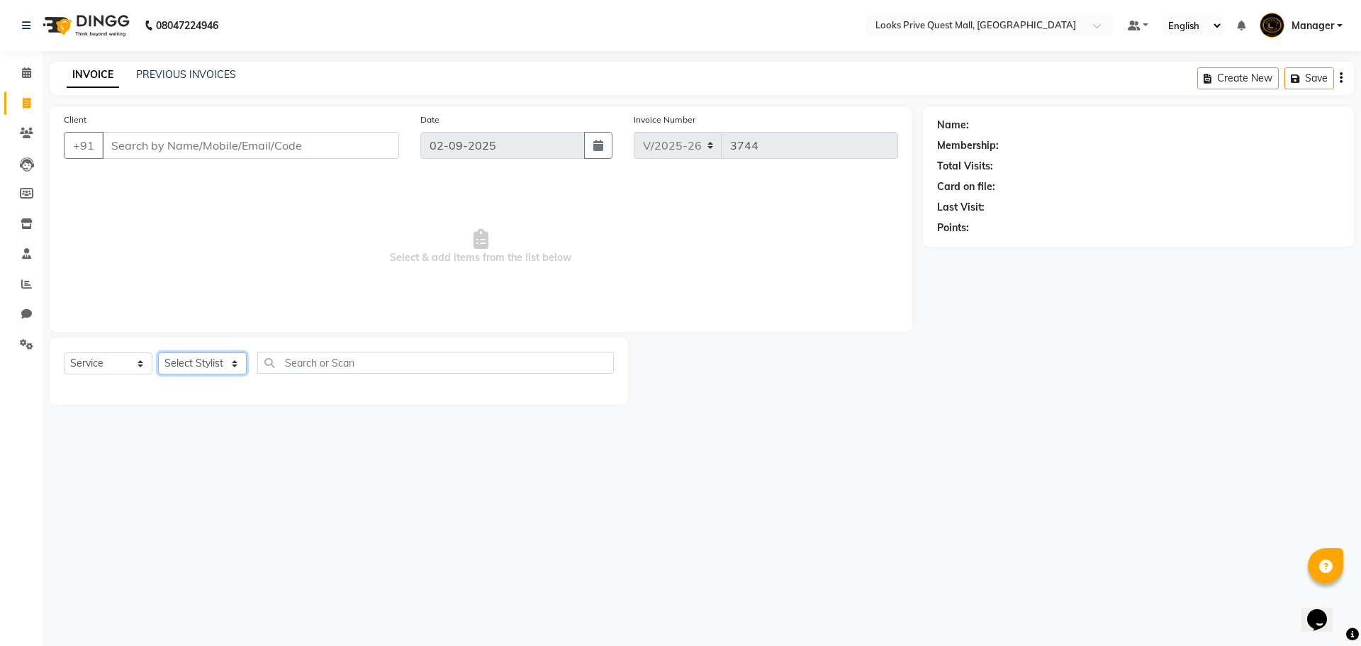
click at [213, 359] on select "Select Stylist Arman Bapi Chhewang Counter_Sales Deepa Das Dipti Uppal Firoz Ku…" at bounding box center [202, 363] width 89 height 22
select select "46694"
click at [158, 352] on select "Select Stylist Arman Bapi Chhewang Counter_Sales Deepa Das Dipti Uppal Firoz Ku…" at bounding box center [202, 363] width 89 height 22
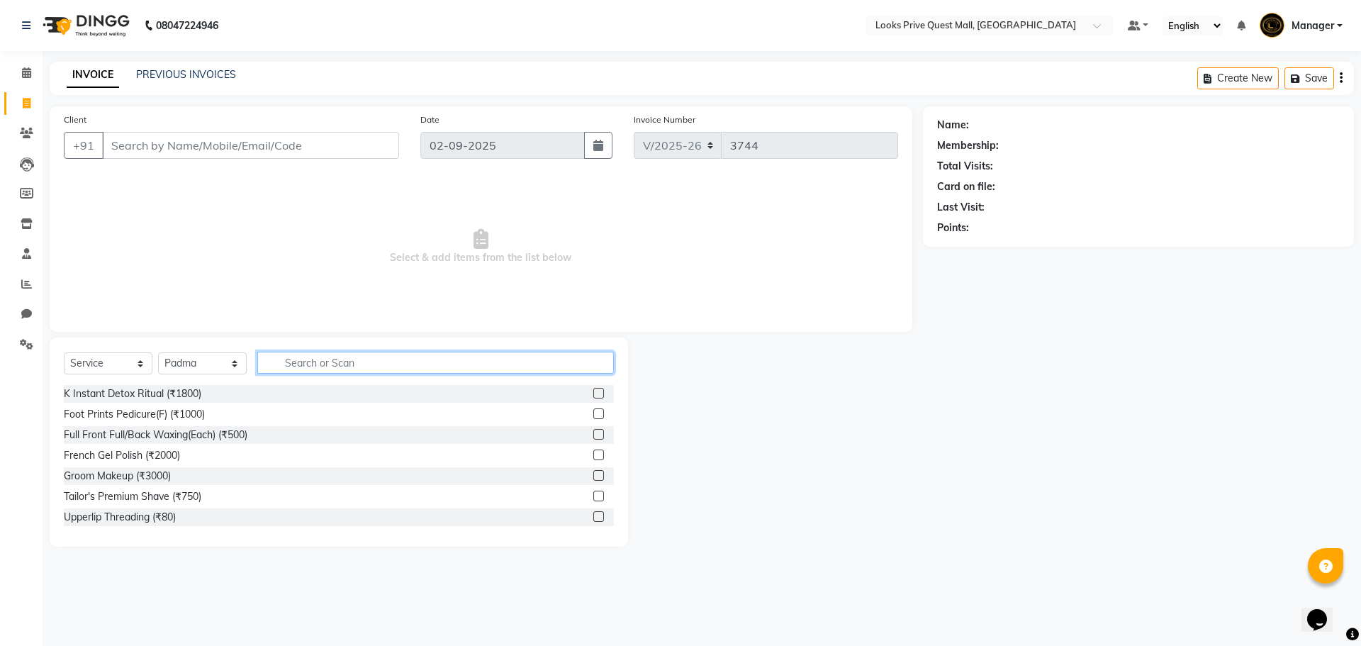
click at [367, 367] on input "text" at bounding box center [435, 363] width 357 height 22
type input "under"
click at [593, 473] on label at bounding box center [598, 475] width 11 height 11
click at [593, 473] on input "checkbox" at bounding box center [597, 475] width 9 height 9
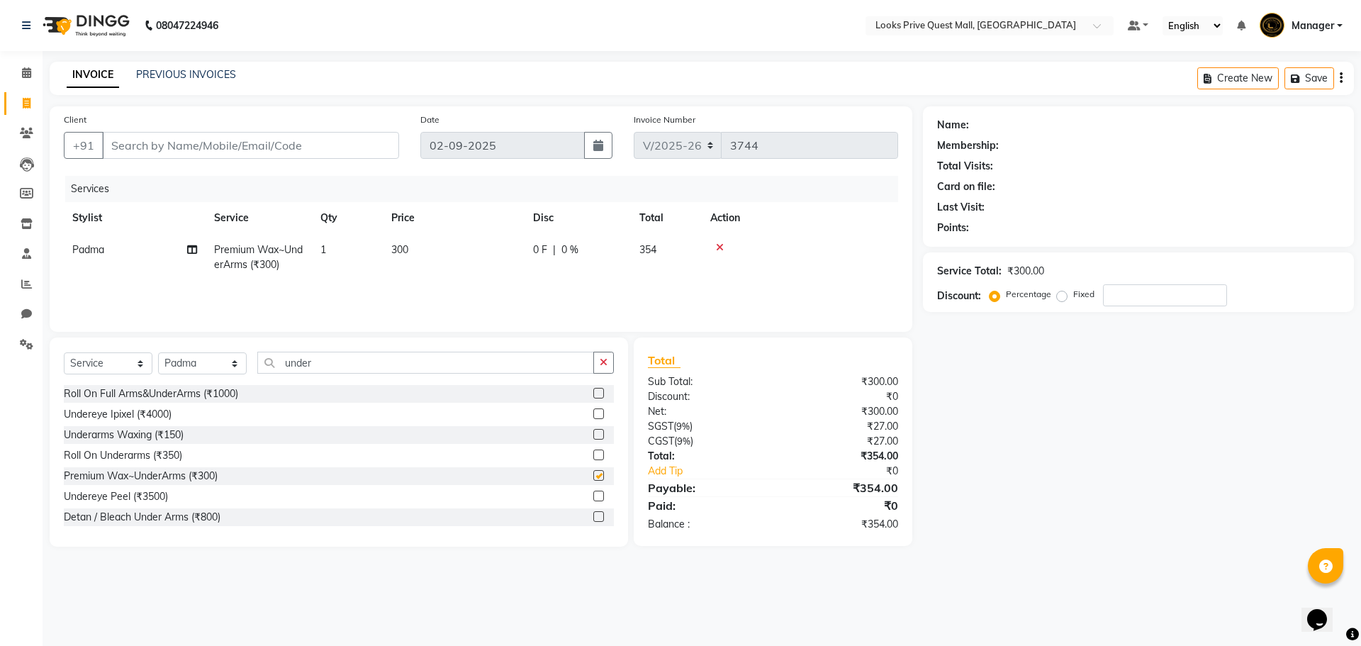
checkbox input "false"
click at [457, 234] on td "300" at bounding box center [454, 257] width 142 height 47
select select "46694"
drag, startPoint x: 503, startPoint y: 255, endPoint x: 91, endPoint y: 235, distance: 413.1
click at [96, 236] on tr "Arman Bapi Chhewang Counter_Sales Deepa Das Dipti Uppal Firoz Ku Lin_Lily Manag…" at bounding box center [481, 264] width 834 height 60
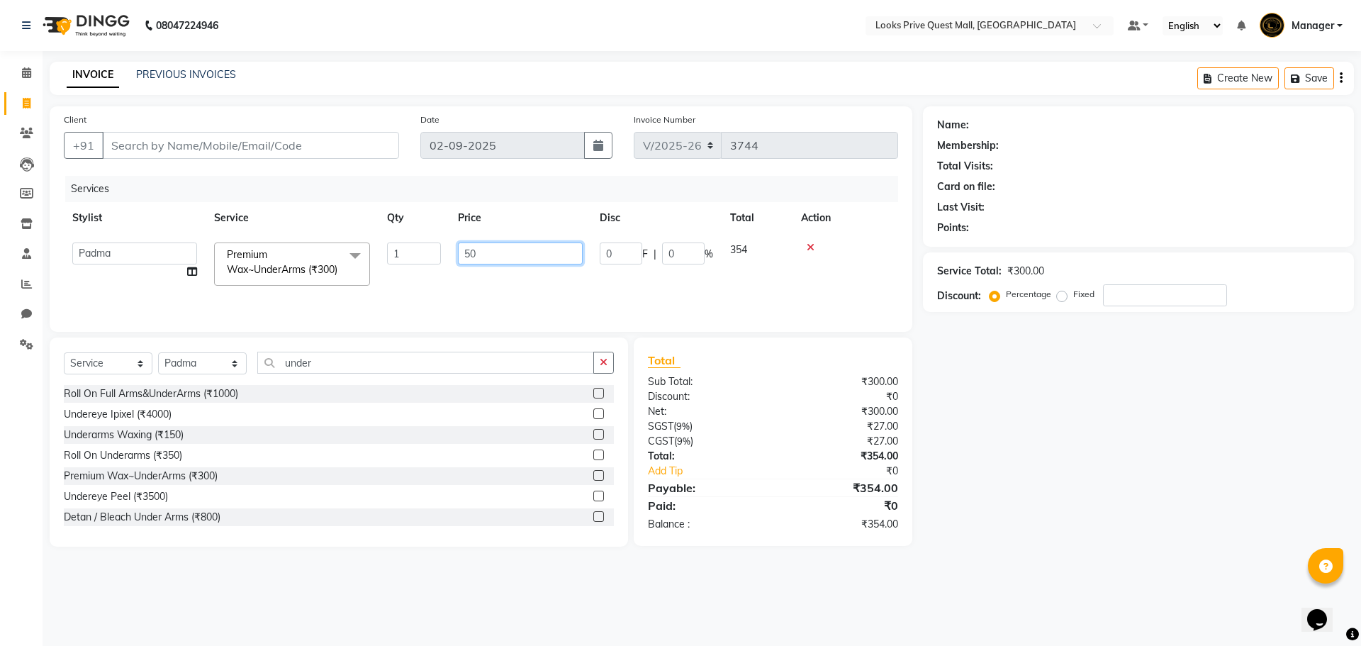
type input "500"
click at [371, 497] on div "Roll On Full Arms&UnderArms (₹1000) Undereye Ipixel (₹4000) Underarms Waxing (₹…" at bounding box center [339, 456] width 550 height 142
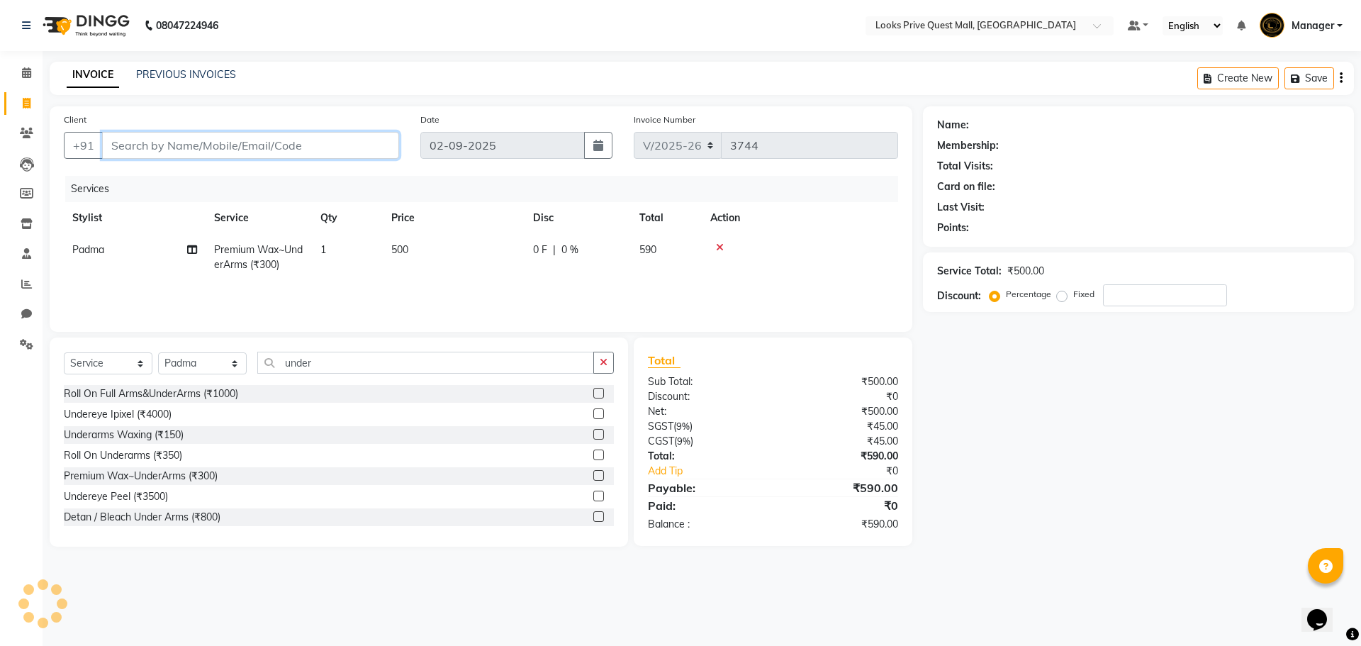
click at [304, 140] on input "Client" at bounding box center [250, 145] width 297 height 27
click at [142, 147] on input "Client" at bounding box center [250, 145] width 297 height 27
type input "q"
type input "0"
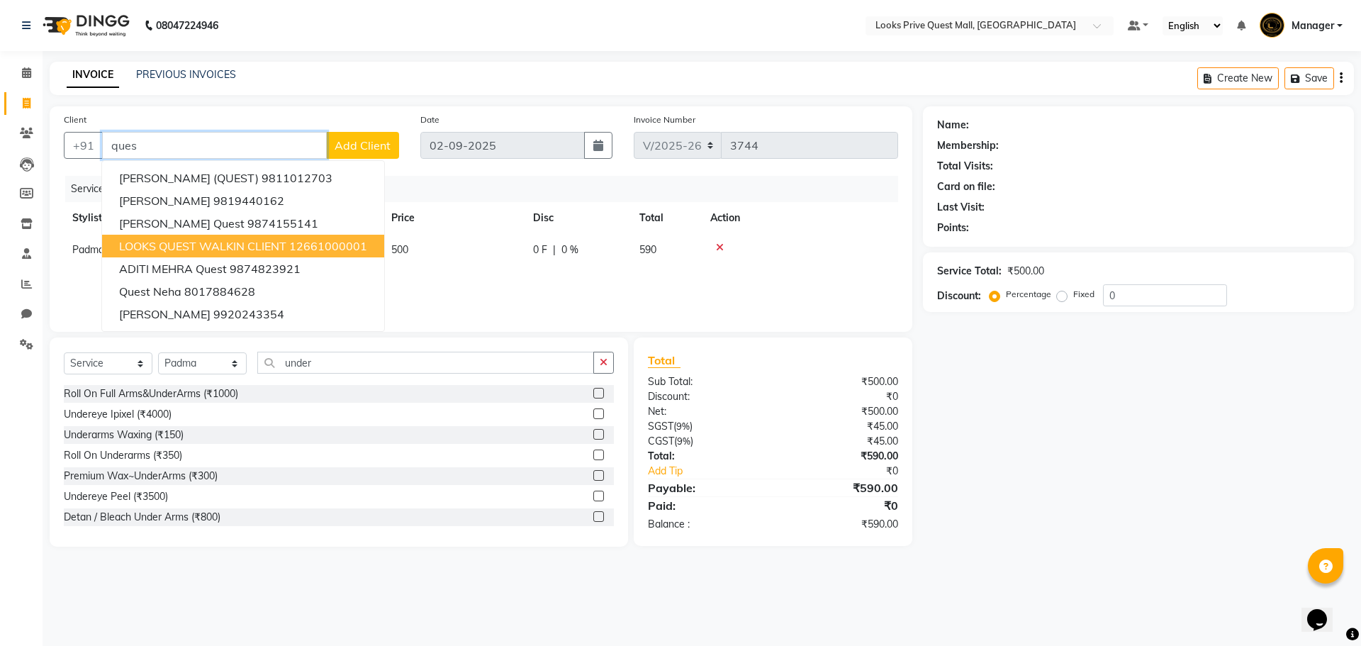
click at [183, 250] on span "LOOKS QUEST WALKIN CLIENT" at bounding box center [202, 246] width 167 height 14
type input "12661000001"
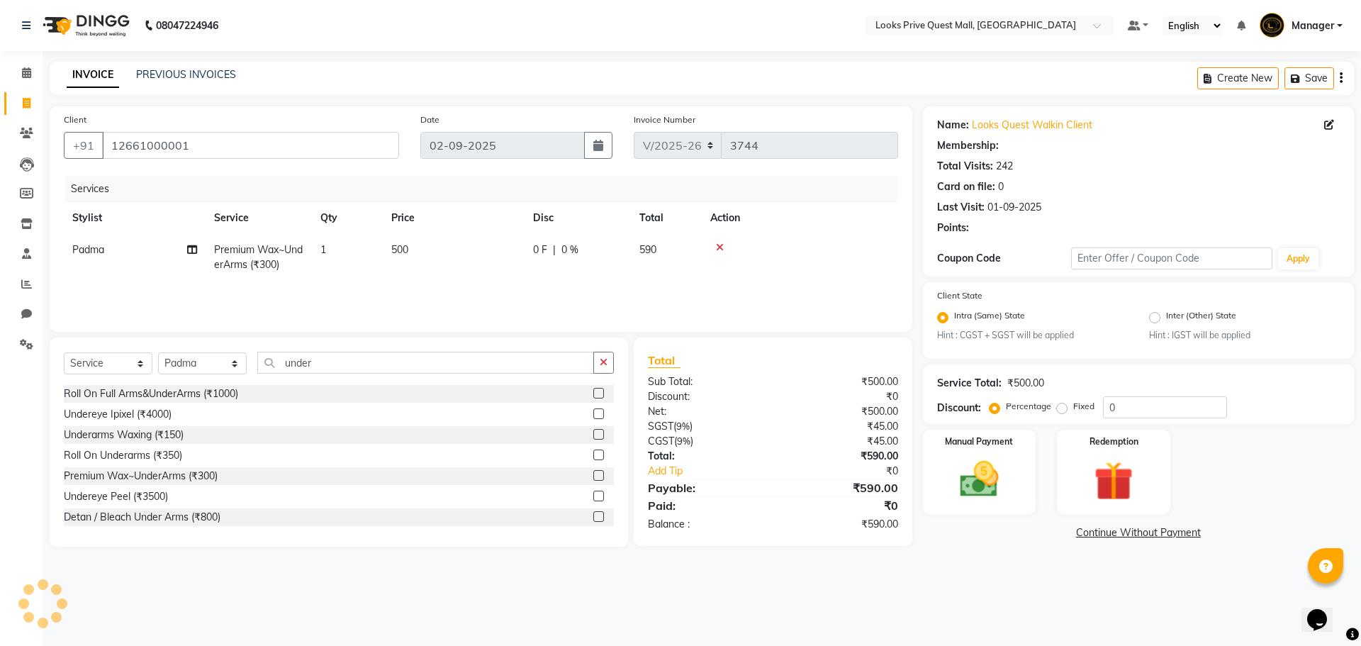
select select "1: Object"
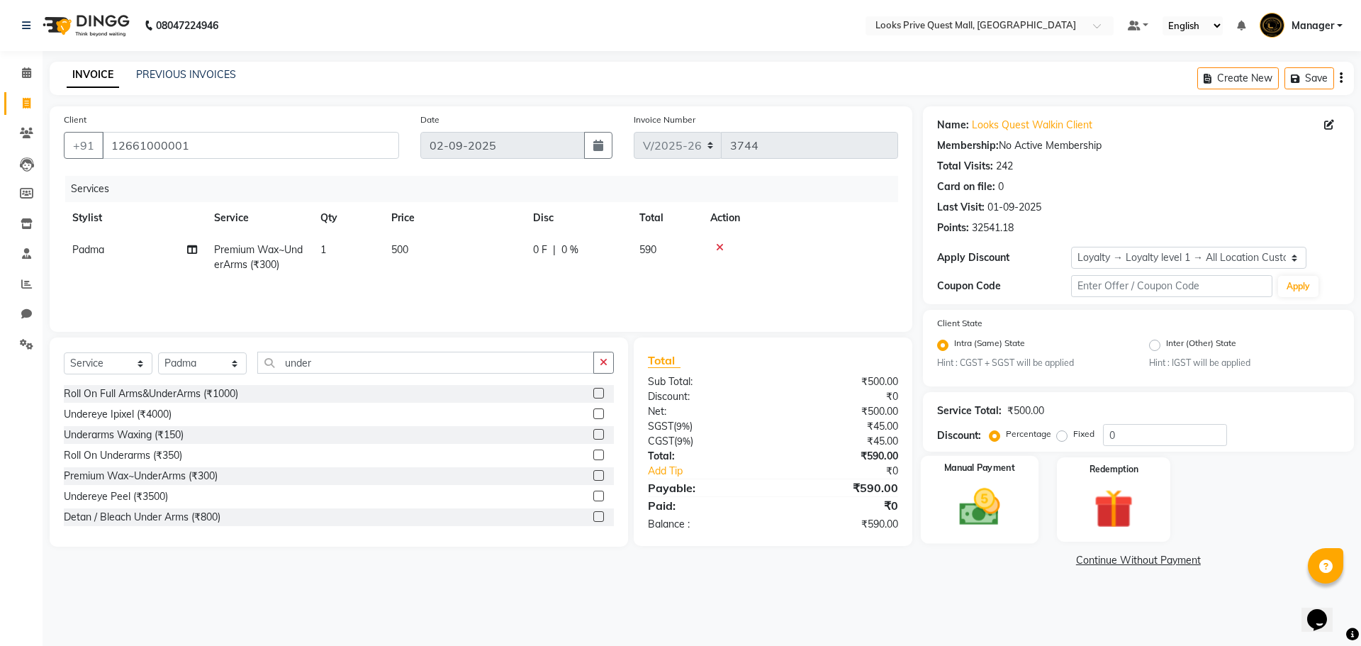
click at [1018, 505] on div "Manual Payment" at bounding box center [979, 499] width 118 height 87
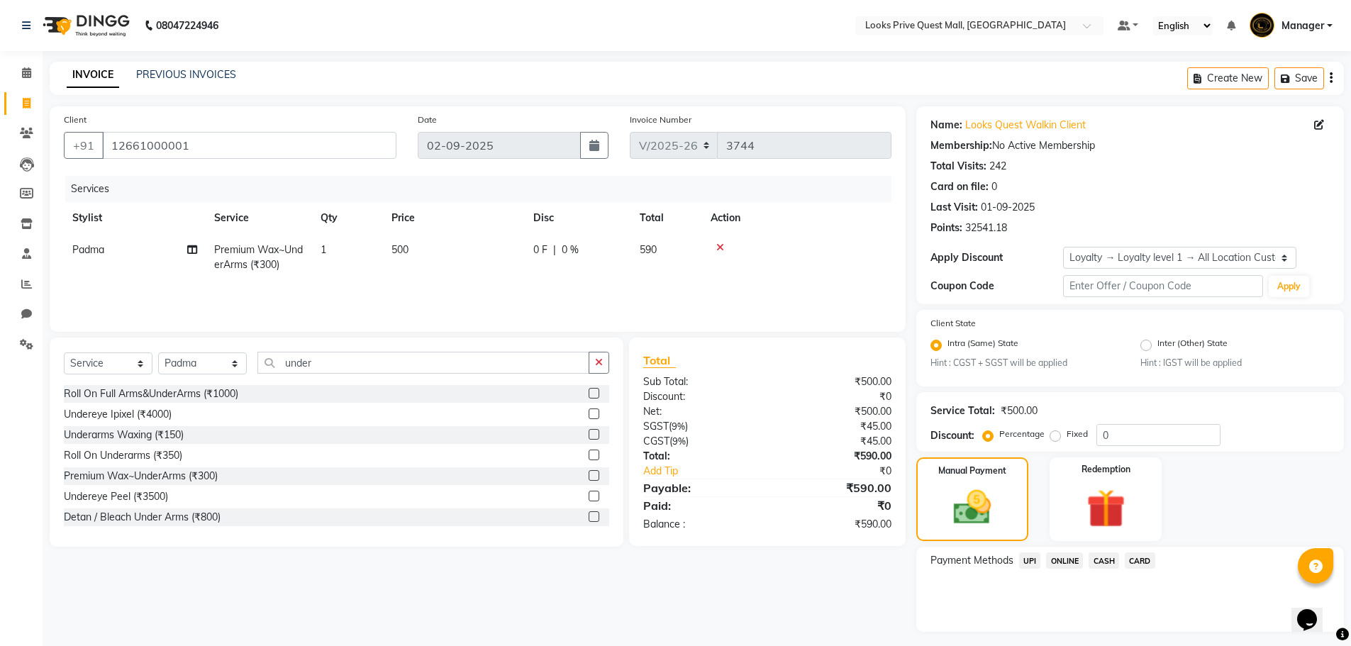
click at [1150, 562] on span "CARD" at bounding box center [1139, 560] width 30 height 16
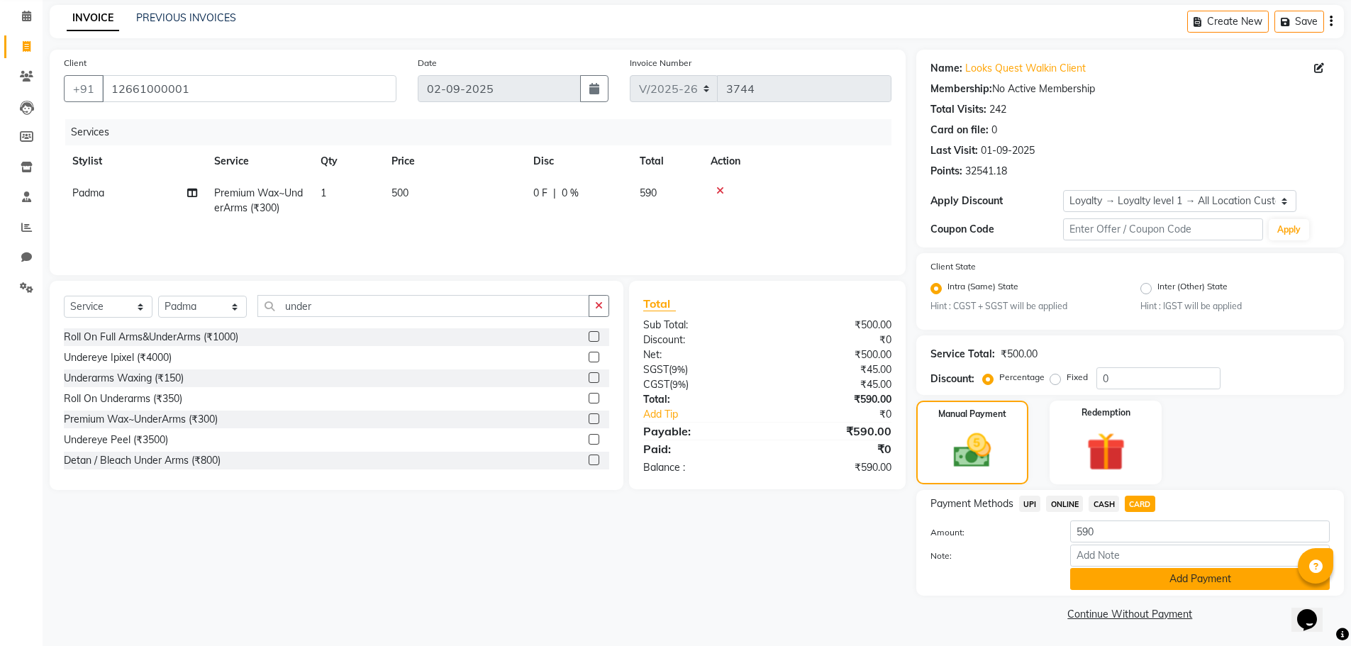
click at [1139, 577] on button "Add Payment" at bounding box center [1199, 579] width 259 height 22
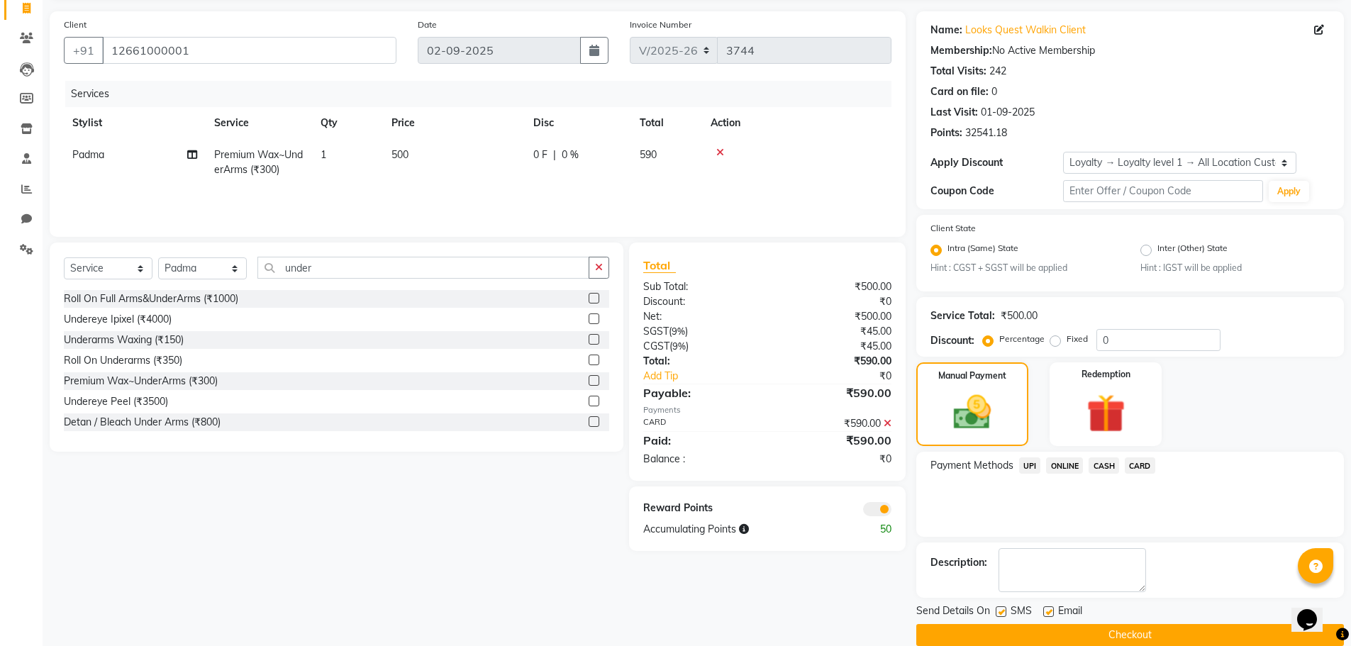
scroll to position [116, 0]
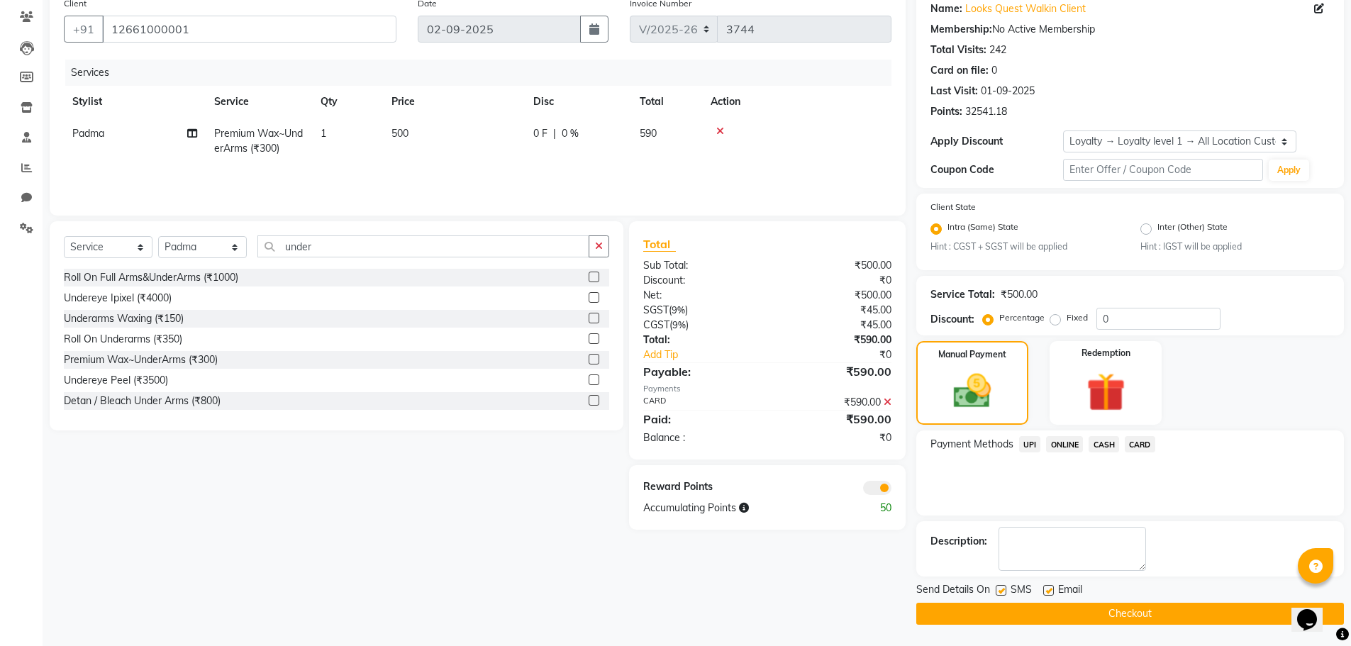
click at [1044, 592] on label at bounding box center [1048, 590] width 11 height 11
click at [1044, 592] on input "checkbox" at bounding box center [1047, 590] width 9 height 9
checkbox input "false"
click at [869, 486] on span at bounding box center [877, 488] width 28 height 14
click at [891, 490] on input "checkbox" at bounding box center [891, 490] width 0 height 0
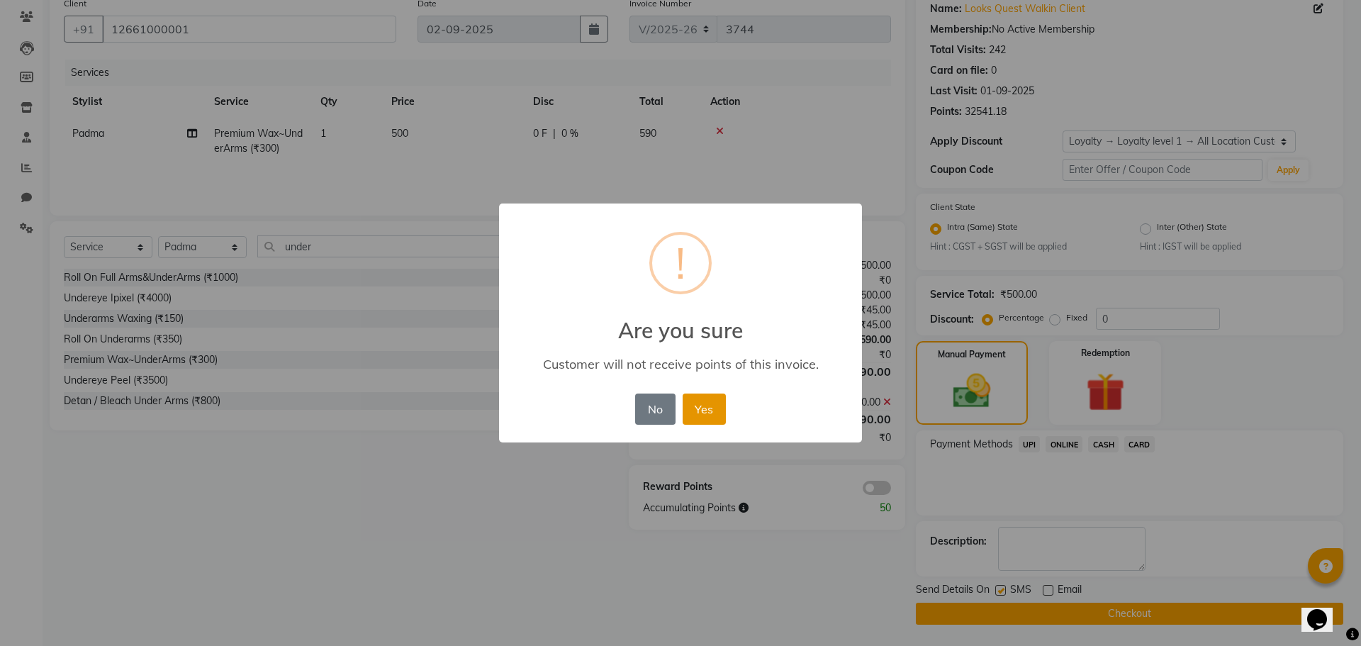
click at [709, 403] on button "Yes" at bounding box center [704, 408] width 43 height 31
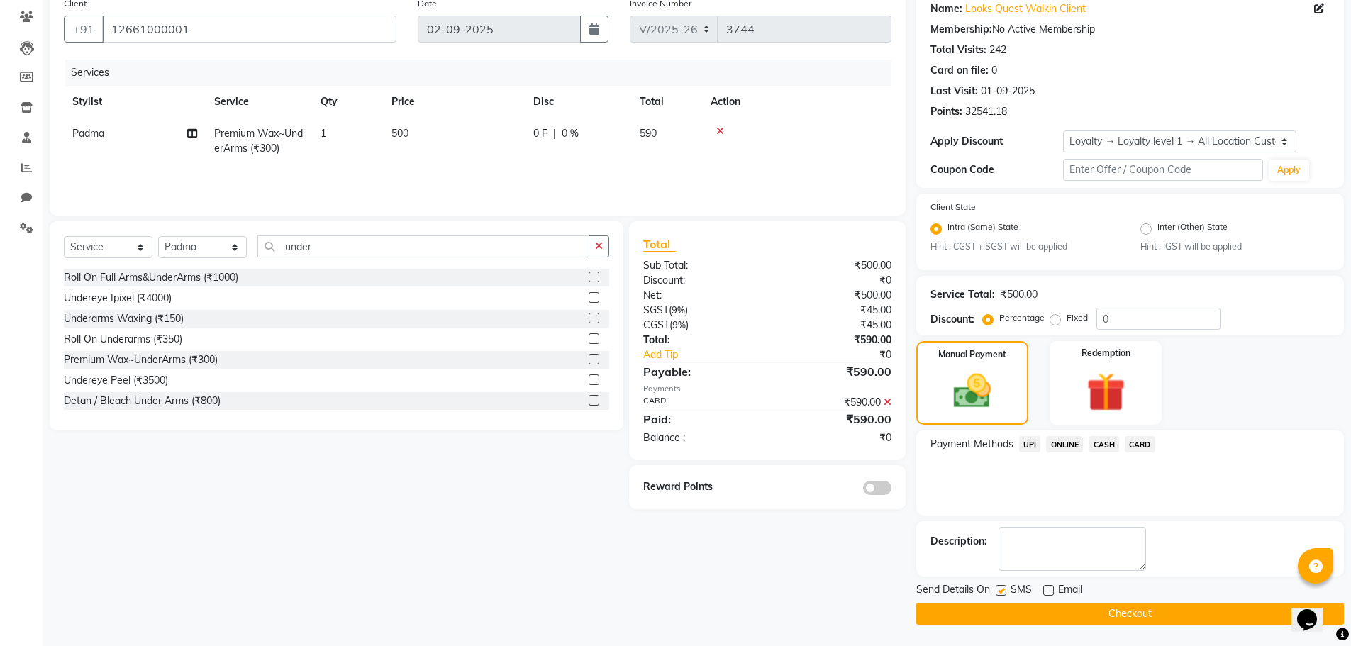
click at [890, 400] on icon at bounding box center [887, 402] width 8 height 10
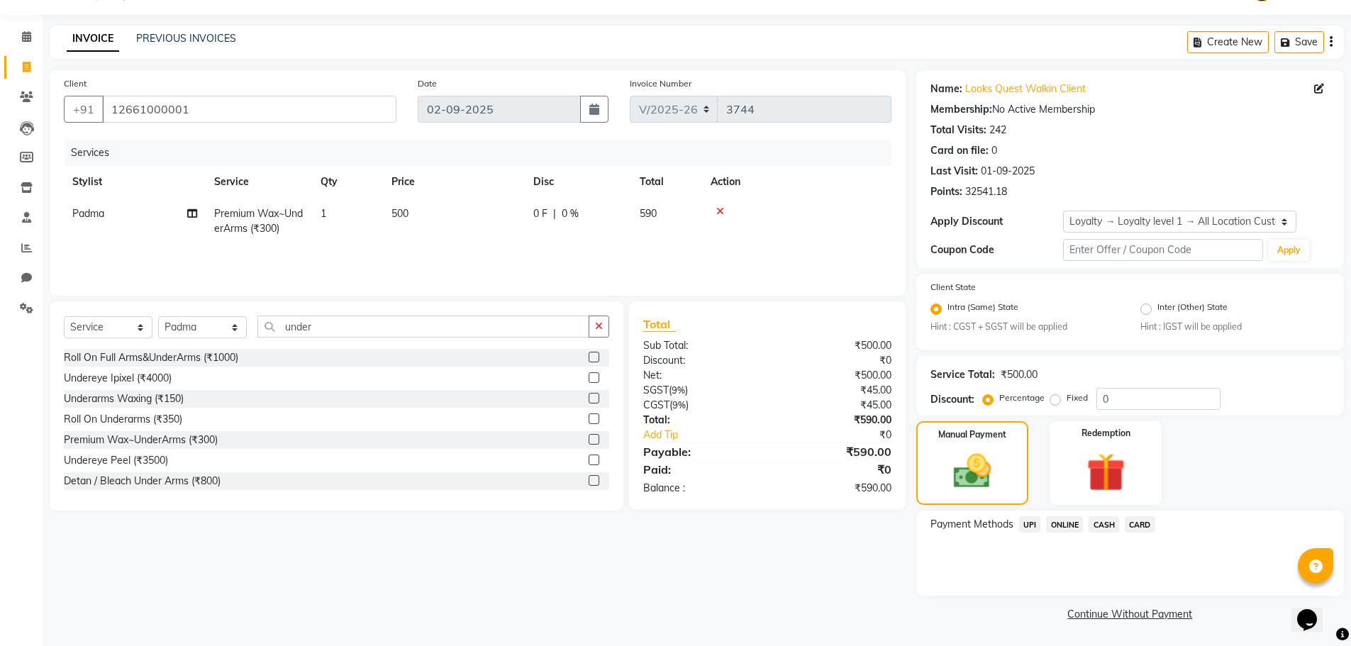
scroll to position [36, 0]
drag, startPoint x: 1032, startPoint y: 518, endPoint x: 1039, endPoint y: 521, distance: 8.3
click at [1039, 521] on span "UPI" at bounding box center [1030, 524] width 22 height 16
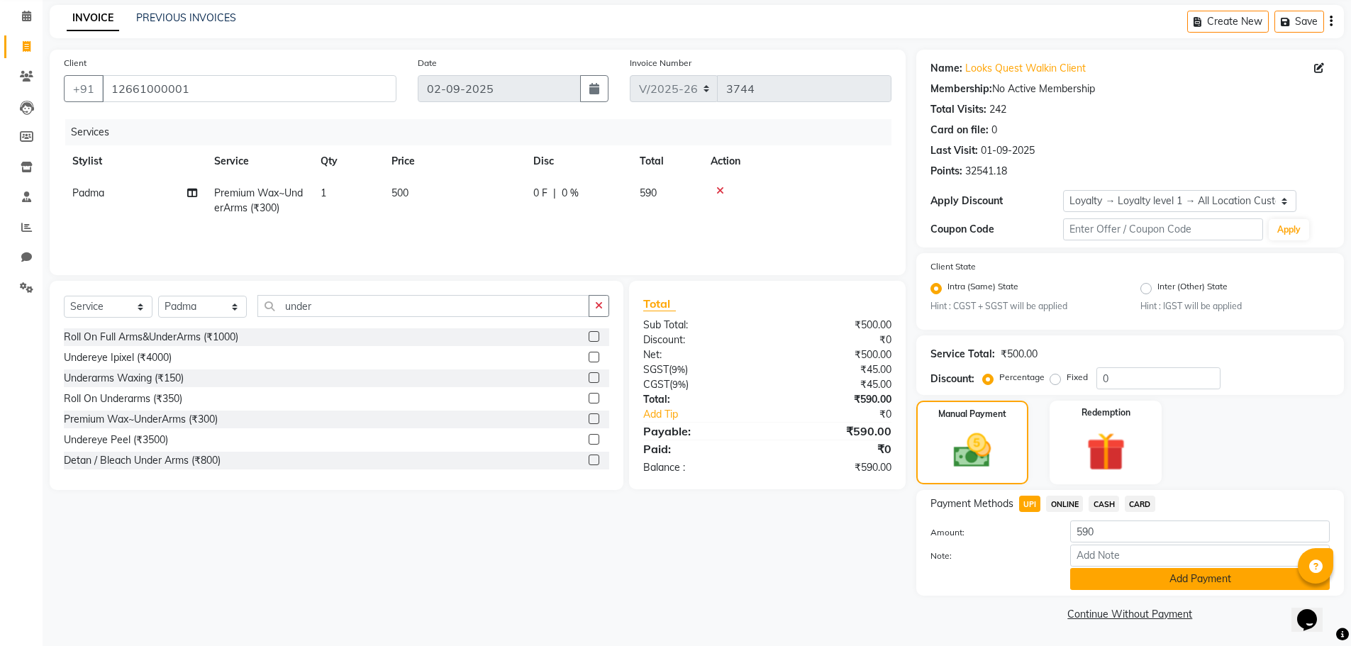
click at [1103, 575] on button "Add Payment" at bounding box center [1199, 579] width 259 height 22
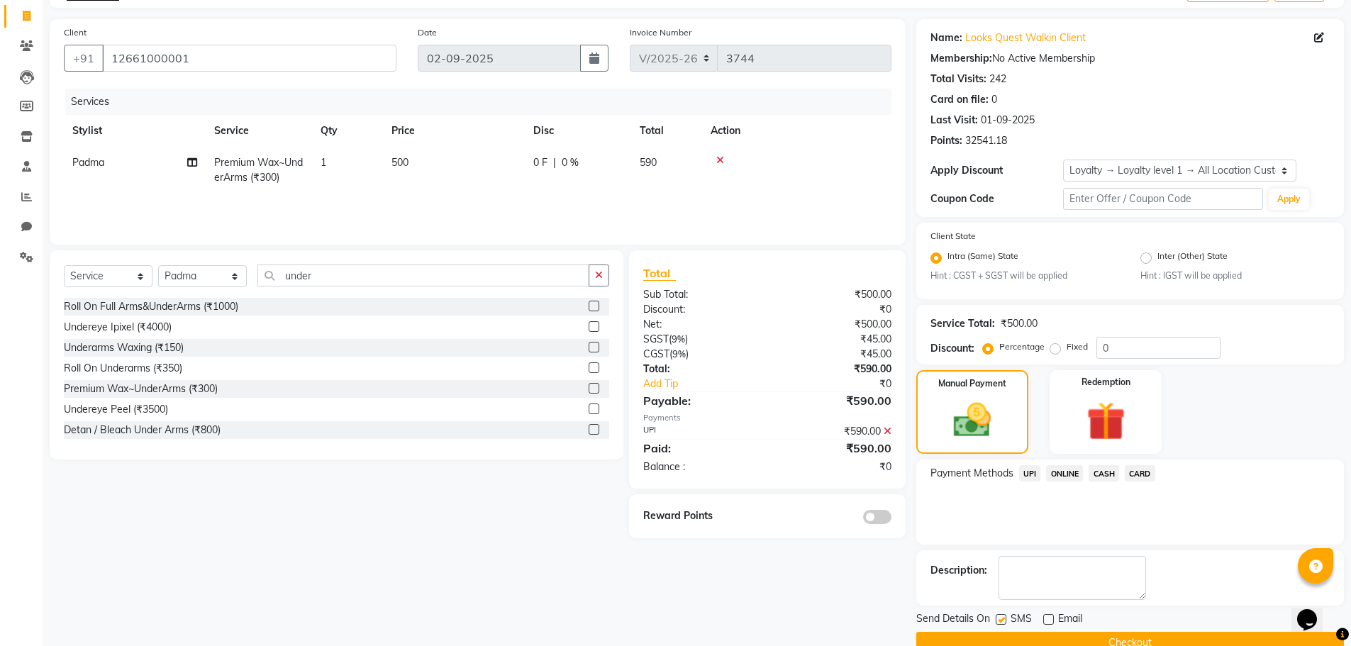
scroll to position [116, 0]
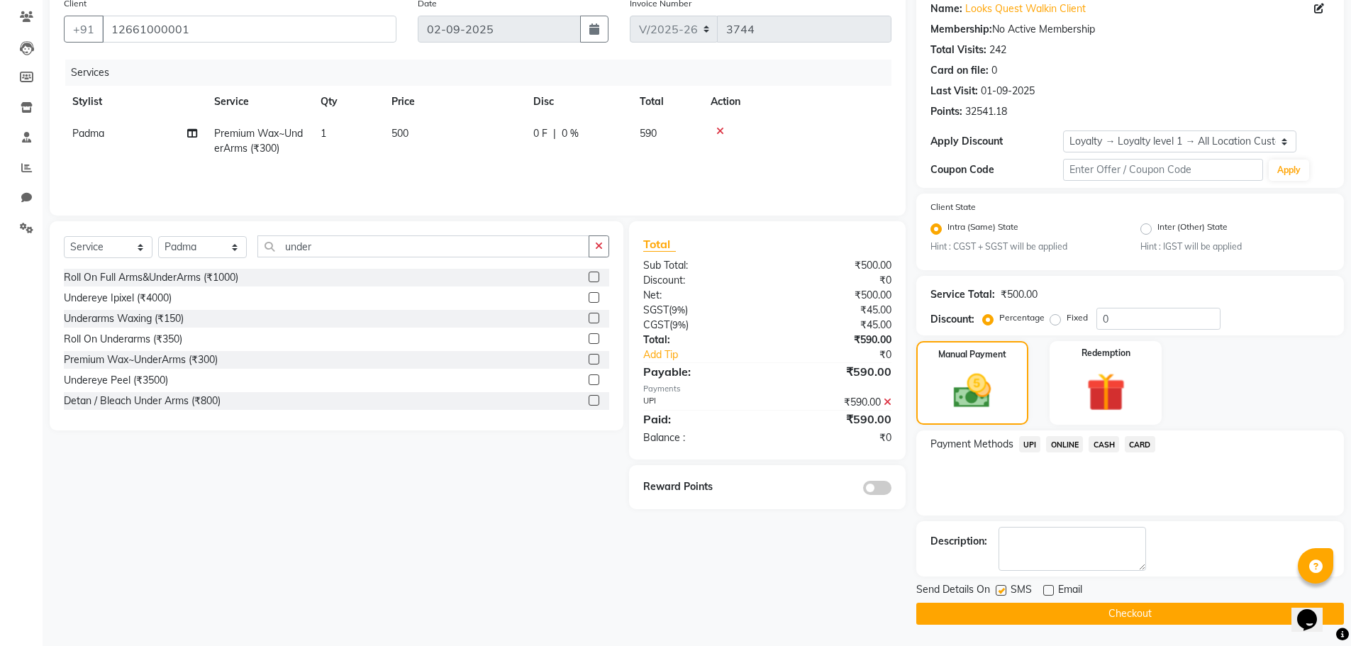
click at [1032, 612] on button "Checkout" at bounding box center [1129, 614] width 427 height 22
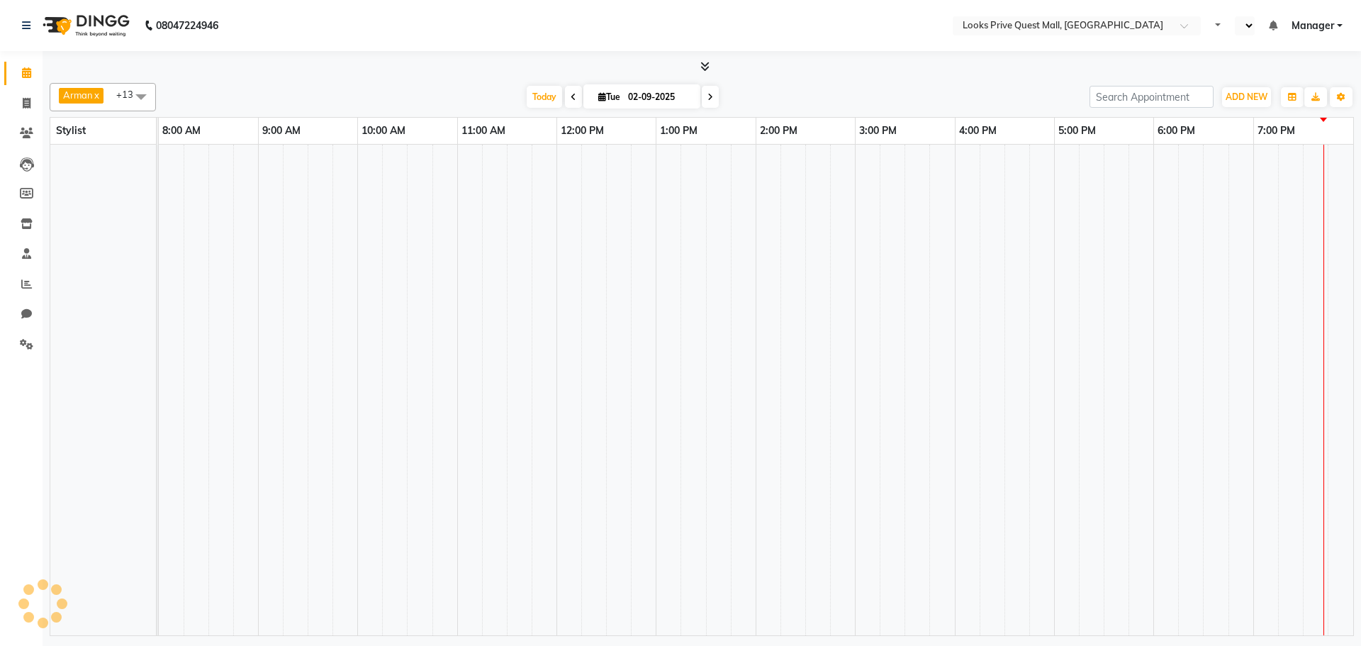
select select "en"
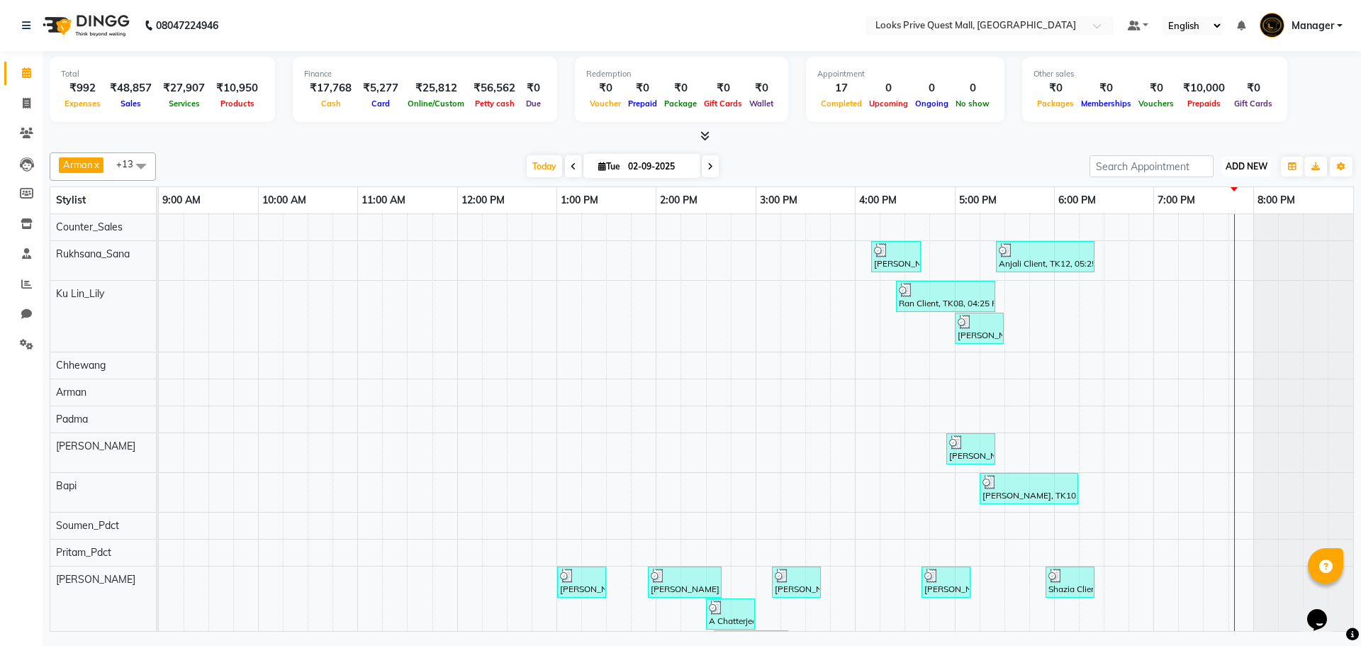
click at [1239, 167] on span "ADD NEW" at bounding box center [1247, 166] width 42 height 11
click at [1224, 226] on link "Add Expense" at bounding box center [1214, 230] width 112 height 18
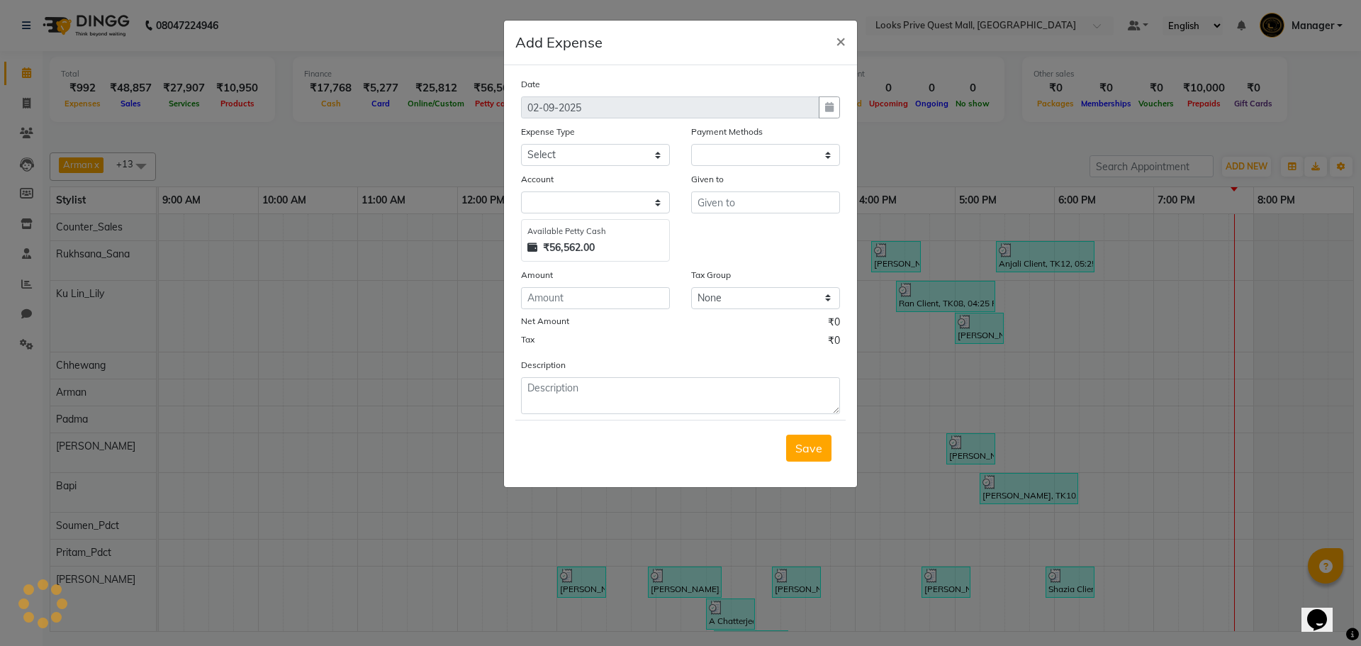
select select "1"
select select "5128"
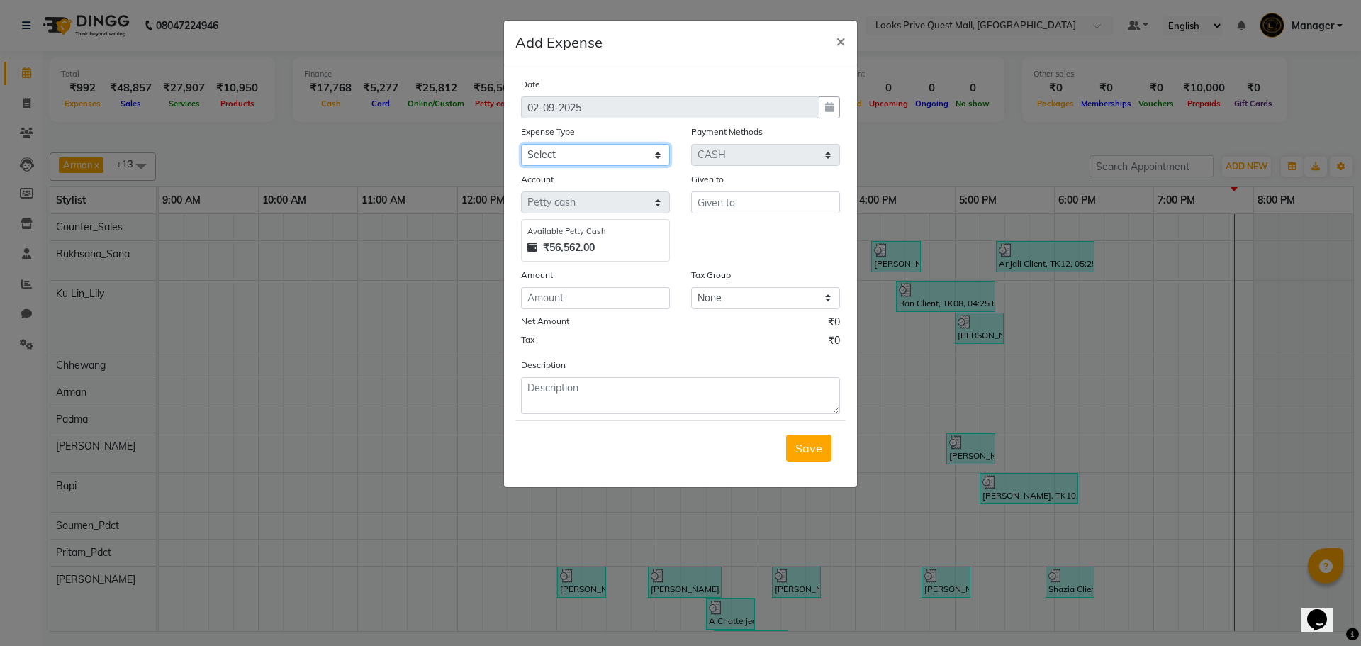
click at [652, 146] on select "Select Bank Deposit Blinkit Cash Handover CLIENT Client ordered food Client Ref…" at bounding box center [595, 155] width 149 height 22
select select "24169"
click at [521, 144] on select "Select Bank Deposit Blinkit Cash Handover CLIENT Client ordered food Client Ref…" at bounding box center [595, 155] width 149 height 22
click at [704, 206] on input "text" at bounding box center [765, 202] width 149 height 22
click at [717, 232] on span "Rimi" at bounding box center [720, 232] width 23 height 14
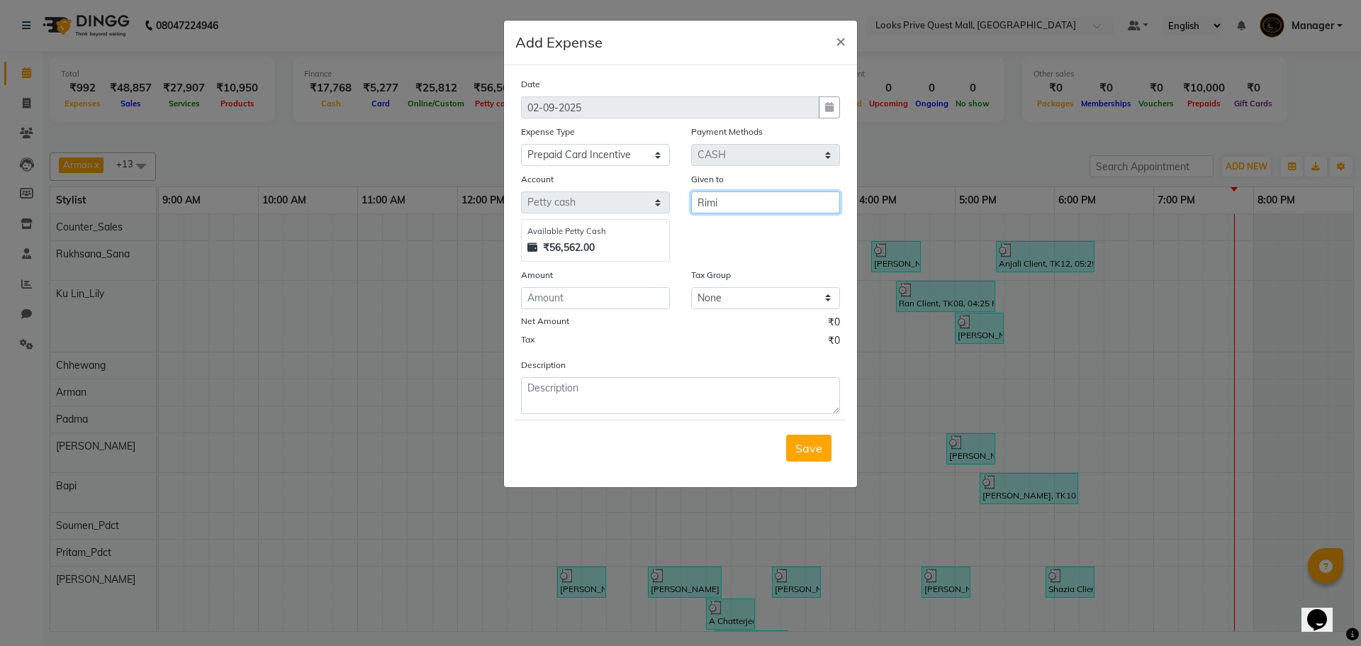
type input "Rimi"
click at [639, 292] on input "number" at bounding box center [595, 298] width 149 height 22
type input "200"
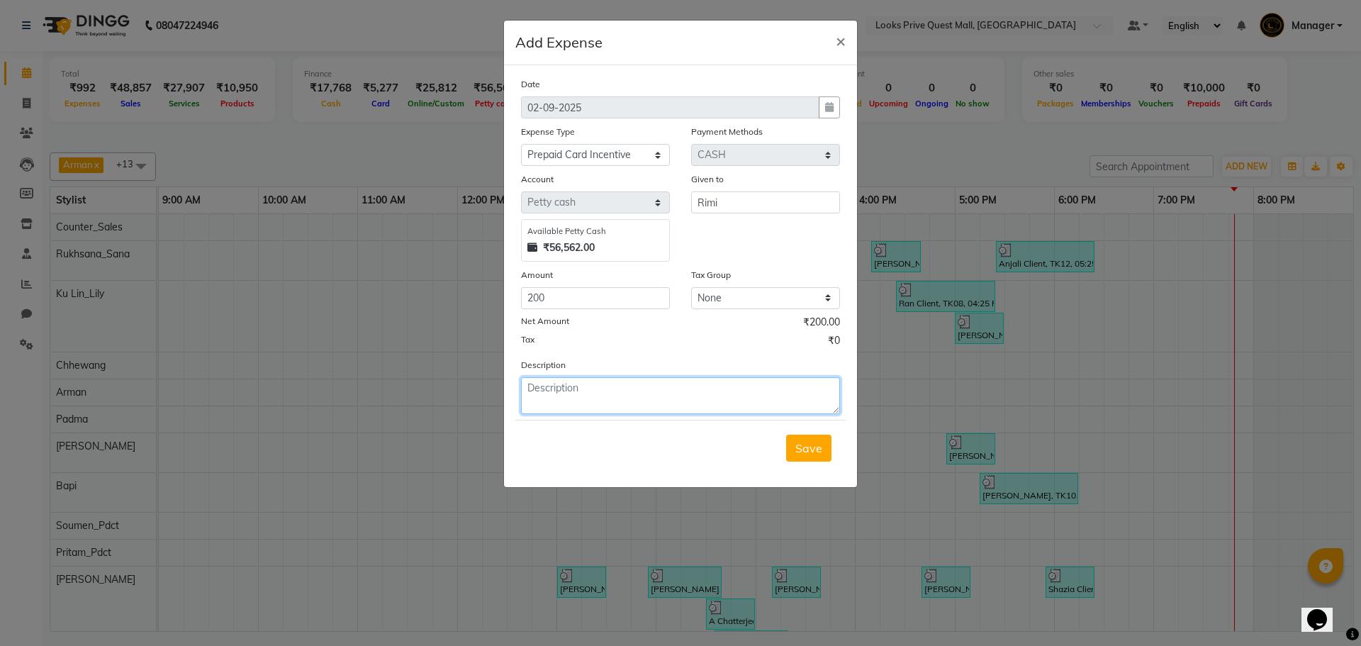
click at [690, 392] on textarea at bounding box center [680, 395] width 319 height 37
type textarea "10k membership"
click at [827, 446] on button "Save" at bounding box center [808, 448] width 45 height 27
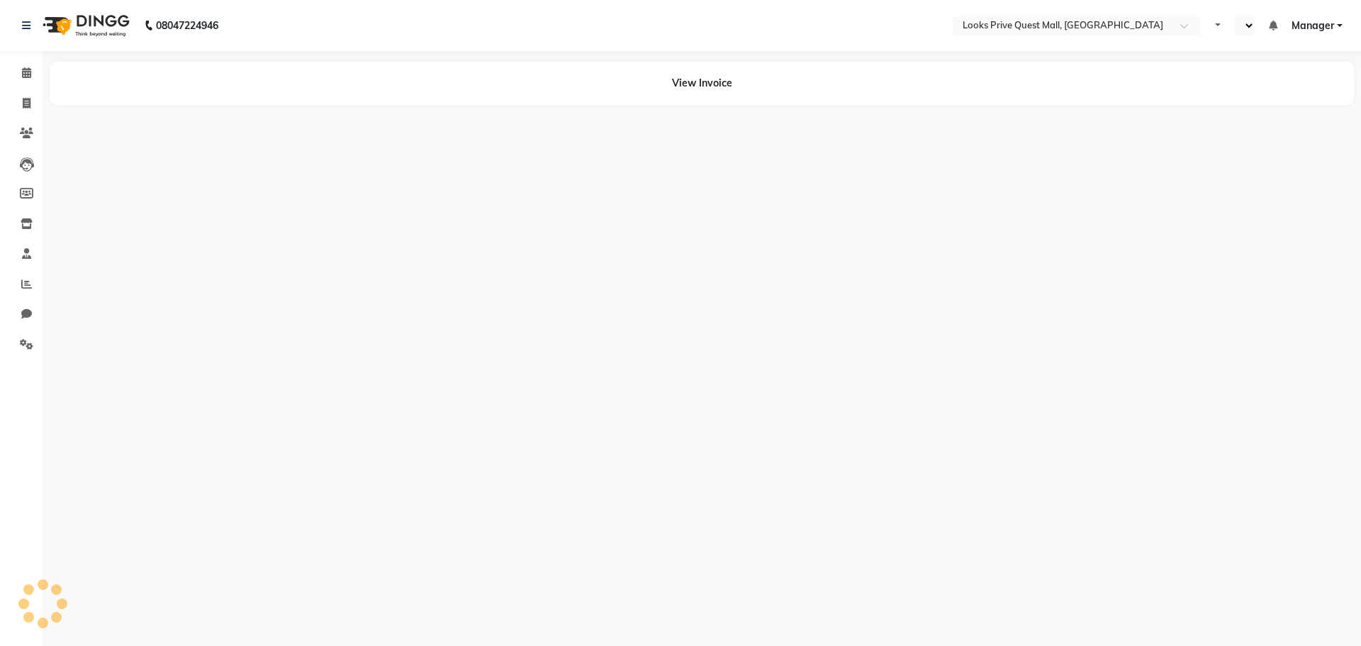
select select "en"
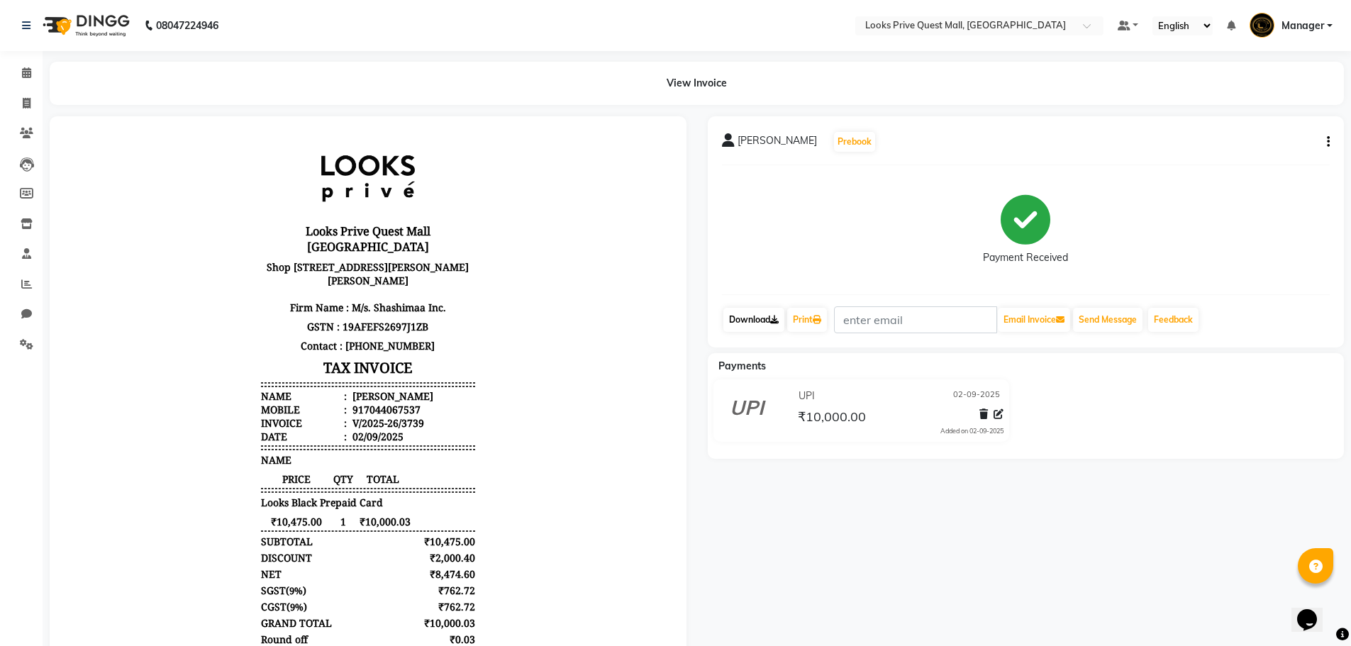
click at [751, 322] on link "Download" at bounding box center [753, 320] width 61 height 24
click at [821, 318] on icon at bounding box center [816, 319] width 9 height 9
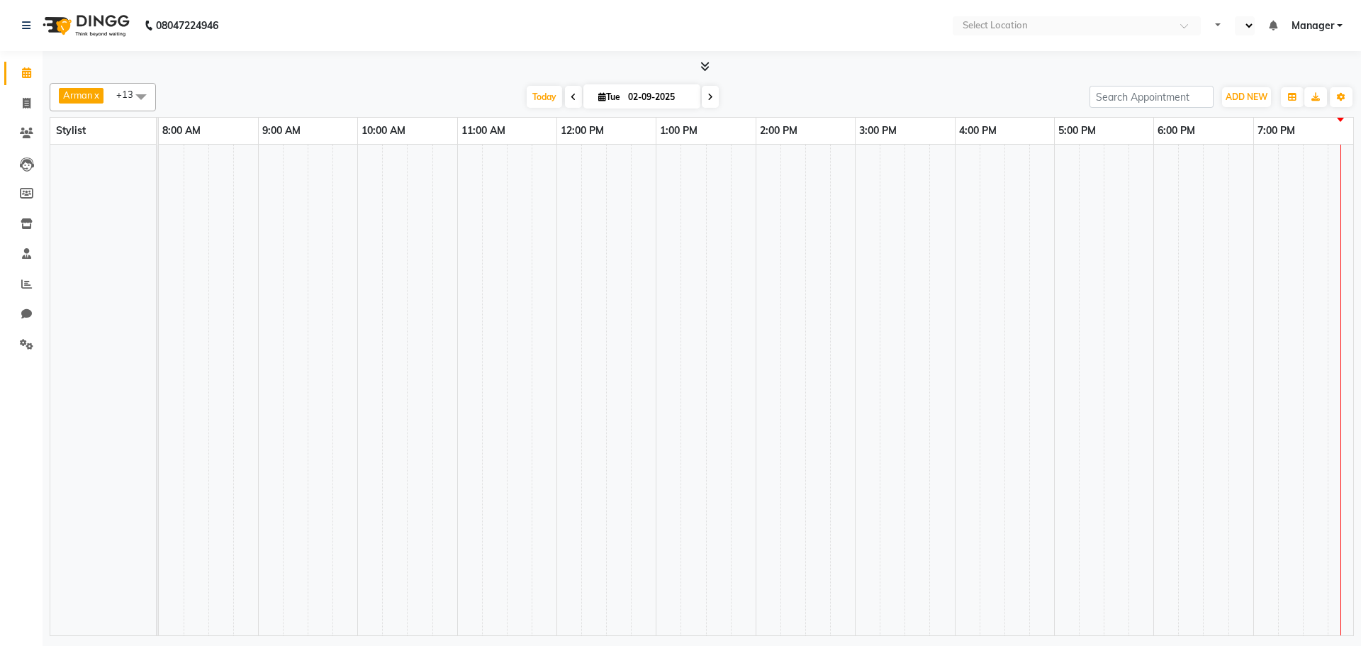
select select "en"
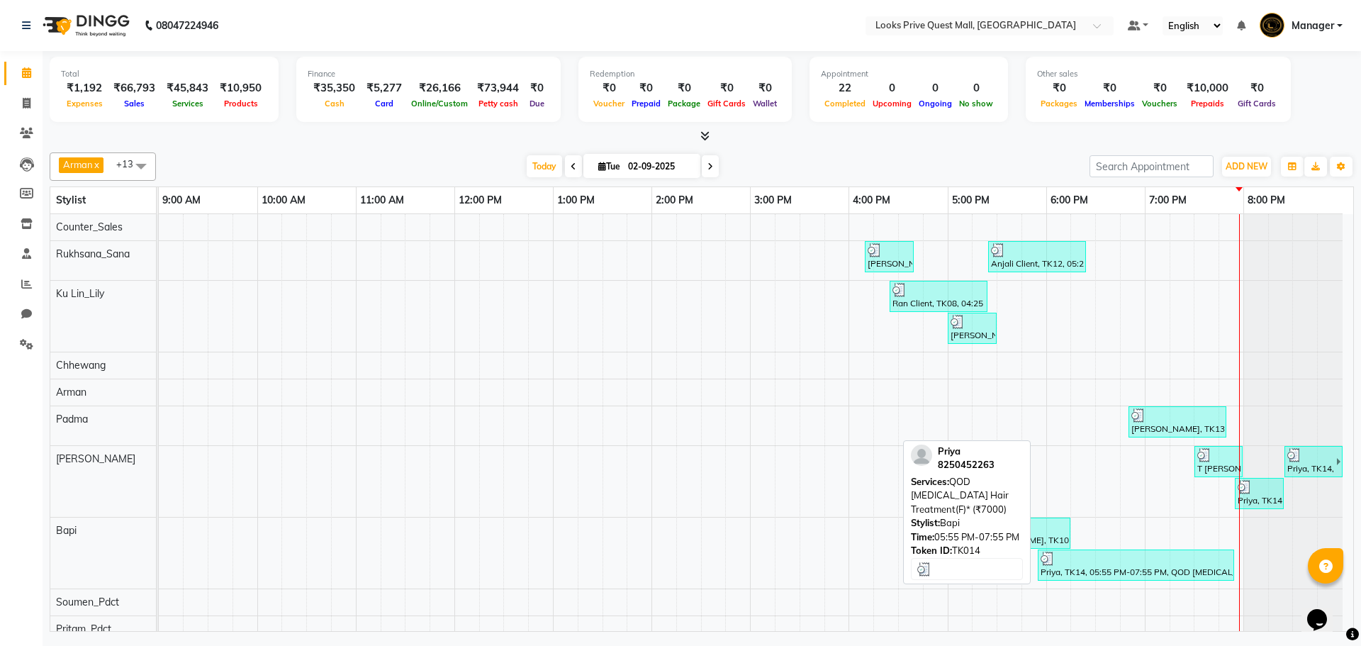
click at [1107, 570] on div "Priya, TK14, 05:55 PM-07:55 PM, QOD [MEDICAL_DATA] Hair Treatment(F)* (₹7000)" at bounding box center [1136, 565] width 194 height 27
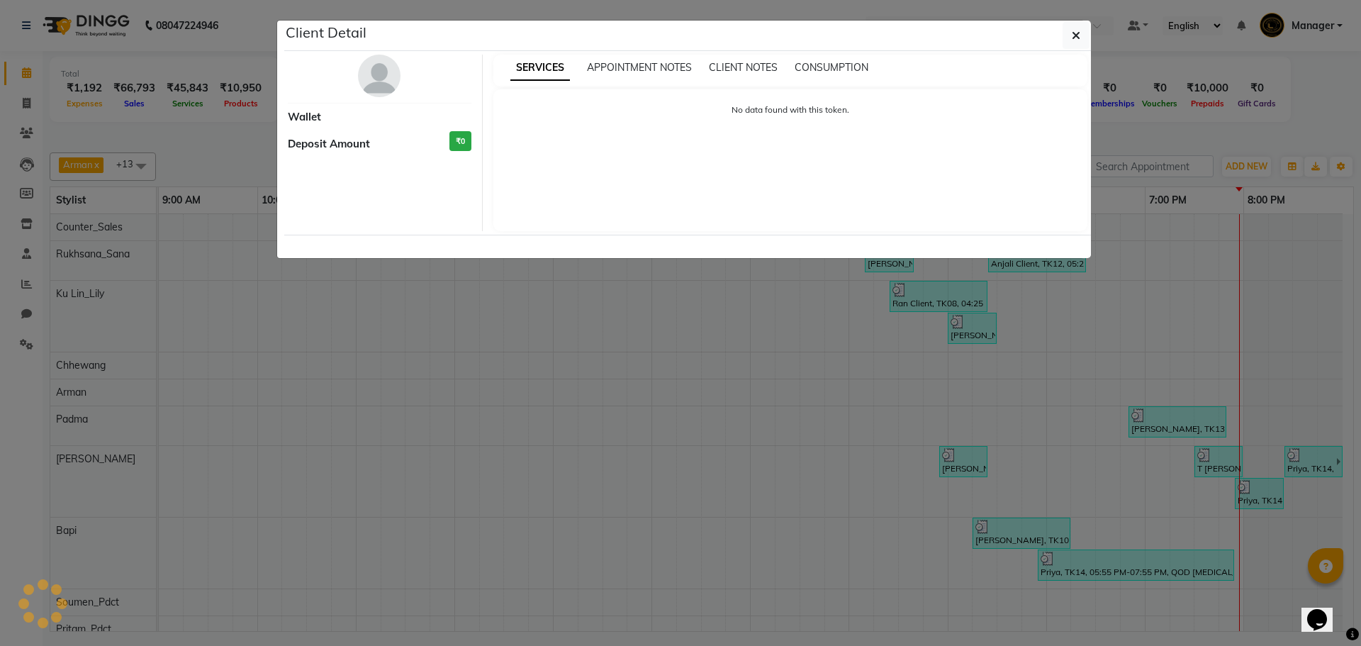
select select "3"
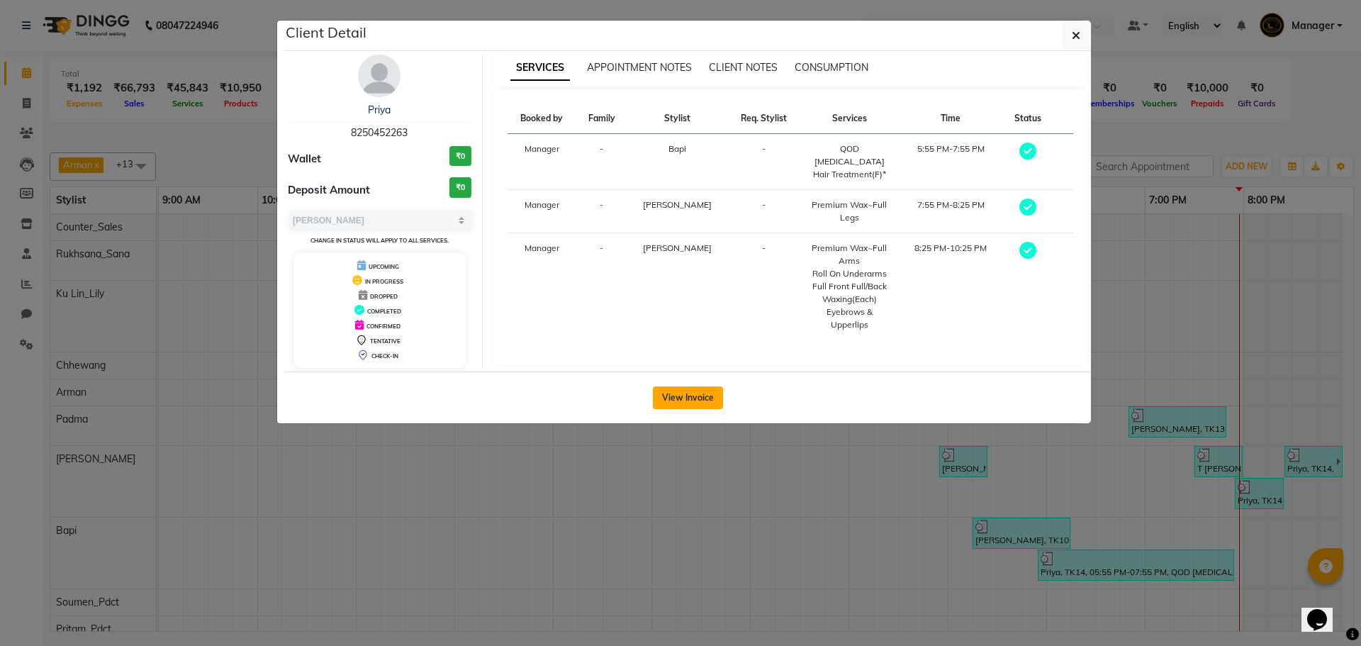
click at [701, 406] on button "View Invoice" at bounding box center [688, 397] width 70 height 23
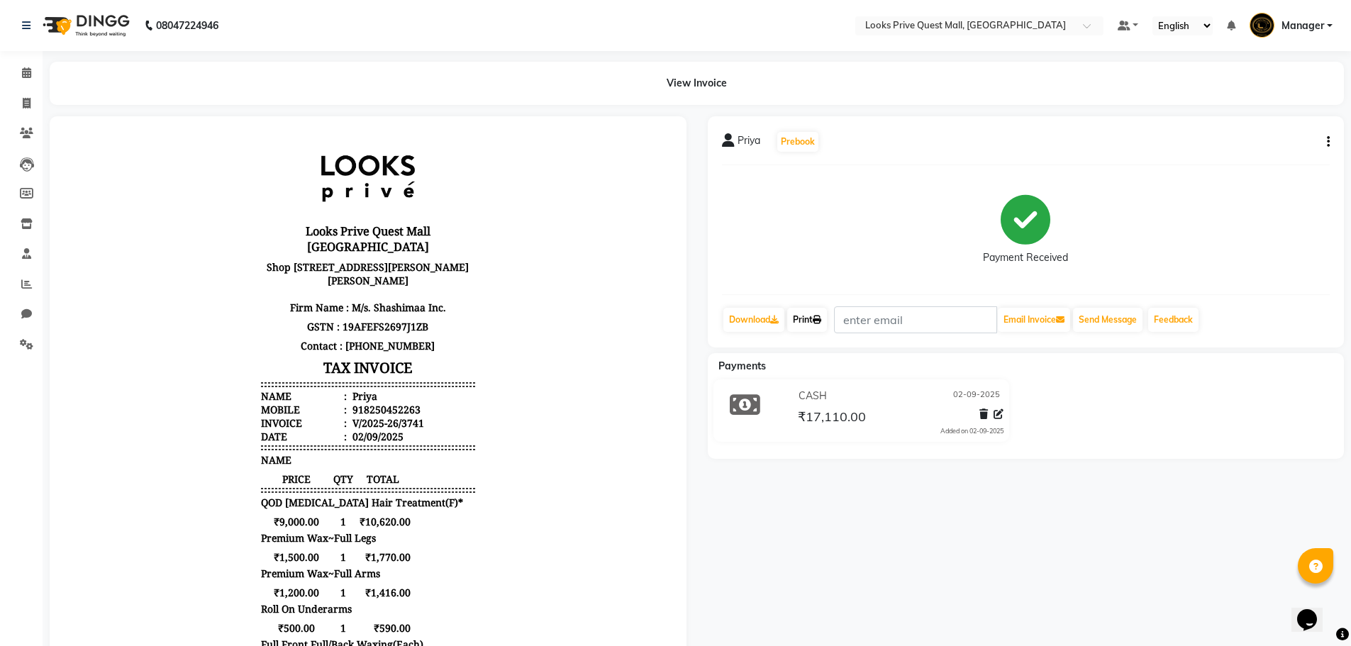
click at [820, 315] on icon at bounding box center [816, 319] width 9 height 9
click at [19, 75] on span at bounding box center [26, 73] width 25 height 16
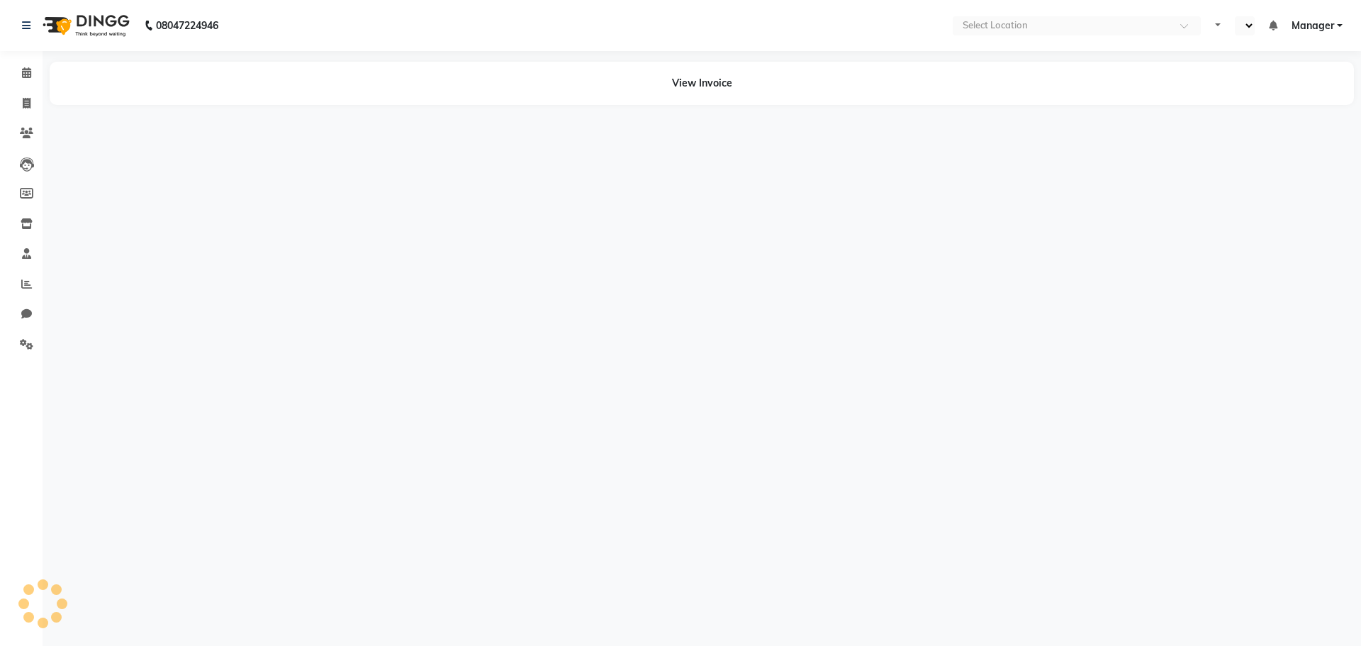
select select "en"
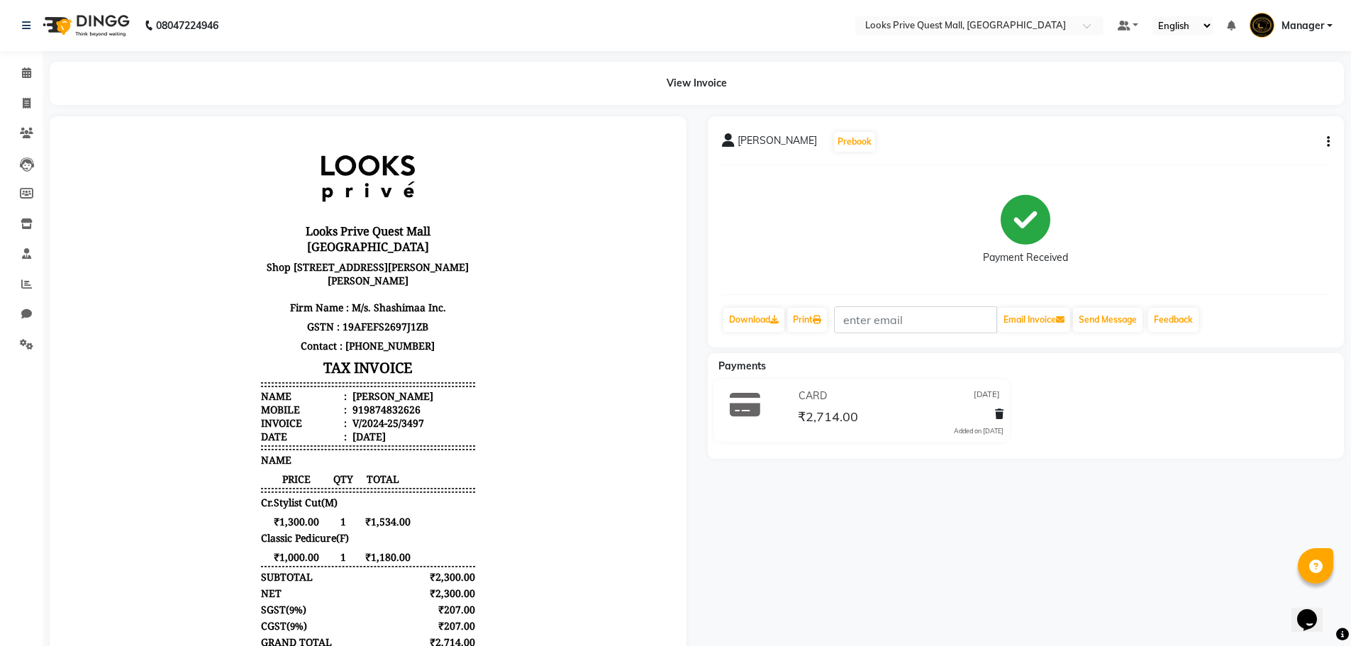
click at [1324, 142] on button "button" at bounding box center [1325, 142] width 9 height 15
click at [1285, 147] on div "Edit Item Staff" at bounding box center [1257, 151] width 97 height 18
select select
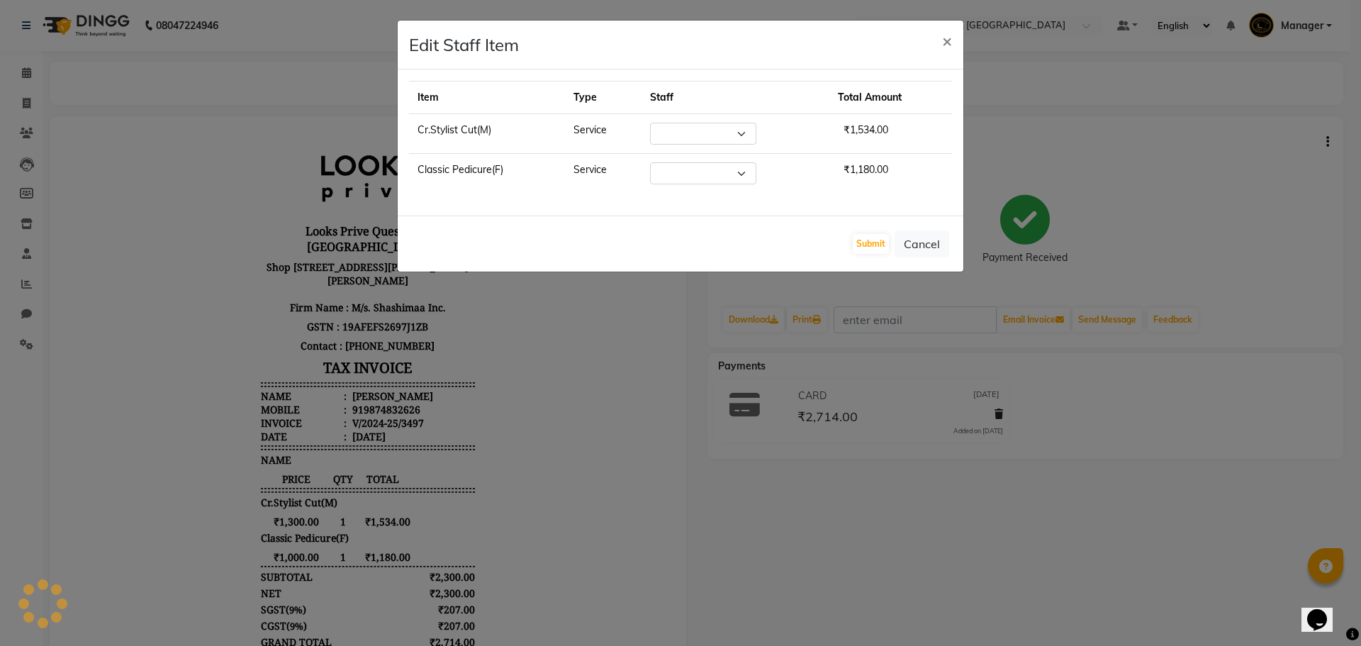
select select "46690"
select select "46699"
click at [1290, 269] on ngb-modal-window "Edit Staff Item × Item Type Staff Total Amount Cr.Stylist Cut(M) Service Select…" at bounding box center [680, 323] width 1361 height 646
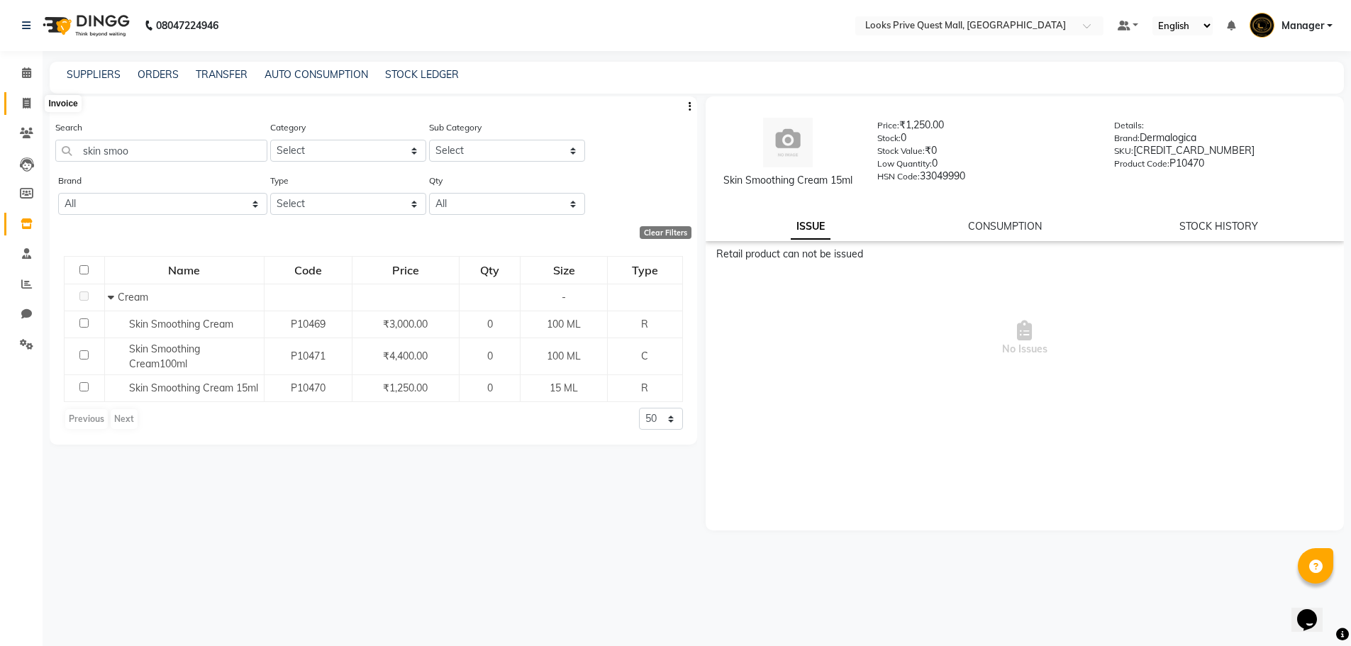
click at [21, 101] on span at bounding box center [26, 104] width 25 height 16
select select "service"
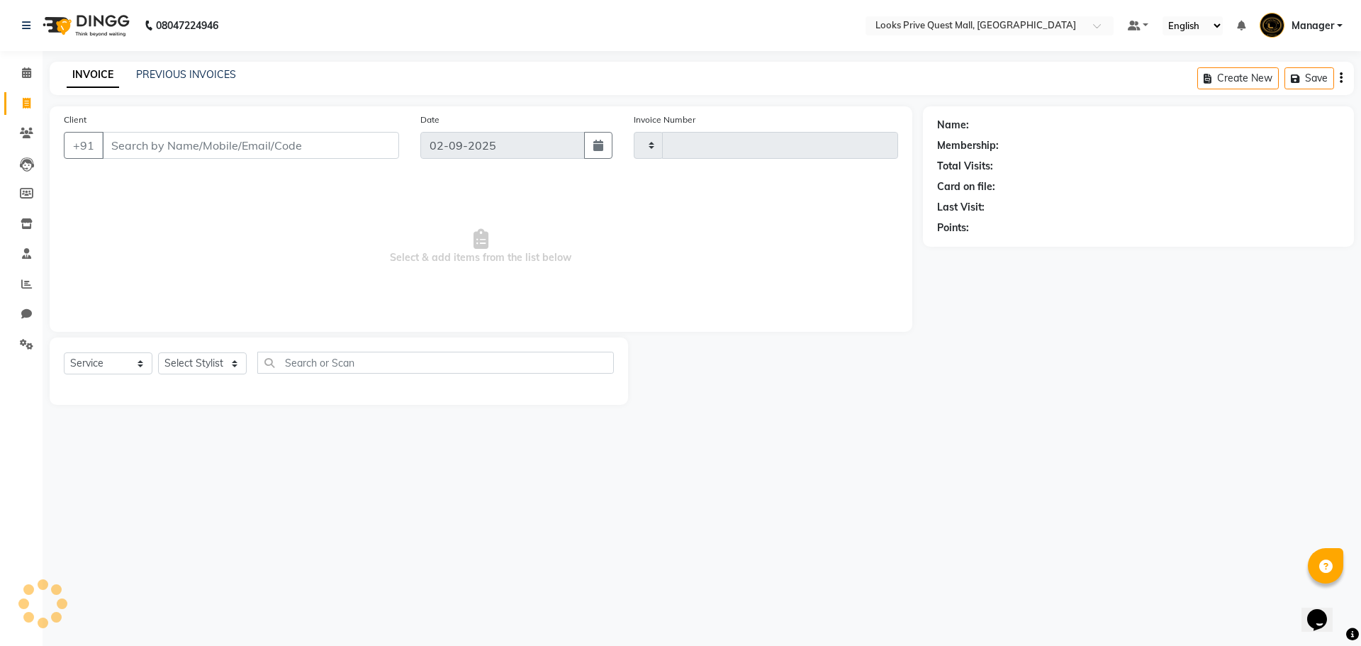
type input "3745"
select select "6141"
click at [159, 76] on link "PREVIOUS INVOICES" at bounding box center [186, 74] width 100 height 13
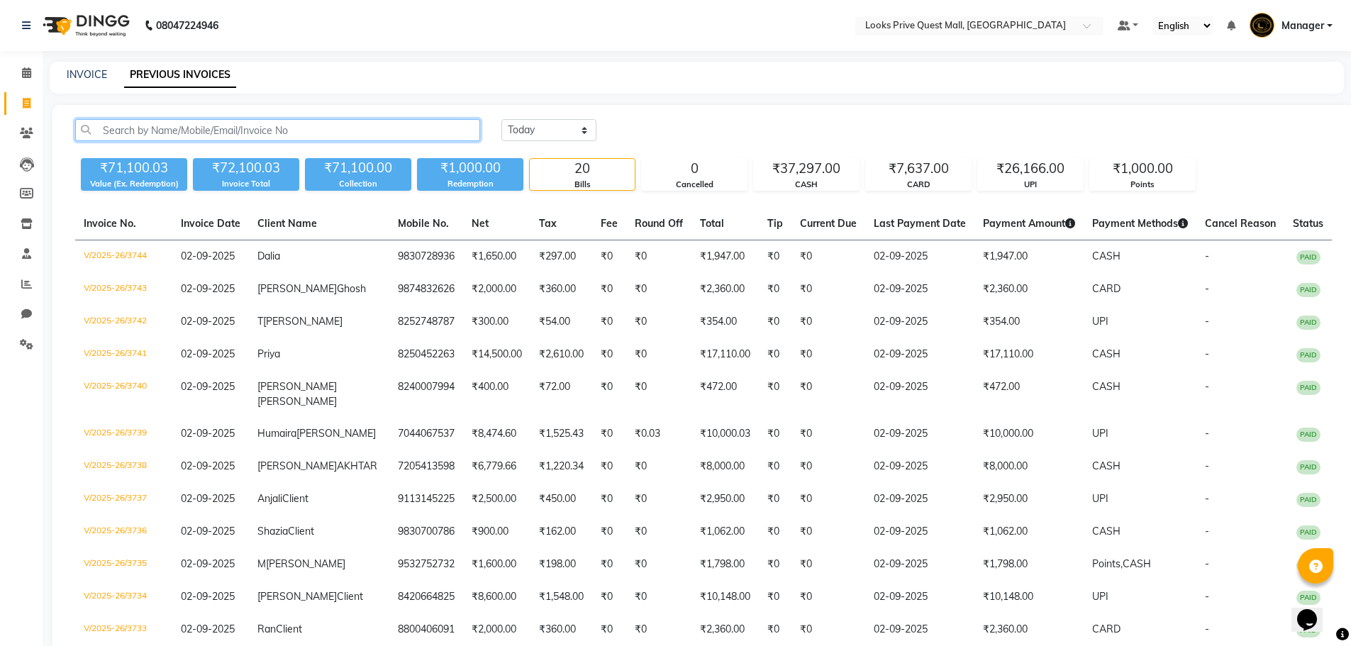
drag, startPoint x: 167, startPoint y: 125, endPoint x: 158, endPoint y: 125, distance: 8.5
click at [167, 125] on input "text" at bounding box center [277, 130] width 405 height 22
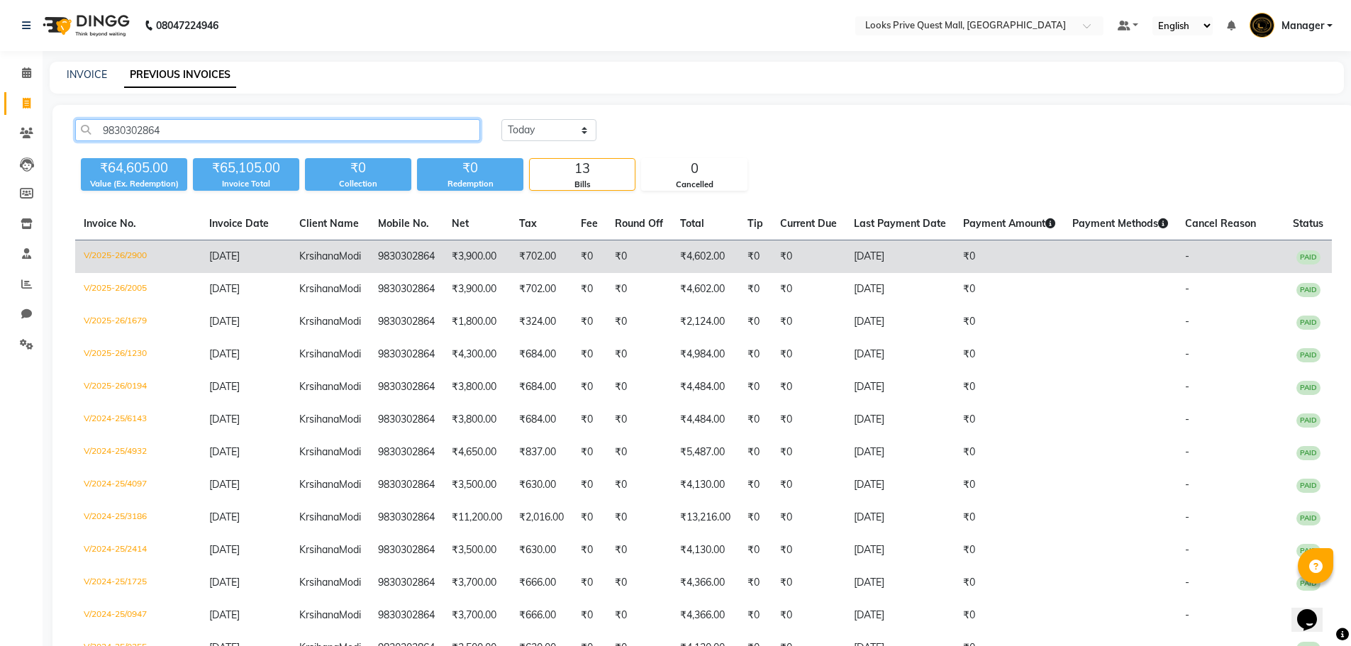
type input "9830302864"
click at [137, 247] on td "V/2025-26/2900" at bounding box center [137, 256] width 125 height 33
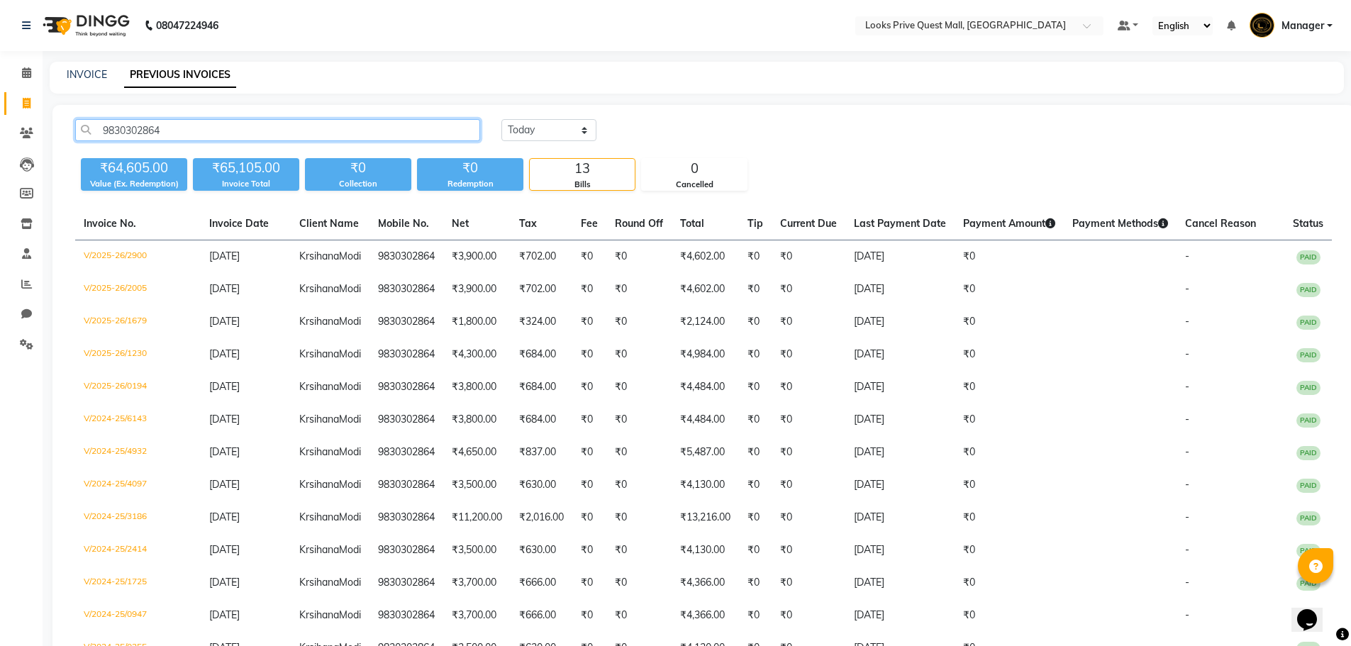
drag, startPoint x: 187, startPoint y: 135, endPoint x: 61, endPoint y: 165, distance: 129.8
click at [61, 165] on div "9830302864 Today Yesterday Custom Range ₹64,605.00 Value (Ex. Redemption) ₹65,1…" at bounding box center [703, 412] width 1302 height 615
click at [88, 77] on link "INVOICE" at bounding box center [87, 74] width 40 height 13
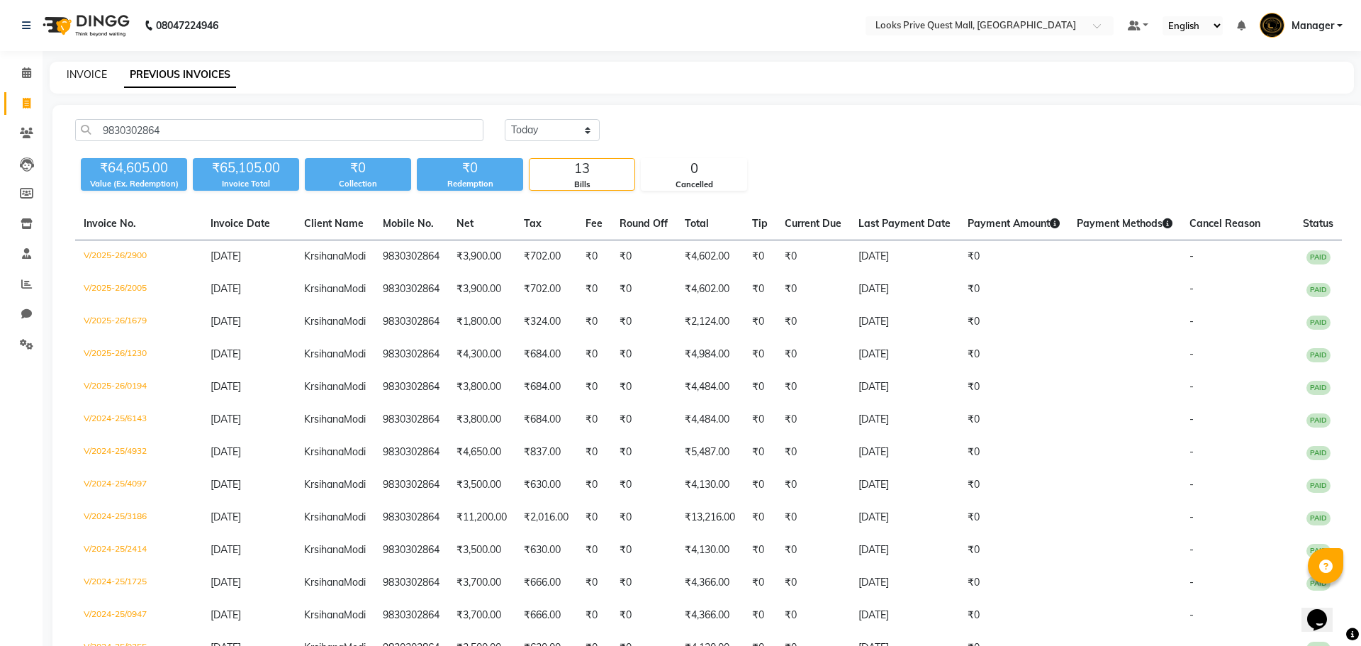
select select "6141"
select select "service"
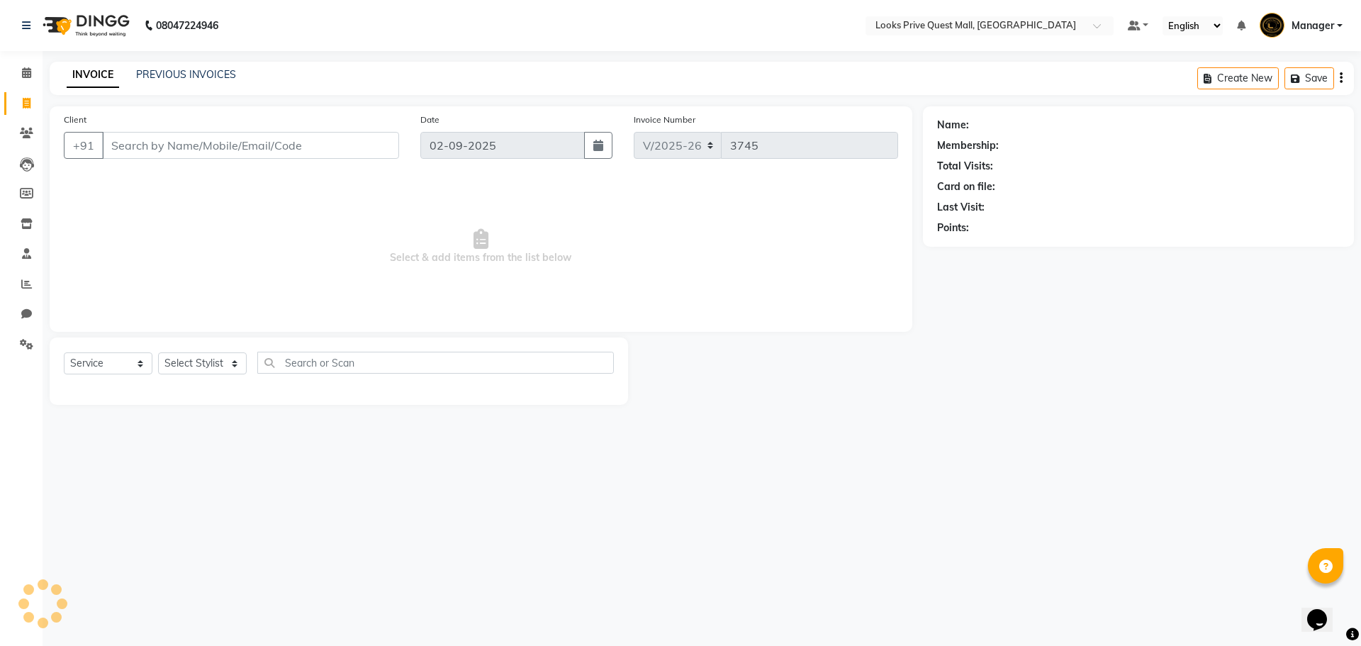
click at [173, 142] on input "Client" at bounding box center [250, 145] width 297 height 27
type input "9830302864"
select select "1: Object"
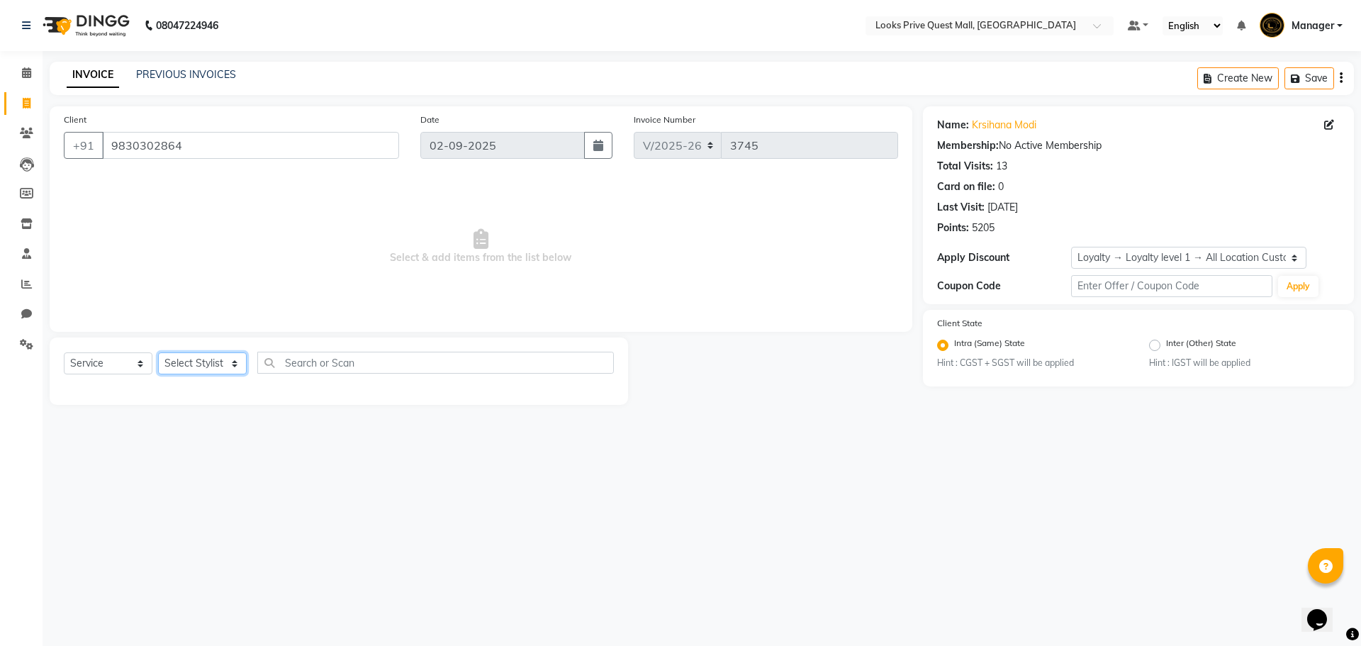
click at [200, 357] on select "Select Stylist Arman Bapi Chhewang Counter_Sales Deepa Das Dipti Uppal Firoz Ku…" at bounding box center [202, 363] width 89 height 22
select select "46703"
click at [158, 352] on select "Select Stylist Arman Bapi Chhewang Counter_Sales Deepa Das Dipti Uppal Firoz Ku…" at bounding box center [202, 363] width 89 height 22
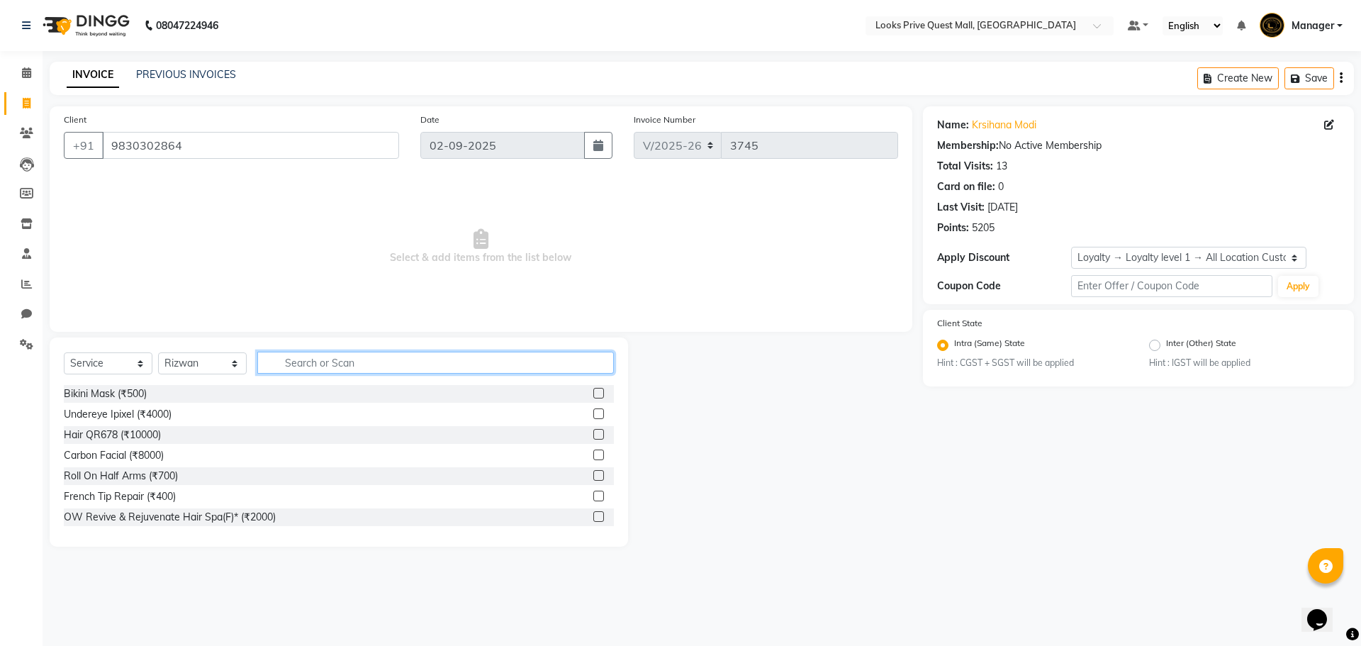
click at [341, 373] on input "text" at bounding box center [435, 363] width 357 height 22
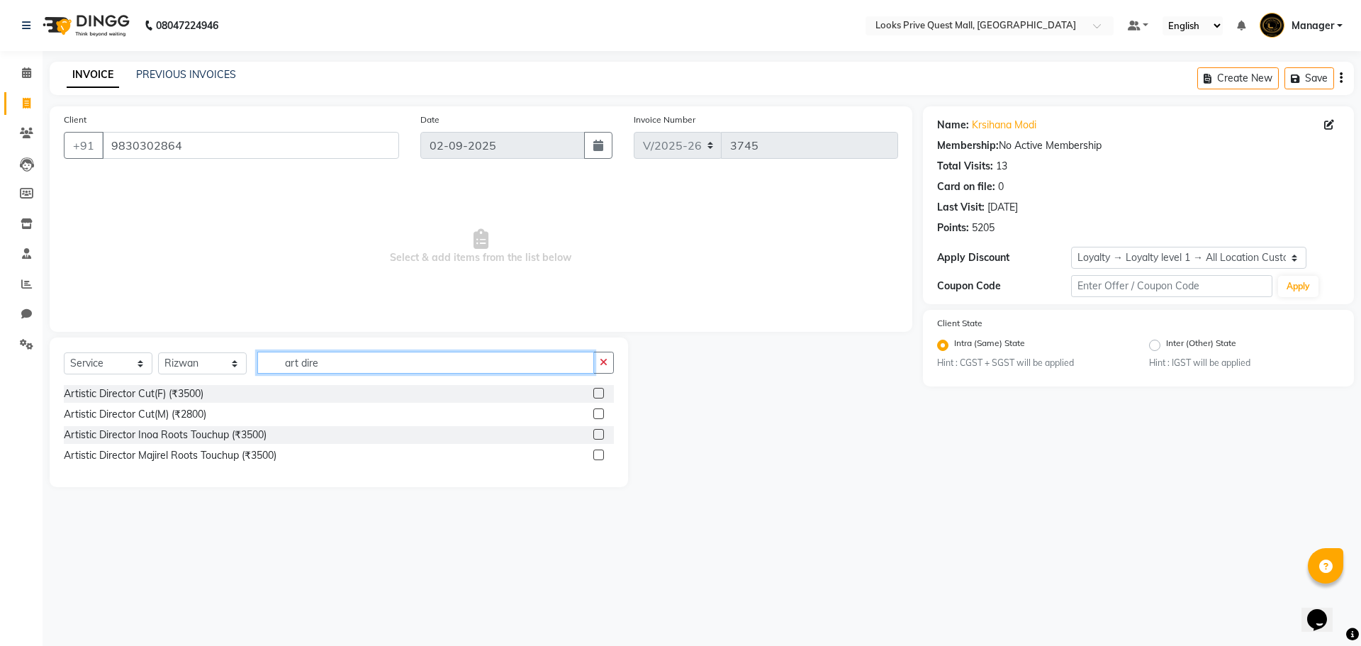
type input "art dire"
click at [594, 413] on label at bounding box center [598, 413] width 11 height 11
click at [594, 413] on input "checkbox" at bounding box center [597, 414] width 9 height 9
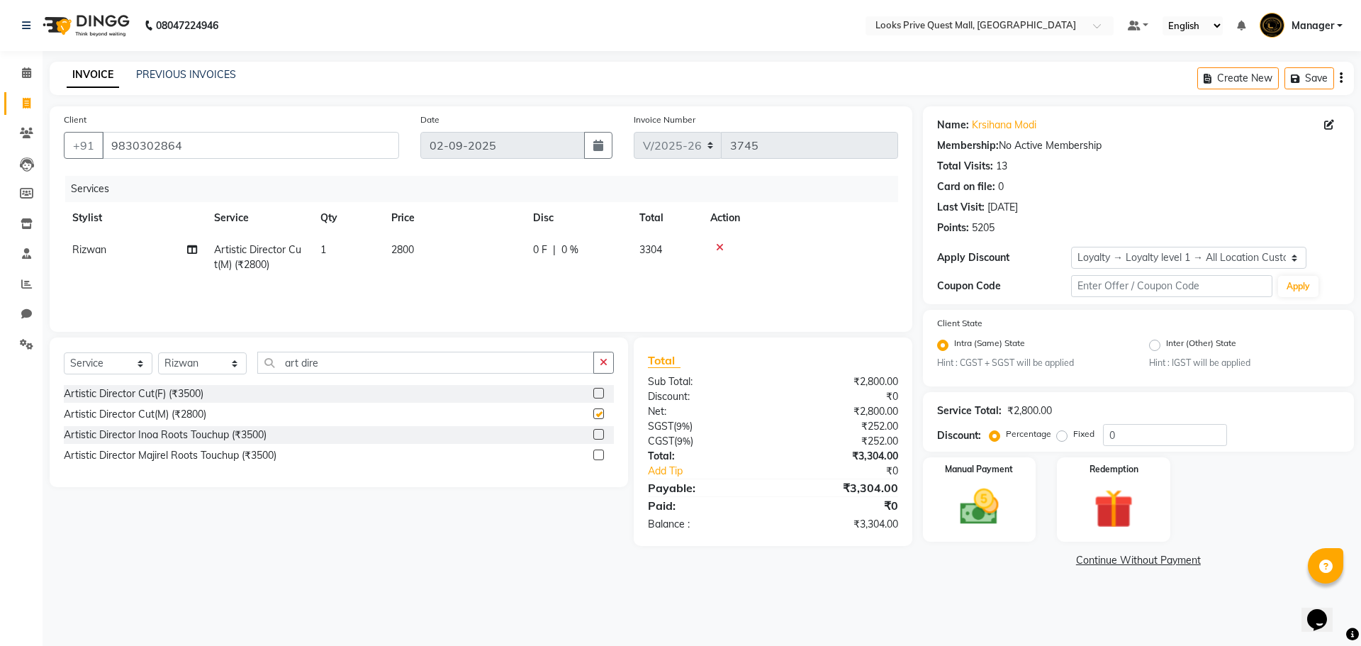
checkbox input "false"
click at [480, 255] on td "2800" at bounding box center [454, 257] width 142 height 47
select select "46703"
drag, startPoint x: 513, startPoint y: 259, endPoint x: 35, endPoint y: 257, distance: 477.1
click at [45, 261] on div "Client +91 9830302864 Date 02-09-2025 Invoice Number V/2025 V/2025-26 3745 Serv…" at bounding box center [481, 338] width 884 height 464
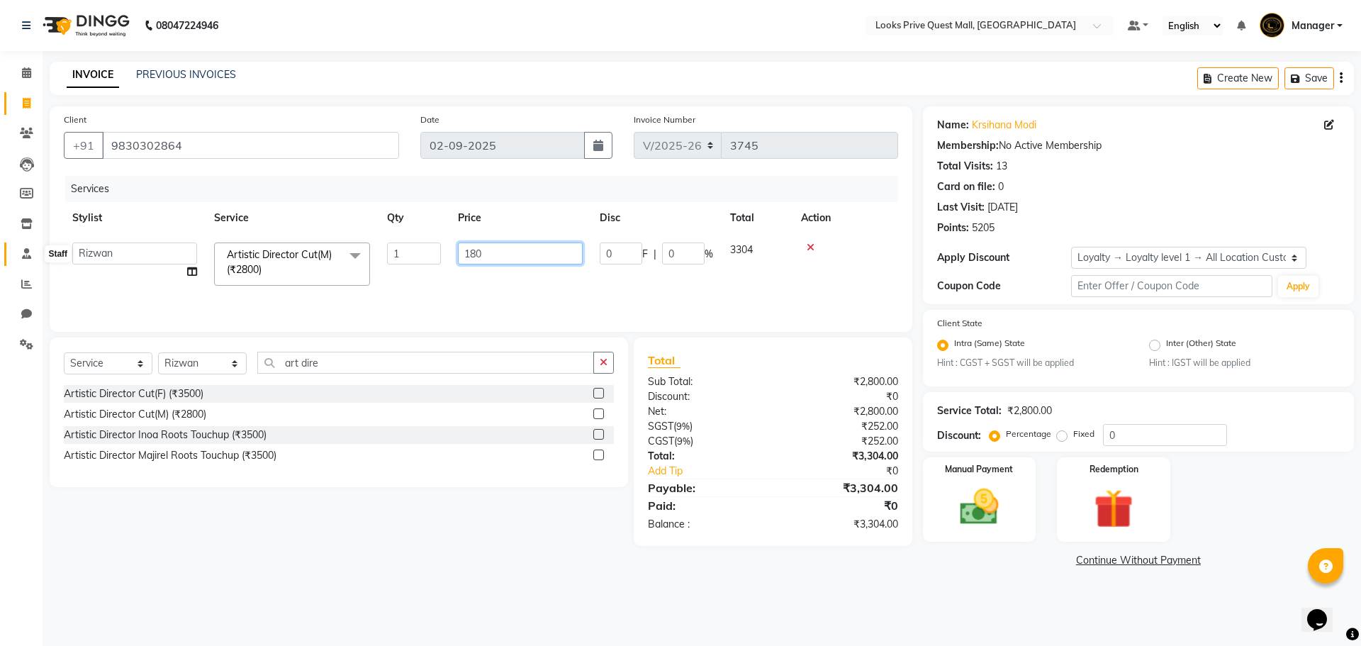
type input "1800"
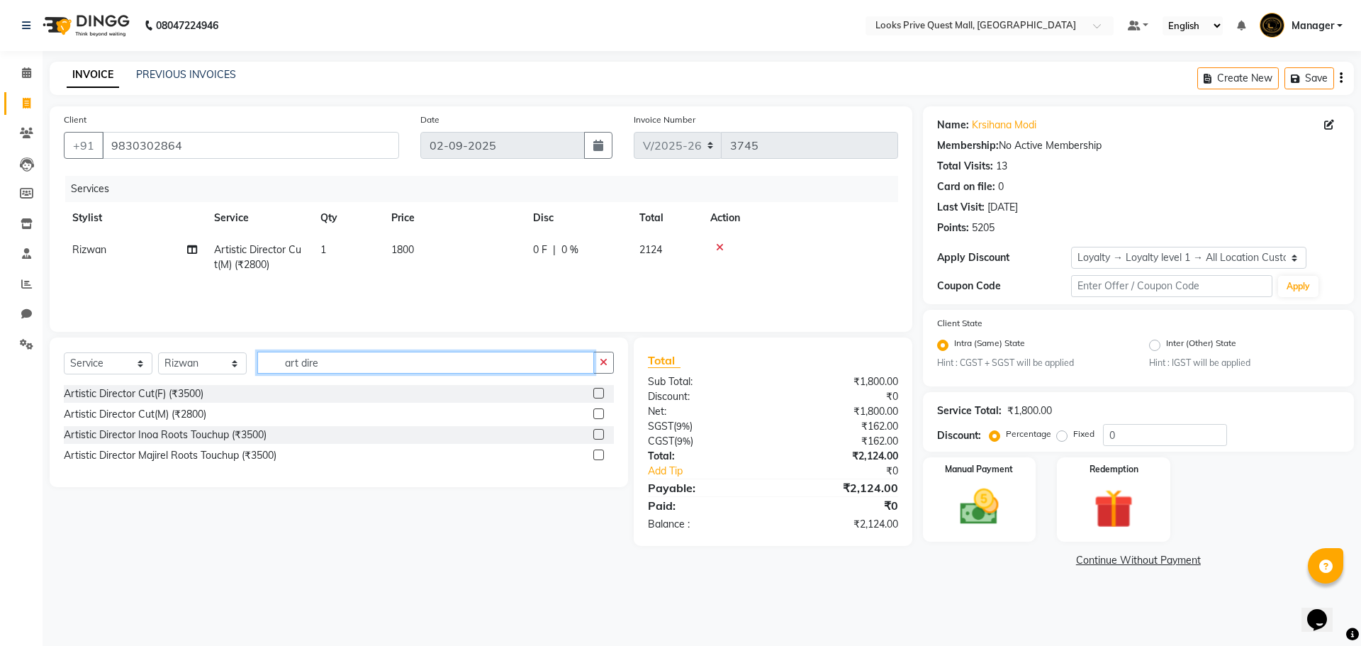
drag, startPoint x: 449, startPoint y: 367, endPoint x: 0, endPoint y: 391, distance: 449.4
click at [0, 391] on app-home "08047224946 Select Location × Looks Prive Quest Mall, Kolkata Default Panel My …" at bounding box center [680, 296] width 1361 height 592
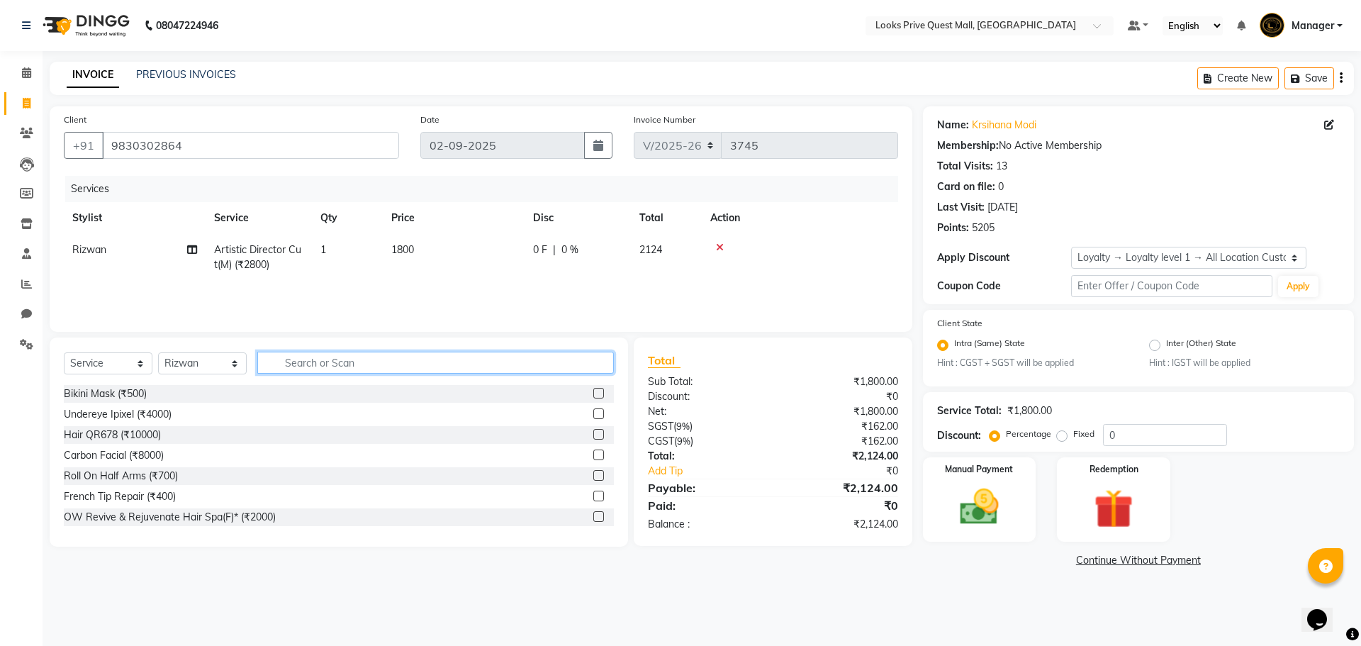
type input "u"
type input "inoa"
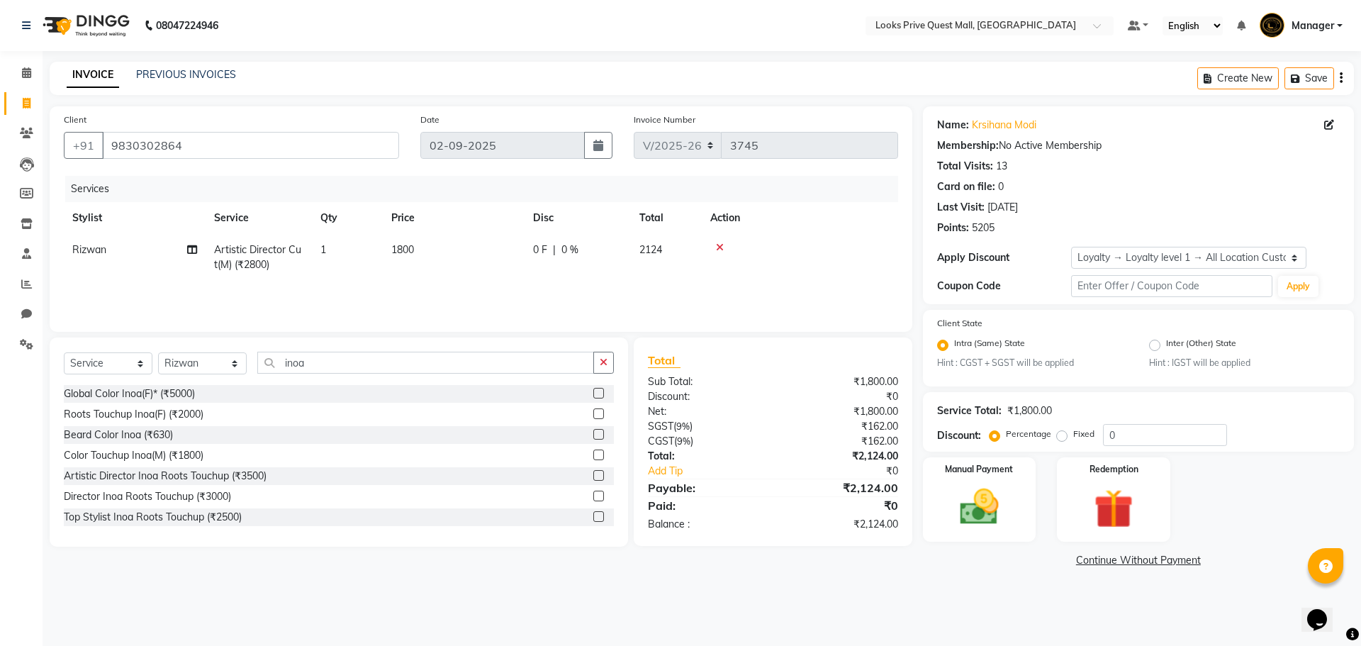
click at [593, 452] on label at bounding box center [598, 454] width 11 height 11
click at [593, 452] on input "checkbox" at bounding box center [597, 455] width 9 height 9
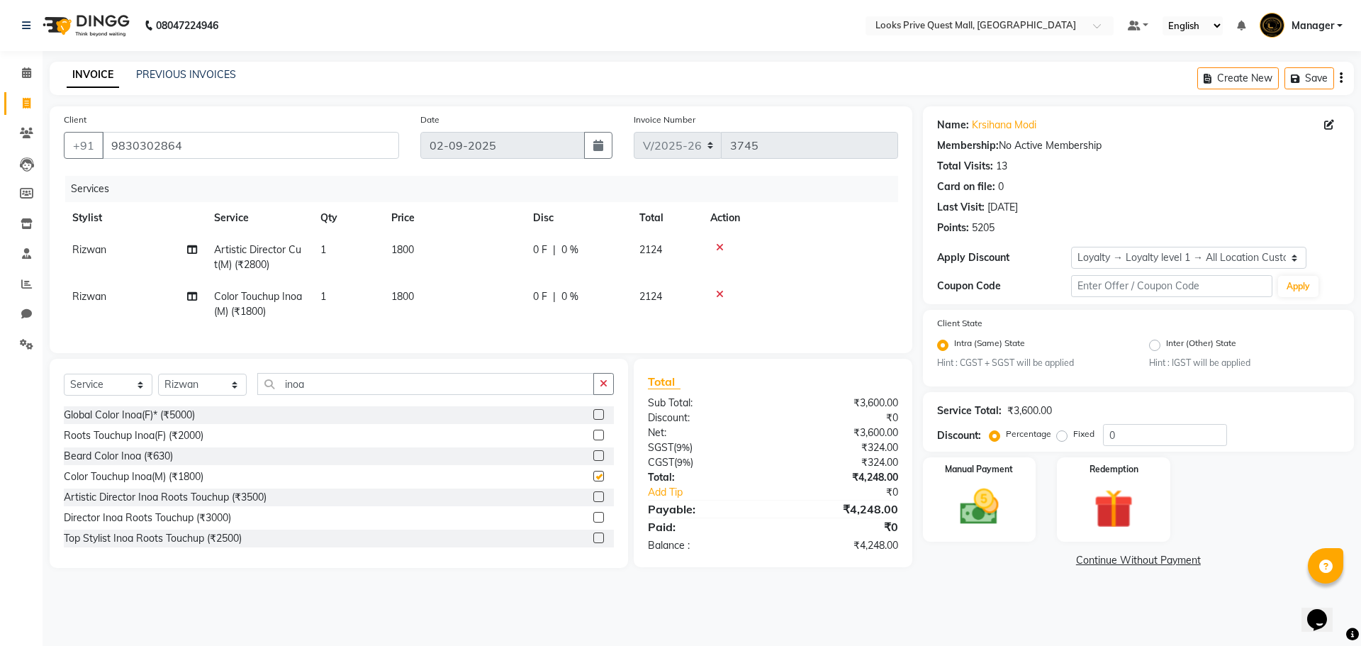
checkbox input "false"
drag, startPoint x: 464, startPoint y: 277, endPoint x: 477, endPoint y: 285, distance: 15.6
click at [468, 279] on td "1800" at bounding box center [454, 257] width 142 height 47
select select "46703"
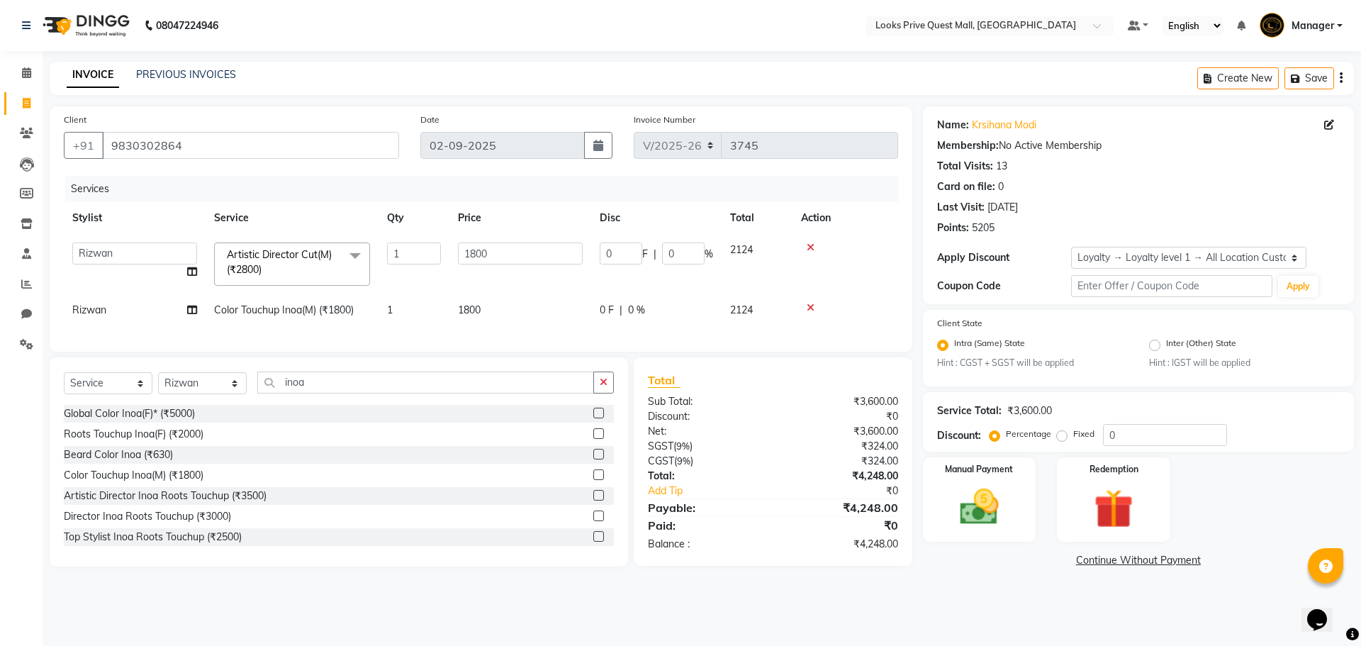
click at [525, 310] on td "1800" at bounding box center [520, 310] width 142 height 32
select select "46703"
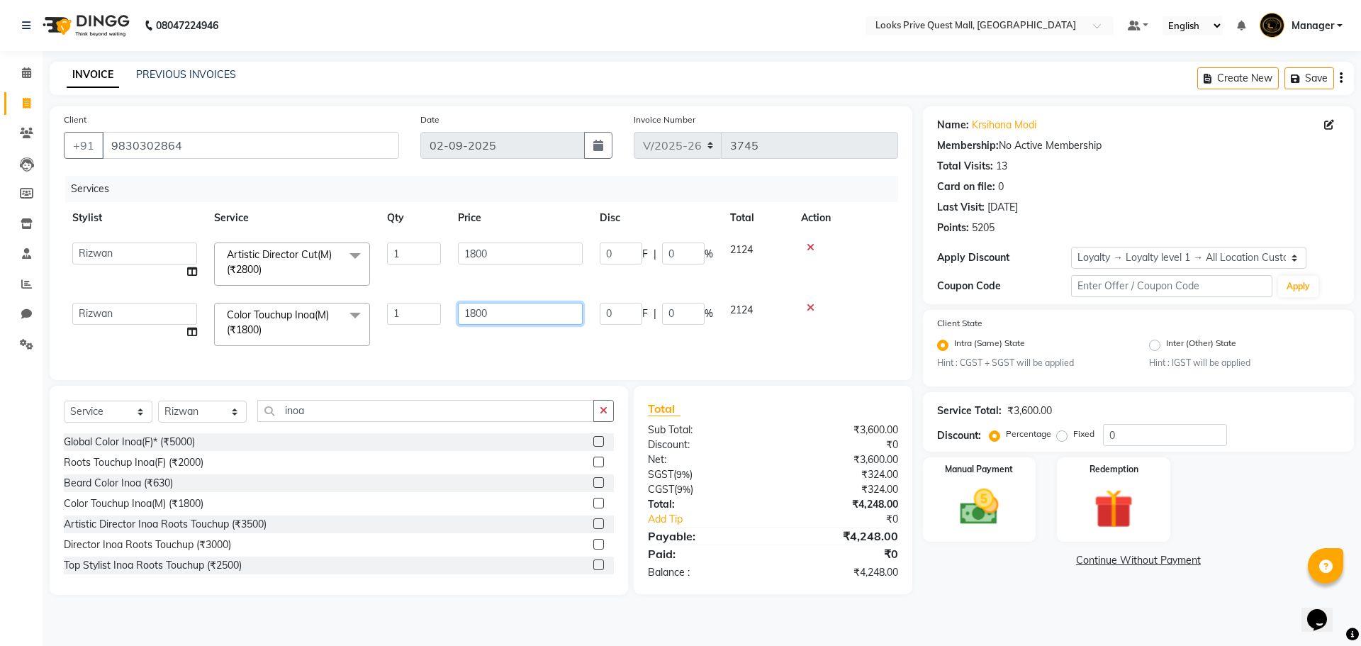
drag, startPoint x: 517, startPoint y: 314, endPoint x: 0, endPoint y: 319, distance: 516.8
click at [0, 333] on app-home "08047224946 Select Location × Looks Prive Quest Mall, Kolkata Default Panel My …" at bounding box center [680, 308] width 1361 height 616
type input "2100"
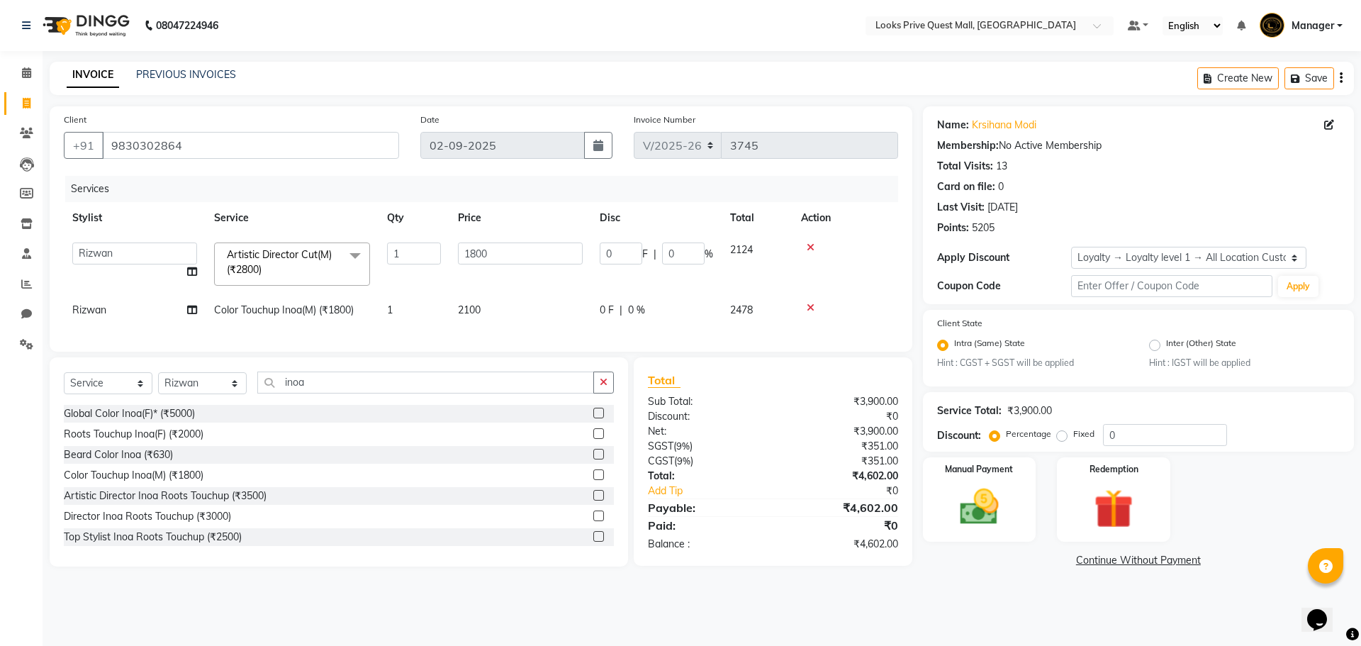
click at [355, 540] on div "Global Color Inoa(F)* (₹5000) Roots Touchup Inoa(F) (₹2000) Beard Color Inoa (₹…" at bounding box center [339, 476] width 550 height 142
click at [1012, 516] on img at bounding box center [979, 507] width 66 height 47
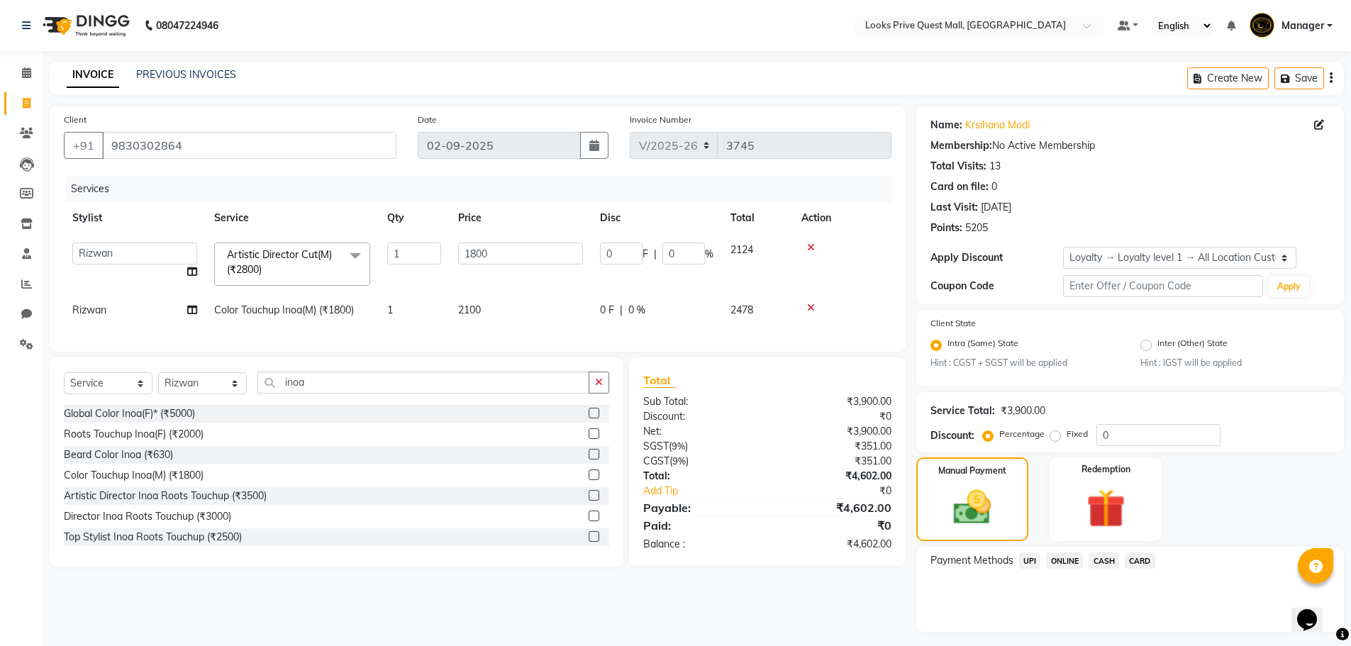
click at [1132, 564] on span "CARD" at bounding box center [1139, 560] width 30 height 16
click at [1127, 630] on button "Add Payment" at bounding box center [1199, 636] width 259 height 22
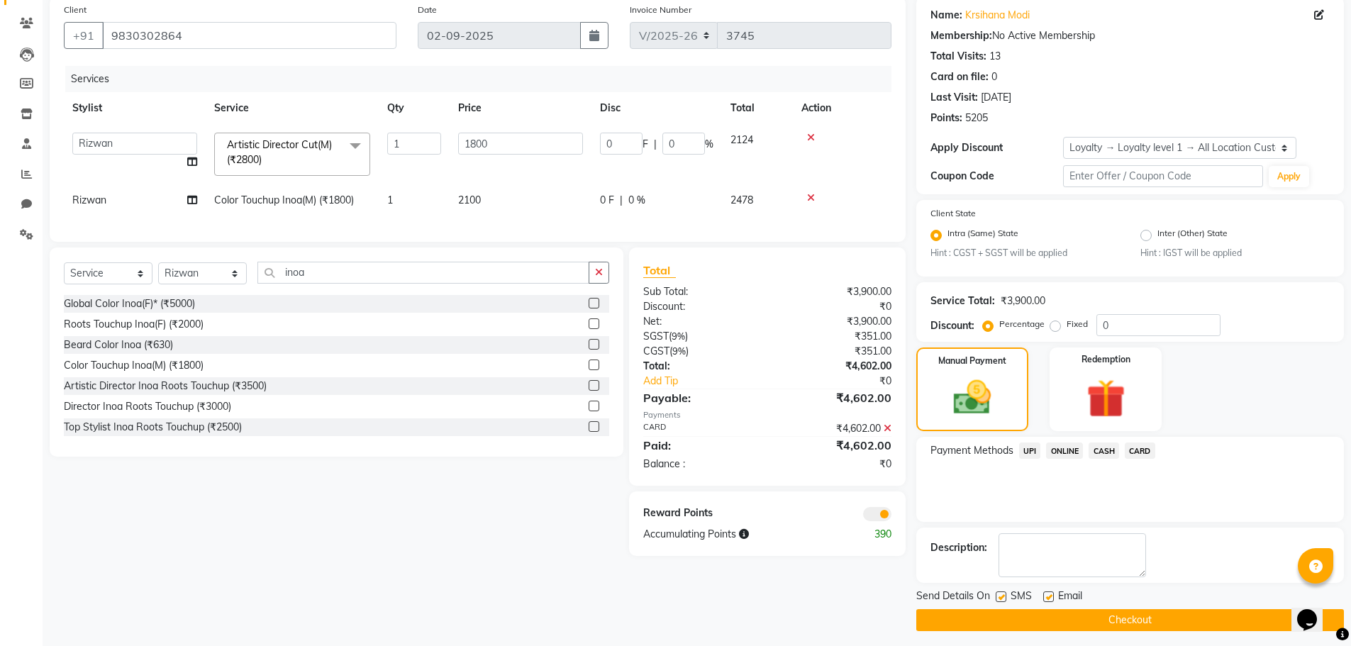
scroll to position [116, 0]
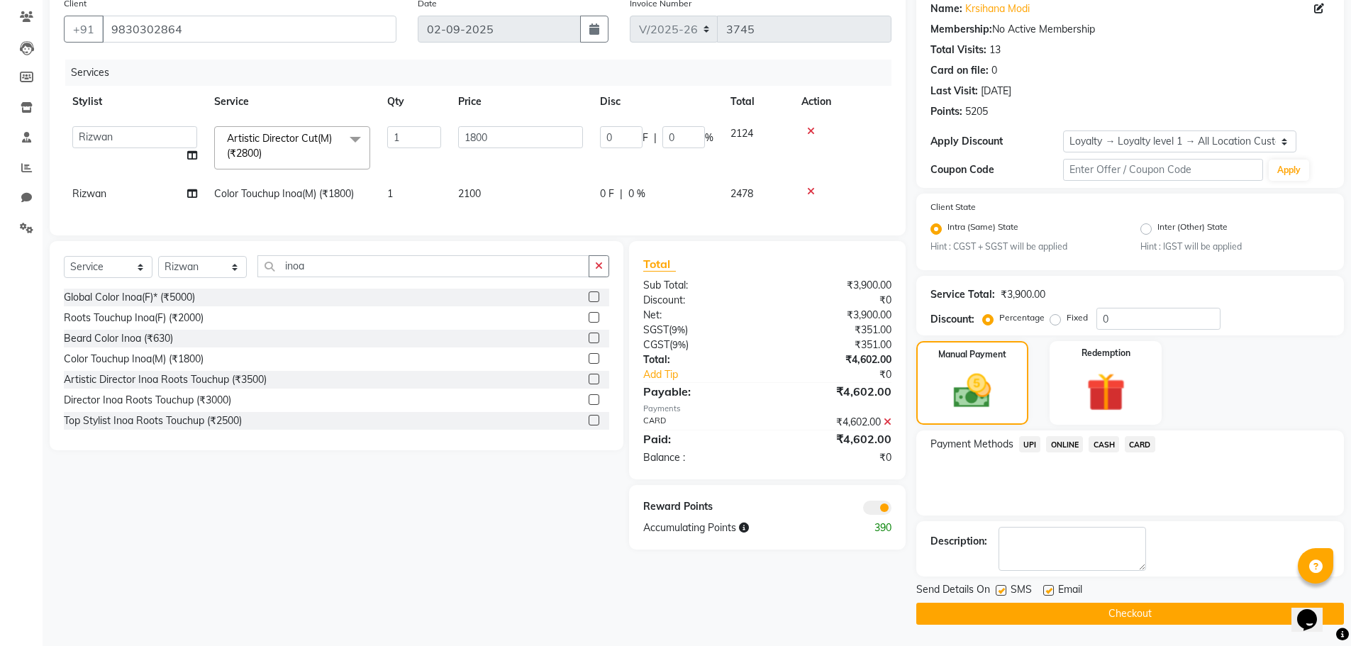
click at [1044, 589] on label at bounding box center [1048, 590] width 11 height 11
click at [1044, 589] on input "checkbox" at bounding box center [1047, 590] width 9 height 9
checkbox input "false"
click at [1061, 610] on button "Checkout" at bounding box center [1129, 614] width 427 height 22
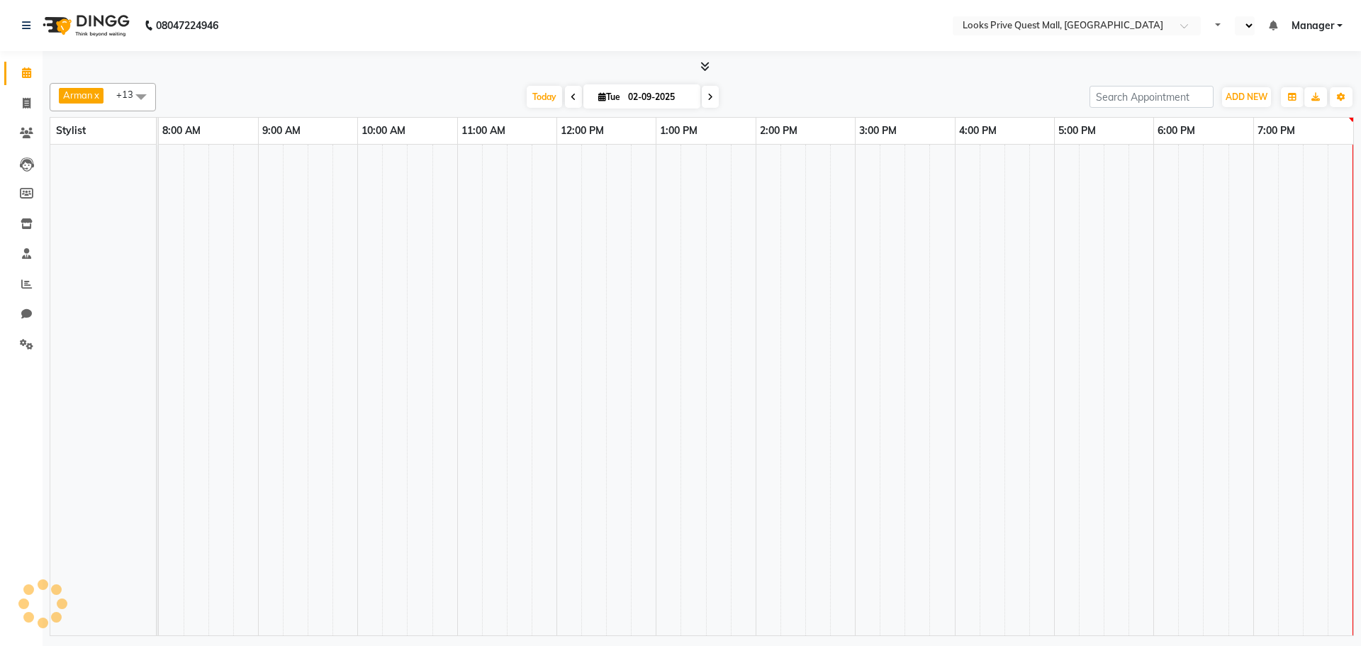
select select "en"
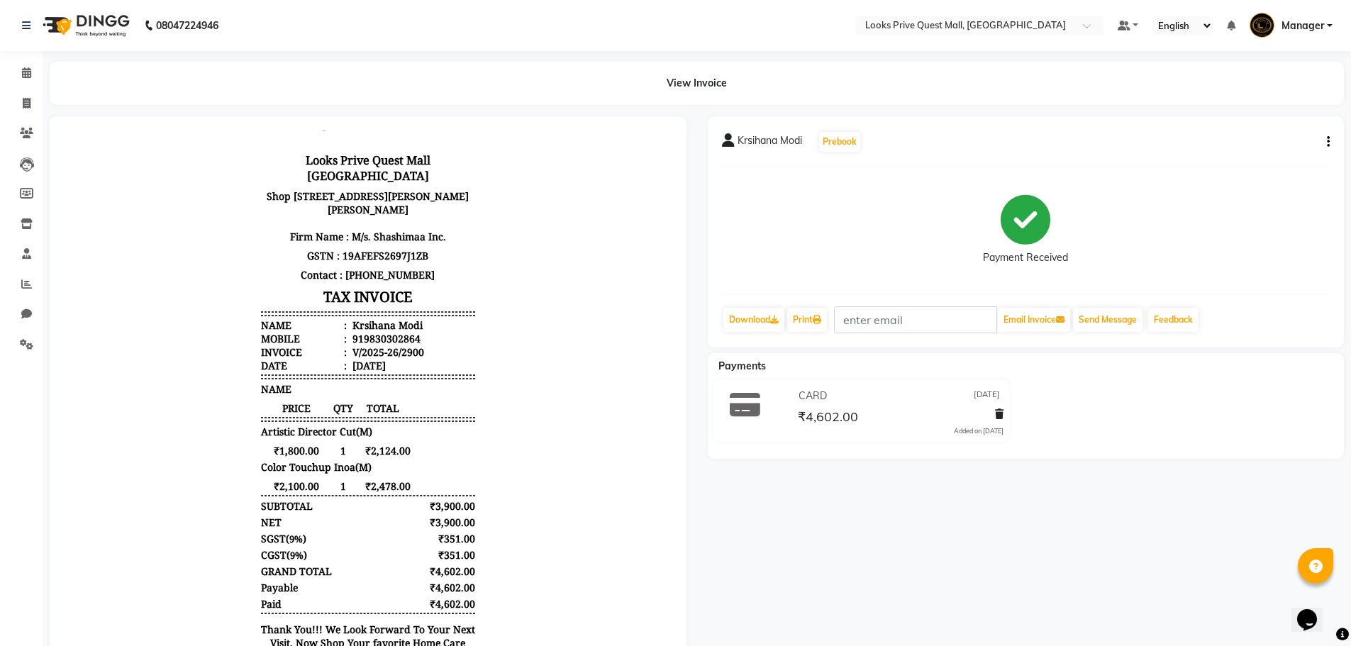
scroll to position [75, 0]
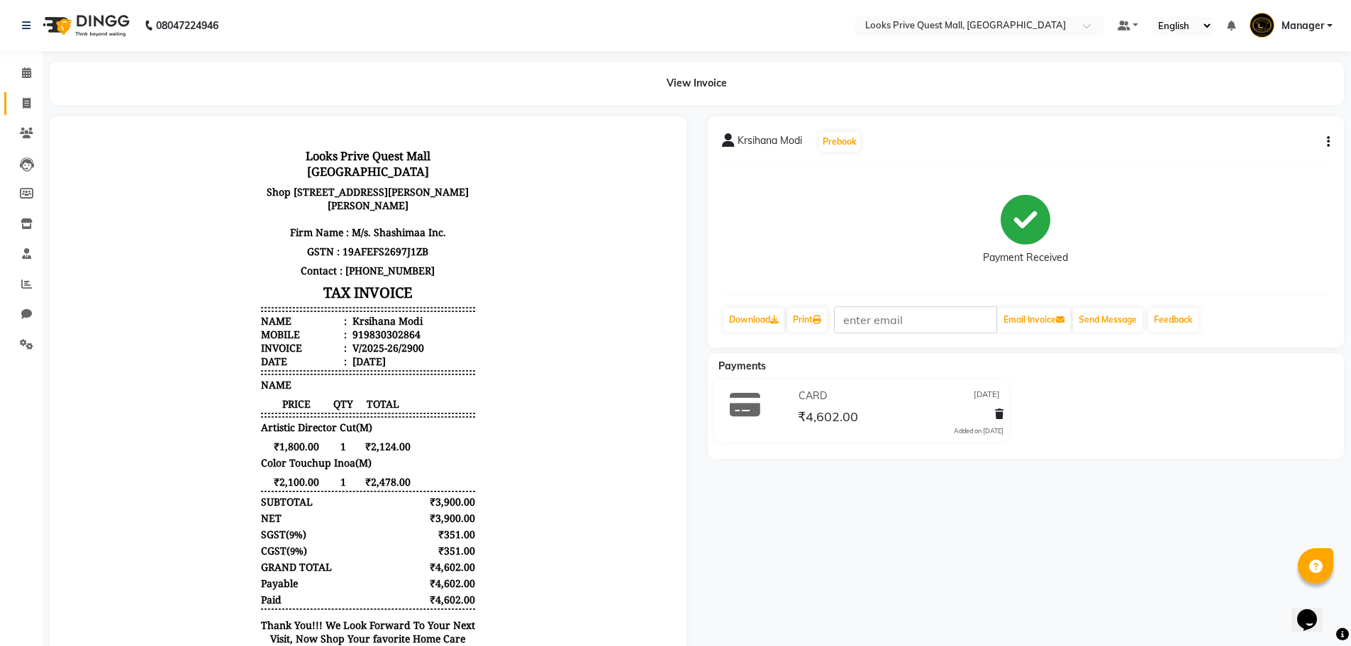
click at [20, 107] on span at bounding box center [26, 104] width 25 height 16
select select "service"
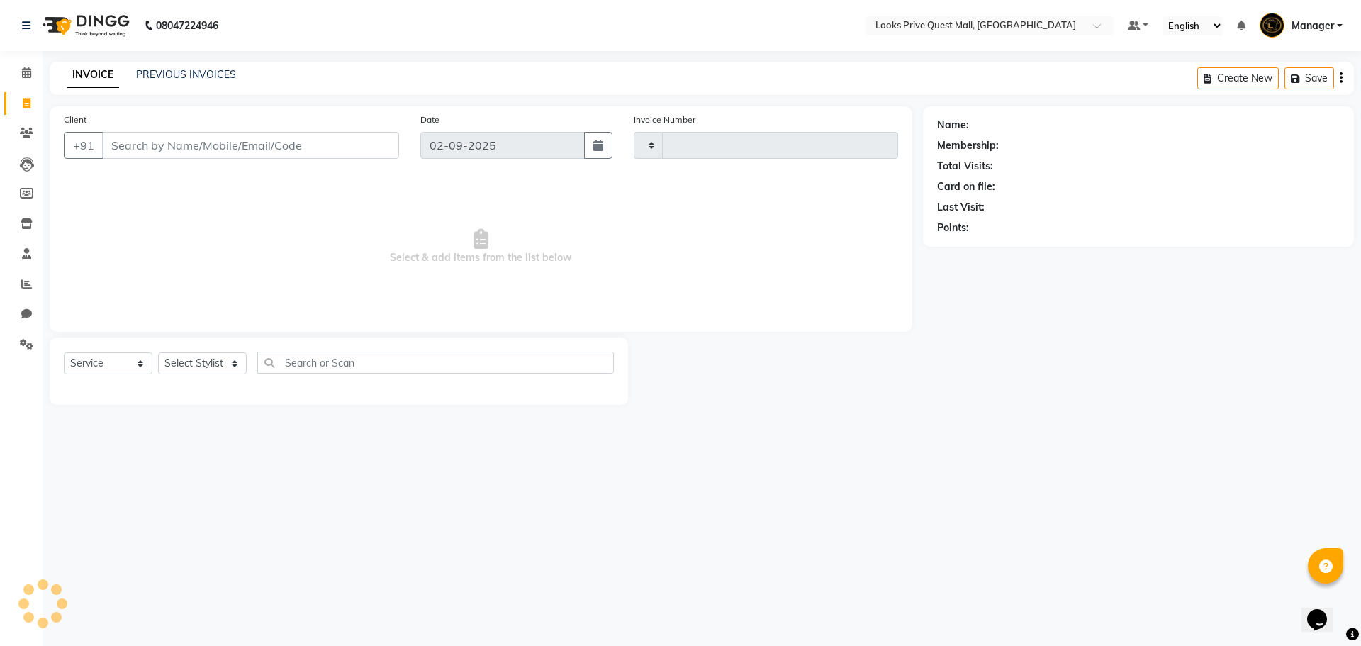
type input "3746"
select select "6141"
click at [162, 72] on link "PREVIOUS INVOICES" at bounding box center [186, 74] width 100 height 13
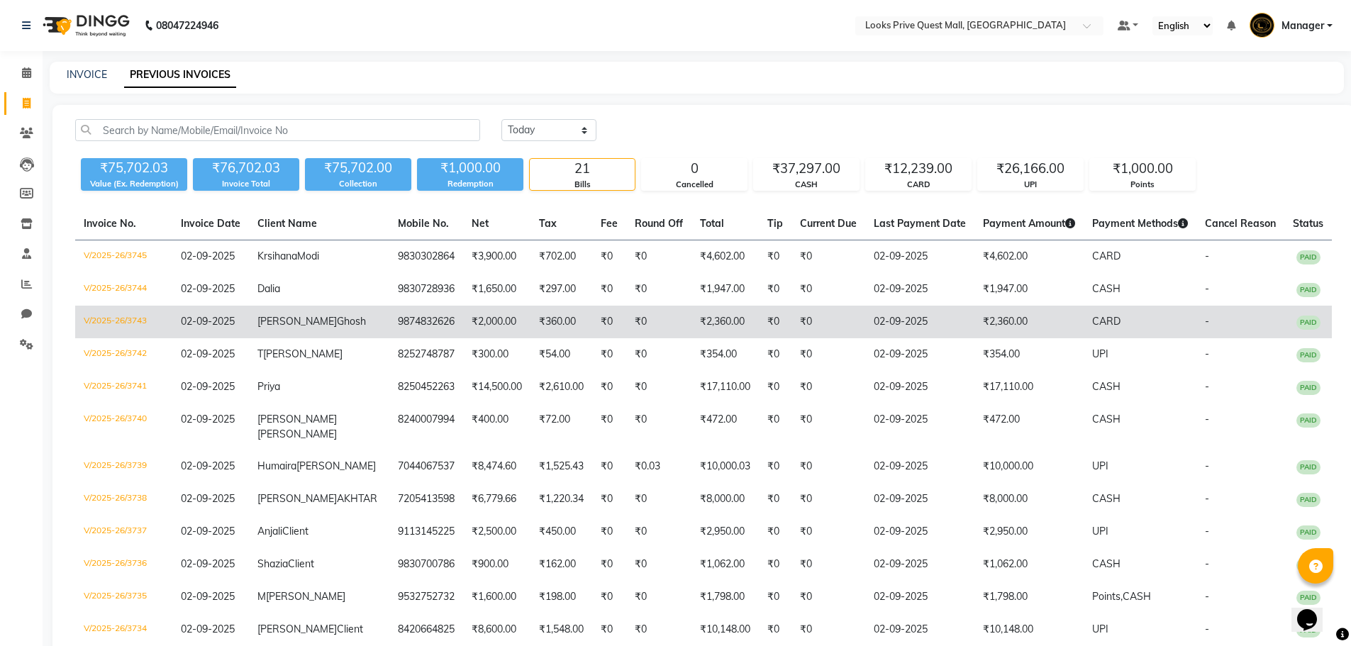
click at [138, 337] on td "V/2025-26/3743" at bounding box center [123, 322] width 97 height 33
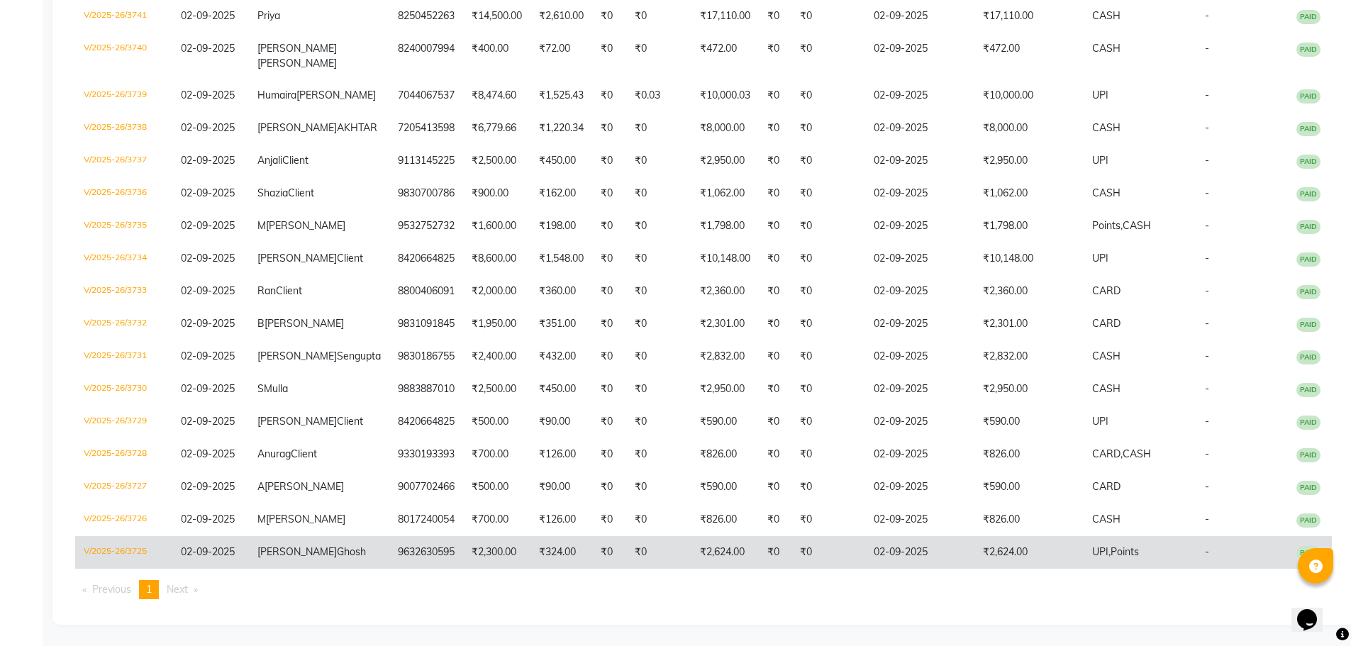
scroll to position [498, 0]
click at [135, 536] on td "V/2025-26/3725" at bounding box center [123, 552] width 97 height 33
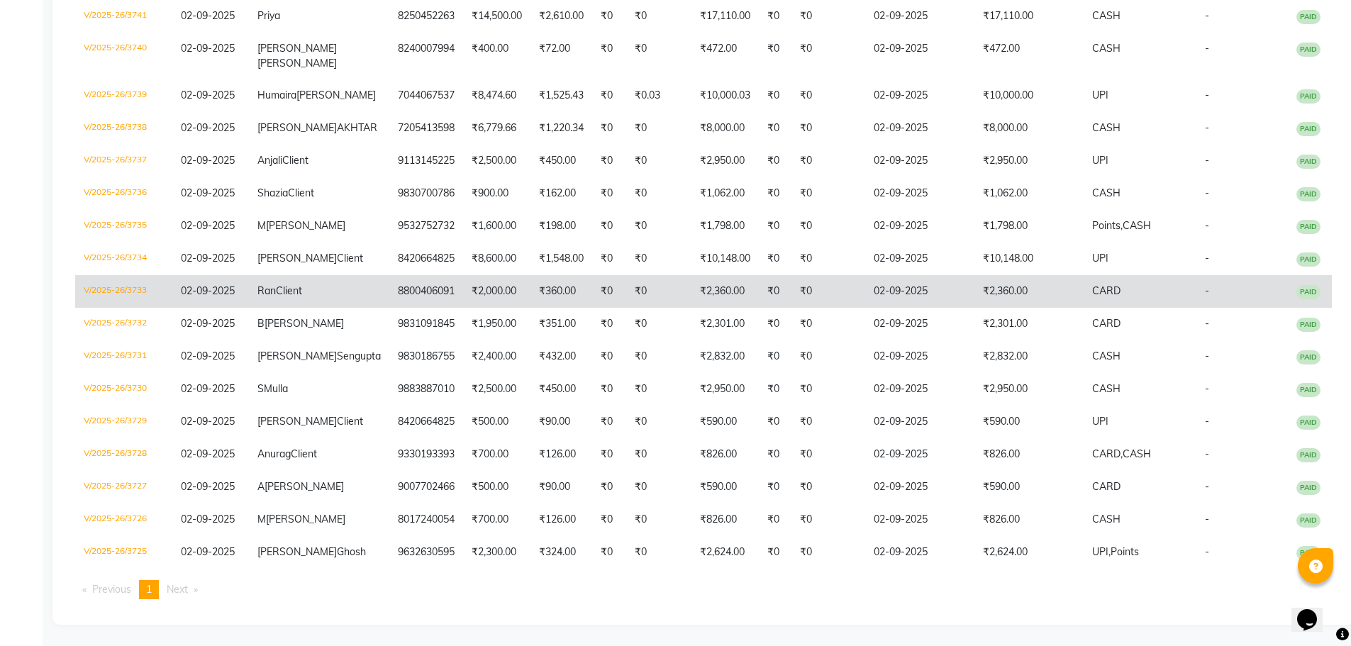
click at [92, 275] on td "V/2025-26/3733" at bounding box center [123, 291] width 97 height 33
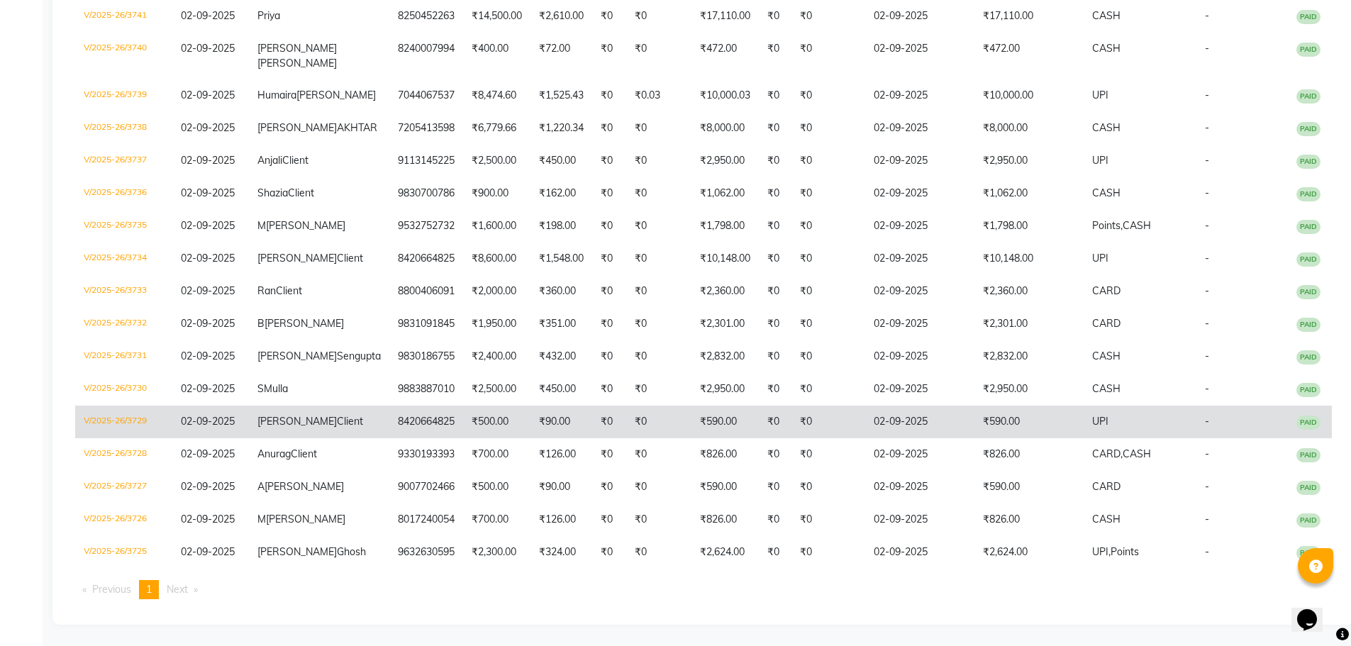
scroll to position [357, 0]
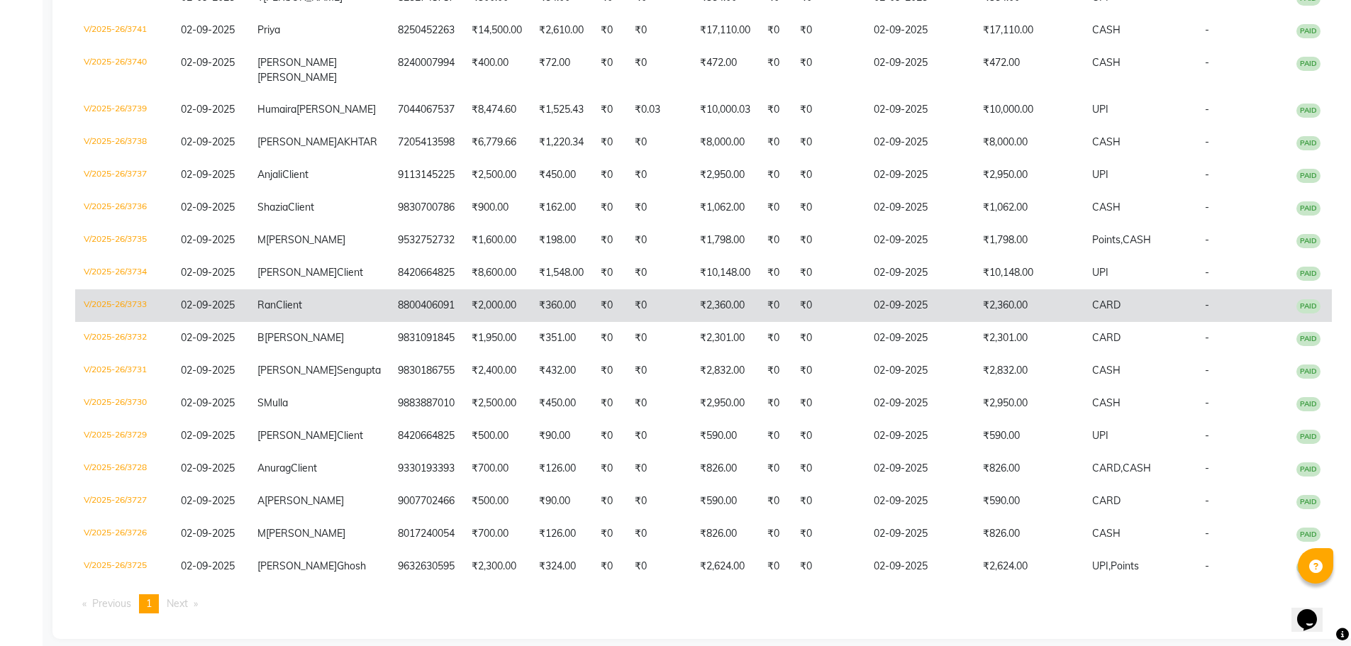
click at [126, 322] on td "V/2025-26/3733" at bounding box center [123, 305] width 97 height 33
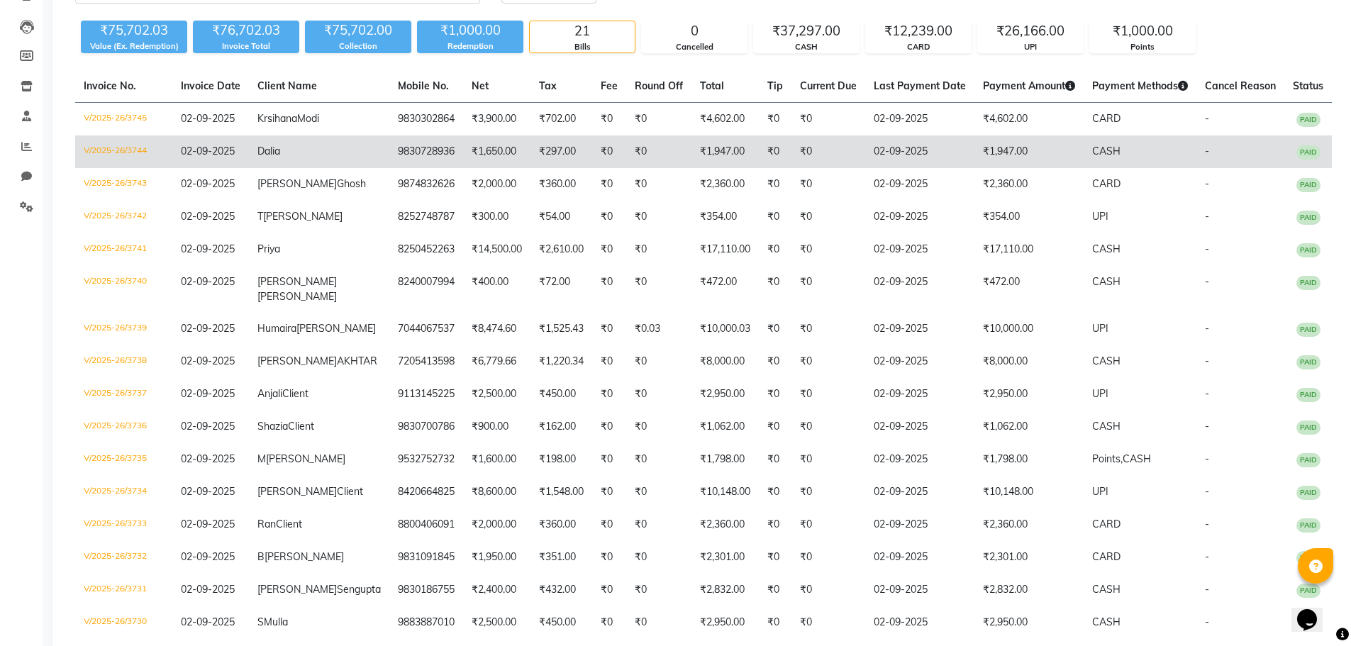
scroll to position [0, 0]
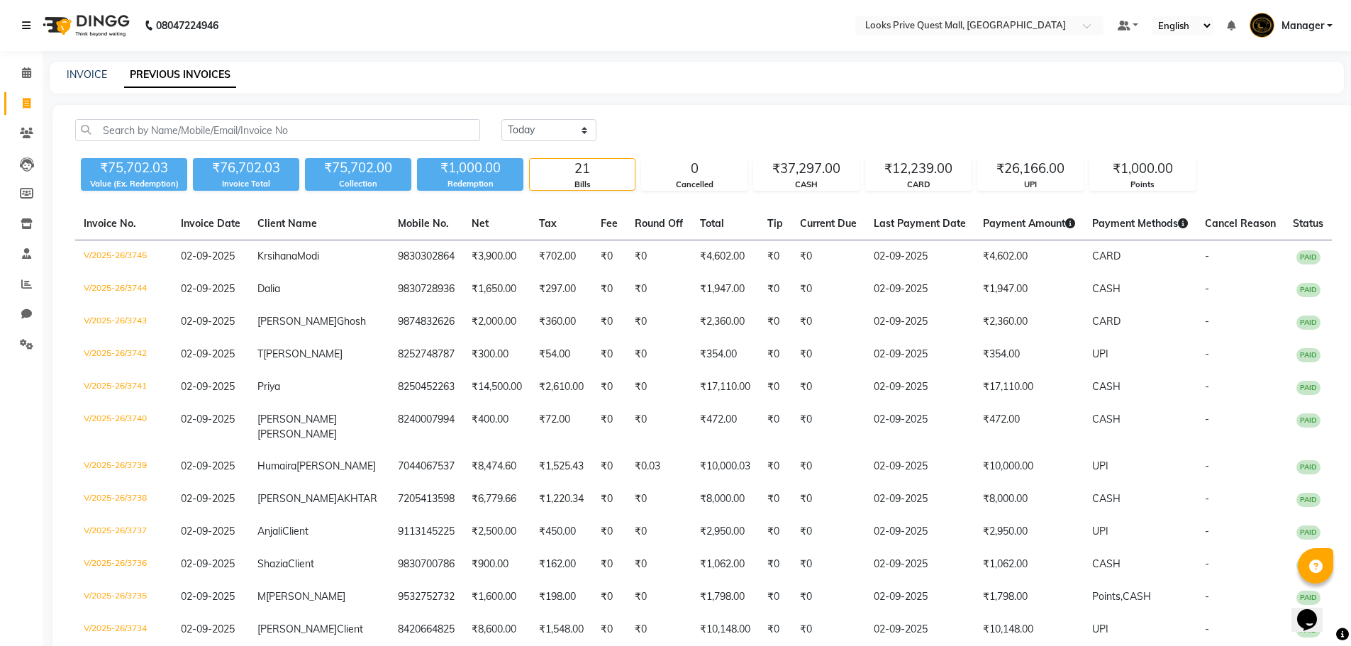
click at [23, 12] on div "08047224946" at bounding box center [120, 26] width 218 height 40
click at [26, 16] on link at bounding box center [29, 26] width 14 height 40
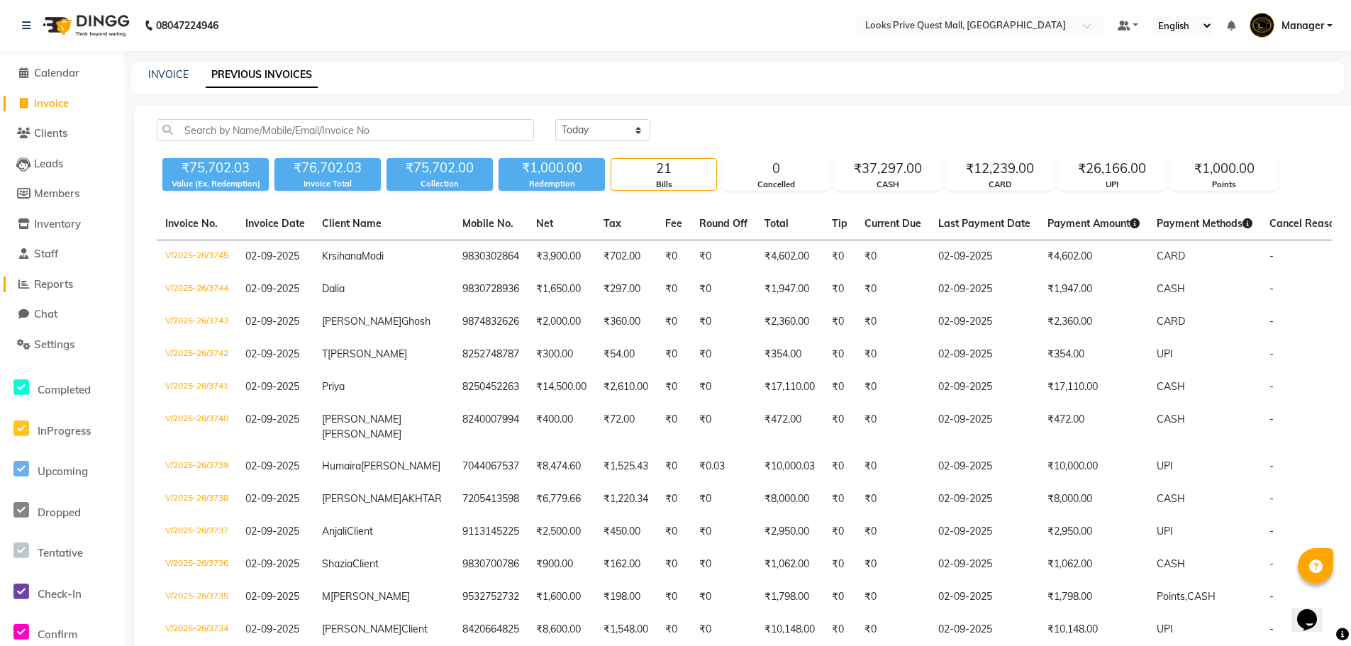
click at [18, 282] on icon at bounding box center [23, 284] width 11 height 11
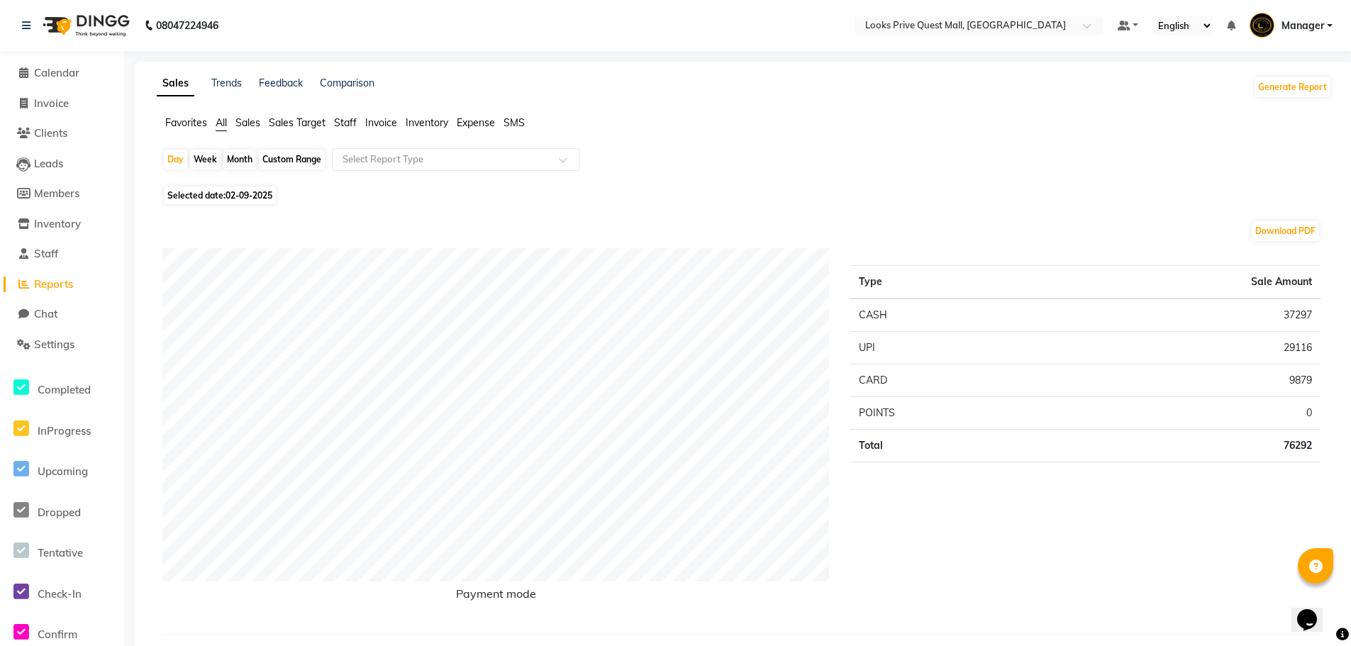
click at [341, 123] on span "Staff" at bounding box center [345, 122] width 23 height 13
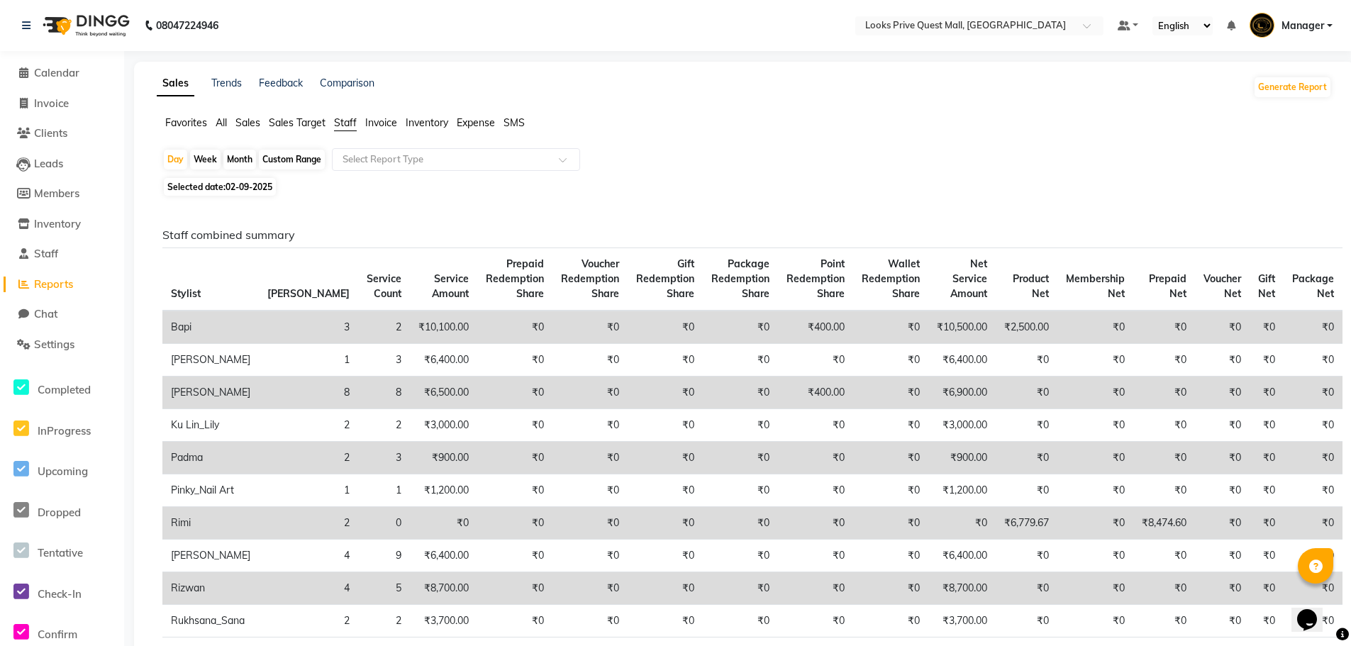
click at [372, 159] on input "text" at bounding box center [442, 159] width 204 height 14
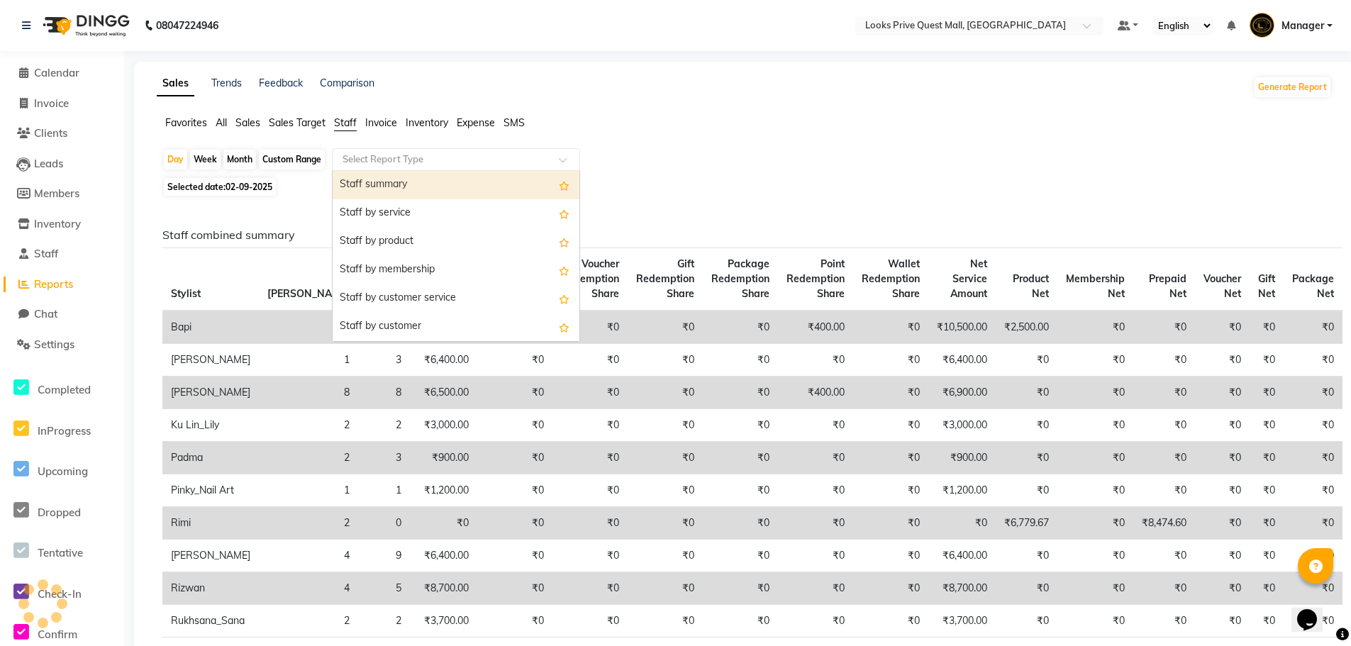
click at [380, 185] on div "Staff summary" at bounding box center [455, 185] width 247 height 28
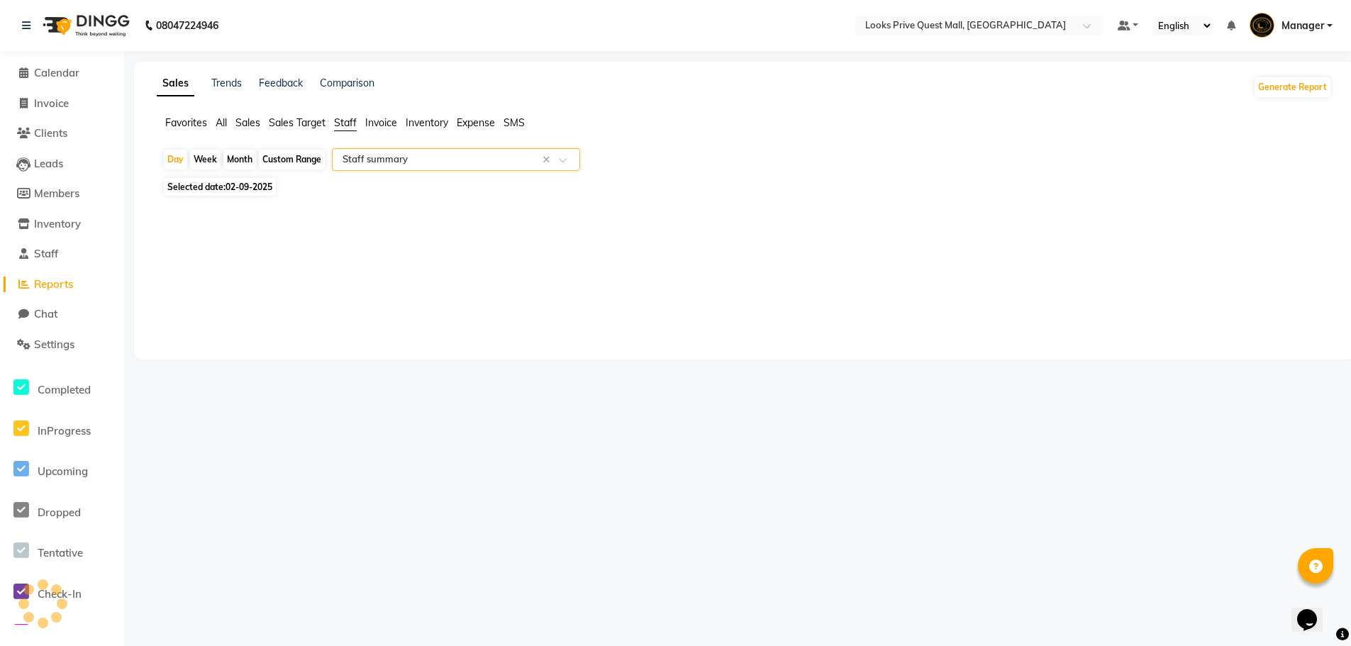
select select "full_report"
select select "pdf"
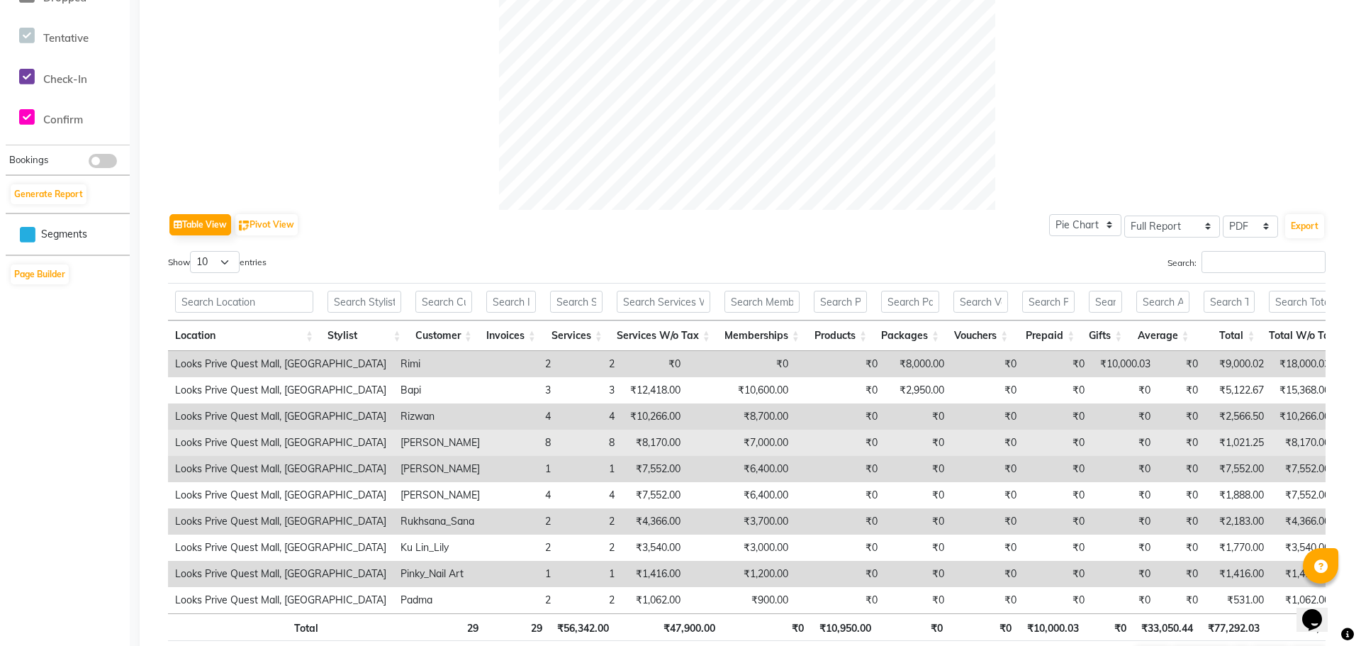
scroll to position [610, 0]
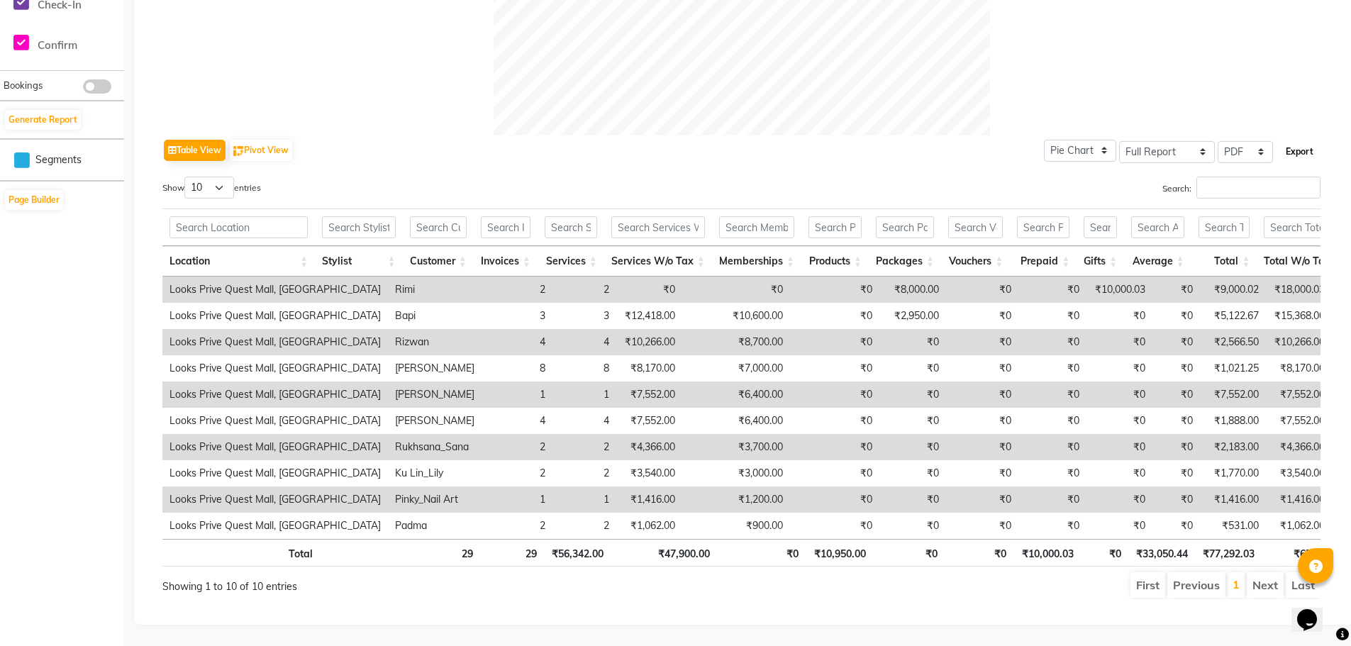
click at [1291, 140] on button "Export" at bounding box center [1299, 152] width 39 height 24
select select "monospace"
select select "13px"
select select "template_1"
select select "A4"
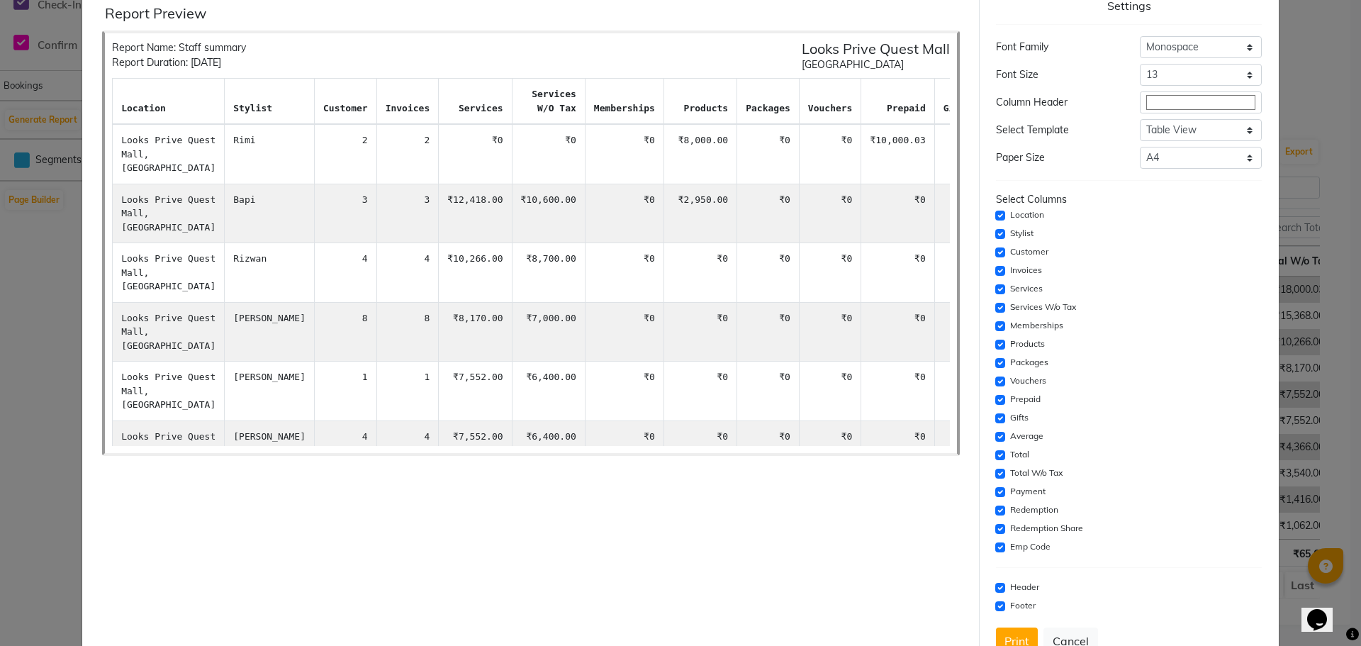
scroll to position [90, 0]
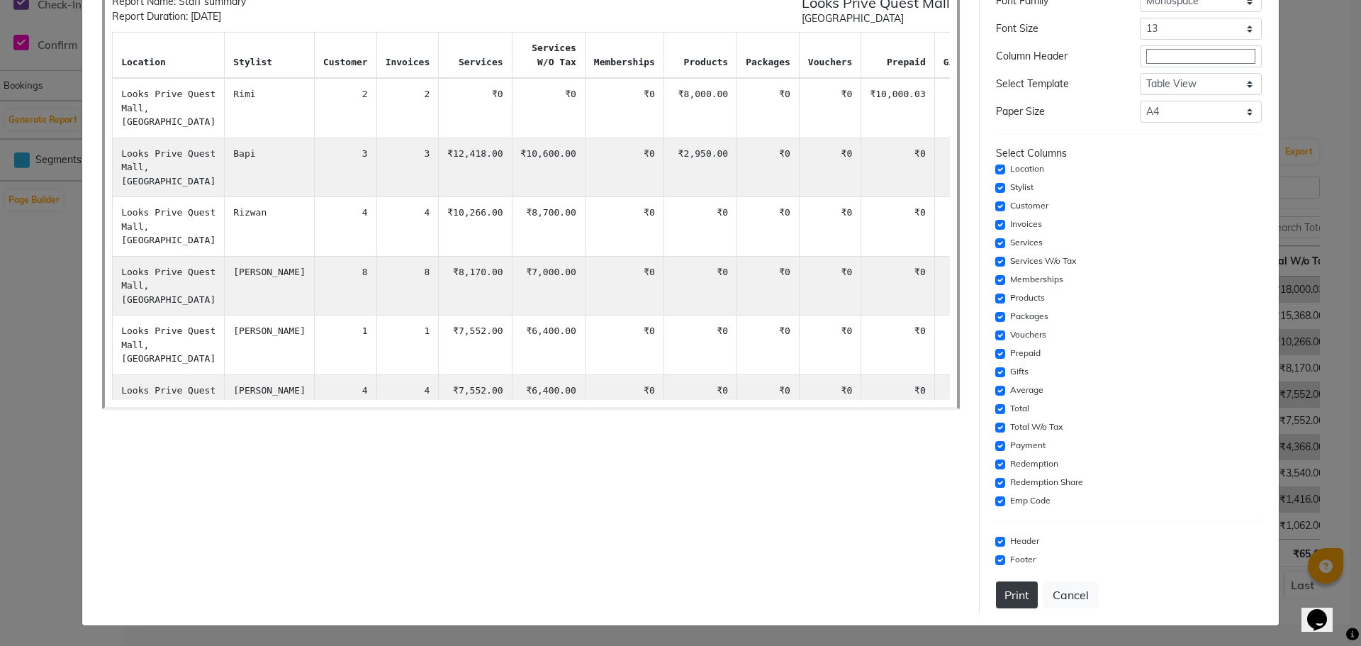
click at [1008, 593] on button "Print" at bounding box center [1017, 594] width 42 height 27
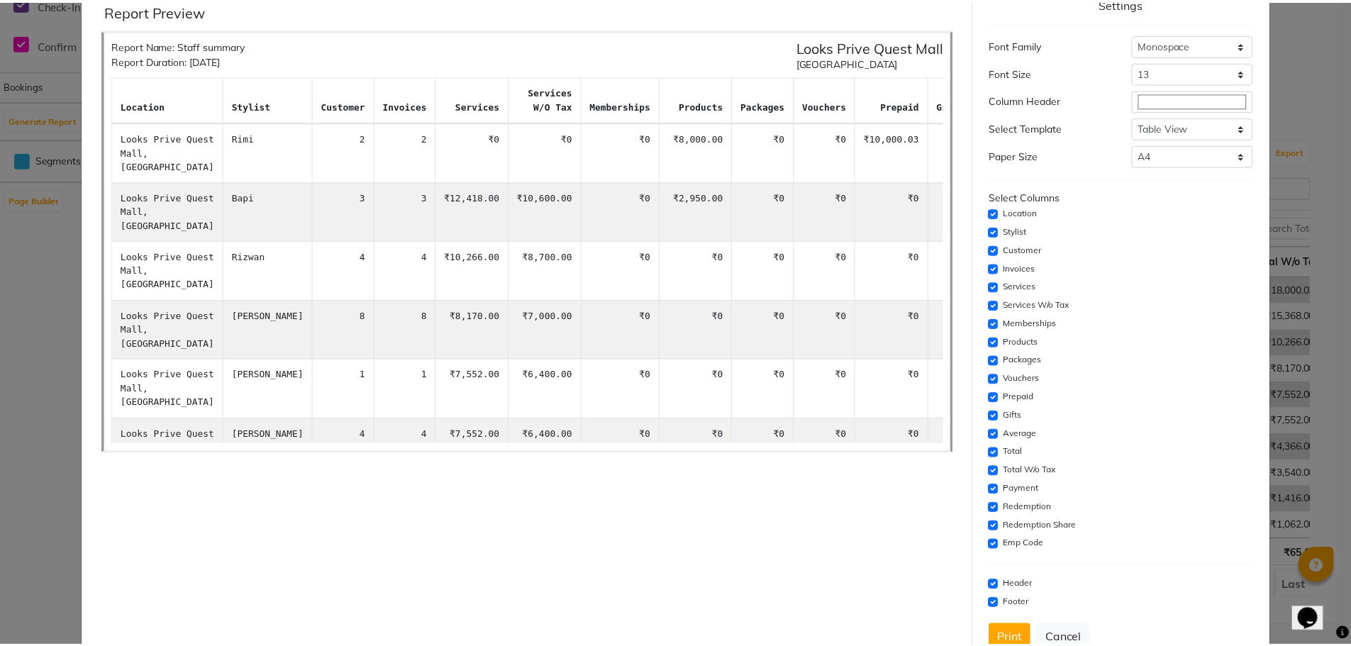
scroll to position [0, 0]
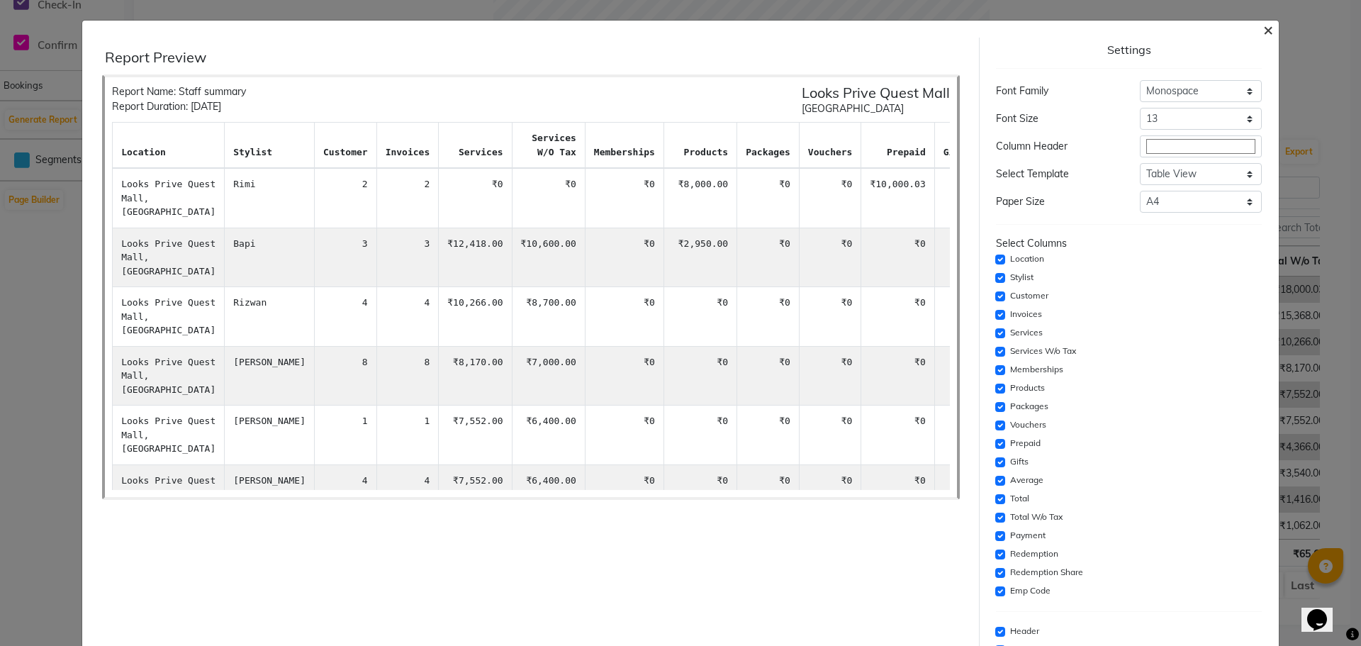
click at [1263, 24] on span "×" at bounding box center [1268, 28] width 10 height 21
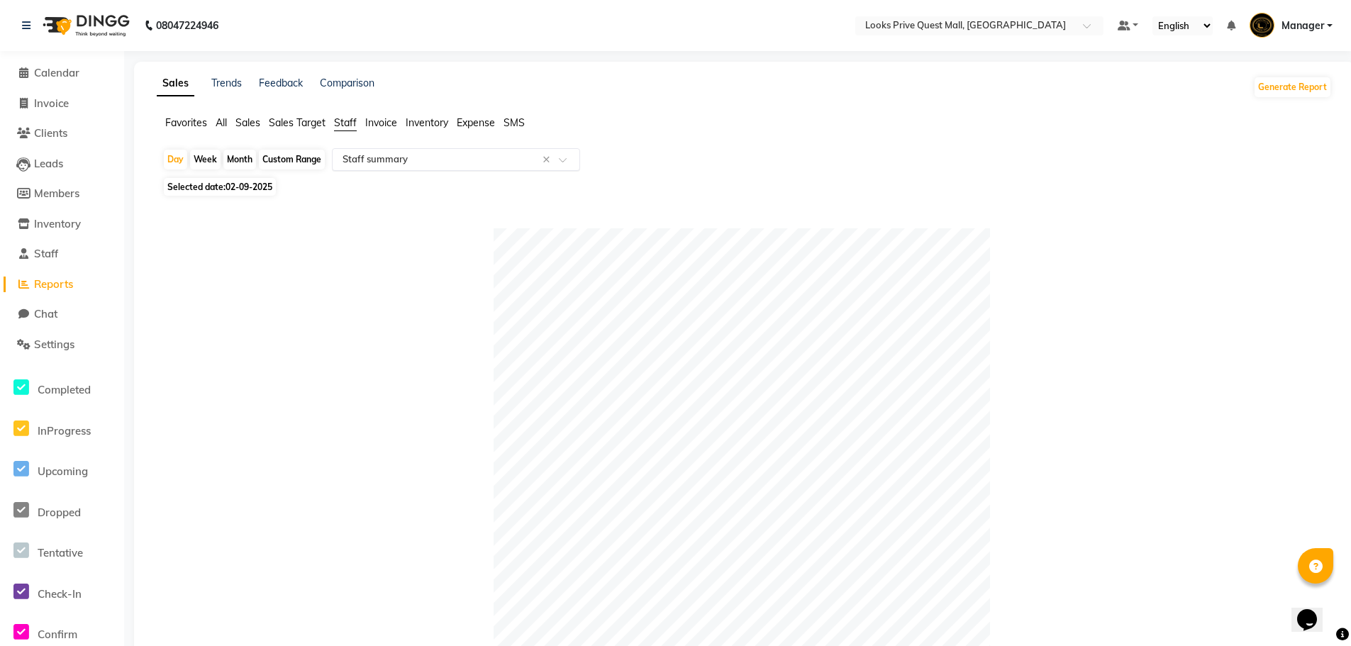
click at [384, 161] on input "text" at bounding box center [442, 159] width 204 height 14
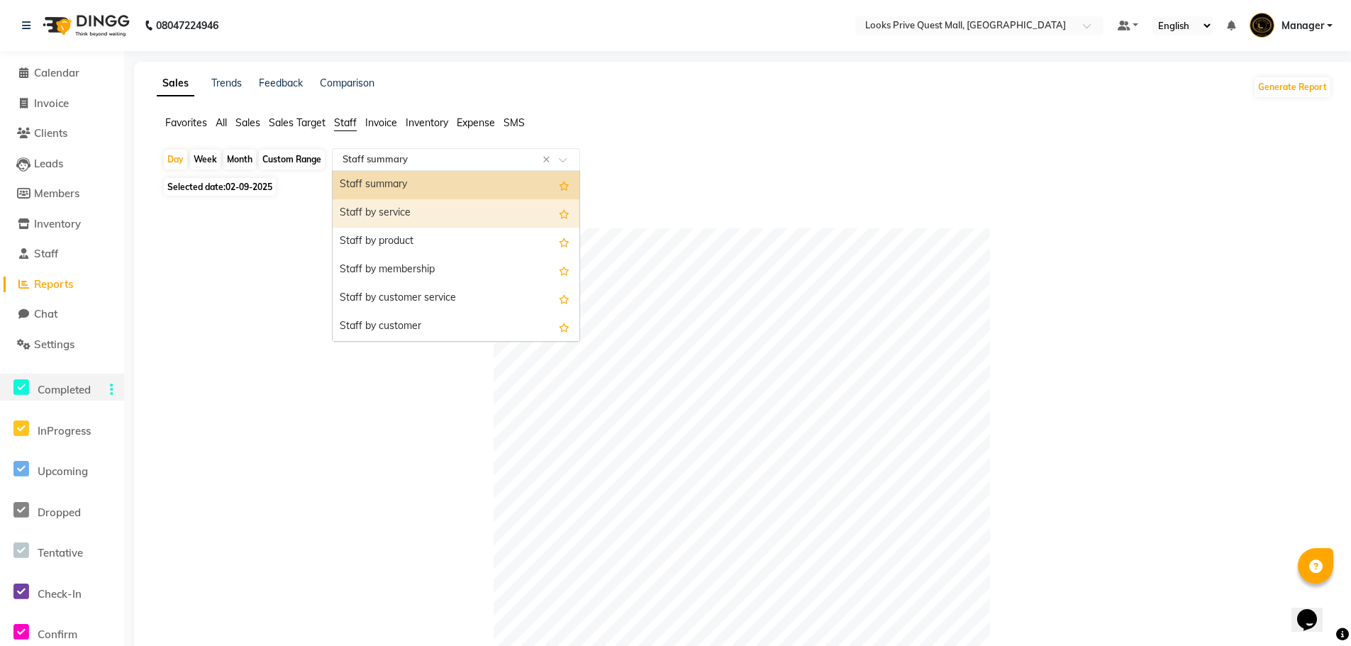
drag, startPoint x: 399, startPoint y: 212, endPoint x: 16, endPoint y: 389, distance: 422.2
click at [393, 211] on div "Staff by service" at bounding box center [455, 213] width 247 height 28
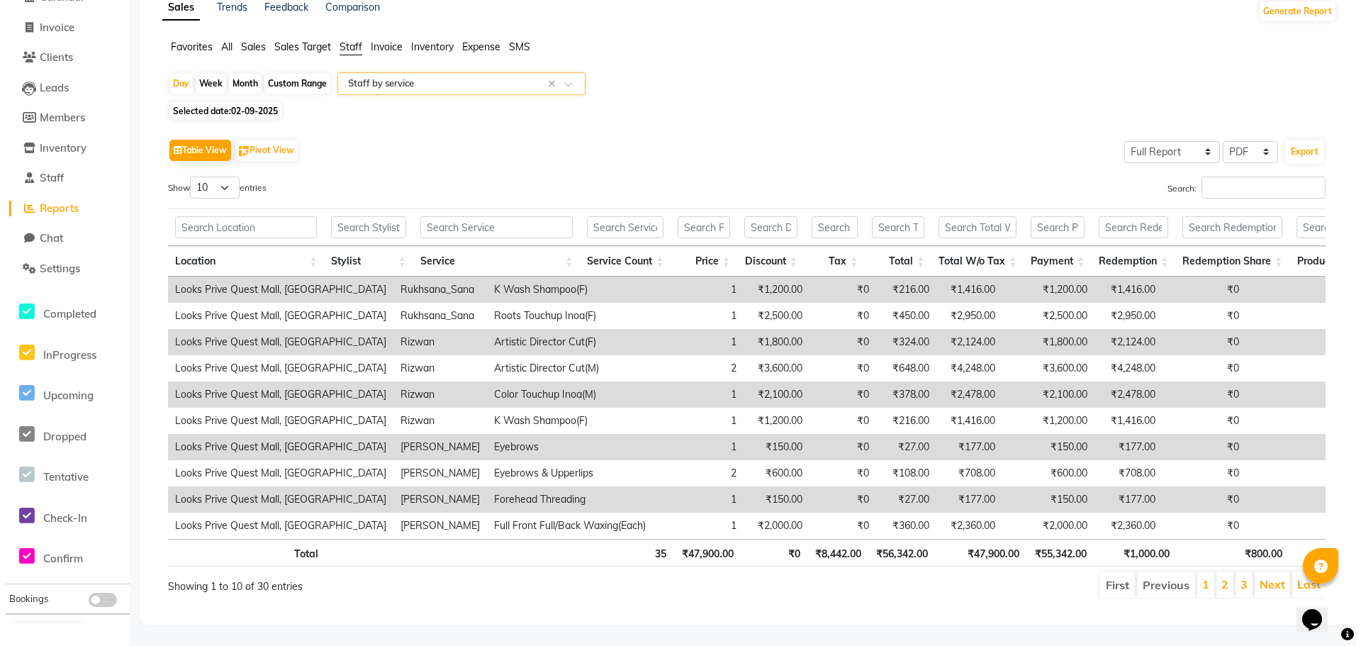
scroll to position [97, 0]
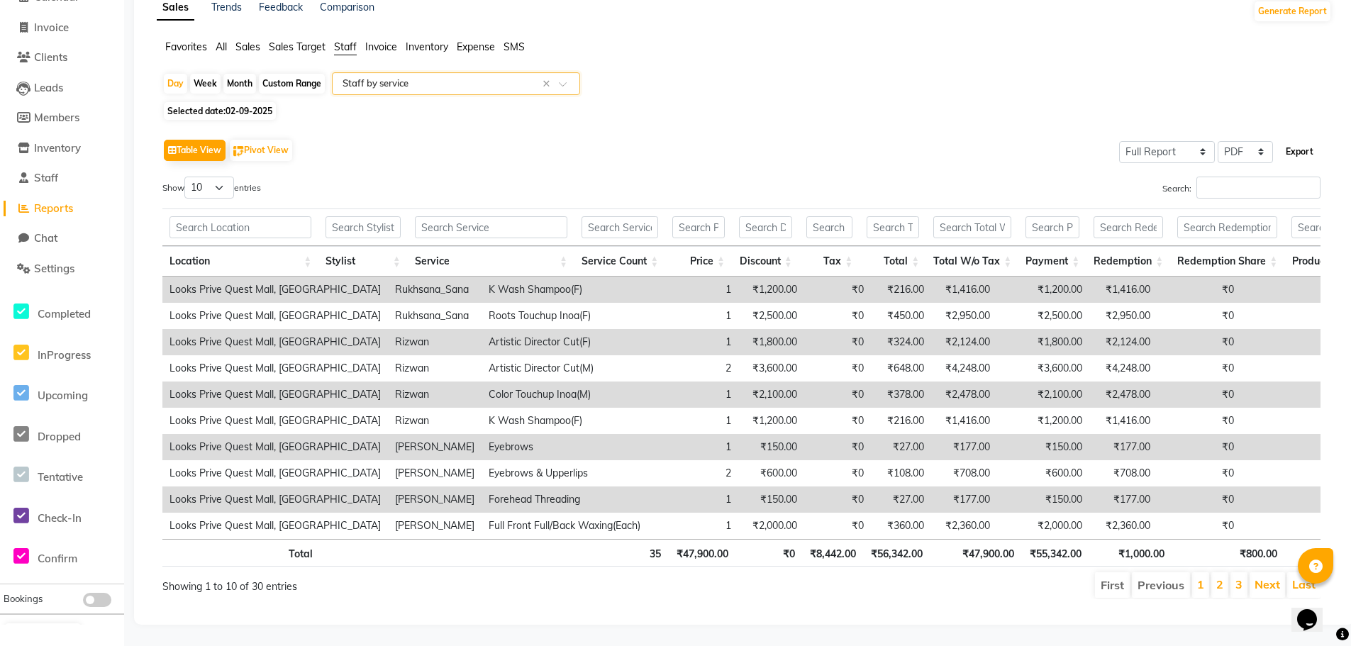
click at [1287, 140] on button "Export" at bounding box center [1299, 152] width 39 height 24
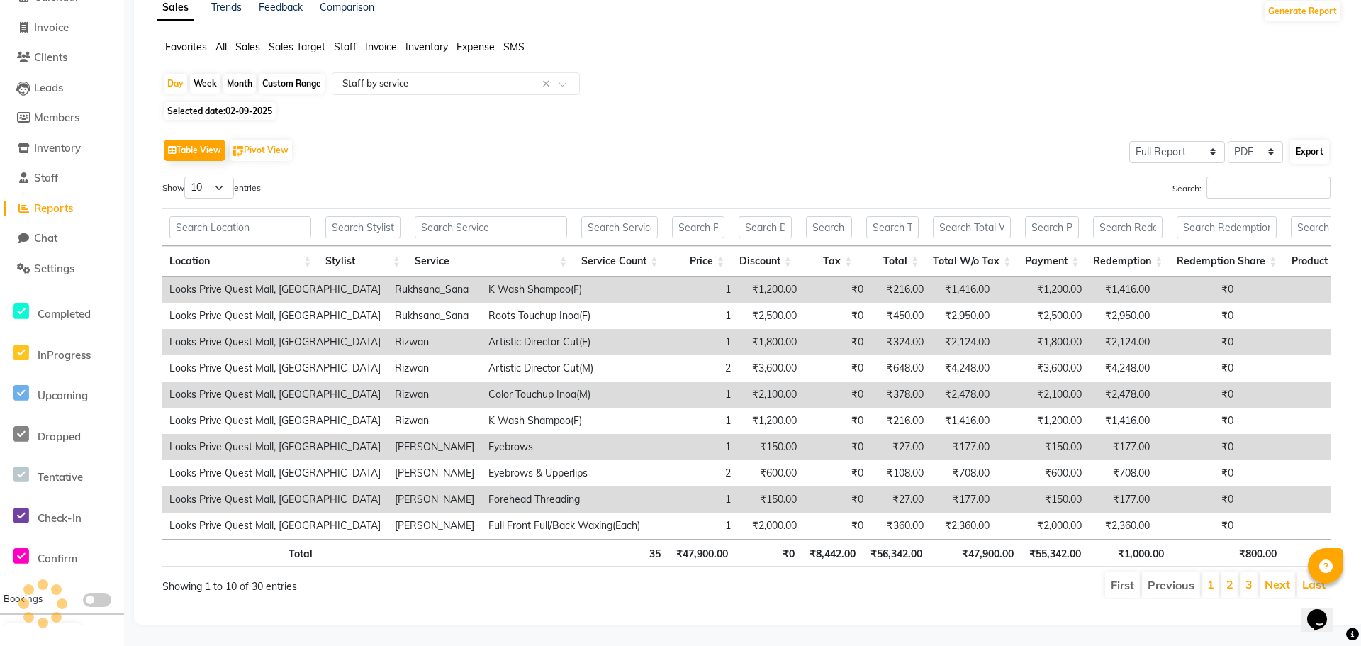
select select "monospace"
select select "13px"
select select "template_1"
select select "A4"
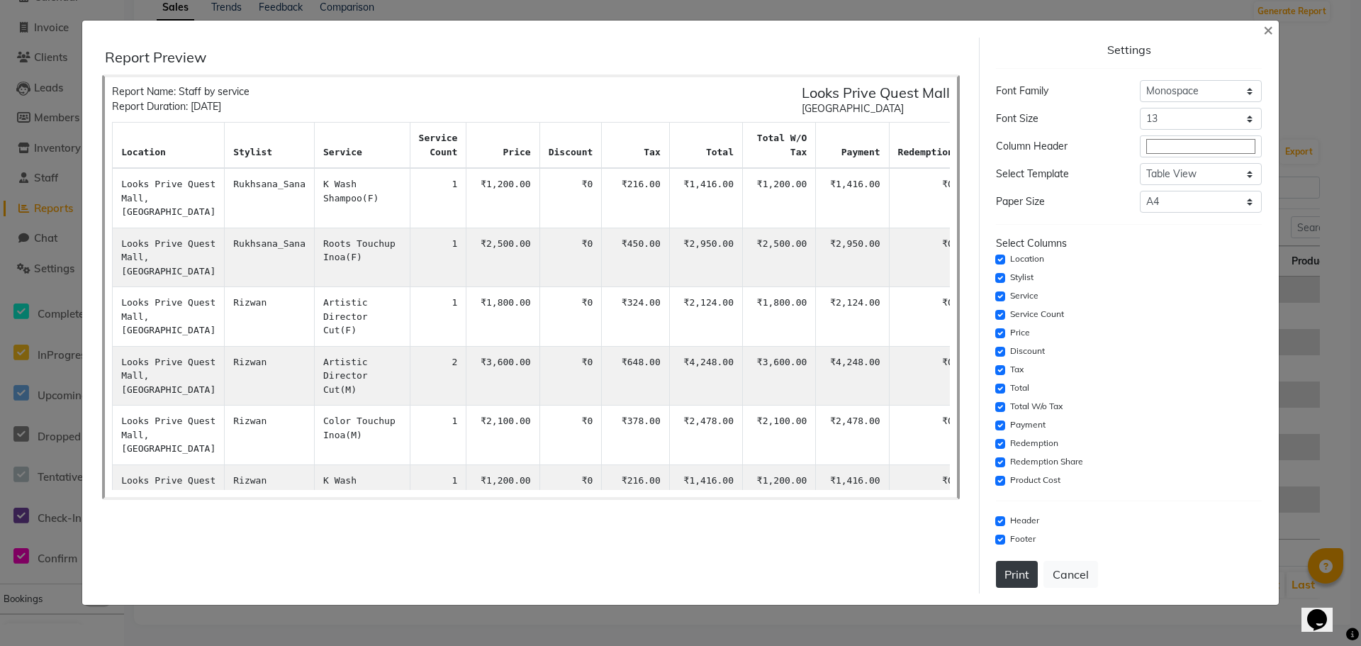
click at [1025, 577] on button "Print" at bounding box center [1017, 574] width 42 height 27
click at [1265, 34] on span "×" at bounding box center [1268, 28] width 10 height 21
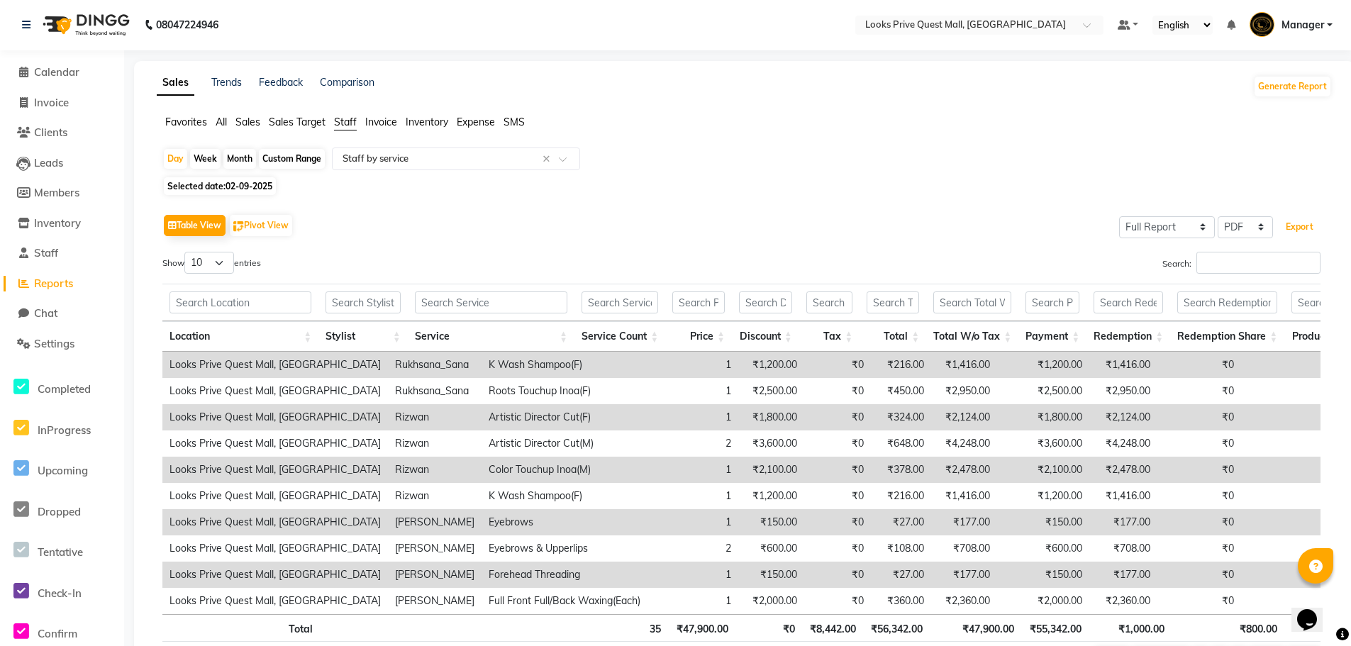
scroll to position [0, 0]
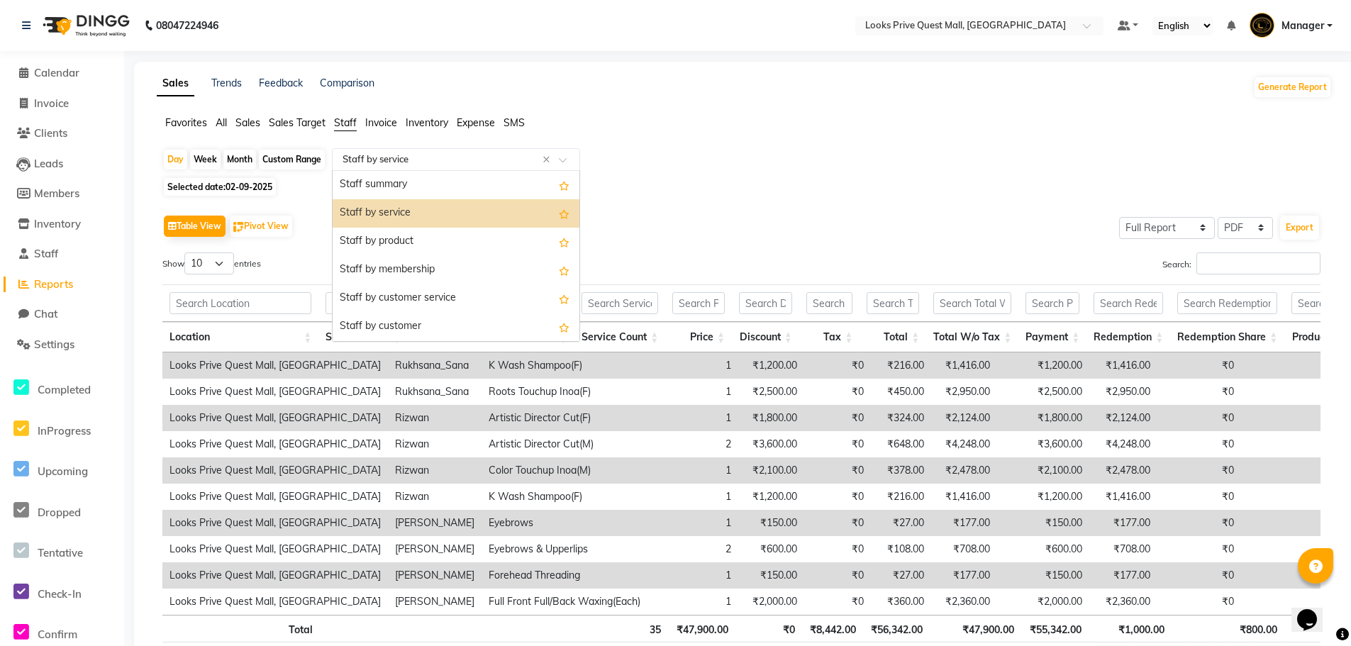
click at [450, 162] on input "text" at bounding box center [442, 159] width 204 height 14
click at [445, 233] on div "Staff by product" at bounding box center [455, 242] width 247 height 28
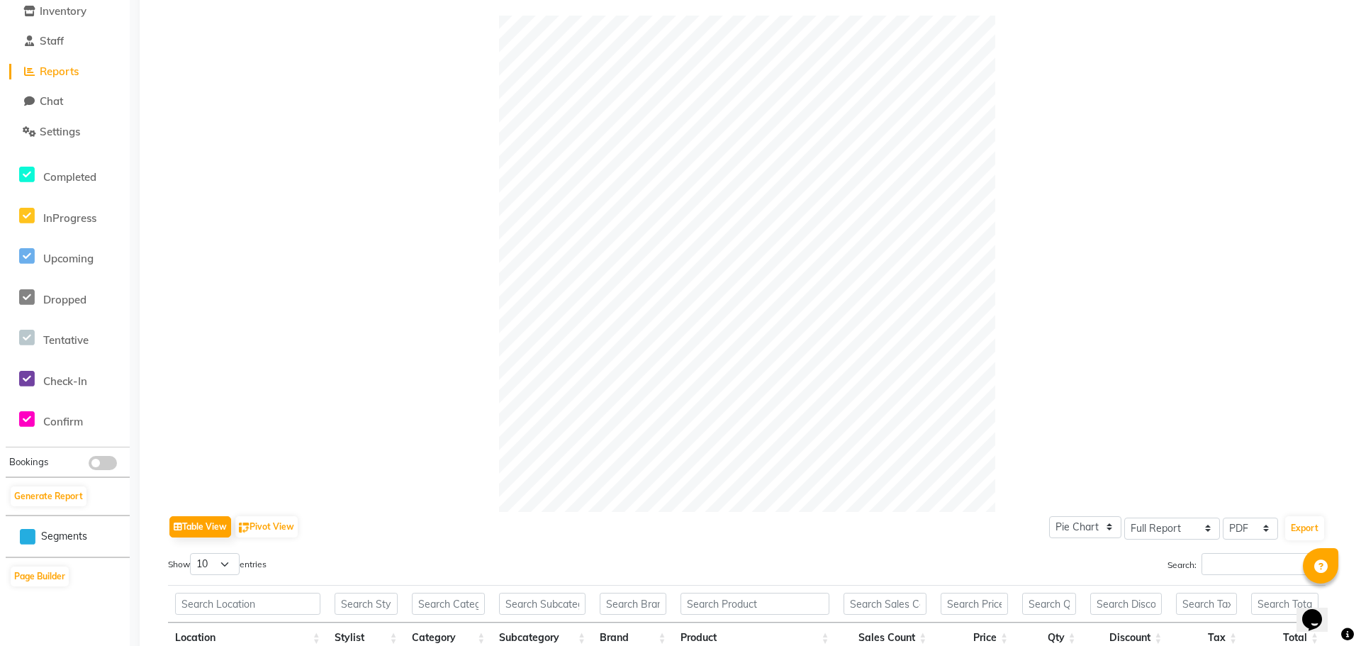
scroll to position [416, 0]
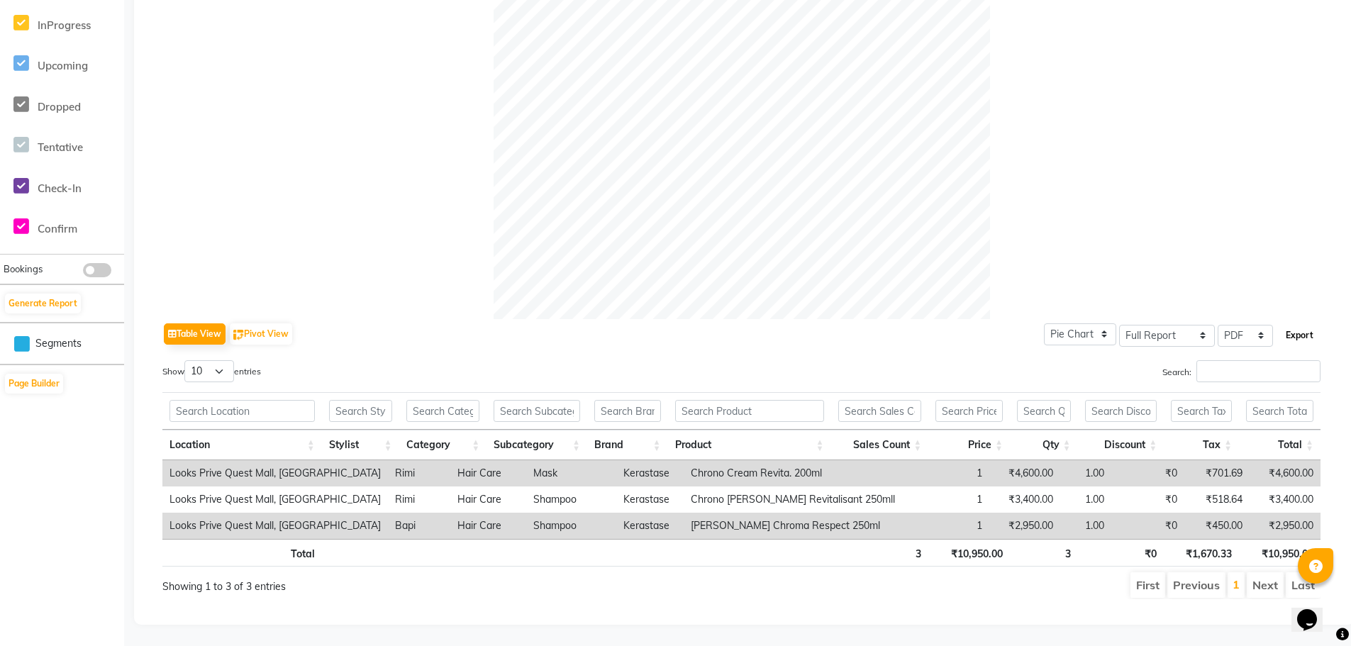
click at [1307, 324] on button "Export" at bounding box center [1299, 335] width 39 height 24
select select "monospace"
select select "13px"
select select "template_1"
select select "A4"
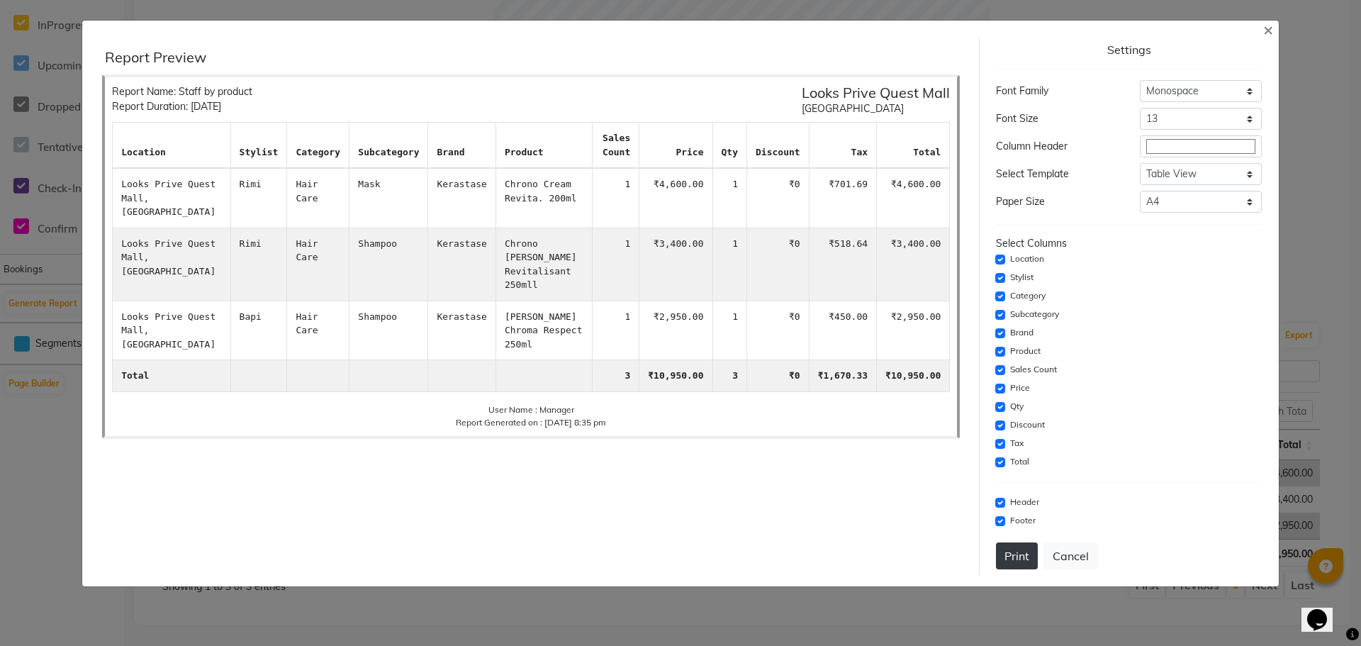
click at [1017, 549] on button "Print" at bounding box center [1017, 555] width 42 height 27
drag, startPoint x: 1266, startPoint y: 31, endPoint x: 1259, endPoint y: 41, distance: 12.2
click at [1267, 31] on span "×" at bounding box center [1268, 28] width 10 height 21
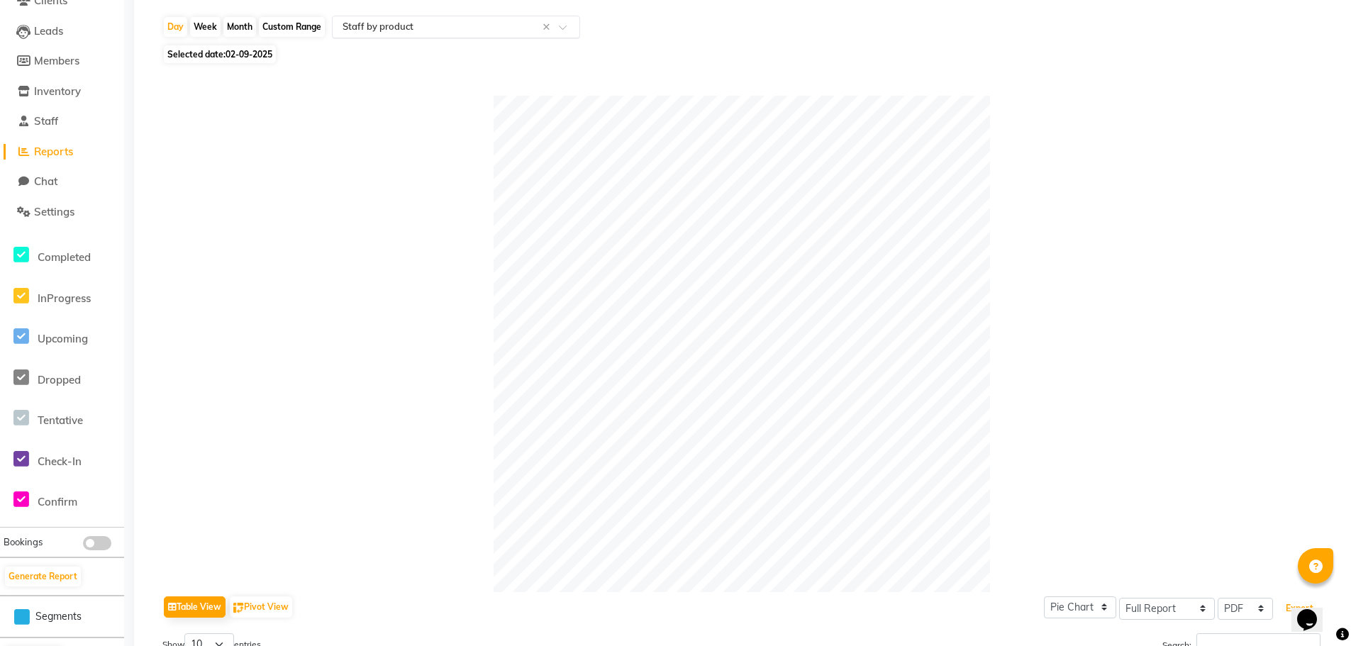
scroll to position [62, 0]
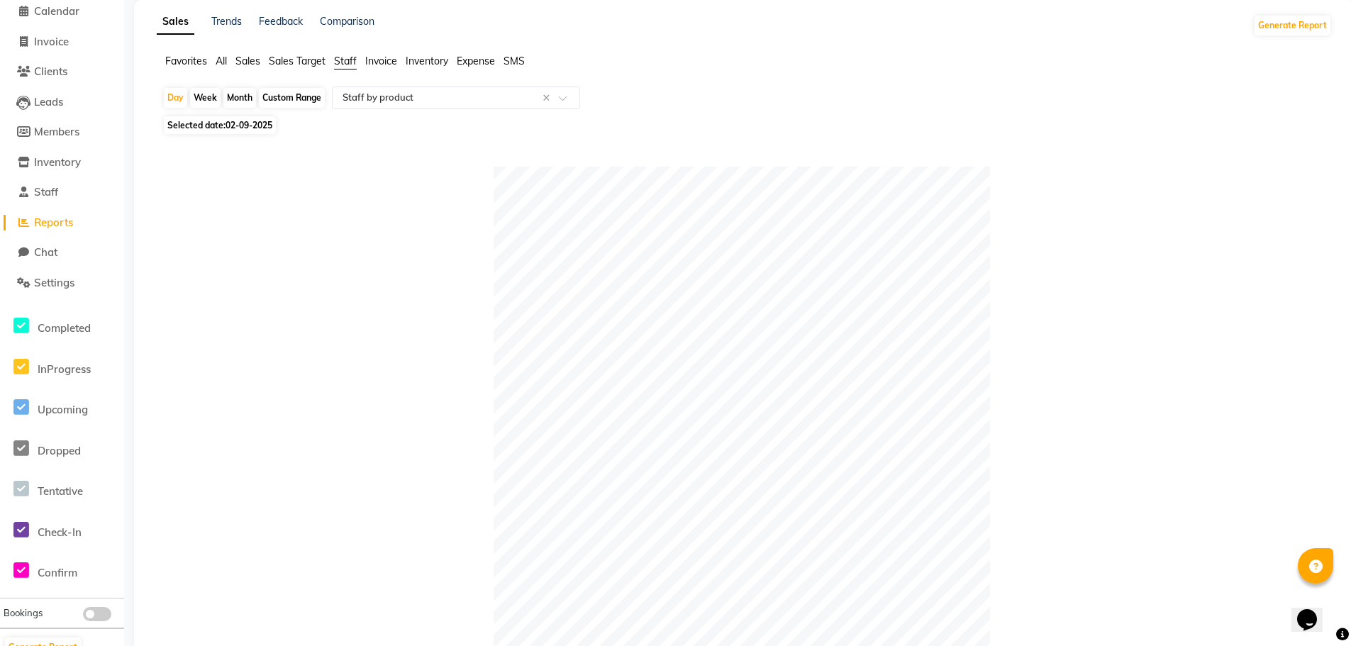
click at [481, 60] on span "Expense" at bounding box center [476, 61] width 38 height 13
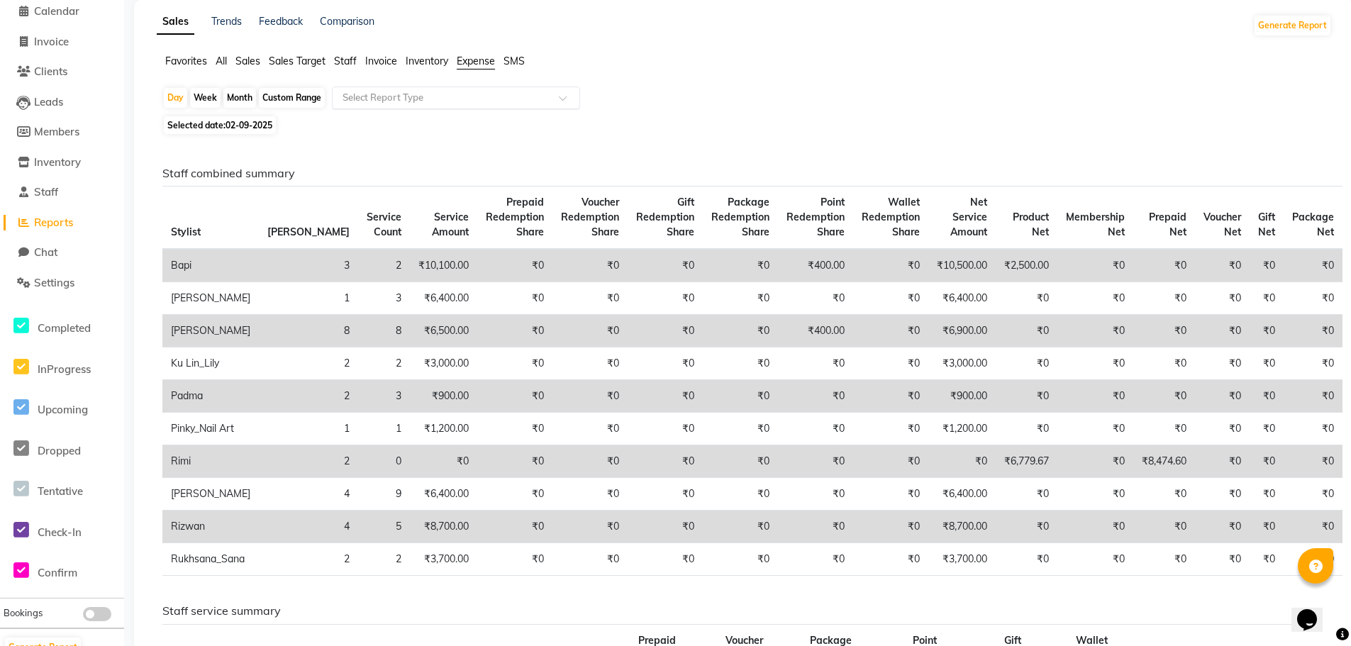
click at [482, 96] on input "text" at bounding box center [442, 98] width 204 height 14
click at [501, 148] on div "Expense" at bounding box center [455, 152] width 247 height 28
select select "full_report"
select select "pdf"
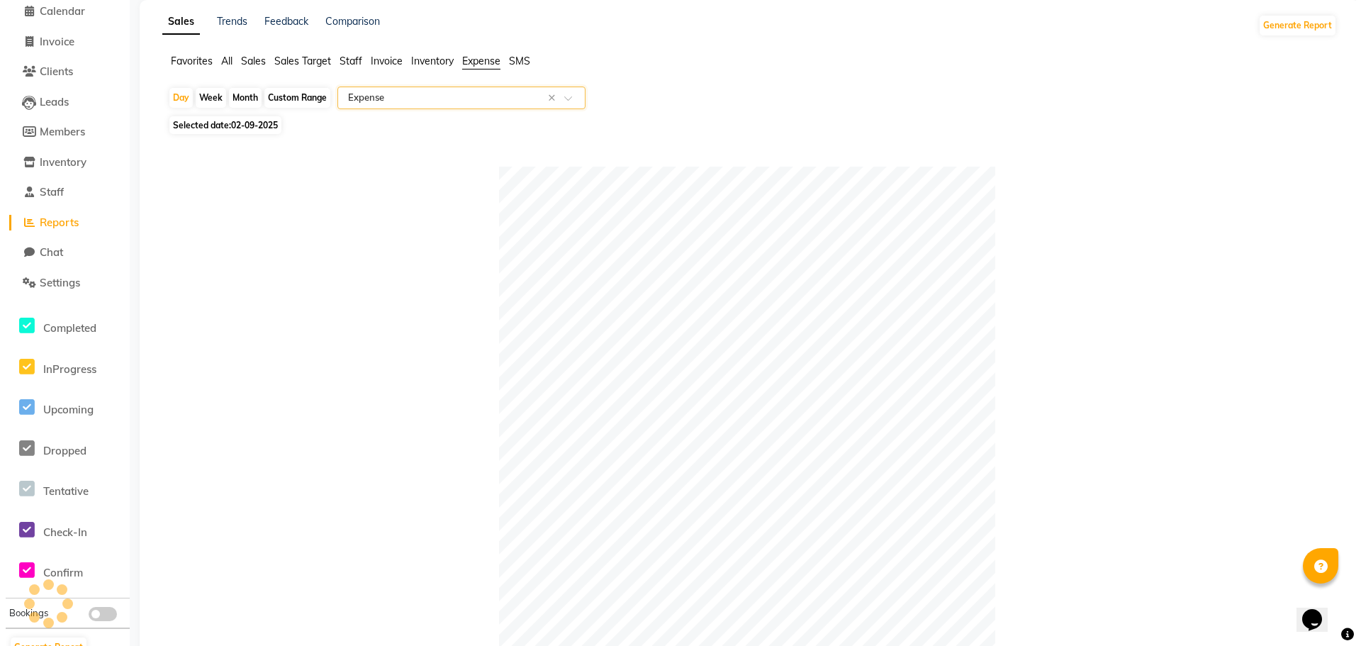
scroll to position [0, 0]
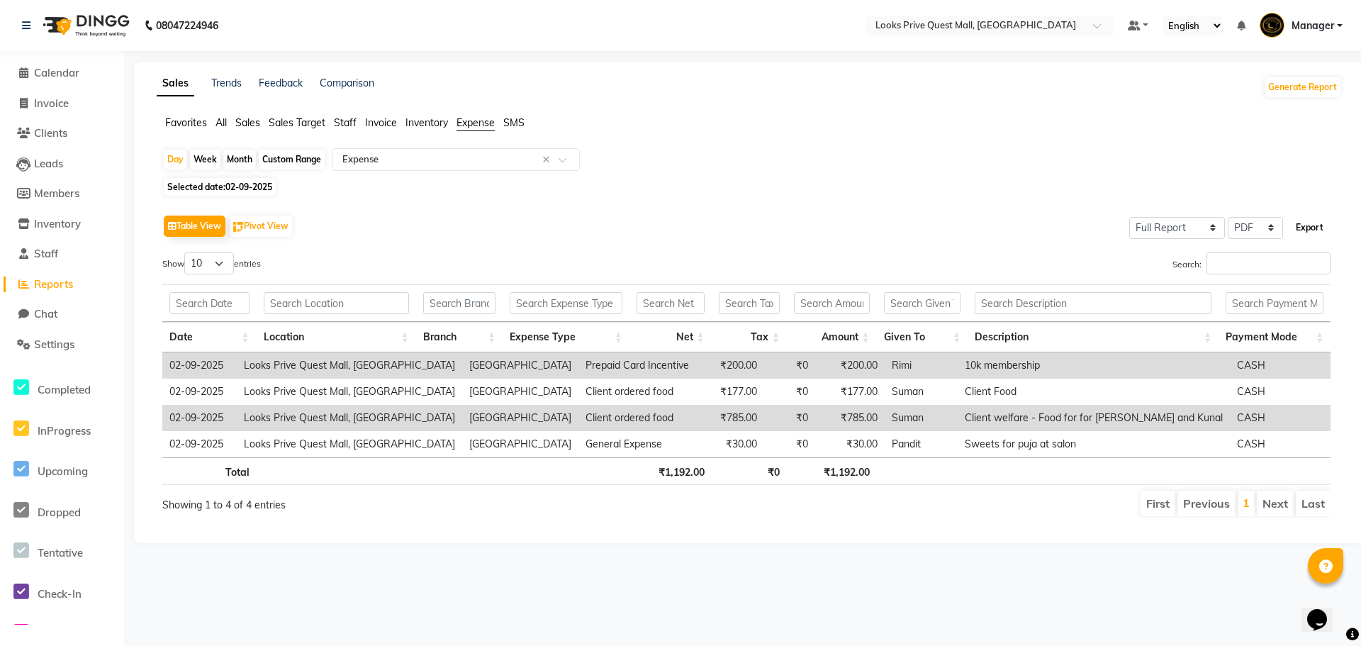
click at [1296, 238] on button "Export" at bounding box center [1309, 228] width 39 height 24
select select "monospace"
select select "13px"
select select "template_1"
select select "A4"
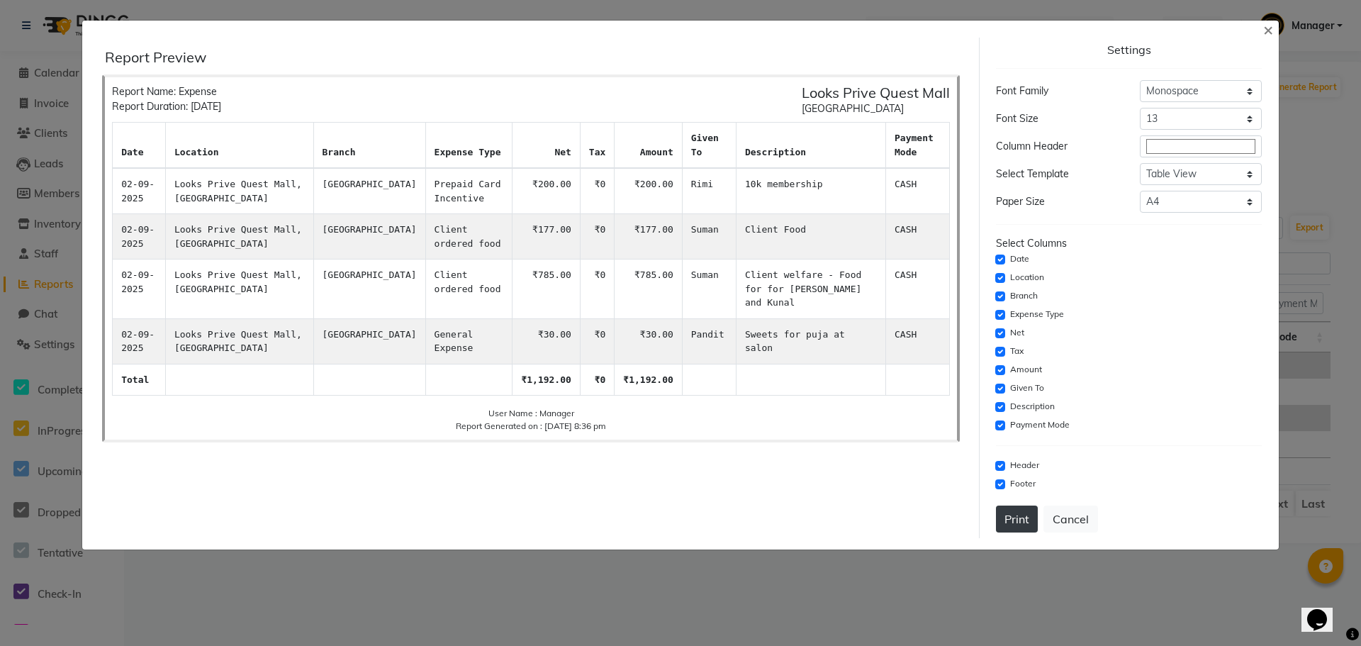
click at [1006, 528] on button "Print" at bounding box center [1017, 518] width 42 height 27
click at [1269, 28] on span "×" at bounding box center [1268, 28] width 10 height 21
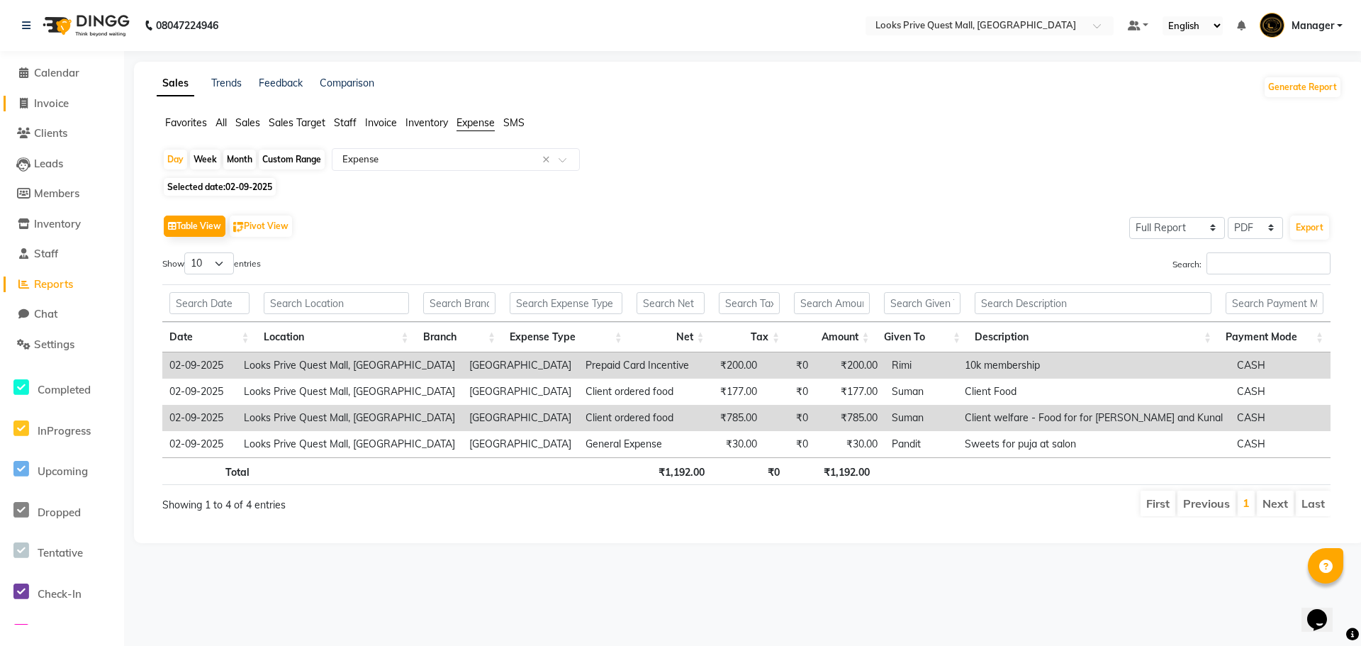
click at [24, 106] on icon at bounding box center [24, 103] width 8 height 11
select select "6141"
select select "service"
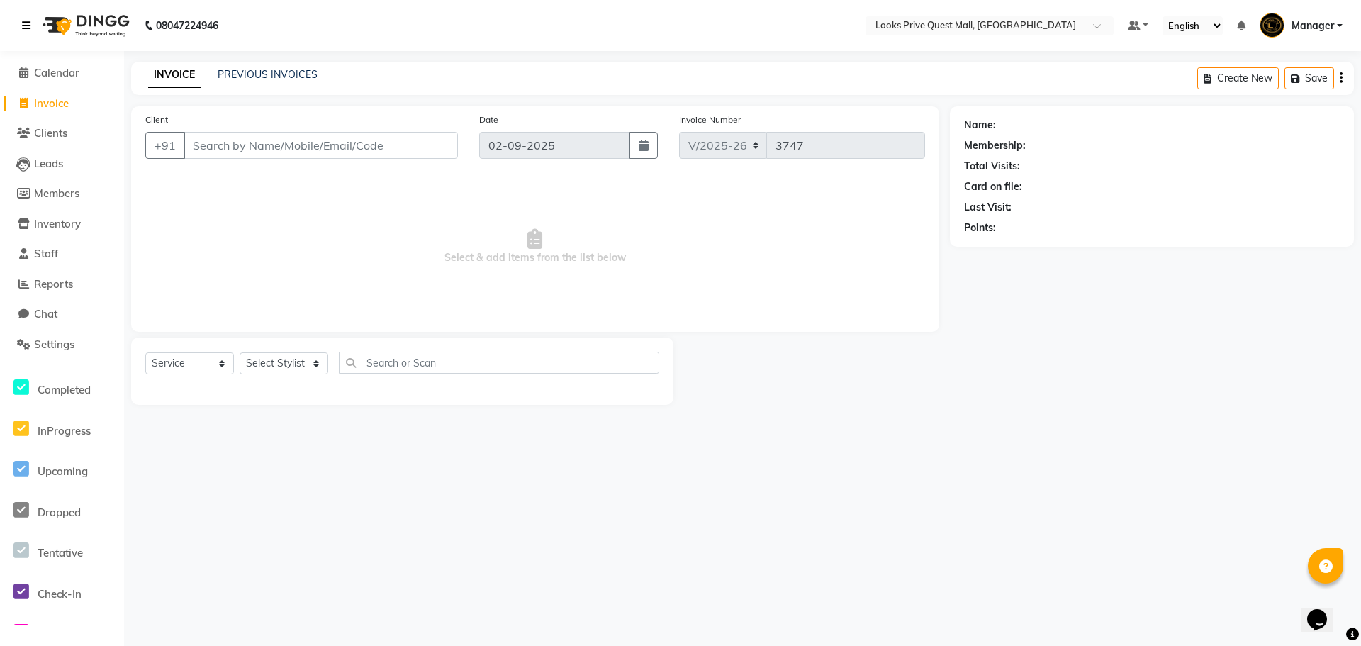
click at [25, 26] on icon at bounding box center [26, 26] width 9 height 10
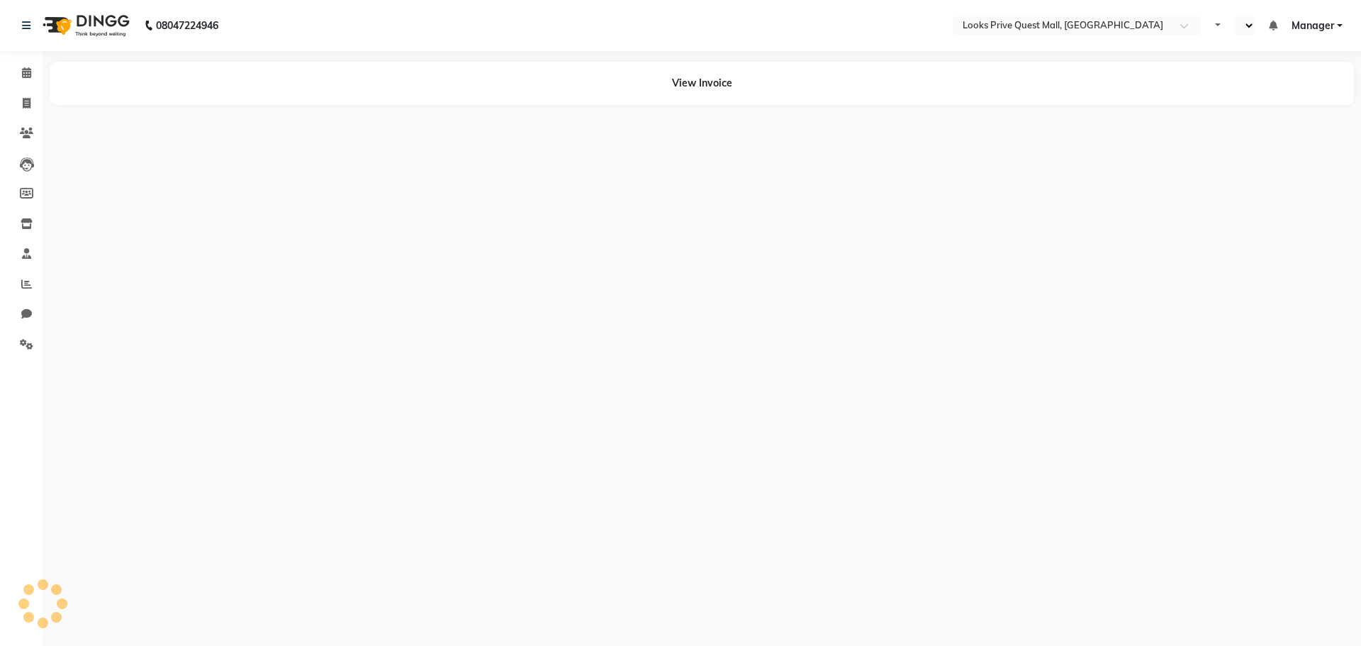
select select "en"
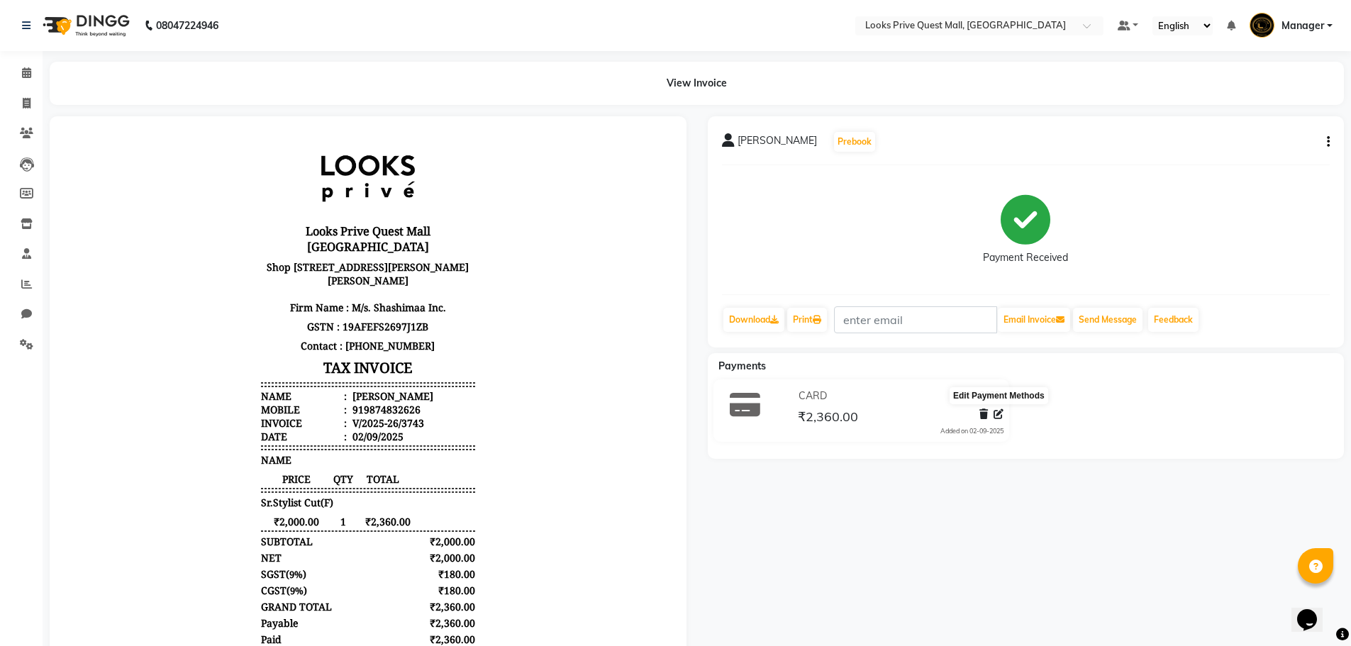
click at [996, 415] on icon at bounding box center [998, 414] width 10 height 10
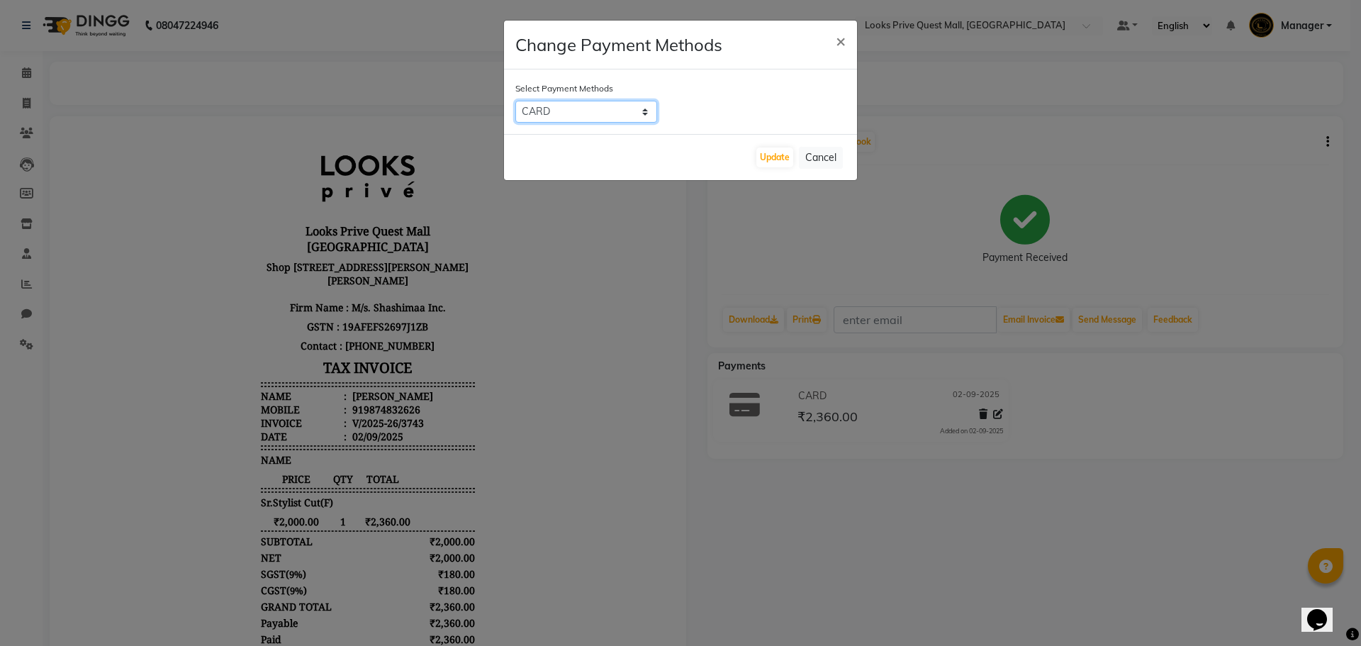
click at [610, 106] on select "UPI ONLINE CASH CARD" at bounding box center [586, 112] width 142 height 22
select select "8"
click at [515, 101] on select "UPI ONLINE CASH CARD" at bounding box center [586, 112] width 142 height 22
click at [770, 157] on button "Update" at bounding box center [774, 157] width 37 height 20
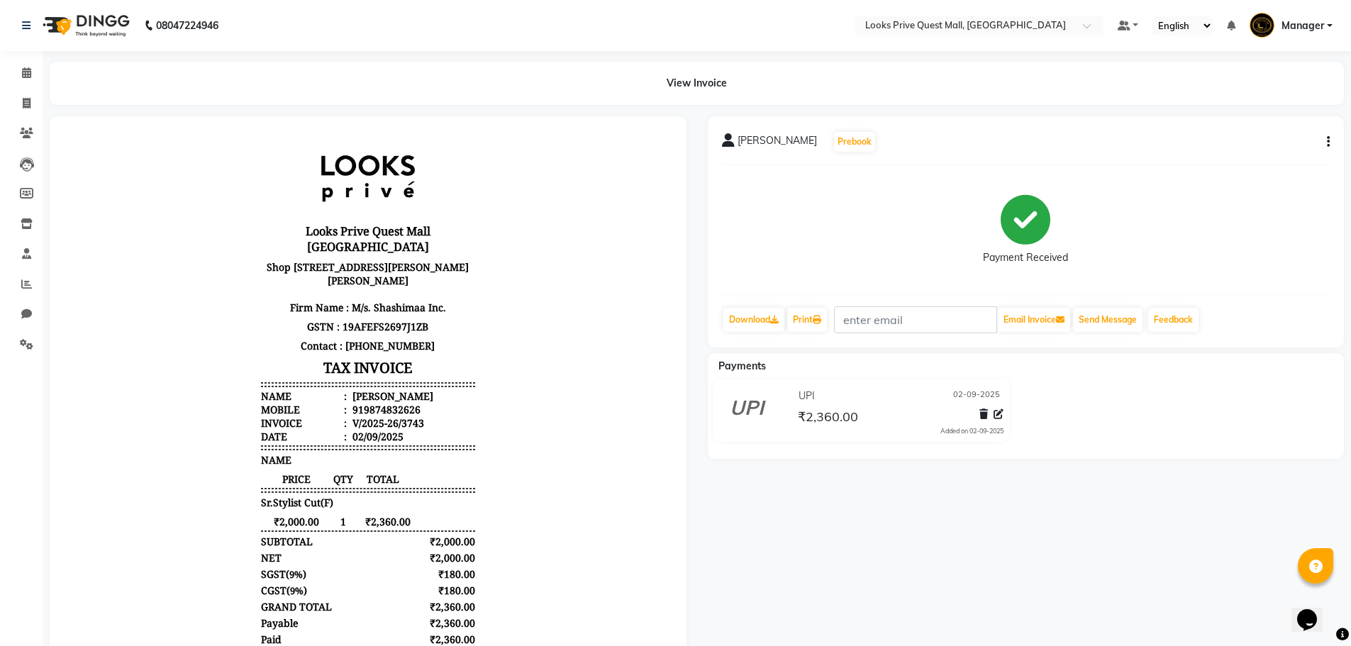
click at [18, 33] on div "08047224946" at bounding box center [120, 26] width 218 height 40
click at [23, 31] on link at bounding box center [29, 26] width 14 height 40
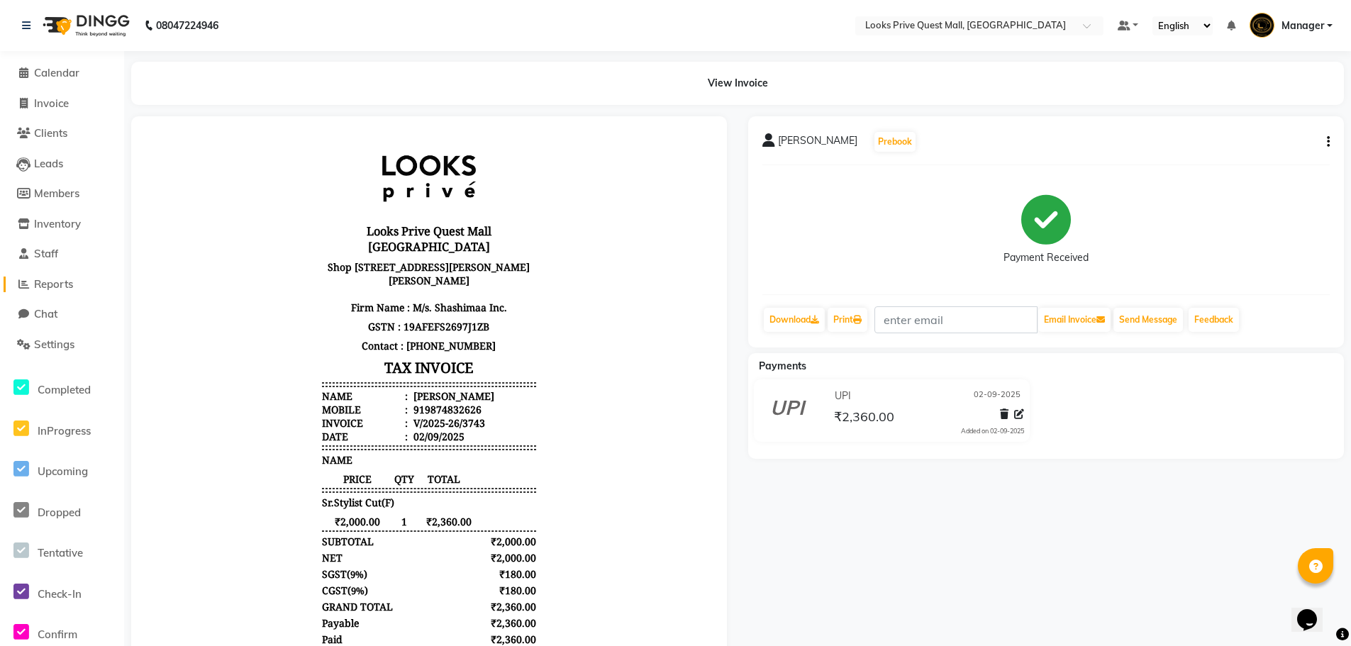
click at [20, 286] on icon at bounding box center [23, 284] width 11 height 11
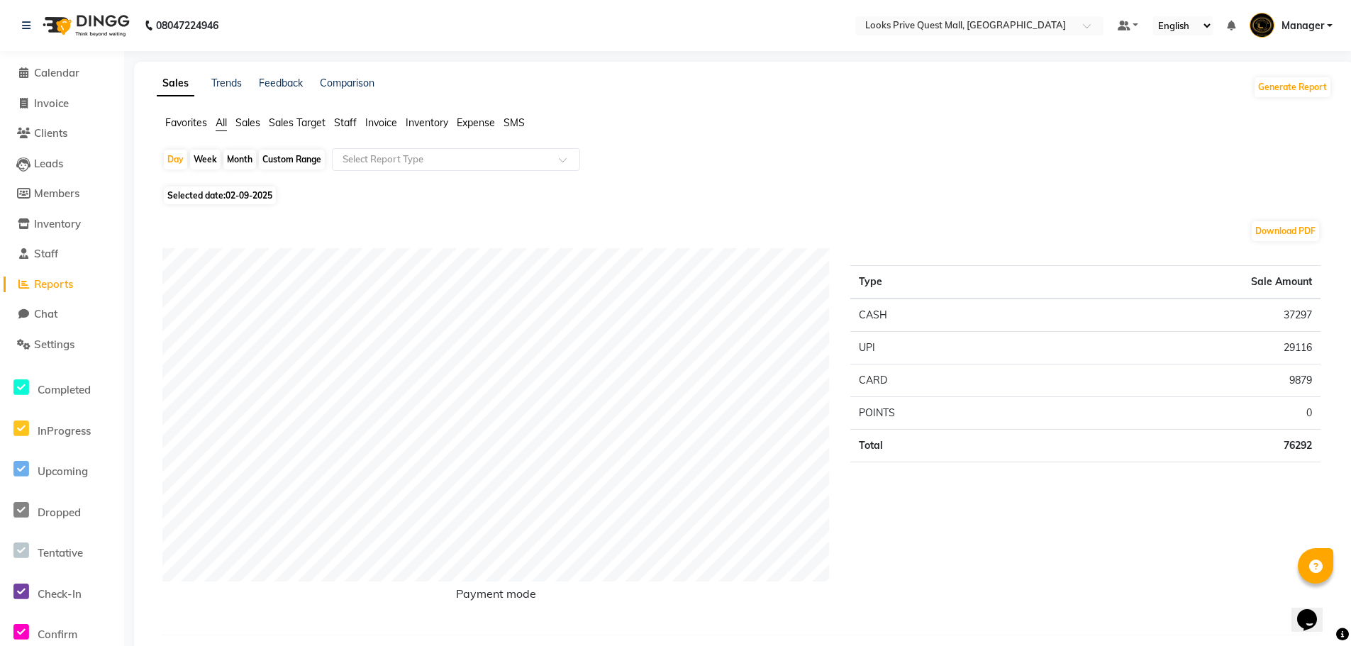
click at [489, 128] on span "Expense" at bounding box center [476, 122] width 38 height 13
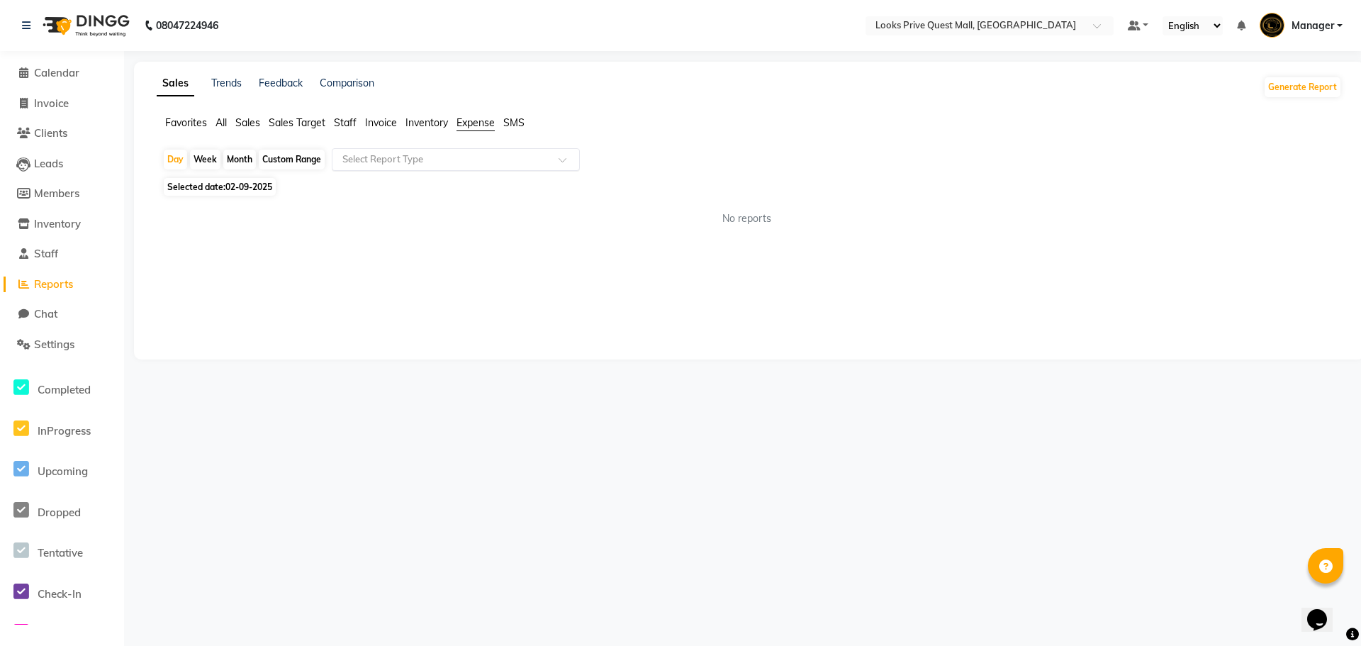
drag, startPoint x: 479, startPoint y: 161, endPoint x: 479, endPoint y: 169, distance: 7.8
click at [479, 161] on input "text" at bounding box center [442, 159] width 204 height 14
click at [452, 210] on div "Expense" at bounding box center [455, 213] width 247 height 28
select select "full_report"
select select "pdf"
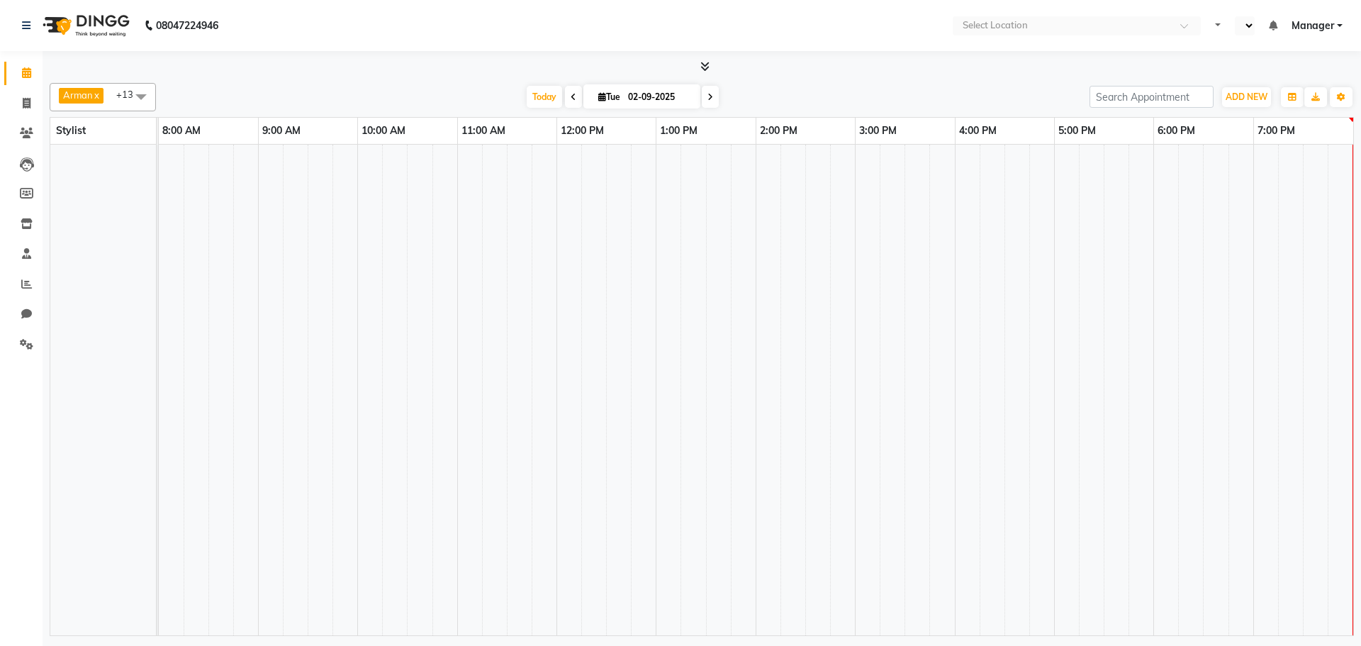
select select "en"
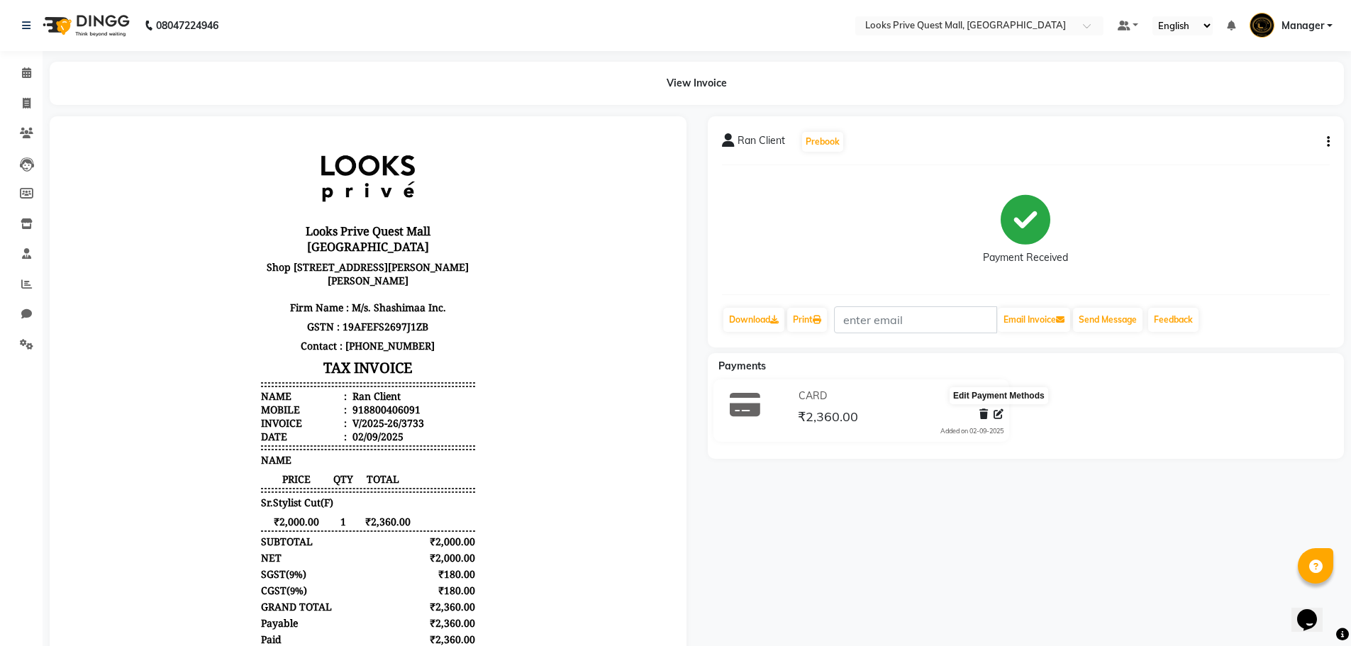
click at [995, 419] on span at bounding box center [998, 414] width 10 height 15
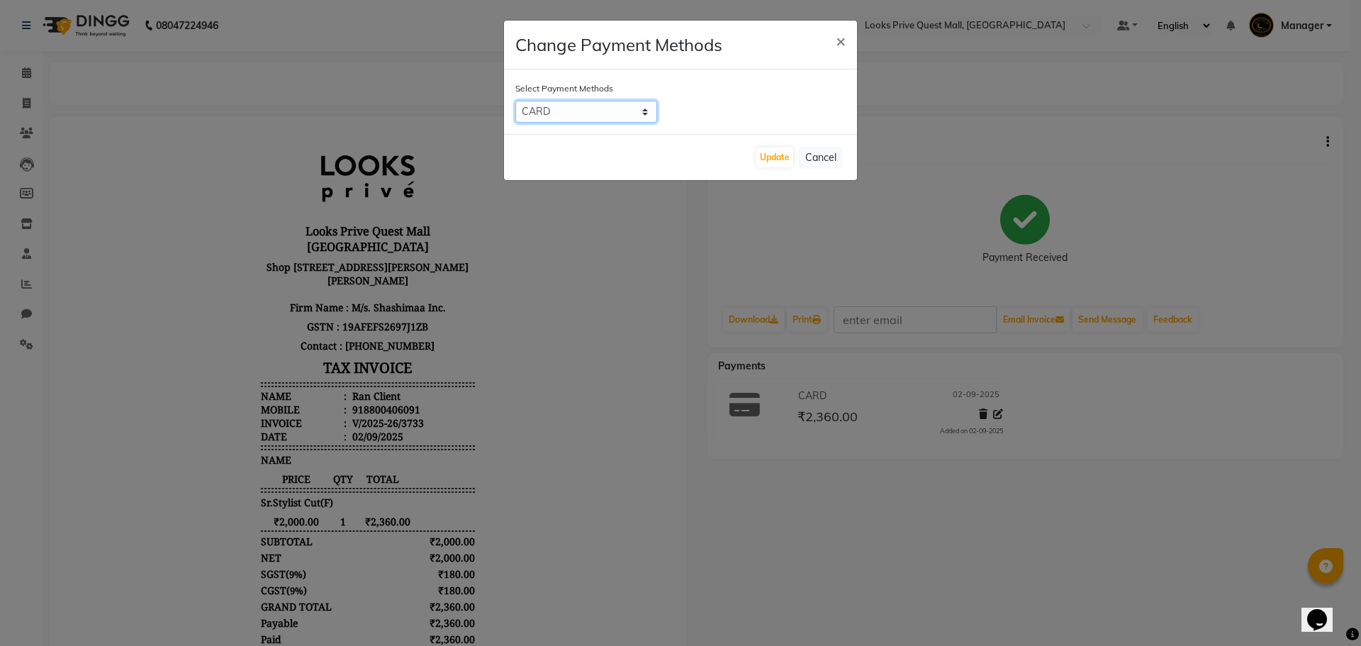
click at [600, 107] on select "UPI ONLINE CASH CARD" at bounding box center [586, 112] width 142 height 22
select select "8"
click at [515, 101] on select "UPI ONLINE CASH CARD" at bounding box center [586, 112] width 142 height 22
click at [759, 161] on button "Update" at bounding box center [774, 157] width 37 height 20
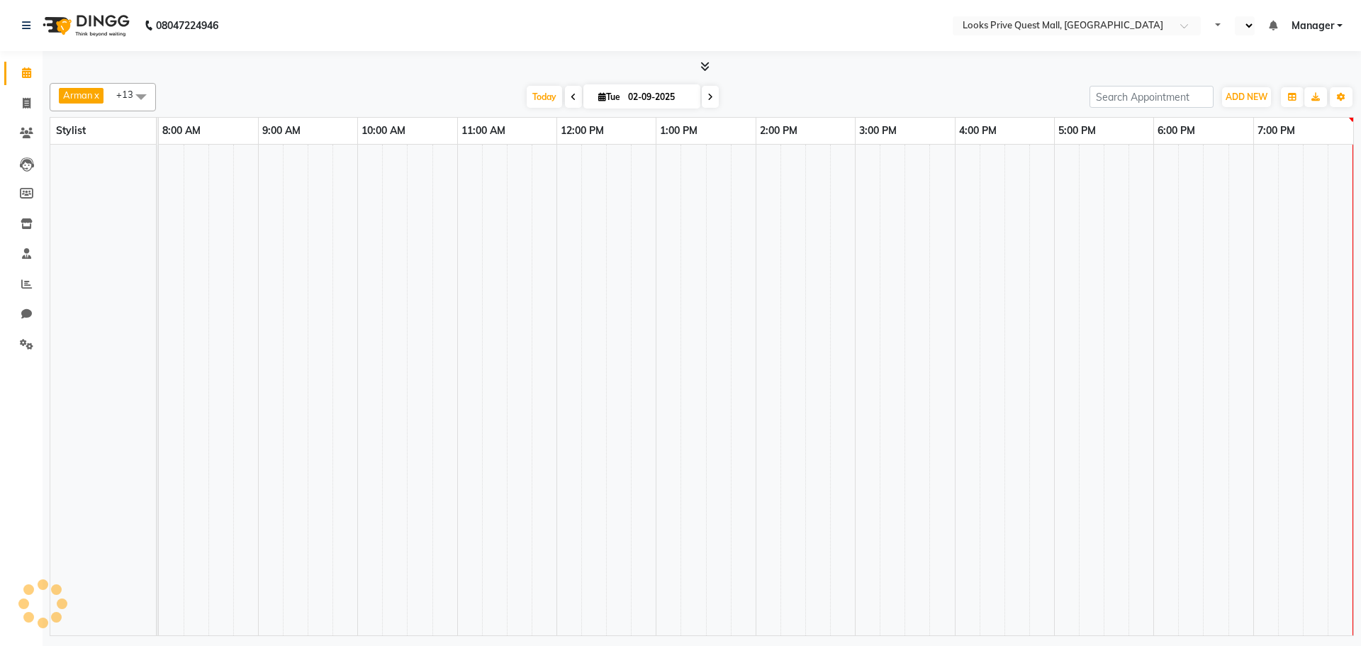
select select "en"
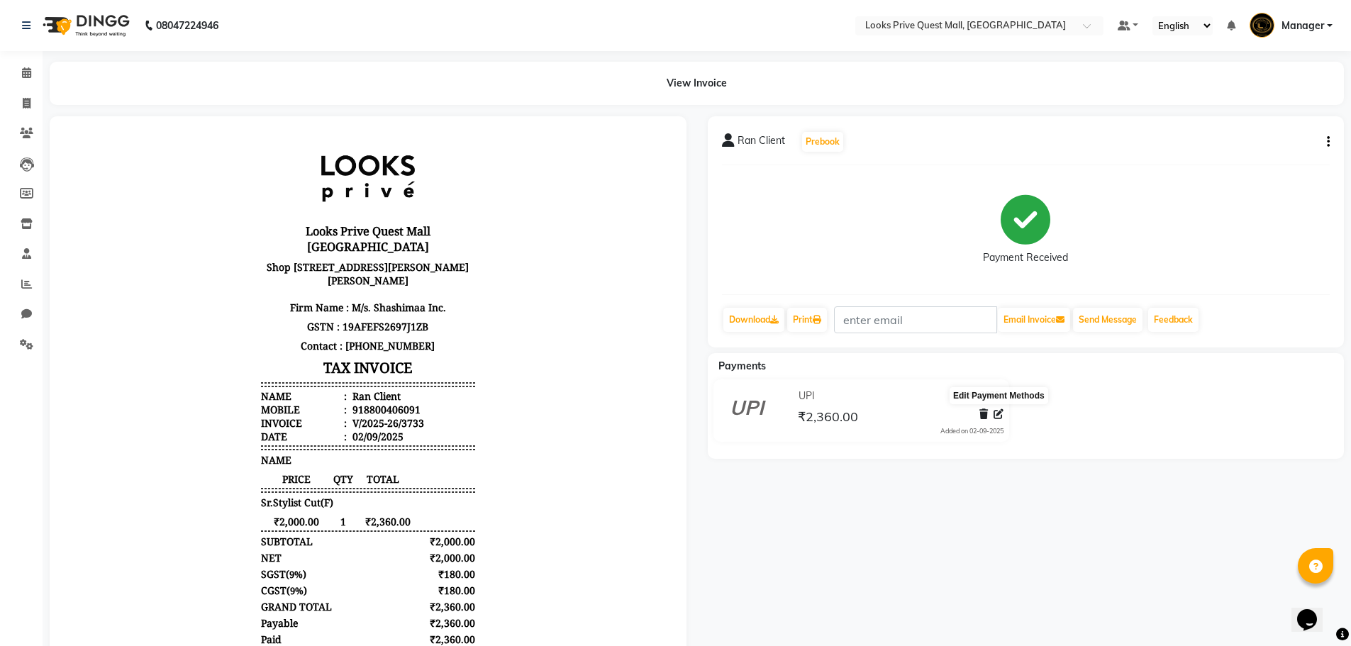
click at [1000, 415] on icon at bounding box center [998, 414] width 10 height 10
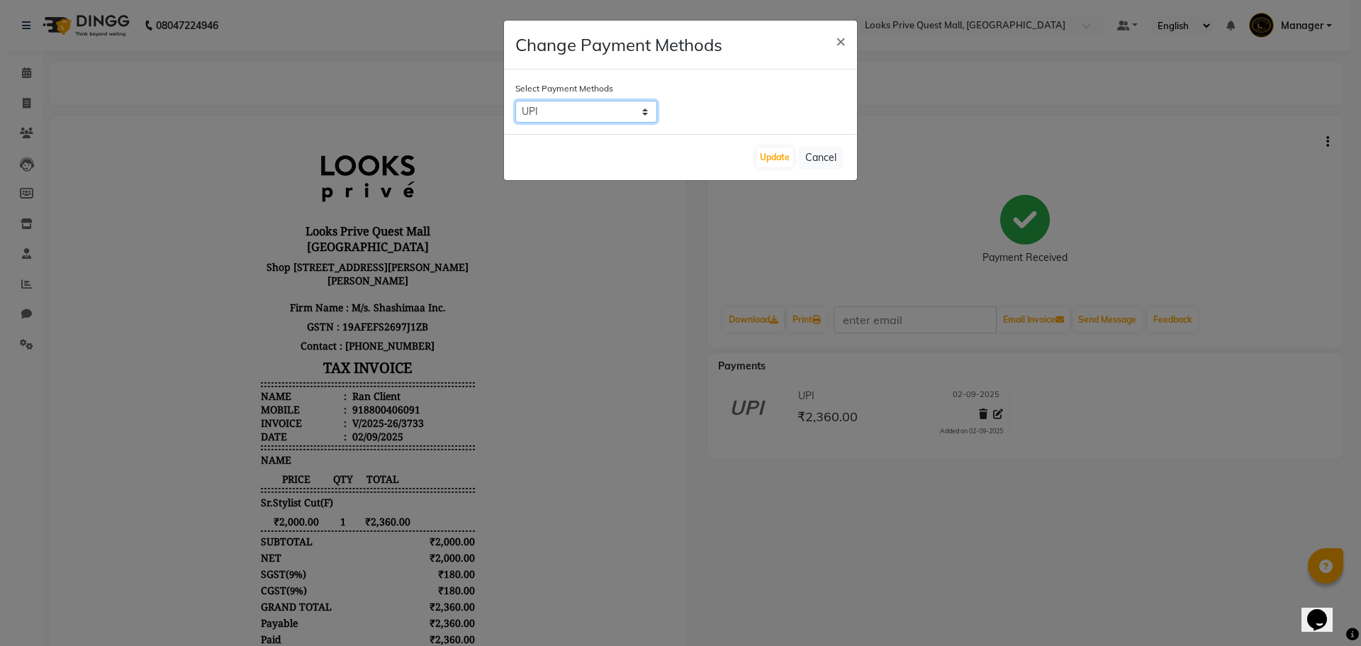
click at [606, 111] on select "UPI ONLINE CASH CARD" at bounding box center [586, 112] width 142 height 22
select select "2"
click at [515, 101] on select "UPI ONLINE CASH CARD" at bounding box center [586, 112] width 142 height 22
click at [786, 153] on button "Update" at bounding box center [774, 157] width 37 height 20
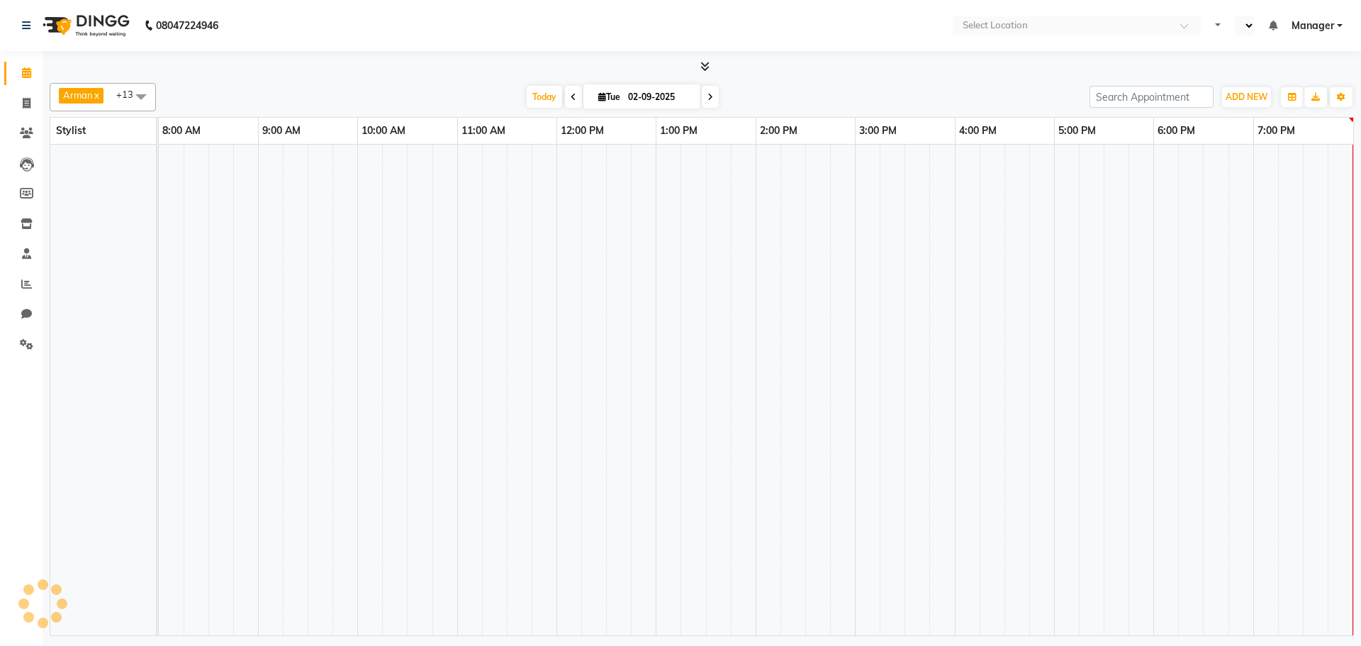
select select "en"
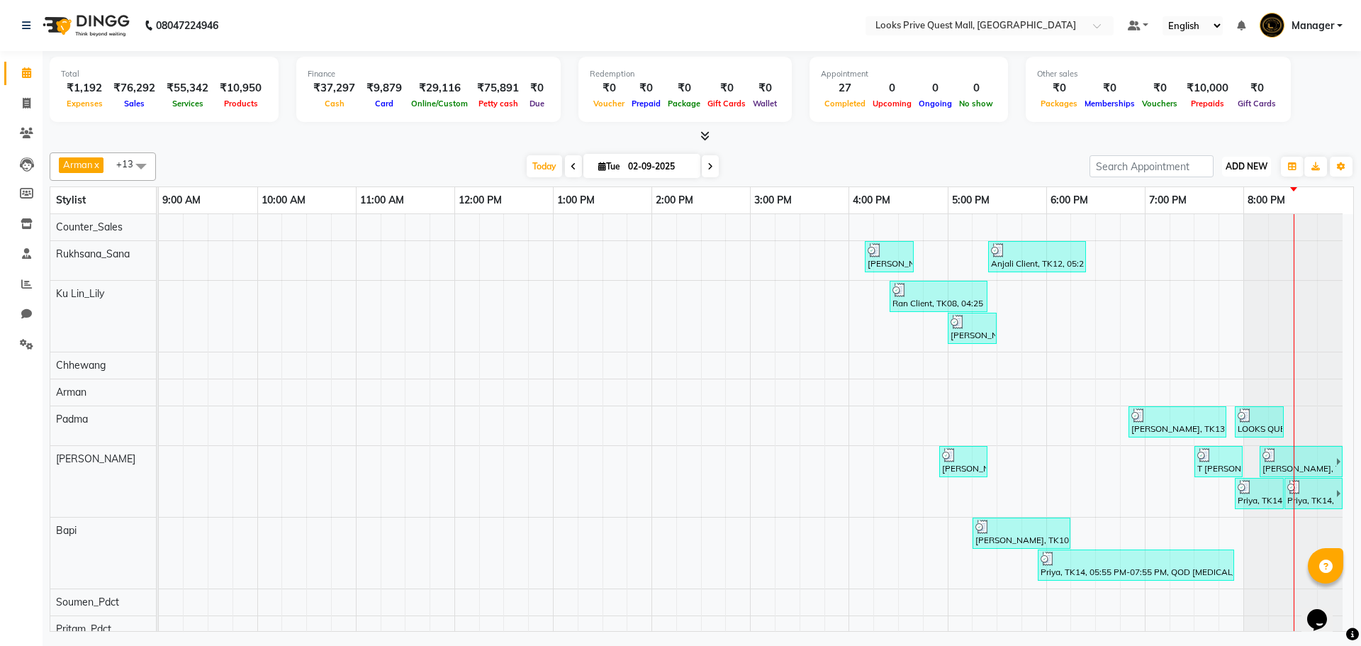
click at [1231, 172] on button "ADD NEW Toggle Dropdown" at bounding box center [1246, 167] width 49 height 20
click at [1226, 232] on link "Add Expense" at bounding box center [1214, 230] width 112 height 18
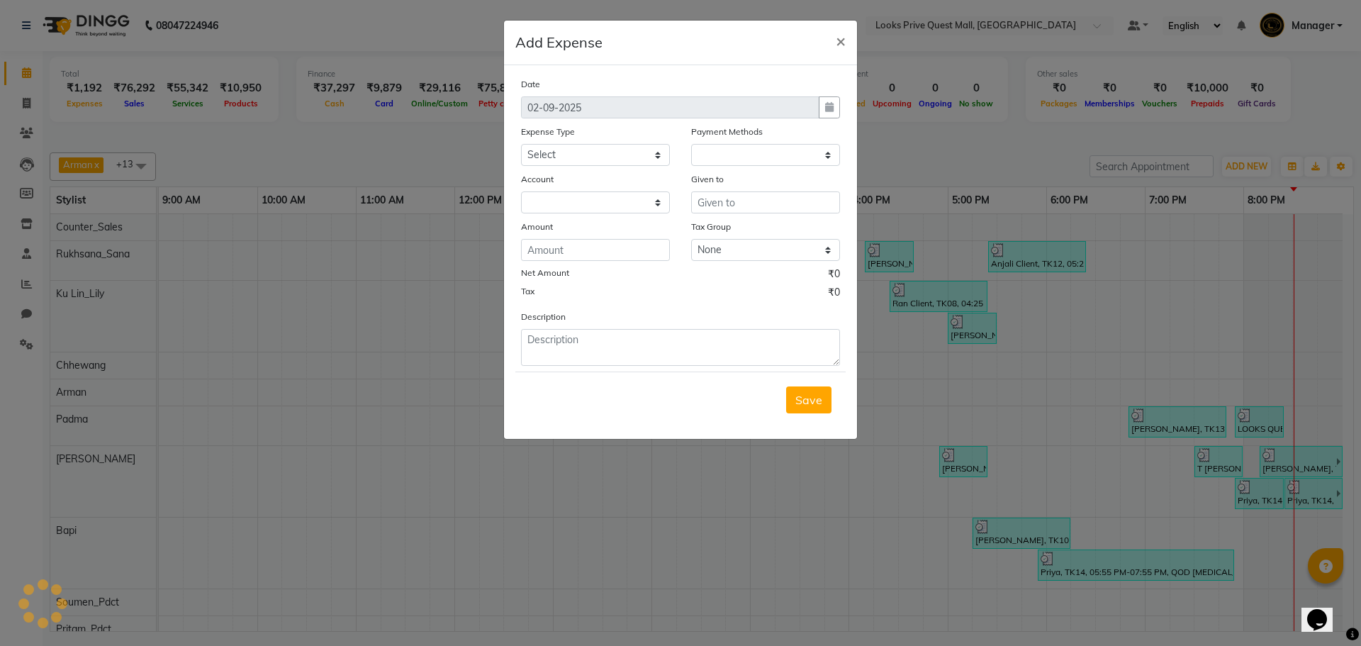
select select "1"
select select "5128"
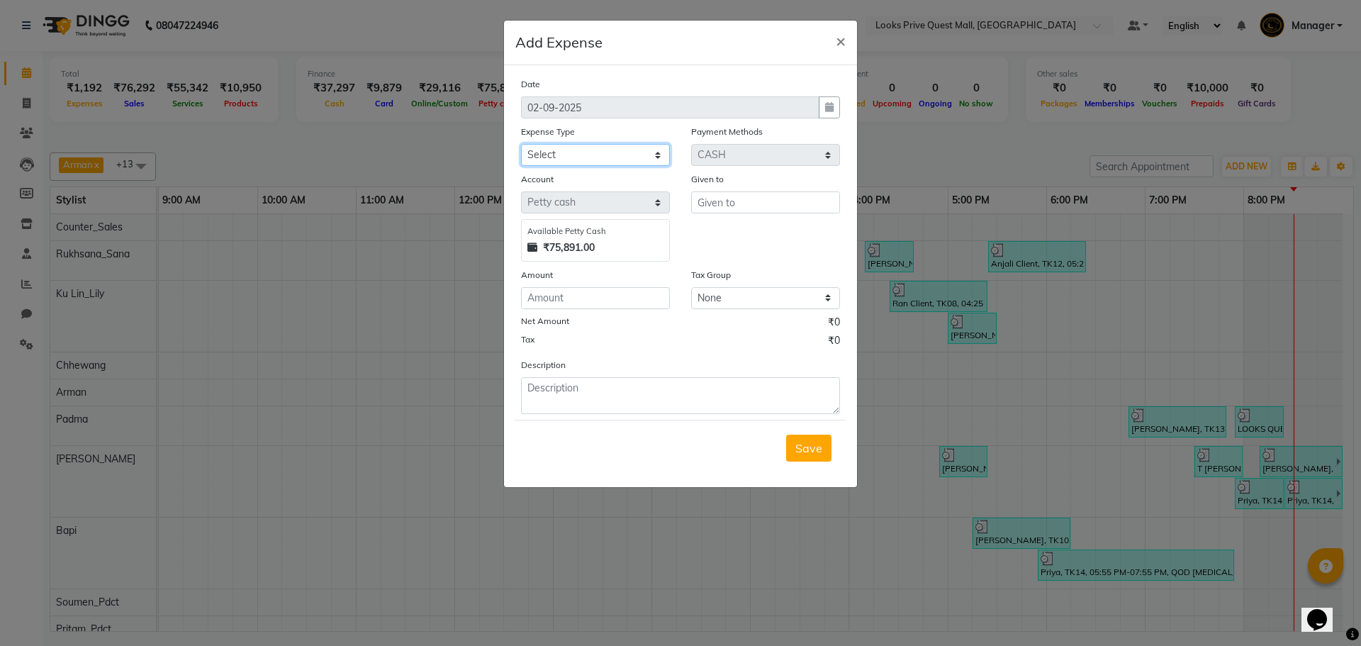
click at [576, 156] on select "Select Bank Deposit Blinkit Cash Handover CLIENT Client ordered food Client Ref…" at bounding box center [595, 155] width 149 height 22
select select "24391"
click at [521, 144] on select "Select Bank Deposit Blinkit Cash Handover CLIENT Client ordered food Client Ref…" at bounding box center [595, 155] width 149 height 22
drag, startPoint x: 729, startPoint y: 205, endPoint x: 717, endPoint y: 201, distance: 11.9
click at [727, 205] on input "text" at bounding box center [765, 202] width 149 height 22
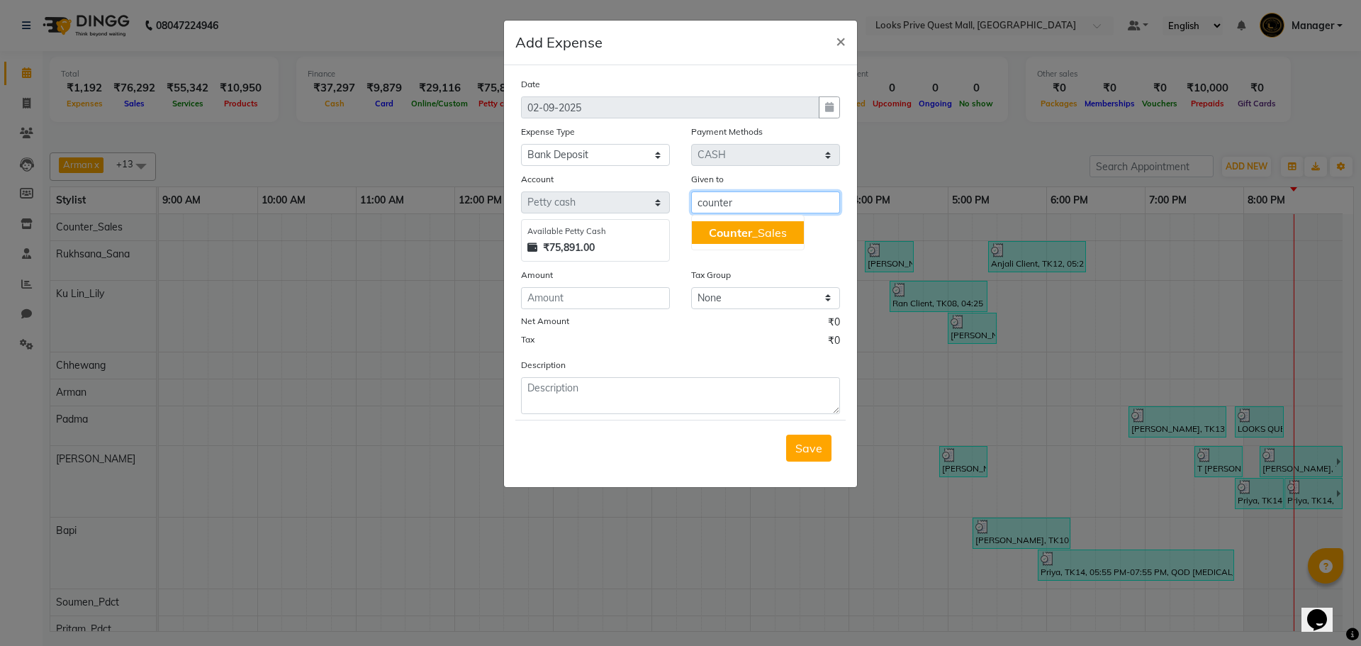
click at [746, 228] on span "Counter" at bounding box center [730, 232] width 43 height 14
type input "Counter_Sales"
click at [647, 301] on input "number" at bounding box center [595, 298] width 149 height 22
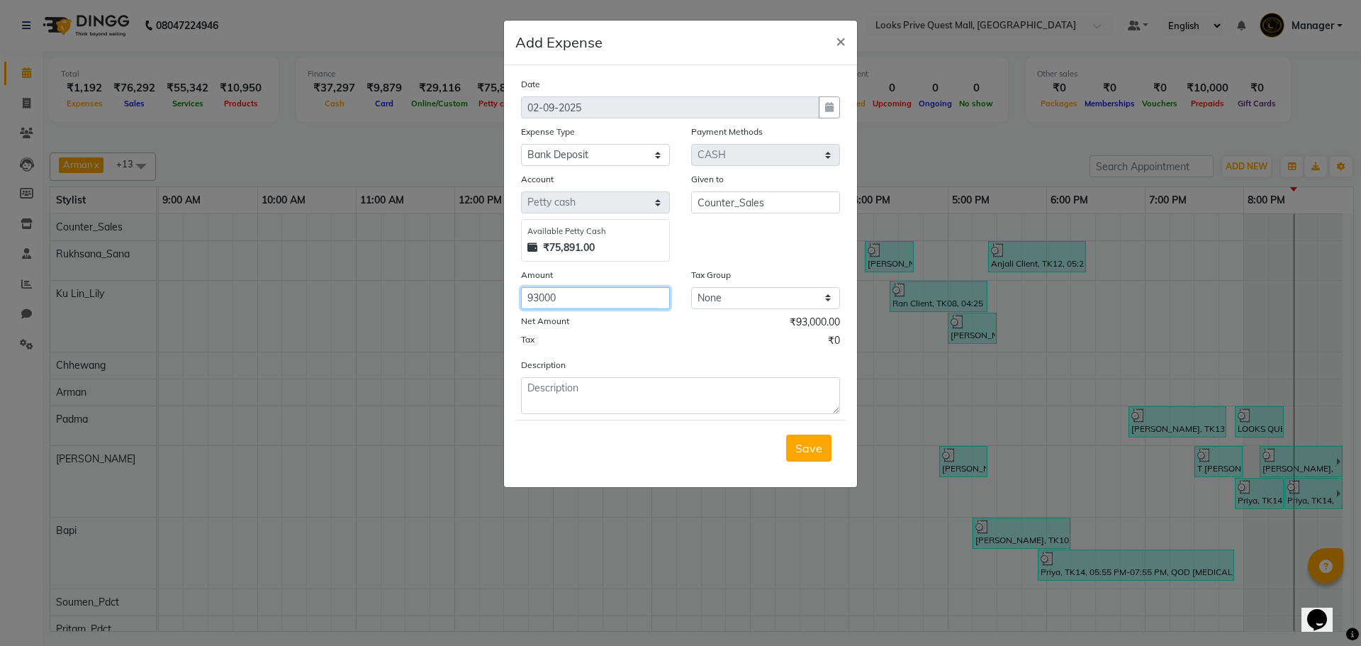
type input "93000"
click at [678, 384] on textarea at bounding box center [680, 395] width 319 height 37
click at [699, 401] on textarea at bounding box center [680, 395] width 319 height 37
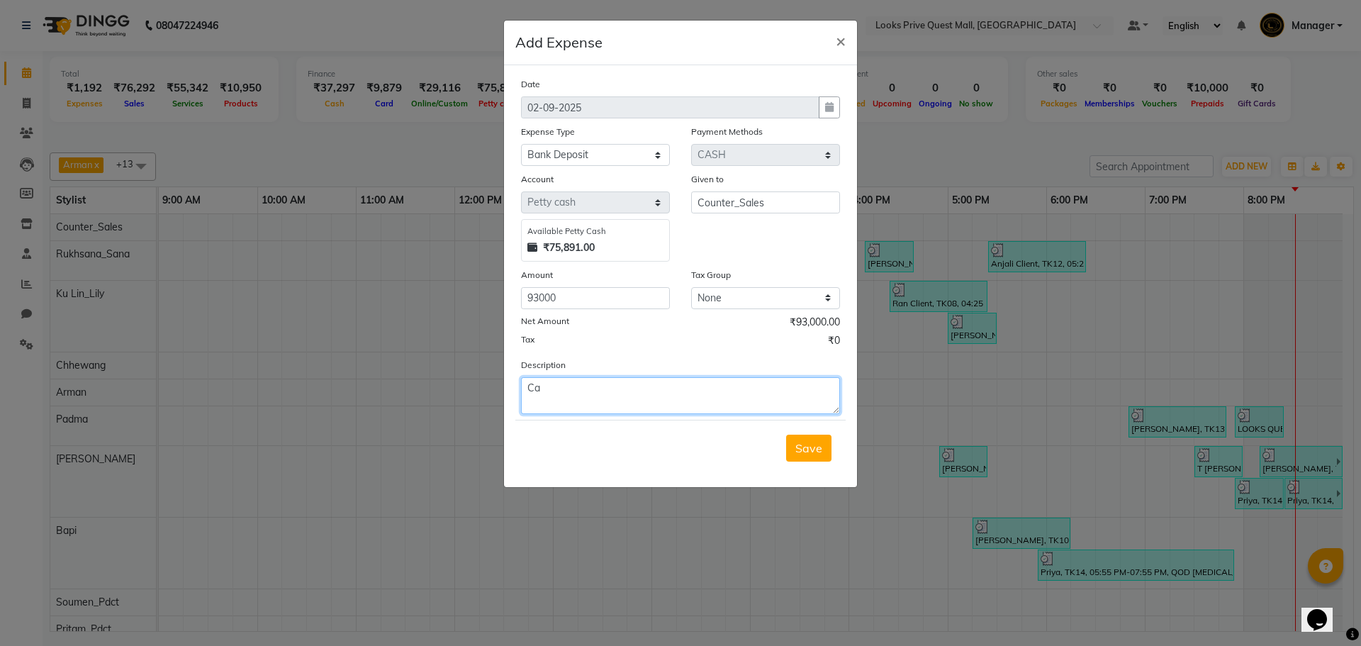
type textarea "C"
click at [839, 45] on span "×" at bounding box center [841, 40] width 10 height 21
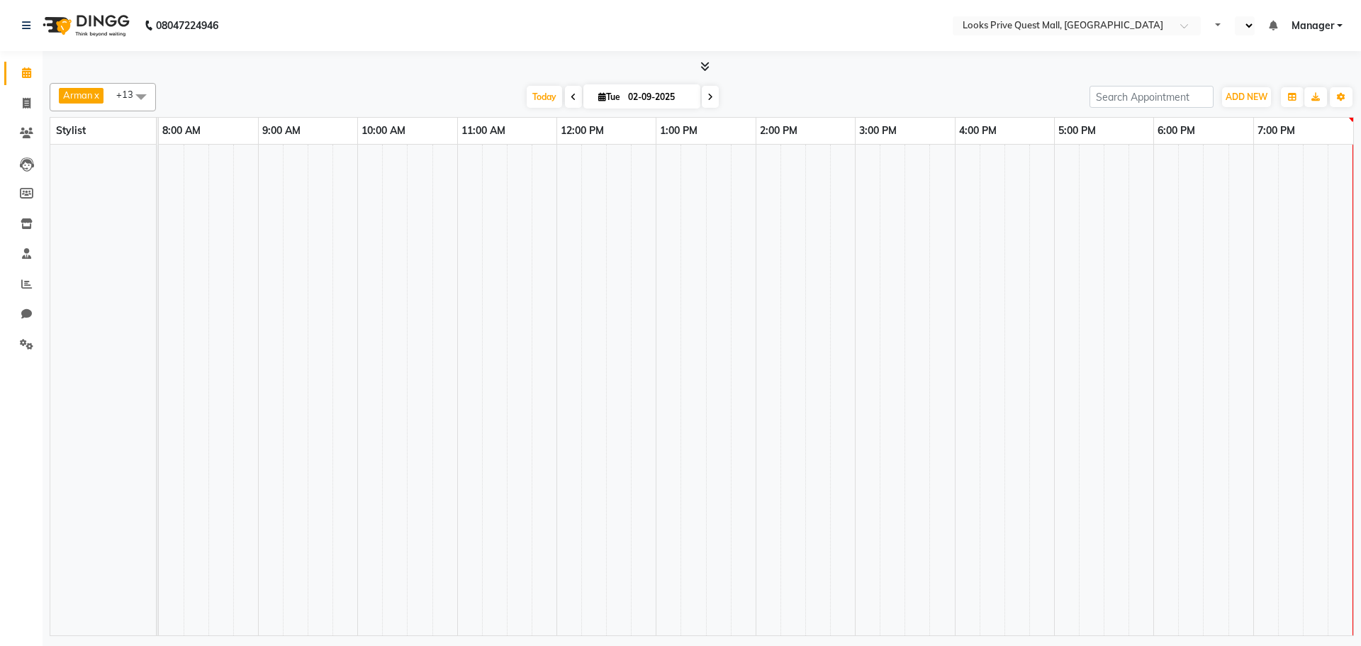
select select "en"
